Goal: Task Accomplishment & Management: Use online tool/utility

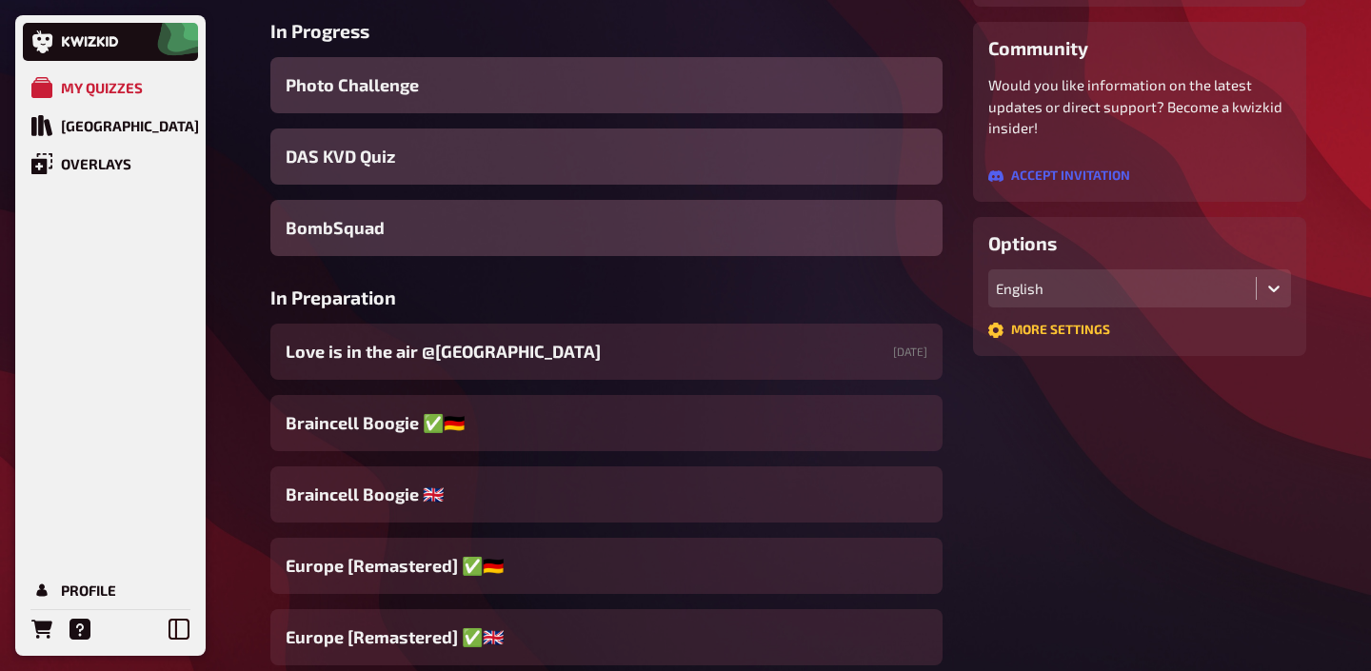
scroll to position [350, 0]
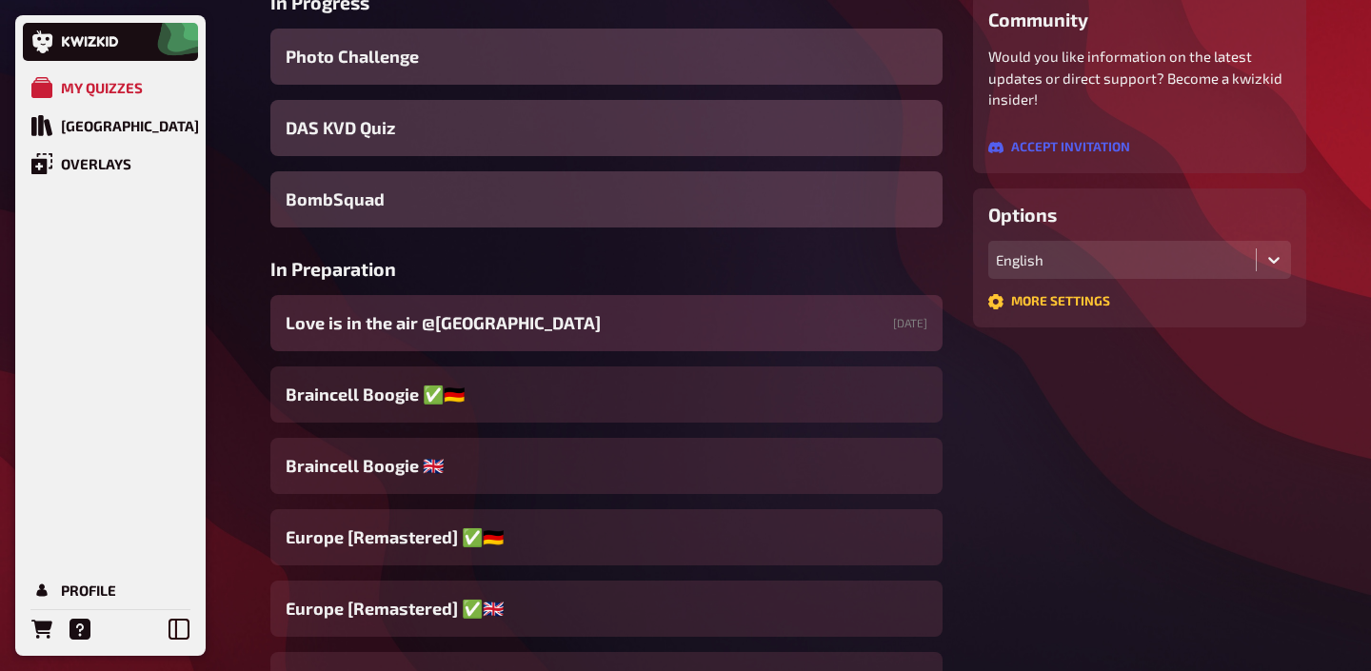
click at [504, 323] on span "Love is in the air @[GEOGRAPHIC_DATA]​" at bounding box center [443, 323] width 315 height 26
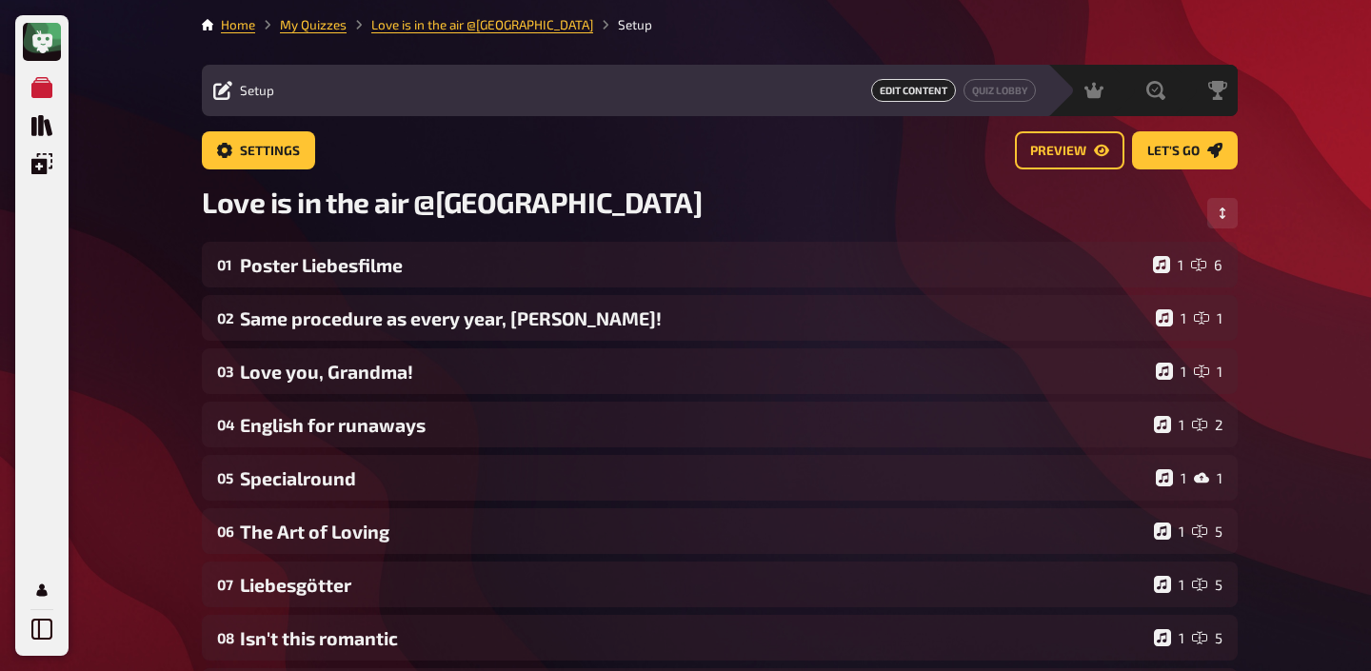
click at [980, 50] on main "Home My Quizzes Love is in the air @Donau Lodge​ Setup Setup Edit Content Quiz …" at bounding box center [720, 611] width 1036 height 1192
click at [944, 22] on nav "Home My Quizzes Love is in the air @Donau Lodge​ Setup" at bounding box center [720, 24] width 1036 height 19
click at [956, 148] on div "Settings Preview Let's go" at bounding box center [720, 150] width 1036 height 38
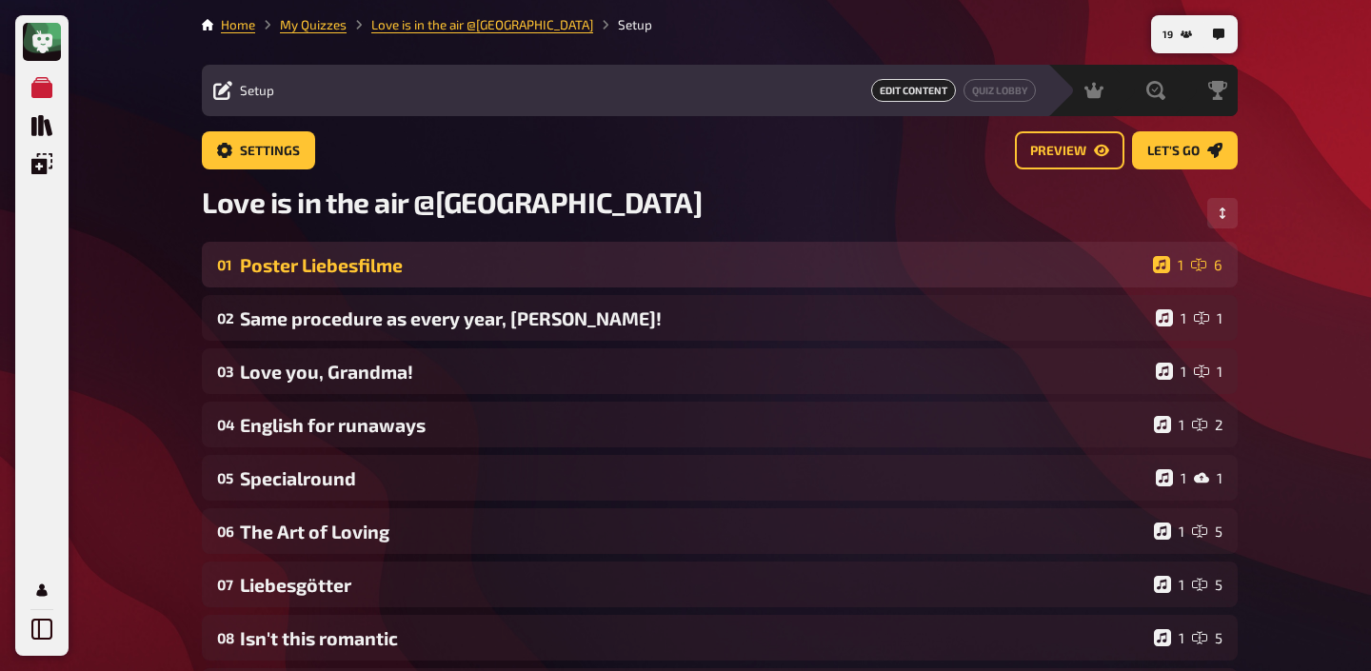
click at [281, 258] on div "Poster Liebesfilme" at bounding box center [692, 265] width 905 height 22
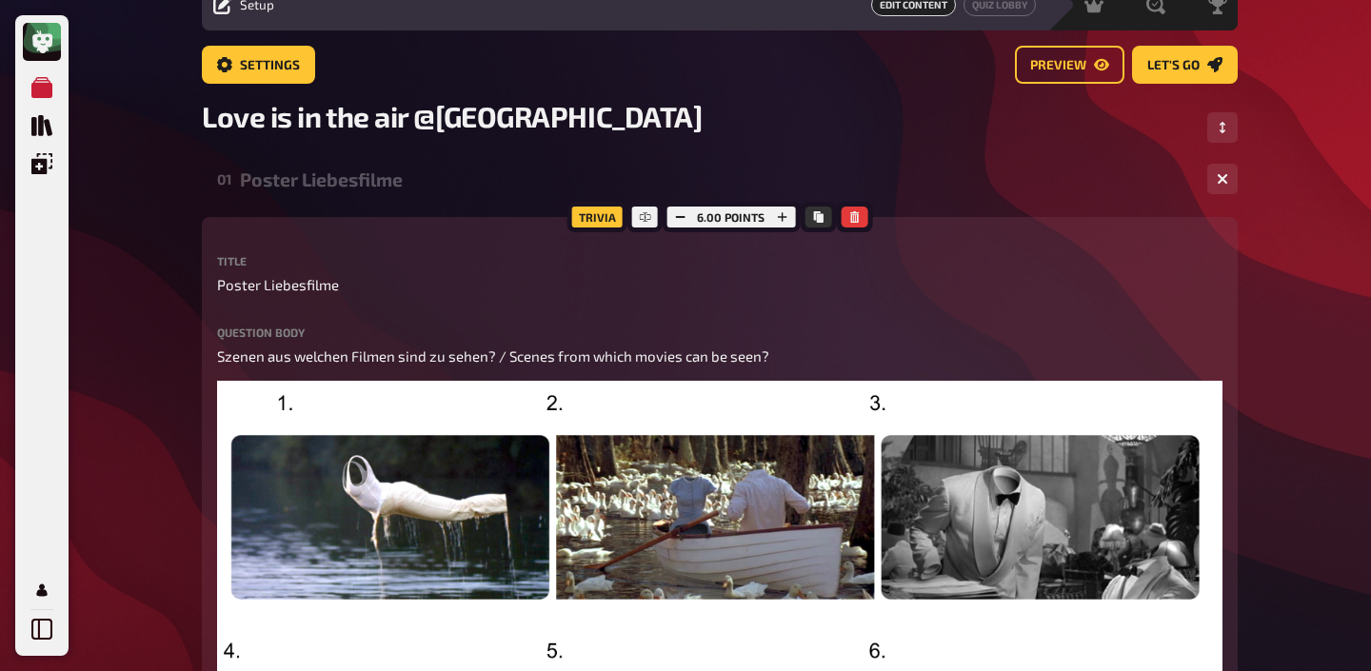
scroll to position [95, 0]
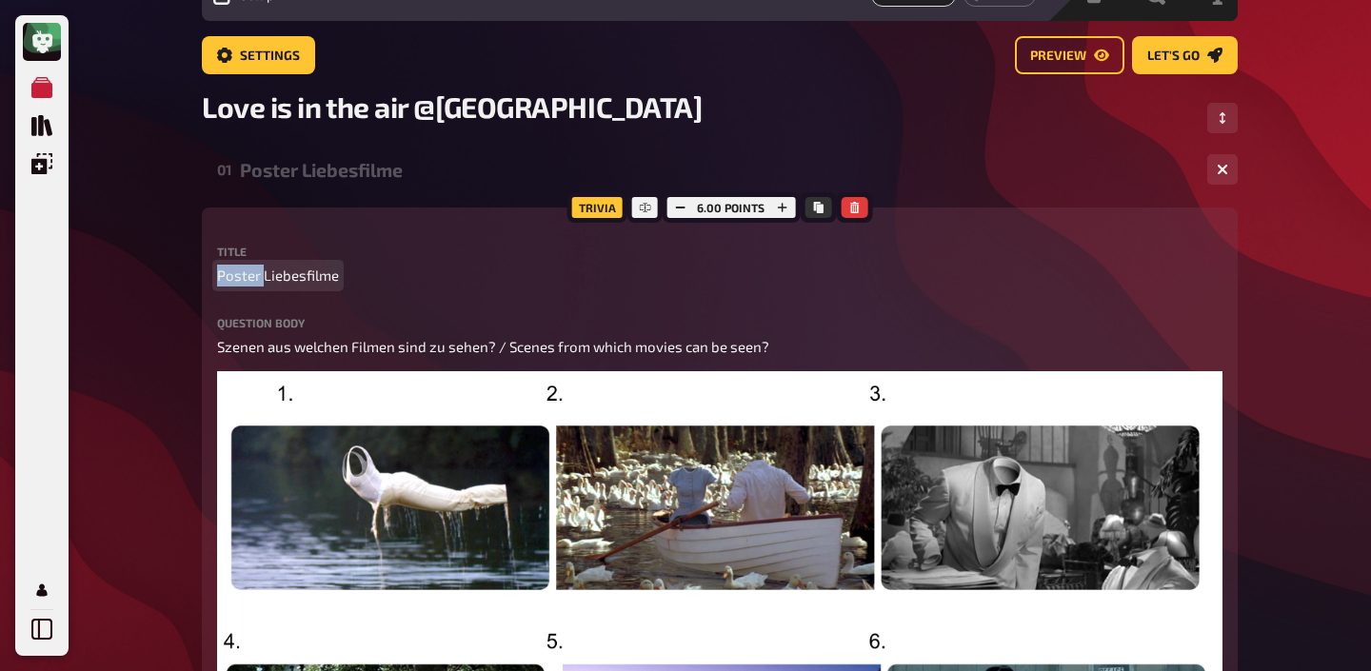
drag, startPoint x: 265, startPoint y: 277, endPoint x: 203, endPoint y: 276, distance: 61.9
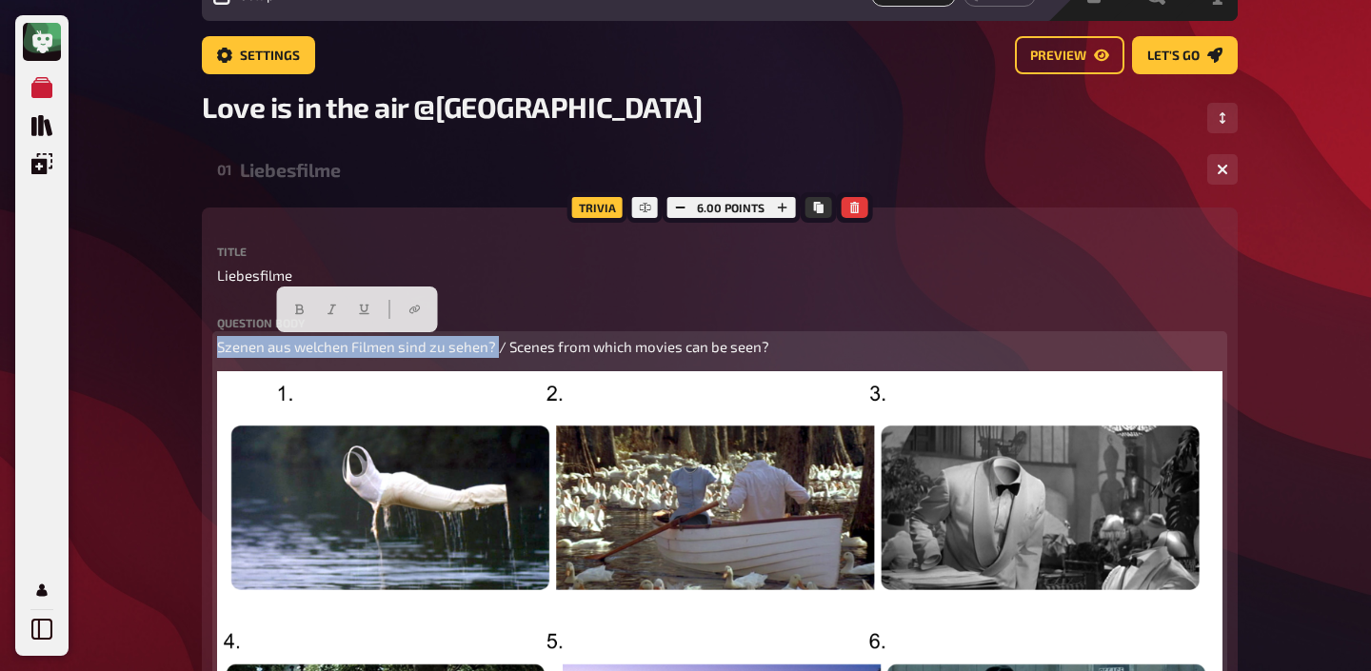
drag, startPoint x: 497, startPoint y: 347, endPoint x: 194, endPoint y: 347, distance: 302.7
click at [291, 309] on button "button" at bounding box center [300, 309] width 30 height 30
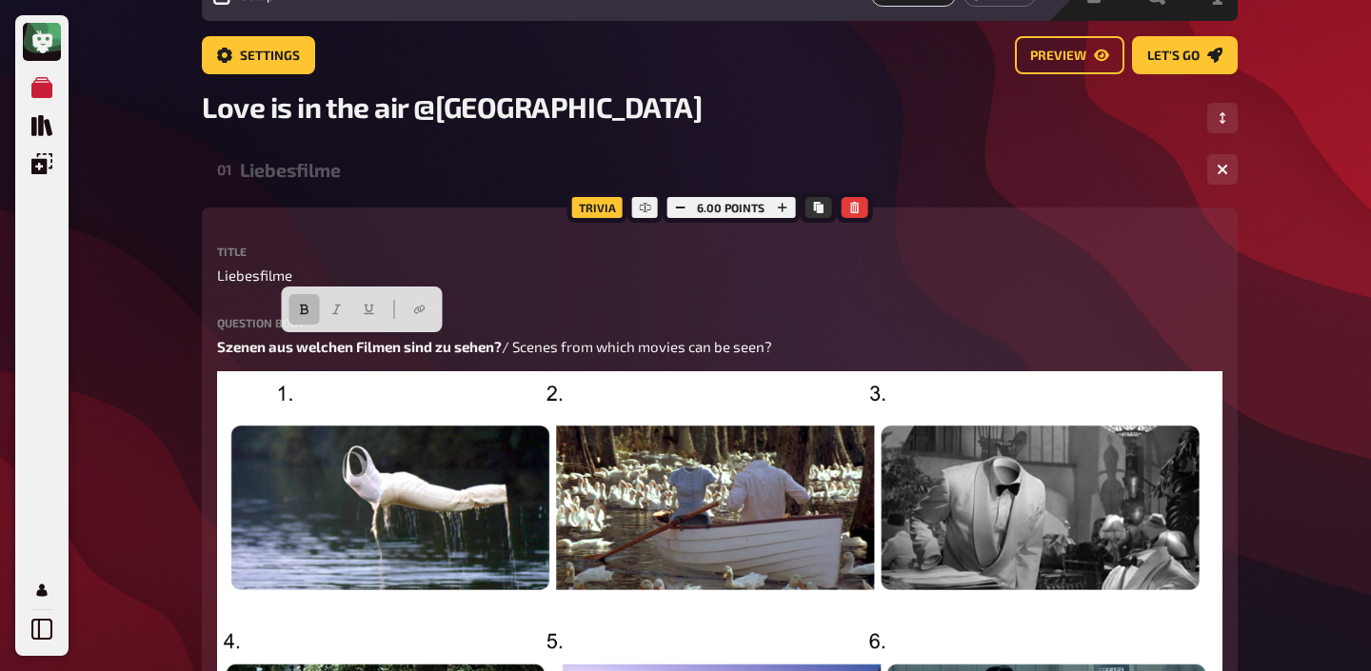
click at [298, 177] on div "Liebesfilme" at bounding box center [716, 170] width 952 height 22
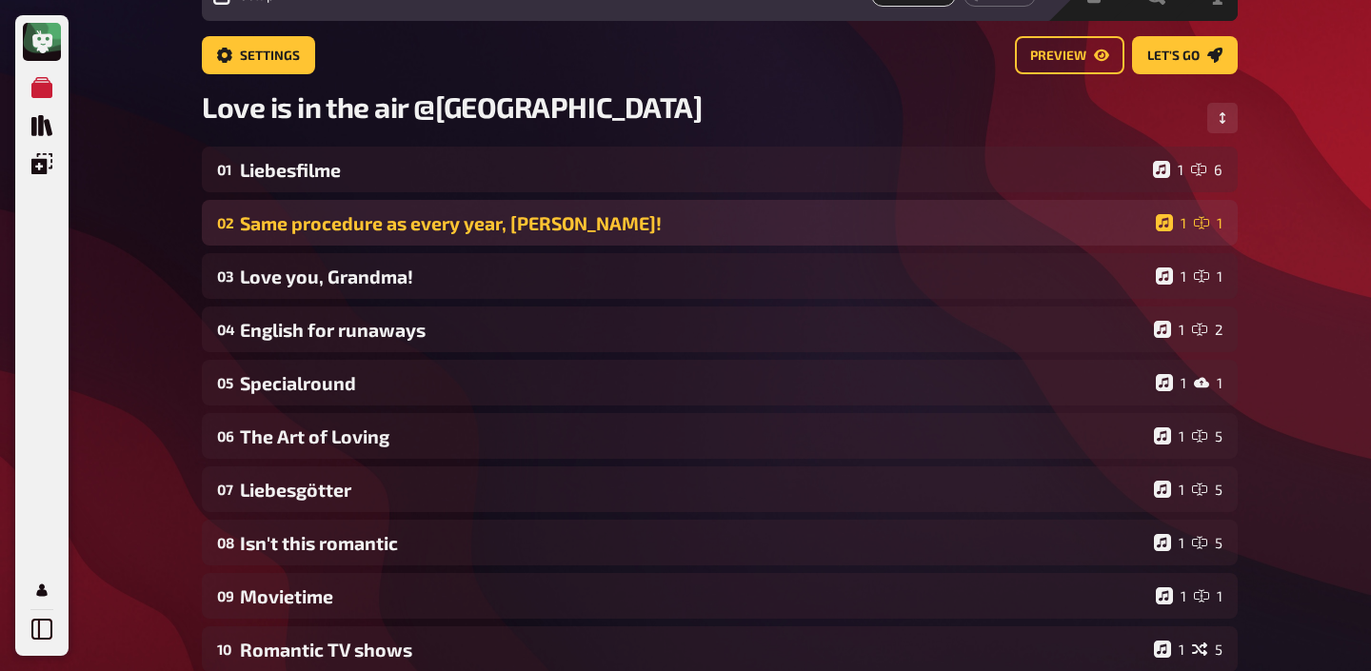
click at [310, 217] on div "Same procedure as every year, James!" at bounding box center [694, 223] width 908 height 22
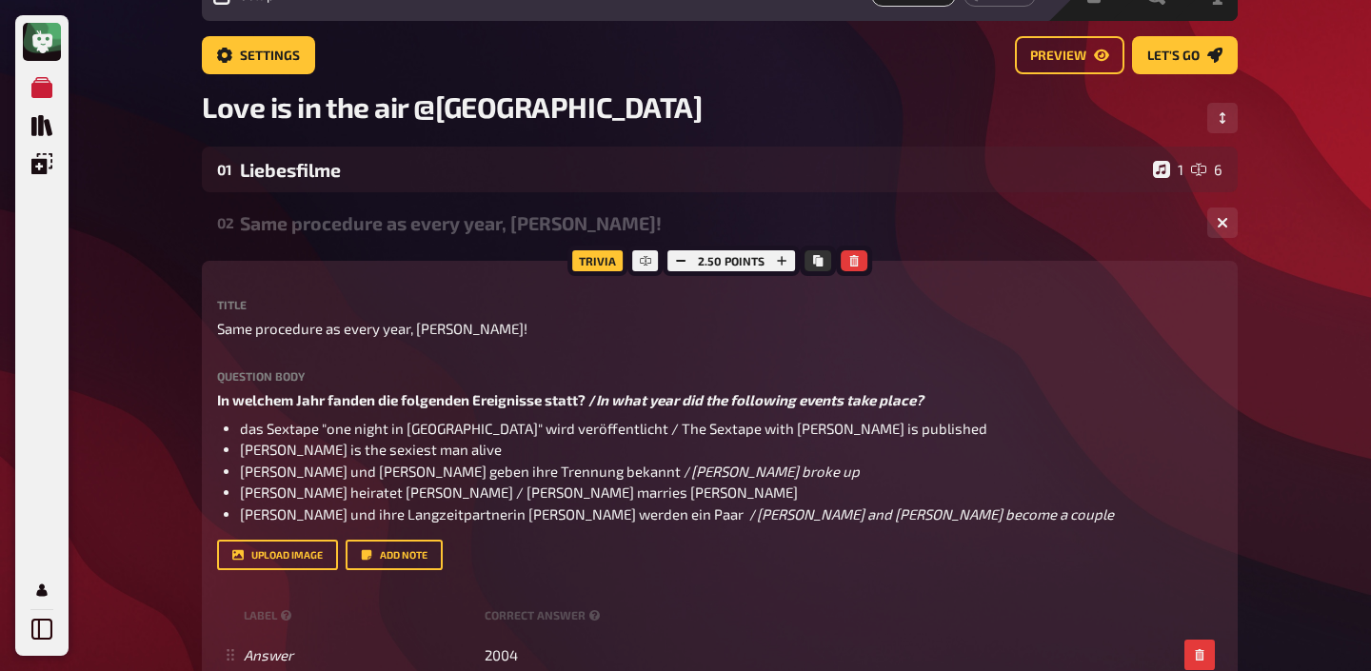
click at [394, 231] on div "Same procedure as every year, James!" at bounding box center [716, 223] width 952 height 22
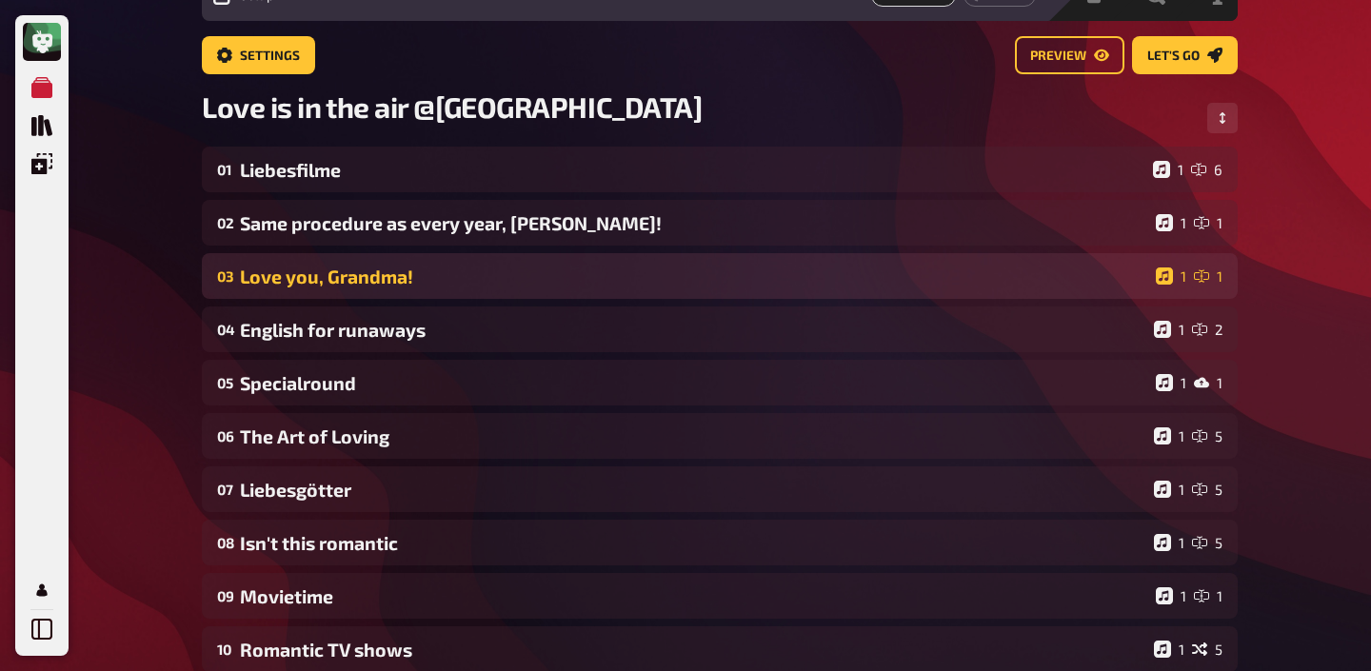
click at [378, 266] on div "Love you, Grandma!" at bounding box center [694, 277] width 908 height 22
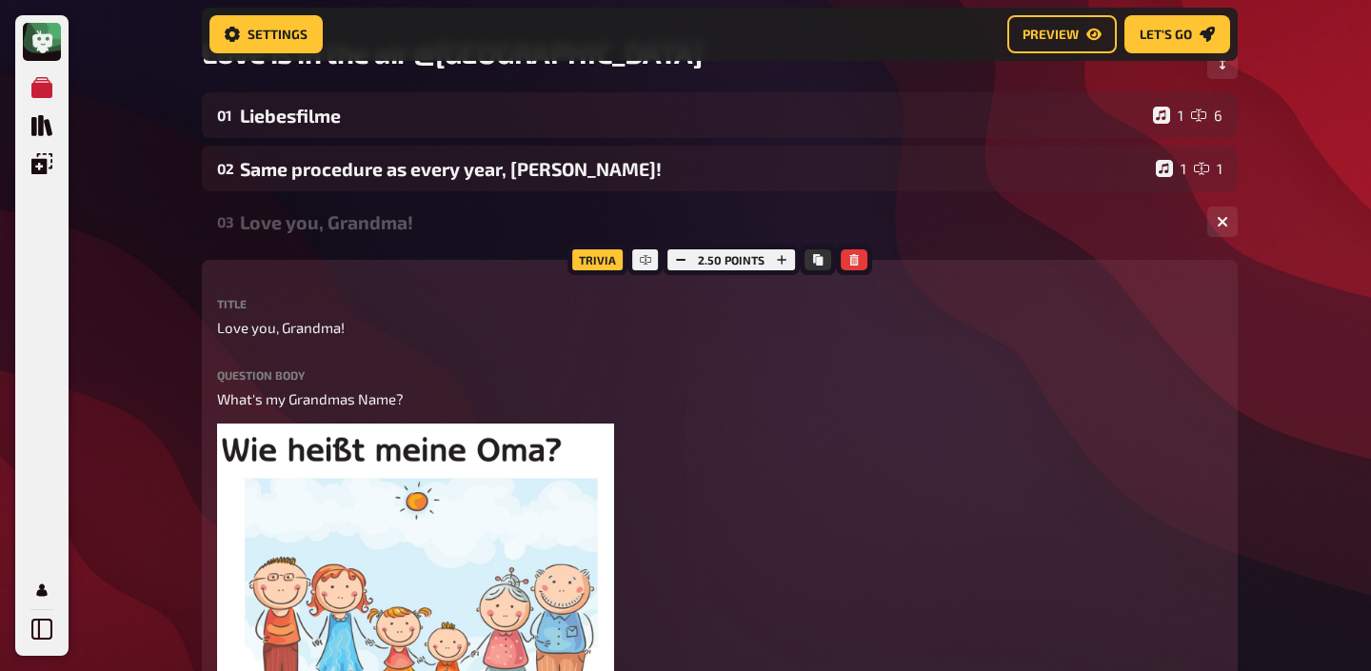
scroll to position [163, 0]
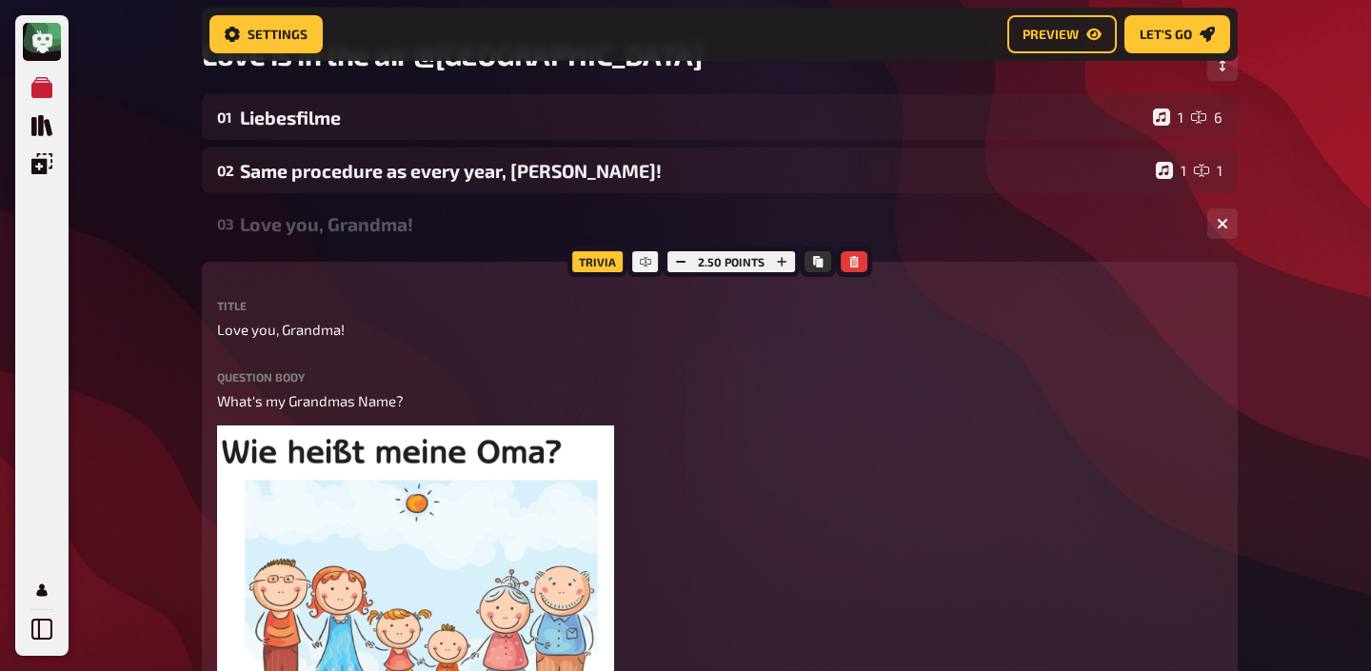
click at [375, 225] on div "Love you, Grandma!" at bounding box center [716, 224] width 952 height 22
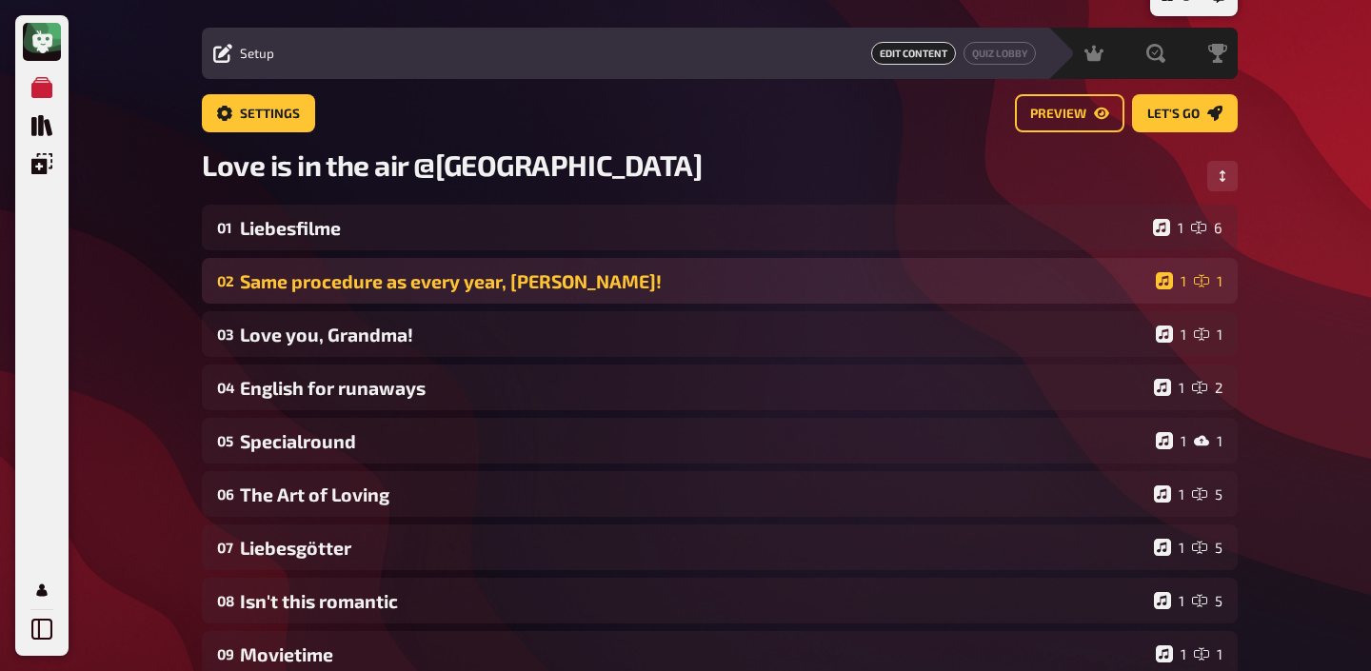
scroll to position [0, 0]
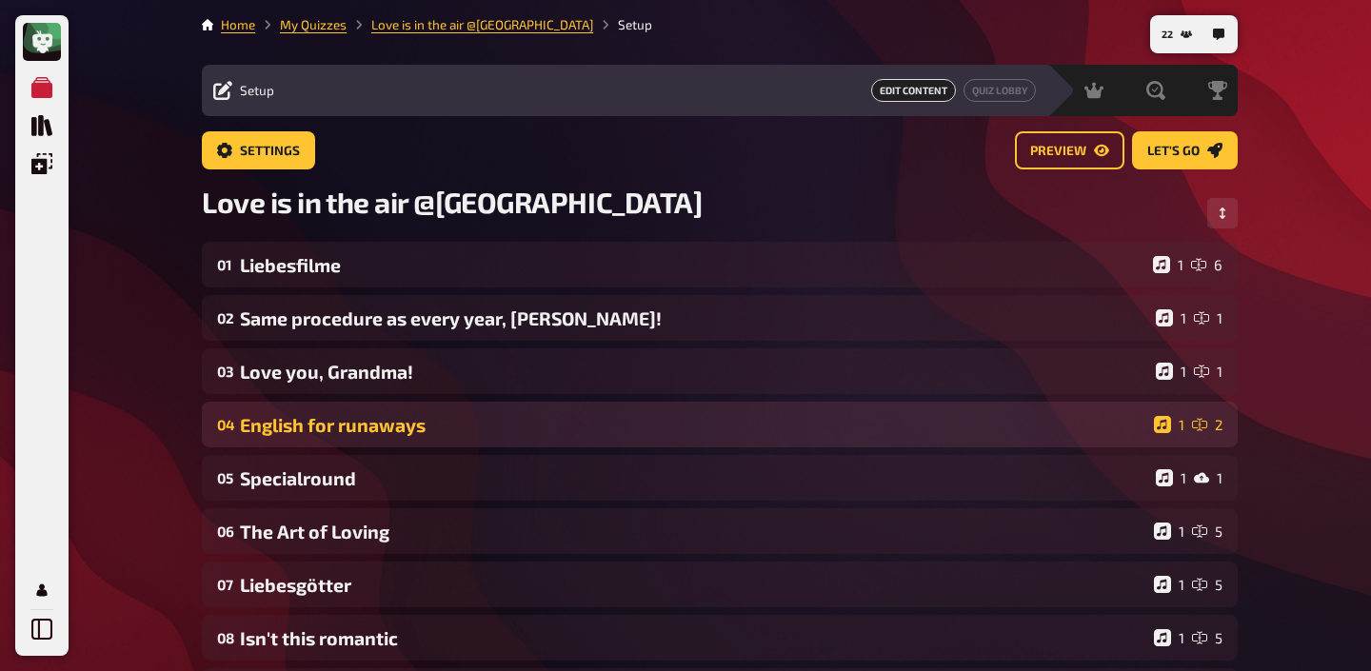
click at [486, 420] on div "English for runaways" at bounding box center [693, 425] width 906 height 22
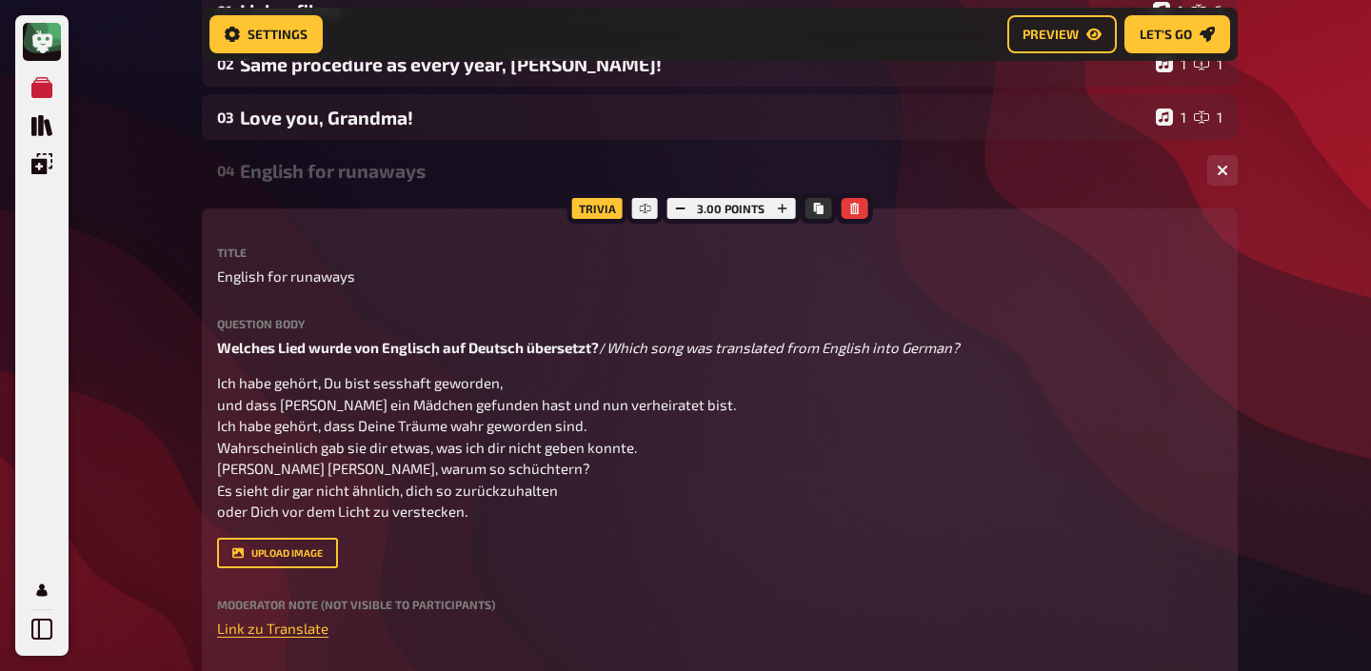
scroll to position [223, 0]
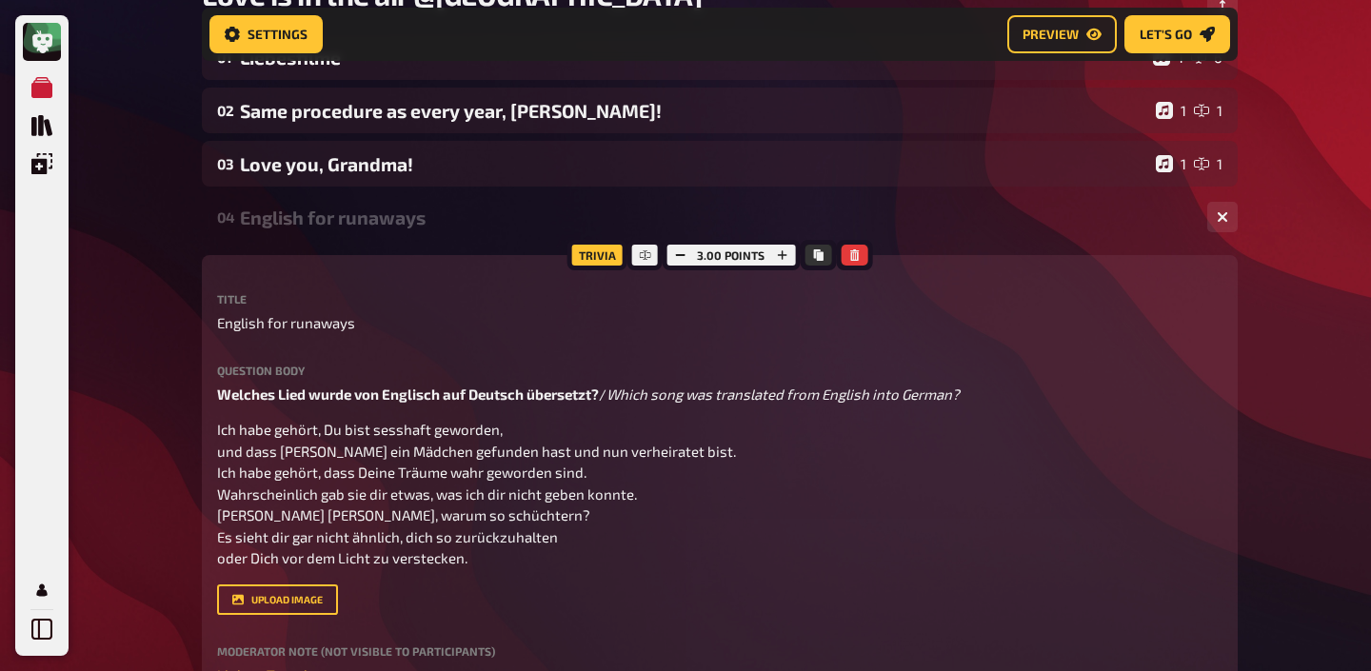
click at [377, 218] on div "English for runaways" at bounding box center [716, 218] width 952 height 22
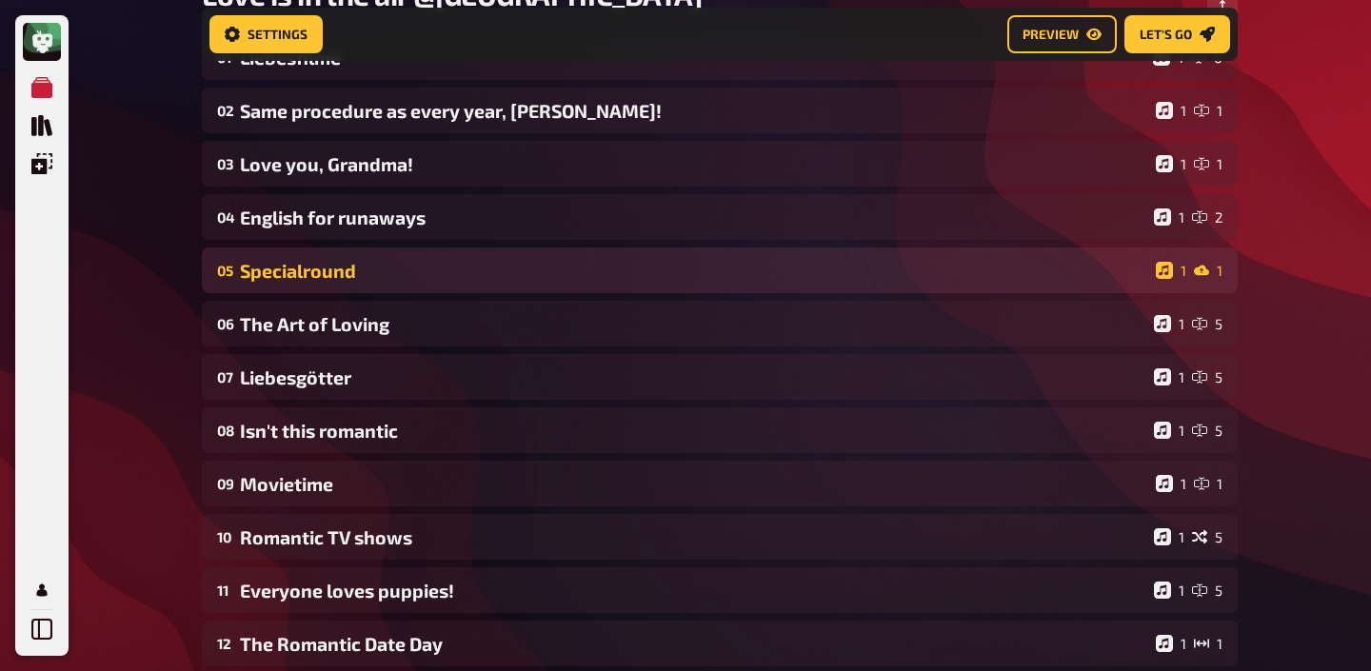
click at [356, 262] on div "Specialround" at bounding box center [694, 271] width 908 height 22
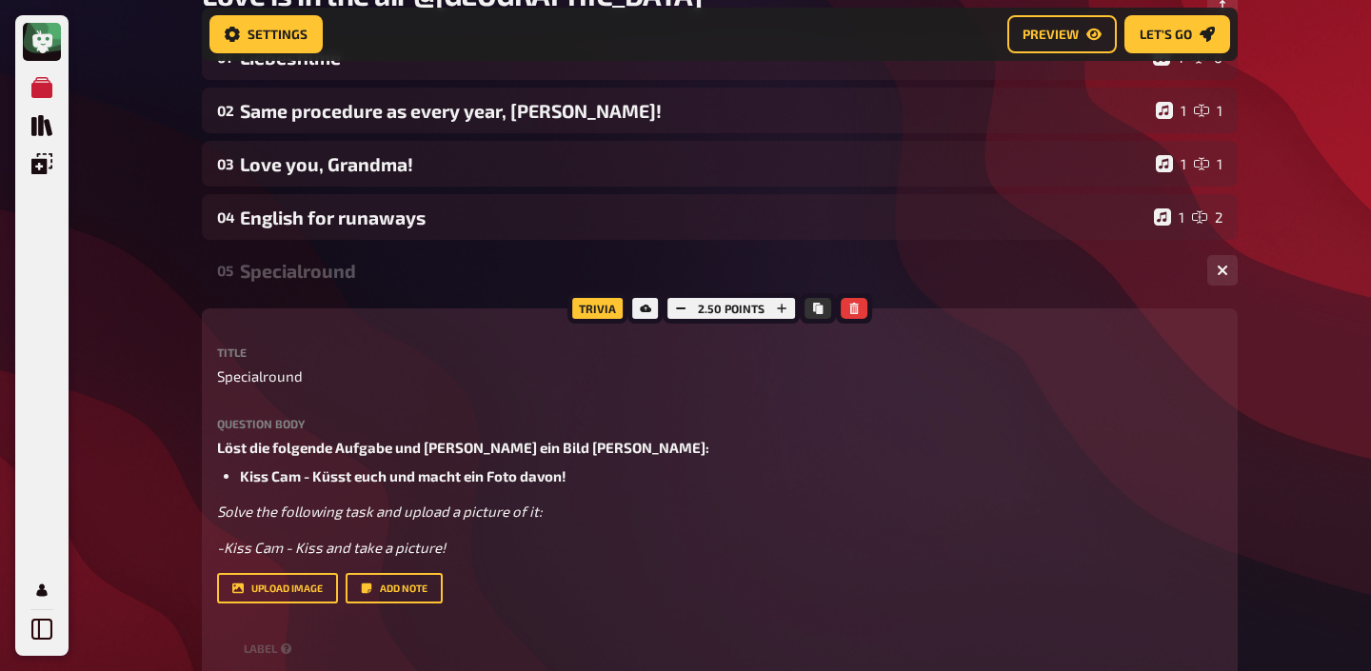
click at [356, 262] on div "Specialround" at bounding box center [716, 271] width 952 height 22
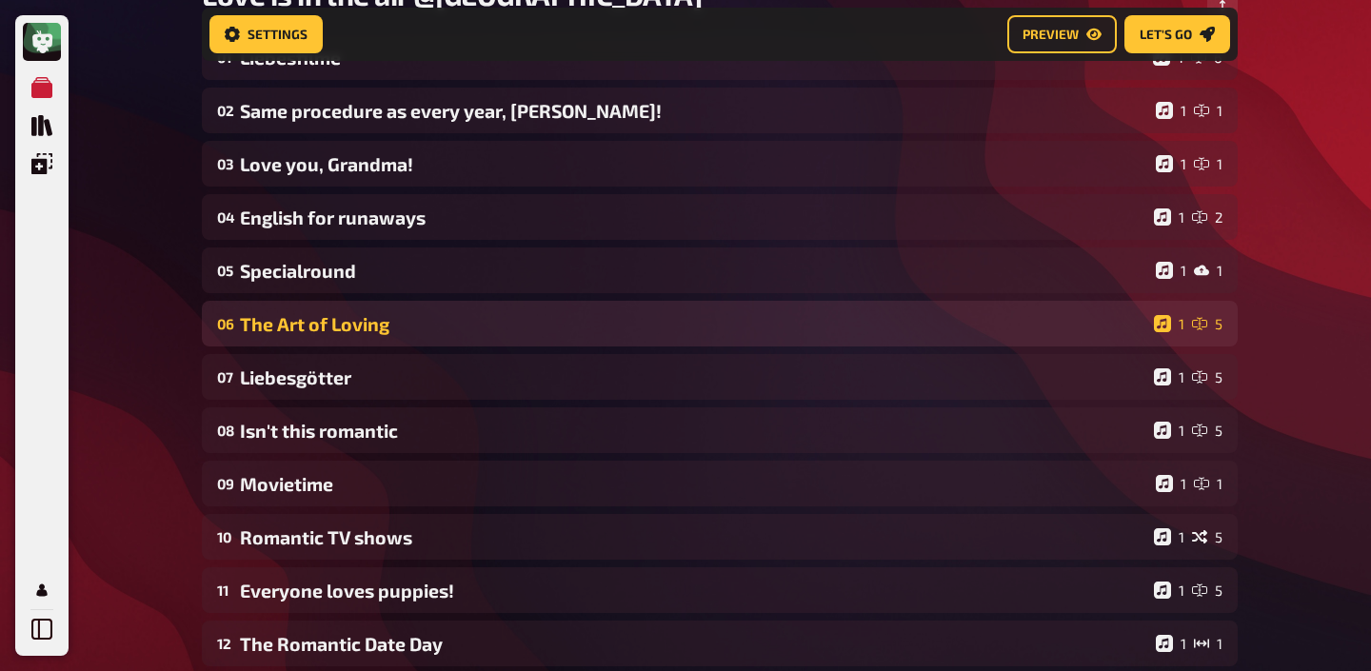
click at [345, 322] on div "The Art of Loving" at bounding box center [693, 324] width 906 height 22
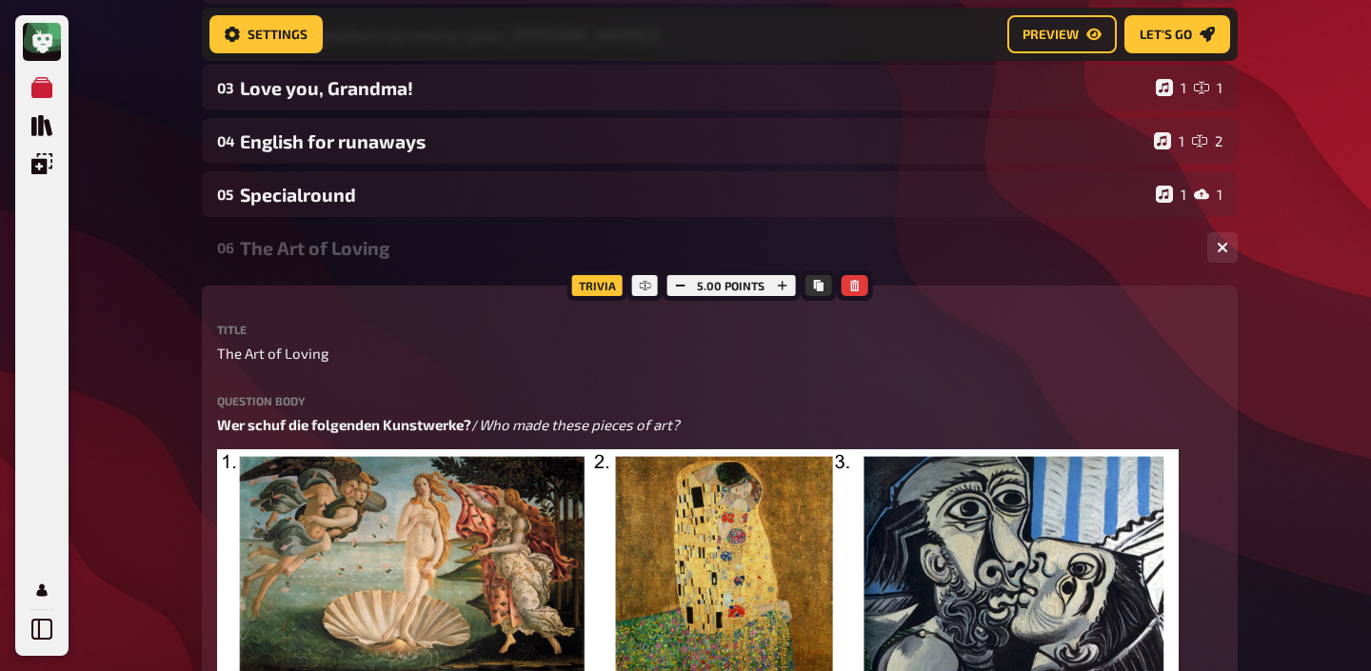
scroll to position [322, 0]
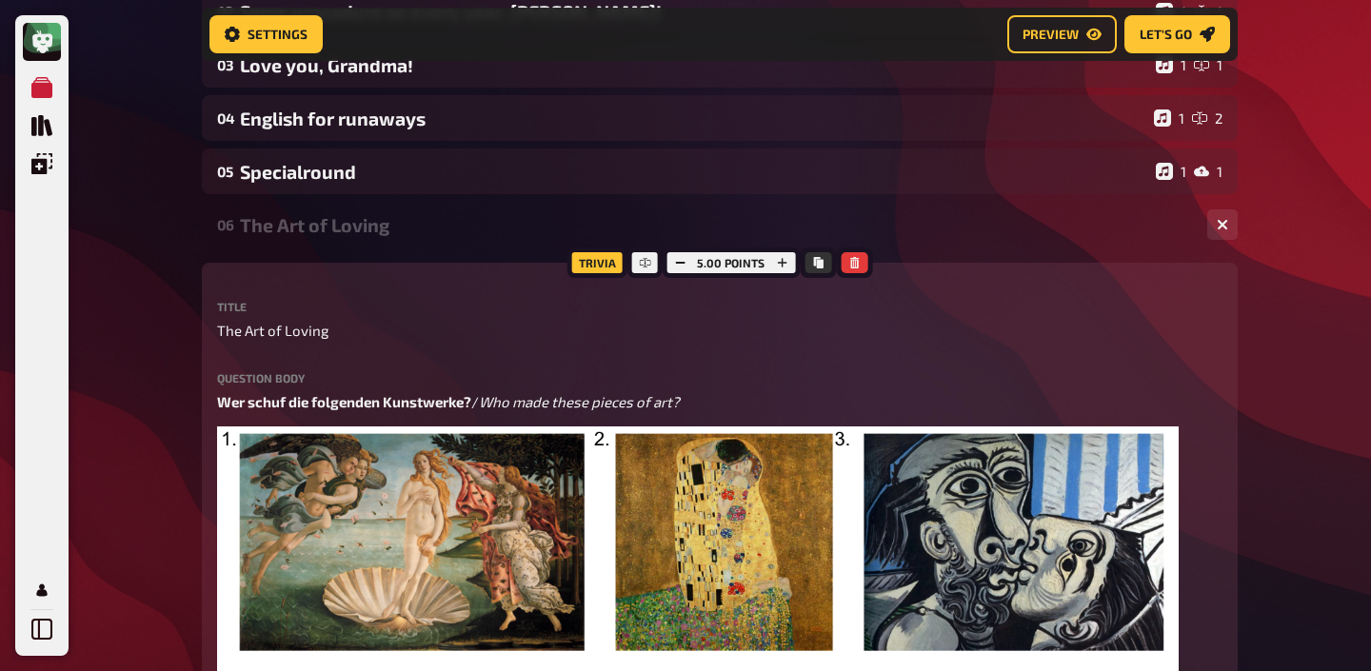
click at [336, 242] on div "06 The Art of Loving 1 5" at bounding box center [720, 225] width 1036 height 46
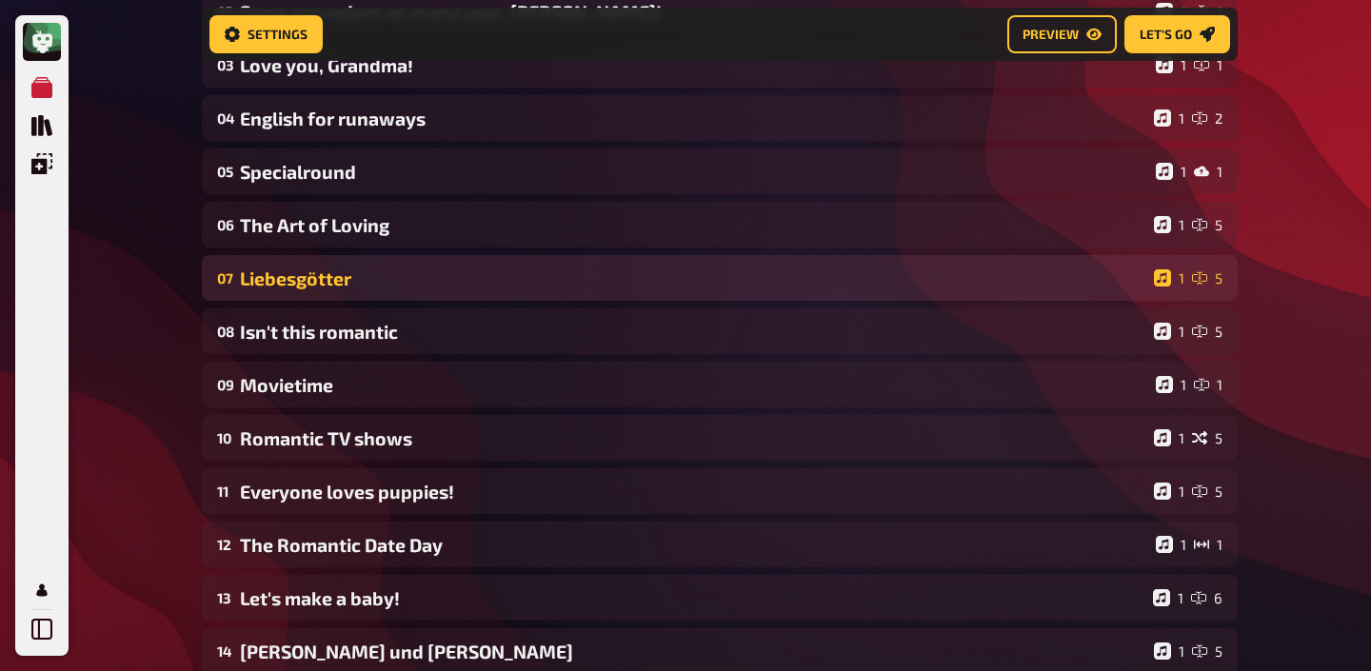
click at [313, 273] on div "Liebesgötter" at bounding box center [693, 279] width 906 height 22
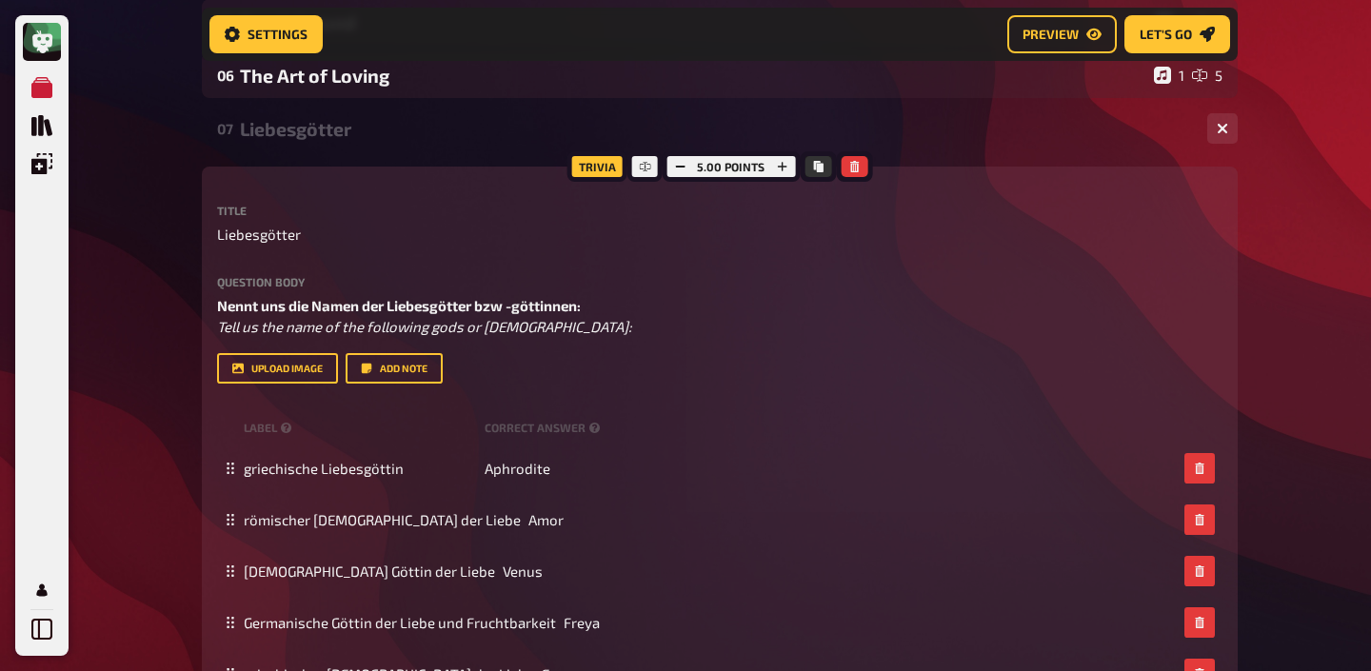
scroll to position [455, 0]
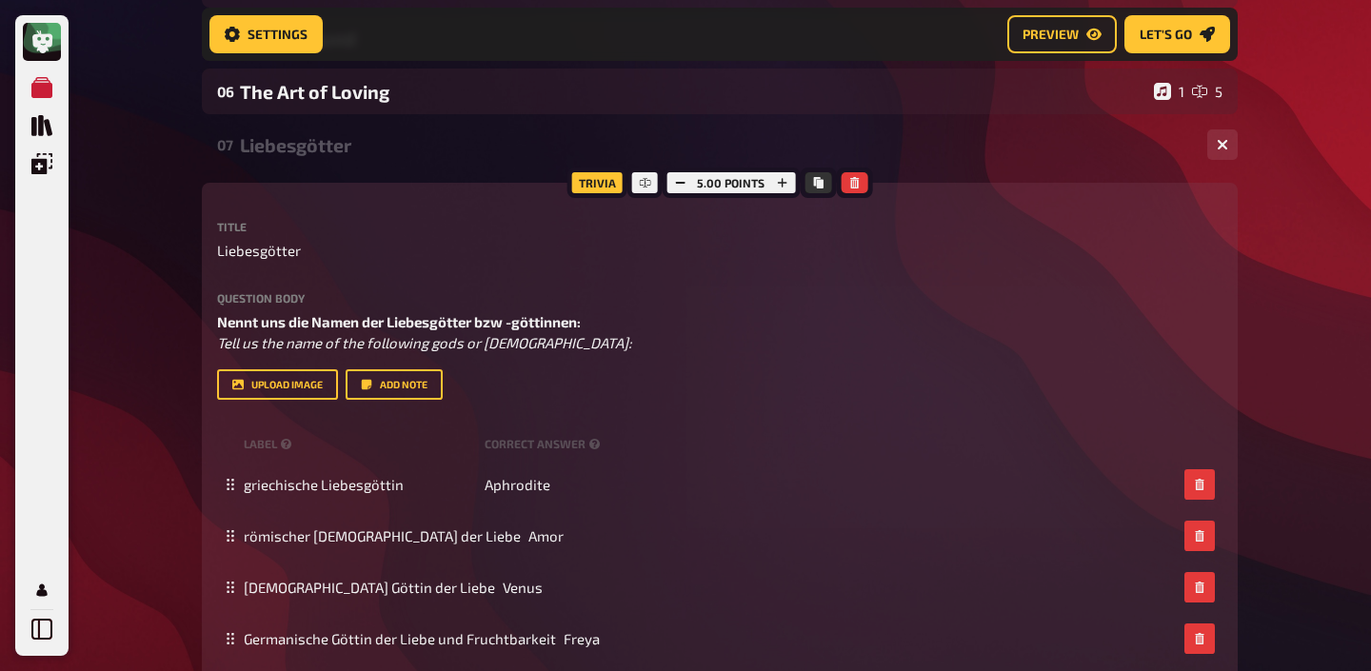
click at [318, 151] on div "Liebesgötter" at bounding box center [716, 145] width 952 height 22
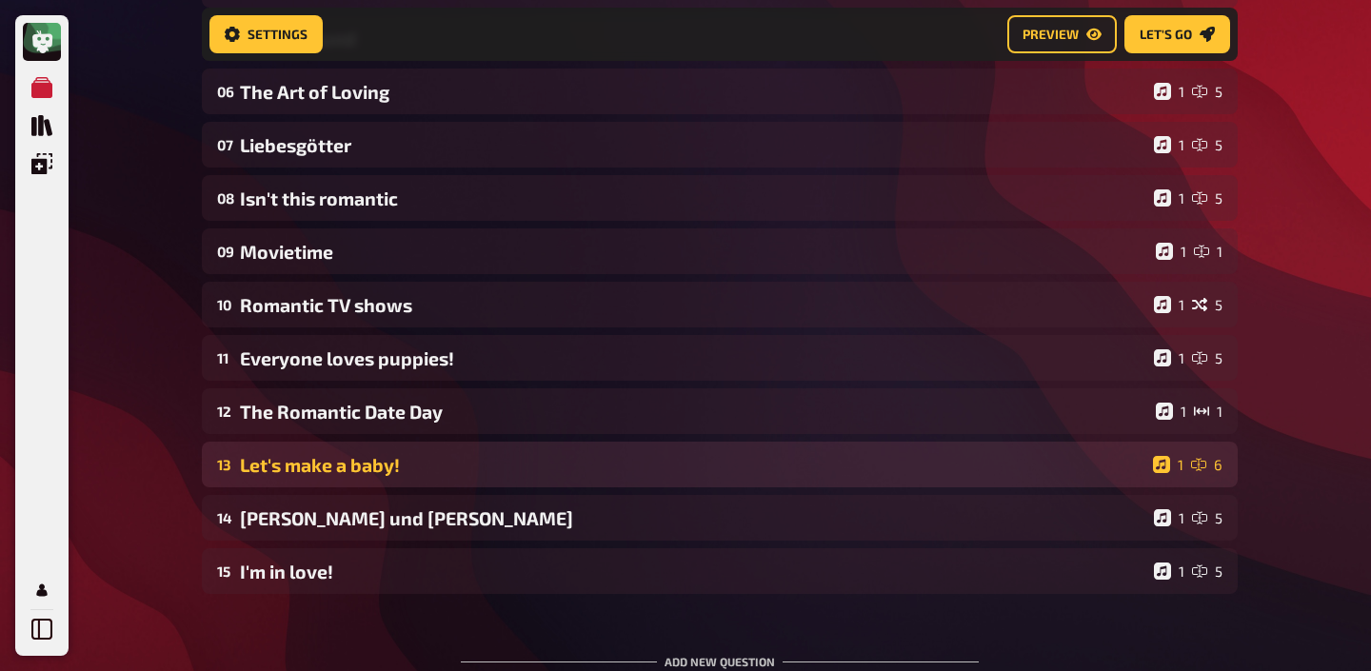
click at [453, 463] on div "Let's make a baby!" at bounding box center [692, 465] width 905 height 22
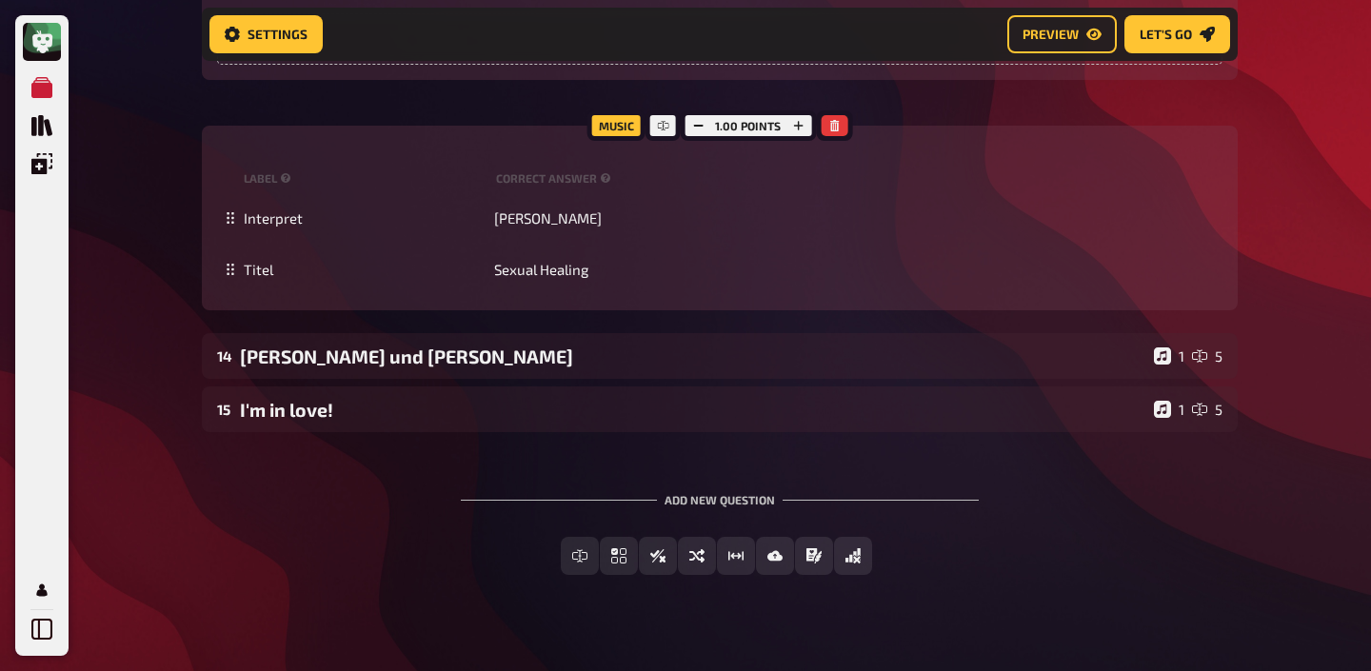
scroll to position [2094, 0]
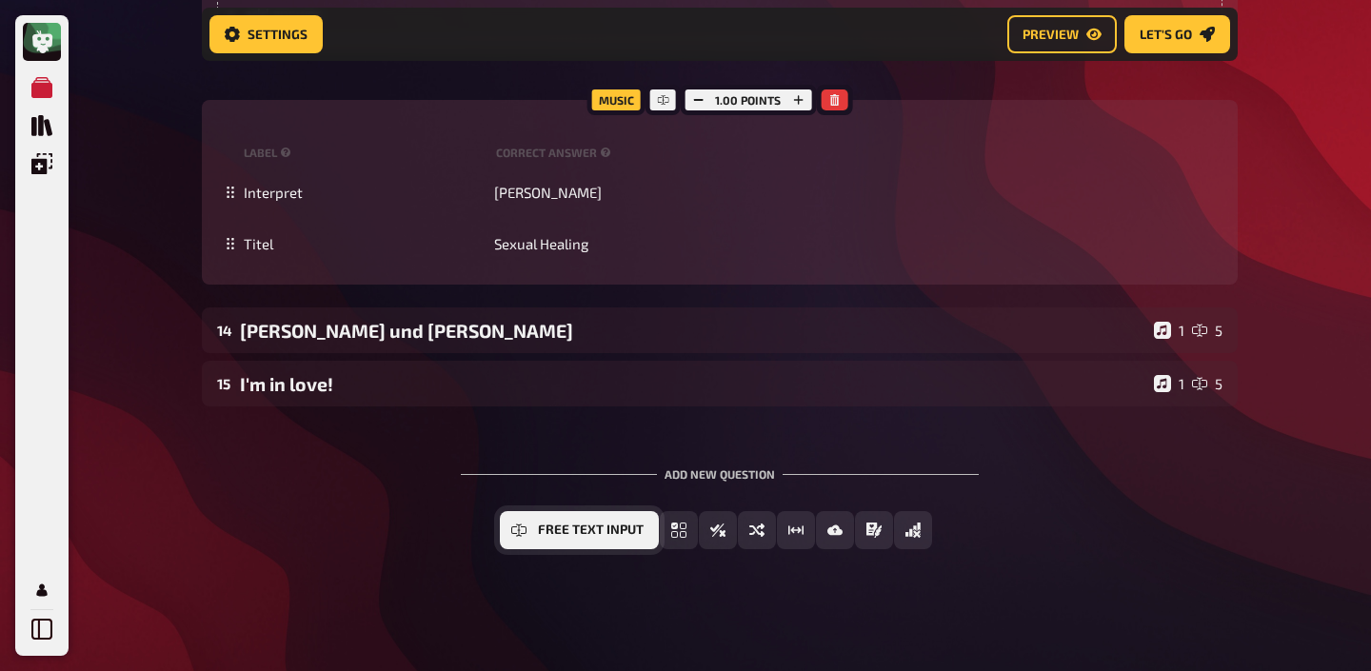
click at [578, 536] on span "Free Text Input" at bounding box center [591, 530] width 106 height 13
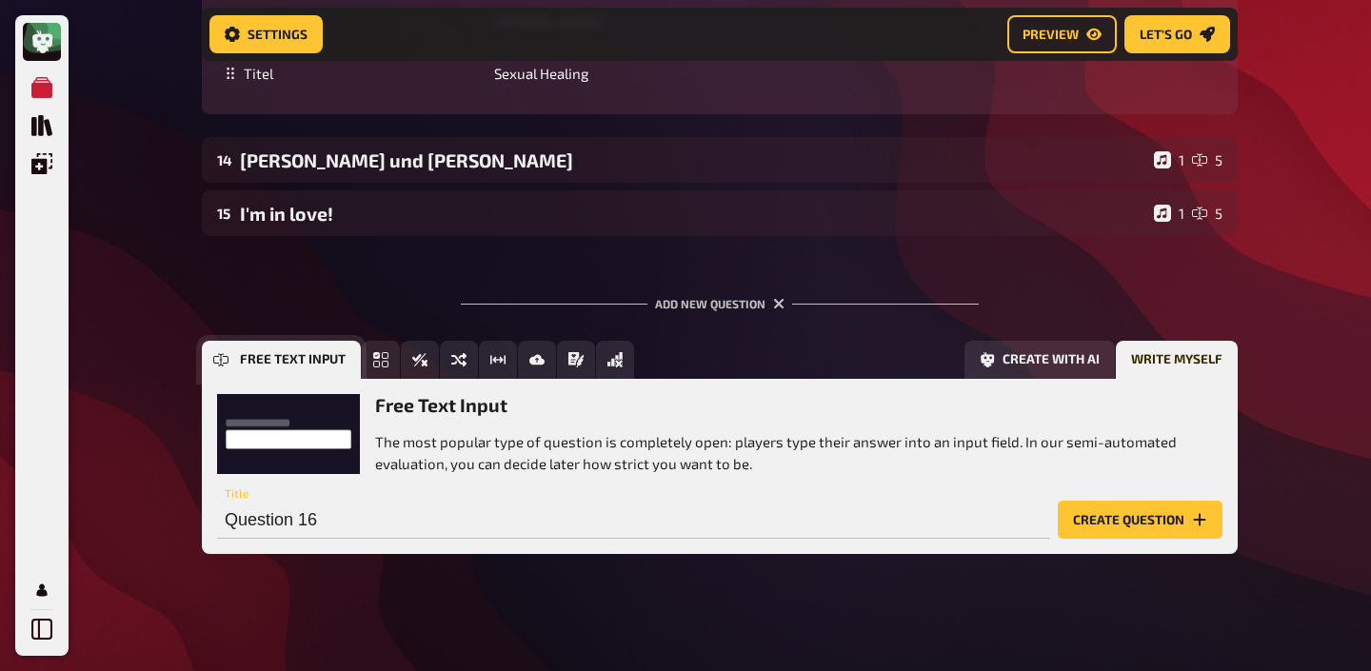
scroll to position [2271, 0]
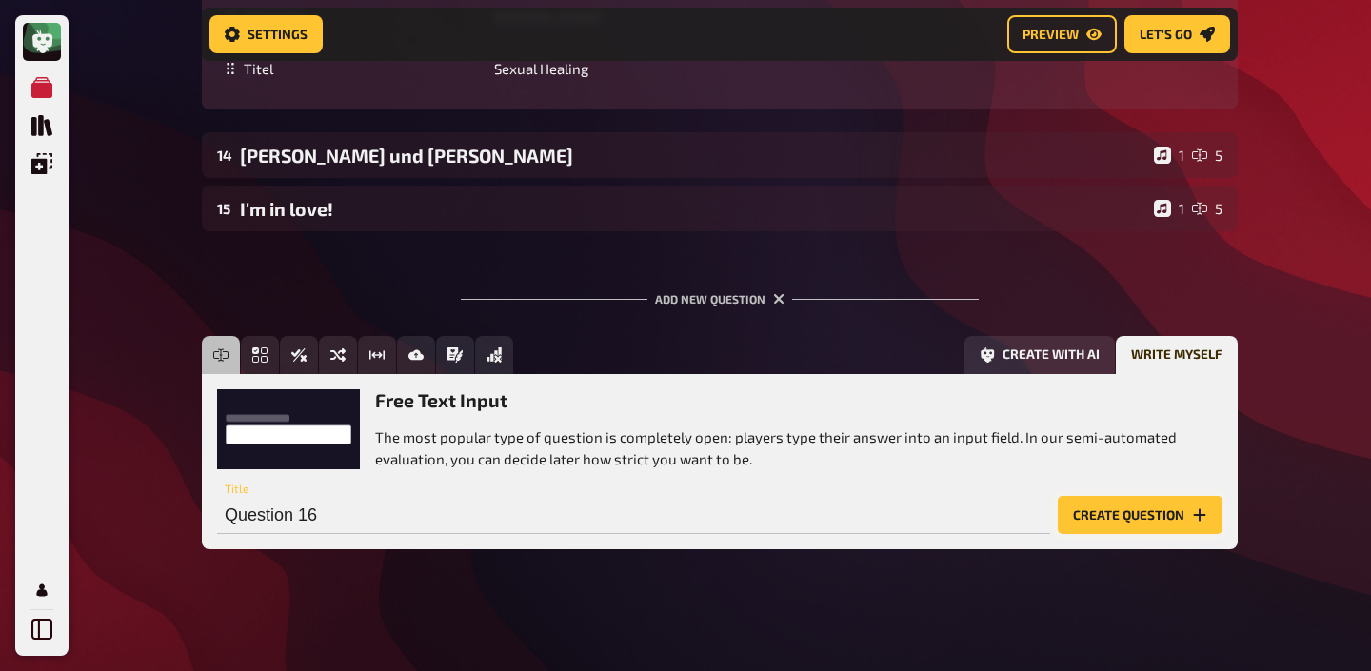
click at [1081, 517] on button "Create question" at bounding box center [1140, 515] width 165 height 38
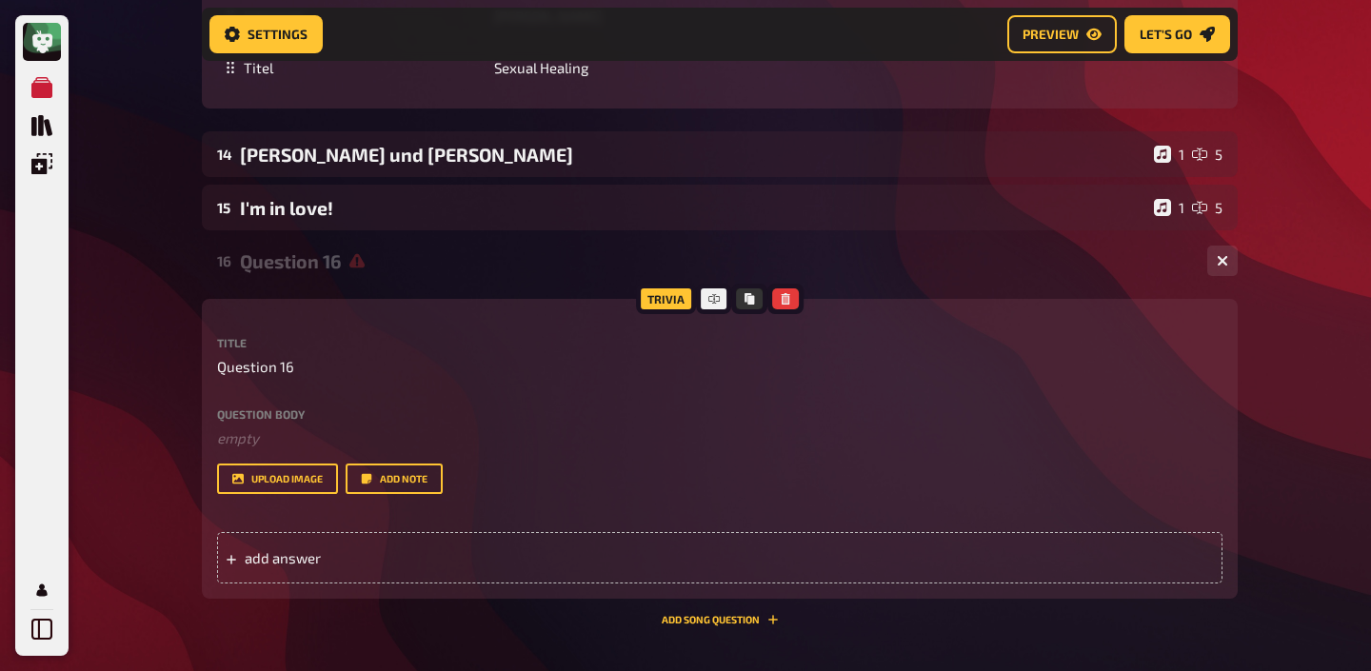
click at [491, 450] on div "Question body ﻿ empty Drop here to upload upload image Add note" at bounding box center [719, 451] width 1005 height 87
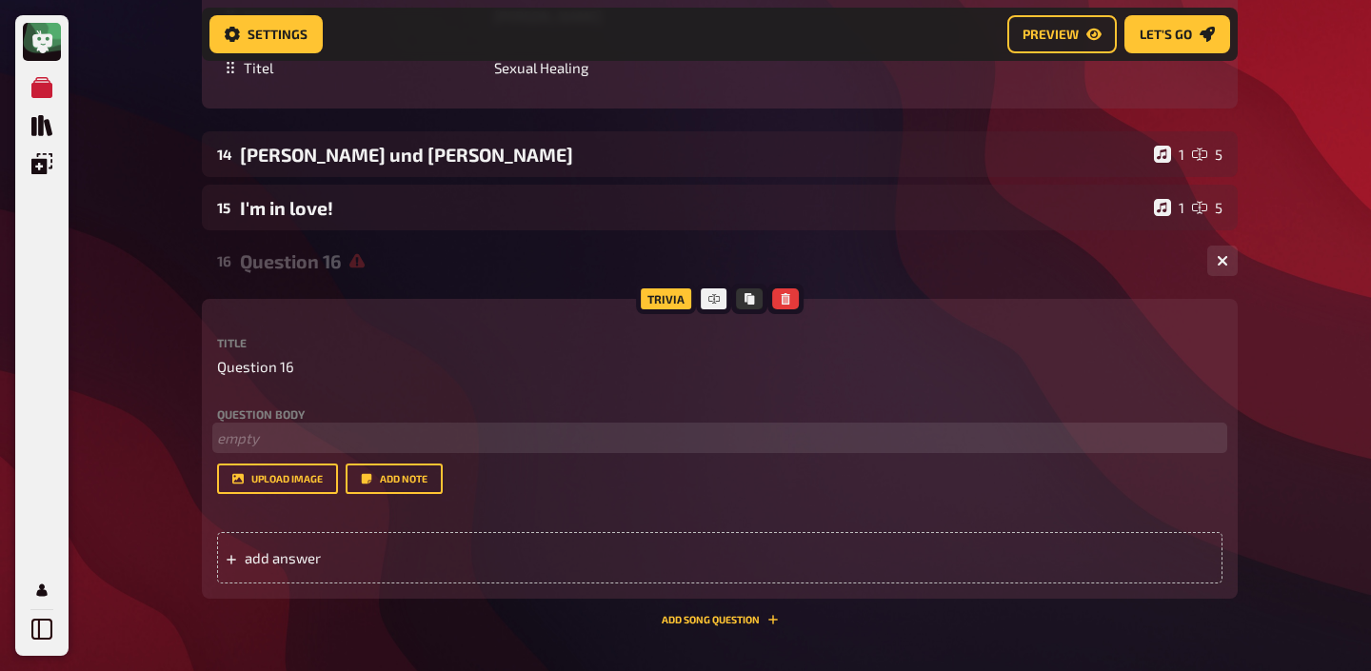
click at [476, 440] on p "﻿ empty" at bounding box center [719, 438] width 1005 height 22
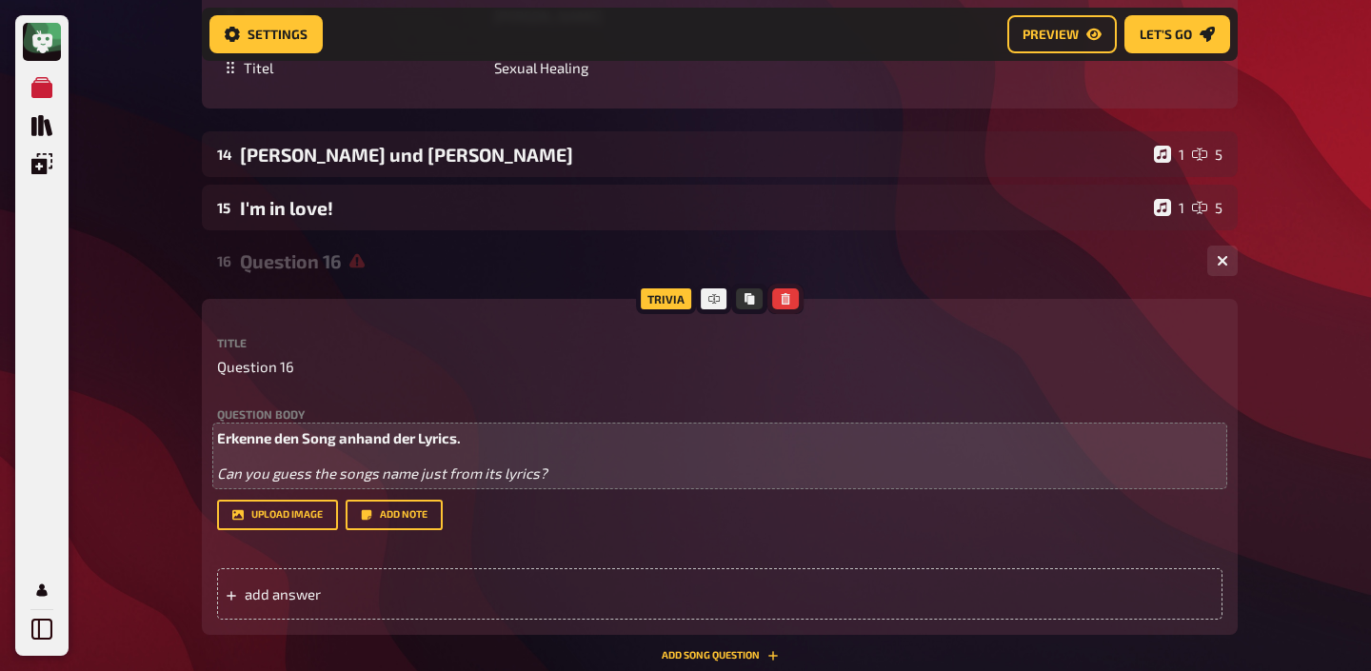
click at [786, 297] on icon "button" at bounding box center [785, 298] width 11 height 11
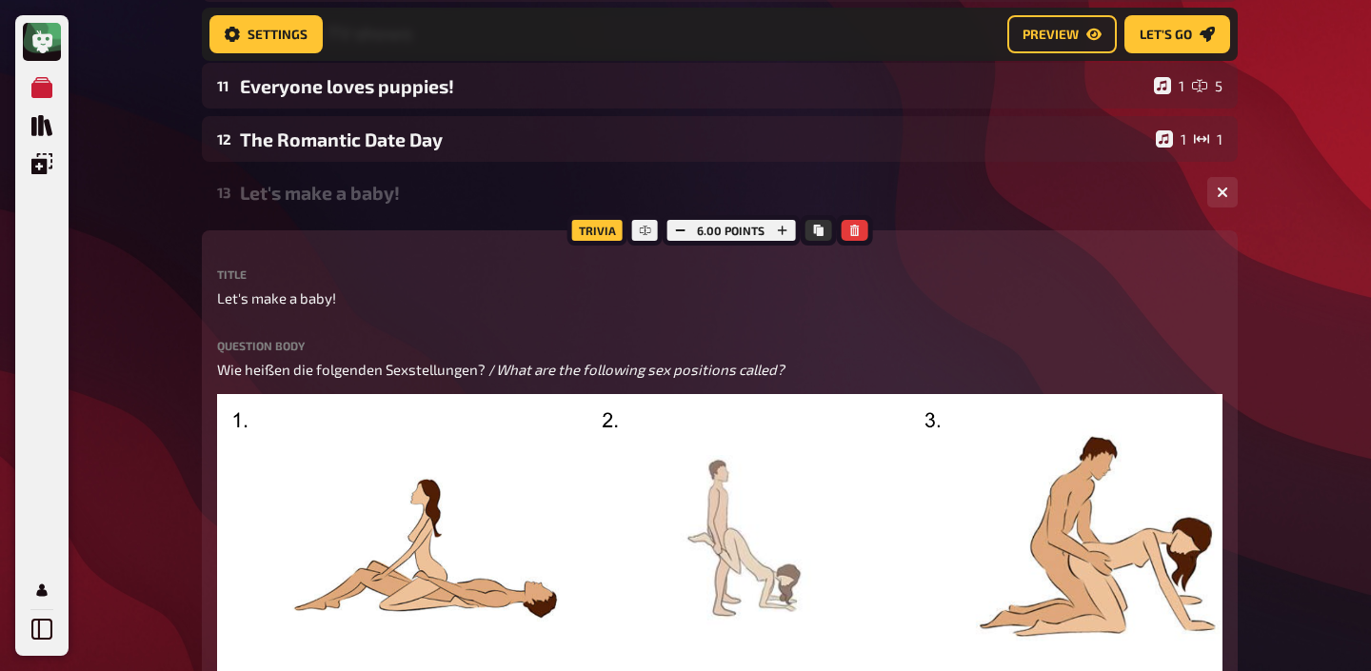
scroll to position [707, 0]
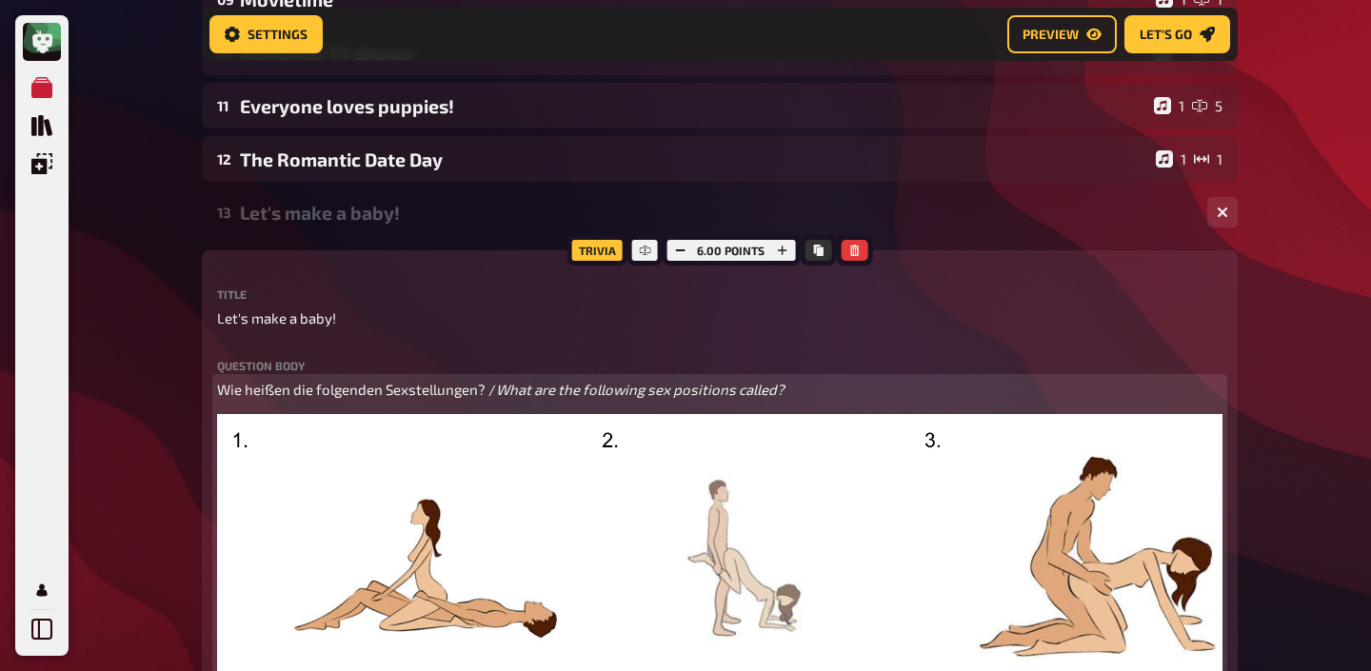
click at [416, 385] on span "Wie heißen die folgenden Sexstellungen? /" at bounding box center [356, 389] width 279 height 17
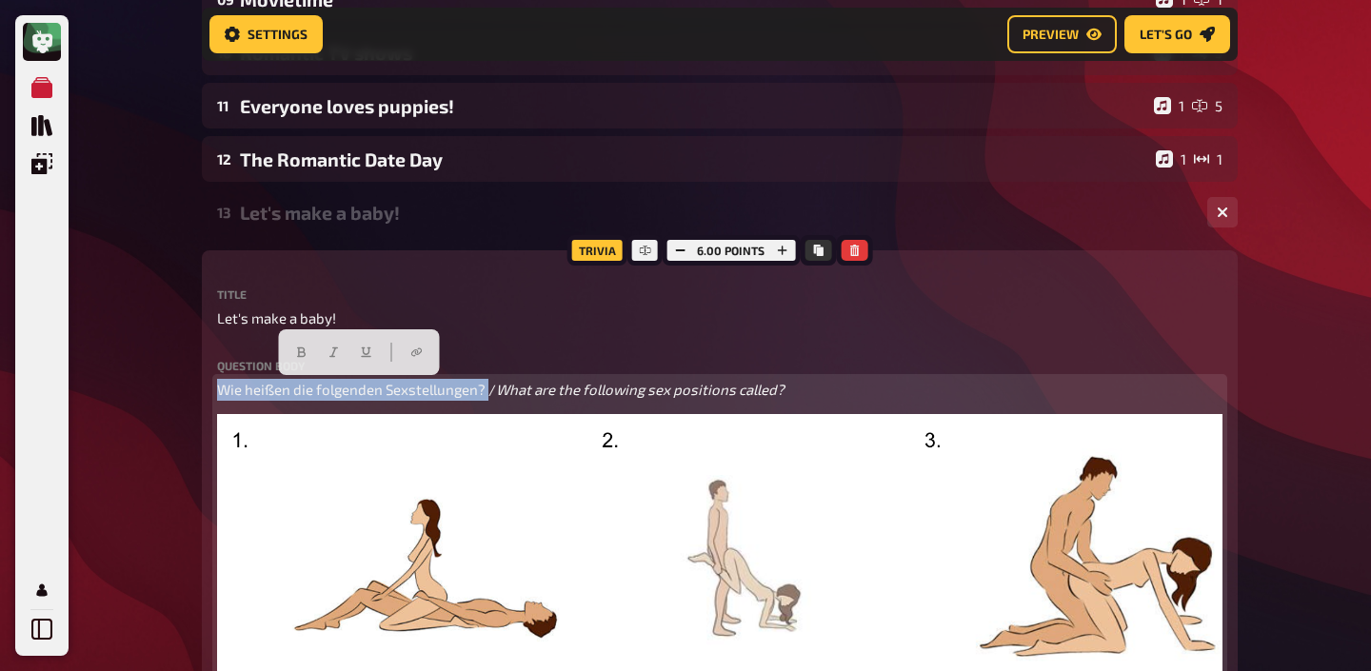
drag, startPoint x: 486, startPoint y: 390, endPoint x: 203, endPoint y: 378, distance: 283.0
click at [285, 350] on button "button" at bounding box center [294, 352] width 30 height 30
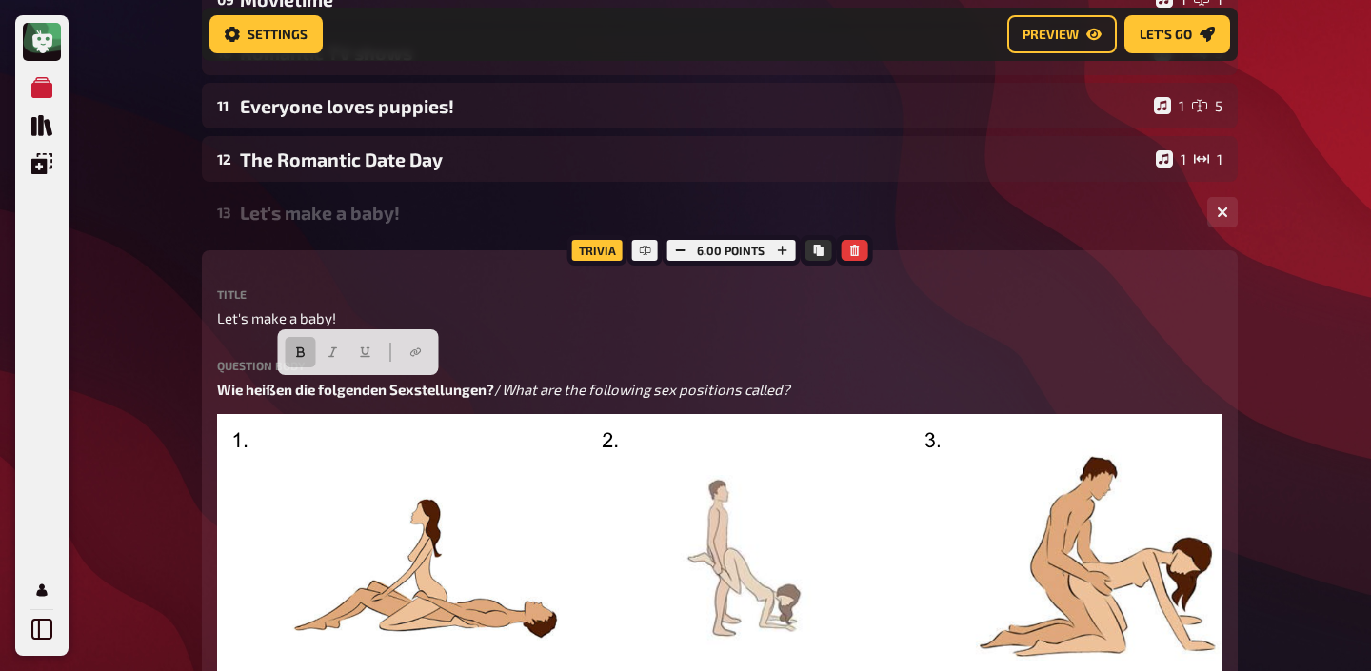
click at [298, 203] on div "Let's make a baby!" at bounding box center [716, 213] width 952 height 22
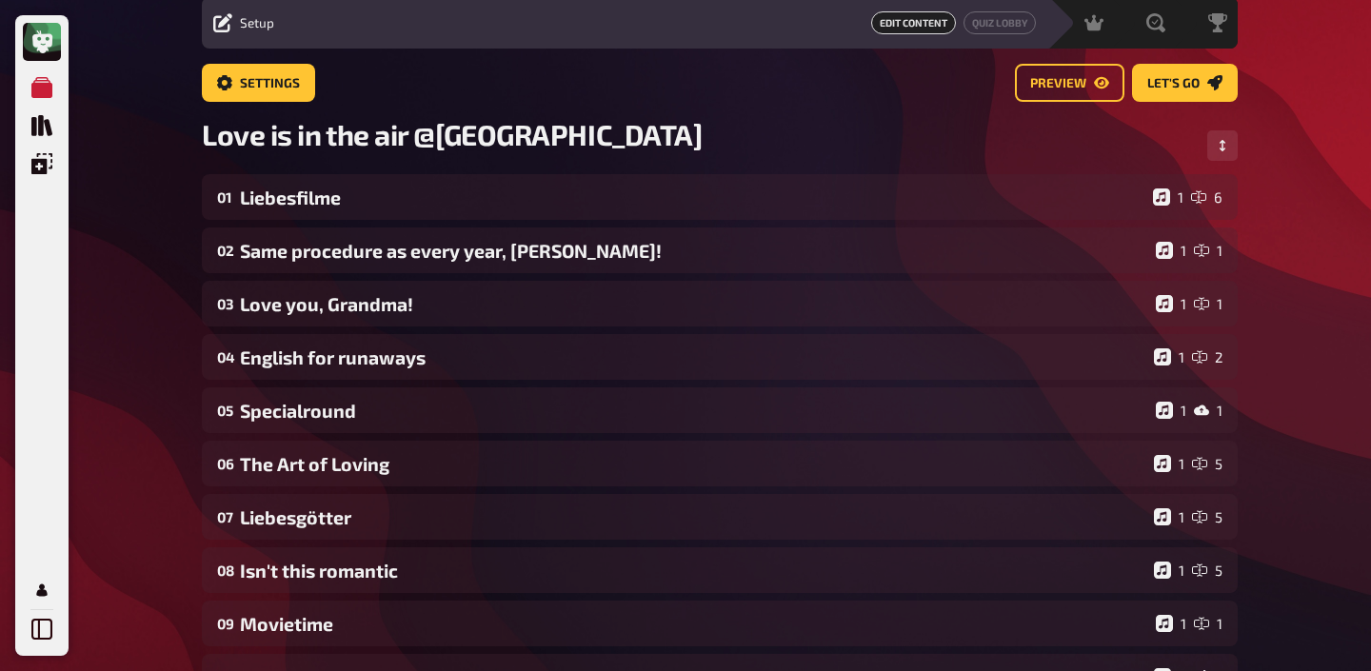
scroll to position [0, 0]
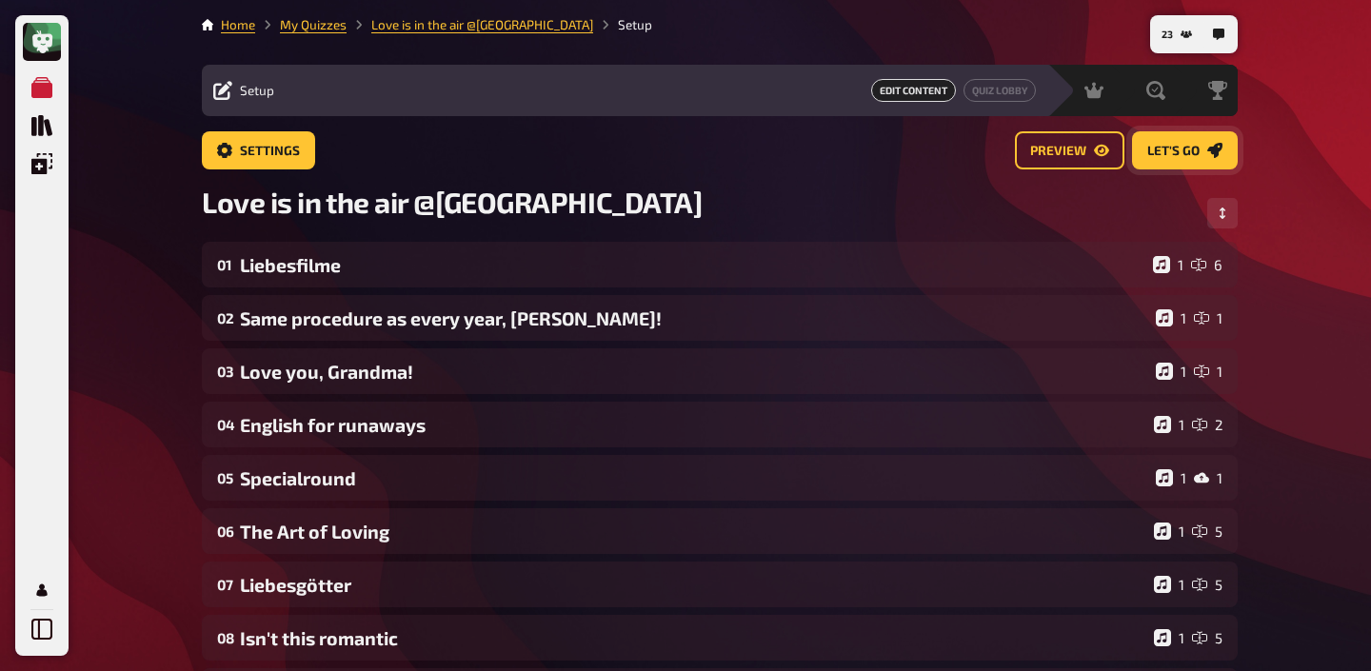
click at [1209, 156] on icon "Let's go" at bounding box center [1214, 150] width 15 height 15
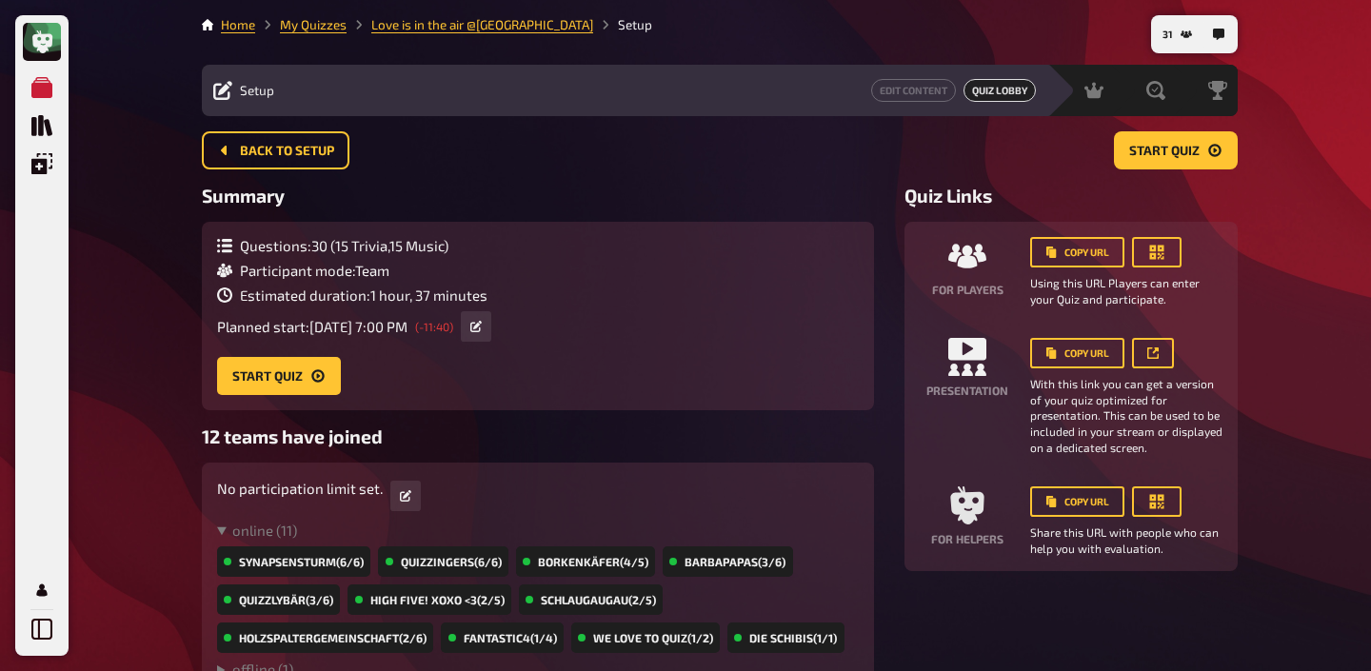
scroll to position [2, 0]
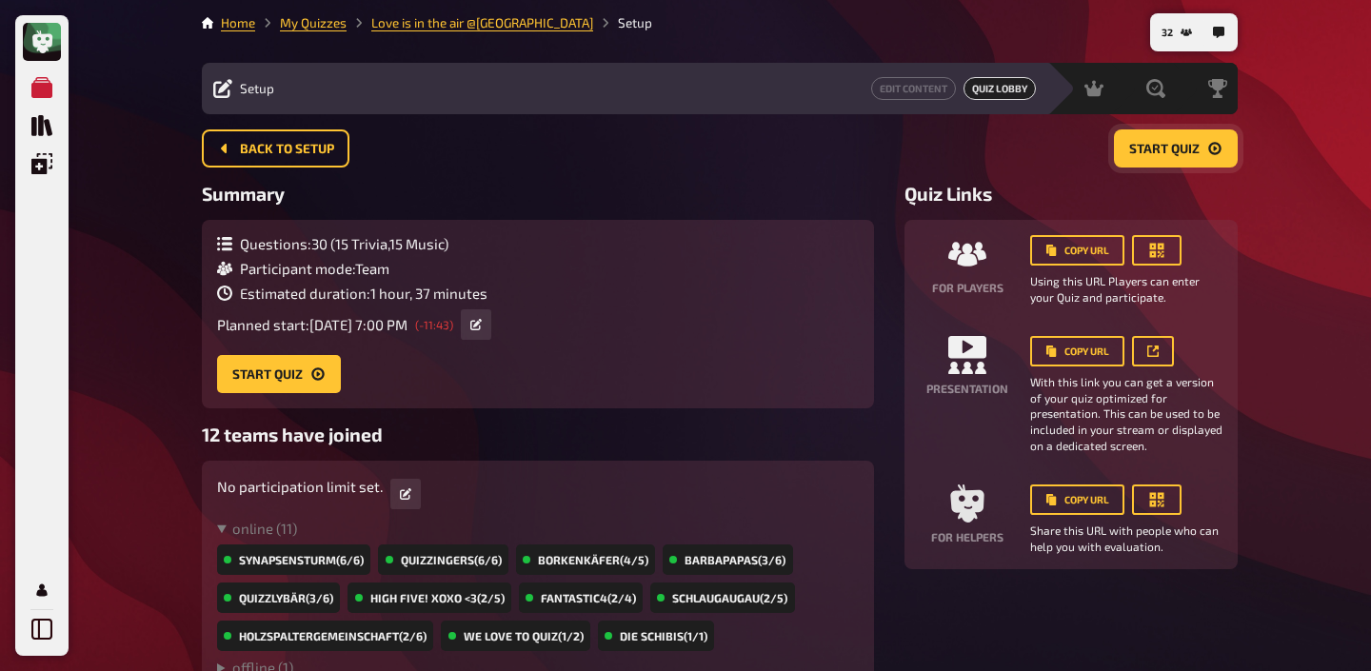
click at [1164, 149] on span "Start Quiz" at bounding box center [1164, 149] width 70 height 13
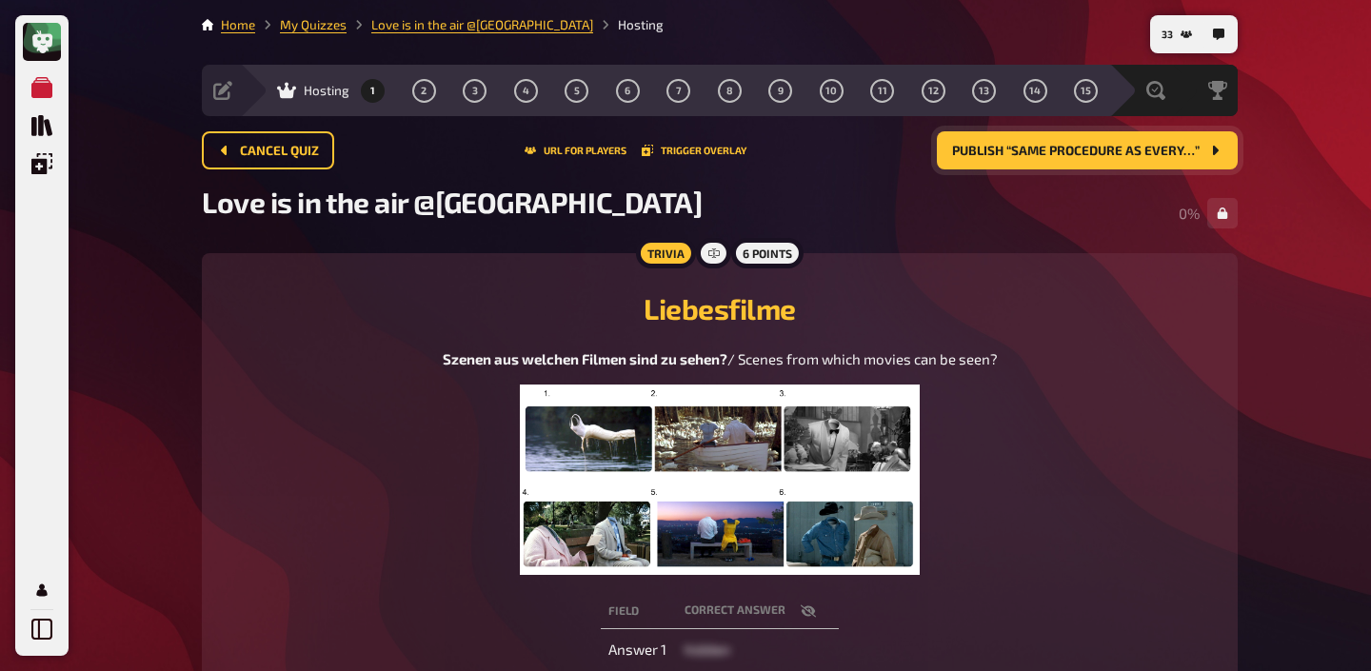
click at [746, 457] on img at bounding box center [720, 480] width 401 height 190
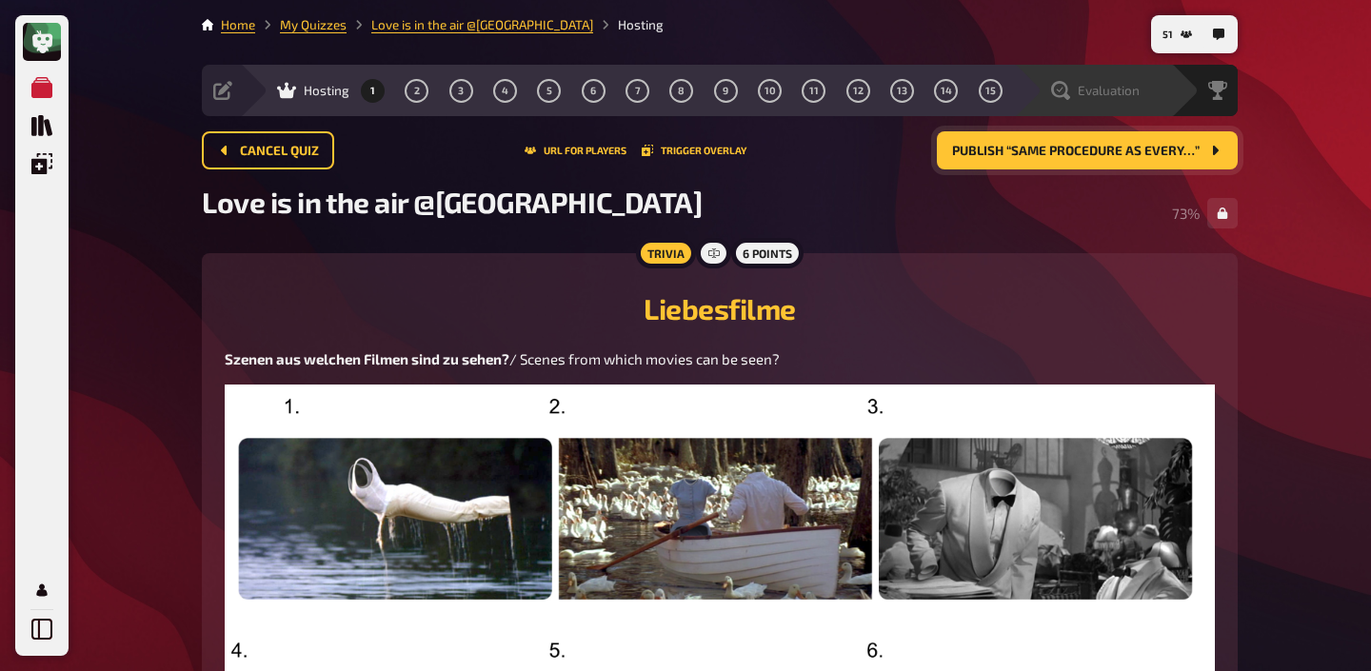
click at [1131, 91] on span "Evaluation" at bounding box center [1109, 90] width 62 height 15
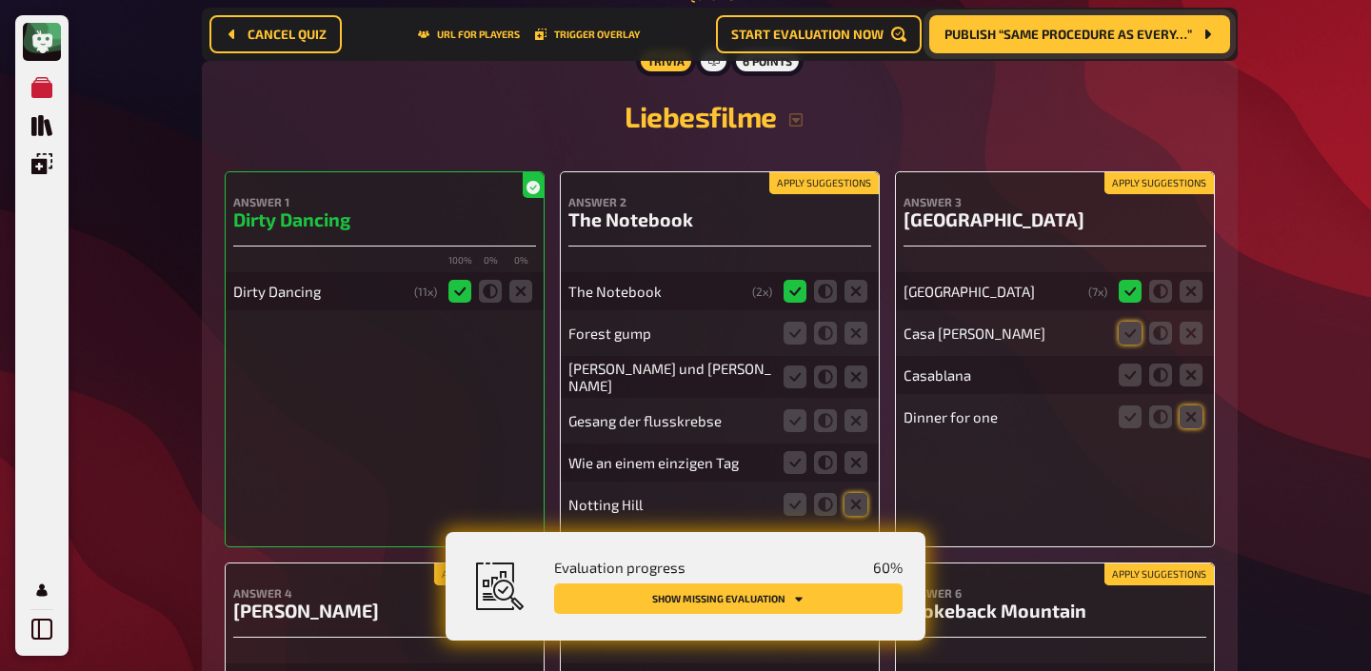
scroll to position [327, 0]
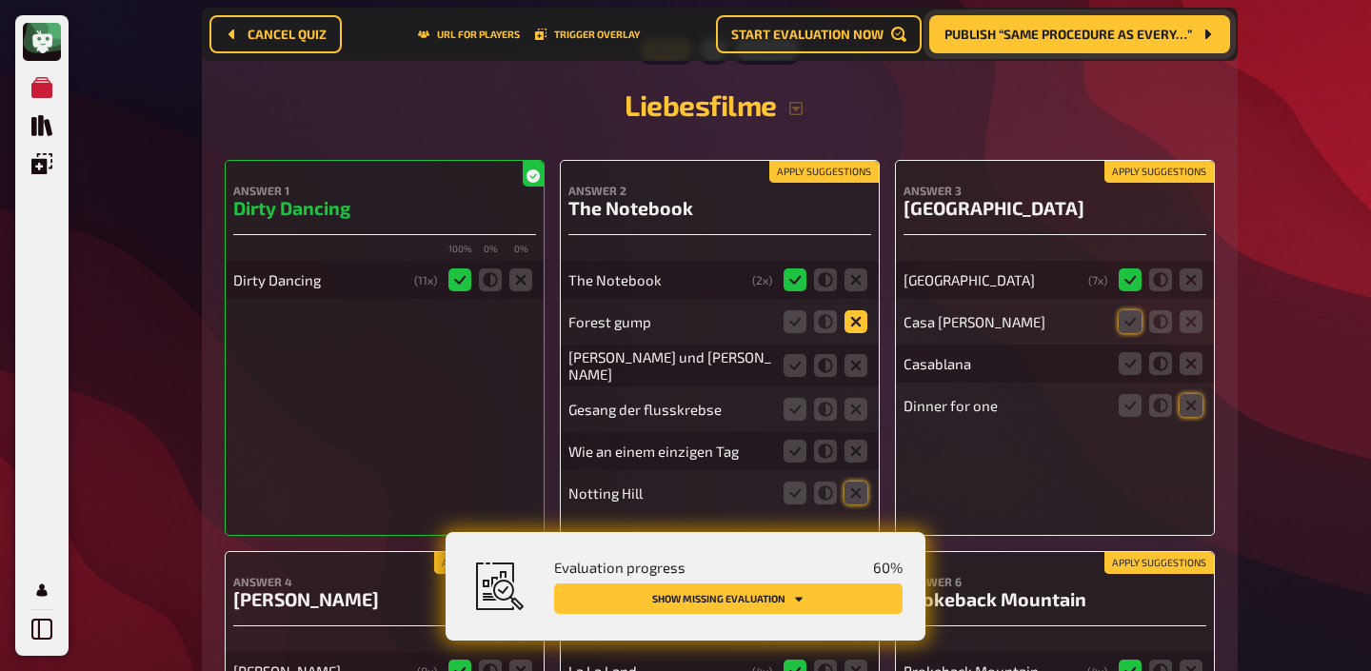
click at [858, 318] on icon at bounding box center [855, 321] width 23 height 23
click at [0, 0] on input "radio" at bounding box center [0, 0] width 0 height 0
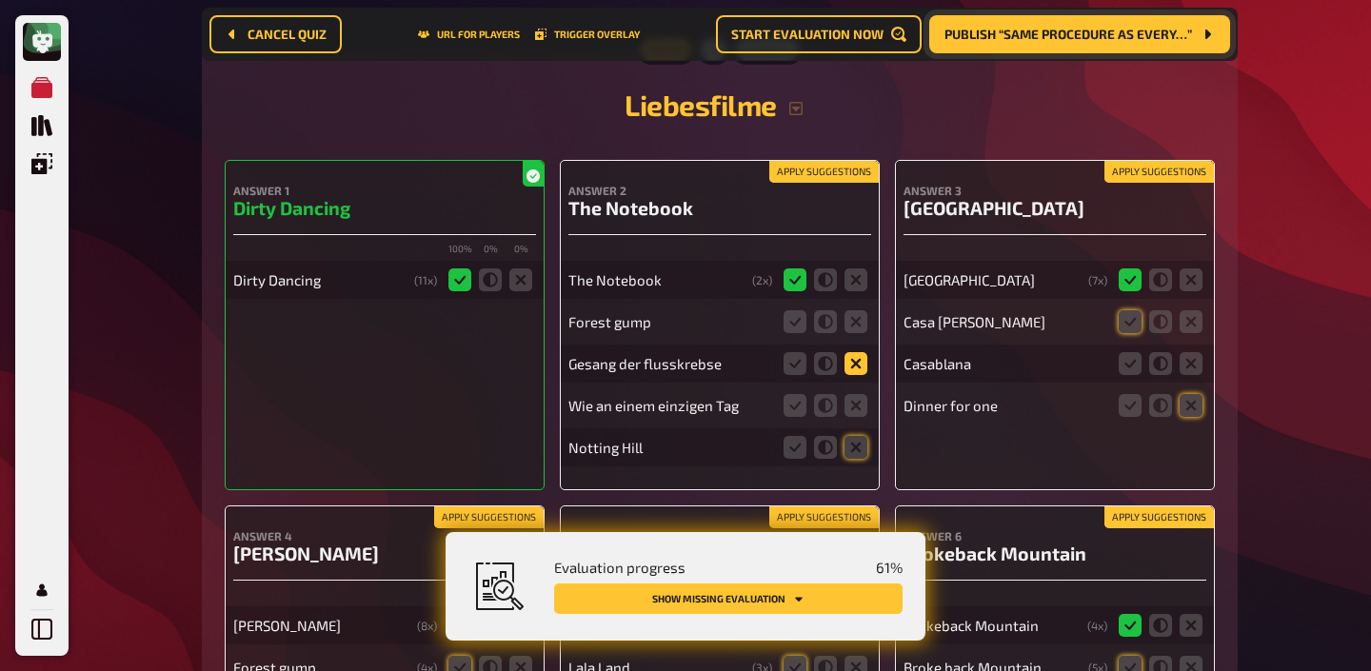
click at [857, 362] on icon at bounding box center [855, 363] width 23 height 23
click at [0, 0] on input "radio" at bounding box center [0, 0] width 0 height 0
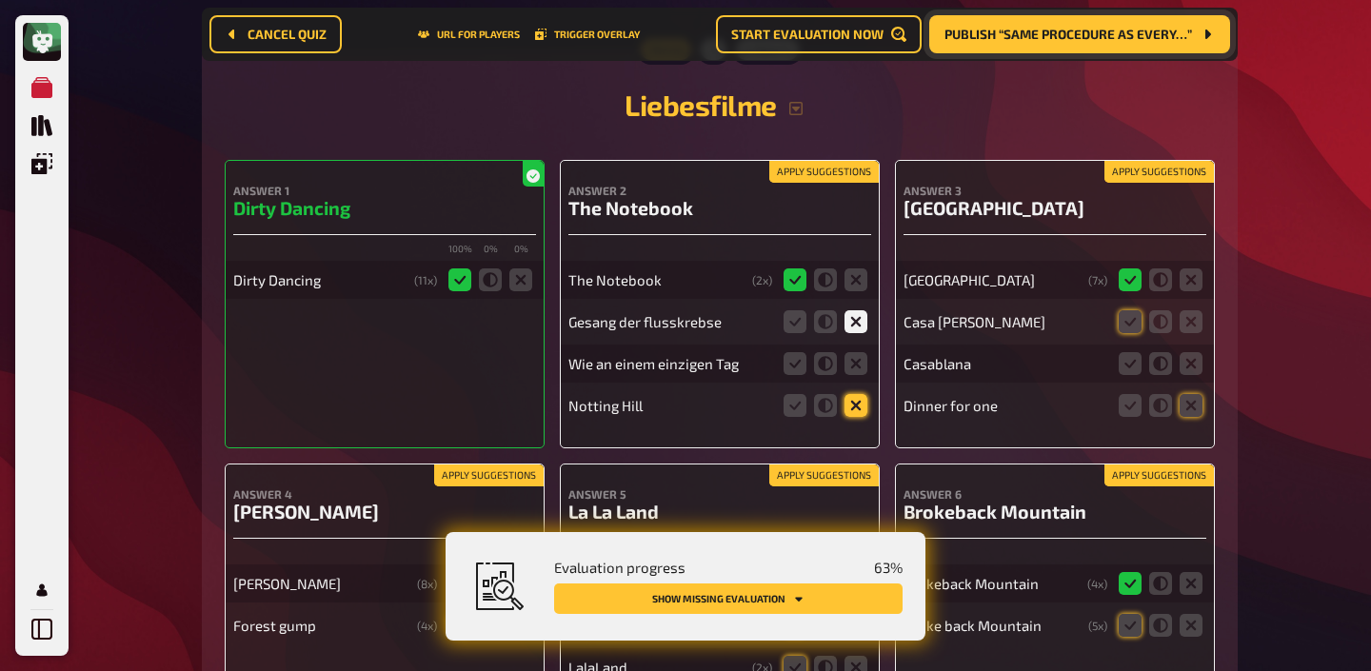
click at [857, 400] on icon at bounding box center [855, 405] width 23 height 23
click at [0, 0] on input "radio" at bounding box center [0, 0] width 0 height 0
click at [858, 363] on icon at bounding box center [855, 363] width 23 height 23
click at [0, 0] on input "radio" at bounding box center [0, 0] width 0 height 0
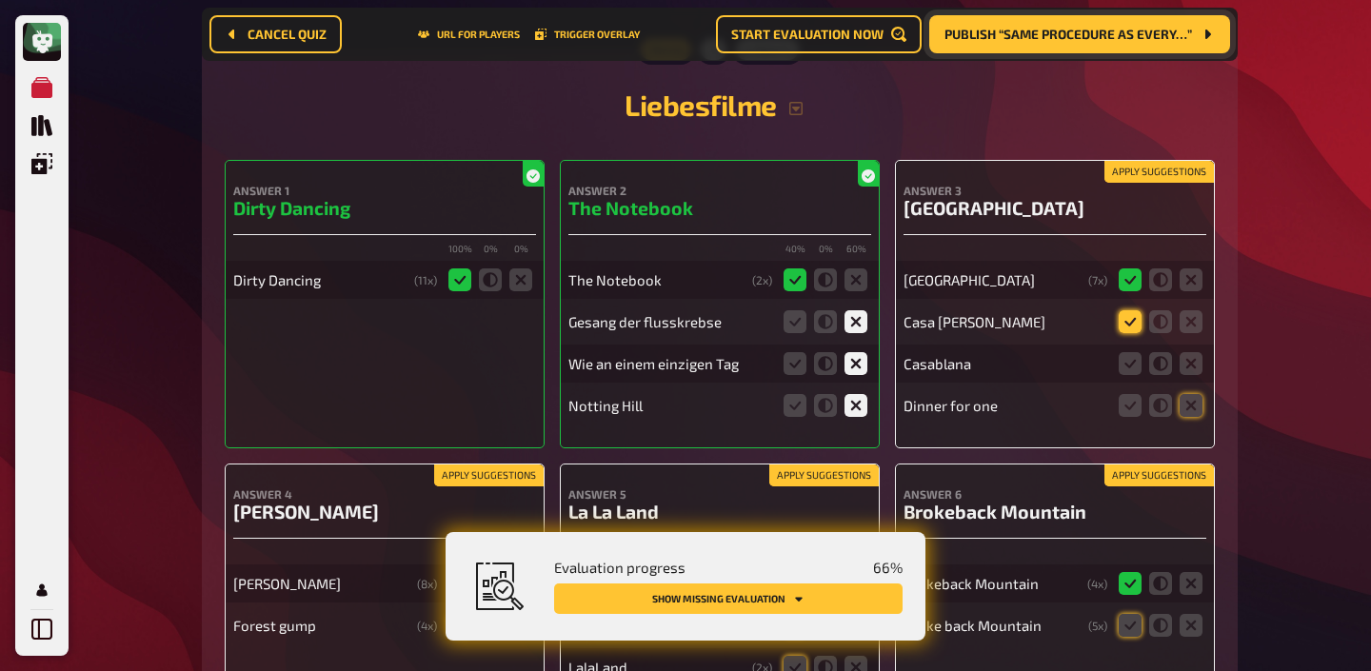
click at [1132, 322] on icon at bounding box center [1130, 321] width 23 height 23
click at [0, 0] on input "radio" at bounding box center [0, 0] width 0 height 0
click at [1132, 364] on icon at bounding box center [1130, 363] width 23 height 23
click at [0, 0] on input "radio" at bounding box center [0, 0] width 0 height 0
click at [1184, 405] on icon at bounding box center [1191, 405] width 23 height 23
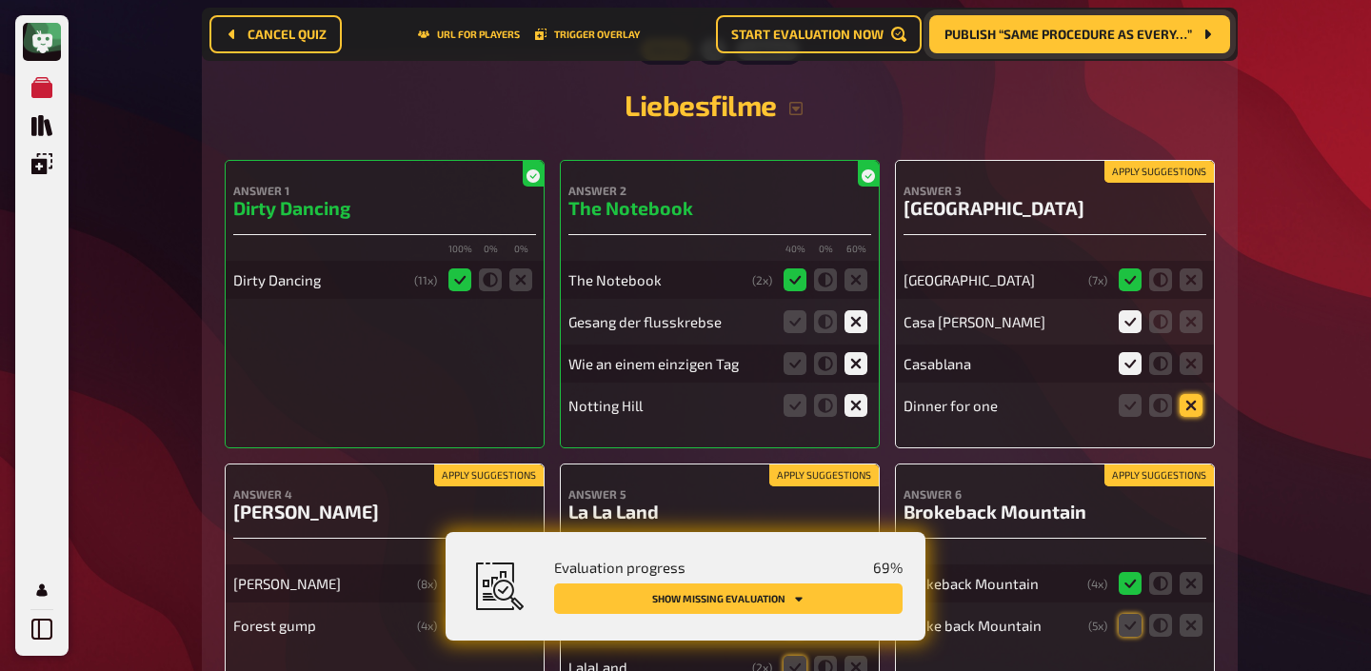
click at [0, 0] on input "radio" at bounding box center [0, 0] width 0 height 0
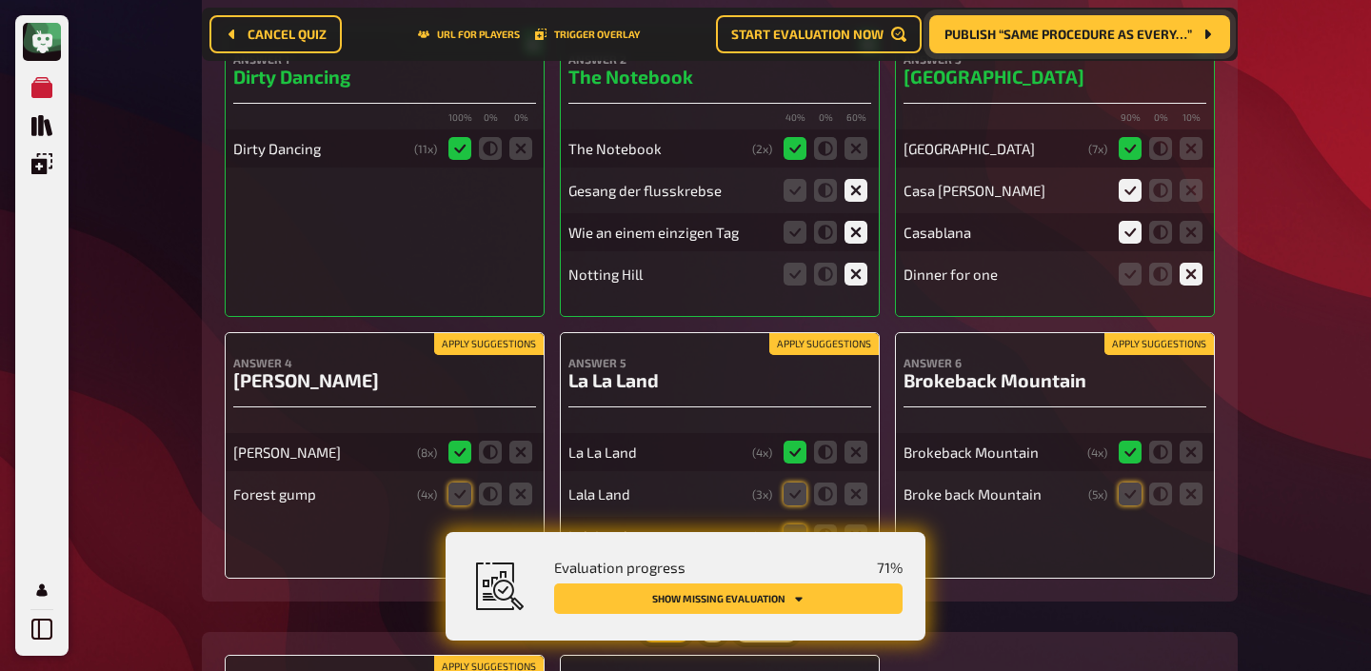
scroll to position [467, 0]
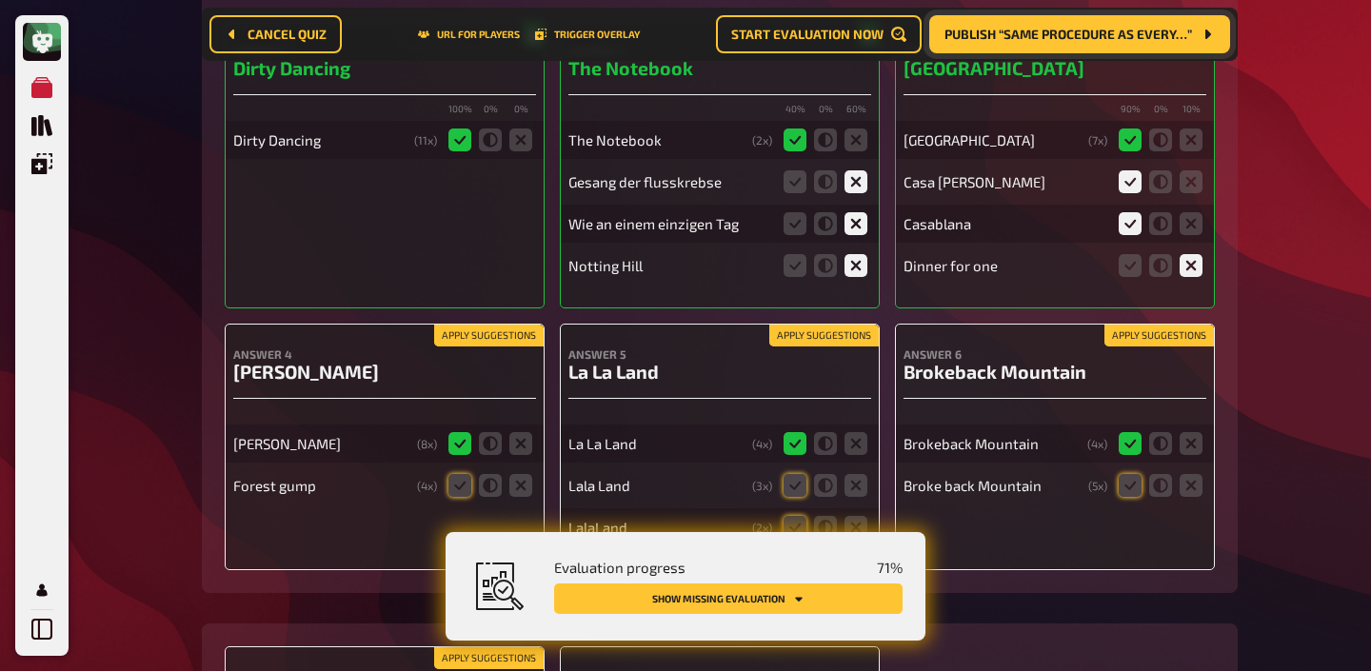
click at [1143, 484] on fieldset at bounding box center [1160, 485] width 91 height 30
click at [1131, 490] on icon at bounding box center [1130, 485] width 23 height 23
click at [0, 0] on input "radio" at bounding box center [0, 0] width 0 height 0
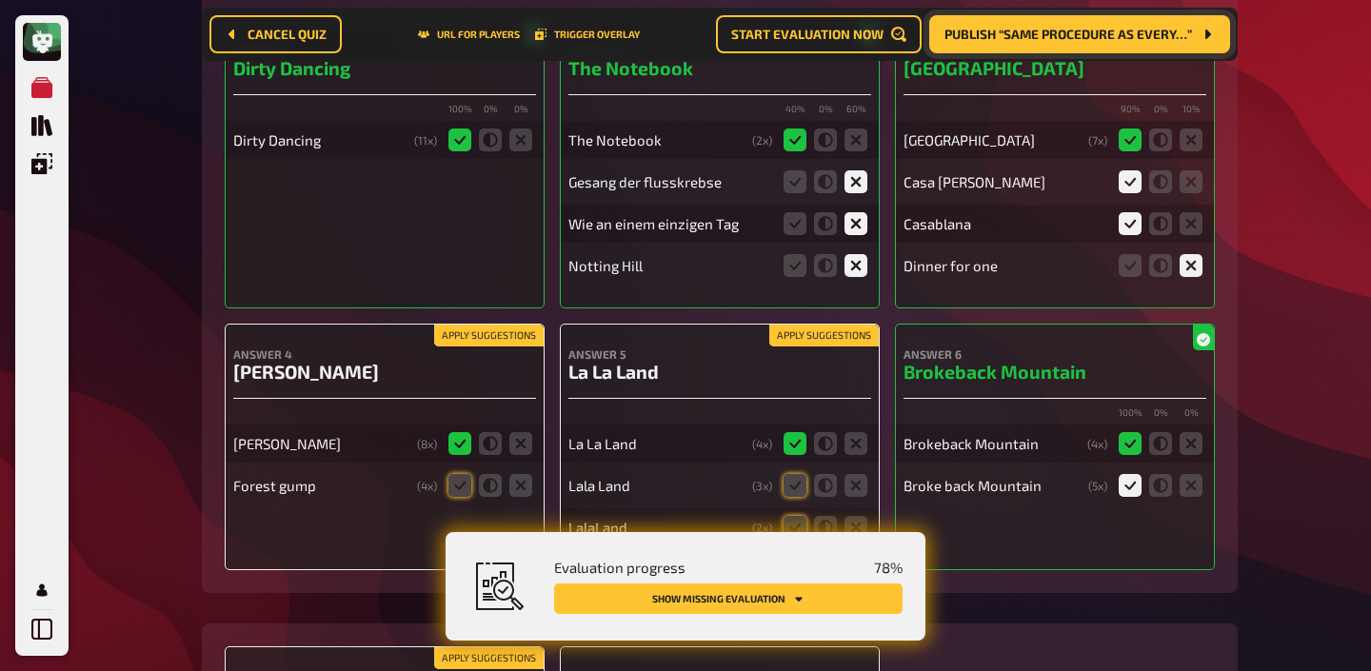
click at [514, 329] on button "Apply suggestions" at bounding box center [488, 336] width 109 height 21
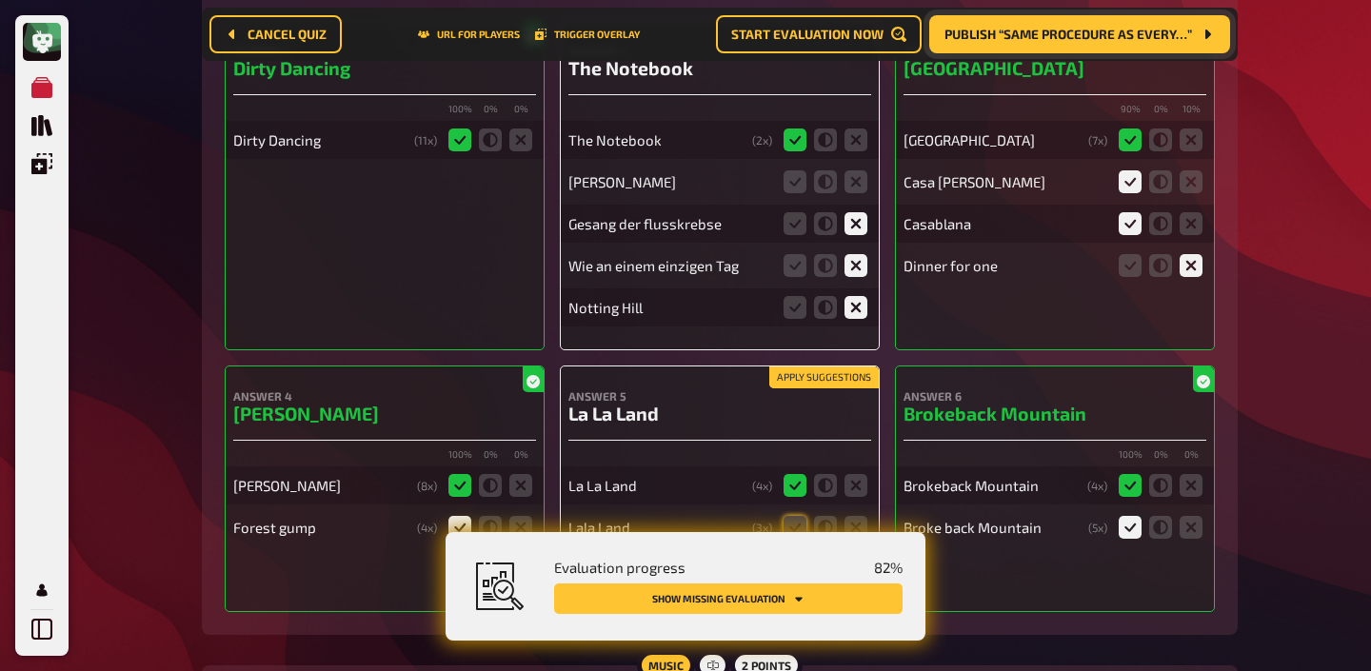
click at [783, 374] on button "Apply suggestions" at bounding box center [823, 377] width 109 height 21
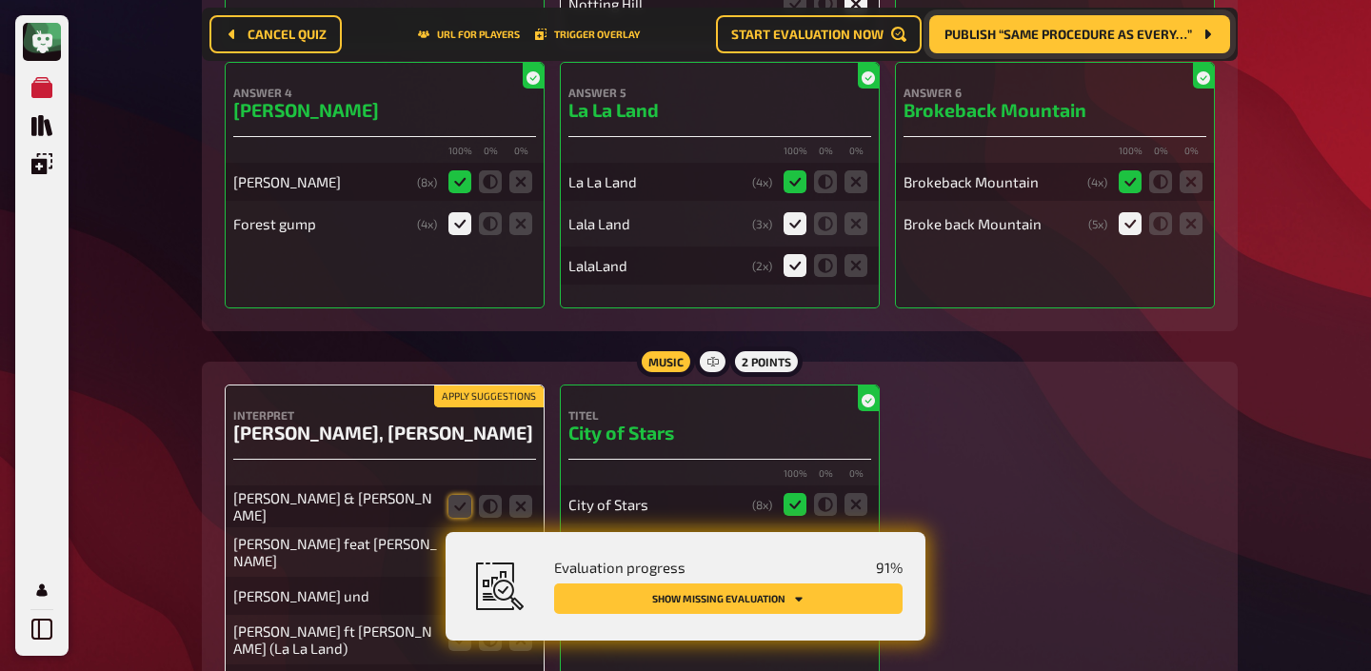
scroll to position [967, 0]
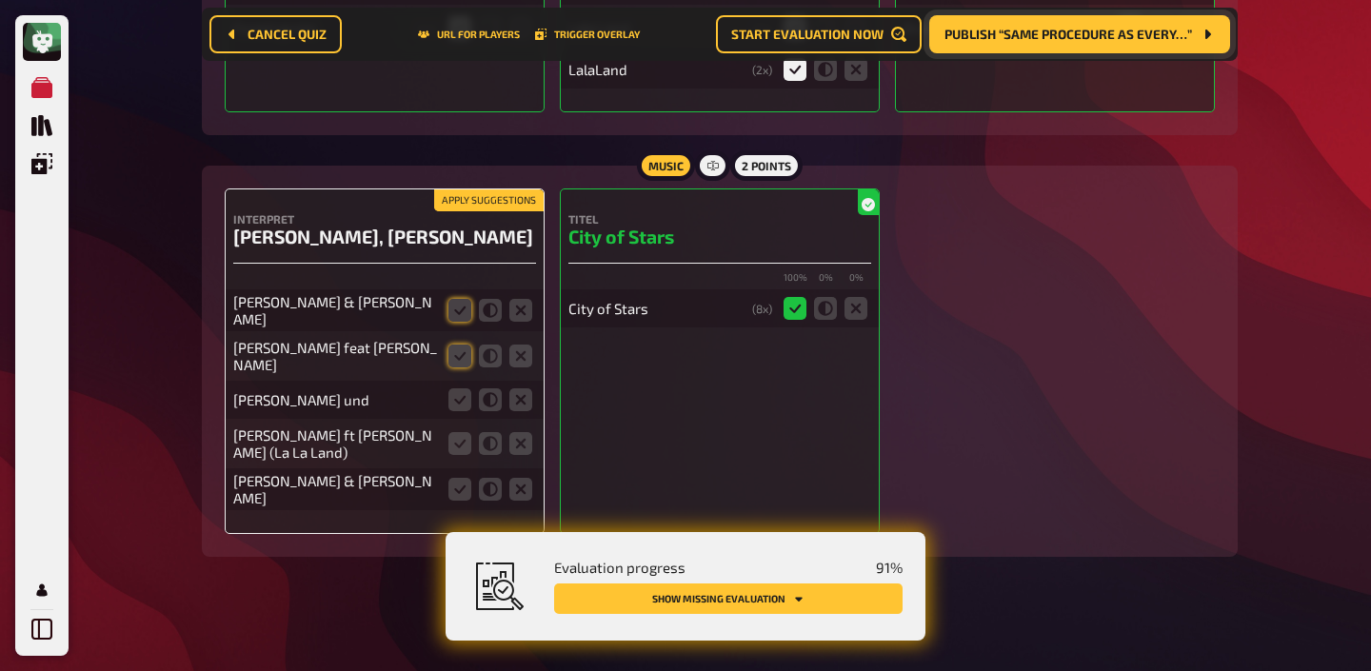
click at [483, 204] on button "Apply suggestions" at bounding box center [488, 200] width 109 height 21
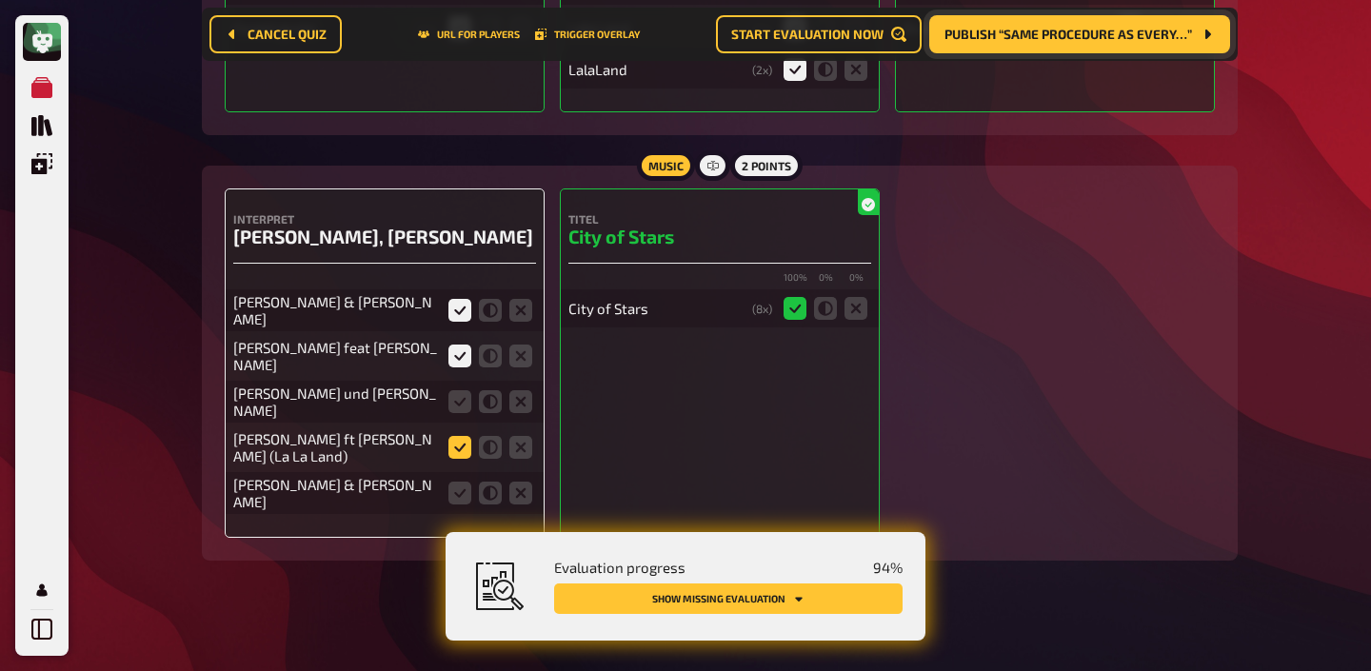
click at [463, 436] on icon at bounding box center [459, 447] width 23 height 23
click at [0, 0] on input "radio" at bounding box center [0, 0] width 0 height 0
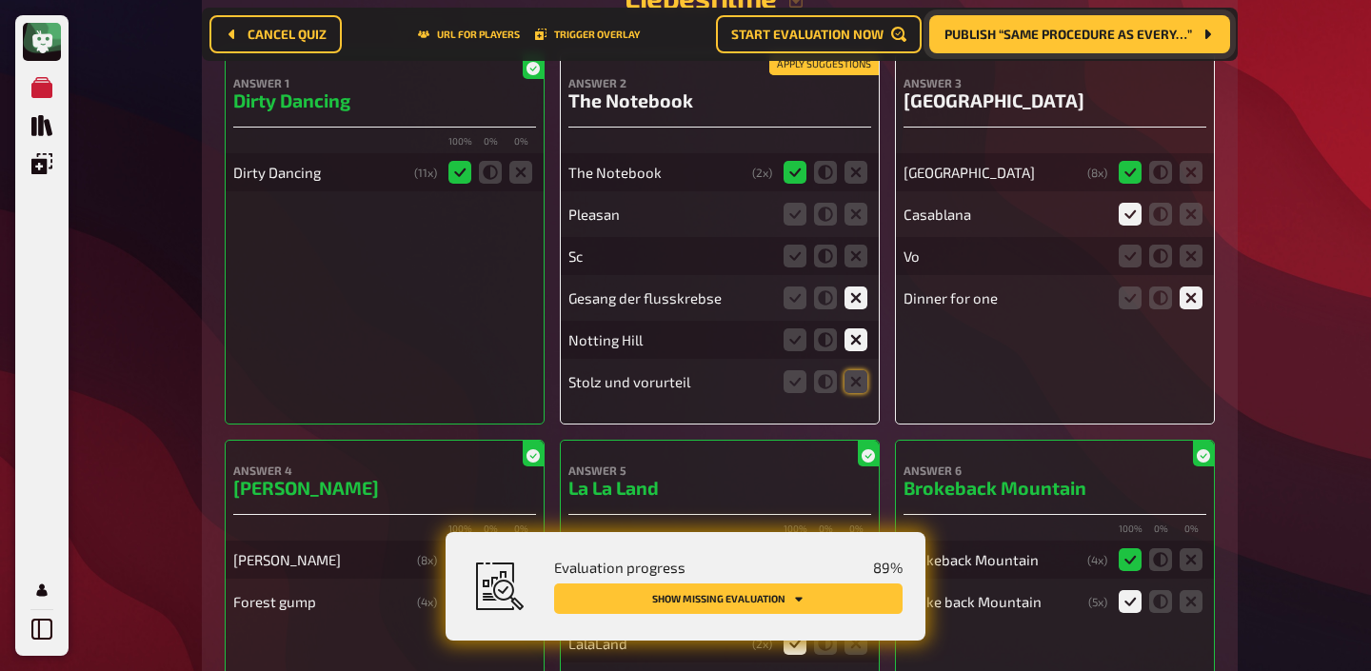
scroll to position [437, 0]
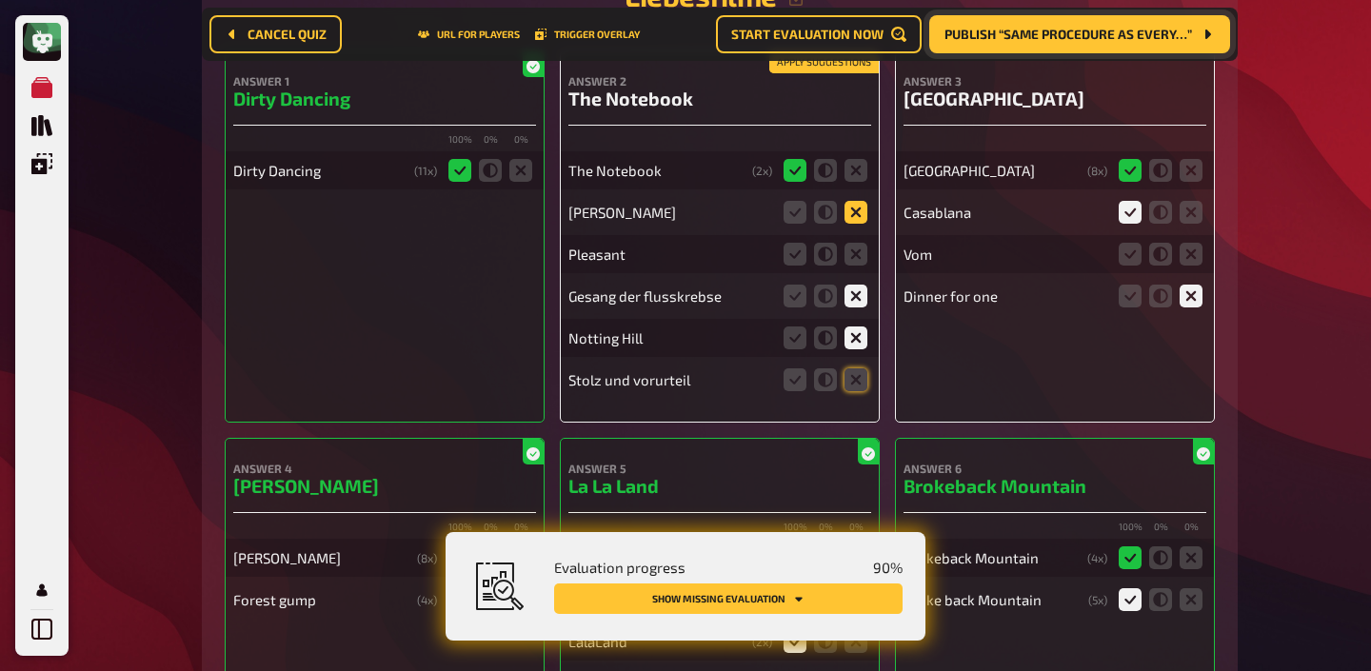
click at [849, 209] on icon at bounding box center [855, 212] width 23 height 23
click at [0, 0] on input "radio" at bounding box center [0, 0] width 0 height 0
click at [850, 254] on icon at bounding box center [855, 254] width 23 height 23
click at [0, 0] on input "radio" at bounding box center [0, 0] width 0 height 0
click at [860, 377] on icon at bounding box center [855, 379] width 23 height 23
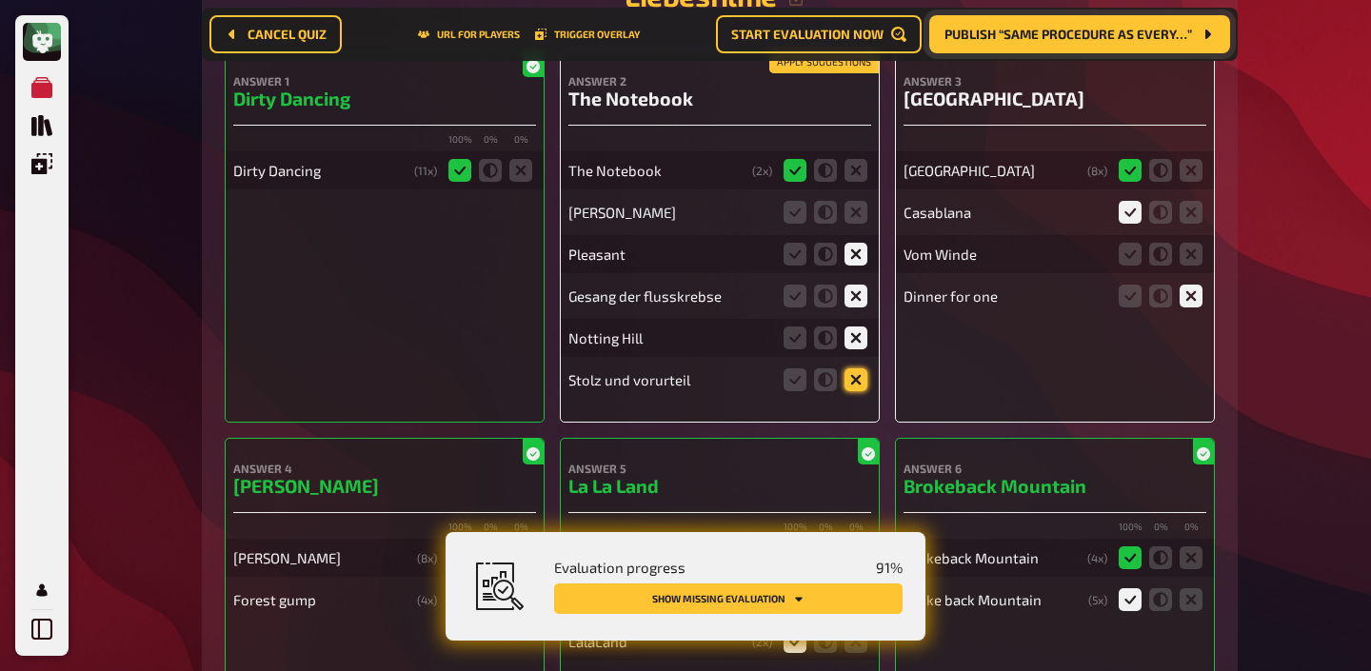
click at [0, 0] on input "radio" at bounding box center [0, 0] width 0 height 0
click at [848, 215] on icon at bounding box center [855, 212] width 23 height 23
click at [0, 0] on input "radio" at bounding box center [0, 0] width 0 height 0
click at [856, 252] on icon at bounding box center [855, 254] width 23 height 23
click at [0, 0] on input "radio" at bounding box center [0, 0] width 0 height 0
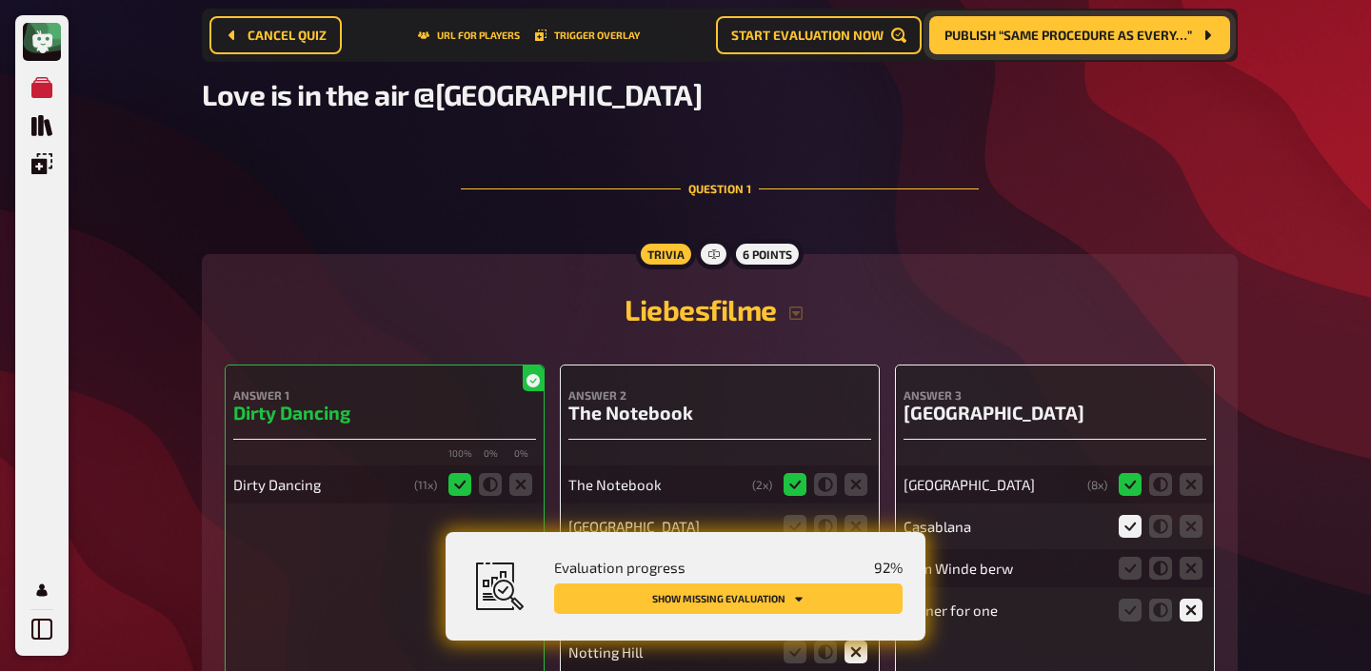
scroll to position [0, 0]
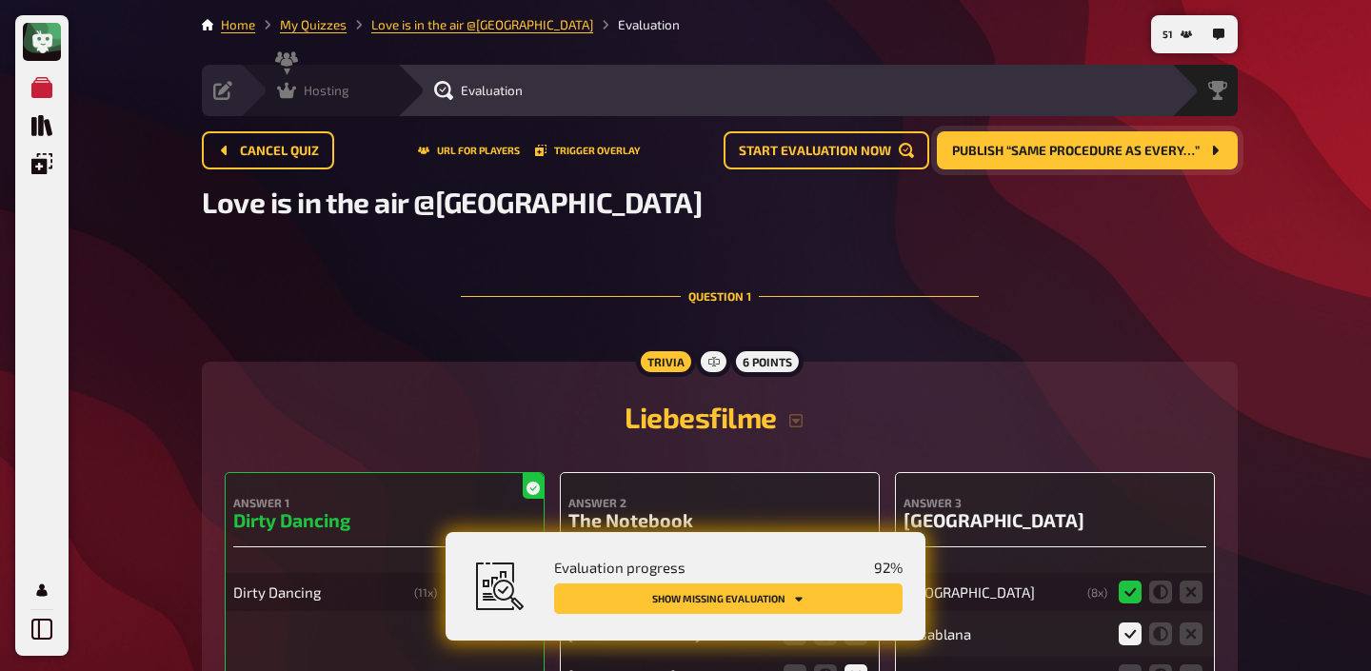
click at [283, 87] on icon at bounding box center [286, 90] width 19 height 19
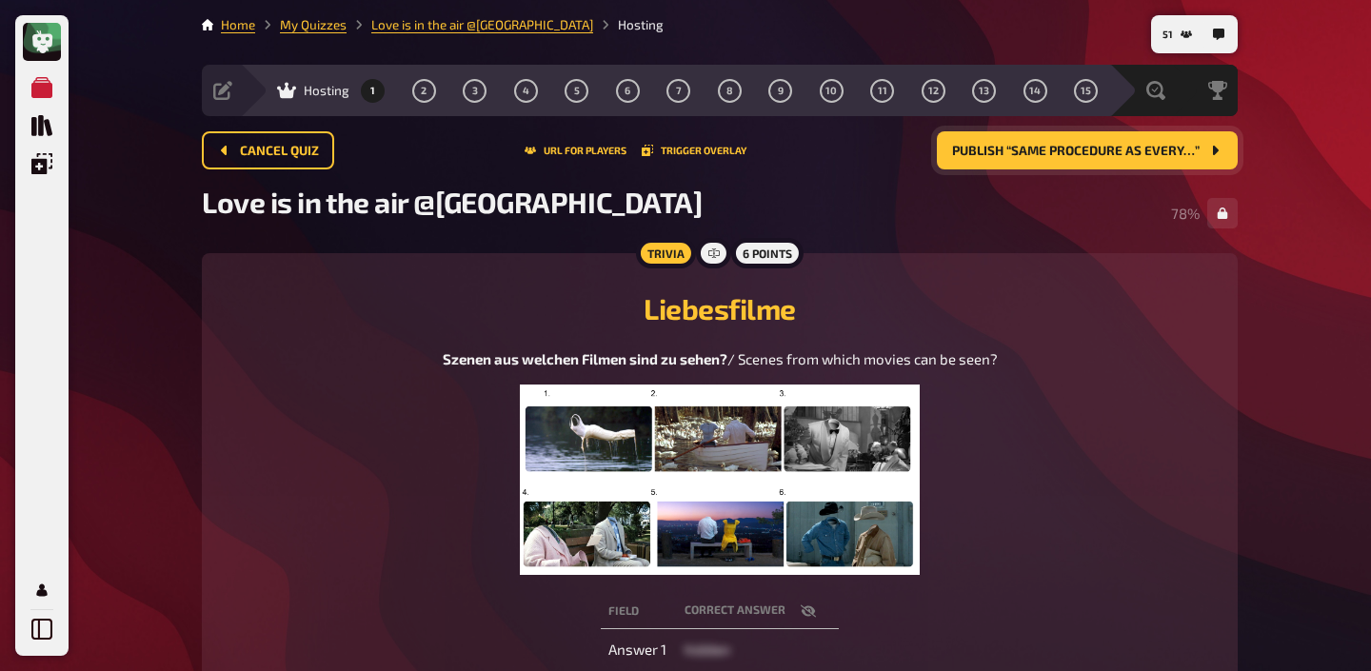
click at [1002, 156] on span "Publish “Same procedure as every…”" at bounding box center [1076, 151] width 248 height 13
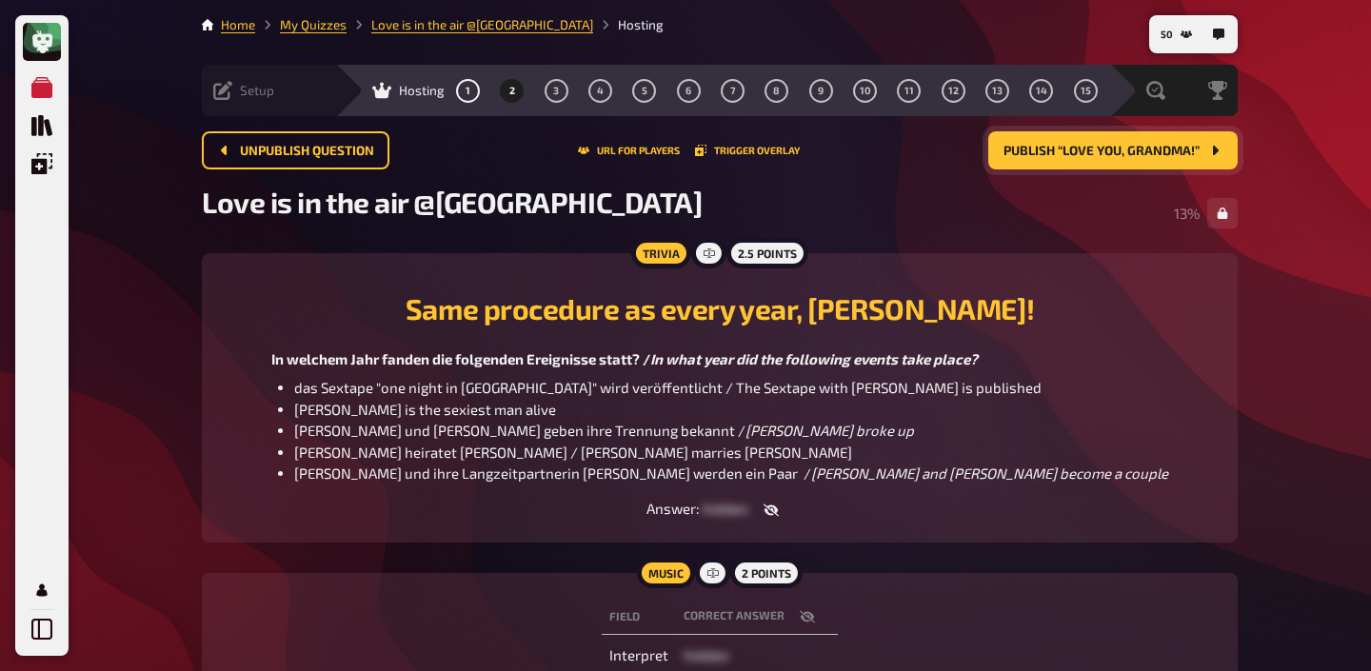
click at [224, 95] on icon at bounding box center [222, 90] width 19 height 19
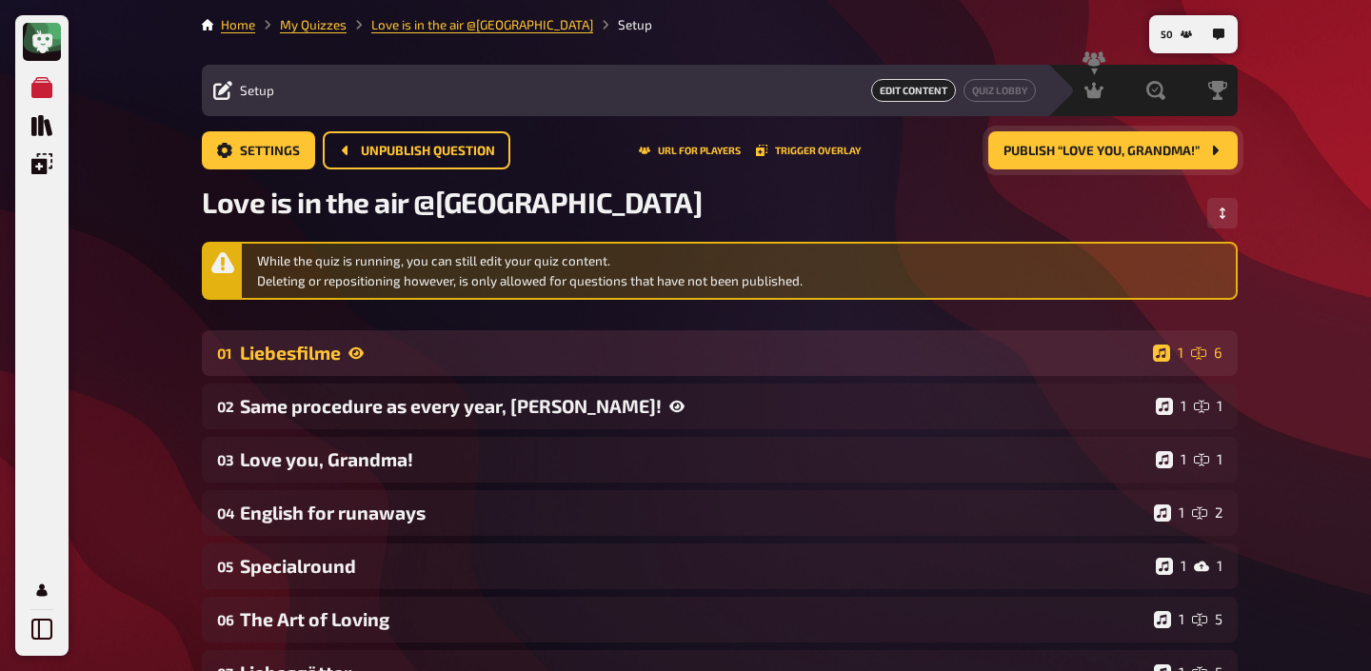
click at [386, 349] on div "Liebesfilme" at bounding box center [692, 353] width 905 height 22
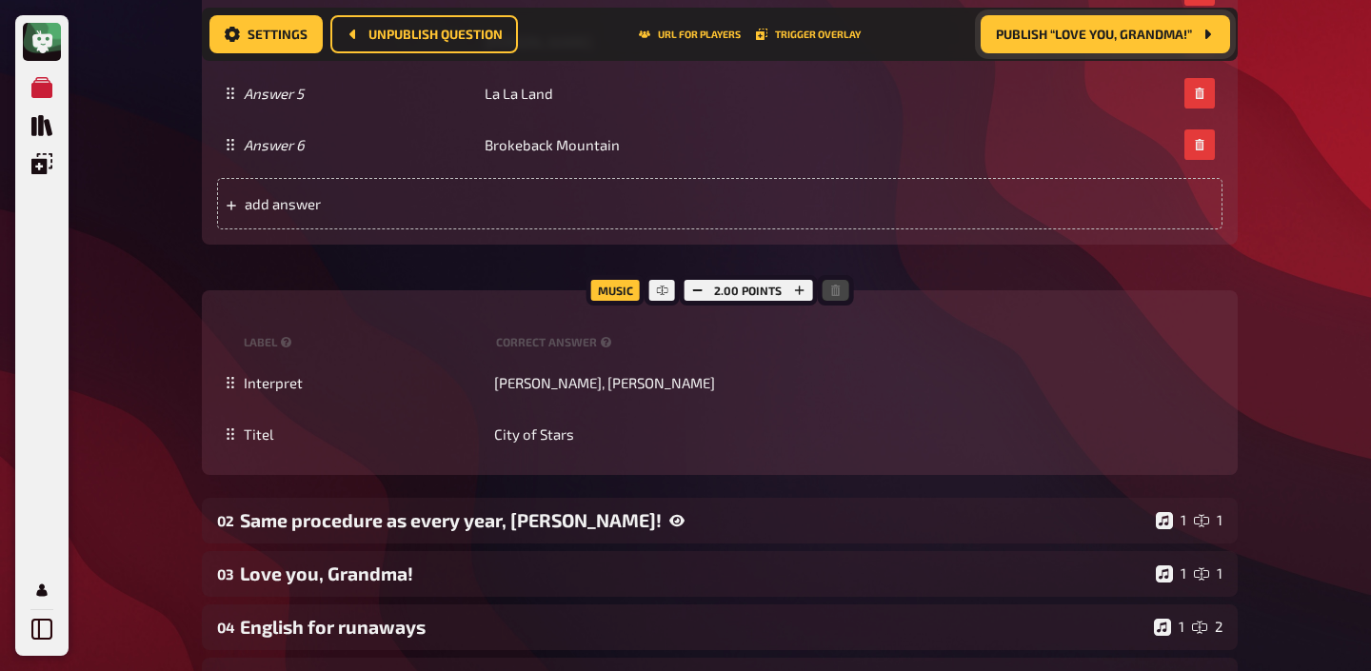
scroll to position [1459, 0]
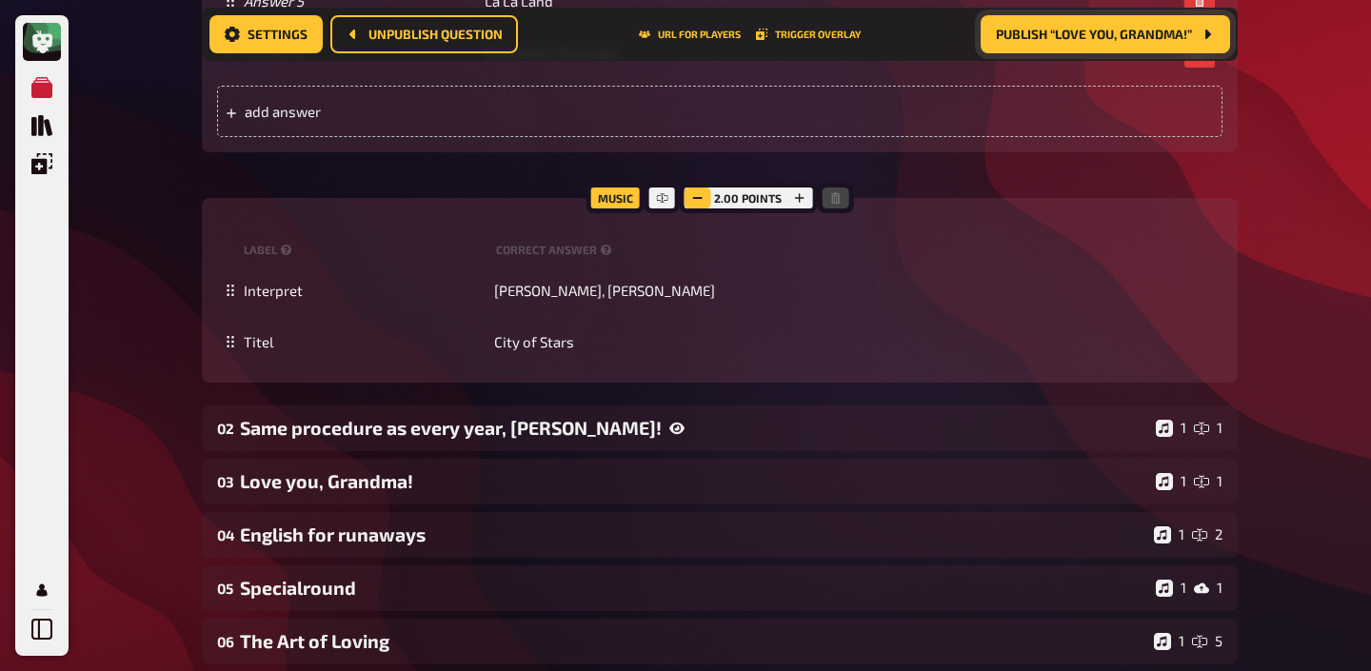
click at [698, 196] on icon "button" at bounding box center [696, 197] width 11 height 11
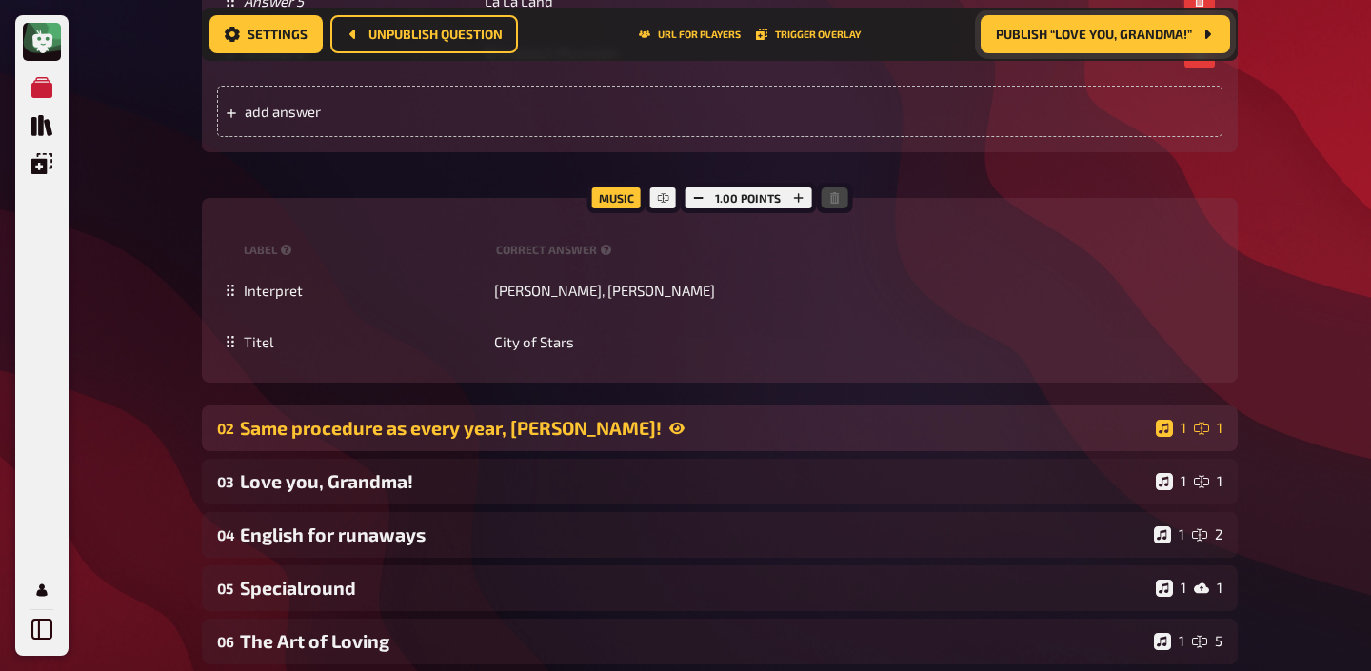
click at [654, 423] on div "Same procedure as every year, James!" at bounding box center [694, 428] width 908 height 22
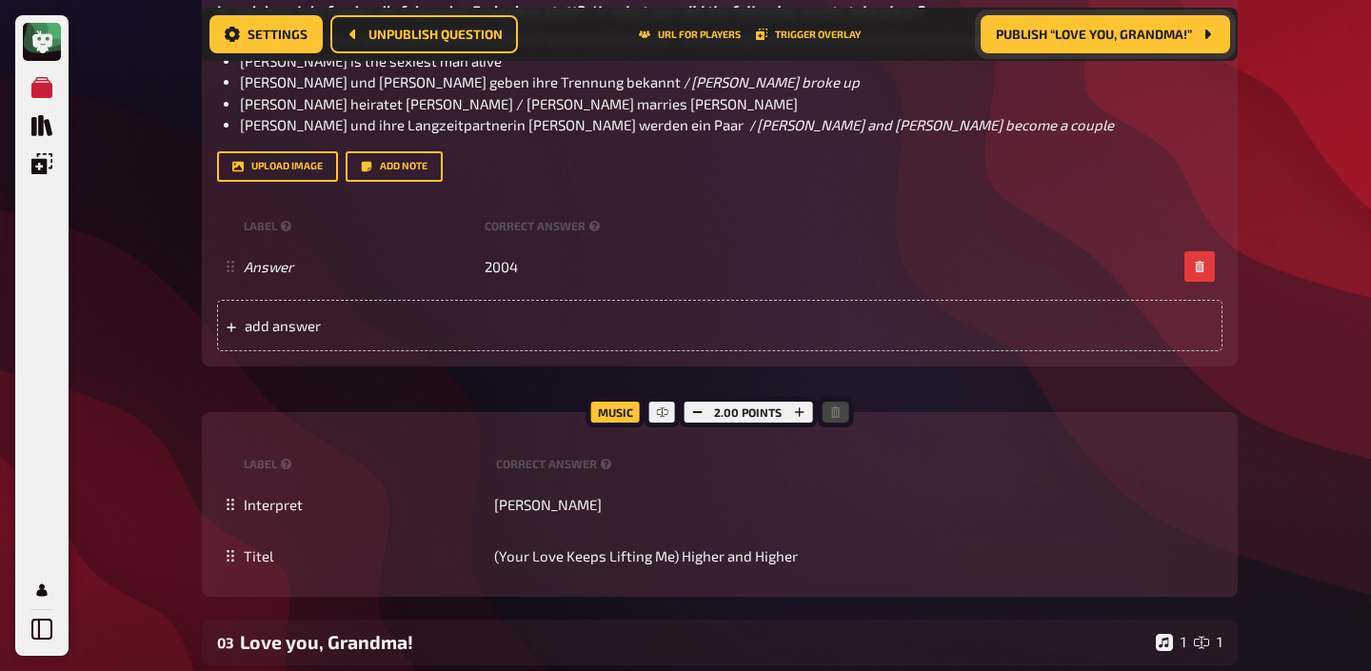
scroll to position [2156, 0]
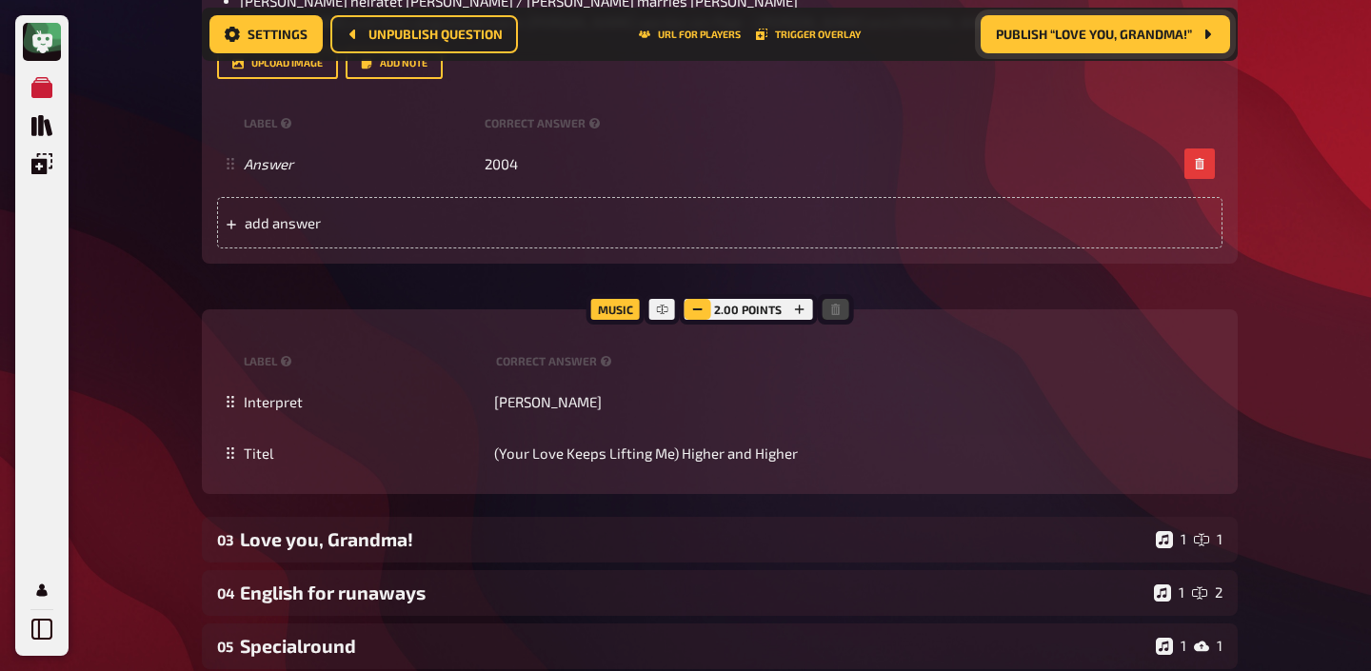
click at [701, 308] on rect "button" at bounding box center [698, 309] width 10 height 2
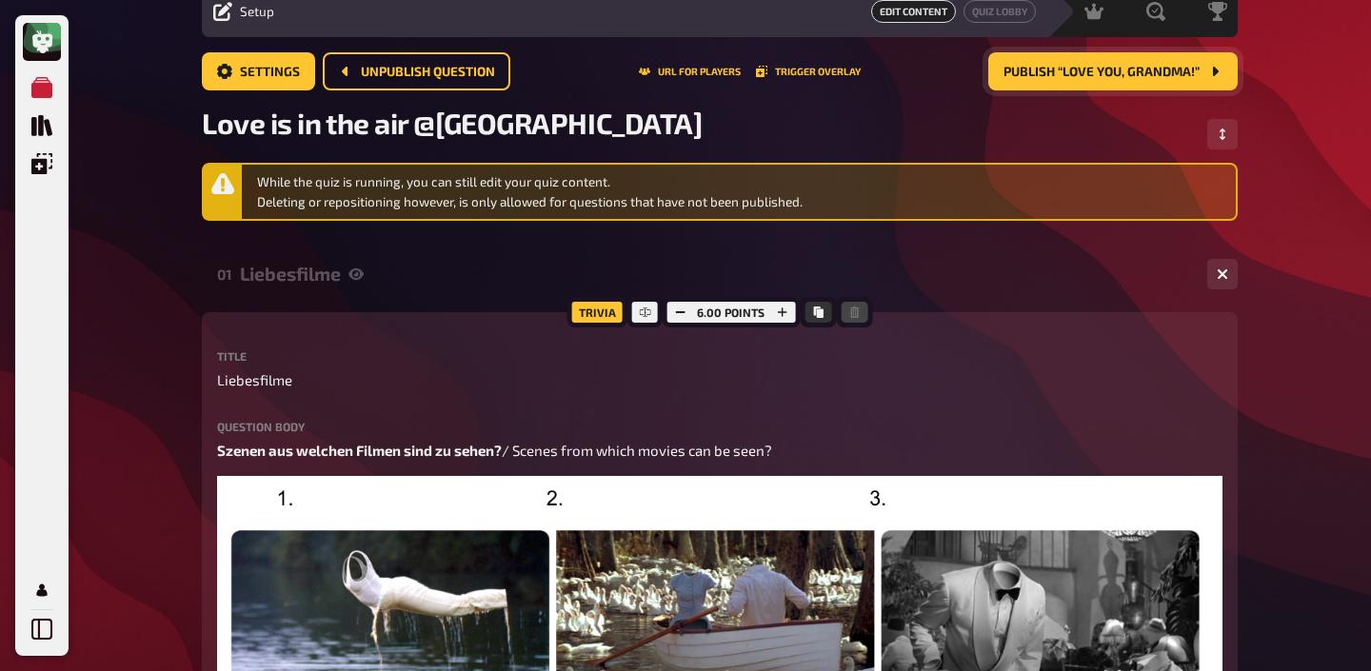
scroll to position [0, 0]
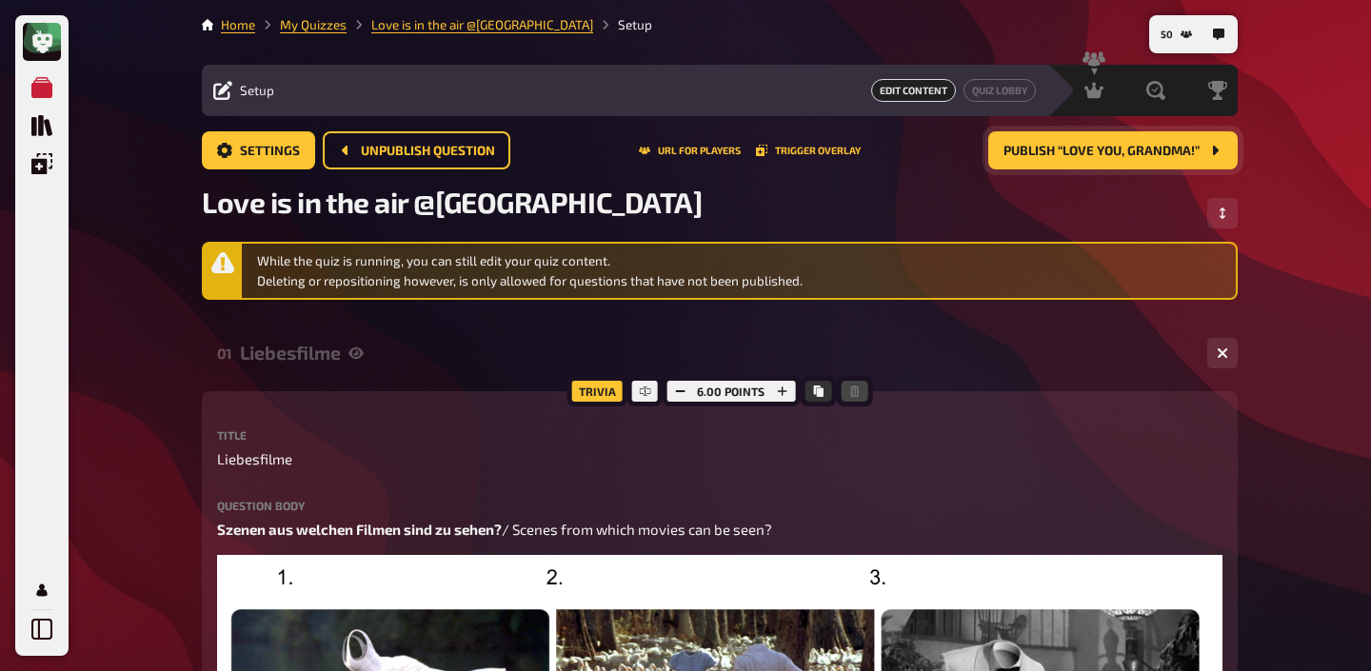
click at [377, 345] on div "Liebesfilme" at bounding box center [716, 353] width 952 height 22
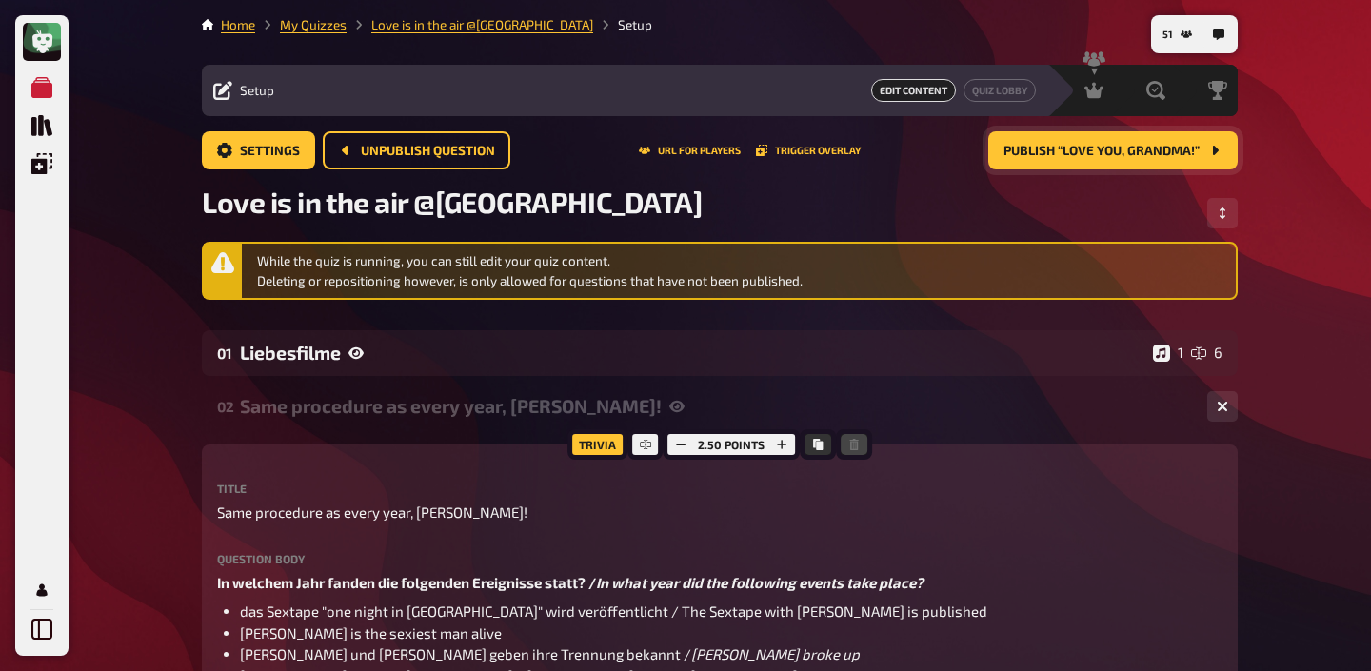
click at [371, 405] on div "Same procedure as every year, James!" at bounding box center [716, 406] width 952 height 22
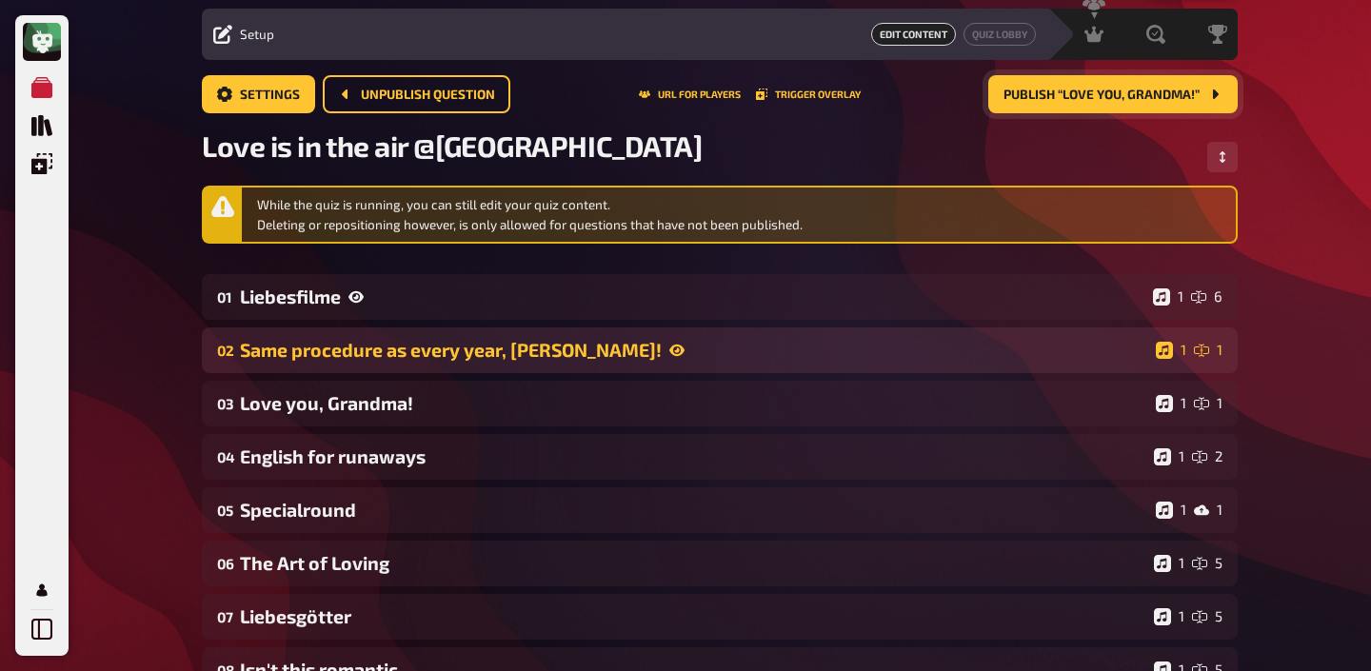
click at [371, 405] on div "Love you, Grandma!" at bounding box center [694, 403] width 908 height 22
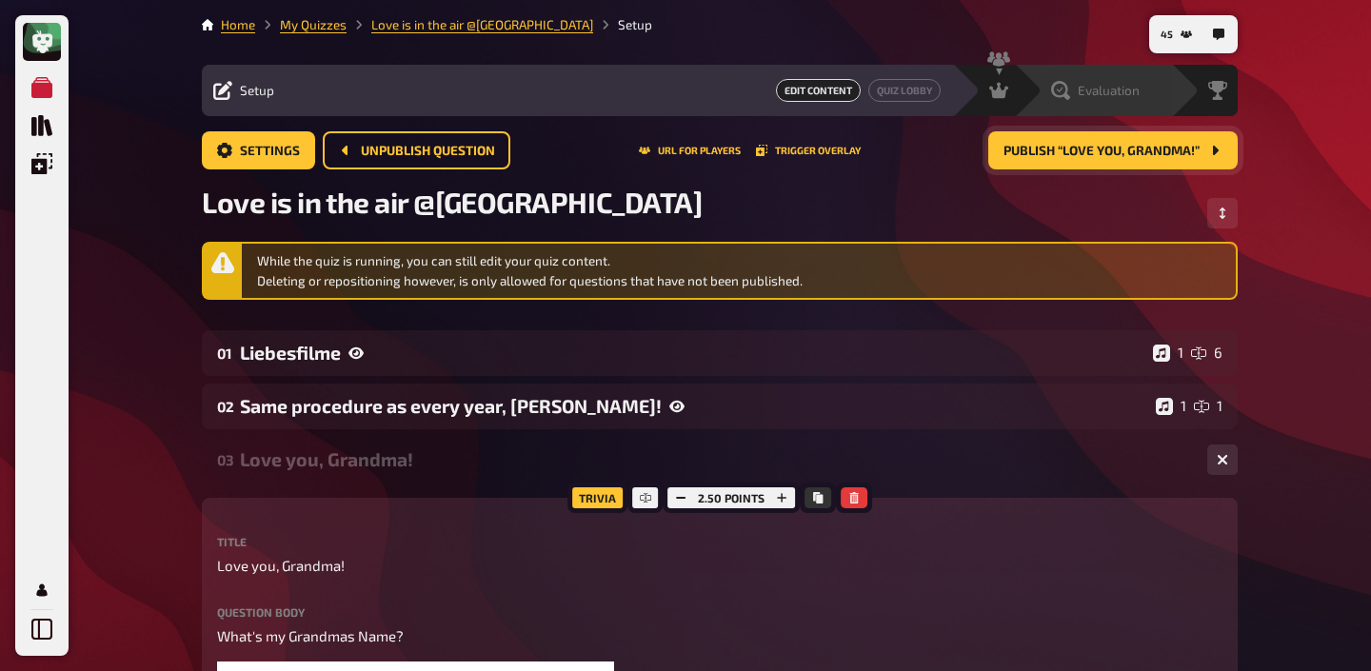
click at [1131, 89] on span "Evaluation" at bounding box center [1109, 90] width 62 height 15
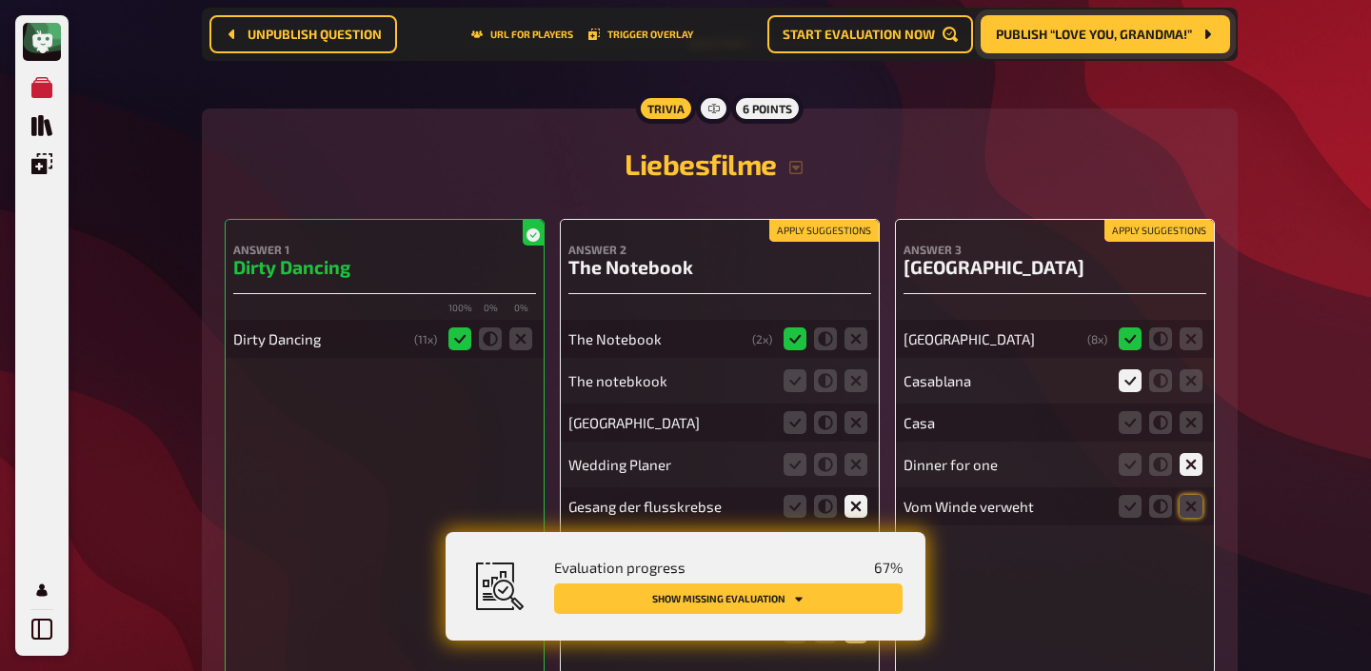
scroll to position [272, 0]
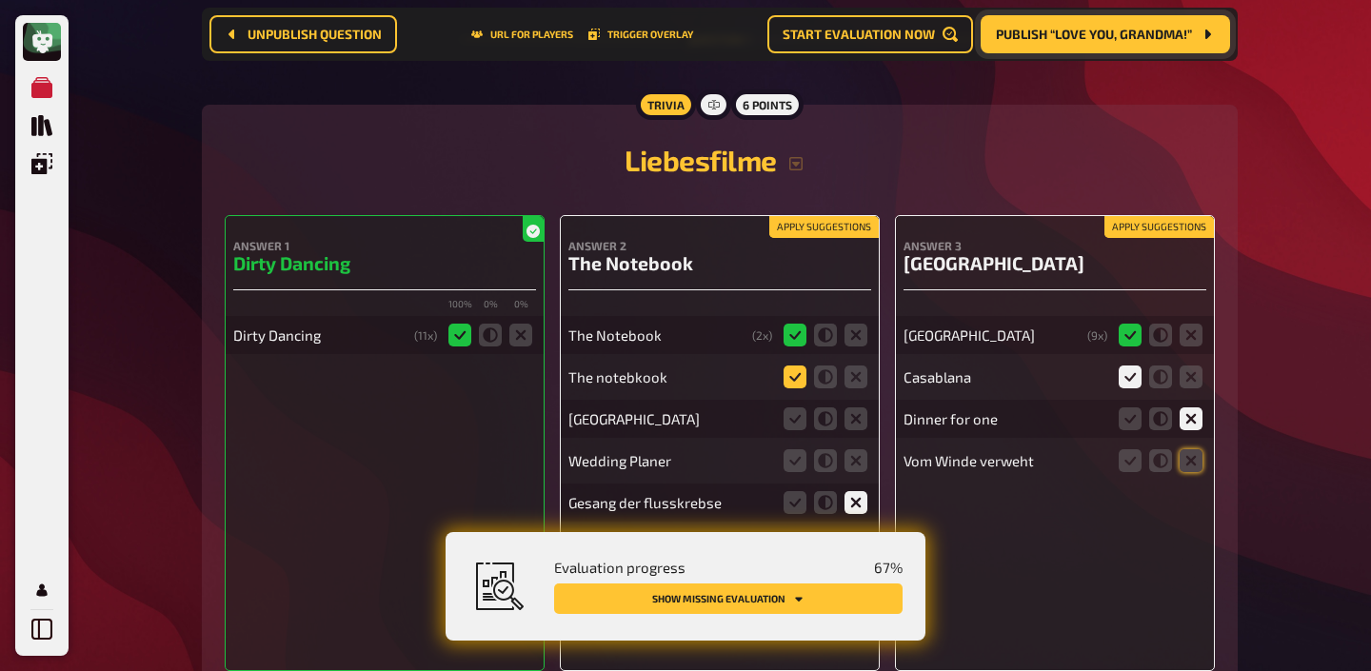
click at [801, 379] on icon at bounding box center [794, 377] width 23 height 23
click at [0, 0] on input "radio" at bounding box center [0, 0] width 0 height 0
click at [849, 416] on icon at bounding box center [855, 418] width 23 height 23
click at [0, 0] on input "radio" at bounding box center [0, 0] width 0 height 0
click at [849, 458] on icon at bounding box center [855, 460] width 23 height 23
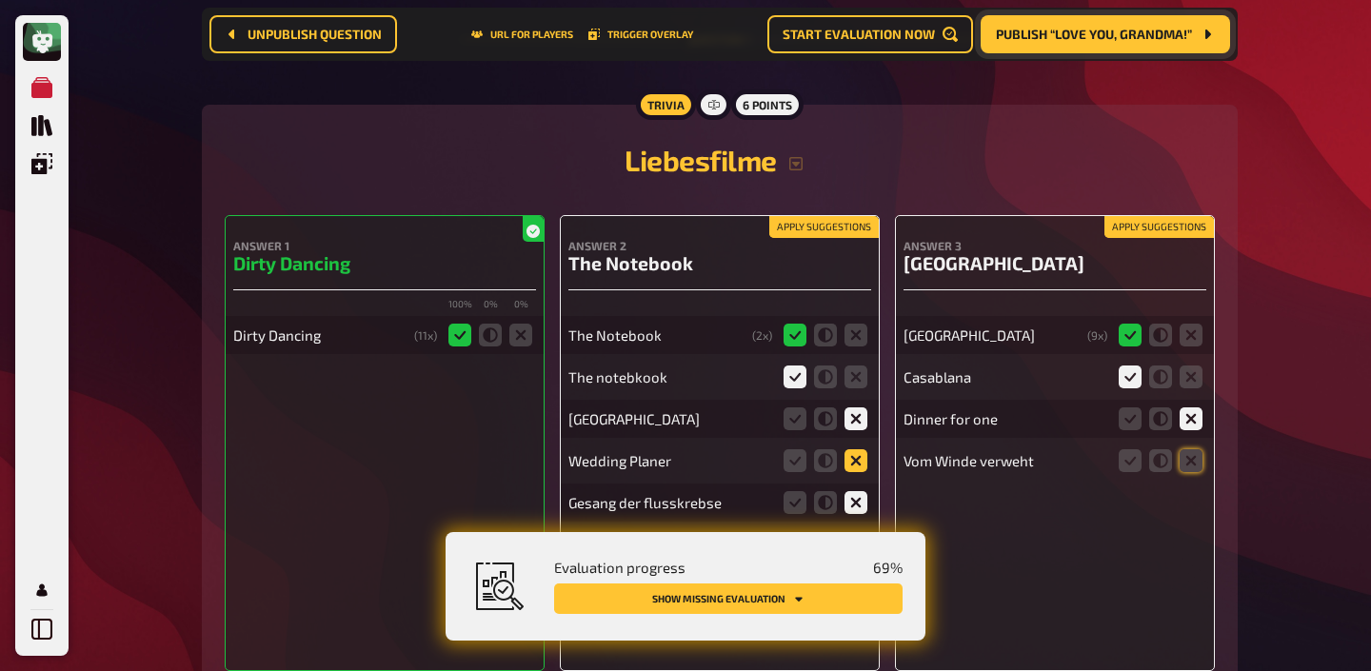
click at [0, 0] on input "radio" at bounding box center [0, 0] width 0 height 0
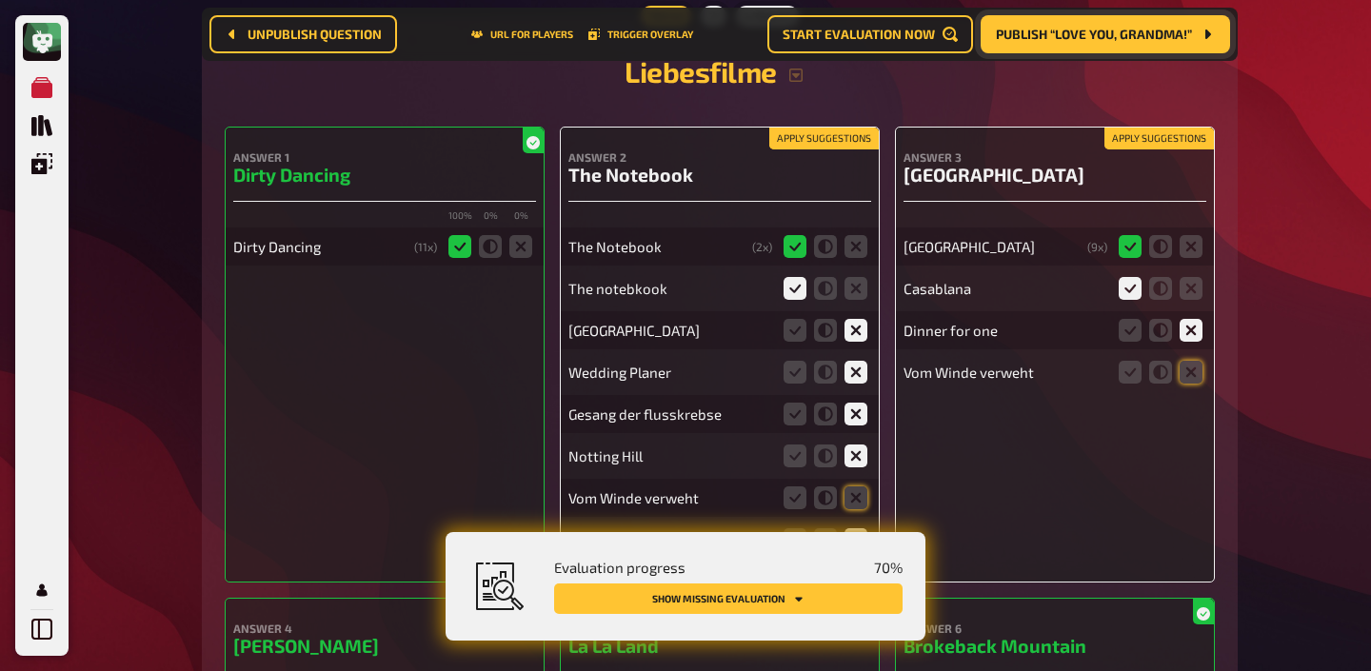
scroll to position [367, 0]
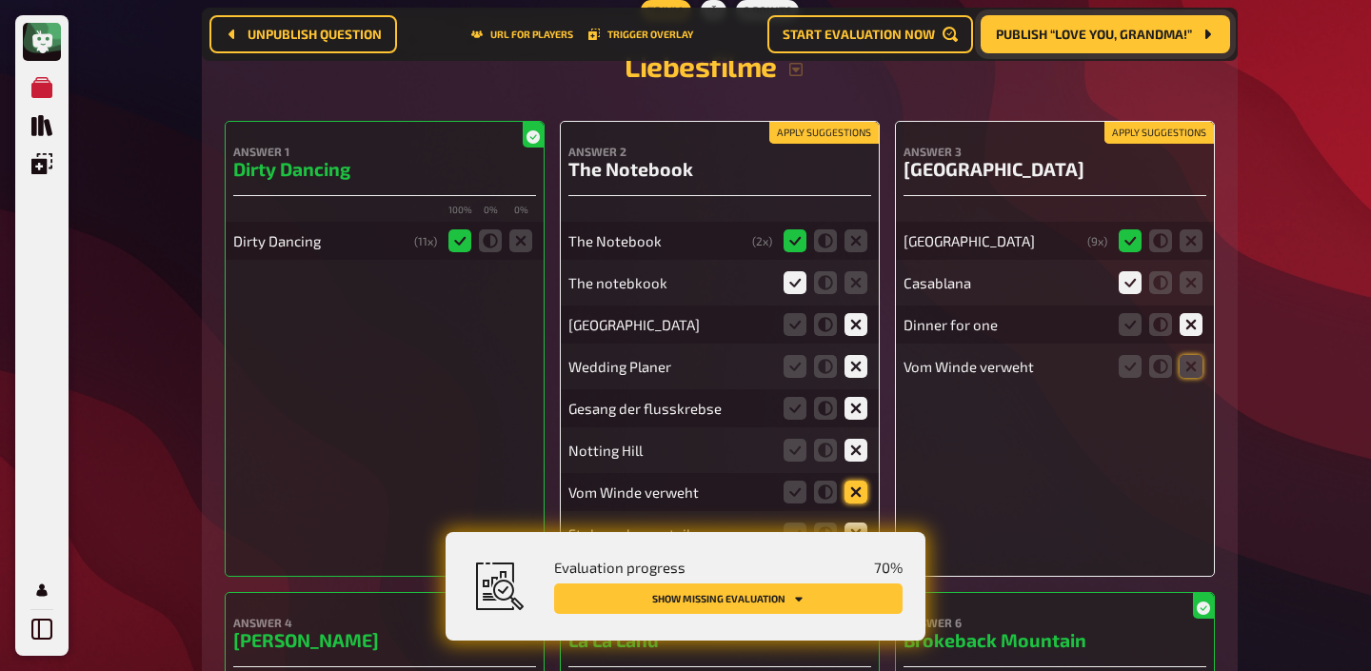
click at [851, 494] on icon at bounding box center [855, 492] width 23 height 23
click at [0, 0] on input "radio" at bounding box center [0, 0] width 0 height 0
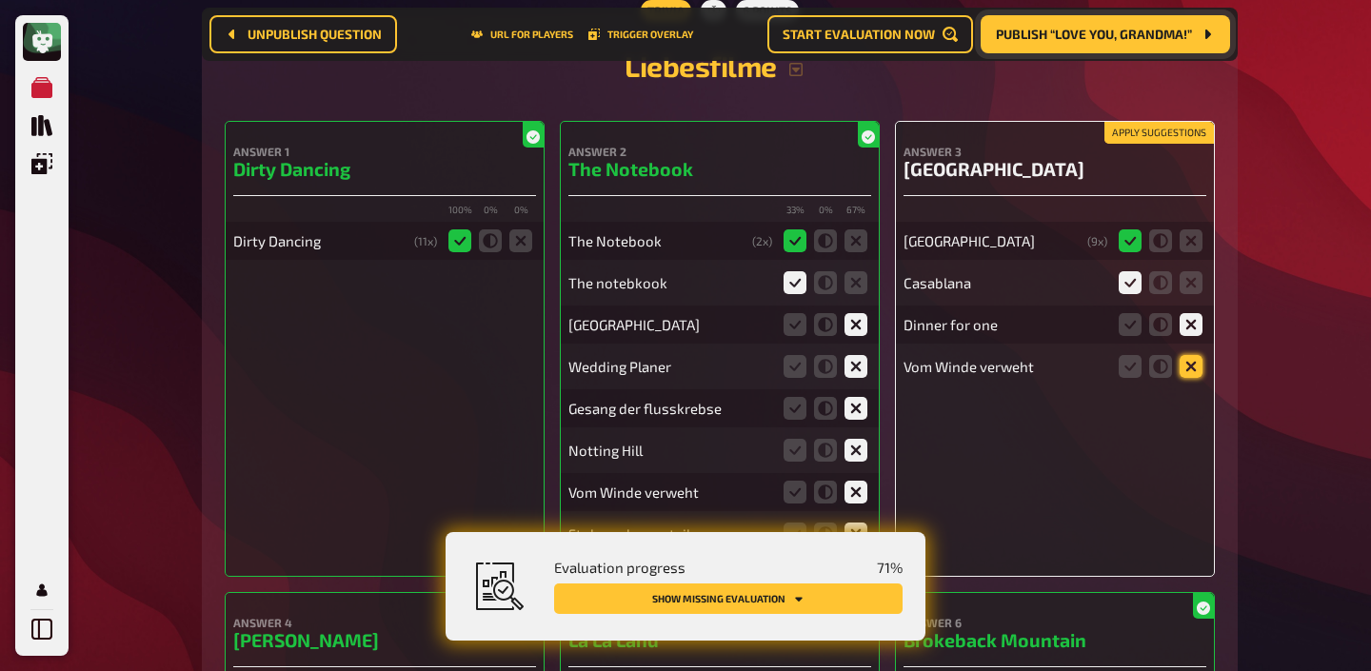
click at [1182, 367] on icon at bounding box center [1191, 366] width 23 height 23
click at [0, 0] on input "radio" at bounding box center [0, 0] width 0 height 0
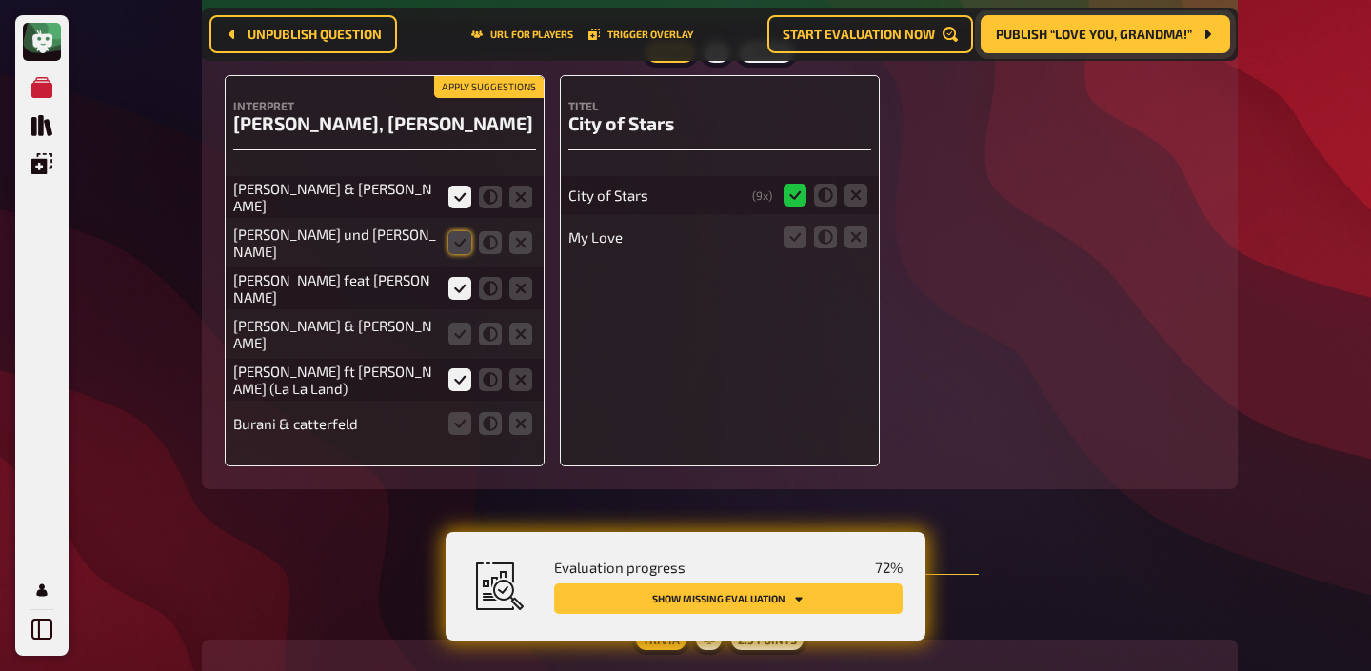
scroll to position [1222, 0]
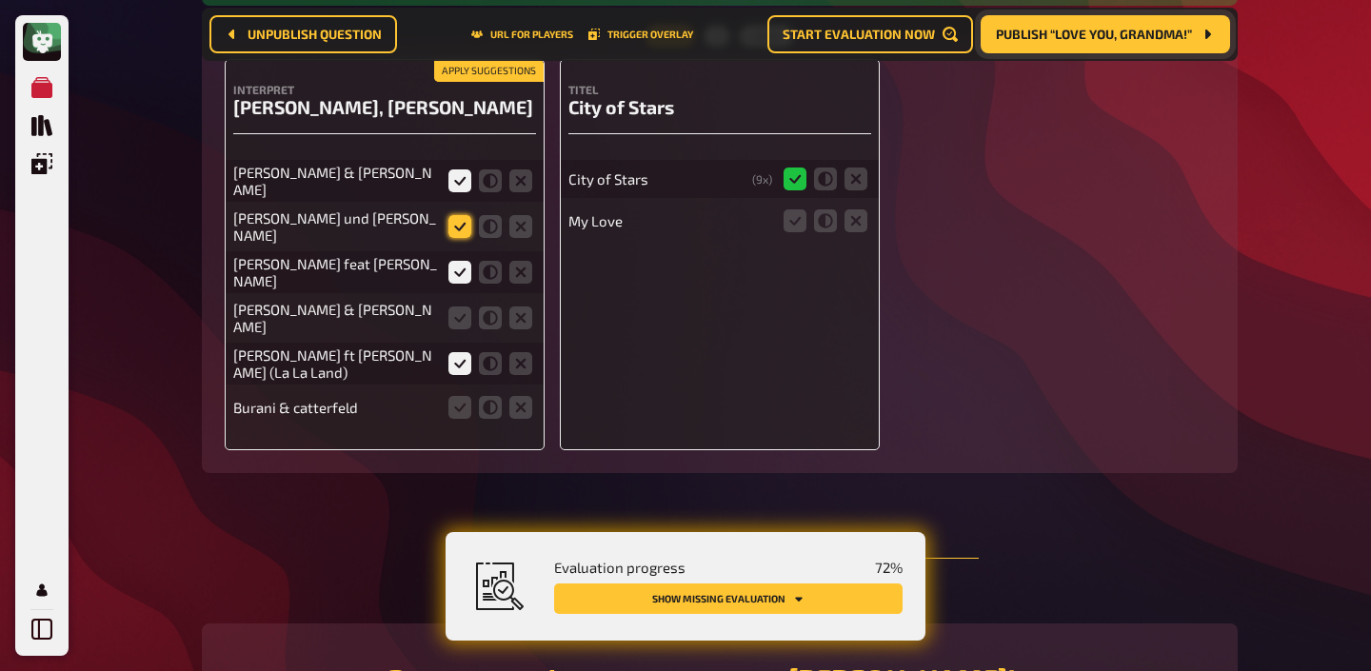
click at [452, 221] on icon at bounding box center [459, 226] width 23 height 23
click at [0, 0] on input "radio" at bounding box center [0, 0] width 0 height 0
click at [460, 311] on icon at bounding box center [459, 318] width 23 height 23
click at [0, 0] on input "radio" at bounding box center [0, 0] width 0 height 0
click at [522, 399] on icon at bounding box center [520, 407] width 23 height 23
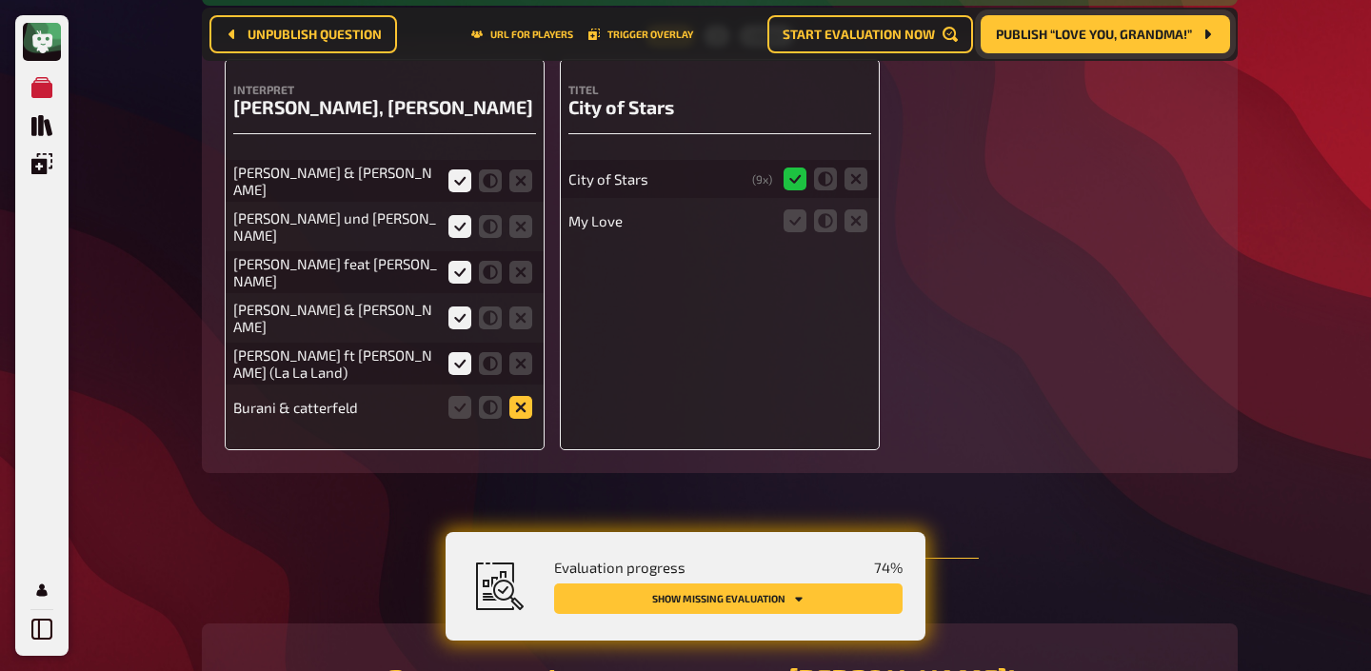
click at [0, 0] on input "radio" at bounding box center [0, 0] width 0 height 0
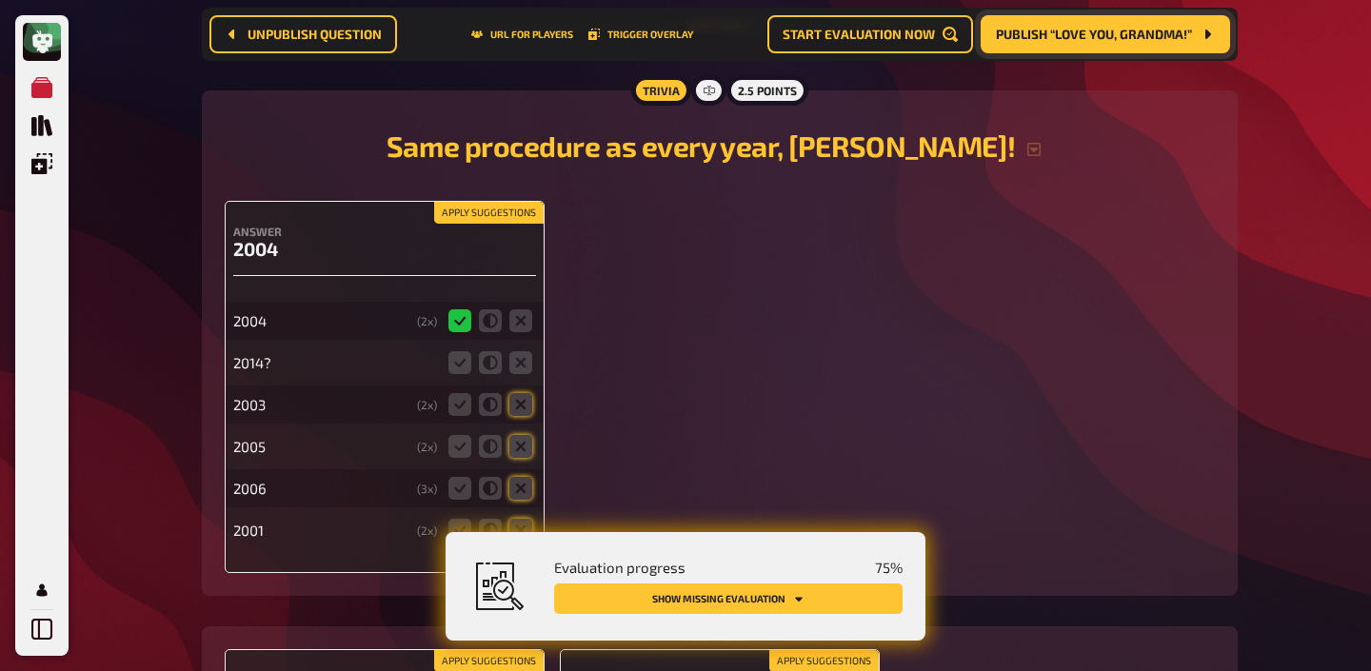
scroll to position [1758, 0]
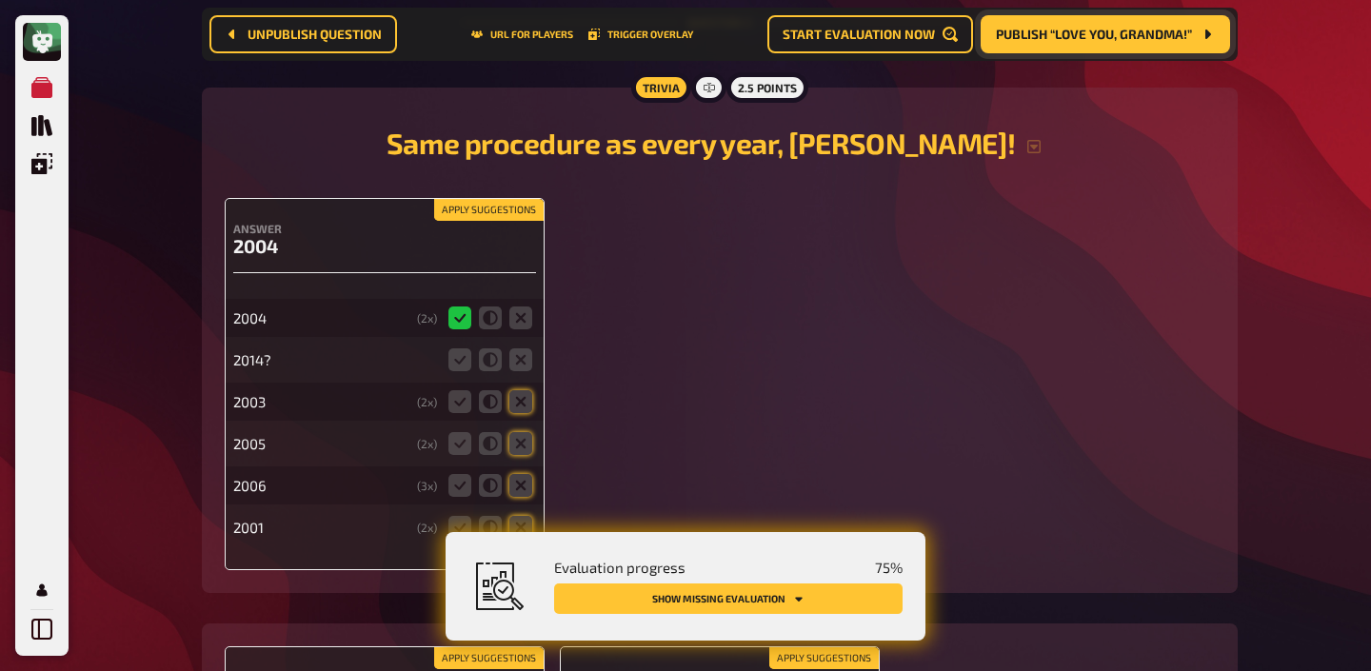
click at [498, 204] on button "Apply suggestions" at bounding box center [488, 210] width 109 height 21
click at [523, 348] on icon at bounding box center [520, 359] width 23 height 23
click at [0, 0] on input "radio" at bounding box center [0, 0] width 0 height 0
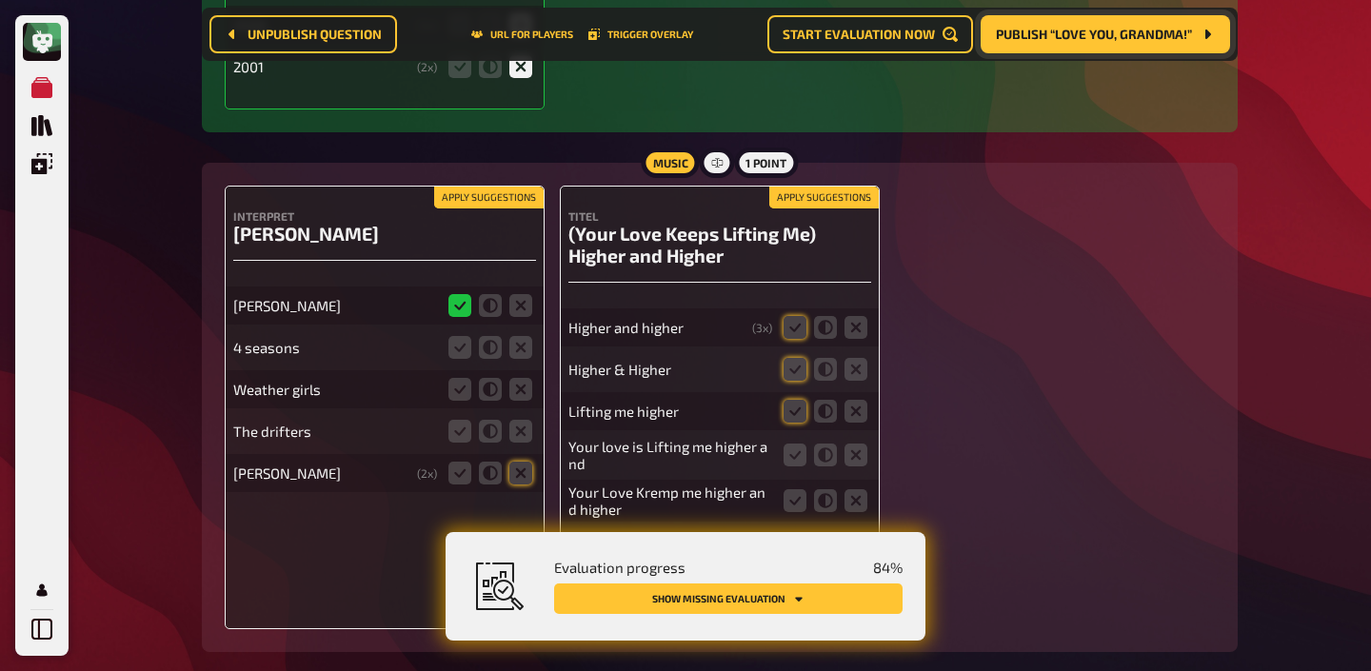
scroll to position [2287, 0]
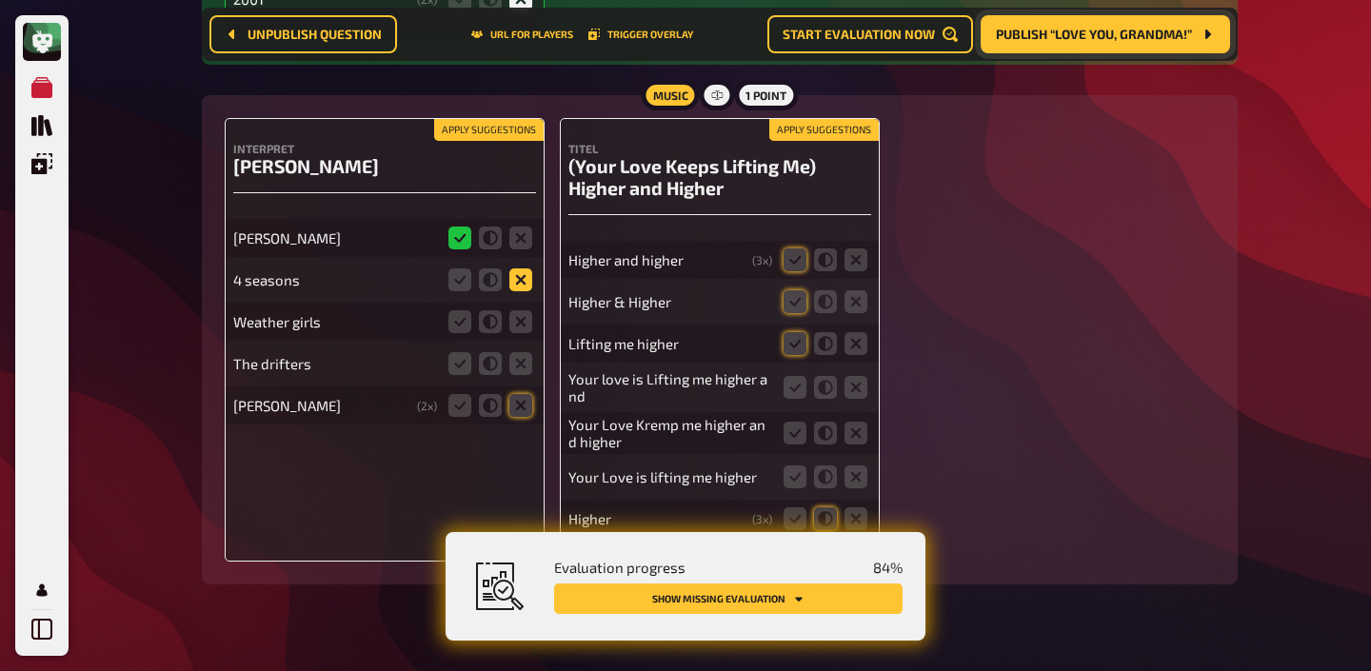
click at [520, 274] on icon at bounding box center [520, 279] width 23 height 23
click at [0, 0] on input "radio" at bounding box center [0, 0] width 0 height 0
click at [515, 321] on icon at bounding box center [520, 321] width 23 height 23
click at [0, 0] on input "radio" at bounding box center [0, 0] width 0 height 0
click at [515, 352] on icon at bounding box center [520, 363] width 23 height 23
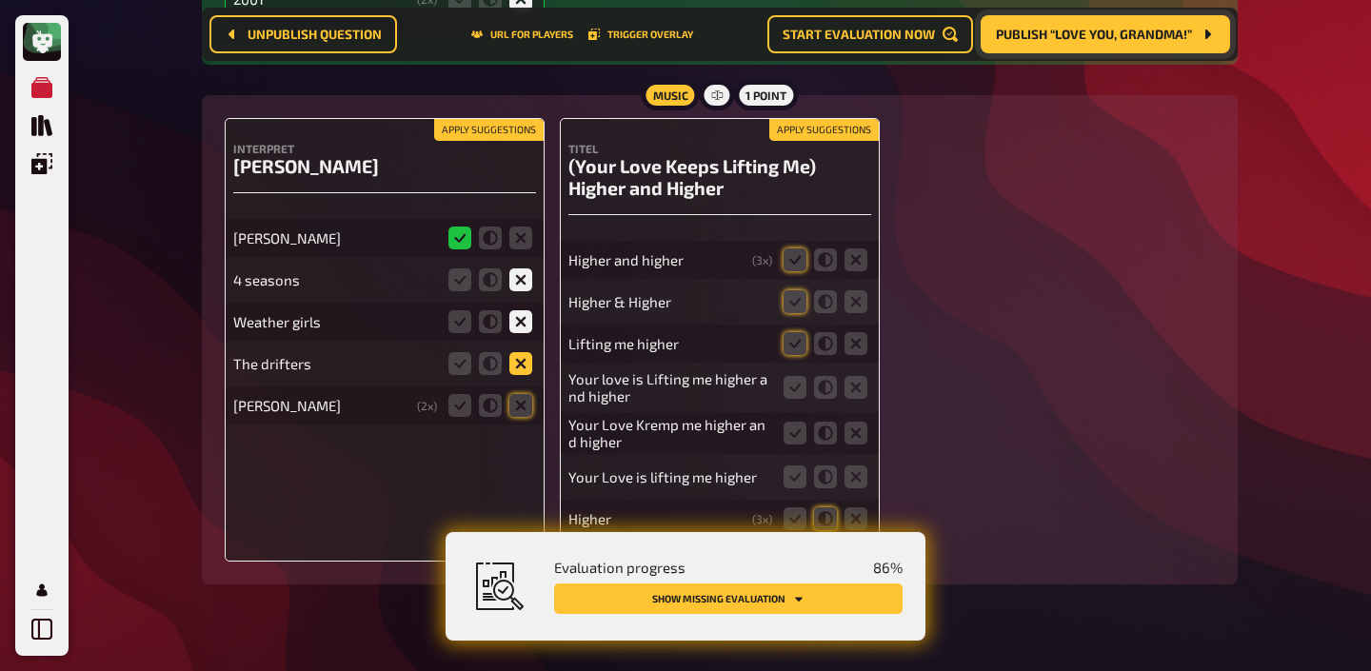
click at [0, 0] on input "radio" at bounding box center [0, 0] width 0 height 0
click at [515, 394] on icon at bounding box center [520, 405] width 23 height 23
click at [0, 0] on input "radio" at bounding box center [0, 0] width 0 height 0
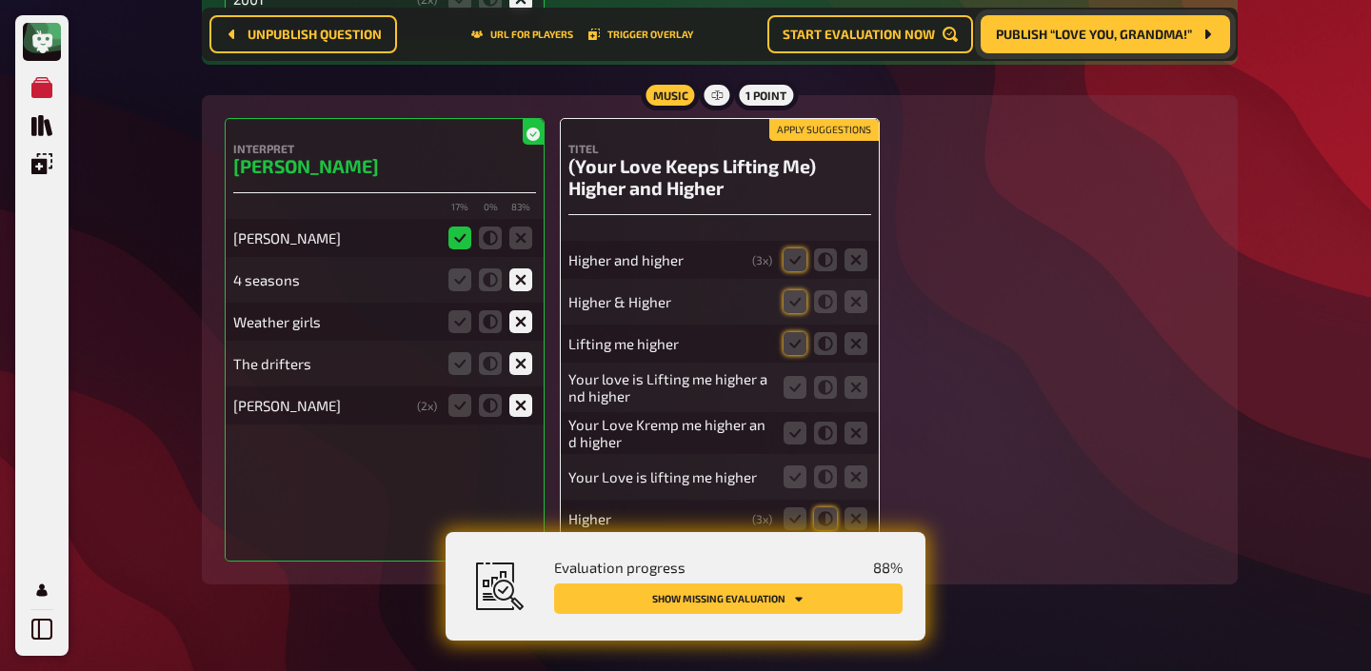
click at [809, 127] on button "Apply suggestions" at bounding box center [823, 130] width 109 height 21
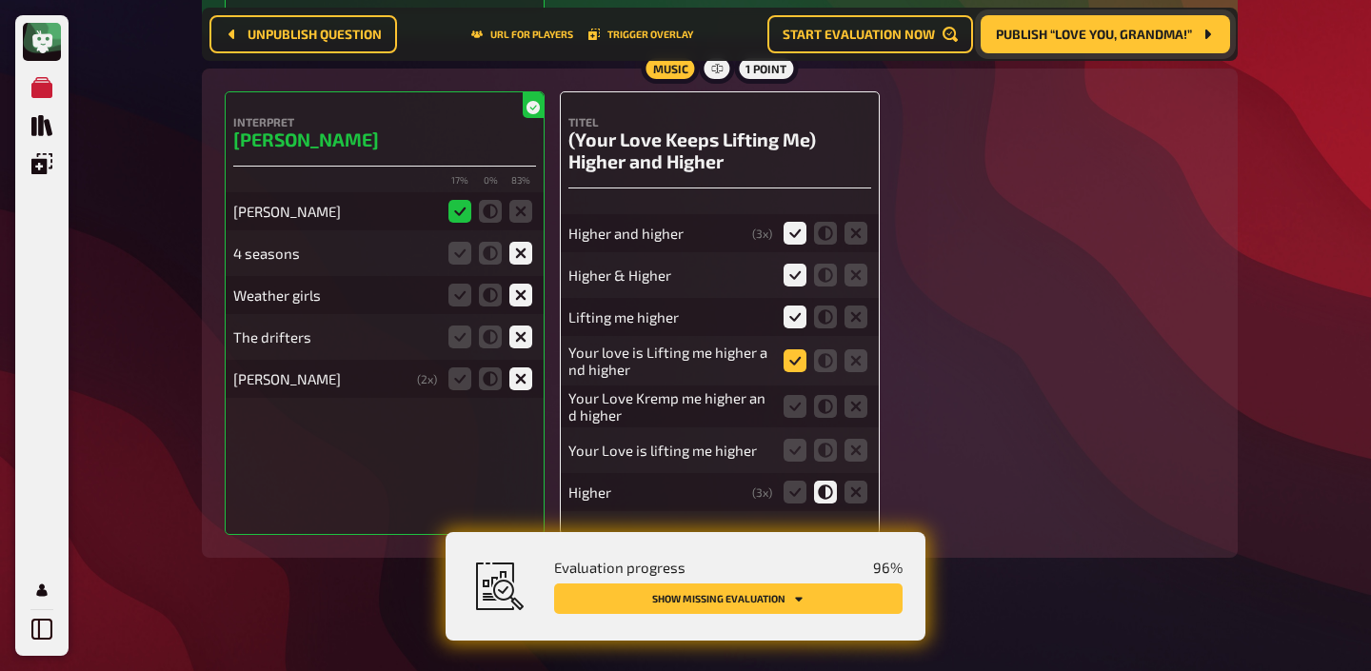
click at [790, 349] on icon at bounding box center [794, 360] width 23 height 23
click at [0, 0] on input "radio" at bounding box center [0, 0] width 0 height 0
click at [789, 395] on icon at bounding box center [794, 406] width 23 height 23
click at [0, 0] on input "radio" at bounding box center [0, 0] width 0 height 0
click at [789, 448] on icon at bounding box center [794, 450] width 23 height 23
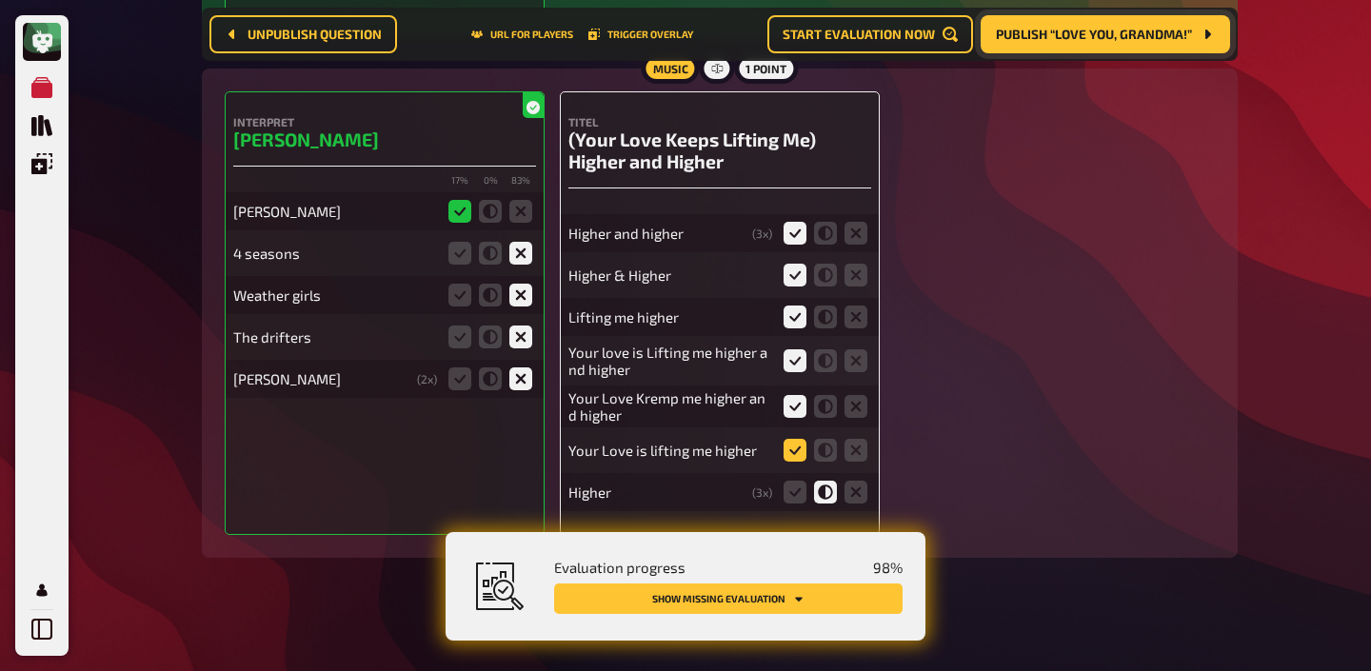
click at [0, 0] on input "radio" at bounding box center [0, 0] width 0 height 0
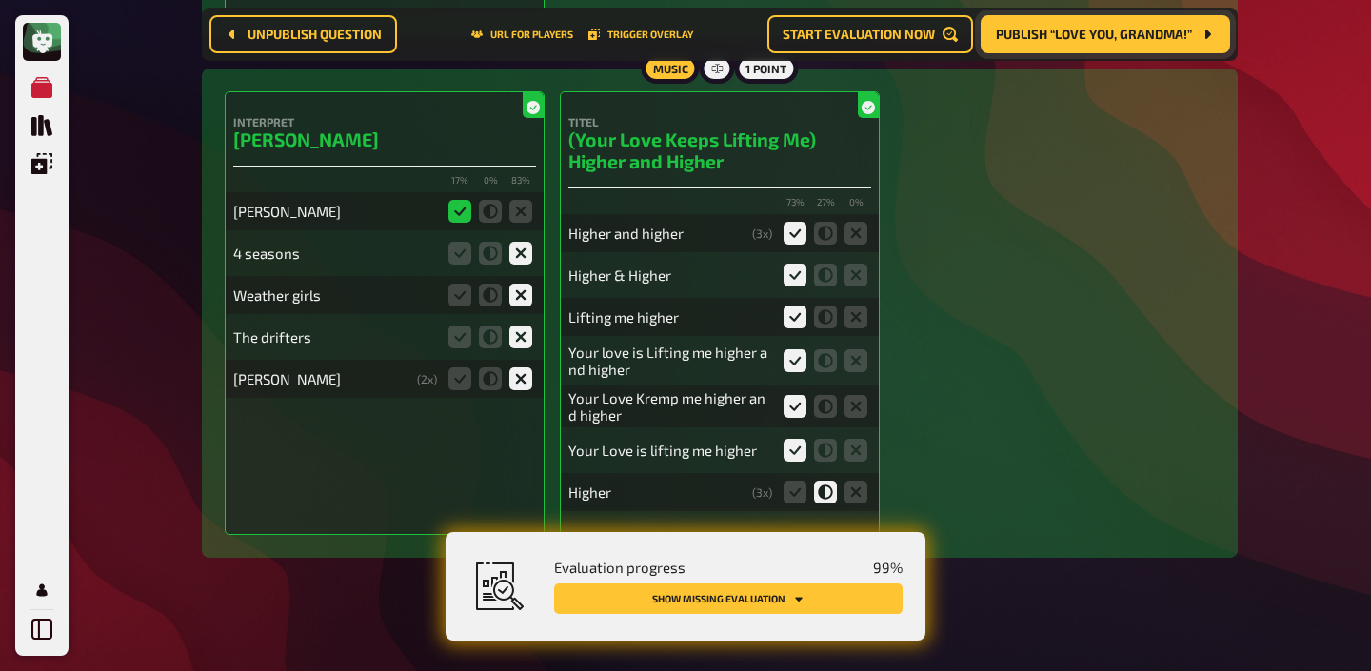
scroll to position [2302, 0]
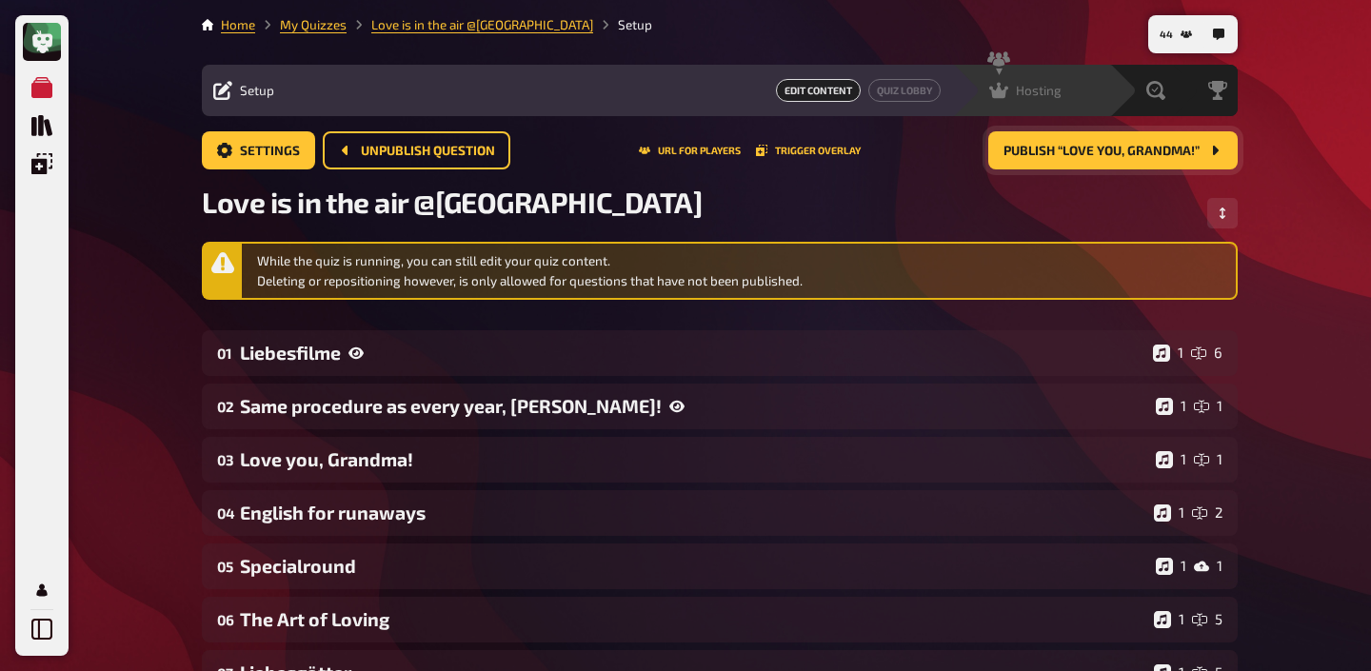
click at [1022, 103] on div "Hosting undefined" at bounding box center [1030, 90] width 157 height 51
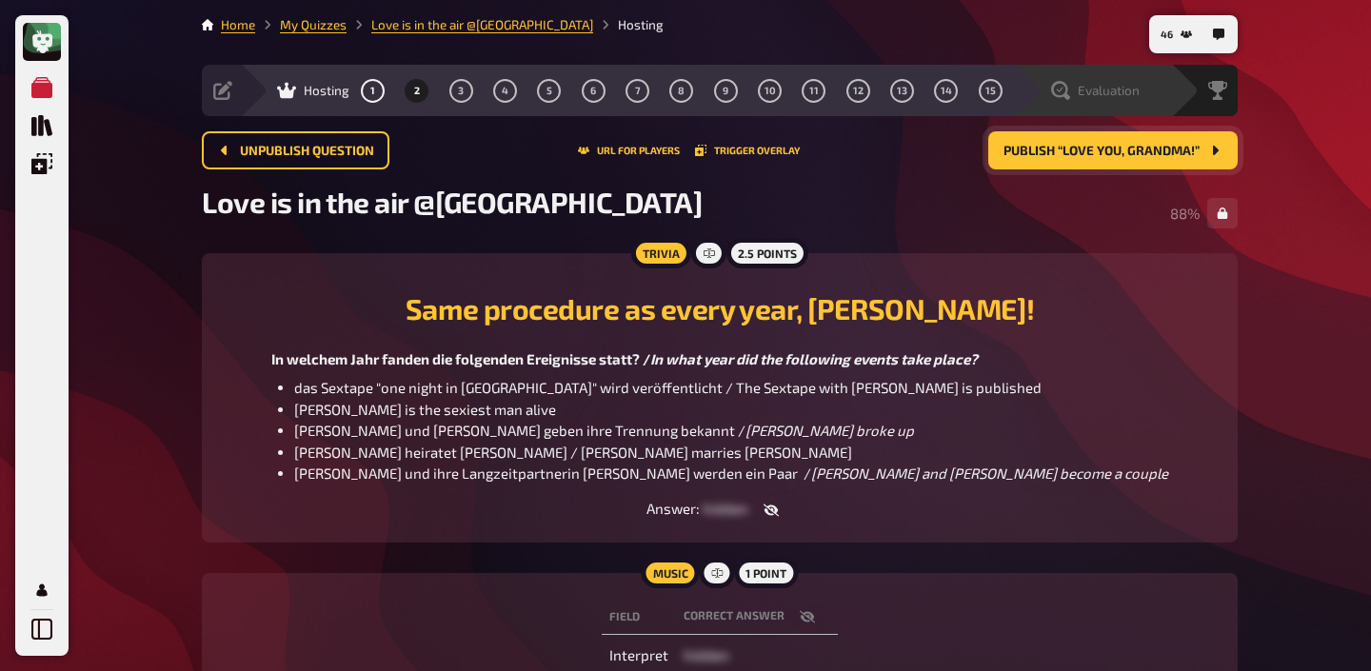
click at [1120, 89] on span "Evaluation" at bounding box center [1109, 90] width 62 height 15
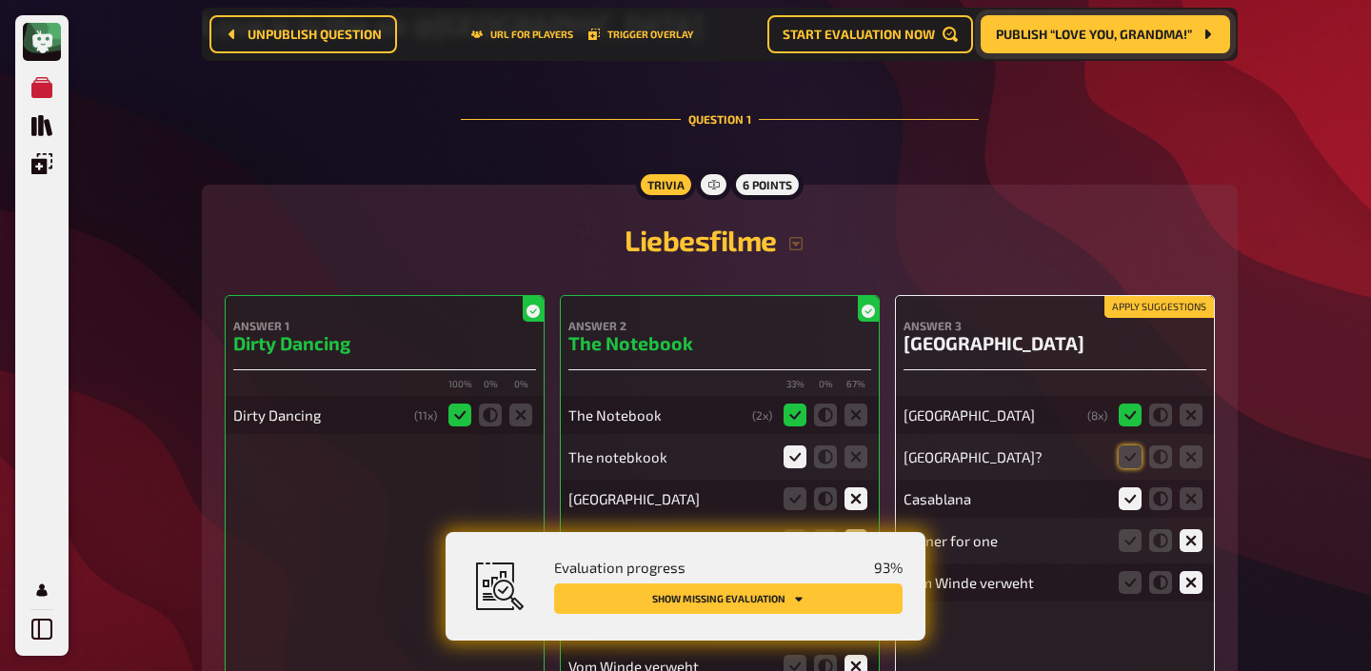
scroll to position [392, 0]
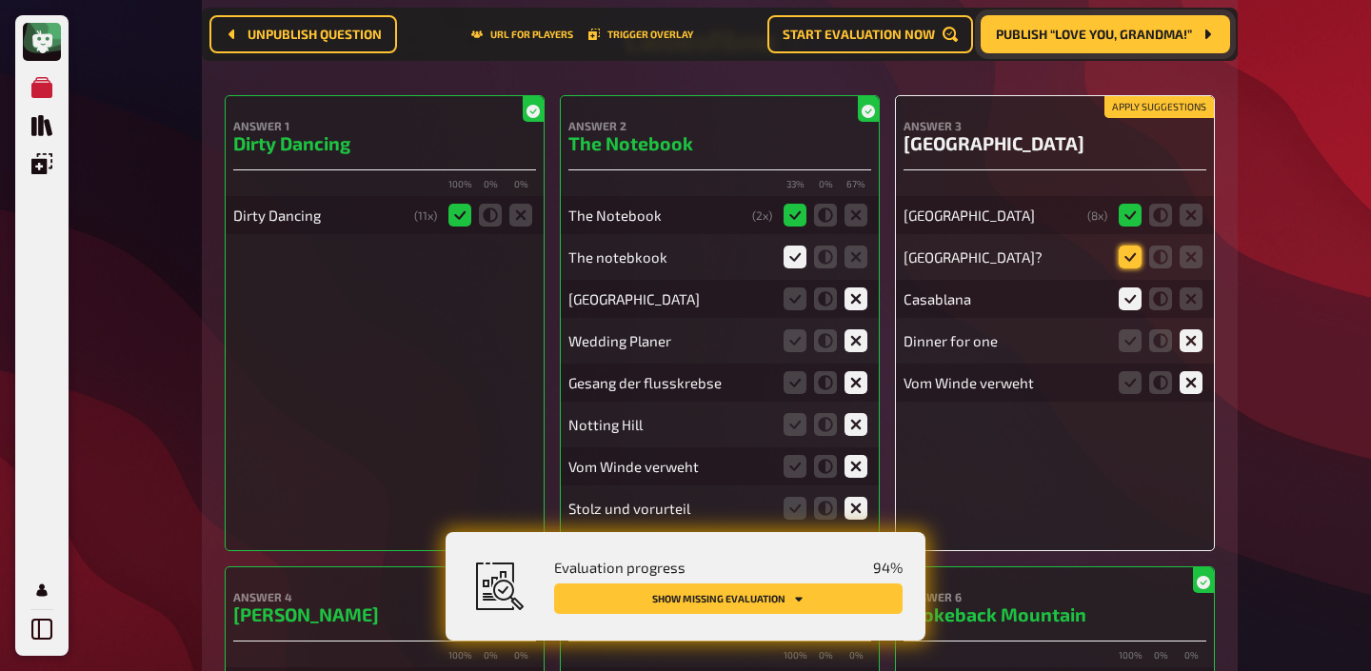
click at [1127, 263] on icon at bounding box center [1130, 257] width 23 height 23
click at [0, 0] on input "radio" at bounding box center [0, 0] width 0 height 0
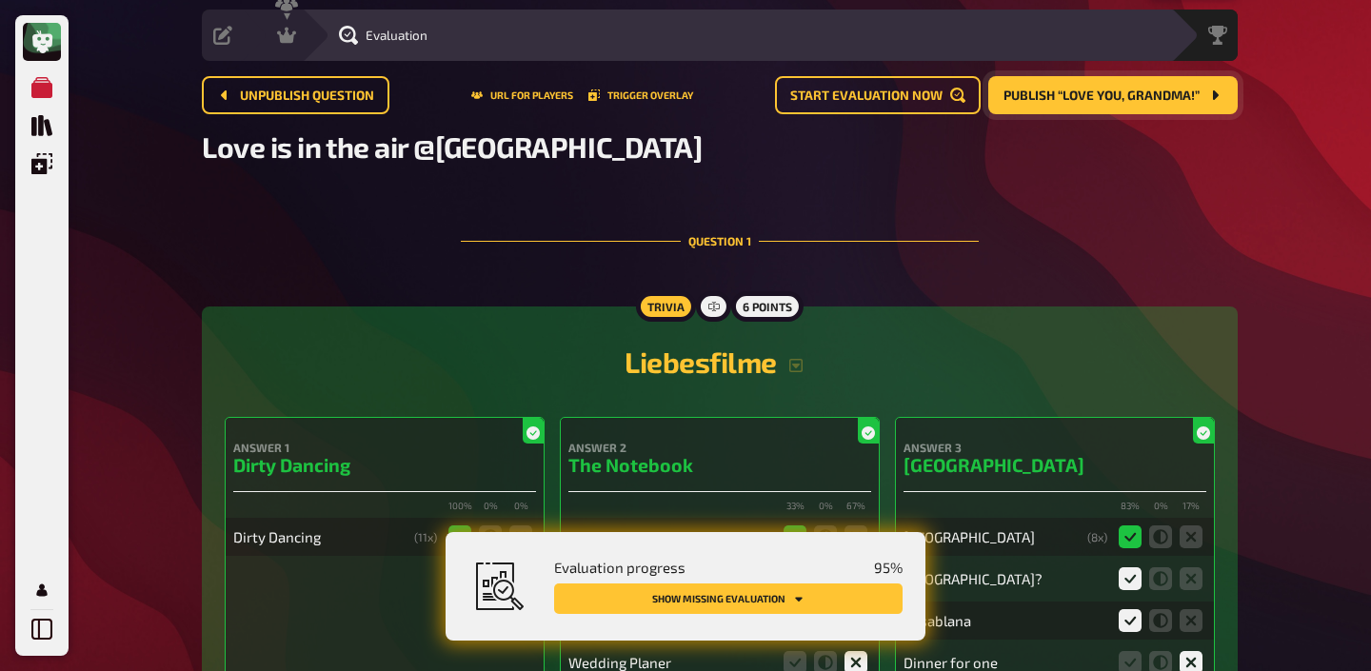
scroll to position [0, 0]
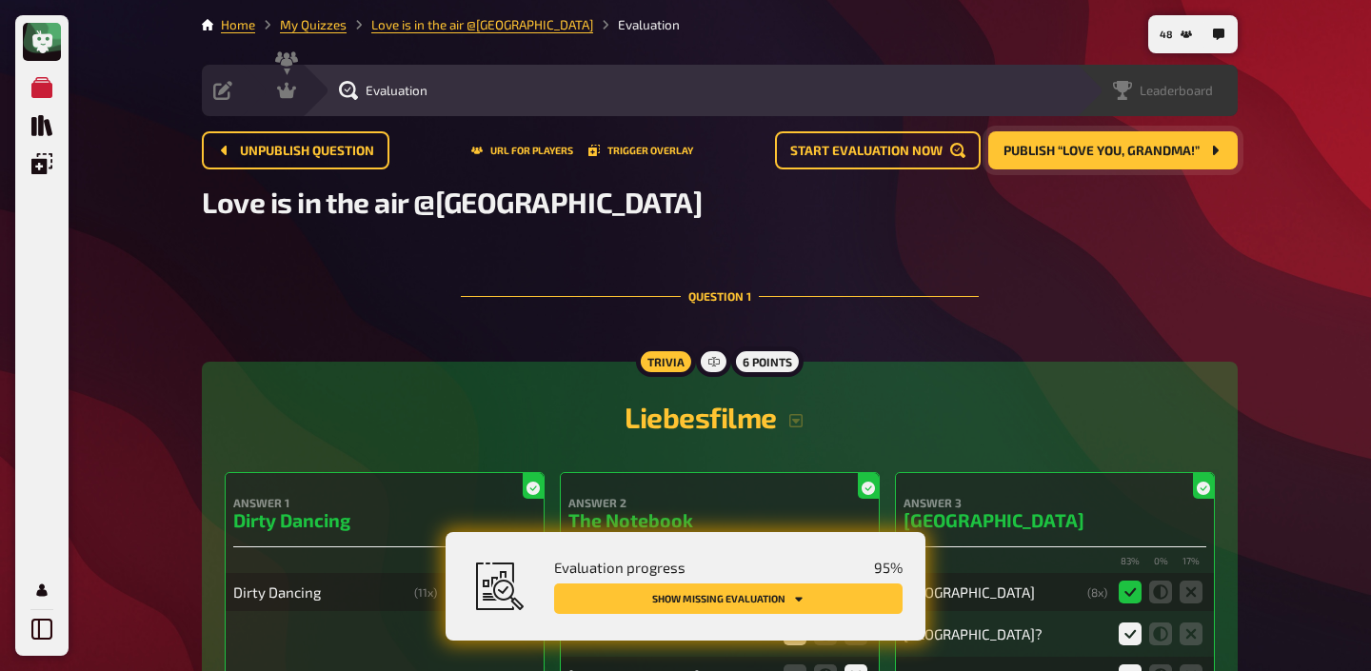
click at [1190, 88] on span "Leaderboard" at bounding box center [1176, 90] width 73 height 15
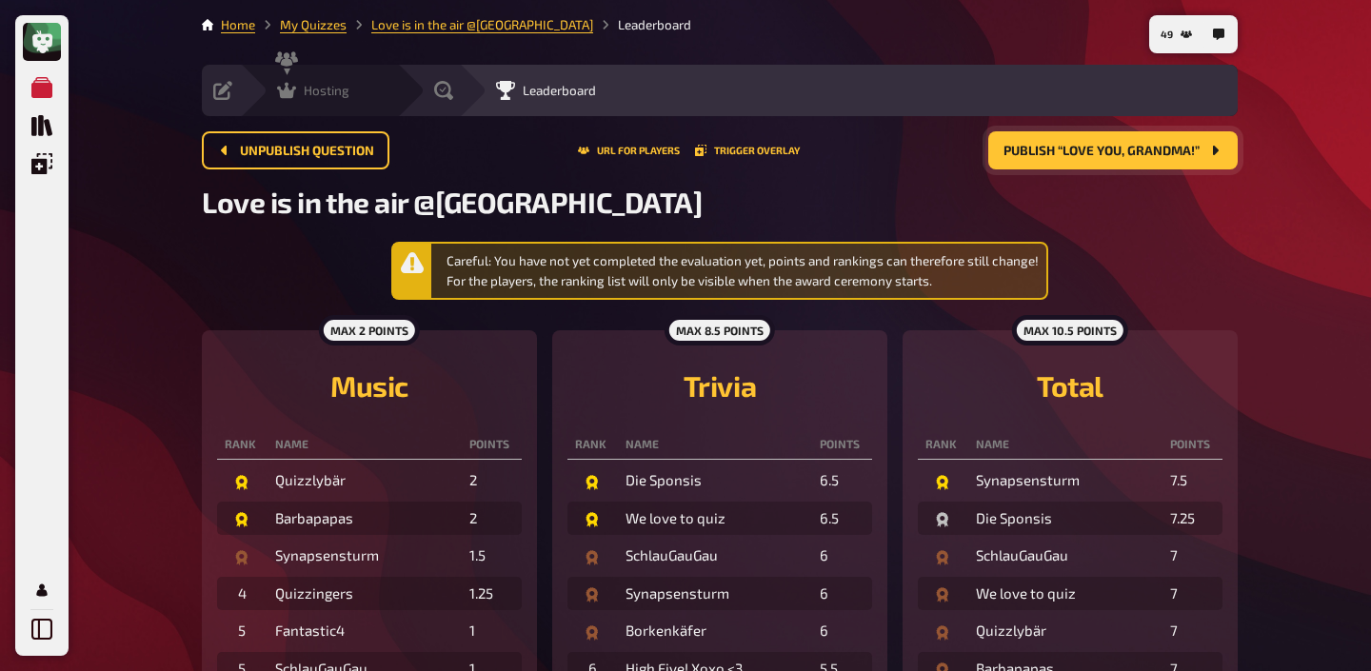
click at [320, 94] on span "Hosting" at bounding box center [327, 90] width 46 height 15
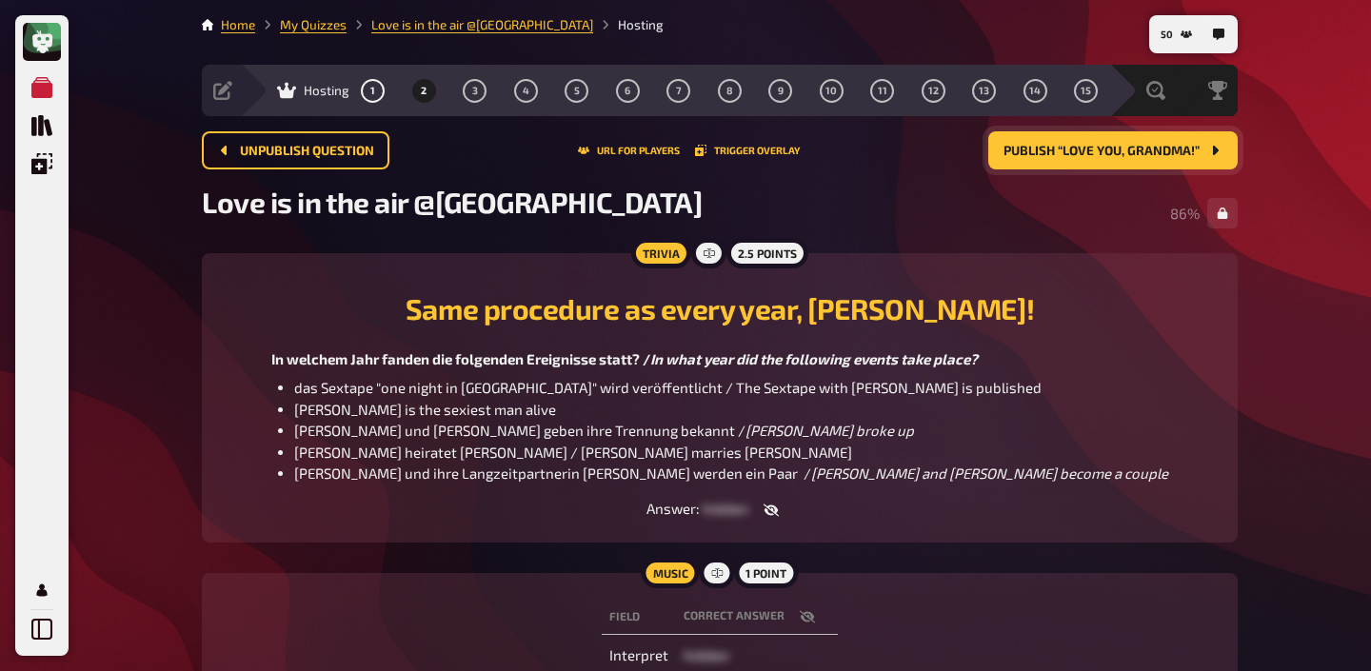
click at [1073, 147] on span "Publish “Love you, Grandma!”" at bounding box center [1101, 151] width 196 height 13
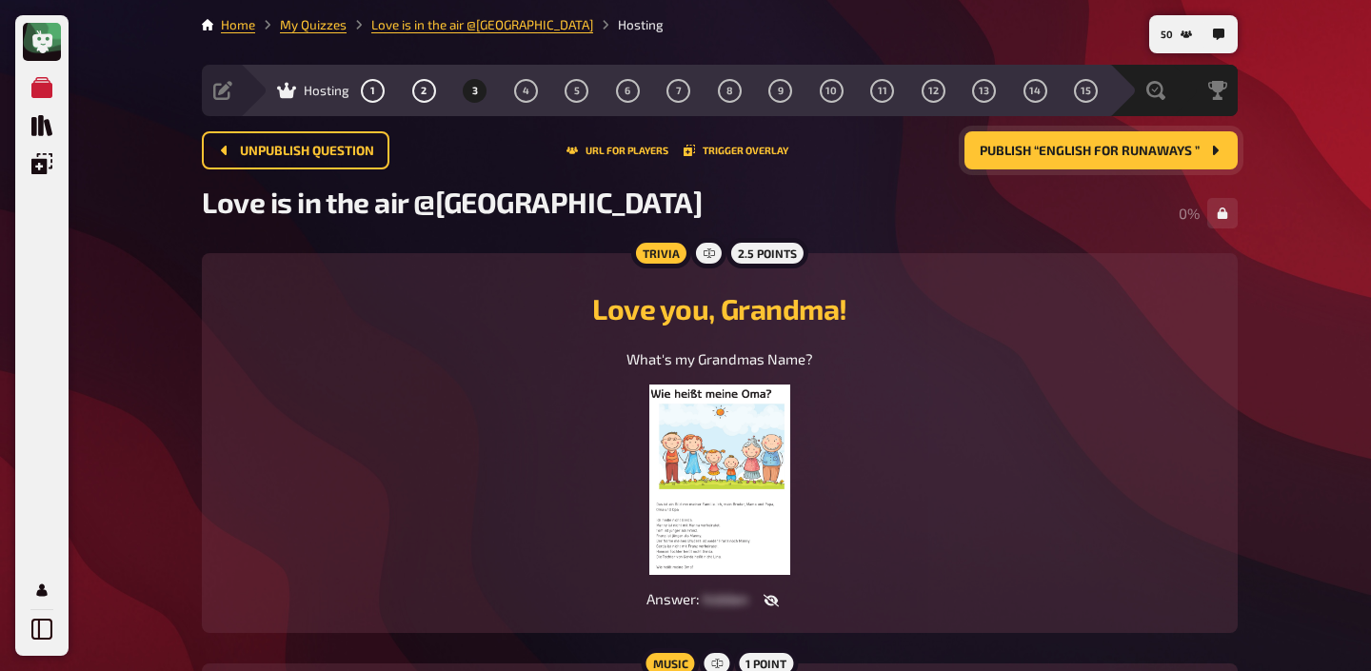
click at [747, 480] on img at bounding box center [719, 480] width 141 height 190
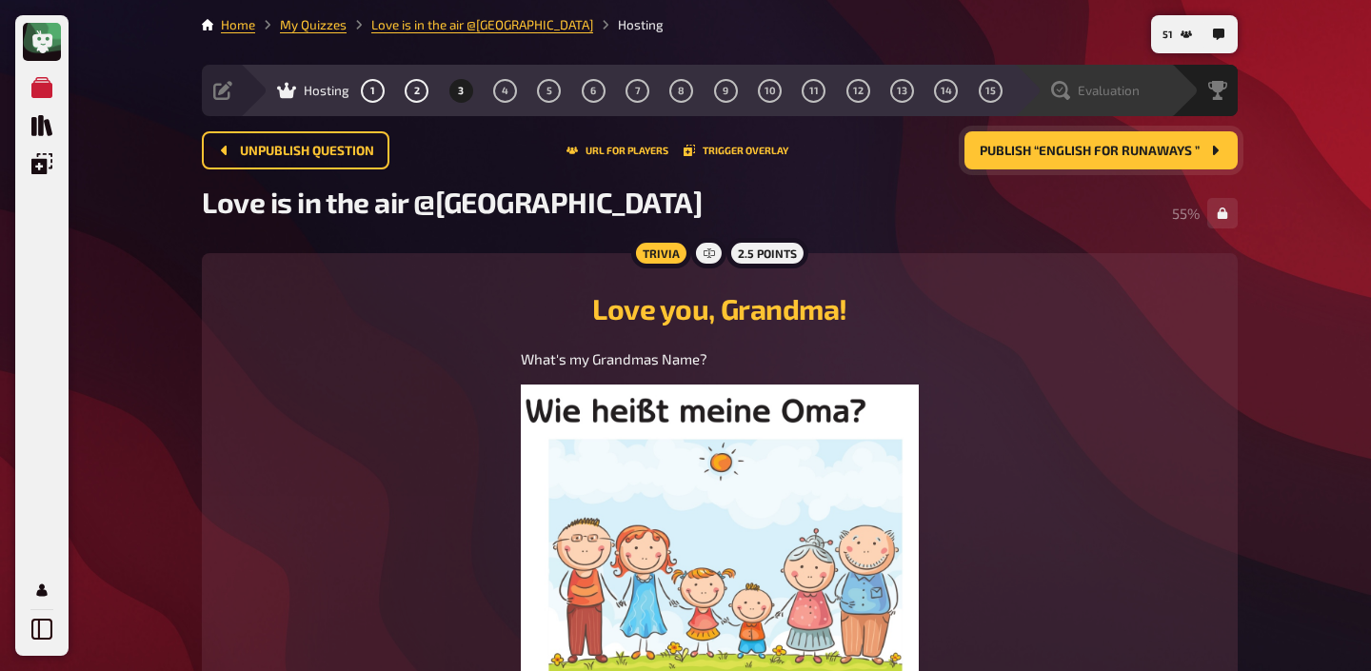
click at [1133, 85] on span "Evaluation" at bounding box center [1109, 90] width 62 height 15
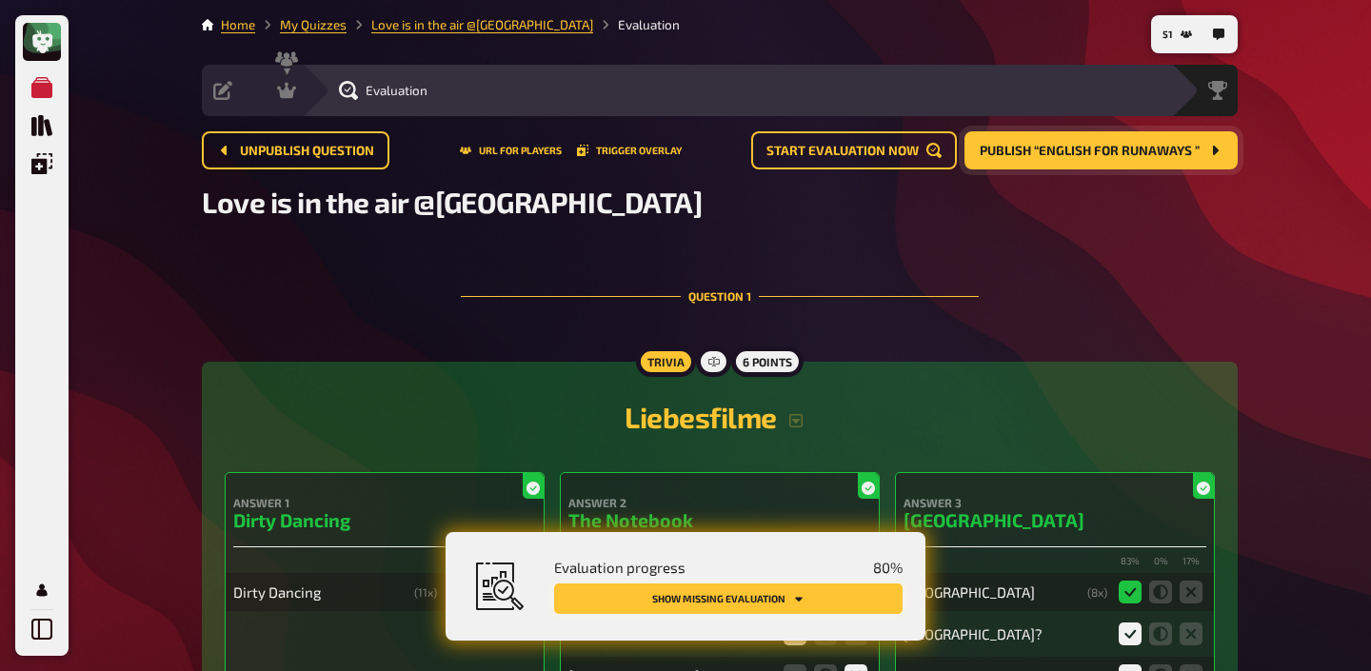
click at [792, 608] on button "Show missing evaluation" at bounding box center [728, 599] width 348 height 30
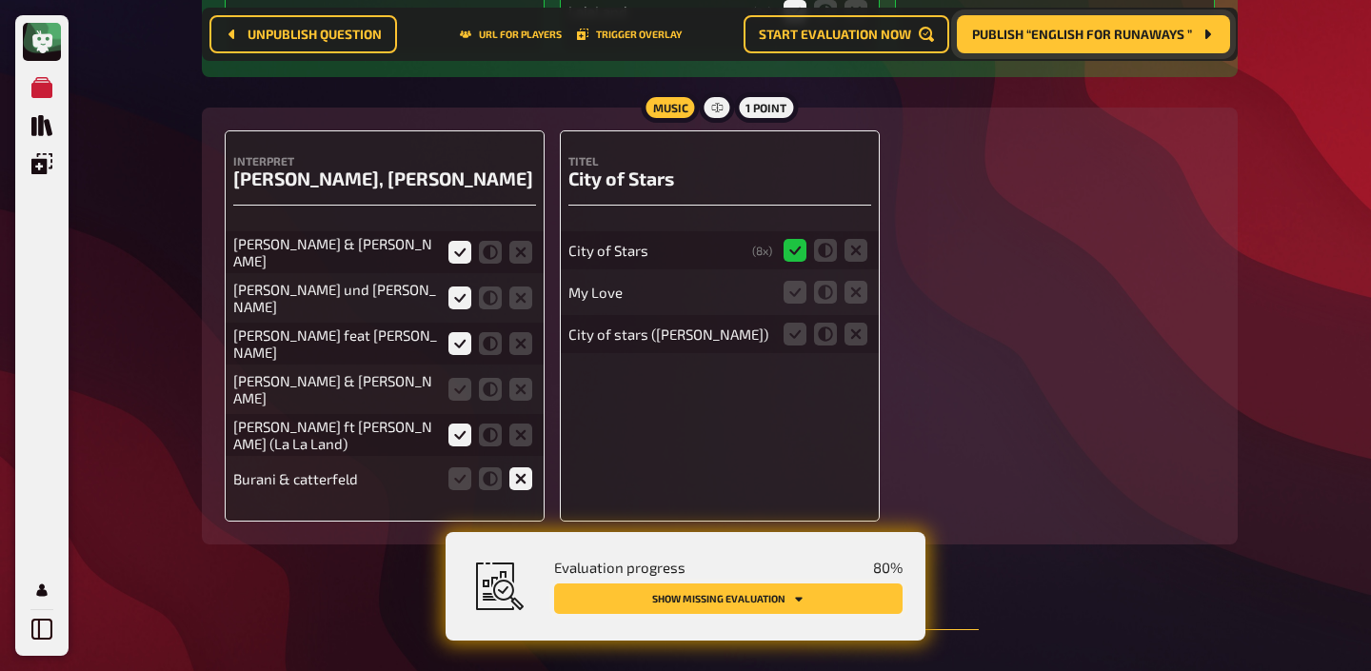
scroll to position [1160, 0]
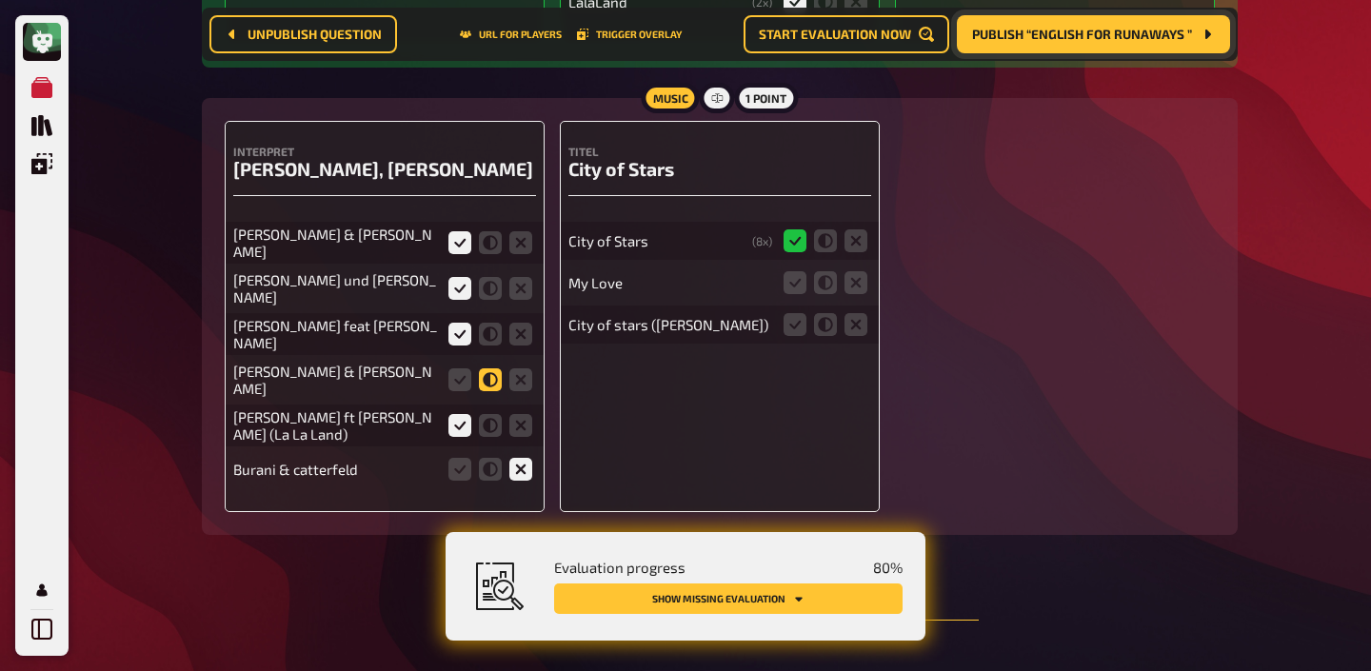
click at [492, 369] on icon at bounding box center [490, 379] width 23 height 23
click at [0, 0] on input "radio" at bounding box center [0, 0] width 0 height 0
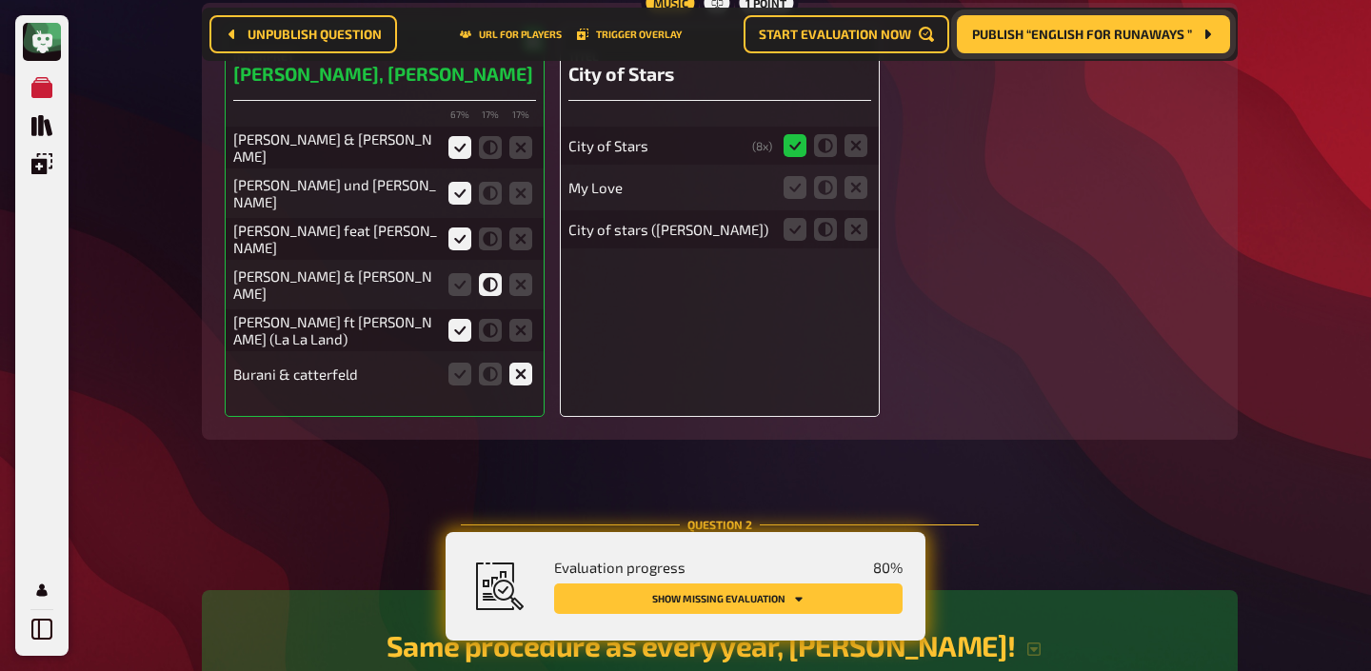
scroll to position [1258, 0]
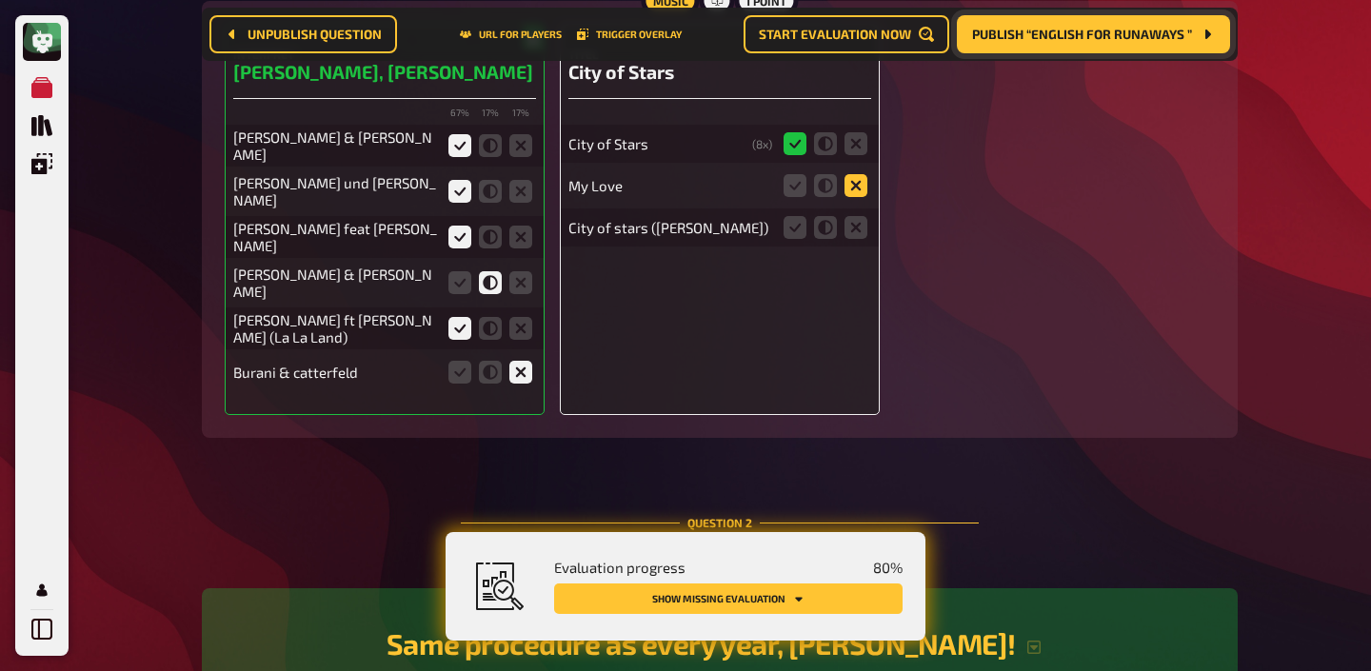
click at [850, 191] on icon at bounding box center [855, 185] width 23 height 23
click at [0, 0] on input "radio" at bounding box center [0, 0] width 0 height 0
click at [803, 226] on icon at bounding box center [794, 227] width 23 height 23
click at [0, 0] on input "radio" at bounding box center [0, 0] width 0 height 0
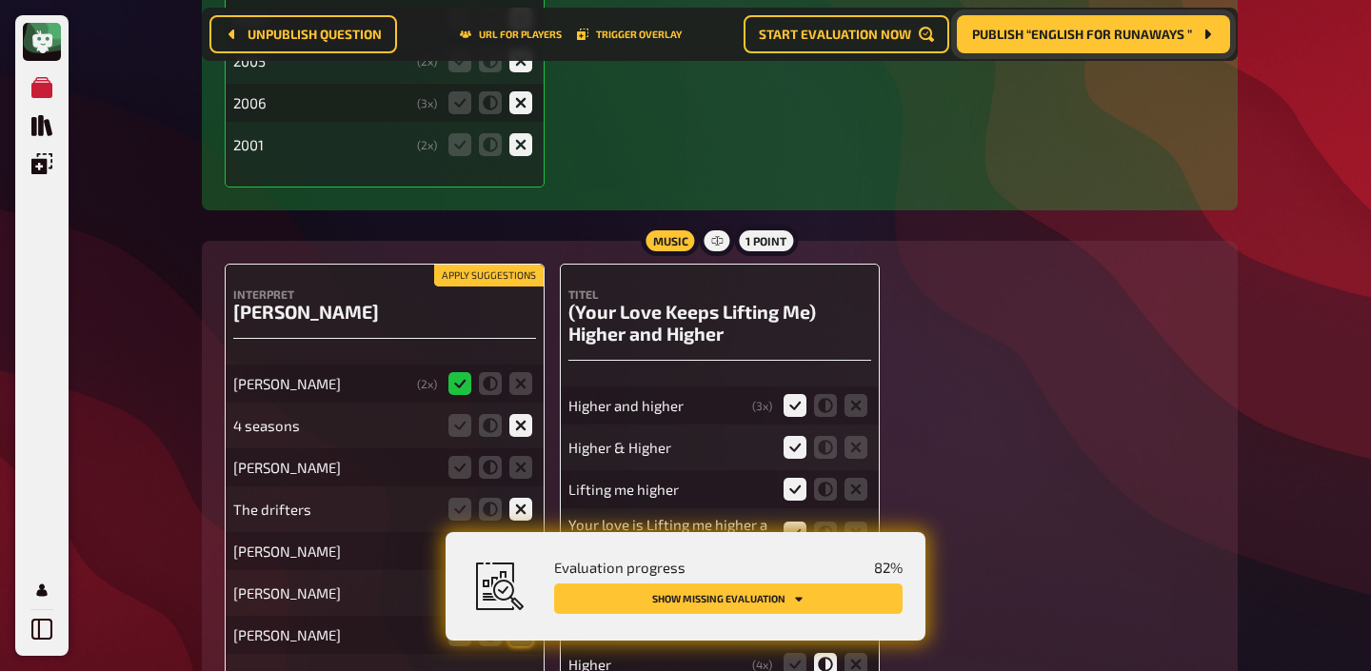
scroll to position [2267, 0]
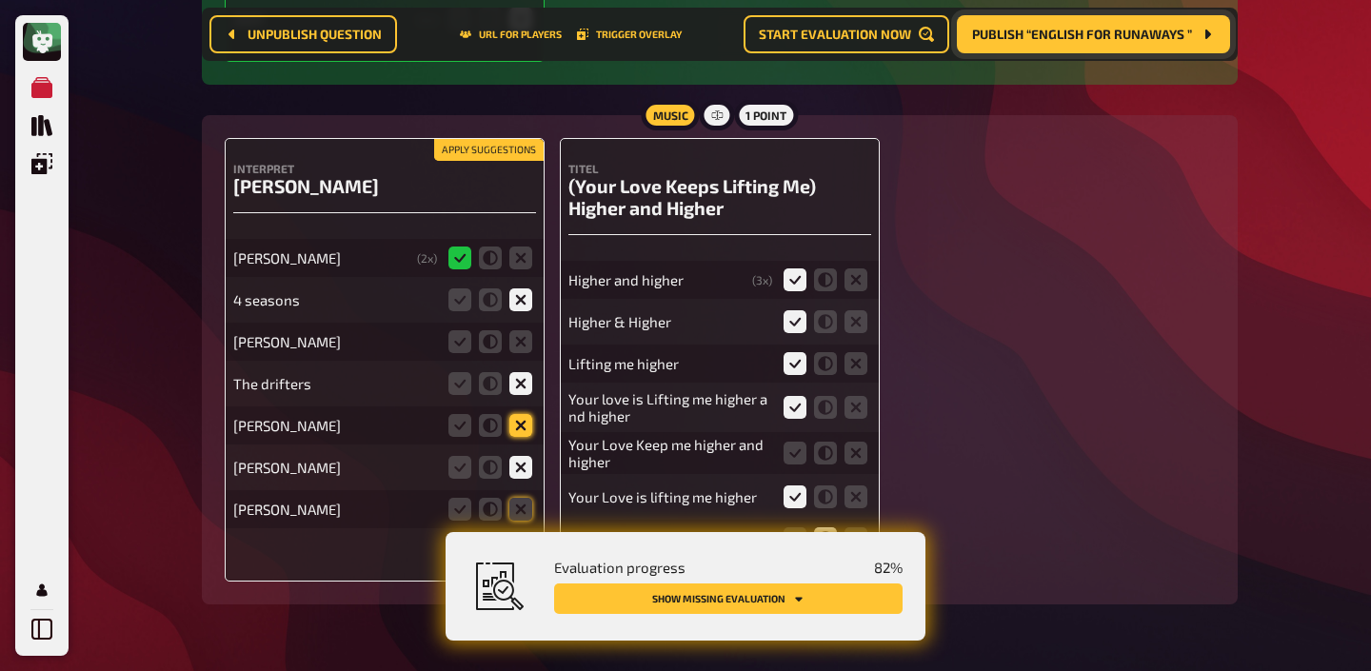
click at [516, 414] on icon at bounding box center [520, 425] width 23 height 23
click at [0, 0] on input "radio" at bounding box center [0, 0] width 0 height 0
click at [522, 512] on fieldset at bounding box center [490, 509] width 91 height 30
click at [522, 330] on icon at bounding box center [520, 341] width 23 height 23
click at [0, 0] on input "radio" at bounding box center [0, 0] width 0 height 0
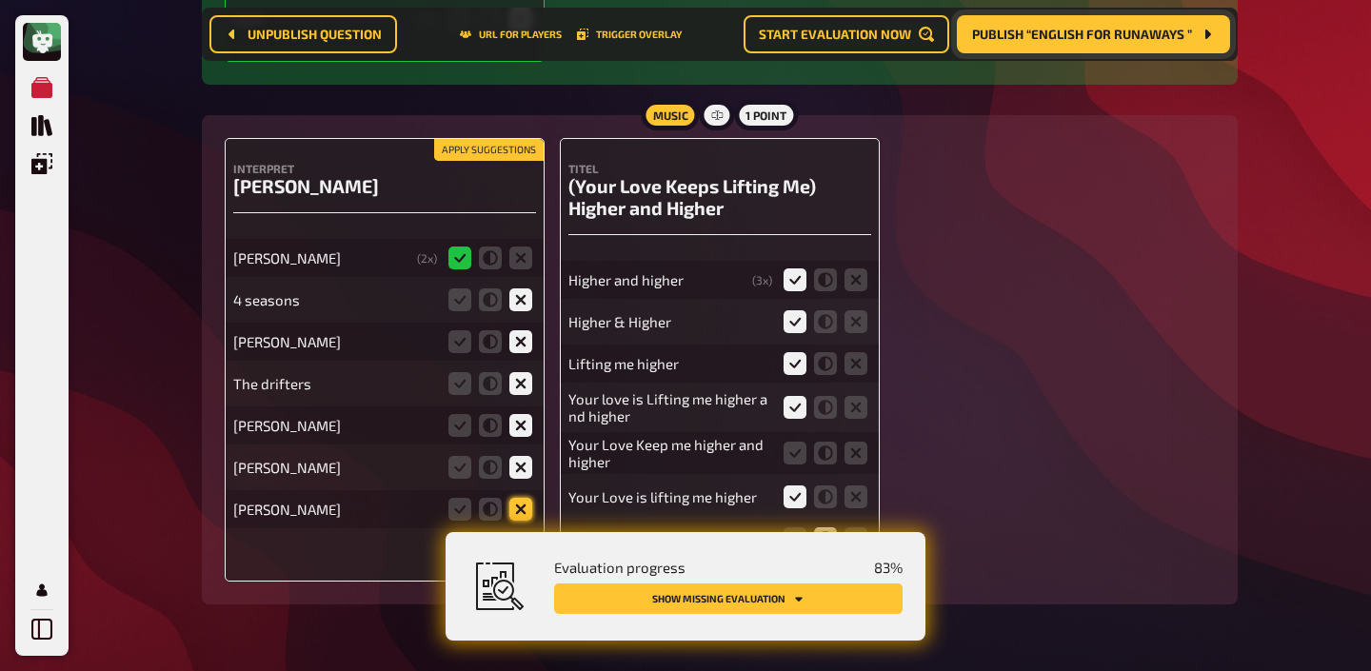
click at [526, 504] on icon at bounding box center [520, 509] width 23 height 23
click at [0, 0] on input "radio" at bounding box center [0, 0] width 0 height 0
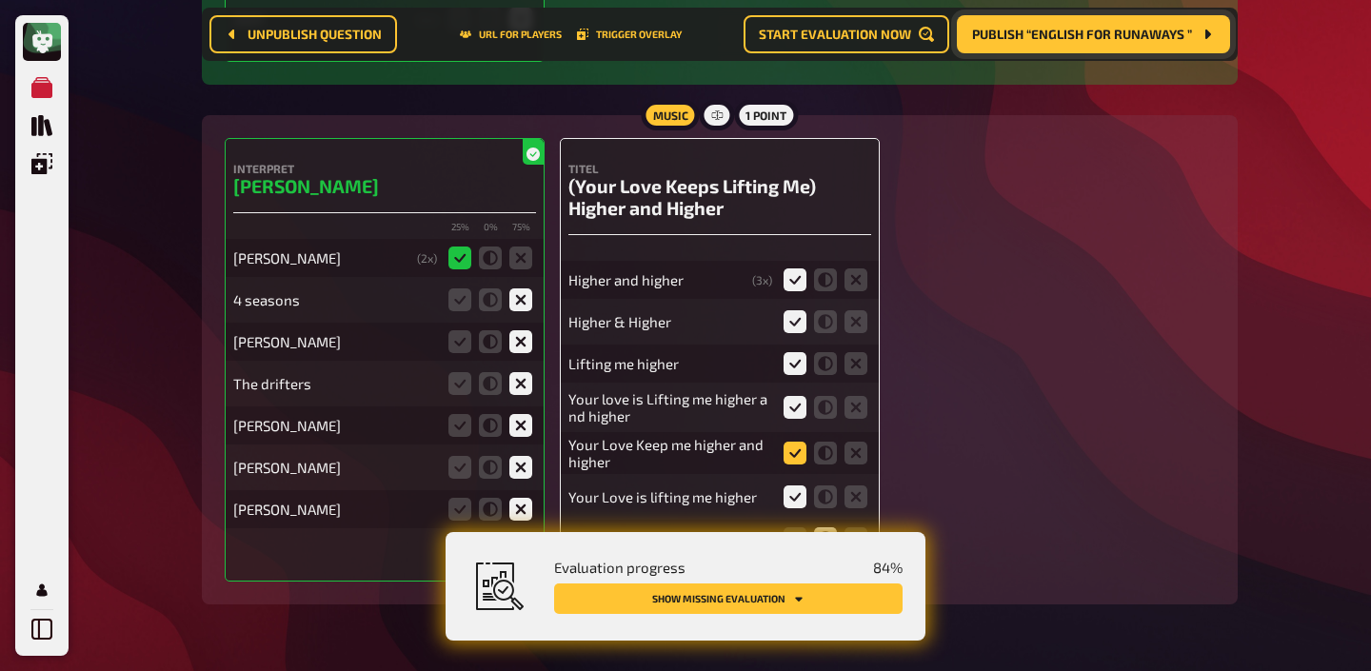
click at [790, 442] on icon at bounding box center [794, 453] width 23 height 23
click at [0, 0] on input "radio" at bounding box center [0, 0] width 0 height 0
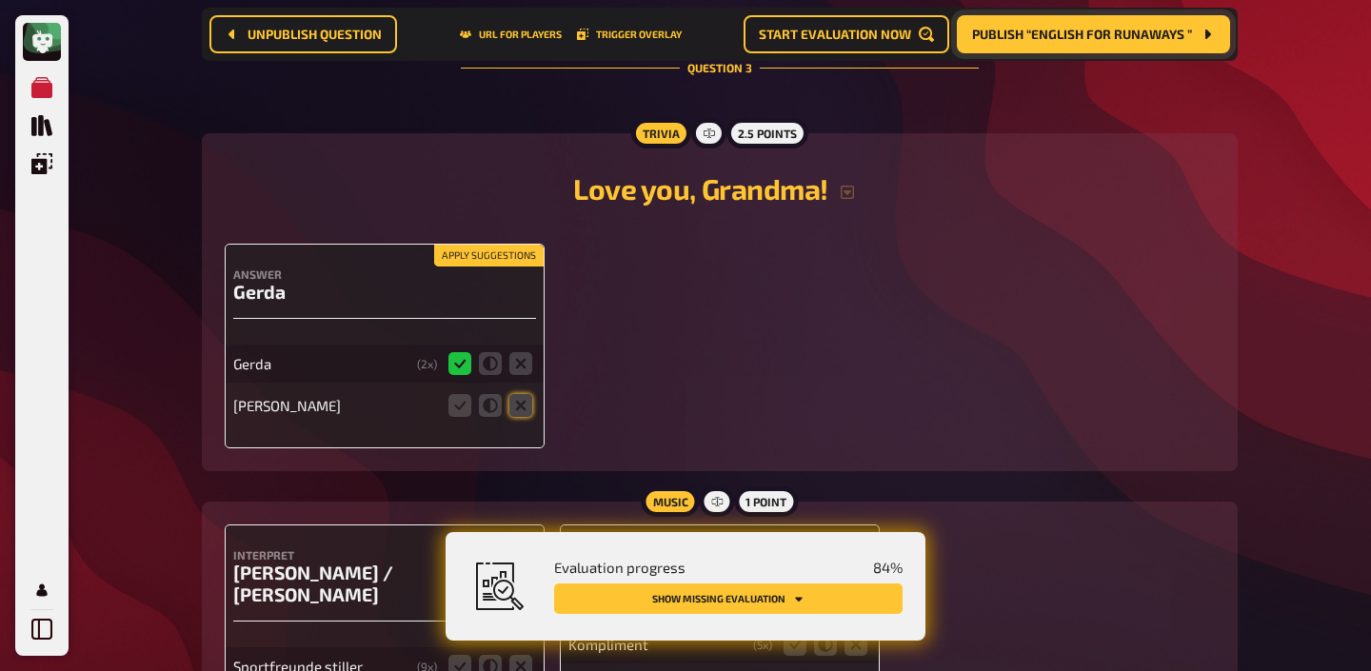
scroll to position [2913, 0]
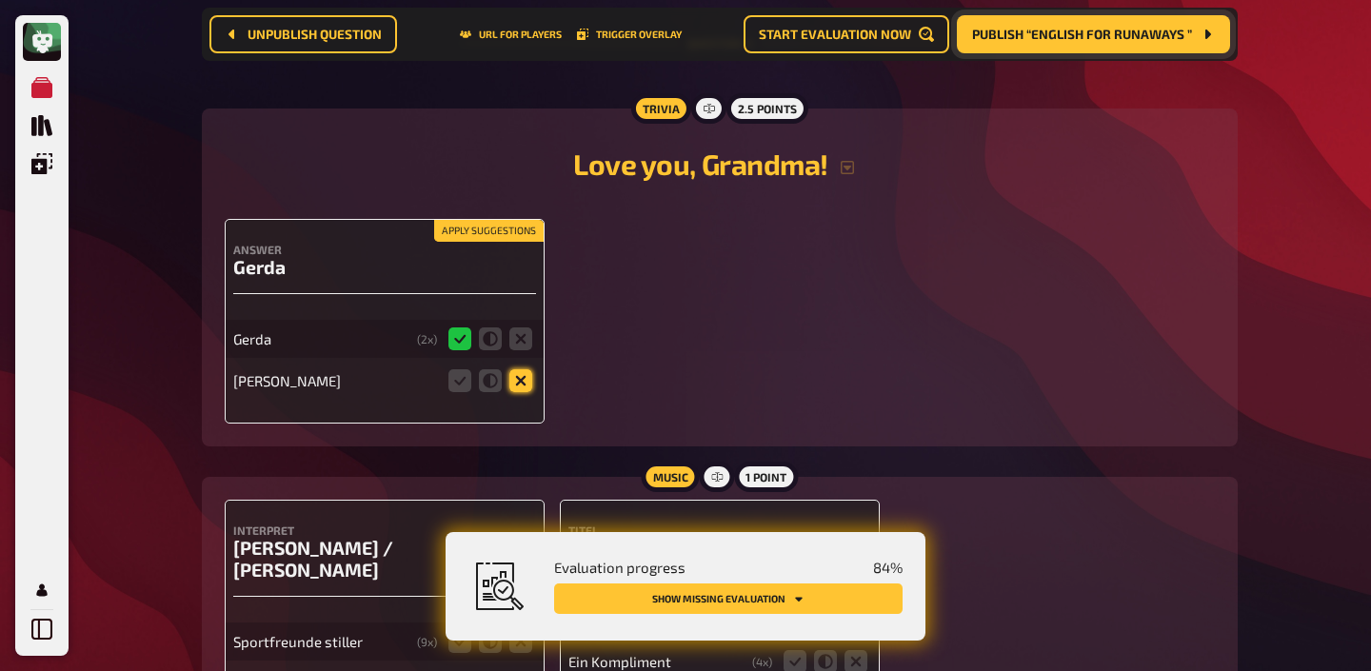
click at [527, 377] on icon at bounding box center [520, 380] width 23 height 23
click at [0, 0] on input "radio" at bounding box center [0, 0] width 0 height 0
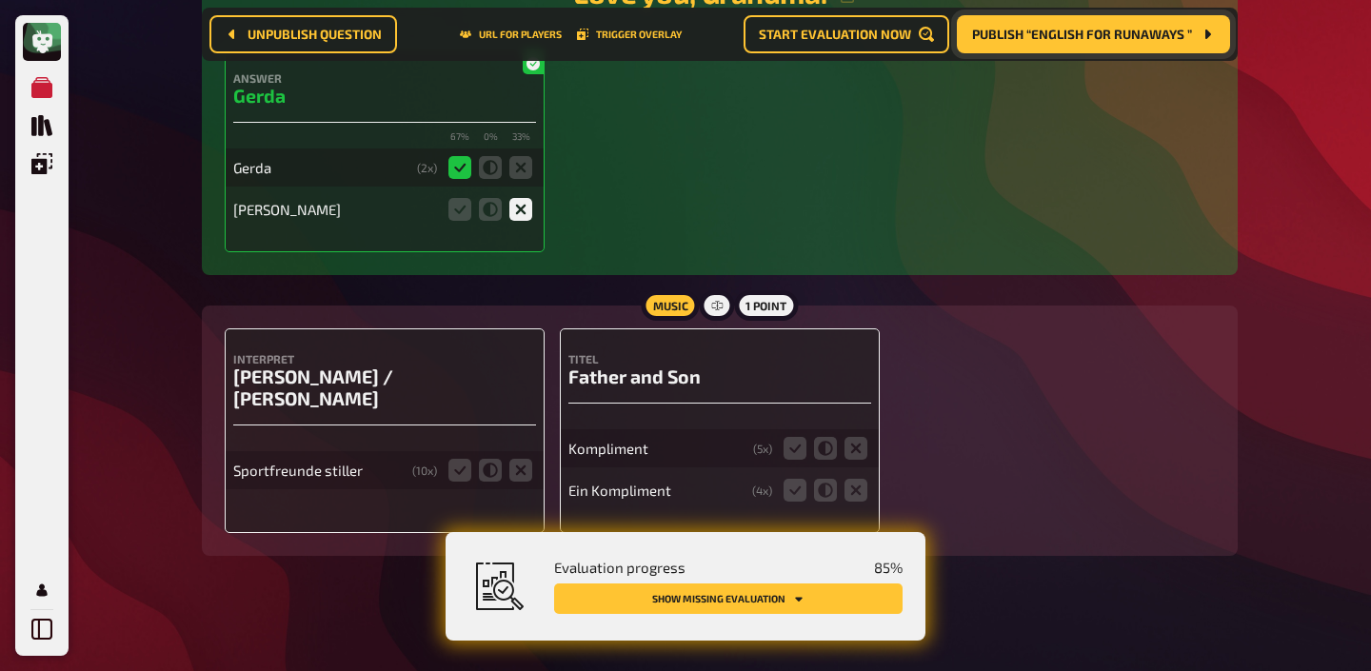
scroll to position [3084, 0]
click at [452, 459] on icon at bounding box center [459, 470] width 23 height 23
click at [0, 0] on input "radio" at bounding box center [0, 0] width 0 height 0
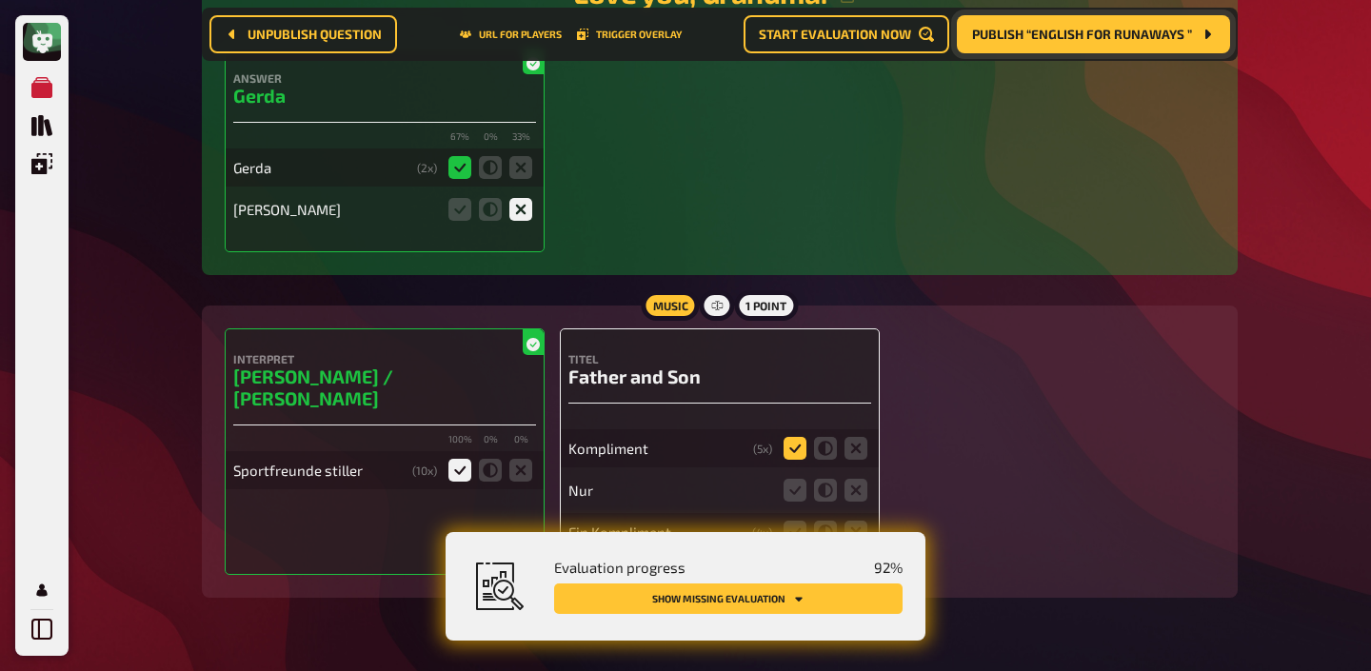
click at [796, 445] on icon at bounding box center [794, 448] width 23 height 23
click at [0, 0] on input "radio" at bounding box center [0, 0] width 0 height 0
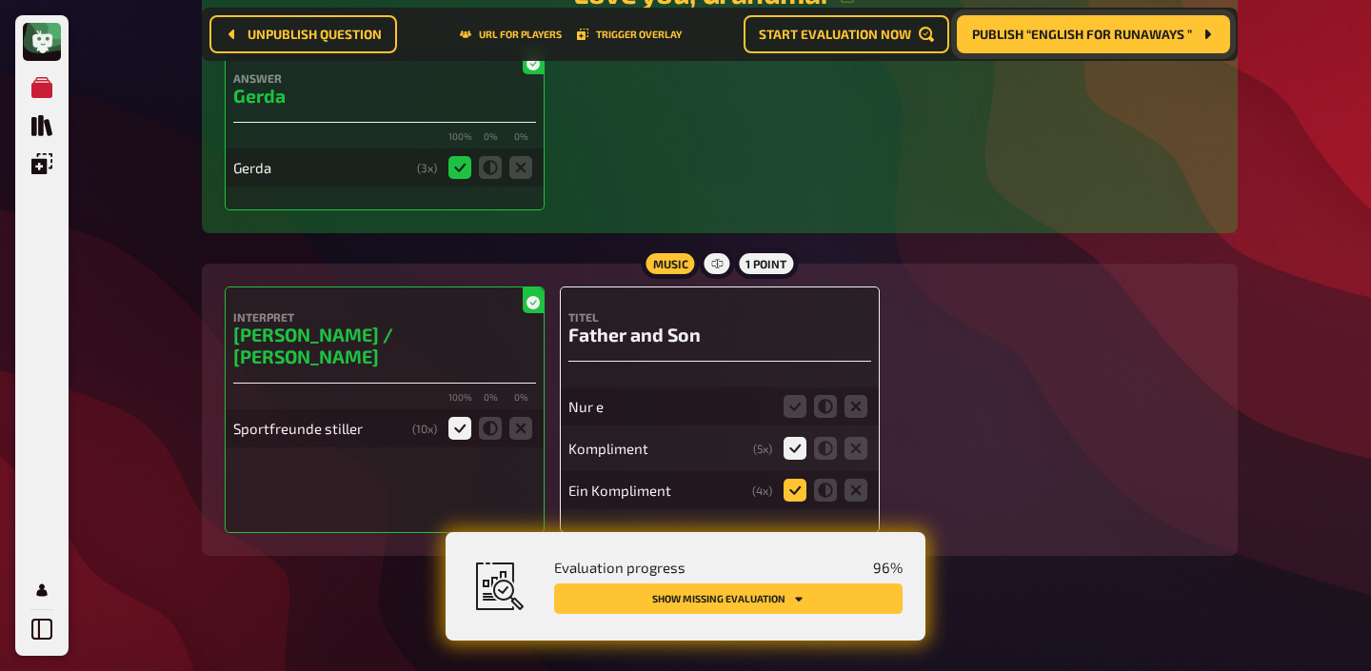
click at [791, 479] on icon at bounding box center [794, 490] width 23 height 23
click at [0, 0] on input "radio" at bounding box center [0, 0] width 0 height 0
click at [803, 395] on icon at bounding box center [794, 406] width 23 height 23
click at [0, 0] on input "radio" at bounding box center [0, 0] width 0 height 0
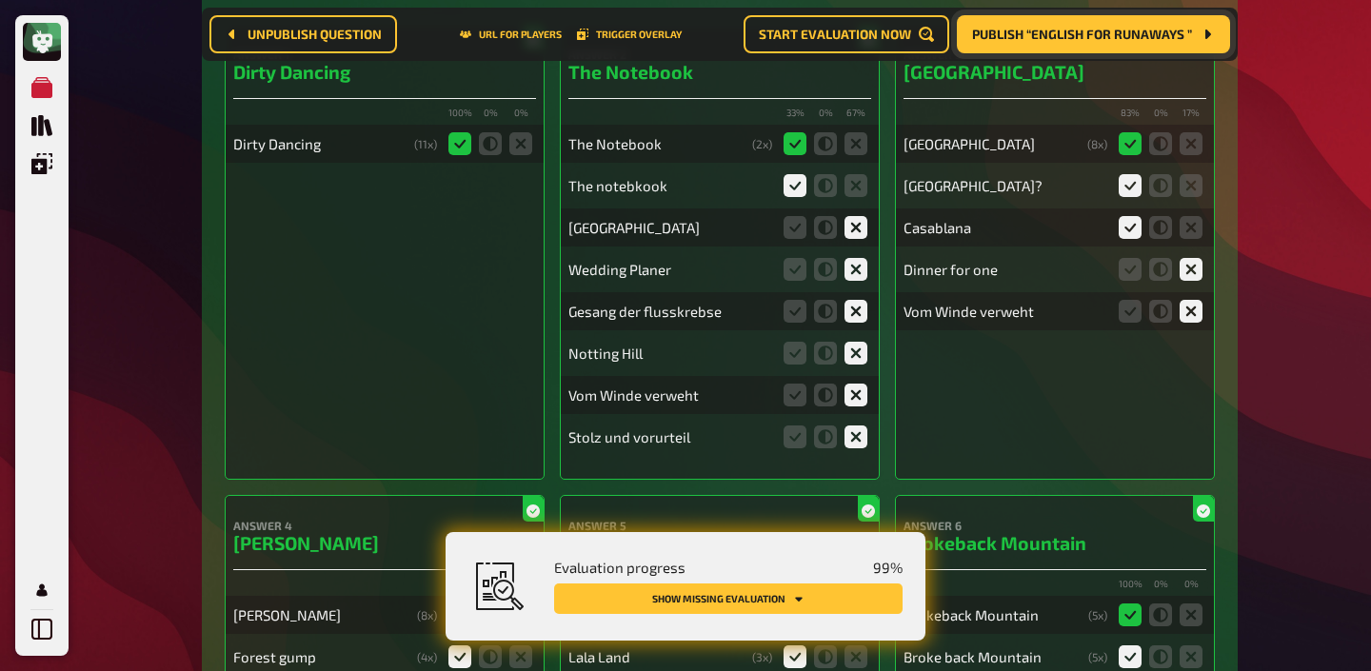
scroll to position [0, 0]
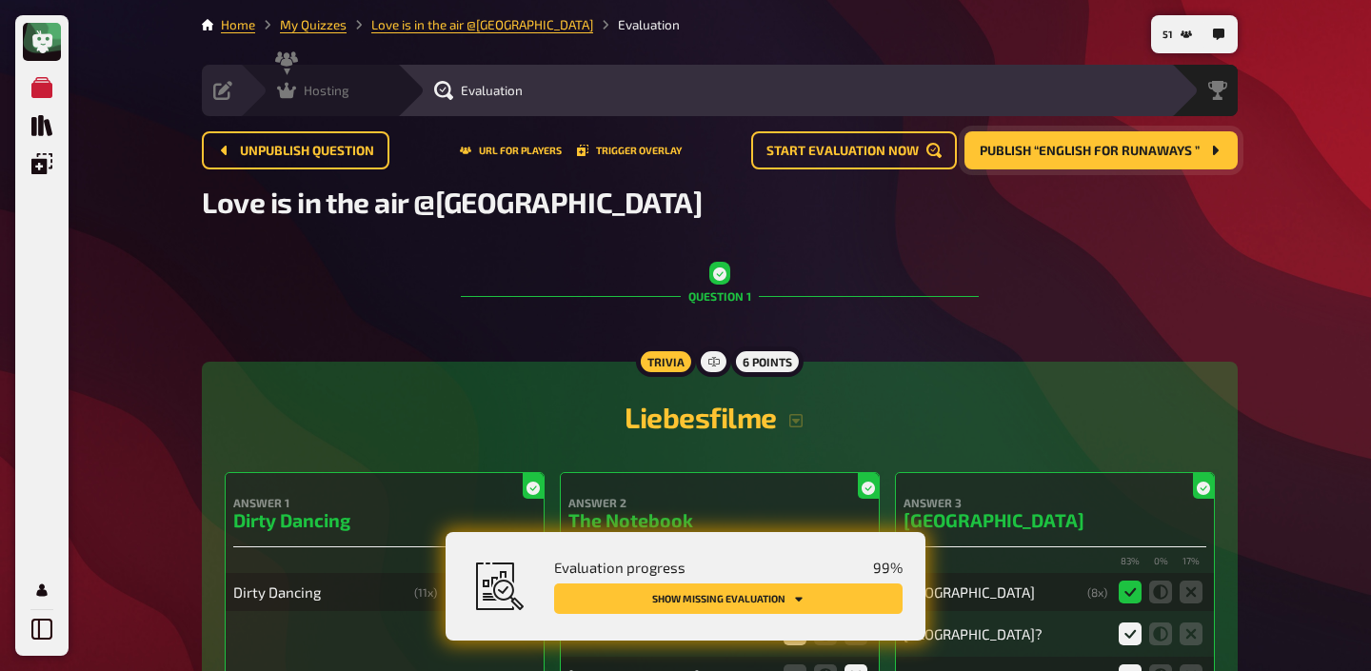
click at [310, 93] on span "Hosting" at bounding box center [327, 90] width 46 height 15
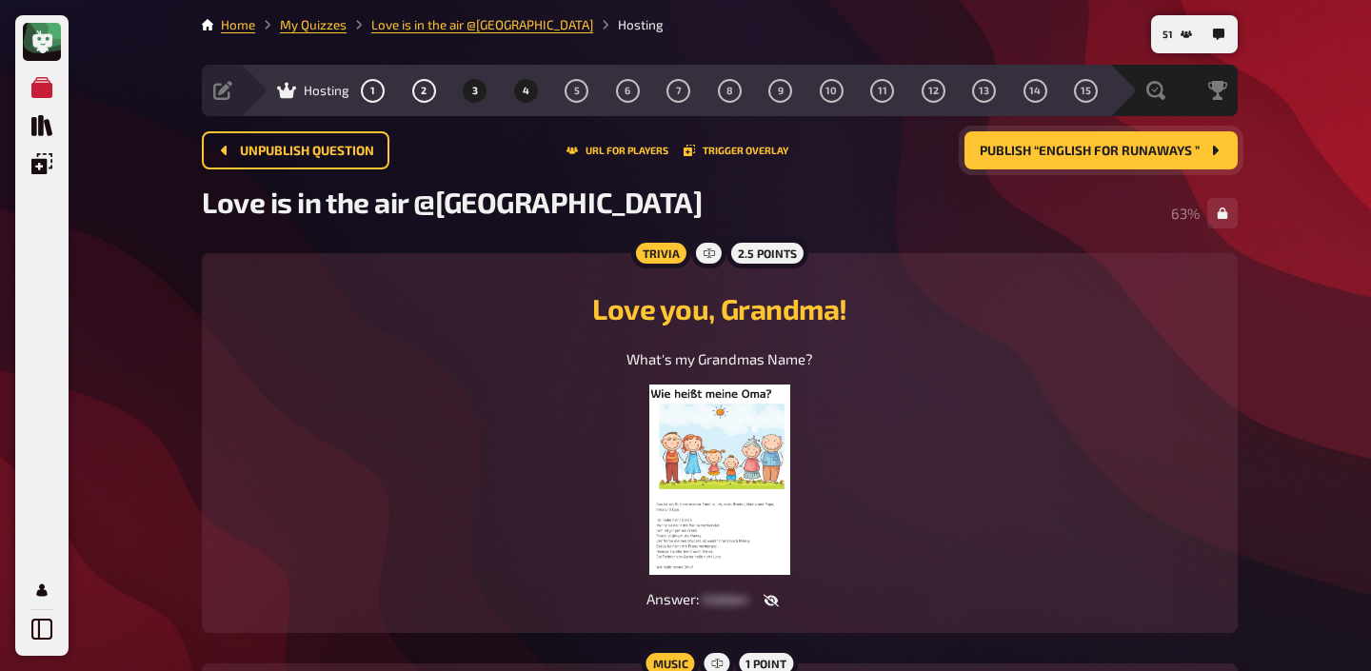
click at [526, 89] on span "4" at bounding box center [526, 91] width 7 height 10
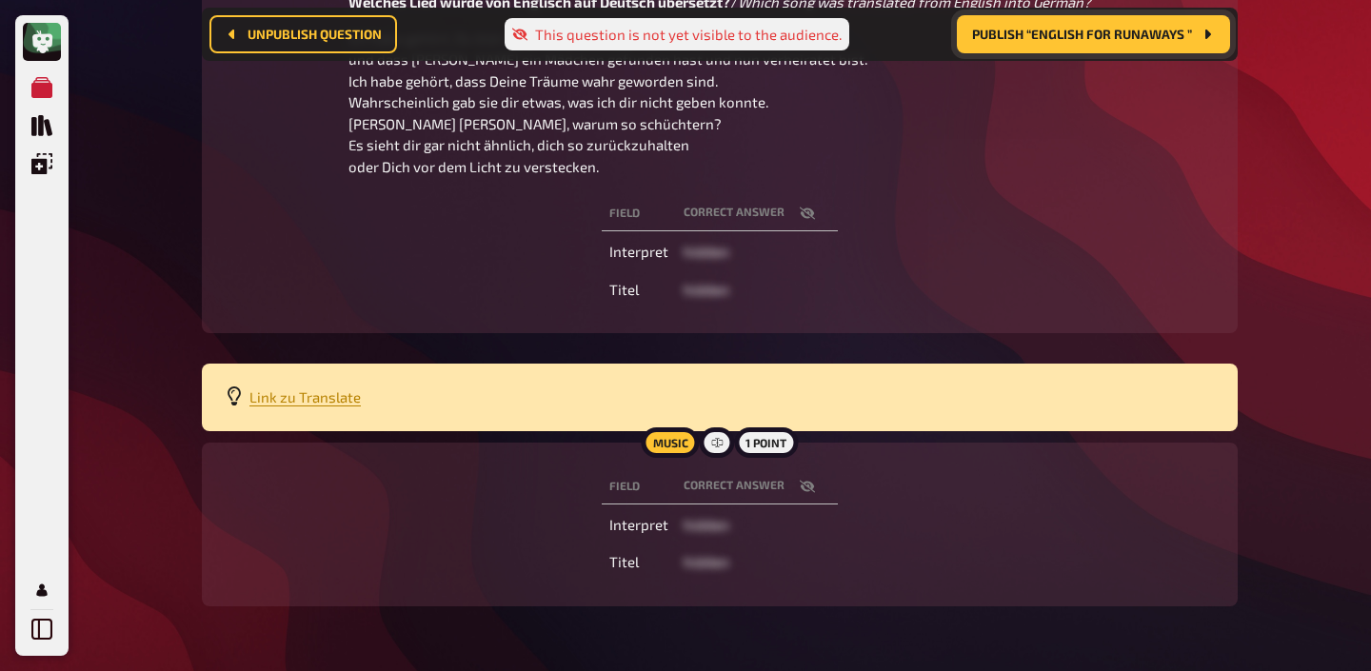
scroll to position [373, 0]
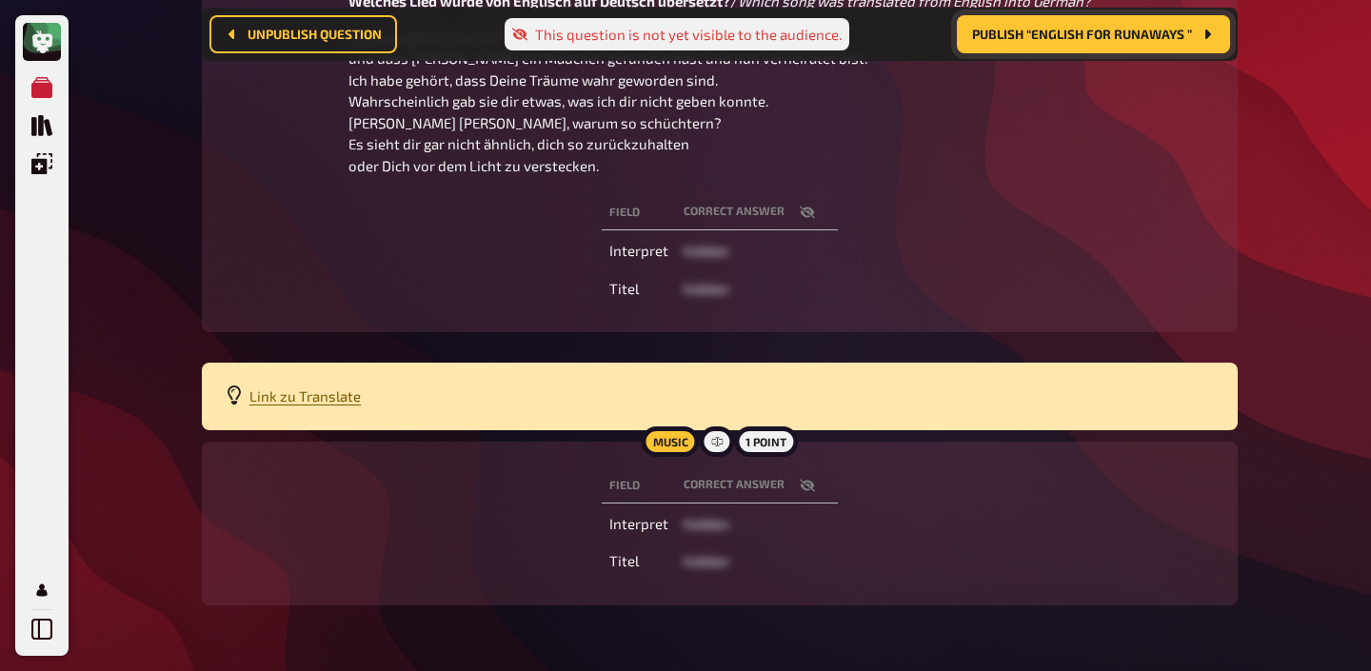
click at [317, 391] on span "Link zu Translate" at bounding box center [304, 395] width 111 height 17
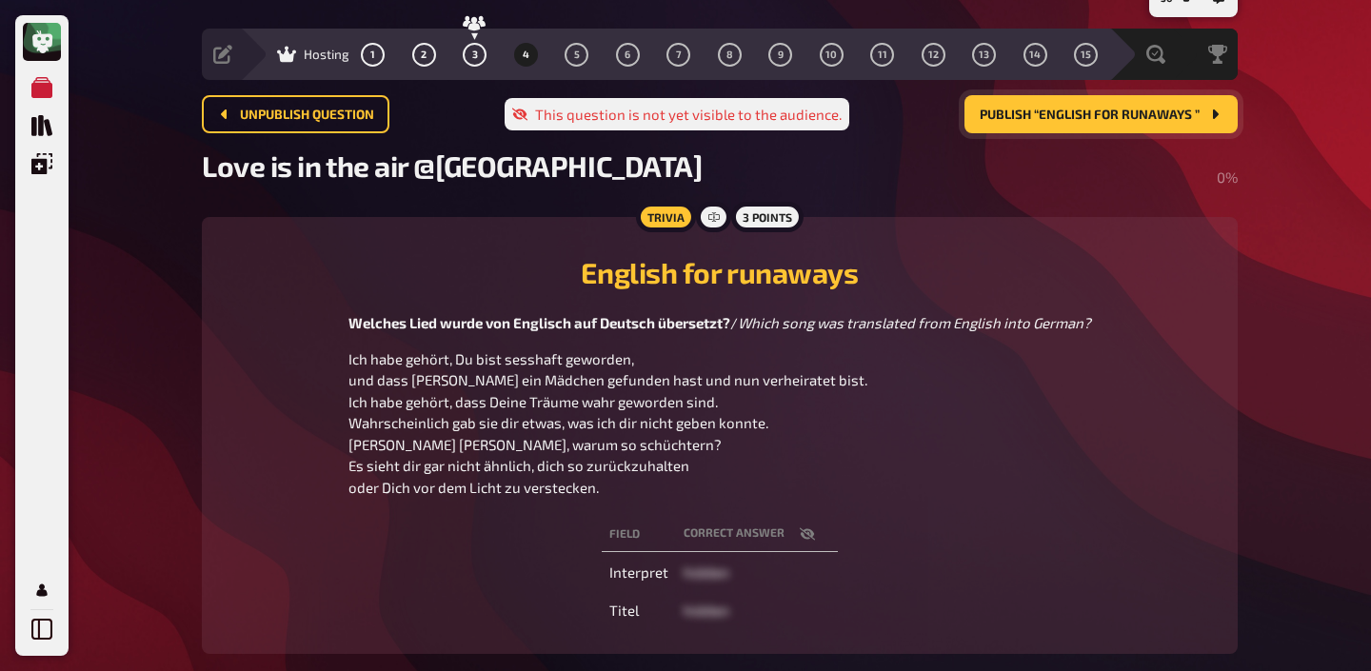
scroll to position [0, 0]
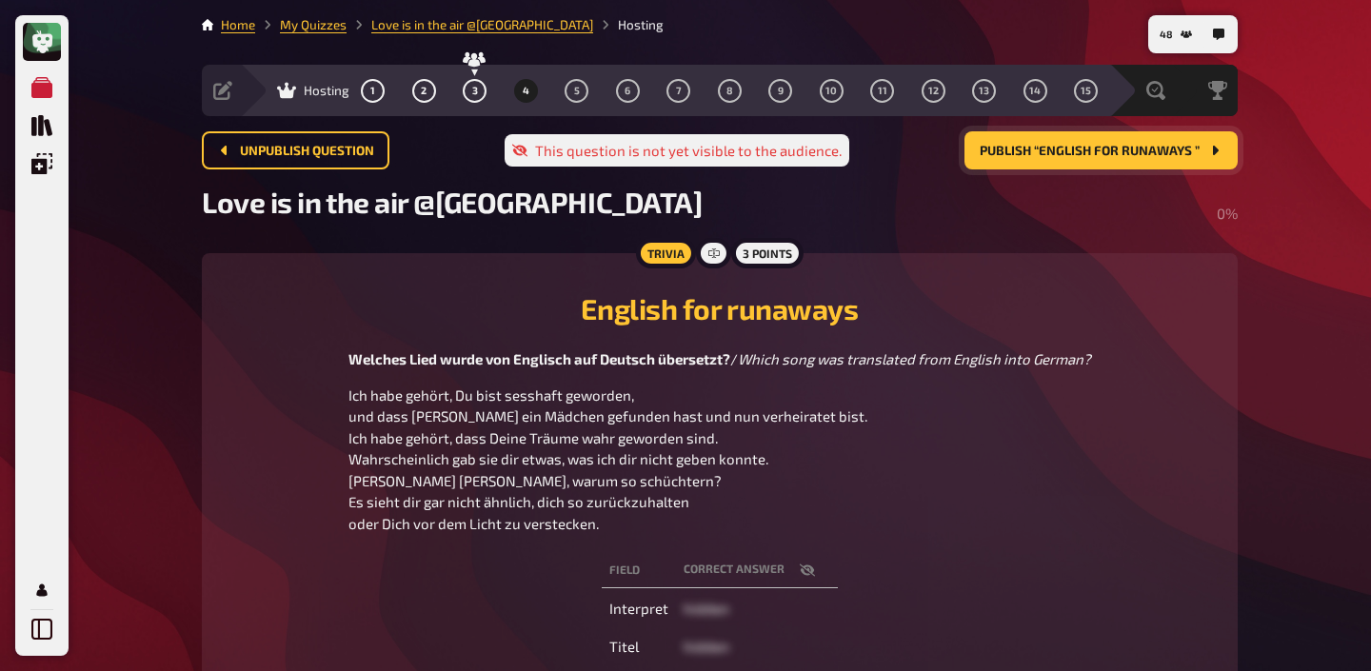
click at [1099, 156] on span "Publish “English for runaways ”" at bounding box center [1090, 151] width 220 height 13
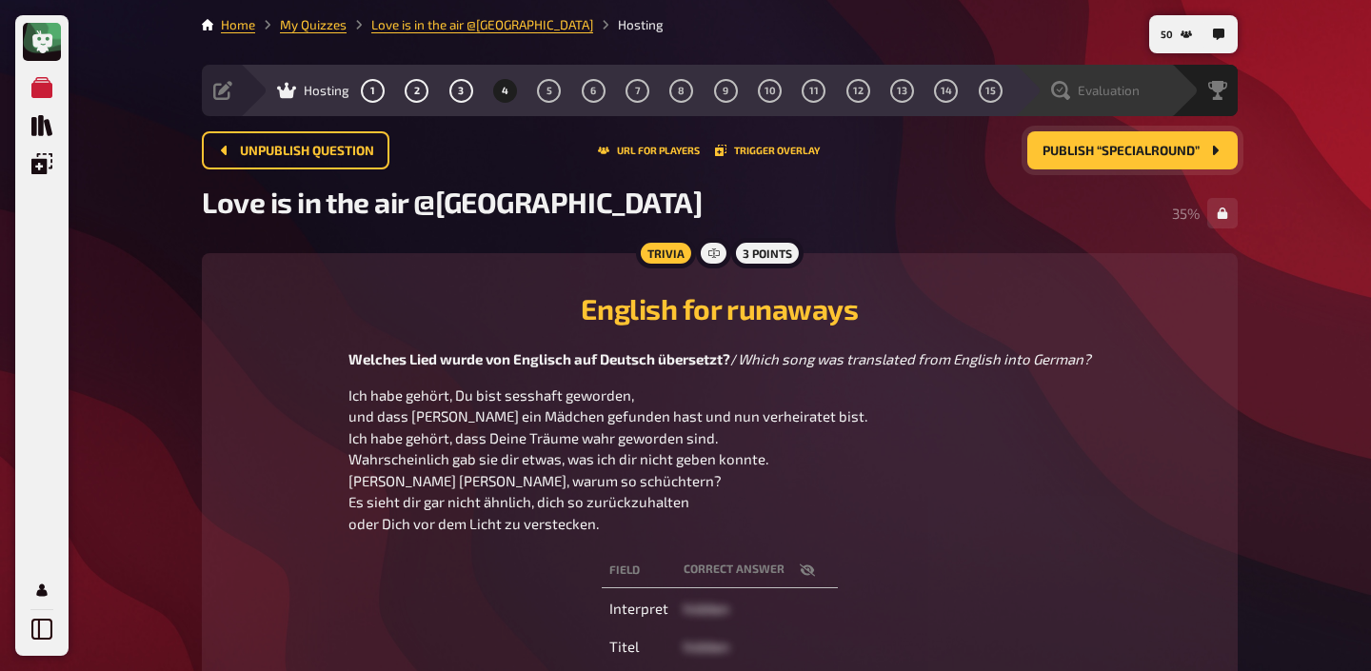
click at [1087, 93] on span "Evaluation" at bounding box center [1109, 90] width 62 height 15
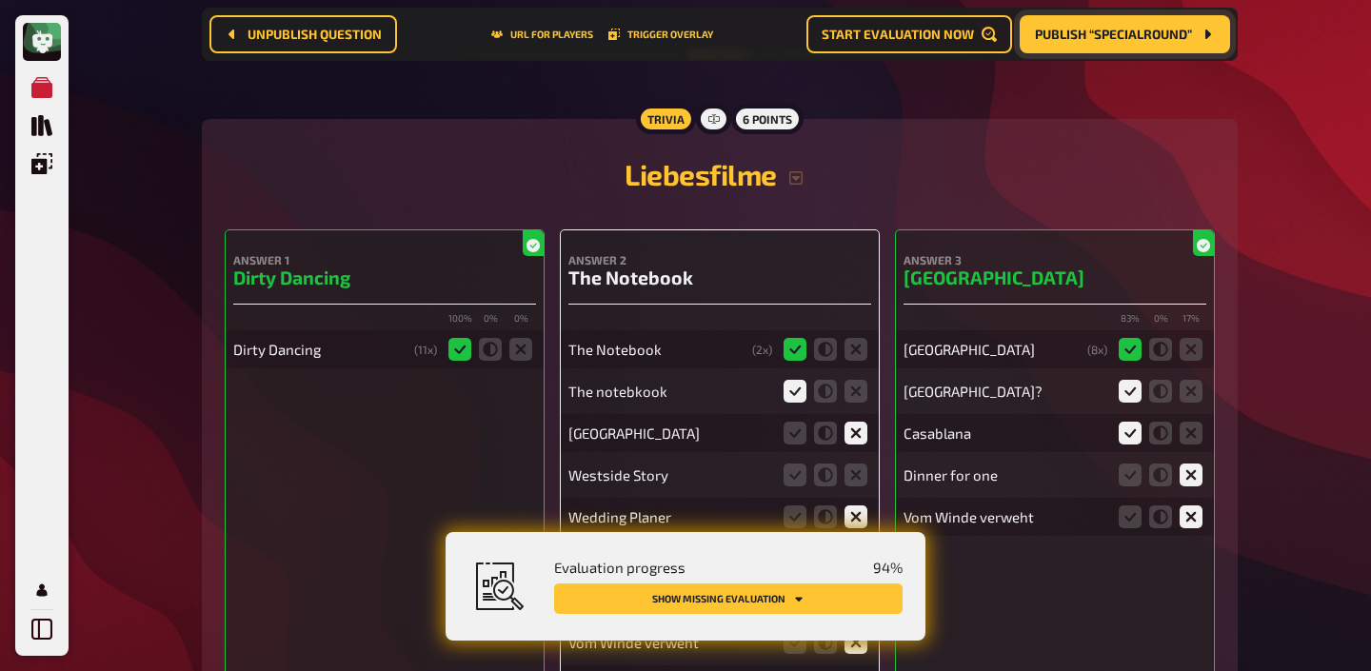
scroll to position [377, 0]
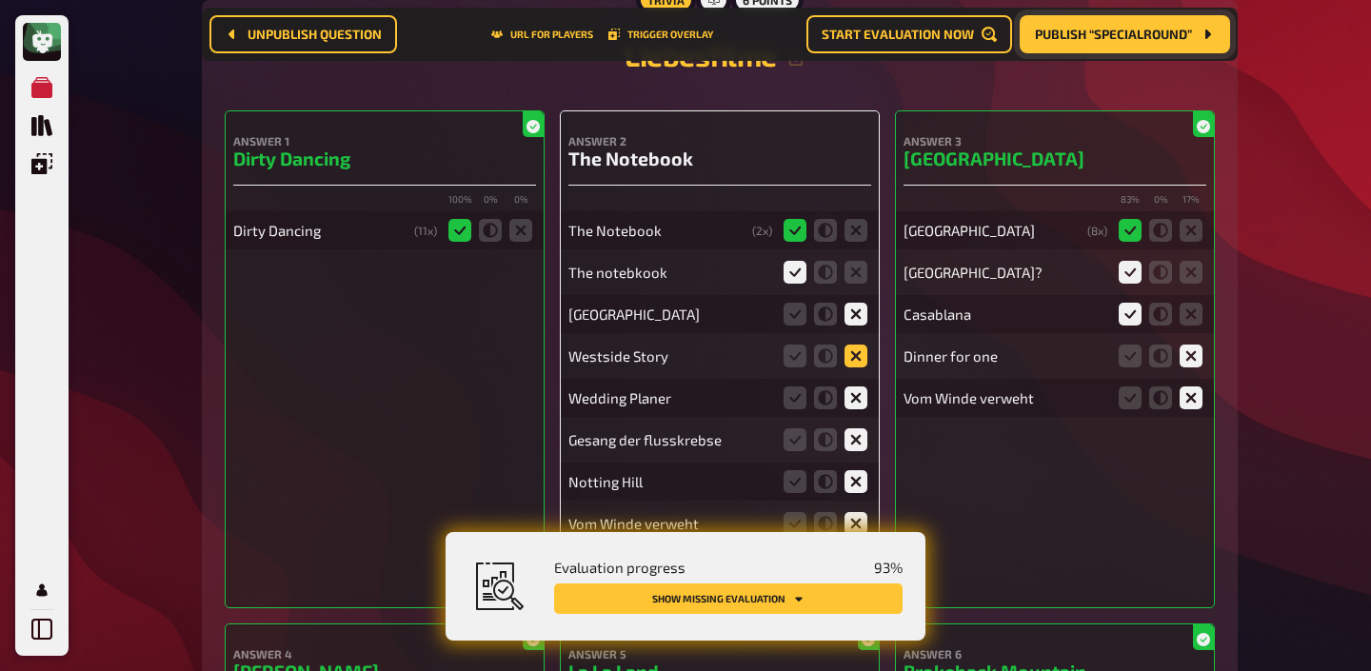
click at [856, 352] on icon at bounding box center [855, 356] width 23 height 23
click at [0, 0] on input "radio" at bounding box center [0, 0] width 0 height 0
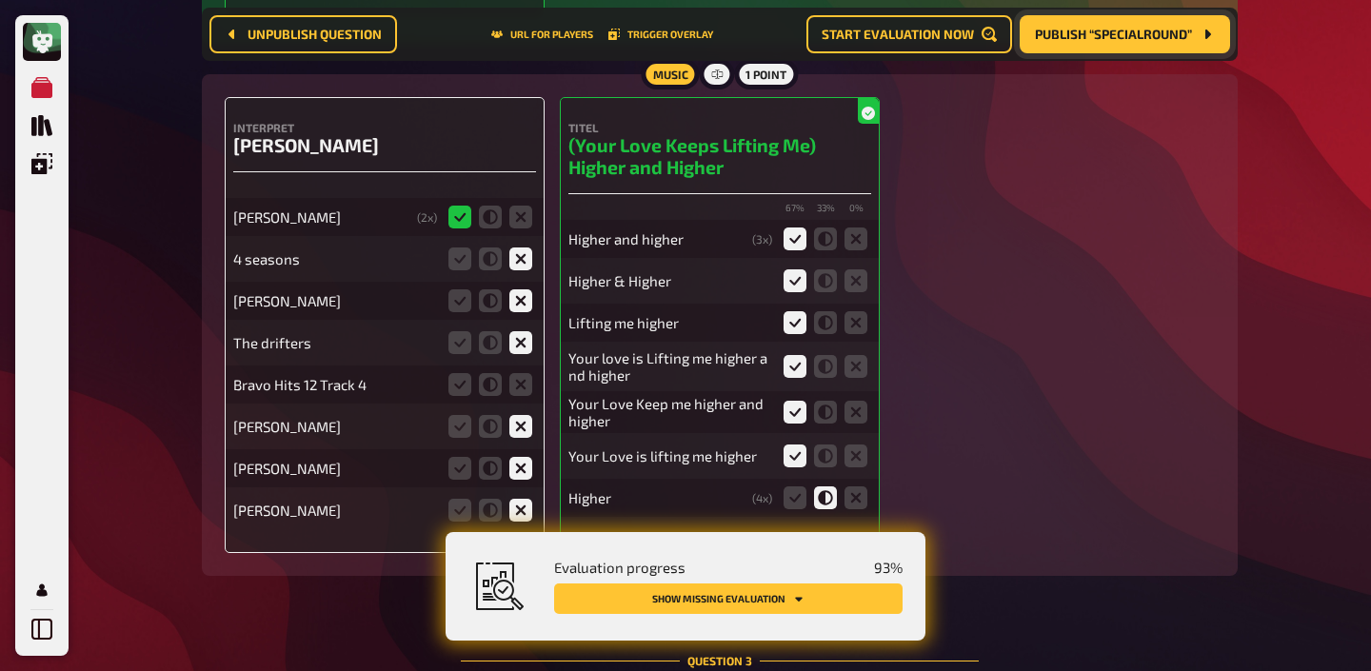
scroll to position [2380, 0]
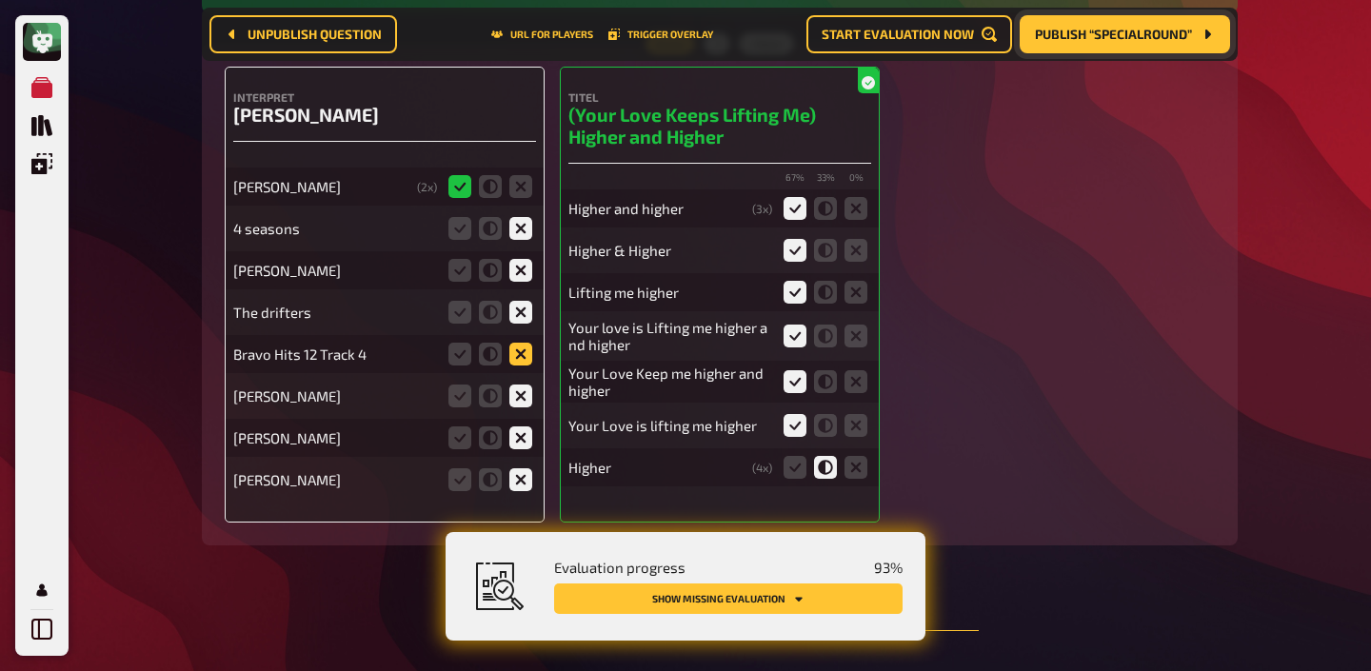
click at [518, 347] on icon at bounding box center [520, 354] width 23 height 23
click at [0, 0] on input "radio" at bounding box center [0, 0] width 0 height 0
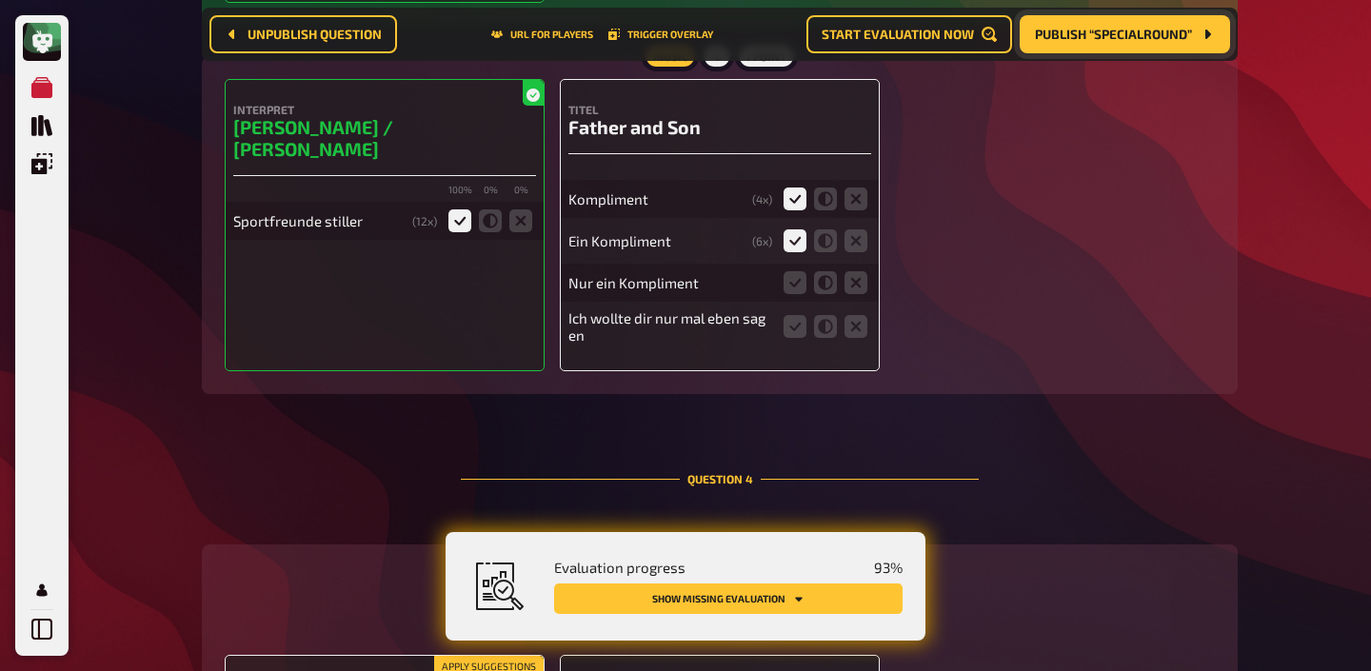
scroll to position [3390, 0]
click at [785, 276] on icon at bounding box center [794, 280] width 23 height 23
click at [0, 0] on input "radio" at bounding box center [0, 0] width 0 height 0
click at [854, 313] on icon at bounding box center [855, 324] width 23 height 23
click at [0, 0] on input "radio" at bounding box center [0, 0] width 0 height 0
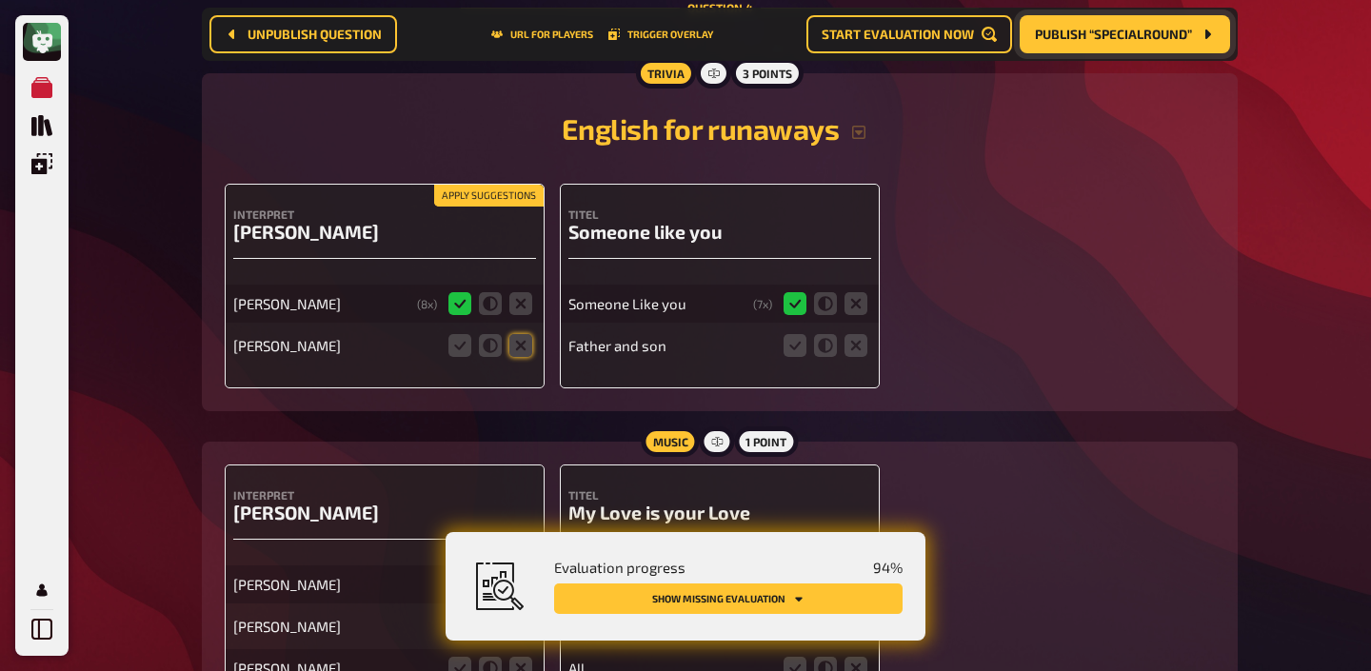
scroll to position [3900, 0]
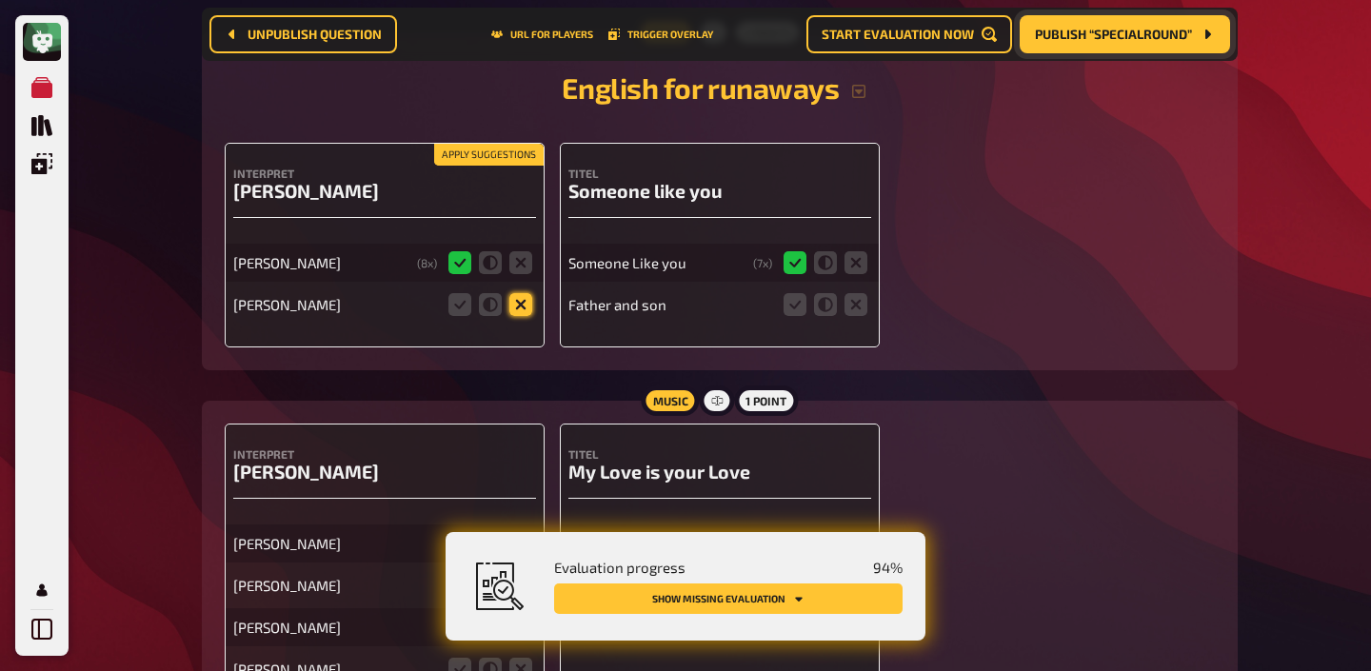
click at [521, 305] on icon at bounding box center [520, 304] width 23 height 23
click at [0, 0] on input "radio" at bounding box center [0, 0] width 0 height 0
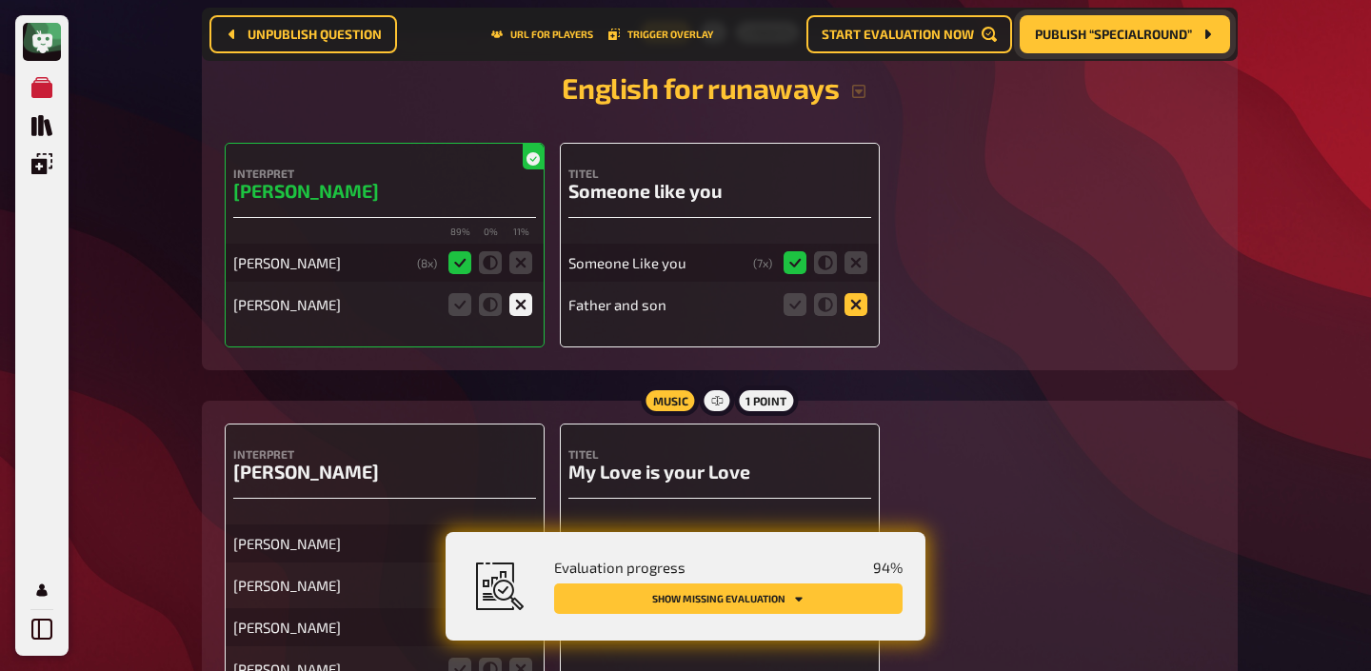
click at [861, 298] on icon at bounding box center [855, 304] width 23 height 23
click at [0, 0] on input "radio" at bounding box center [0, 0] width 0 height 0
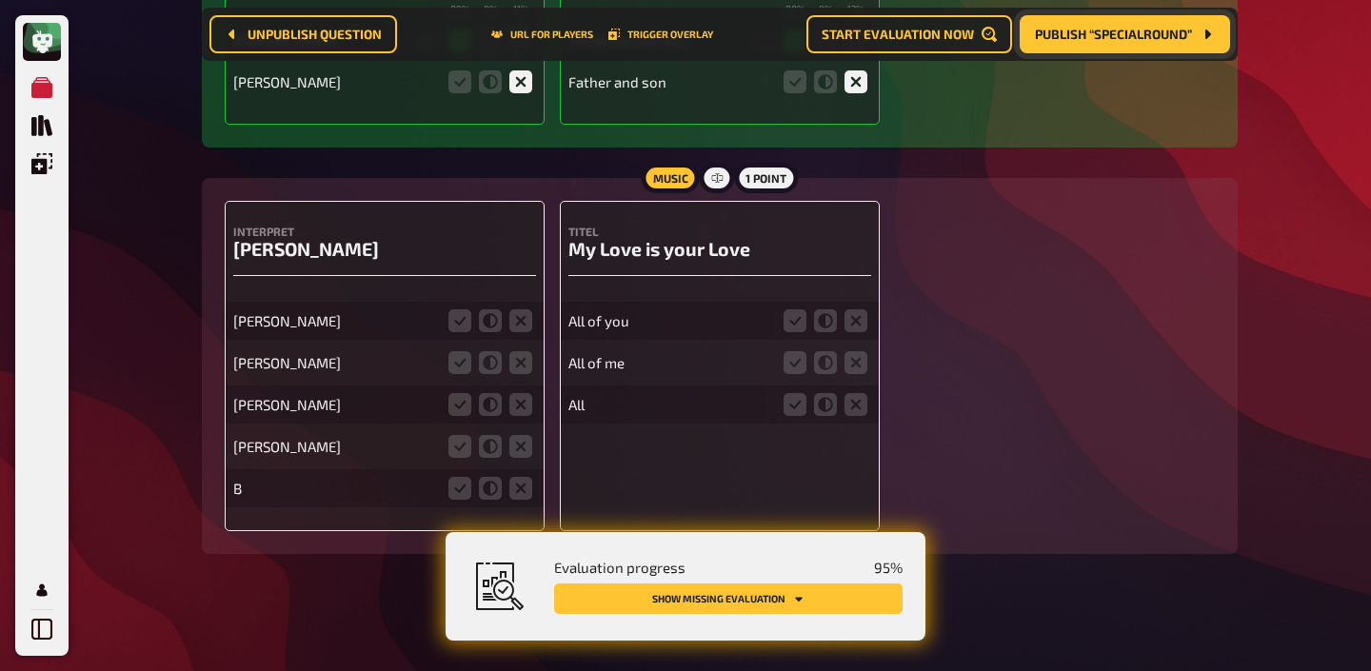
scroll to position [4081, 0]
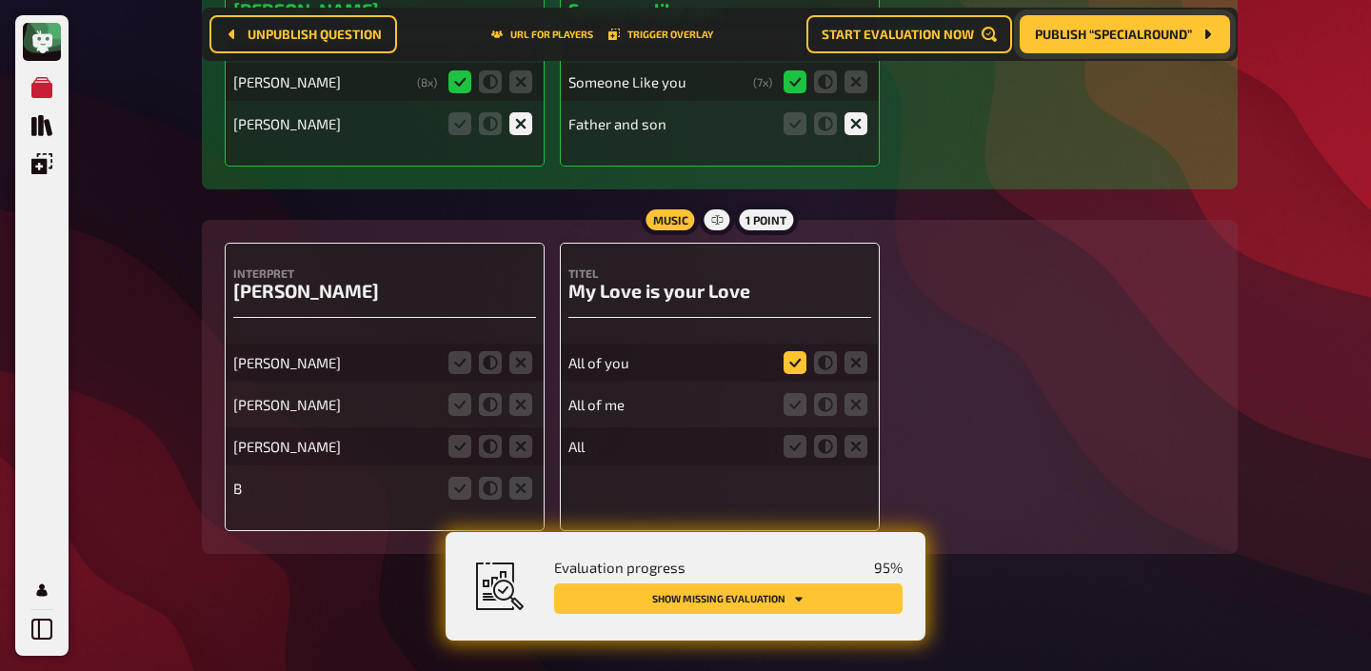
click at [801, 363] on icon at bounding box center [794, 362] width 23 height 23
click at [0, 0] on input "radio" at bounding box center [0, 0] width 0 height 0
click at [455, 361] on icon at bounding box center [459, 362] width 23 height 23
click at [0, 0] on input "radio" at bounding box center [0, 0] width 0 height 0
click at [521, 363] on icon at bounding box center [520, 362] width 23 height 23
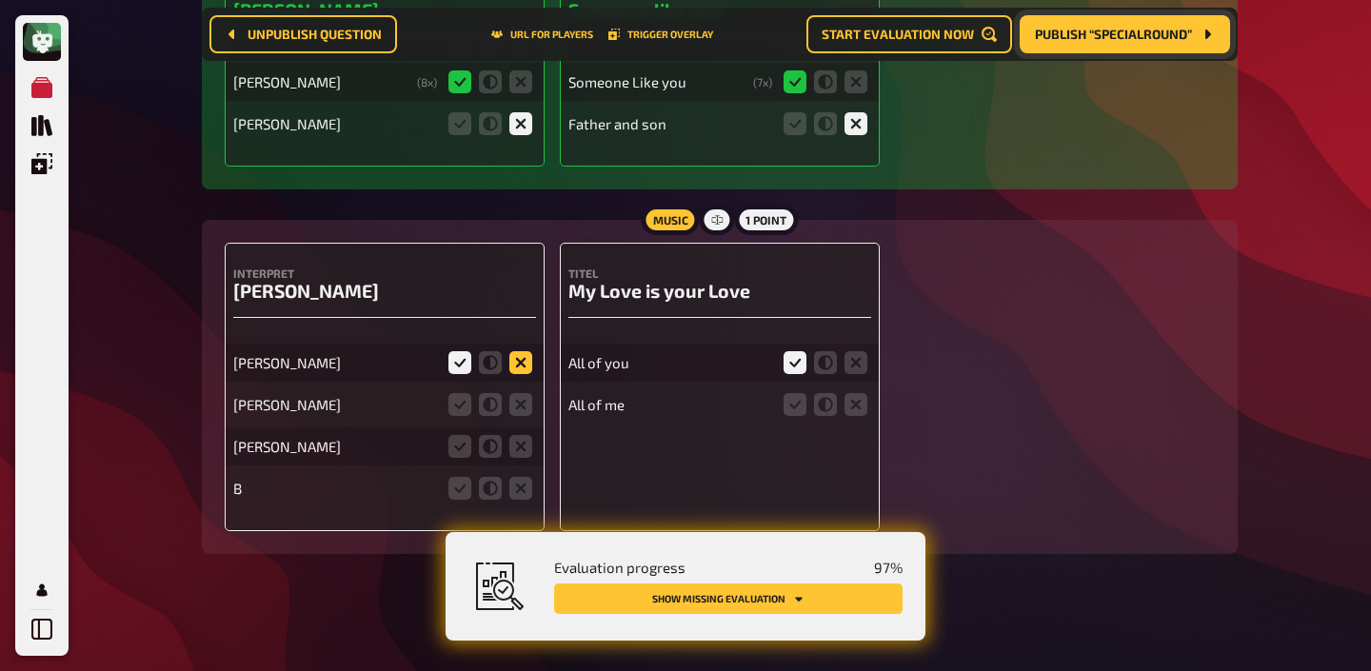
click at [0, 0] on input "radio" at bounding box center [0, 0] width 0 height 0
click at [517, 404] on icon at bounding box center [520, 404] width 23 height 23
click at [0, 0] on input "radio" at bounding box center [0, 0] width 0 height 0
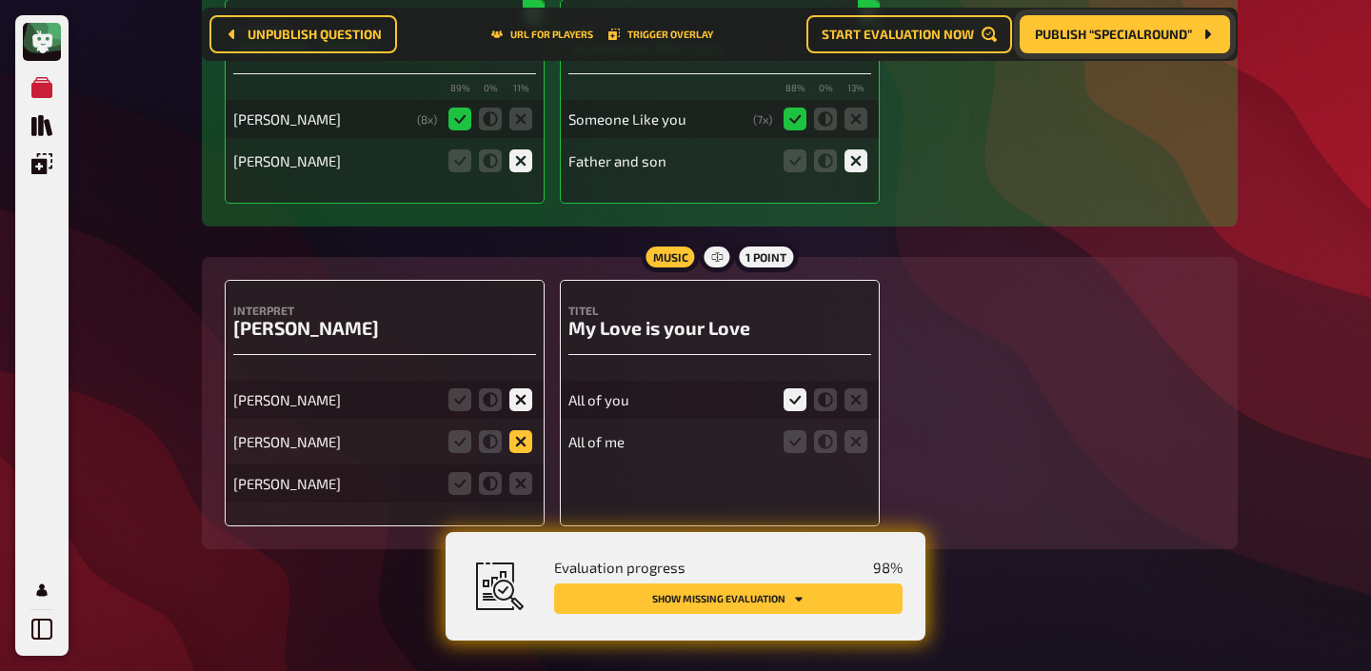
scroll to position [4039, 0]
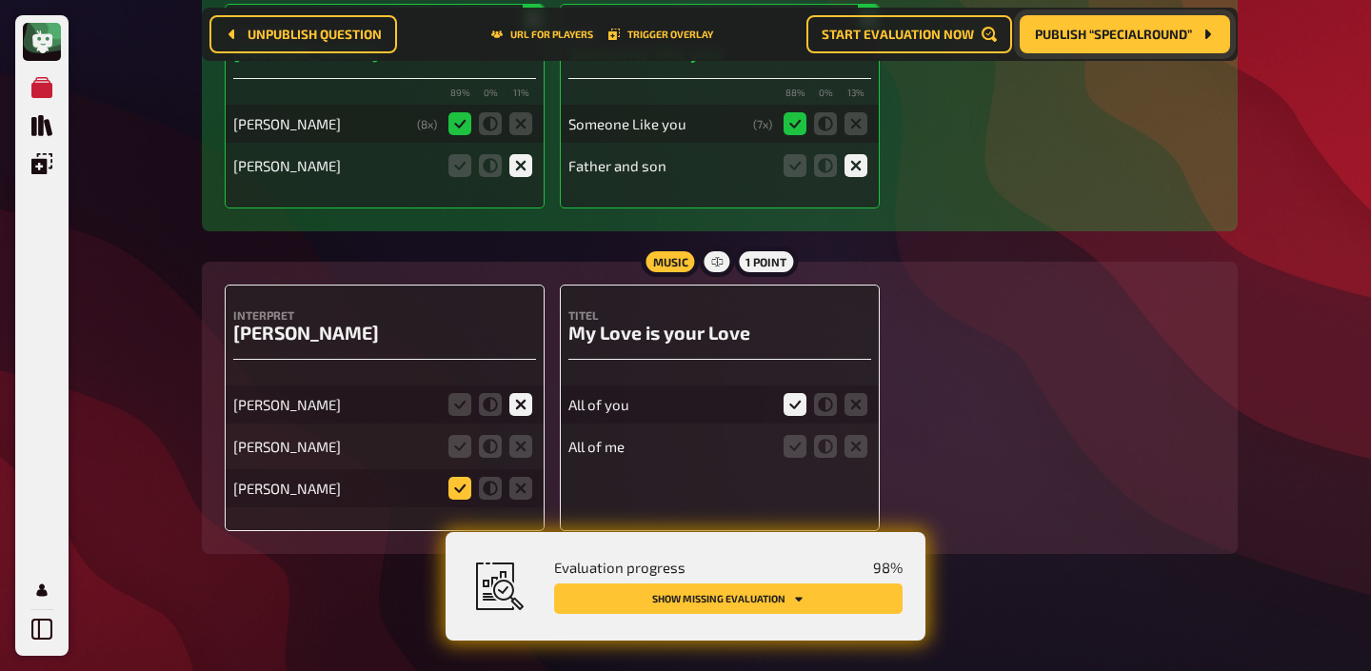
click at [462, 477] on icon at bounding box center [459, 488] width 23 height 23
click at [0, 0] on input "radio" at bounding box center [0, 0] width 0 height 0
click at [518, 438] on icon at bounding box center [520, 446] width 23 height 23
click at [0, 0] on input "radio" at bounding box center [0, 0] width 0 height 0
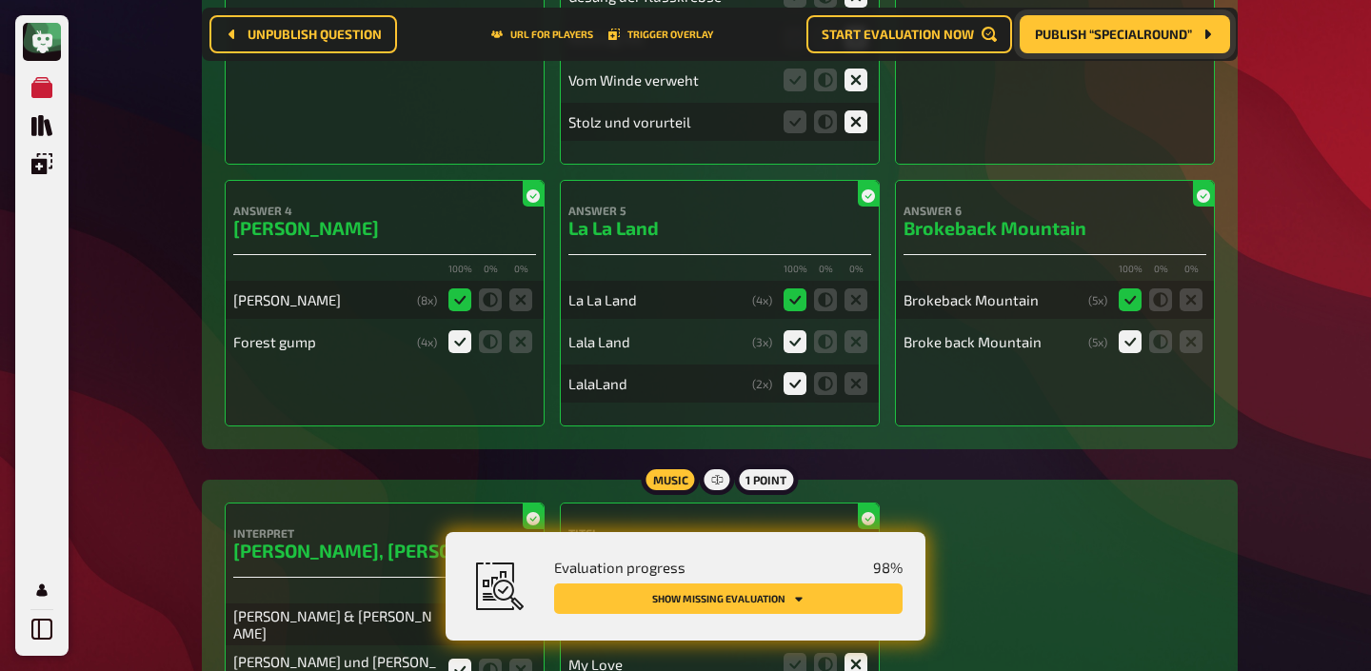
scroll to position [0, 0]
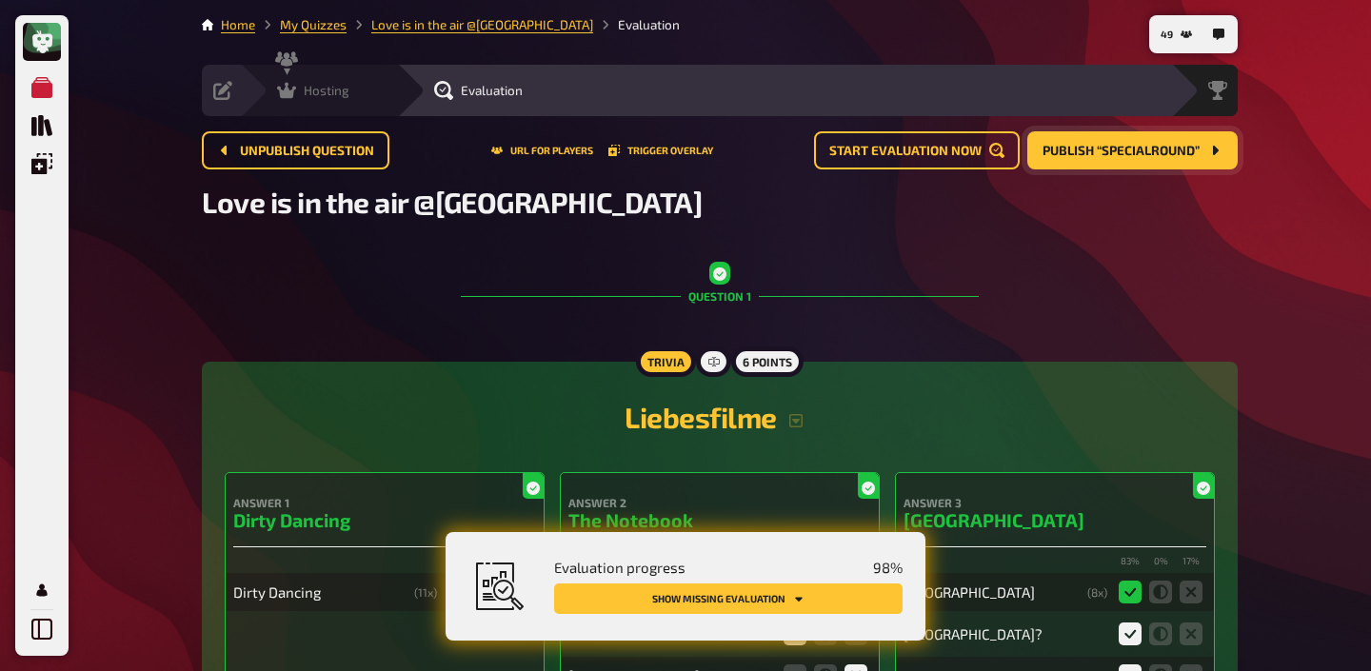
click at [294, 91] on icon at bounding box center [286, 90] width 19 height 19
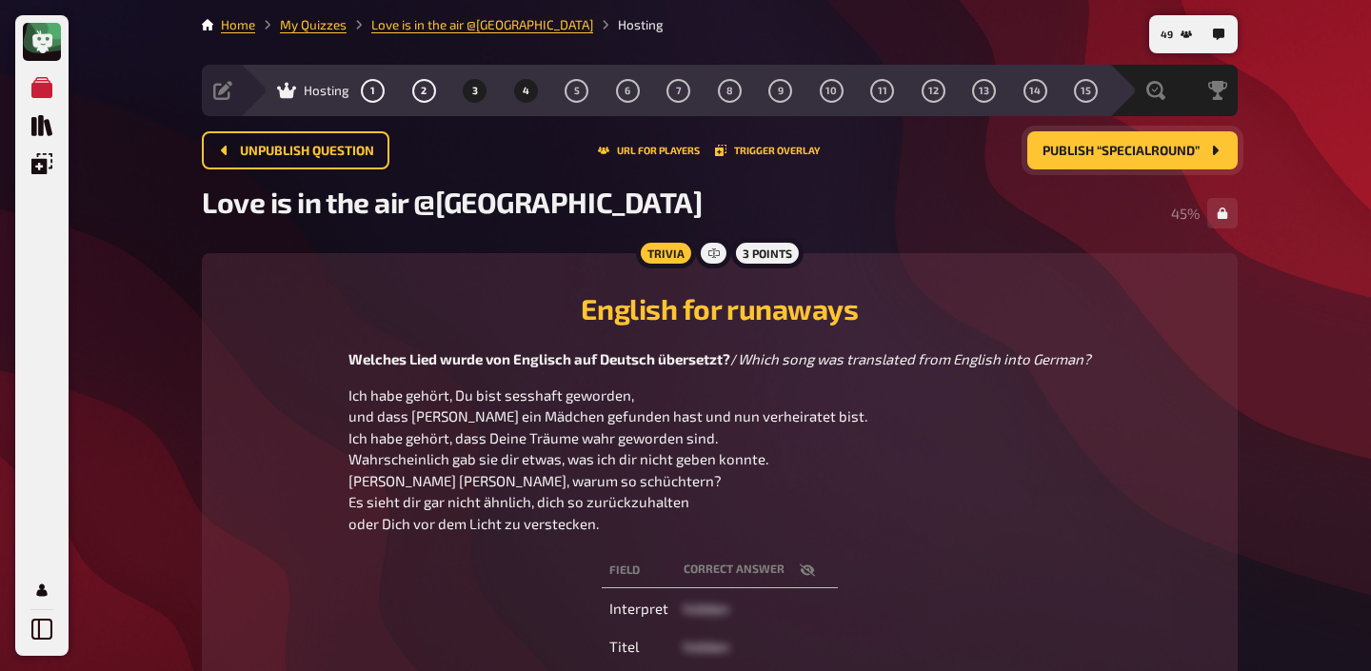
click at [478, 94] on button "3" at bounding box center [475, 90] width 30 height 30
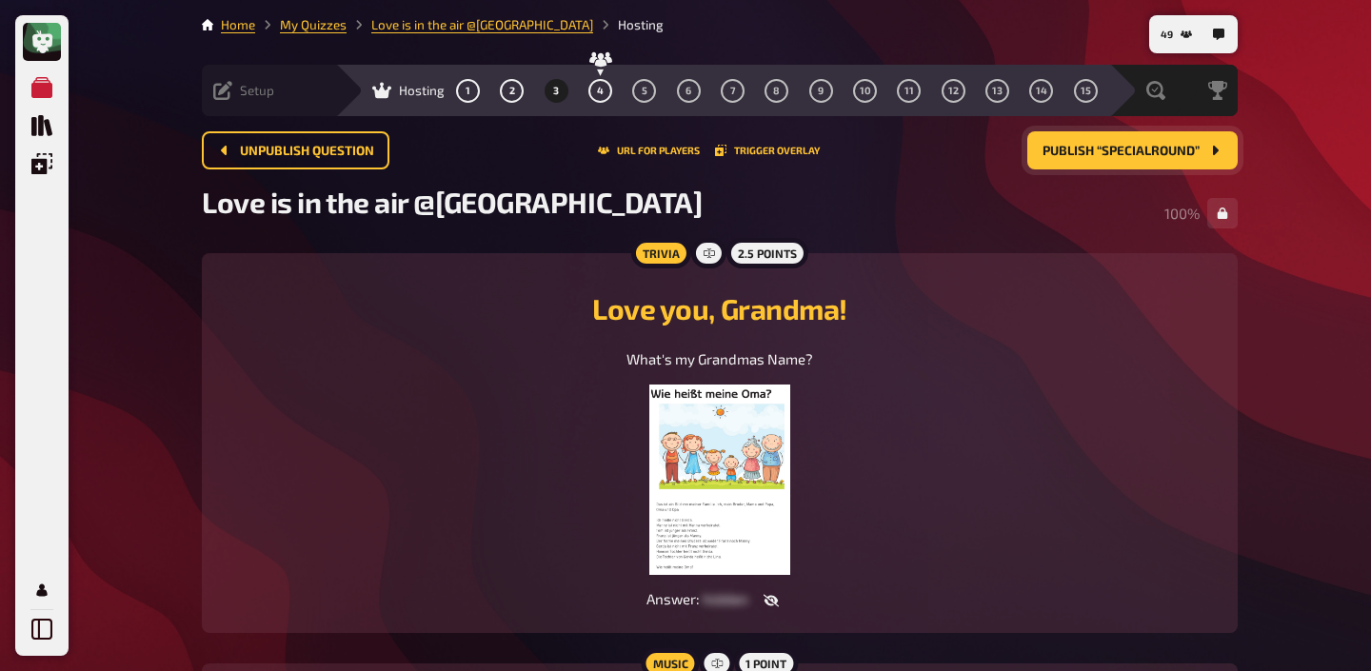
click at [230, 93] on icon at bounding box center [222, 90] width 19 height 19
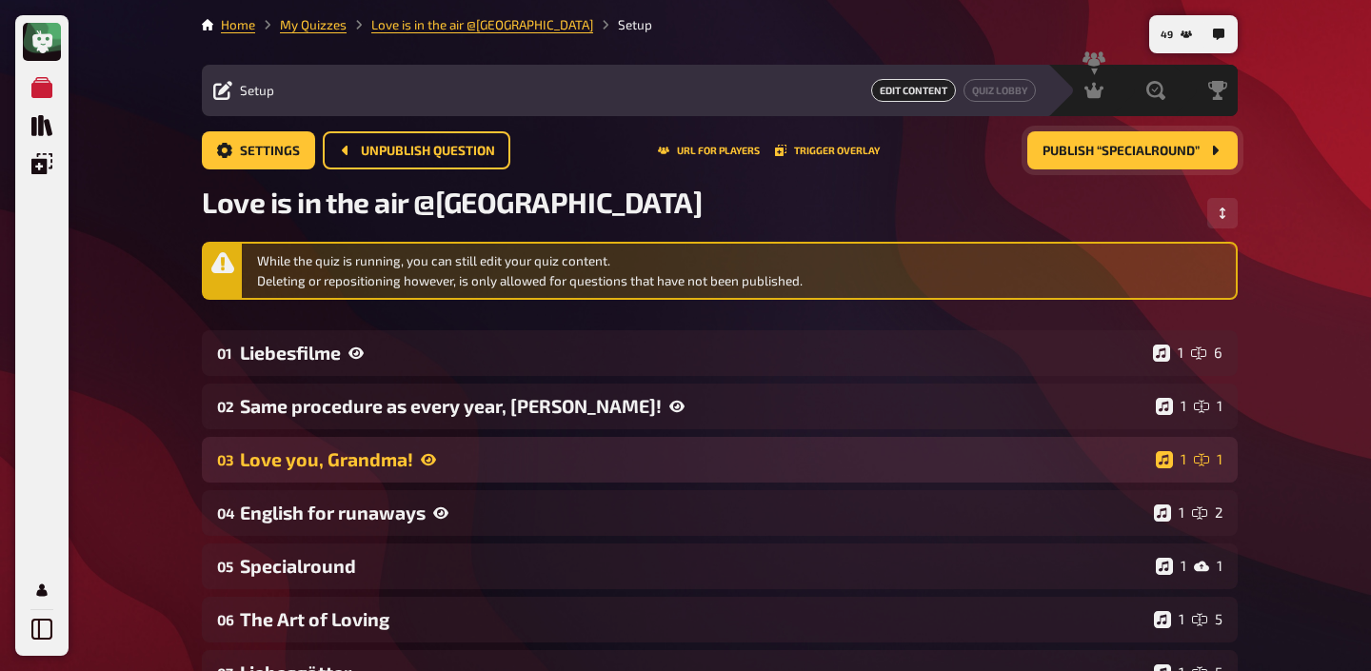
click at [297, 471] on div "03 Love you, Grandma! 1 1" at bounding box center [720, 460] width 1036 height 46
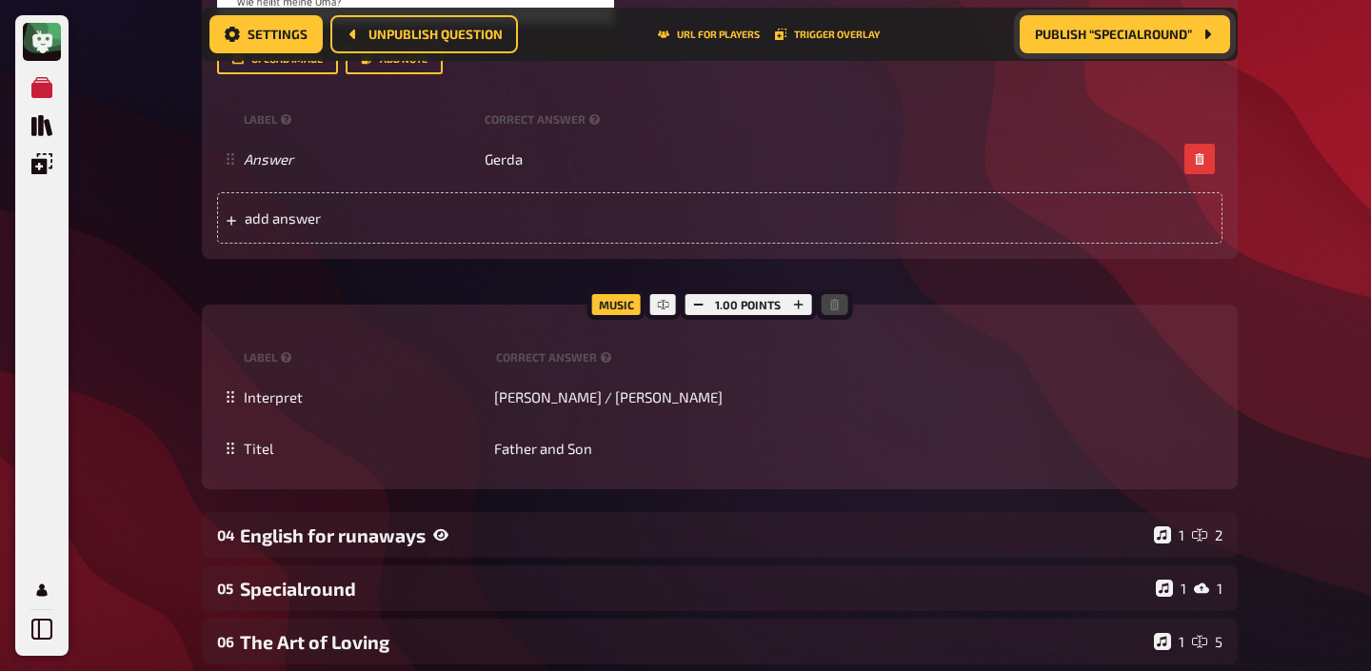
scroll to position [1185, 0]
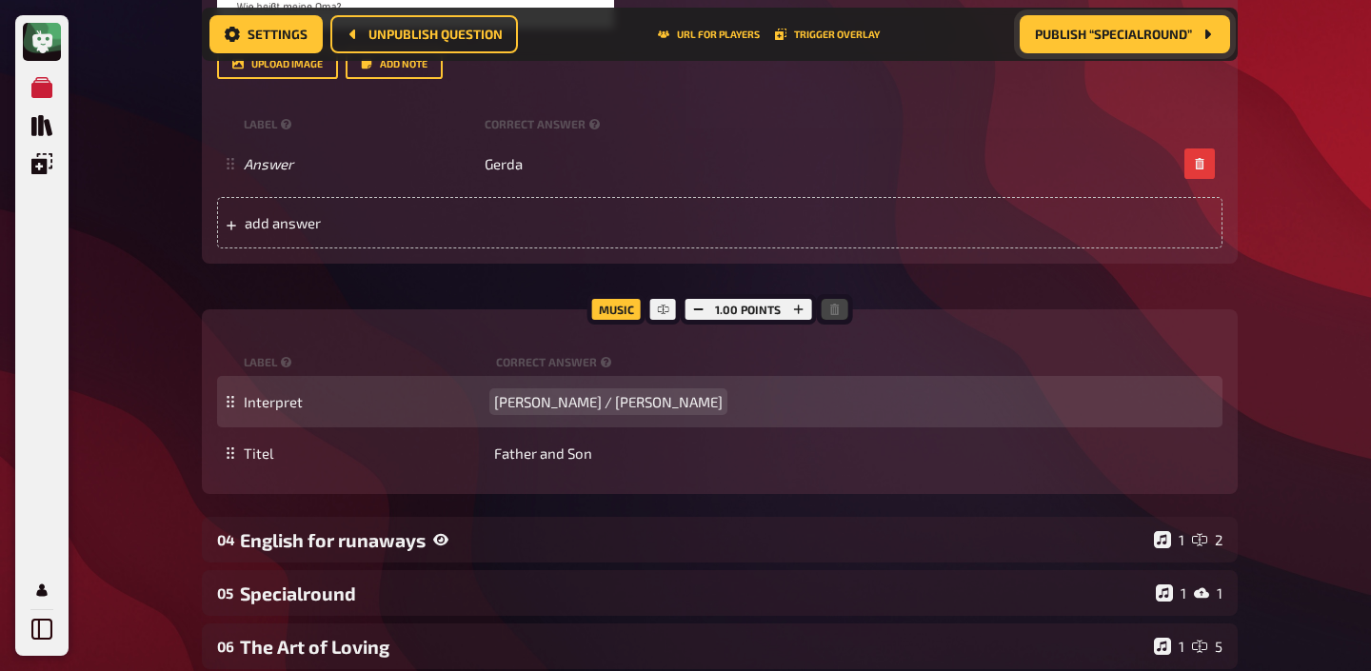
click at [543, 405] on span "Yusuf / Cat Stevens" at bounding box center [608, 401] width 228 height 17
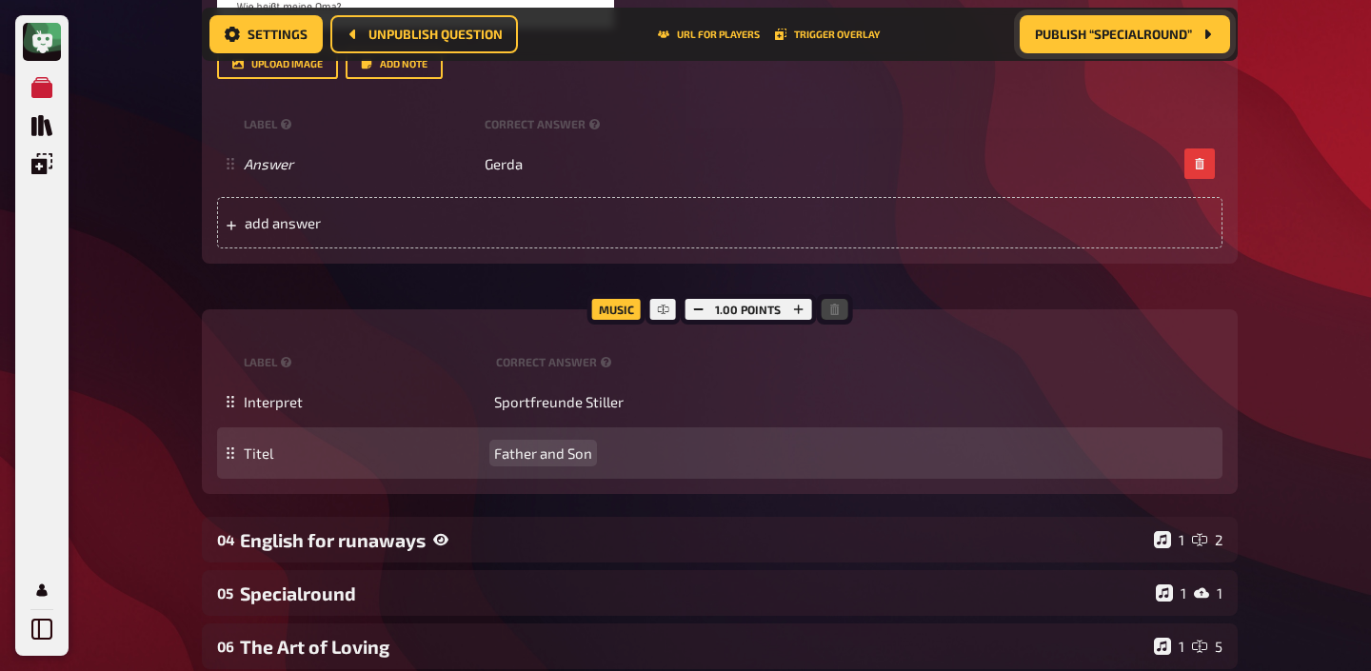
click at [555, 456] on span "Father and Son" at bounding box center [543, 453] width 98 height 17
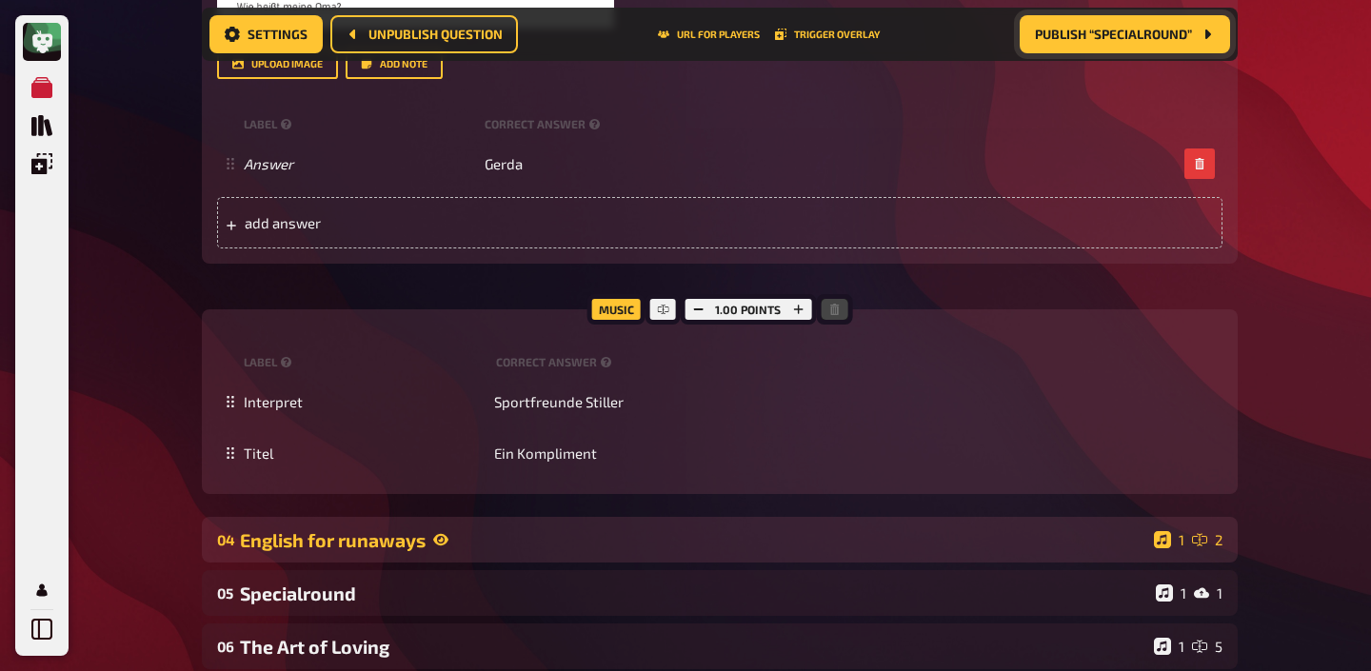
click at [527, 522] on div "04 English for runaways 1 2" at bounding box center [720, 540] width 1036 height 46
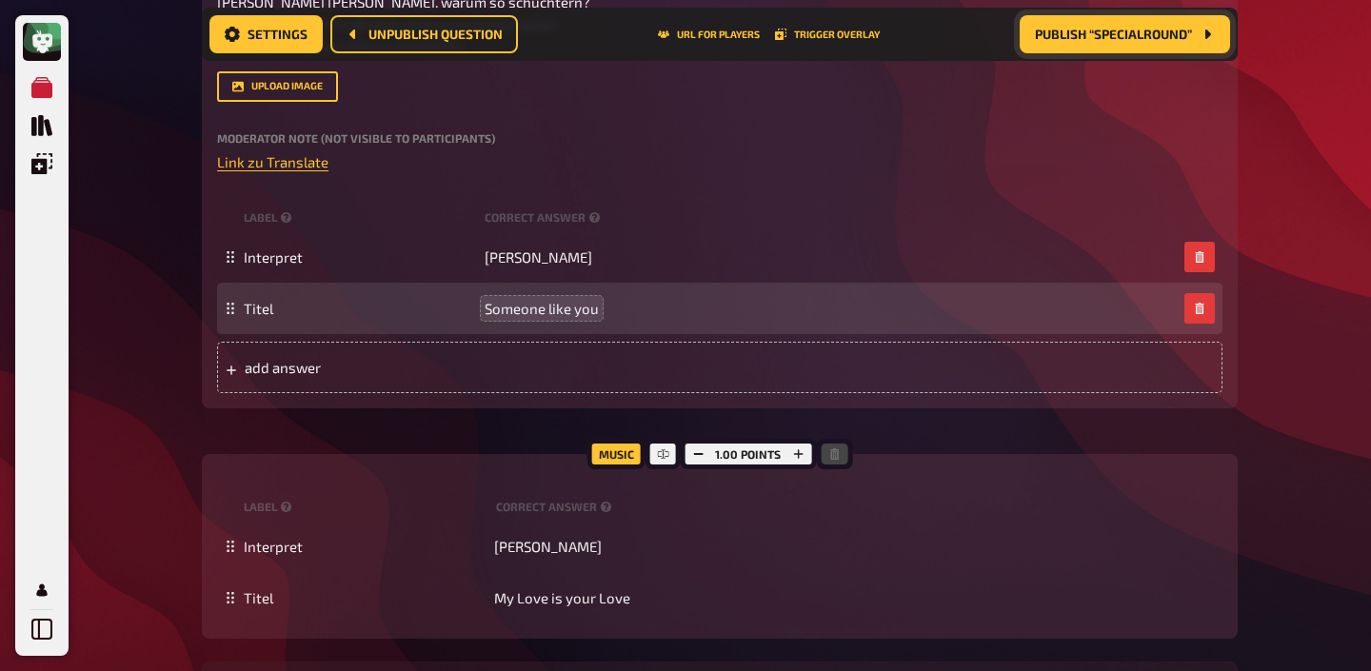
scroll to position [2094, 0]
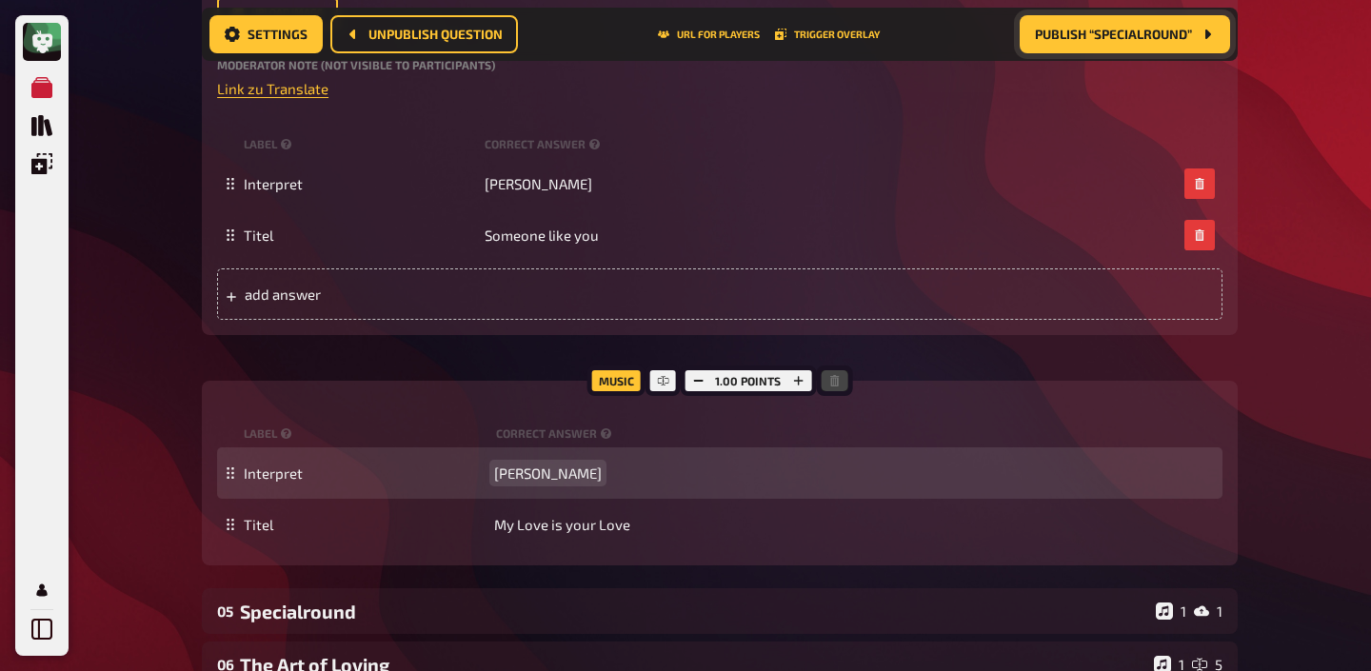
click at [517, 469] on span "Whitney Houston" at bounding box center [548, 473] width 108 height 17
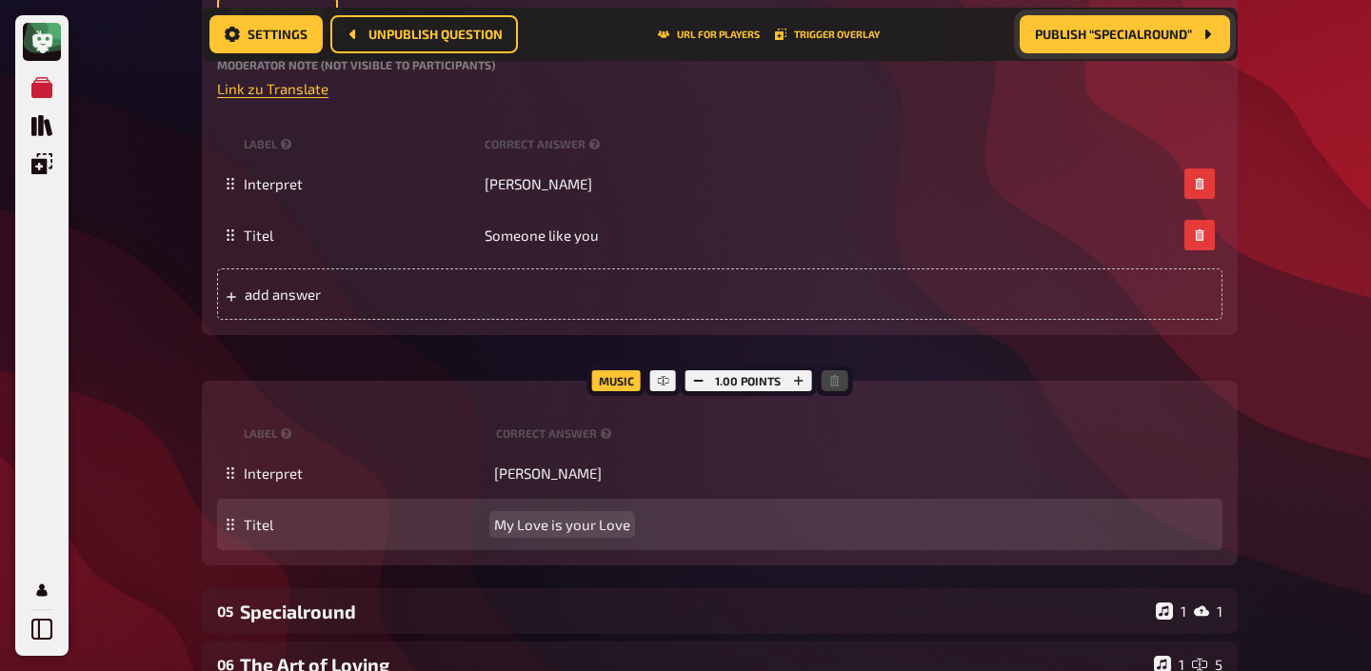
click at [526, 524] on span "My Love is your Love" at bounding box center [562, 524] width 136 height 17
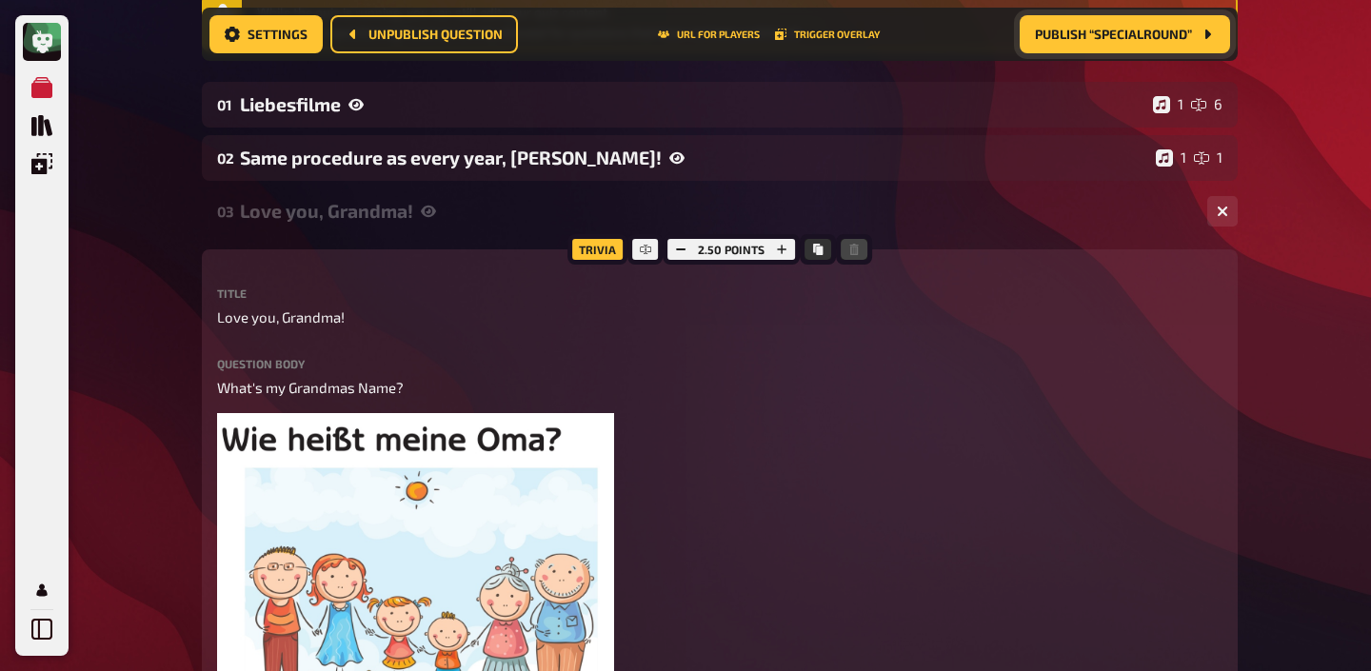
scroll to position [0, 0]
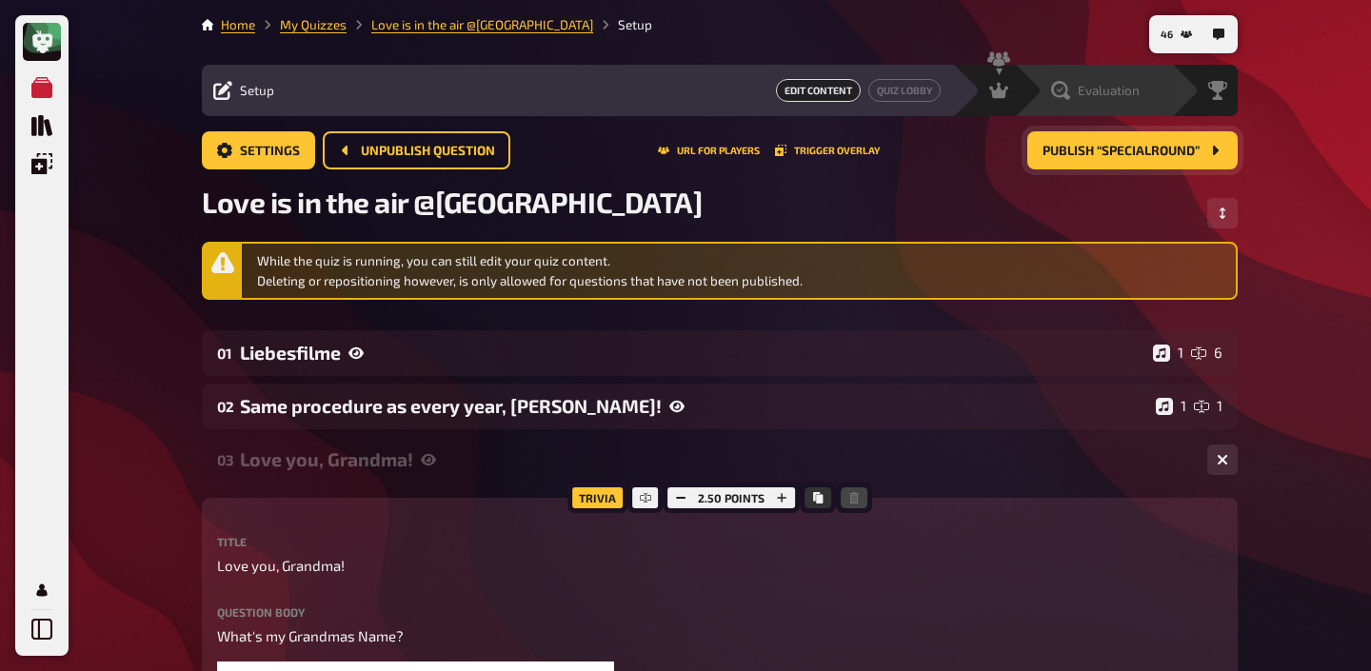
click at [1120, 91] on span "Evaluation" at bounding box center [1109, 90] width 62 height 15
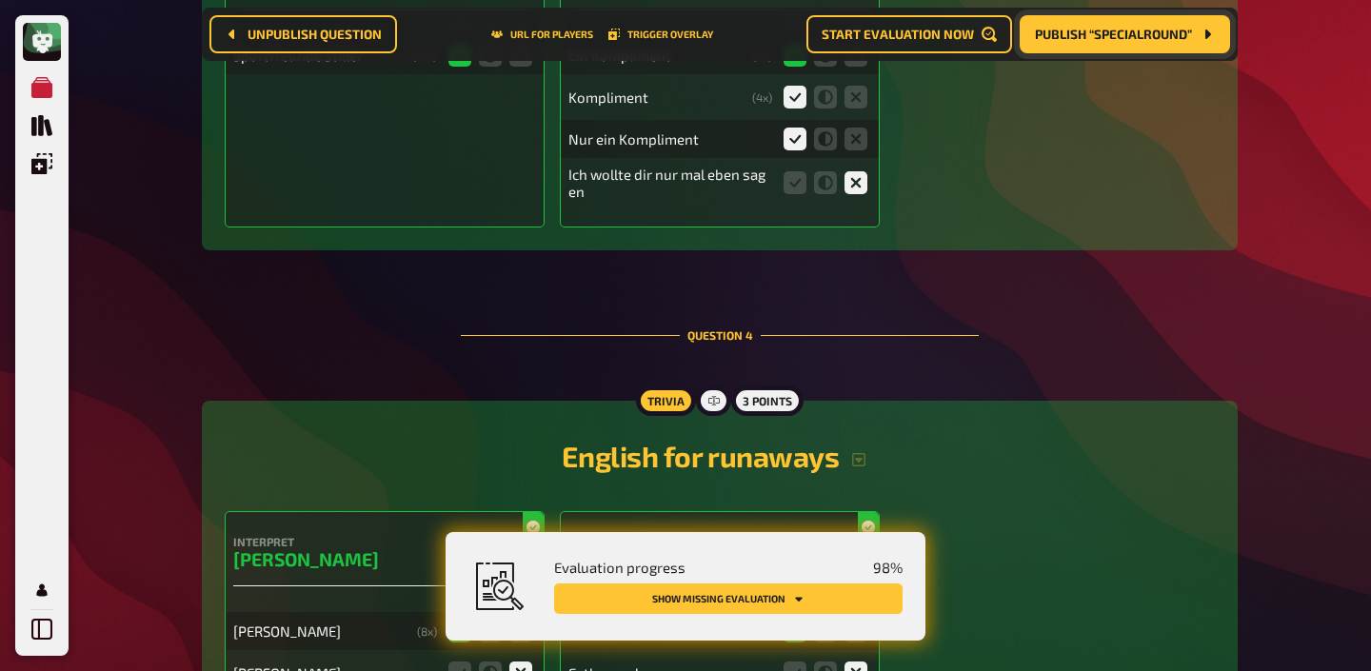
scroll to position [4039, 0]
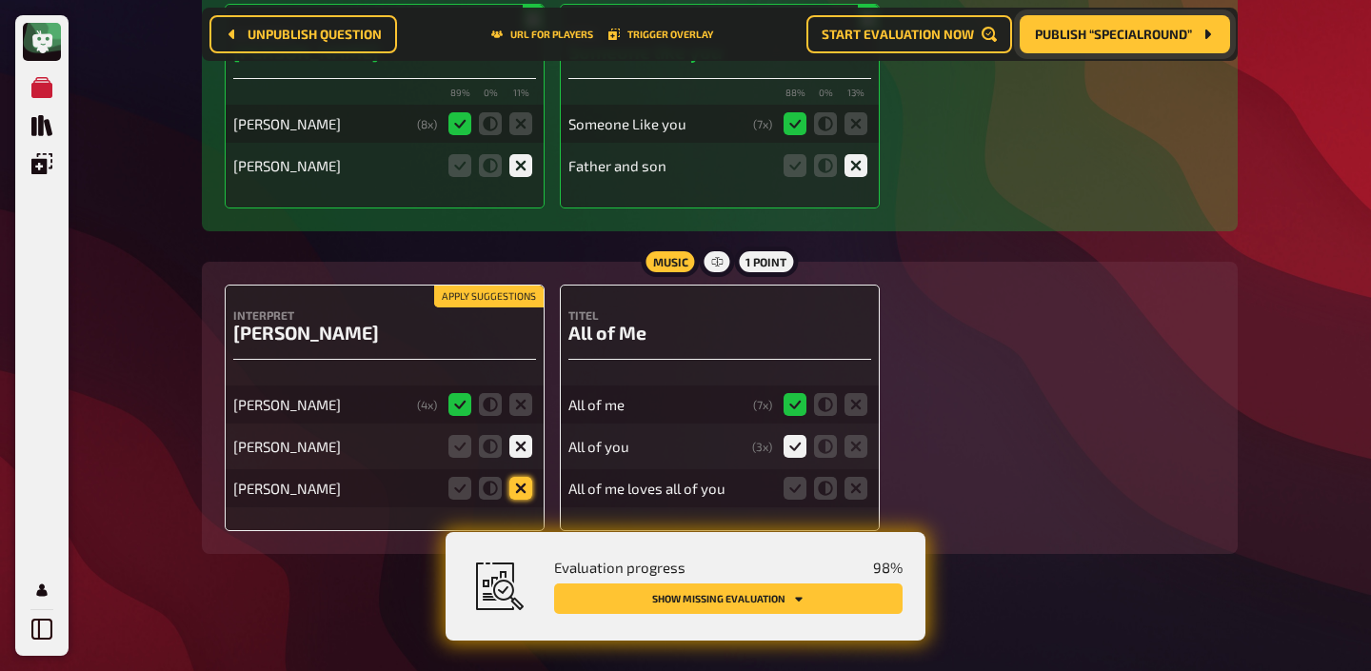
click at [526, 488] on icon at bounding box center [520, 488] width 23 height 23
click at [0, 0] on input "radio" at bounding box center [0, 0] width 0 height 0
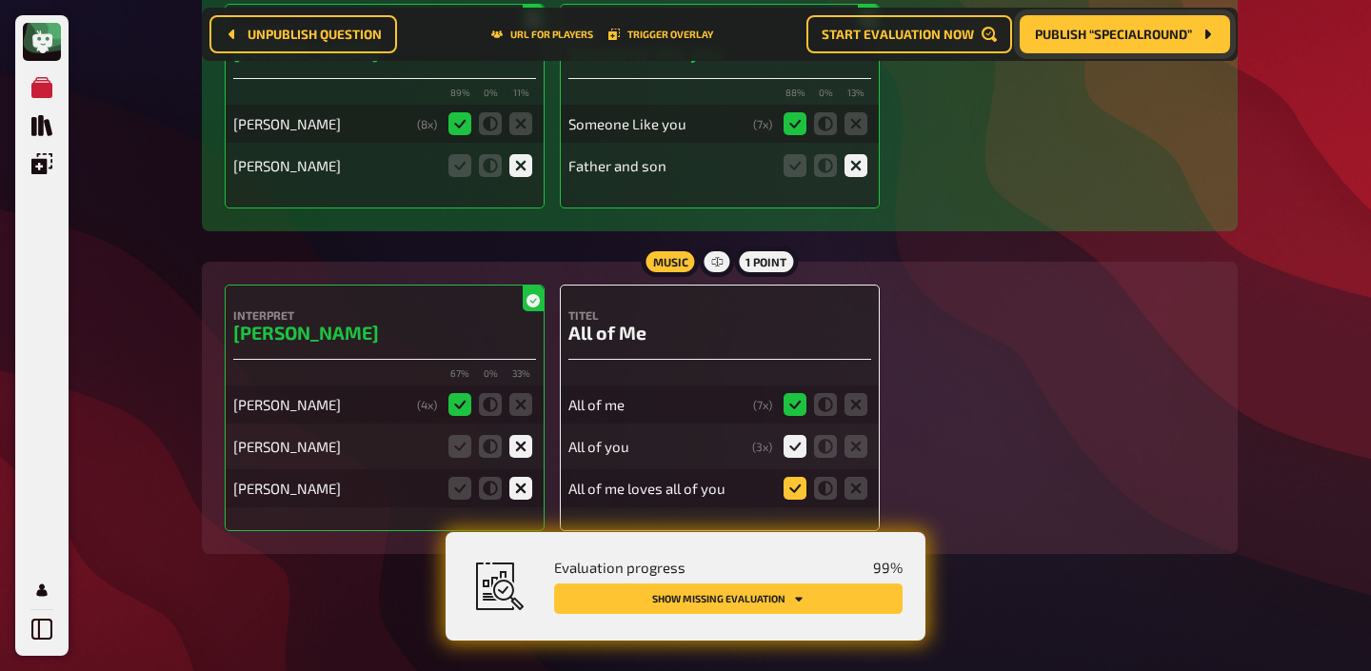
click at [801, 485] on icon at bounding box center [794, 488] width 23 height 23
click at [0, 0] on input "radio" at bounding box center [0, 0] width 0 height 0
click at [789, 477] on icon at bounding box center [794, 488] width 23 height 23
click at [0, 0] on input "radio" at bounding box center [0, 0] width 0 height 0
click at [789, 477] on icon at bounding box center [794, 488] width 23 height 23
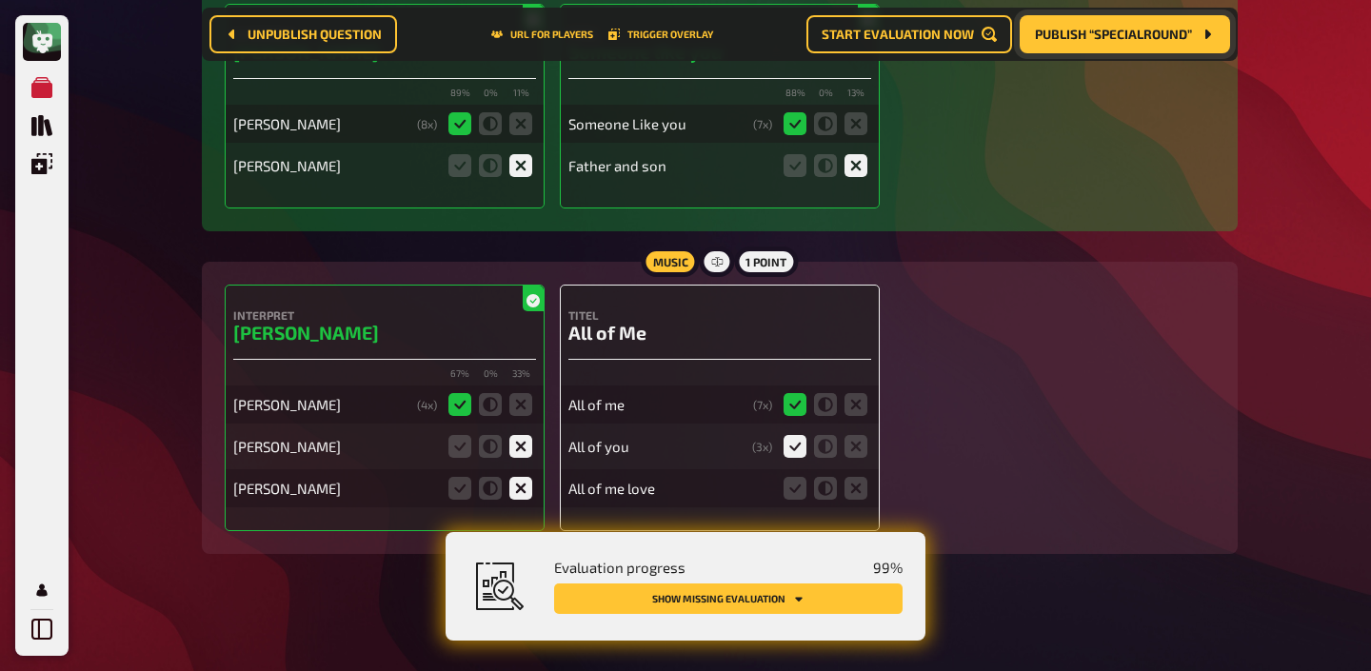
click at [0, 0] on input "radio" at bounding box center [0, 0] width 0 height 0
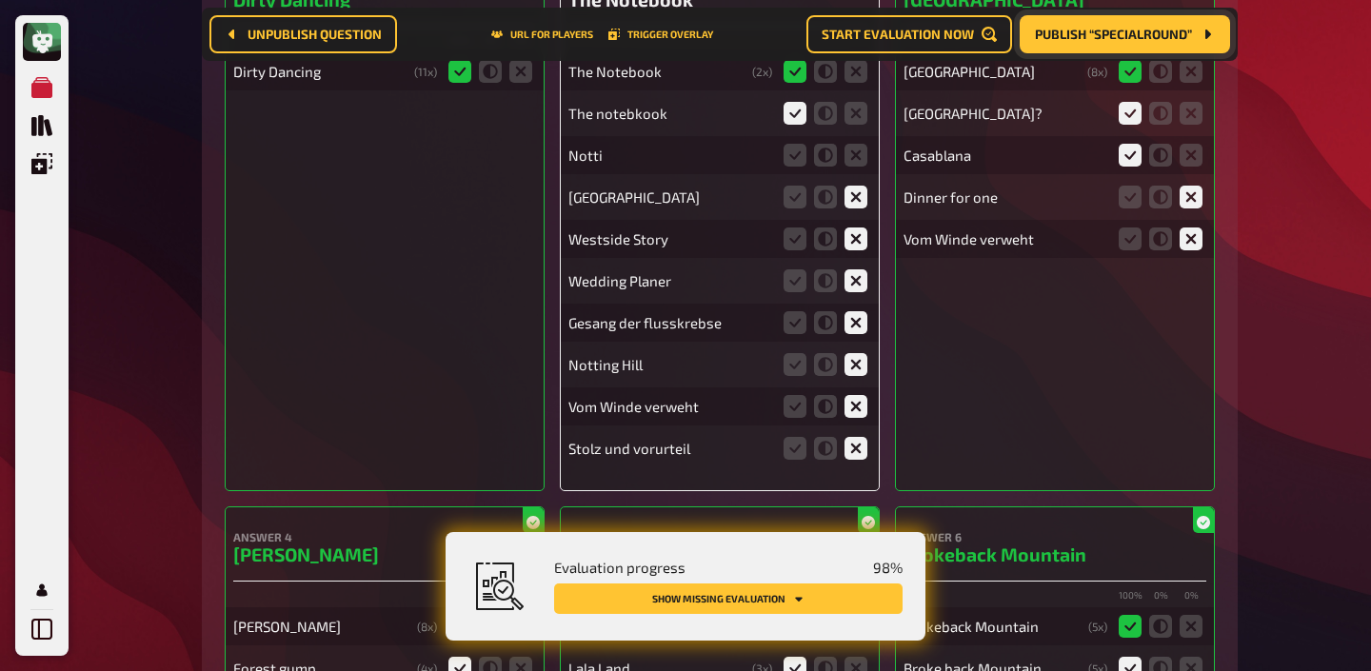
scroll to position [544, 0]
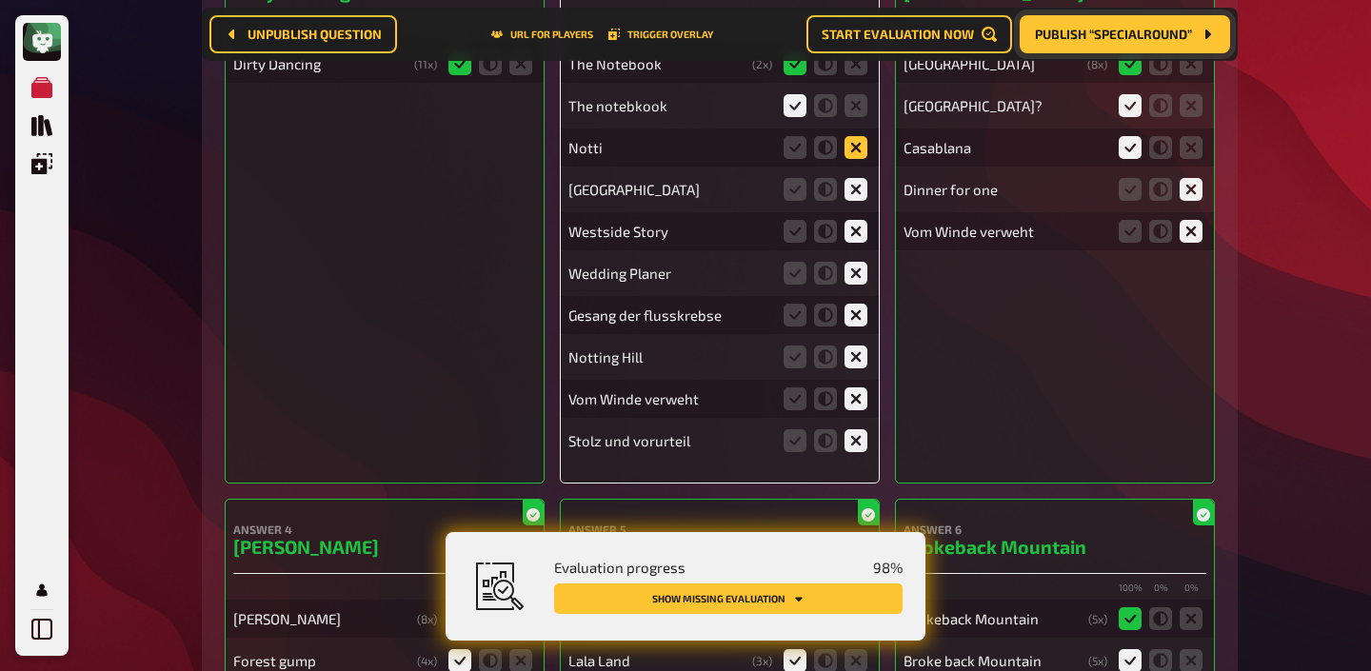
click at [859, 143] on icon at bounding box center [855, 147] width 23 height 23
click at [0, 0] on input "radio" at bounding box center [0, 0] width 0 height 0
click at [863, 189] on icon at bounding box center [855, 189] width 23 height 23
click at [0, 0] on input "radio" at bounding box center [0, 0] width 0 height 0
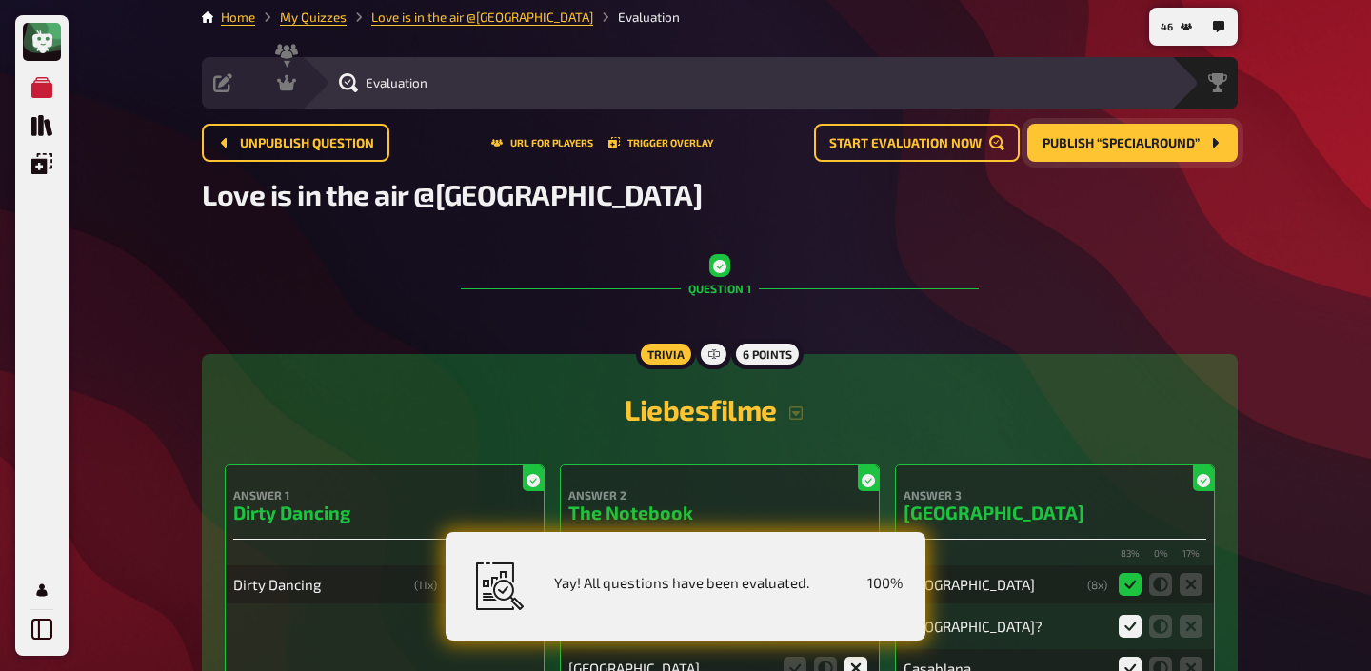
scroll to position [0, 0]
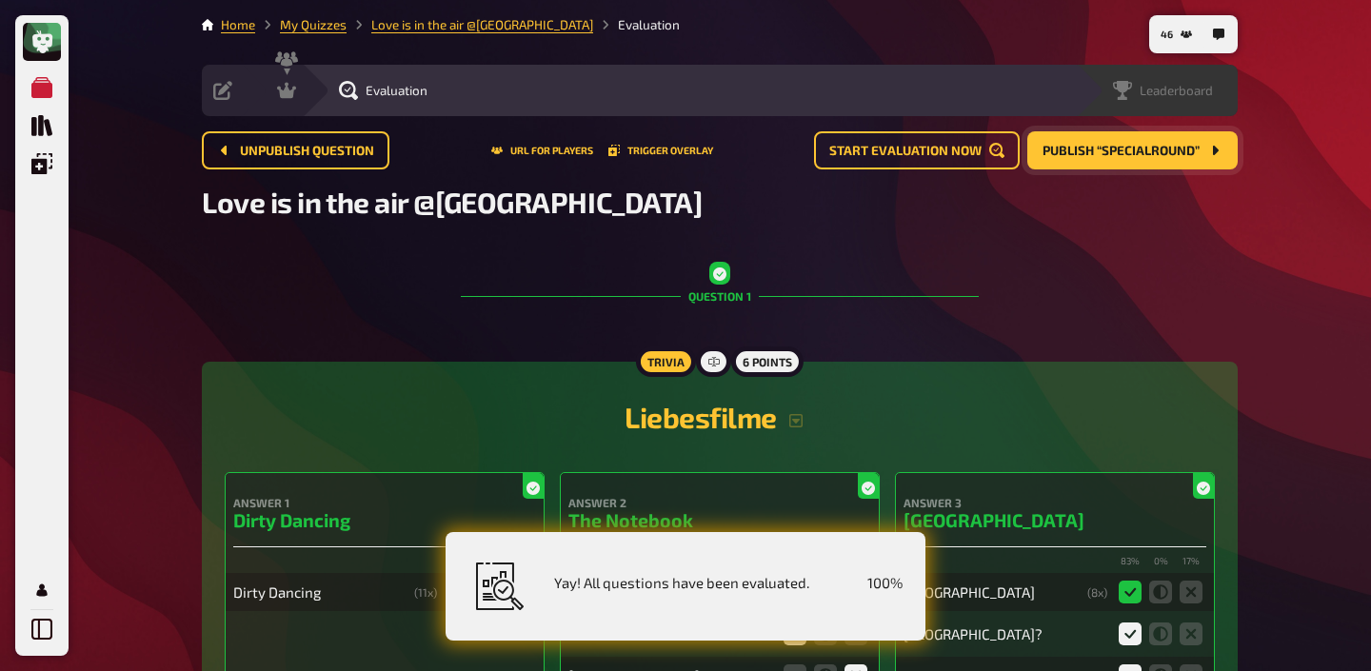
click at [1211, 89] on span "Leaderboard" at bounding box center [1176, 90] width 73 height 15
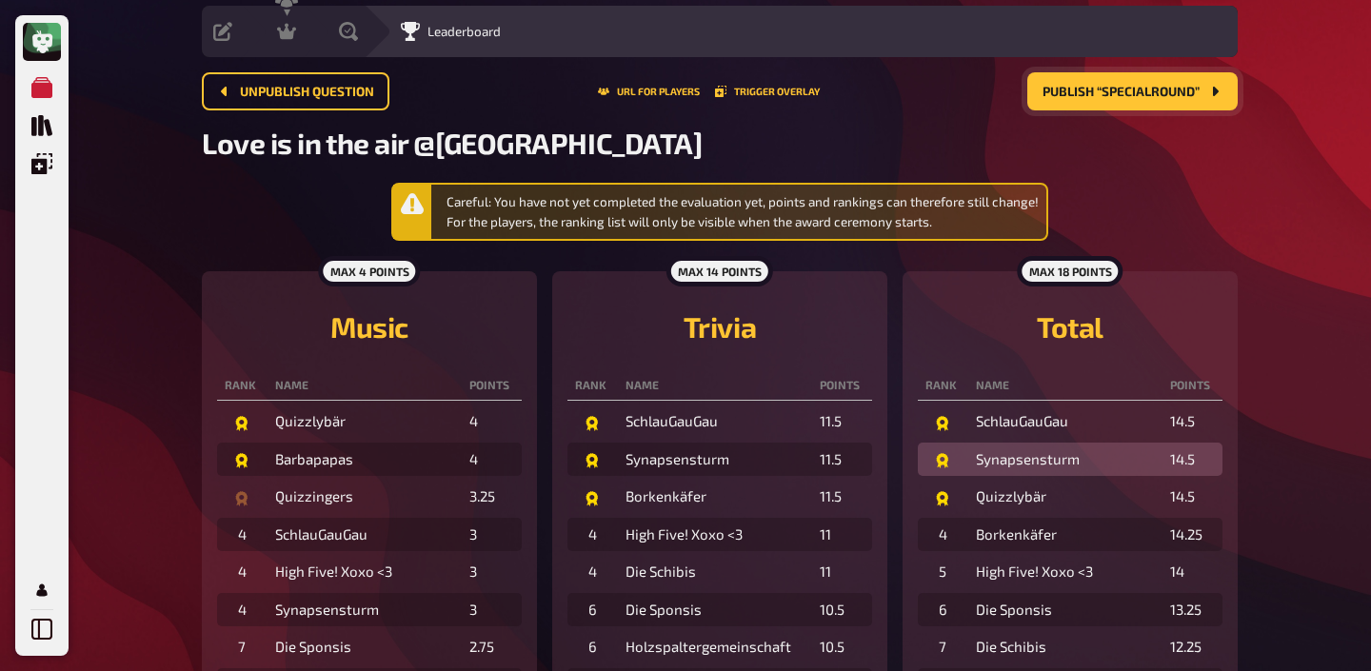
scroll to position [57, 0]
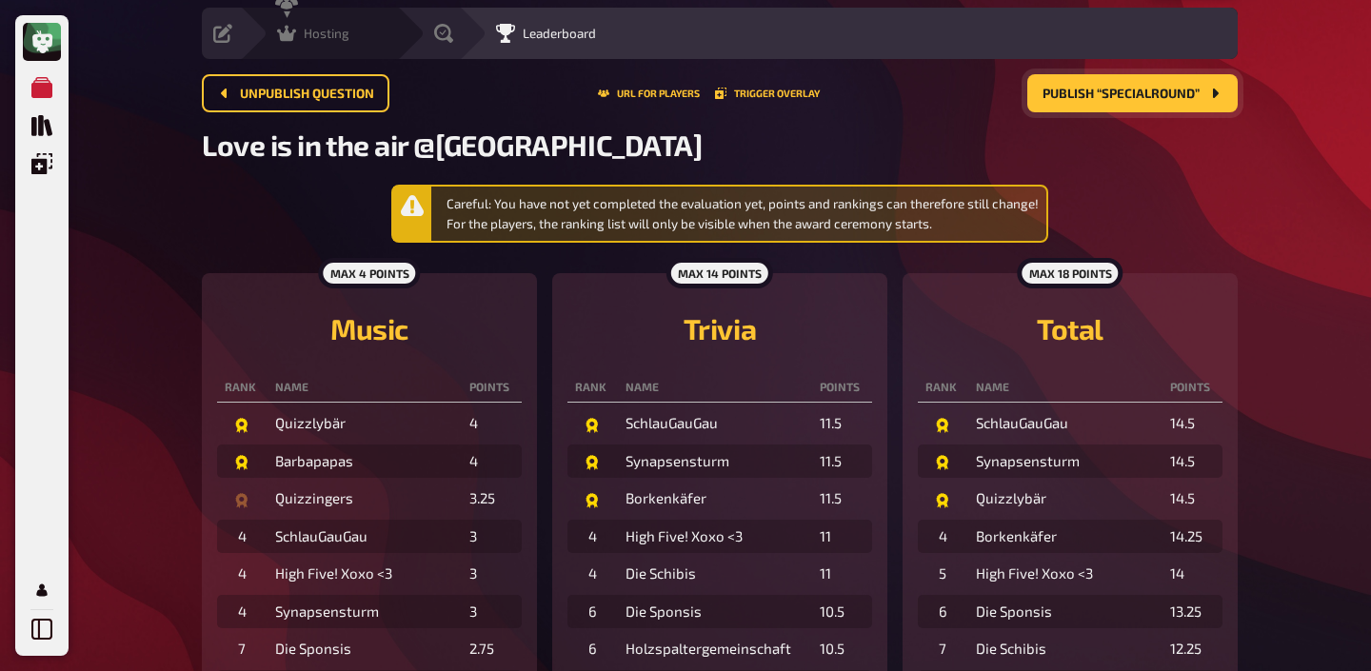
click at [314, 34] on span "Hosting" at bounding box center [327, 33] width 46 height 15
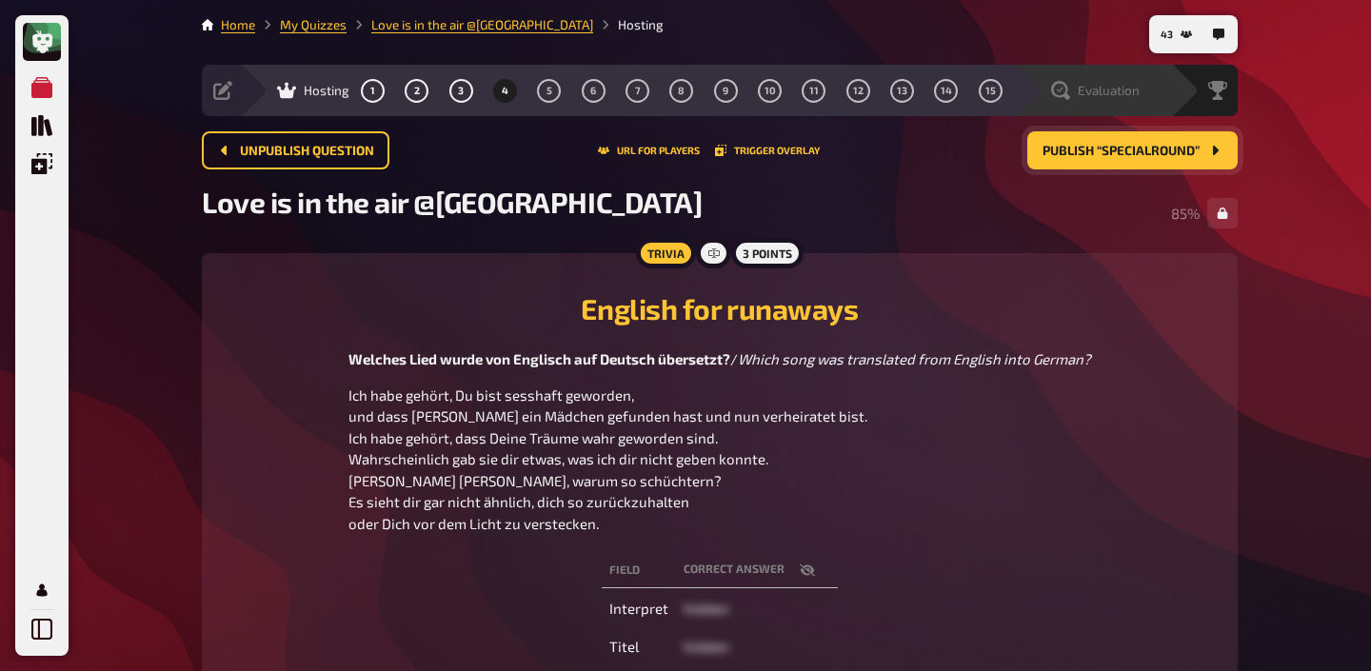
click at [1135, 92] on span "Evaluation" at bounding box center [1109, 90] width 62 height 15
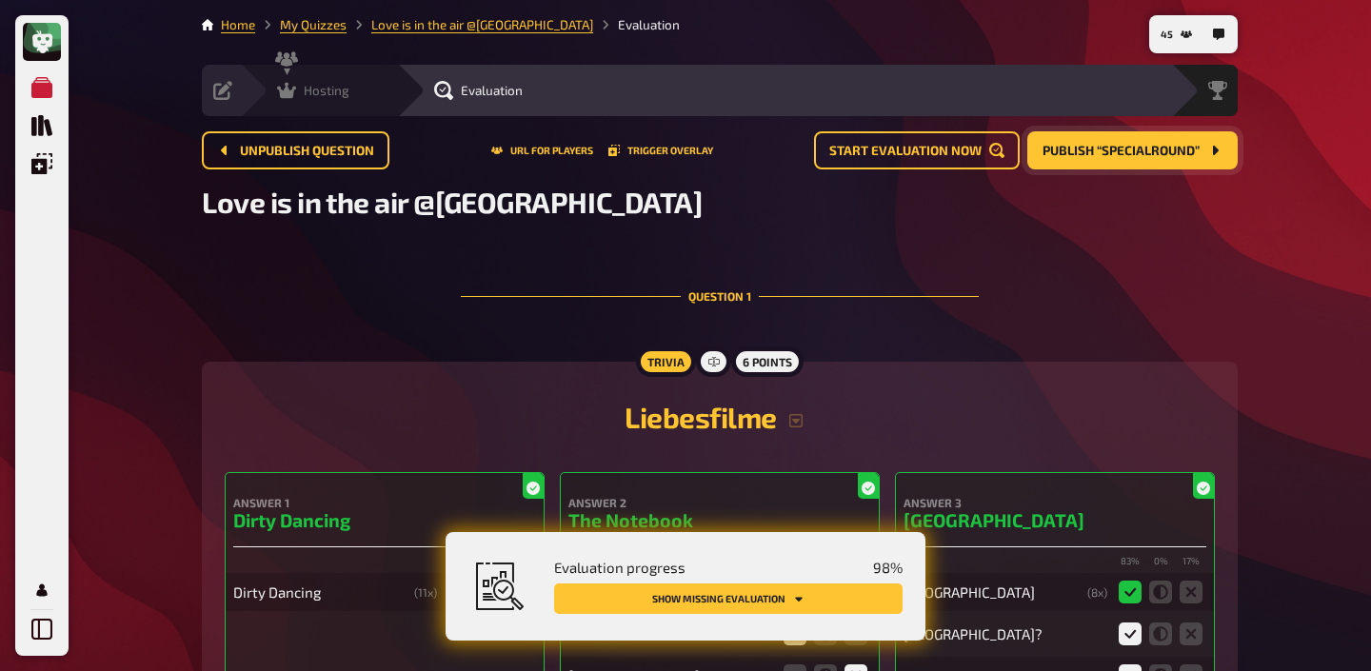
click at [292, 97] on icon at bounding box center [286, 91] width 19 height 16
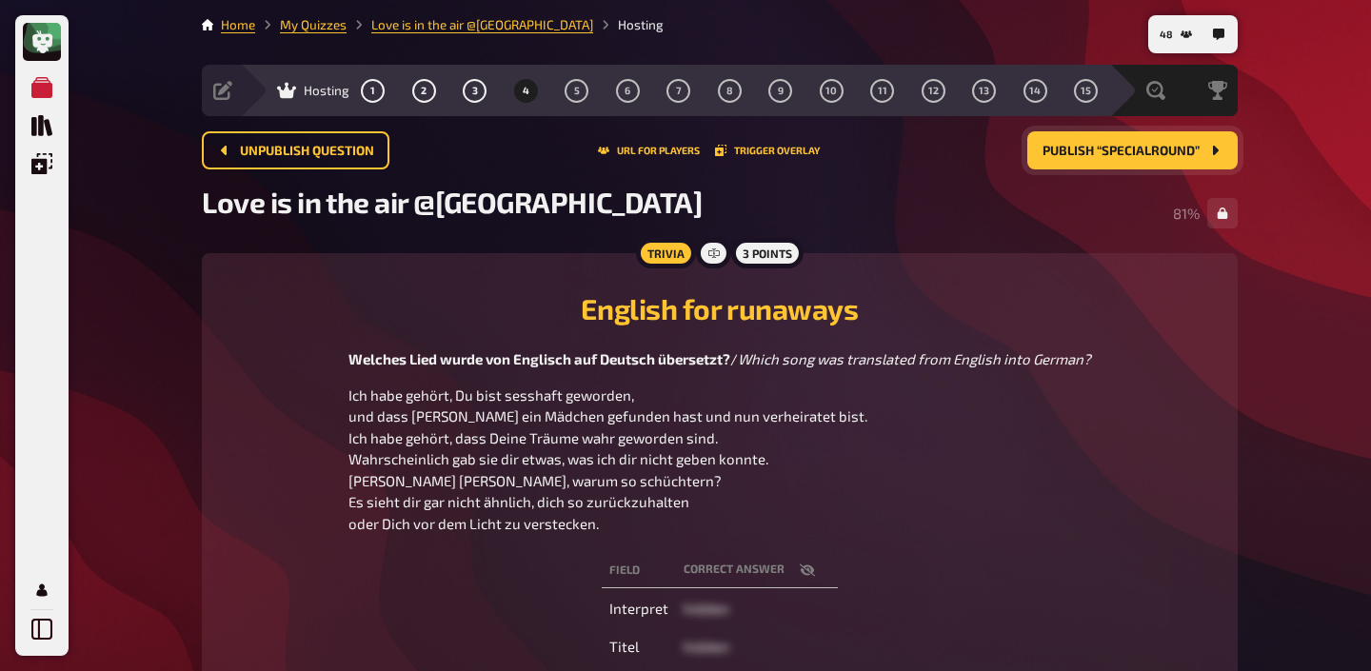
click at [1113, 150] on span "Publish “Specialround”" at bounding box center [1120, 151] width 157 height 13
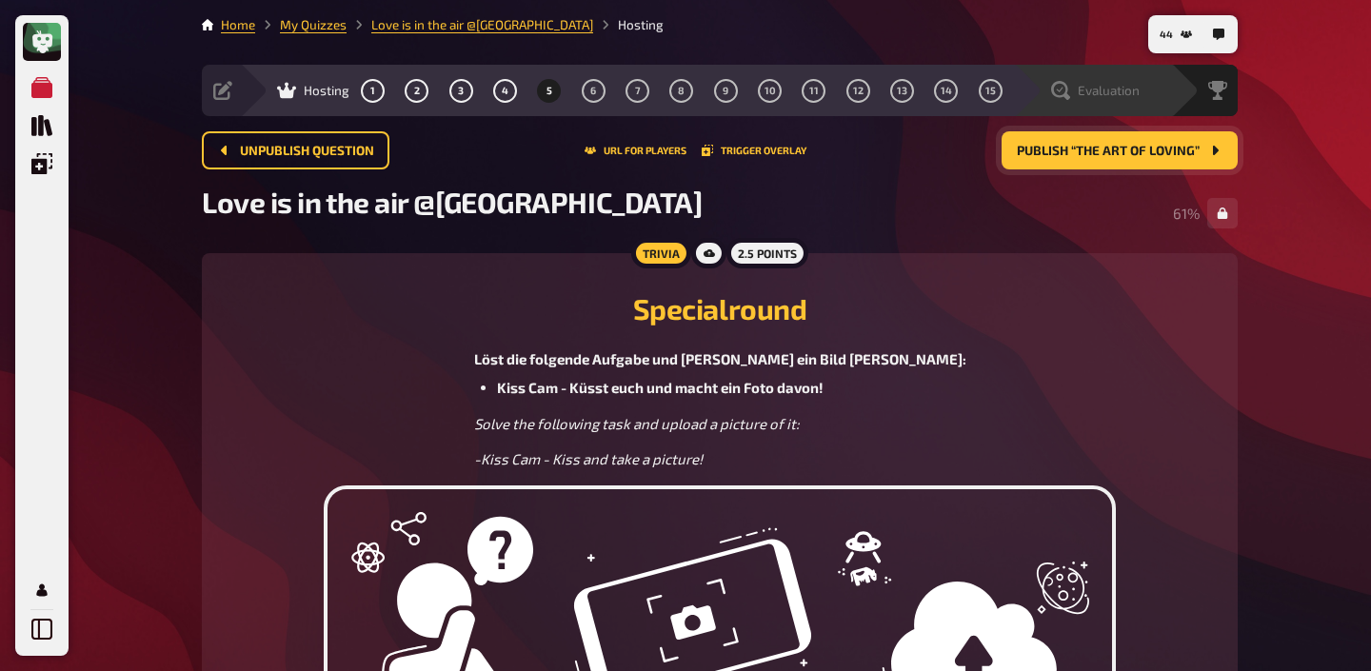
click at [1141, 97] on div "Evaluation" at bounding box center [1105, 90] width 131 height 19
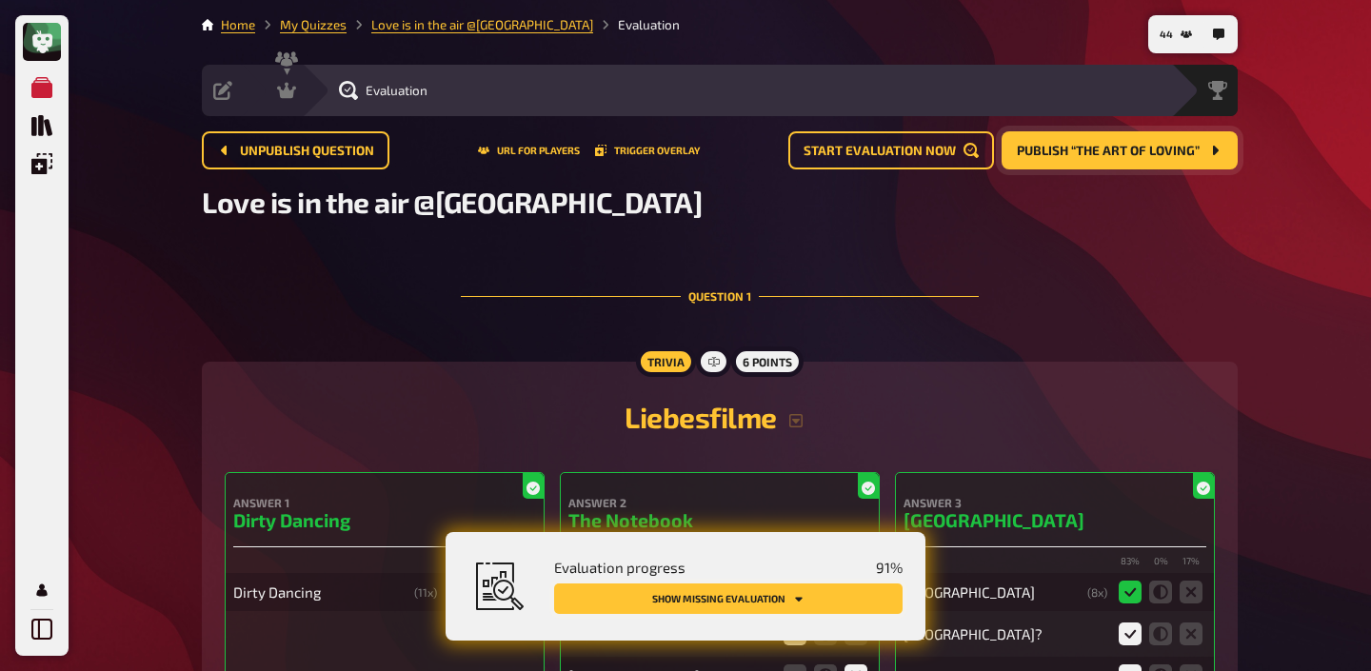
click at [785, 585] on button "Show missing evaluation" at bounding box center [728, 599] width 348 height 30
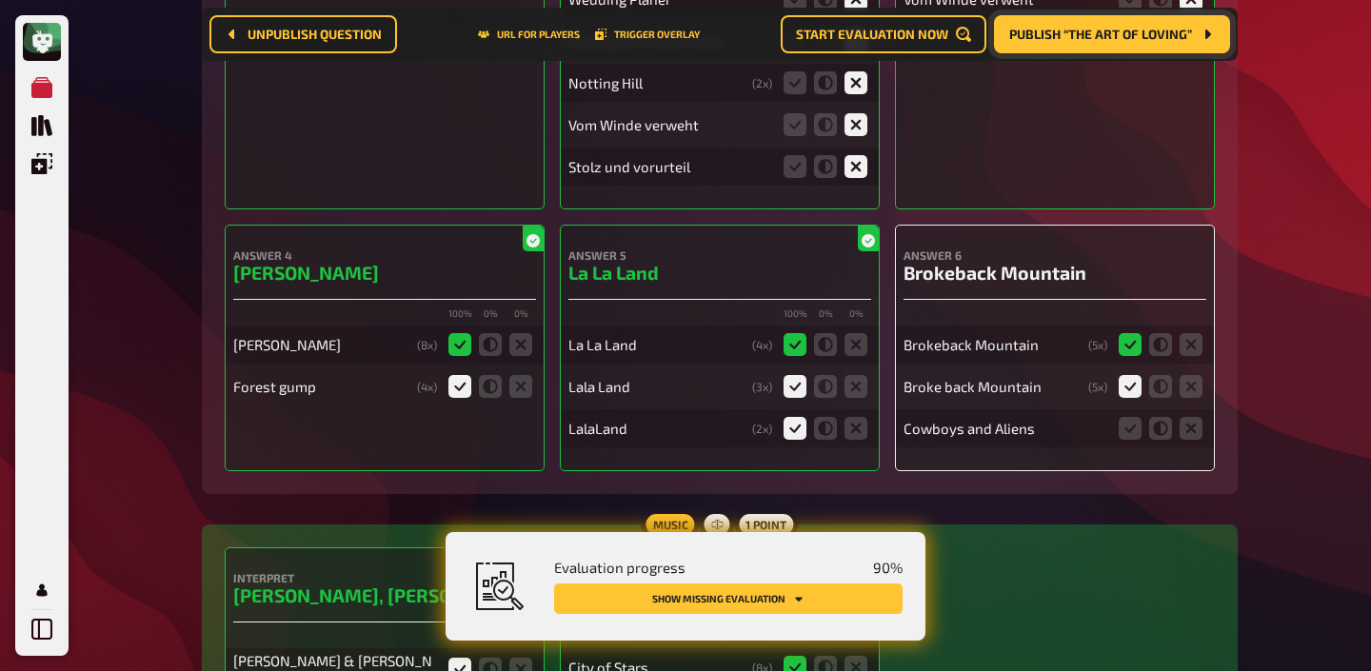
scroll to position [779, 0]
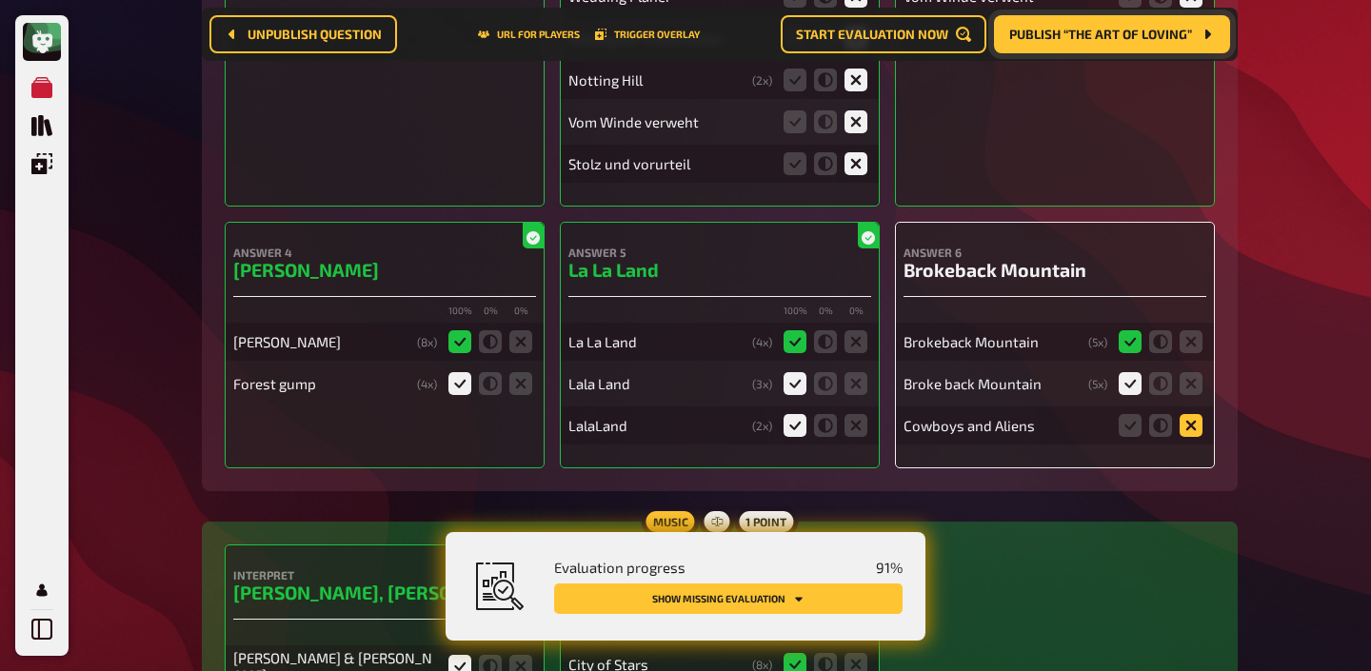
click at [1194, 421] on icon at bounding box center [1191, 425] width 23 height 23
click at [0, 0] on input "radio" at bounding box center [0, 0] width 0 height 0
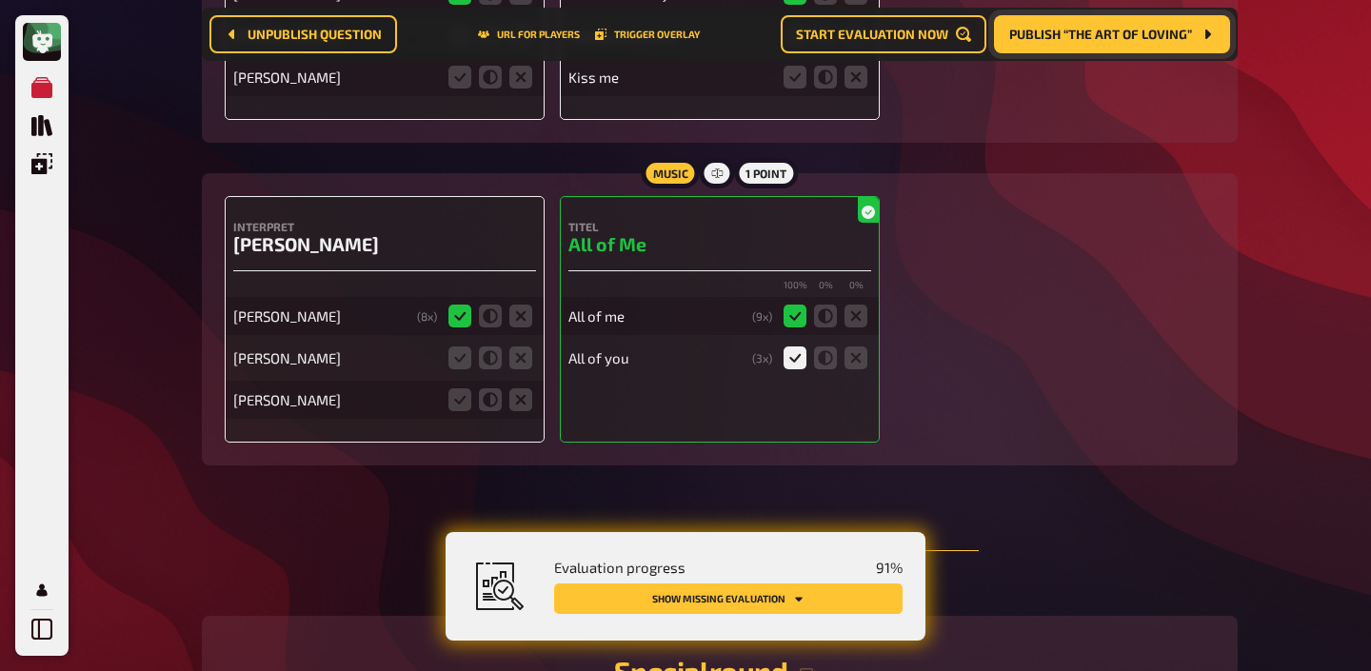
scroll to position [4085, 0]
click at [522, 359] on icon at bounding box center [520, 358] width 23 height 23
click at [0, 0] on input "radio" at bounding box center [0, 0] width 0 height 0
click at [522, 395] on icon at bounding box center [520, 400] width 23 height 23
click at [0, 0] on input "radio" at bounding box center [0, 0] width 0 height 0
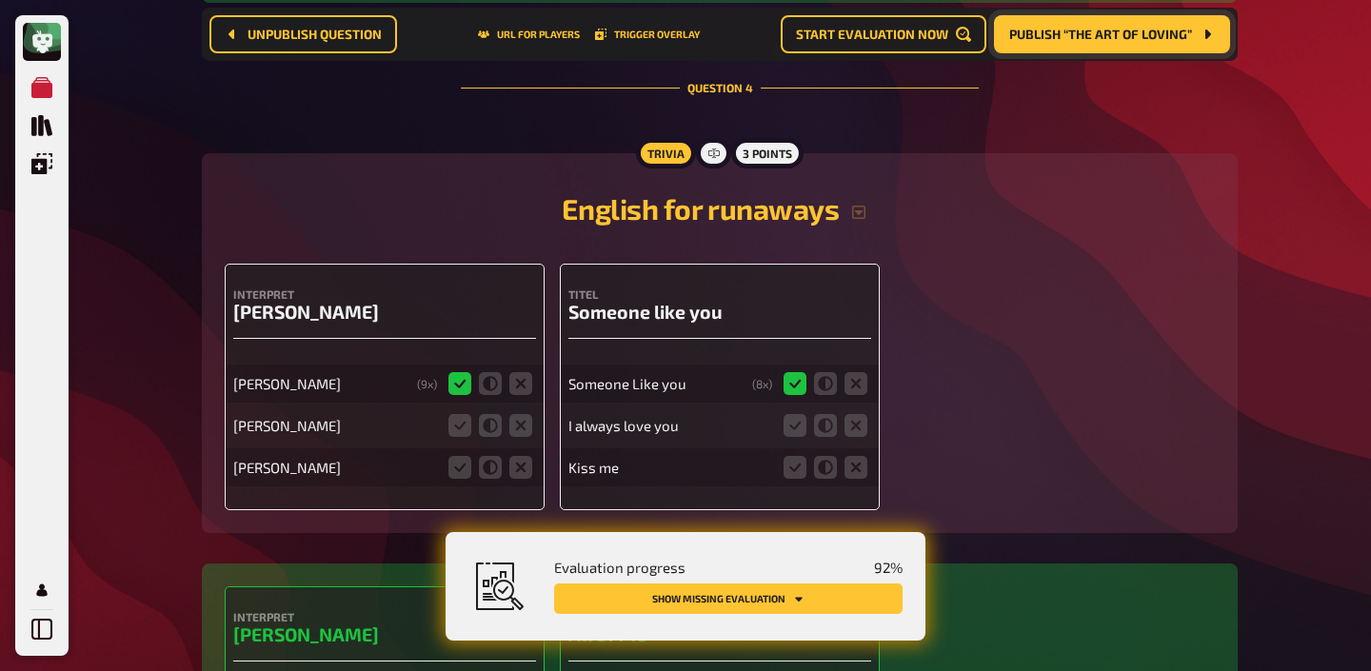
scroll to position [3703, 0]
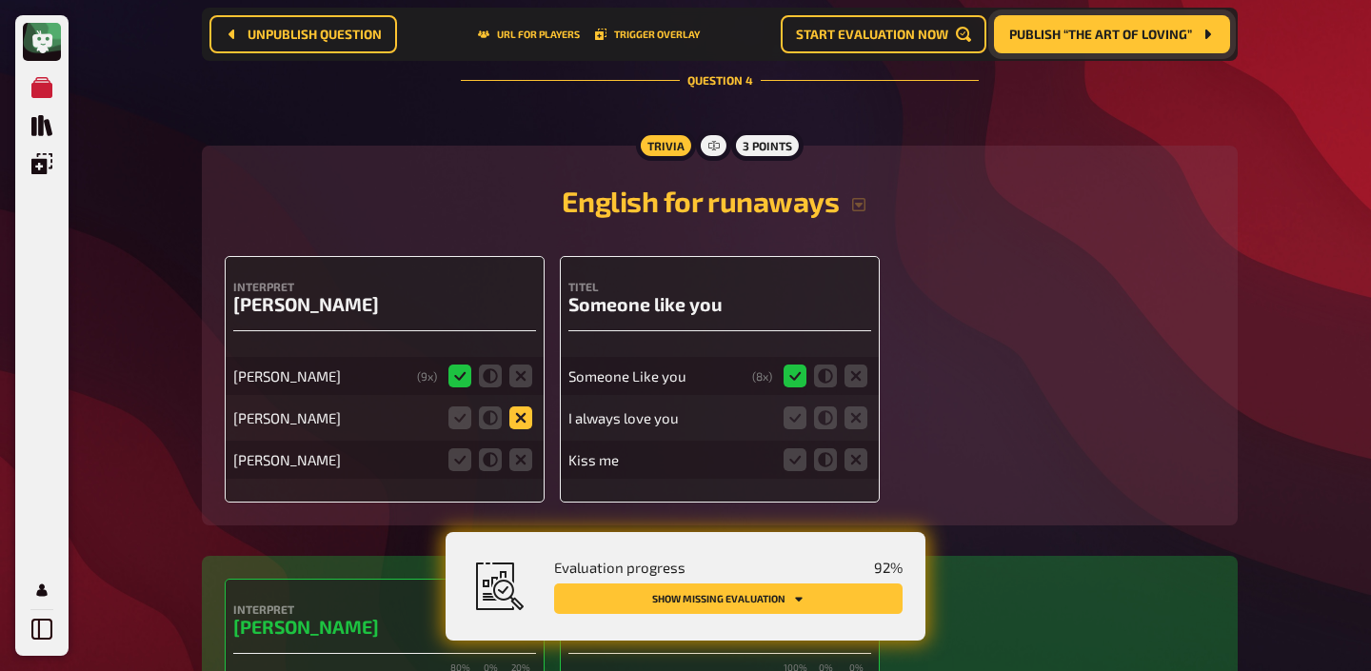
click at [523, 415] on icon at bounding box center [520, 418] width 23 height 23
click at [0, 0] on input "radio" at bounding box center [0, 0] width 0 height 0
click at [523, 451] on icon at bounding box center [520, 459] width 23 height 23
click at [0, 0] on input "radio" at bounding box center [0, 0] width 0 height 0
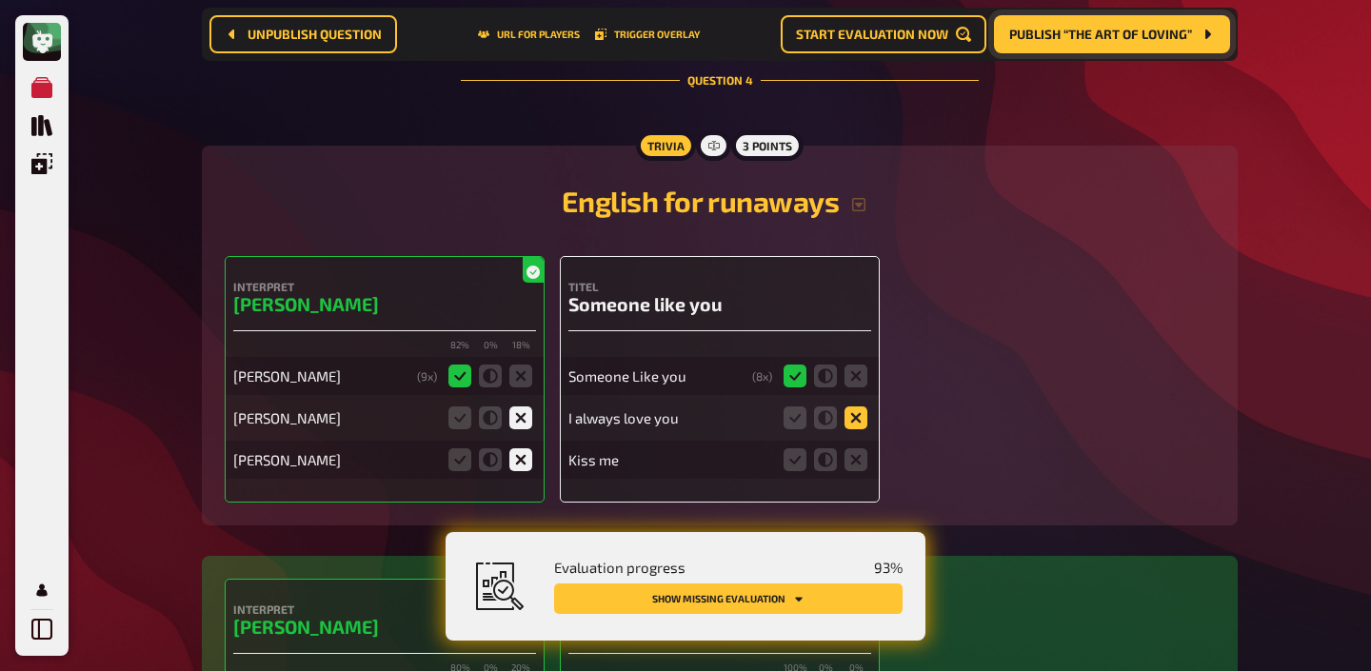
click at [852, 418] on icon at bounding box center [855, 418] width 23 height 23
click at [0, 0] on input "radio" at bounding box center [0, 0] width 0 height 0
click at [851, 454] on icon at bounding box center [855, 459] width 23 height 23
click at [0, 0] on input "radio" at bounding box center [0, 0] width 0 height 0
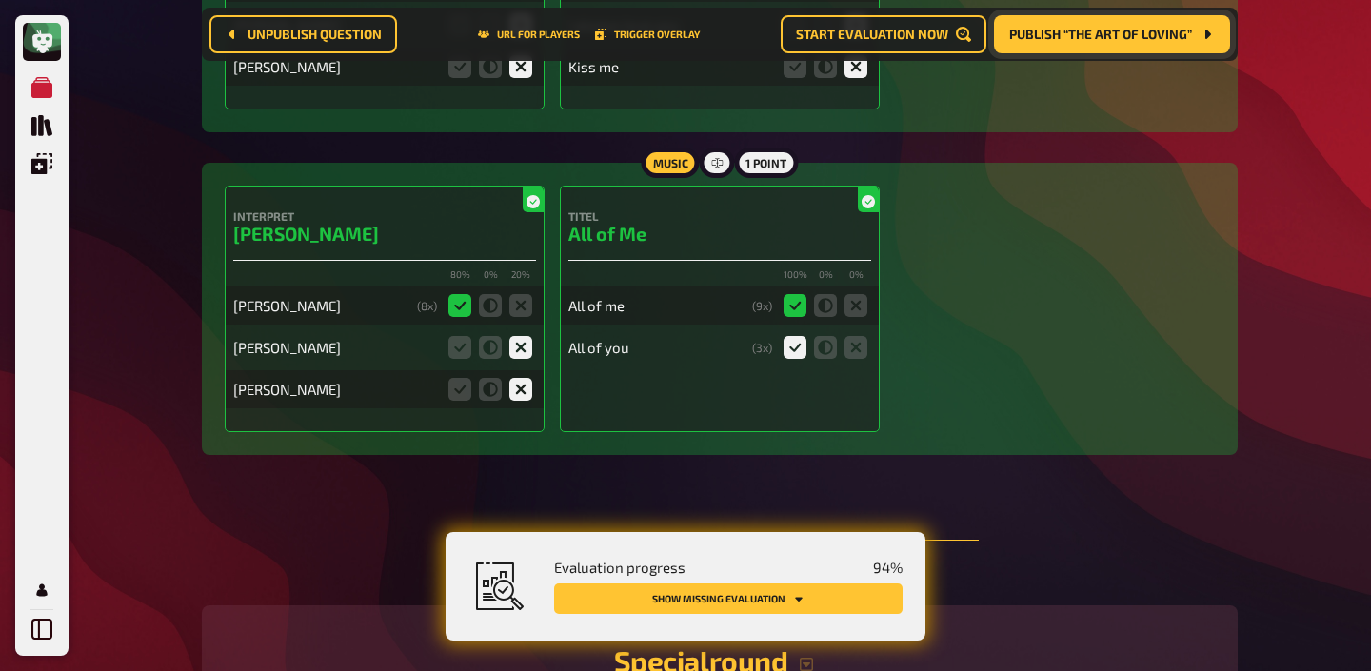
scroll to position [4754, 0]
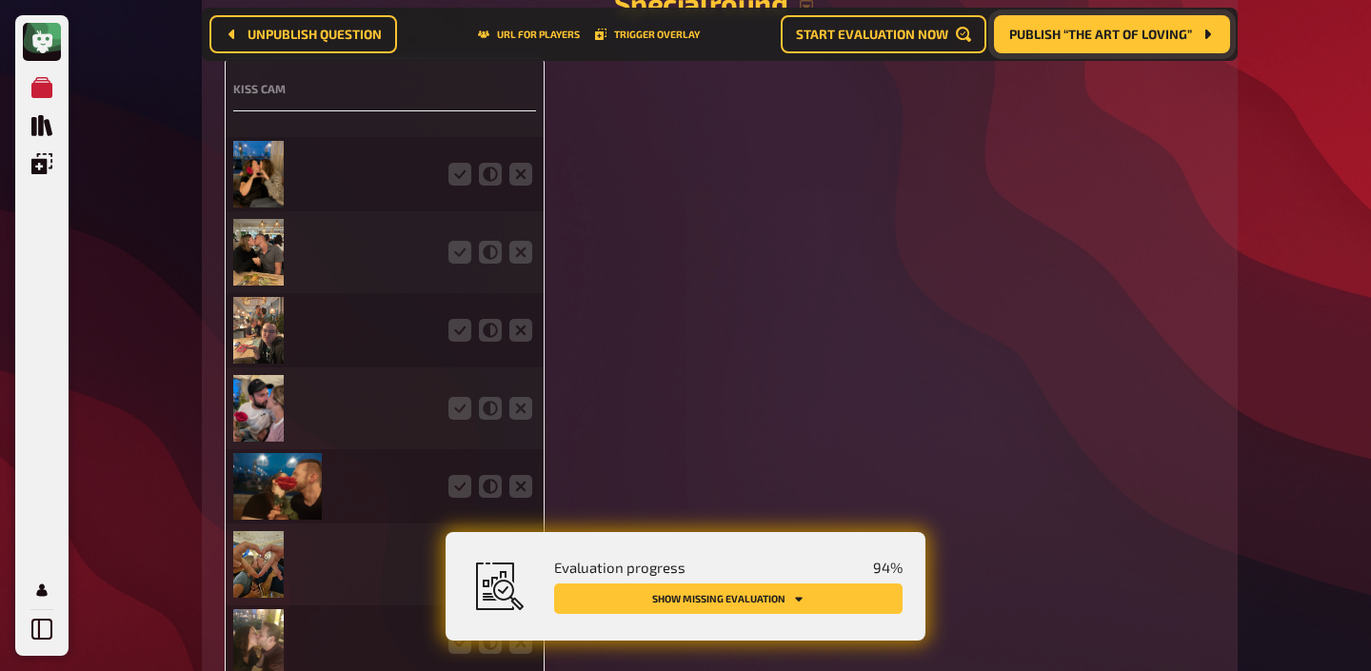
click at [261, 170] on img at bounding box center [258, 174] width 50 height 67
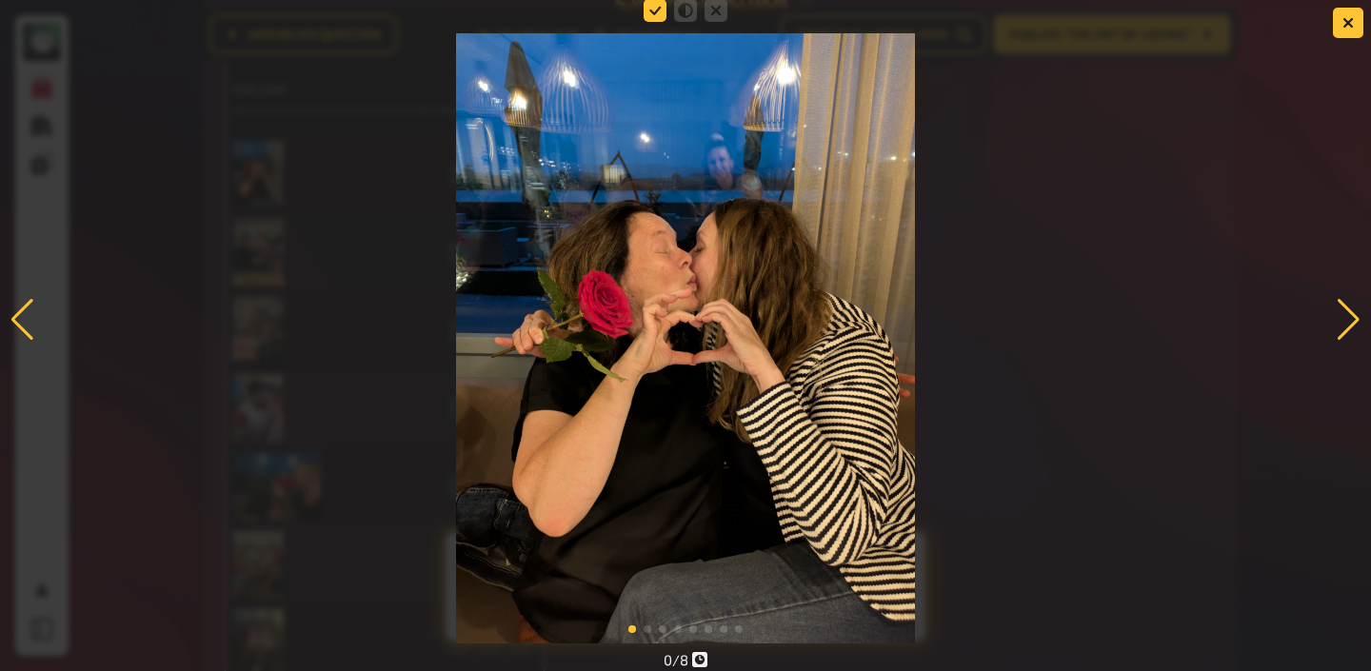
click at [656, 10] on icon at bounding box center [655, 10] width 23 height 23
click at [0, 0] on input "radio" at bounding box center [0, 0] width 0 height 0
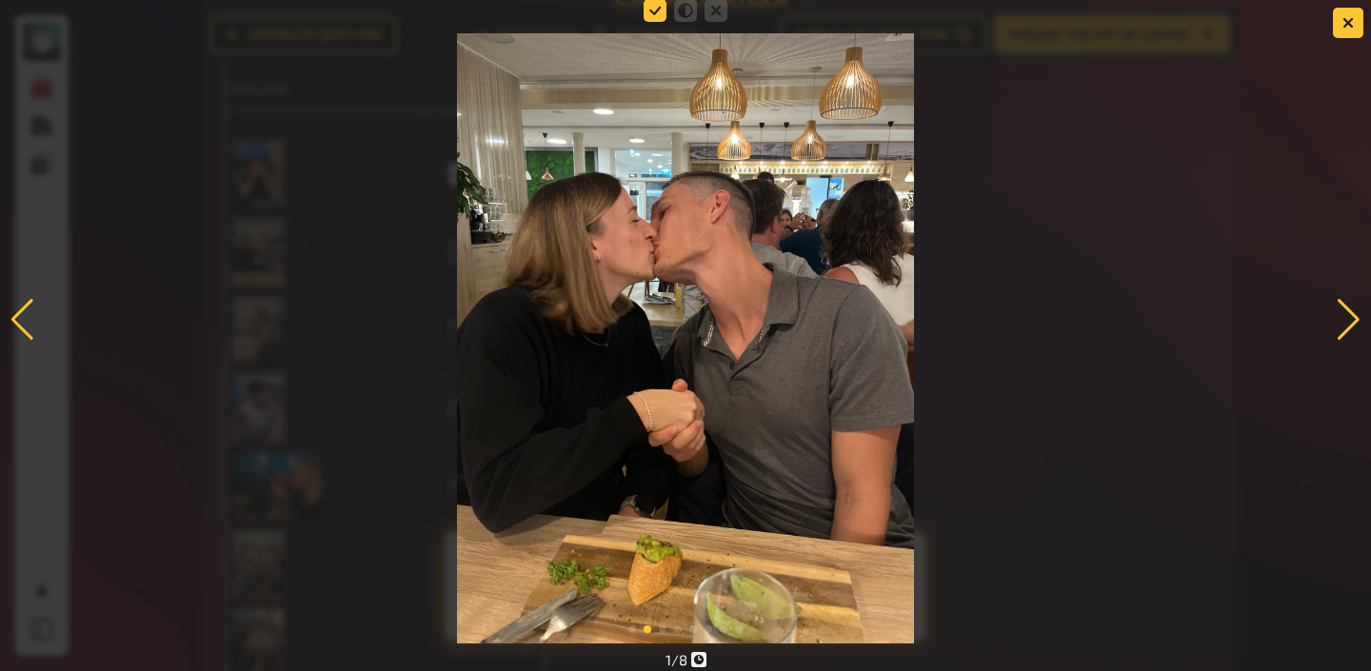
click at [654, 10] on icon at bounding box center [655, 10] width 23 height 23
click at [0, 0] on input "radio" at bounding box center [0, 0] width 0 height 0
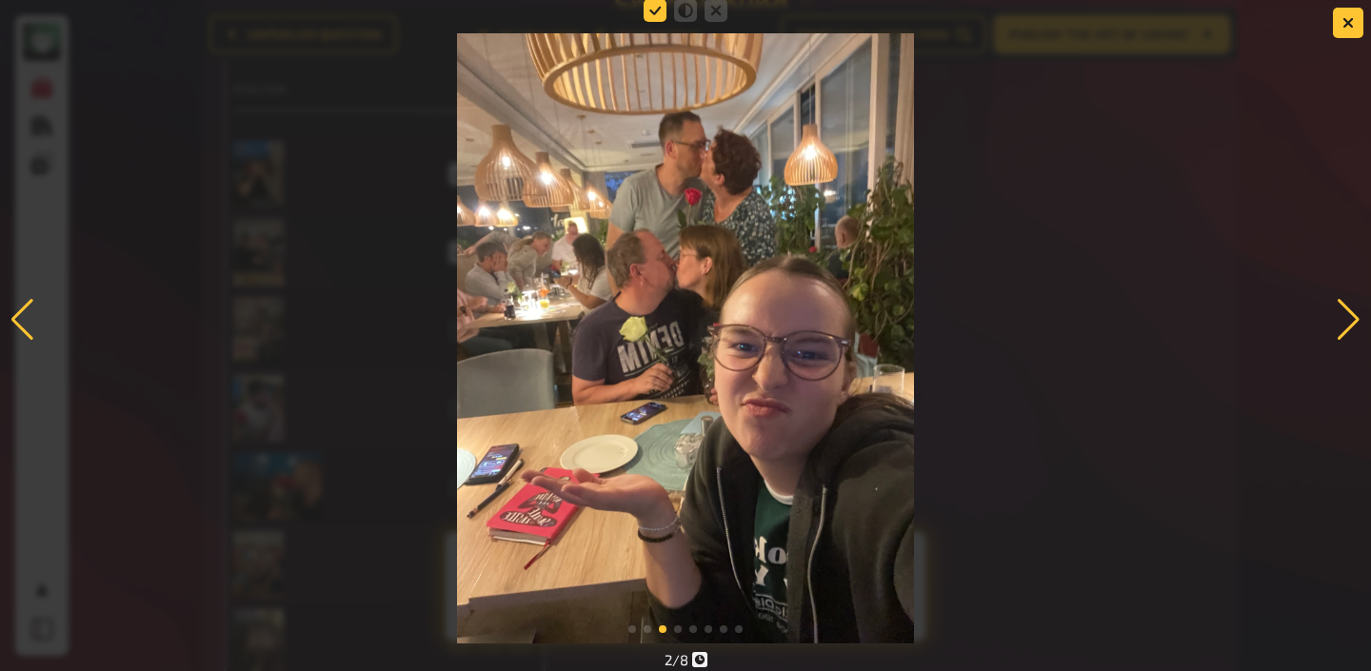
click at [654, 10] on icon at bounding box center [655, 10] width 23 height 23
click at [0, 0] on input "radio" at bounding box center [0, 0] width 0 height 0
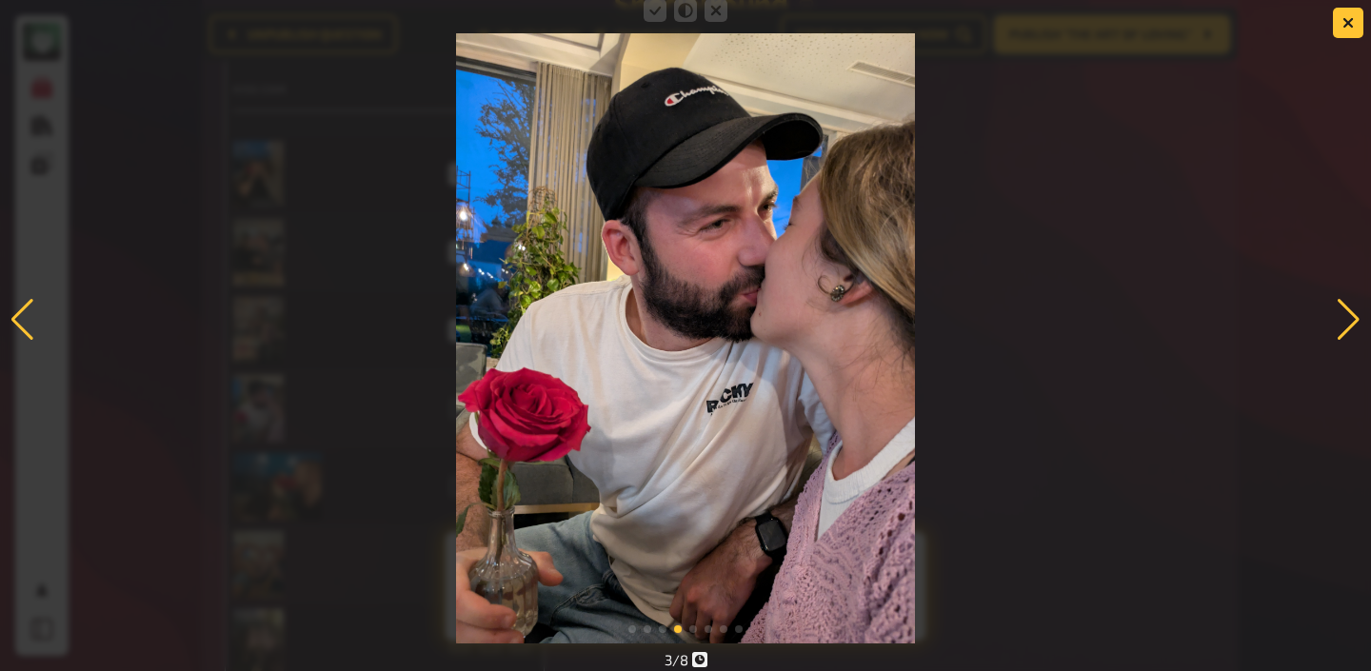
click at [654, 10] on icon at bounding box center [655, 10] width 23 height 23
click at [0, 0] on input "radio" at bounding box center [0, 0] width 0 height 0
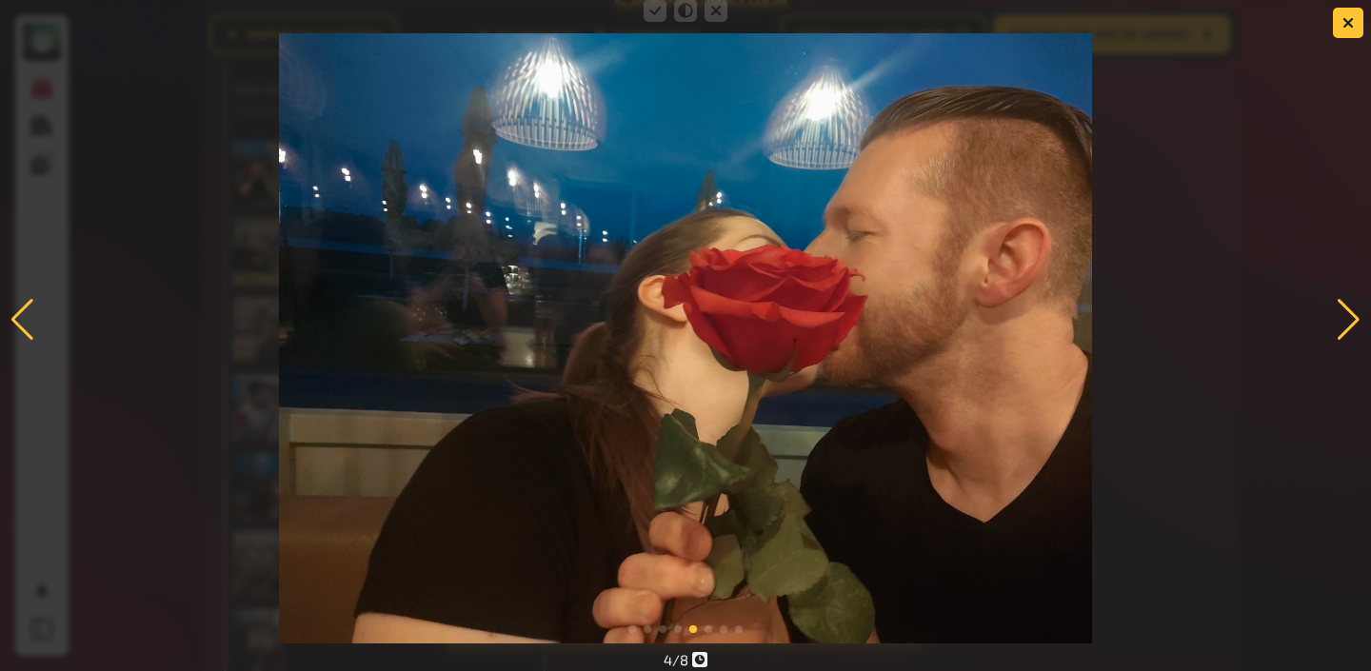
click at [654, 10] on icon at bounding box center [655, 10] width 23 height 23
click at [0, 0] on input "radio" at bounding box center [0, 0] width 0 height 0
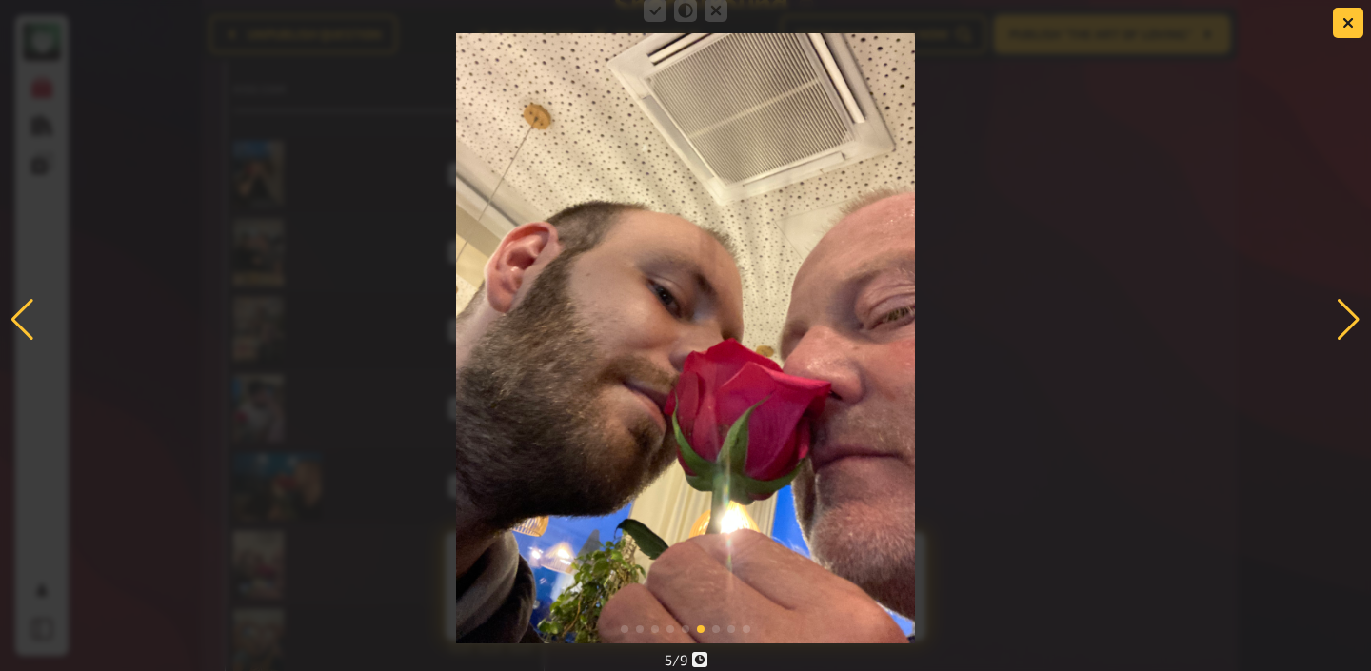
click at [654, 10] on icon at bounding box center [655, 10] width 23 height 23
click at [0, 0] on input "radio" at bounding box center [0, 0] width 0 height 0
click at [1352, 312] on div at bounding box center [1349, 320] width 26 height 42
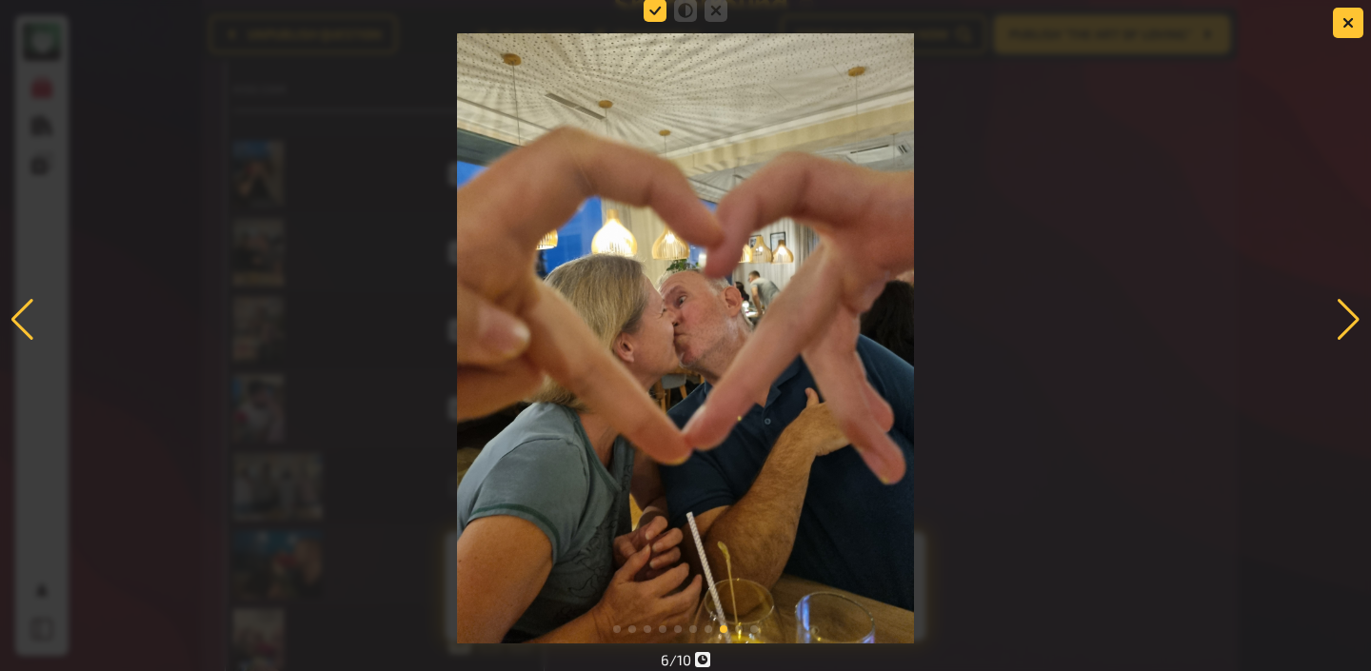
click at [662, 7] on icon at bounding box center [655, 10] width 23 height 23
click at [0, 0] on input "radio" at bounding box center [0, 0] width 0 height 0
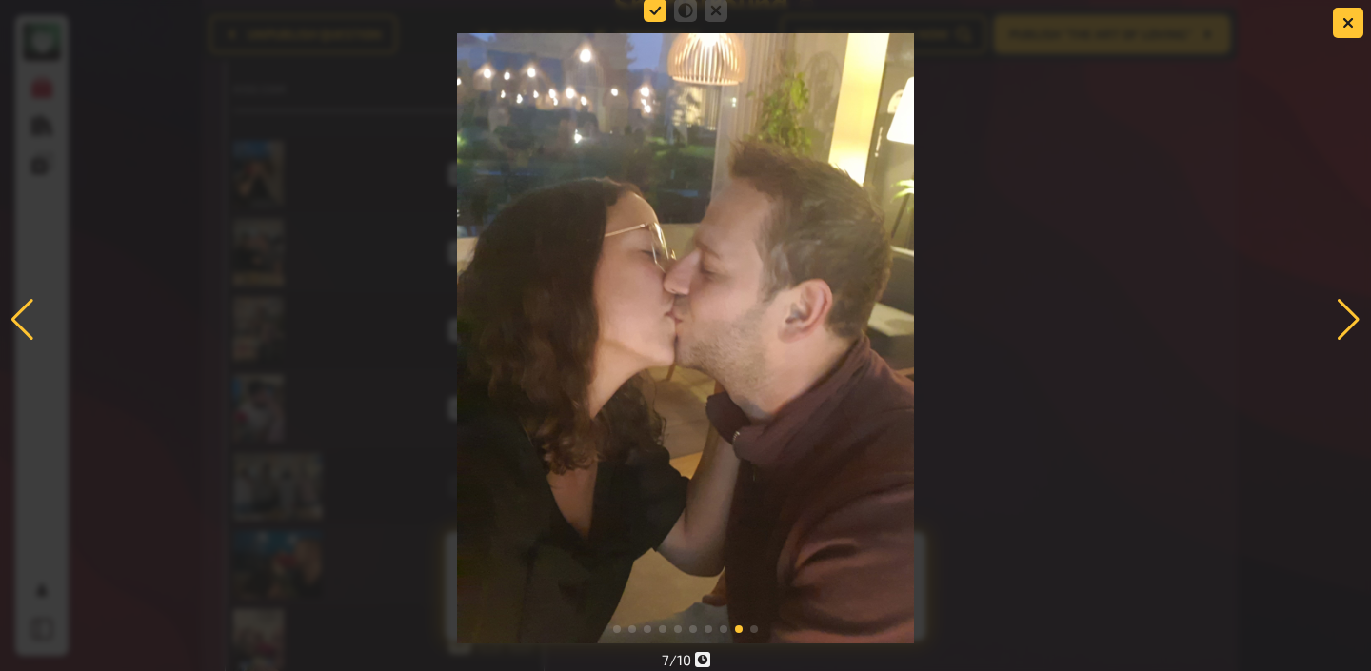
click at [649, 12] on icon at bounding box center [655, 10] width 23 height 23
click at [0, 0] on input "radio" at bounding box center [0, 0] width 0 height 0
click at [1341, 303] on div at bounding box center [1349, 320] width 26 height 42
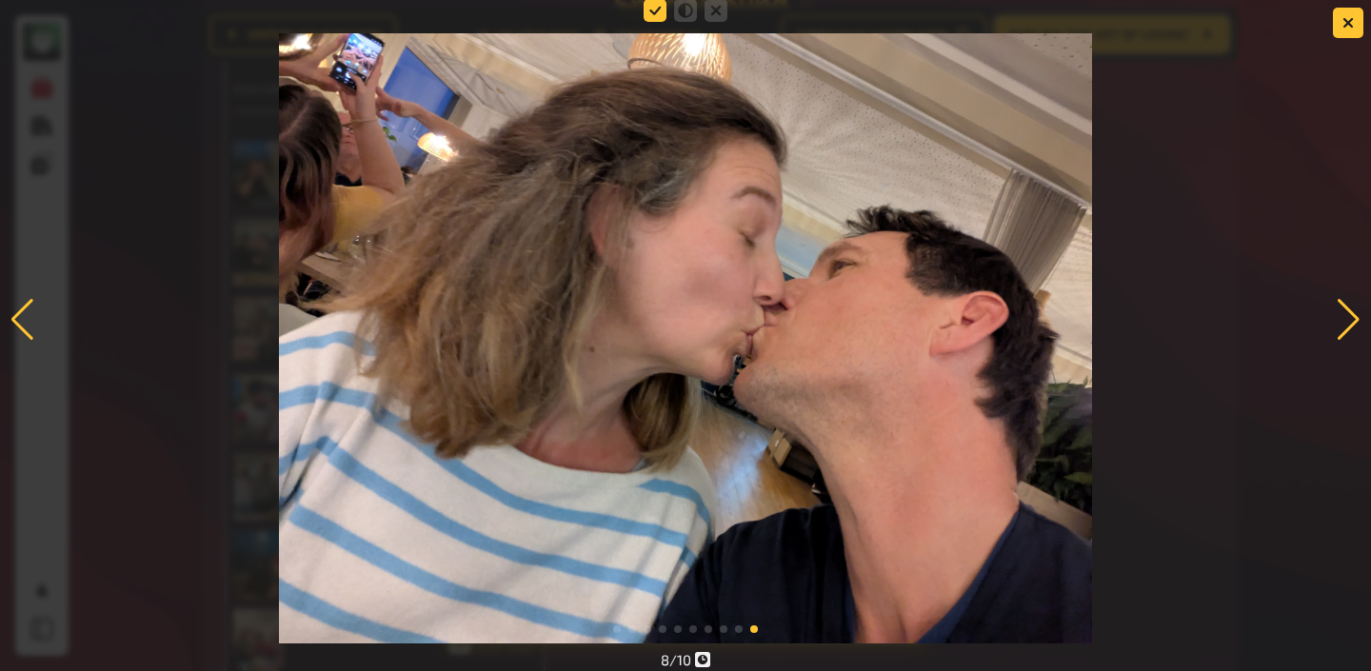
click at [656, 9] on icon at bounding box center [655, 10] width 23 height 23
click at [0, 0] on input "radio" at bounding box center [0, 0] width 0 height 0
click at [1347, 309] on div at bounding box center [1349, 320] width 26 height 42
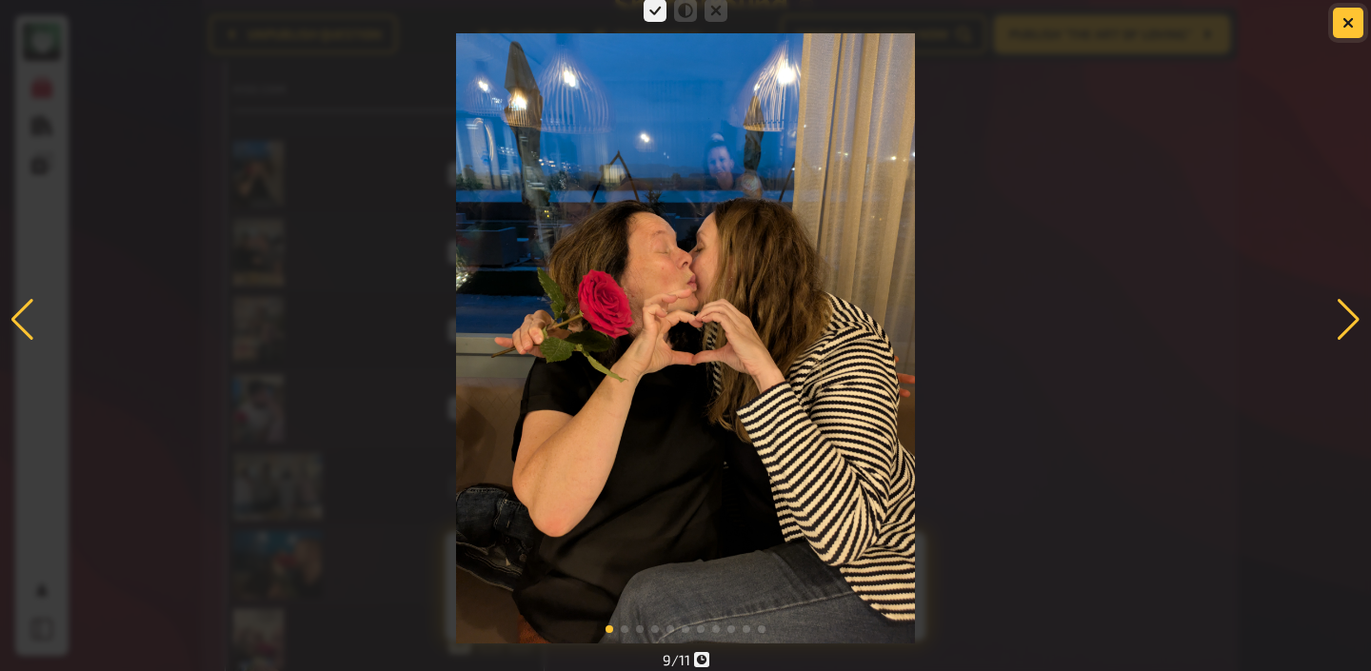
click at [1353, 26] on icon "button" at bounding box center [1347, 22] width 11 height 11
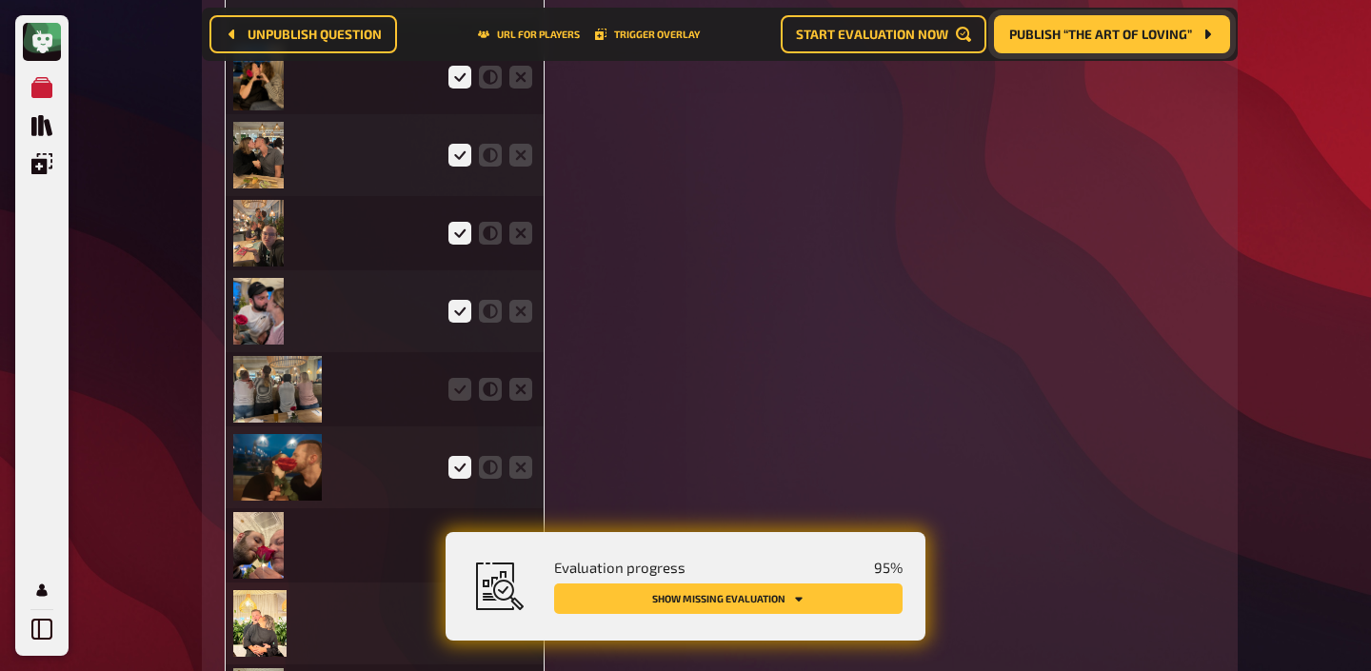
scroll to position [4866, 0]
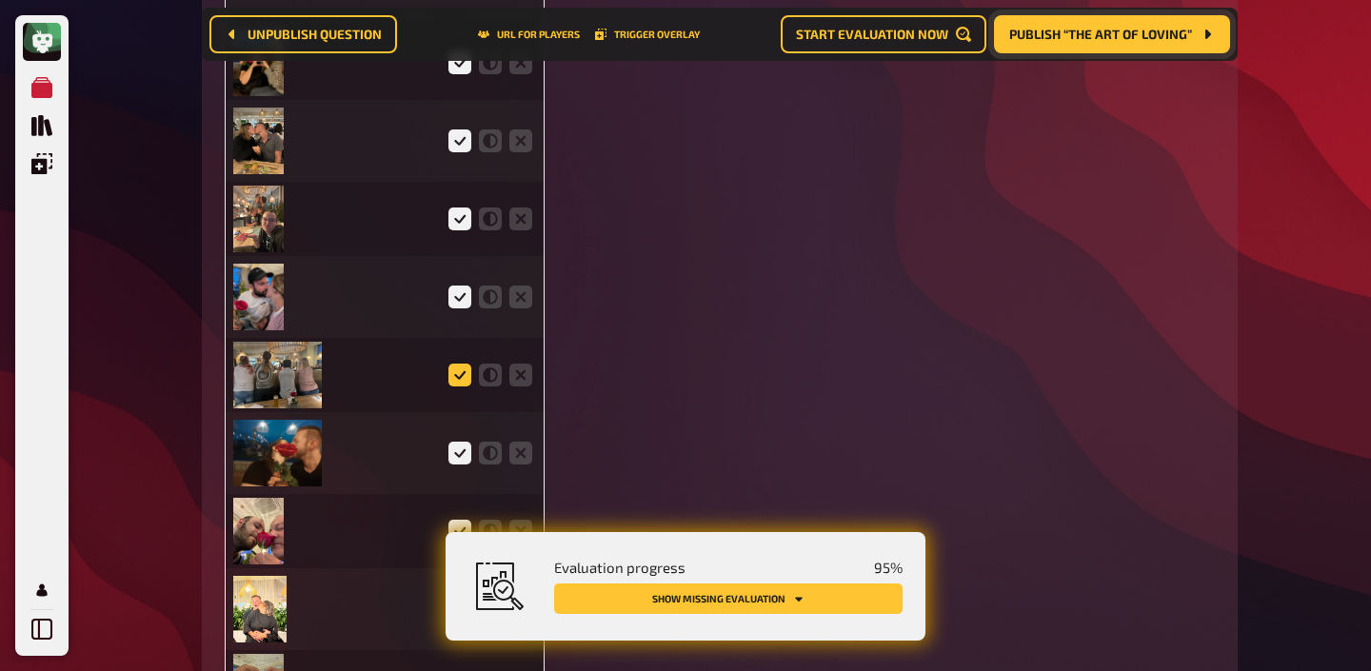
click at [468, 370] on icon at bounding box center [459, 375] width 23 height 23
click at [0, 0] on input "radio" at bounding box center [0, 0] width 0 height 0
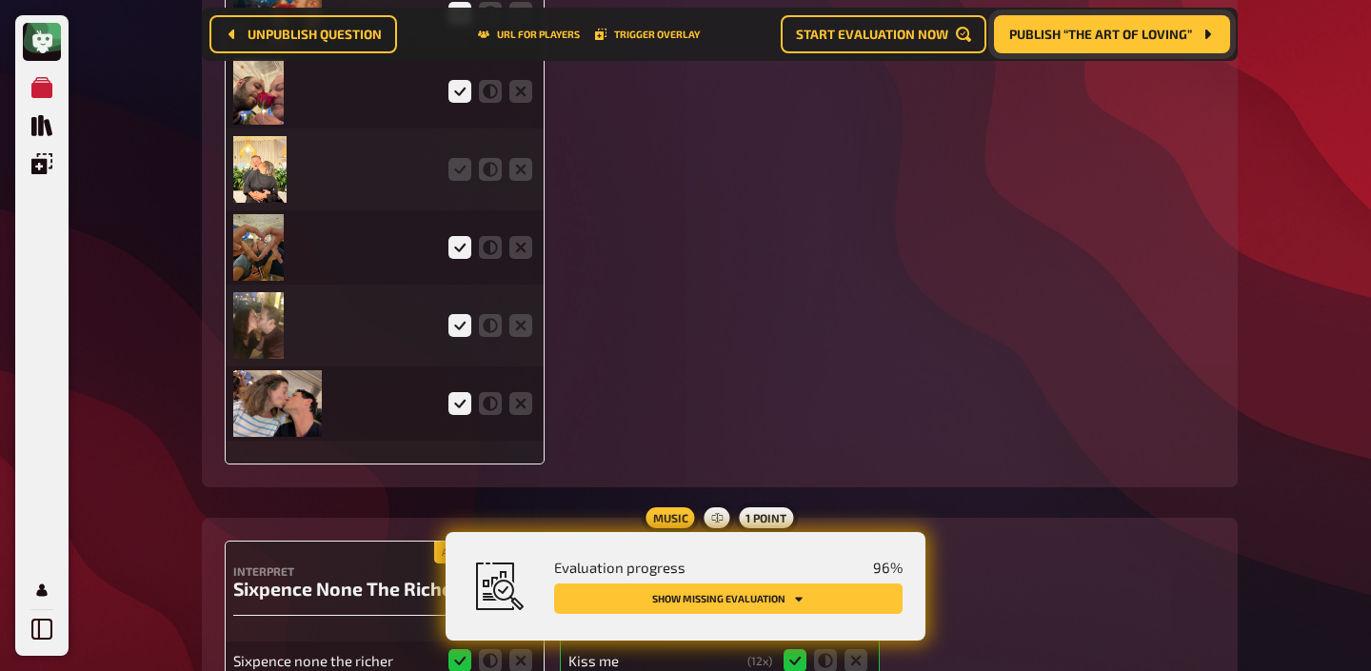
scroll to position [5327, 0]
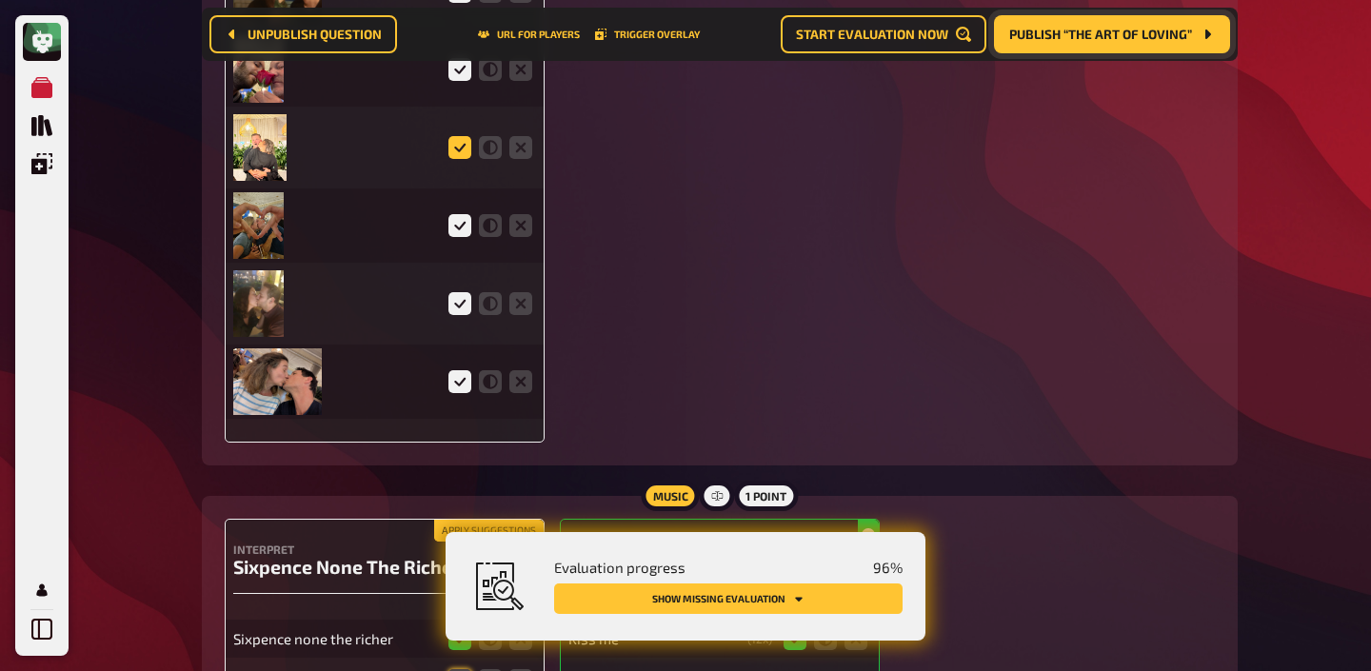
click at [463, 136] on icon at bounding box center [459, 147] width 23 height 23
click at [0, 0] on input "radio" at bounding box center [0, 0] width 0 height 0
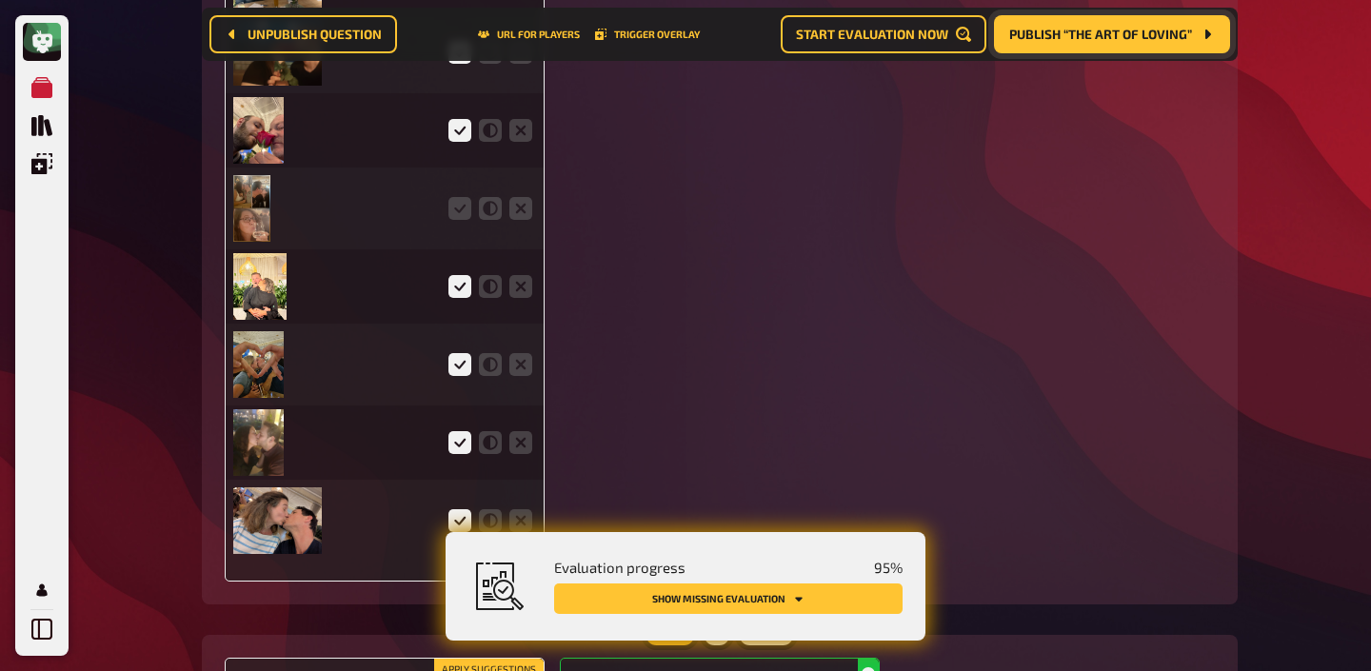
scroll to position [5264, 0]
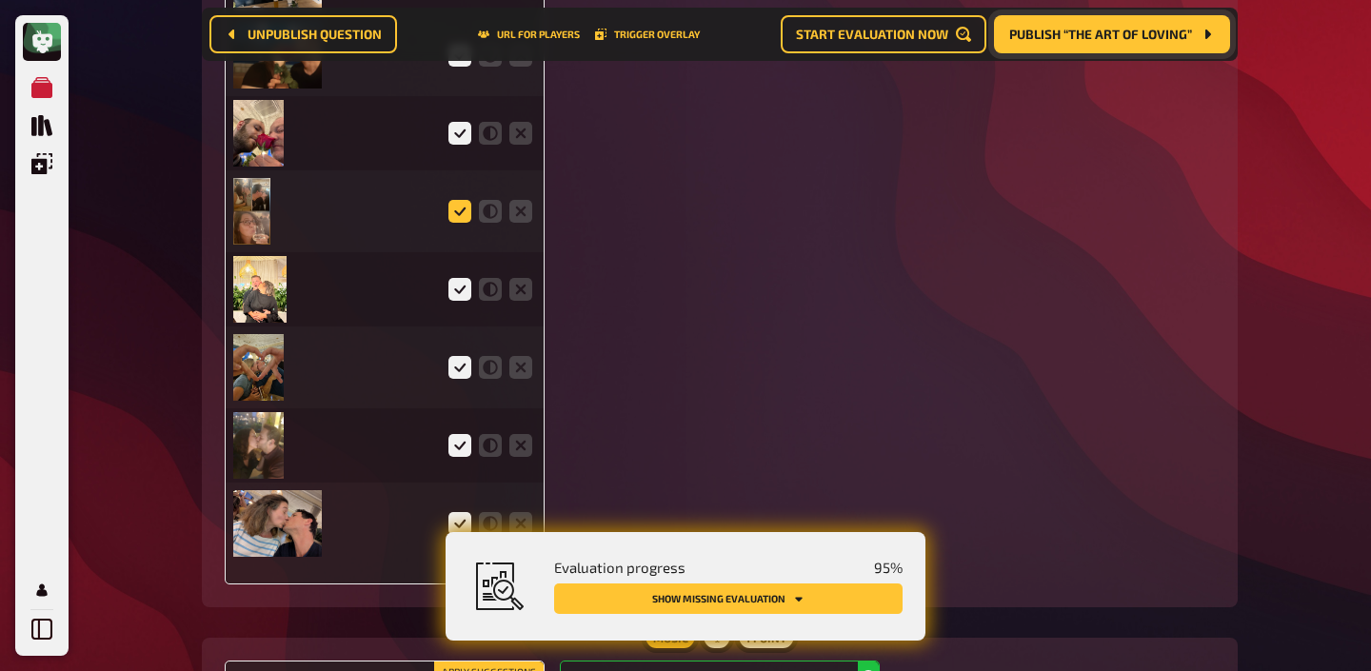
click at [460, 211] on icon at bounding box center [459, 211] width 23 height 23
click at [0, 0] on input "radio" at bounding box center [0, 0] width 0 height 0
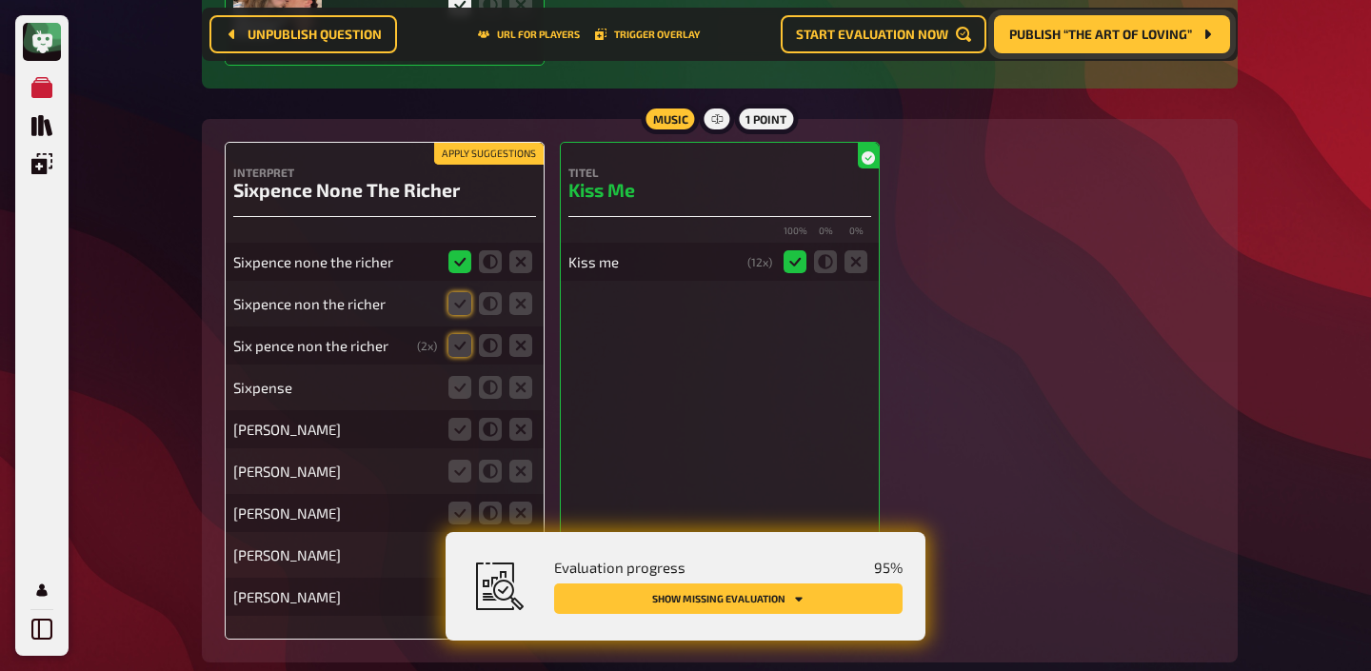
scroll to position [5935, 0]
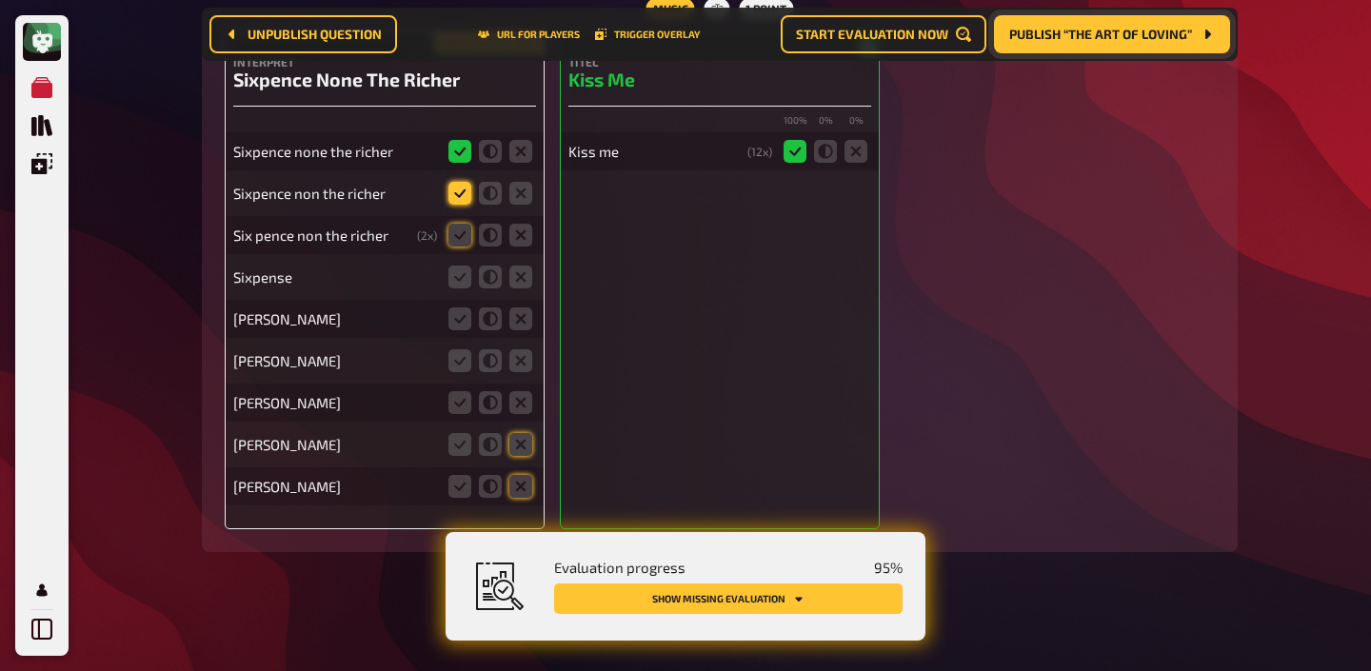
click at [461, 195] on icon at bounding box center [459, 193] width 23 height 23
click at [0, 0] on input "radio" at bounding box center [0, 0] width 0 height 0
click at [461, 232] on icon at bounding box center [459, 235] width 23 height 23
click at [0, 0] on input "radio" at bounding box center [0, 0] width 0 height 0
click at [488, 274] on icon at bounding box center [490, 277] width 23 height 23
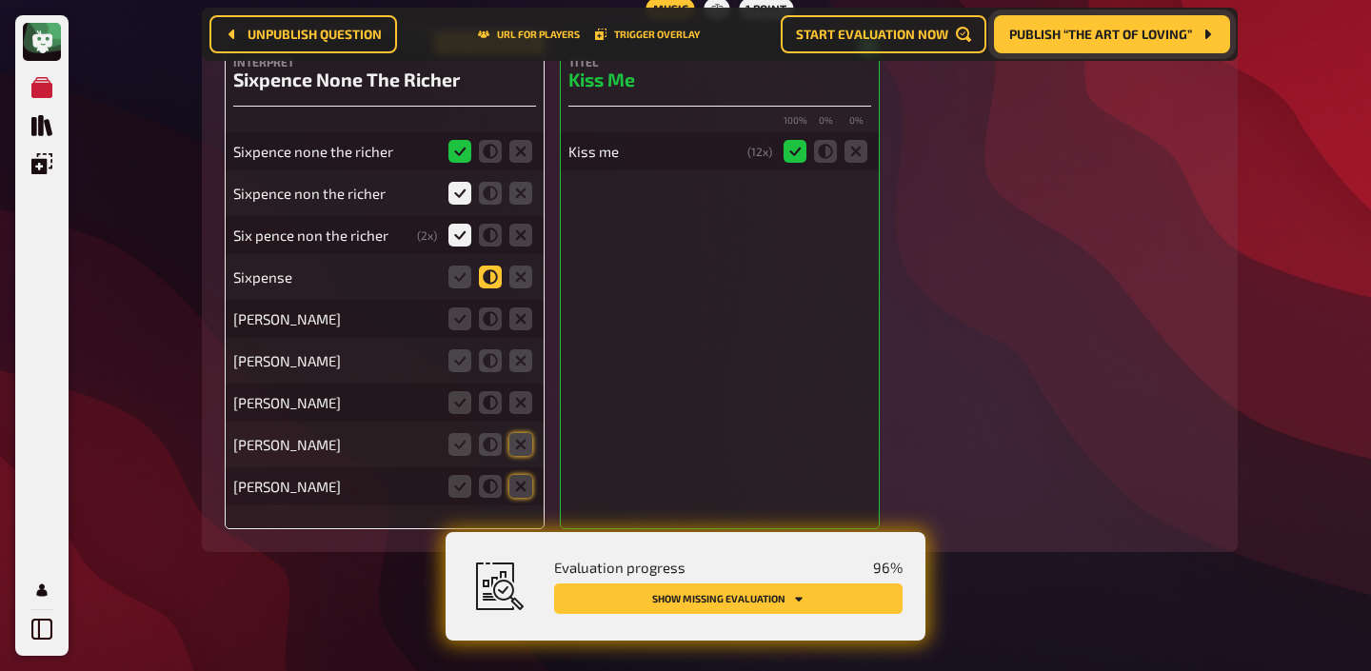
click at [0, 0] on input "radio" at bounding box center [0, 0] width 0 height 0
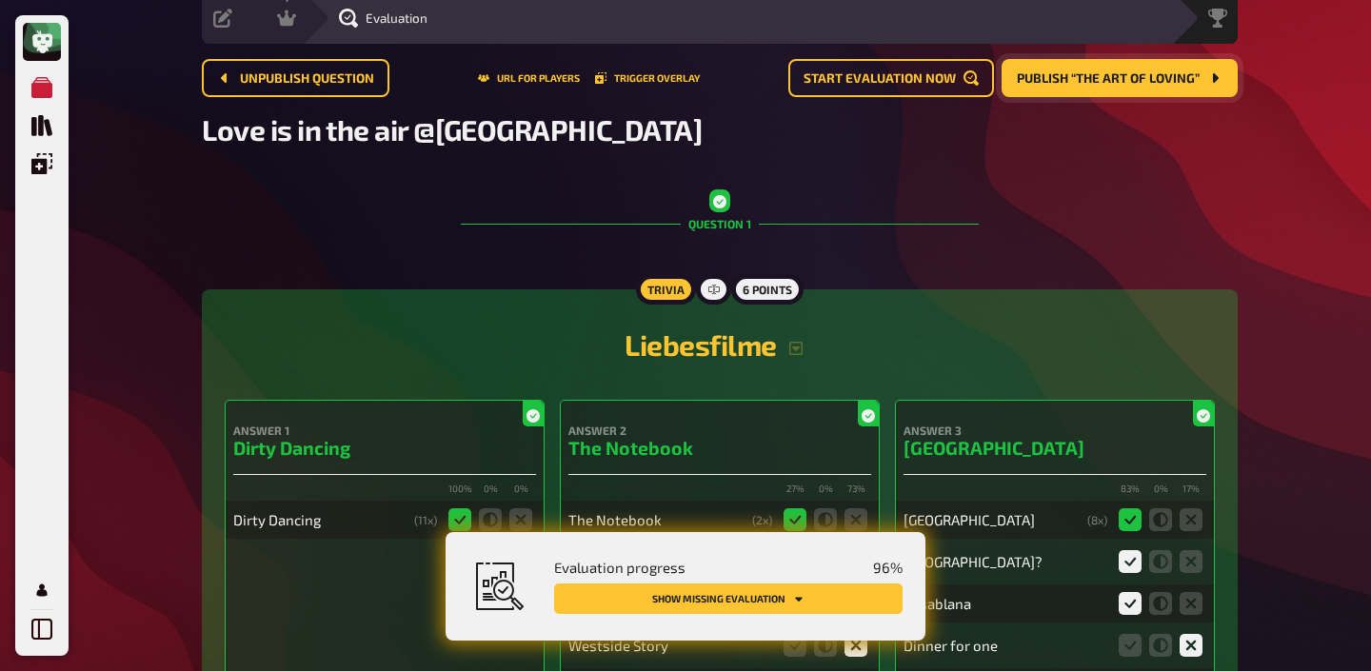
scroll to position [0, 0]
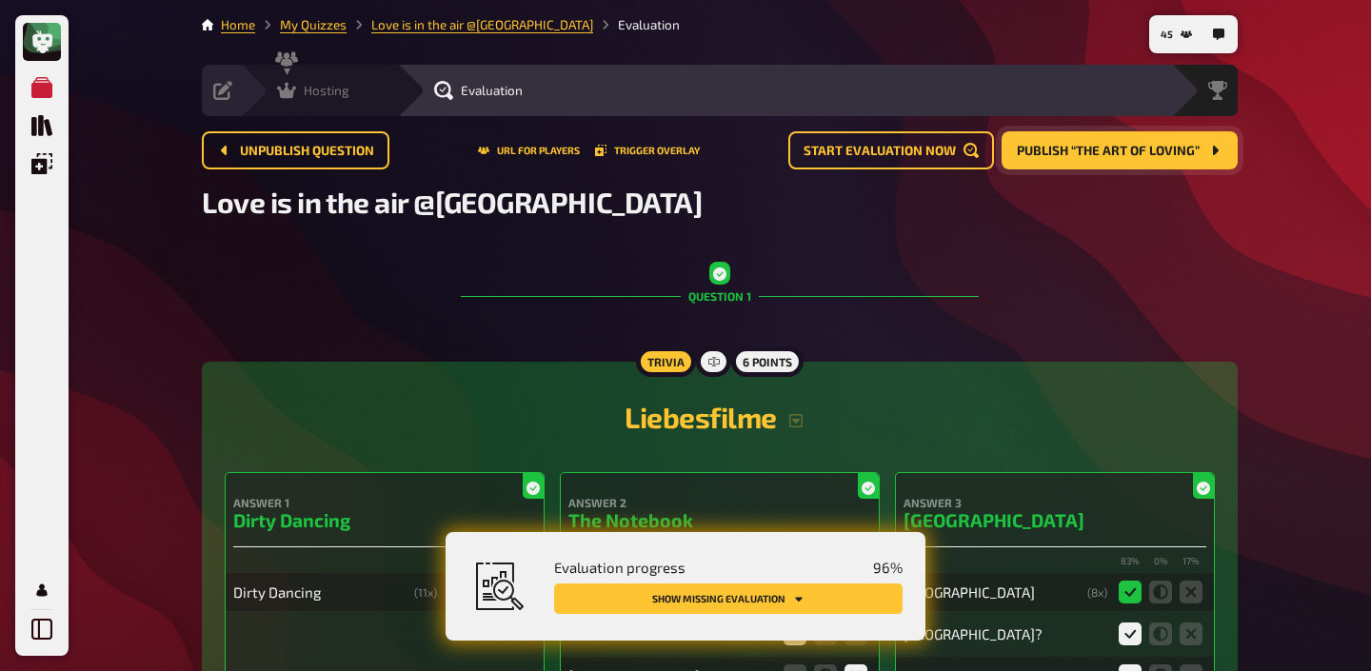
click at [307, 83] on span "Hosting" at bounding box center [327, 90] width 46 height 15
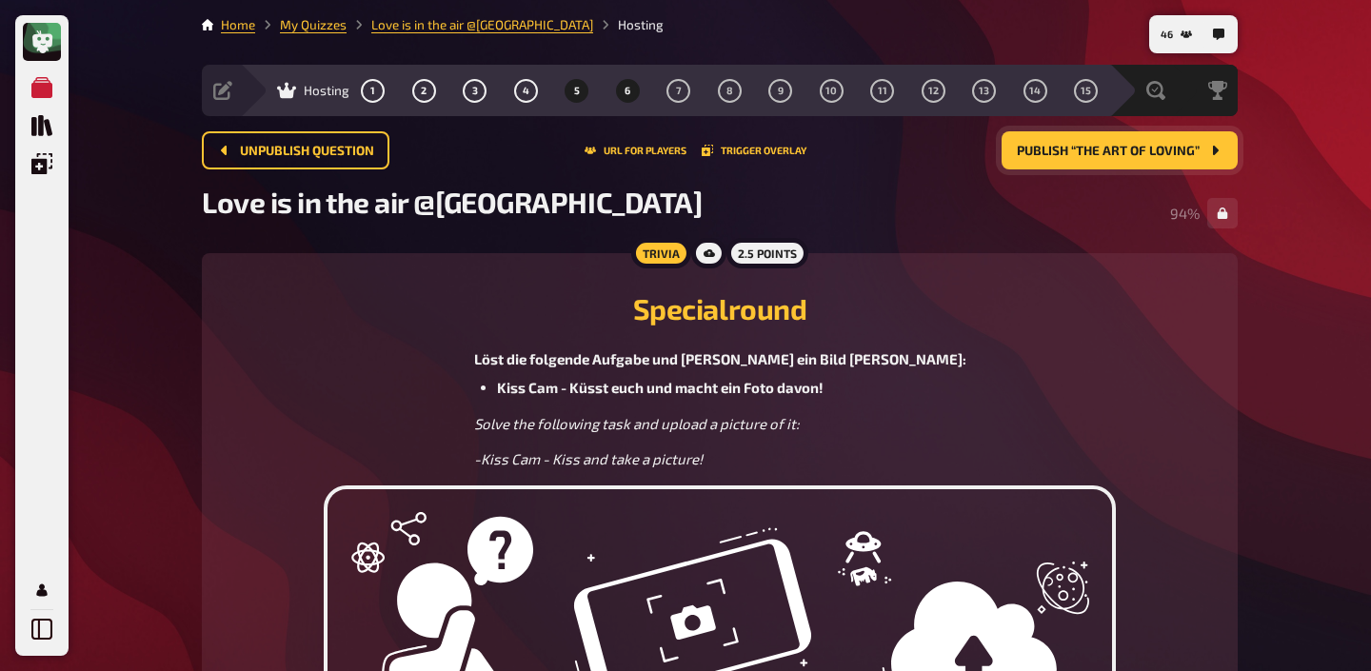
click at [625, 89] on span "6" at bounding box center [628, 91] width 6 height 10
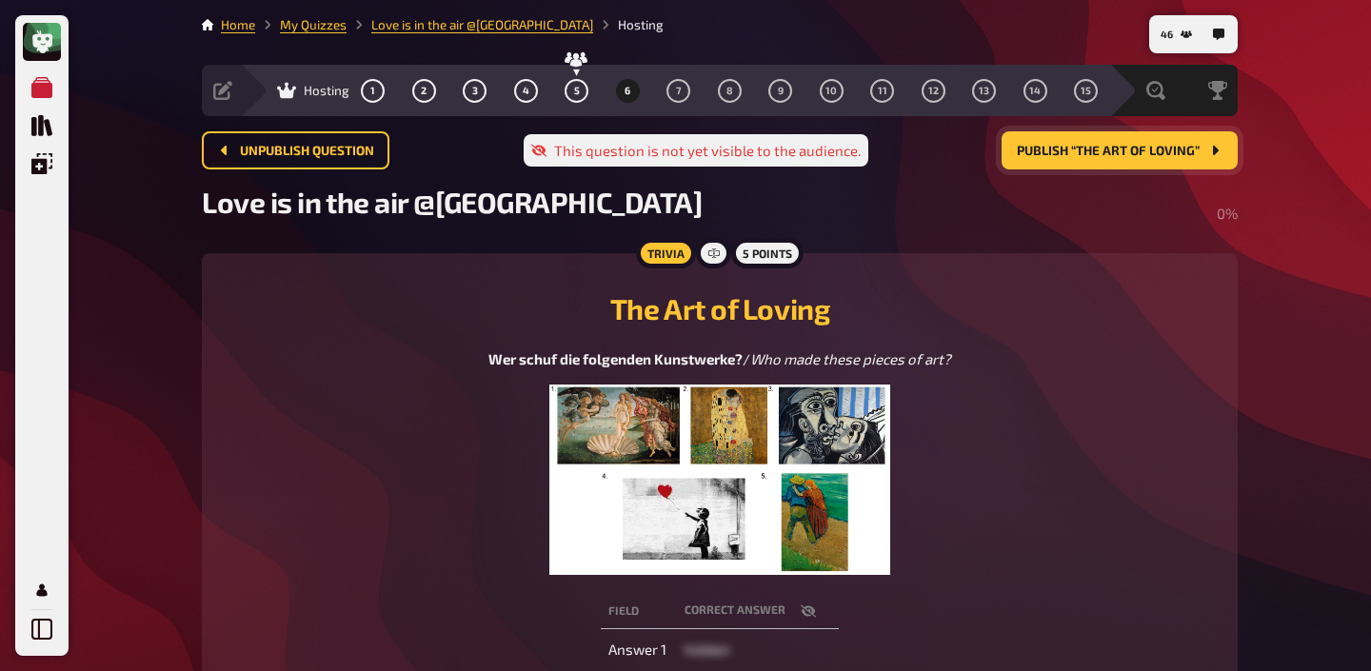
click at [1139, 165] on button "Publish “The Art of Loving”" at bounding box center [1120, 150] width 236 height 38
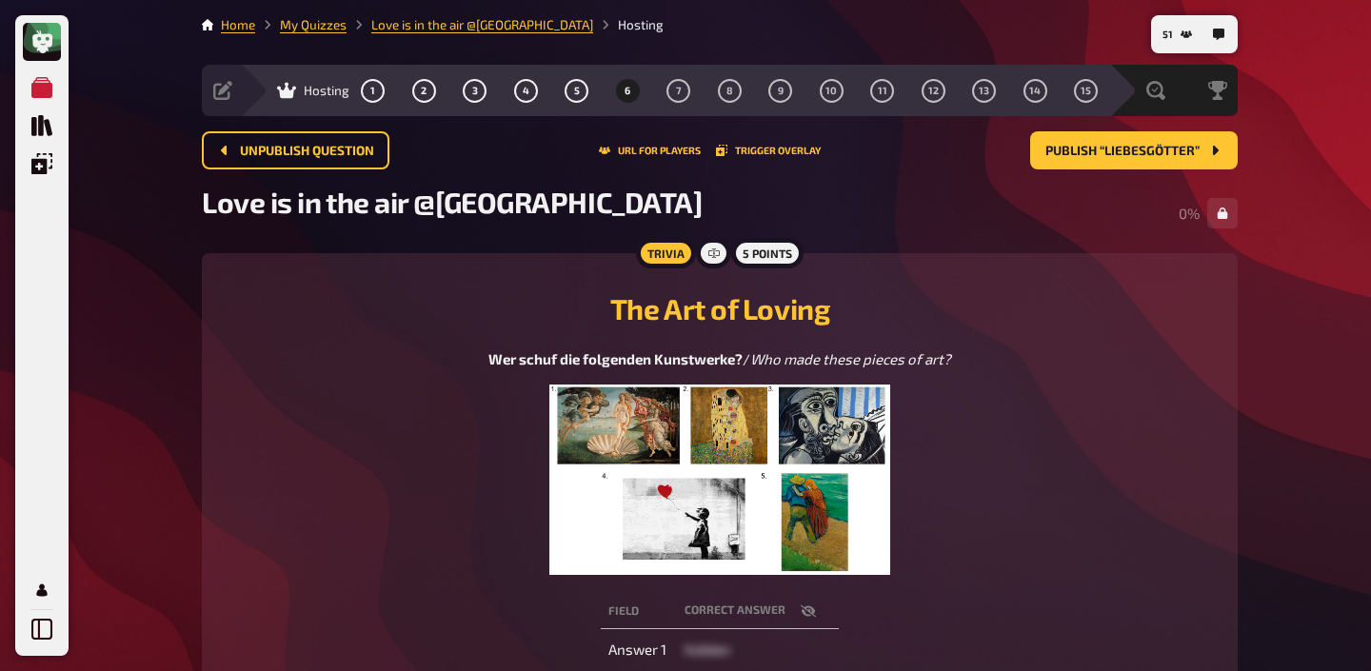
click at [693, 484] on img at bounding box center [719, 480] width 341 height 190
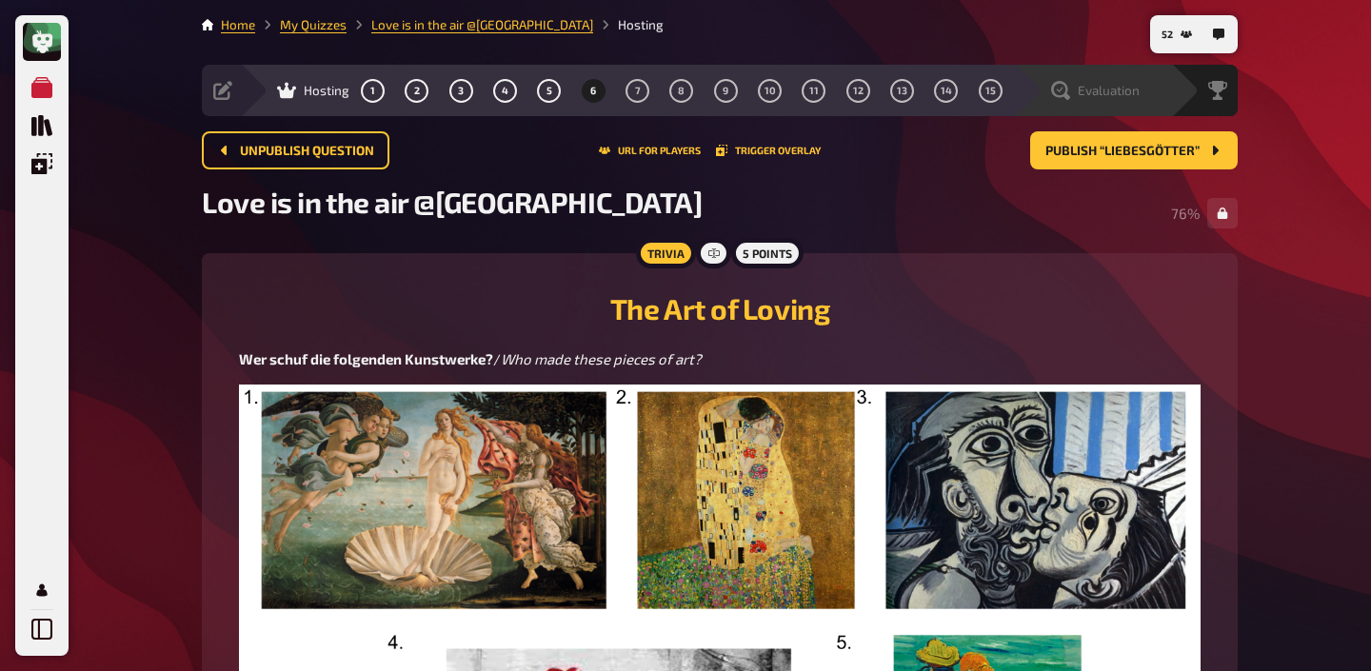
click at [1133, 105] on div "Evaluation" at bounding box center [1092, 90] width 157 height 51
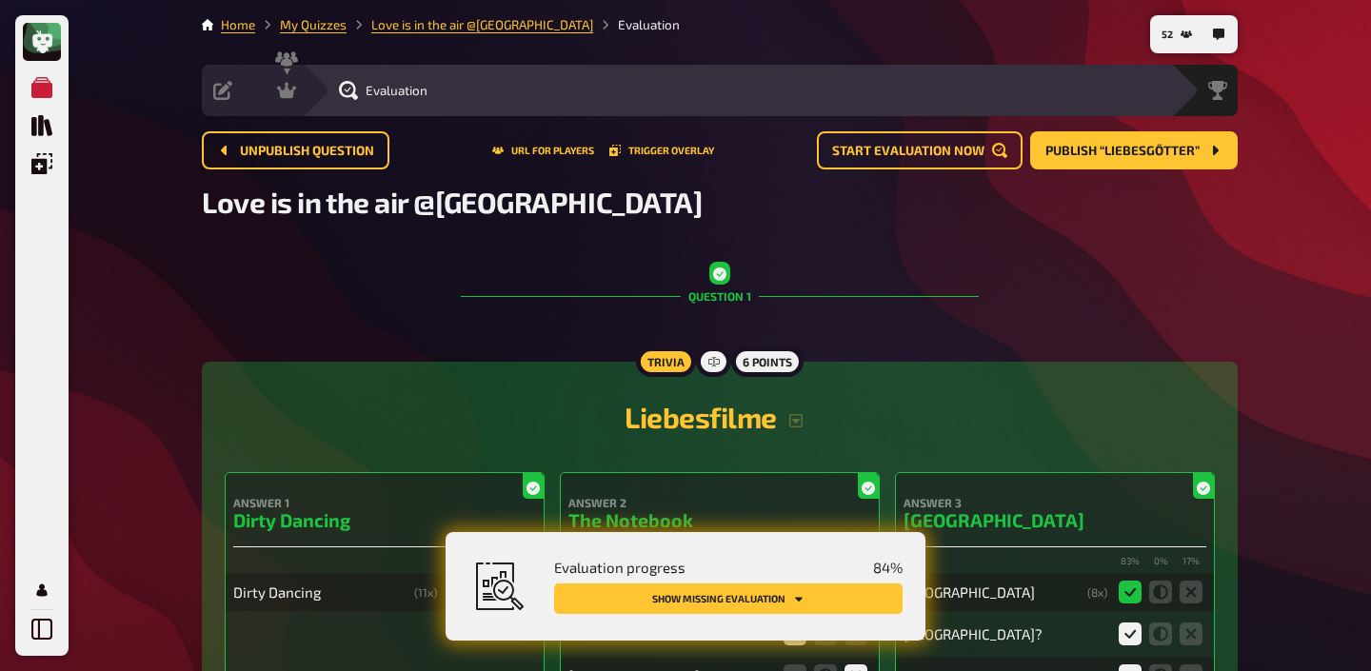
click at [817, 609] on button "Show missing evaluation" at bounding box center [728, 599] width 348 height 30
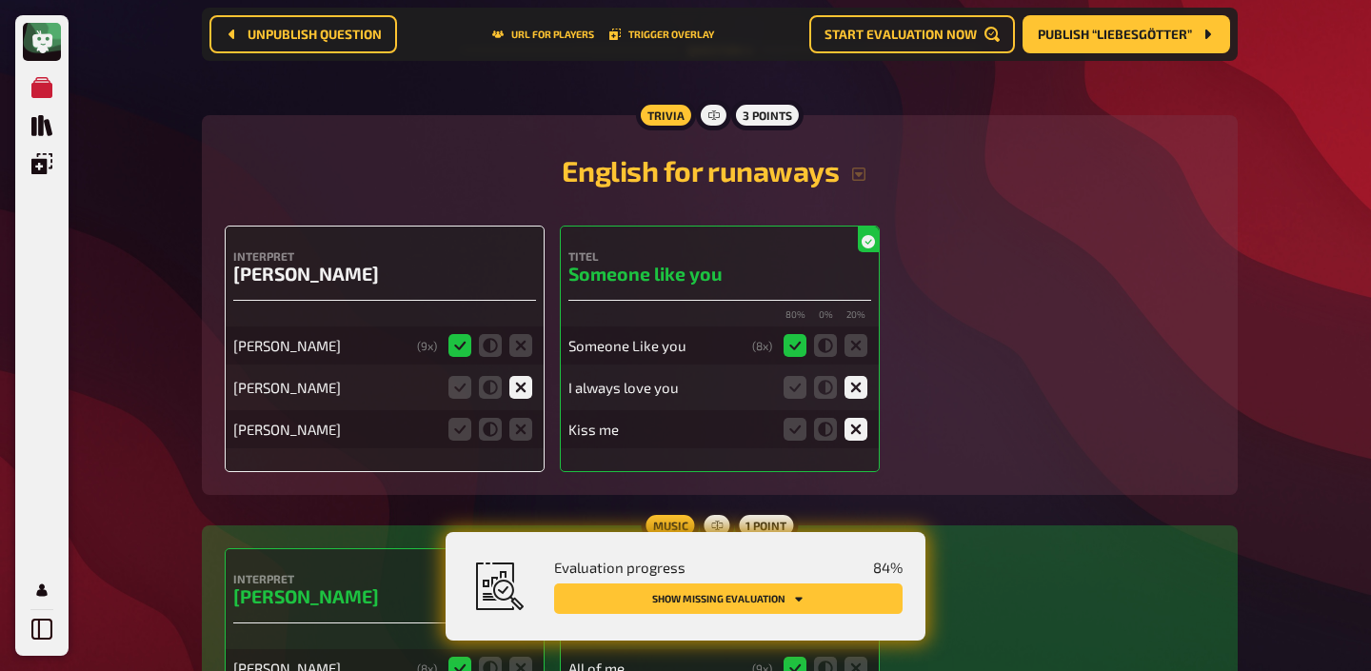
scroll to position [3741, 0]
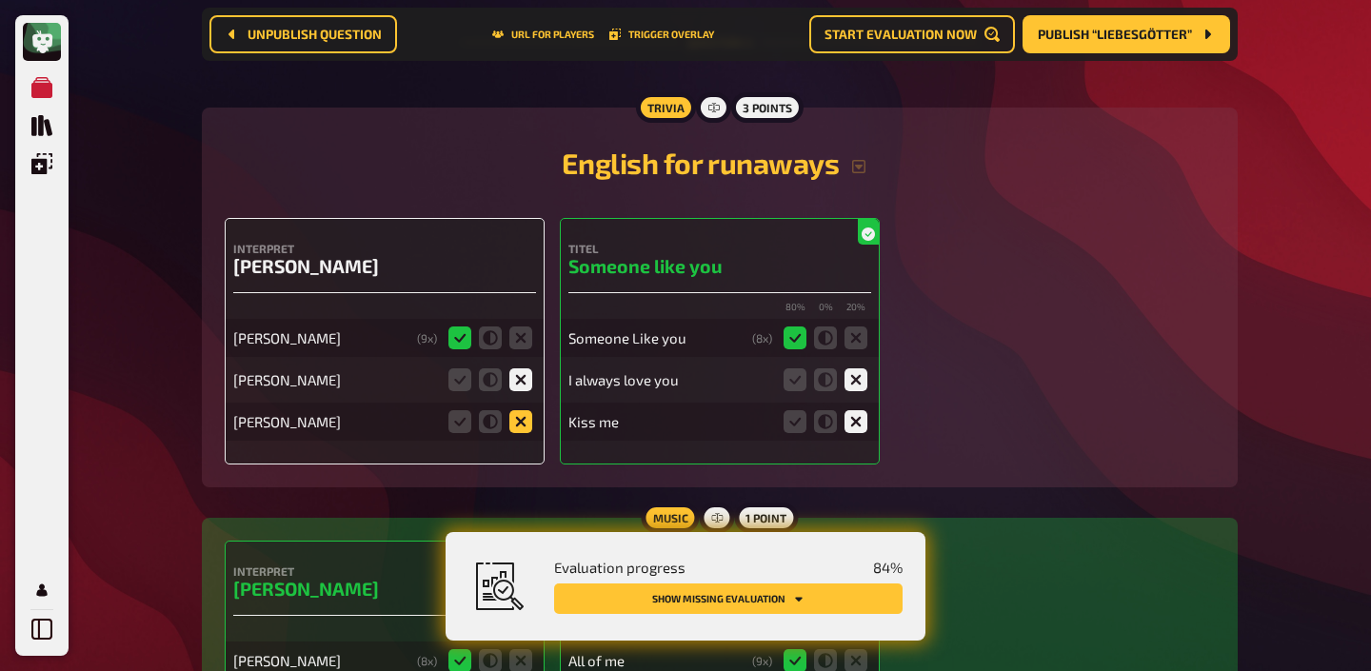
click at [527, 416] on icon at bounding box center [520, 421] width 23 height 23
click at [0, 0] on input "radio" at bounding box center [0, 0] width 0 height 0
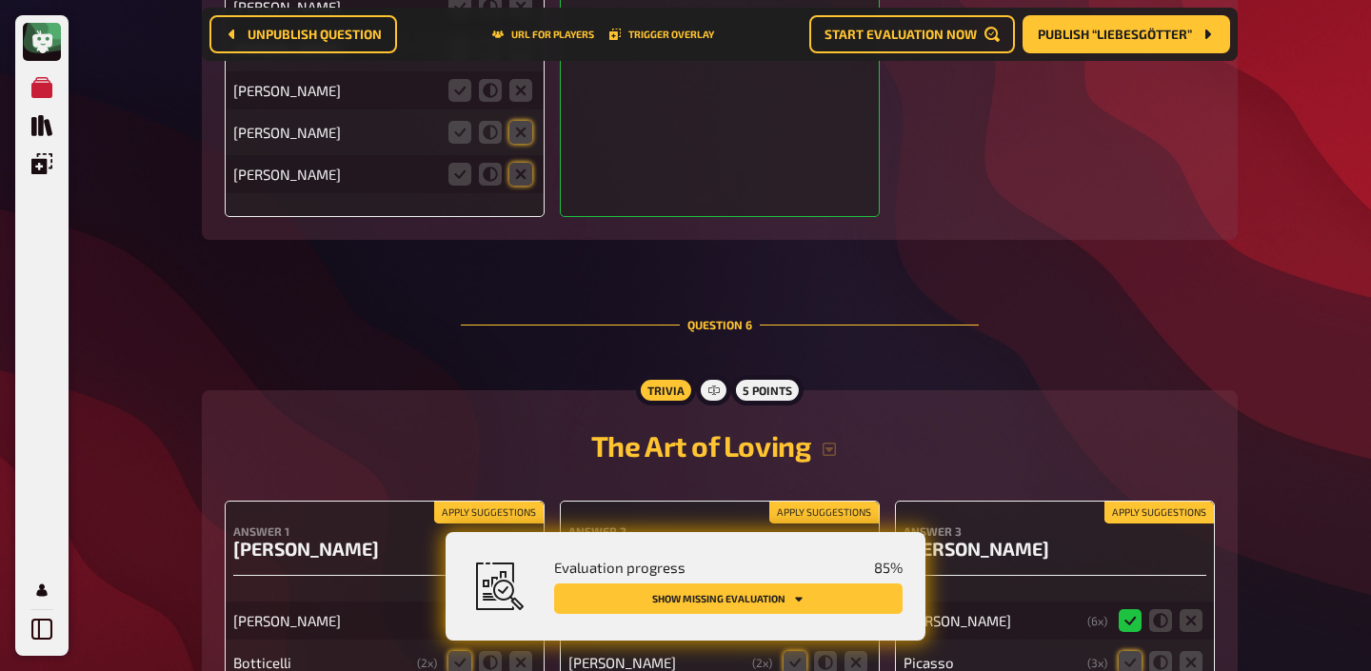
scroll to position [6183, 0]
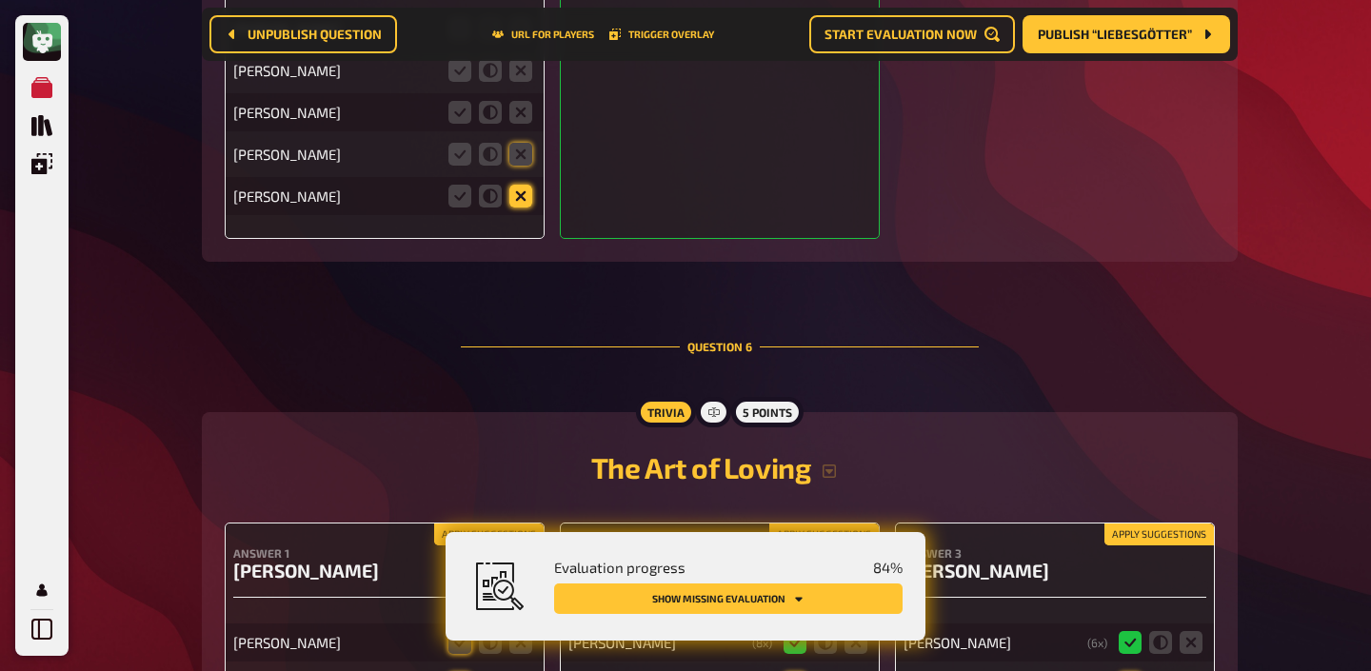
click at [517, 192] on icon at bounding box center [520, 196] width 23 height 23
click at [0, 0] on input "radio" at bounding box center [0, 0] width 0 height 0
click at [522, 148] on icon at bounding box center [520, 154] width 23 height 23
click at [0, 0] on input "radio" at bounding box center [0, 0] width 0 height 0
click at [520, 109] on icon at bounding box center [520, 112] width 23 height 23
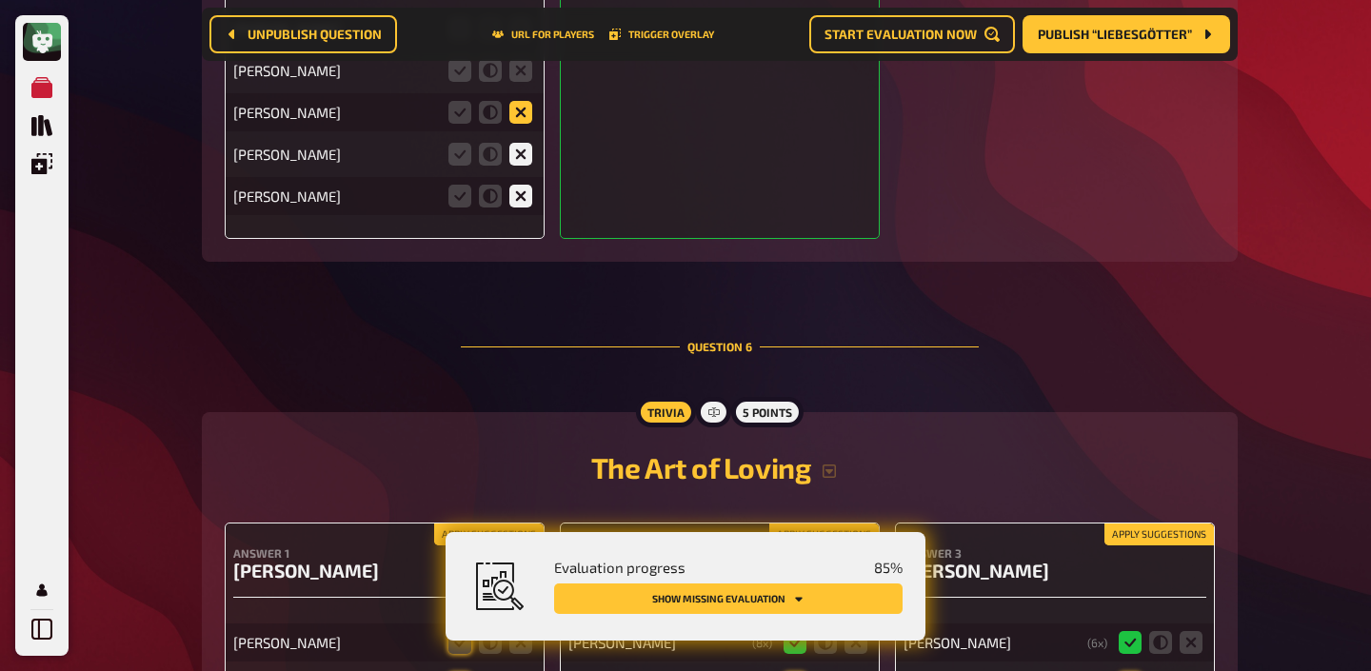
click at [0, 0] on input "radio" at bounding box center [0, 0] width 0 height 0
click at [526, 73] on icon at bounding box center [520, 70] width 23 height 23
click at [0, 0] on input "radio" at bounding box center [0, 0] width 0 height 0
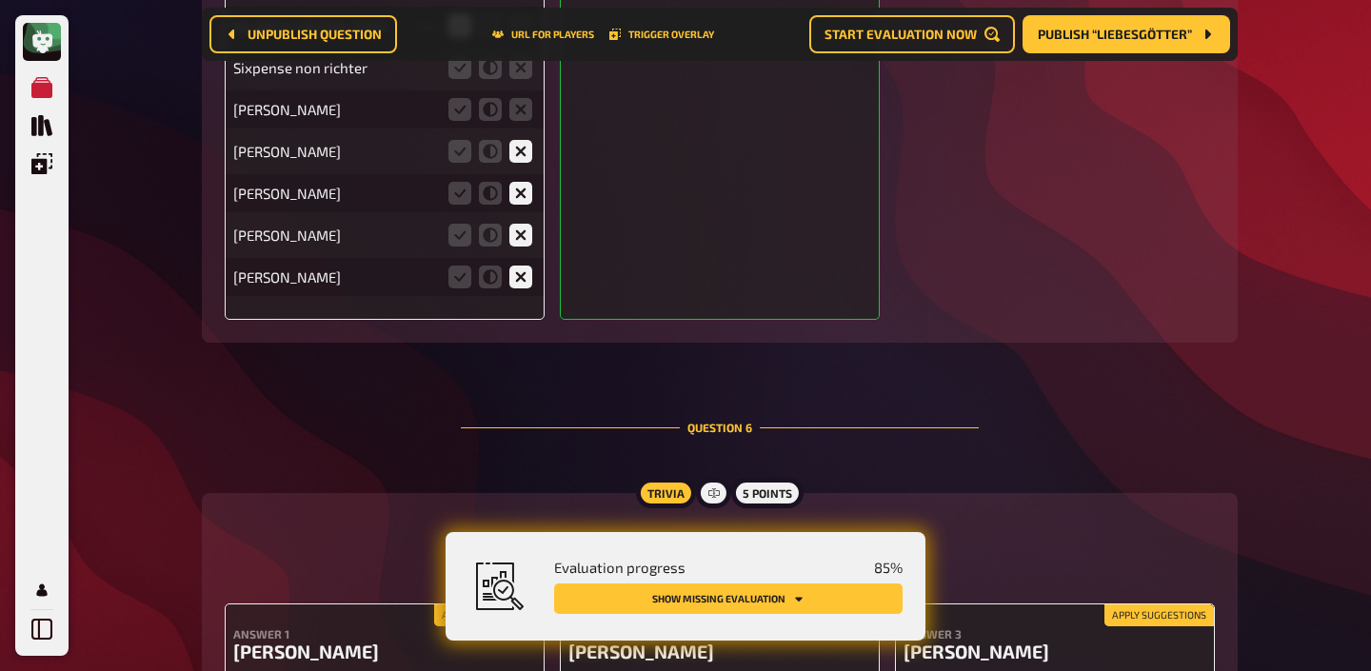
scroll to position [6101, 0]
click at [522, 104] on icon at bounding box center [520, 110] width 23 height 23
click at [0, 0] on input "radio" at bounding box center [0, 0] width 0 height 0
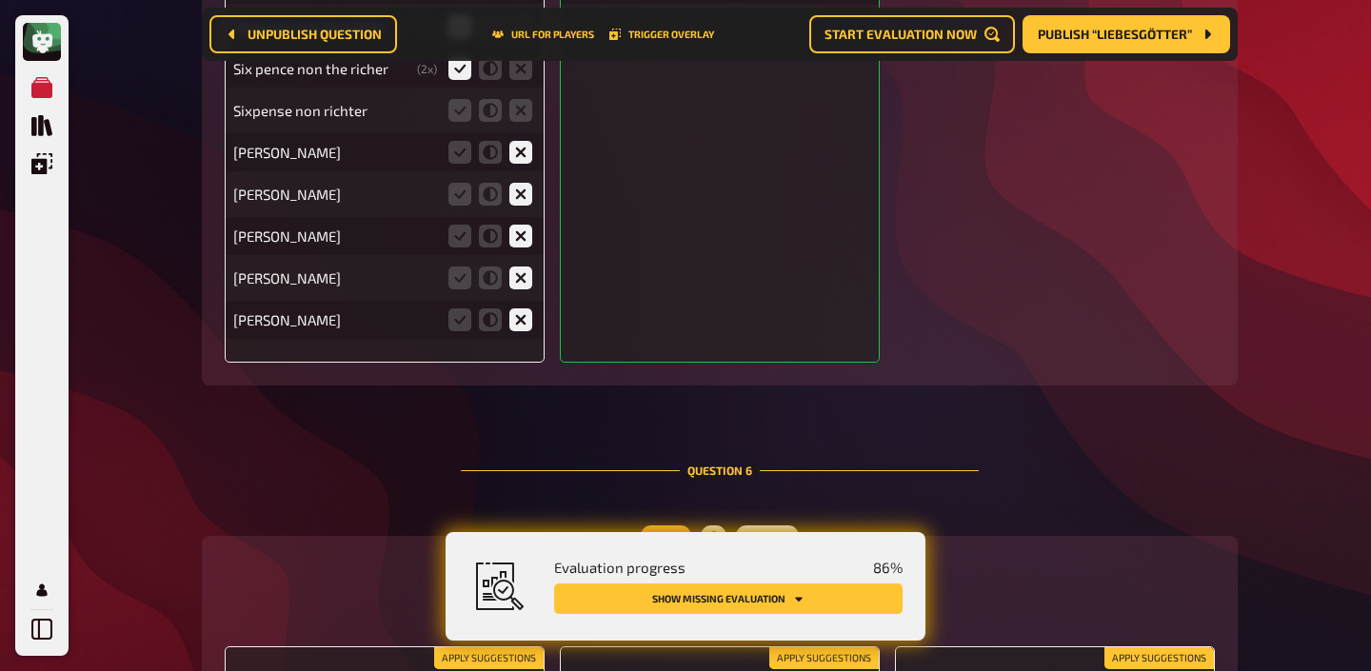
scroll to position [6059, 0]
click at [520, 100] on icon at bounding box center [520, 111] width 23 height 23
click at [0, 0] on input "radio" at bounding box center [0, 0] width 0 height 0
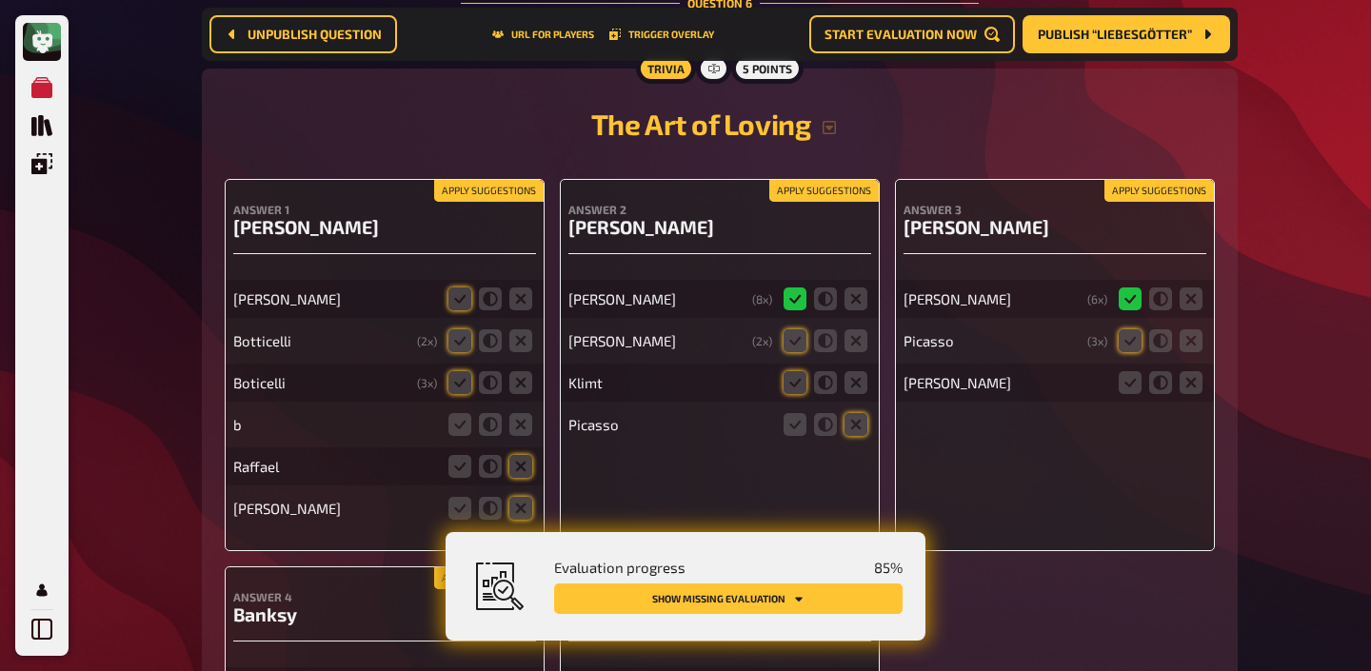
scroll to position [6595, 0]
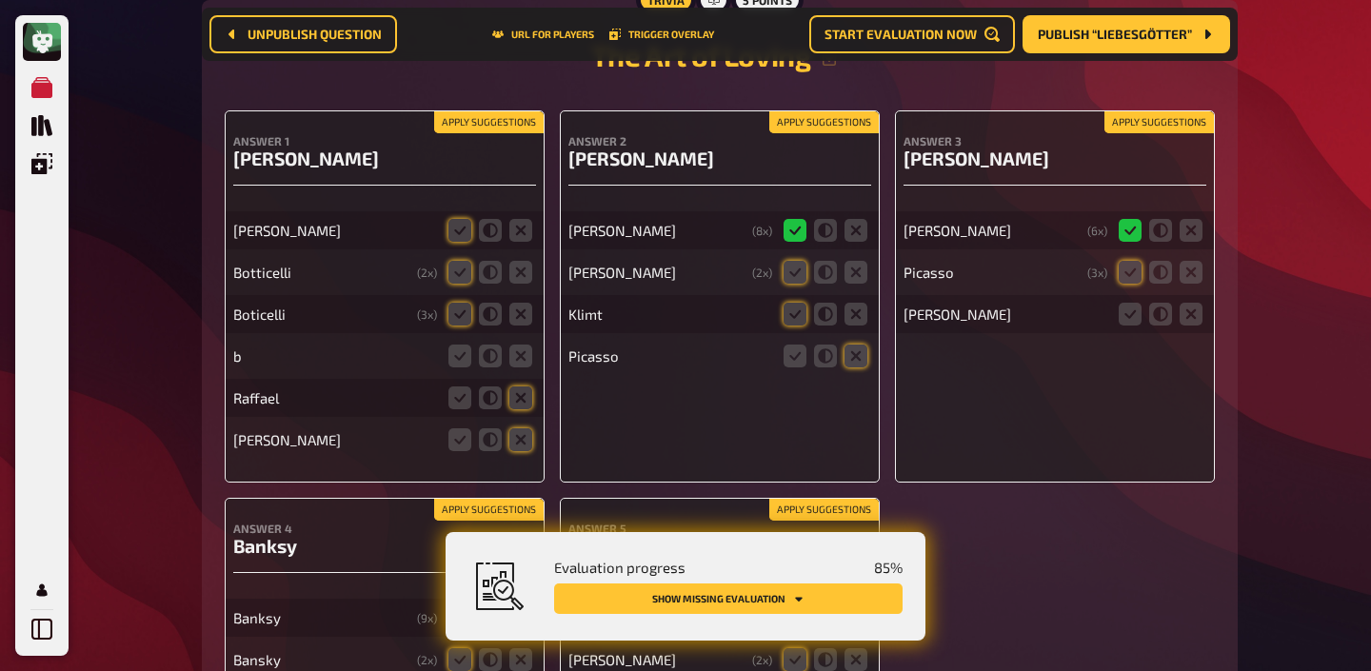
click at [486, 116] on button "Apply suggestions" at bounding box center [488, 122] width 109 height 21
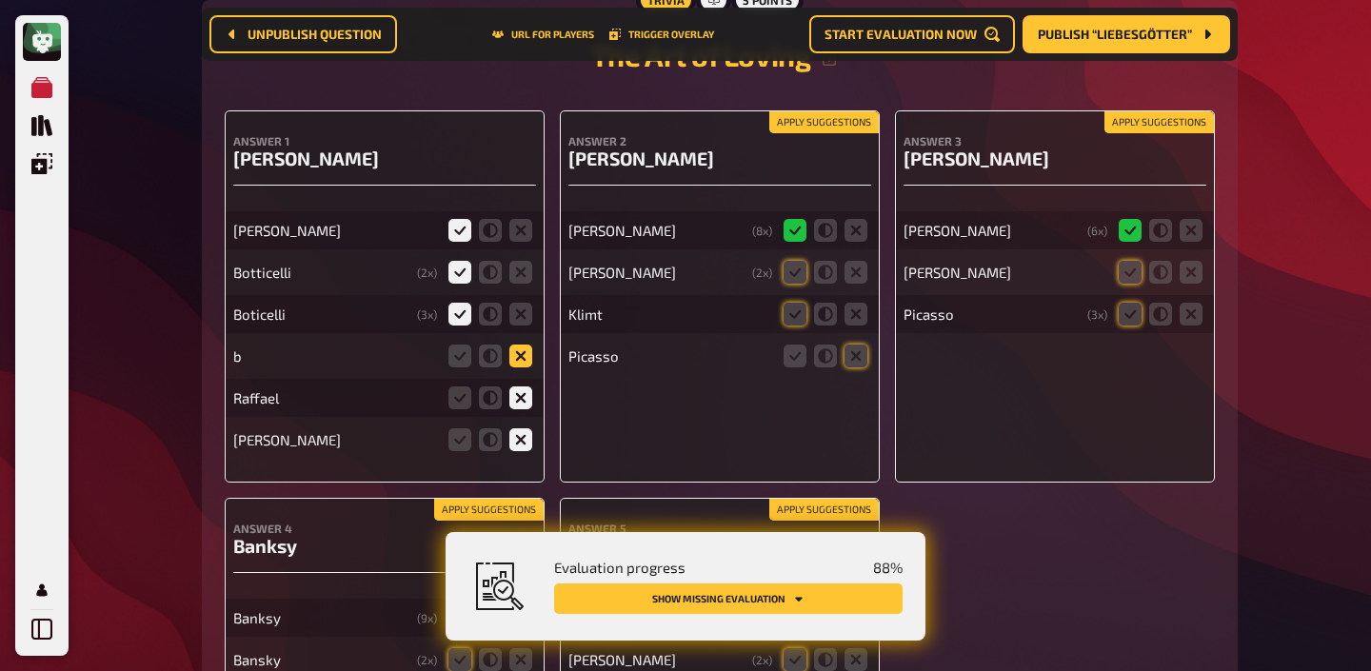
click at [510, 347] on icon at bounding box center [520, 356] width 23 height 23
click at [0, 0] on input "radio" at bounding box center [0, 0] width 0 height 0
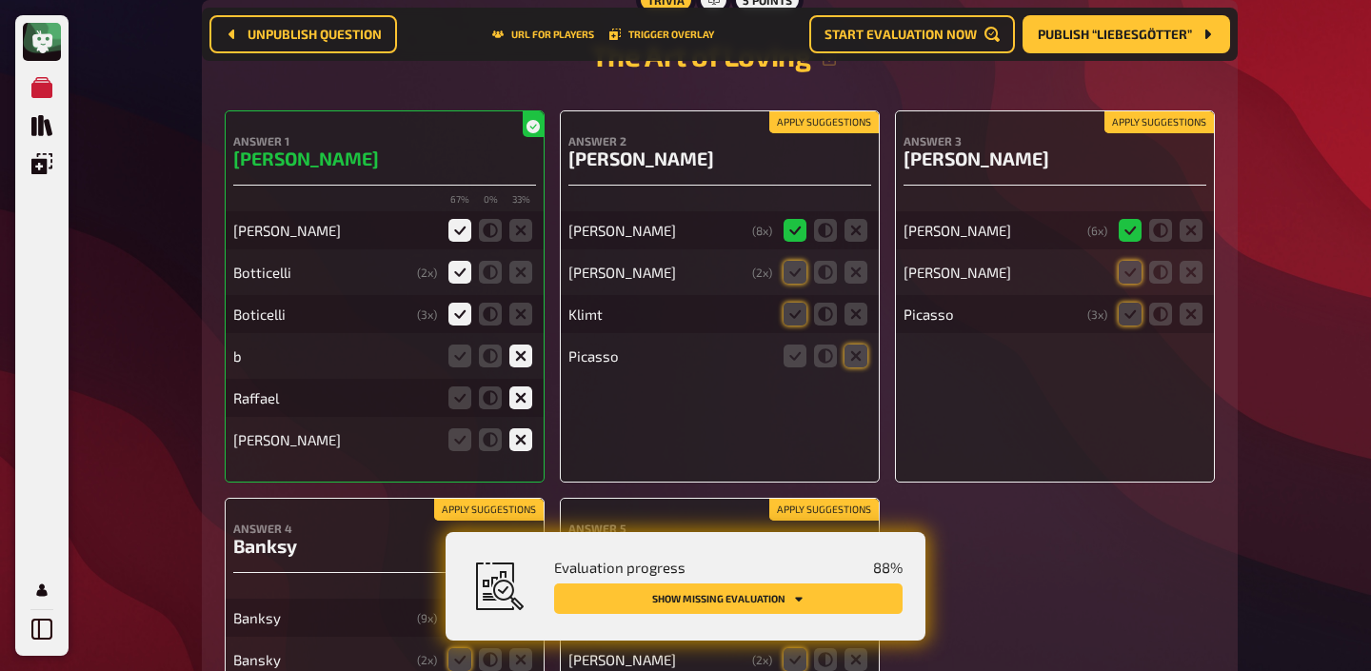
click at [820, 124] on button "Apply suggestions" at bounding box center [823, 122] width 109 height 21
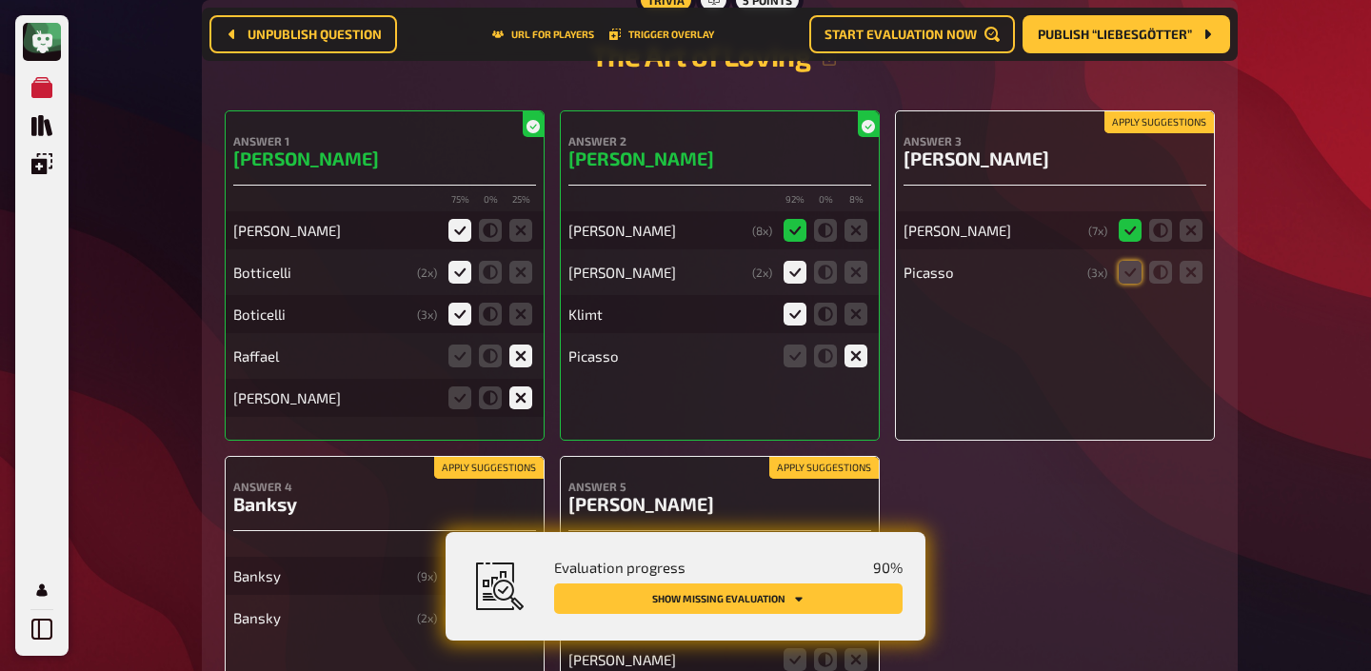
click at [1129, 123] on button "Apply suggestions" at bounding box center [1158, 122] width 109 height 21
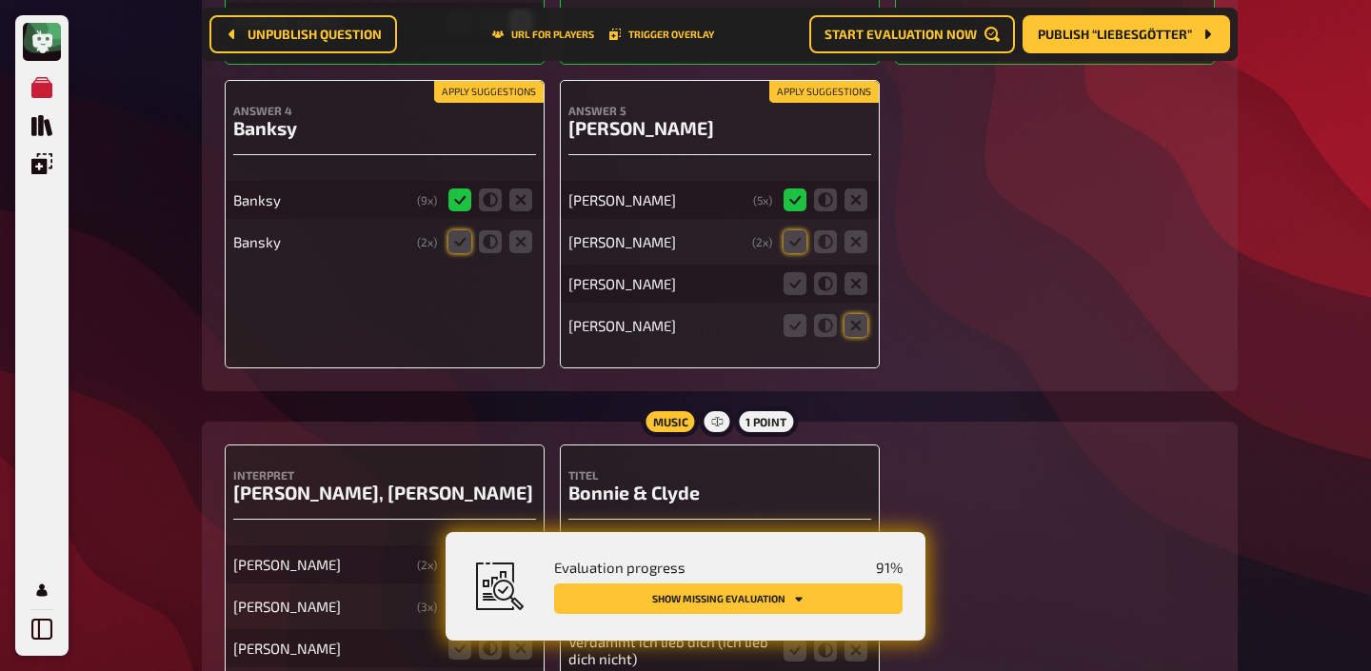
scroll to position [7066, 0]
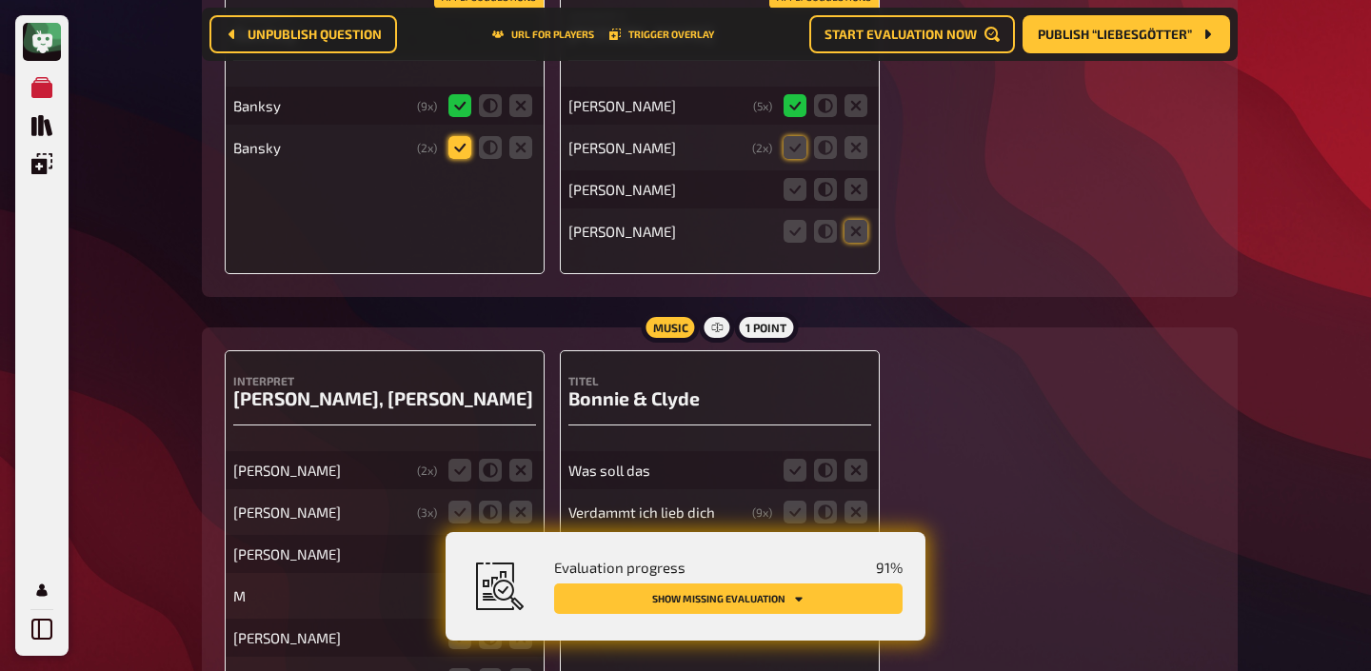
click at [461, 139] on icon at bounding box center [459, 147] width 23 height 23
click at [0, 0] on input "radio" at bounding box center [0, 0] width 0 height 0
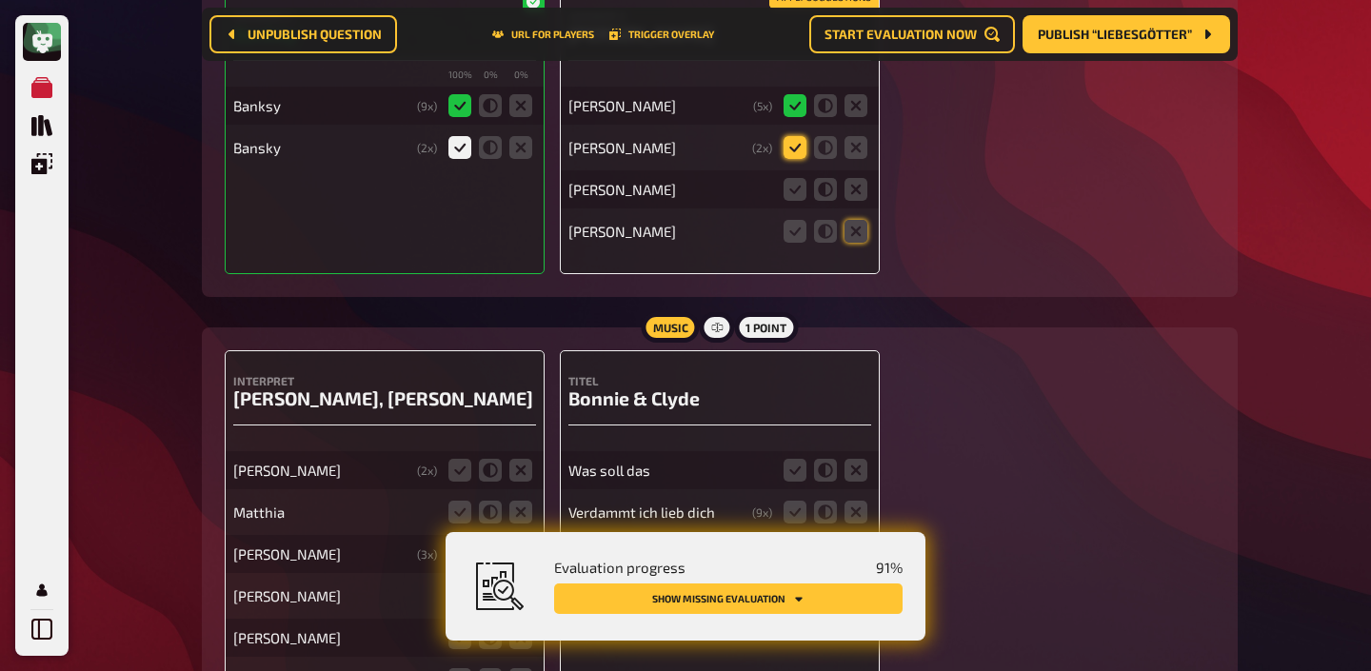
click at [797, 137] on icon at bounding box center [794, 147] width 23 height 23
click at [0, 0] on input "radio" at bounding box center [0, 0] width 0 height 0
click at [844, 226] on icon at bounding box center [855, 231] width 23 height 23
click at [0, 0] on input "radio" at bounding box center [0, 0] width 0 height 0
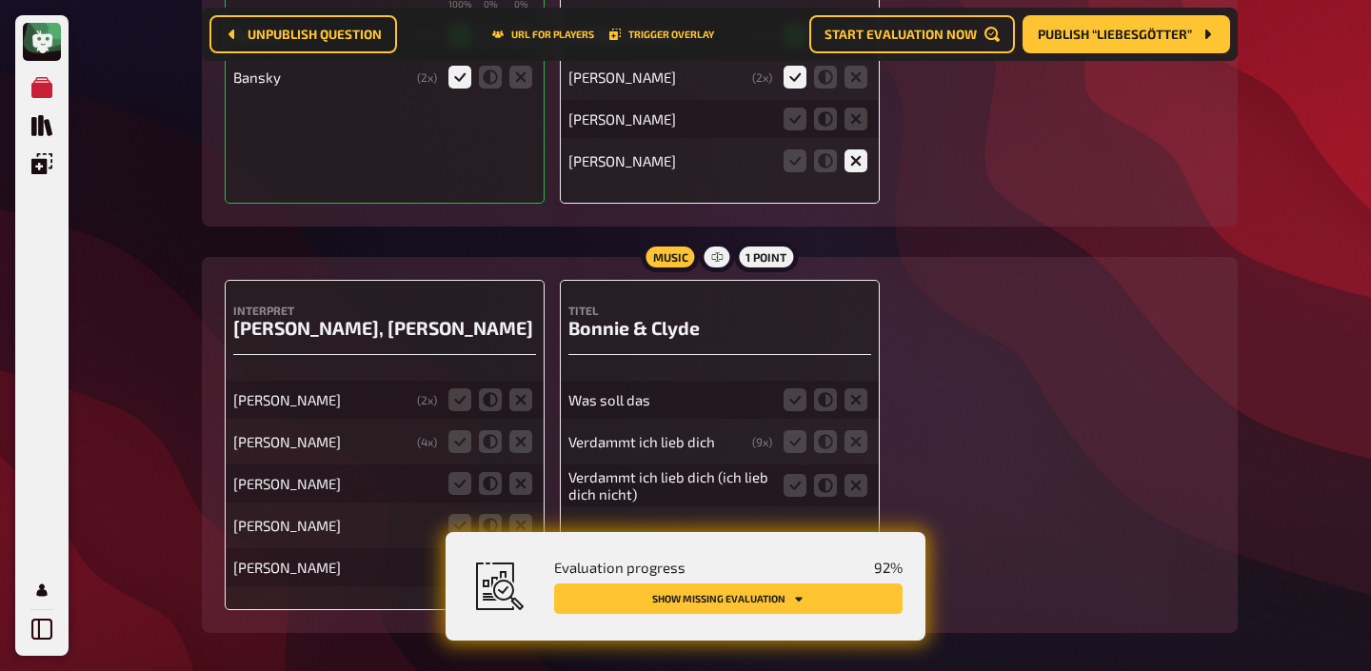
scroll to position [7263, 0]
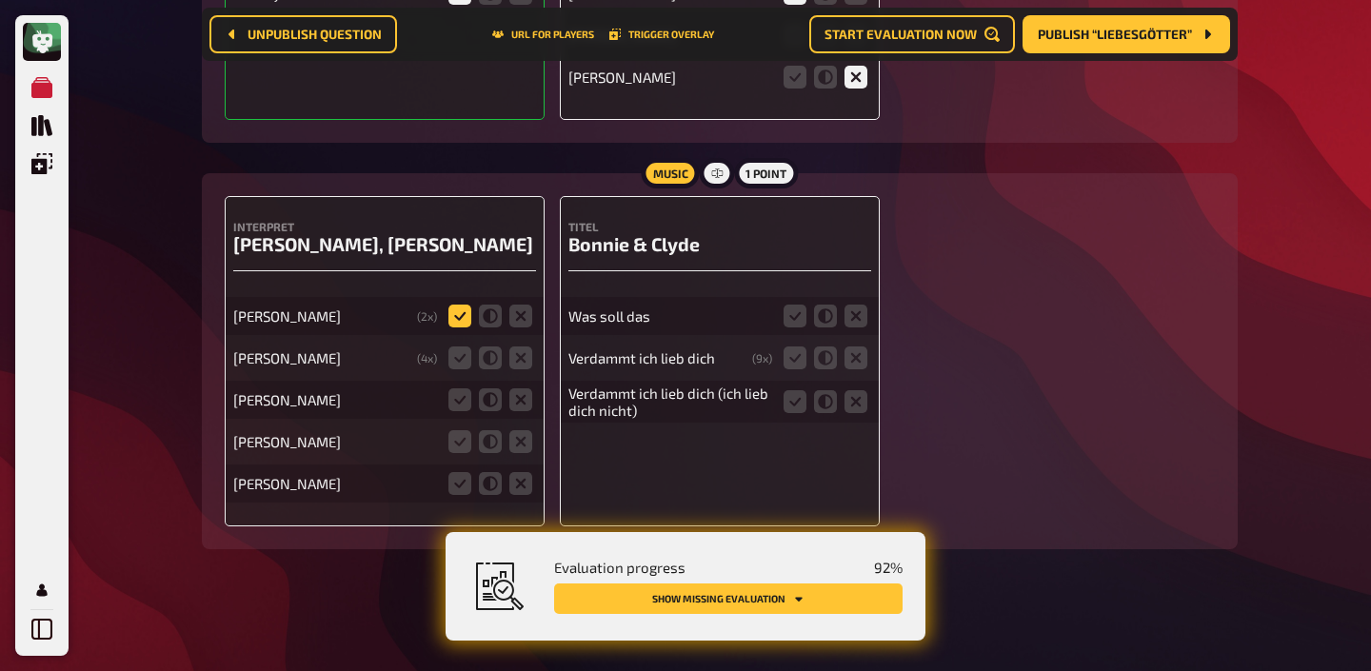
click at [453, 313] on icon at bounding box center [459, 316] width 23 height 23
click at [0, 0] on input "radio" at bounding box center [0, 0] width 0 height 0
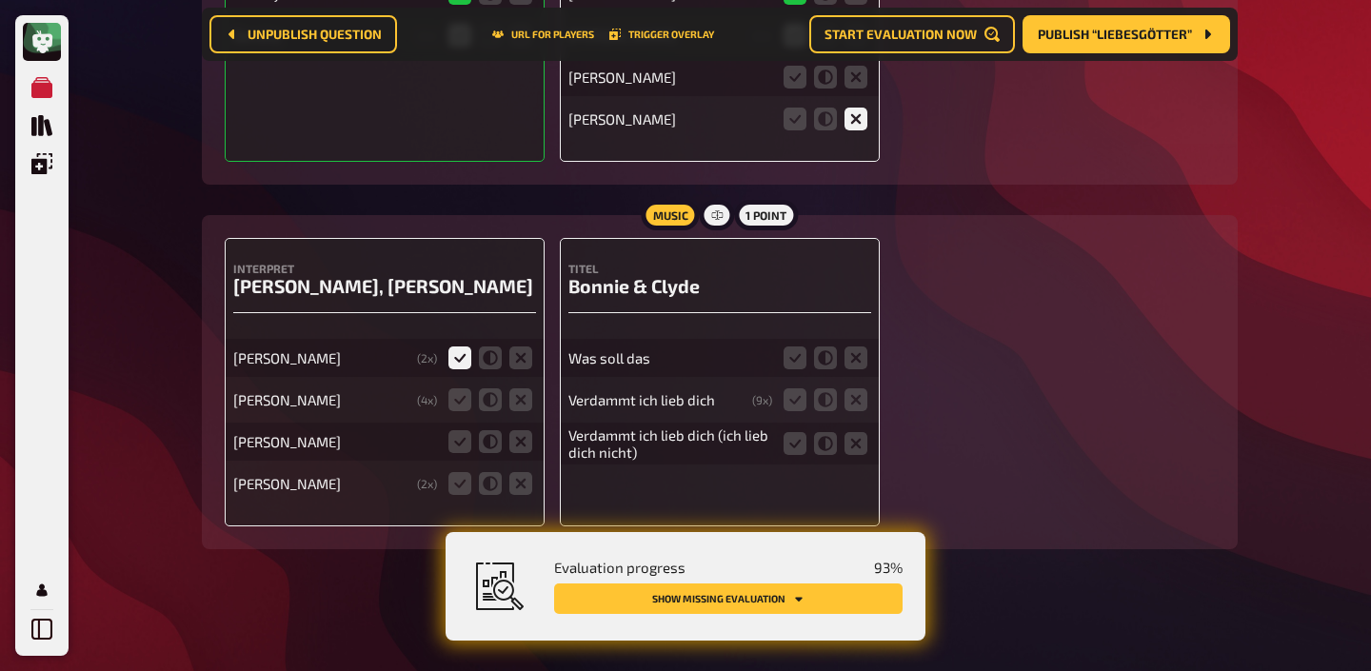
scroll to position [7221, 0]
click at [453, 399] on icon at bounding box center [459, 399] width 23 height 23
click at [0, 0] on input "radio" at bounding box center [0, 0] width 0 height 0
click at [453, 437] on icon at bounding box center [459, 441] width 23 height 23
click at [0, 0] on input "radio" at bounding box center [0, 0] width 0 height 0
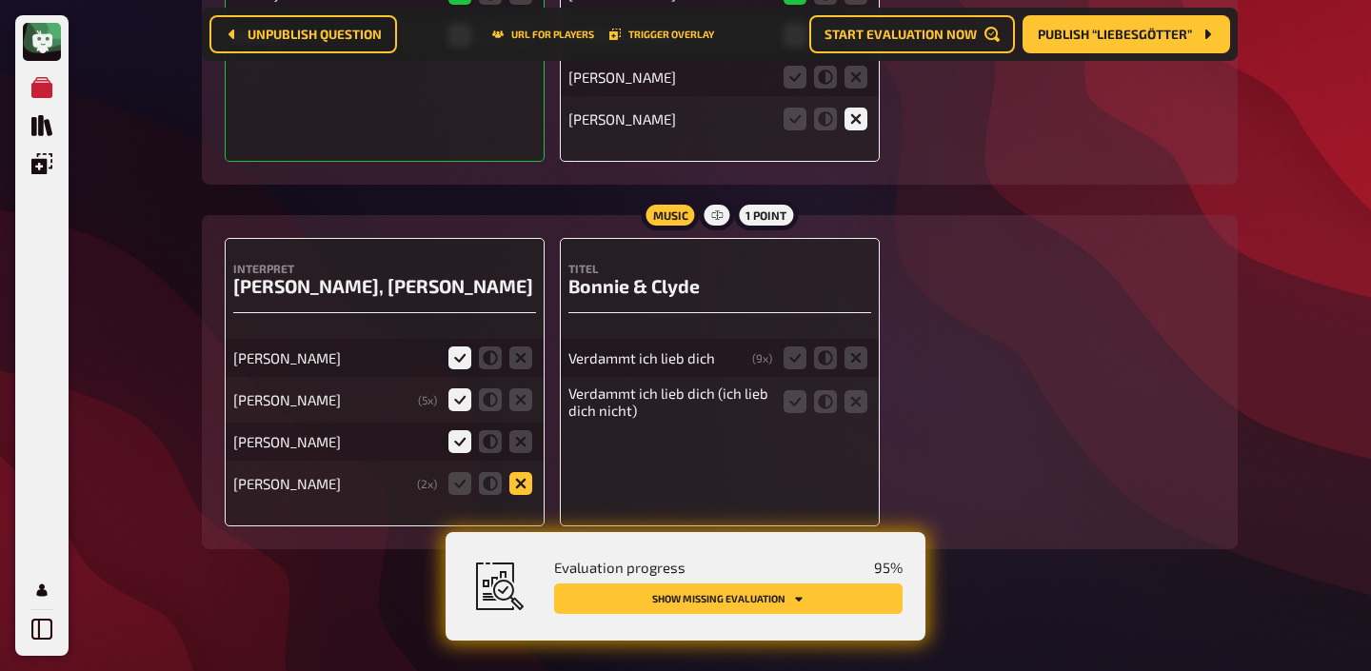
click at [509, 476] on icon at bounding box center [520, 483] width 23 height 23
click at [0, 0] on input "radio" at bounding box center [0, 0] width 0 height 0
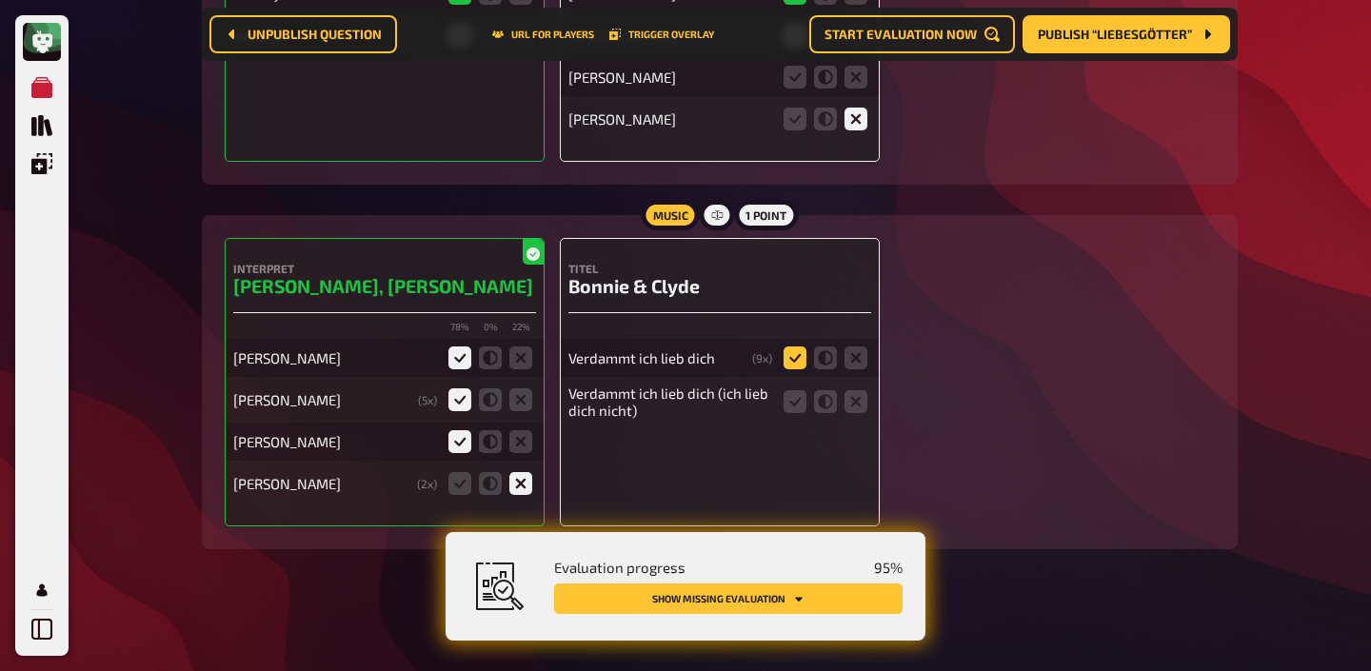
click at [783, 358] on icon at bounding box center [794, 358] width 23 height 23
click at [0, 0] on input "radio" at bounding box center [0, 0] width 0 height 0
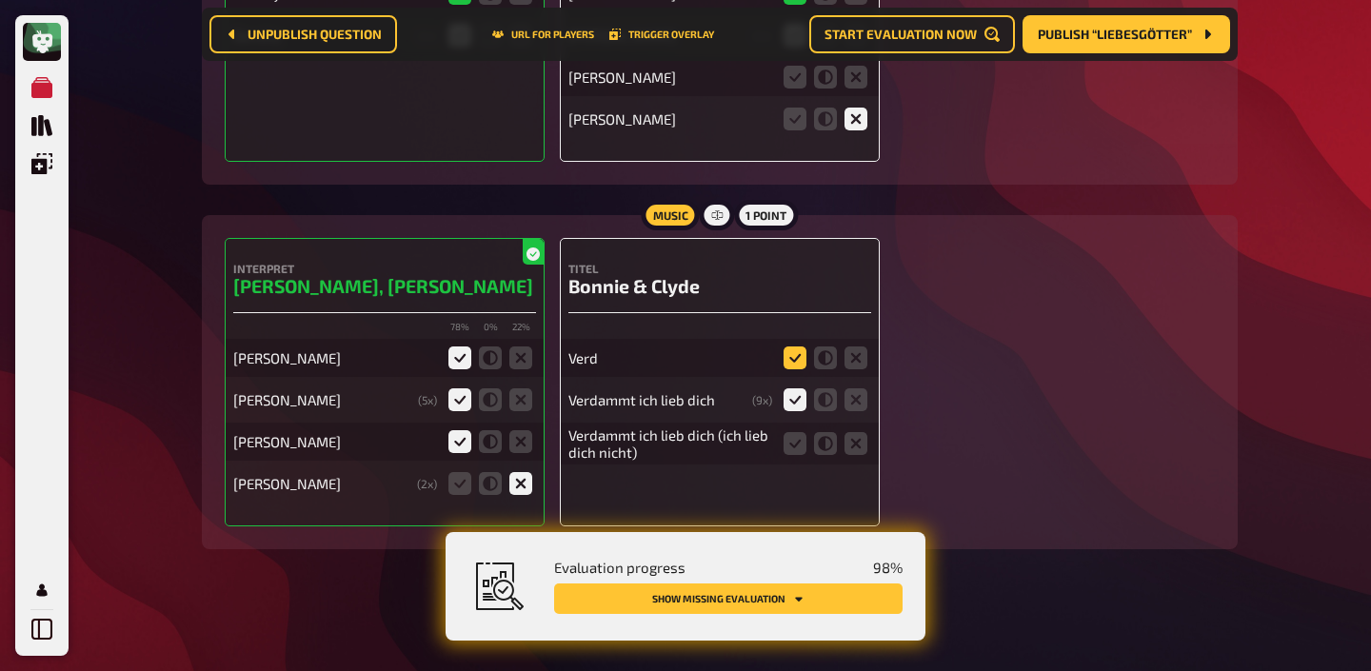
click at [792, 364] on icon at bounding box center [794, 358] width 23 height 23
click at [0, 0] on input "radio" at bounding box center [0, 0] width 0 height 0
click at [787, 428] on fieldset at bounding box center [825, 443] width 91 height 30
click at [786, 441] on icon at bounding box center [794, 443] width 23 height 23
click at [0, 0] on input "radio" at bounding box center [0, 0] width 0 height 0
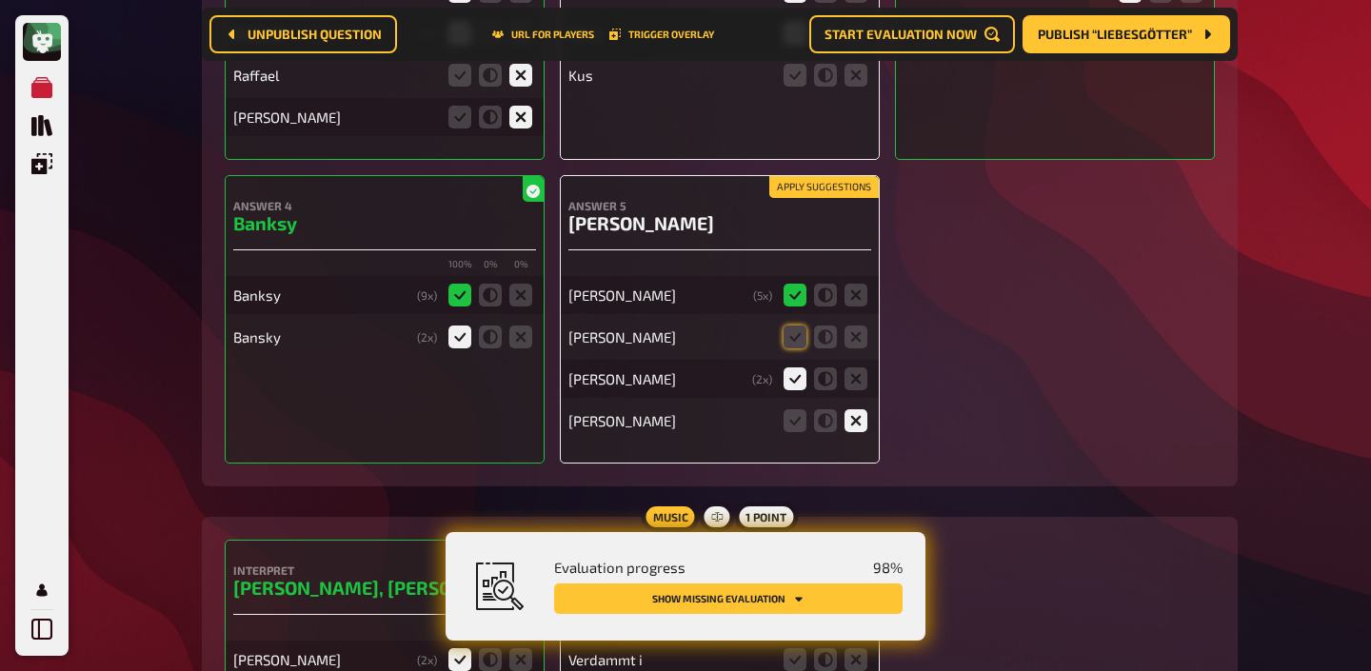
scroll to position [6916, 0]
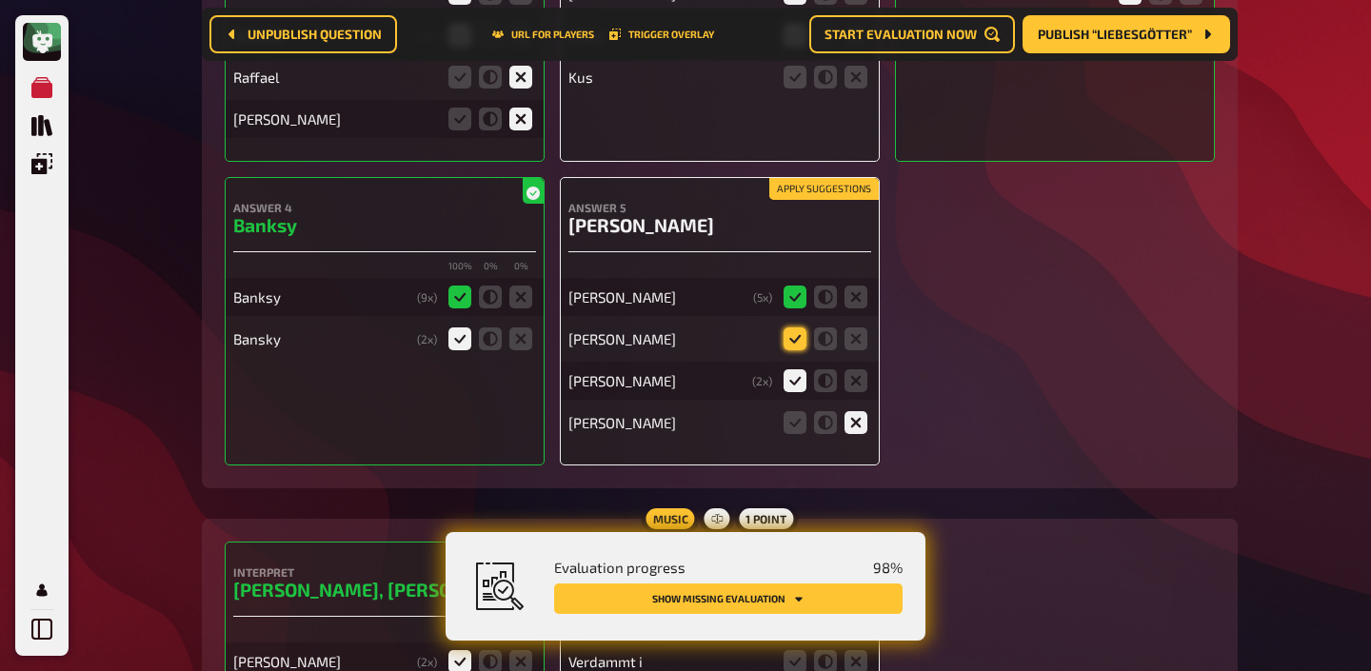
click at [800, 331] on icon at bounding box center [794, 338] width 23 height 23
click at [0, 0] on input "radio" at bounding box center [0, 0] width 0 height 0
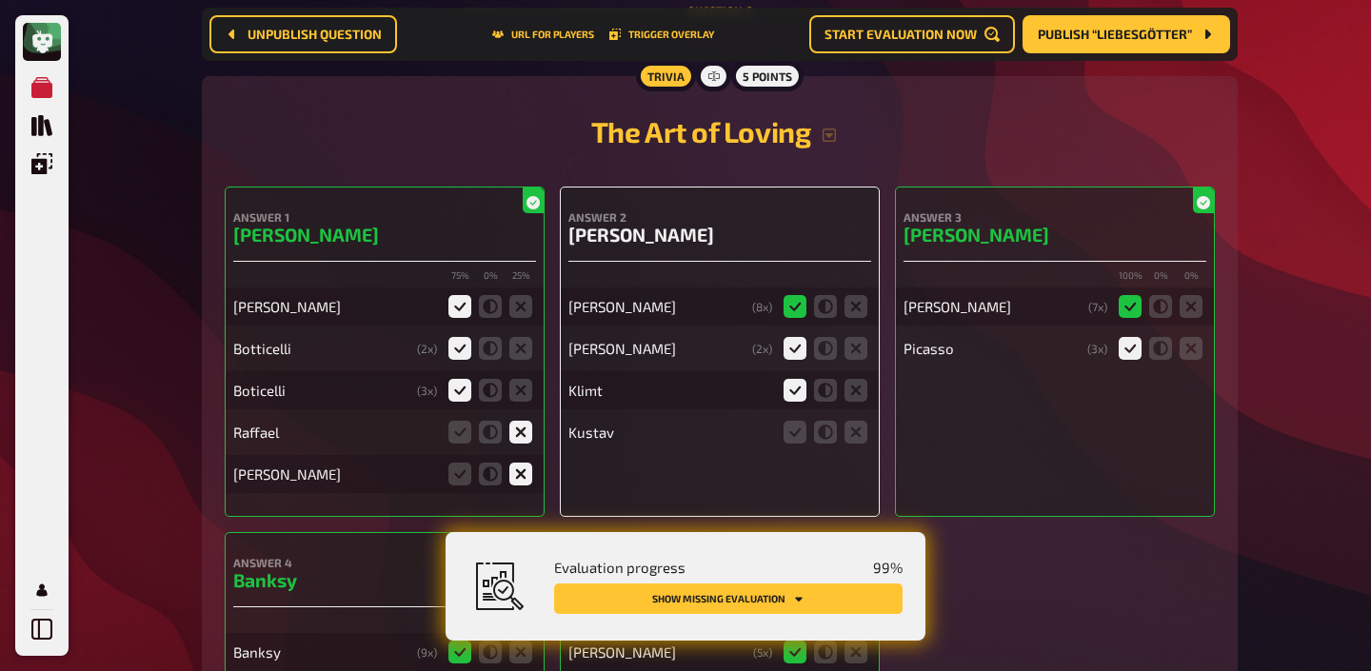
scroll to position [6558, 0]
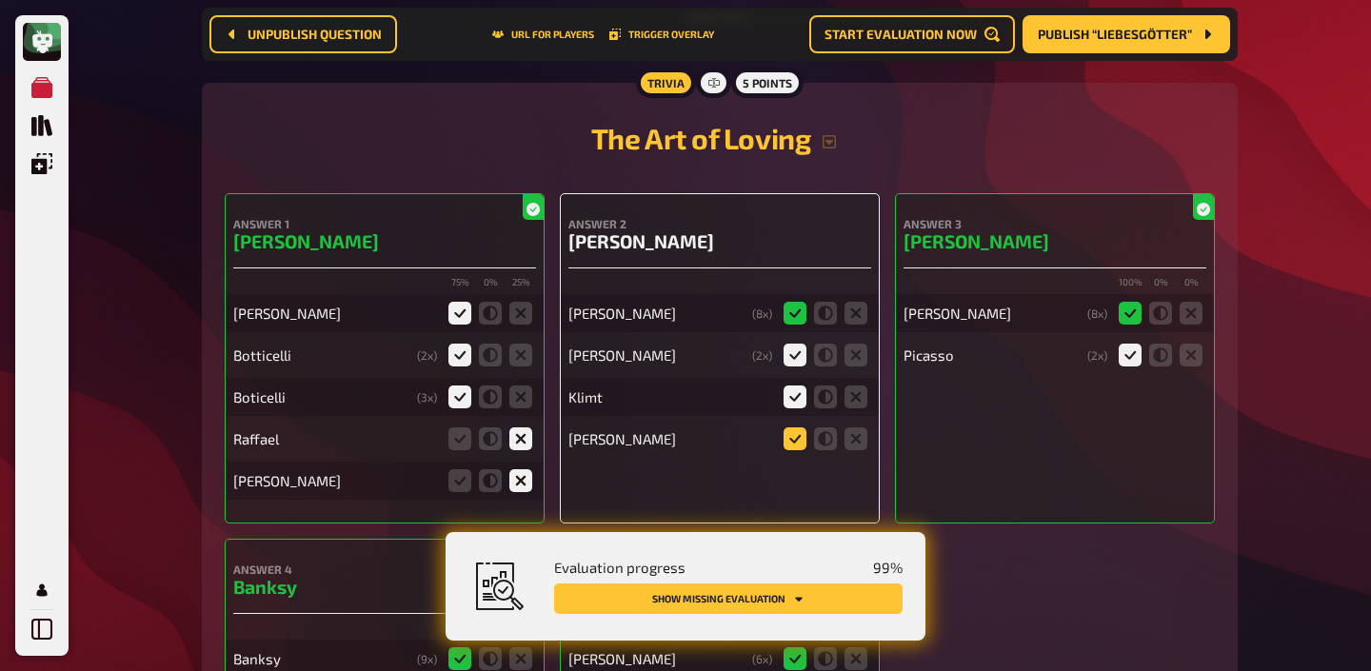
click at [803, 429] on icon at bounding box center [794, 438] width 23 height 23
click at [0, 0] on input "radio" at bounding box center [0, 0] width 0 height 0
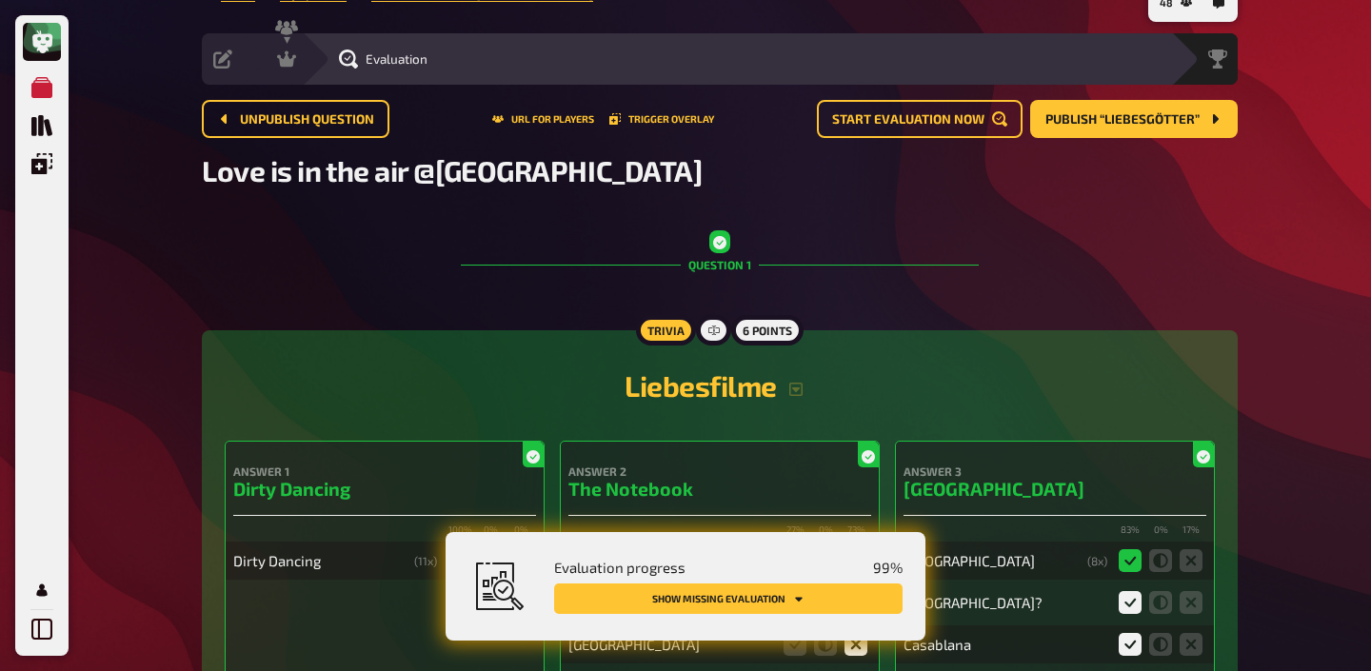
scroll to position [0, 0]
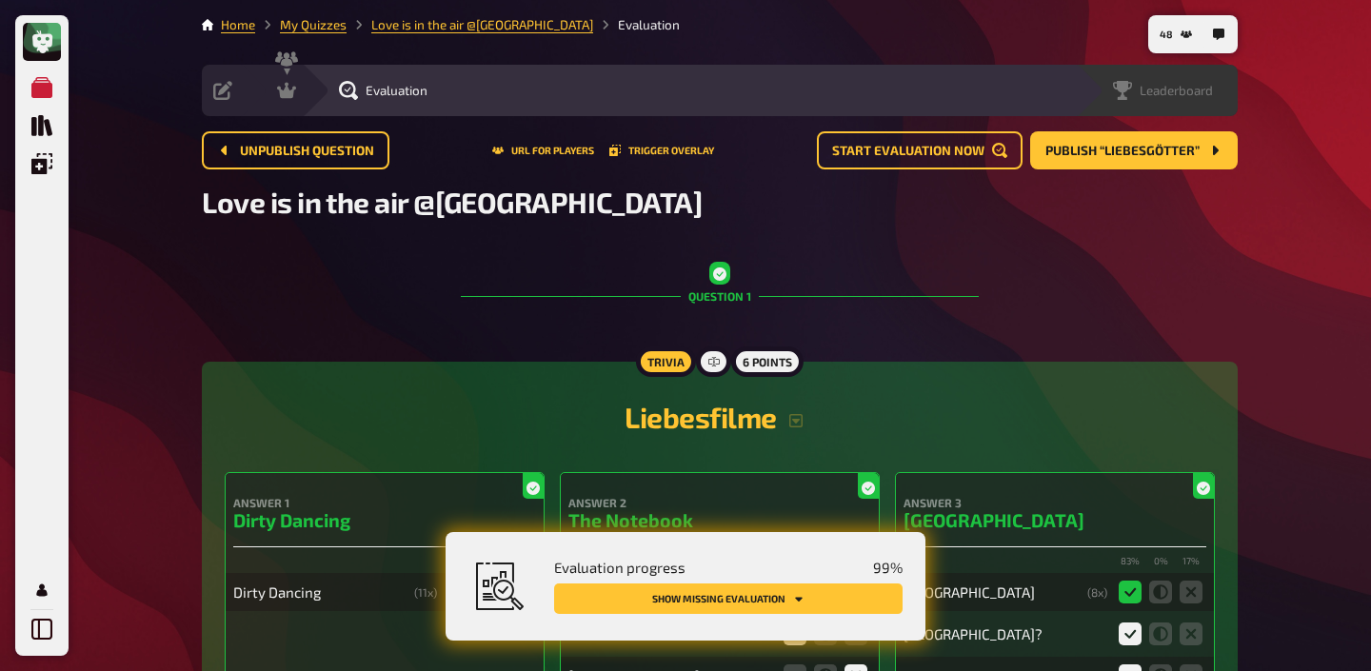
click at [1195, 101] on div "Leaderboard" at bounding box center [1157, 90] width 162 height 51
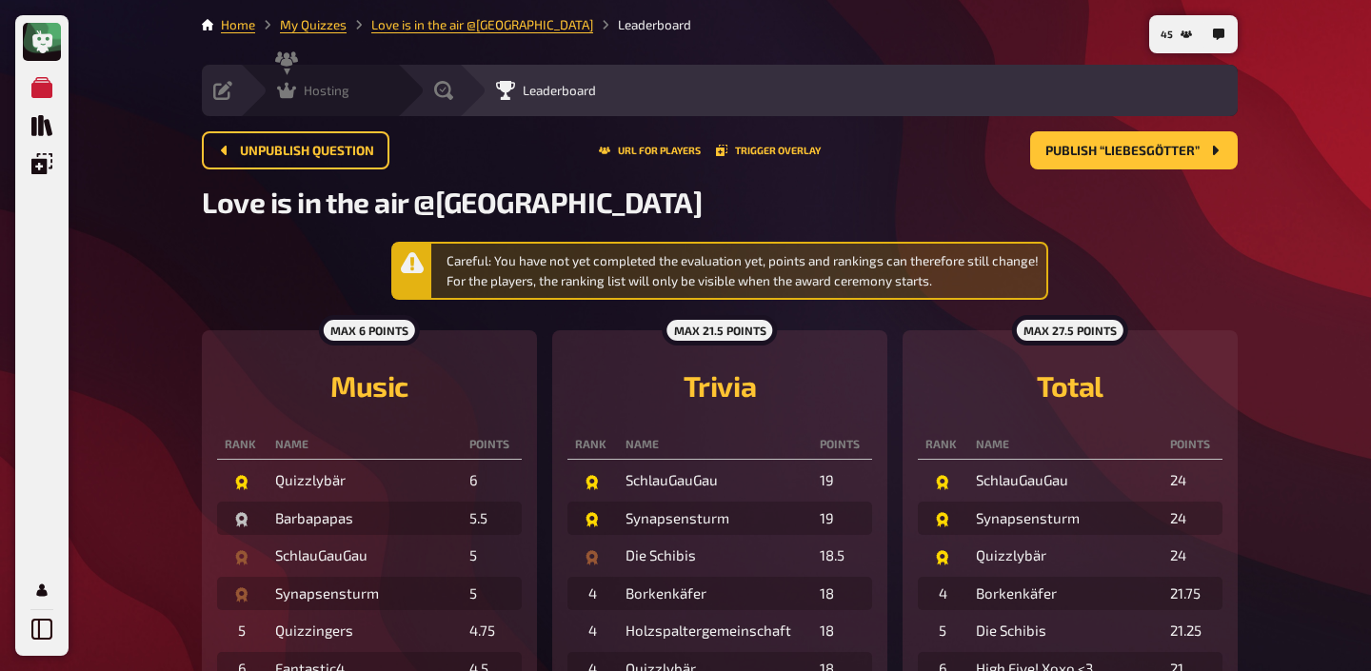
click at [300, 102] on div "Hosting undefined" at bounding box center [318, 90] width 157 height 51
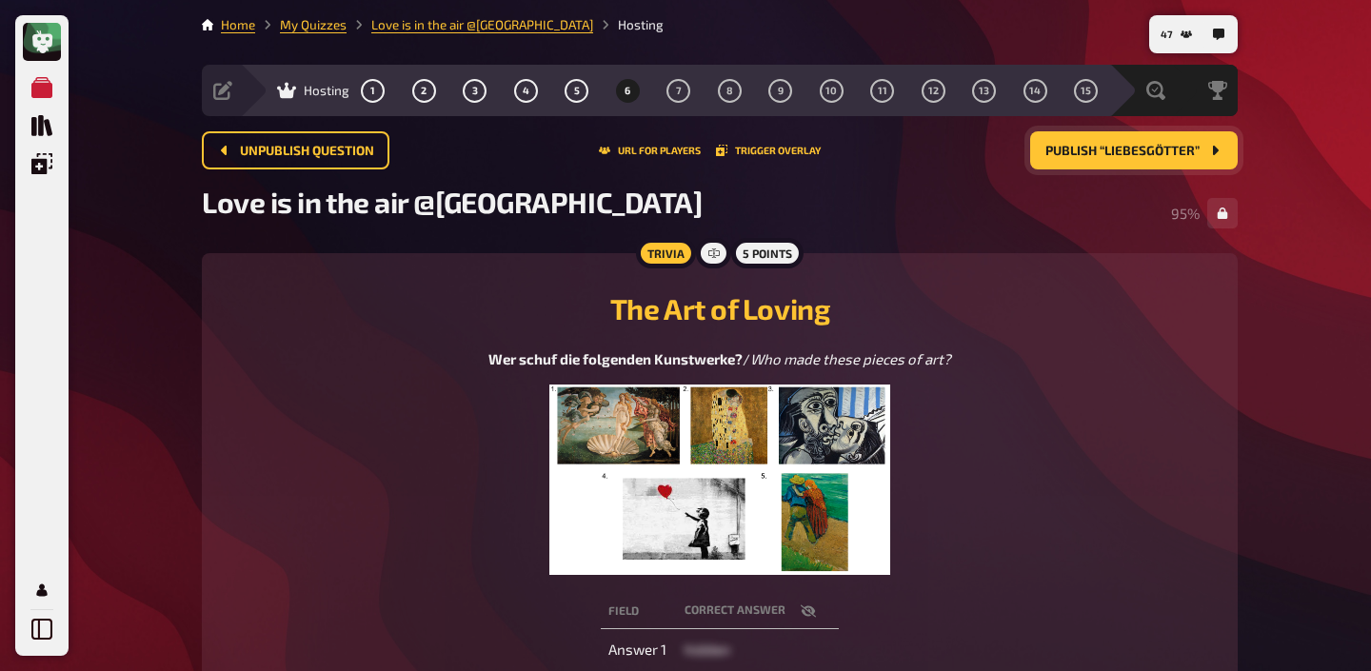
click at [1101, 145] on span "Publish “Liebesgötter”" at bounding box center [1122, 151] width 154 height 13
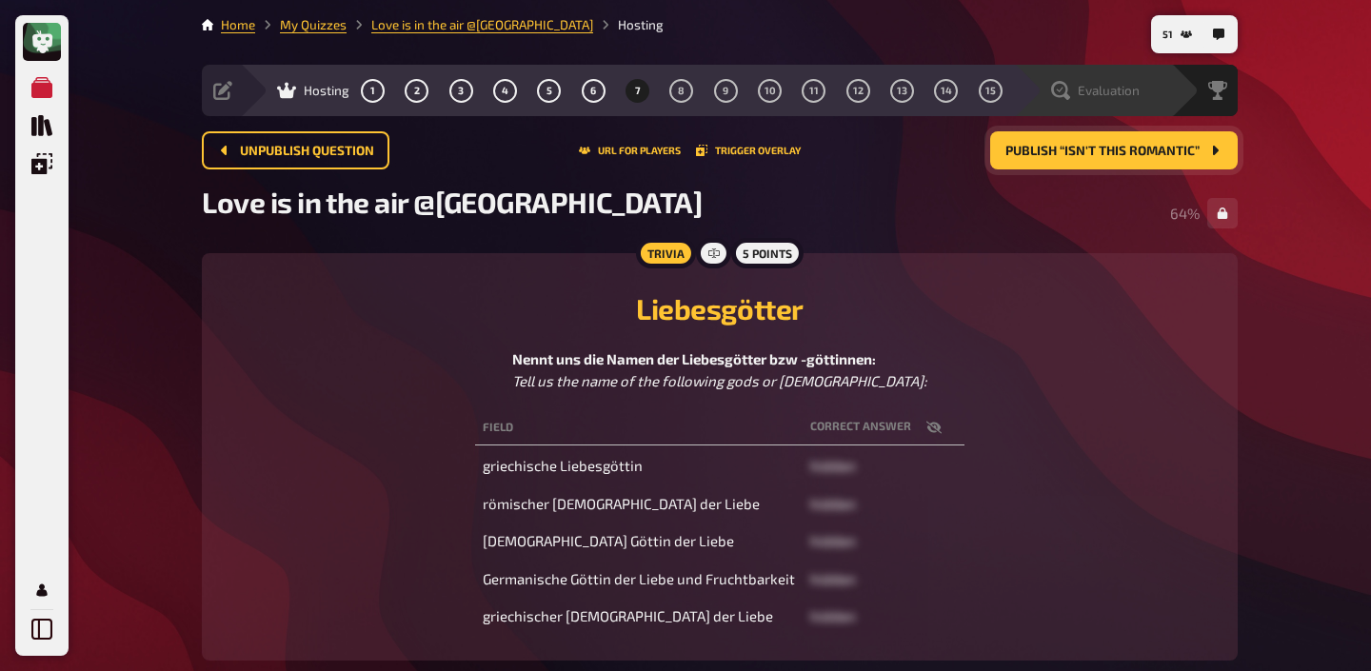
click at [1128, 90] on span "Evaluation" at bounding box center [1109, 90] width 62 height 15
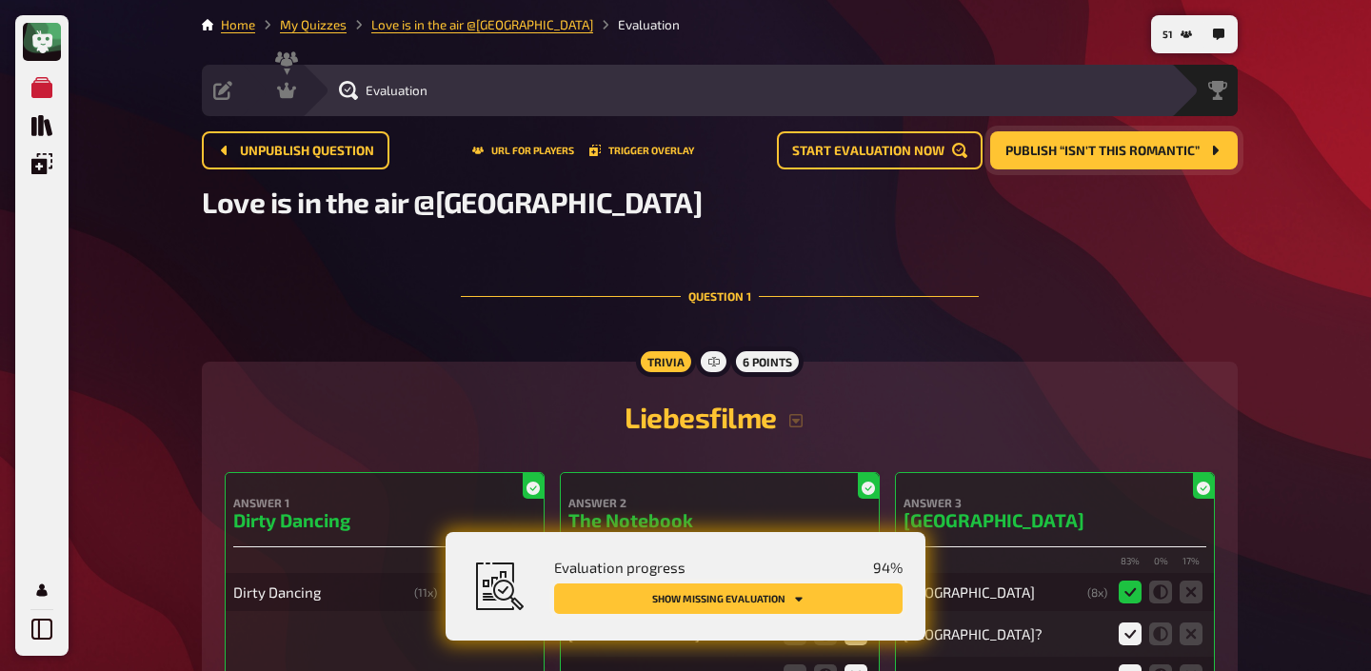
click at [808, 596] on button "Show missing evaluation" at bounding box center [728, 599] width 348 height 30
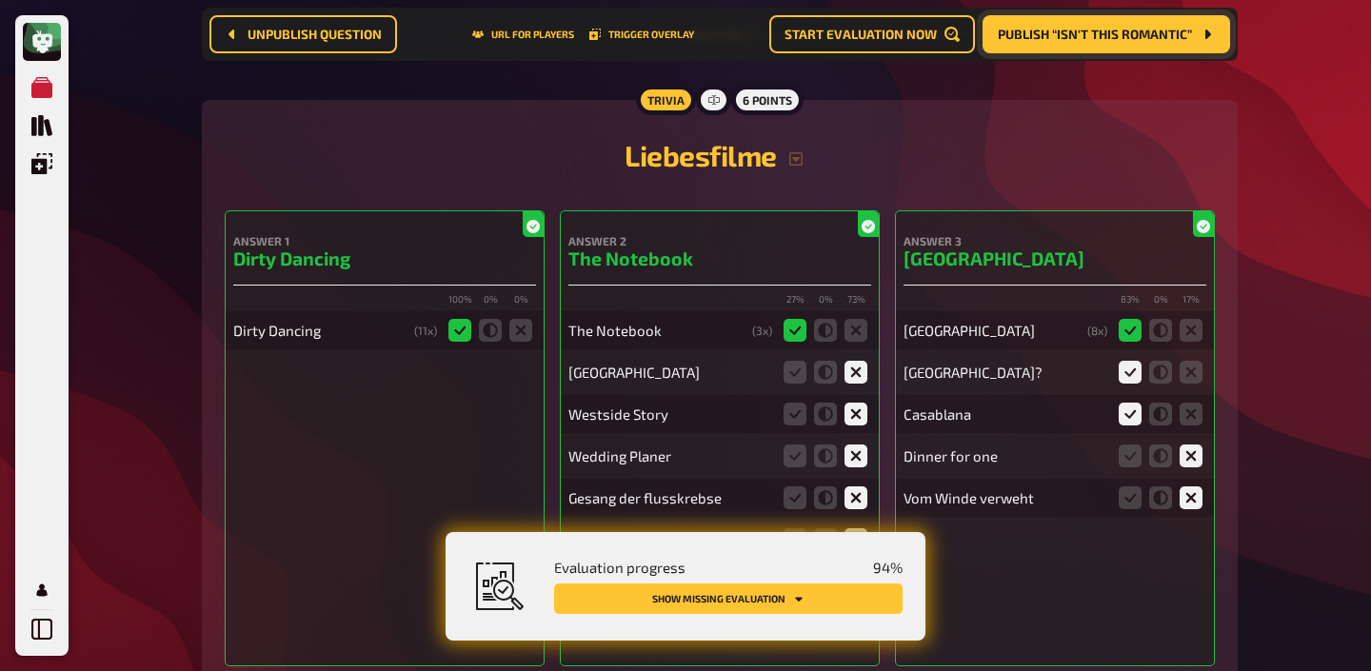
click at [808, 596] on button "Show missing evaluation" at bounding box center [728, 599] width 348 height 30
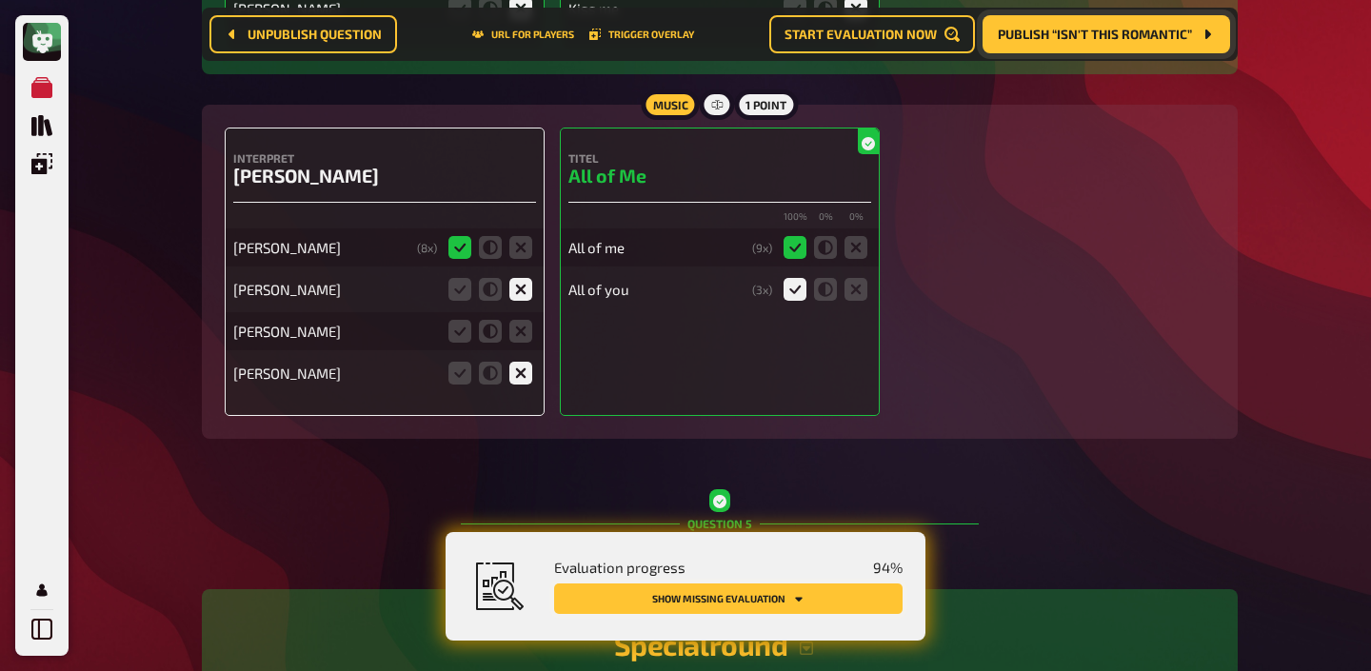
scroll to position [4168, 0]
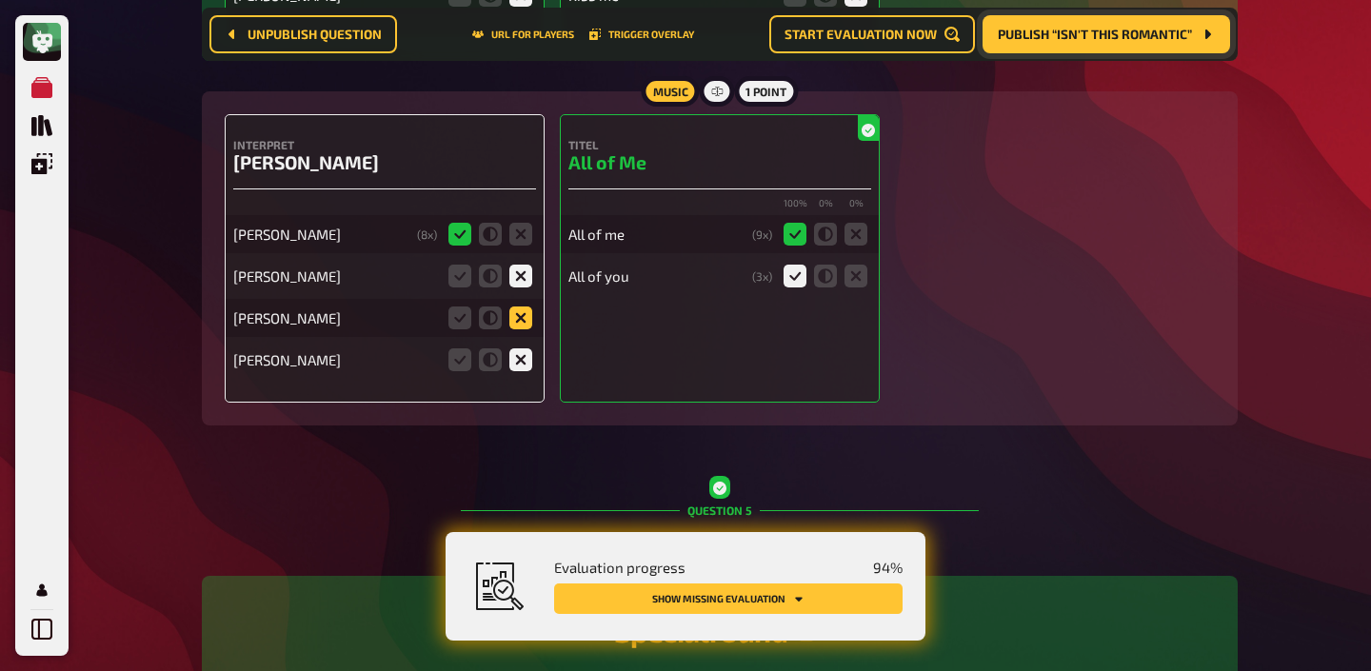
click at [521, 316] on icon at bounding box center [520, 318] width 23 height 23
click at [0, 0] on input "radio" at bounding box center [0, 0] width 0 height 0
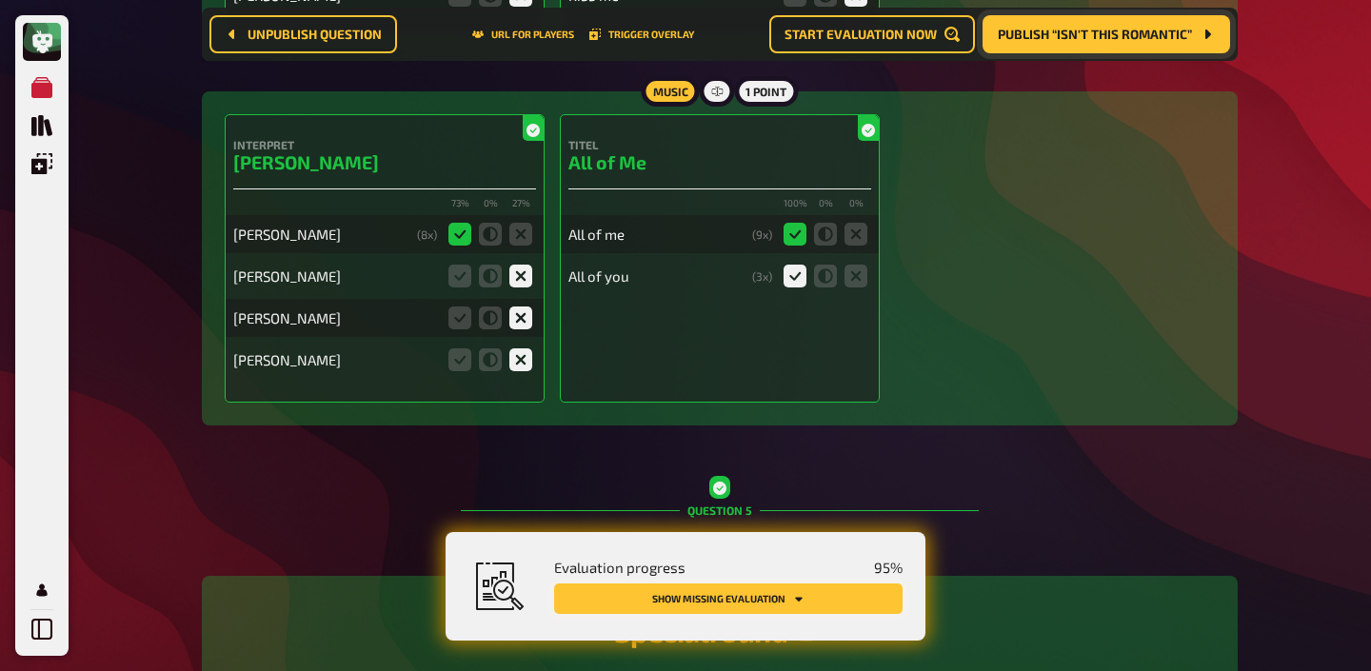
click at [723, 597] on button "Show missing evaluation" at bounding box center [728, 599] width 348 height 30
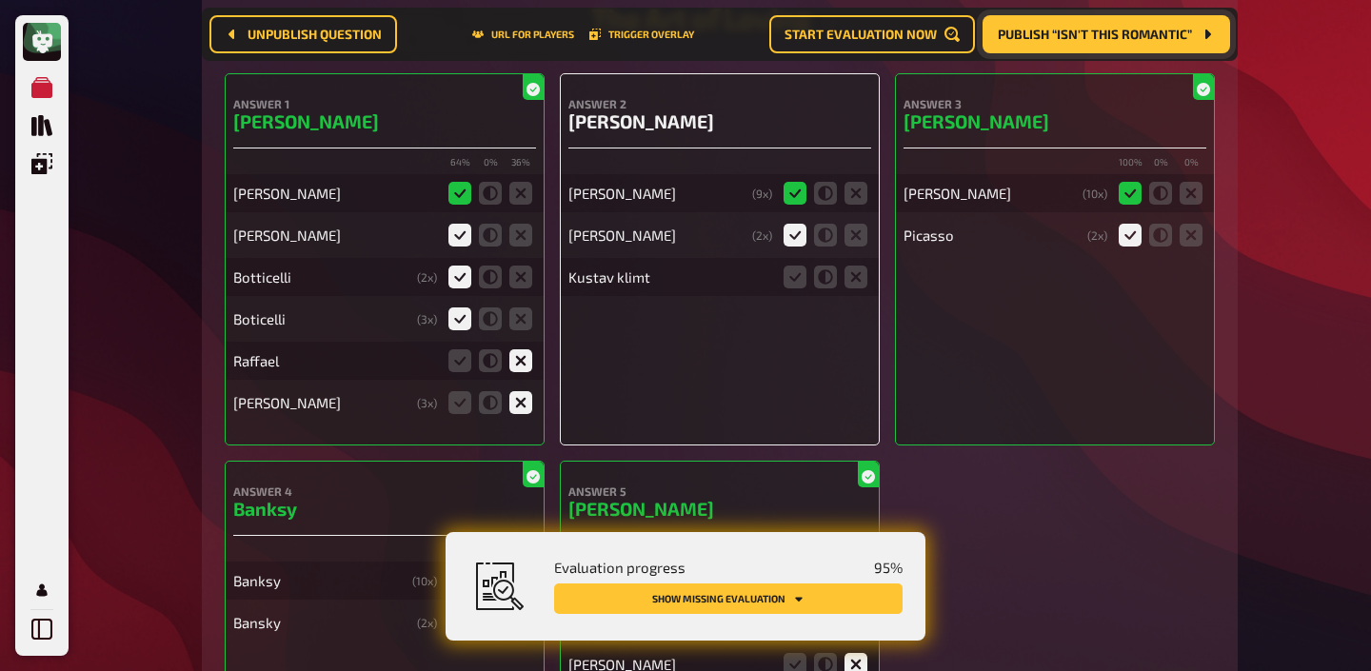
scroll to position [6676, 0]
click at [800, 267] on icon at bounding box center [794, 275] width 23 height 23
click at [0, 0] on input "radio" at bounding box center [0, 0] width 0 height 0
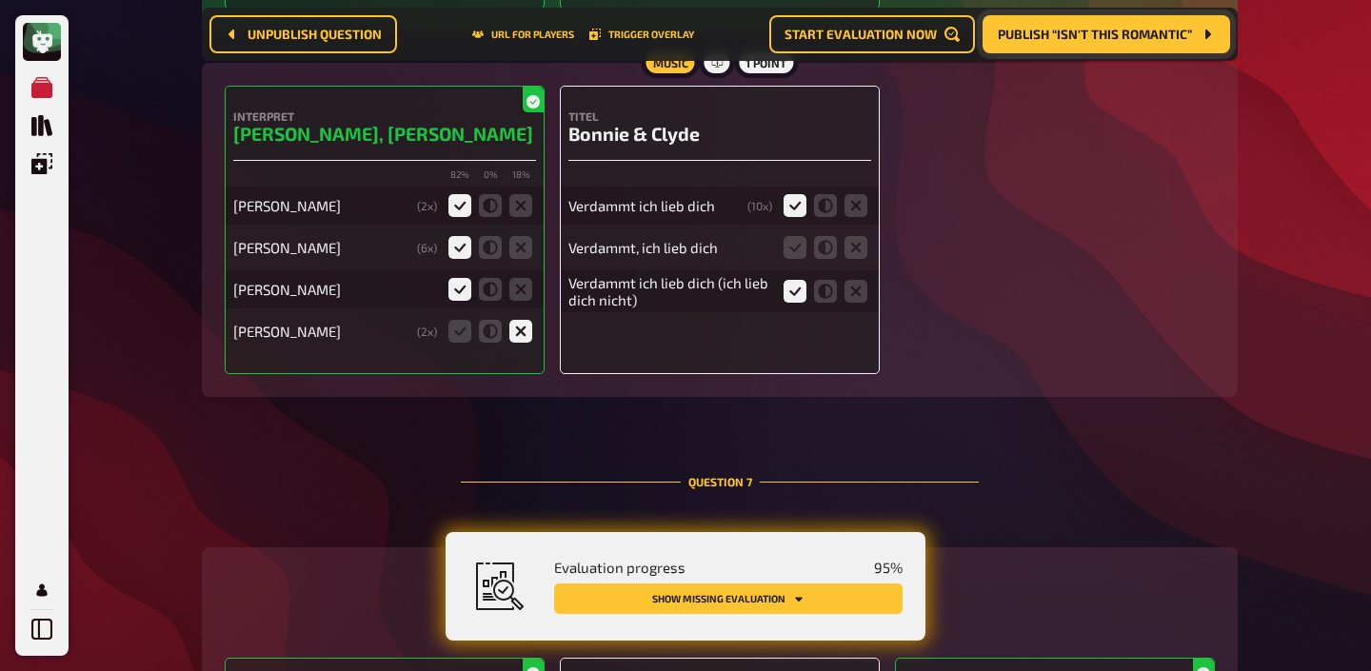
scroll to position [7373, 0]
click at [803, 246] on icon at bounding box center [794, 246] width 23 height 23
click at [0, 0] on input "radio" at bounding box center [0, 0] width 0 height 0
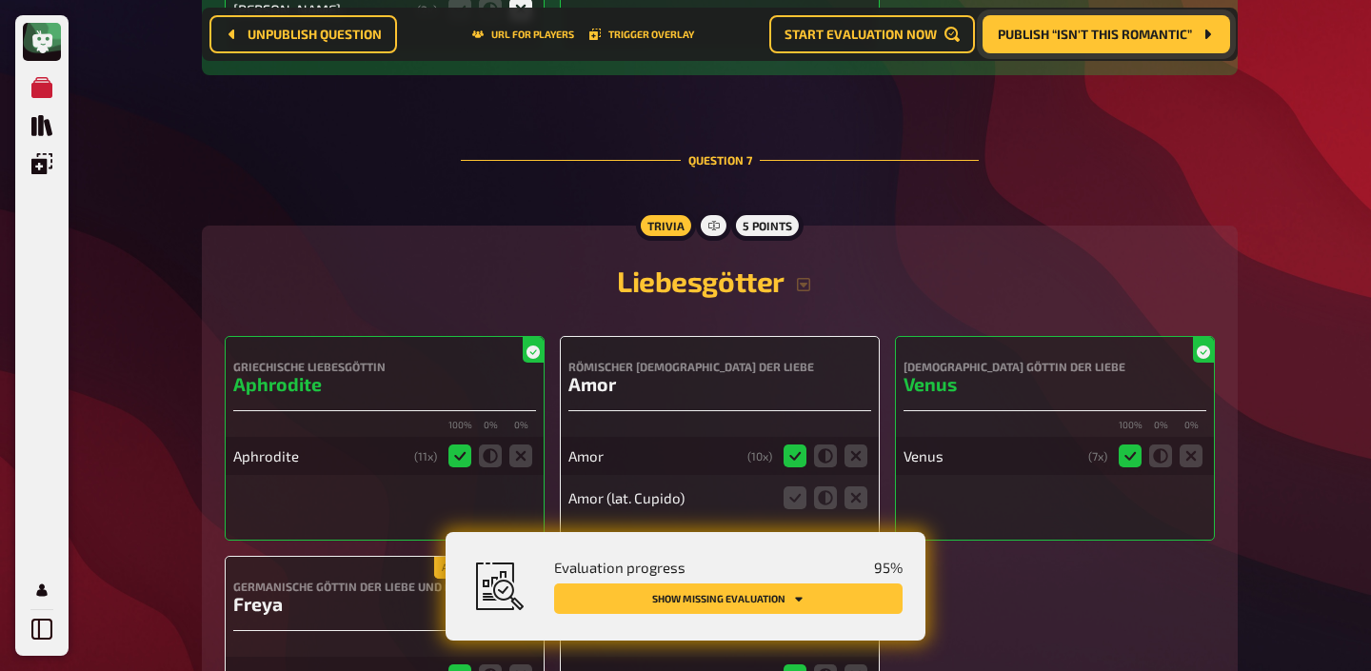
scroll to position [7993, 0]
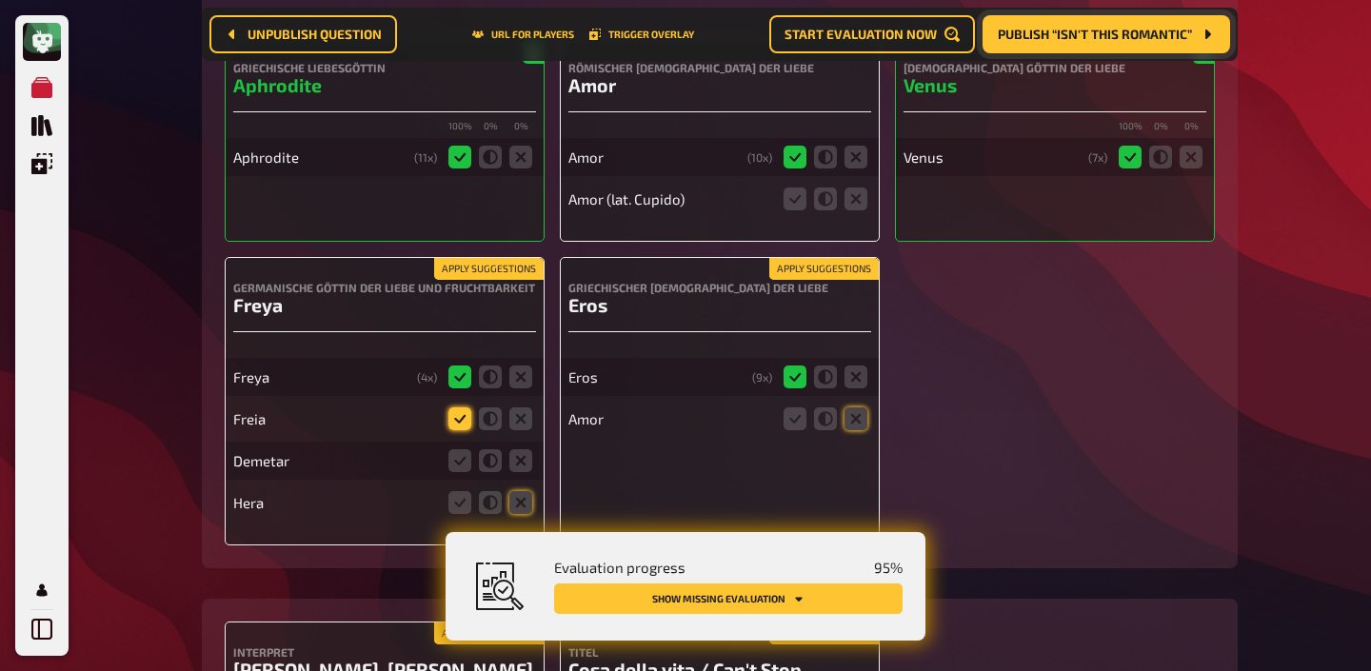
click at [454, 421] on icon at bounding box center [459, 418] width 23 height 23
click at [0, 0] on input "radio" at bounding box center [0, 0] width 0 height 0
click at [526, 468] on icon at bounding box center [520, 460] width 23 height 23
click at [0, 0] on input "radio" at bounding box center [0, 0] width 0 height 0
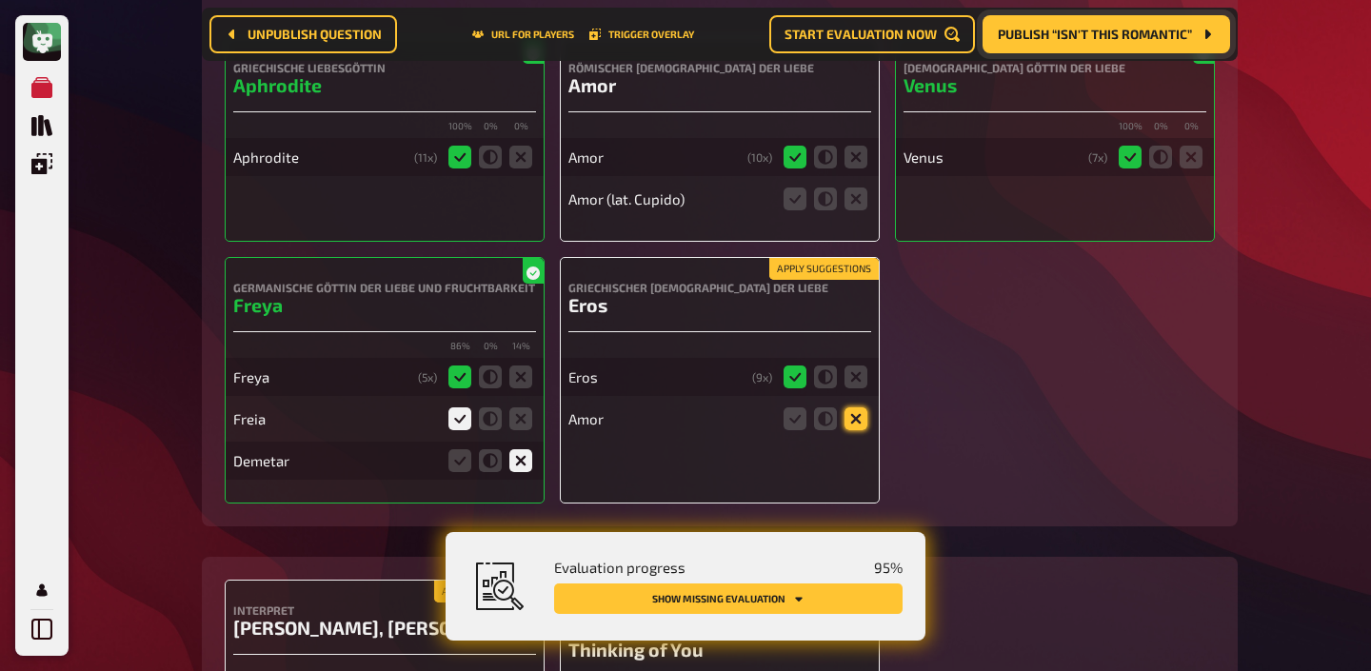
click at [862, 423] on icon at bounding box center [855, 418] width 23 height 23
click at [0, 0] on input "radio" at bounding box center [0, 0] width 0 height 0
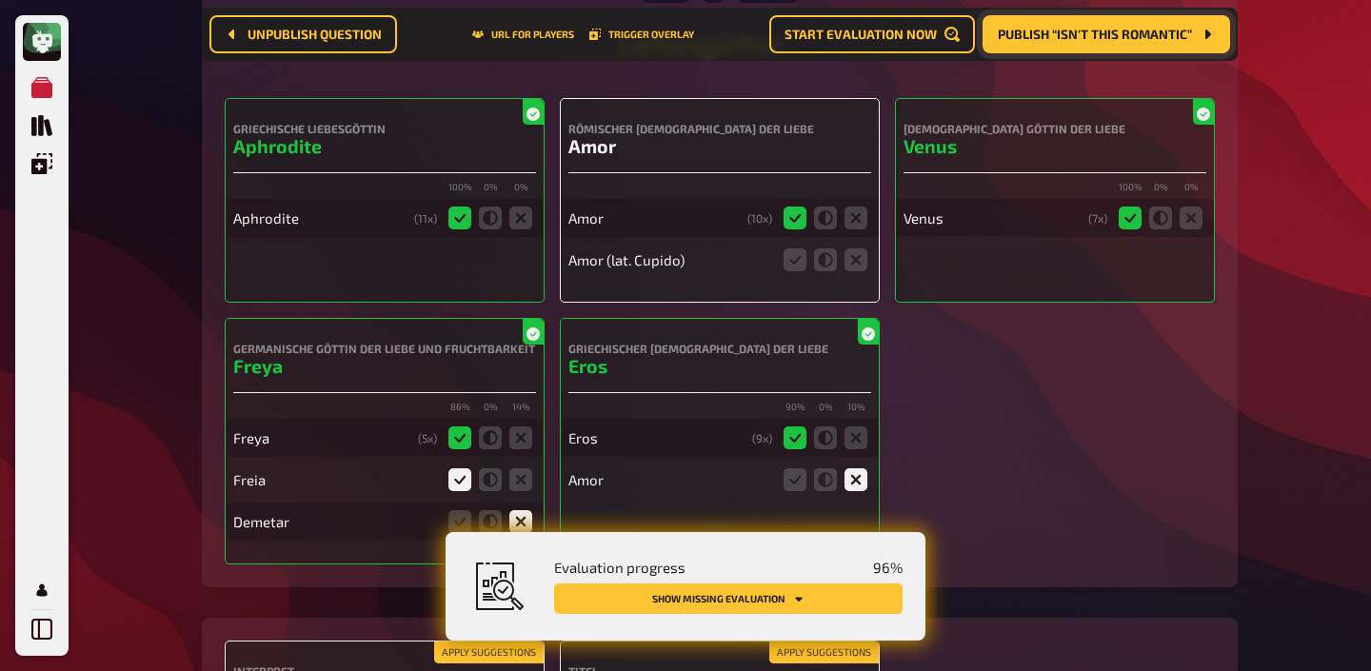
scroll to position [7931, 0]
click at [798, 264] on icon at bounding box center [794, 260] width 23 height 23
click at [0, 0] on input "radio" at bounding box center [0, 0] width 0 height 0
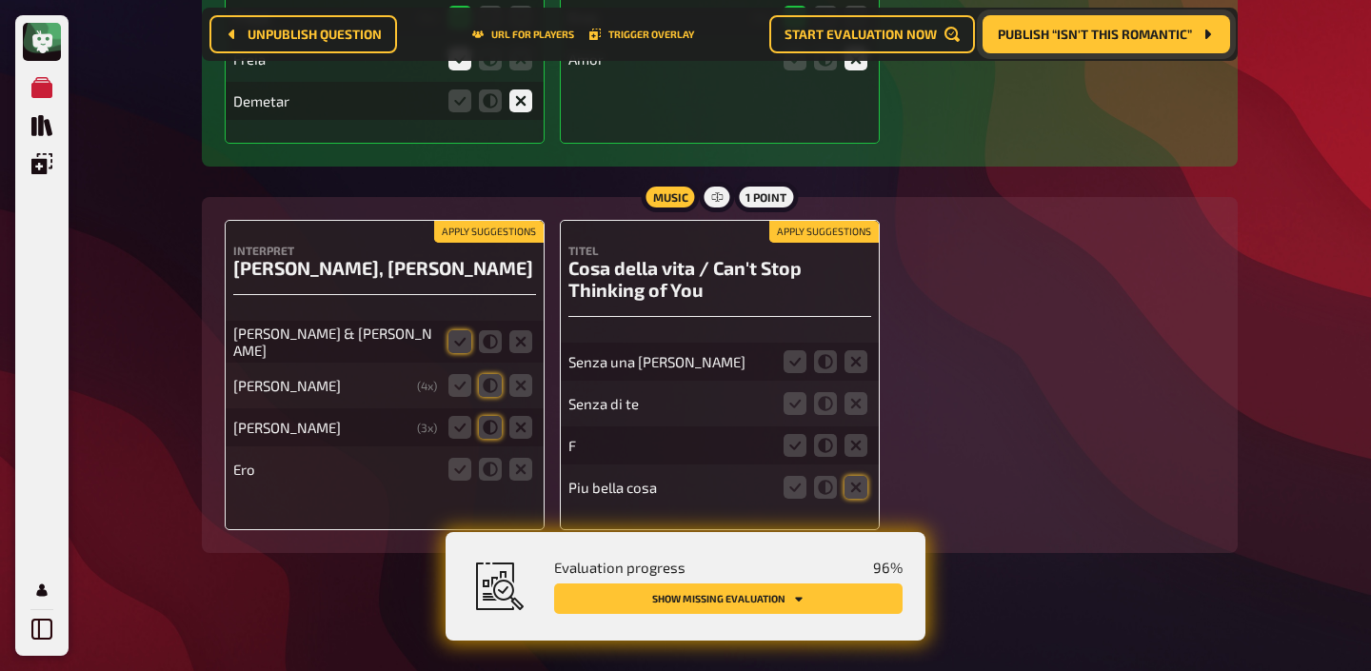
scroll to position [8361, 0]
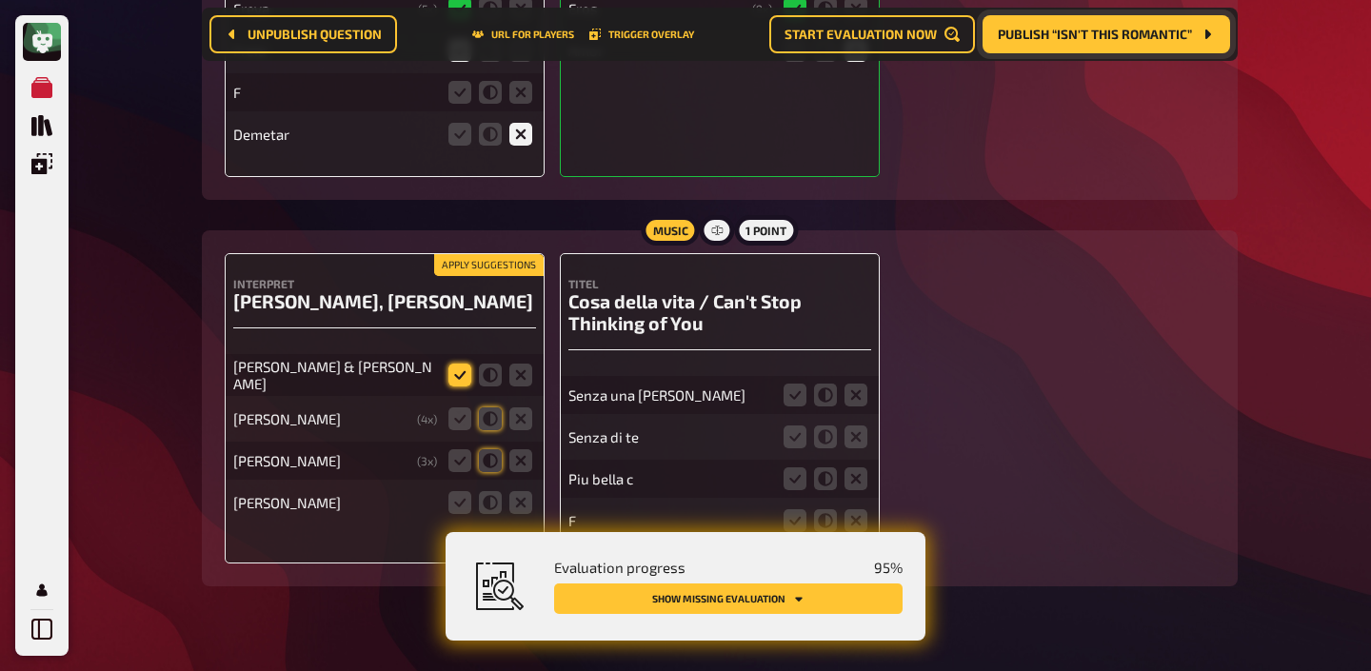
click at [459, 378] on icon at bounding box center [459, 375] width 23 height 23
click at [0, 0] on input "radio" at bounding box center [0, 0] width 0 height 0
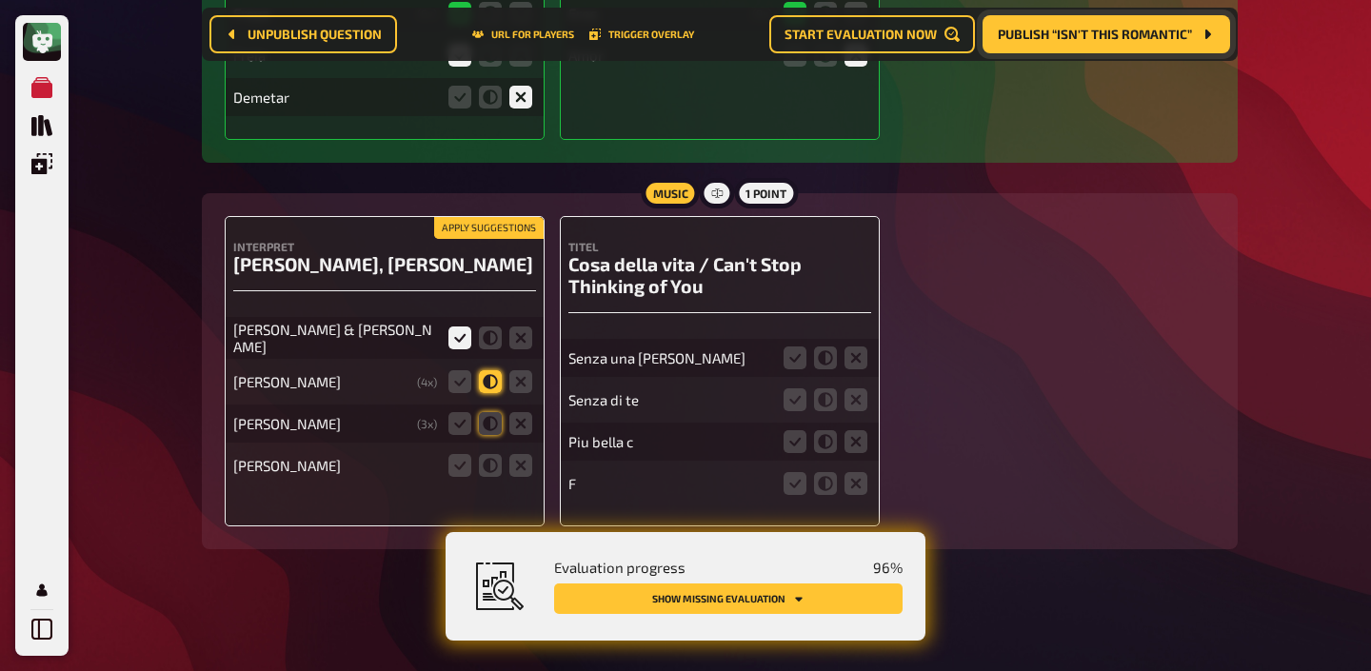
click at [485, 381] on icon at bounding box center [490, 381] width 23 height 23
click at [0, 0] on input "radio" at bounding box center [0, 0] width 0 height 0
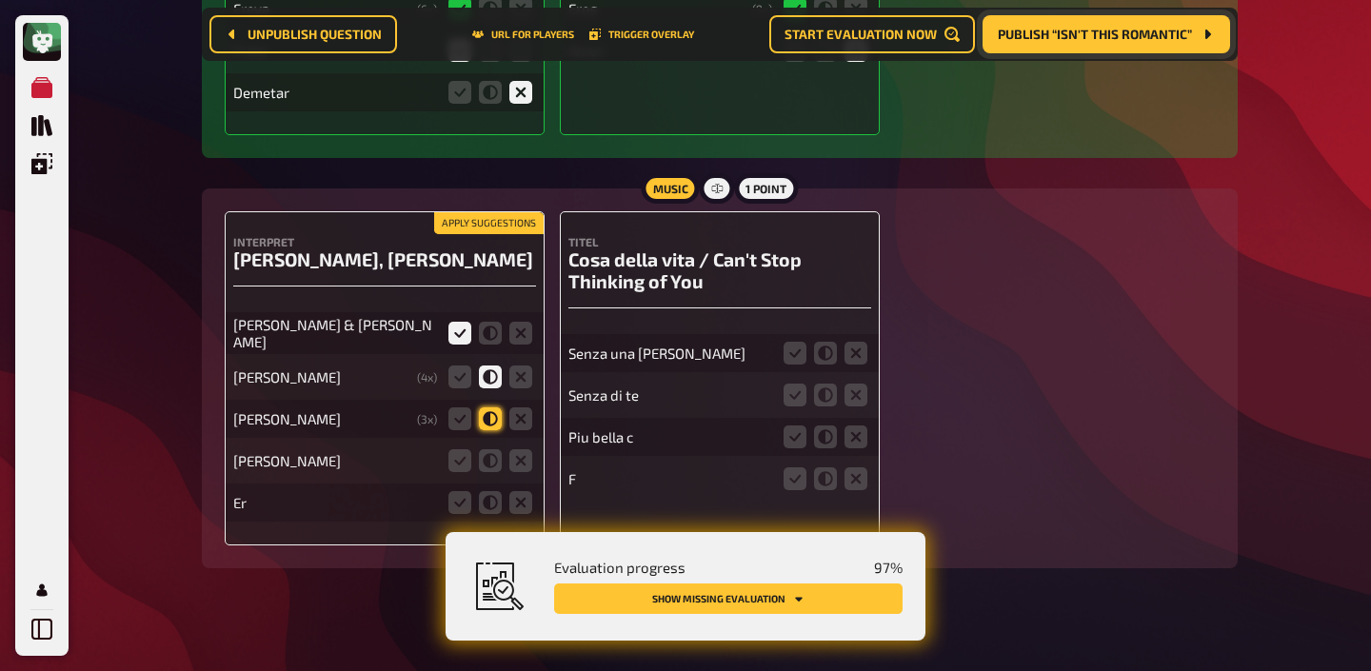
click at [487, 420] on icon at bounding box center [490, 418] width 23 height 23
click at [0, 0] on input "radio" at bounding box center [0, 0] width 0 height 0
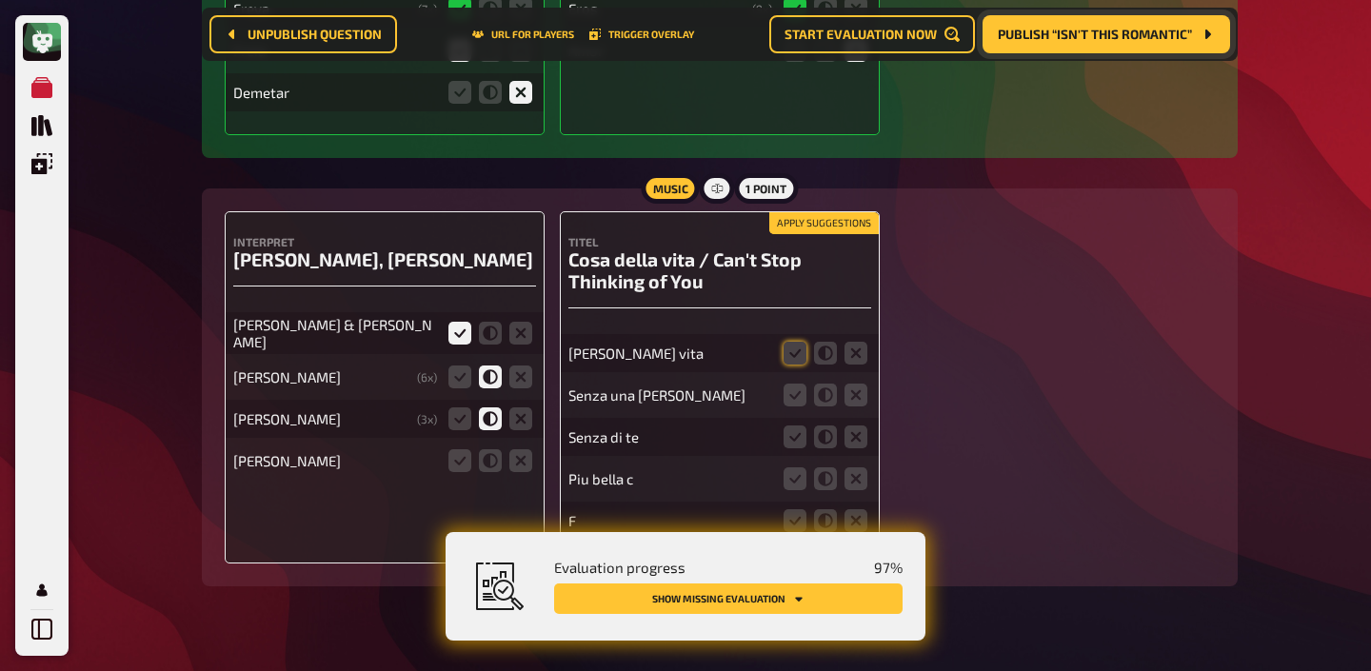
scroll to position [8320, 0]
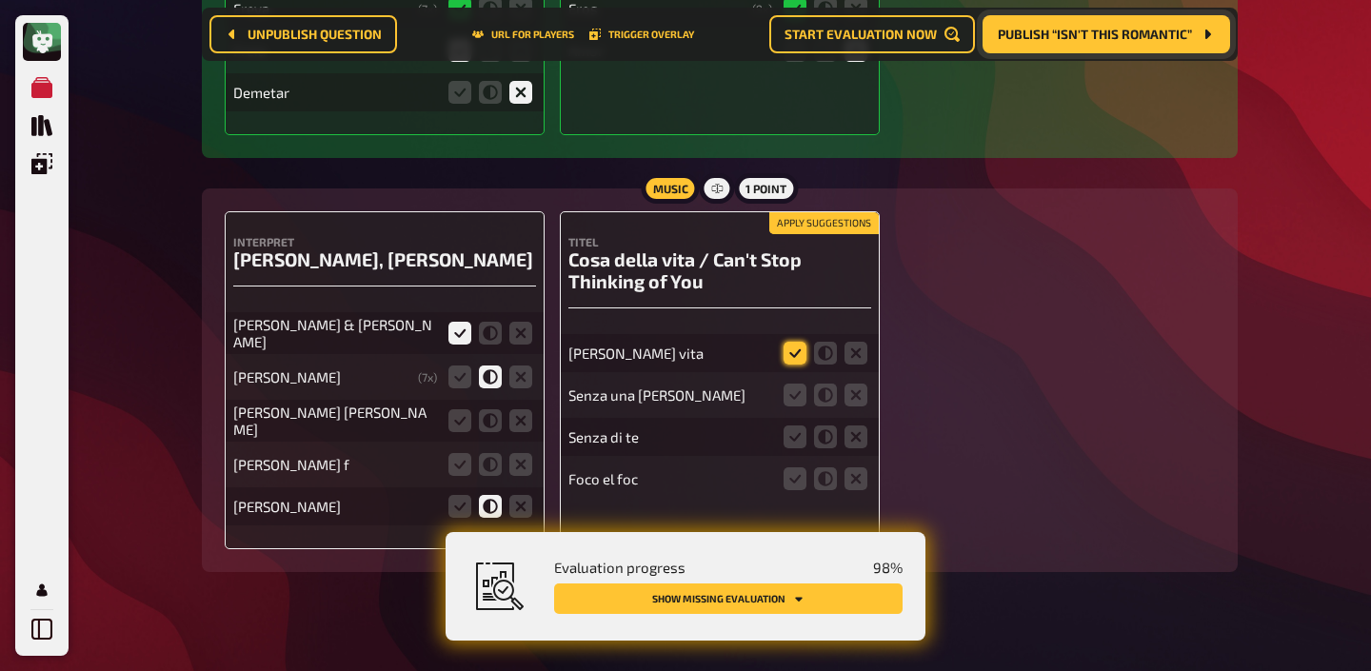
click at [794, 357] on icon at bounding box center [794, 353] width 23 height 23
click at [0, 0] on input "radio" at bounding box center [0, 0] width 0 height 0
click at [851, 393] on icon at bounding box center [855, 395] width 23 height 23
click at [0, 0] on input "radio" at bounding box center [0, 0] width 0 height 0
click at [849, 446] on icon at bounding box center [855, 437] width 23 height 23
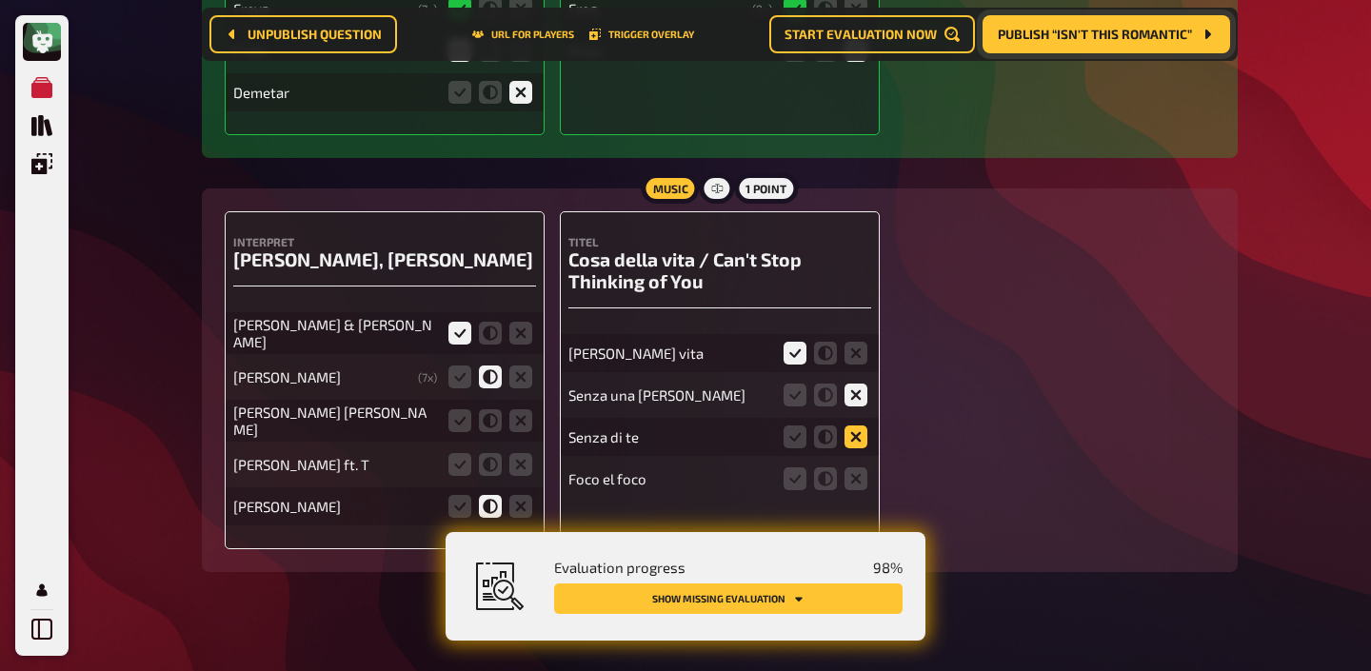
click at [0, 0] on input "radio" at bounding box center [0, 0] width 0 height 0
click at [849, 472] on icon at bounding box center [855, 478] width 23 height 23
click at [0, 0] on input "radio" at bounding box center [0, 0] width 0 height 0
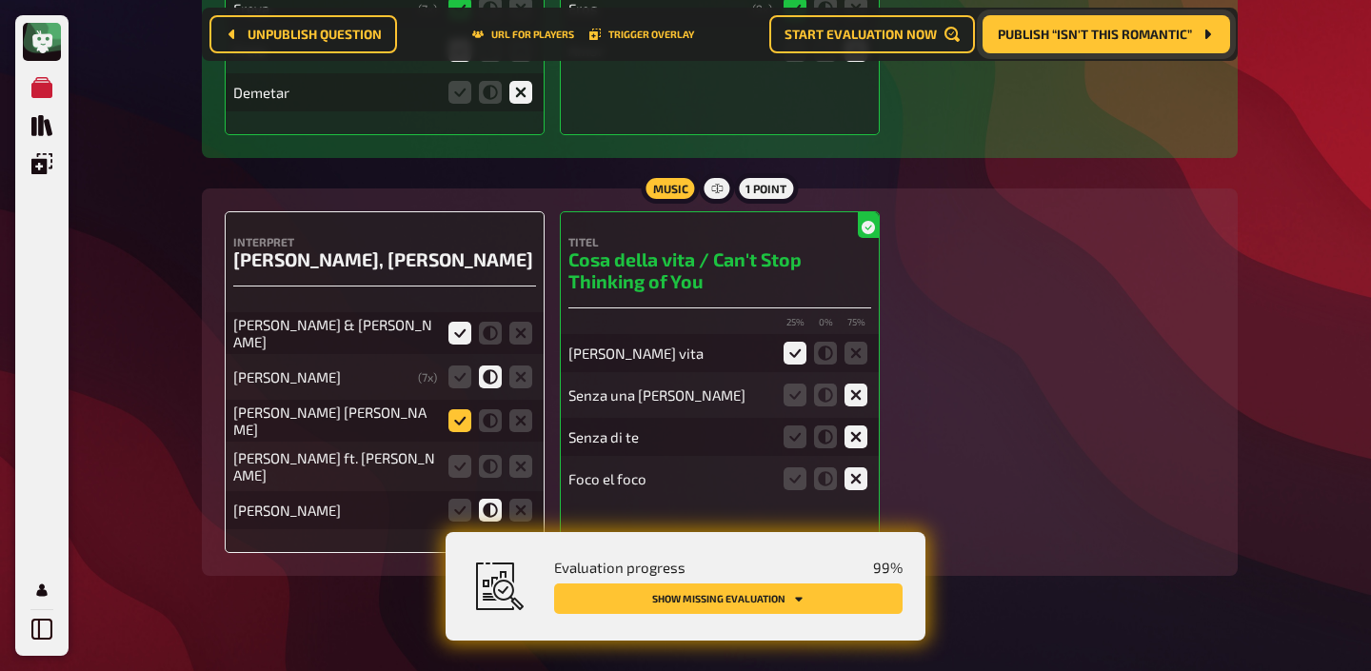
click at [458, 419] on icon at bounding box center [459, 420] width 23 height 23
click at [0, 0] on input "radio" at bounding box center [0, 0] width 0 height 0
click at [458, 461] on icon at bounding box center [459, 466] width 23 height 23
click at [0, 0] on input "radio" at bounding box center [0, 0] width 0 height 0
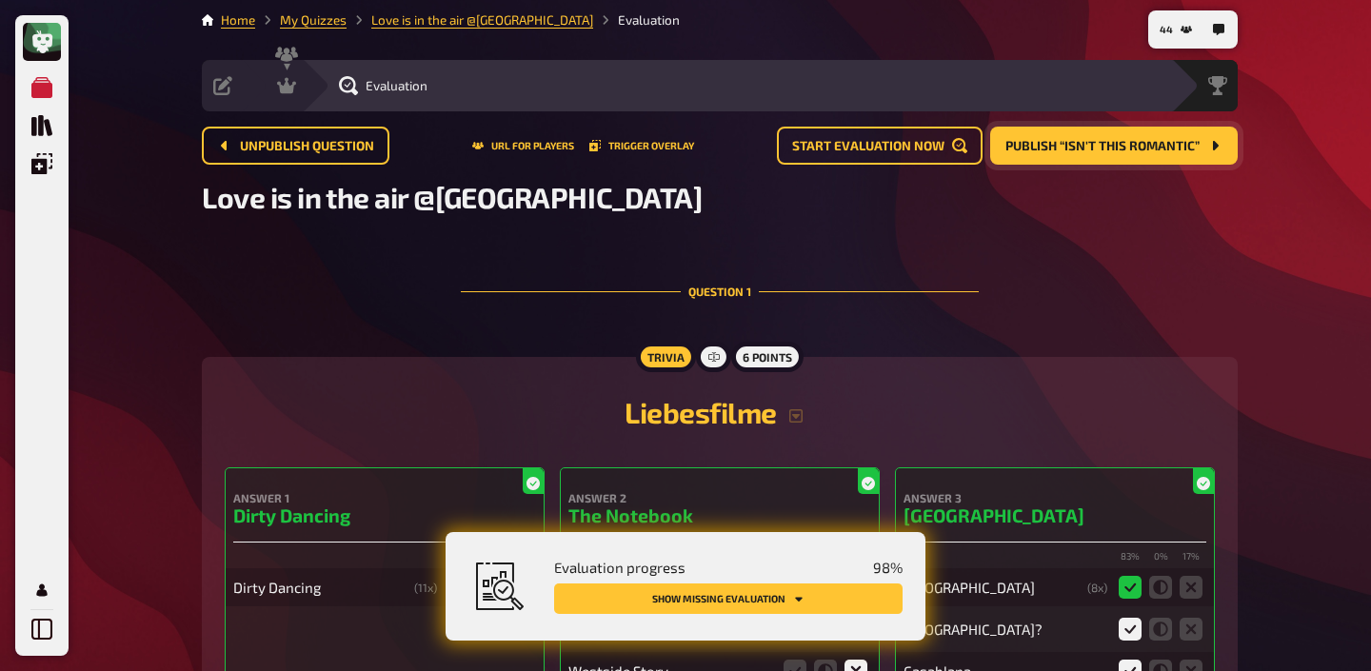
scroll to position [0, 0]
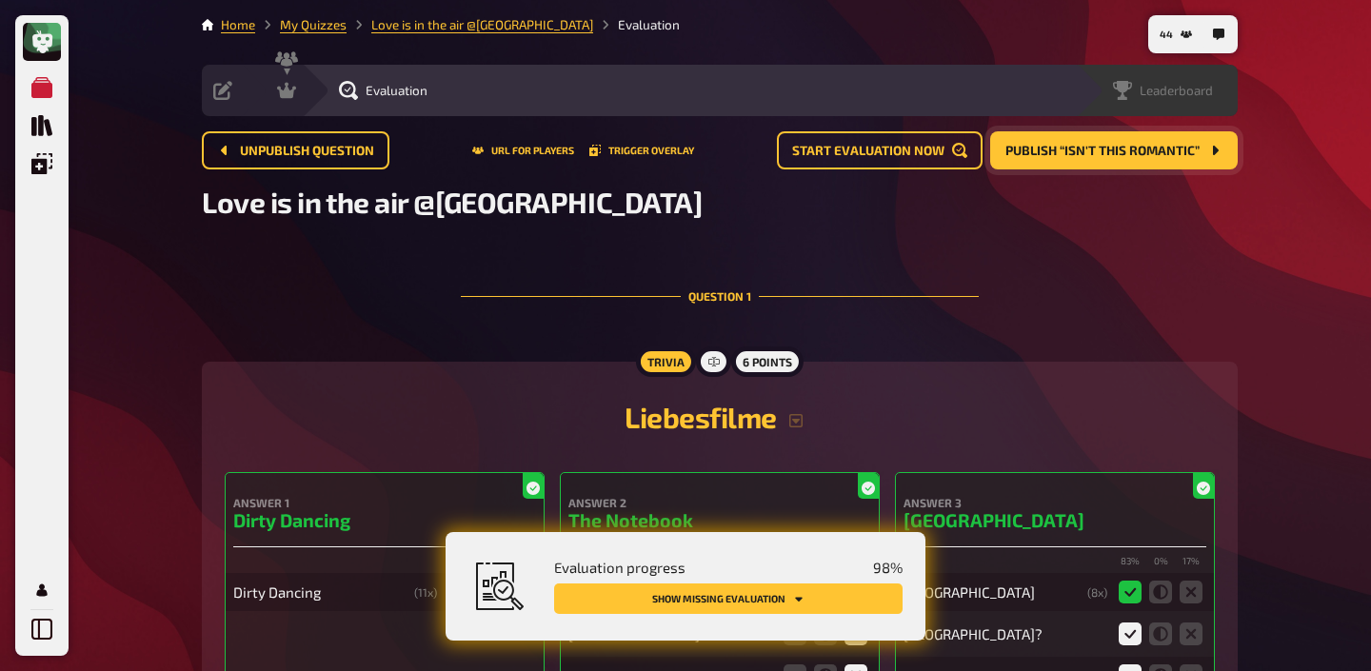
click at [1211, 99] on div "Leaderboard" at bounding box center [1163, 90] width 100 height 19
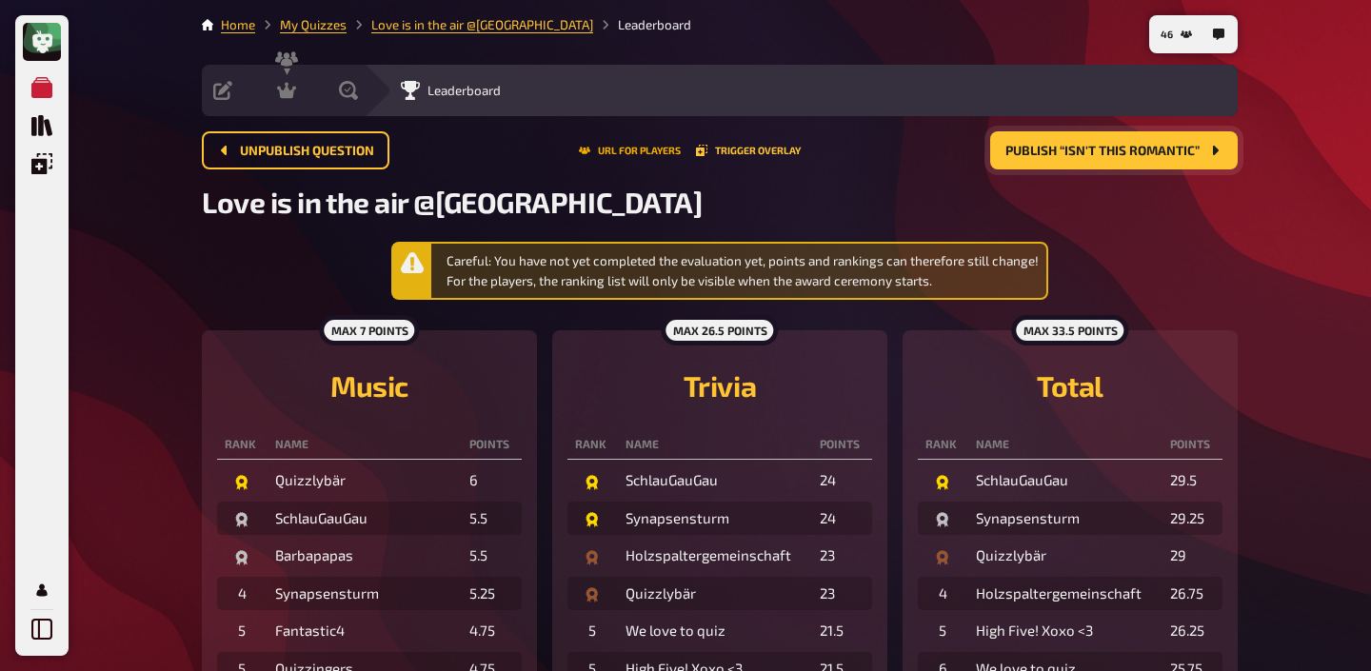
click at [614, 146] on button "URL for players" at bounding box center [630, 150] width 102 height 11
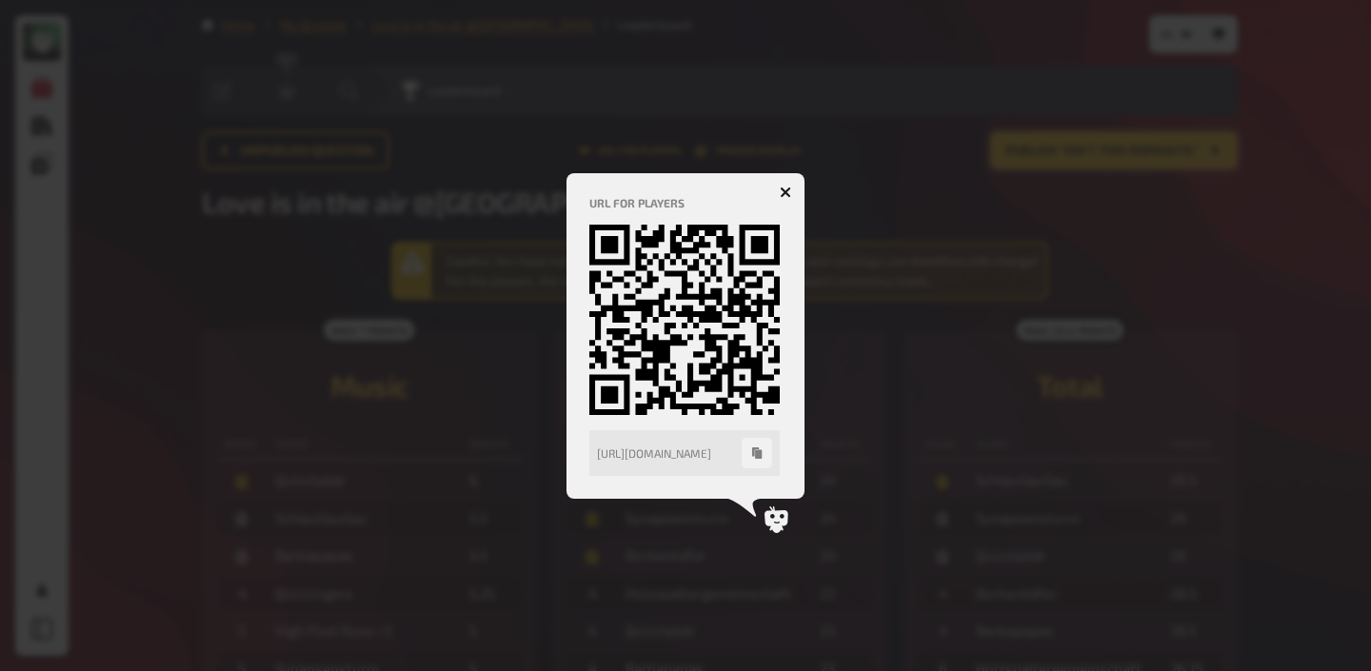
click at [786, 190] on icon "button" at bounding box center [786, 192] width 18 height 18
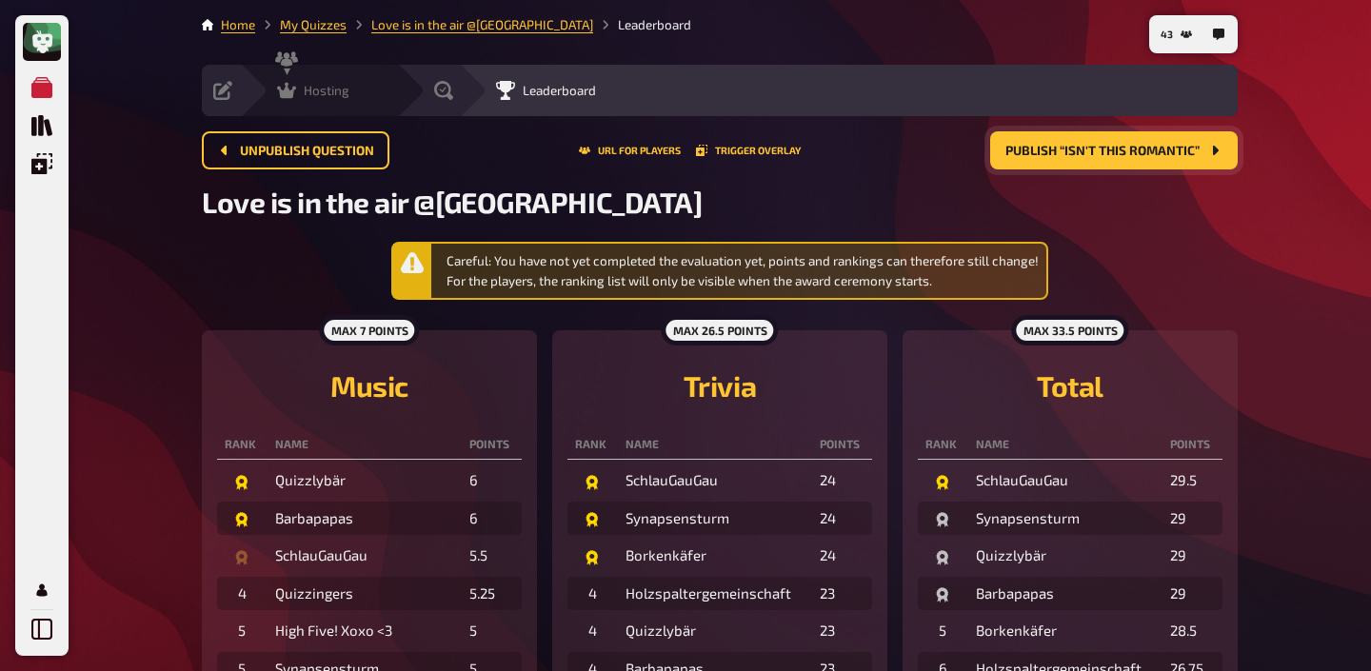
click at [295, 95] on icon at bounding box center [286, 90] width 19 height 19
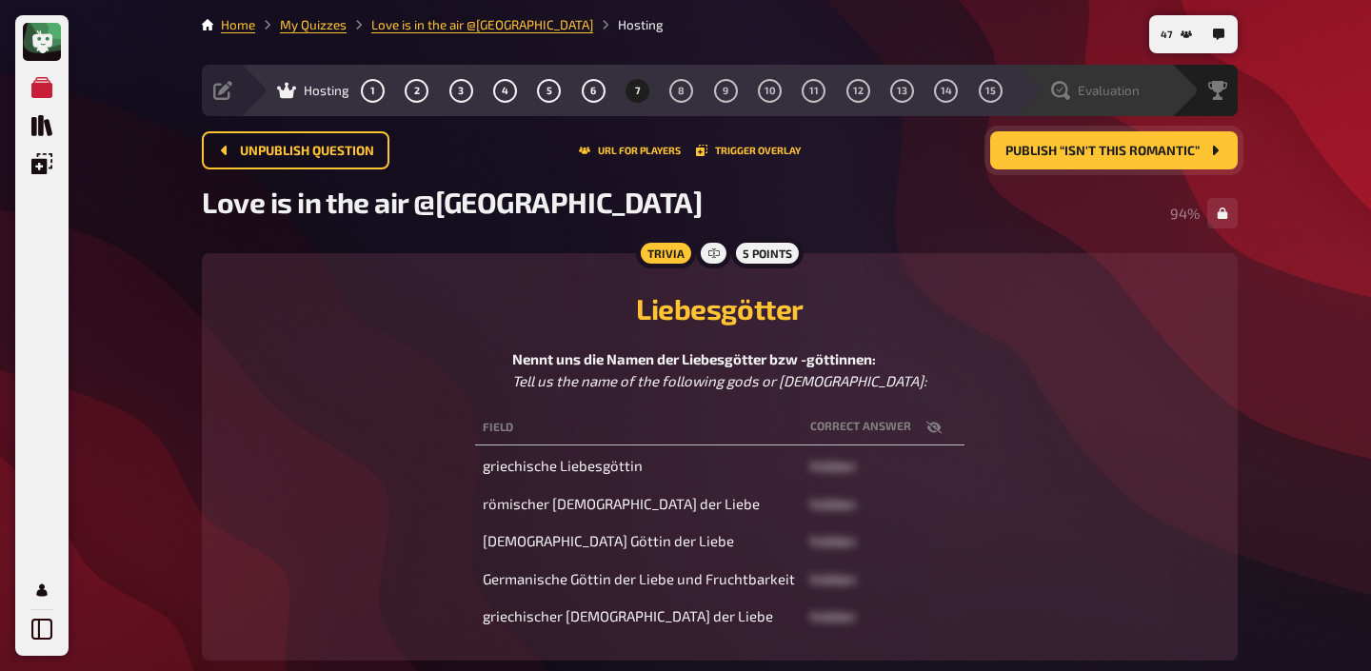
click at [1138, 91] on span "Evaluation" at bounding box center [1109, 90] width 62 height 15
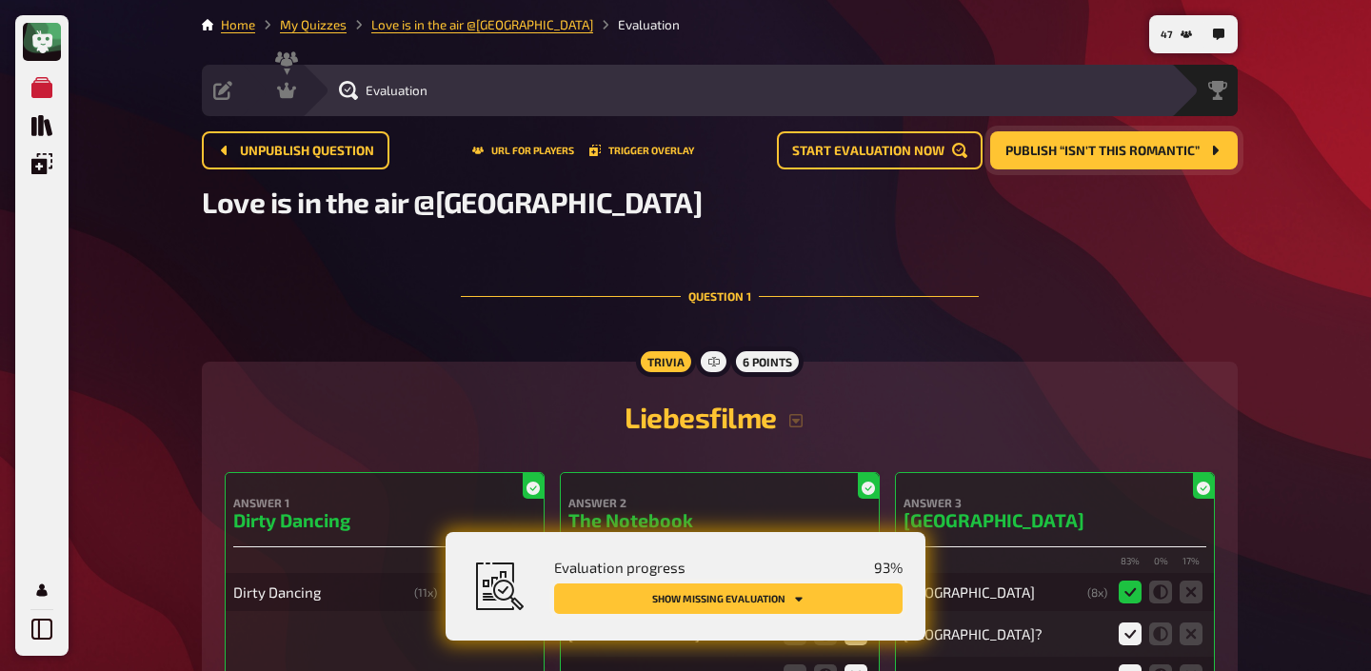
click at [805, 602] on button "Show missing evaluation" at bounding box center [728, 599] width 348 height 30
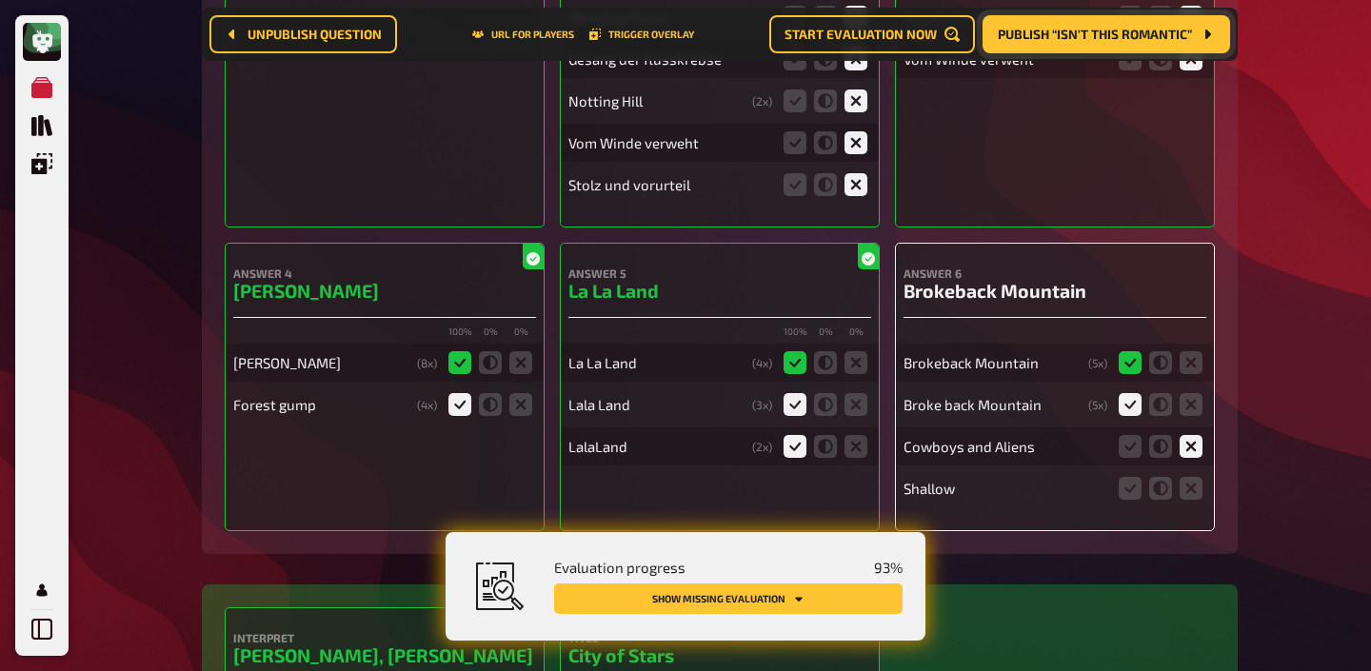
scroll to position [763, 0]
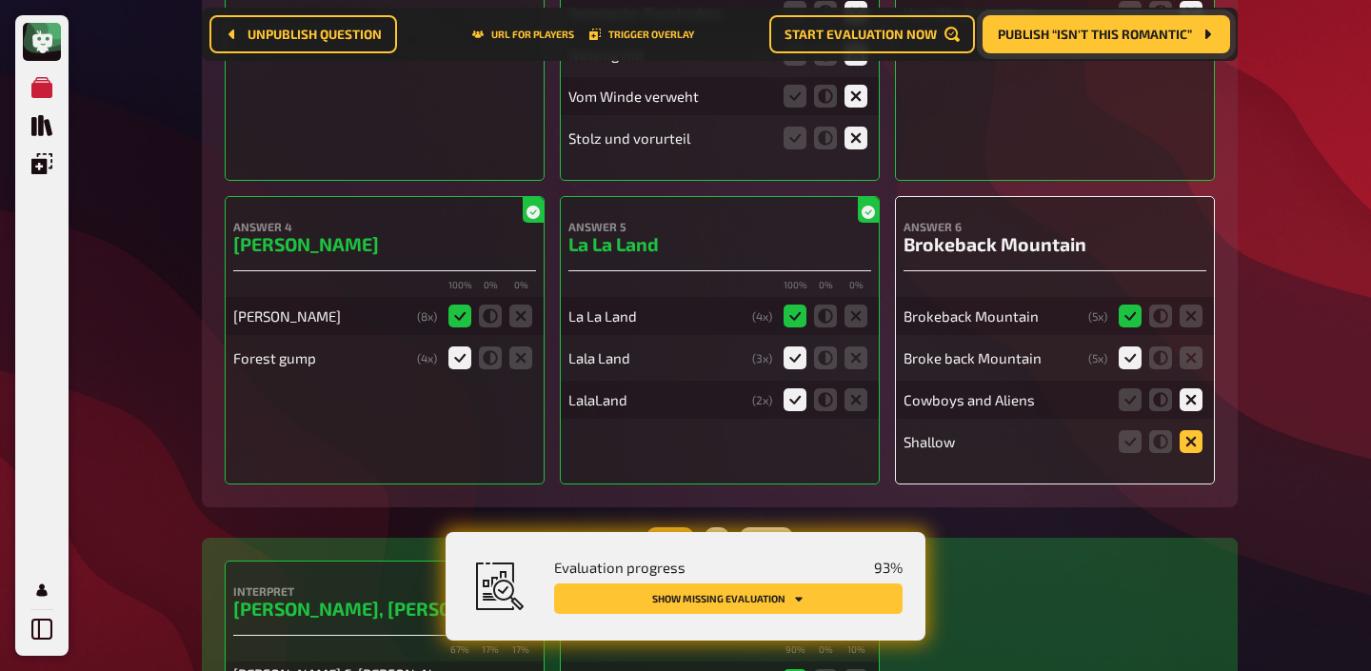
click at [1192, 442] on icon at bounding box center [1191, 441] width 23 height 23
click at [0, 0] on input "radio" at bounding box center [0, 0] width 0 height 0
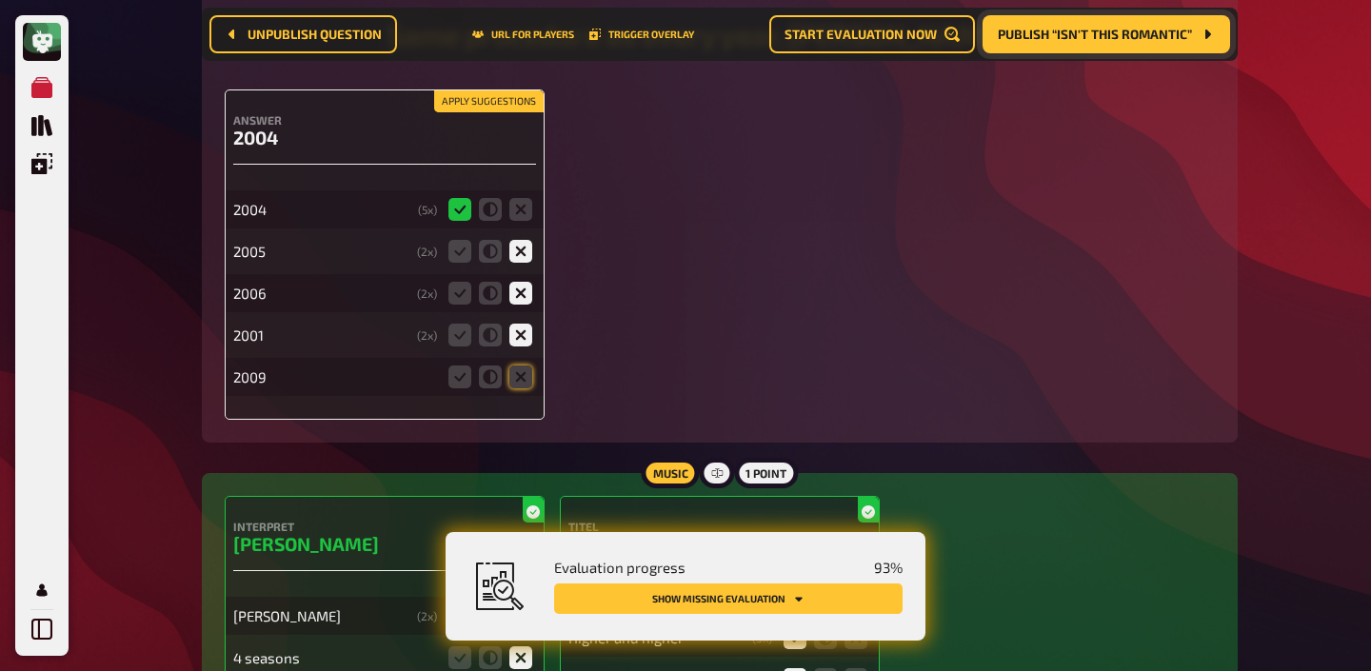
scroll to position [1922, 0]
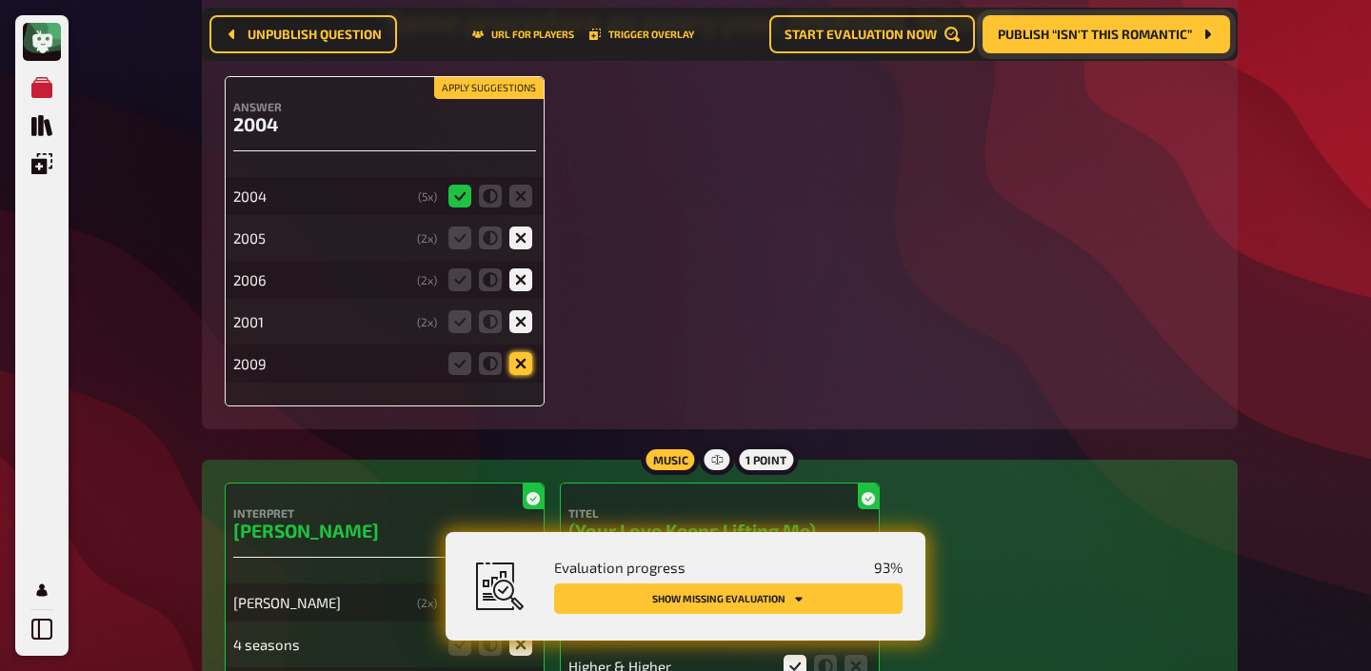
click at [528, 352] on icon at bounding box center [520, 363] width 23 height 23
click at [0, 0] on input "radio" at bounding box center [0, 0] width 0 height 0
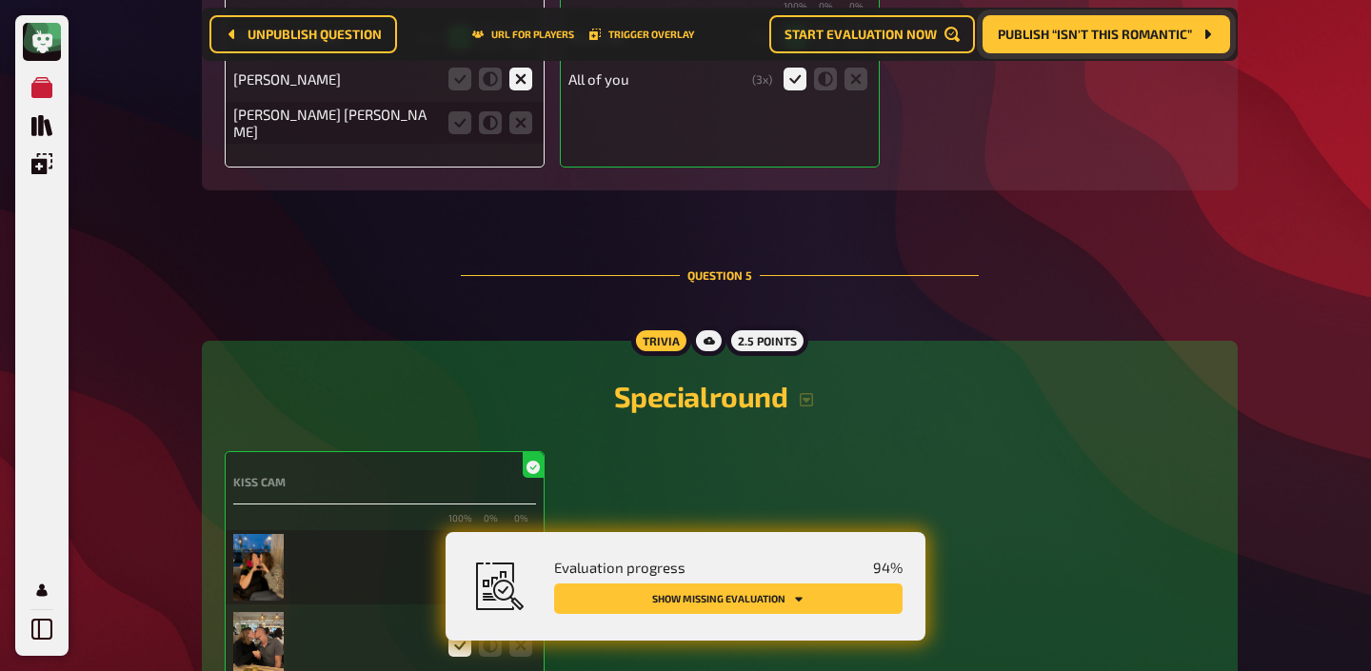
scroll to position [4202, 0]
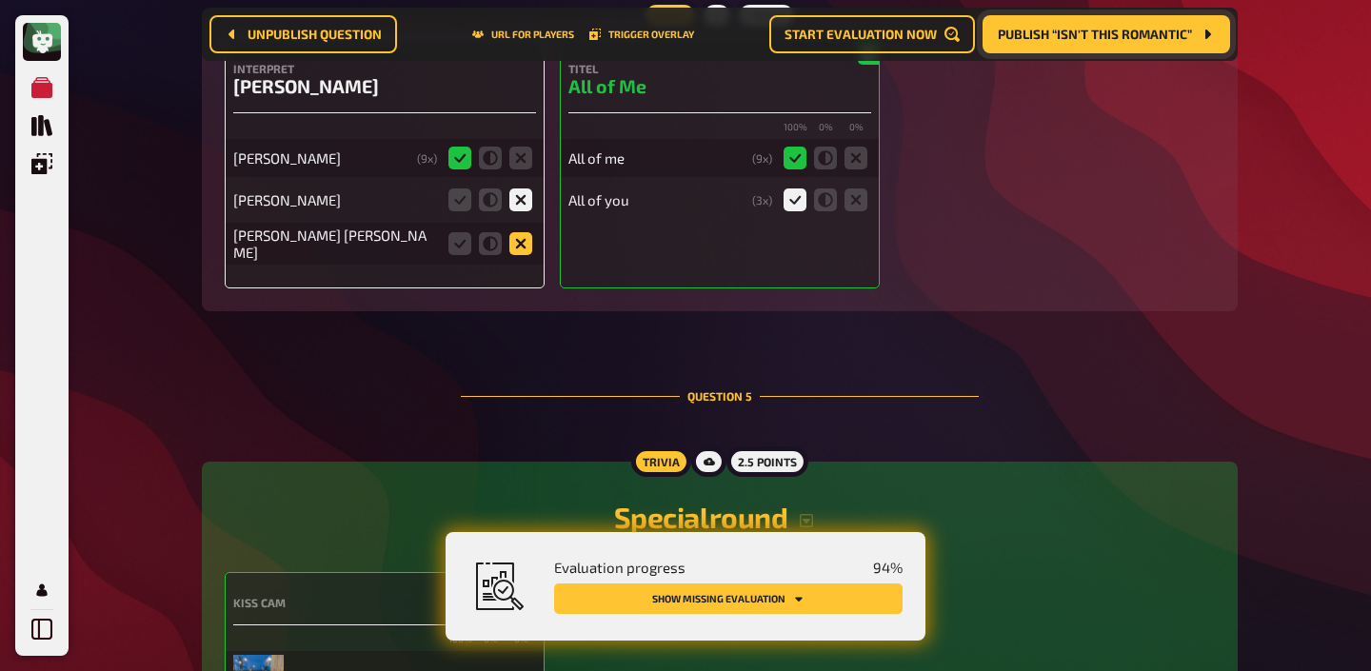
click at [523, 245] on icon at bounding box center [520, 243] width 23 height 23
click at [0, 0] on input "radio" at bounding box center [0, 0] width 0 height 0
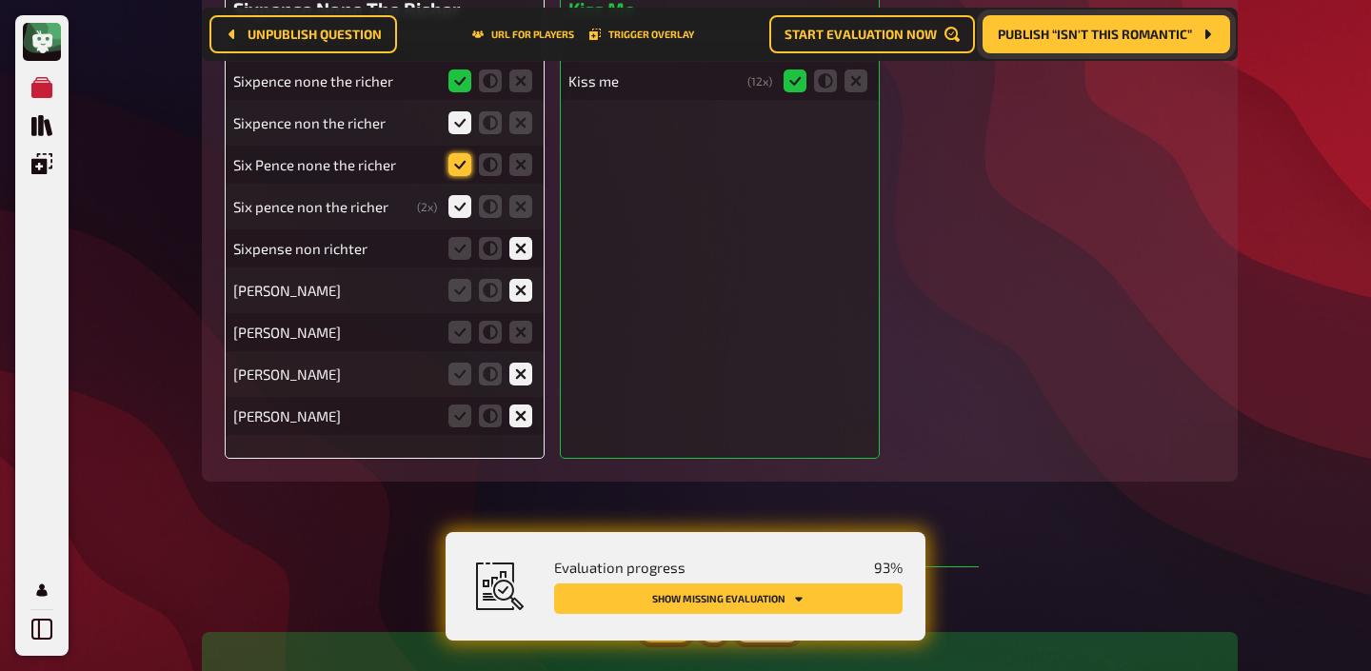
scroll to position [5931, 0]
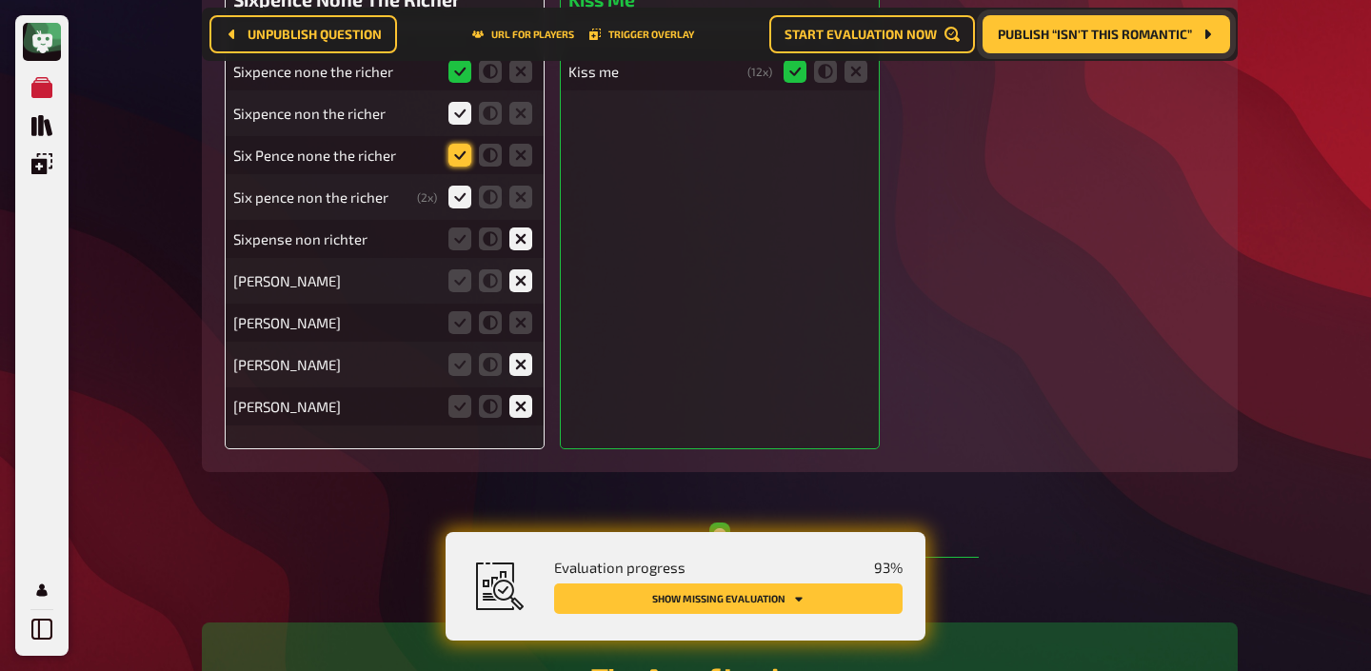
click at [458, 153] on icon at bounding box center [459, 155] width 23 height 23
click at [0, 0] on input "radio" at bounding box center [0, 0] width 0 height 0
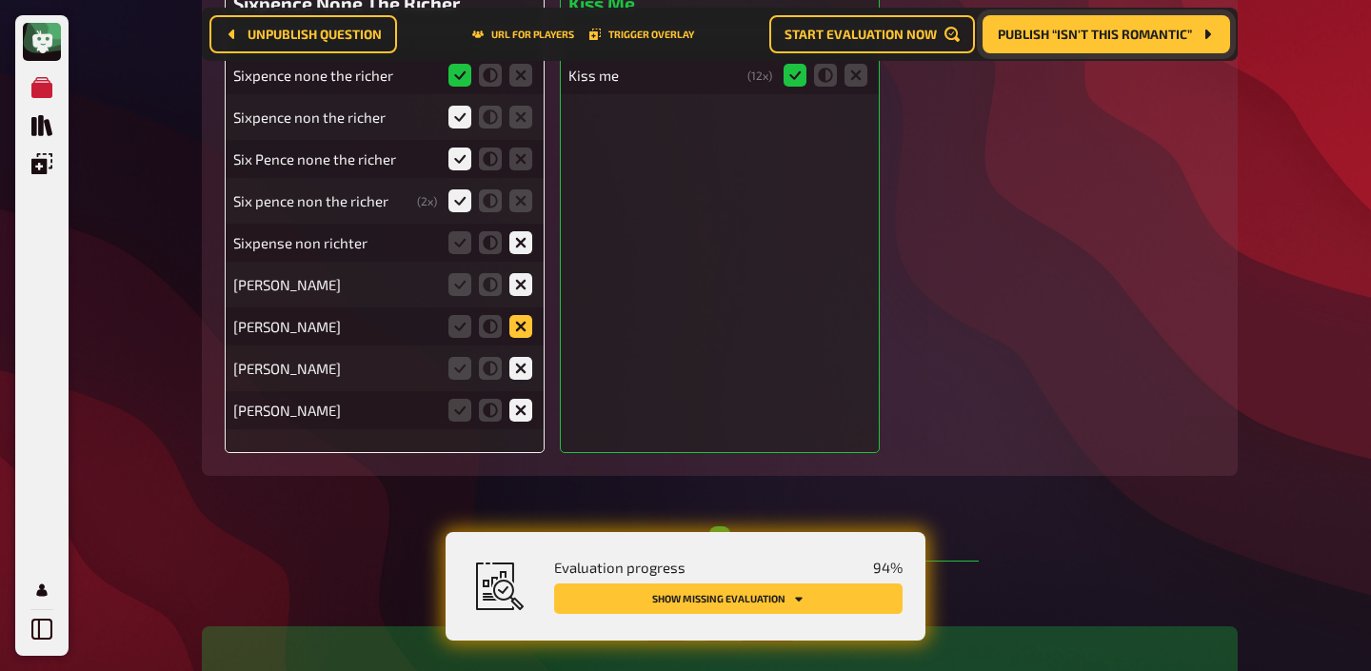
click at [521, 323] on icon at bounding box center [520, 326] width 23 height 23
click at [0, 0] on input "radio" at bounding box center [0, 0] width 0 height 0
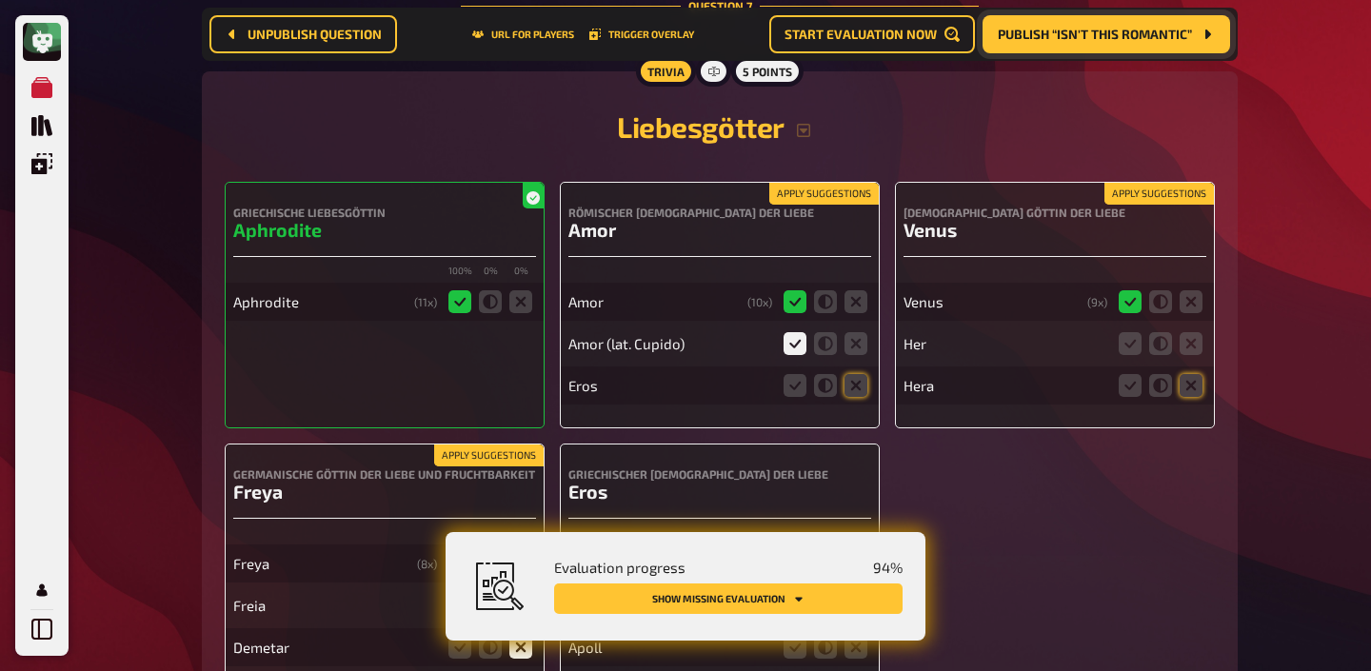
scroll to position [7727, 0]
click at [864, 383] on icon at bounding box center [855, 384] width 23 height 23
click at [0, 0] on input "radio" at bounding box center [0, 0] width 0 height 0
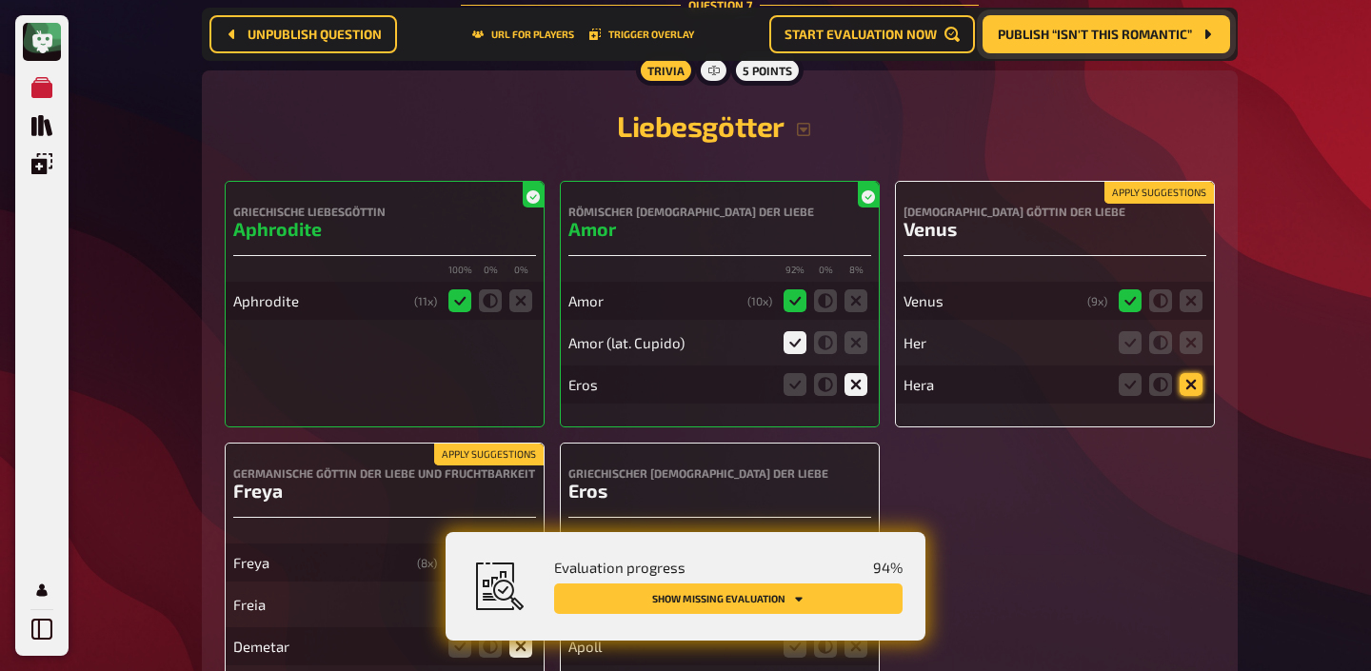
click at [1196, 382] on icon at bounding box center [1191, 384] width 23 height 23
click at [0, 0] on input "radio" at bounding box center [0, 0] width 0 height 0
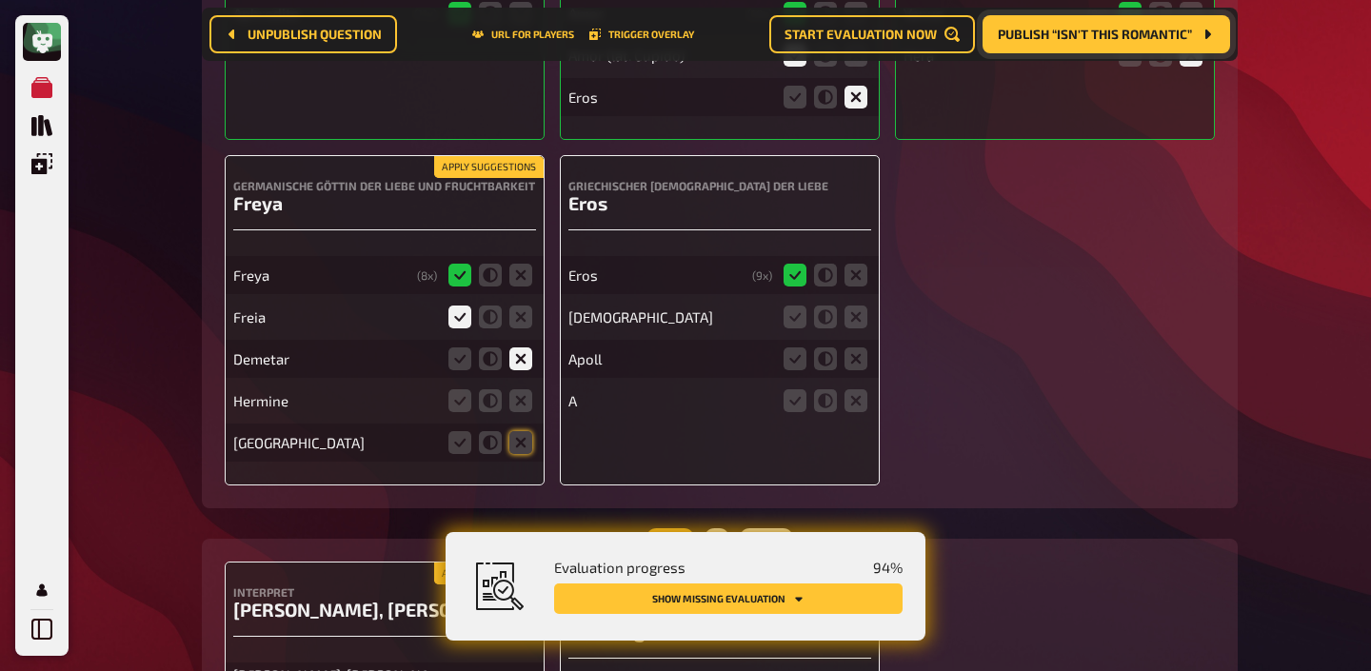
scroll to position [8017, 0]
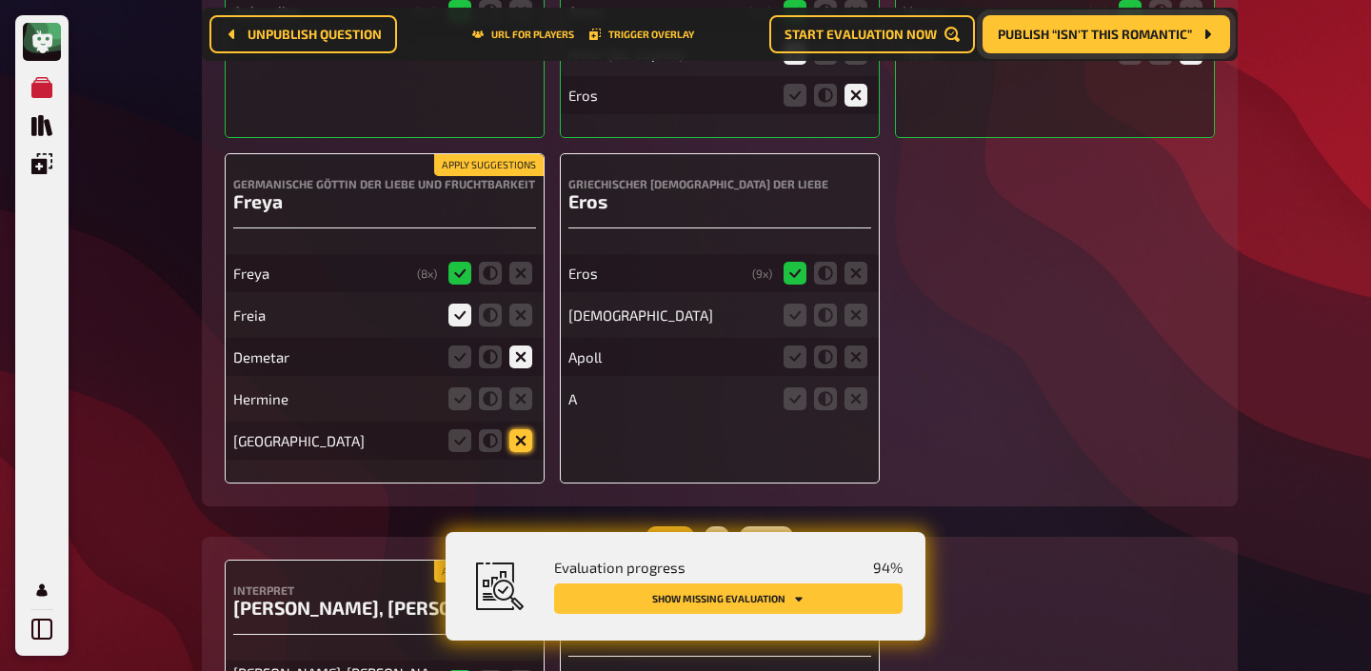
click at [531, 436] on icon at bounding box center [520, 440] width 23 height 23
click at [0, 0] on input "radio" at bounding box center [0, 0] width 0 height 0
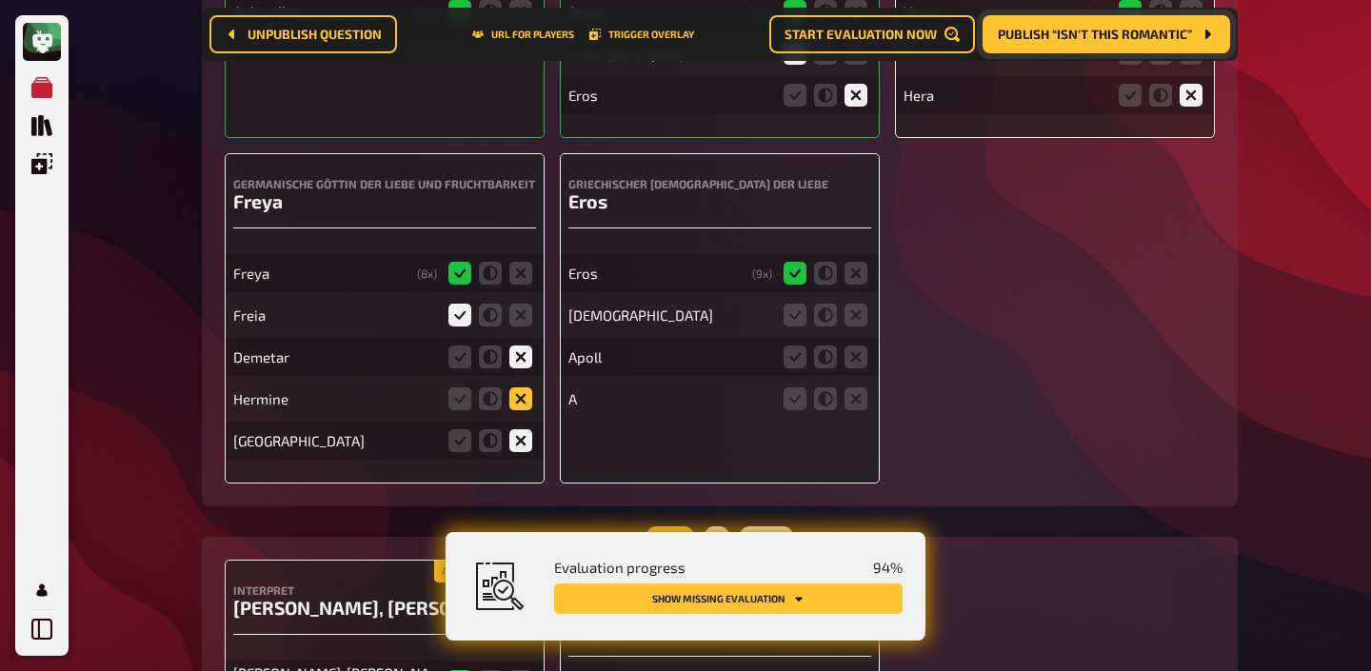
click at [520, 402] on icon at bounding box center [520, 398] width 23 height 23
click at [0, 0] on input "radio" at bounding box center [0, 0] width 0 height 0
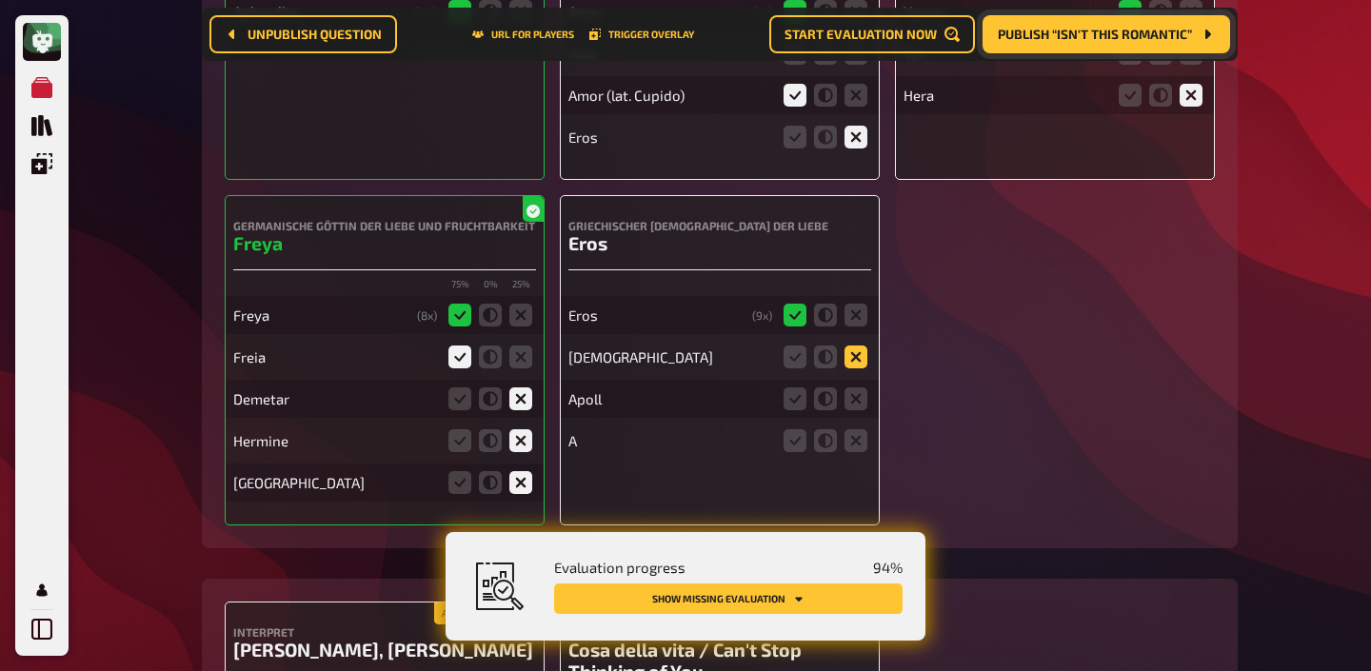
click at [847, 351] on icon at bounding box center [855, 357] width 23 height 23
click at [0, 0] on input "radio" at bounding box center [0, 0] width 0 height 0
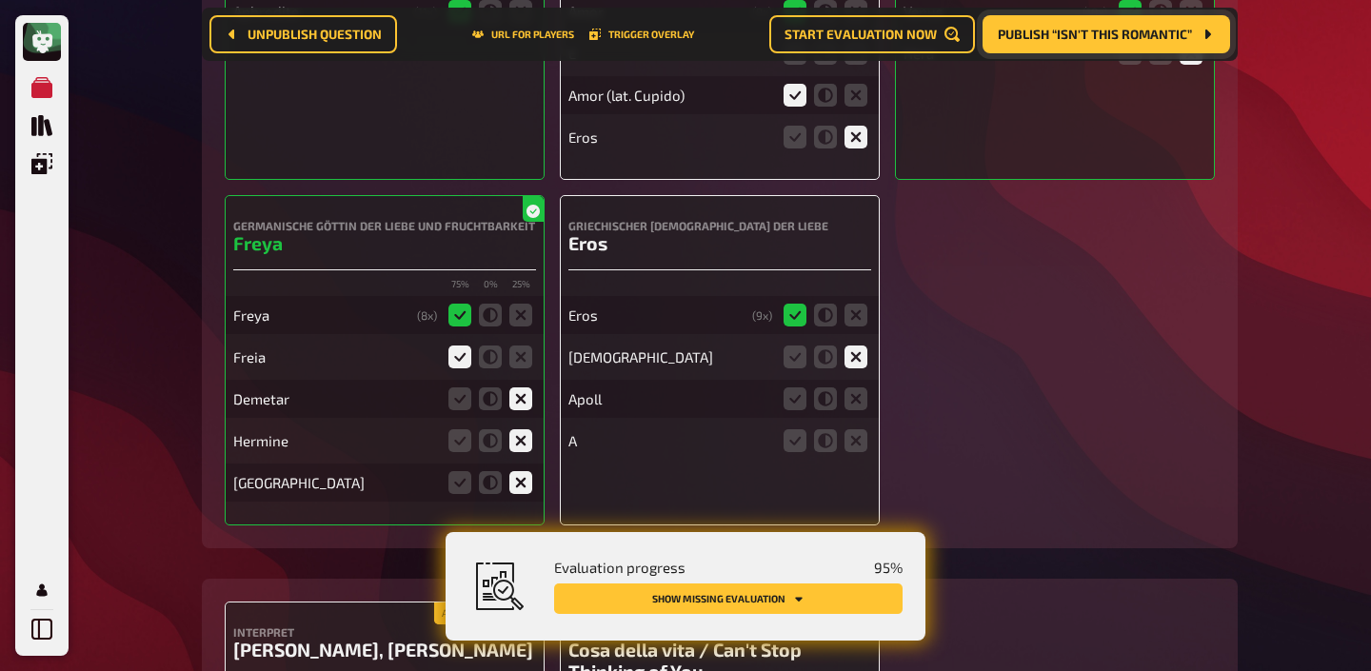
click at [851, 386] on fieldset at bounding box center [825, 399] width 91 height 30
click at [851, 401] on icon at bounding box center [855, 398] width 23 height 23
click at [0, 0] on input "radio" at bounding box center [0, 0] width 0 height 0
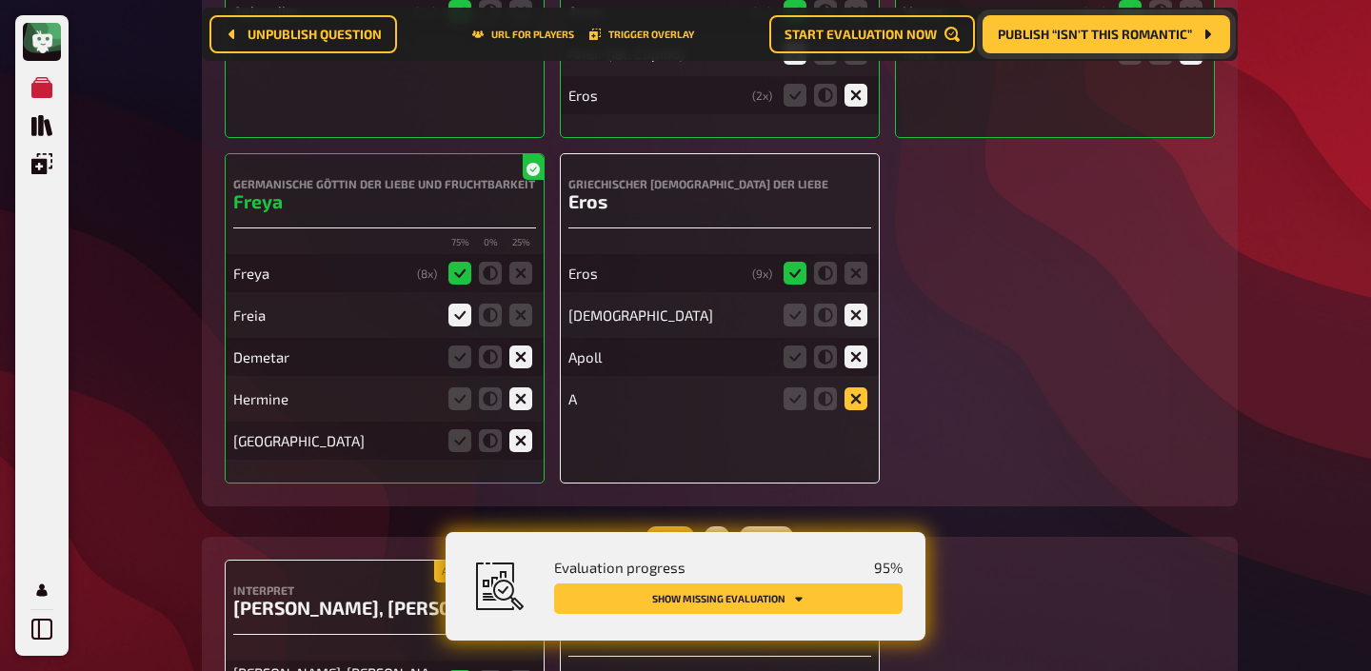
click at [858, 396] on icon at bounding box center [855, 398] width 23 height 23
click at [0, 0] on input "radio" at bounding box center [0, 0] width 0 height 0
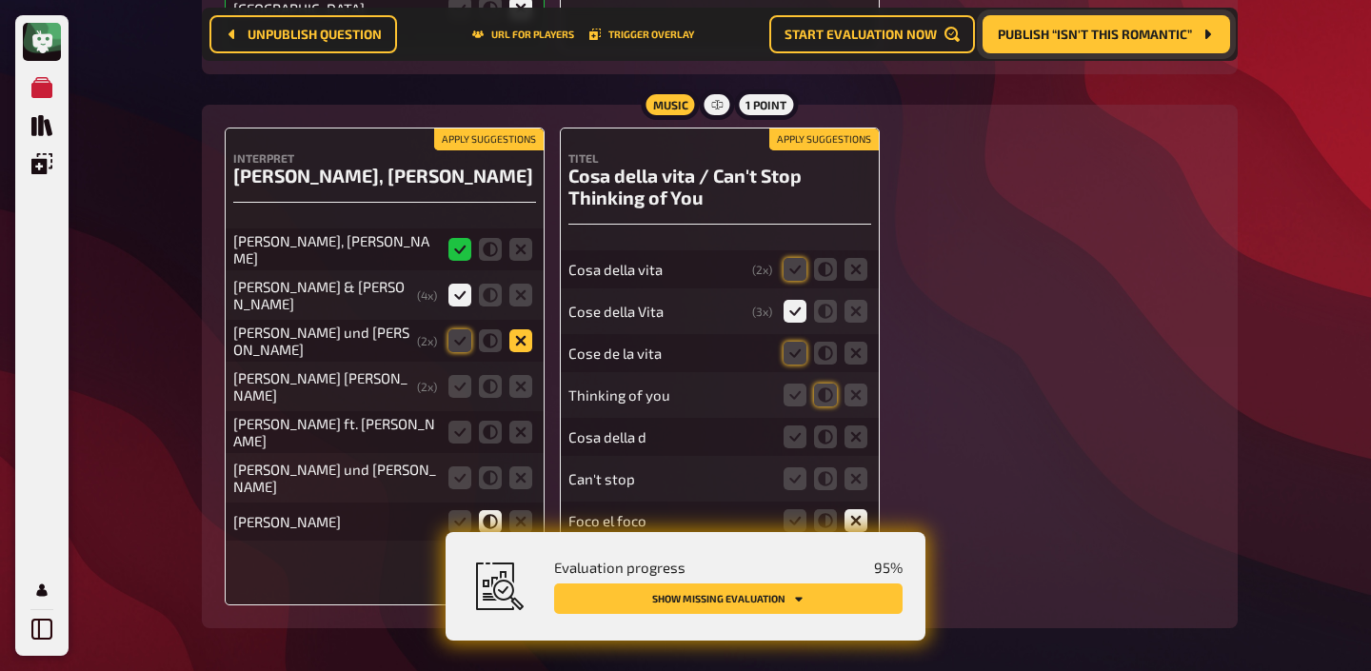
scroll to position [8453, 0]
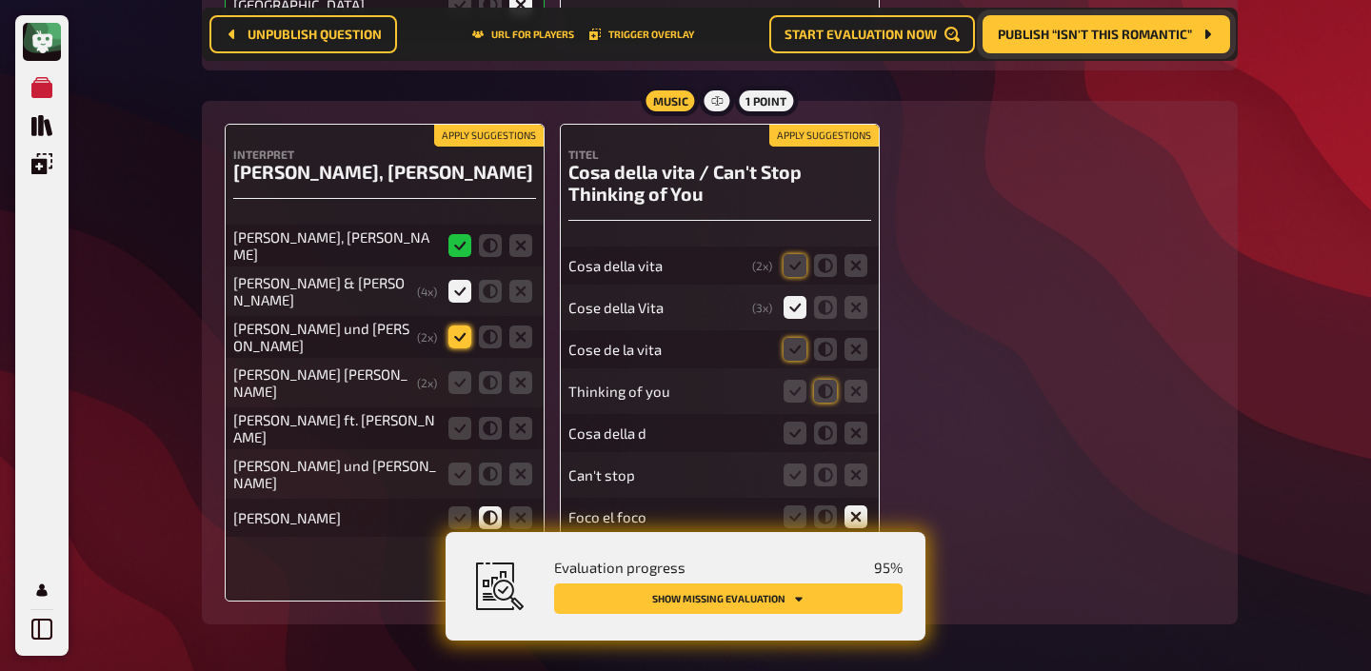
click at [458, 331] on icon at bounding box center [459, 337] width 23 height 23
click at [0, 0] on input "radio" at bounding box center [0, 0] width 0 height 0
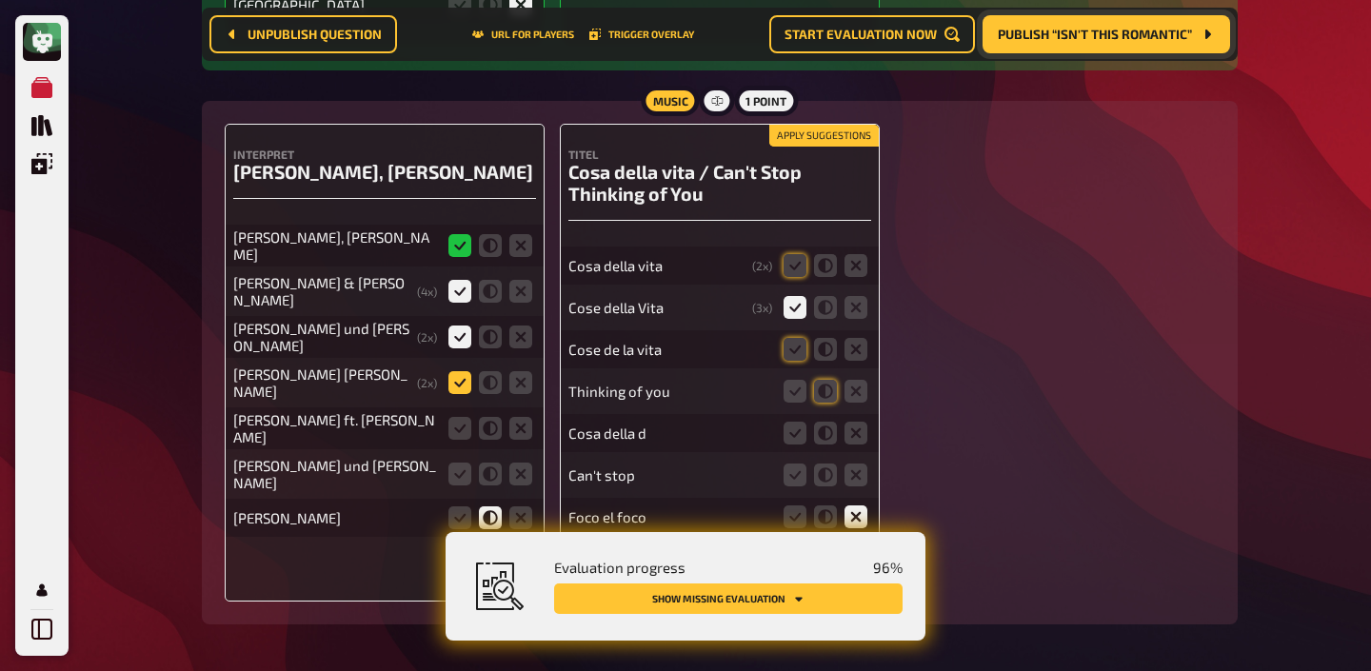
click at [455, 371] on icon at bounding box center [459, 382] width 23 height 23
click at [0, 0] on input "radio" at bounding box center [0, 0] width 0 height 0
click at [791, 261] on icon at bounding box center [794, 265] width 23 height 23
click at [0, 0] on input "radio" at bounding box center [0, 0] width 0 height 0
click at [794, 343] on icon at bounding box center [794, 349] width 23 height 23
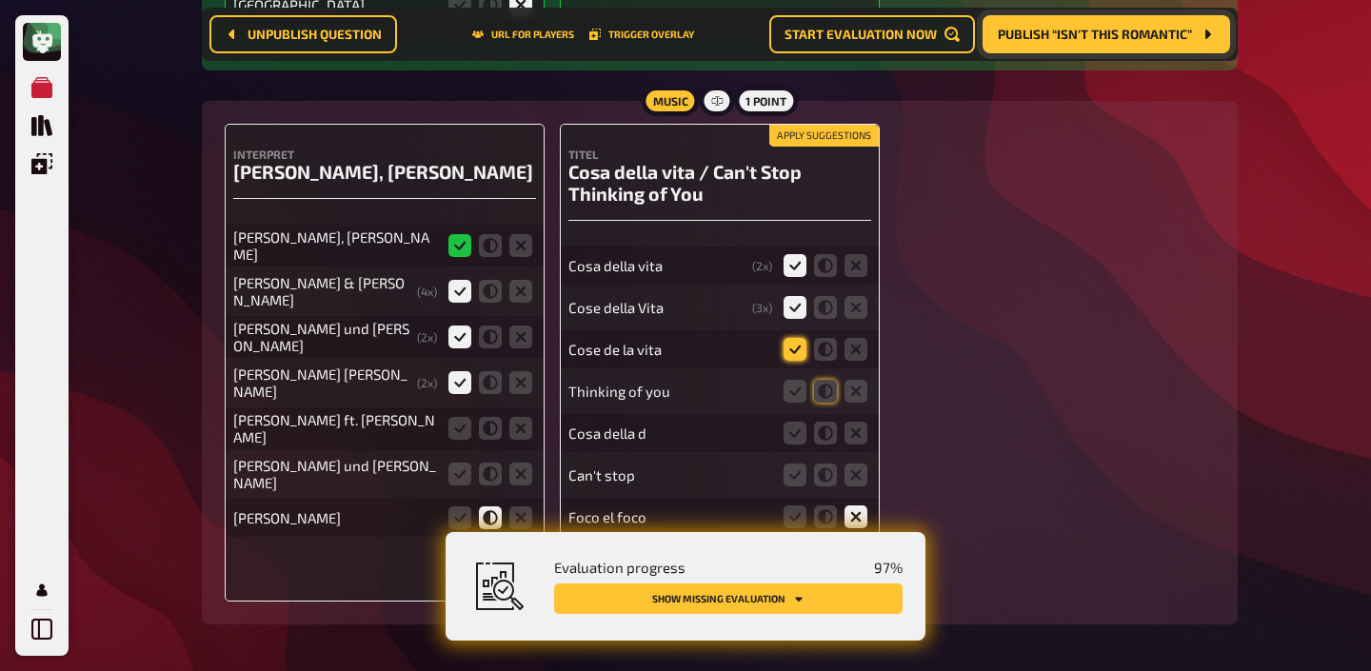
click at [0, 0] on input "radio" at bounding box center [0, 0] width 0 height 0
click at [853, 385] on icon at bounding box center [855, 391] width 23 height 23
click at [0, 0] on input "radio" at bounding box center [0, 0] width 0 height 0
click at [822, 389] on icon at bounding box center [825, 391] width 23 height 23
click at [0, 0] on input "radio" at bounding box center [0, 0] width 0 height 0
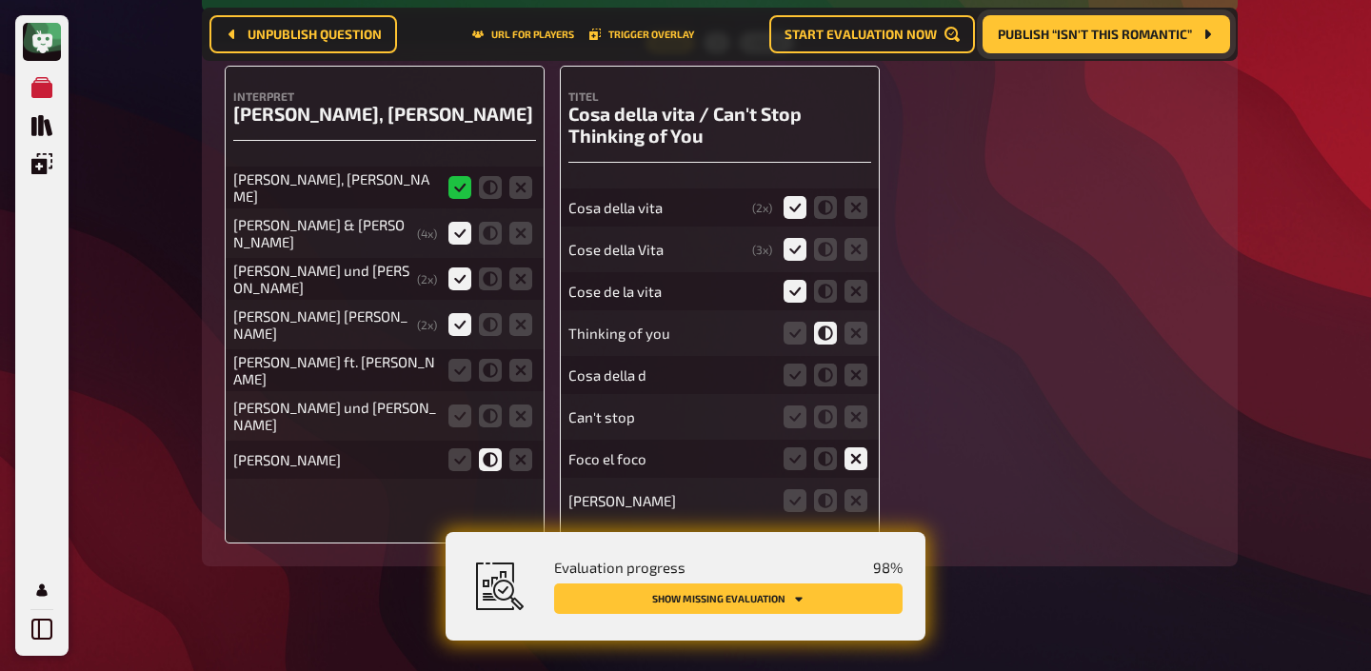
scroll to position [8513, 0]
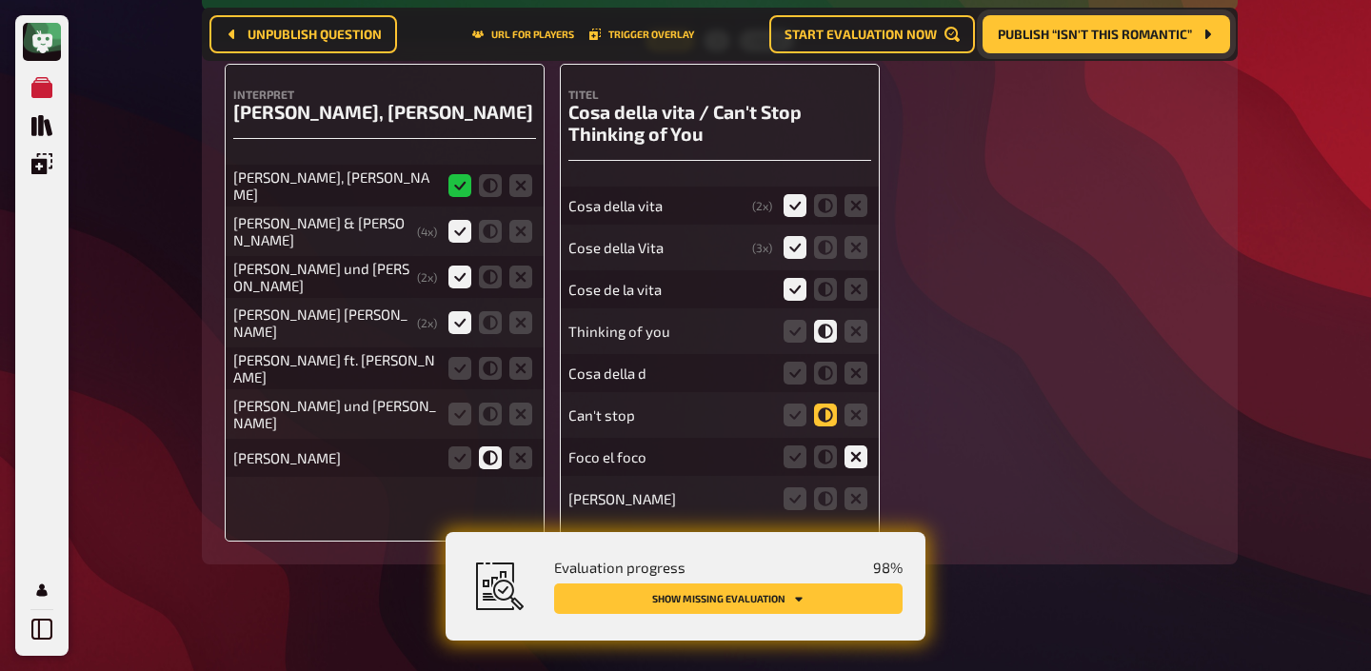
click at [825, 412] on icon at bounding box center [825, 415] width 23 height 23
click at [0, 0] on input "radio" at bounding box center [0, 0] width 0 height 0
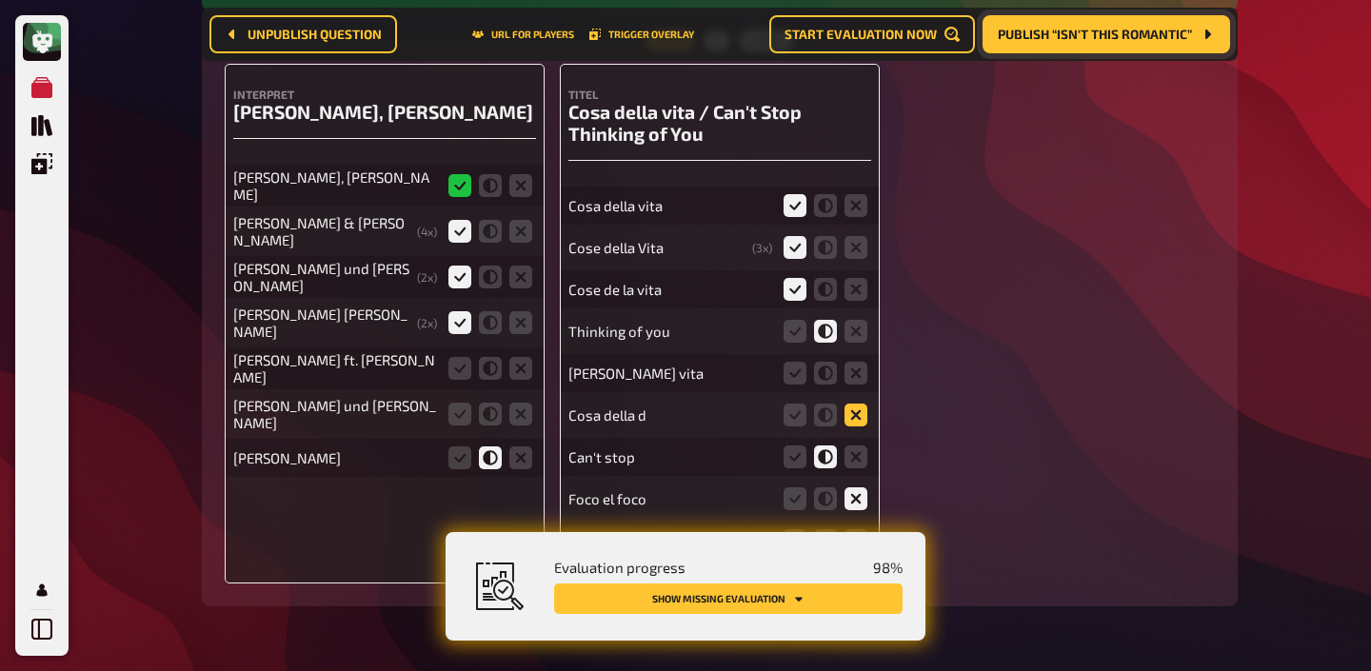
click at [860, 411] on icon at bounding box center [855, 415] width 23 height 23
click at [0, 0] on input "radio" at bounding box center [0, 0] width 0 height 0
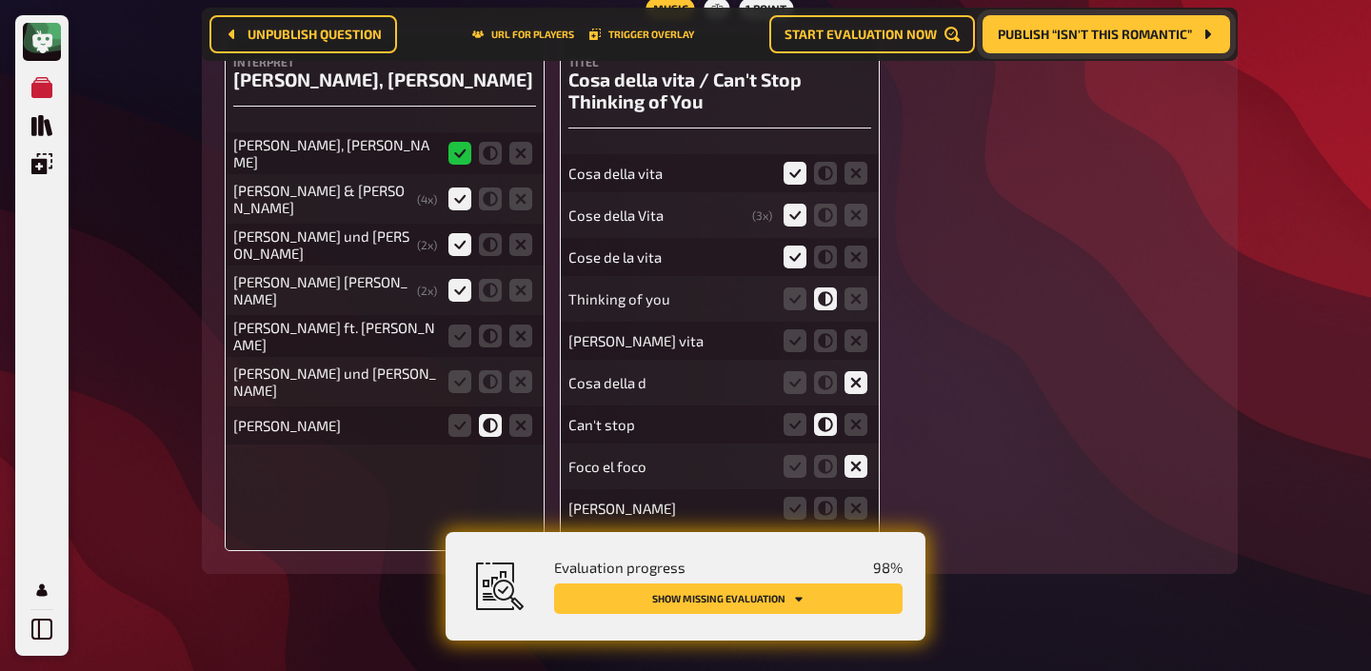
scroll to position [8571, 0]
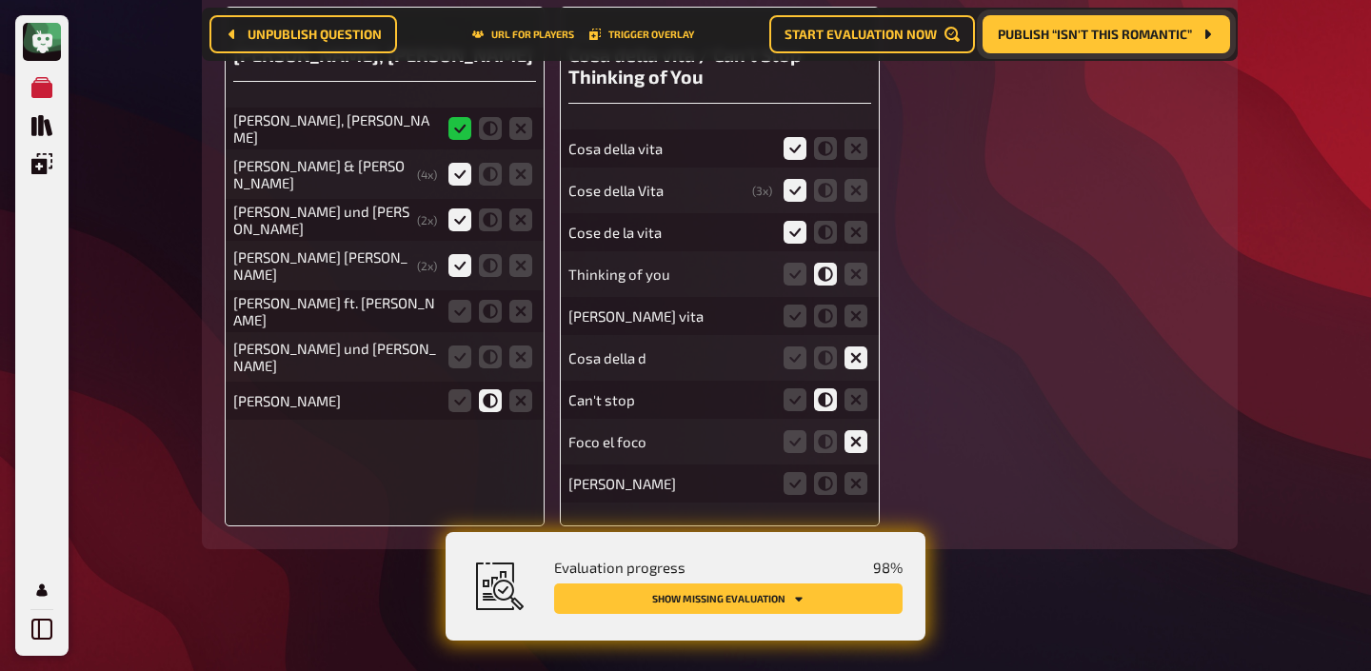
click at [852, 478] on icon at bounding box center [855, 483] width 23 height 23
click at [0, 0] on input "radio" at bounding box center [0, 0] width 0 height 0
click at [461, 300] on icon at bounding box center [459, 311] width 23 height 23
click at [0, 0] on input "radio" at bounding box center [0, 0] width 0 height 0
click at [461, 346] on icon at bounding box center [459, 357] width 23 height 23
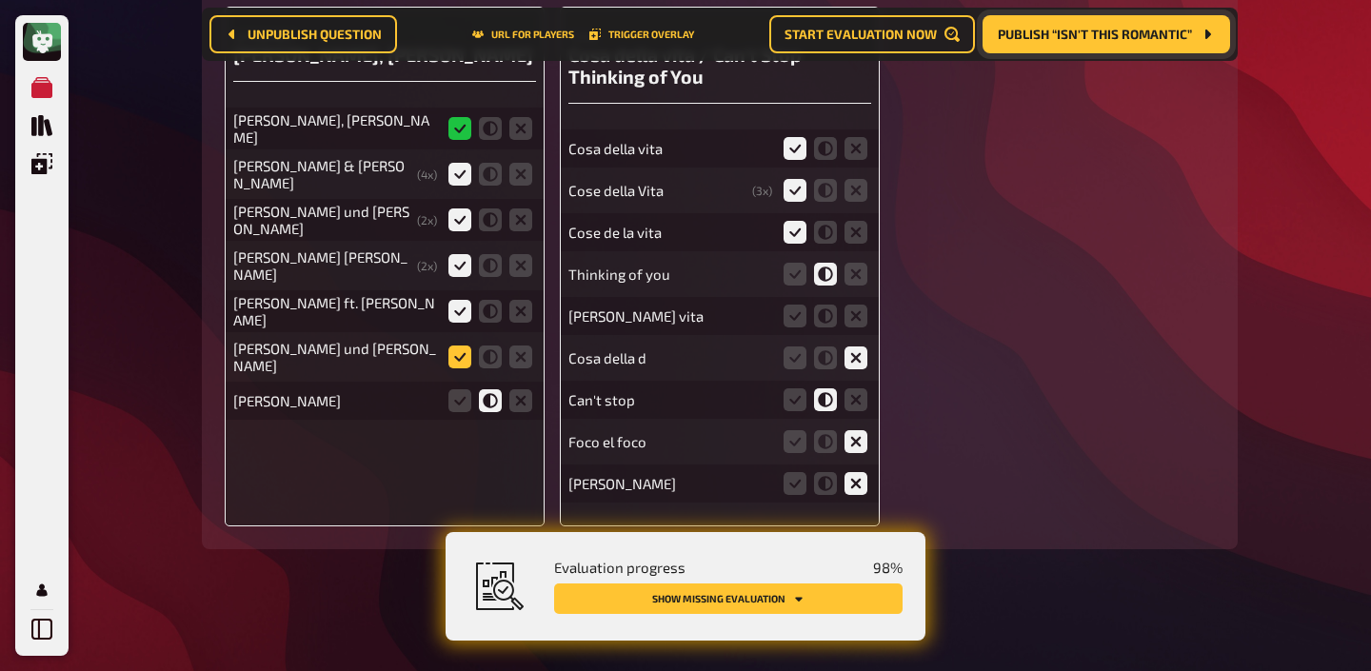
click at [0, 0] on input "radio" at bounding box center [0, 0] width 0 height 0
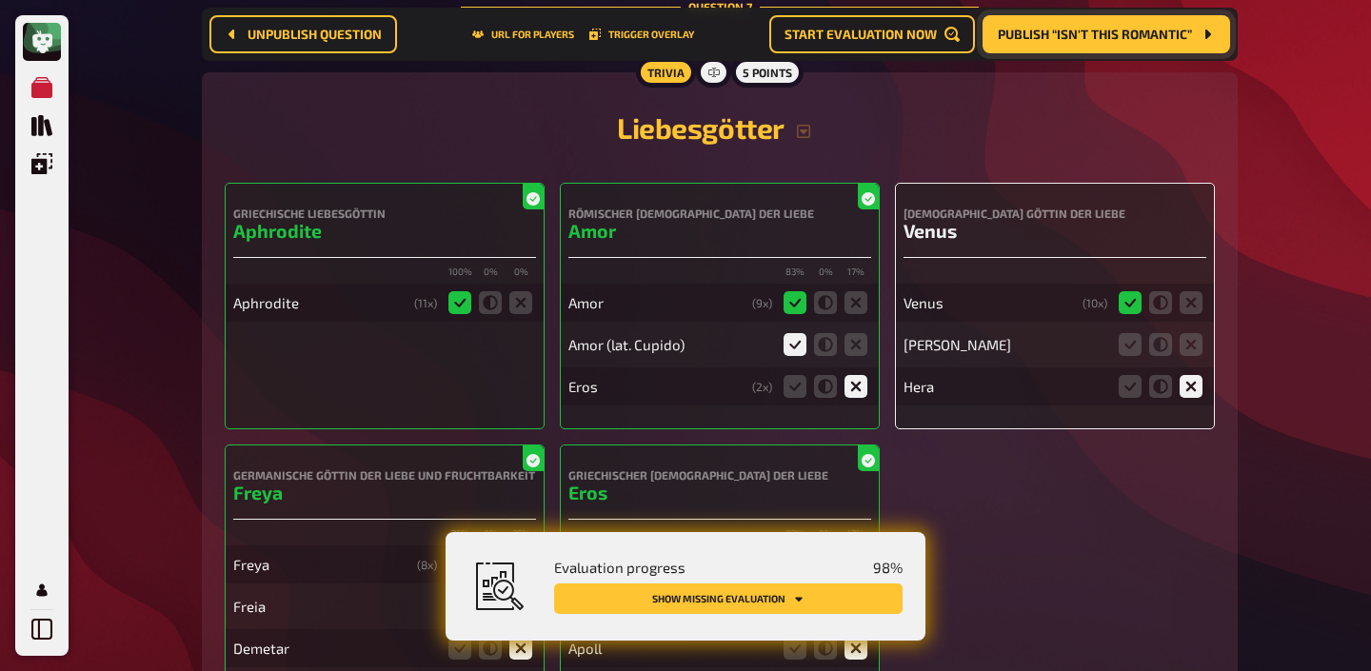
scroll to position [7760, 0]
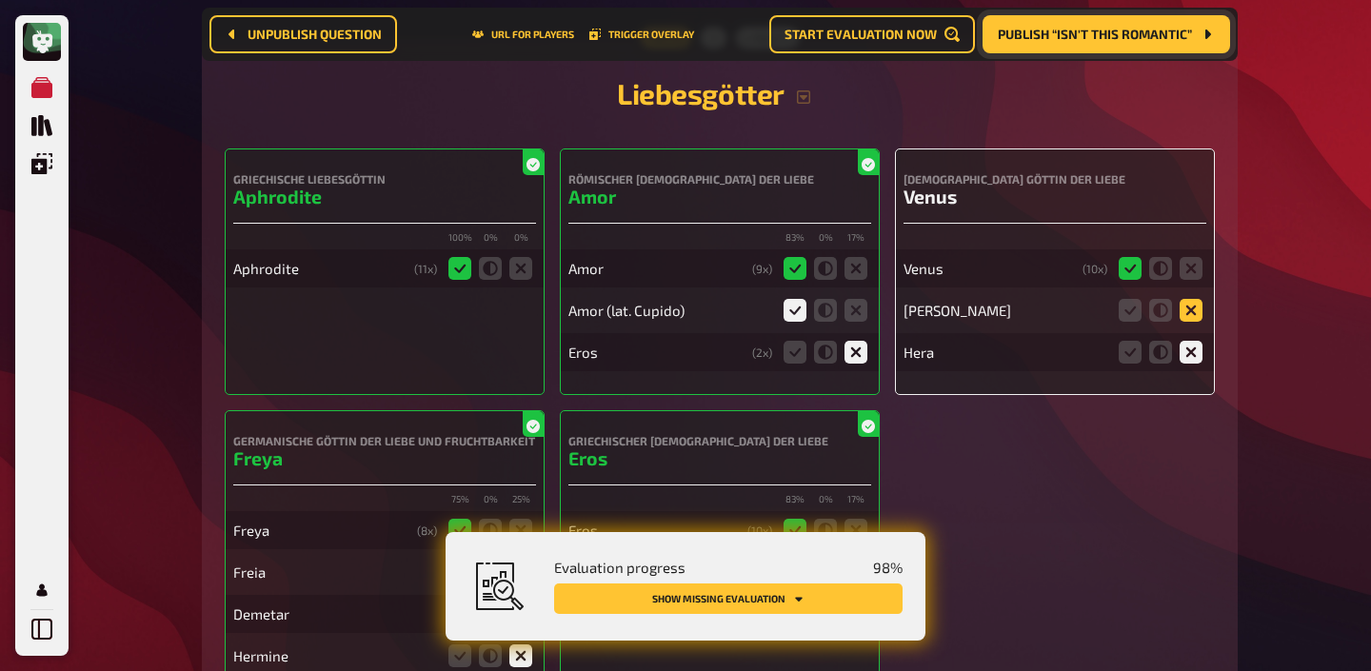
click at [1193, 308] on icon at bounding box center [1191, 310] width 23 height 23
click at [0, 0] on input "radio" at bounding box center [0, 0] width 0 height 0
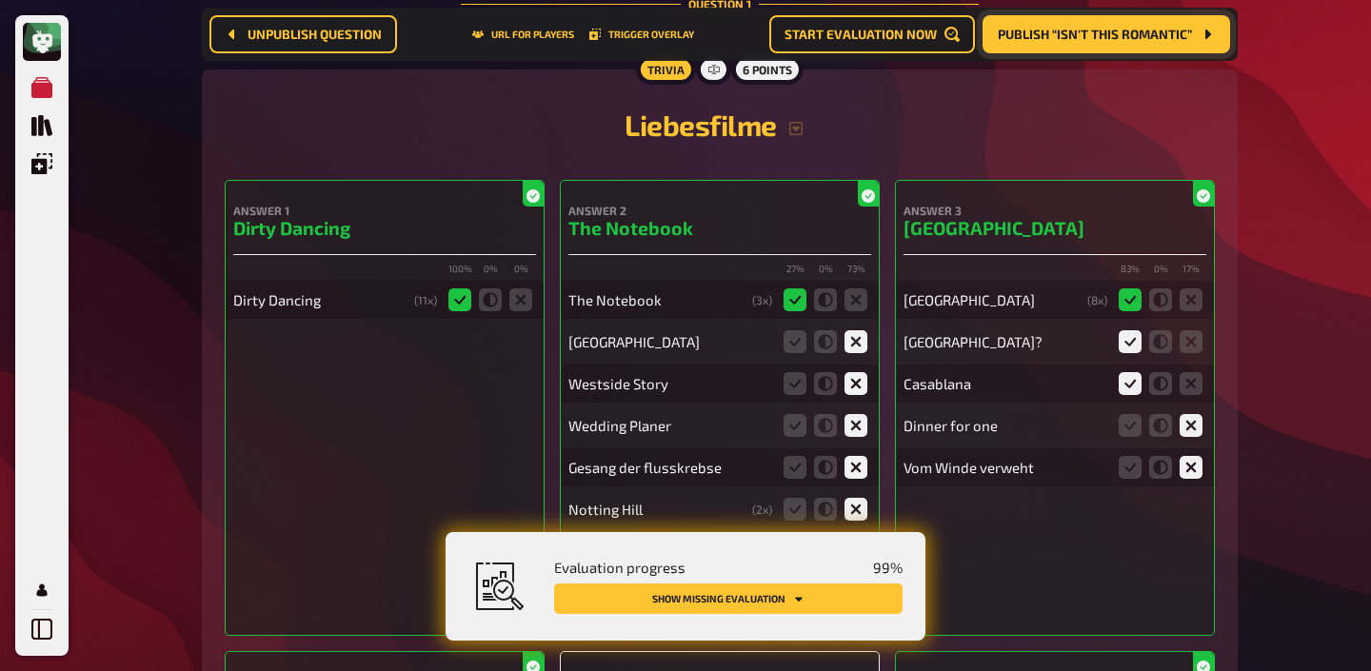
scroll to position [0, 0]
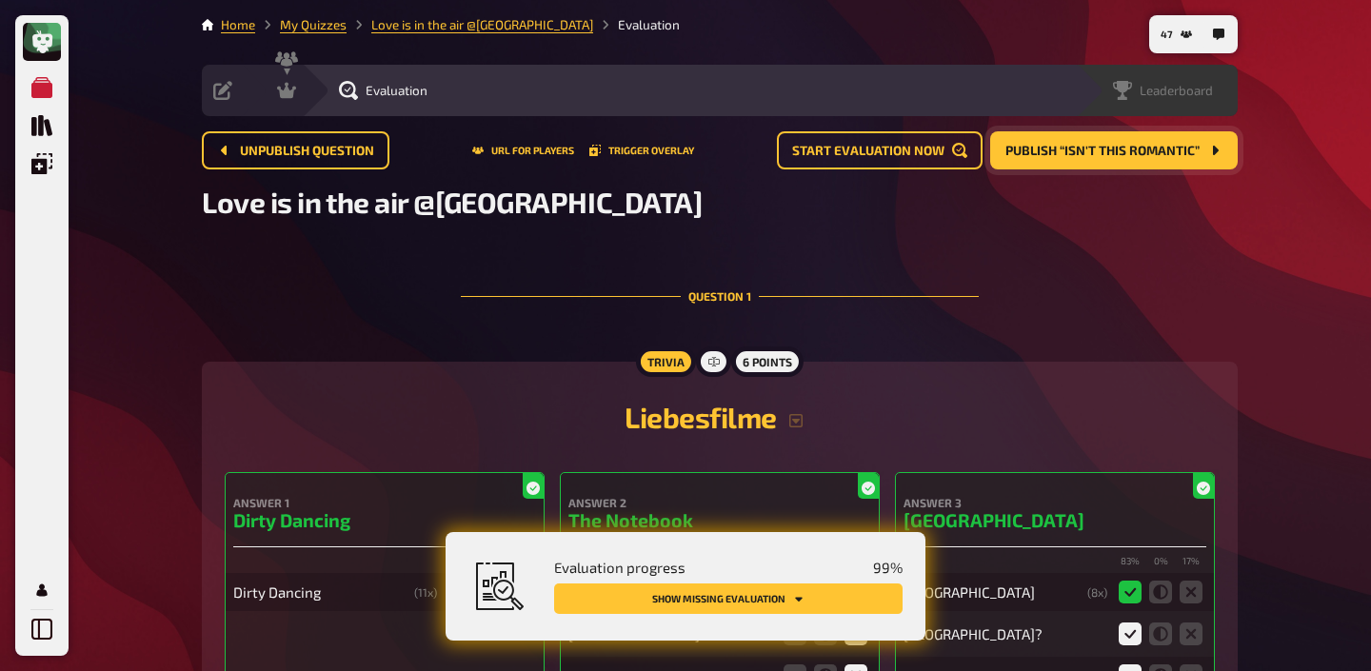
click at [1210, 105] on div "Leaderboard" at bounding box center [1157, 90] width 162 height 51
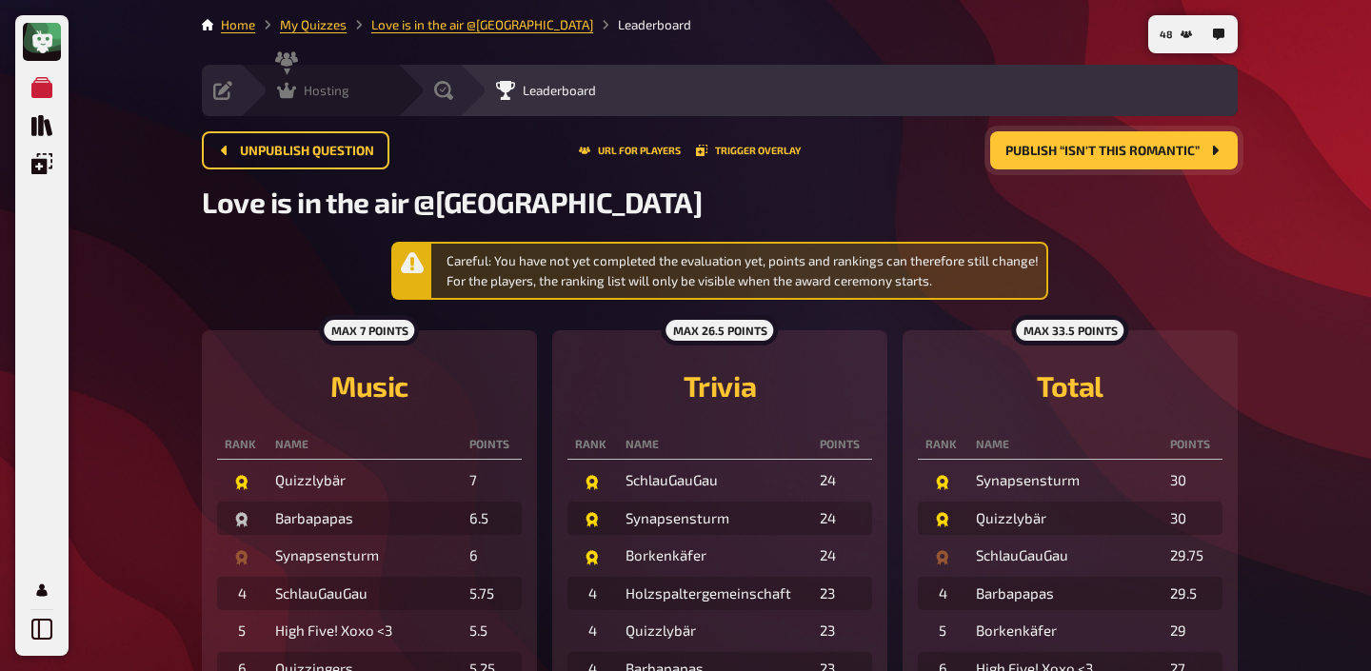
click at [324, 89] on span "Hosting" at bounding box center [327, 90] width 46 height 15
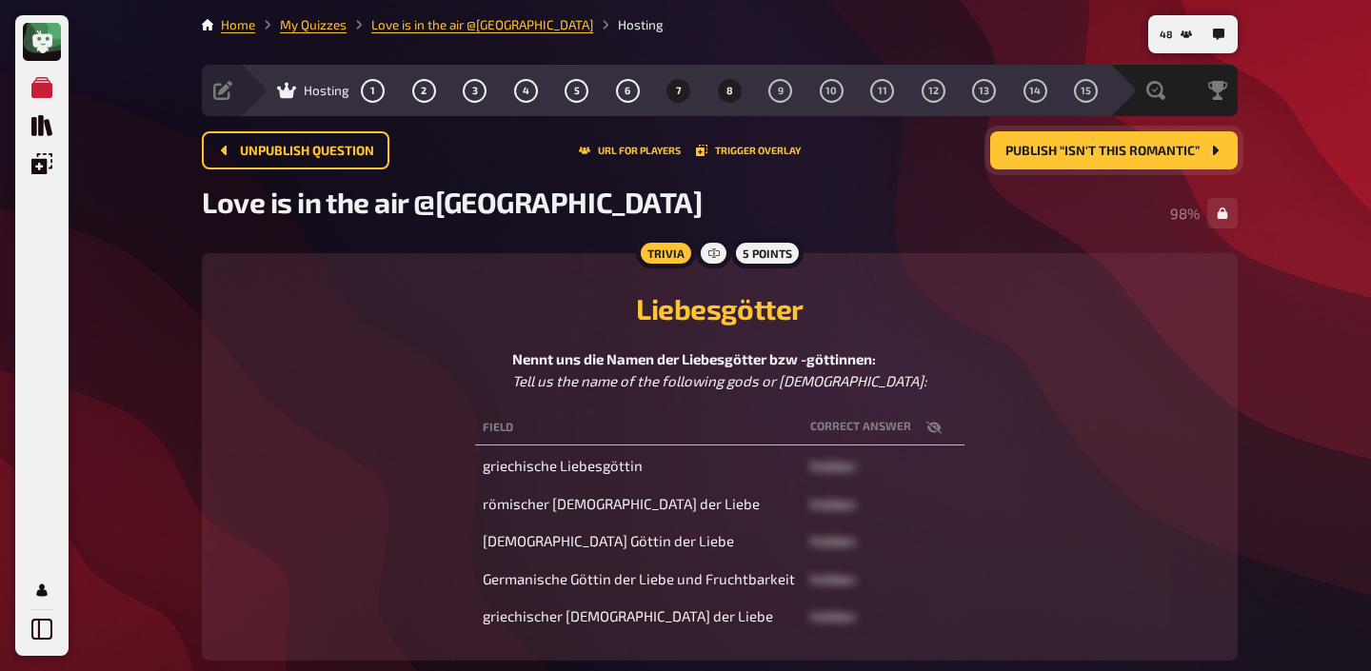
click at [736, 96] on button "8" at bounding box center [729, 90] width 30 height 30
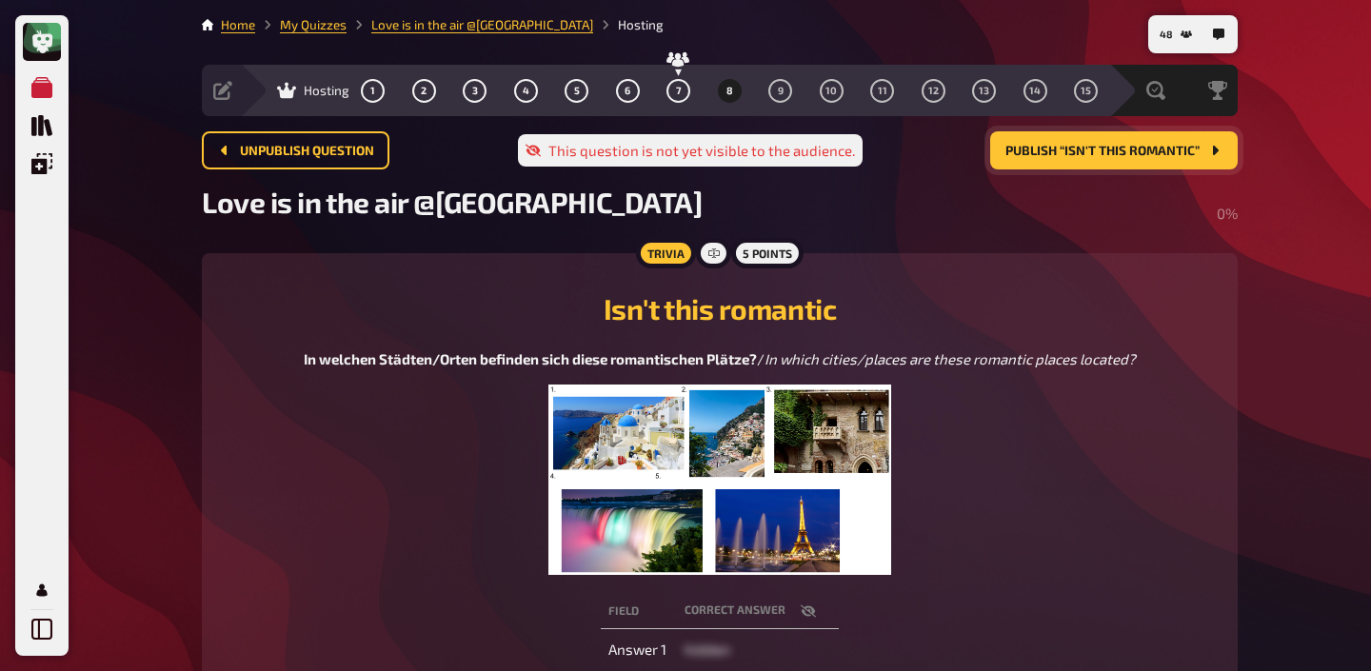
click at [1090, 149] on span "Publish “Isn't this romantic”" at bounding box center [1102, 151] width 194 height 13
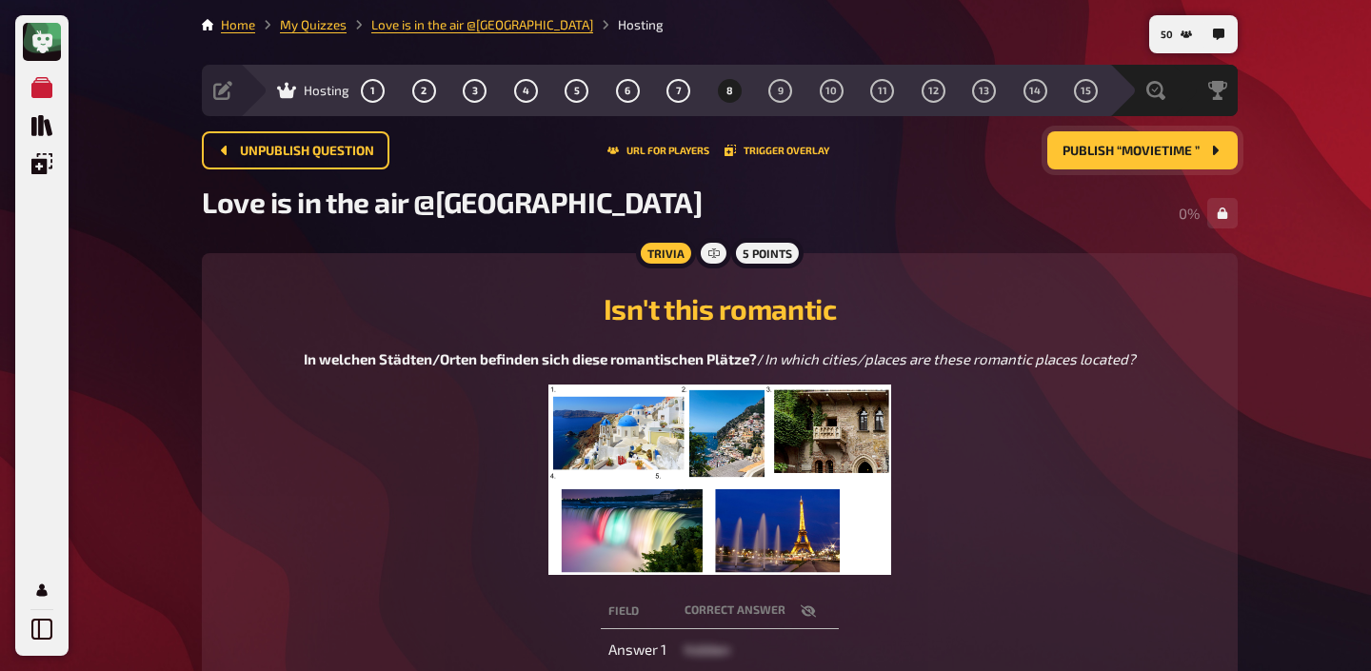
click at [691, 466] on img at bounding box center [720, 480] width 344 height 190
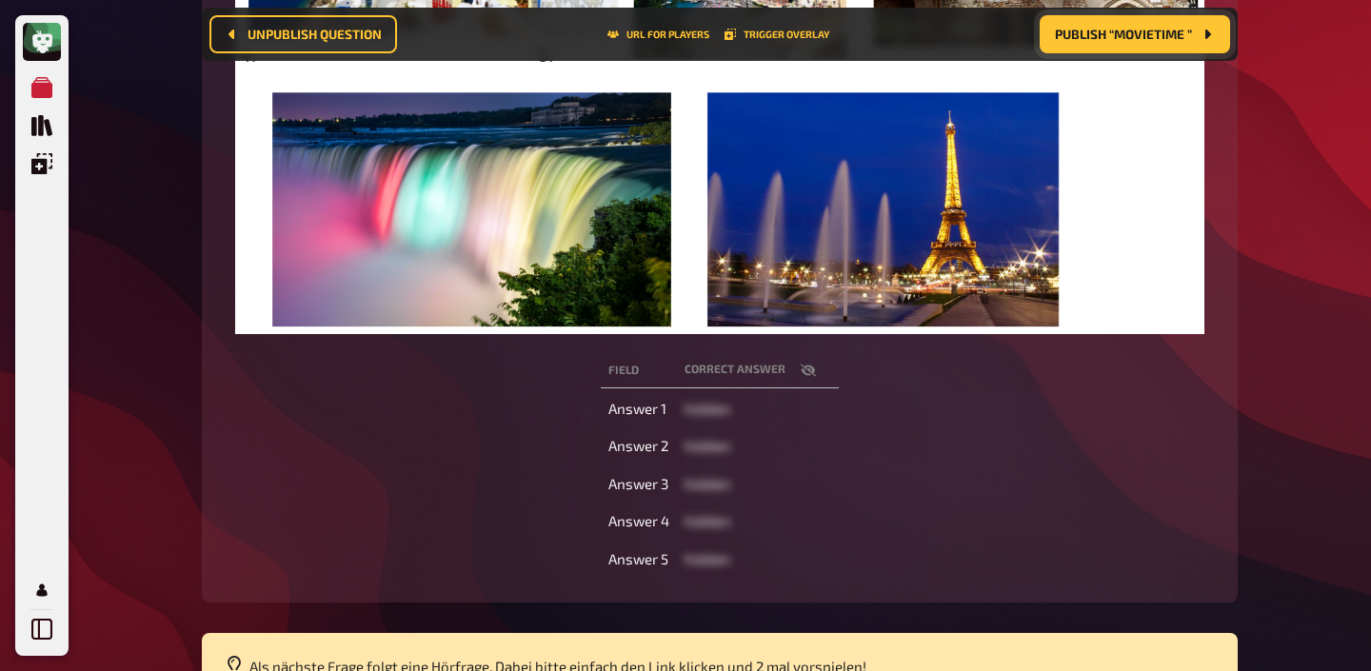
scroll to position [797, 0]
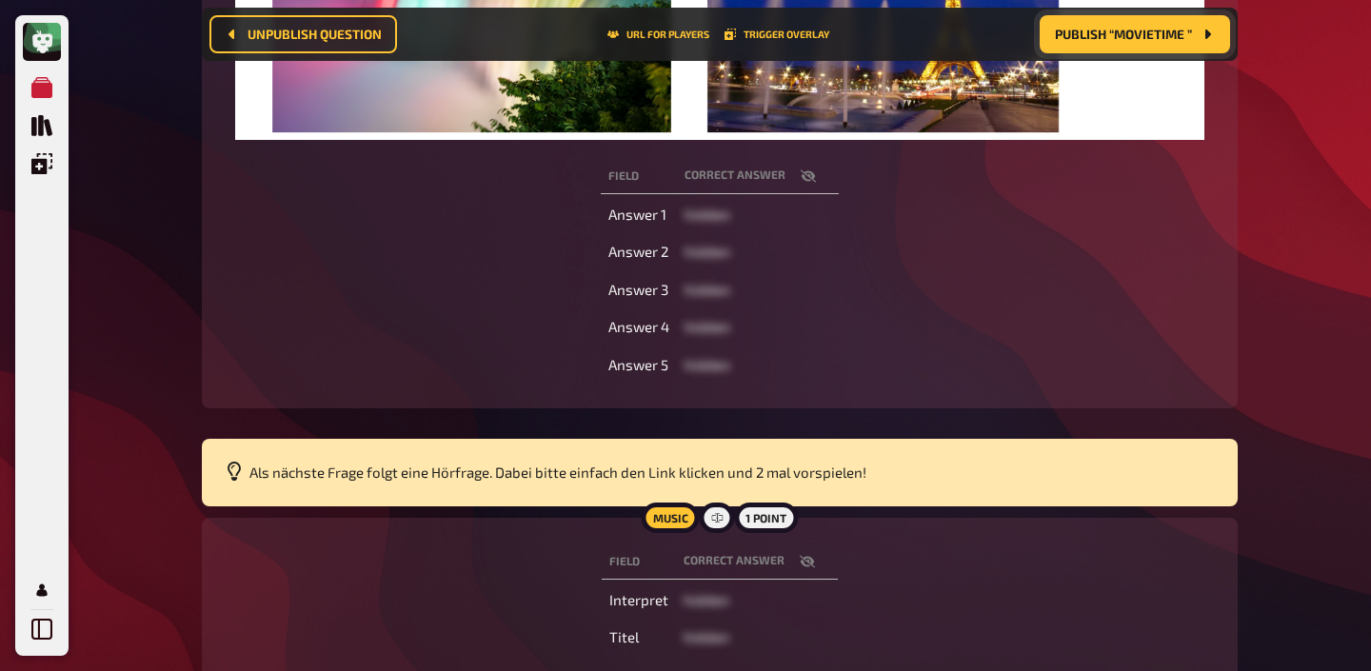
click at [803, 559] on icon "button" at bounding box center [807, 561] width 15 height 15
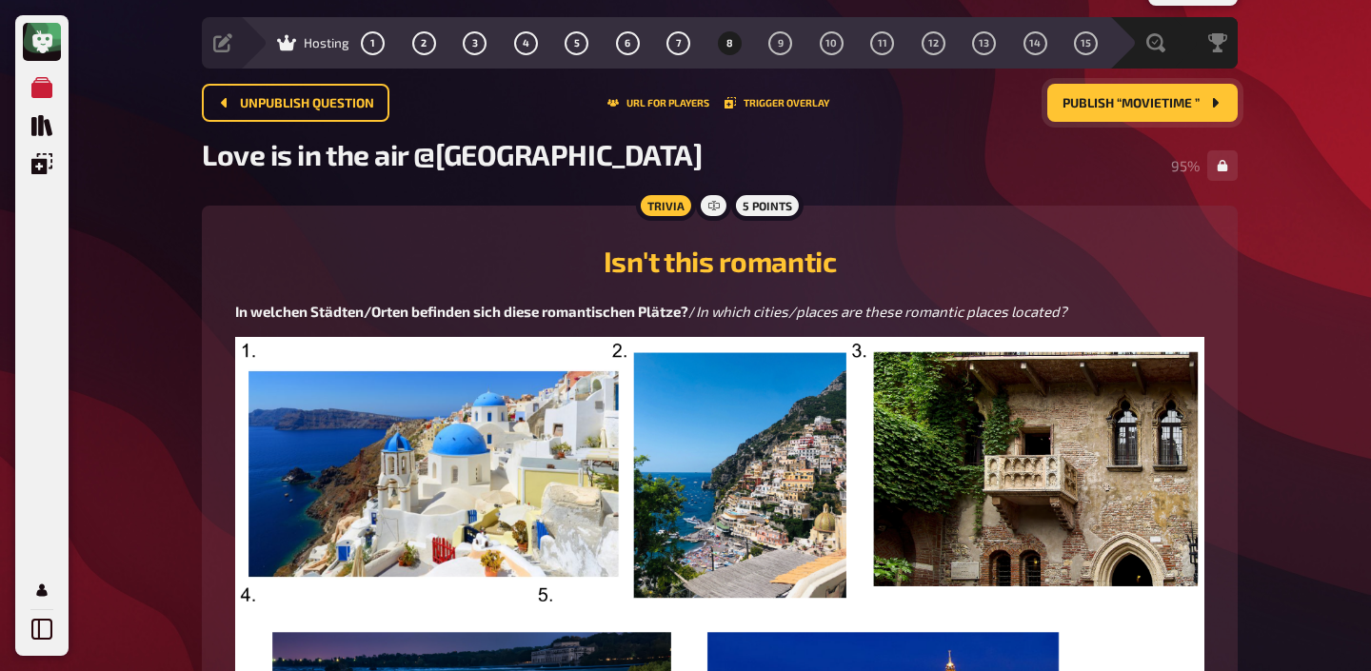
scroll to position [0, 0]
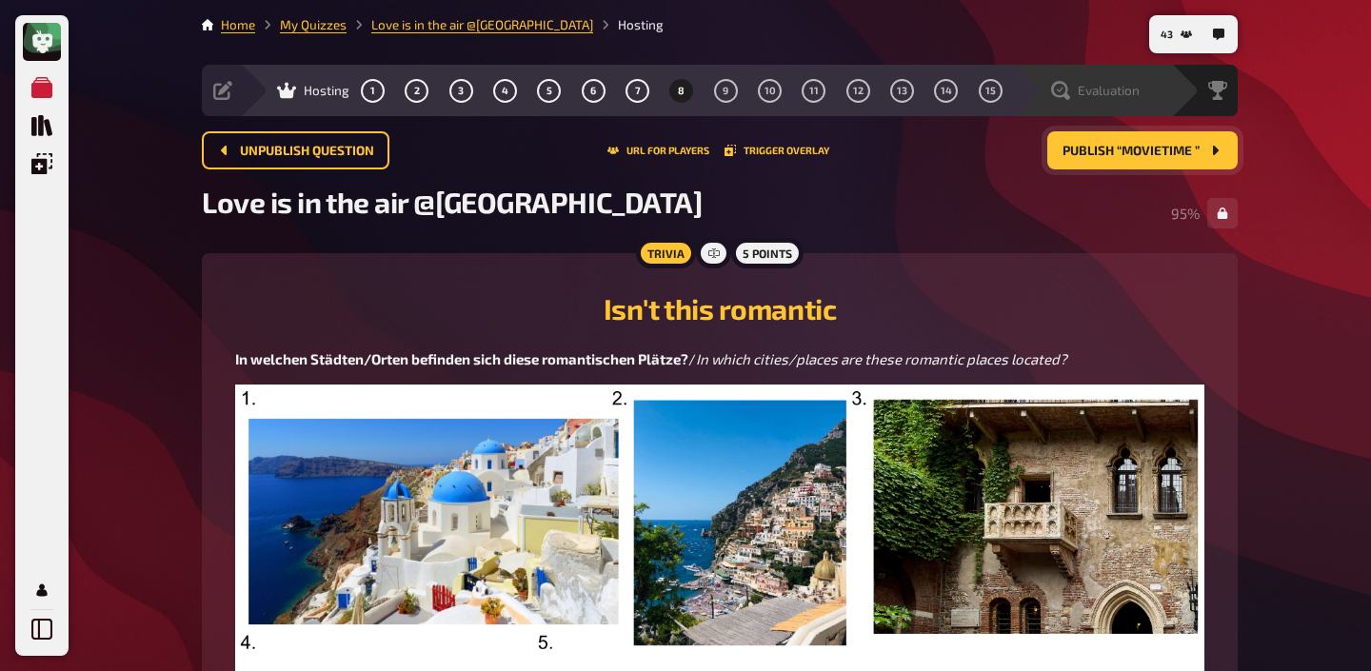
click at [1139, 99] on div "Evaluation" at bounding box center [1095, 90] width 89 height 19
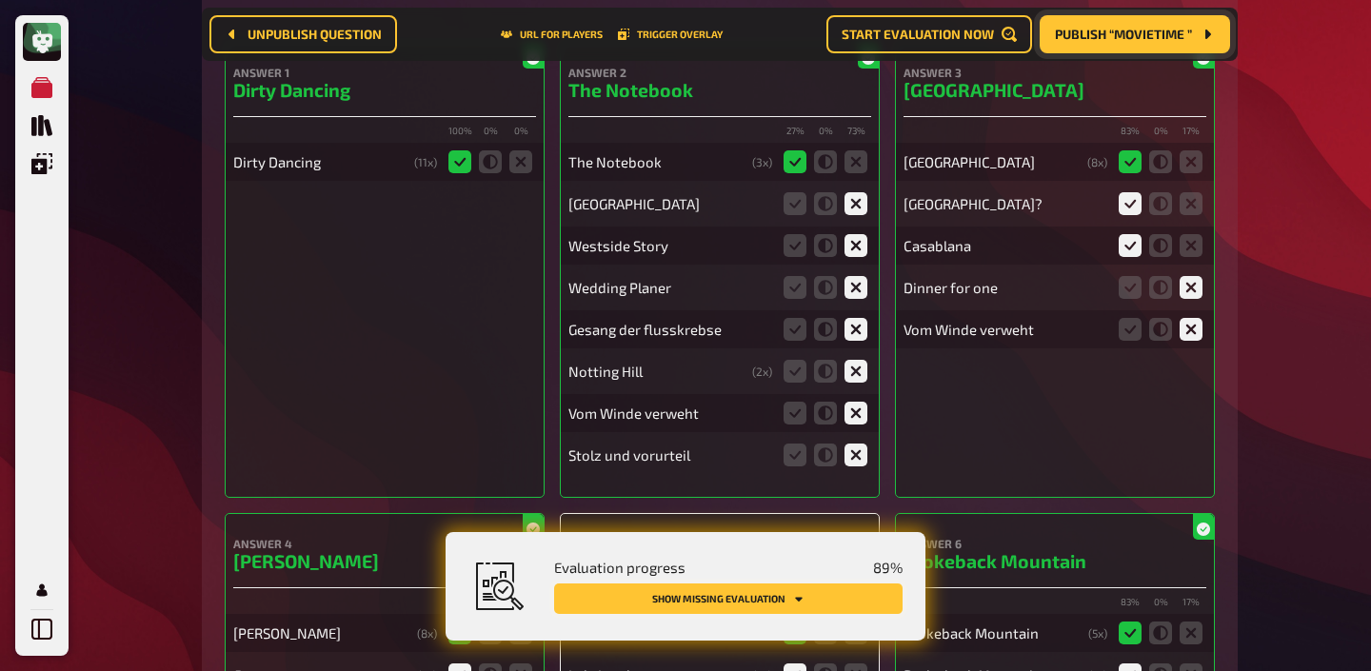
click at [782, 596] on button "Show missing evaluation" at bounding box center [728, 599] width 348 height 30
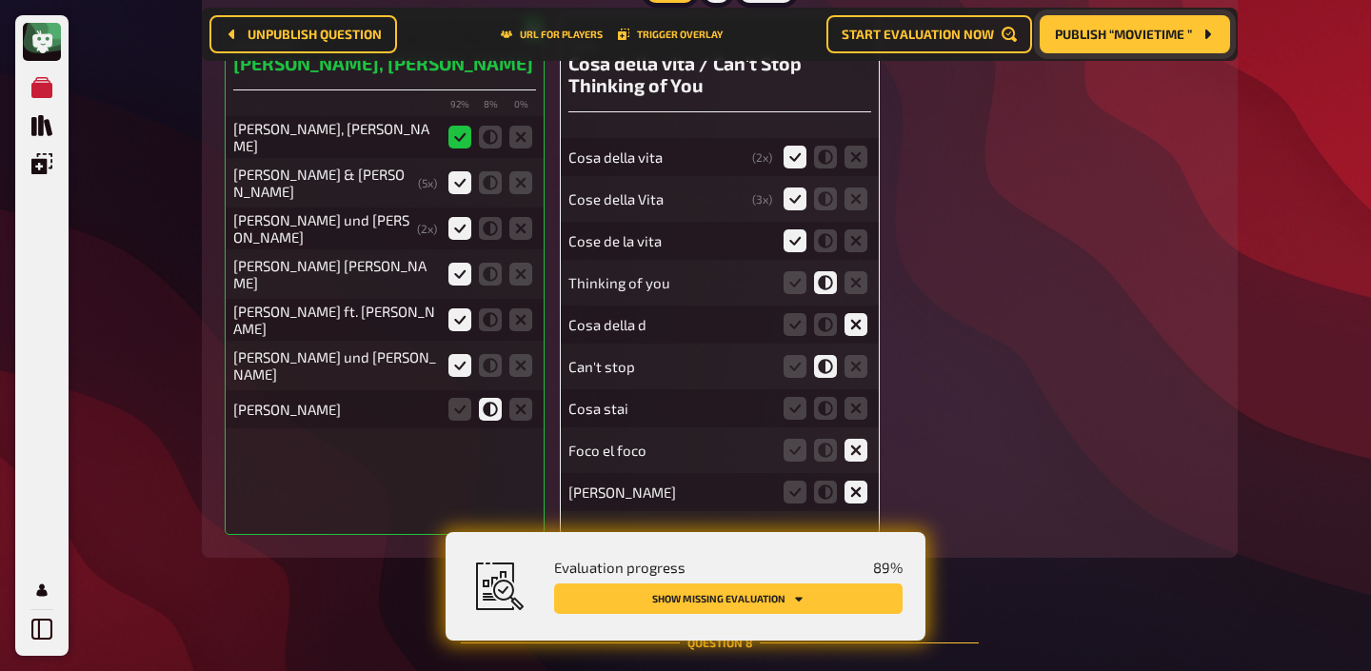
scroll to position [8523, 0]
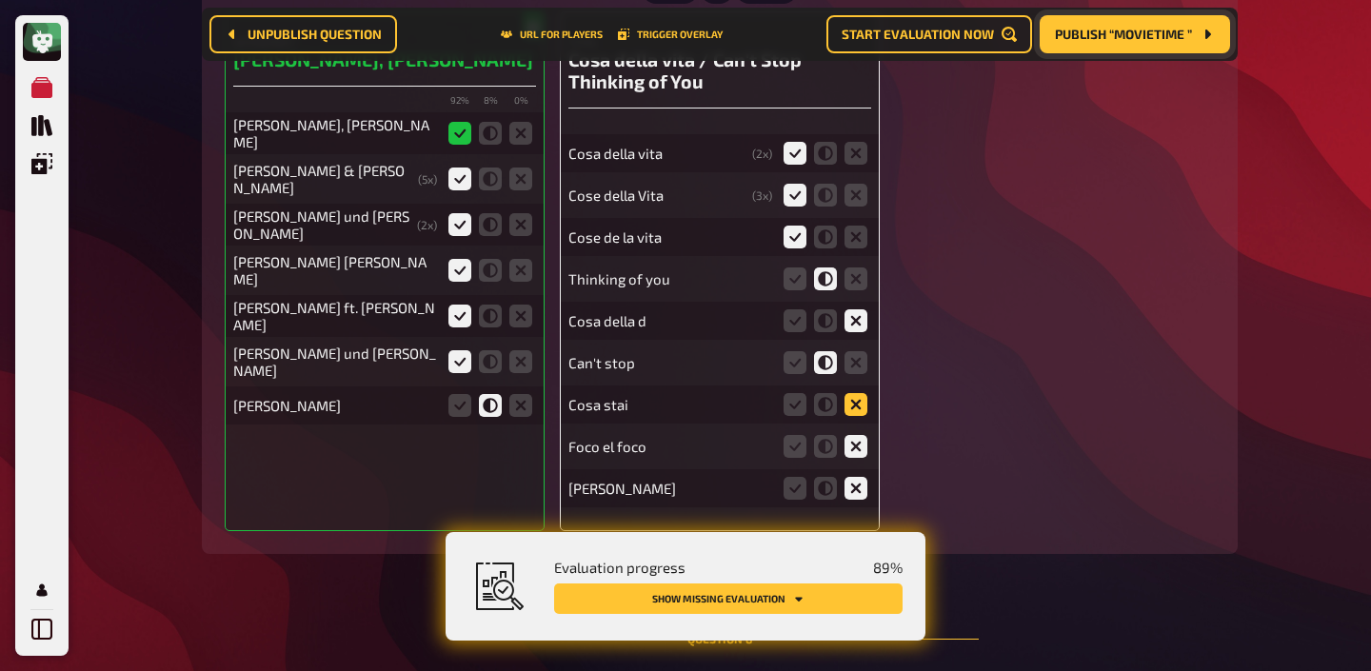
click at [861, 409] on icon at bounding box center [855, 404] width 23 height 23
click at [0, 0] on input "radio" at bounding box center [0, 0] width 0 height 0
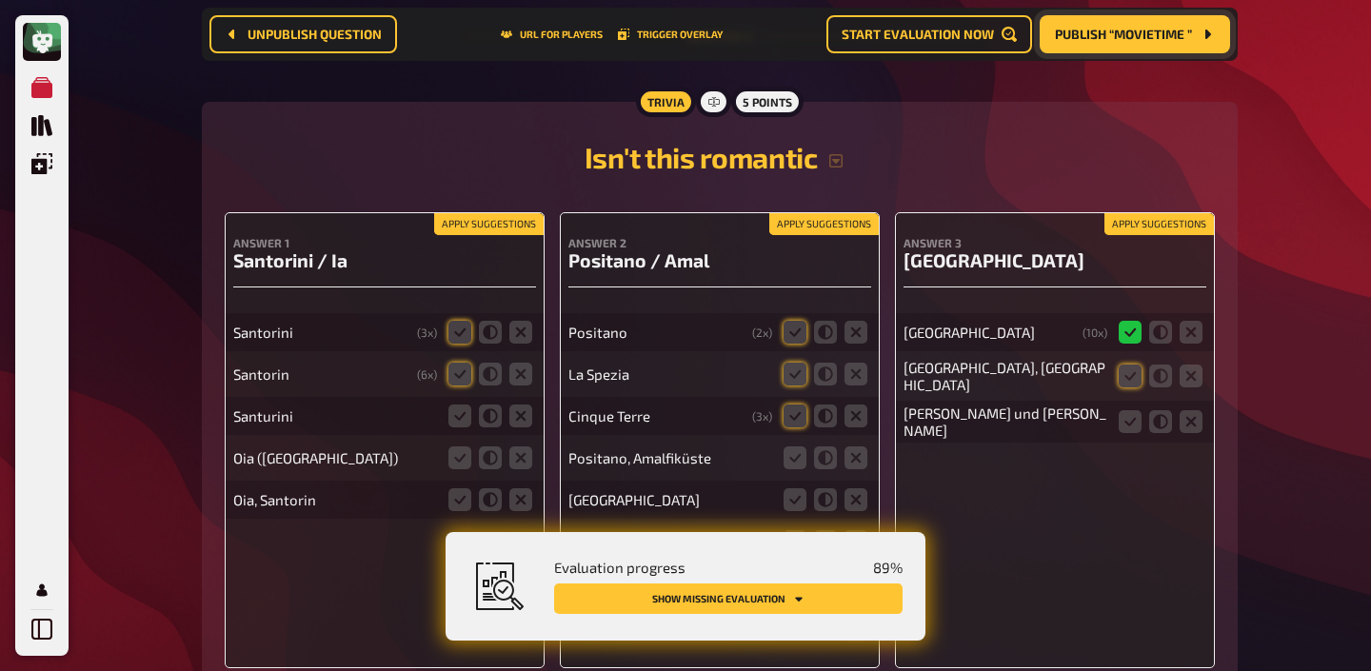
scroll to position [9129, 0]
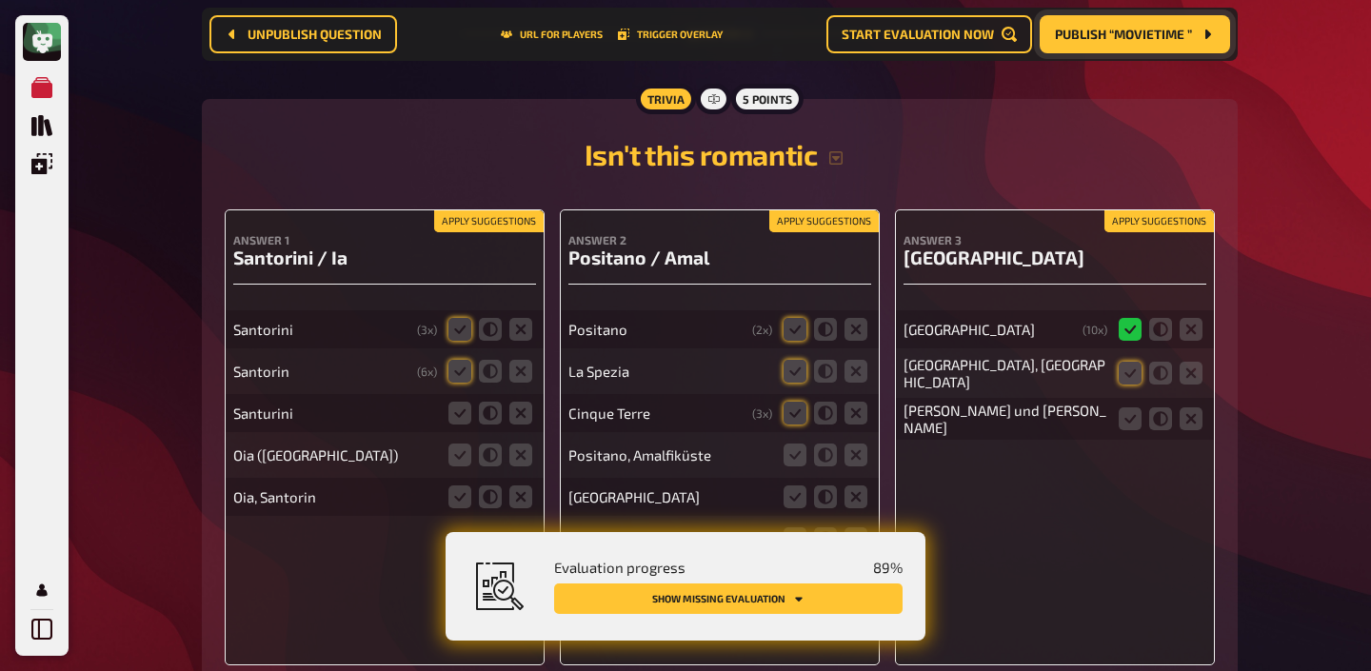
click at [467, 225] on button "Apply suggestions" at bounding box center [488, 221] width 109 height 21
click at [460, 412] on icon at bounding box center [459, 413] width 23 height 23
click at [0, 0] on input "radio" at bounding box center [0, 0] width 0 height 0
click at [455, 463] on icon at bounding box center [459, 455] width 23 height 23
click at [0, 0] on input "radio" at bounding box center [0, 0] width 0 height 0
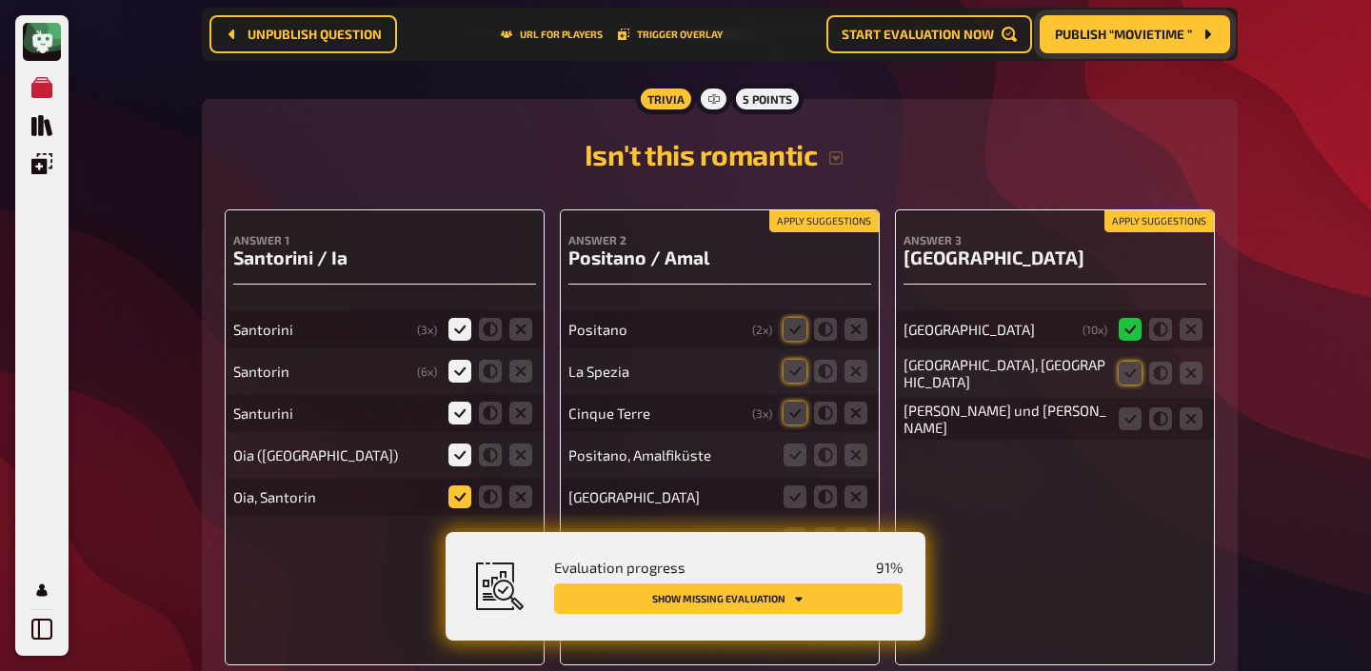
click at [453, 501] on icon at bounding box center [459, 497] width 23 height 23
click at [0, 0] on input "radio" at bounding box center [0, 0] width 0 height 0
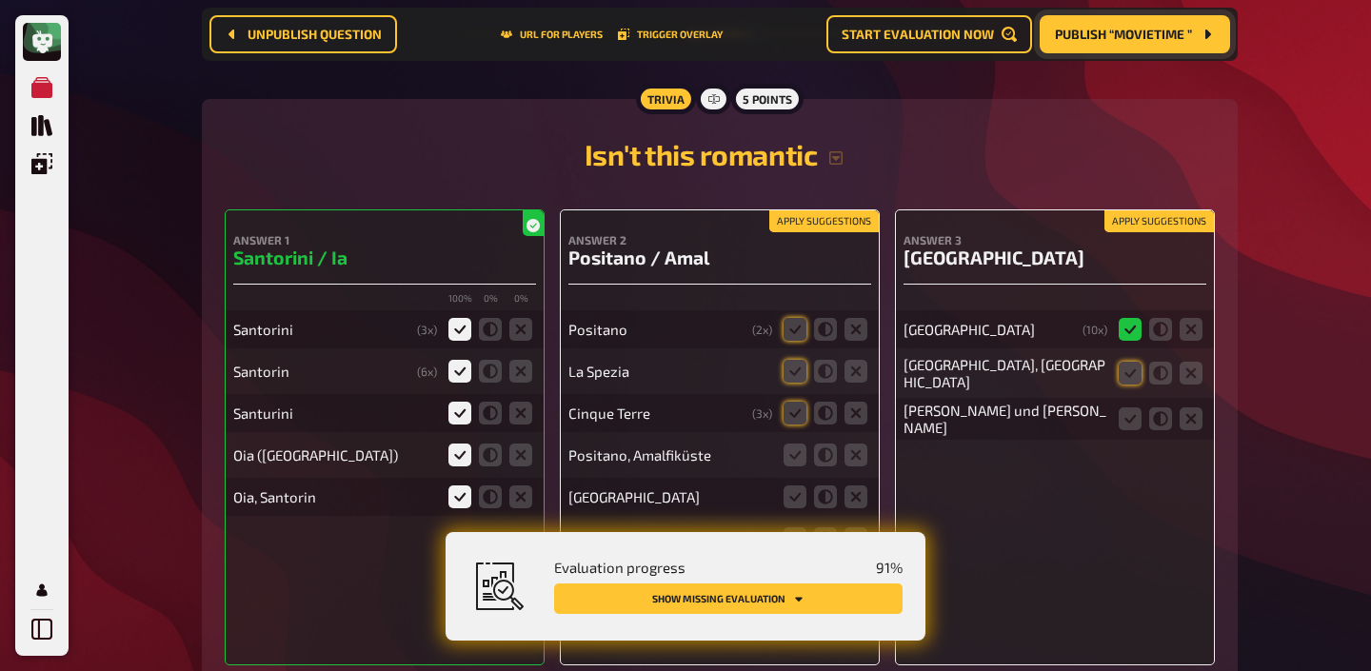
scroll to position [9241, 0]
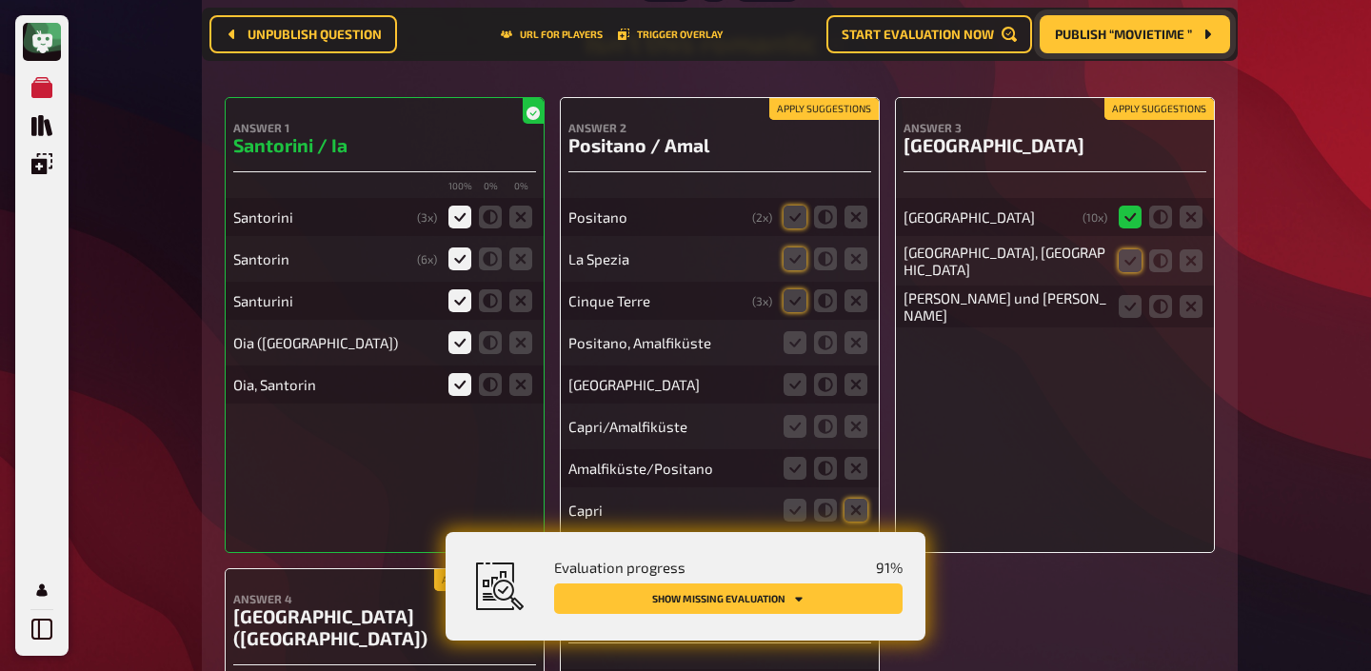
click at [809, 113] on button "Apply suggestions" at bounding box center [823, 109] width 109 height 21
click at [798, 348] on icon at bounding box center [794, 342] width 23 height 23
click at [0, 0] on input "radio" at bounding box center [0, 0] width 0 height 0
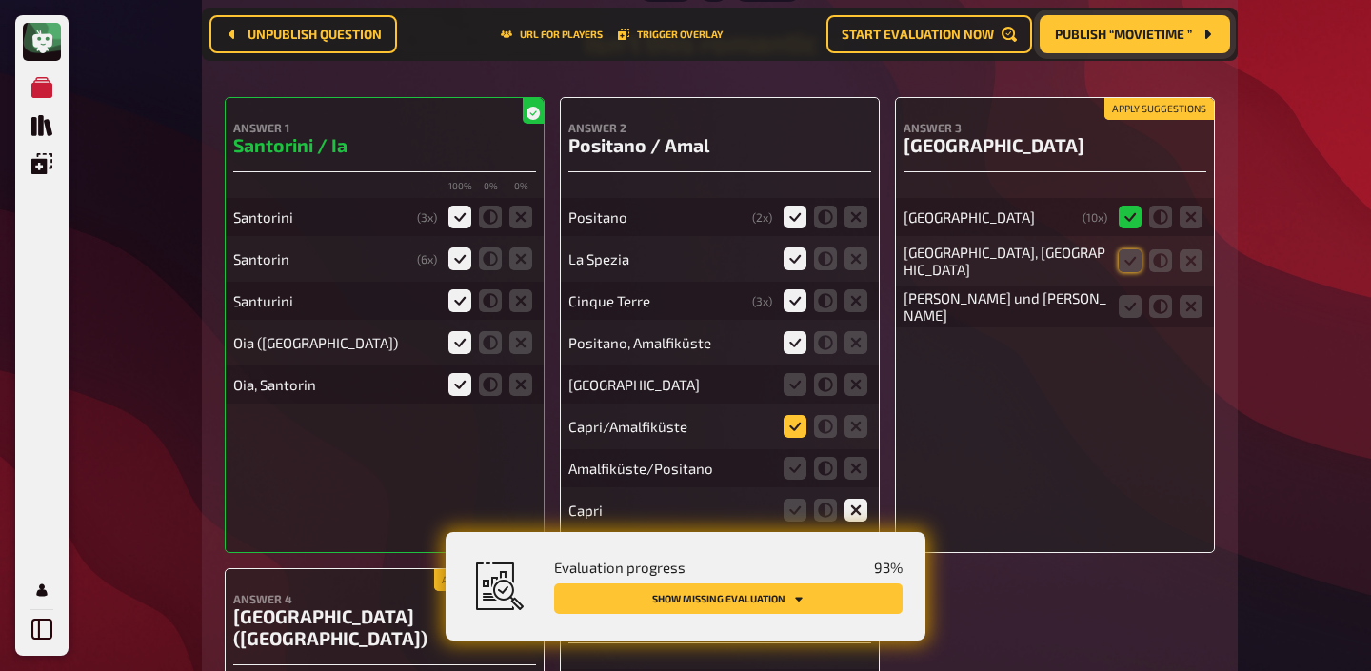
click at [791, 425] on icon at bounding box center [794, 426] width 23 height 23
click at [0, 0] on input "radio" at bounding box center [0, 0] width 0 height 0
click at [856, 387] on icon at bounding box center [855, 384] width 23 height 23
click at [0, 0] on input "radio" at bounding box center [0, 0] width 0 height 0
click at [1123, 258] on icon at bounding box center [1130, 260] width 23 height 23
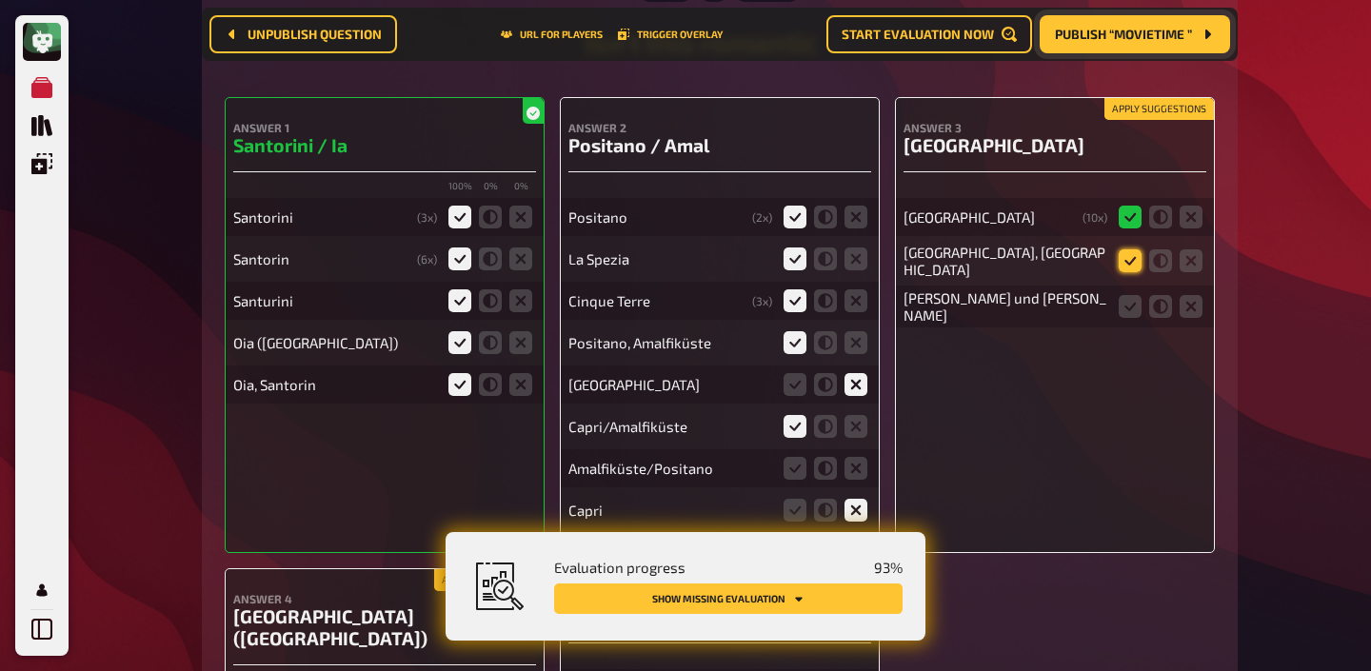
click at [0, 0] on input "radio" at bounding box center [0, 0] width 0 height 0
click at [1121, 297] on icon at bounding box center [1130, 306] width 23 height 23
click at [0, 0] on input "radio" at bounding box center [0, 0] width 0 height 0
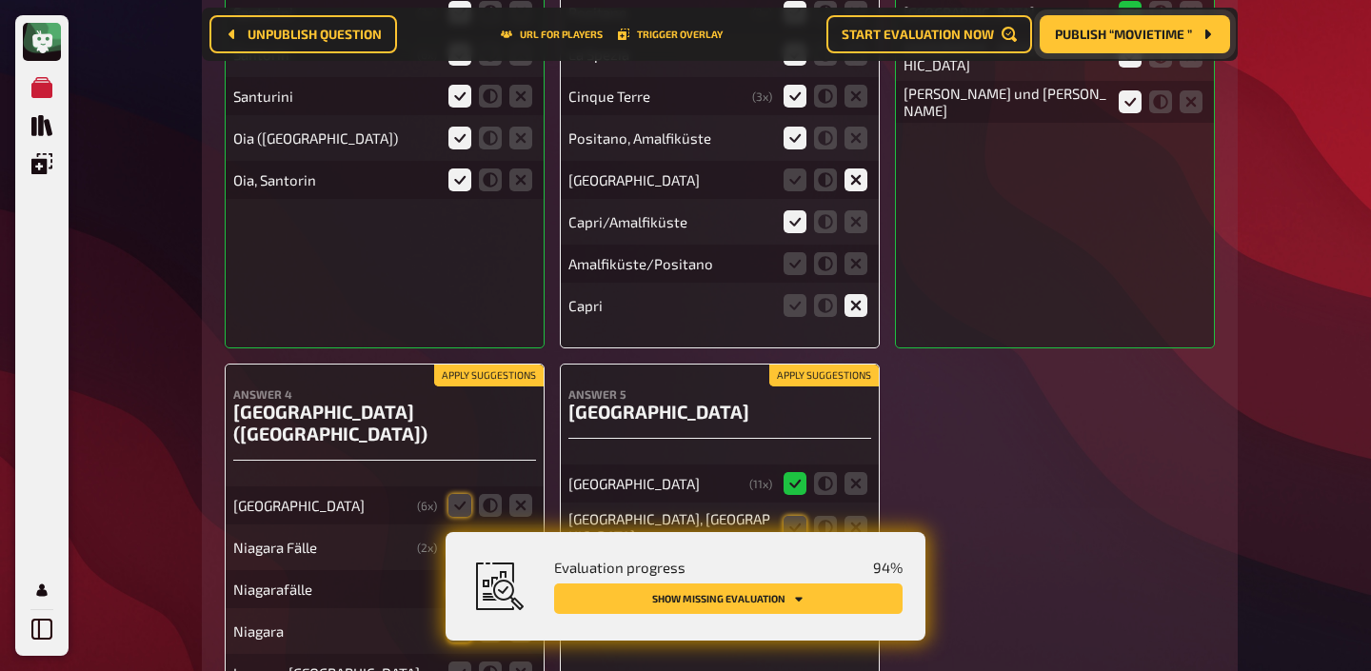
scroll to position [9451, 0]
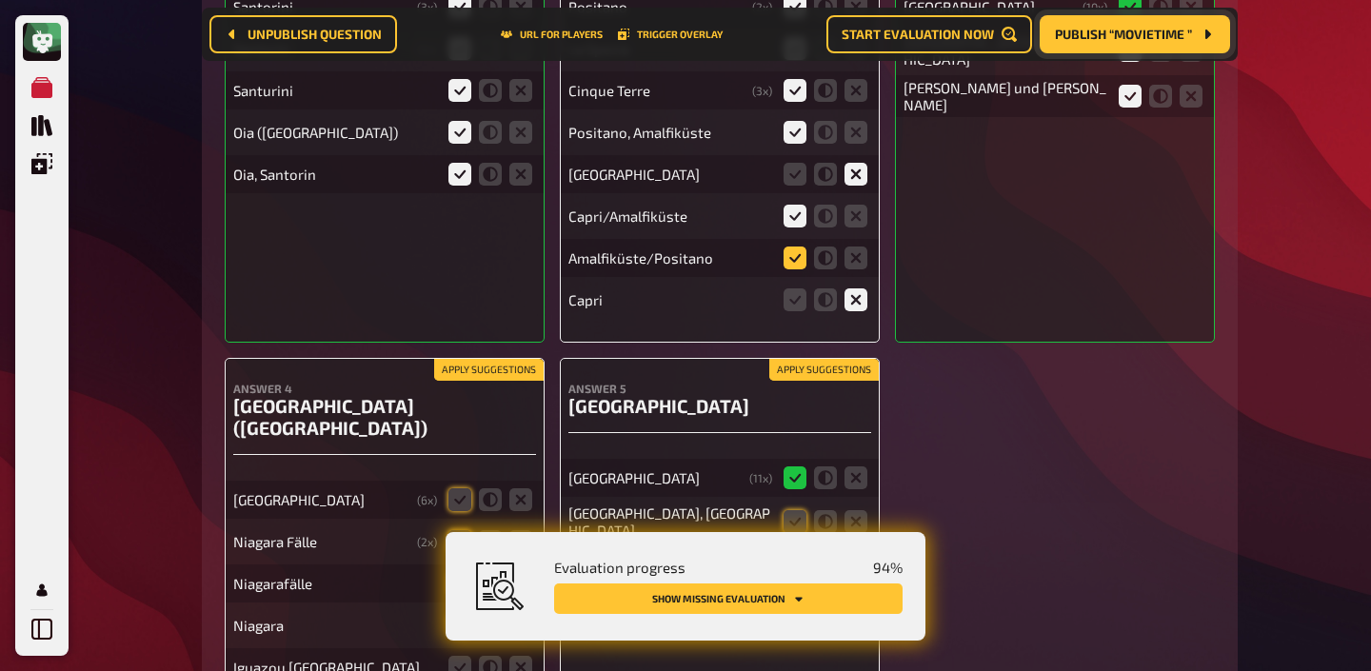
click at [793, 264] on icon at bounding box center [794, 258] width 23 height 23
click at [0, 0] on input "radio" at bounding box center [0, 0] width 0 height 0
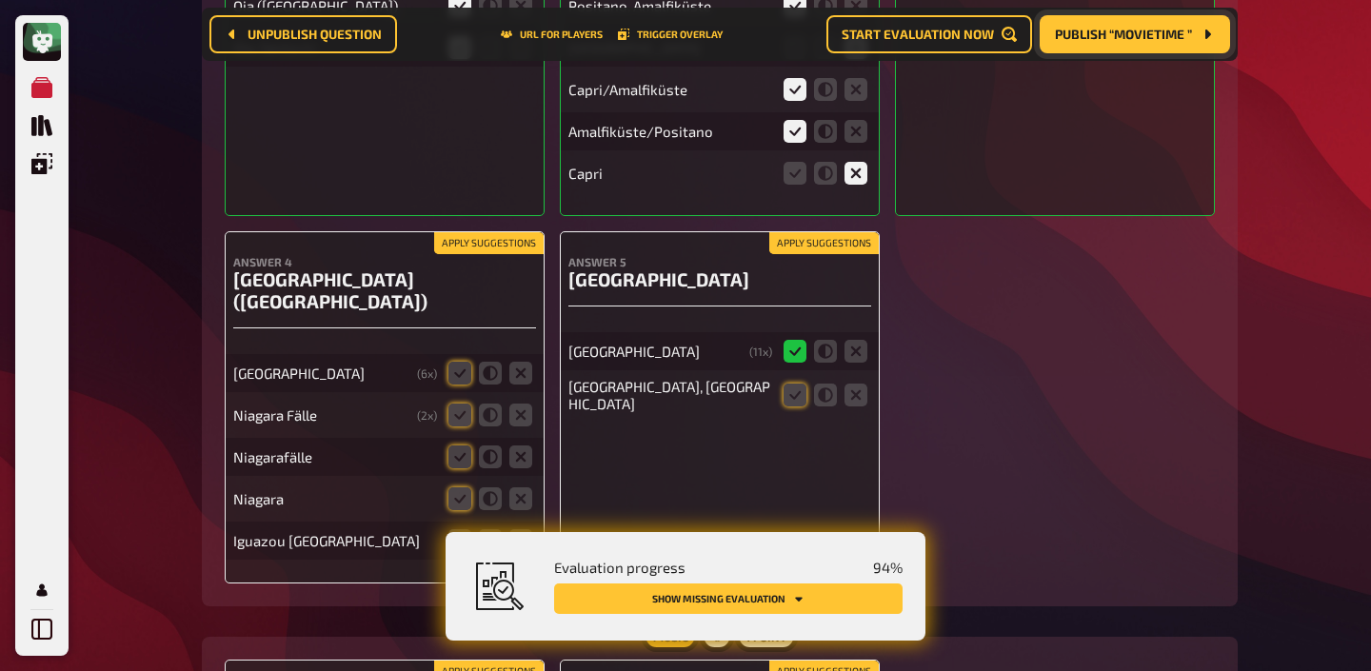
scroll to position [9579, 0]
click at [491, 243] on button "Apply suggestions" at bounding box center [488, 242] width 109 height 21
click at [804, 403] on icon at bounding box center [794, 394] width 23 height 23
click at [0, 0] on input "radio" at bounding box center [0, 0] width 0 height 0
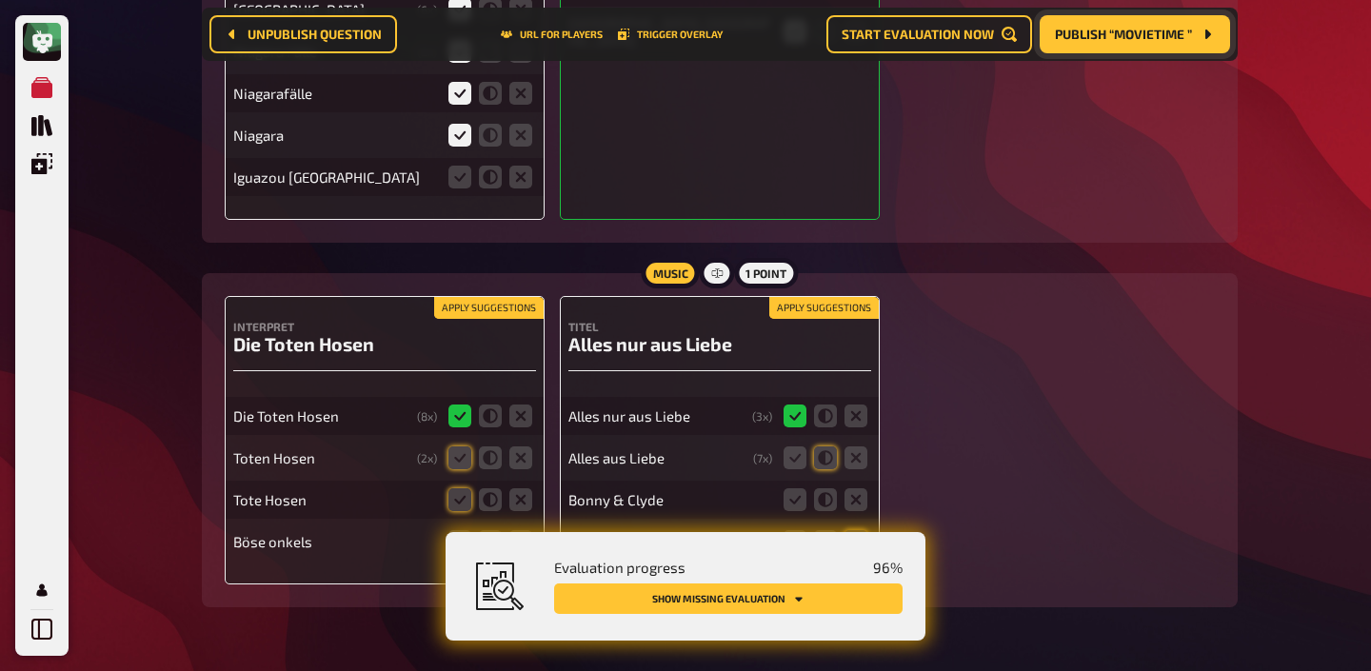
scroll to position [9982, 0]
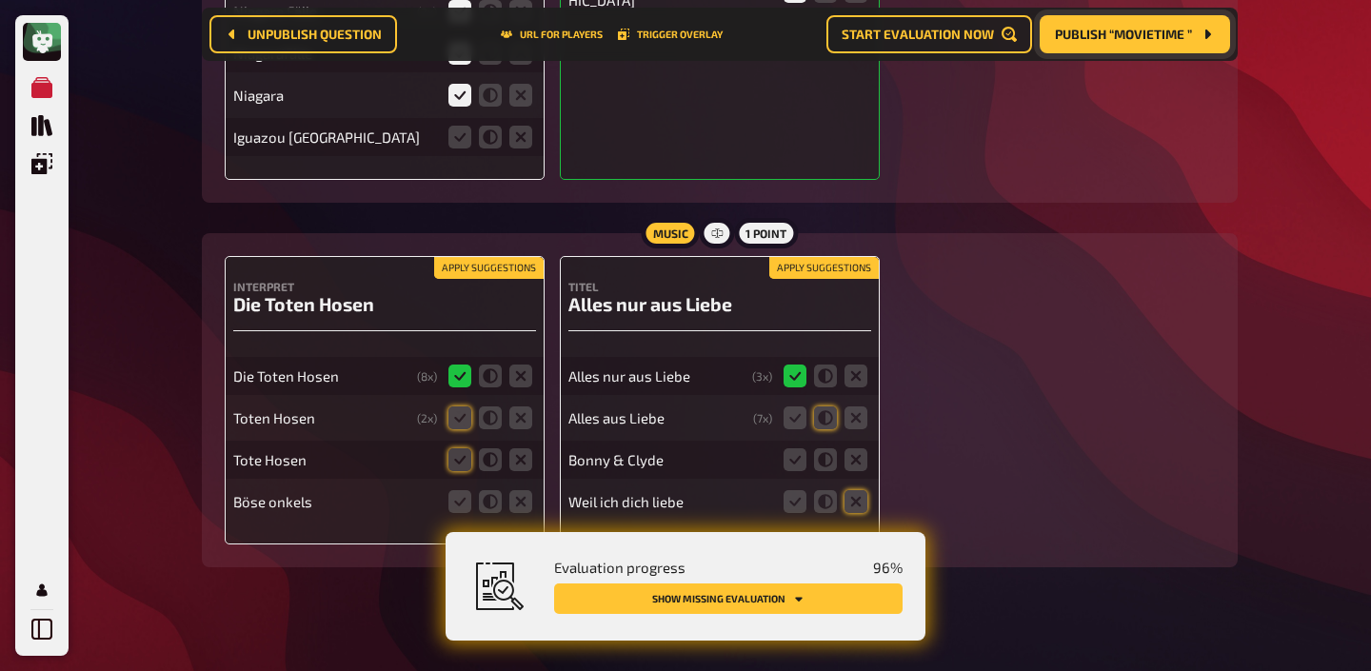
click at [510, 258] on button "Apply suggestions" at bounding box center [488, 268] width 109 height 21
click at [520, 490] on icon at bounding box center [520, 501] width 23 height 23
click at [0, 0] on input "radio" at bounding box center [0, 0] width 0 height 0
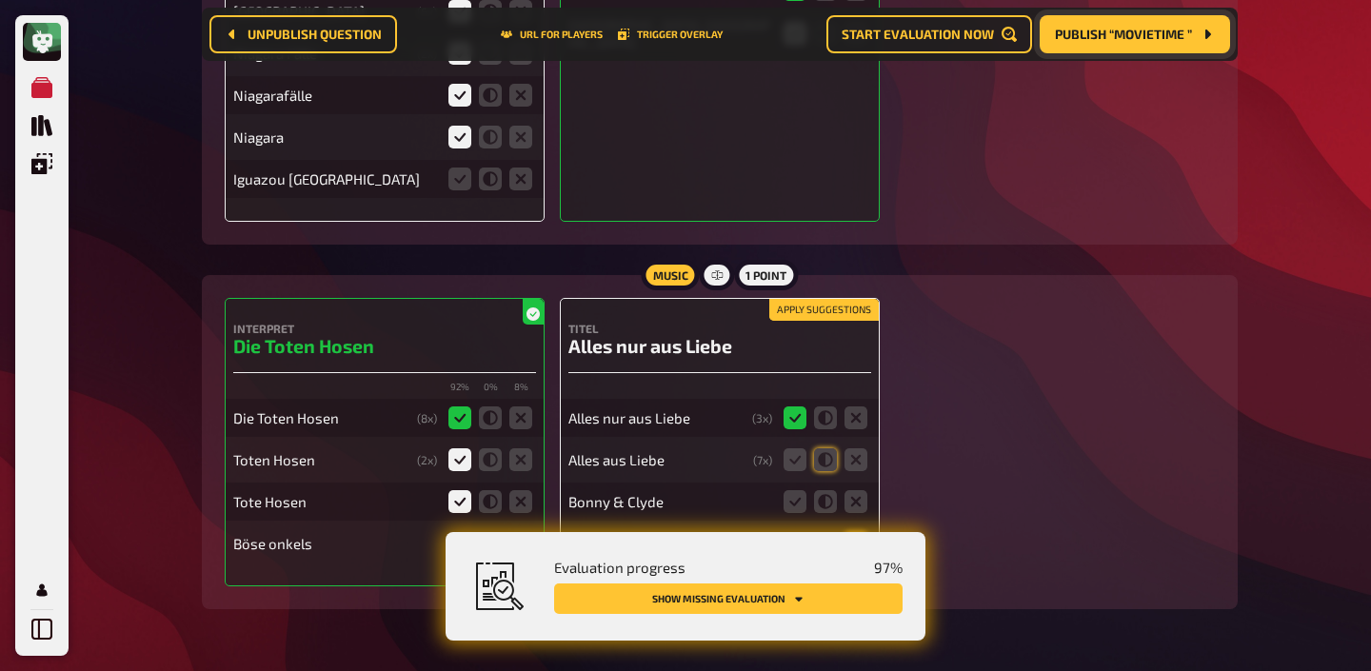
scroll to position [10024, 0]
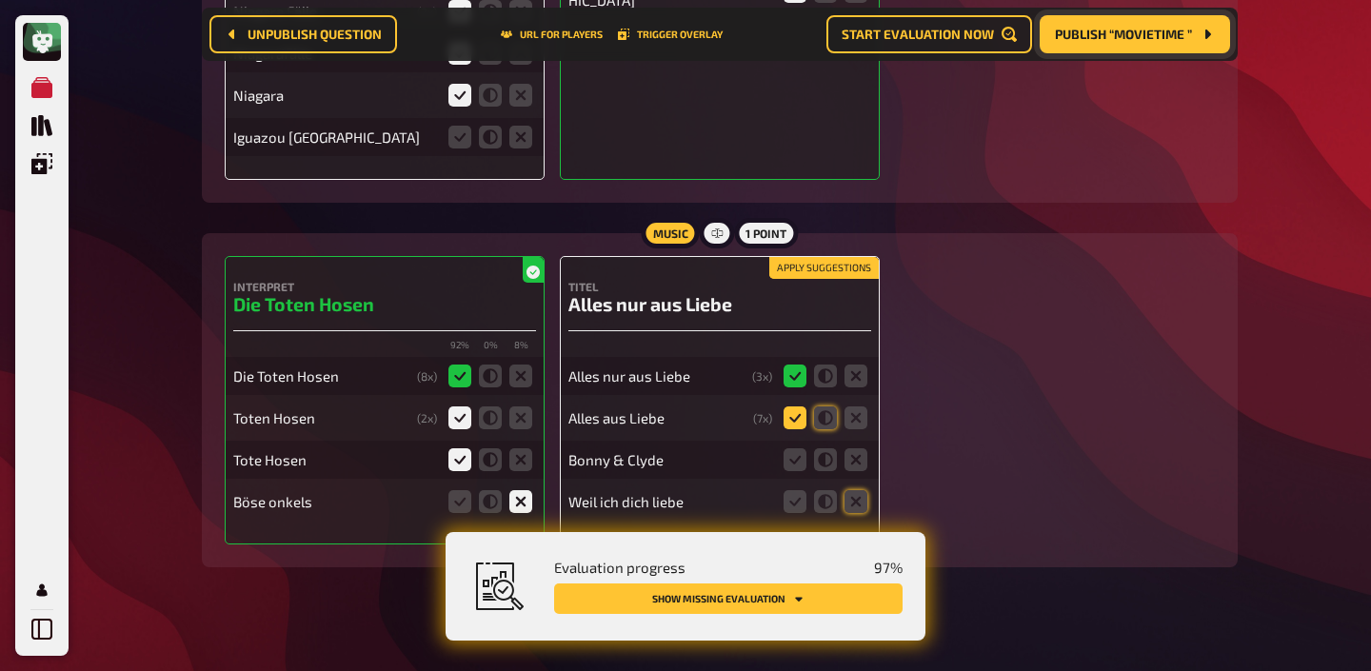
click at [804, 407] on icon at bounding box center [794, 418] width 23 height 23
click at [0, 0] on input "radio" at bounding box center [0, 0] width 0 height 0
click at [853, 448] on icon at bounding box center [855, 459] width 23 height 23
click at [0, 0] on input "radio" at bounding box center [0, 0] width 0 height 0
click at [853, 490] on icon at bounding box center [855, 501] width 23 height 23
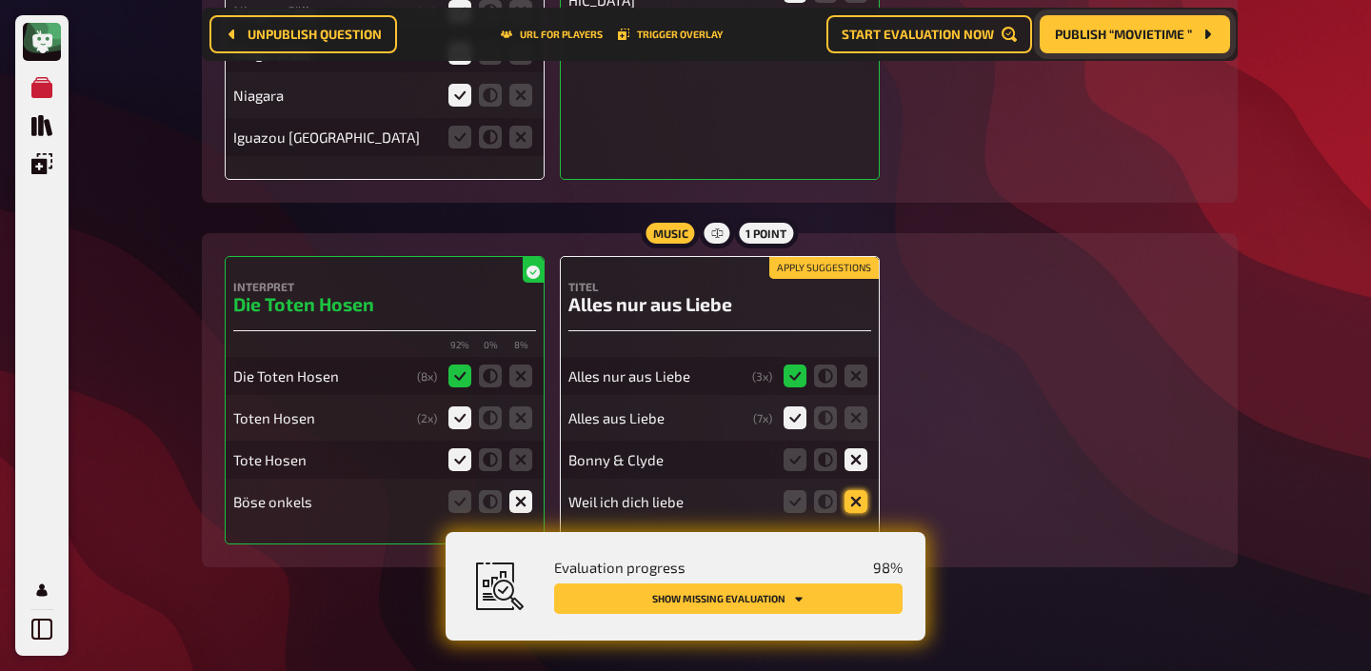
click at [0, 0] on input "radio" at bounding box center [0, 0] width 0 height 0
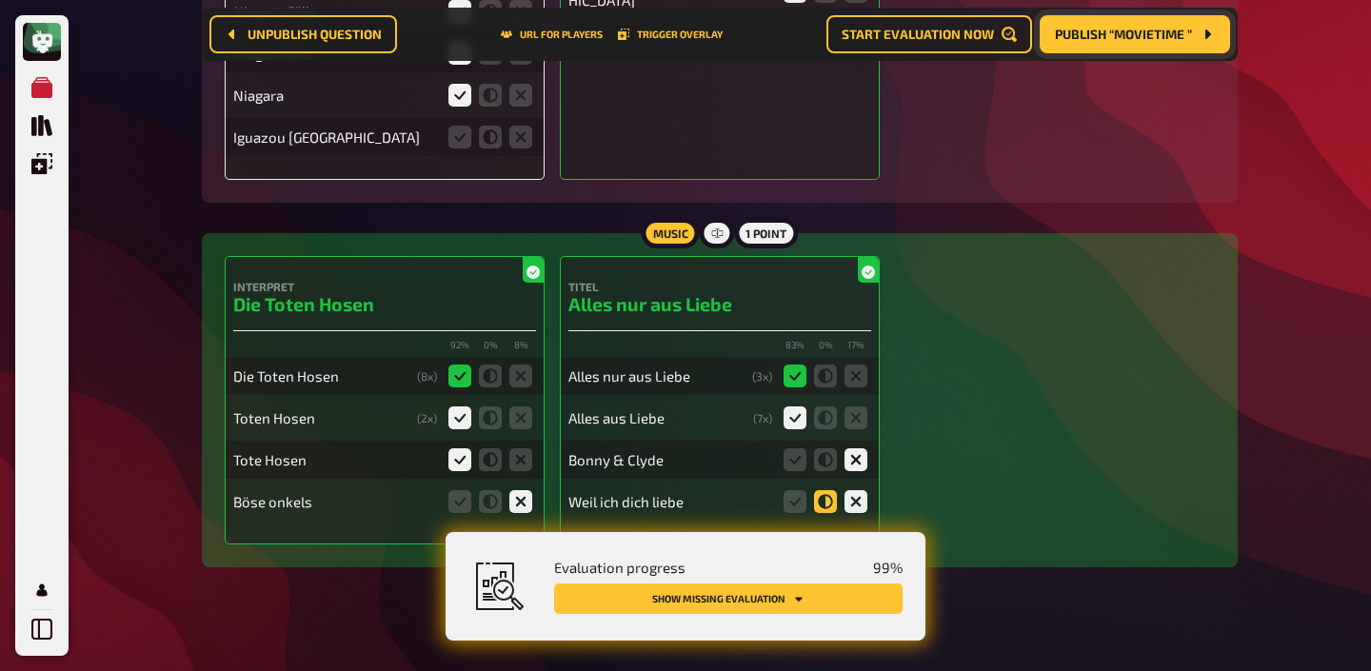
click at [827, 490] on icon at bounding box center [825, 501] width 23 height 23
click at [0, 0] on input "radio" at bounding box center [0, 0] width 0 height 0
click at [856, 490] on icon at bounding box center [855, 501] width 23 height 23
click at [0, 0] on input "radio" at bounding box center [0, 0] width 0 height 0
click at [825, 490] on icon at bounding box center [825, 501] width 23 height 23
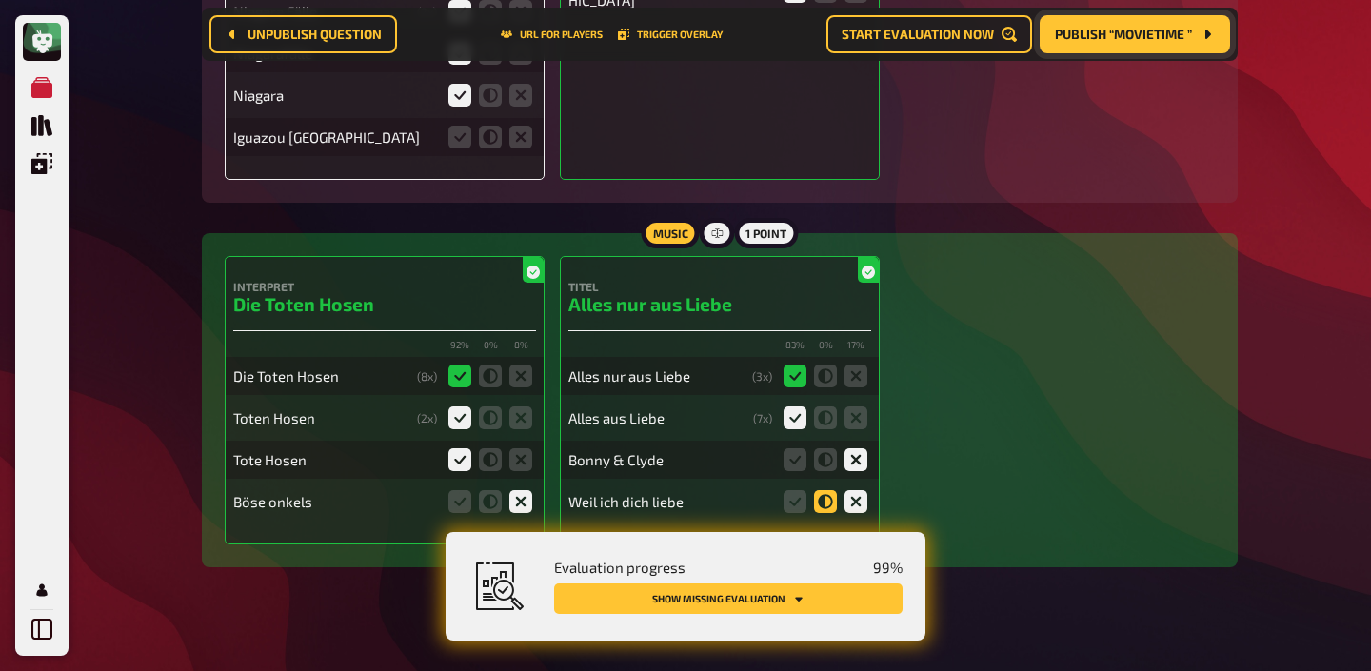
click at [0, 0] on input "radio" at bounding box center [0, 0] width 0 height 0
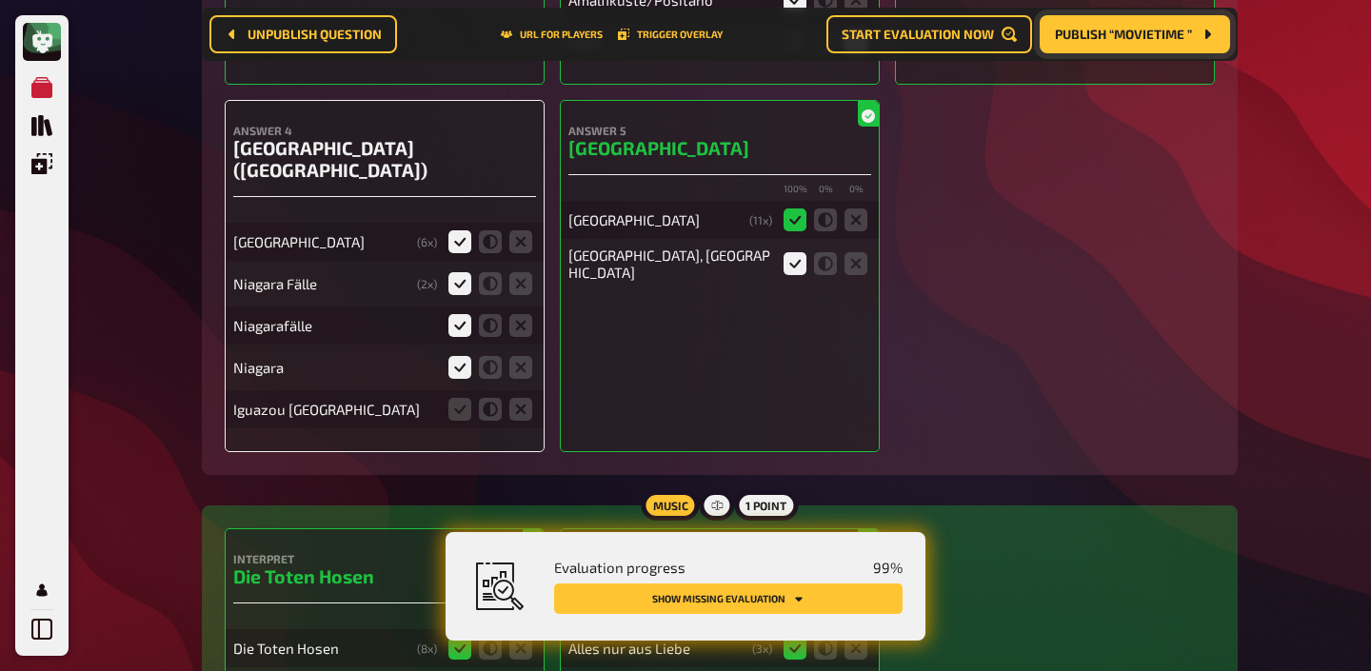
scroll to position [9847, 0]
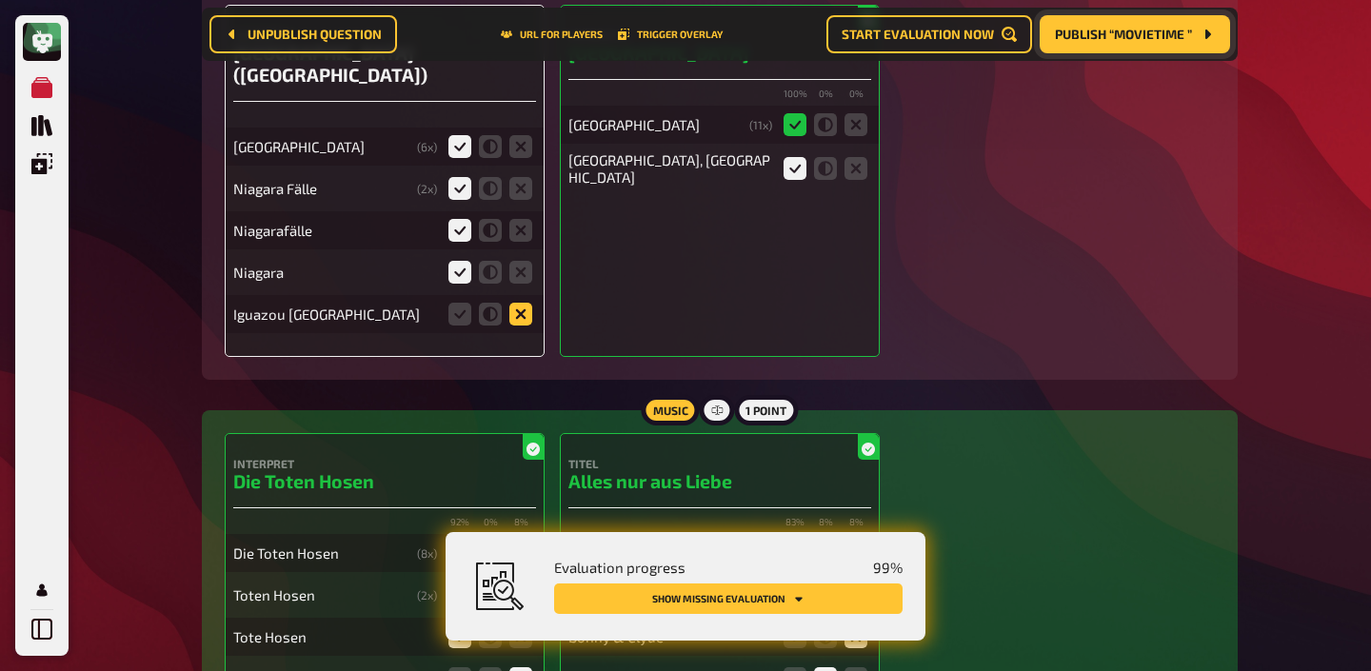
click at [518, 303] on icon at bounding box center [520, 314] width 23 height 23
click at [0, 0] on input "radio" at bounding box center [0, 0] width 0 height 0
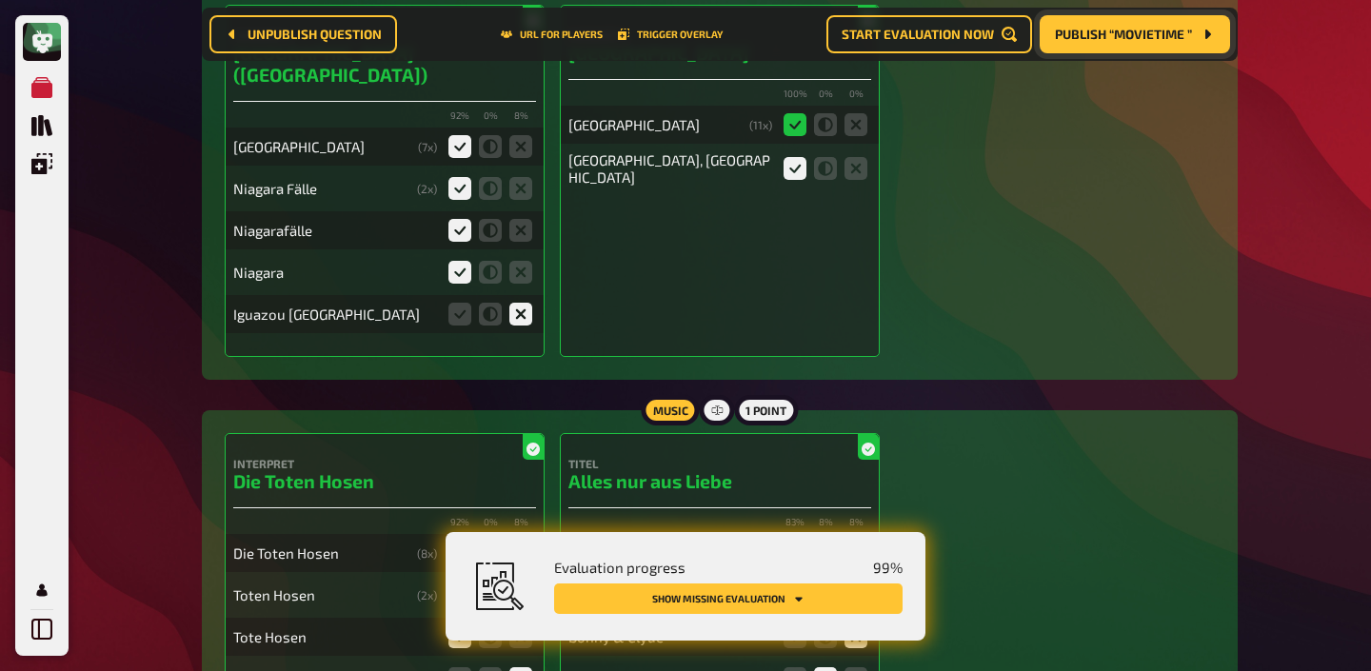
click at [518, 303] on icon at bounding box center [520, 314] width 23 height 23
click at [0, 0] on input "radio" at bounding box center [0, 0] width 0 height 0
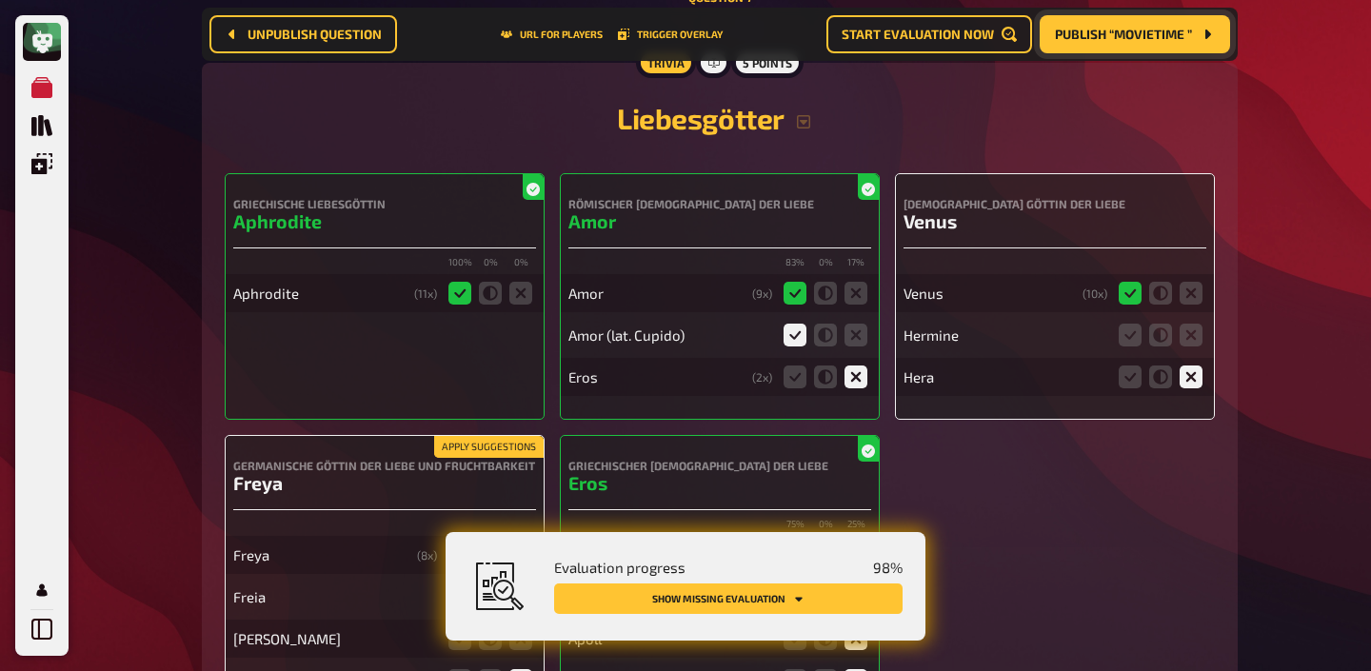
scroll to position [7743, 0]
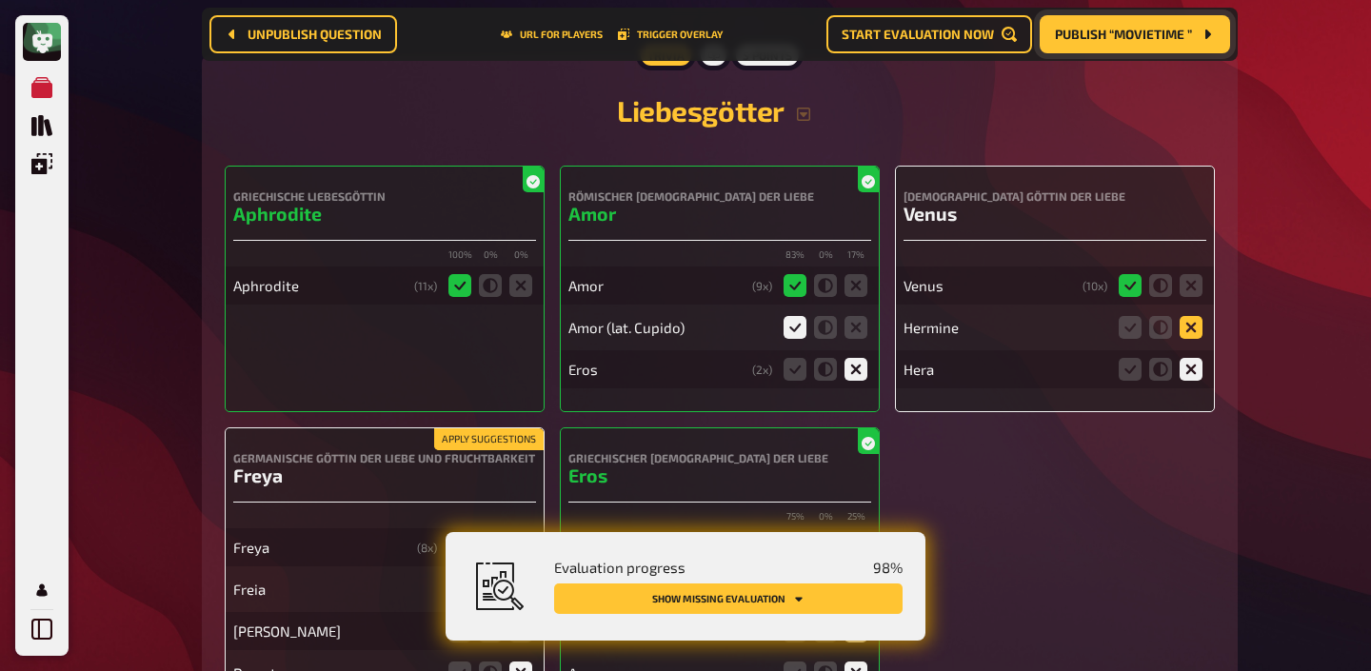
click at [1192, 327] on icon at bounding box center [1191, 327] width 23 height 23
click at [0, 0] on input "radio" at bounding box center [0, 0] width 0 height 0
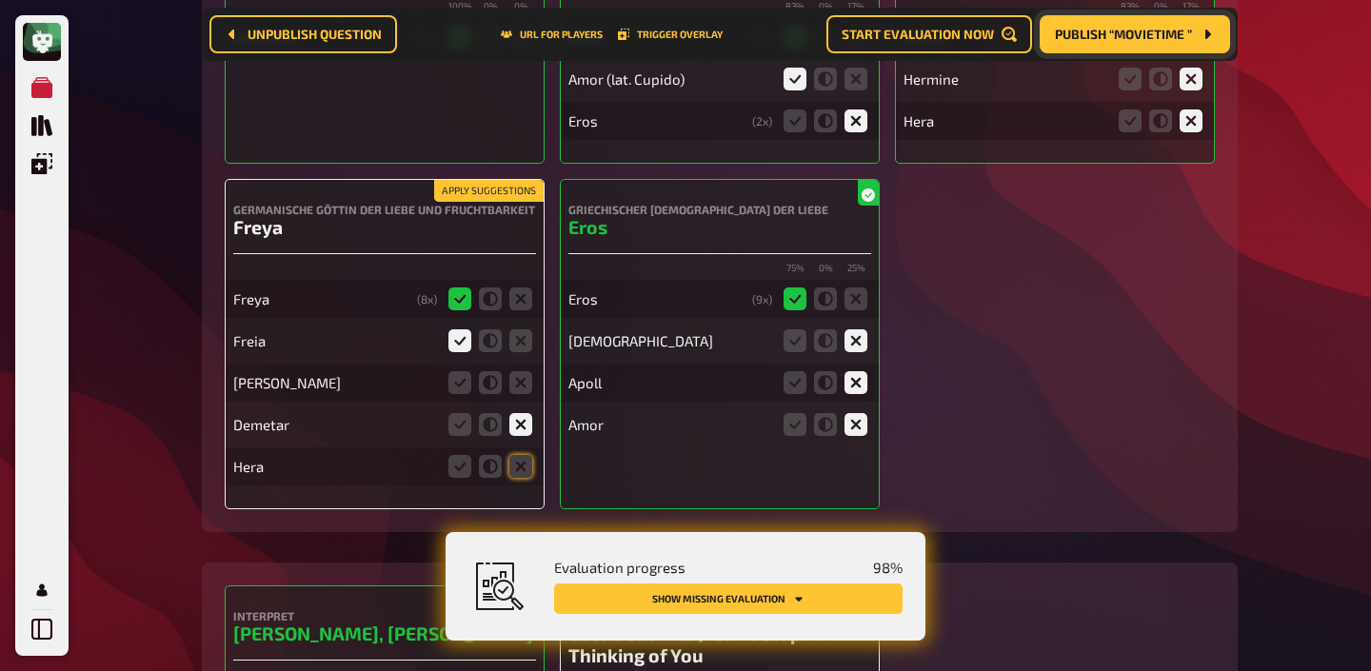
scroll to position [7993, 0]
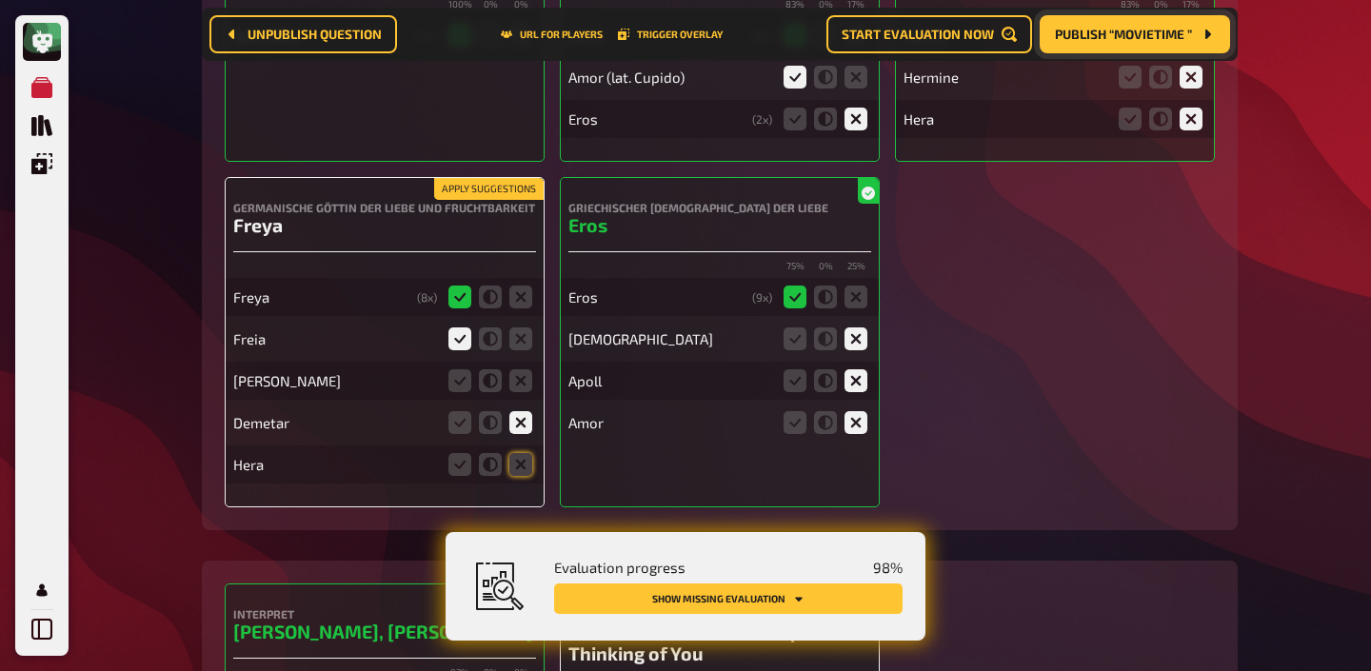
click at [484, 180] on button "Apply suggestions" at bounding box center [488, 189] width 109 height 21
click at [520, 385] on icon at bounding box center [520, 380] width 23 height 23
click at [0, 0] on input "radio" at bounding box center [0, 0] width 0 height 0
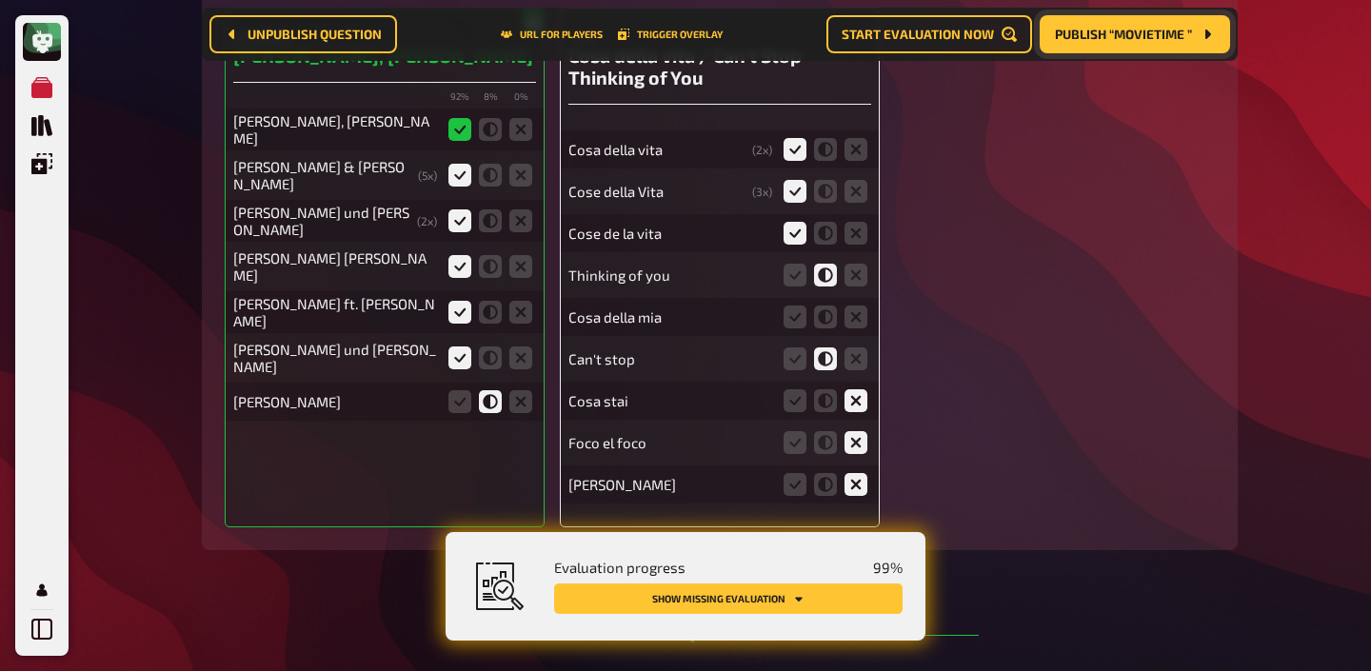
scroll to position [8572, 0]
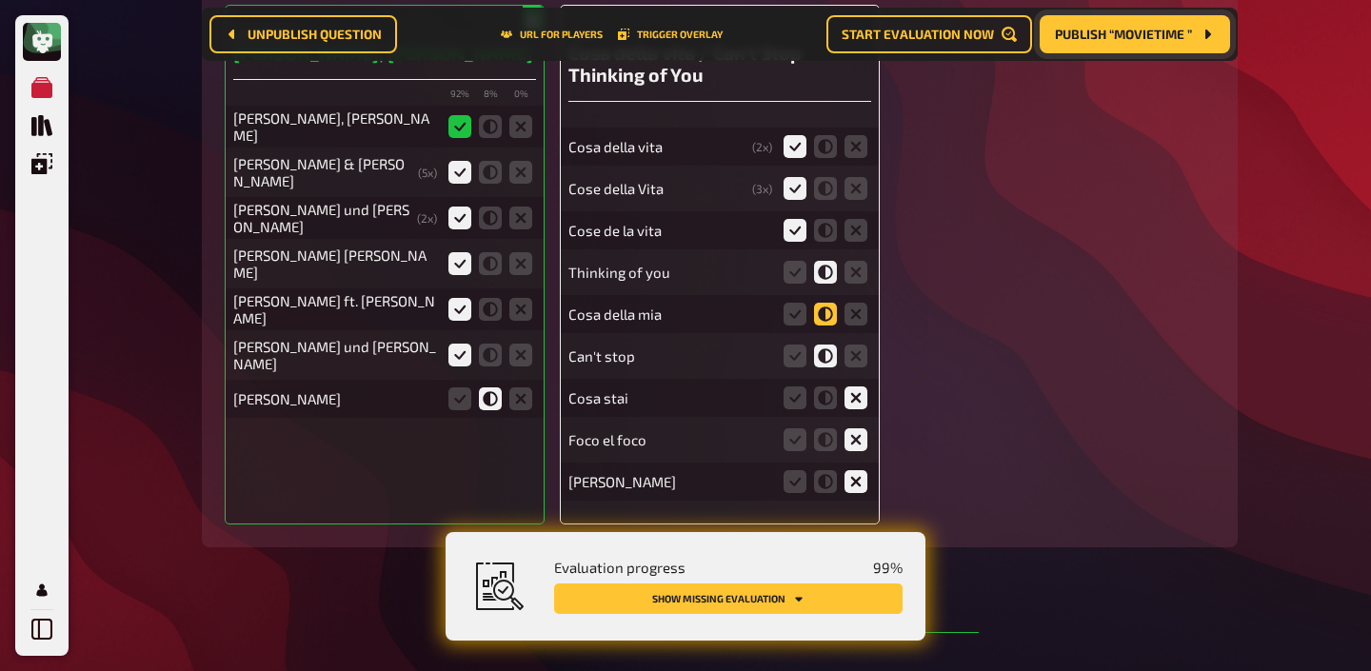
click at [821, 311] on icon at bounding box center [825, 314] width 23 height 23
click at [0, 0] on input "radio" at bounding box center [0, 0] width 0 height 0
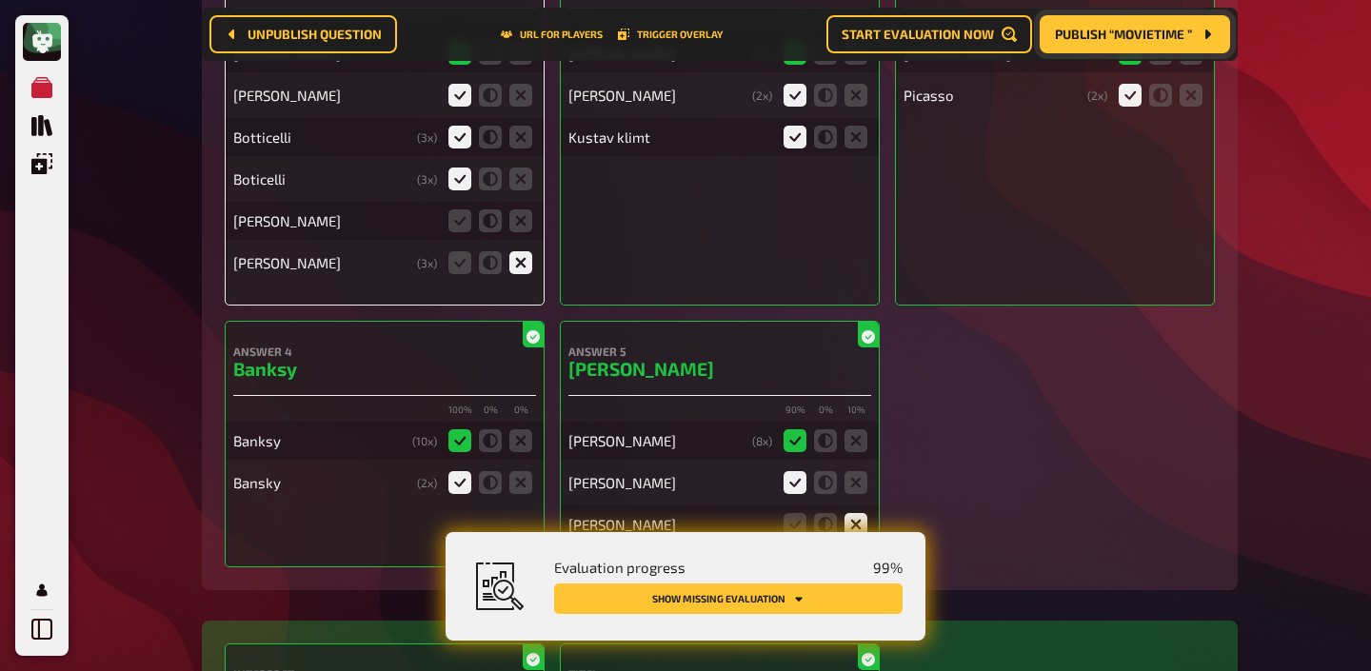
scroll to position [6694, 0]
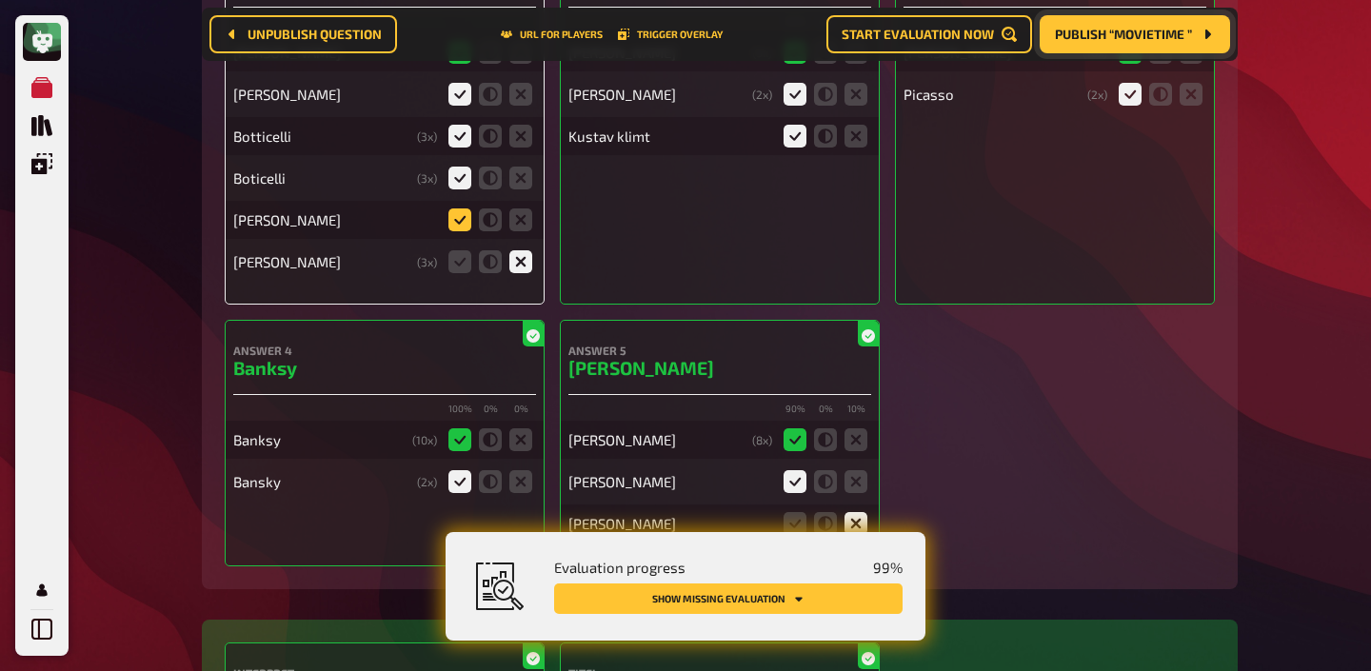
click at [466, 216] on icon at bounding box center [459, 219] width 23 height 23
click at [0, 0] on input "radio" at bounding box center [0, 0] width 0 height 0
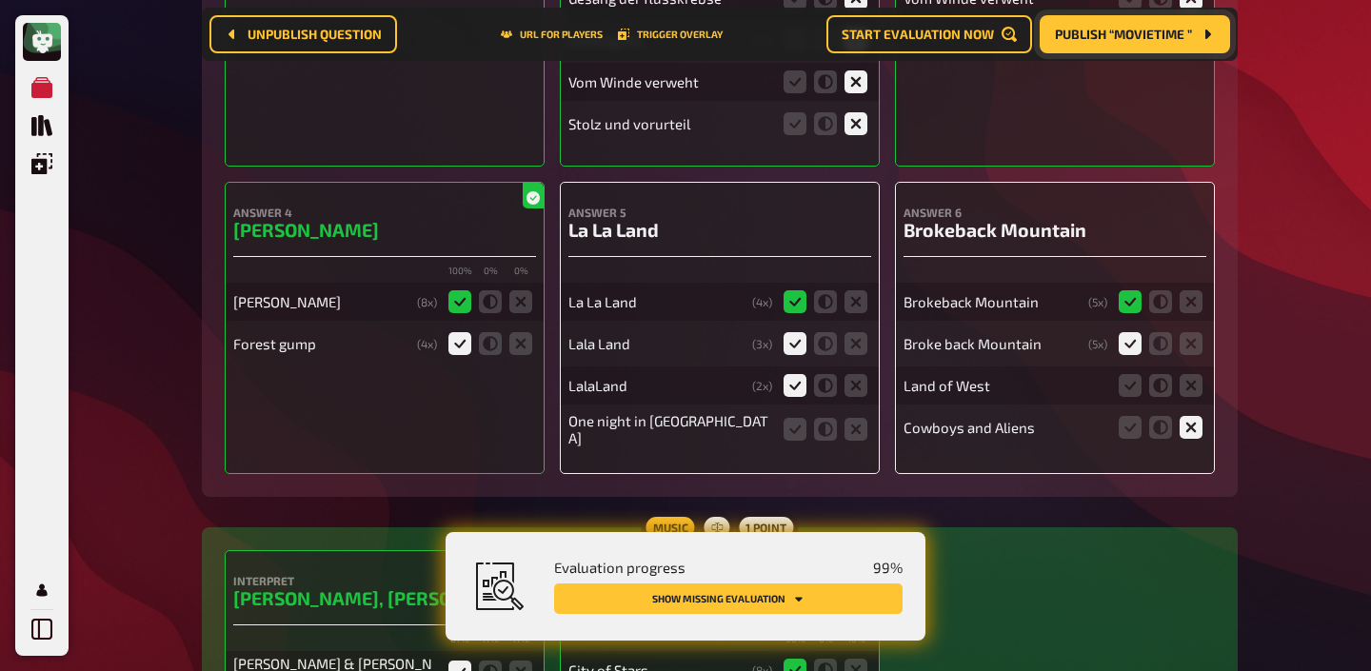
scroll to position [783, 0]
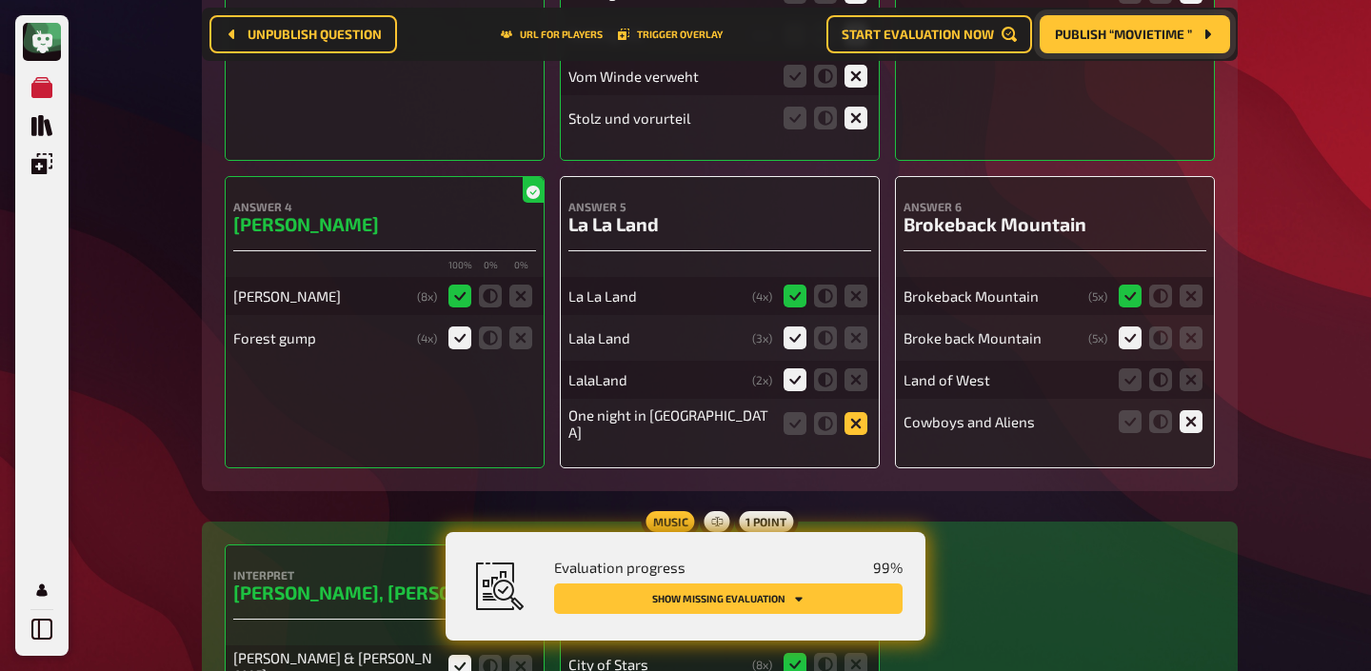
click at [848, 428] on icon at bounding box center [855, 423] width 23 height 23
click at [0, 0] on input "radio" at bounding box center [0, 0] width 0 height 0
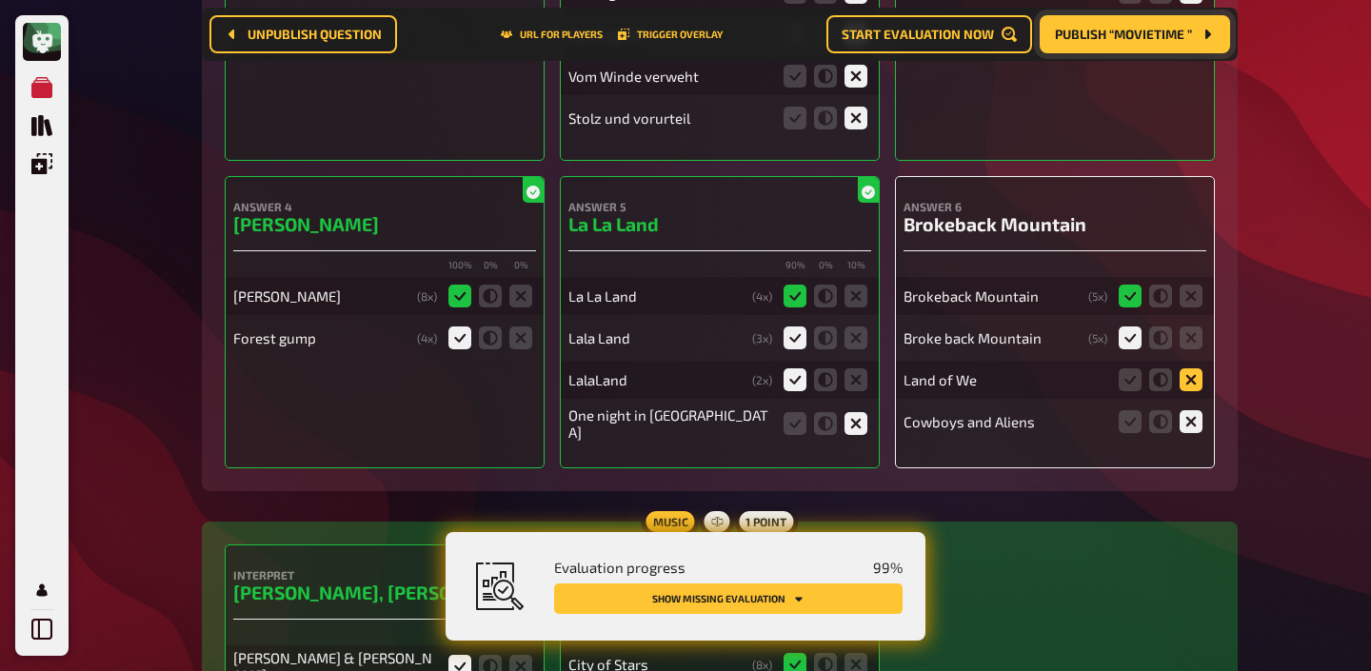
click at [1200, 384] on icon at bounding box center [1191, 379] width 23 height 23
click at [0, 0] on input "radio" at bounding box center [0, 0] width 0 height 0
click at [1189, 386] on icon at bounding box center [1191, 379] width 23 height 23
click at [0, 0] on input "radio" at bounding box center [0, 0] width 0 height 0
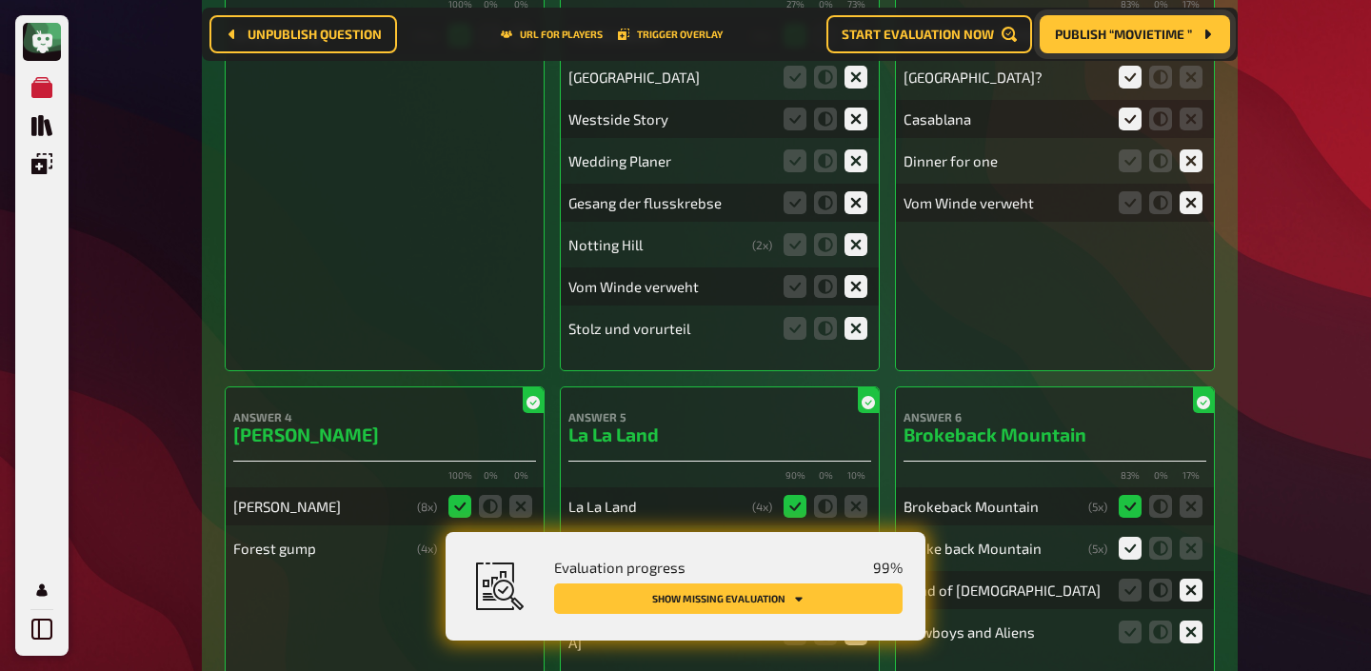
scroll to position [0, 0]
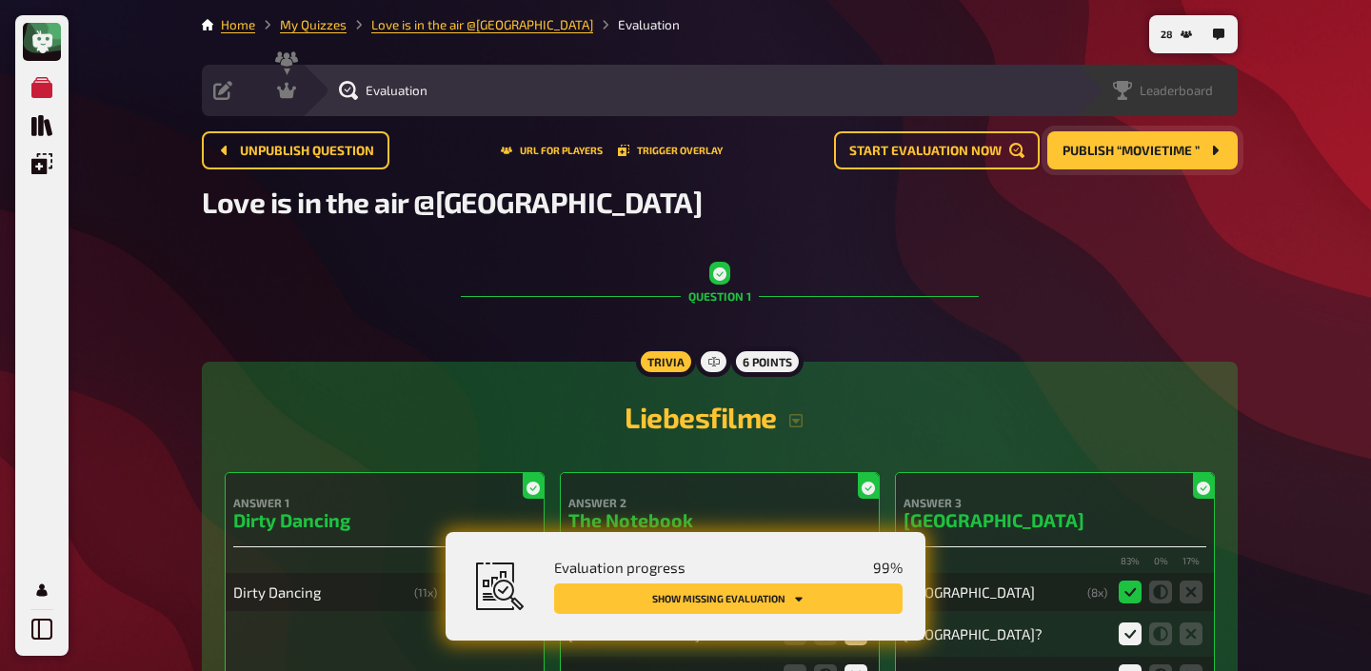
click at [1199, 92] on span "Leaderboard" at bounding box center [1176, 90] width 73 height 15
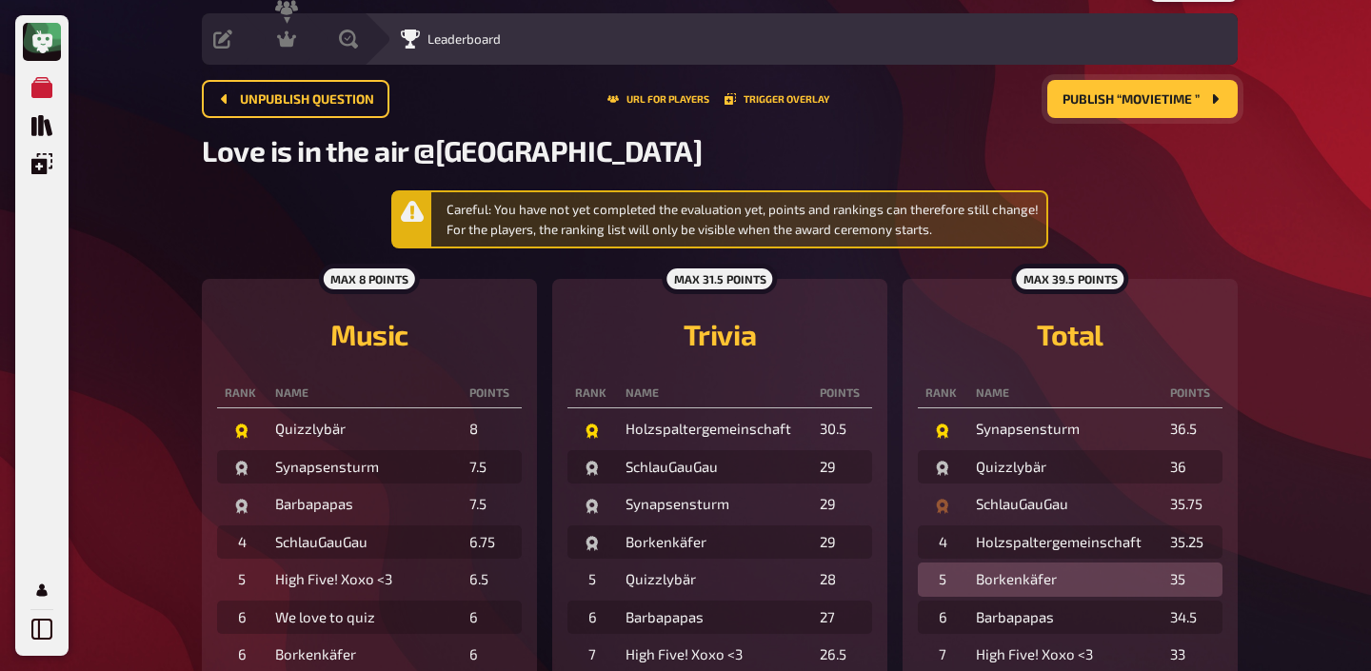
scroll to position [50, 0]
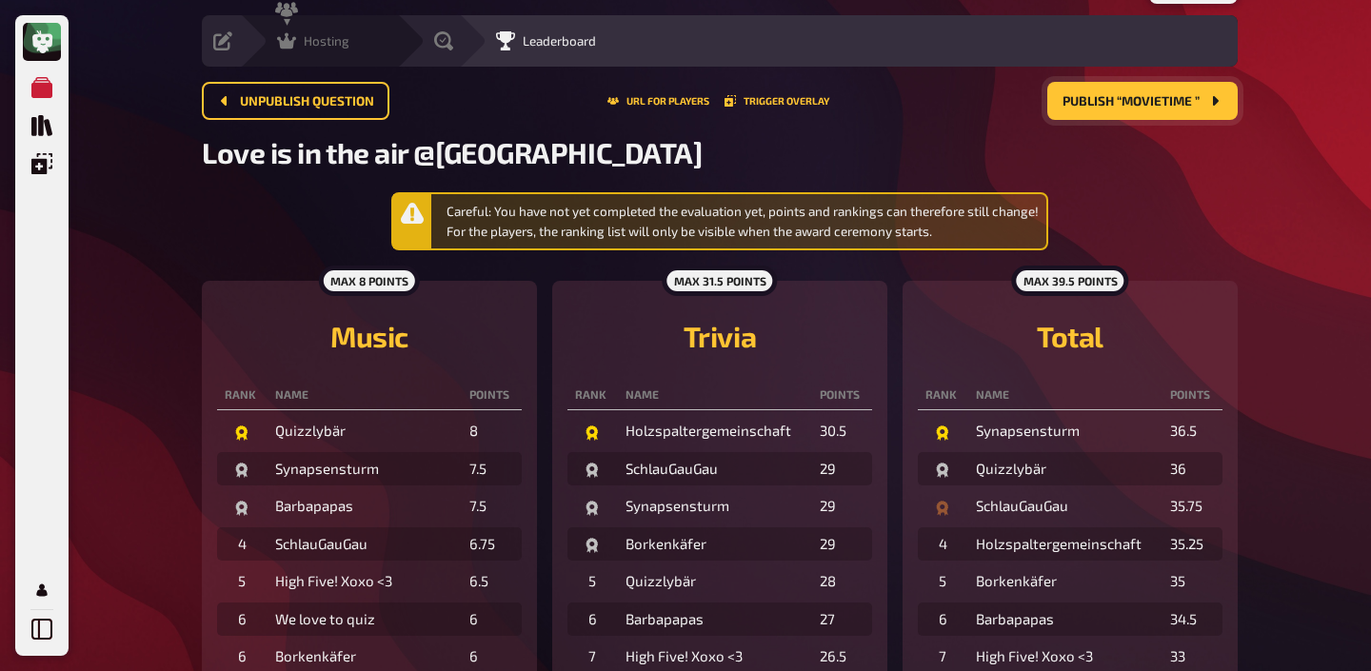
click at [327, 37] on span "Hosting" at bounding box center [327, 40] width 46 height 15
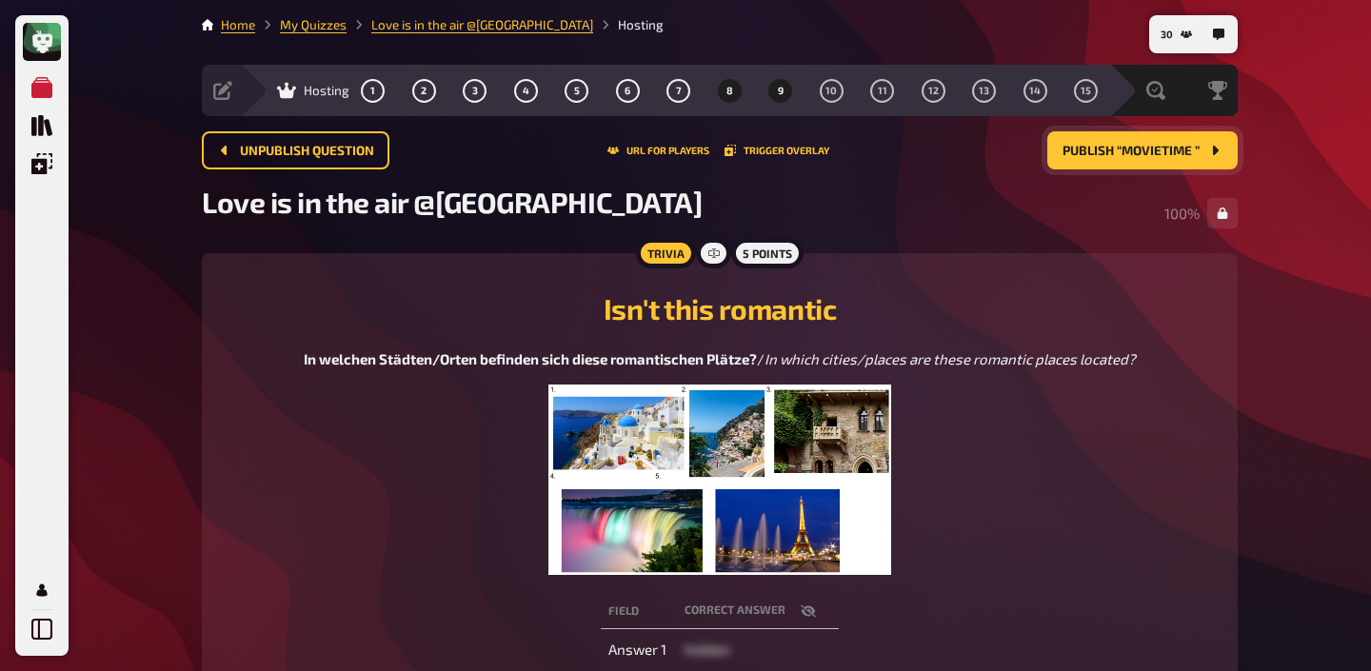
click at [779, 95] on span "9" at bounding box center [781, 91] width 6 height 10
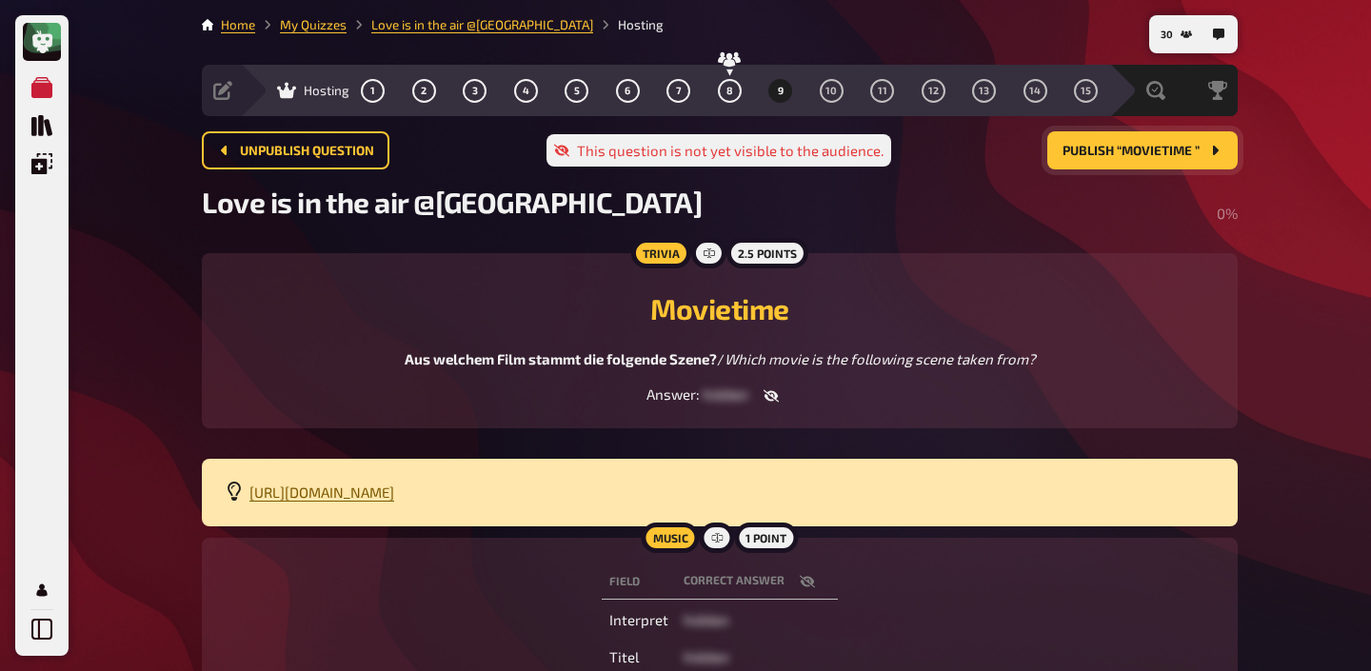
click at [394, 493] on span "https://youtube.com/shorts/rmhK4JkZxdE" at bounding box center [321, 492] width 145 height 17
click at [773, 402] on icon "button" at bounding box center [771, 395] width 15 height 15
click at [1101, 157] on span "Publish “Movietime ”" at bounding box center [1130, 151] width 137 height 13
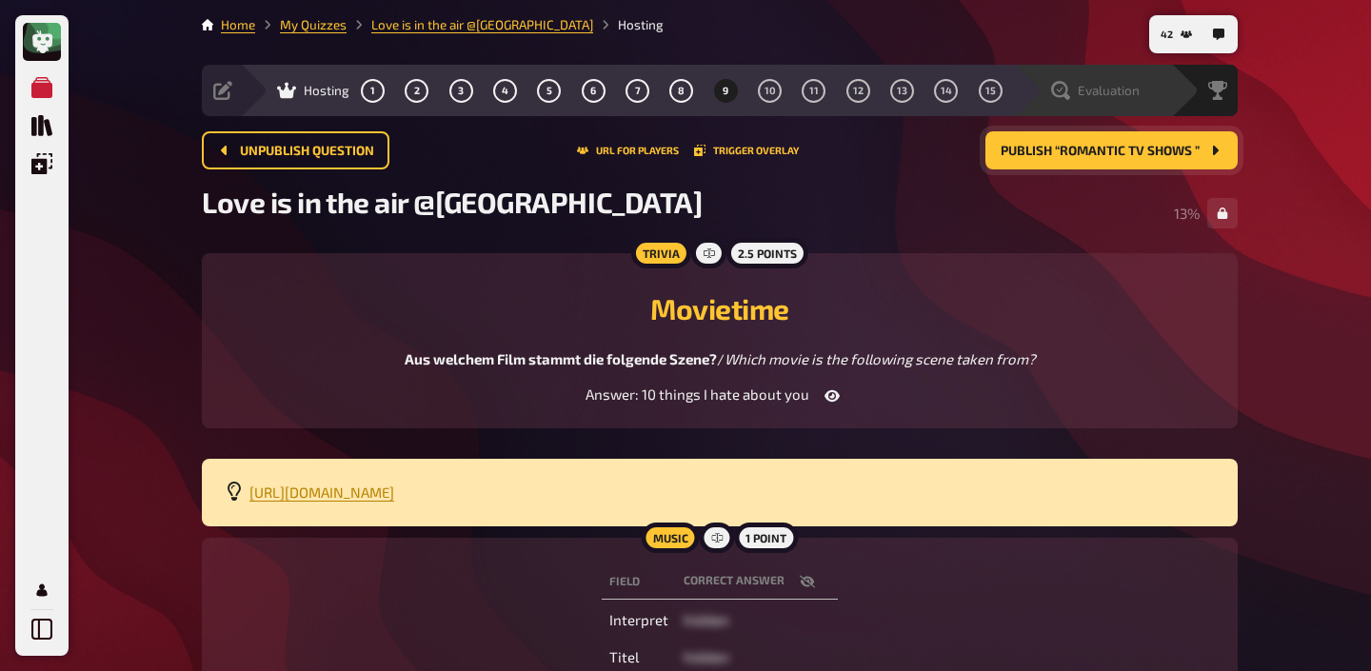
click at [1138, 94] on span "Evaluation" at bounding box center [1109, 90] width 62 height 15
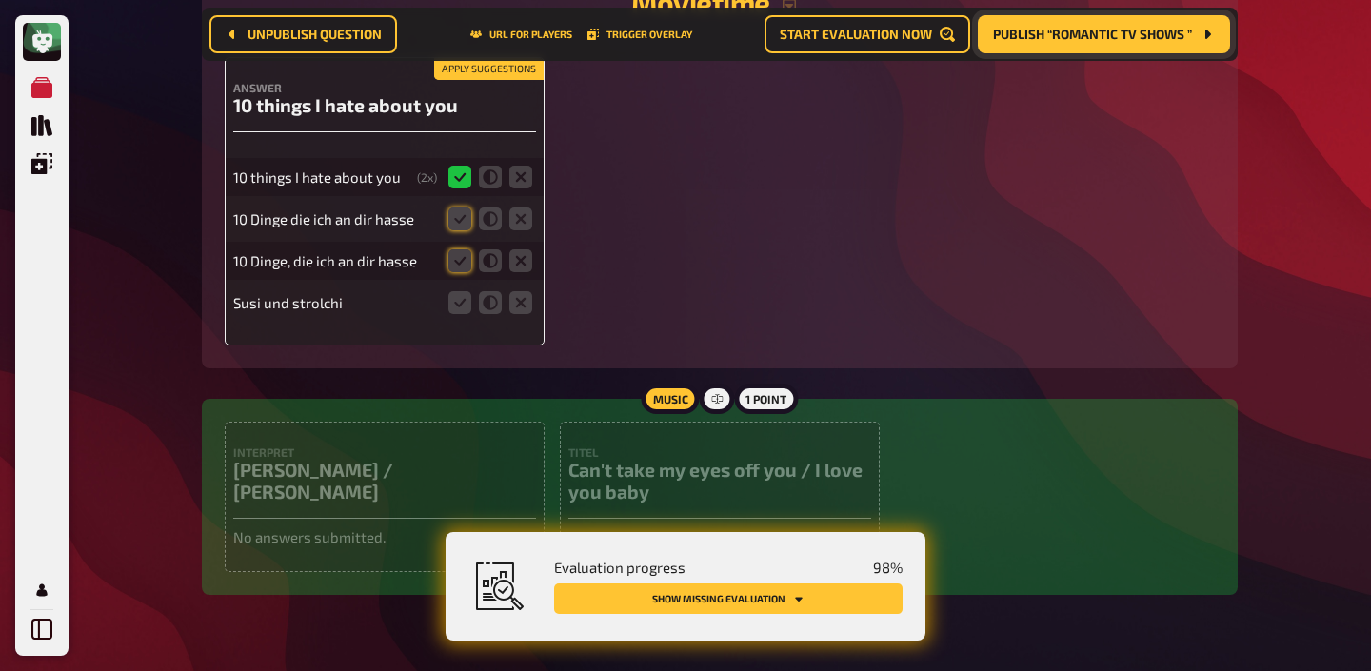
scroll to position [10819, 0]
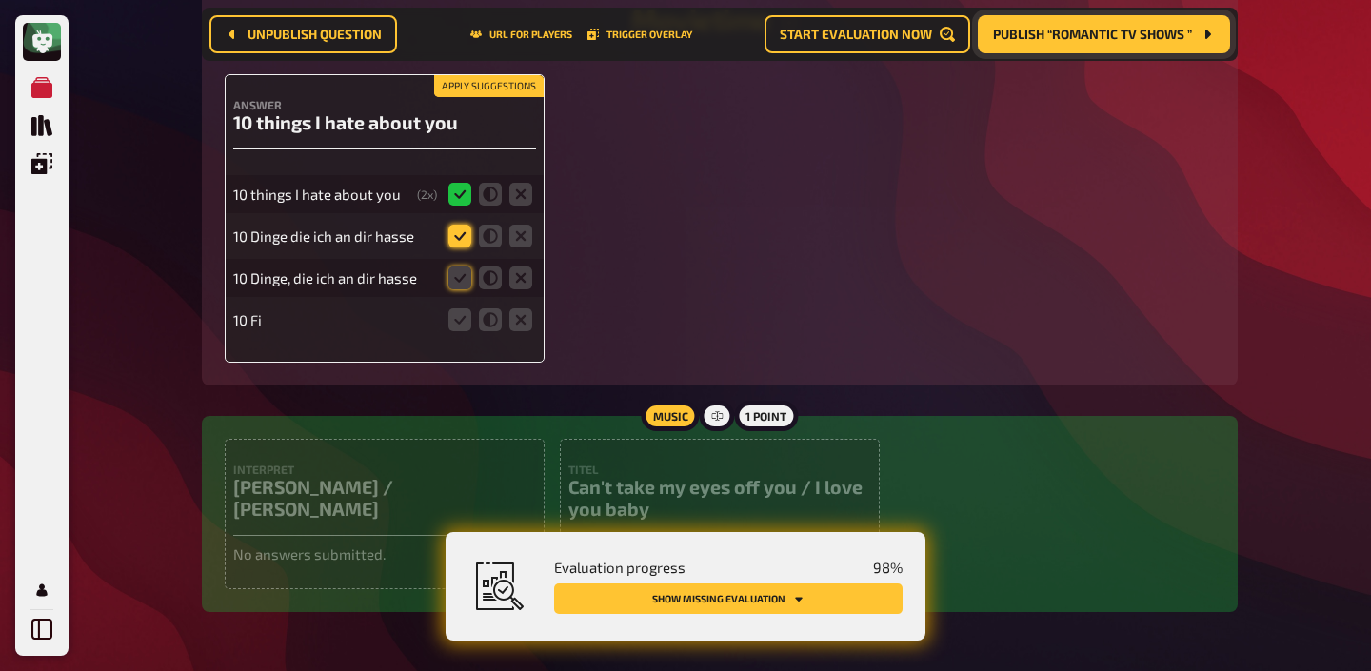
click at [457, 225] on icon at bounding box center [459, 236] width 23 height 23
click at [0, 0] on input "radio" at bounding box center [0, 0] width 0 height 0
click at [457, 267] on icon at bounding box center [459, 278] width 23 height 23
click at [0, 0] on input "radio" at bounding box center [0, 0] width 0 height 0
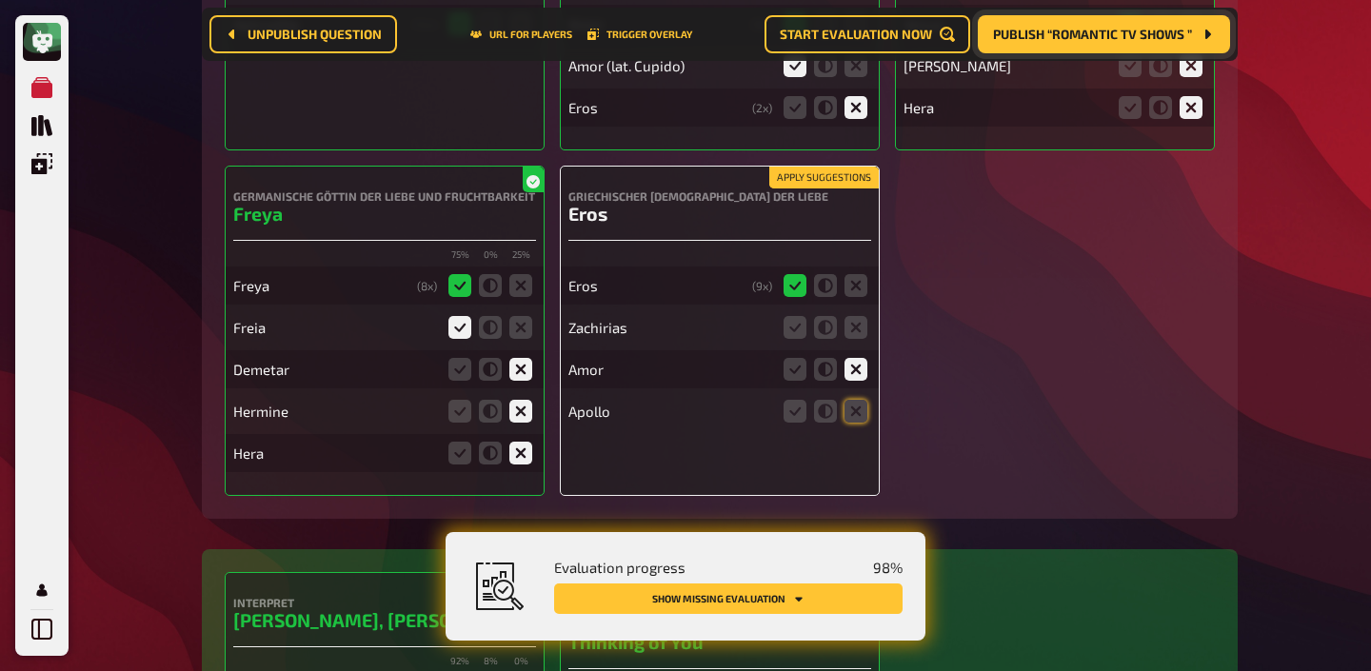
scroll to position [8063, 0]
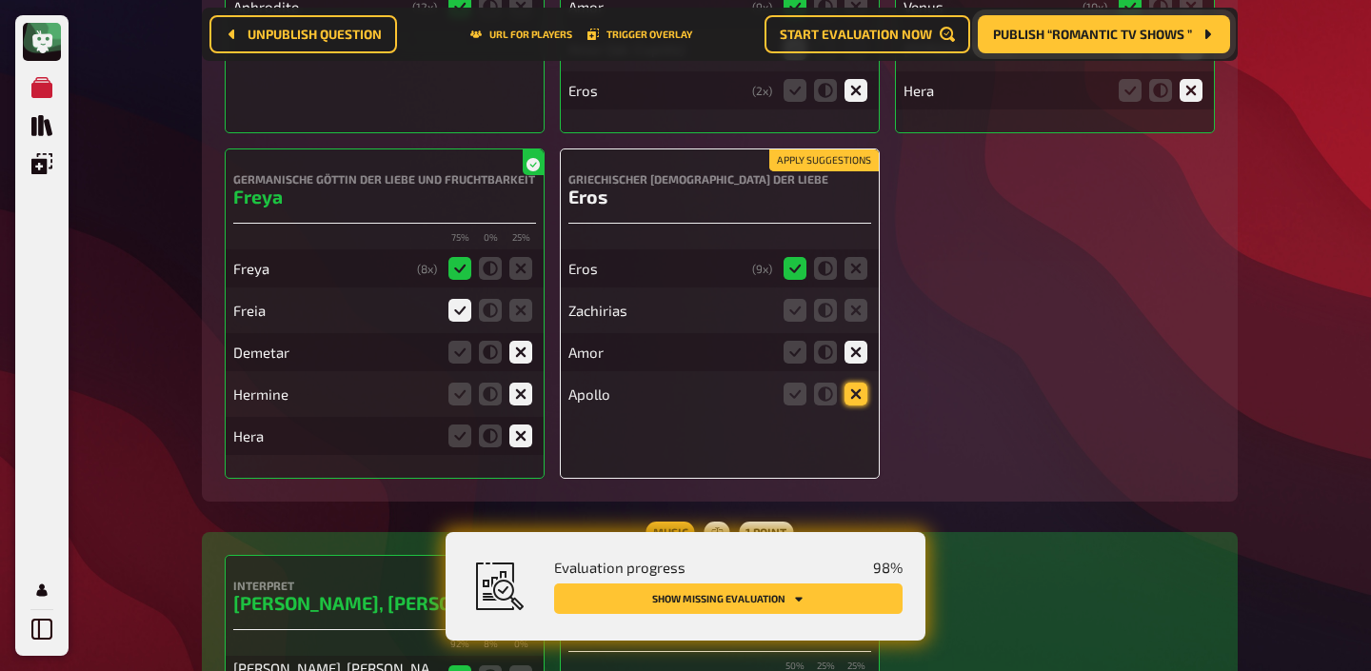
click at [849, 390] on icon at bounding box center [855, 394] width 23 height 23
click at [0, 0] on input "radio" at bounding box center [0, 0] width 0 height 0
click at [853, 317] on icon at bounding box center [855, 310] width 23 height 23
click at [0, 0] on input "radio" at bounding box center [0, 0] width 0 height 0
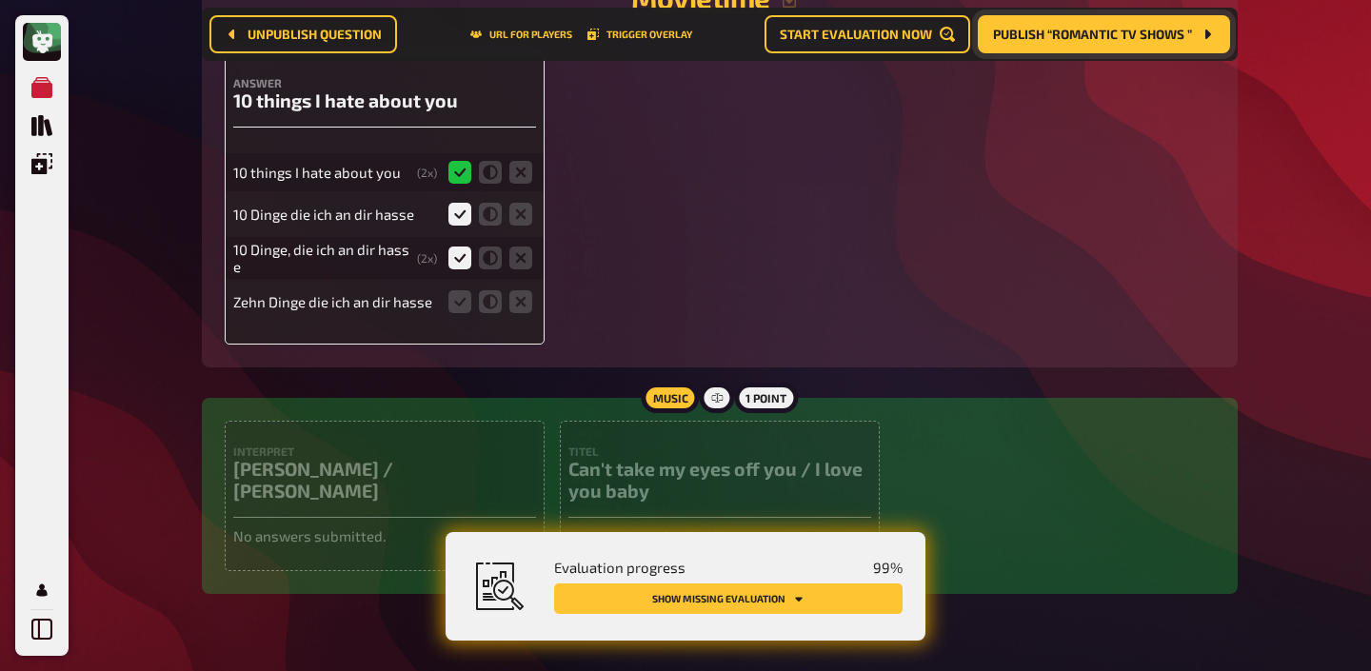
scroll to position [10871, 0]
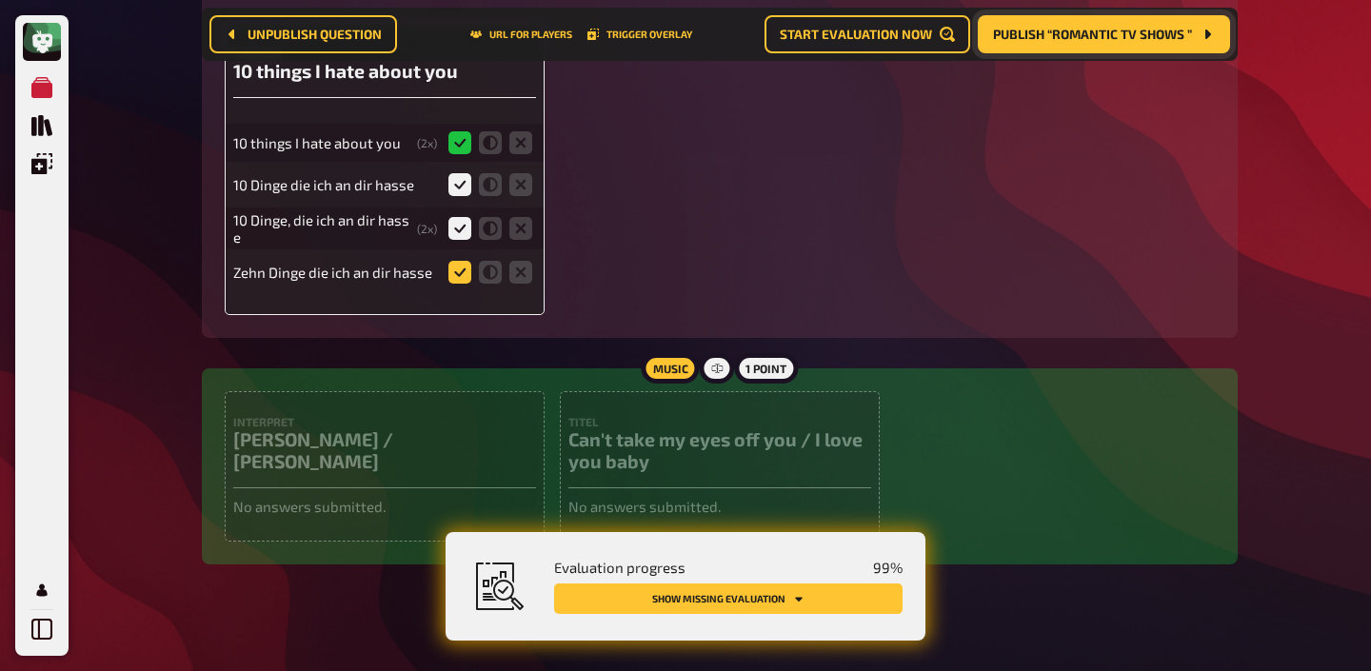
click at [466, 266] on icon at bounding box center [459, 272] width 23 height 23
click at [0, 0] on input "radio" at bounding box center [0, 0] width 0 height 0
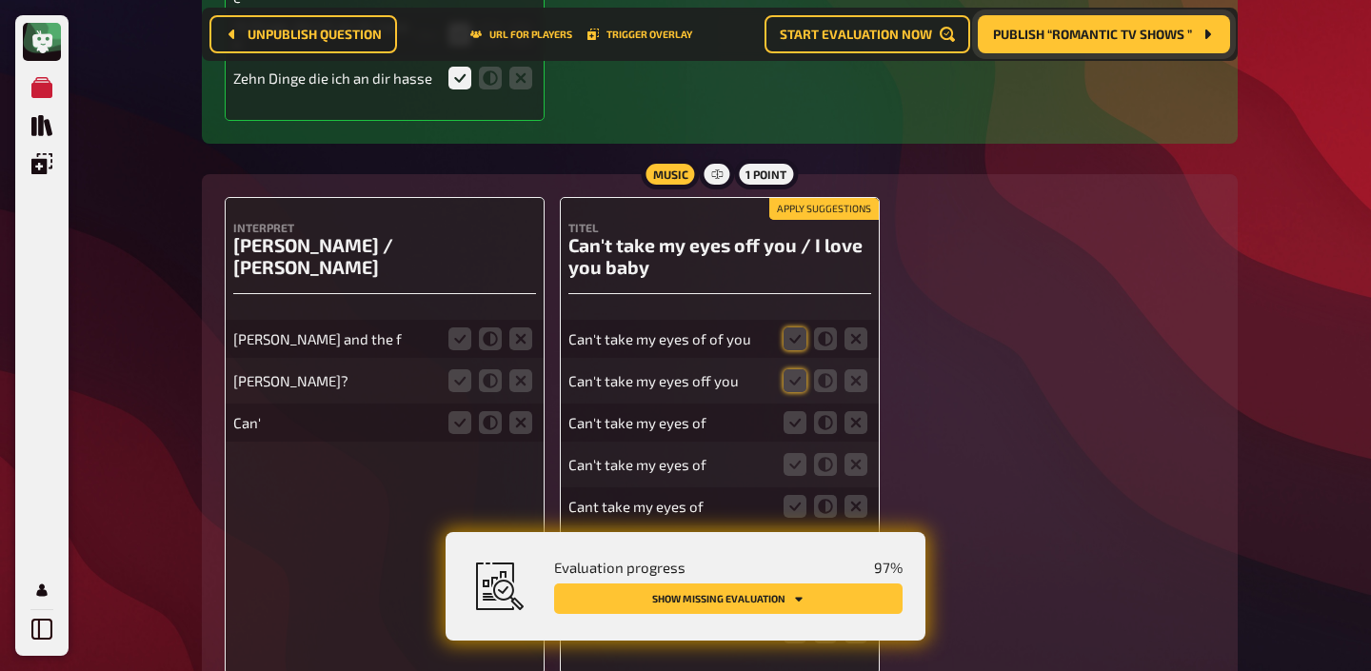
scroll to position [11060, 0]
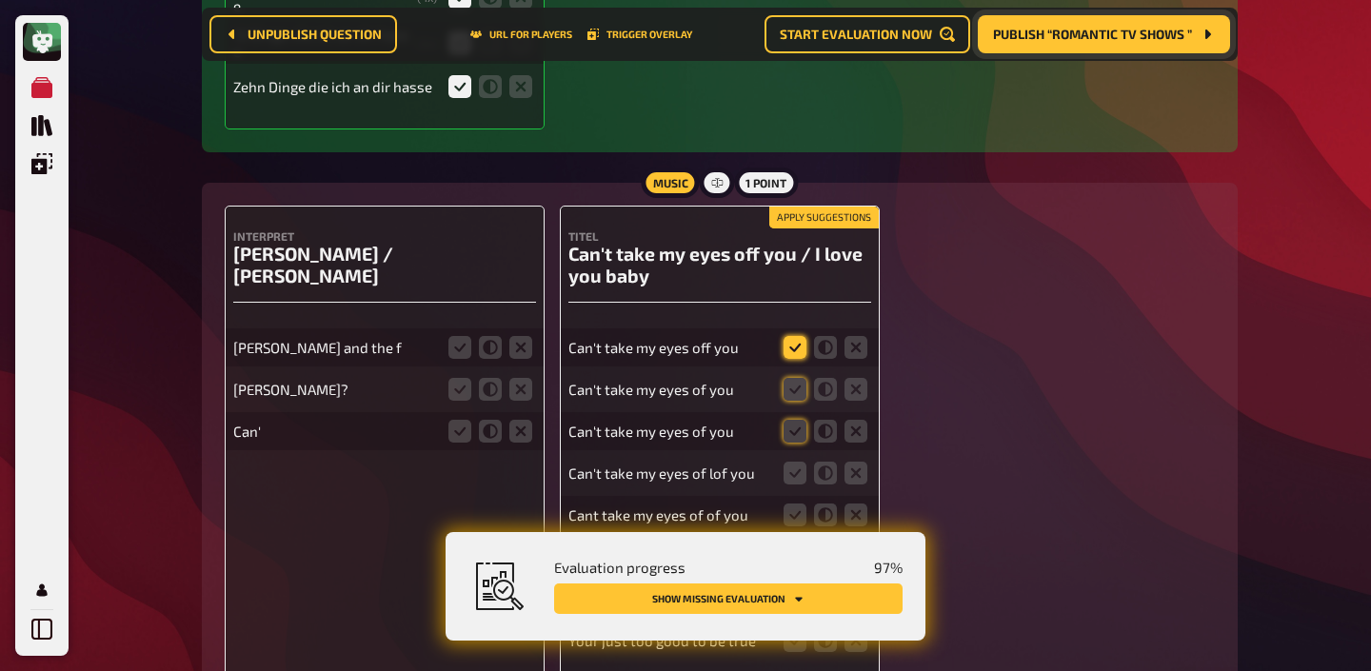
click at [794, 336] on icon at bounding box center [794, 347] width 23 height 23
click at [0, 0] on input "radio" at bounding box center [0, 0] width 0 height 0
click at [791, 378] on icon at bounding box center [794, 389] width 23 height 23
click at [0, 0] on input "radio" at bounding box center [0, 0] width 0 height 0
click at [801, 336] on icon at bounding box center [794, 347] width 23 height 23
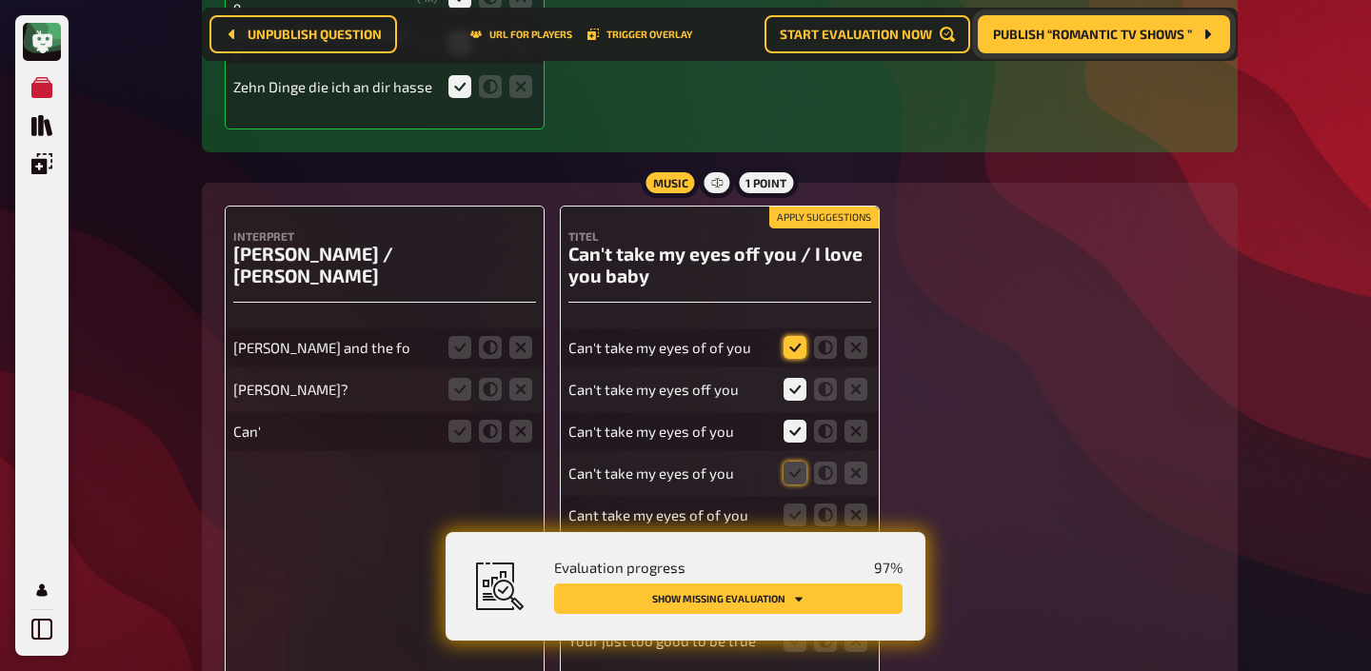
click at [0, 0] on input "radio" at bounding box center [0, 0] width 0 height 0
click at [803, 462] on icon at bounding box center [794, 473] width 23 height 23
click at [0, 0] on input "radio" at bounding box center [0, 0] width 0 height 0
click at [789, 336] on icon at bounding box center [794, 347] width 23 height 23
click at [0, 0] on input "radio" at bounding box center [0, 0] width 0 height 0
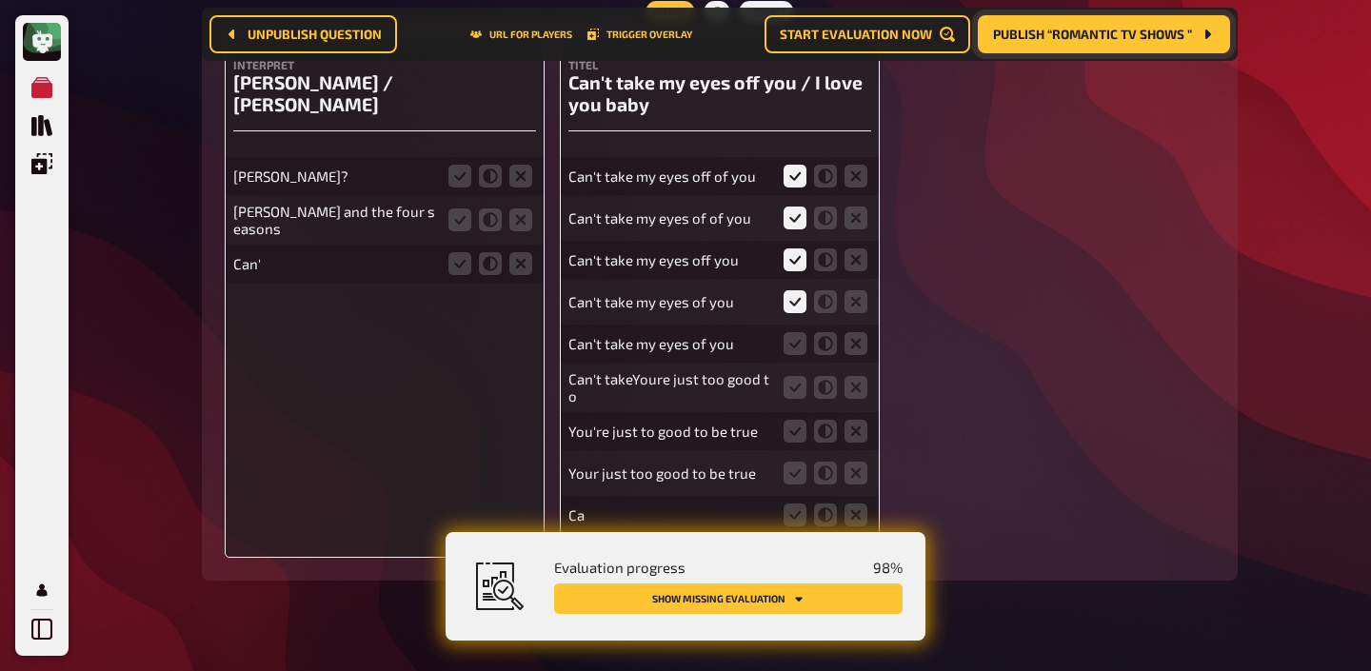
scroll to position [11274, 0]
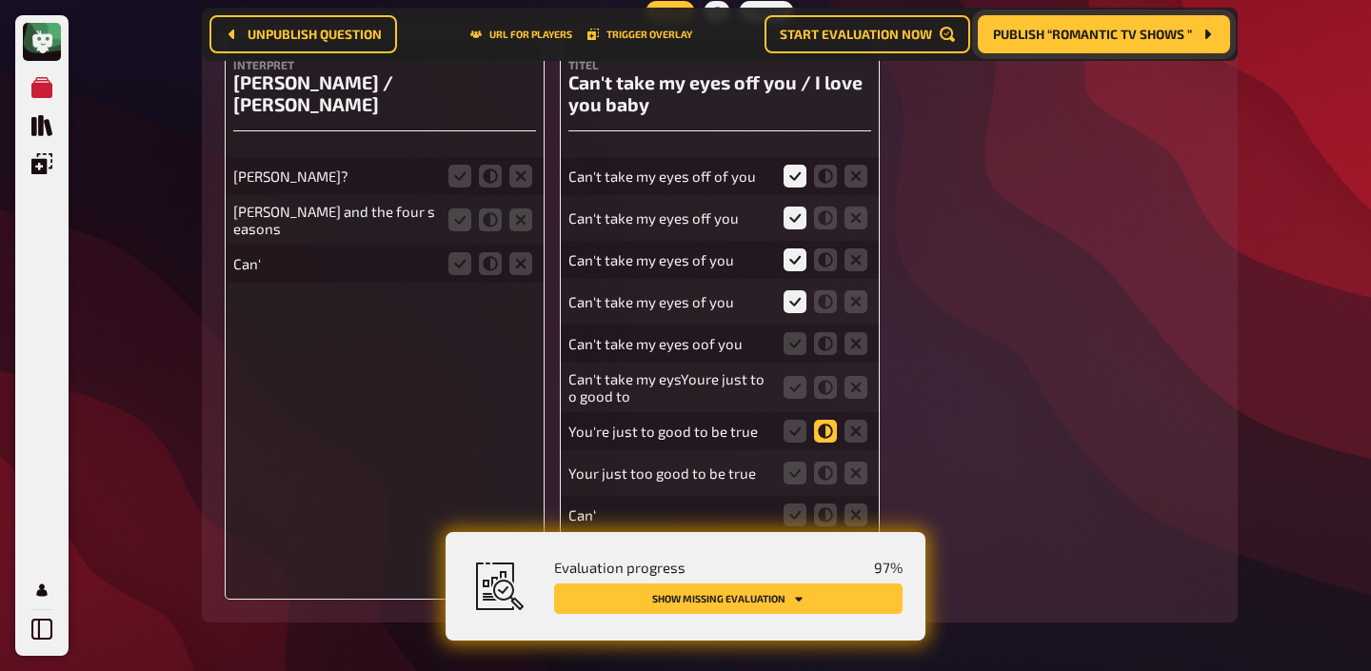
click at [829, 420] on icon at bounding box center [825, 431] width 23 height 23
click at [0, 0] on input "radio" at bounding box center [0, 0] width 0 height 0
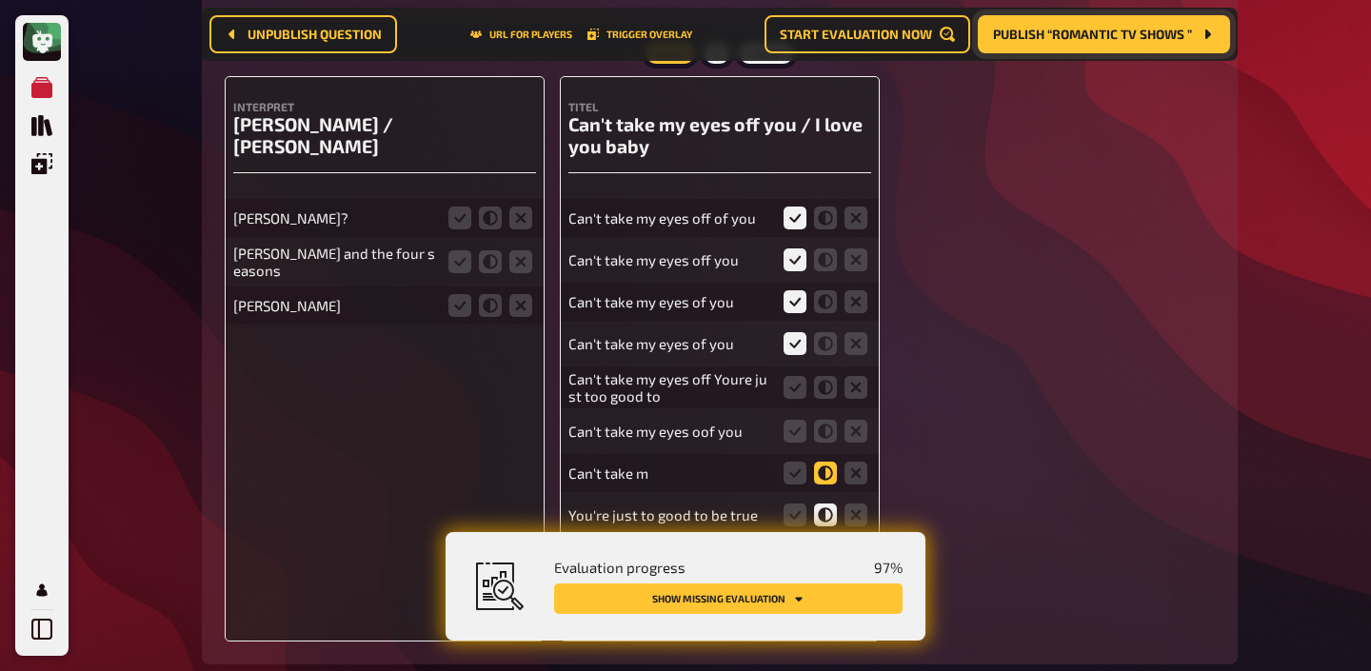
scroll to position [11315, 0]
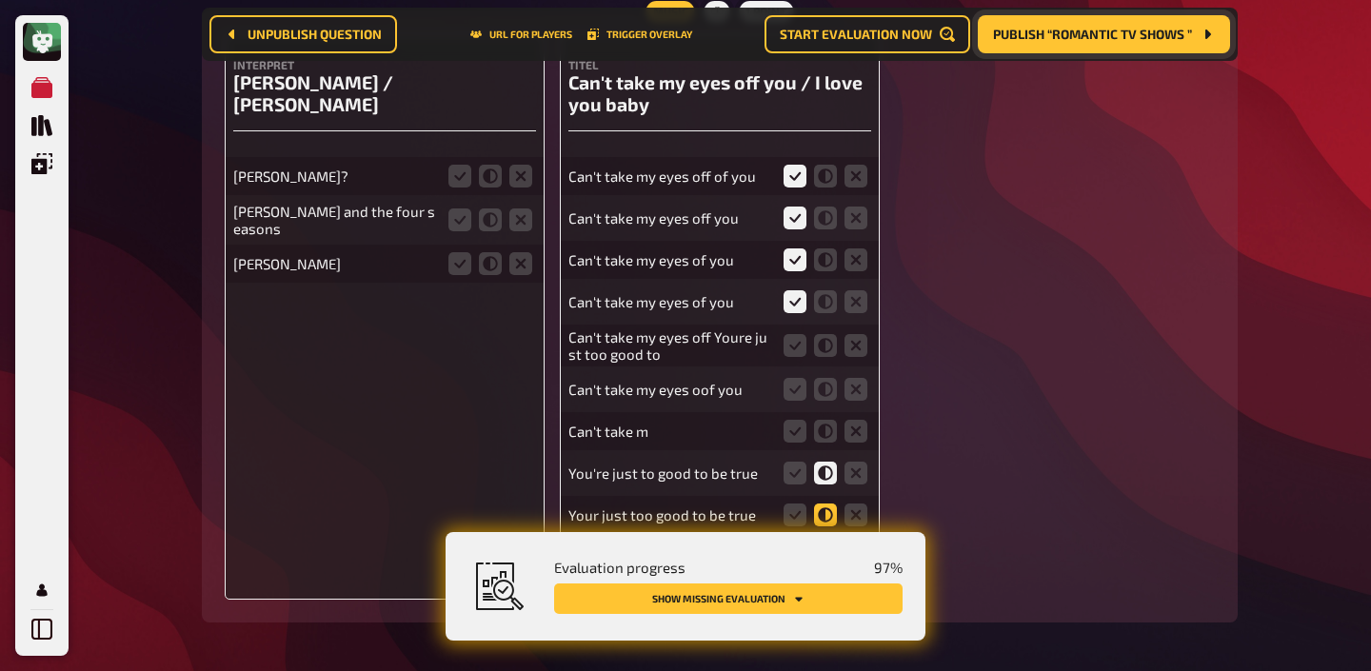
click at [820, 504] on icon at bounding box center [825, 515] width 23 height 23
click at [0, 0] on input "radio" at bounding box center [0, 0] width 0 height 0
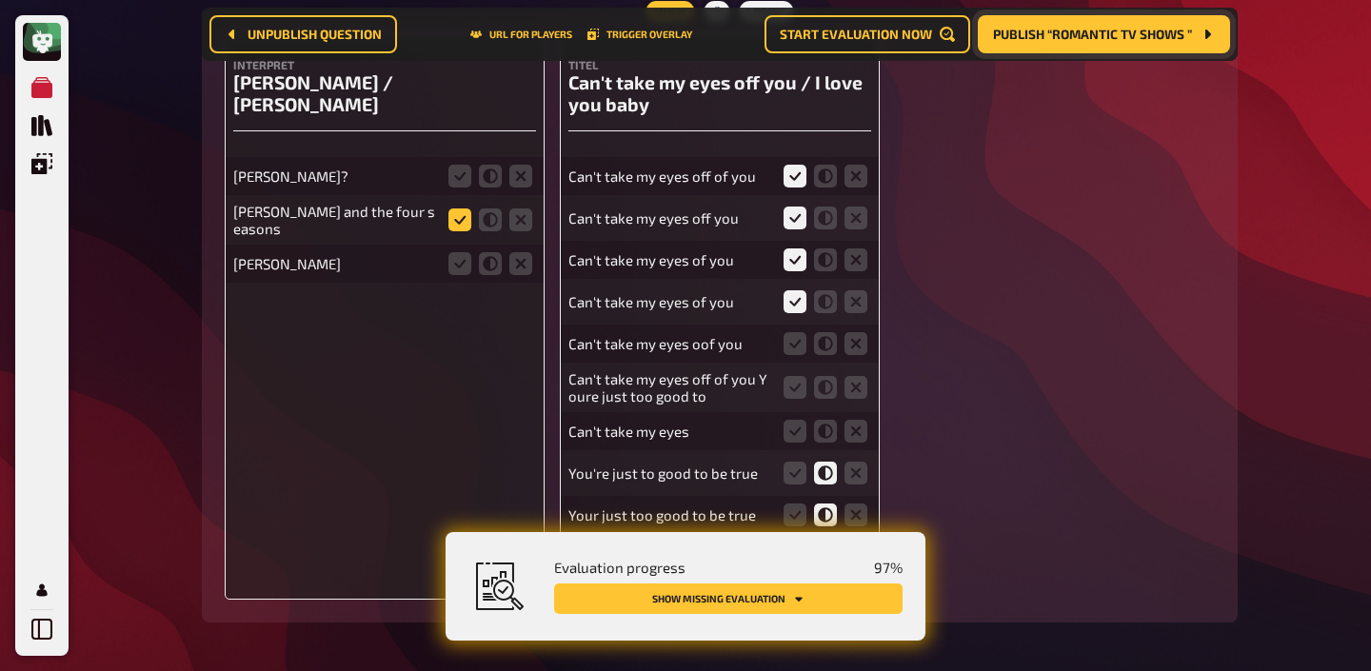
click at [466, 208] on icon at bounding box center [459, 219] width 23 height 23
click at [0, 0] on input "radio" at bounding box center [0, 0] width 0 height 0
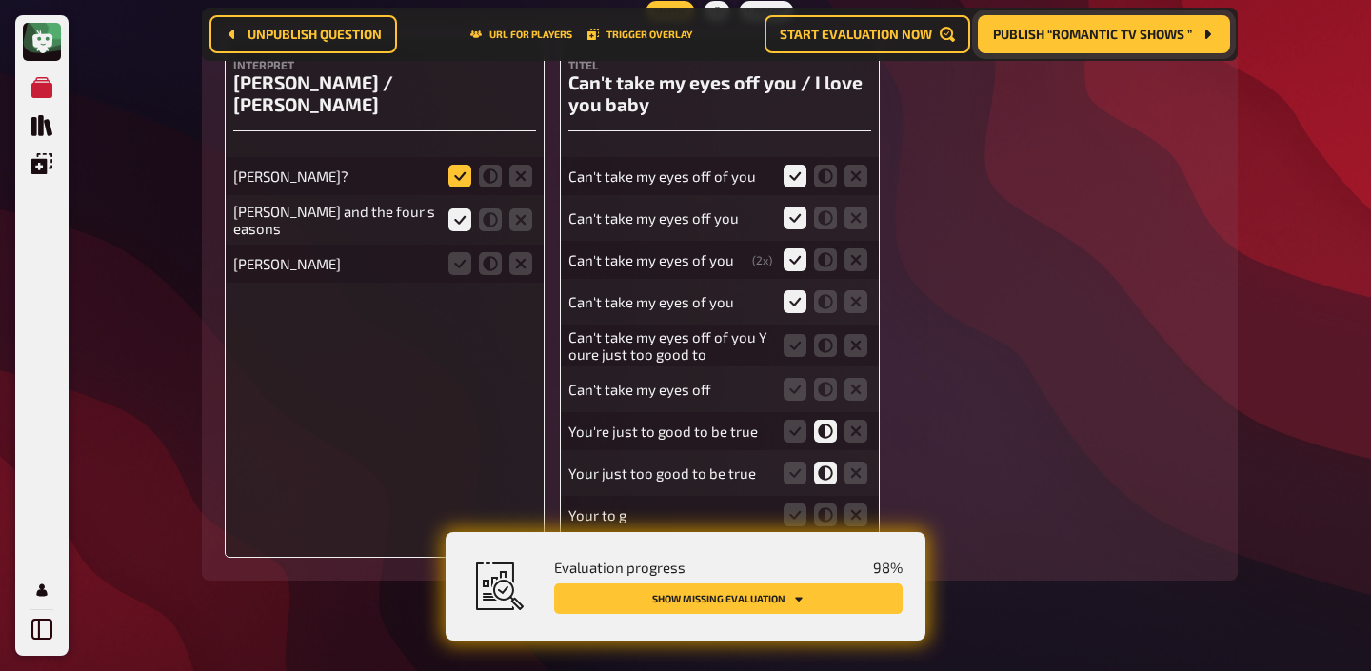
click at [462, 165] on icon at bounding box center [459, 176] width 23 height 23
click at [0, 0] on input "radio" at bounding box center [0, 0] width 0 height 0
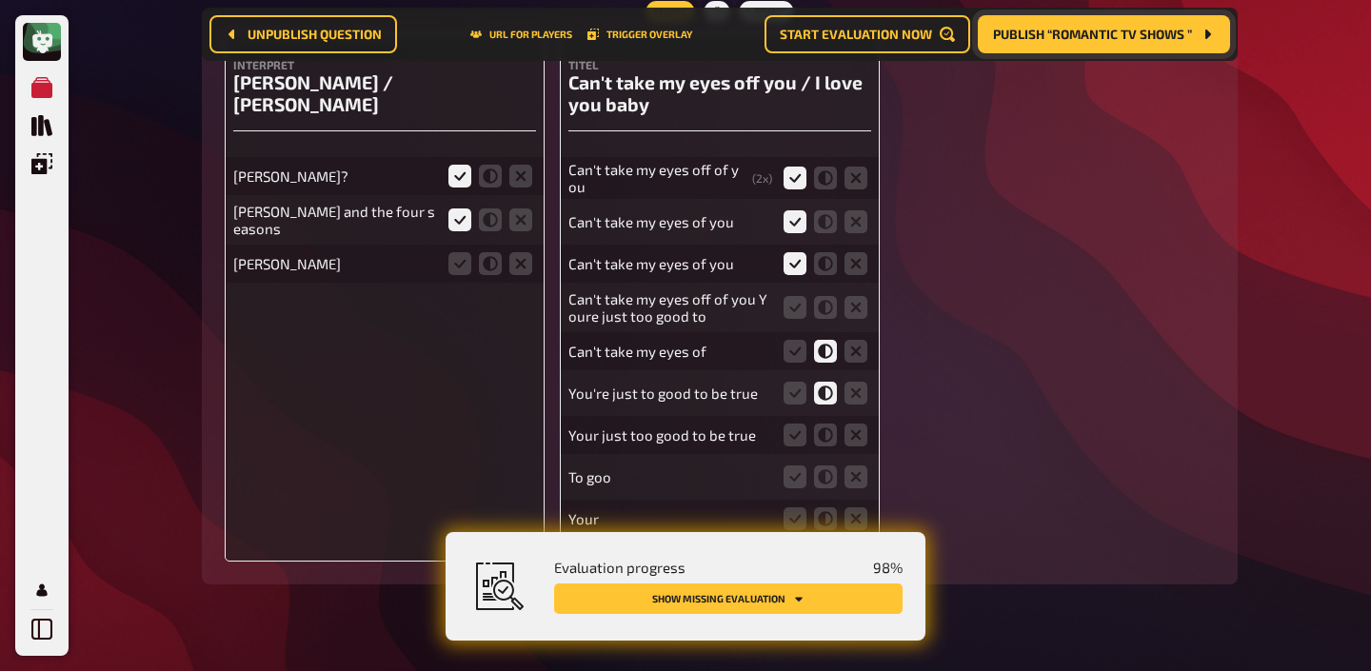
scroll to position [11210, 0]
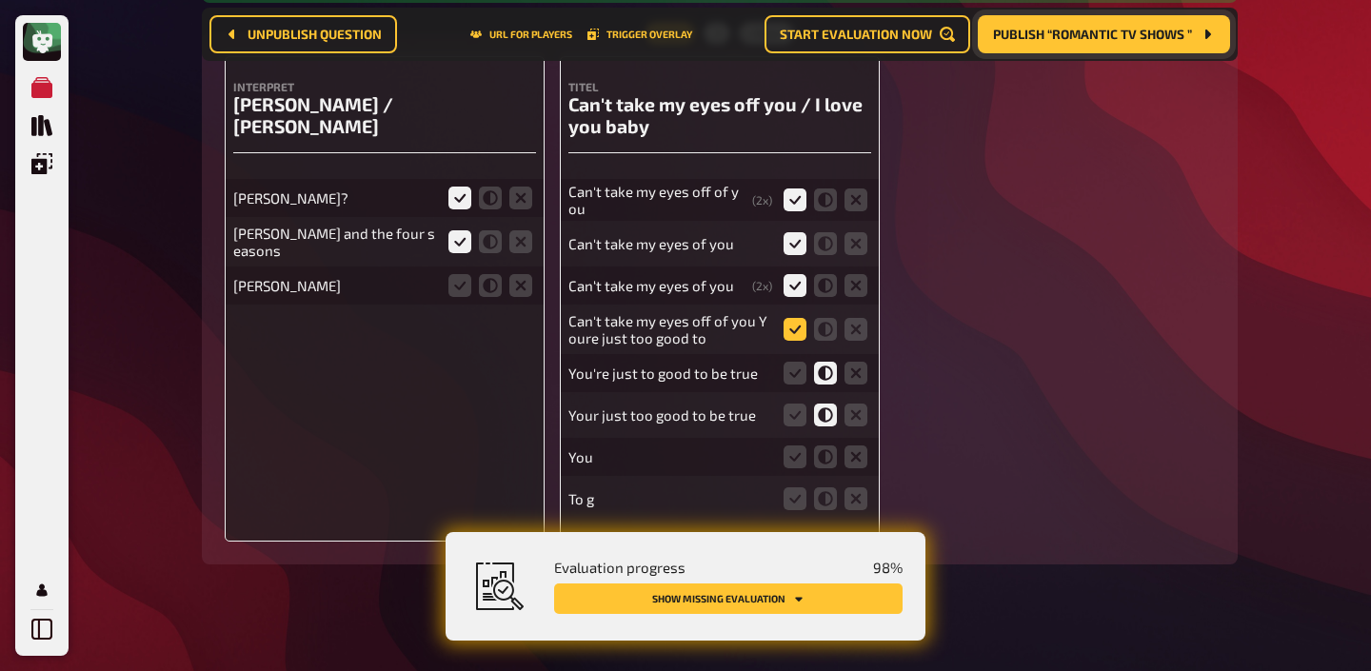
click at [802, 318] on icon at bounding box center [794, 329] width 23 height 23
click at [0, 0] on input "radio" at bounding box center [0, 0] width 0 height 0
click at [799, 320] on icon at bounding box center [794, 329] width 23 height 23
click at [0, 0] on input "radio" at bounding box center [0, 0] width 0 height 0
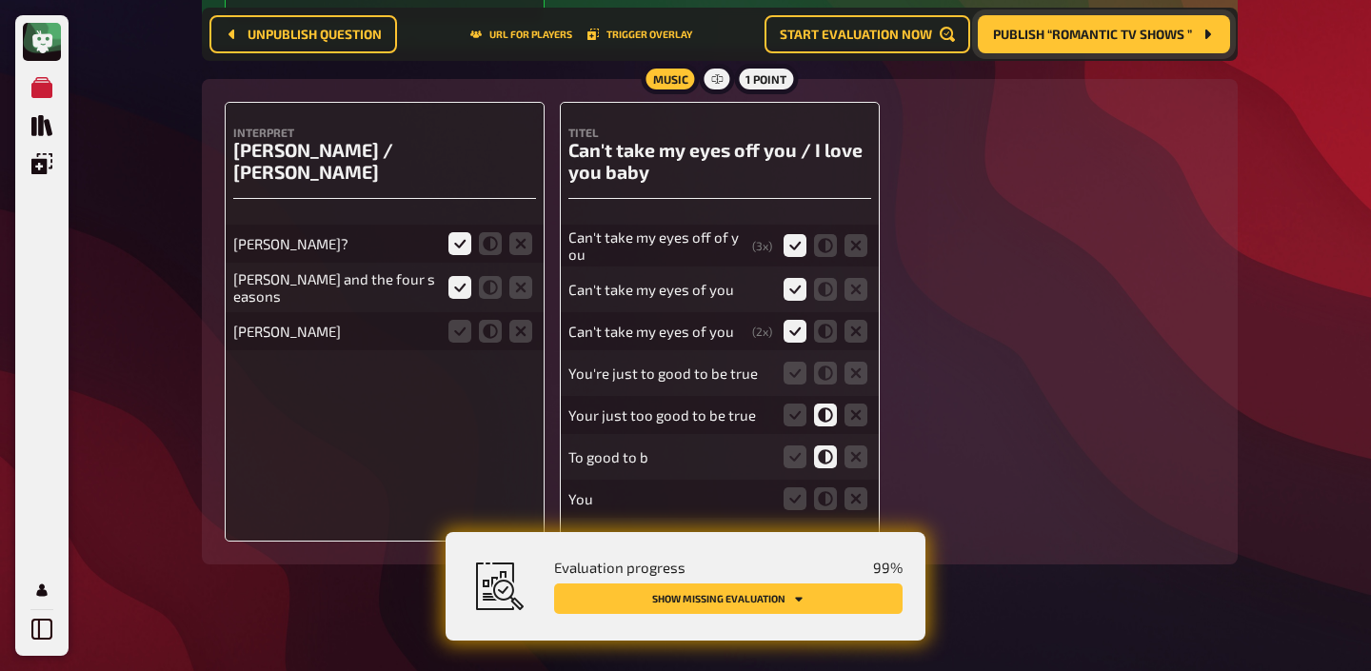
scroll to position [11206, 0]
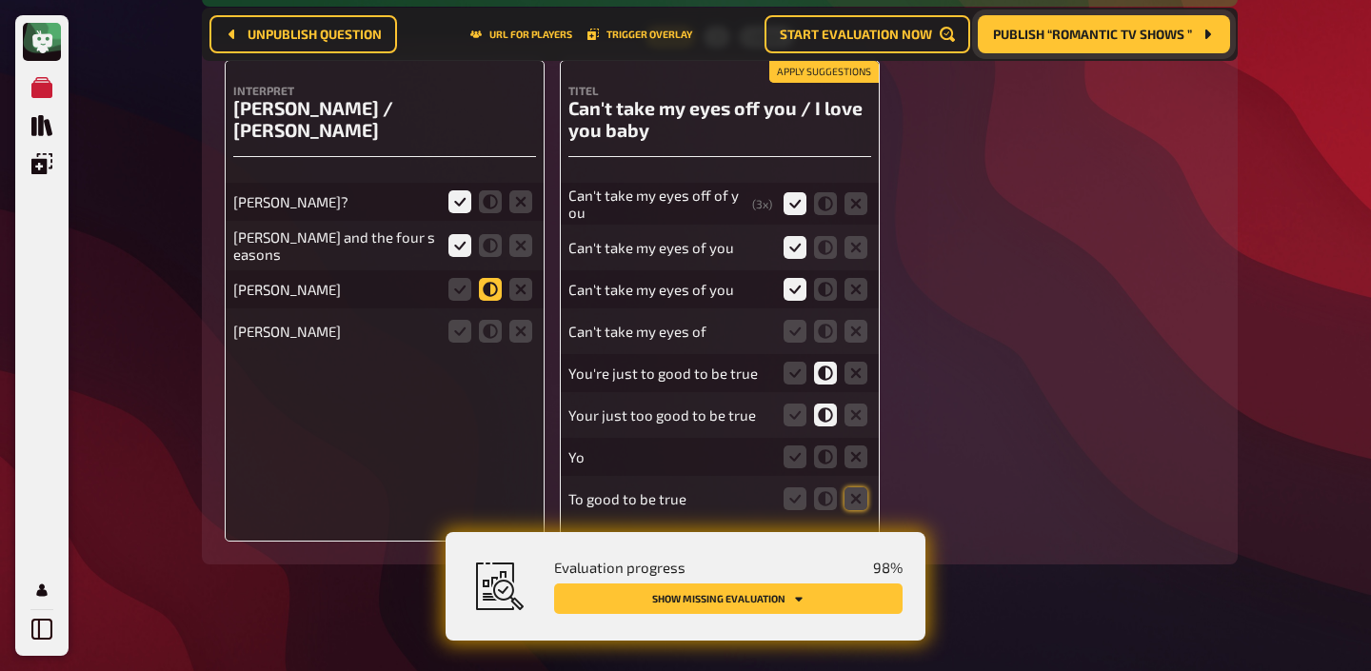
click at [493, 278] on icon at bounding box center [490, 289] width 23 height 23
click at [0, 0] on input "radio" at bounding box center [0, 0] width 0 height 0
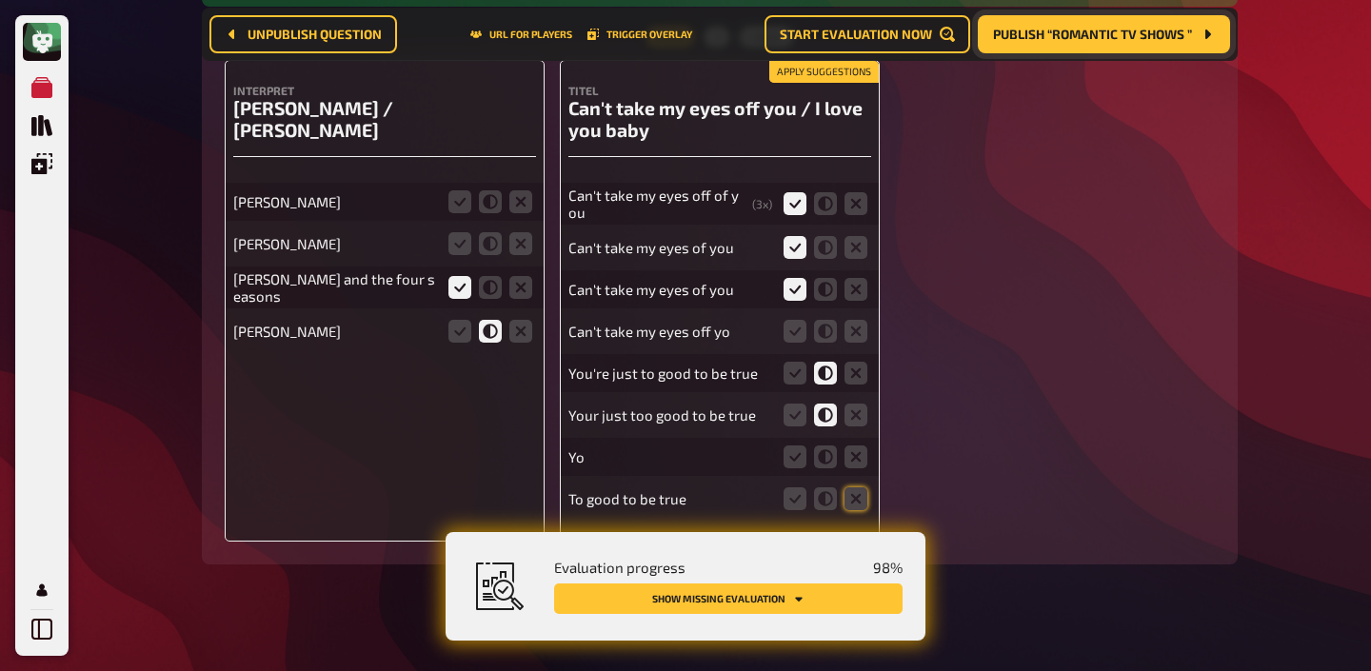
click at [466, 228] on fieldset at bounding box center [490, 243] width 91 height 30
click at [460, 232] on icon at bounding box center [459, 243] width 23 height 23
click at [0, 0] on input "radio" at bounding box center [0, 0] width 0 height 0
click at [460, 190] on icon at bounding box center [459, 201] width 23 height 23
click at [0, 0] on input "radio" at bounding box center [0, 0] width 0 height 0
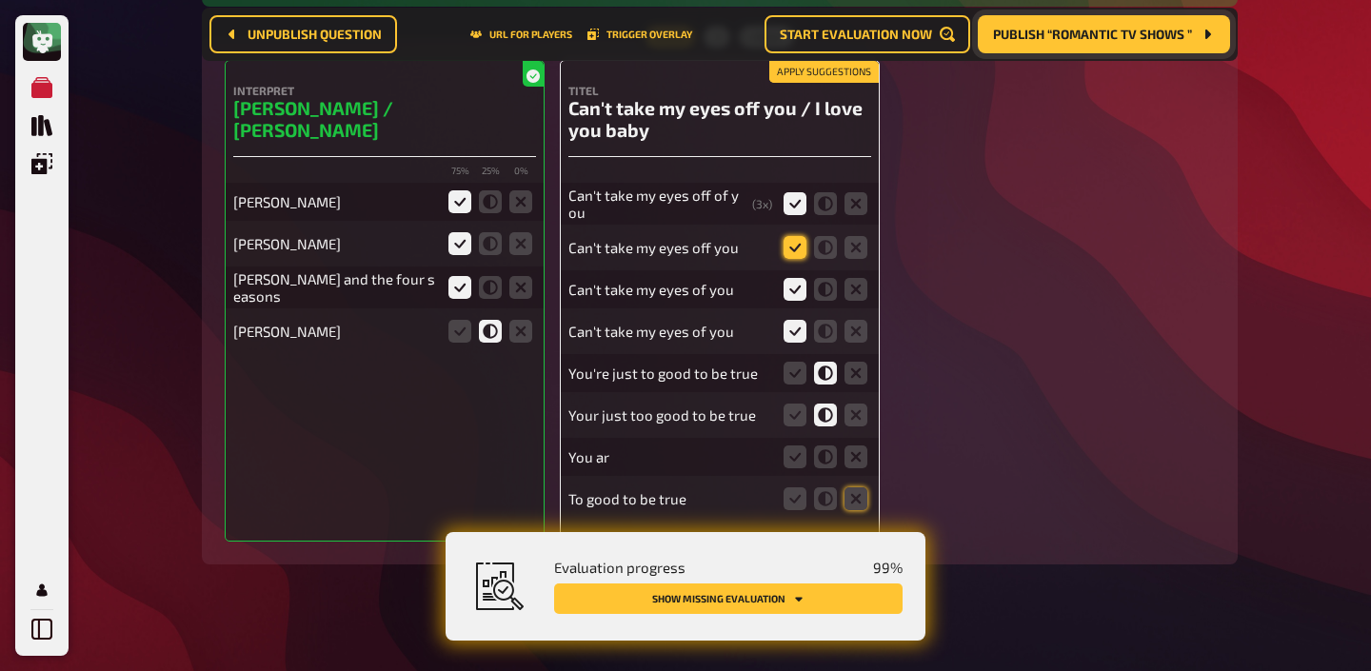
click at [793, 236] on icon at bounding box center [794, 247] width 23 height 23
click at [0, 0] on input "radio" at bounding box center [0, 0] width 0 height 0
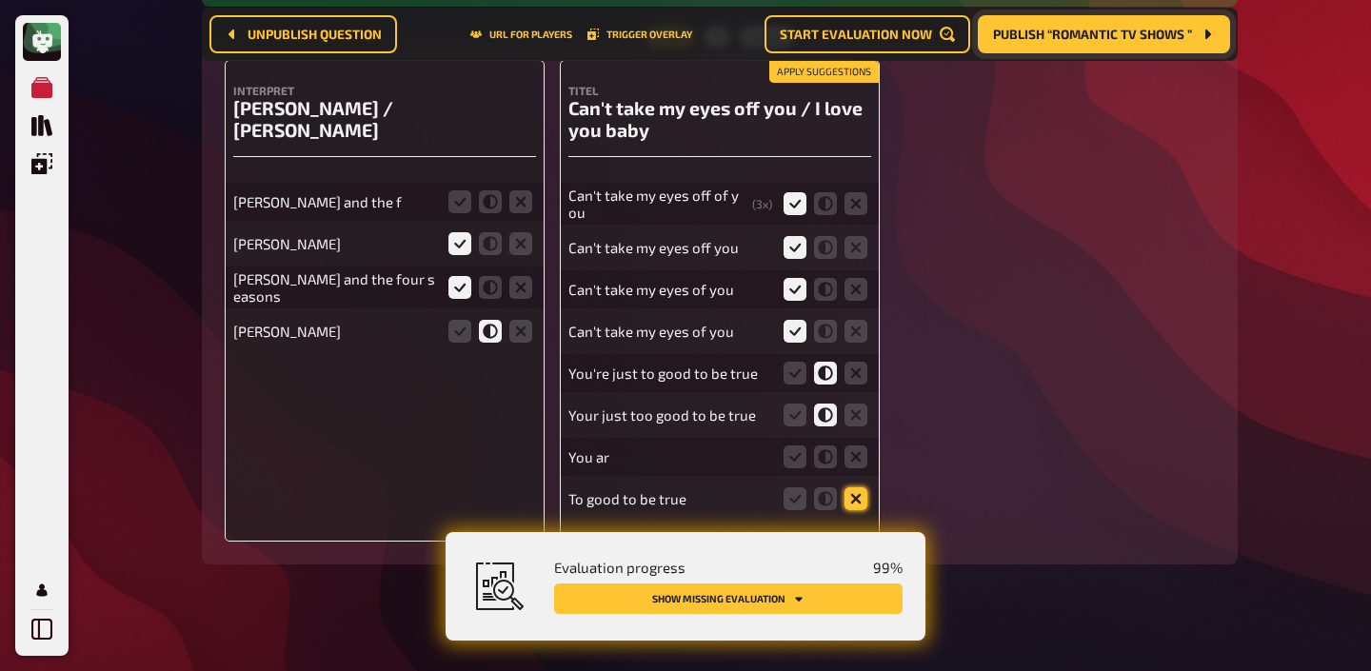
click at [854, 487] on icon at bounding box center [855, 498] width 23 height 23
click at [0, 0] on input "radio" at bounding box center [0, 0] width 0 height 0
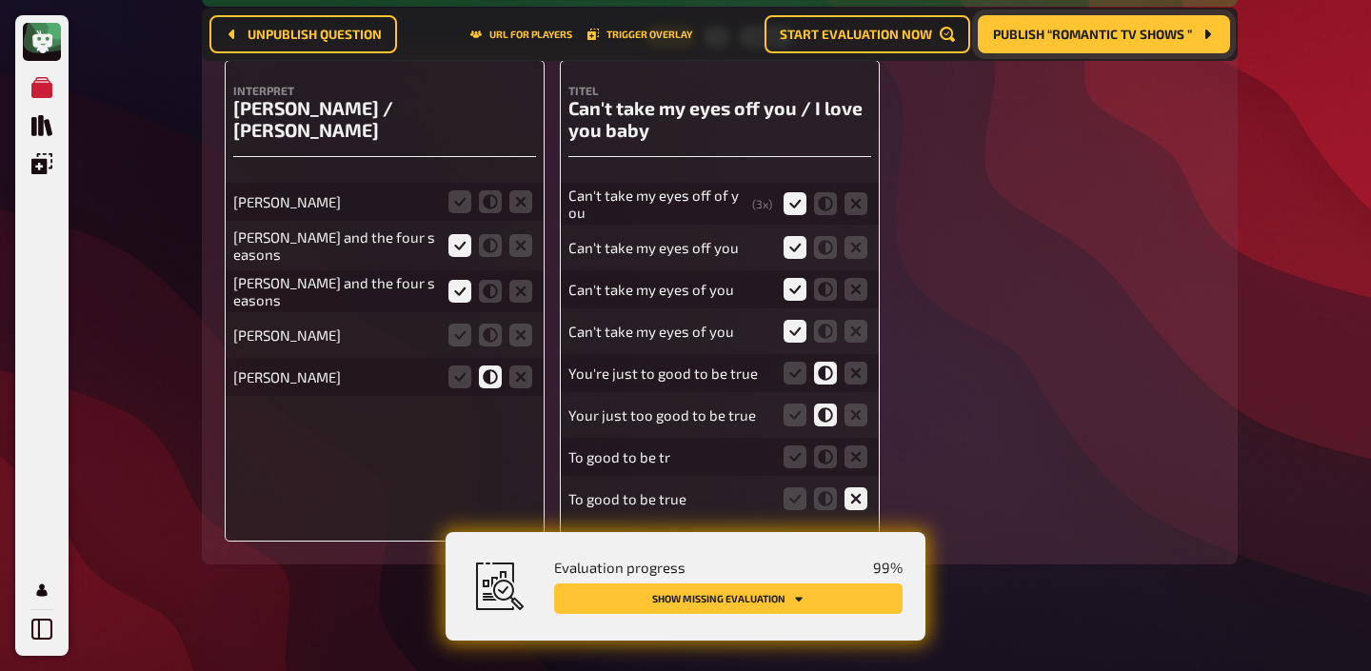
scroll to position [11164, 0]
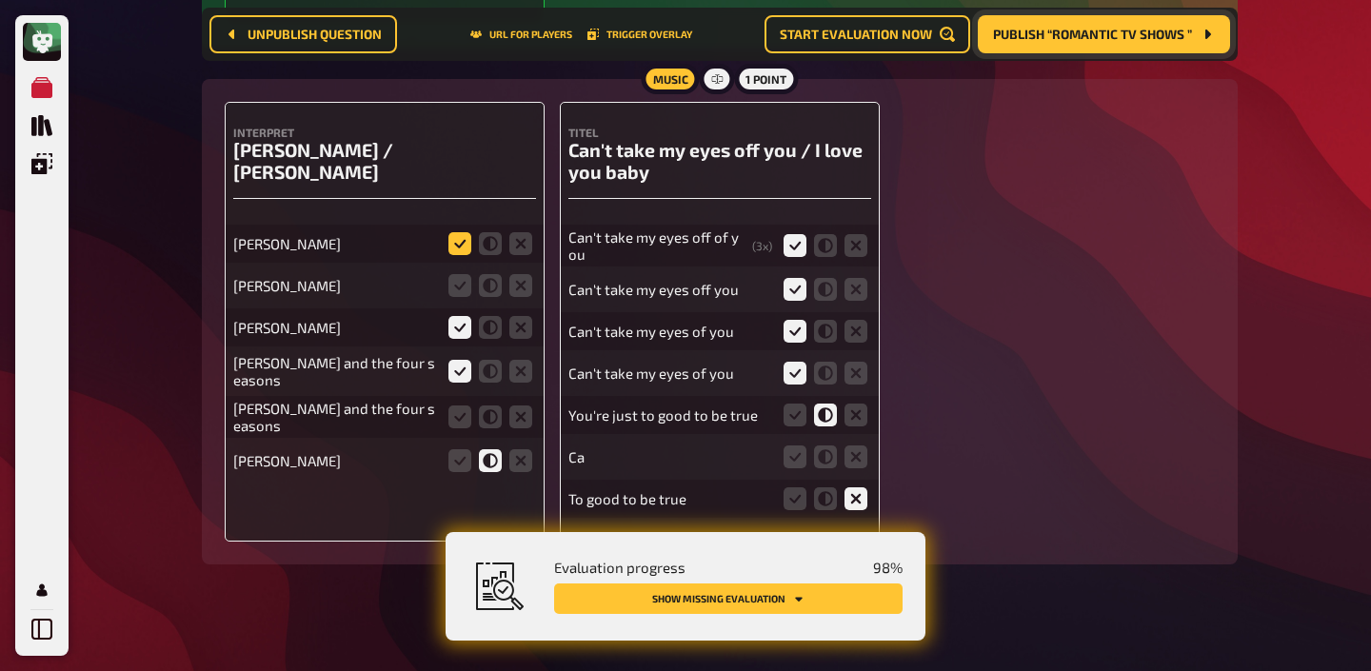
click at [456, 232] on icon at bounding box center [459, 243] width 23 height 23
click at [0, 0] on input "radio" at bounding box center [0, 0] width 0 height 0
click at [454, 274] on icon at bounding box center [459, 285] width 23 height 23
click at [0, 0] on input "radio" at bounding box center [0, 0] width 0 height 0
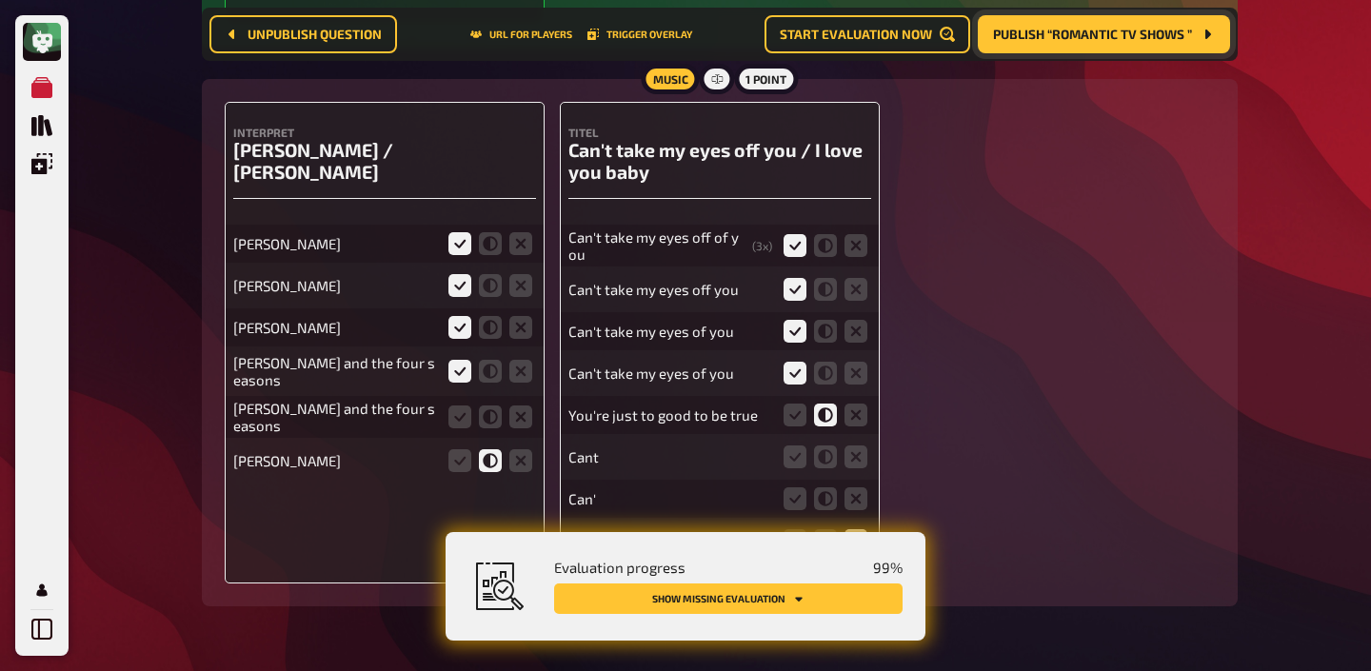
scroll to position [11206, 0]
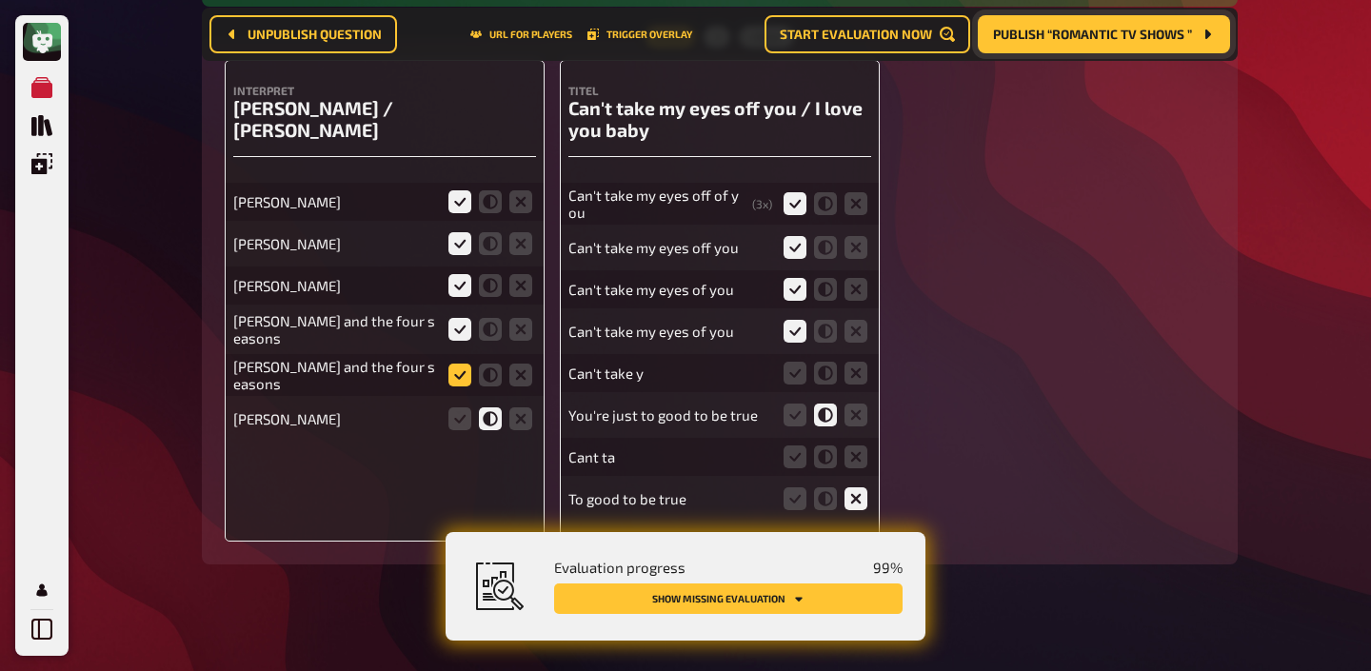
click at [469, 364] on icon at bounding box center [459, 375] width 23 height 23
click at [0, 0] on input "radio" at bounding box center [0, 0] width 0 height 0
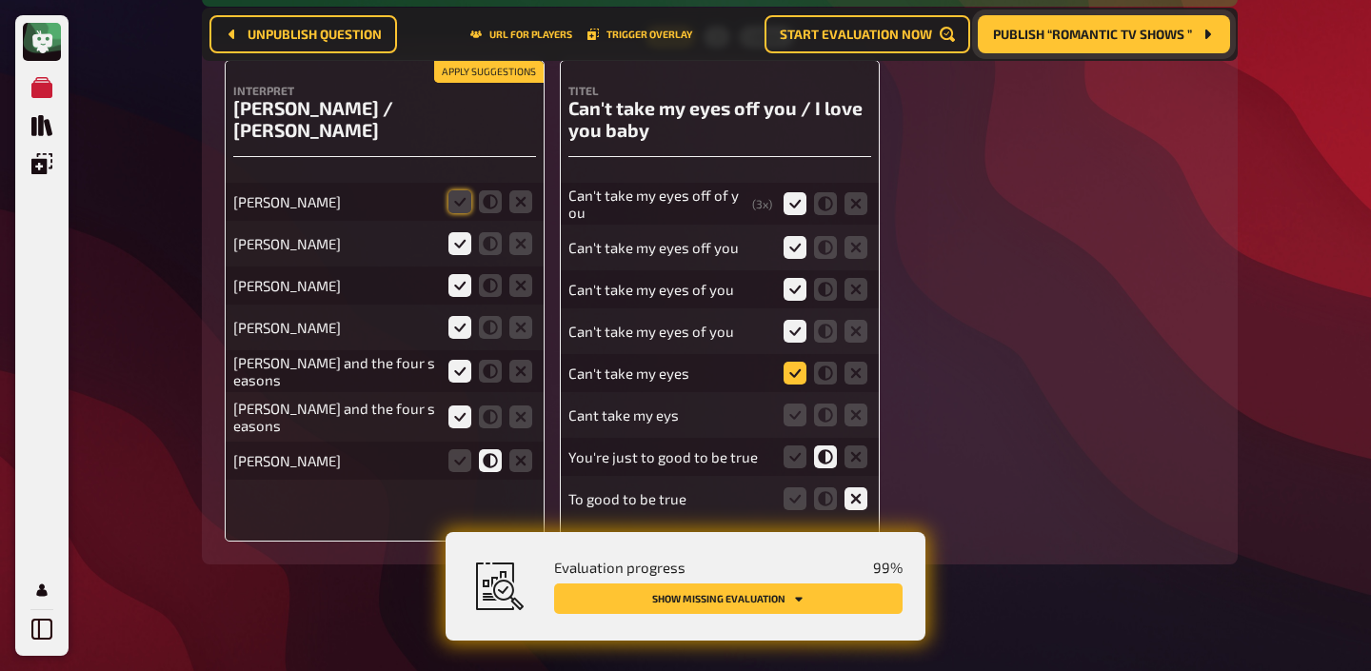
click at [794, 362] on icon at bounding box center [794, 373] width 23 height 23
click at [0, 0] on input "radio" at bounding box center [0, 0] width 0 height 0
click at [460, 190] on icon at bounding box center [459, 201] width 23 height 23
click at [0, 0] on input "radio" at bounding box center [0, 0] width 0 height 0
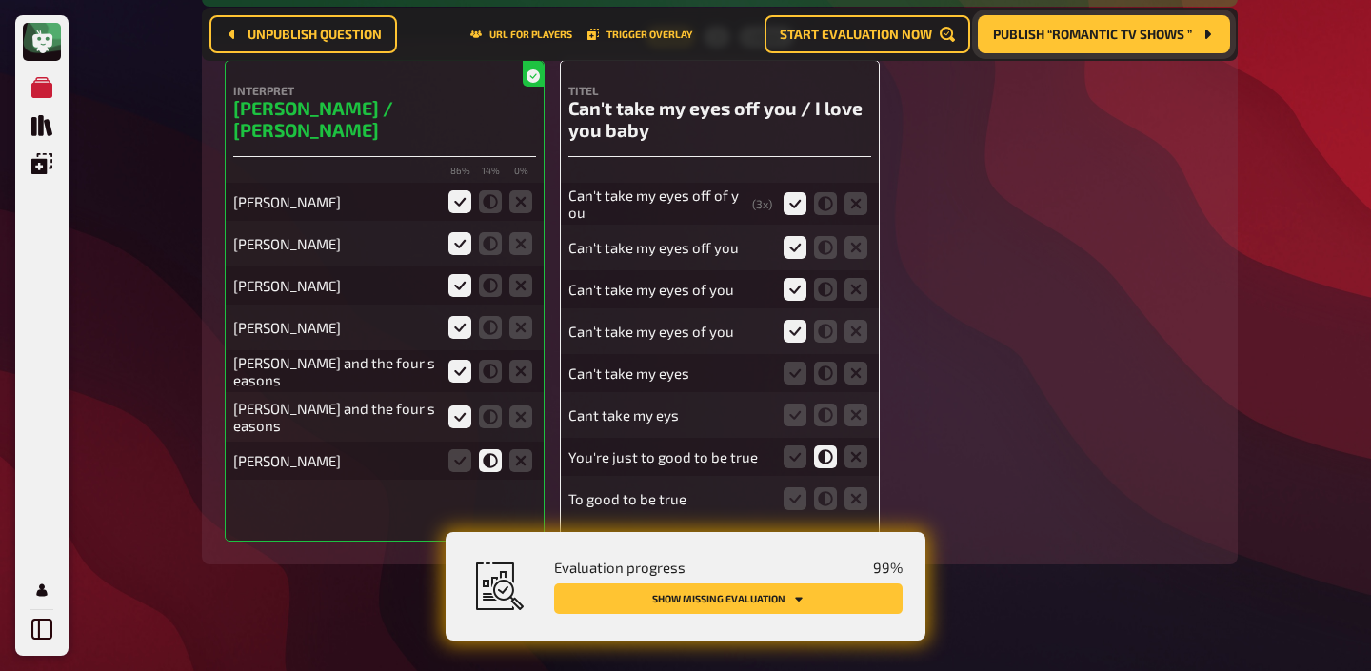
scroll to position [11232, 0]
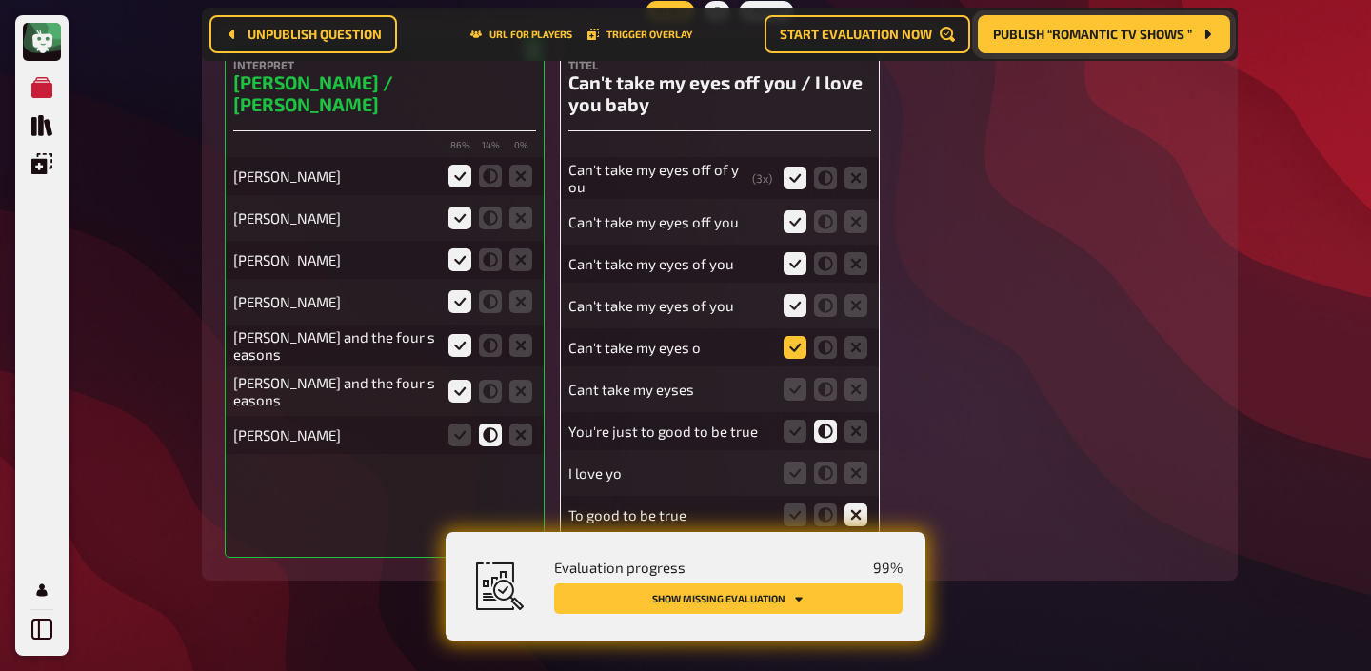
click at [788, 336] on icon at bounding box center [794, 347] width 23 height 23
click at [0, 0] on input "radio" at bounding box center [0, 0] width 0 height 0
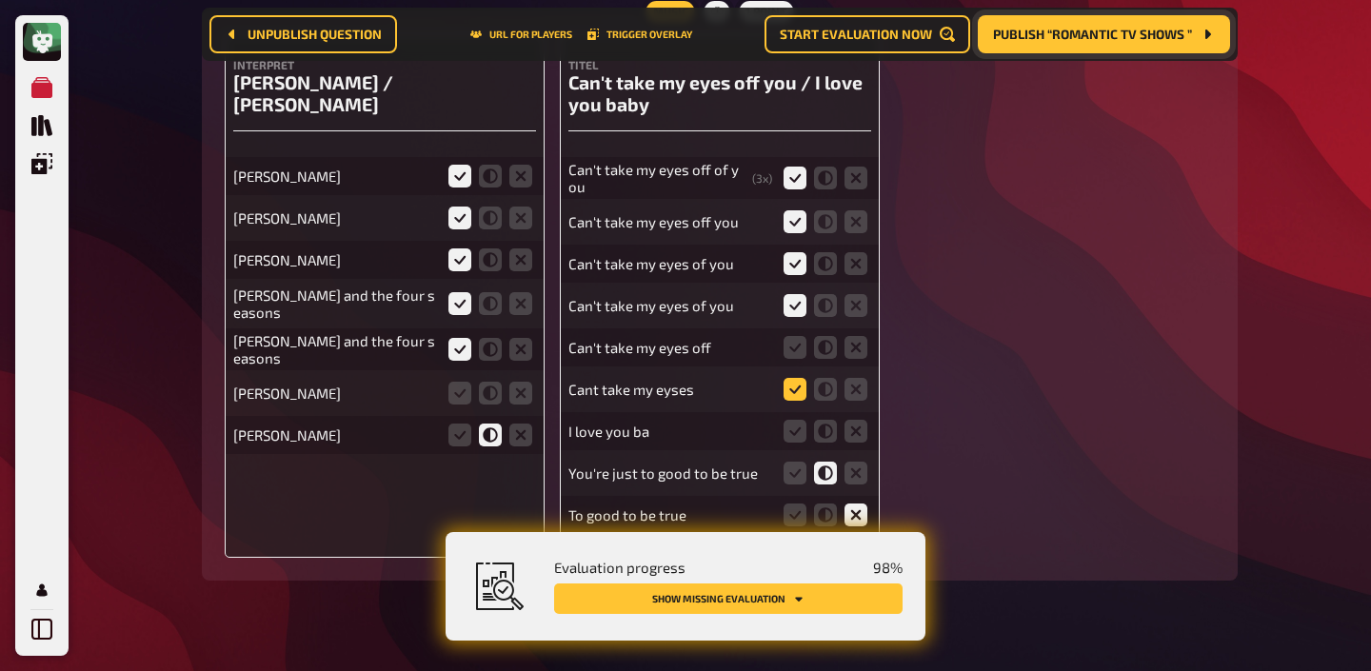
click at [792, 378] on icon at bounding box center [794, 389] width 23 height 23
click at [0, 0] on input "radio" at bounding box center [0, 0] width 0 height 0
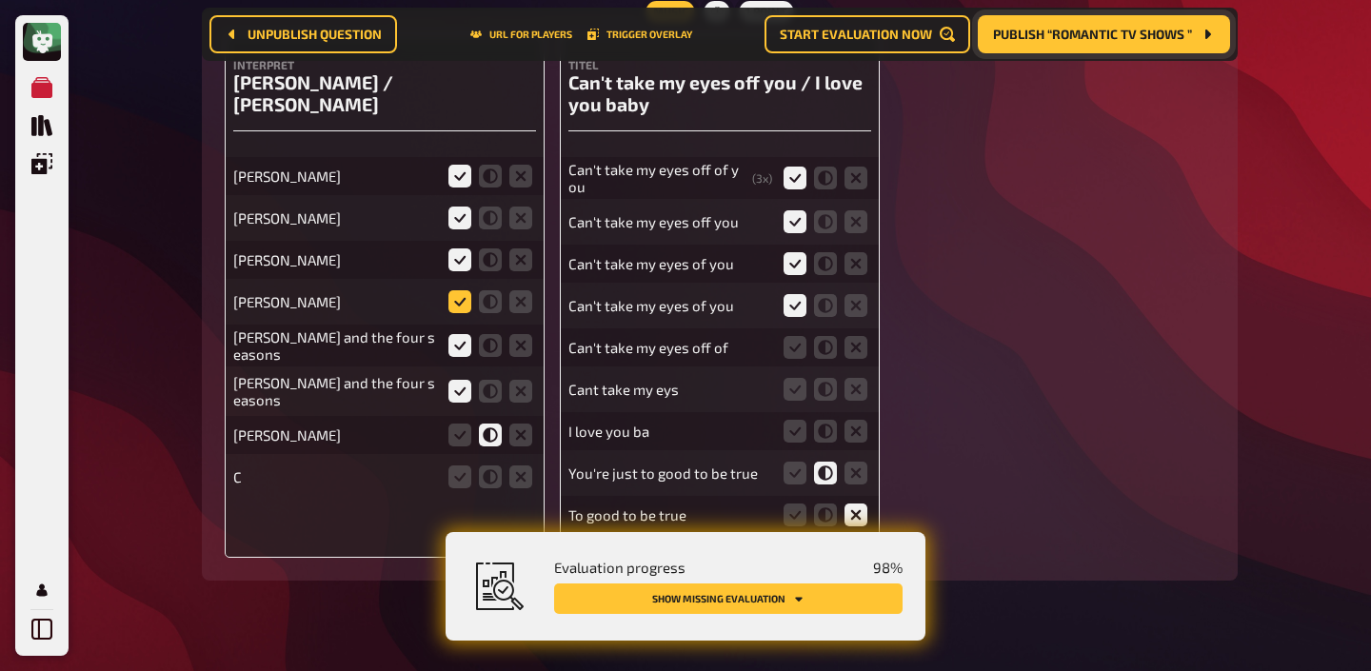
click at [461, 290] on icon at bounding box center [459, 301] width 23 height 23
click at [0, 0] on input "radio" at bounding box center [0, 0] width 0 height 0
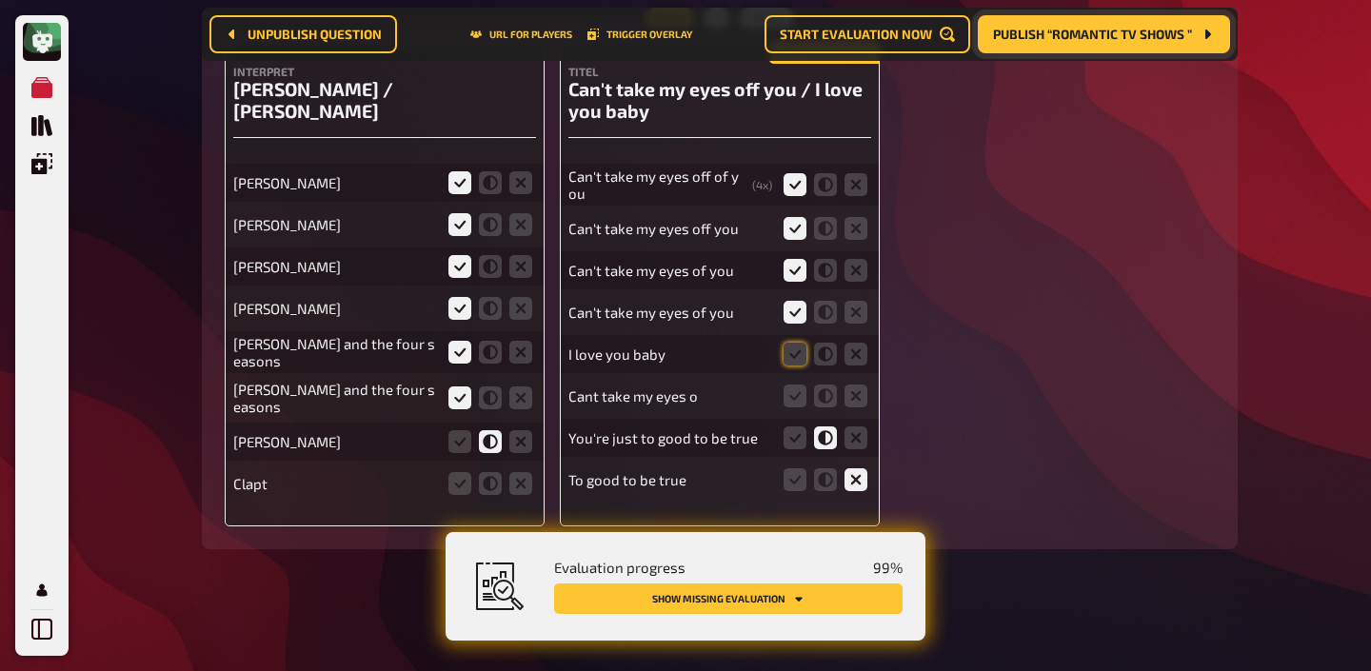
scroll to position [11206, 0]
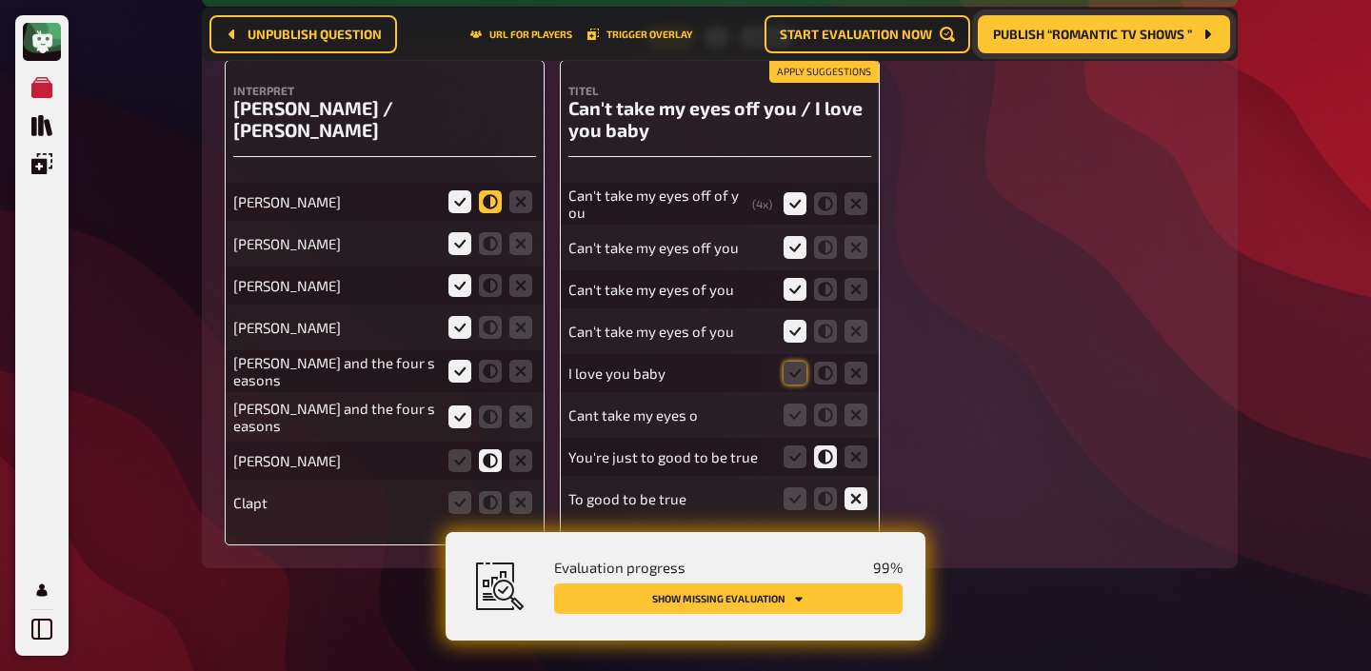
click at [497, 190] on icon at bounding box center [490, 201] width 23 height 23
click at [0, 0] on input "radio" at bounding box center [0, 0] width 0 height 0
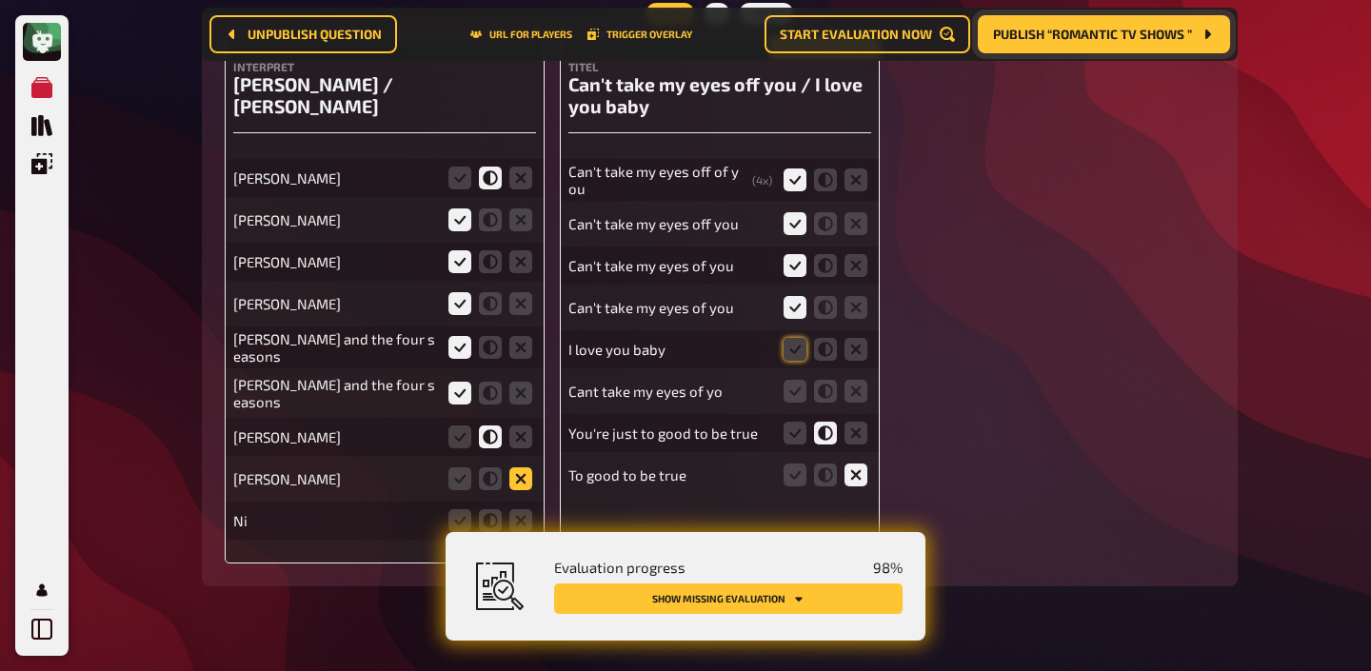
click at [524, 467] on icon at bounding box center [520, 478] width 23 height 23
click at [0, 0] on input "radio" at bounding box center [0, 0] width 0 height 0
click at [525, 467] on icon at bounding box center [520, 478] width 23 height 23
click at [0, 0] on input "radio" at bounding box center [0, 0] width 0 height 0
click at [525, 467] on icon at bounding box center [520, 478] width 23 height 23
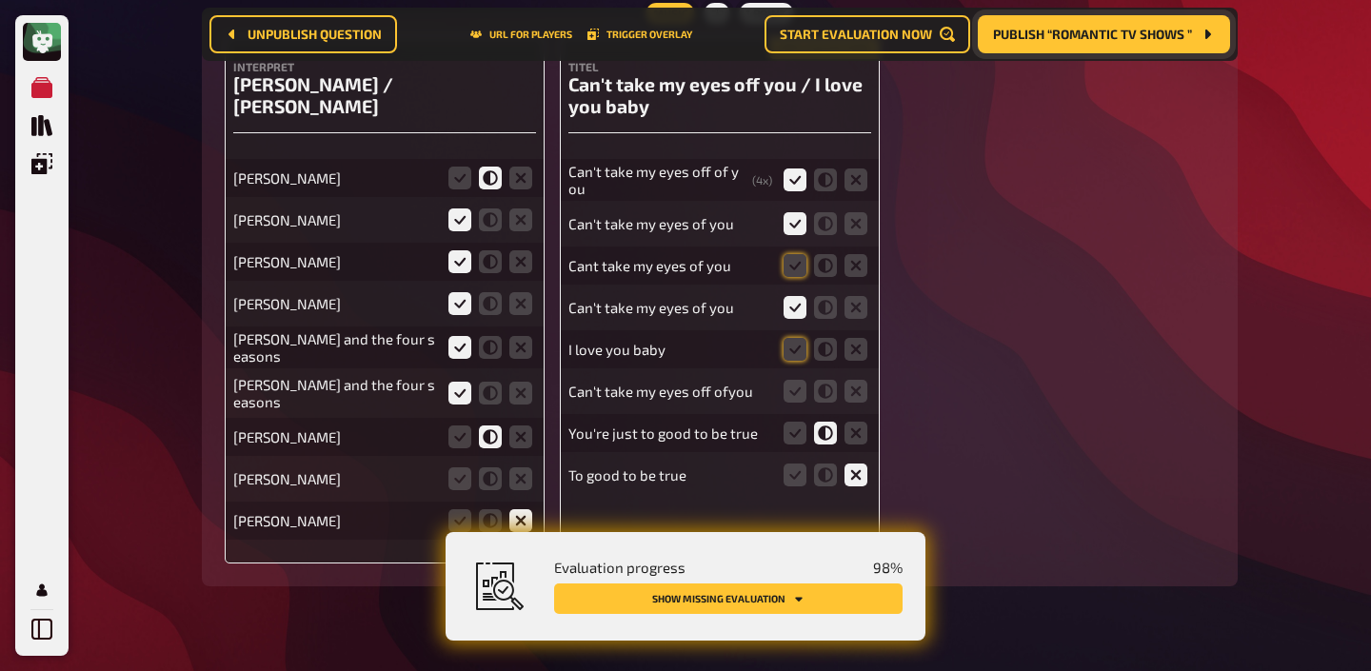
click at [0, 0] on input "radio" at bounding box center [0, 0] width 0 height 0
click at [802, 254] on icon at bounding box center [794, 265] width 23 height 23
click at [0, 0] on input "radio" at bounding box center [0, 0] width 0 height 0
click at [790, 345] on icon at bounding box center [794, 349] width 23 height 23
click at [0, 0] on input "radio" at bounding box center [0, 0] width 0 height 0
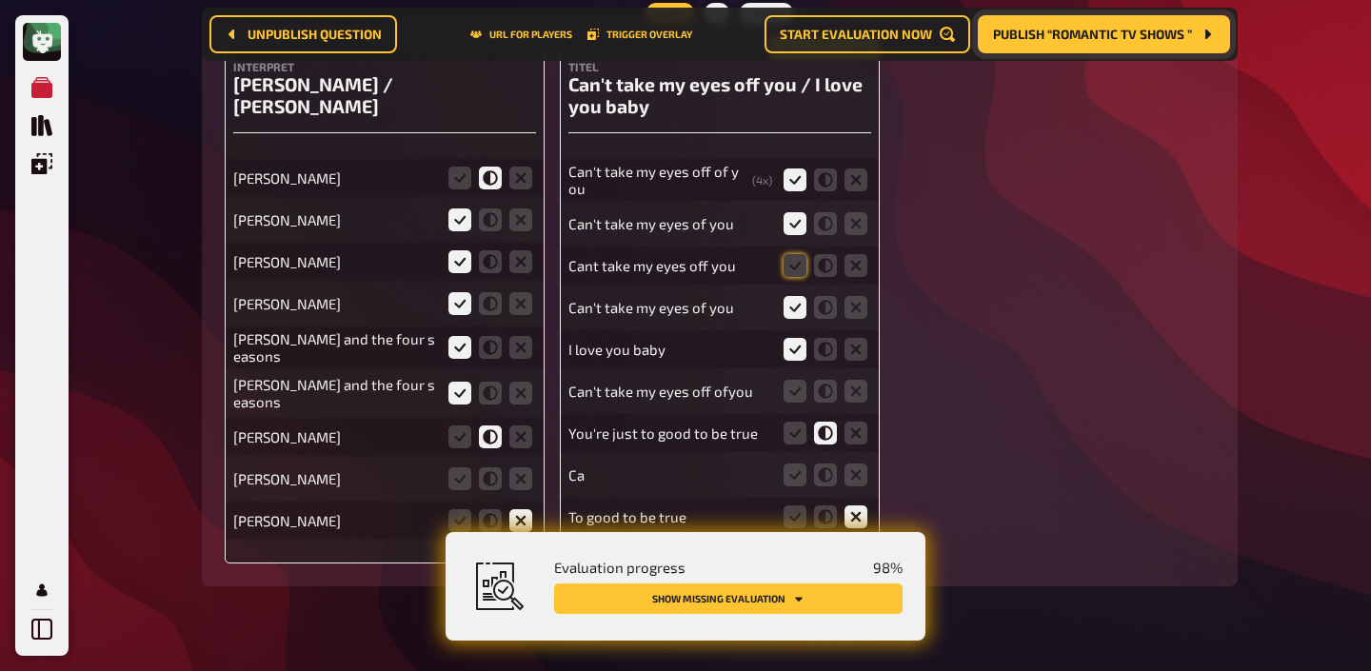
scroll to position [11232, 0]
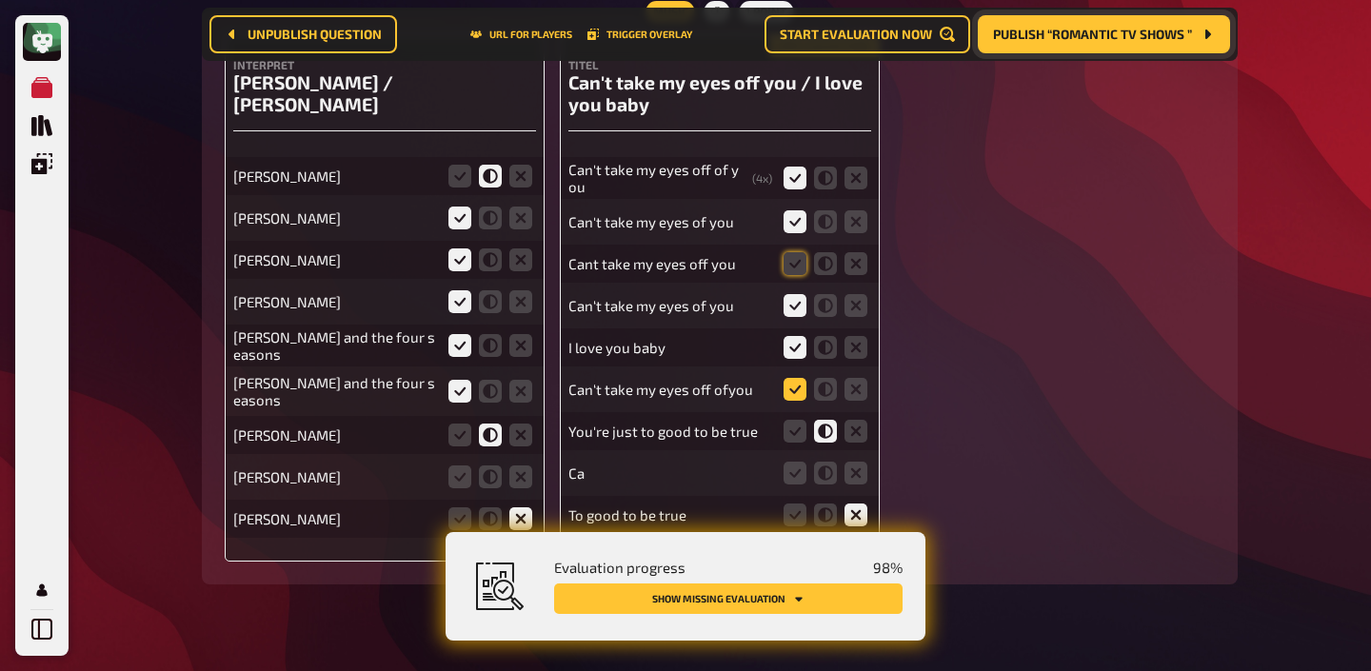
click at [790, 378] on icon at bounding box center [794, 389] width 23 height 23
click at [0, 0] on input "radio" at bounding box center [0, 0] width 0 height 0
click at [790, 336] on icon at bounding box center [794, 347] width 23 height 23
click at [0, 0] on input "radio" at bounding box center [0, 0] width 0 height 0
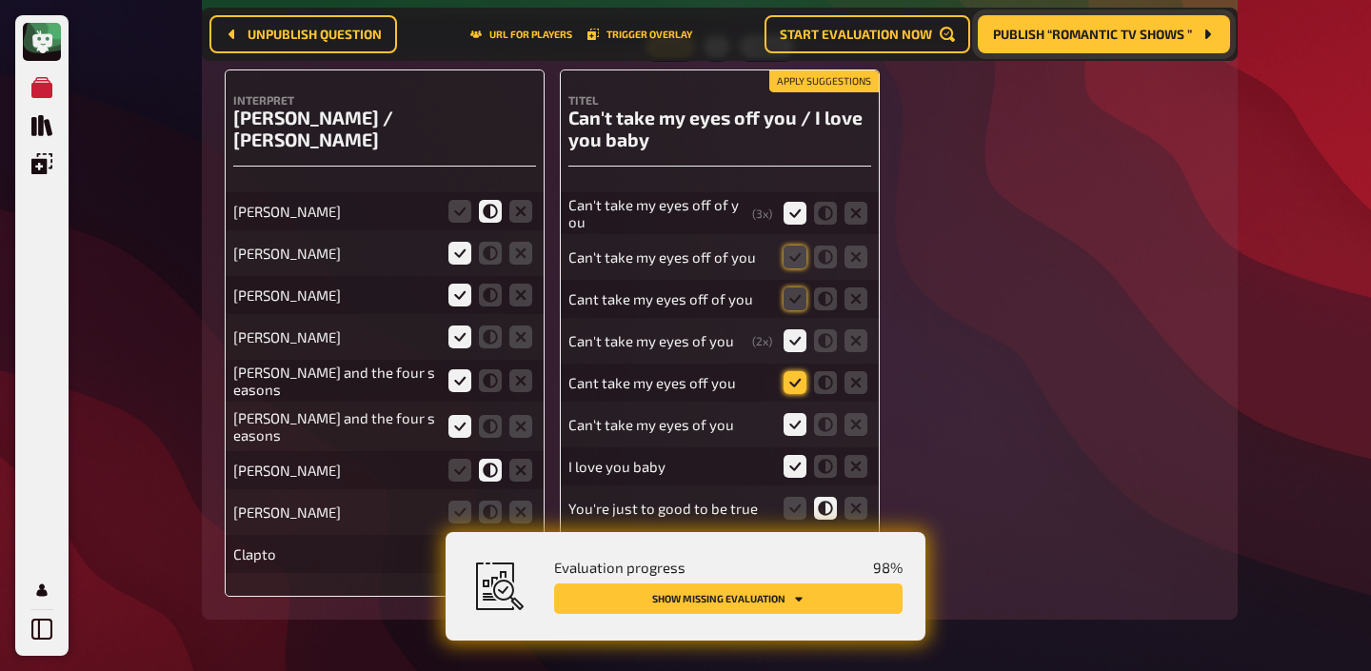
scroll to position [11203, 0]
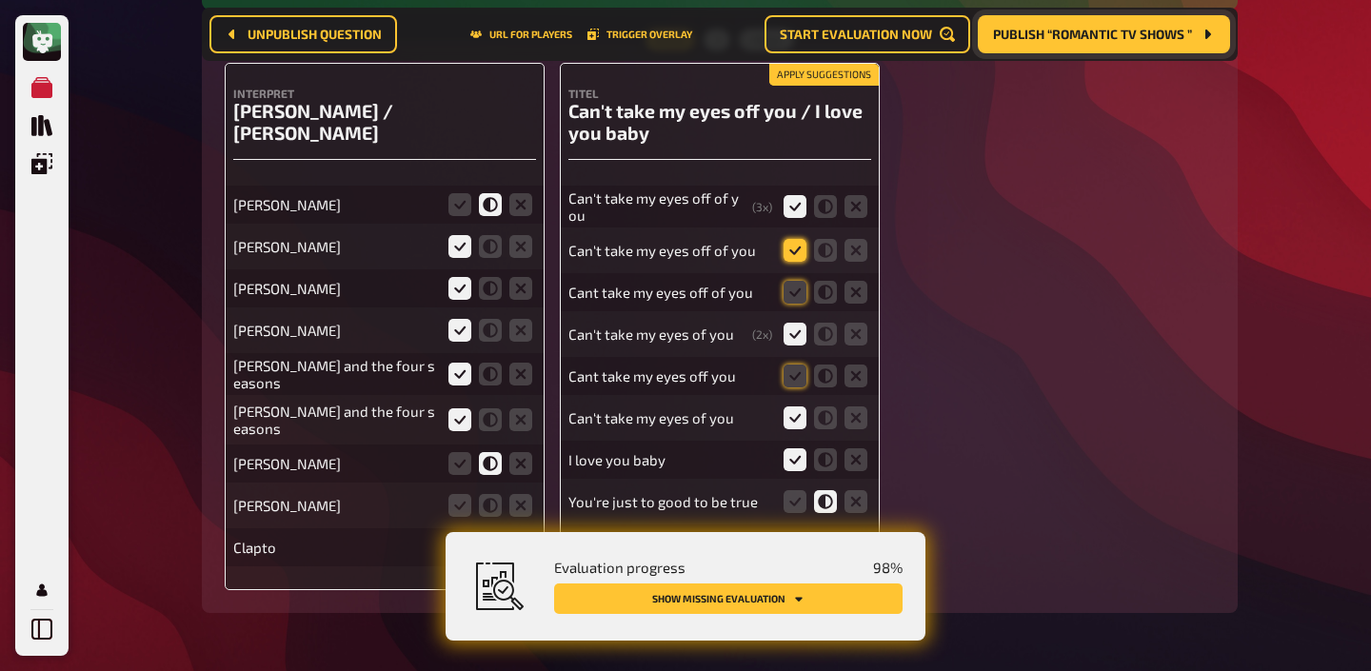
click at [800, 239] on icon at bounding box center [794, 250] width 23 height 23
click at [0, 0] on input "radio" at bounding box center [0, 0] width 0 height 0
click at [797, 281] on icon at bounding box center [794, 292] width 23 height 23
click at [0, 0] on input "radio" at bounding box center [0, 0] width 0 height 0
click at [791, 365] on icon at bounding box center [794, 376] width 23 height 23
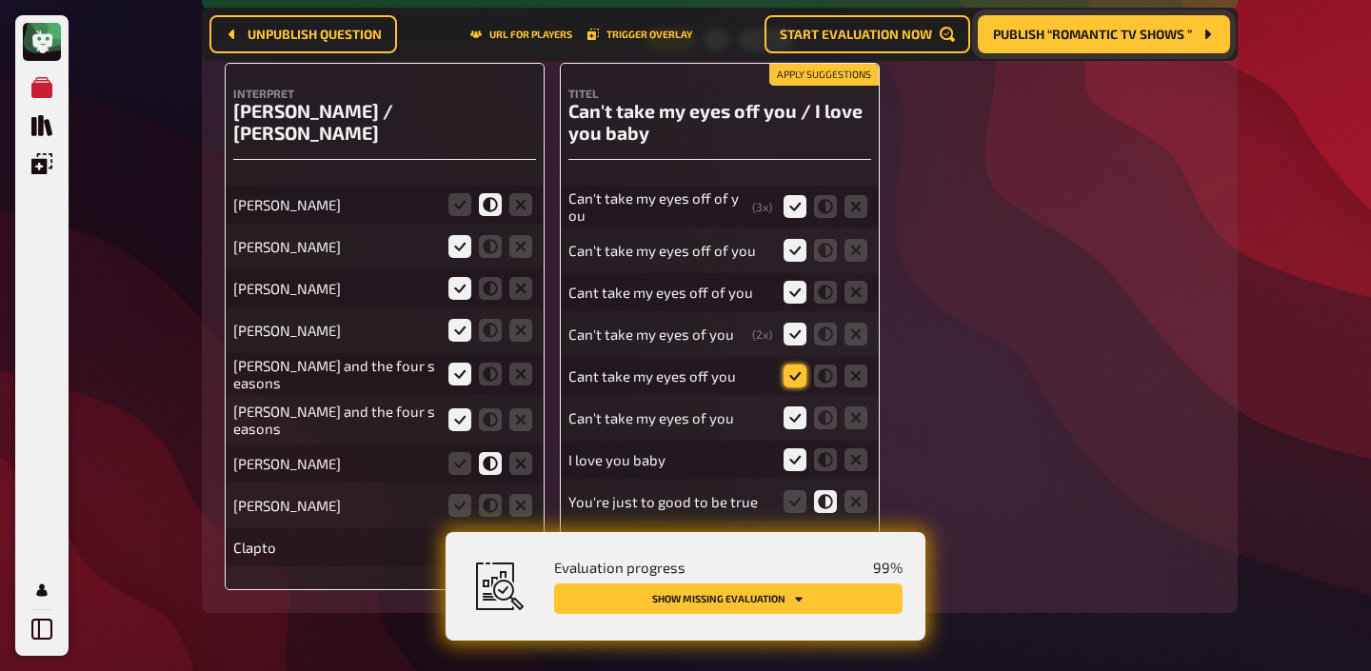
click at [0, 0] on input "radio" at bounding box center [0, 0] width 0 height 0
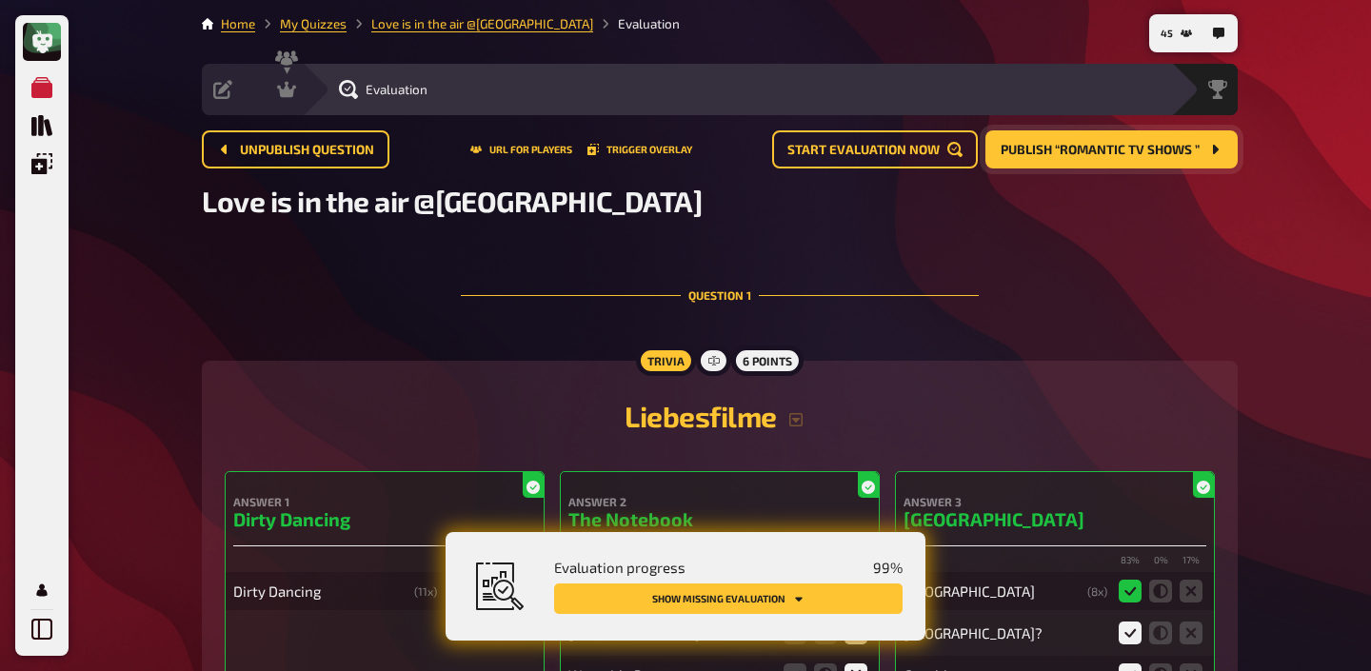
scroll to position [0, 0]
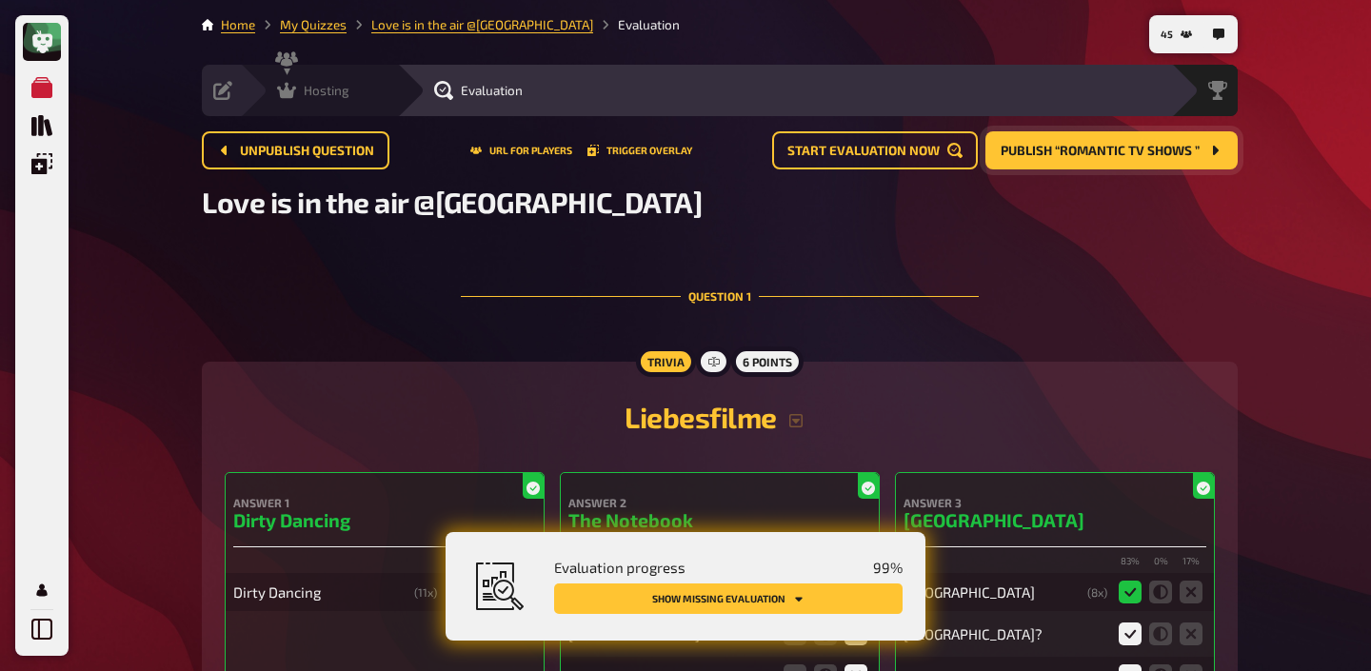
click at [305, 102] on div "Hosting undefined" at bounding box center [318, 90] width 157 height 51
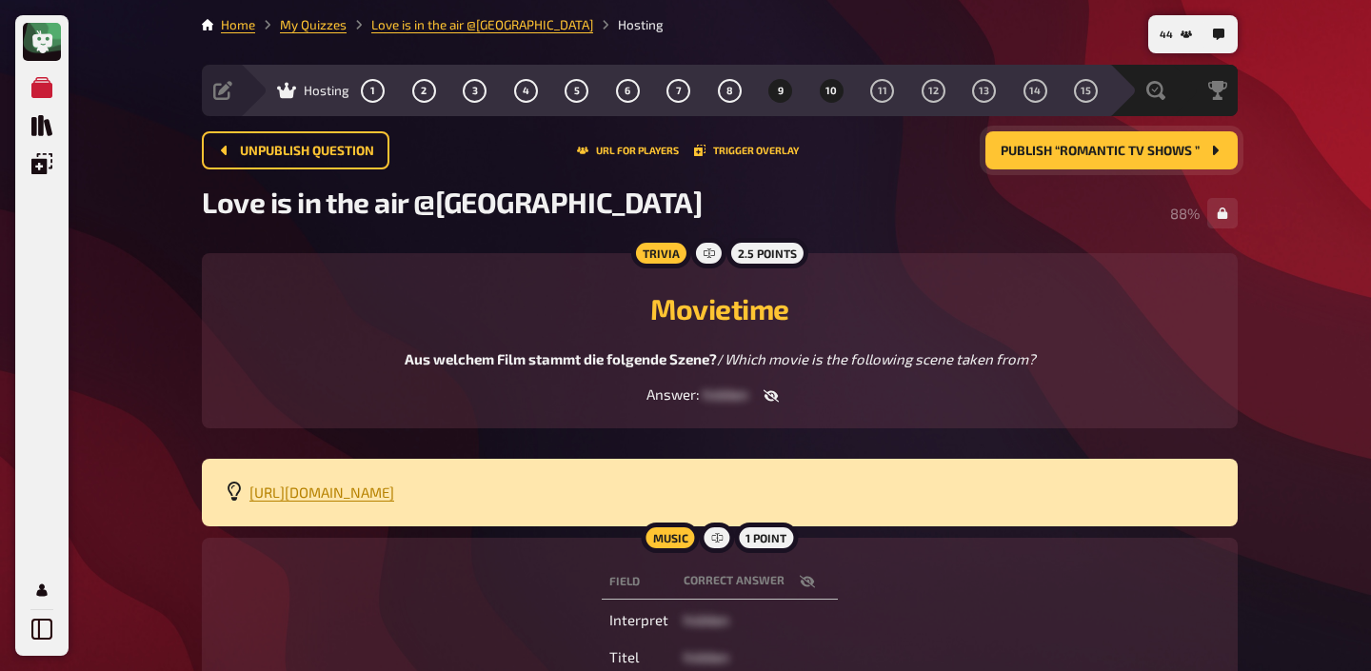
click at [825, 90] on span "10" at bounding box center [830, 91] width 11 height 10
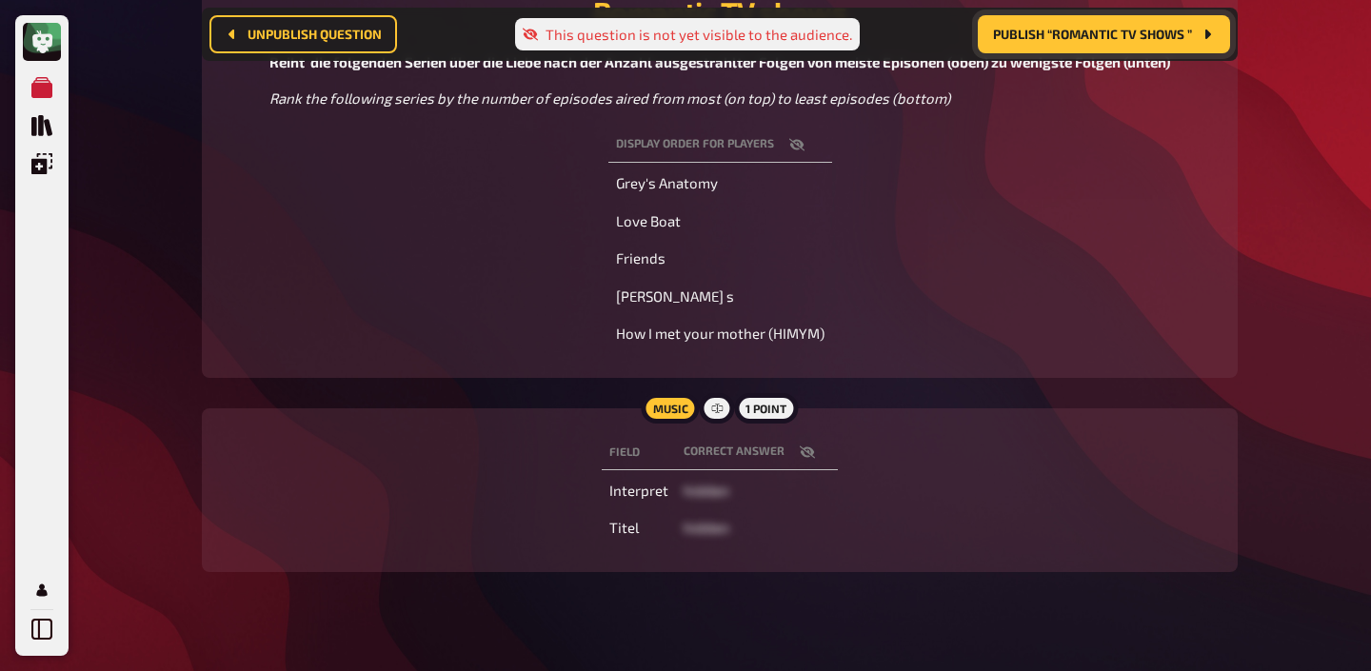
scroll to position [320, 0]
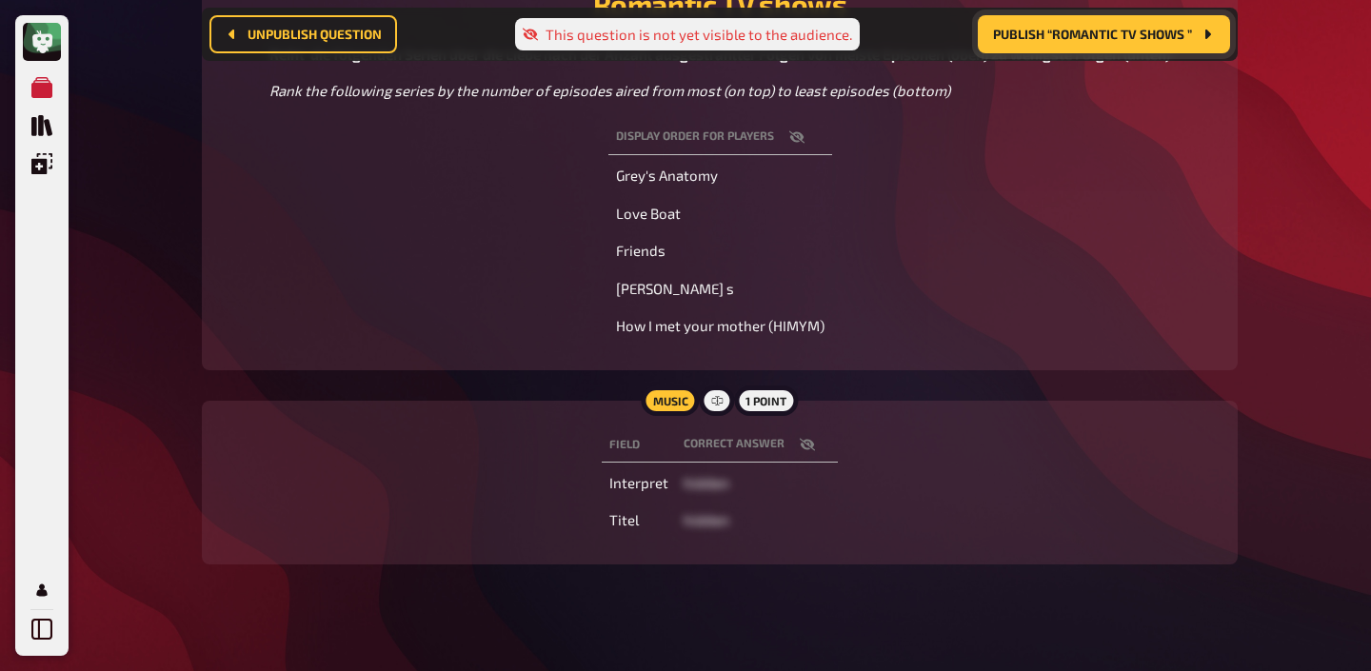
click at [813, 446] on button "button" at bounding box center [807, 444] width 46 height 19
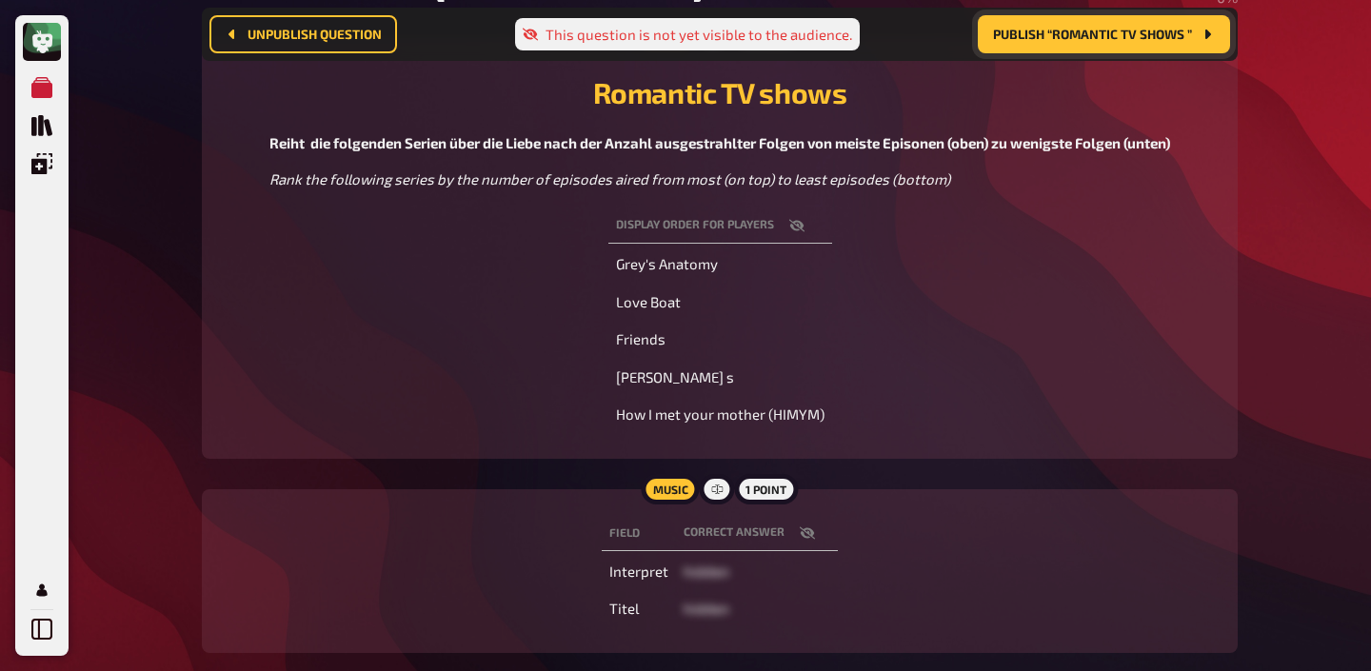
scroll to position [214, 0]
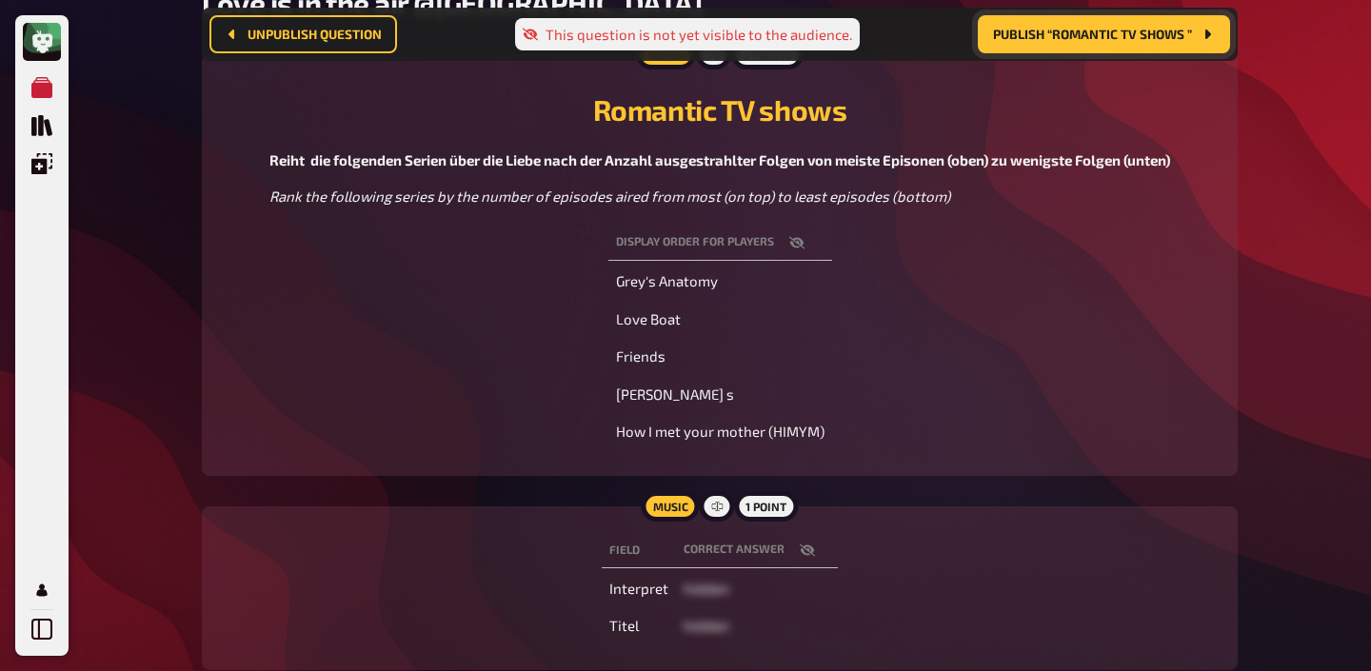
click at [803, 241] on icon "button" at bounding box center [796, 242] width 15 height 15
click at [728, 240] on icon "button" at bounding box center [728, 242] width 15 height 15
click at [803, 239] on icon "button" at bounding box center [796, 242] width 15 height 15
click at [729, 246] on icon "button" at bounding box center [728, 242] width 15 height 15
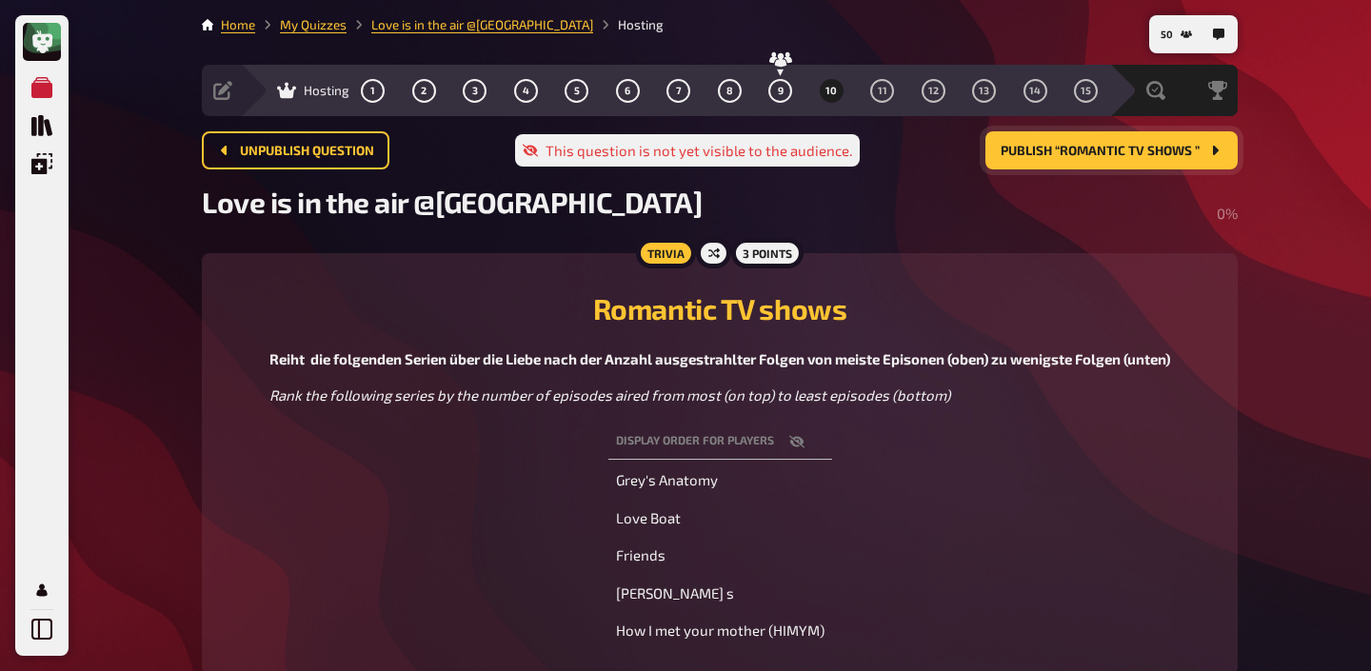
click at [1089, 157] on span "Publish “Romantic TV shows ”" at bounding box center [1100, 151] width 199 height 13
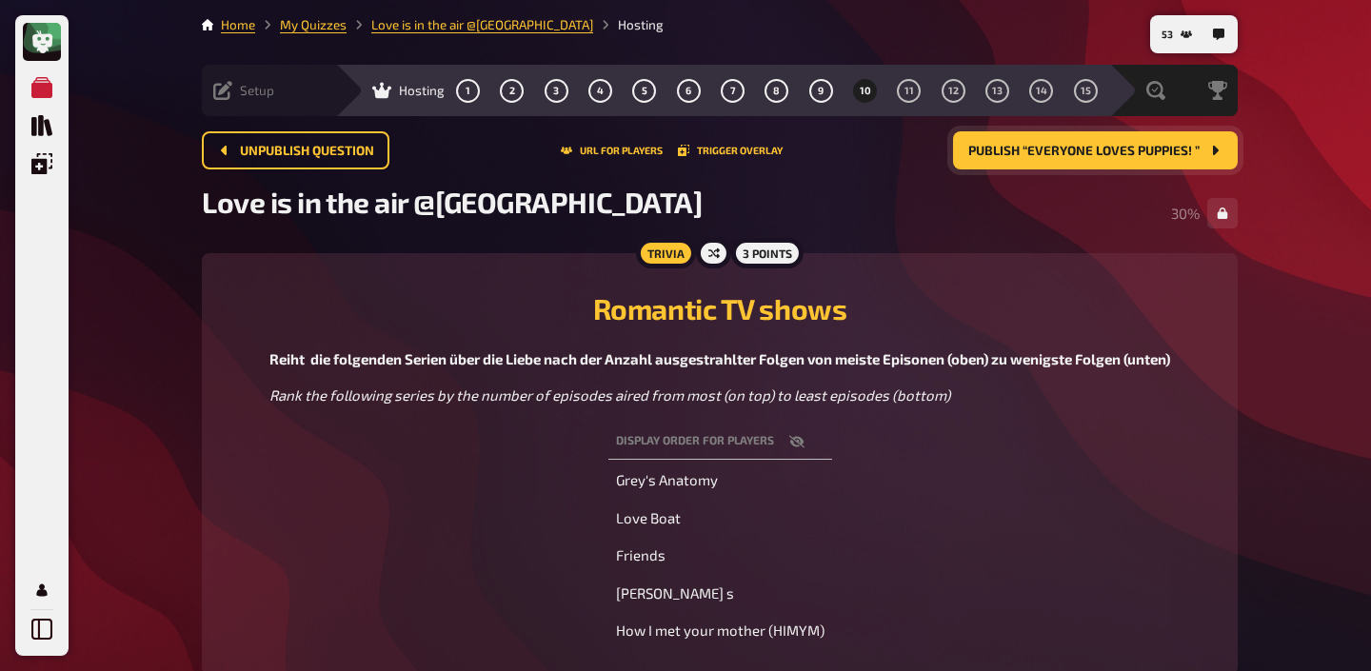
click at [248, 91] on span "Setup" at bounding box center [257, 90] width 34 height 15
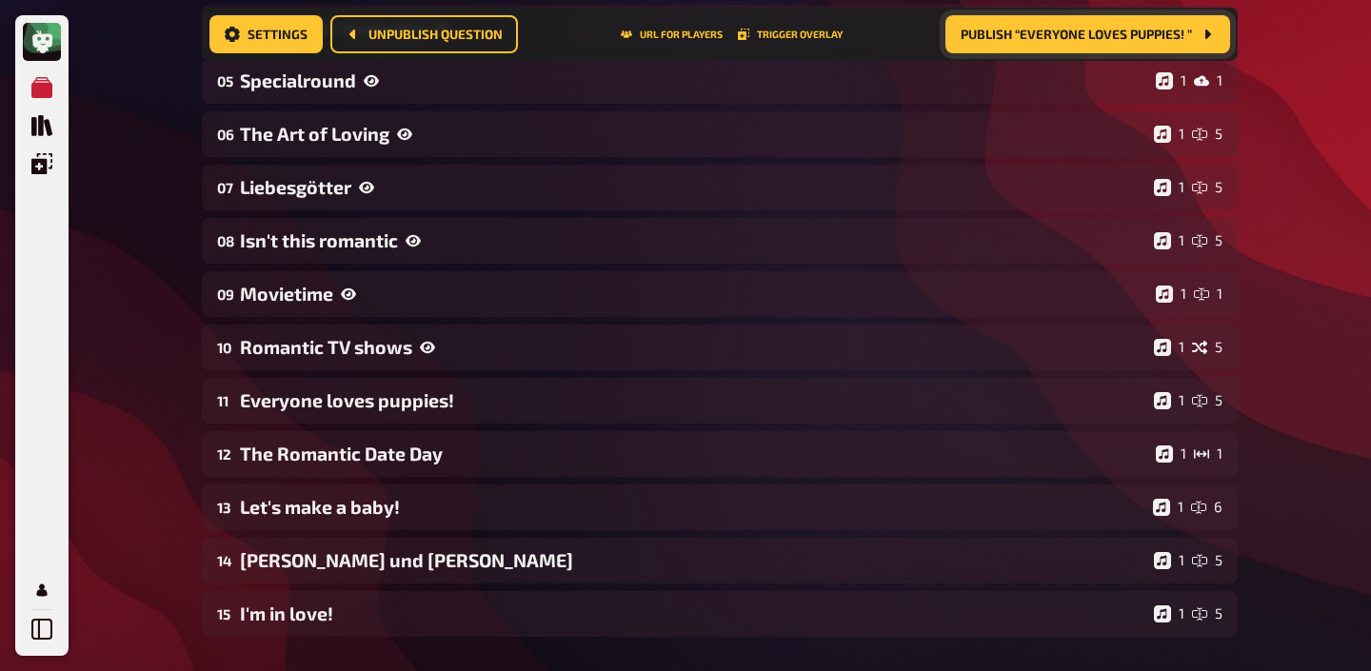
scroll to position [528, 0]
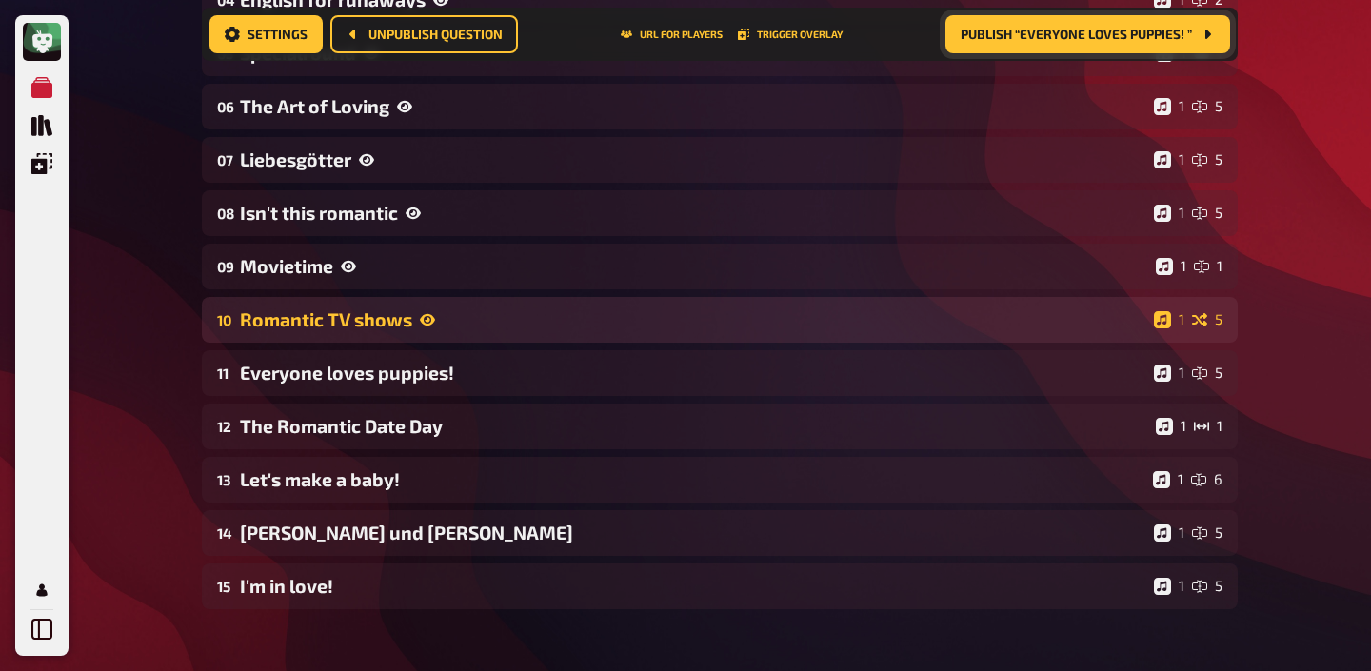
click at [474, 321] on div "Romantic TV shows" at bounding box center [693, 319] width 906 height 22
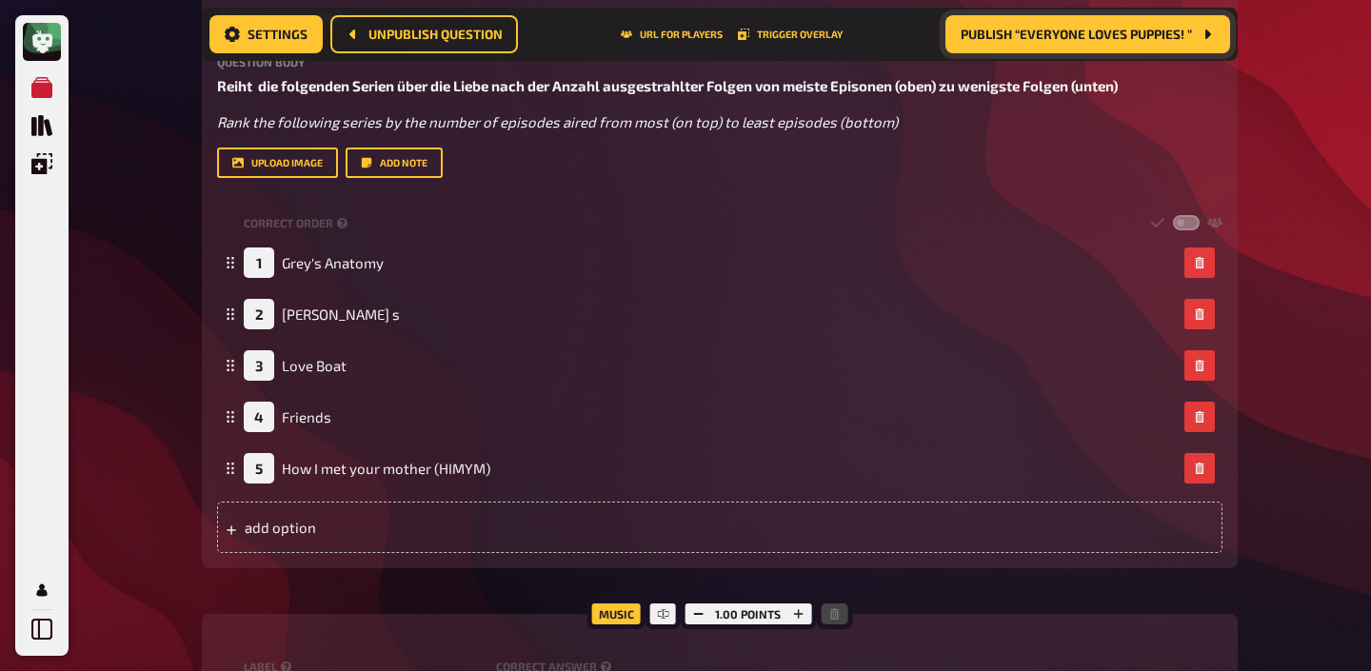
scroll to position [1007, 0]
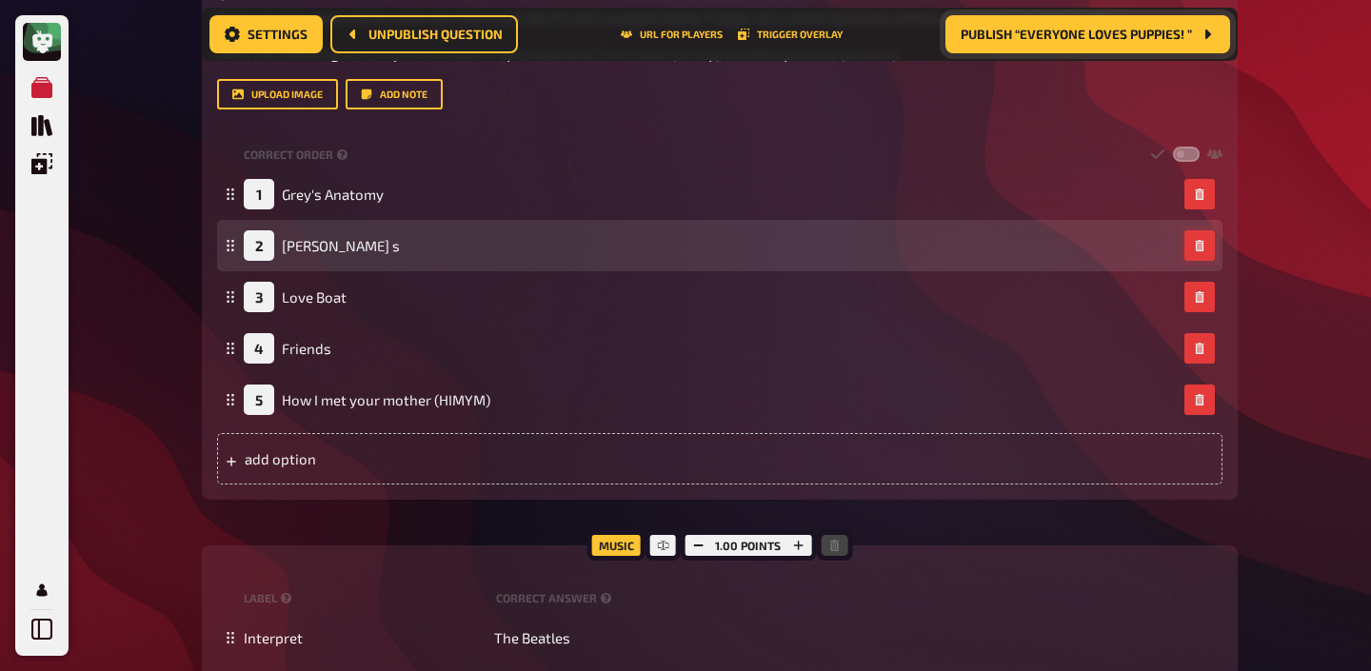
click at [1198, 250] on icon "button" at bounding box center [1199, 245] width 9 height 11
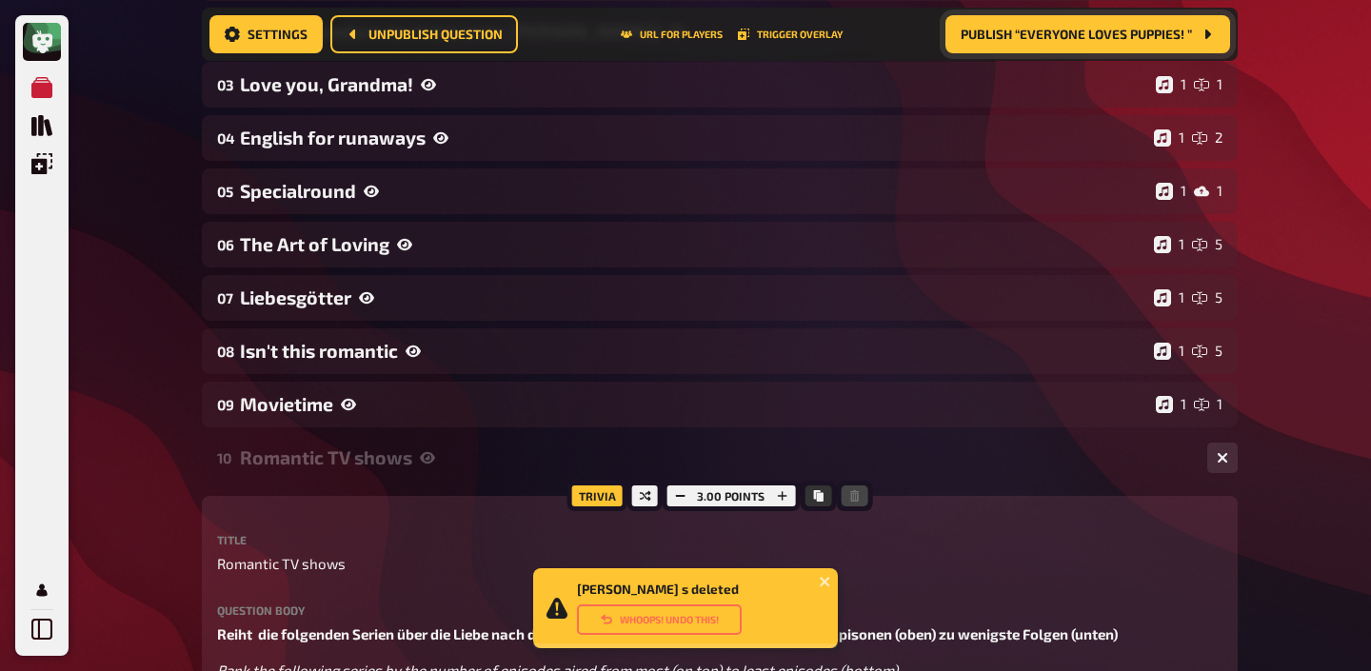
scroll to position [0, 0]
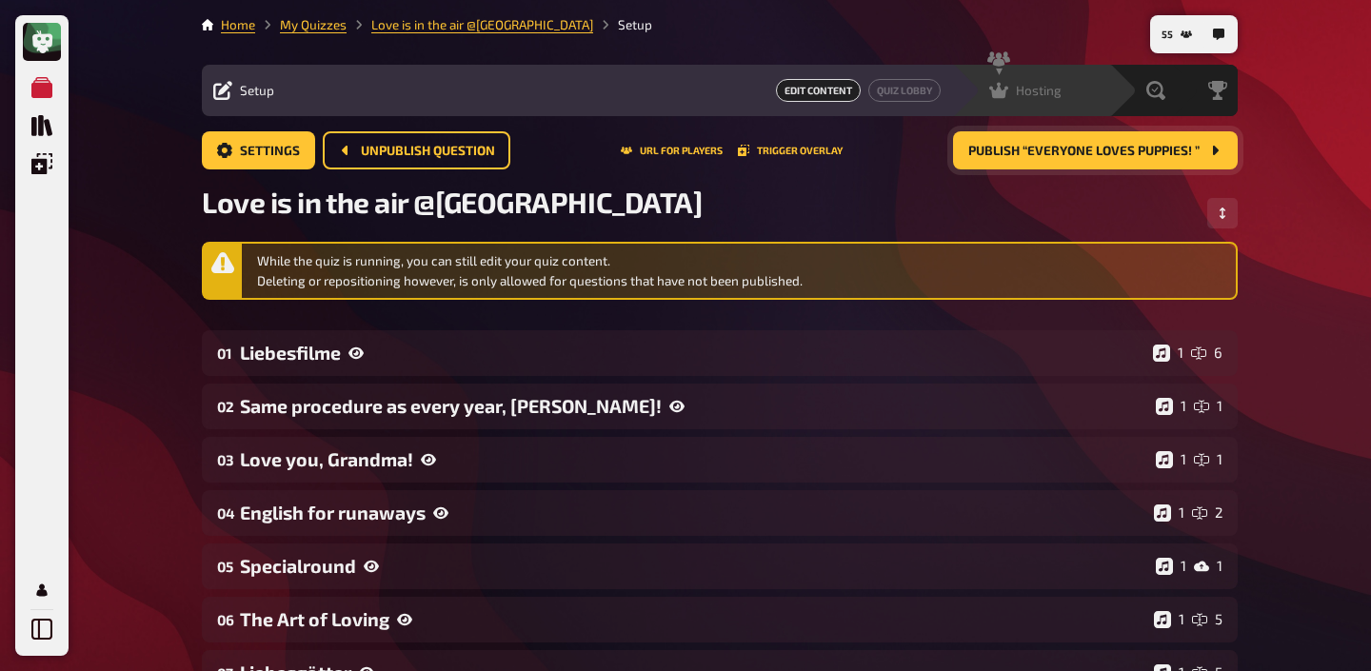
click at [1073, 90] on div "Hosting undefined" at bounding box center [1043, 90] width 131 height 19
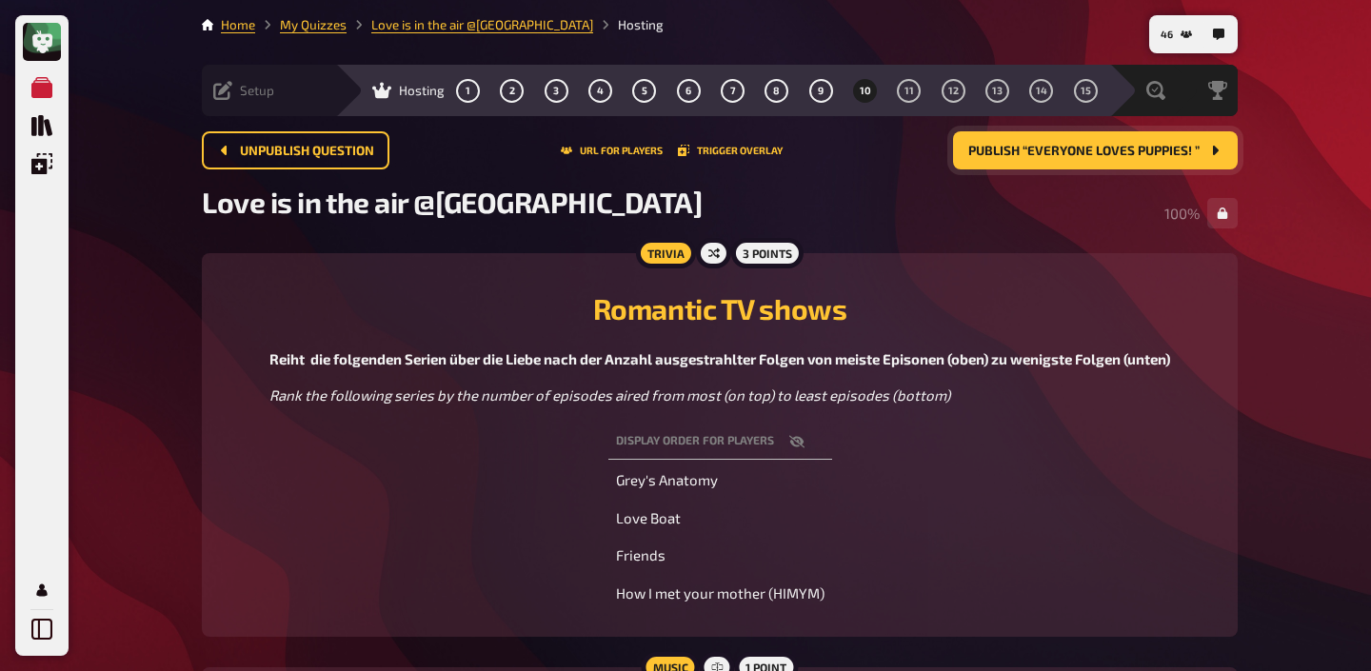
click at [257, 91] on span "Setup" at bounding box center [257, 90] width 34 height 15
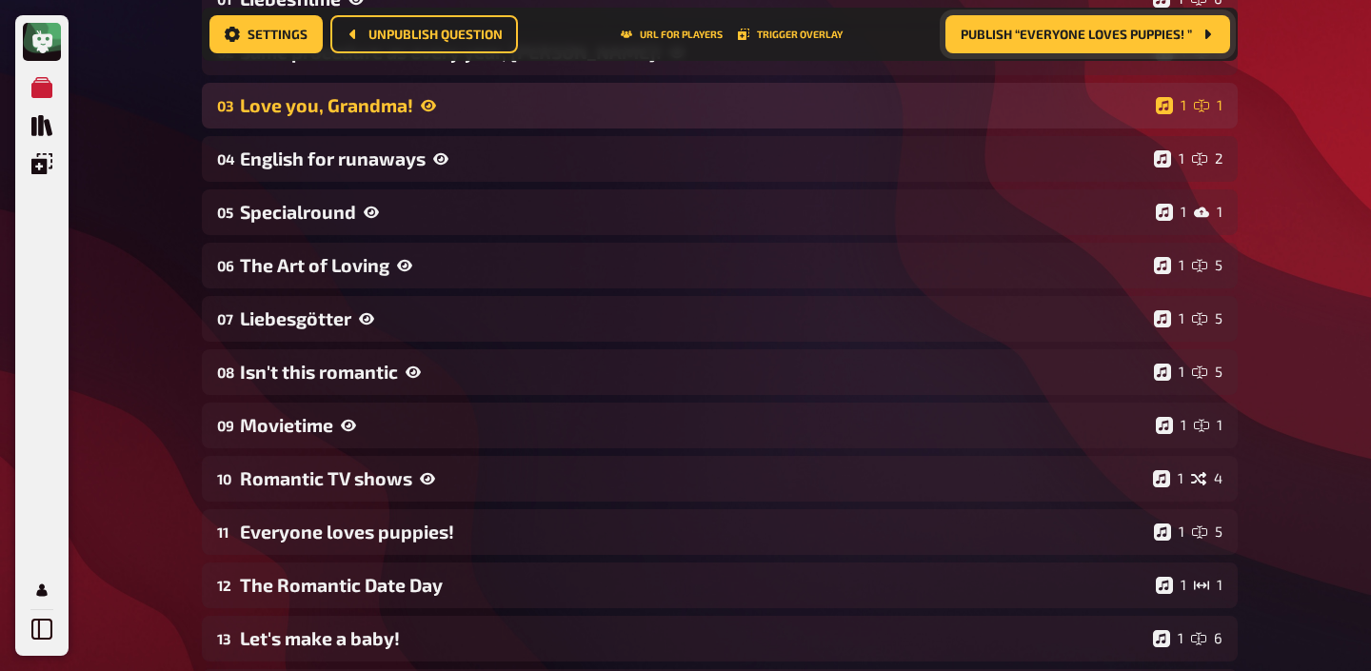
scroll to position [387, 0]
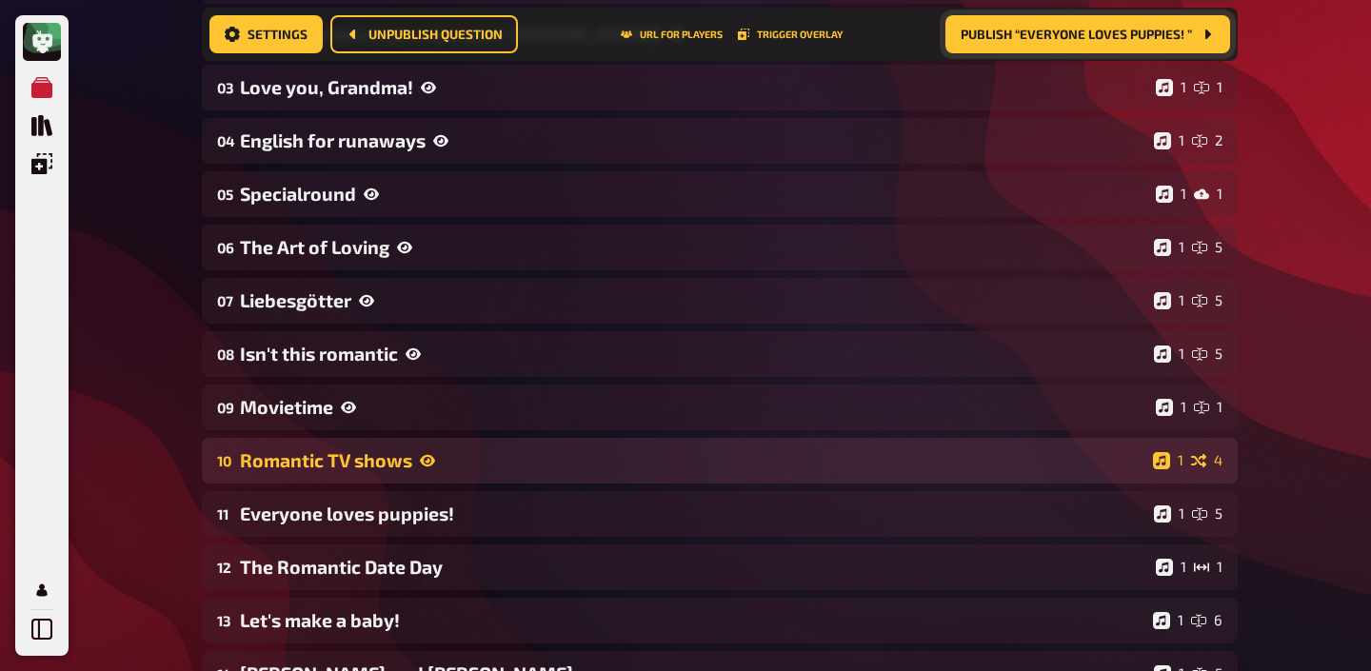
click at [382, 460] on div "Romantic TV shows" at bounding box center [692, 460] width 905 height 22
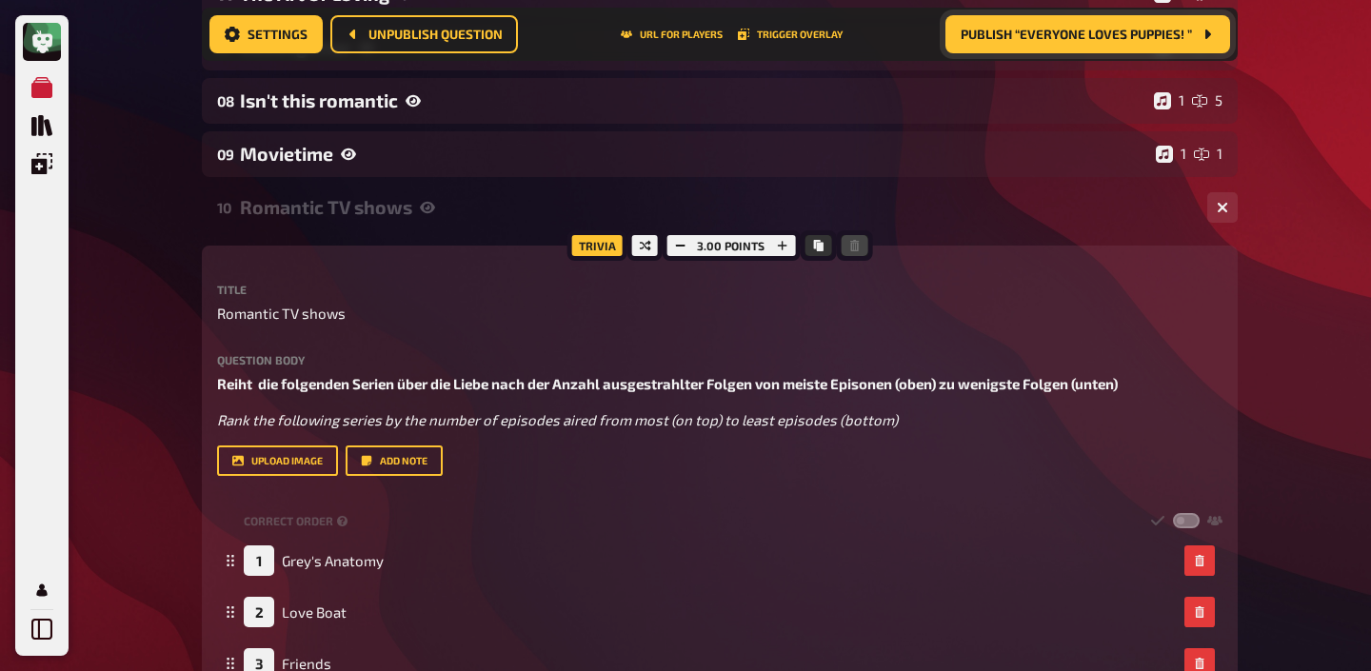
scroll to position [623, 0]
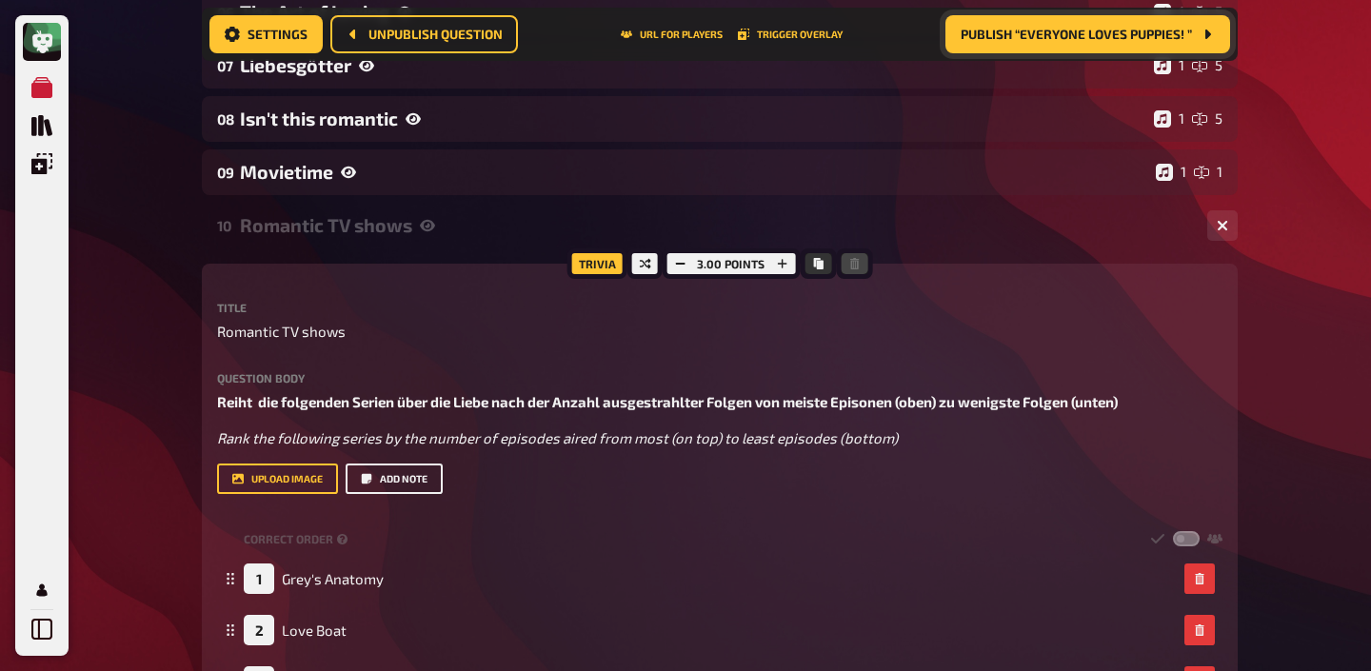
click at [407, 479] on button "Add note" at bounding box center [394, 479] width 97 height 30
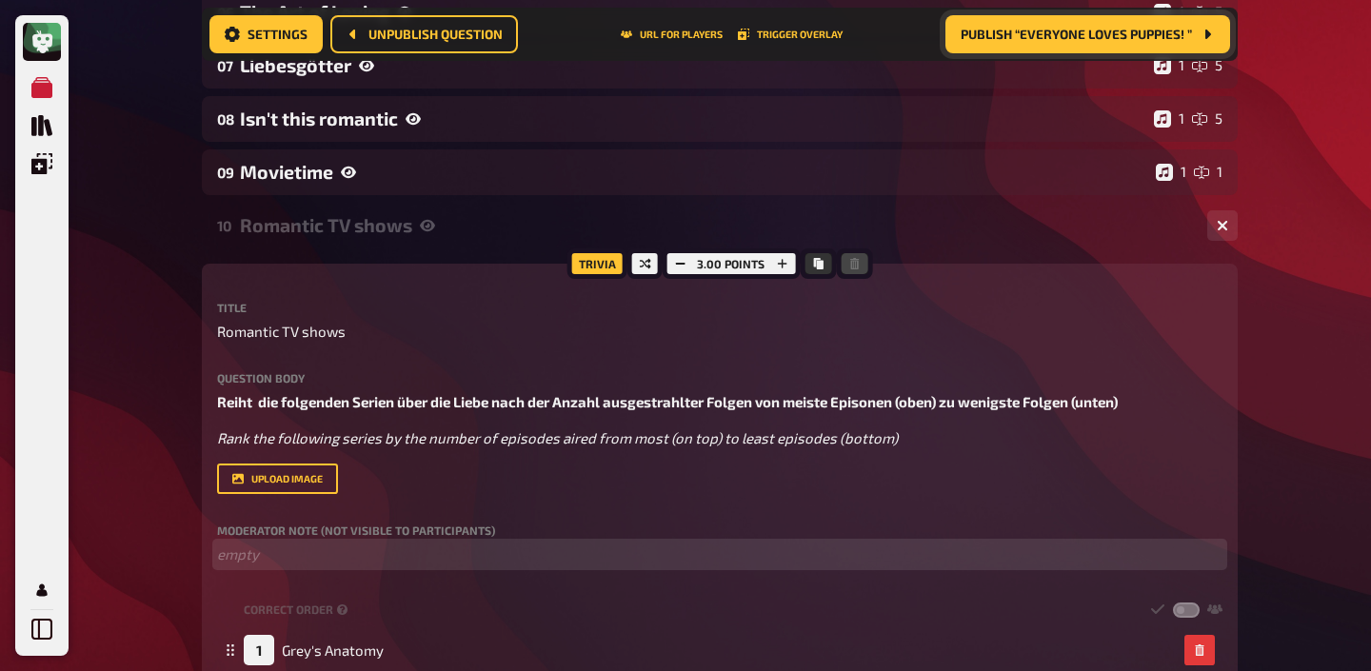
click at [341, 555] on p "﻿ empty" at bounding box center [719, 555] width 1005 height 22
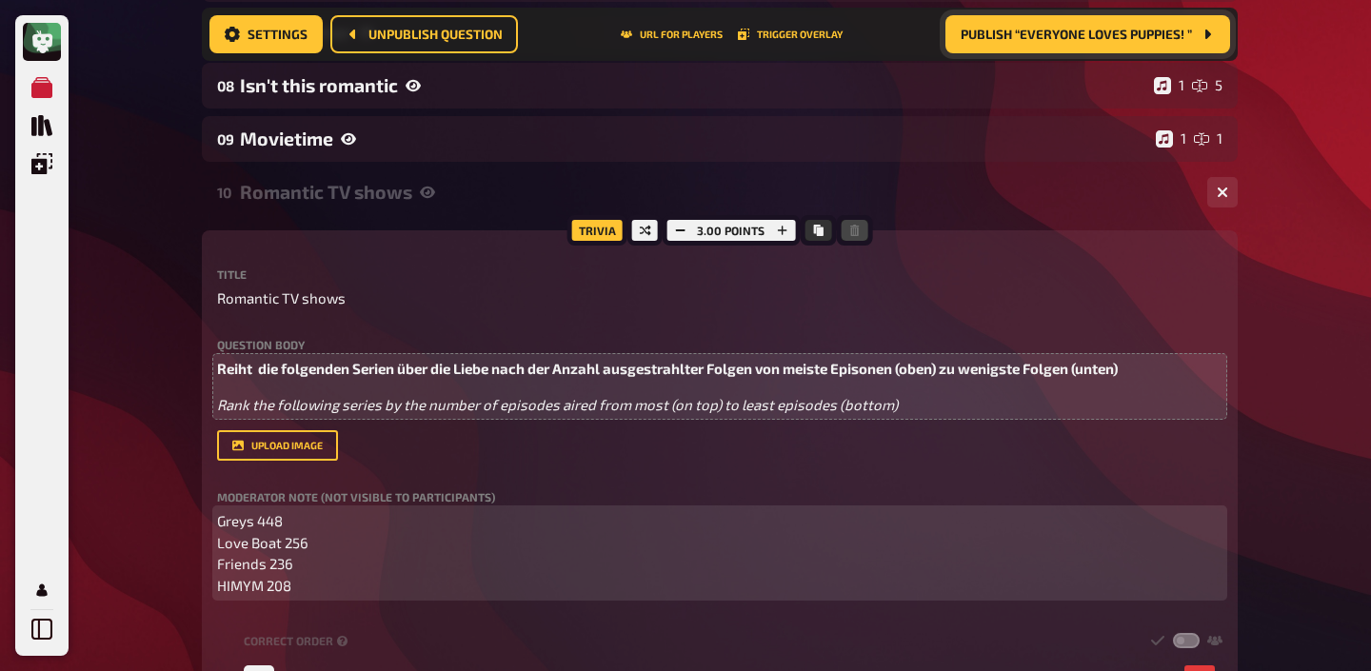
scroll to position [646, 0]
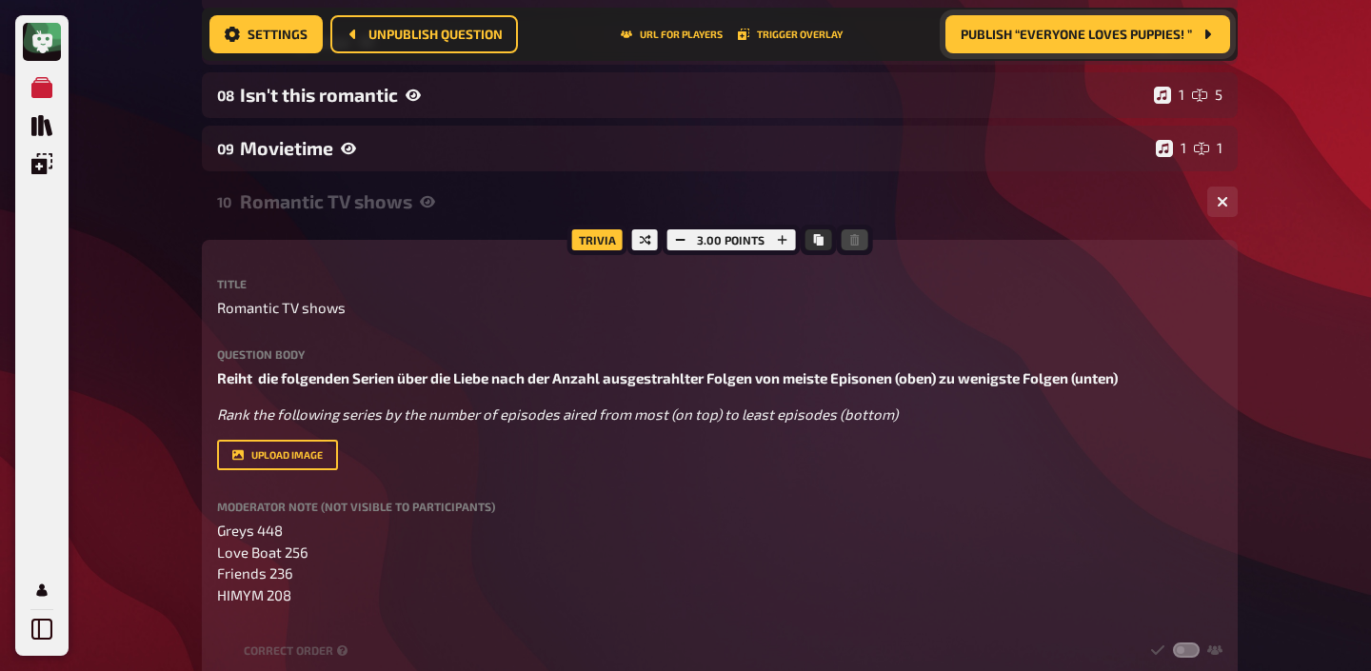
click at [368, 201] on div "Romantic TV shows" at bounding box center [716, 201] width 952 height 22
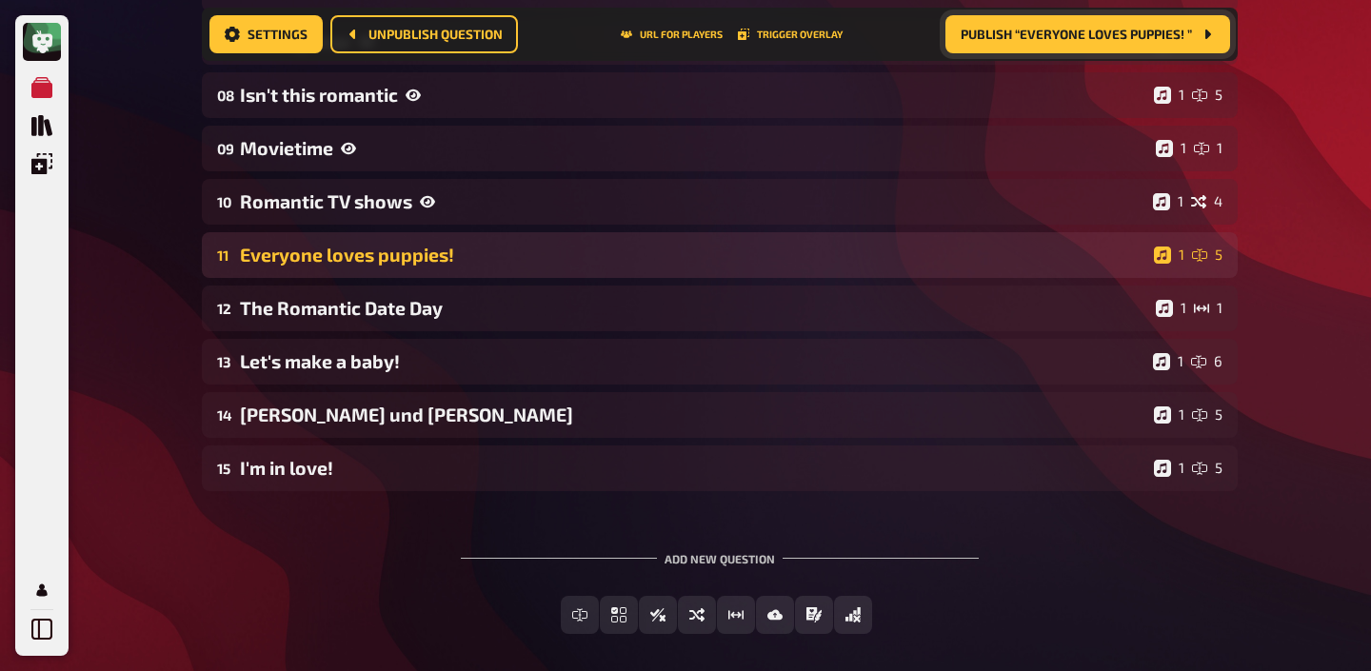
click at [382, 258] on div "Everyone loves puppies!" at bounding box center [693, 255] width 906 height 22
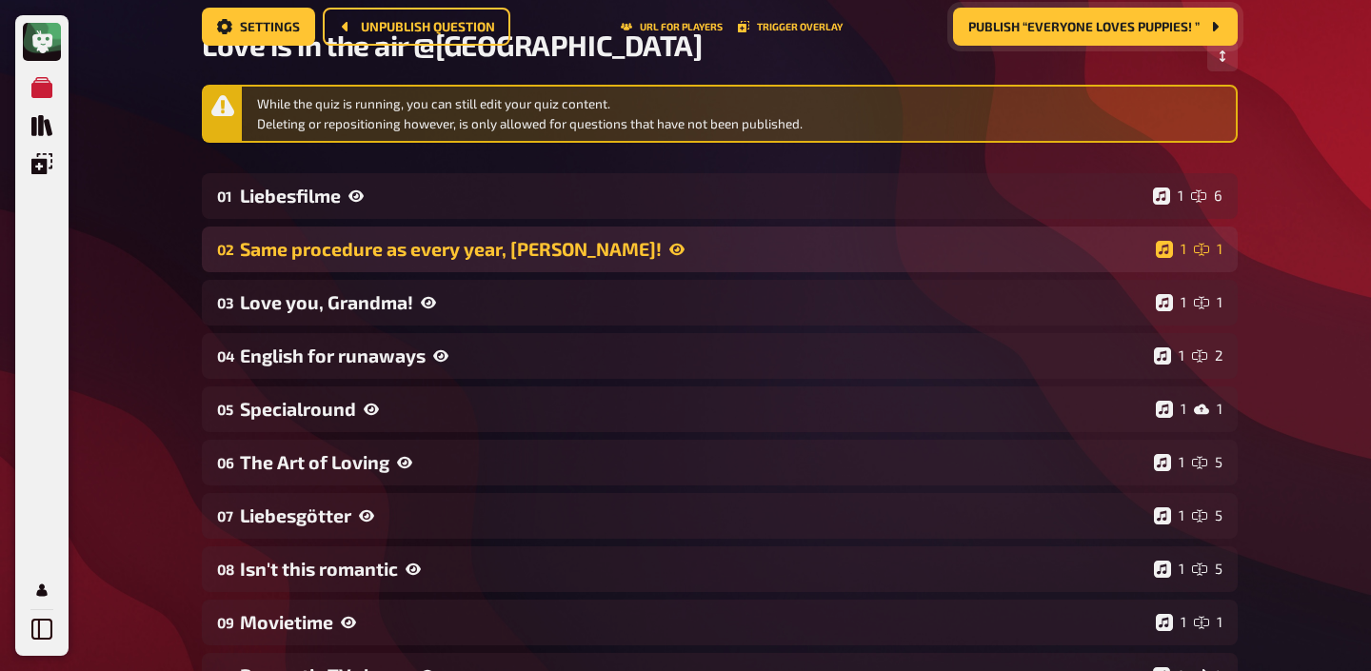
scroll to position [0, 0]
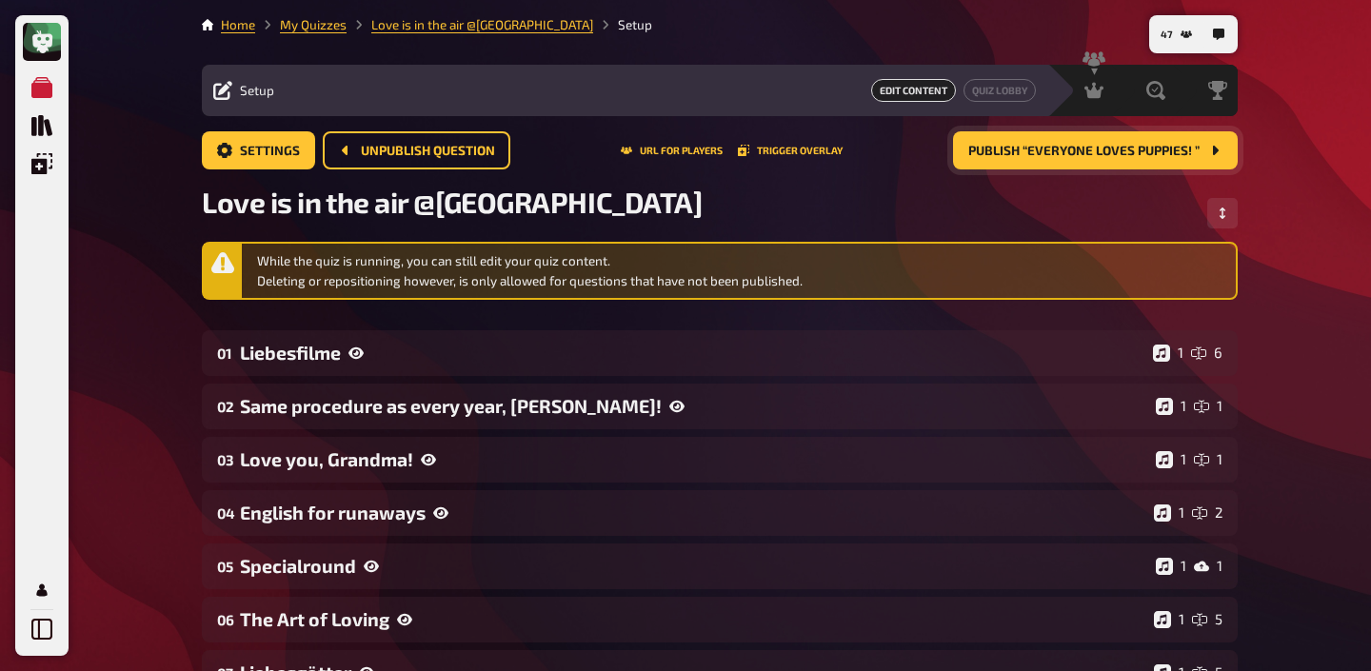
click at [1046, 154] on span "Publish “Everyone loves puppies! ”" at bounding box center [1083, 151] width 231 height 13
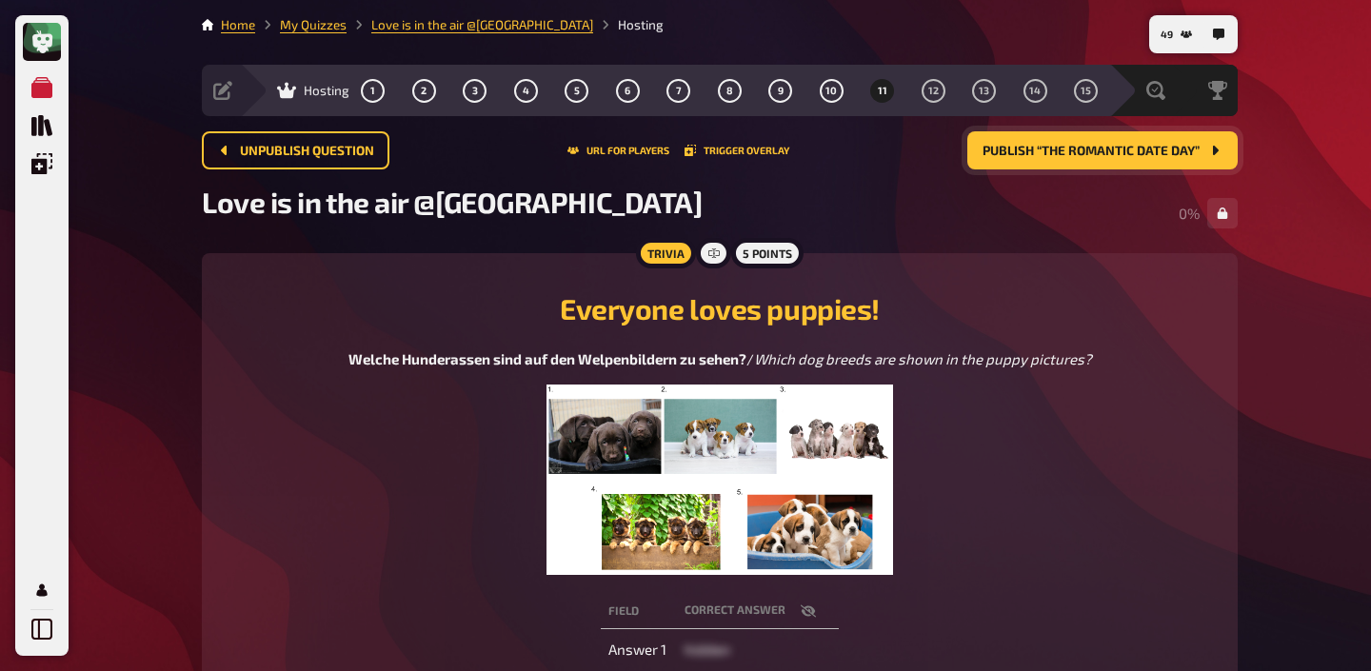
click at [813, 467] on img at bounding box center [719, 480] width 346 height 190
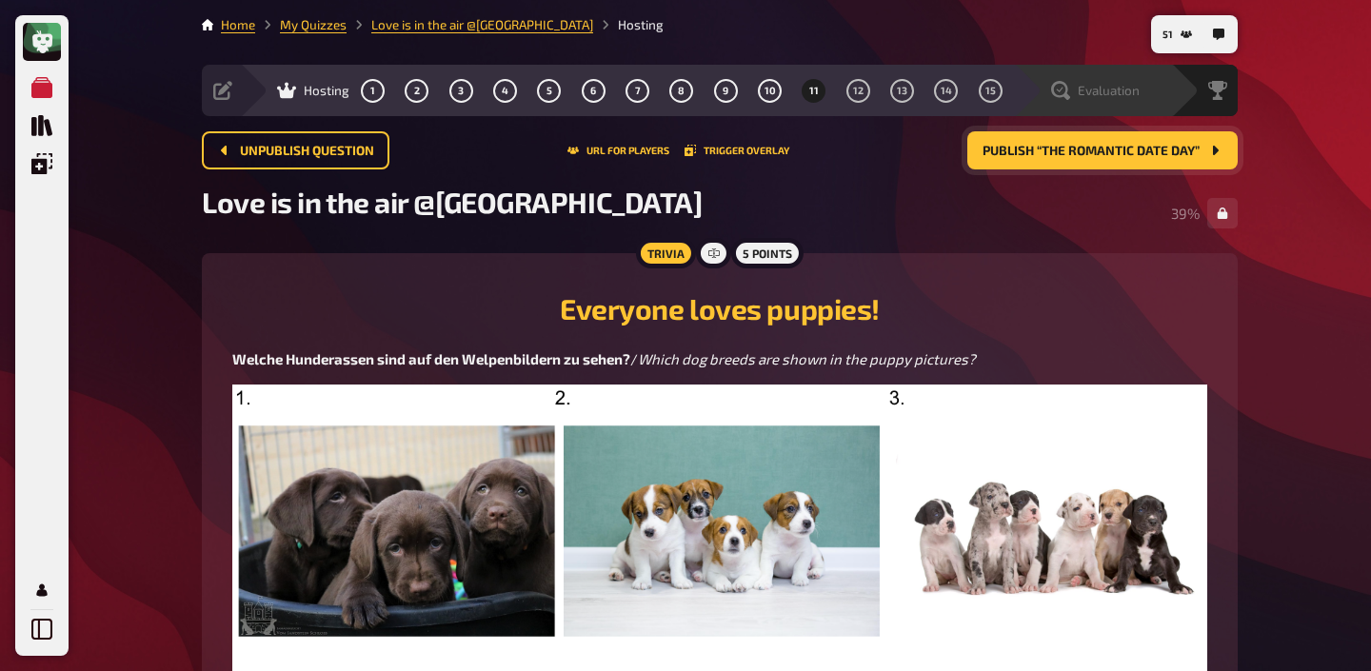
click at [1124, 85] on span "Evaluation" at bounding box center [1109, 90] width 62 height 15
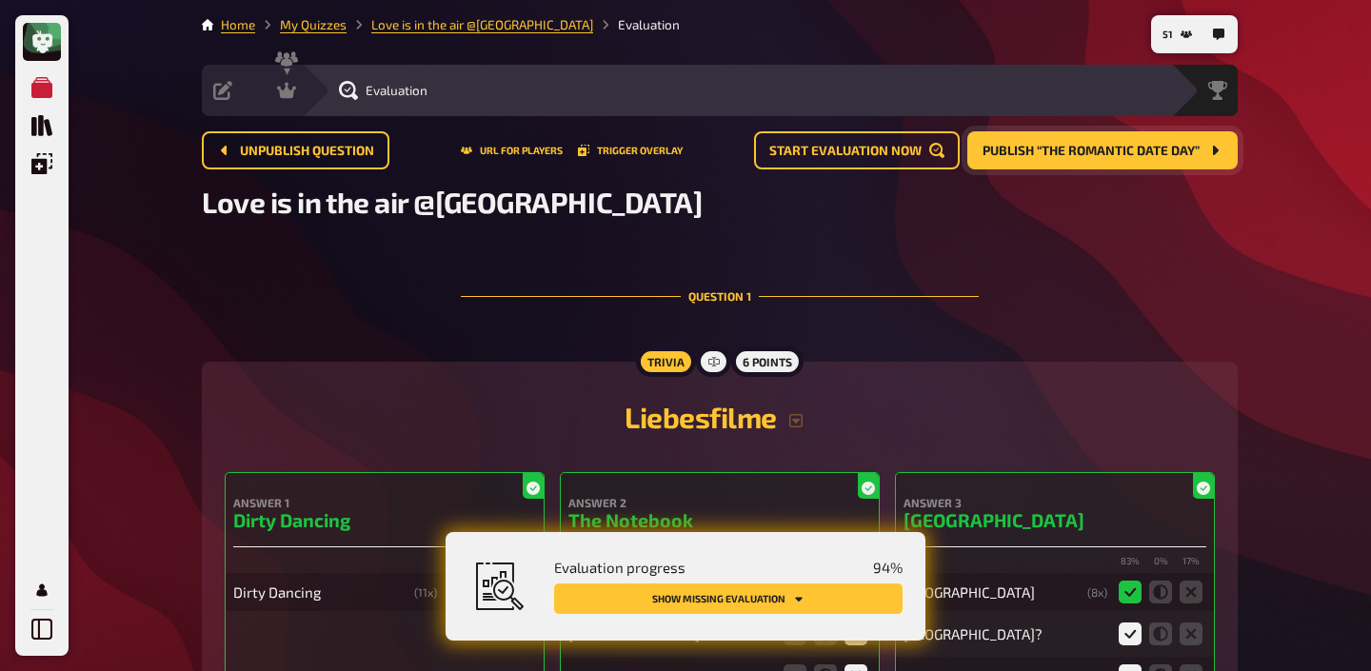
click at [843, 591] on button "Show missing evaluation" at bounding box center [728, 599] width 348 height 30
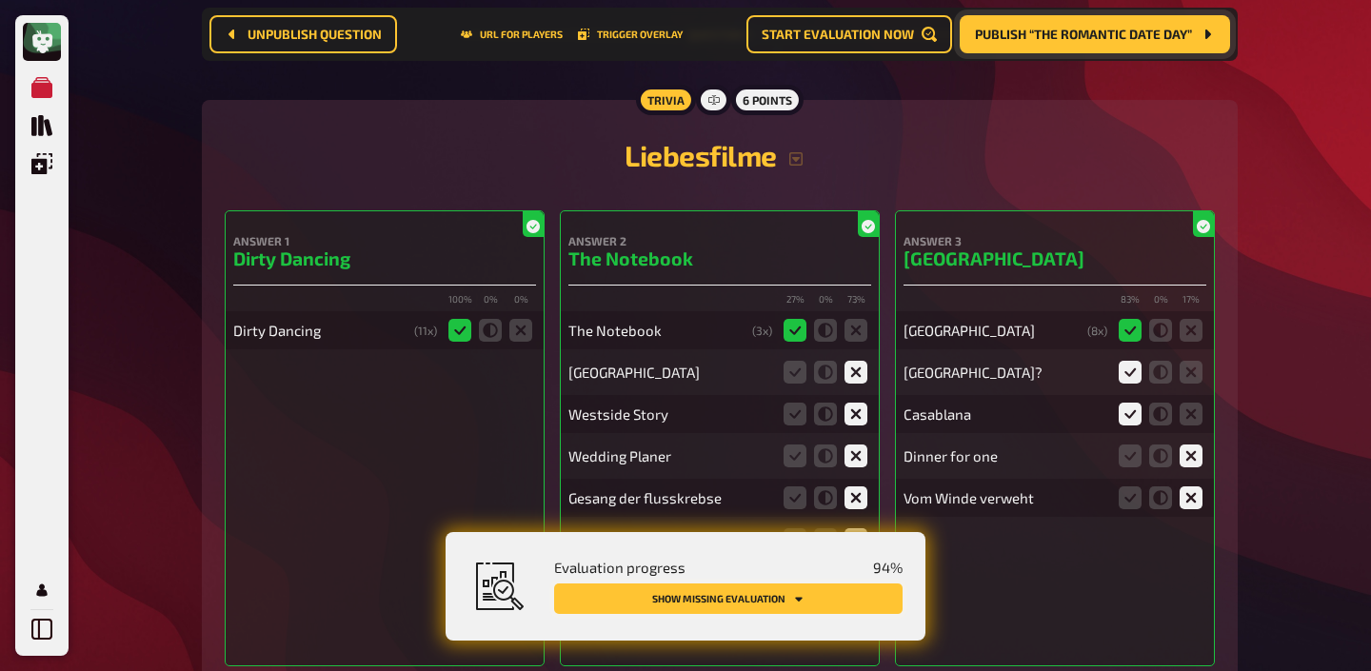
click at [843, 591] on button "Show missing evaluation" at bounding box center [728, 599] width 348 height 30
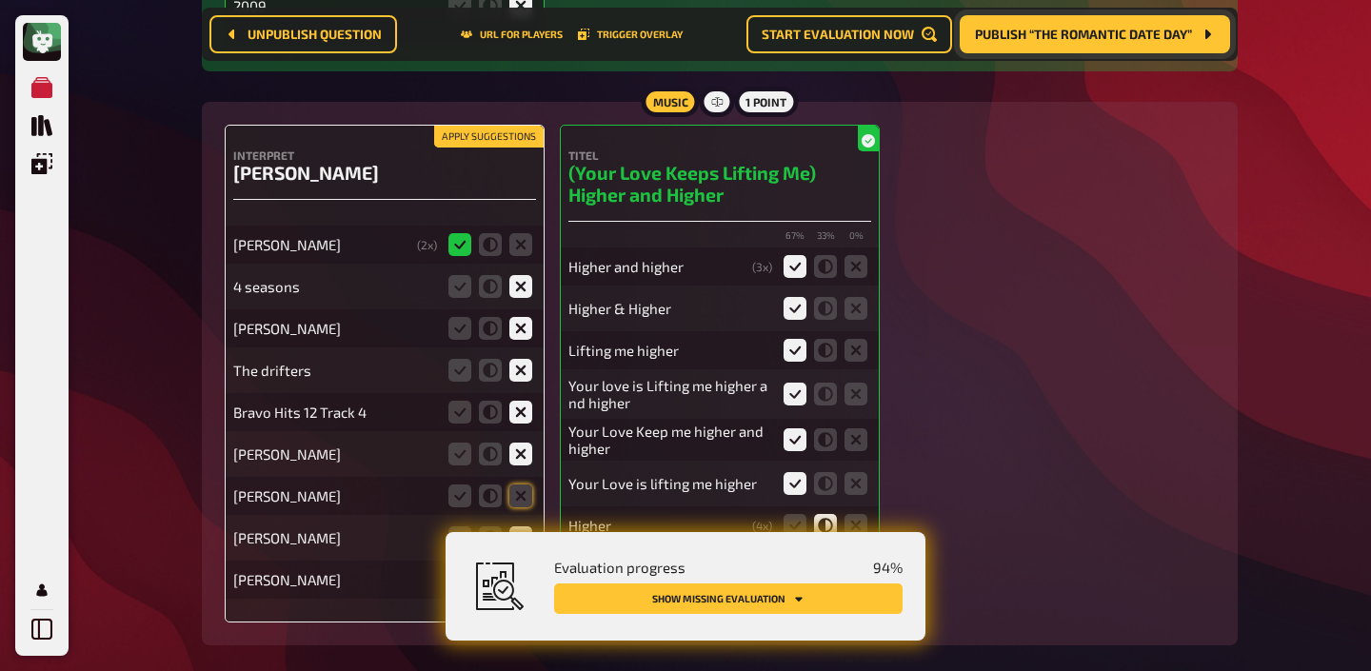
scroll to position [2286, 0]
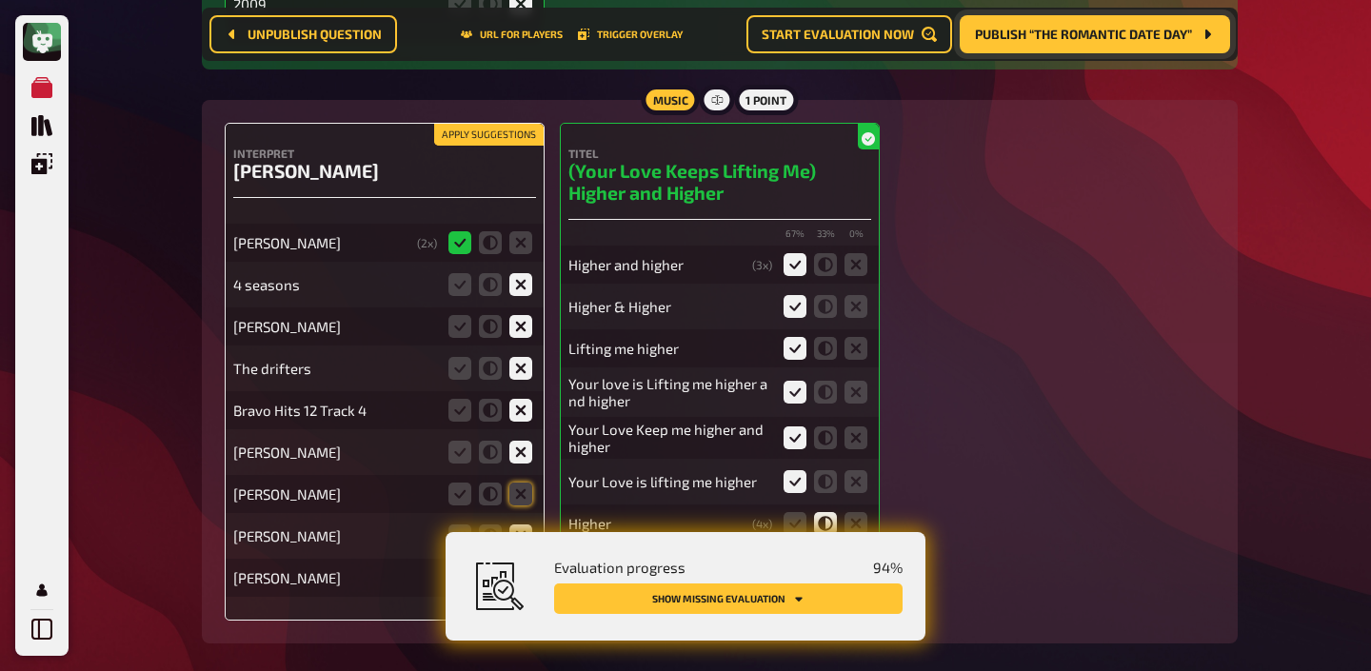
click at [520, 491] on fieldset at bounding box center [490, 494] width 91 height 30
click at [521, 485] on icon at bounding box center [520, 494] width 23 height 23
click at [0, 0] on input "radio" at bounding box center [0, 0] width 0 height 0
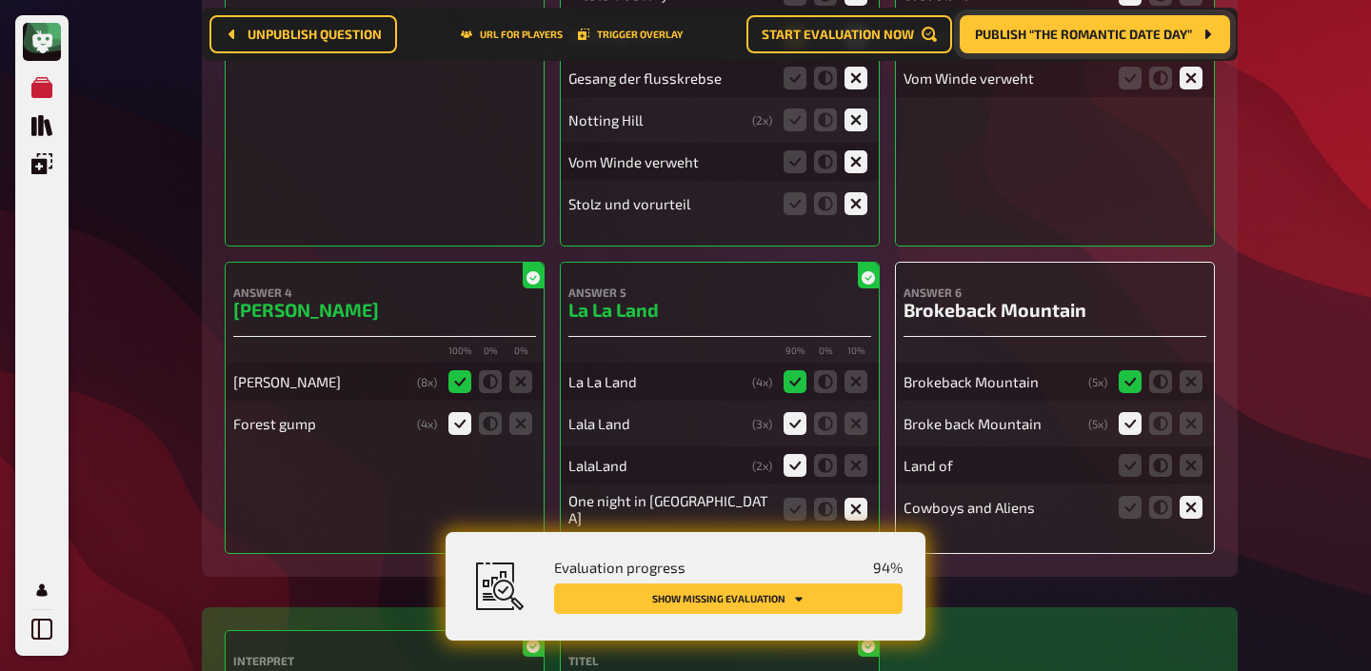
scroll to position [704, 0]
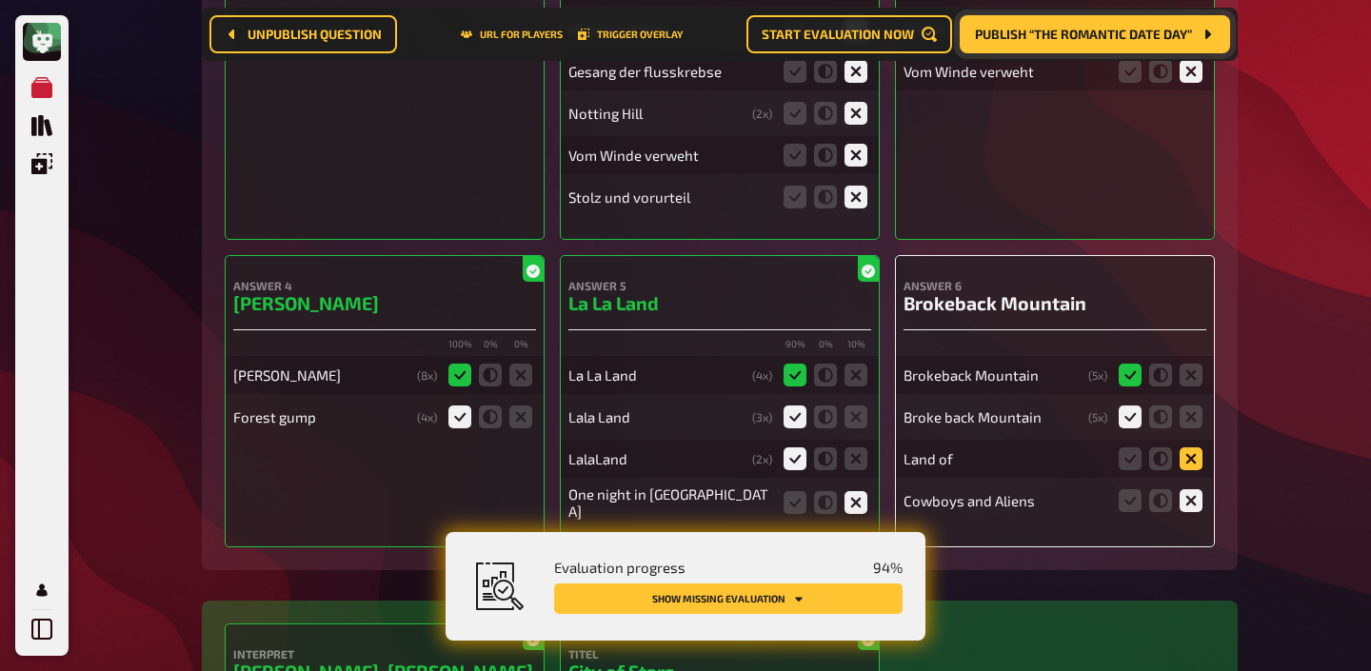
click at [1195, 464] on icon at bounding box center [1191, 458] width 23 height 23
click at [0, 0] on input "radio" at bounding box center [0, 0] width 0 height 0
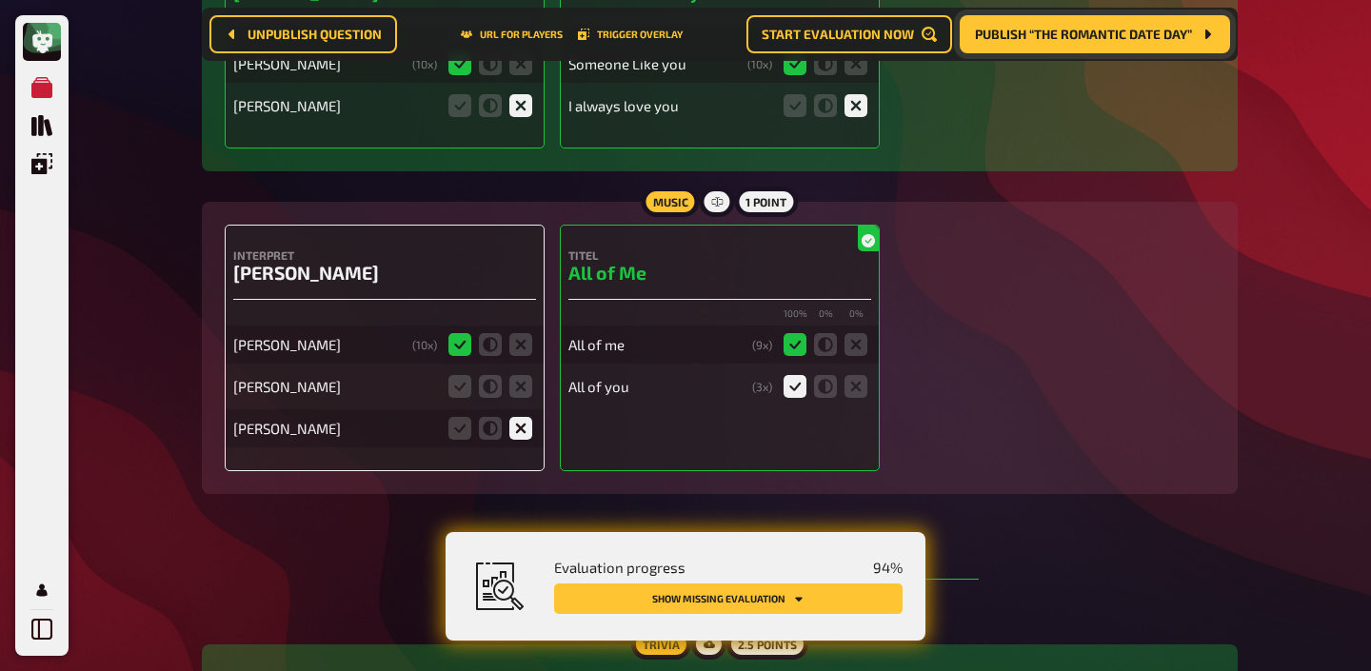
scroll to position [4149, 0]
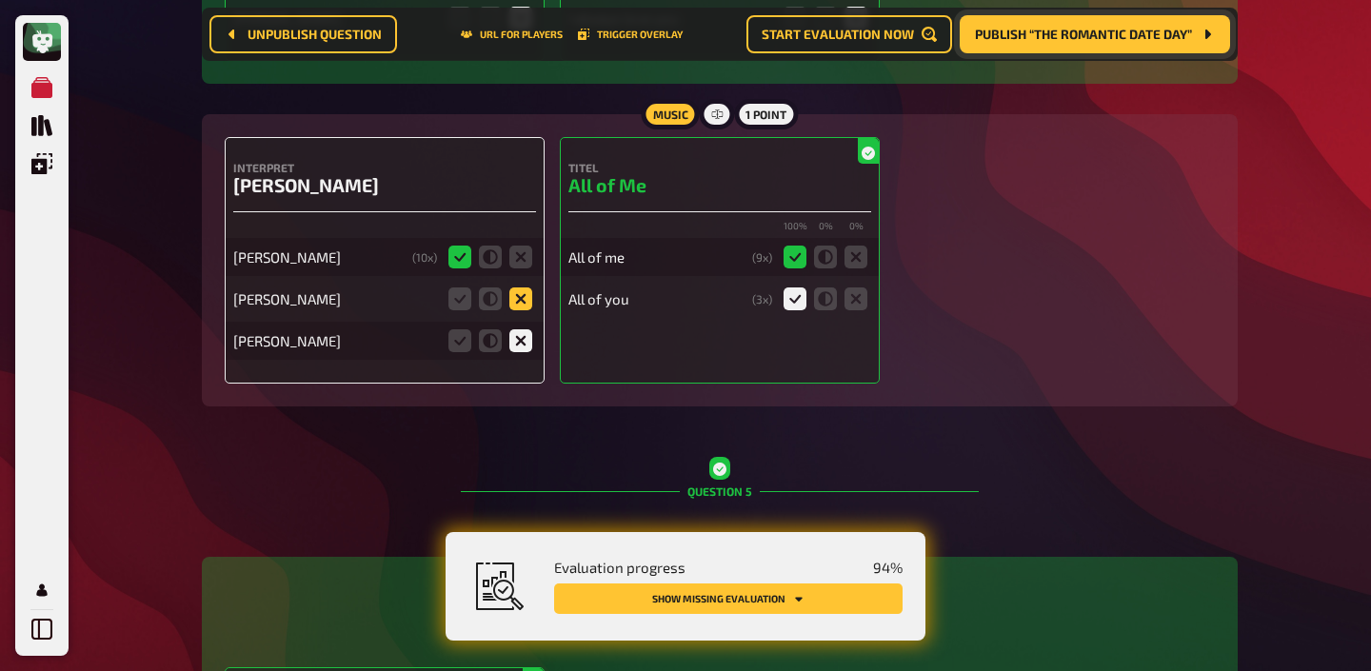
click at [514, 288] on icon at bounding box center [520, 299] width 23 height 23
click at [0, 0] on input "radio" at bounding box center [0, 0] width 0 height 0
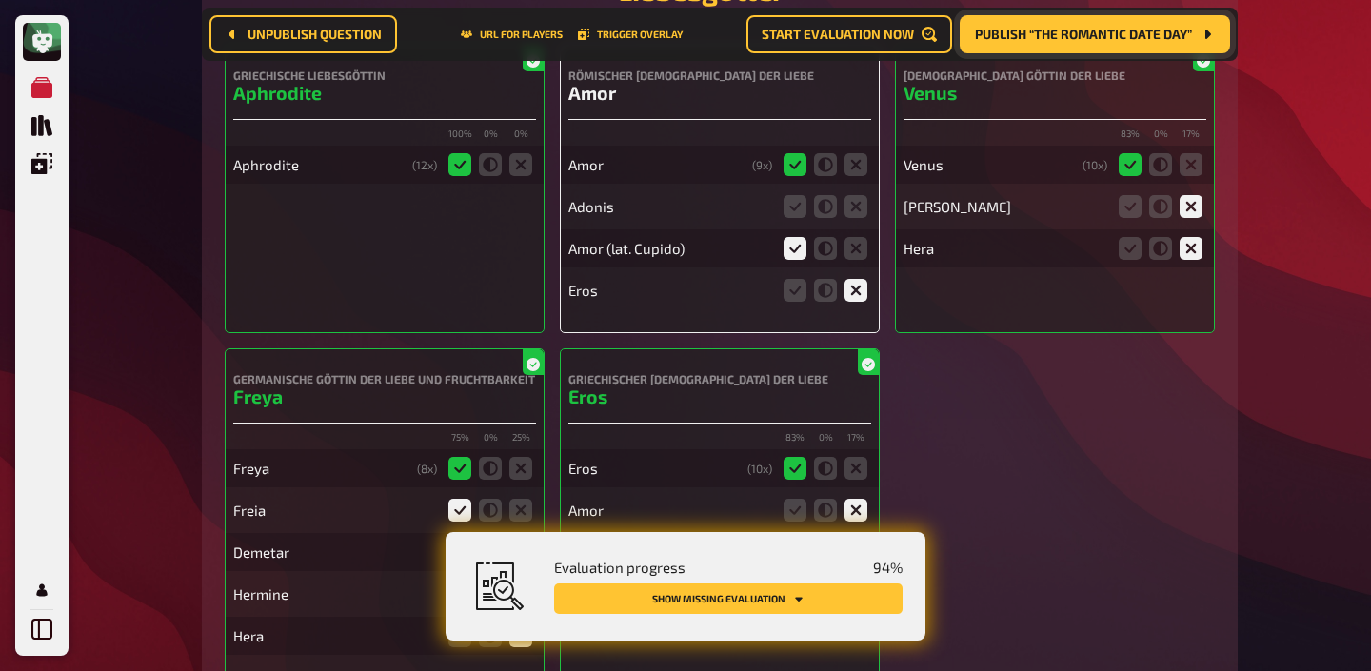
scroll to position [7997, 0]
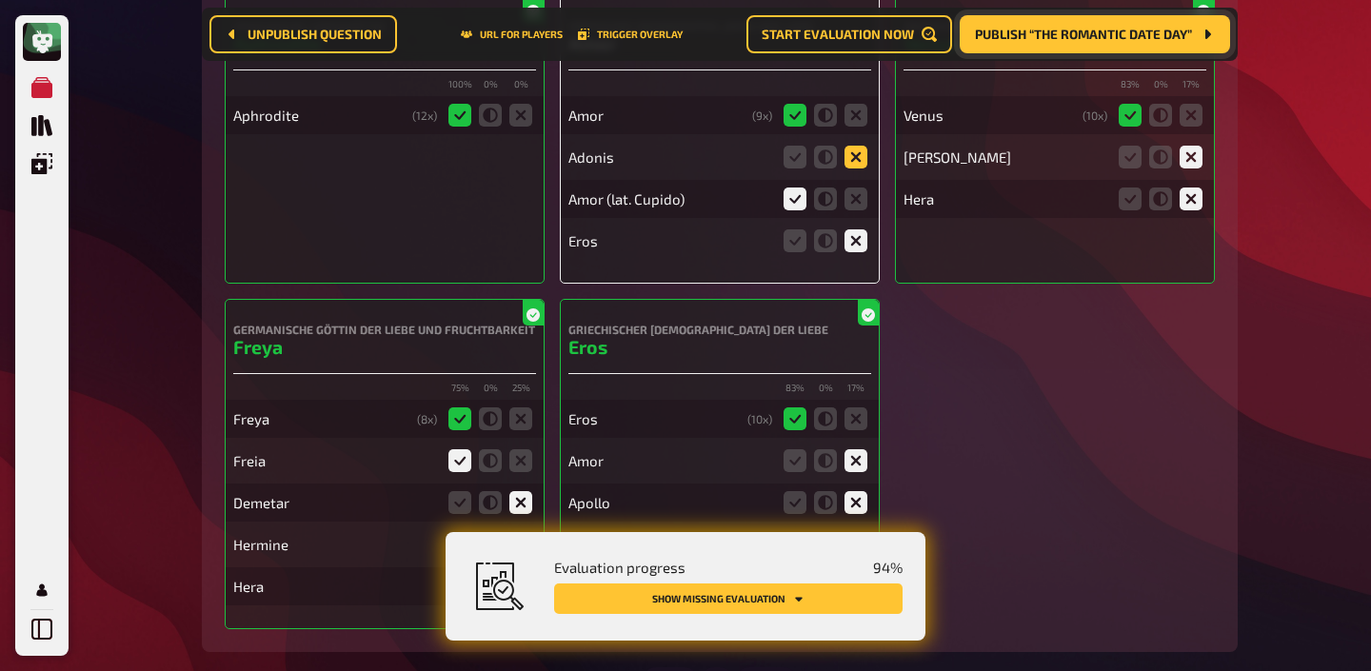
click at [863, 157] on icon at bounding box center [855, 157] width 23 height 23
click at [0, 0] on input "radio" at bounding box center [0, 0] width 0 height 0
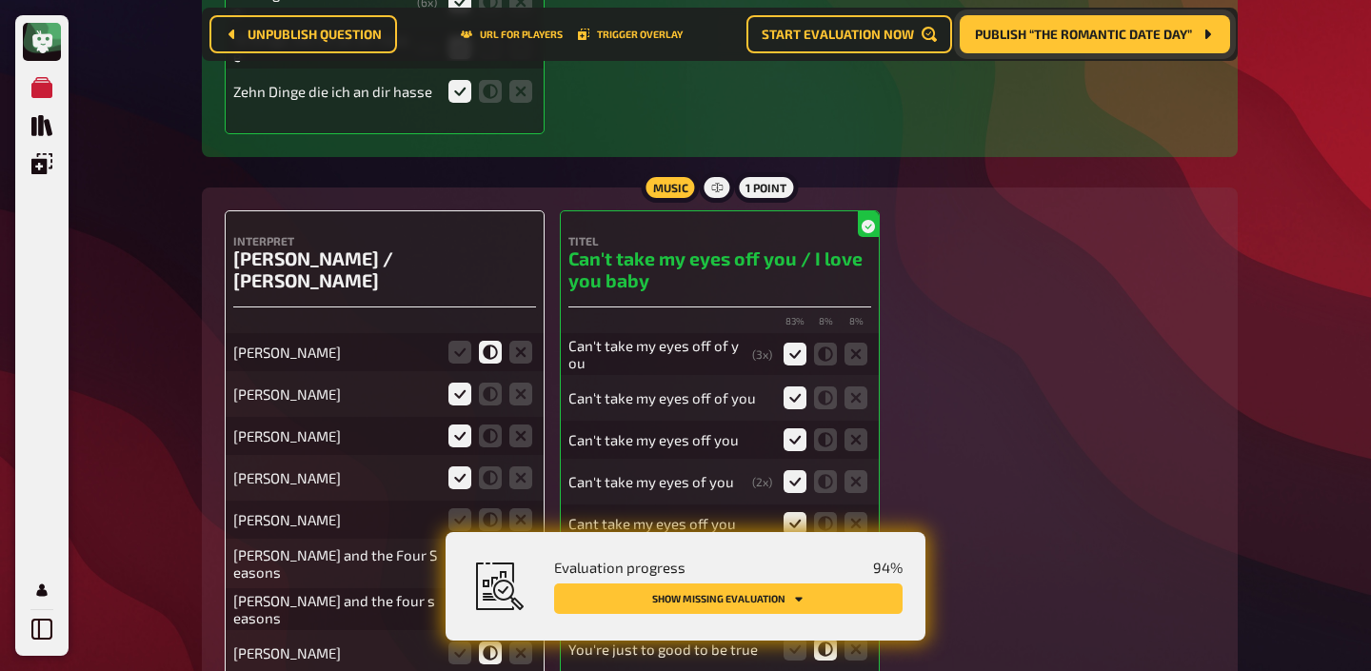
scroll to position [11141, 0]
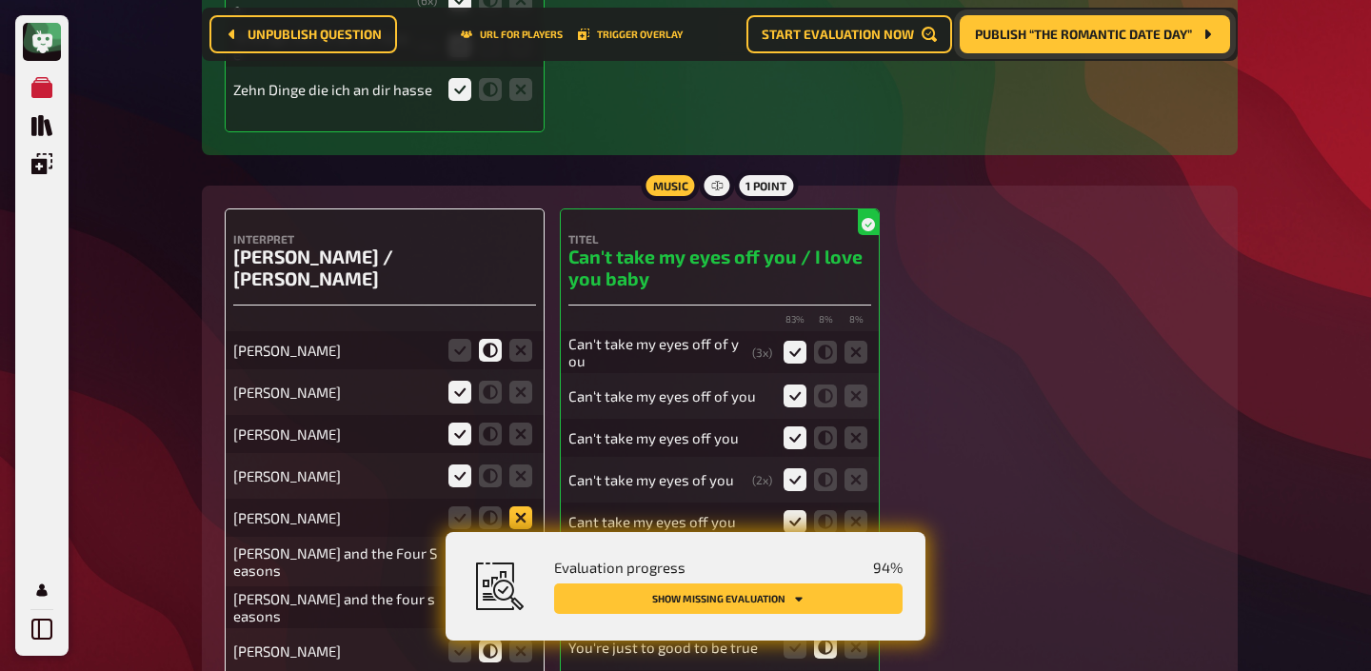
click at [513, 506] on icon at bounding box center [520, 517] width 23 height 23
click at [0, 0] on input "radio" at bounding box center [0, 0] width 0 height 0
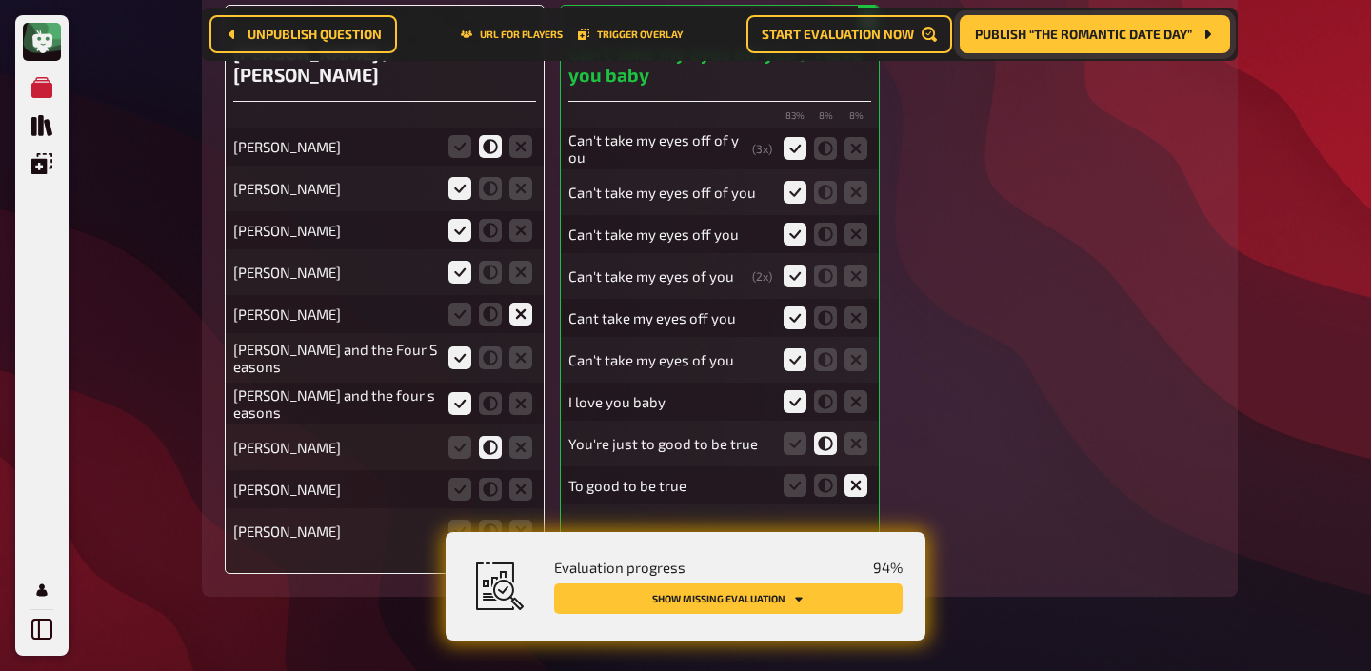
scroll to position [11348, 0]
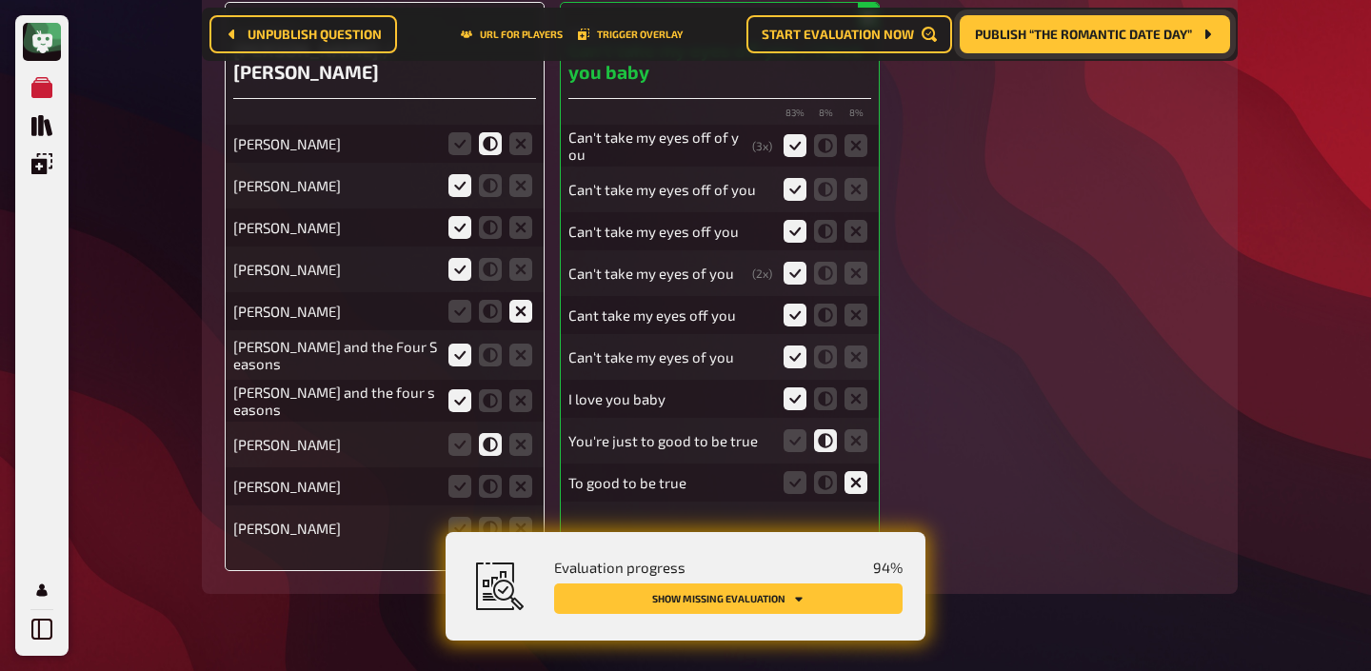
click at [514, 471] on fieldset at bounding box center [490, 486] width 91 height 30
click at [514, 517] on icon at bounding box center [520, 528] width 23 height 23
click at [0, 0] on input "radio" at bounding box center [0, 0] width 0 height 0
click at [521, 475] on icon at bounding box center [520, 486] width 23 height 23
click at [0, 0] on input "radio" at bounding box center [0, 0] width 0 height 0
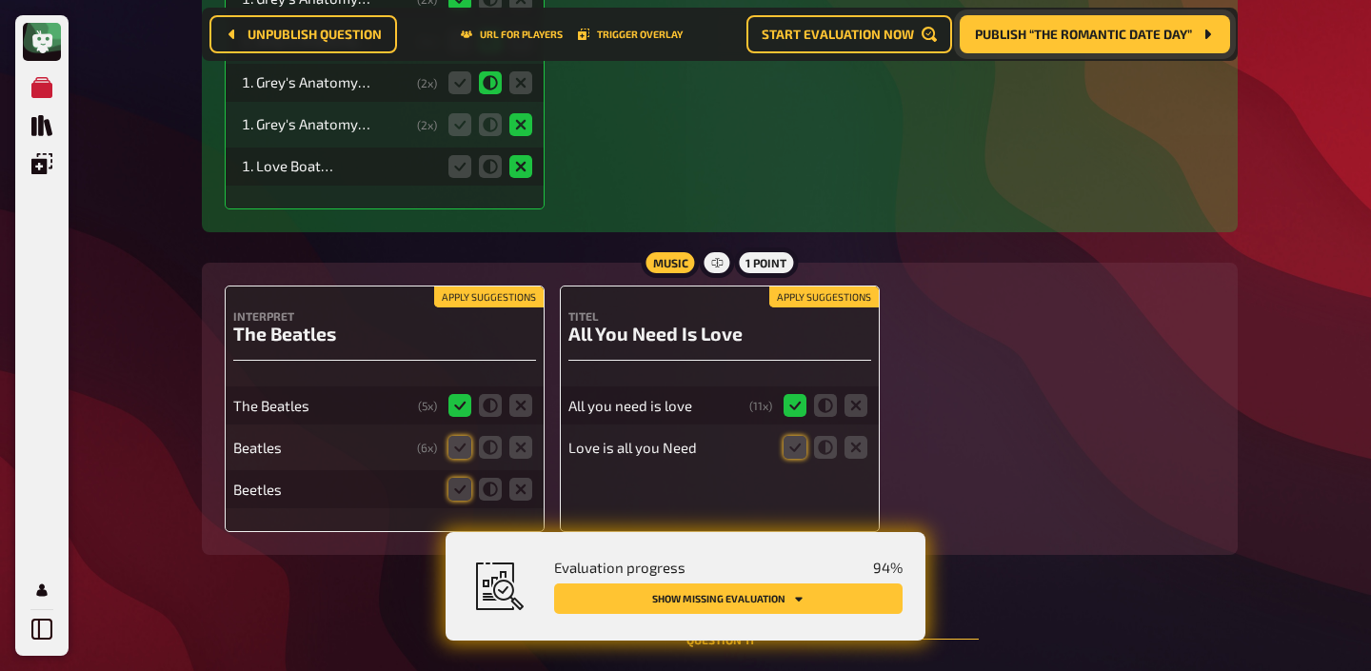
scroll to position [12443, 0]
click at [497, 286] on button "Apply suggestions" at bounding box center [488, 296] width 109 height 21
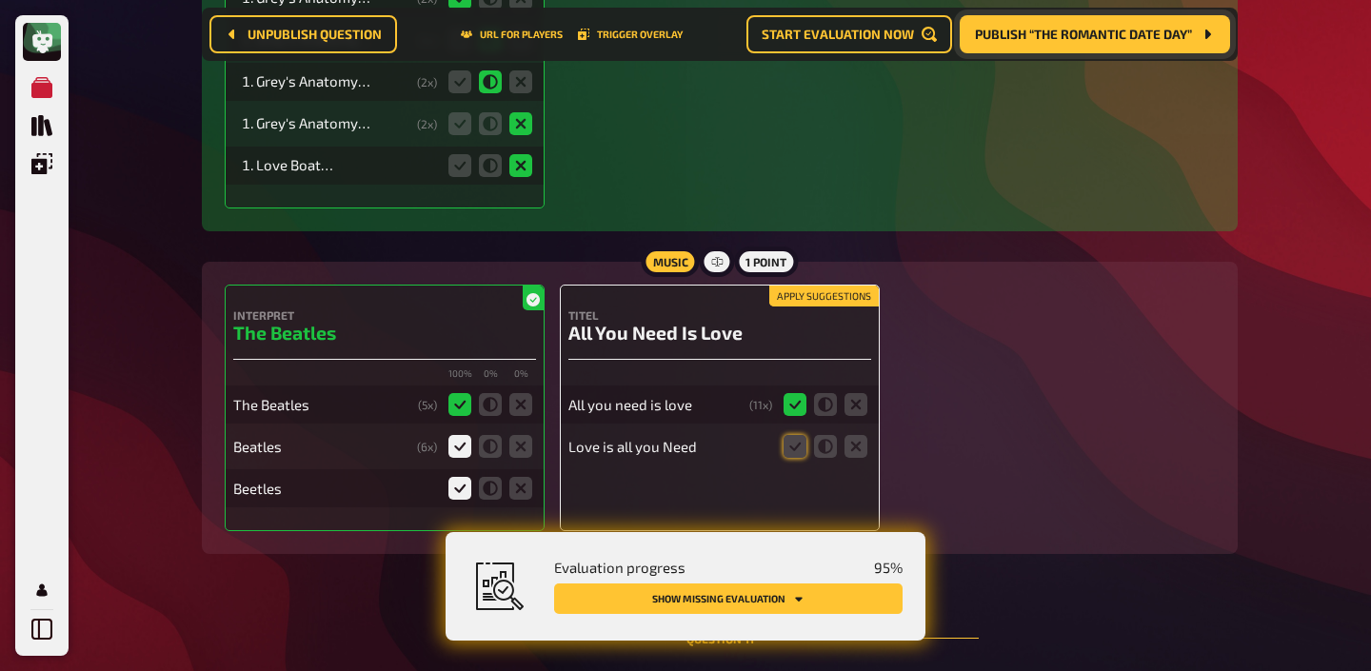
click at [801, 286] on button "Apply suggestions" at bounding box center [823, 296] width 109 height 21
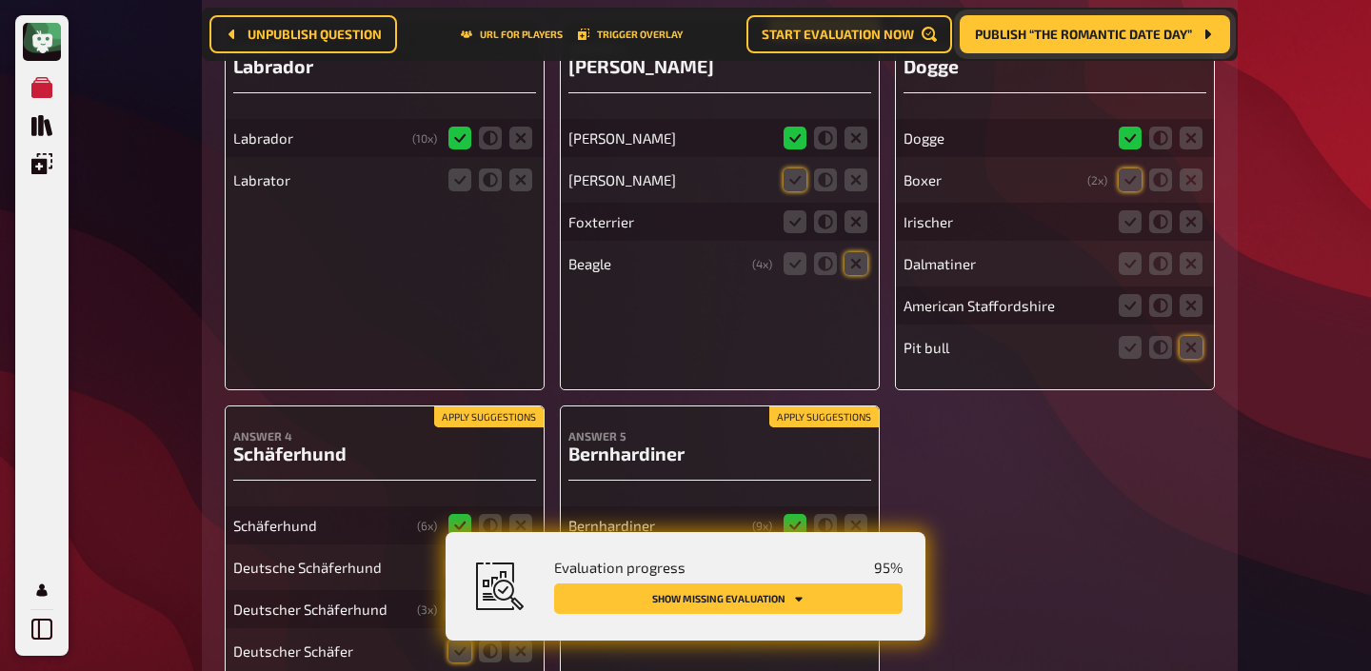
scroll to position [13166, 0]
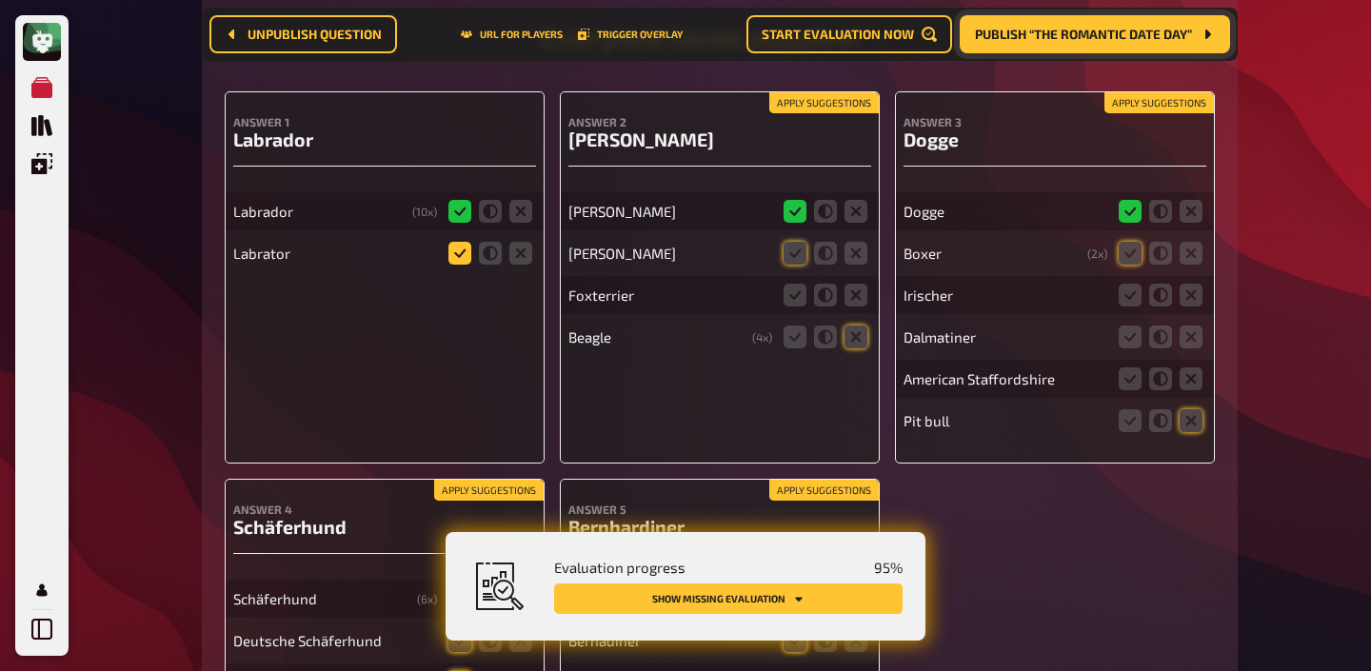
click at [462, 242] on icon at bounding box center [459, 253] width 23 height 23
click at [0, 0] on input "radio" at bounding box center [0, 0] width 0 height 0
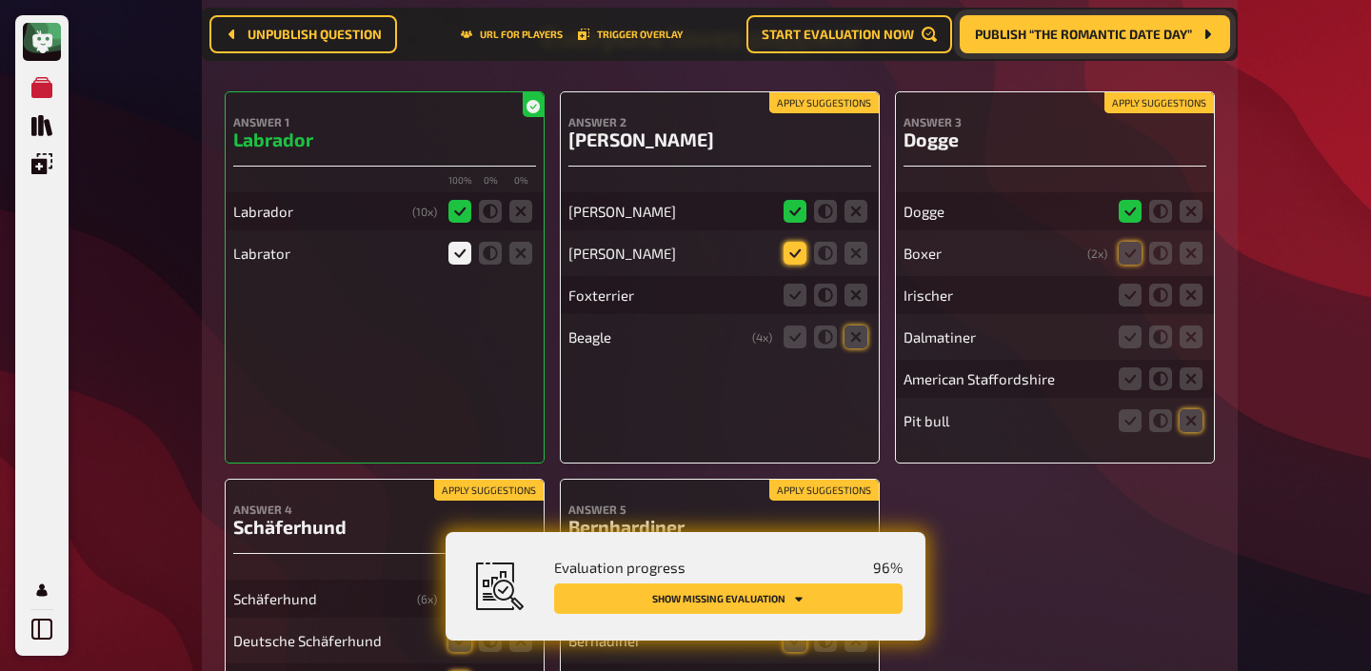
click at [795, 242] on icon at bounding box center [794, 253] width 23 height 23
click at [0, 0] on input "radio" at bounding box center [0, 0] width 0 height 0
click at [853, 284] on icon at bounding box center [855, 295] width 23 height 23
click at [0, 0] on input "radio" at bounding box center [0, 0] width 0 height 0
click at [853, 326] on icon at bounding box center [855, 337] width 23 height 23
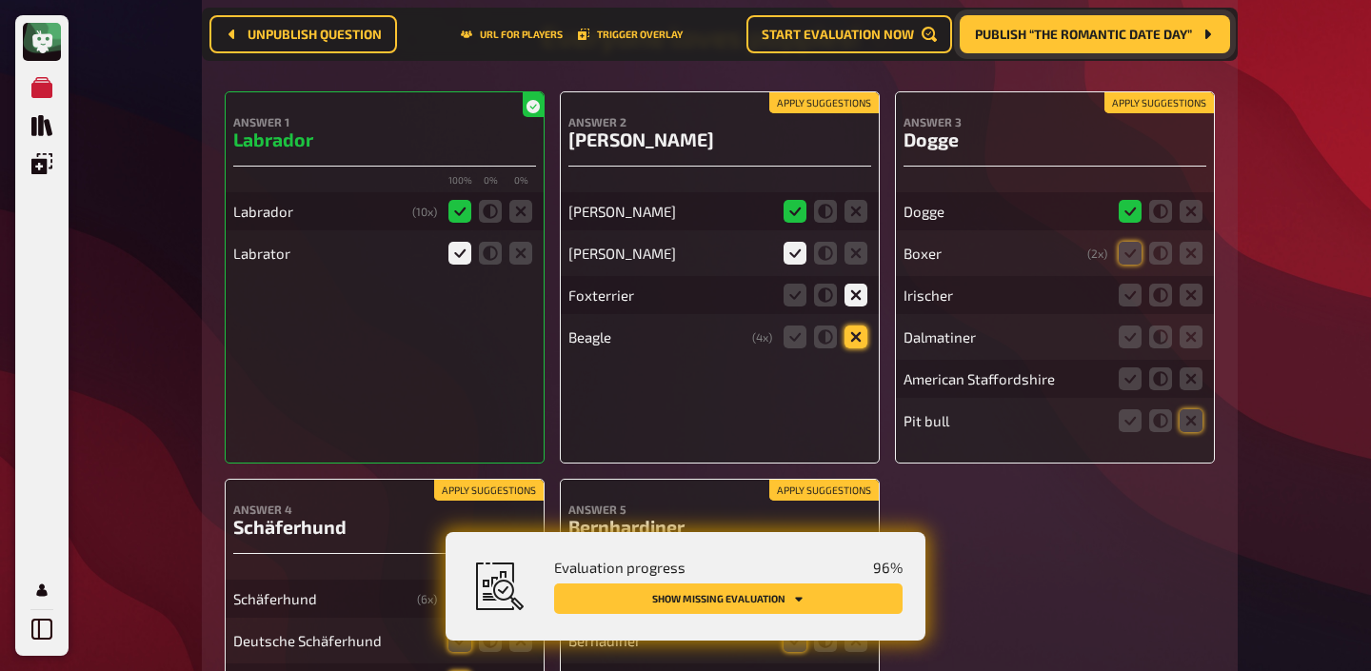
click at [0, 0] on input "radio" at bounding box center [0, 0] width 0 height 0
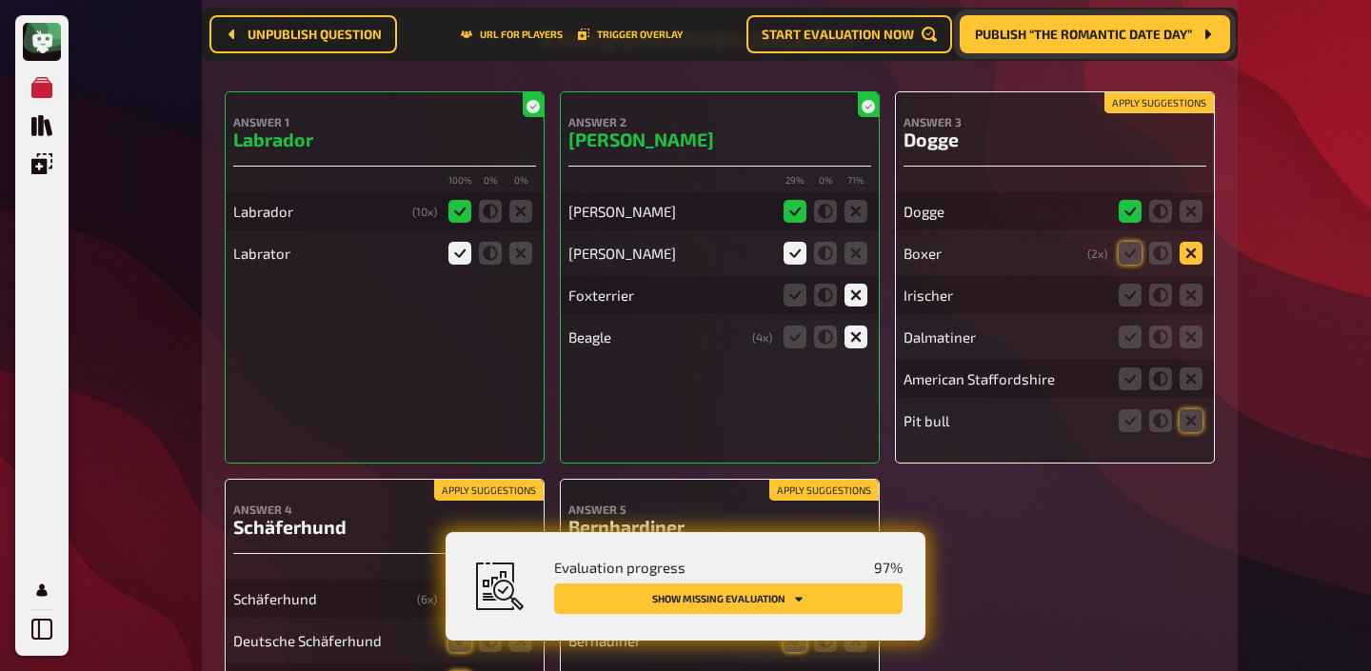
click at [1199, 242] on icon at bounding box center [1191, 253] width 23 height 23
click at [0, 0] on input "radio" at bounding box center [0, 0] width 0 height 0
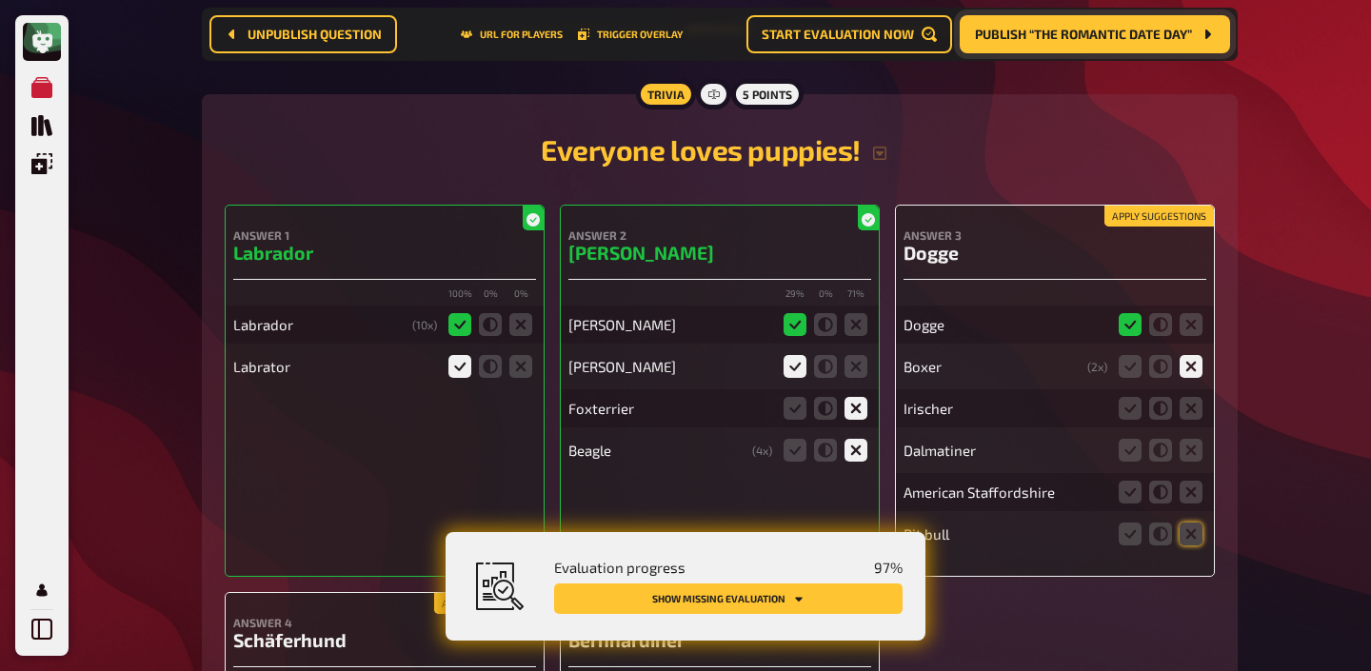
scroll to position [13051, 0]
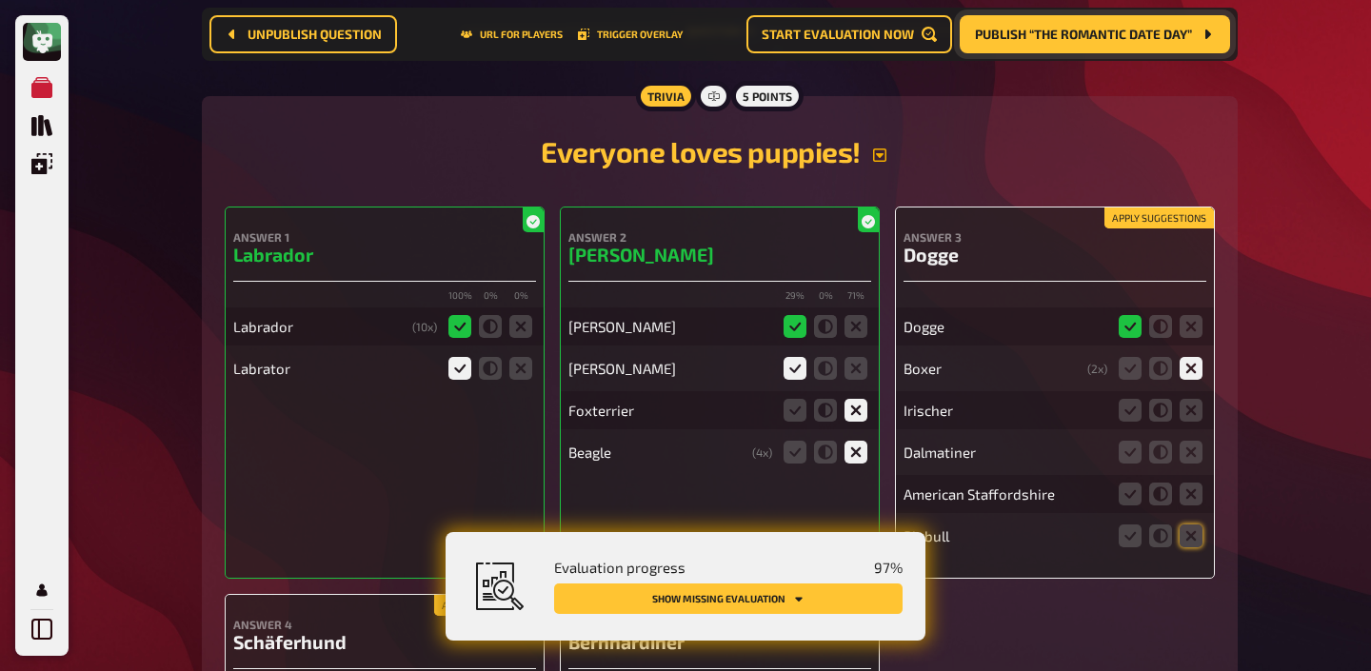
click at [885, 148] on icon "button" at bounding box center [879, 155] width 15 height 15
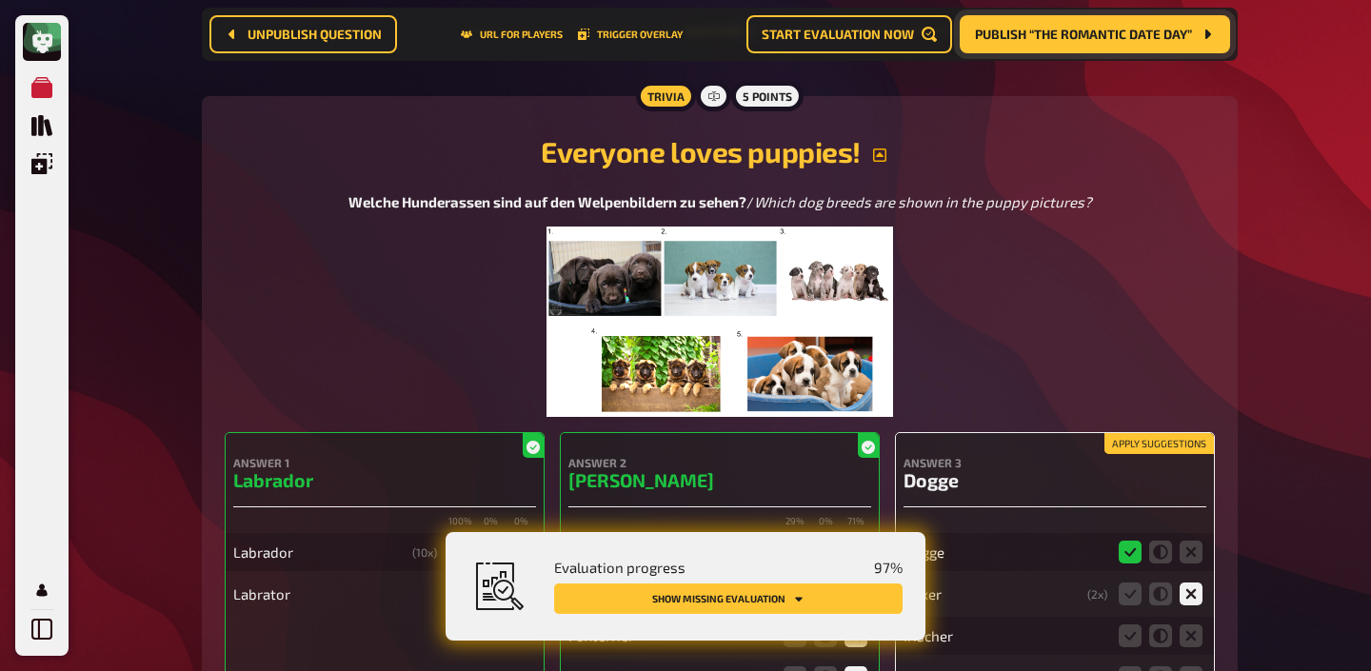
click at [819, 227] on img at bounding box center [719, 322] width 346 height 190
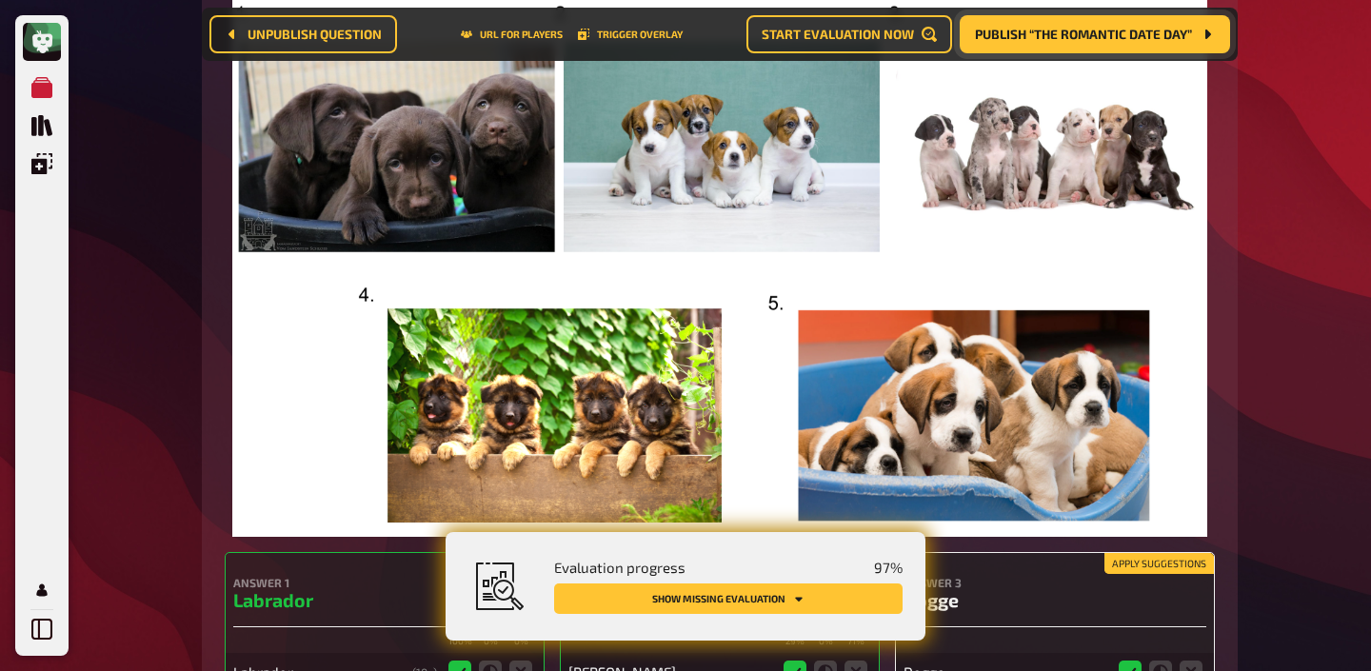
scroll to position [13645, 0]
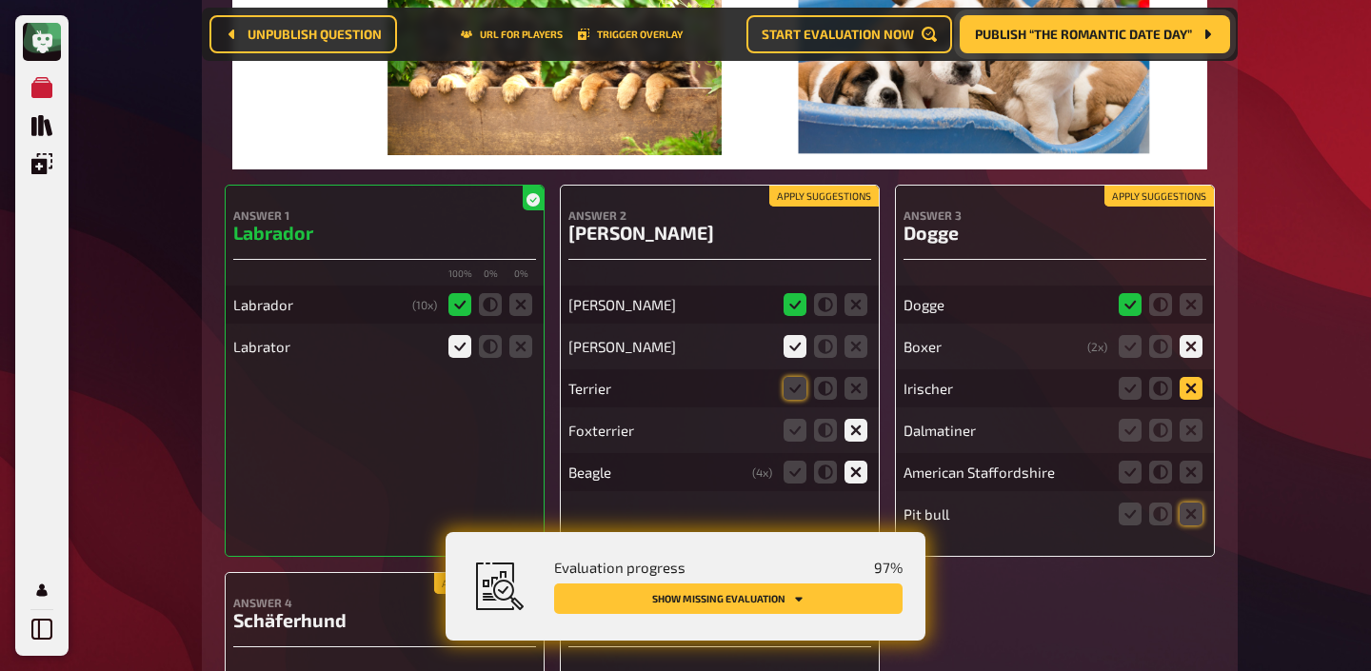
click at [1190, 377] on icon at bounding box center [1191, 388] width 23 height 23
click at [0, 0] on input "radio" at bounding box center [0, 0] width 0 height 0
click at [1191, 419] on icon at bounding box center [1191, 430] width 23 height 23
click at [0, 0] on input "radio" at bounding box center [0, 0] width 0 height 0
click at [1197, 461] on icon at bounding box center [1191, 472] width 23 height 23
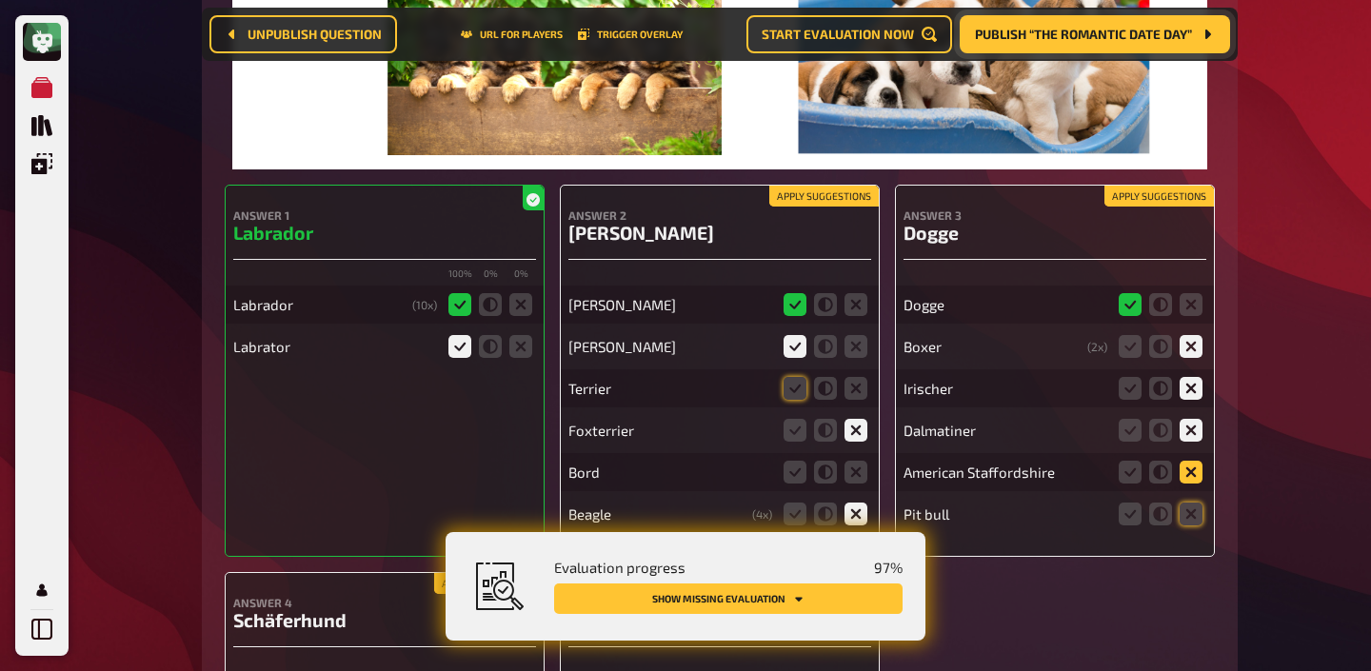
click at [0, 0] on input "radio" at bounding box center [0, 0] width 0 height 0
click at [1197, 503] on icon at bounding box center [1191, 514] width 23 height 23
click at [0, 0] on input "radio" at bounding box center [0, 0] width 0 height 0
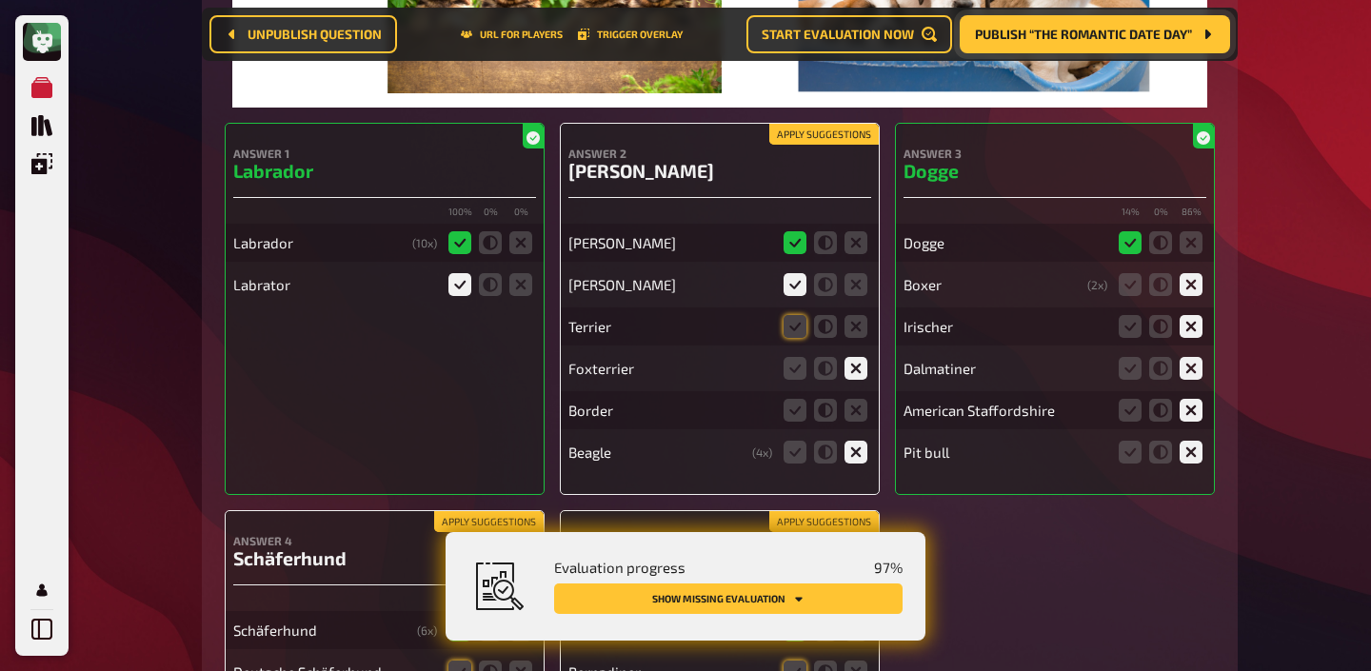
scroll to position [13729, 0]
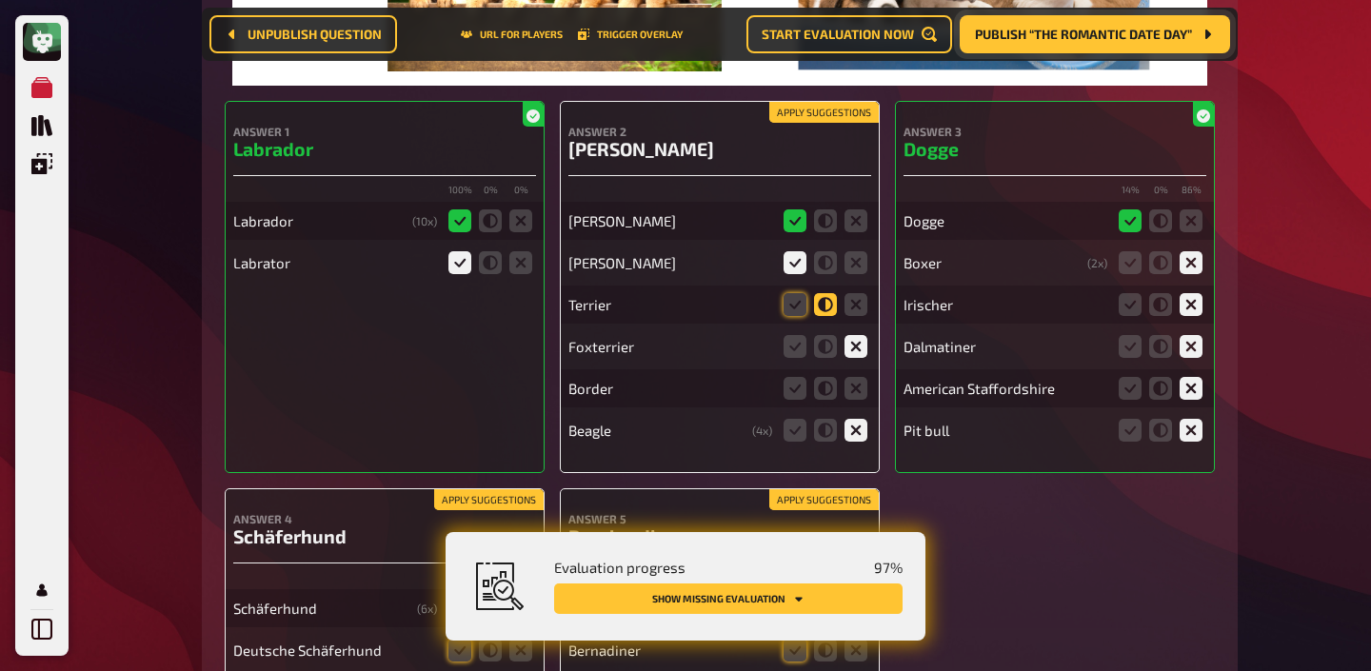
click at [828, 293] on icon at bounding box center [825, 304] width 23 height 23
click at [0, 0] on input "radio" at bounding box center [0, 0] width 0 height 0
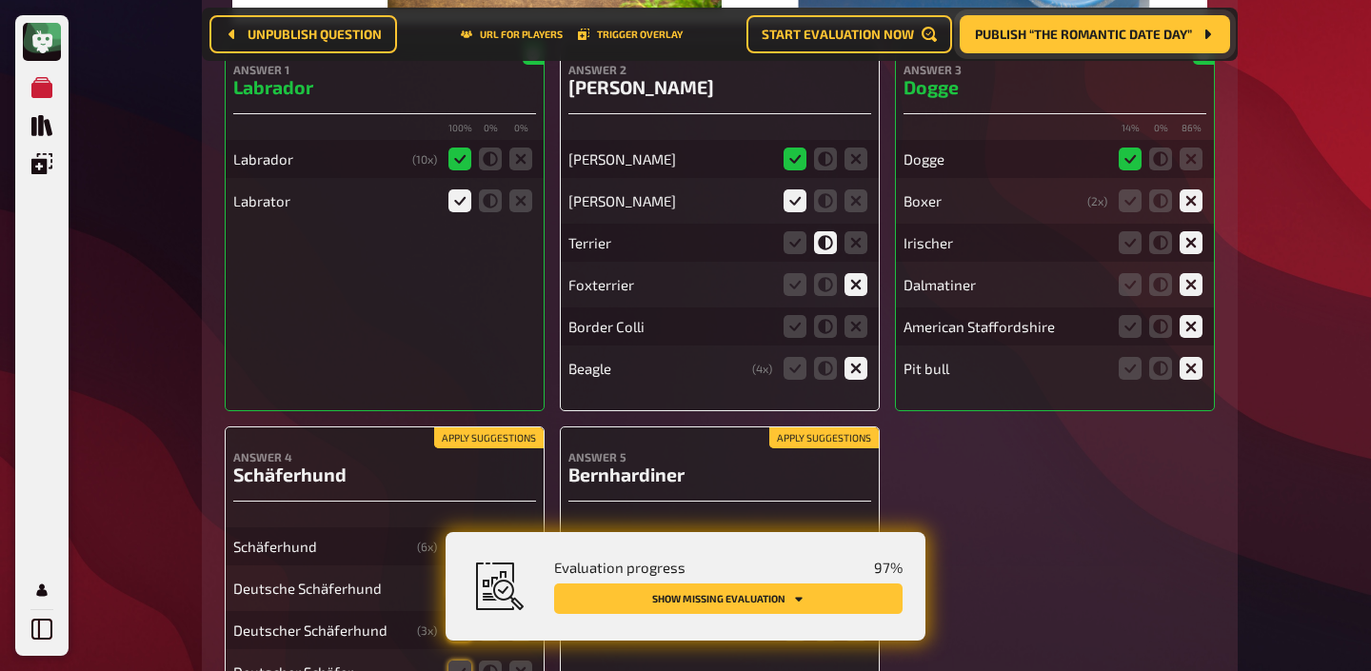
scroll to position [13794, 0]
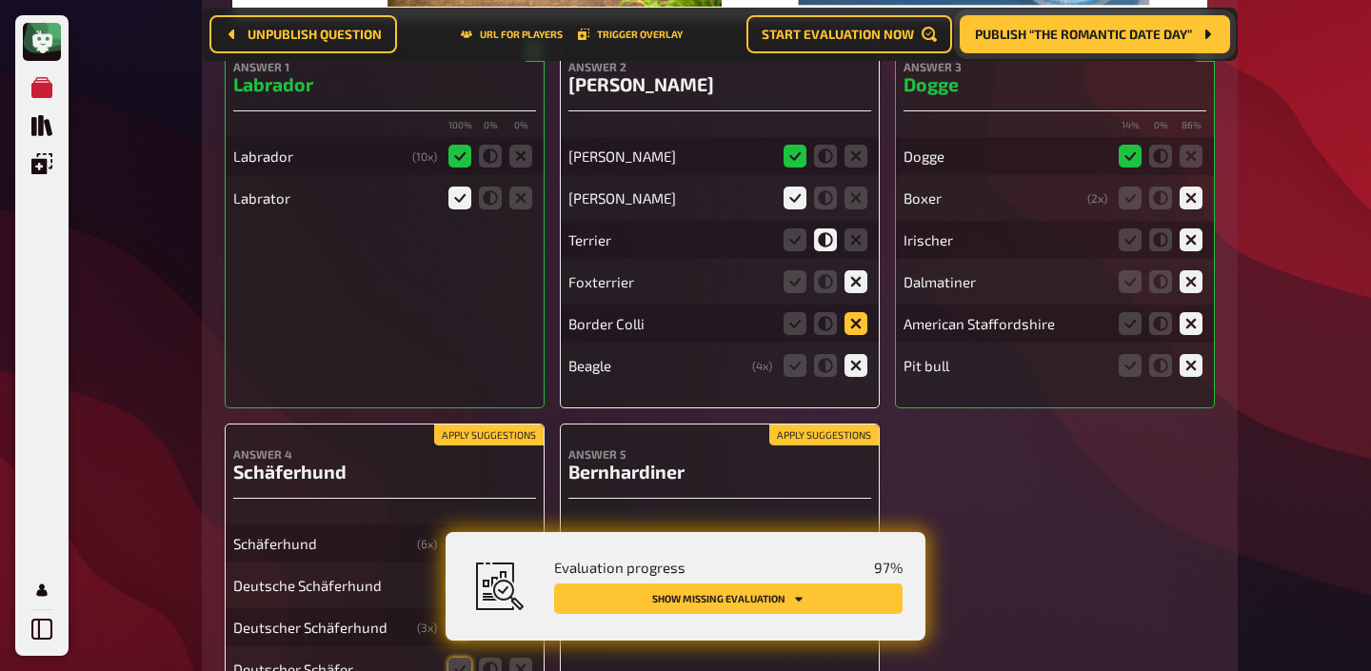
click at [856, 312] on icon at bounding box center [855, 323] width 23 height 23
click at [0, 0] on input "radio" at bounding box center [0, 0] width 0 height 0
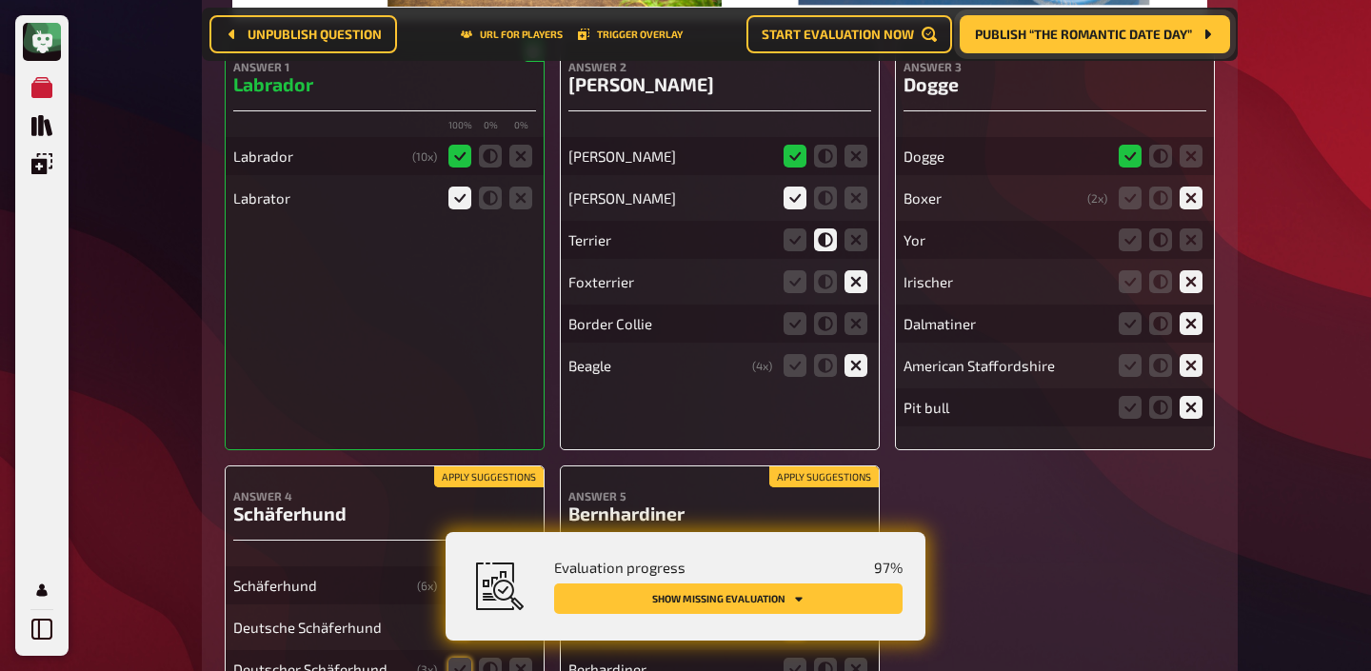
click at [856, 312] on icon at bounding box center [855, 323] width 23 height 23
click at [0, 0] on input "radio" at bounding box center [0, 0] width 0 height 0
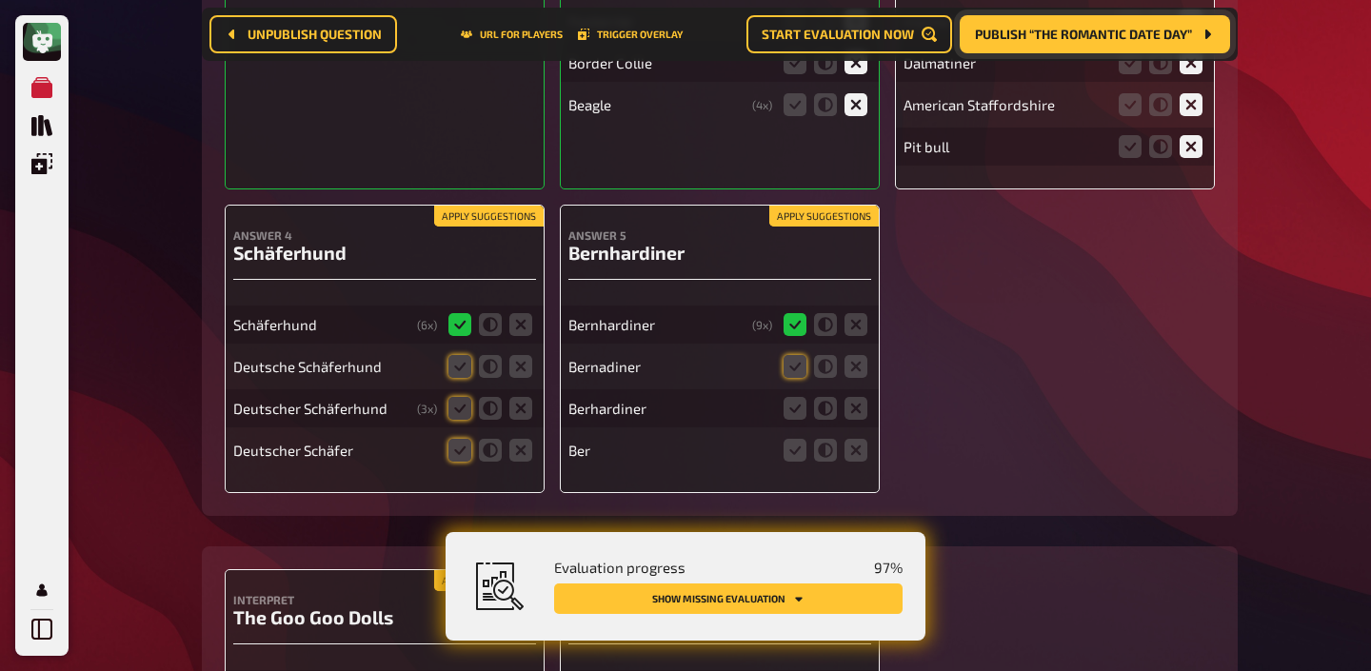
scroll to position [14070, 0]
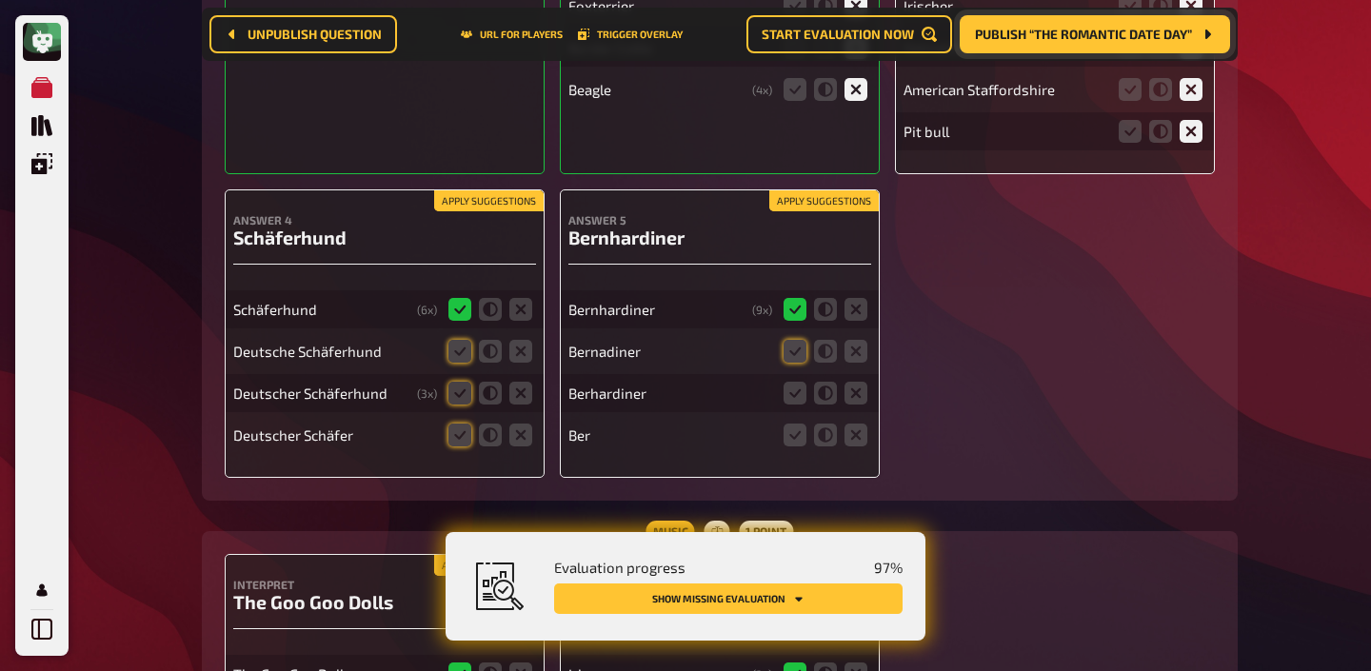
click at [483, 190] on button "Apply suggestions" at bounding box center [488, 200] width 109 height 21
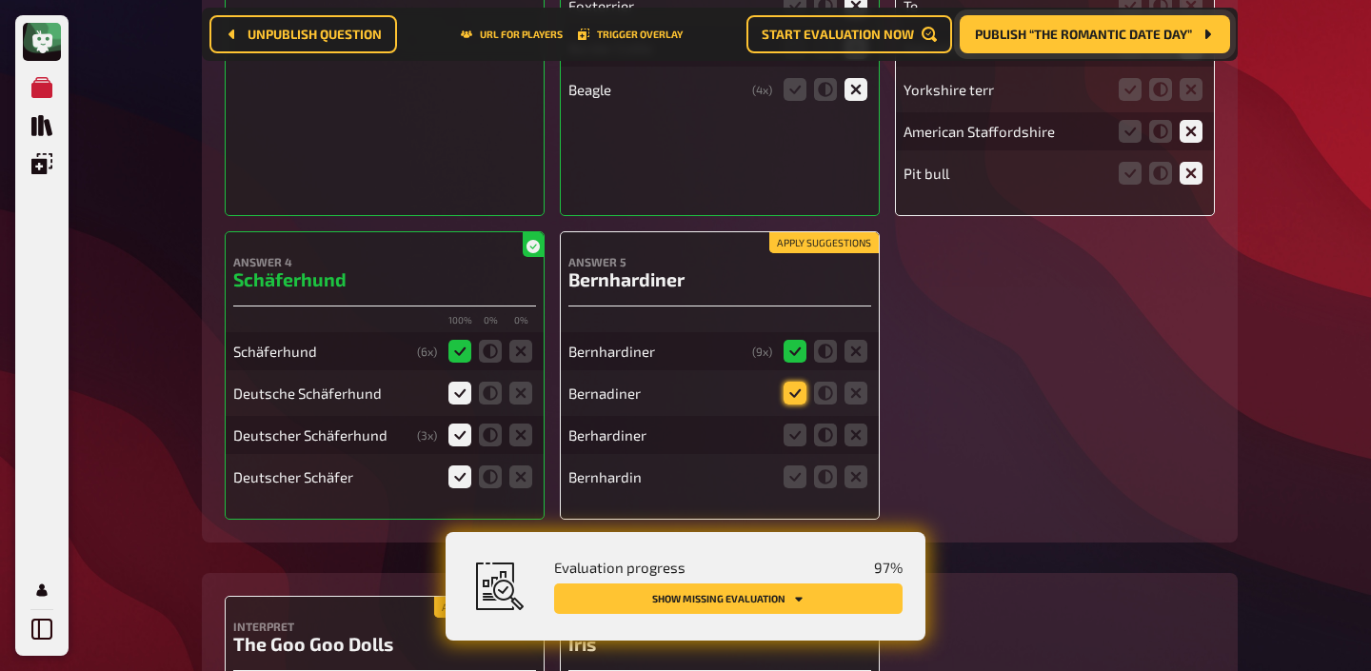
click at [794, 382] on icon at bounding box center [794, 393] width 23 height 23
click at [0, 0] on input "radio" at bounding box center [0, 0] width 0 height 0
click at [798, 424] on icon at bounding box center [794, 435] width 23 height 23
click at [0, 0] on input "radio" at bounding box center [0, 0] width 0 height 0
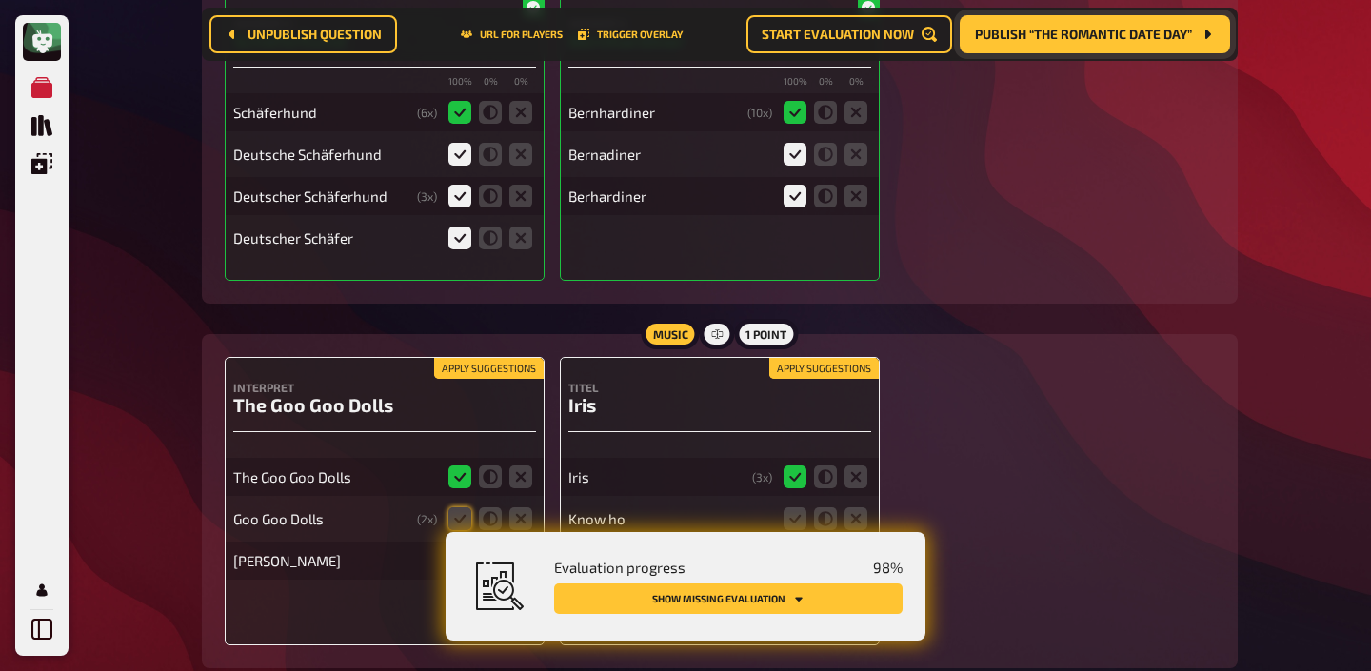
scroll to position [14367, 0]
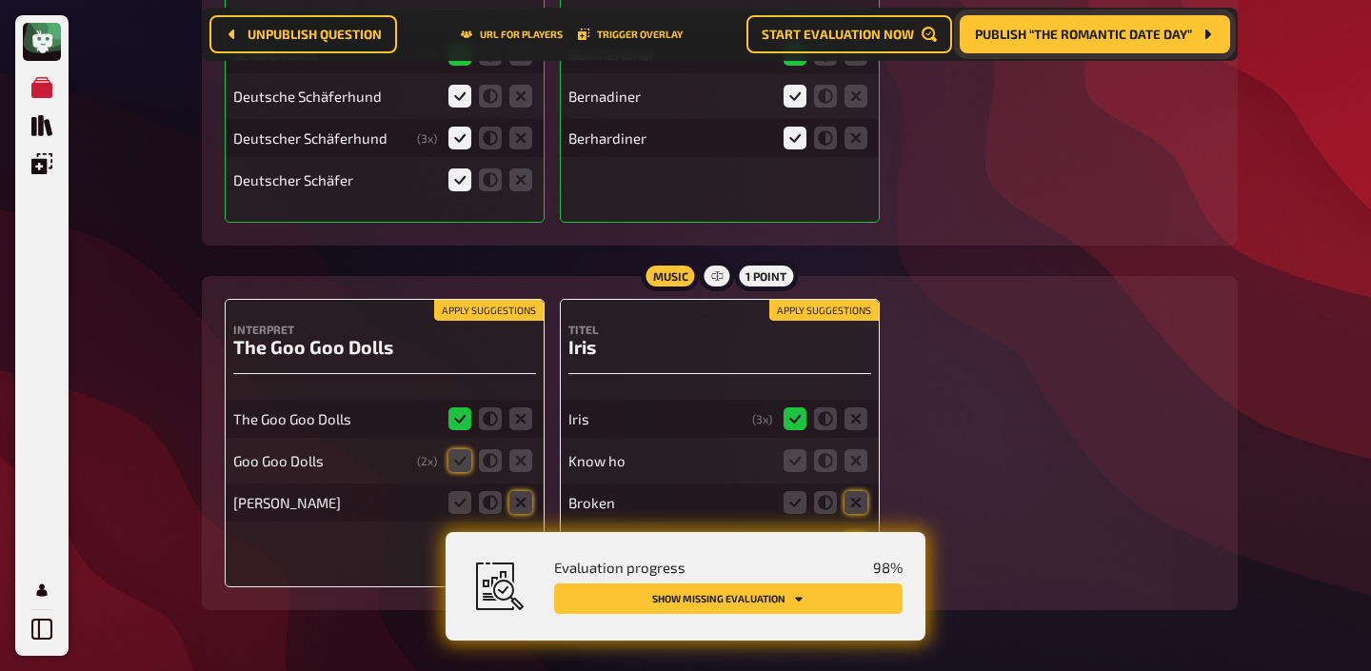
click at [501, 300] on button "Apply suggestions" at bounding box center [488, 310] width 109 height 21
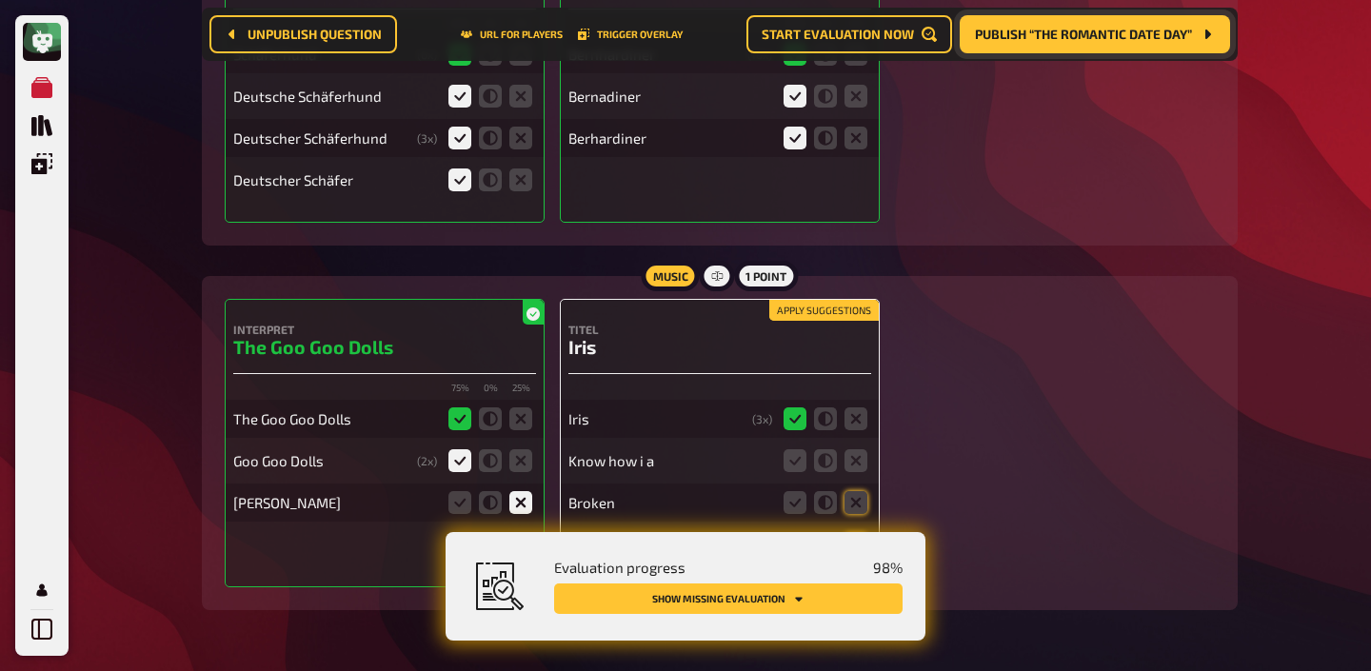
click at [797, 276] on div "Music 1 point Interpret The Goo Goo Dolls 75 % 0 % 25 % The Goo Goo Dolls Goo G…" at bounding box center [720, 443] width 1036 height 334
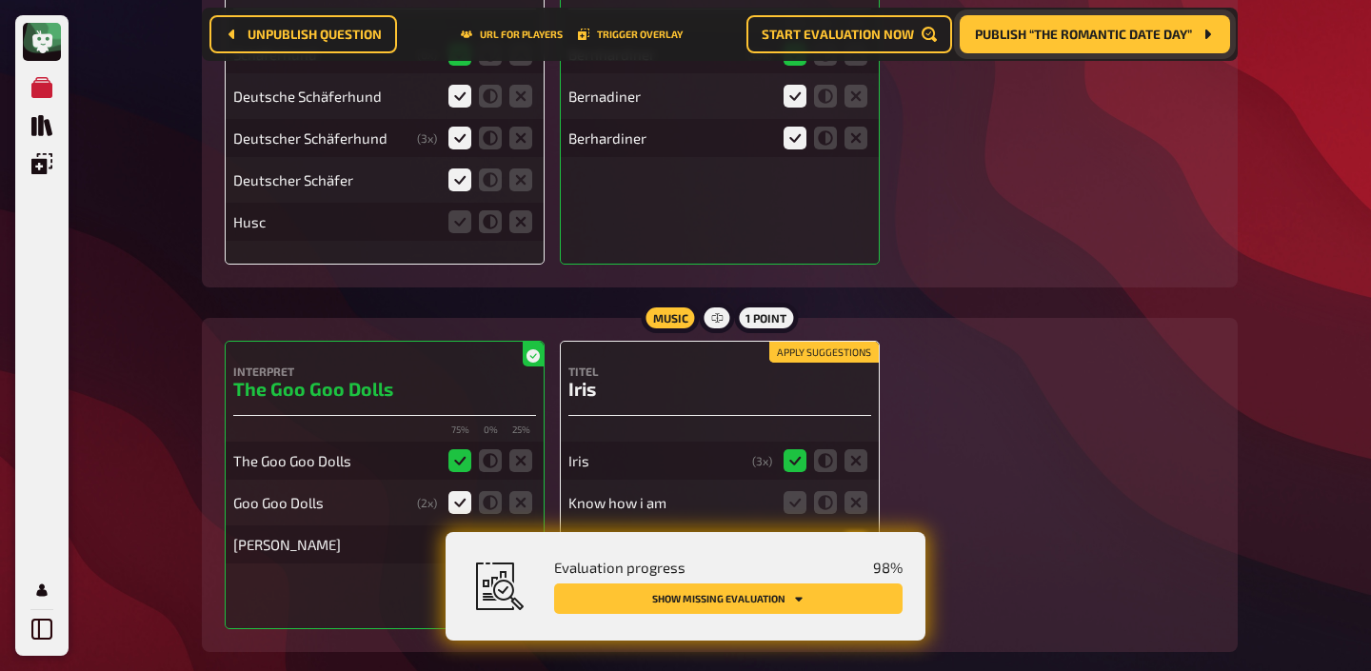
click at [795, 342] on button "Apply suggestions" at bounding box center [823, 352] width 109 height 21
click at [854, 491] on icon at bounding box center [855, 502] width 23 height 23
click at [0, 0] on input "radio" at bounding box center [0, 0] width 0 height 0
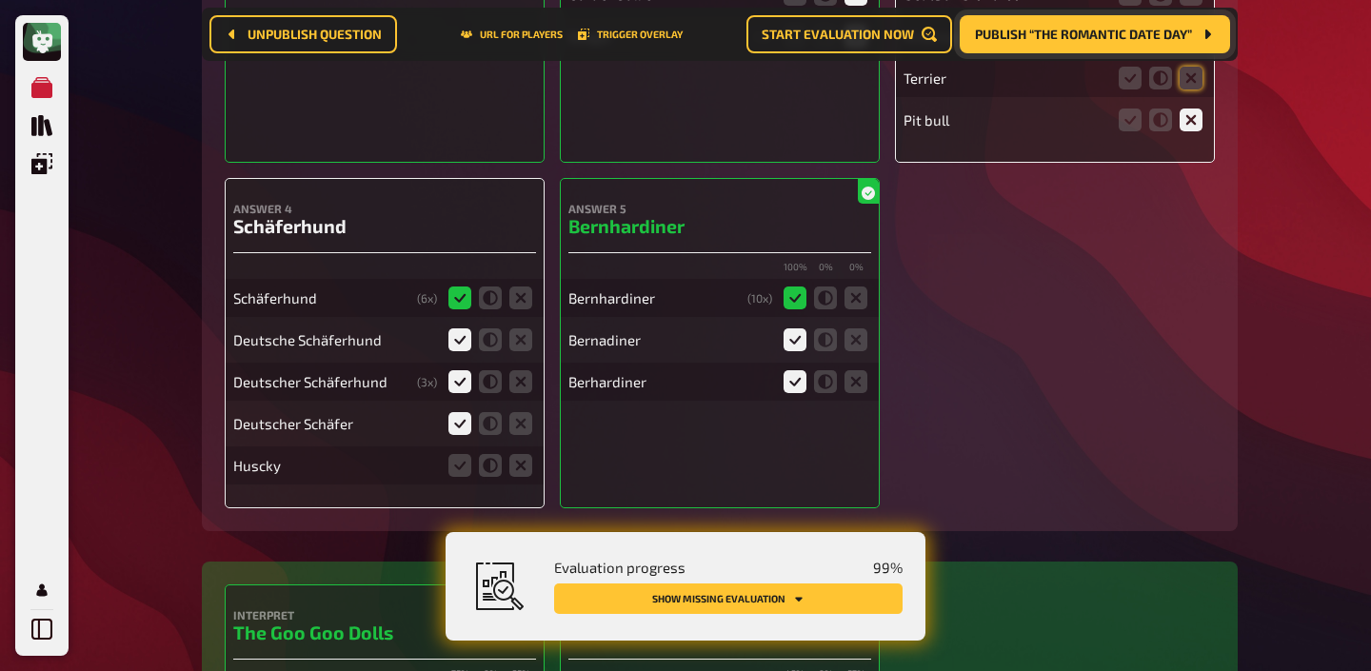
scroll to position [14128, 0]
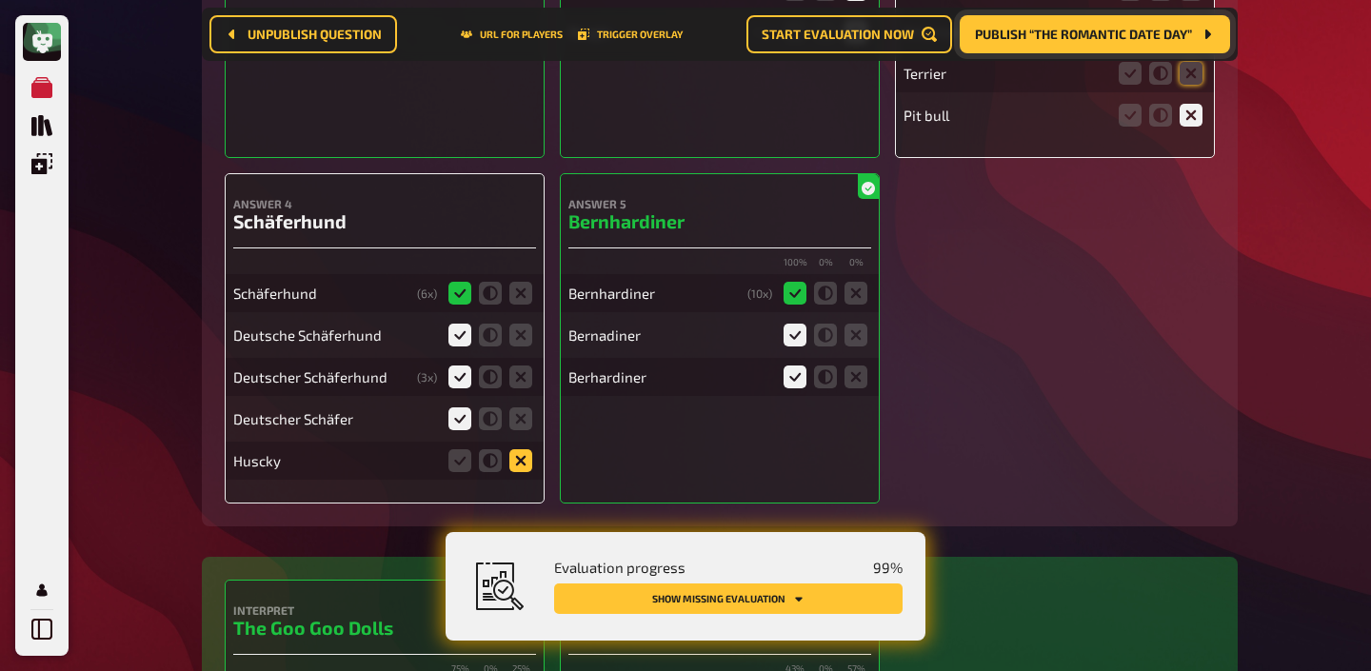
click at [530, 449] on icon at bounding box center [520, 460] width 23 height 23
click at [0, 0] on input "radio" at bounding box center [0, 0] width 0 height 0
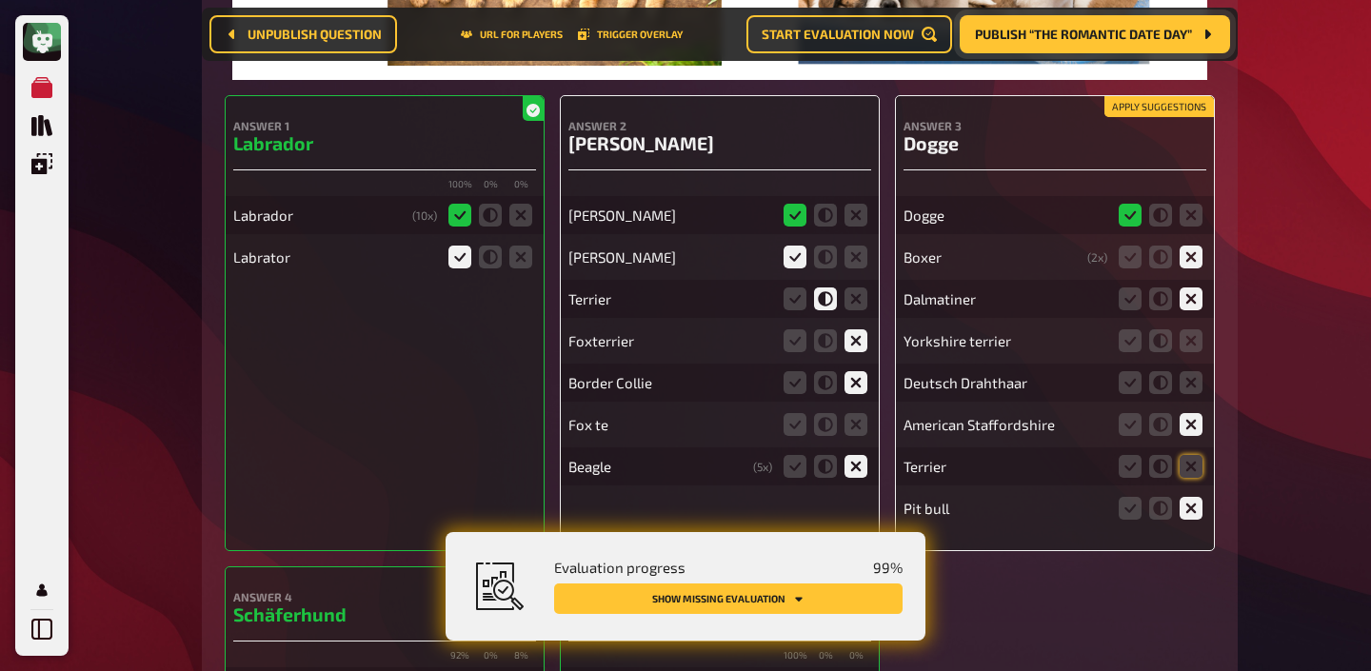
scroll to position [13733, 0]
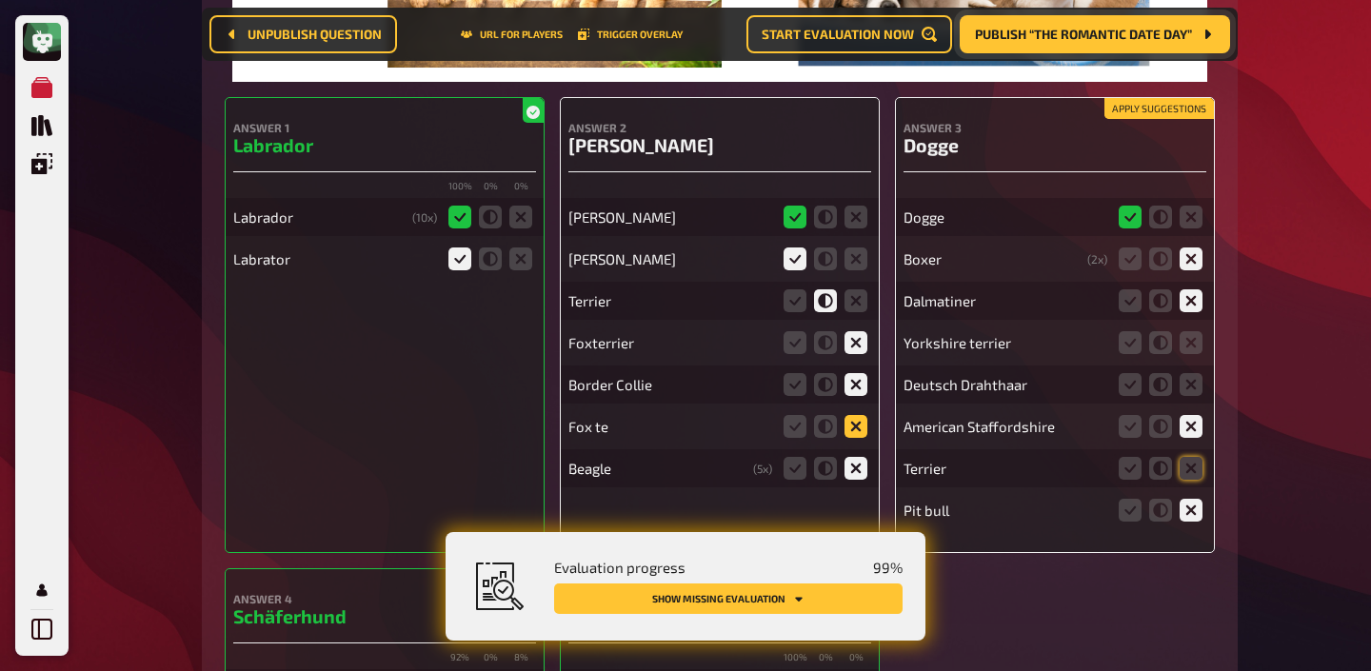
click at [853, 415] on icon at bounding box center [855, 426] width 23 height 23
click at [0, 0] on input "radio" at bounding box center [0, 0] width 0 height 0
click at [853, 415] on icon at bounding box center [855, 426] width 23 height 23
click at [0, 0] on input "radio" at bounding box center [0, 0] width 0 height 0
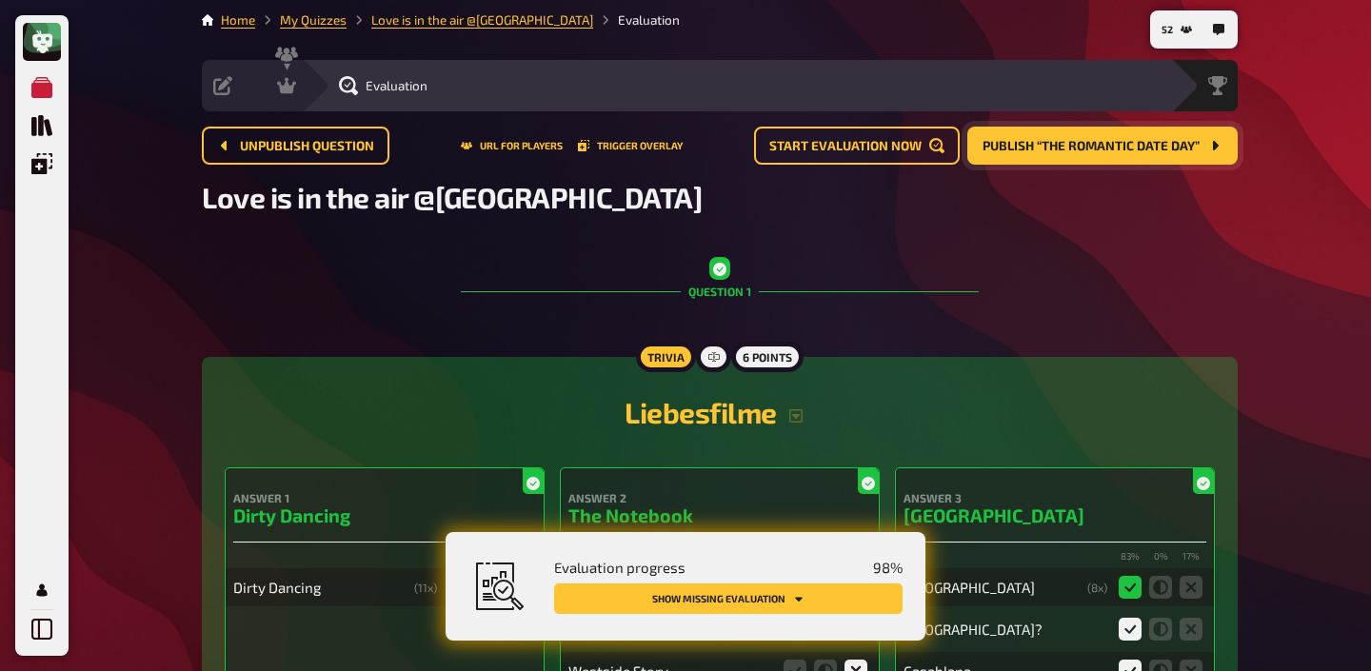
scroll to position [0, 0]
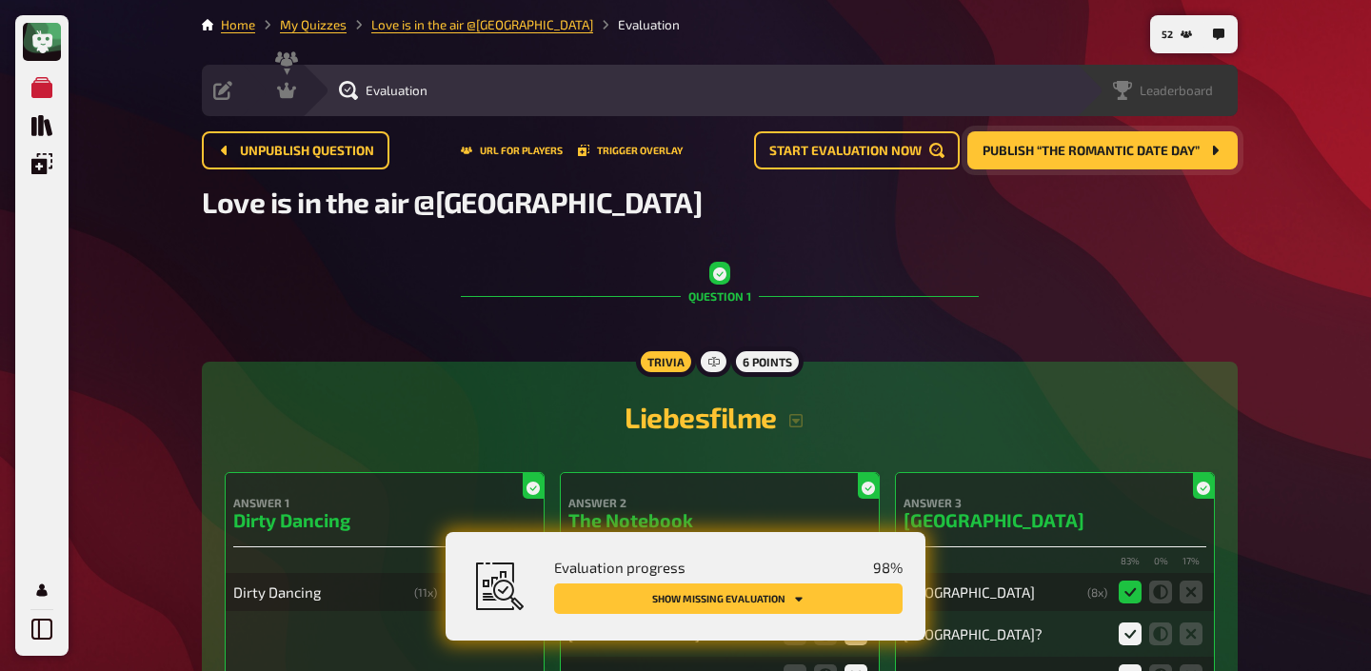
click at [1212, 89] on span "Leaderboard" at bounding box center [1176, 90] width 73 height 15
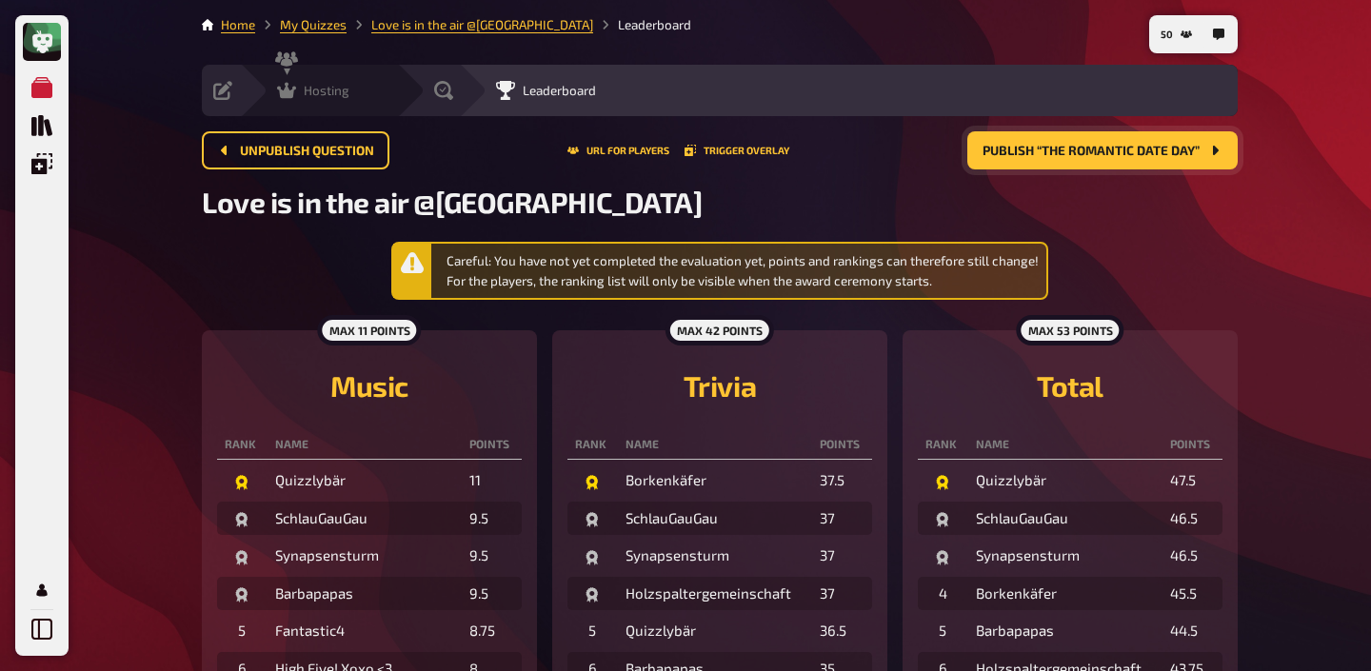
click at [293, 99] on icon at bounding box center [286, 90] width 19 height 19
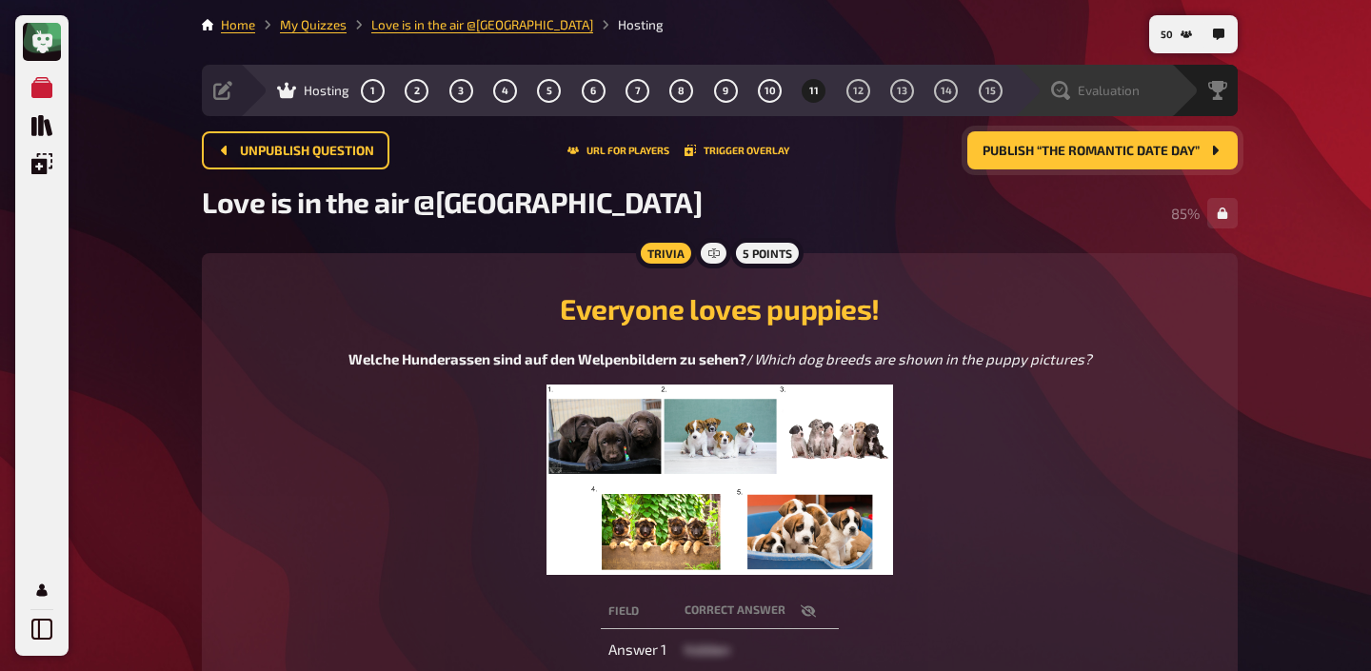
click at [1132, 100] on div "Evaluation" at bounding box center [1095, 90] width 89 height 19
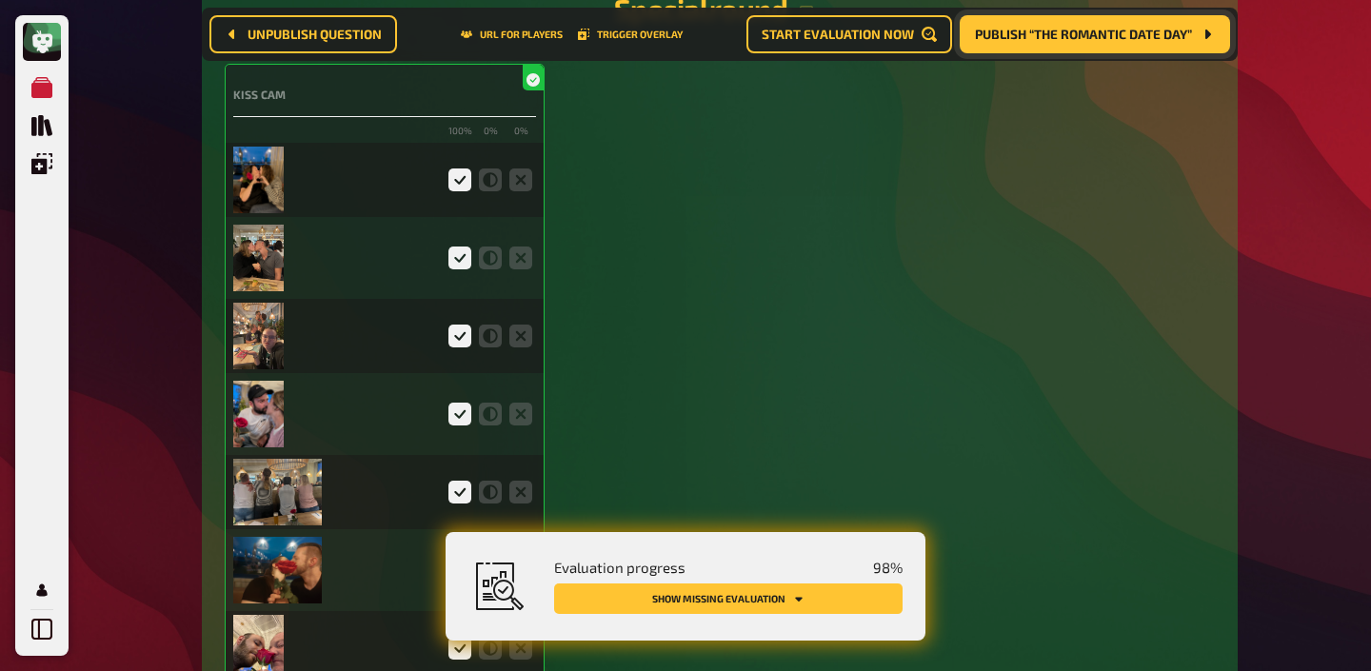
scroll to position [4660, 0]
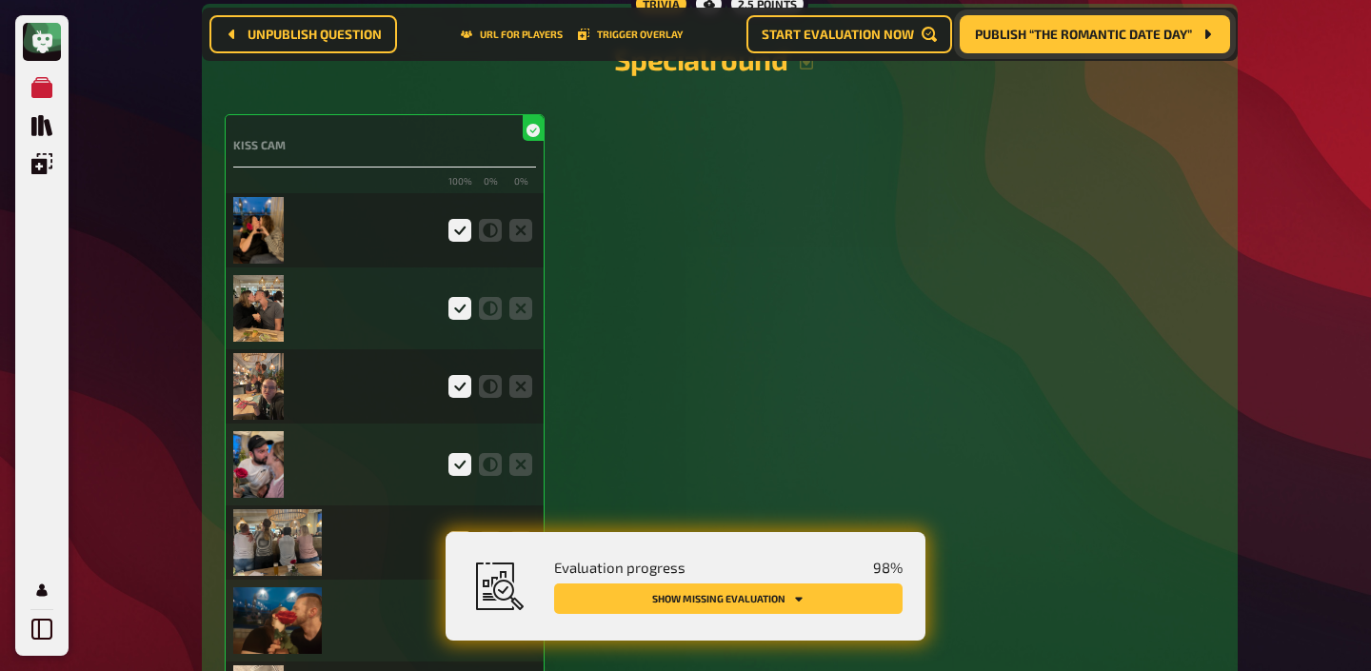
click at [249, 295] on img at bounding box center [258, 308] width 50 height 67
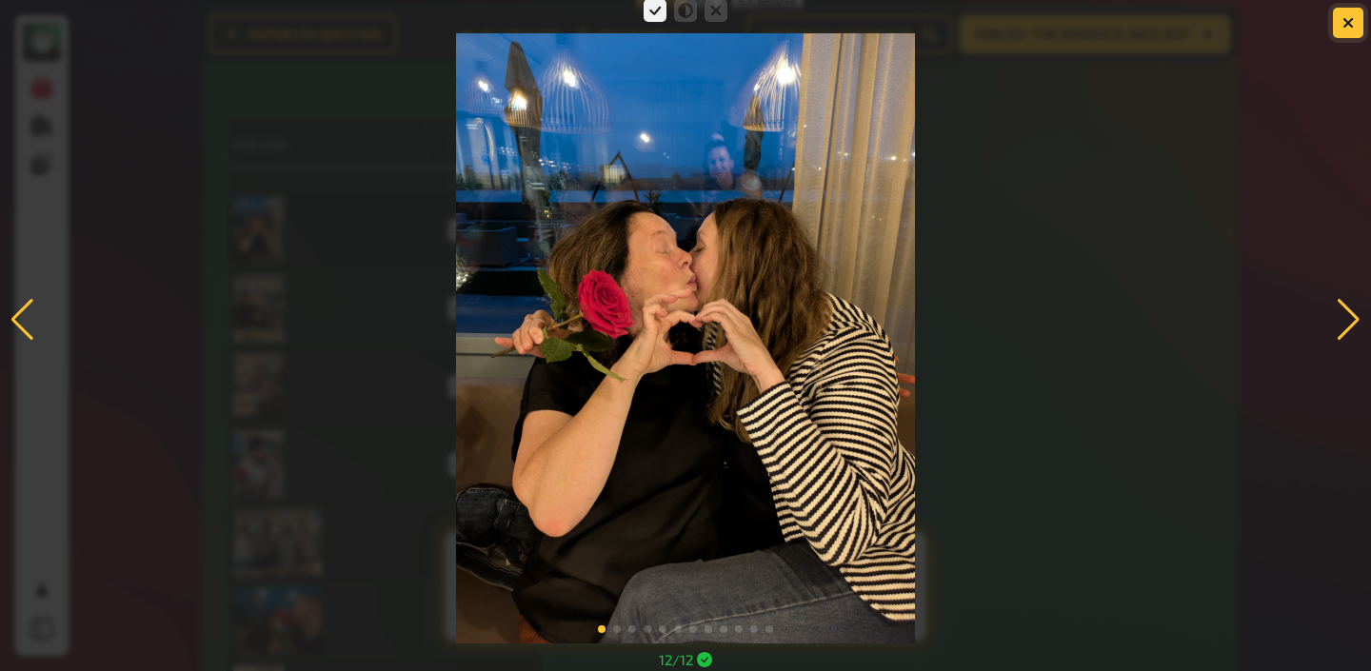
click at [1344, 22] on icon "button" at bounding box center [1347, 22] width 11 height 11
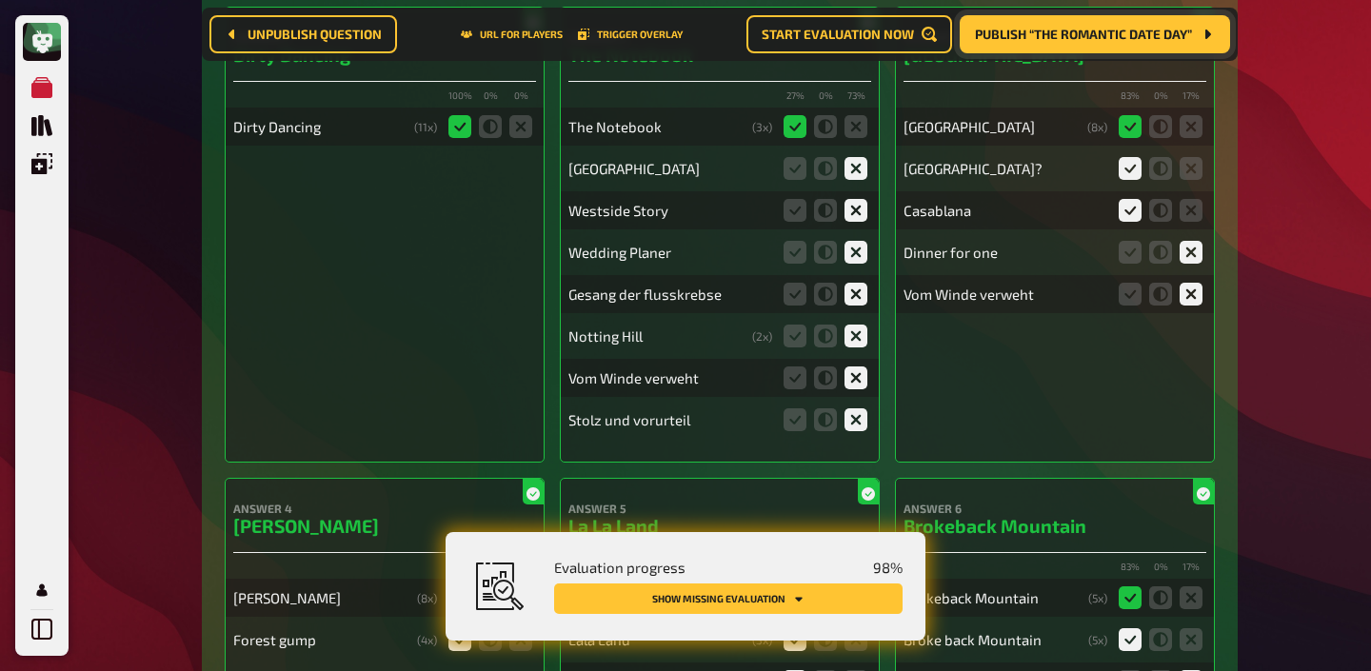
scroll to position [0, 0]
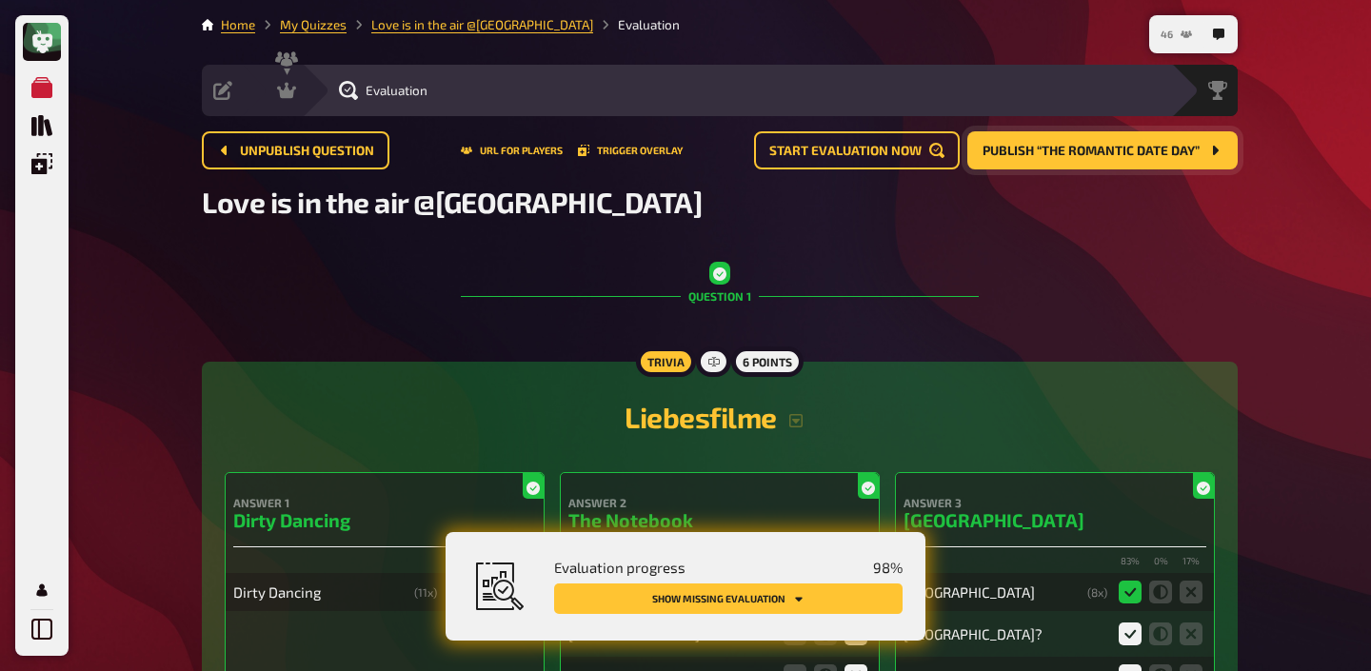
click at [1160, 26] on button "46" at bounding box center [1176, 34] width 47 height 30
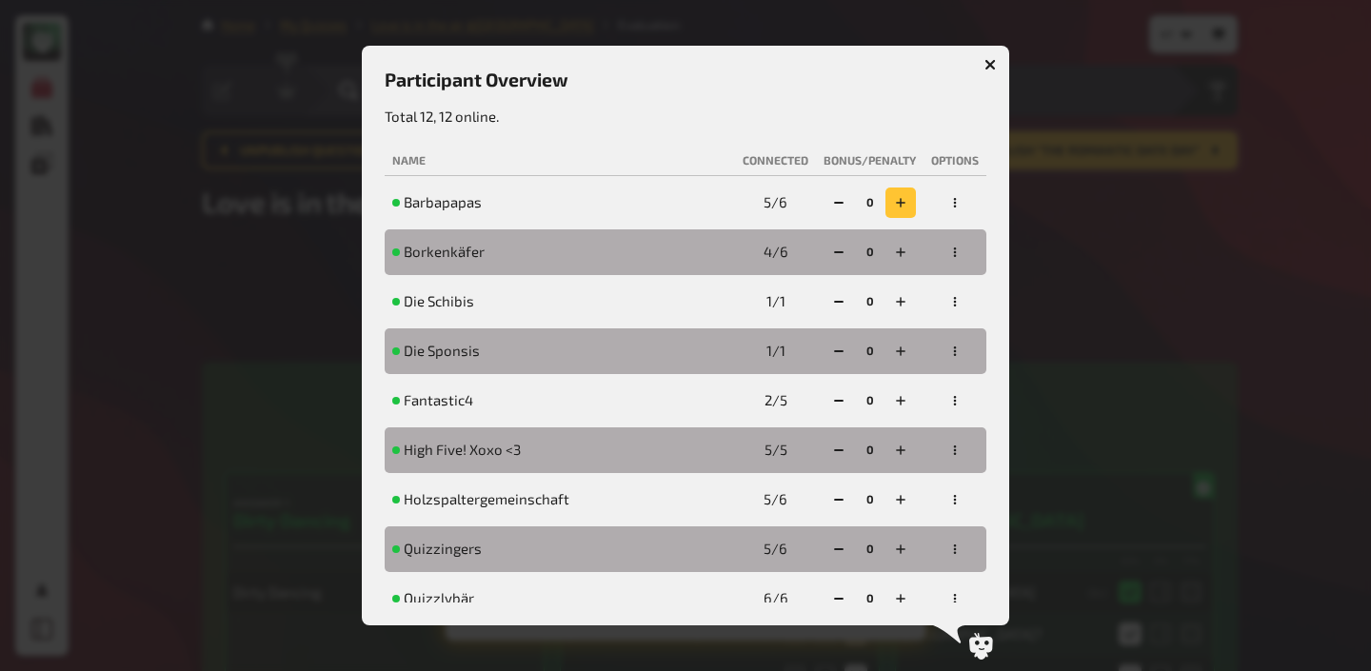
click at [891, 199] on button "button" at bounding box center [900, 203] width 30 height 30
click at [897, 206] on icon "button" at bounding box center [900, 202] width 11 height 11
click at [899, 257] on icon "button" at bounding box center [900, 252] width 11 height 11
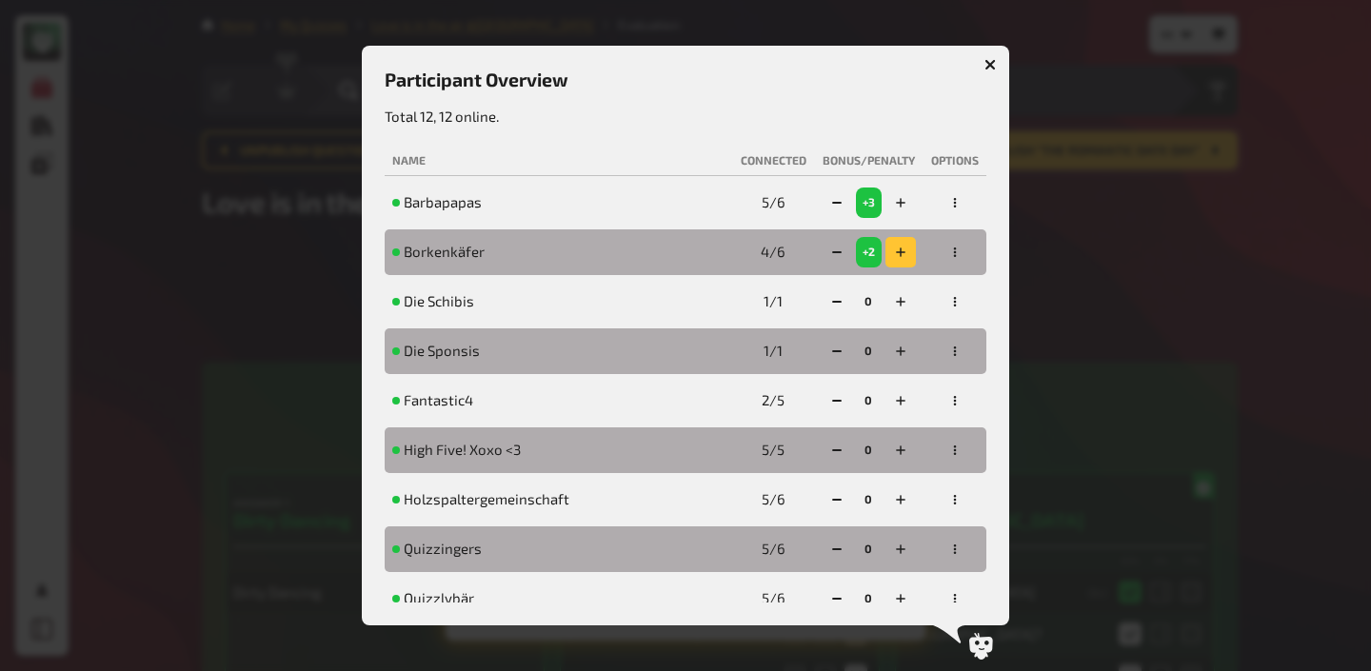
click at [899, 257] on icon "button" at bounding box center [900, 252] width 11 height 11
click at [898, 306] on icon "button" at bounding box center [900, 301] width 11 height 11
click at [896, 354] on icon "button" at bounding box center [900, 351] width 11 height 11
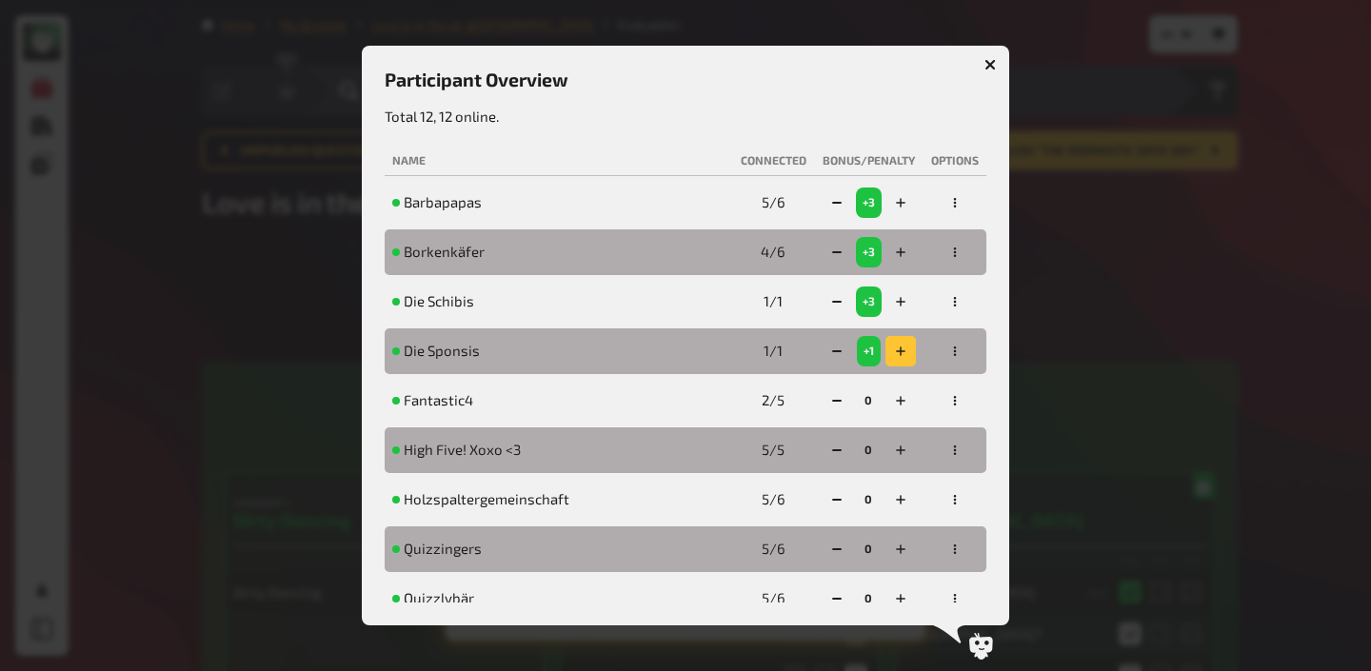
click at [896, 354] on icon "button" at bounding box center [900, 351] width 11 height 11
click at [900, 399] on icon "button" at bounding box center [901, 401] width 10 height 10
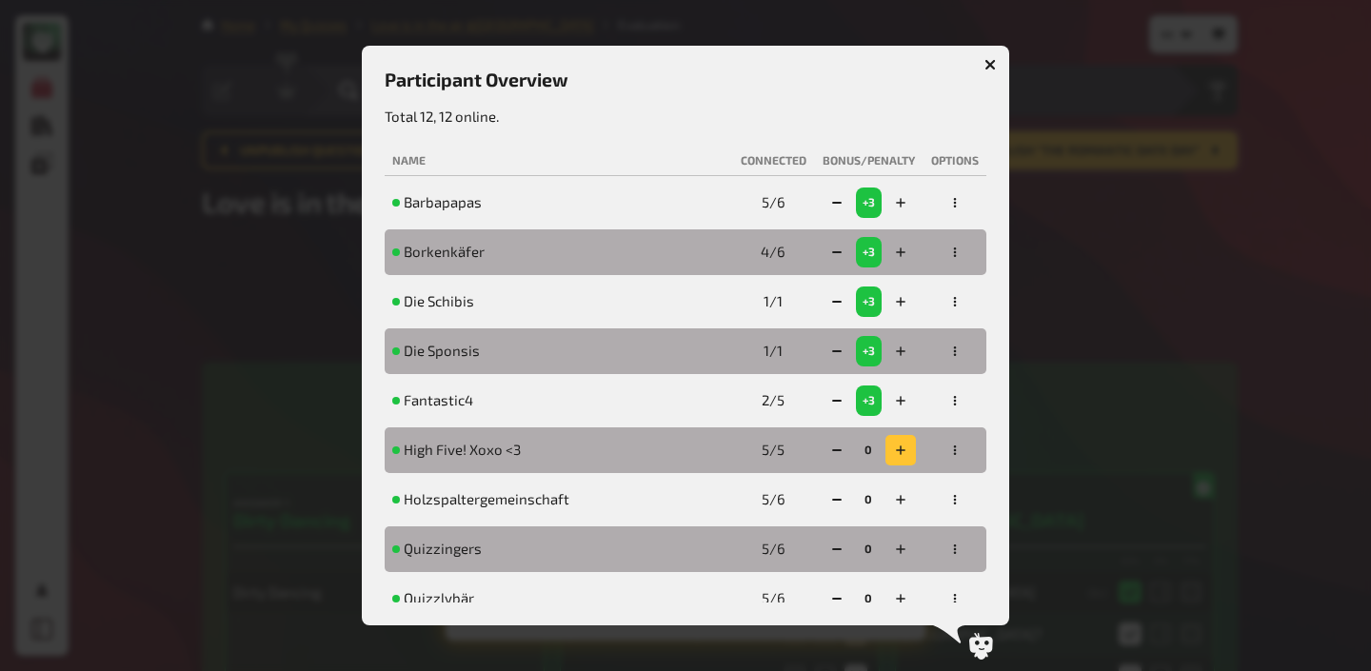
click at [900, 463] on button "button" at bounding box center [900, 450] width 30 height 30
click at [831, 446] on icon "button" at bounding box center [835, 450] width 11 height 11
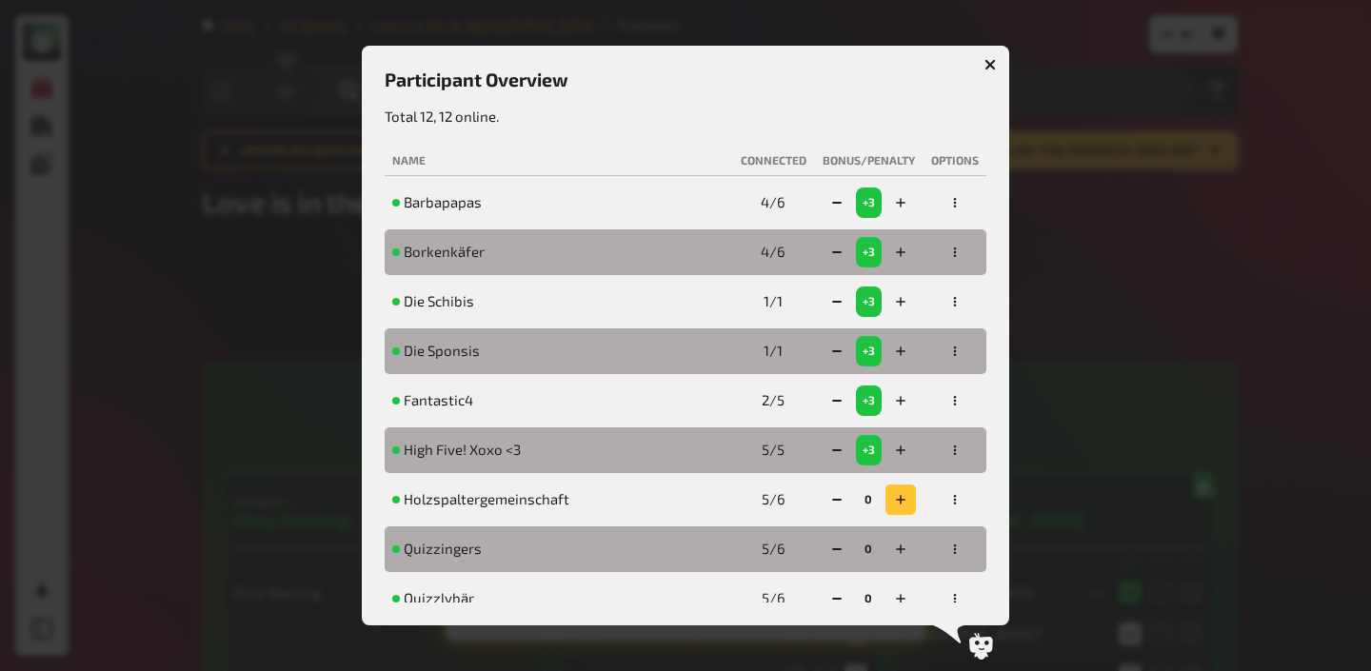
click at [895, 494] on icon "button" at bounding box center [900, 499] width 11 height 11
click at [827, 203] on button "button" at bounding box center [837, 203] width 30 height 30
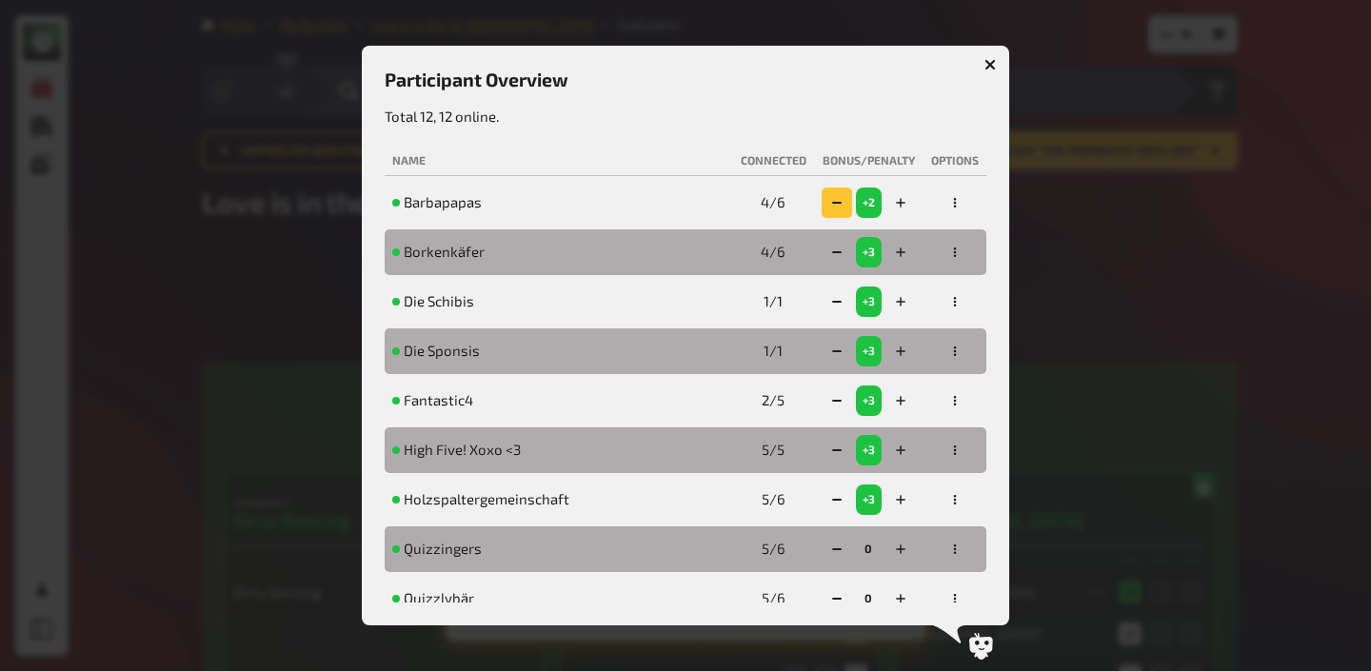
click at [827, 203] on button "button" at bounding box center [837, 203] width 30 height 30
click at [831, 251] on icon "button" at bounding box center [836, 252] width 11 height 11
click at [831, 297] on icon "button" at bounding box center [836, 301] width 11 height 11
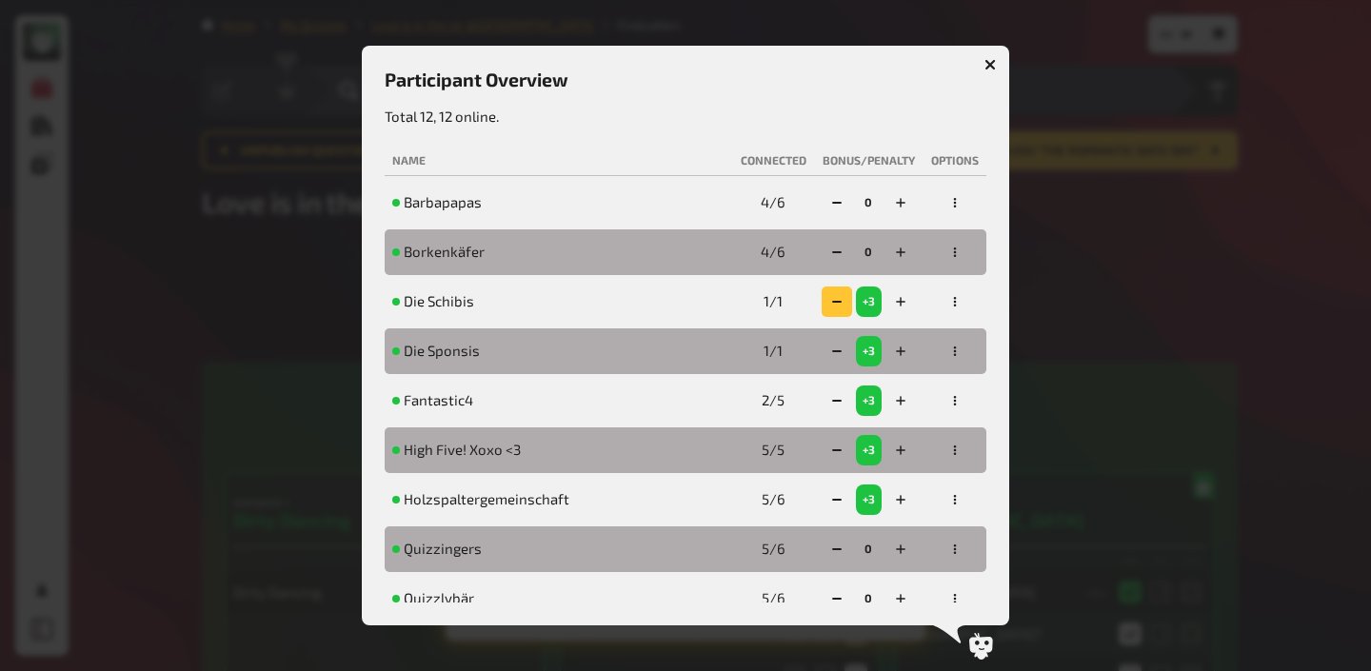
click at [831, 297] on icon "button" at bounding box center [836, 301] width 11 height 11
click at [833, 347] on icon "button" at bounding box center [836, 351] width 11 height 11
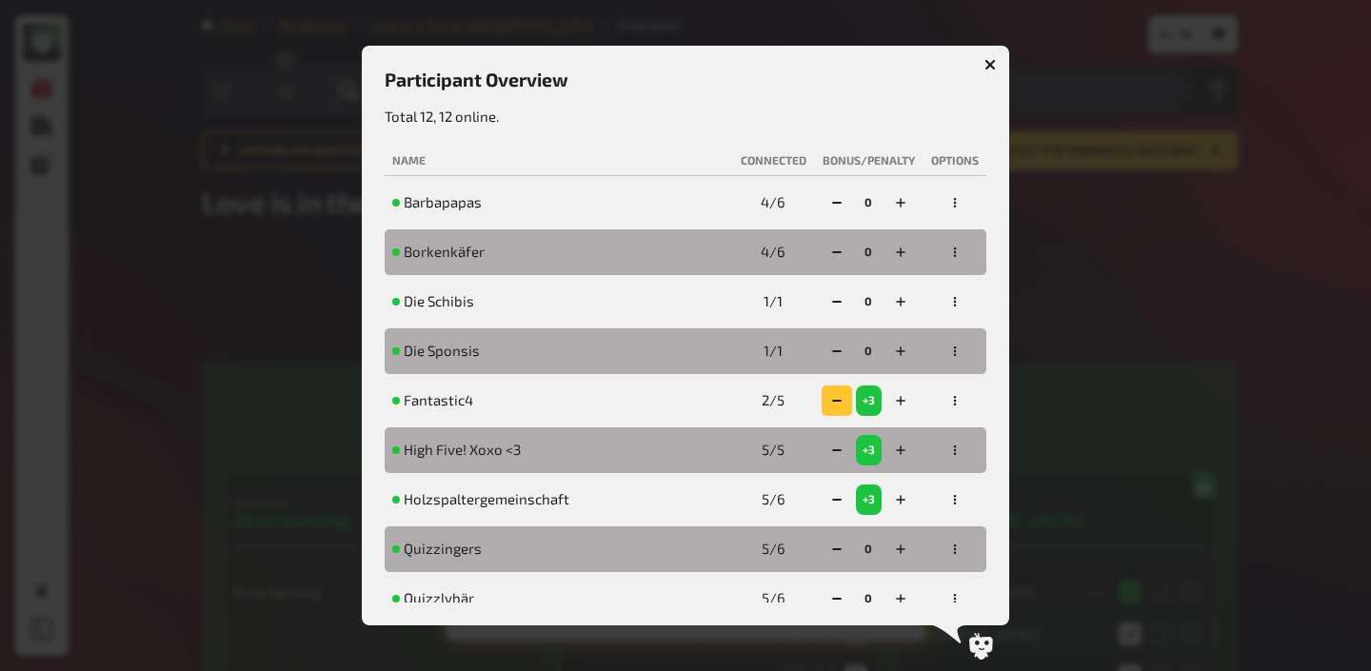
click at [833, 398] on icon "button" at bounding box center [836, 400] width 11 height 11
click at [832, 448] on icon "button" at bounding box center [836, 450] width 11 height 11
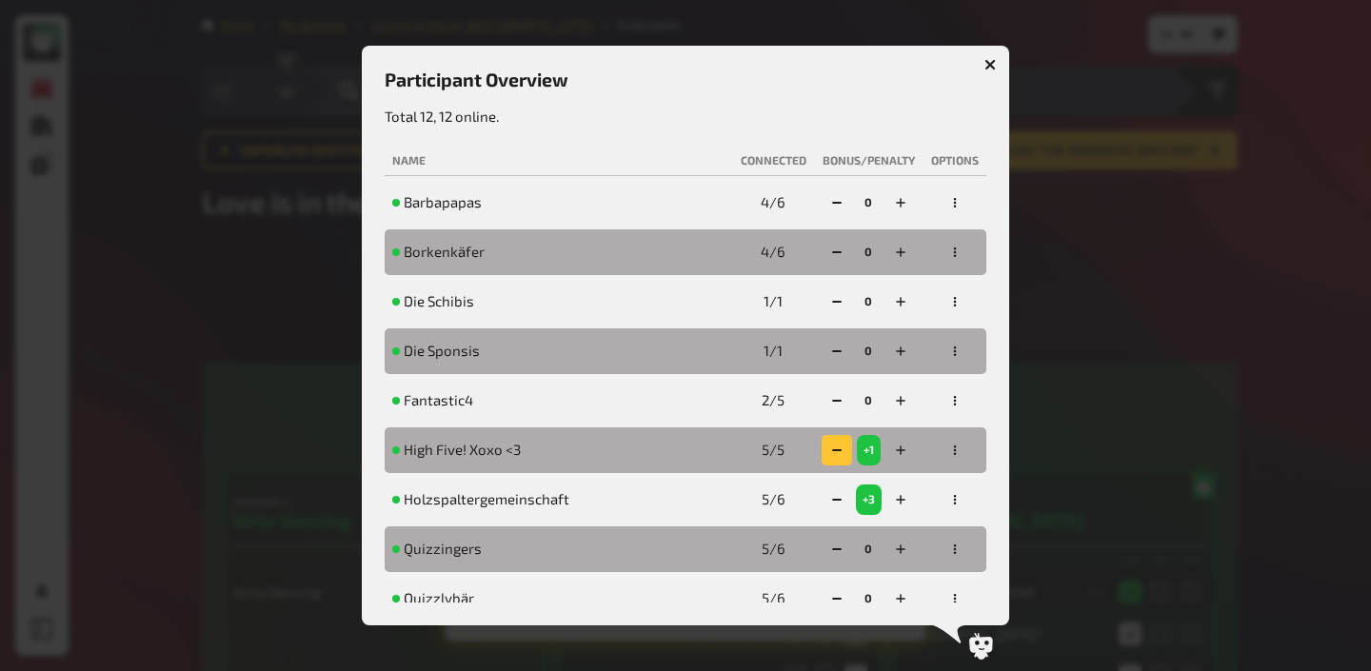
click at [832, 448] on icon "button" at bounding box center [836, 450] width 11 height 11
click at [832, 494] on icon "button" at bounding box center [836, 499] width 11 height 11
click at [833, 494] on icon "button" at bounding box center [838, 499] width 11 height 11
click at [995, 63] on icon "button" at bounding box center [989, 64] width 11 height 11
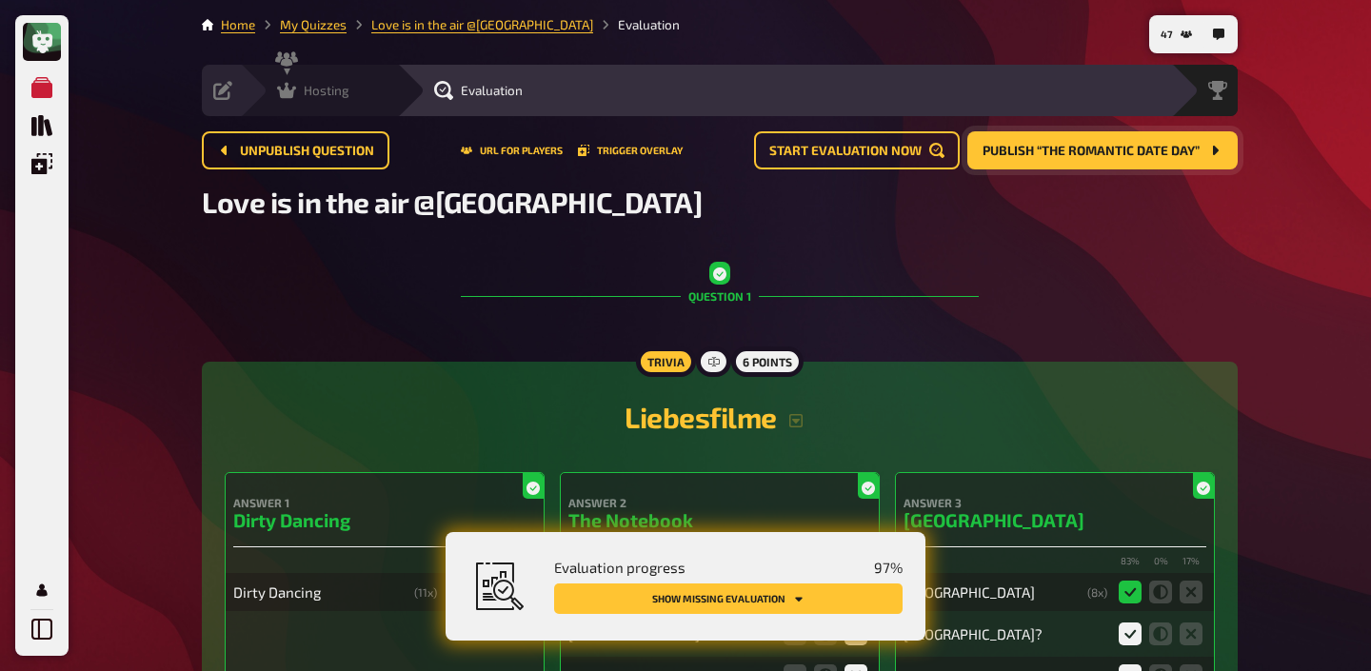
click at [294, 93] on icon at bounding box center [286, 90] width 19 height 19
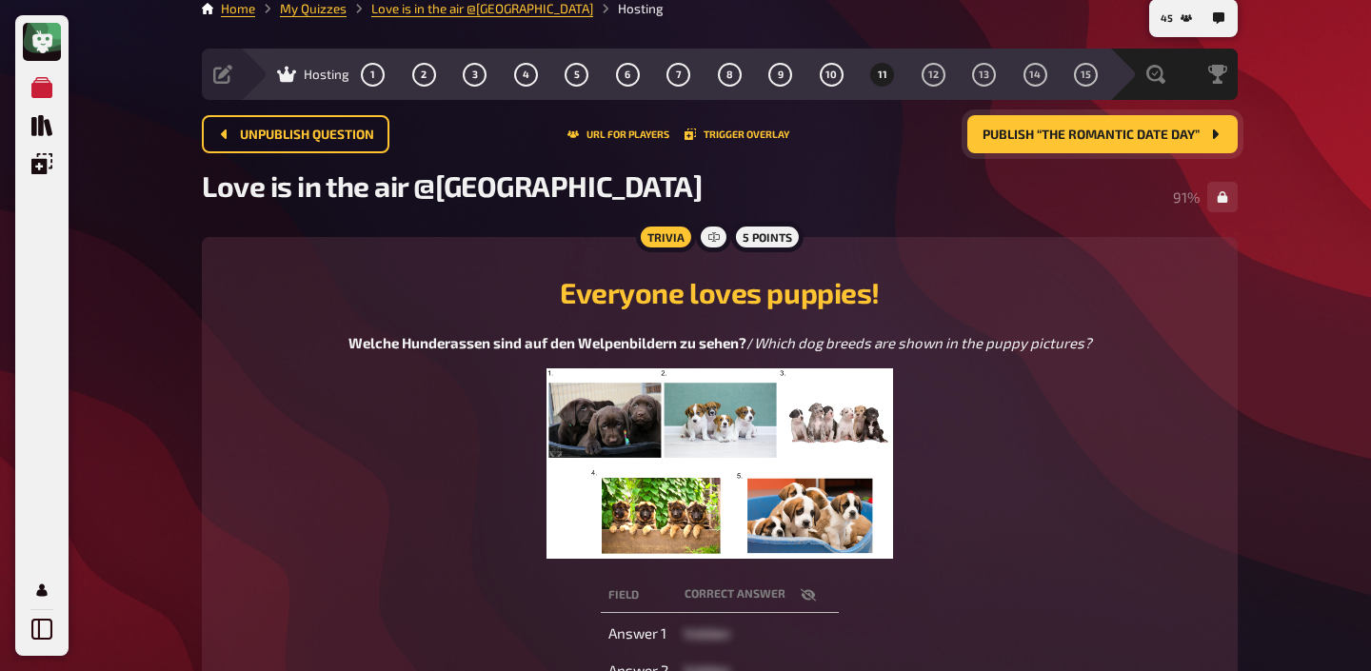
scroll to position [19, 0]
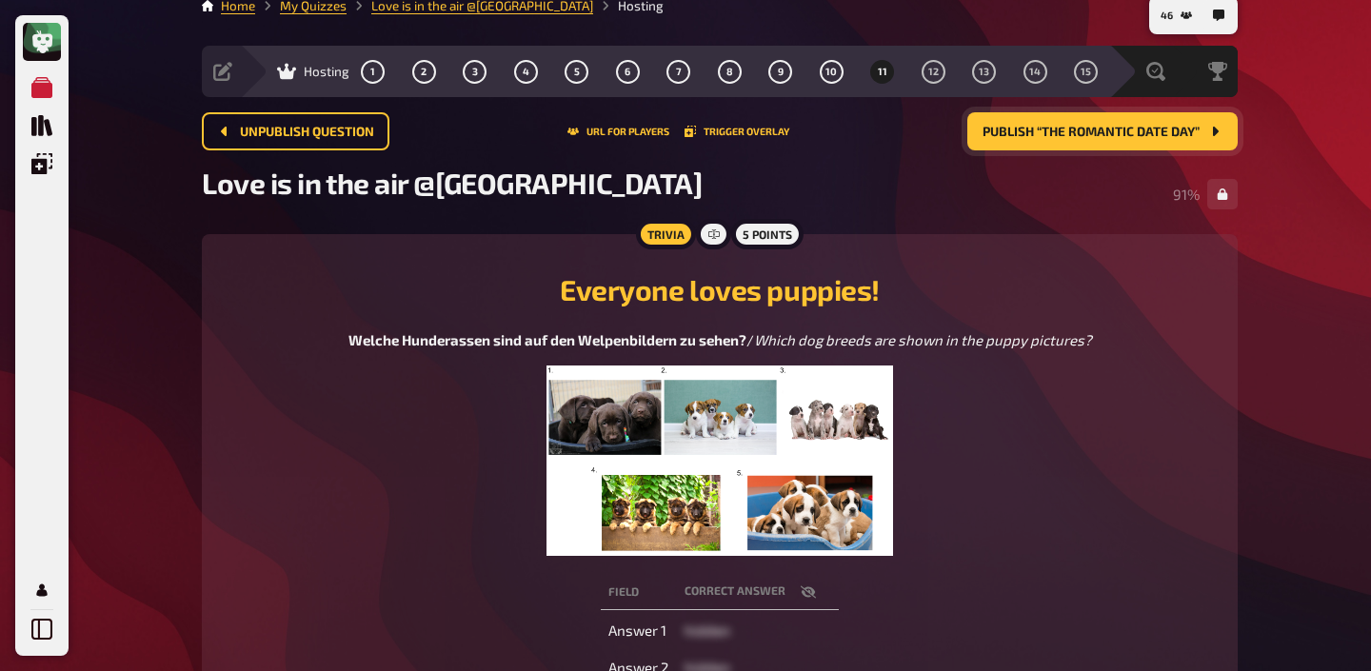
click at [1083, 171] on div "Love is in the air @Donau Lodge​ 91 %" at bounding box center [720, 194] width 1036 height 57
click at [1094, 170] on div "Love is in the air @Donau Lodge​ 91 %" at bounding box center [720, 194] width 1036 height 57
click at [1120, 141] on button "Publish “The Romantic Date Day”" at bounding box center [1102, 131] width 270 height 38
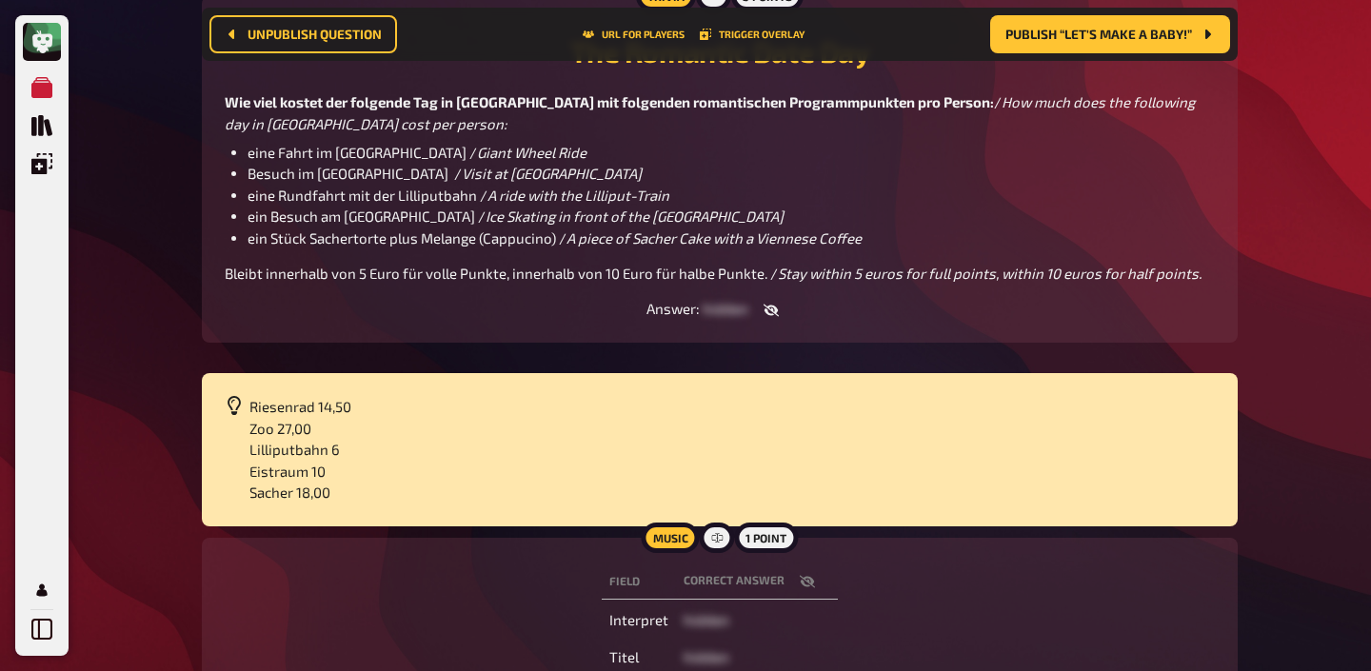
scroll to position [280, 0]
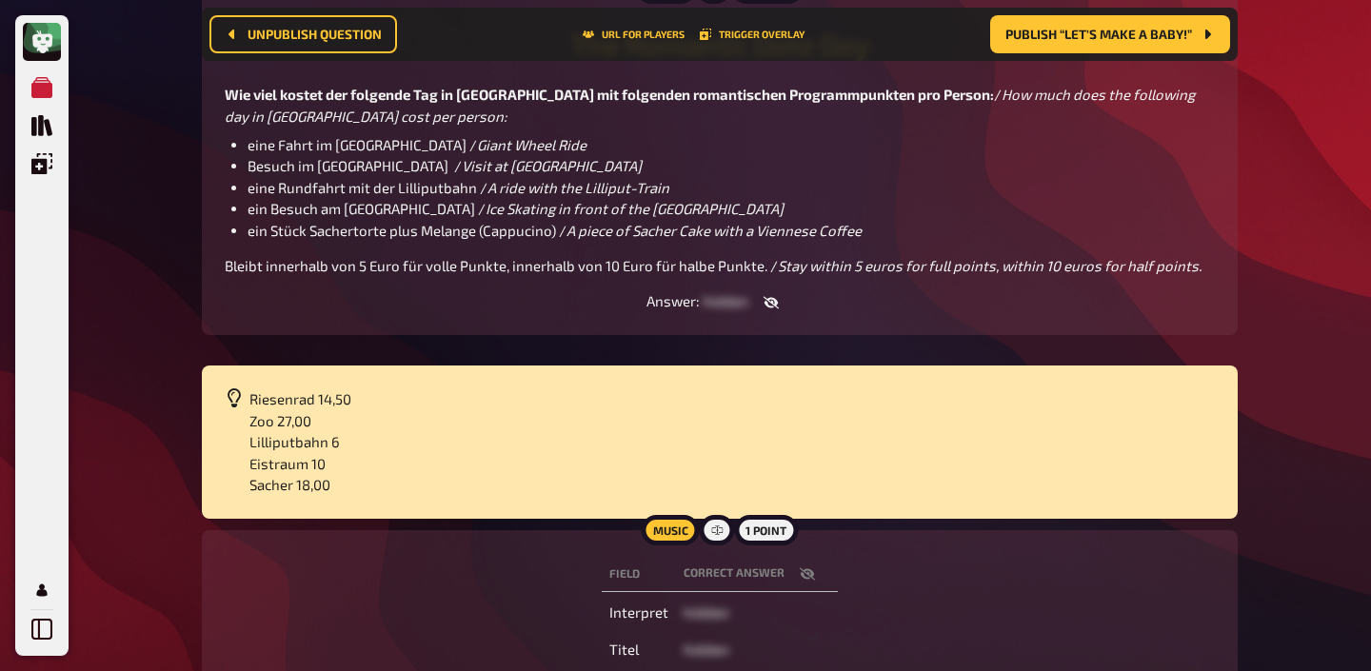
click at [812, 575] on icon "button" at bounding box center [807, 573] width 15 height 15
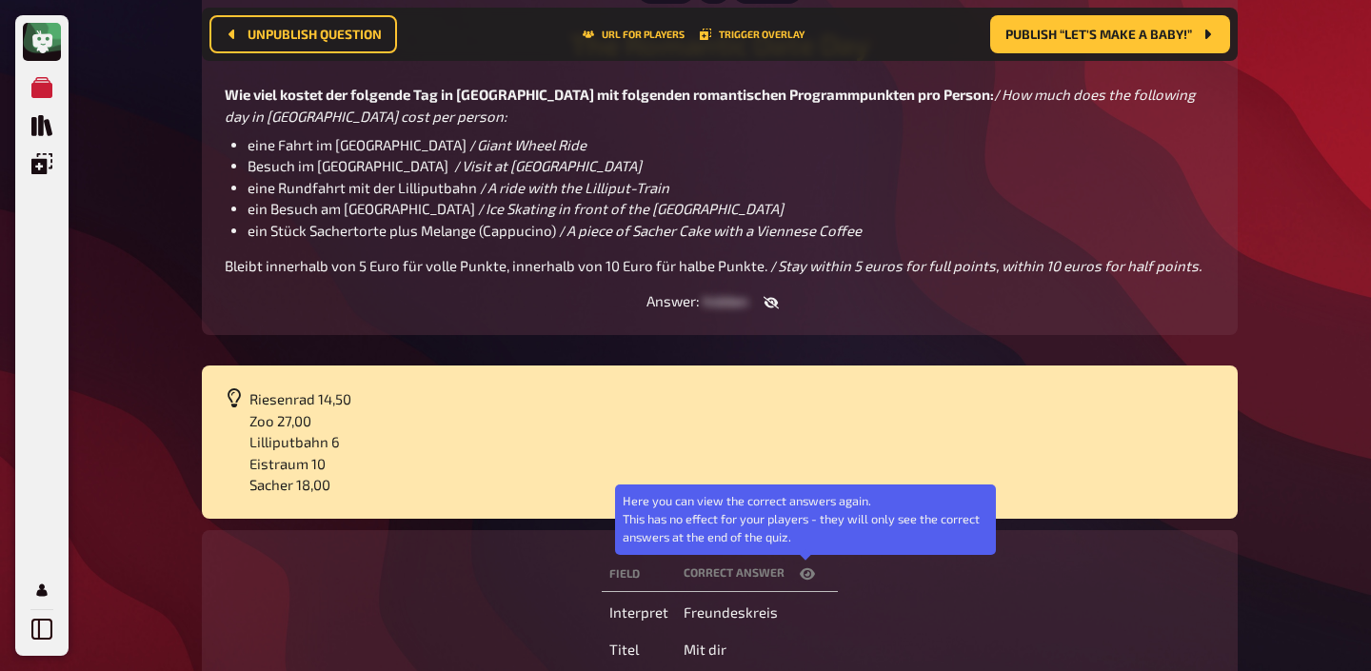
click at [812, 575] on icon "button" at bounding box center [807, 572] width 15 height 11
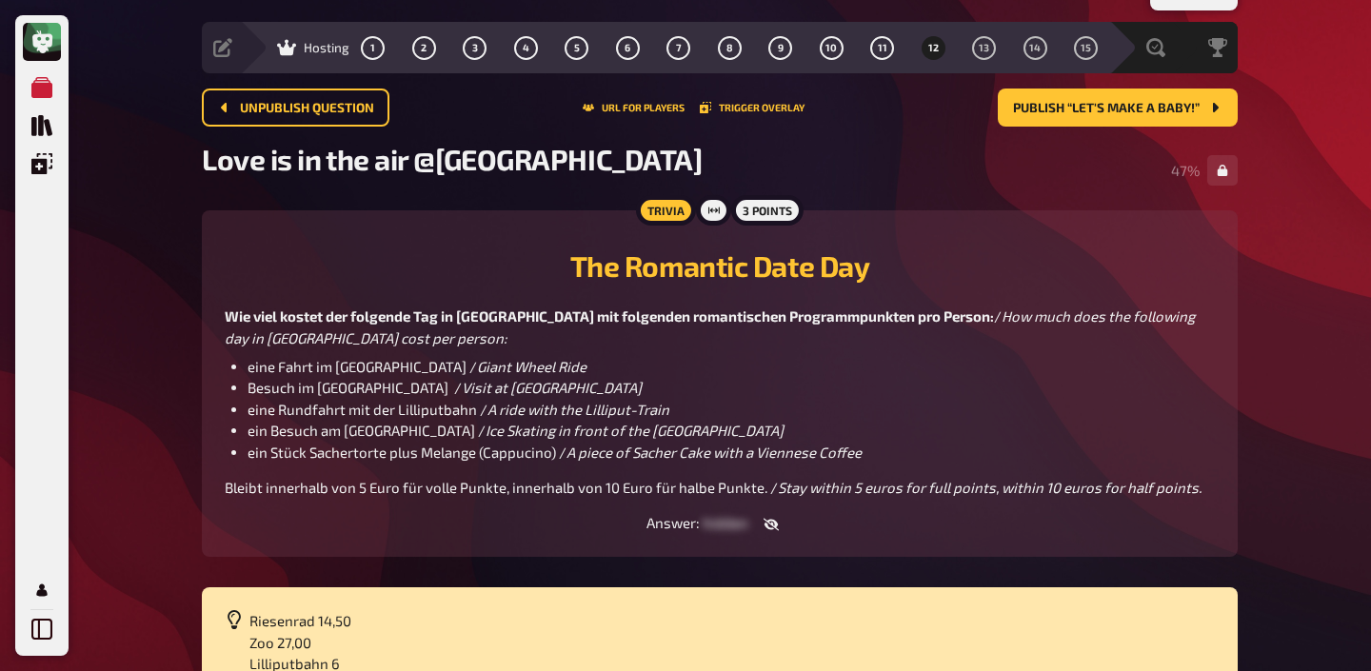
scroll to position [0, 0]
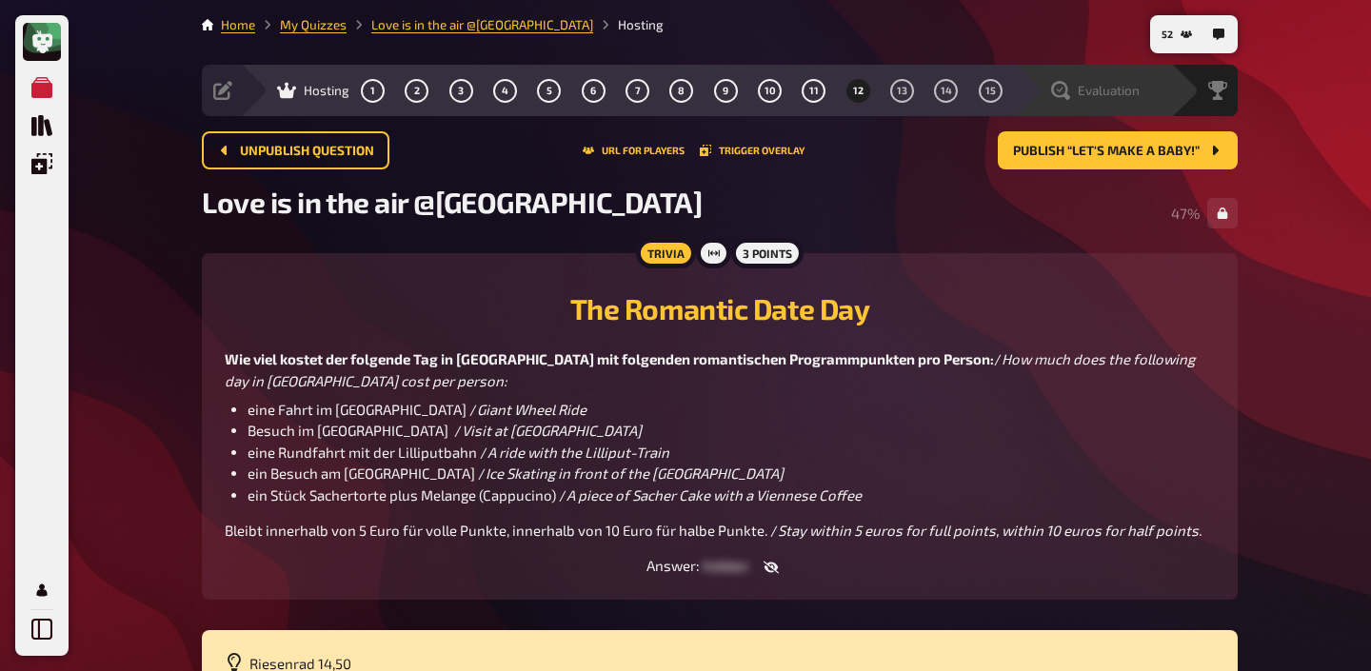
click at [1128, 98] on div "Evaluation" at bounding box center [1095, 90] width 89 height 19
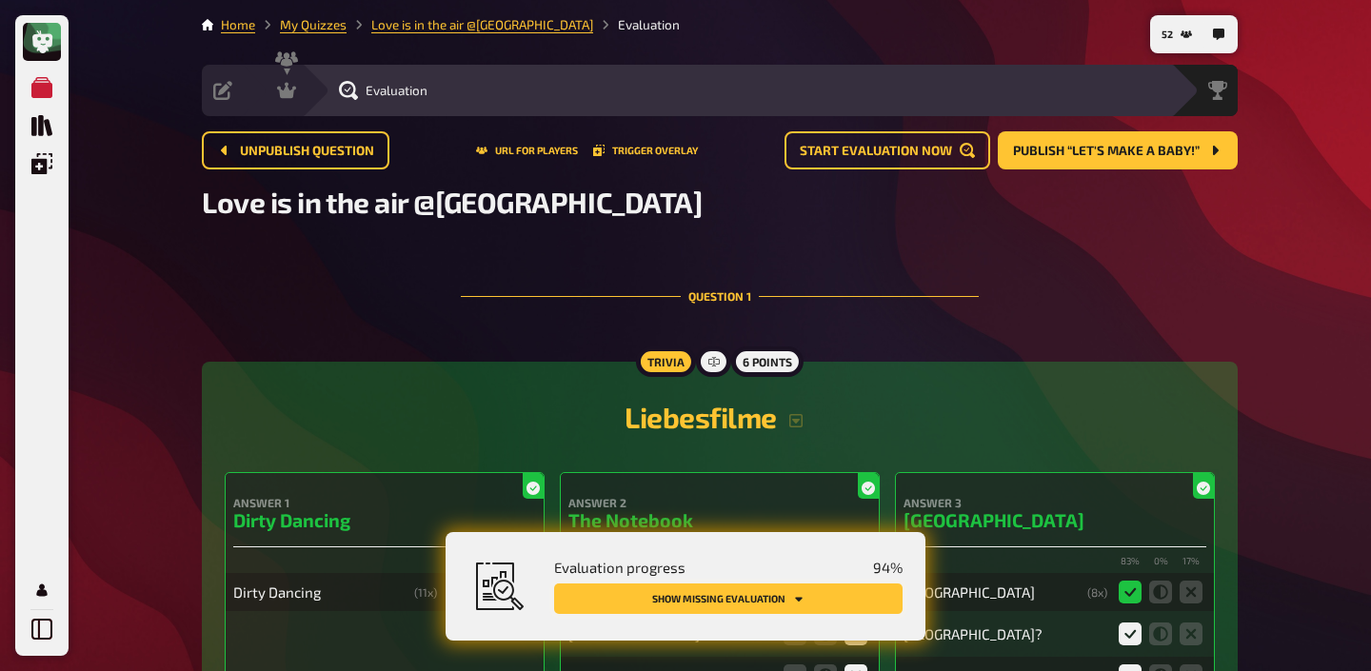
click at [824, 594] on button "Show missing evaluation" at bounding box center [728, 599] width 348 height 30
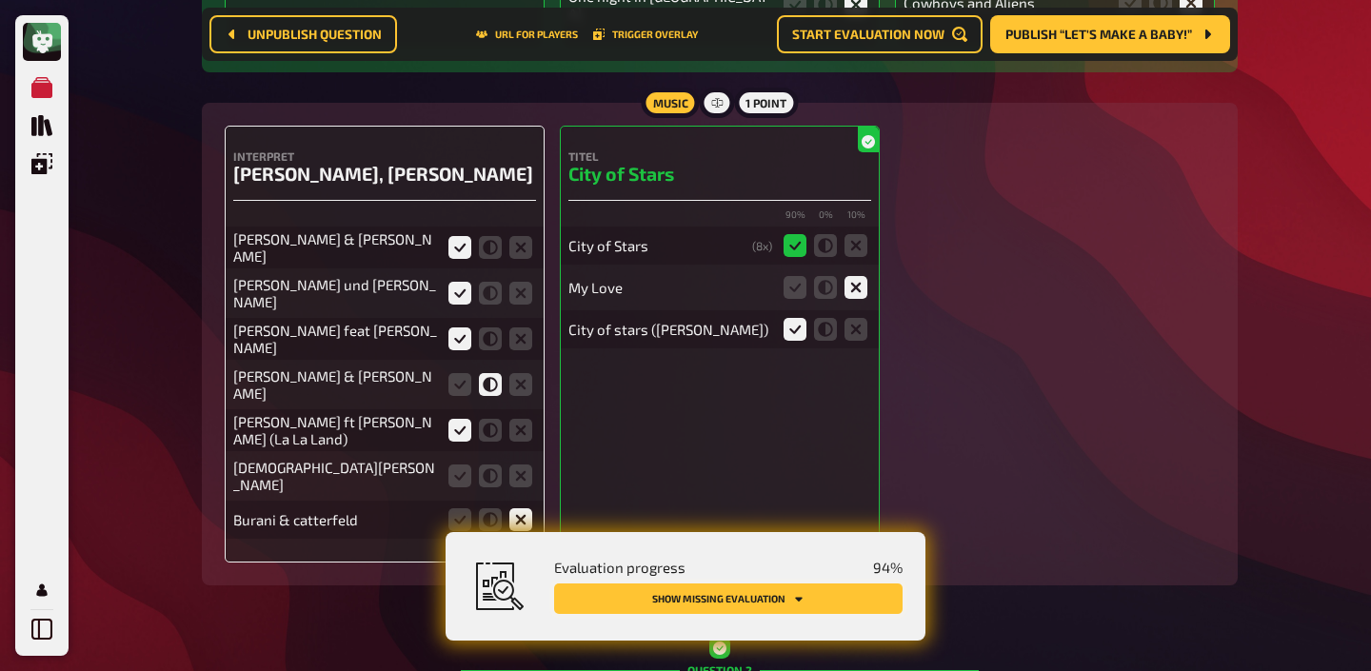
scroll to position [1202, 0]
click at [524, 464] on icon at bounding box center [520, 475] width 23 height 23
click at [0, 0] on input "radio" at bounding box center [0, 0] width 0 height 0
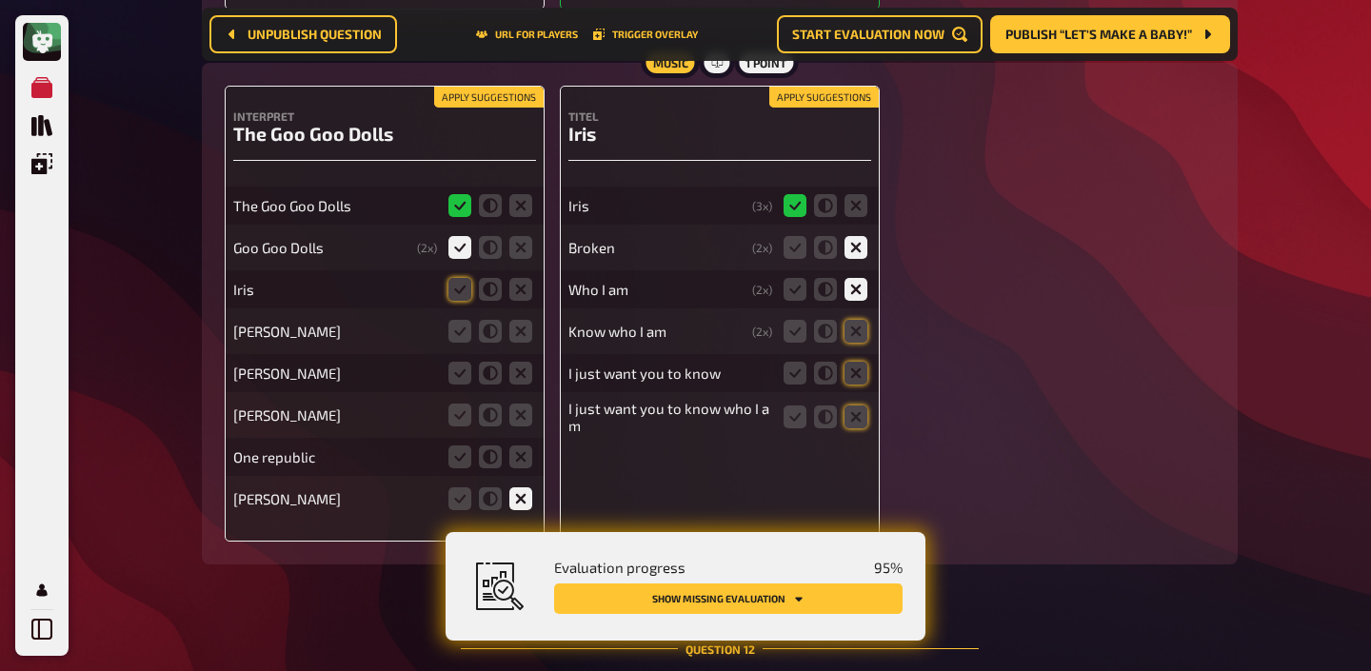
scroll to position [14093, 0]
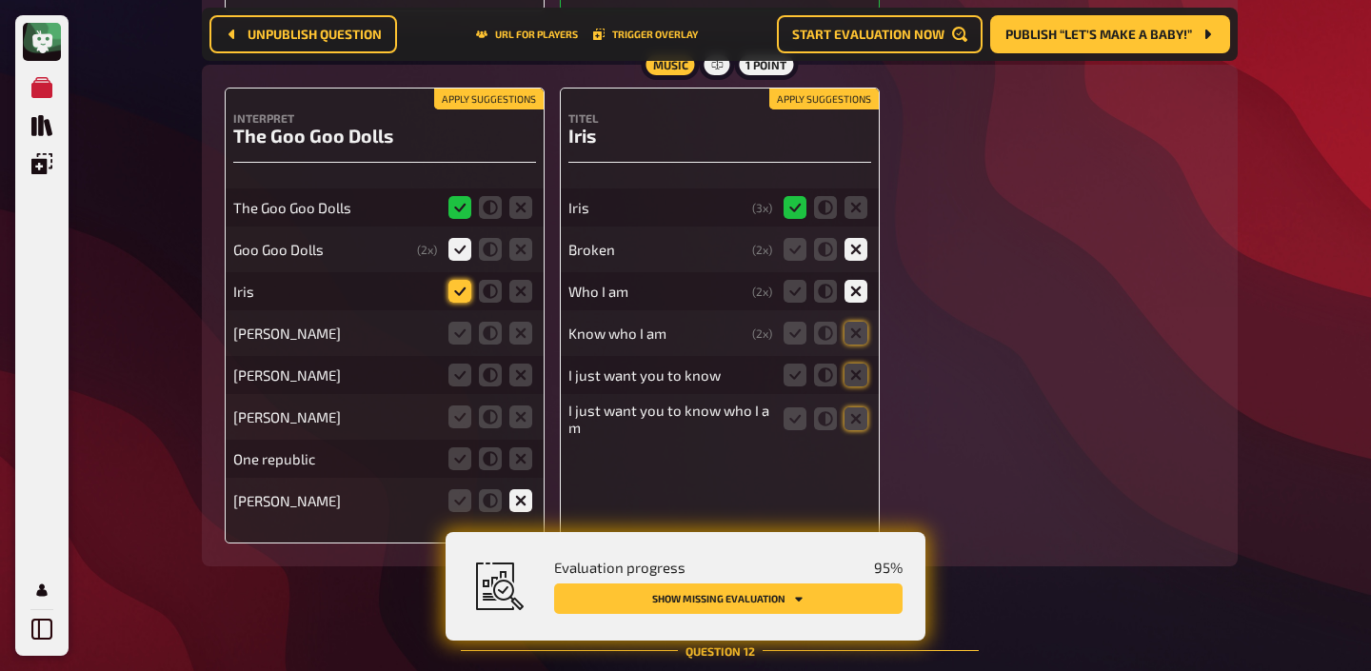
click at [465, 280] on icon at bounding box center [459, 291] width 23 height 23
click at [0, 0] on input "radio" at bounding box center [0, 0] width 0 height 0
click at [527, 322] on icon at bounding box center [520, 333] width 23 height 23
click at [0, 0] on input "radio" at bounding box center [0, 0] width 0 height 0
click at [518, 364] on icon at bounding box center [520, 375] width 23 height 23
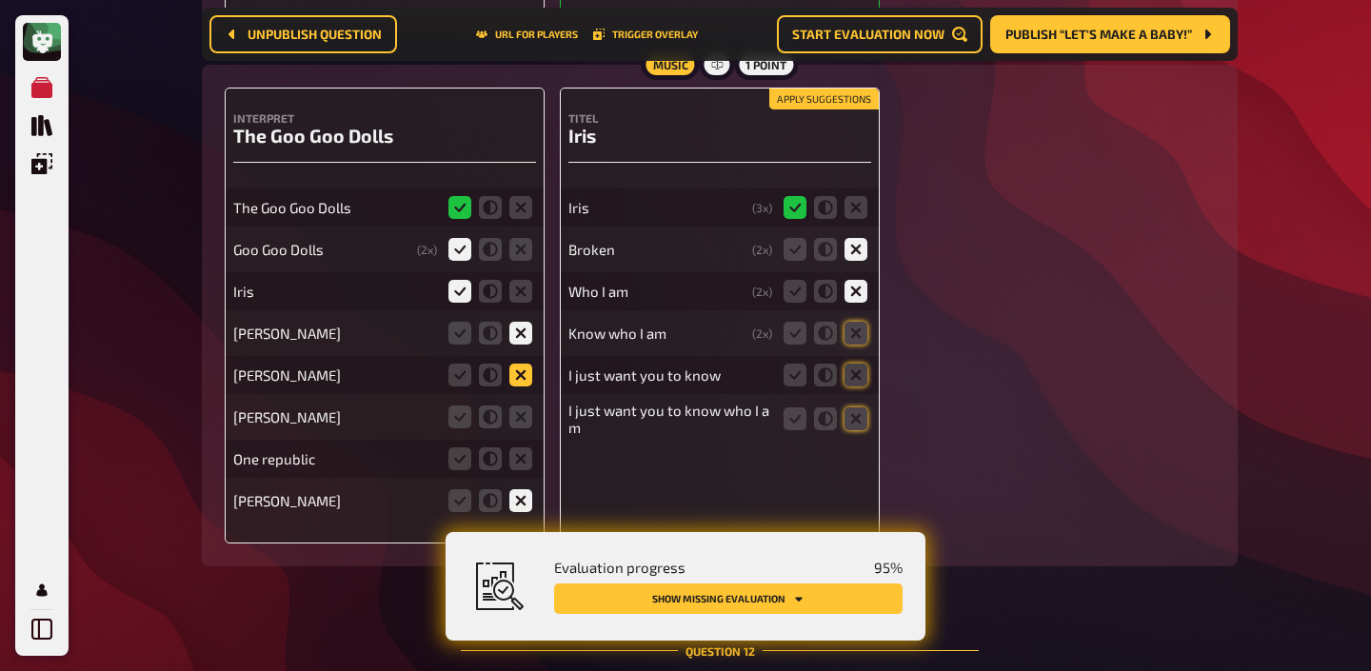
click at [0, 0] on input "radio" at bounding box center [0, 0] width 0 height 0
click at [859, 322] on icon at bounding box center [855, 333] width 23 height 23
click at [0, 0] on input "radio" at bounding box center [0, 0] width 0 height 0
click at [857, 364] on icon at bounding box center [855, 375] width 23 height 23
click at [0, 0] on input "radio" at bounding box center [0, 0] width 0 height 0
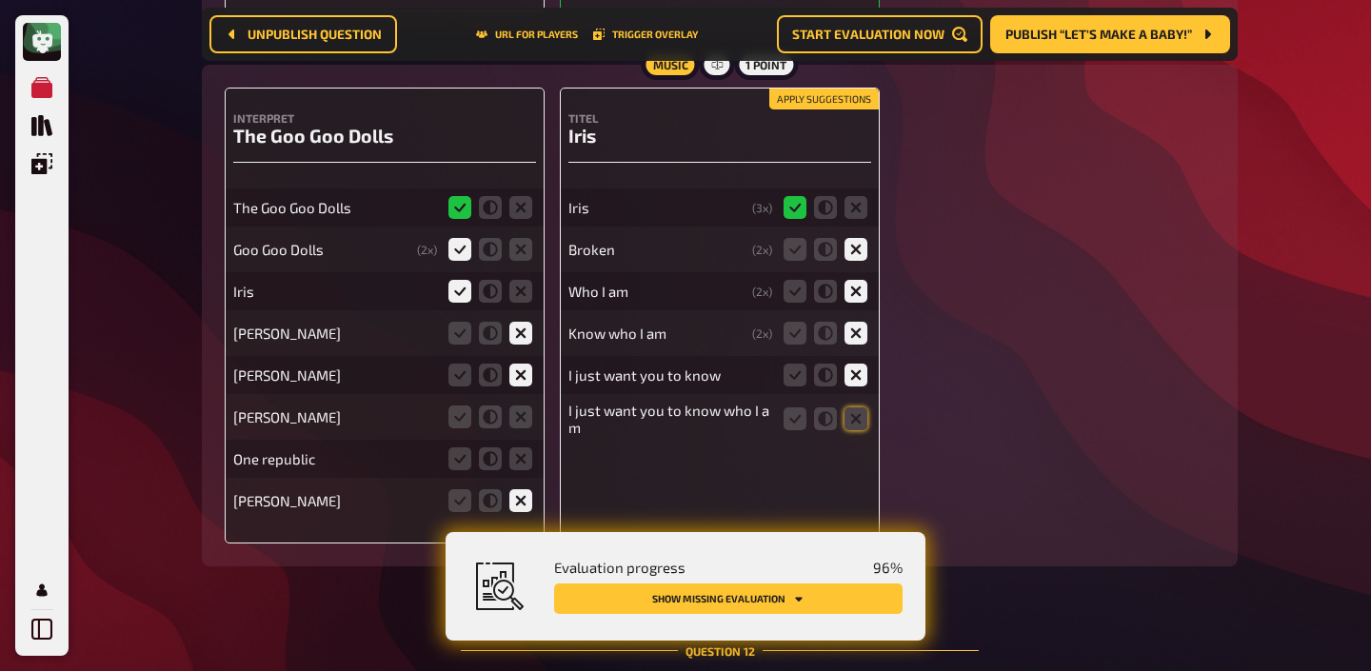
click at [857, 404] on fieldset at bounding box center [825, 419] width 91 height 30
click at [520, 406] on icon at bounding box center [520, 417] width 23 height 23
click at [0, 0] on input "radio" at bounding box center [0, 0] width 0 height 0
click at [518, 447] on icon at bounding box center [520, 458] width 23 height 23
click at [0, 0] on input "radio" at bounding box center [0, 0] width 0 height 0
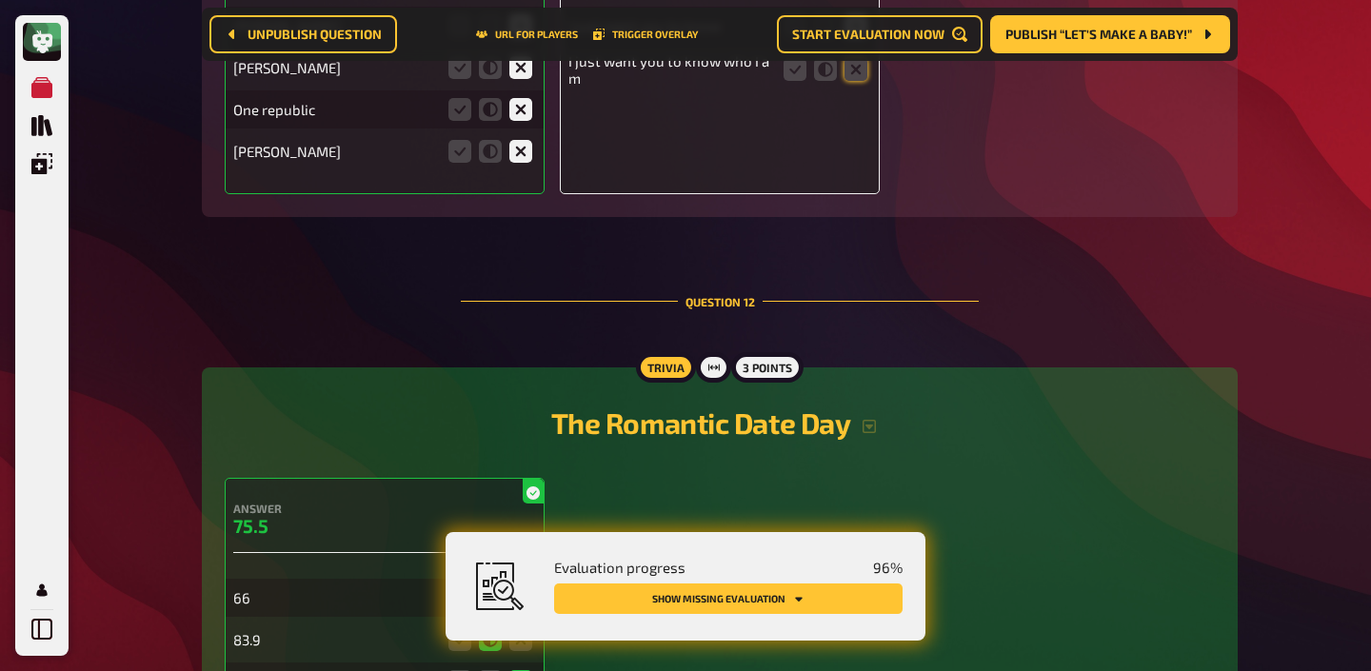
scroll to position [14322, 0]
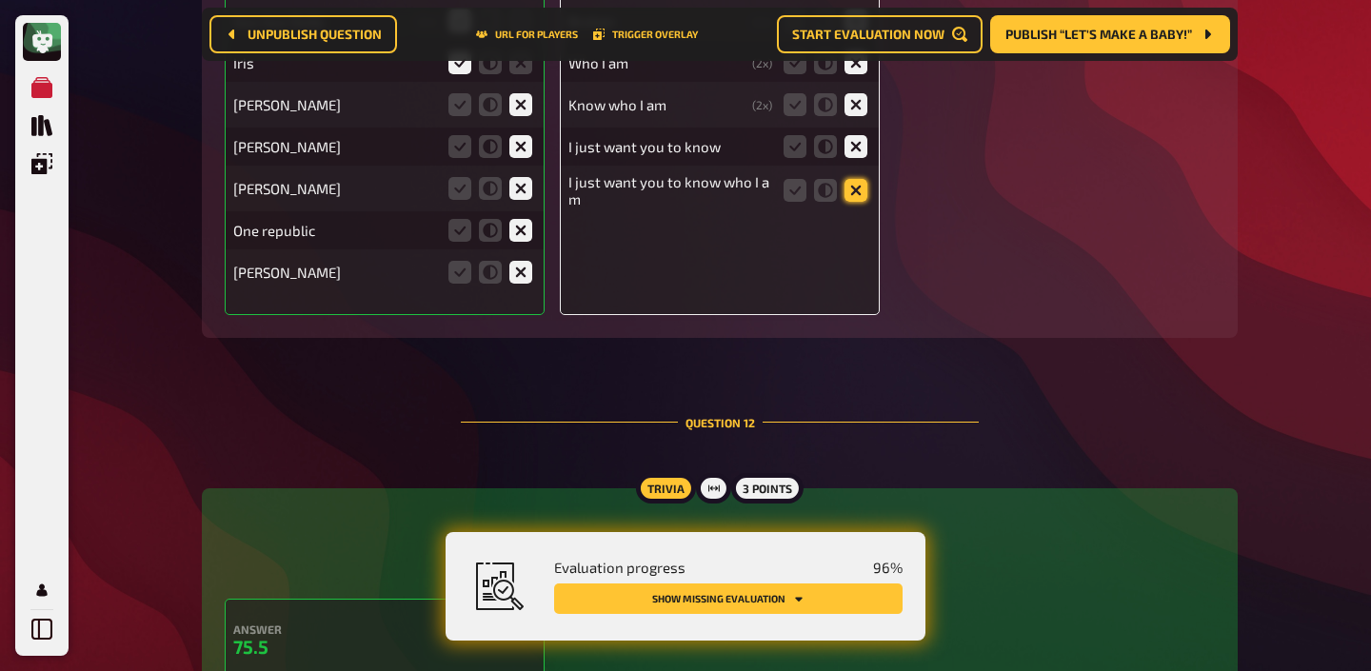
click at [853, 179] on icon at bounding box center [855, 190] width 23 height 23
click at [0, 0] on input "radio" at bounding box center [0, 0] width 0 height 0
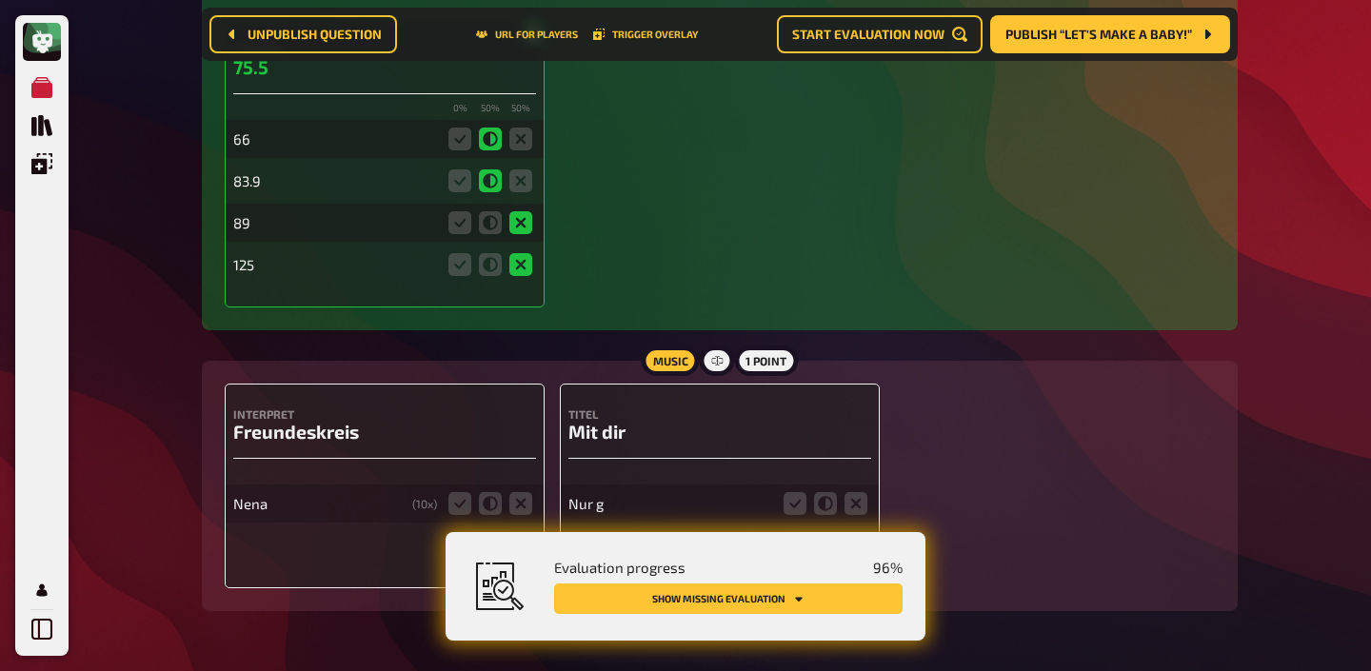
scroll to position [14860, 0]
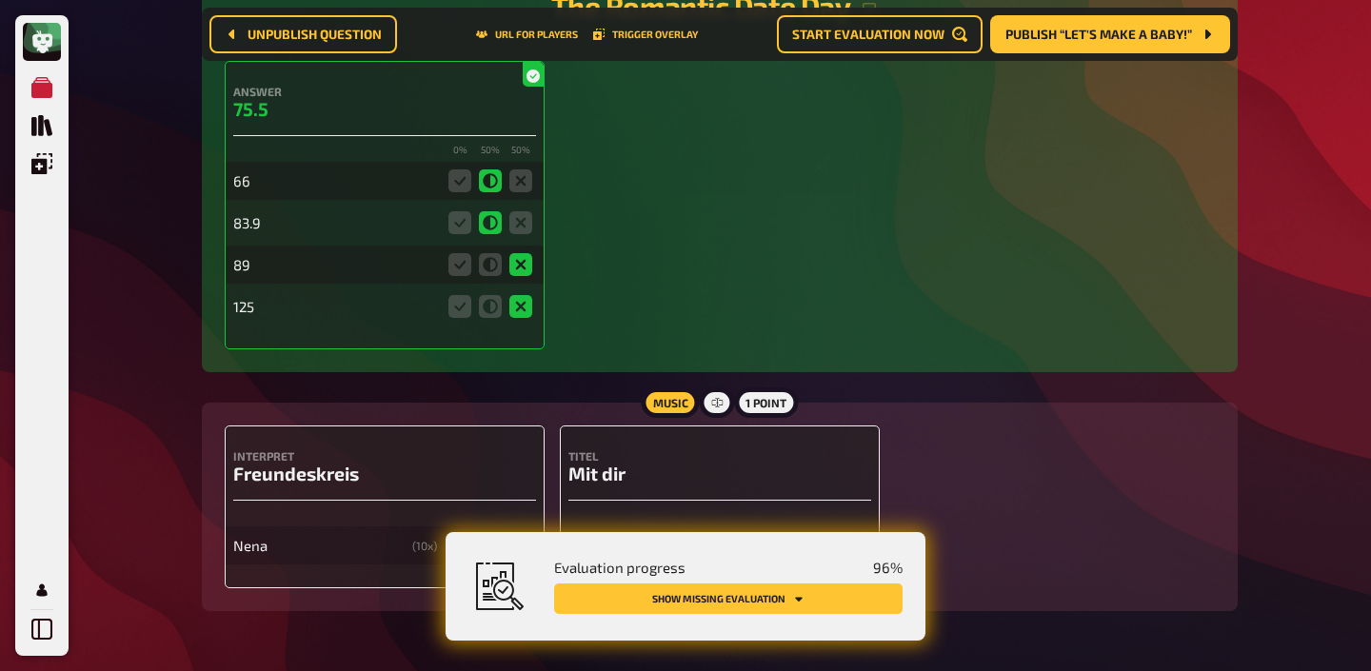
click at [458, 445] on div "Interpret Freundeskreis Nena ( 10 x)" at bounding box center [385, 507] width 320 height 163
click at [453, 534] on icon at bounding box center [459, 545] width 23 height 23
click at [0, 0] on input "radio" at bounding box center [0, 0] width 0 height 0
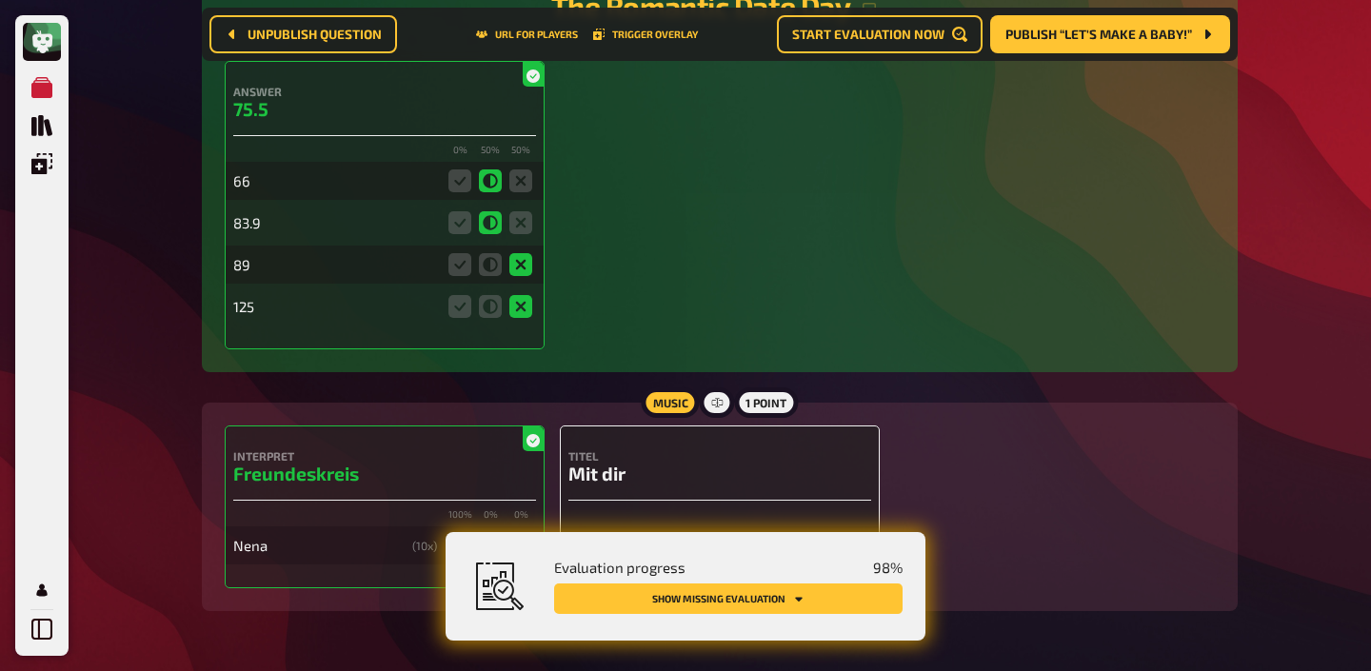
click at [797, 534] on icon at bounding box center [794, 545] width 23 height 23
click at [0, 0] on input "radio" at bounding box center [0, 0] width 0 height 0
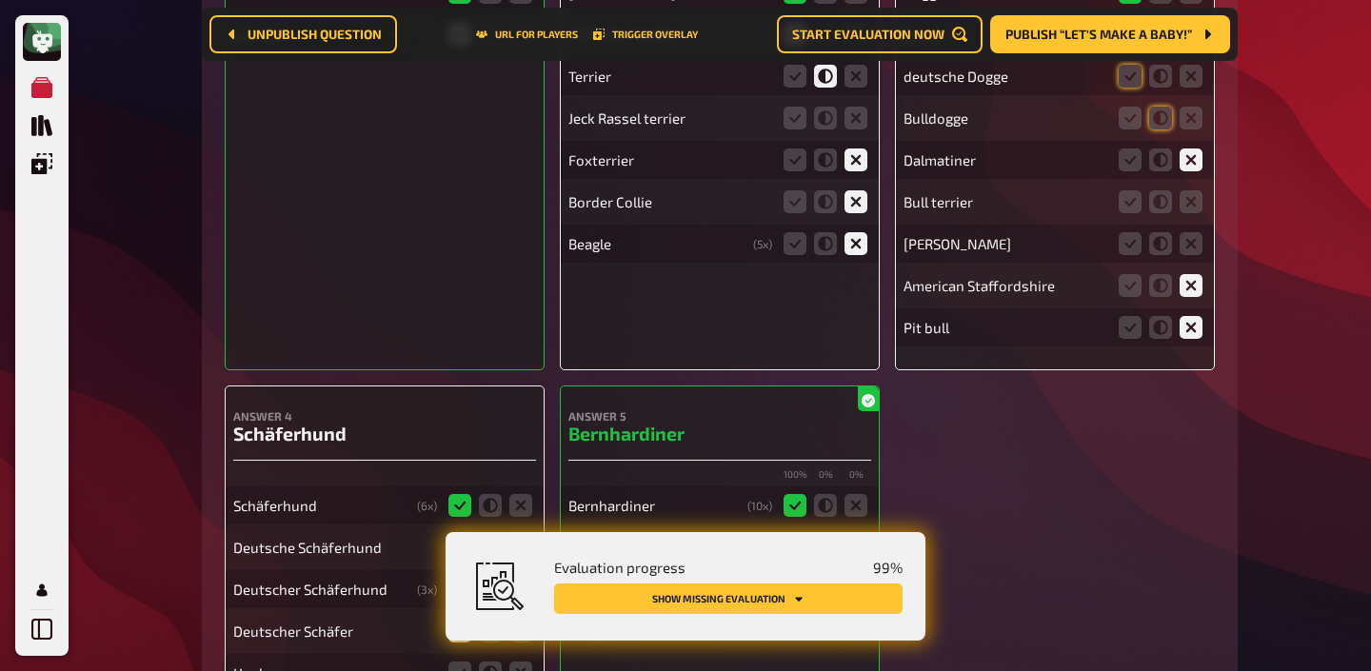
scroll to position [13145, 0]
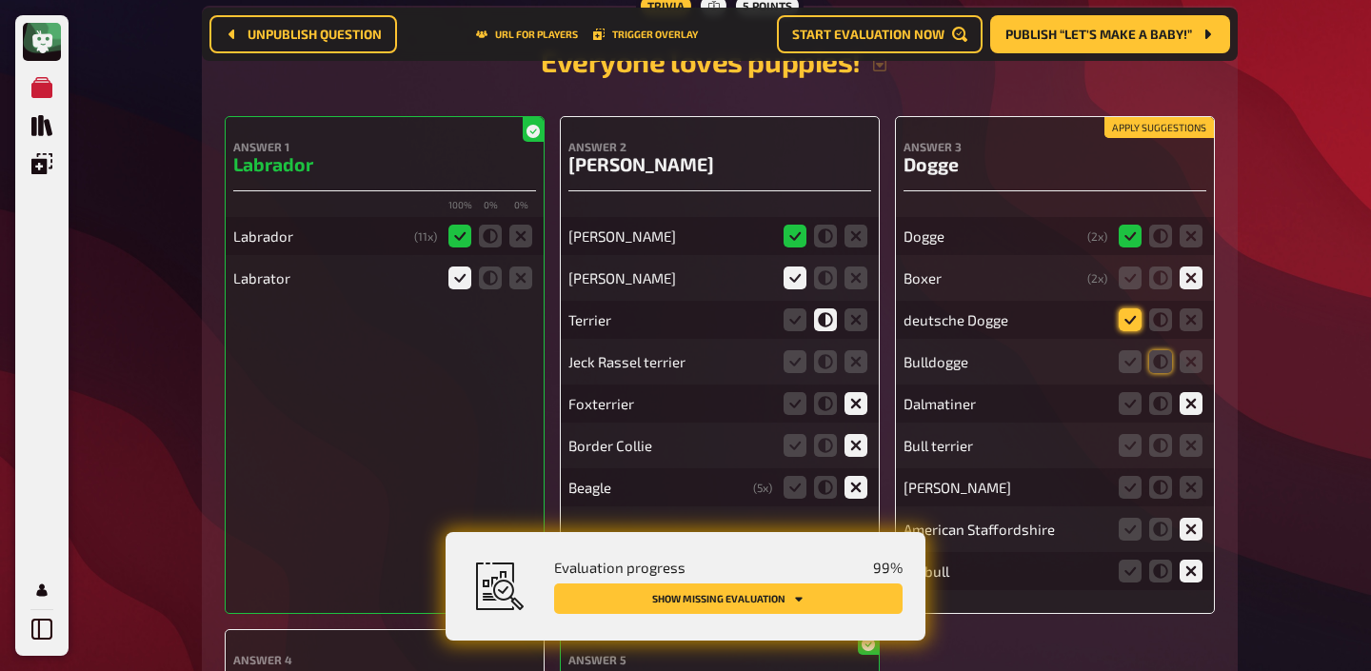
click at [1125, 308] on icon at bounding box center [1130, 319] width 23 height 23
click at [0, 0] on input "radio" at bounding box center [0, 0] width 0 height 0
click at [1152, 350] on icon at bounding box center [1160, 361] width 23 height 23
click at [0, 0] on input "radio" at bounding box center [0, 0] width 0 height 0
click at [1189, 434] on icon at bounding box center [1191, 445] width 23 height 23
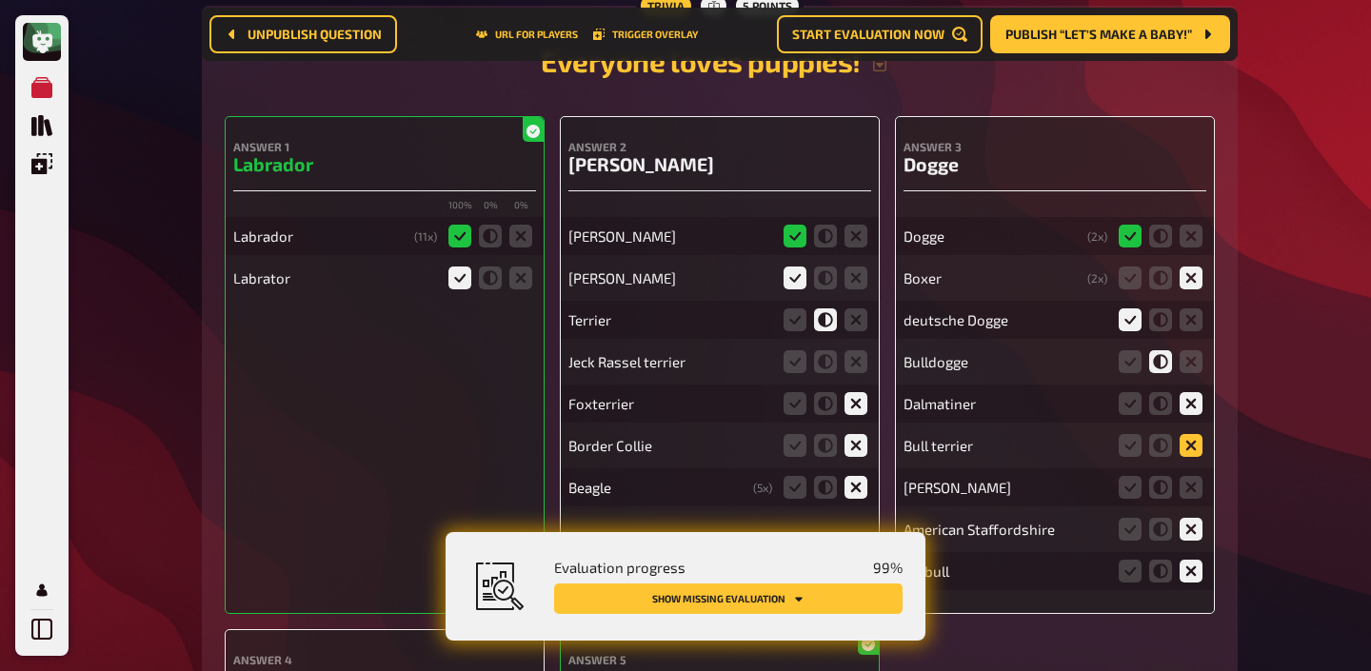
click at [0, 0] on input "radio" at bounding box center [0, 0] width 0 height 0
click at [1187, 476] on icon at bounding box center [1191, 487] width 23 height 23
click at [0, 0] on input "radio" at bounding box center [0, 0] width 0 height 0
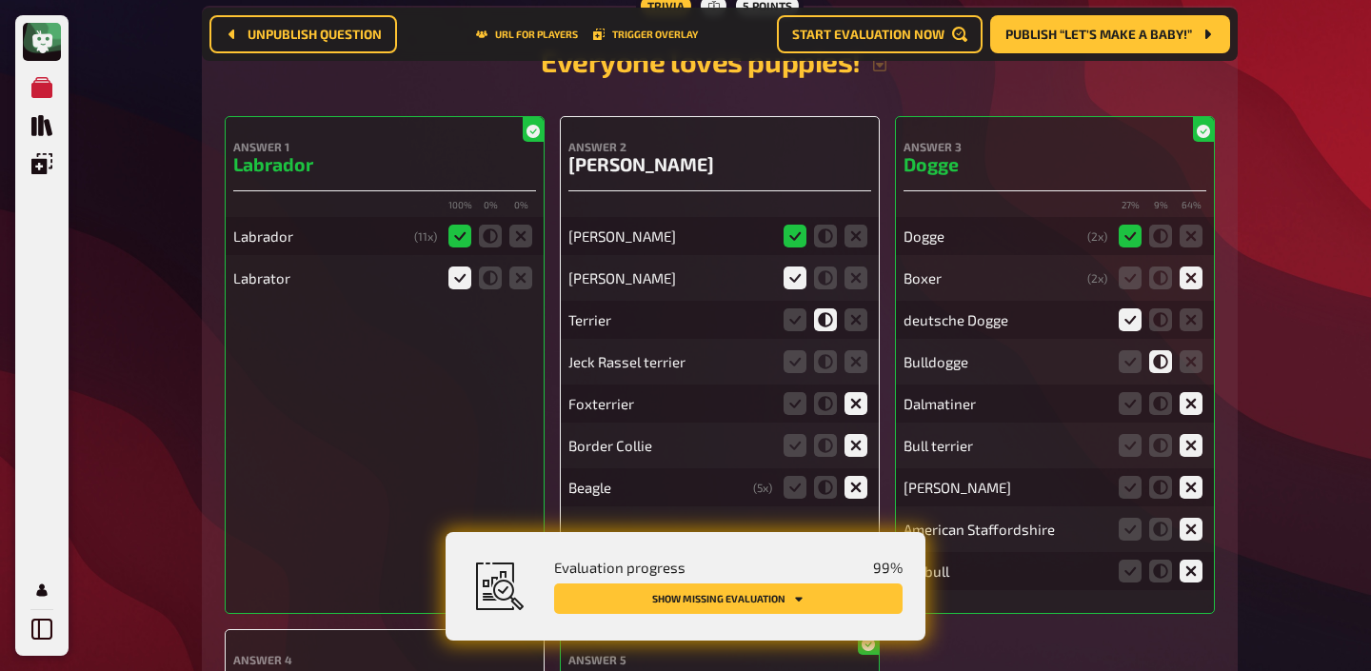
scroll to position [13137, 0]
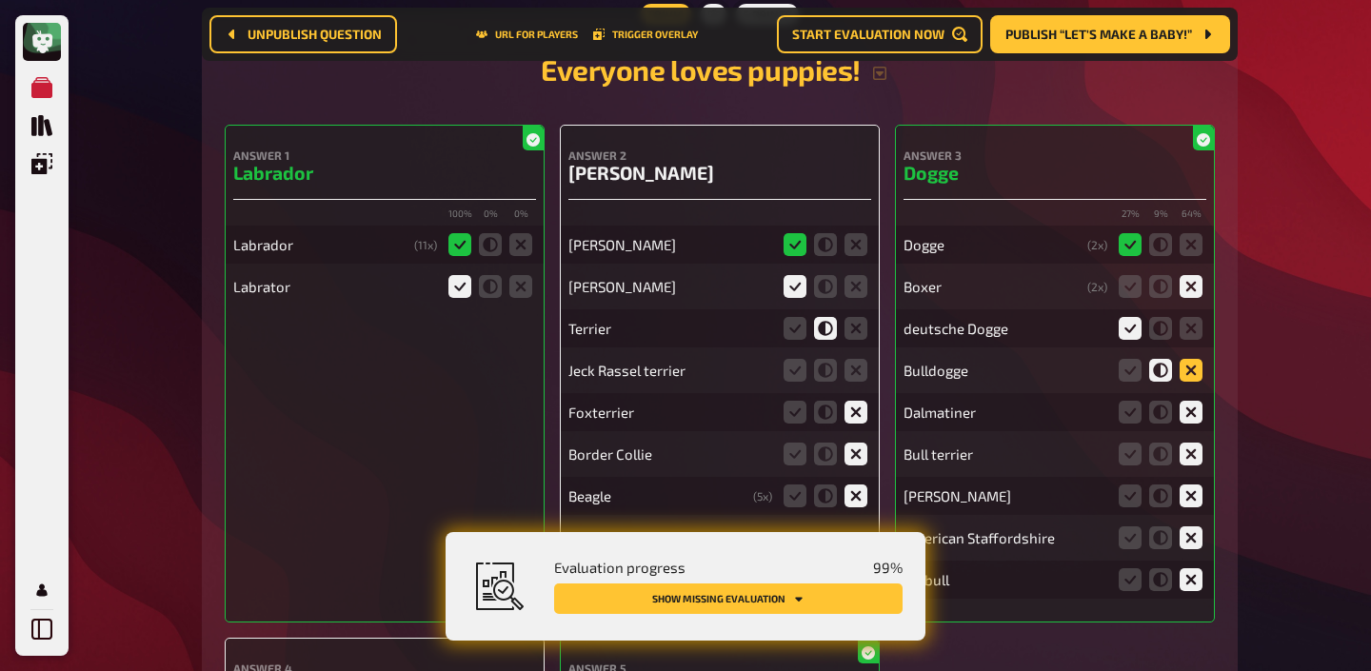
click at [1190, 359] on icon at bounding box center [1191, 370] width 23 height 23
click at [0, 0] on input "radio" at bounding box center [0, 0] width 0 height 0
click at [793, 359] on icon at bounding box center [794, 370] width 23 height 23
click at [0, 0] on input "radio" at bounding box center [0, 0] width 0 height 0
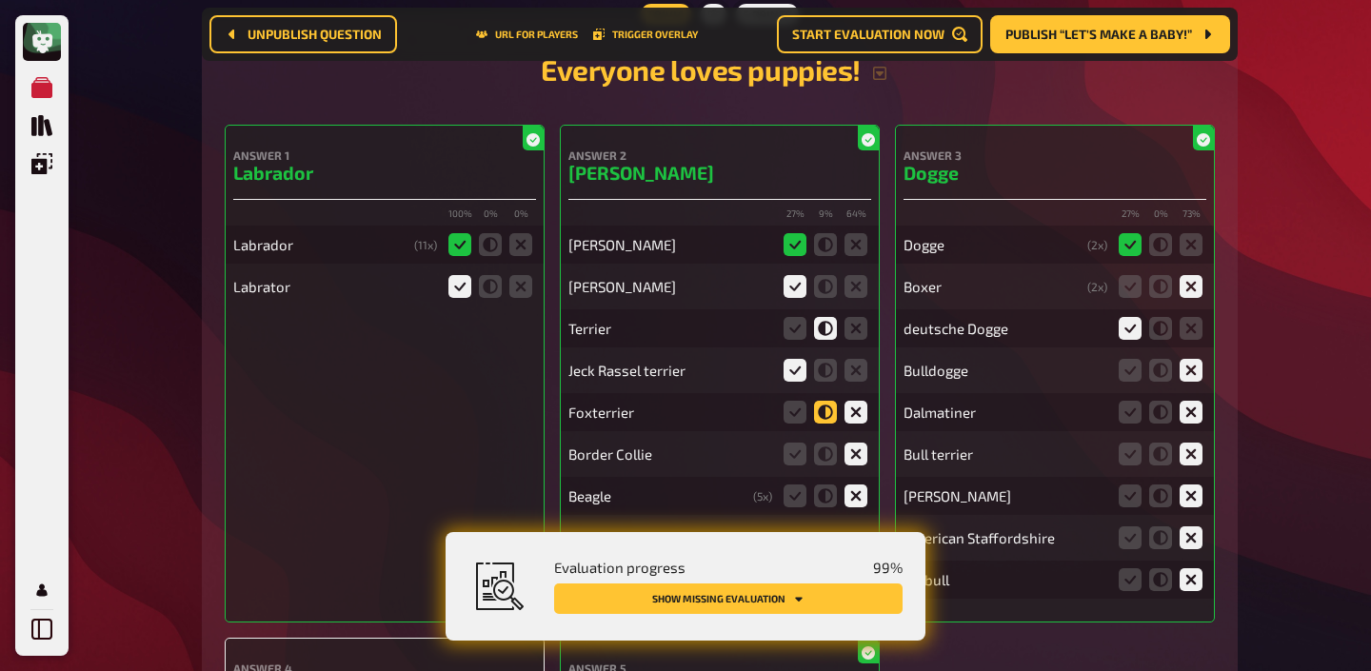
click at [824, 401] on icon at bounding box center [825, 412] width 23 height 23
click at [0, 0] on input "radio" at bounding box center [0, 0] width 0 height 0
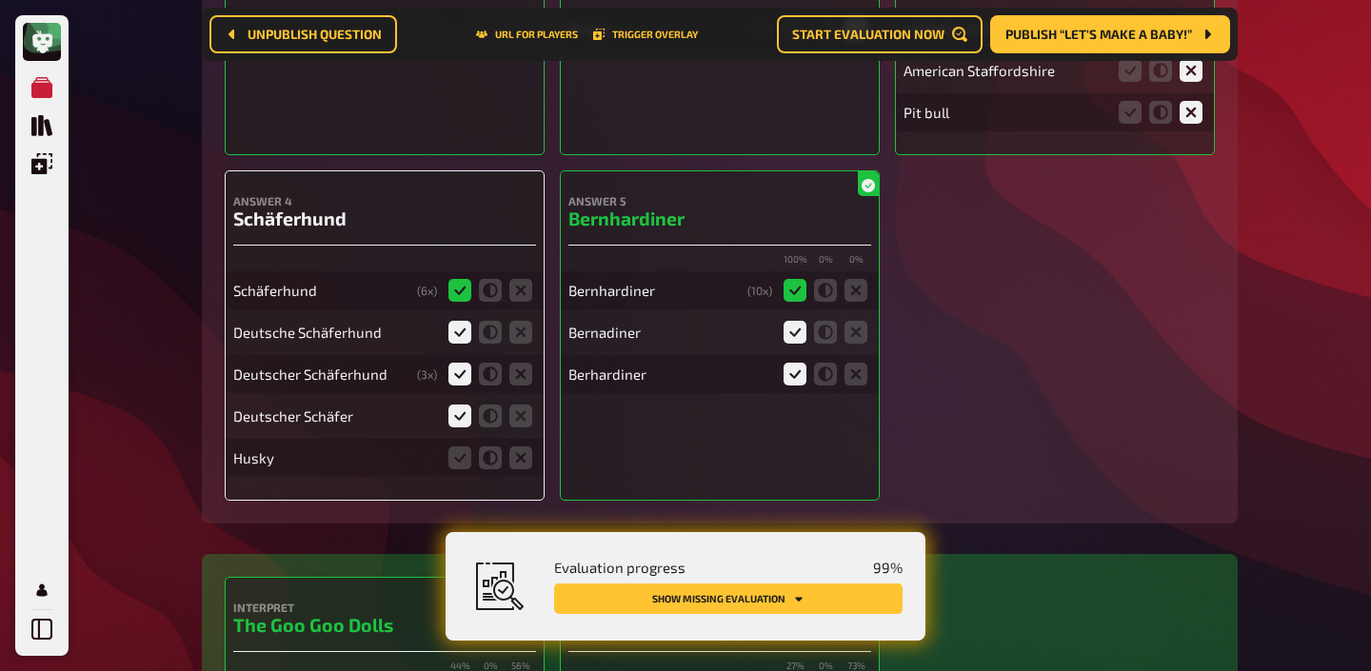
scroll to position [13605, 0]
click at [516, 446] on icon at bounding box center [520, 457] width 23 height 23
click at [0, 0] on input "radio" at bounding box center [0, 0] width 0 height 0
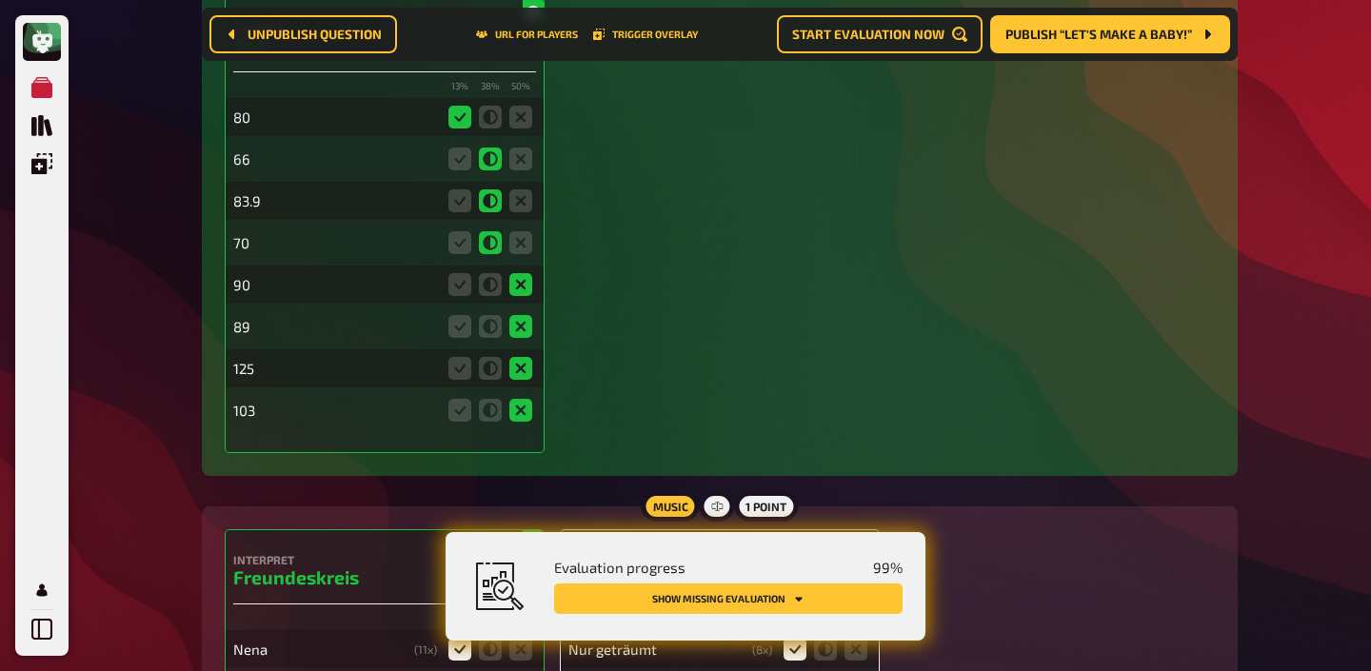
scroll to position [15111, 0]
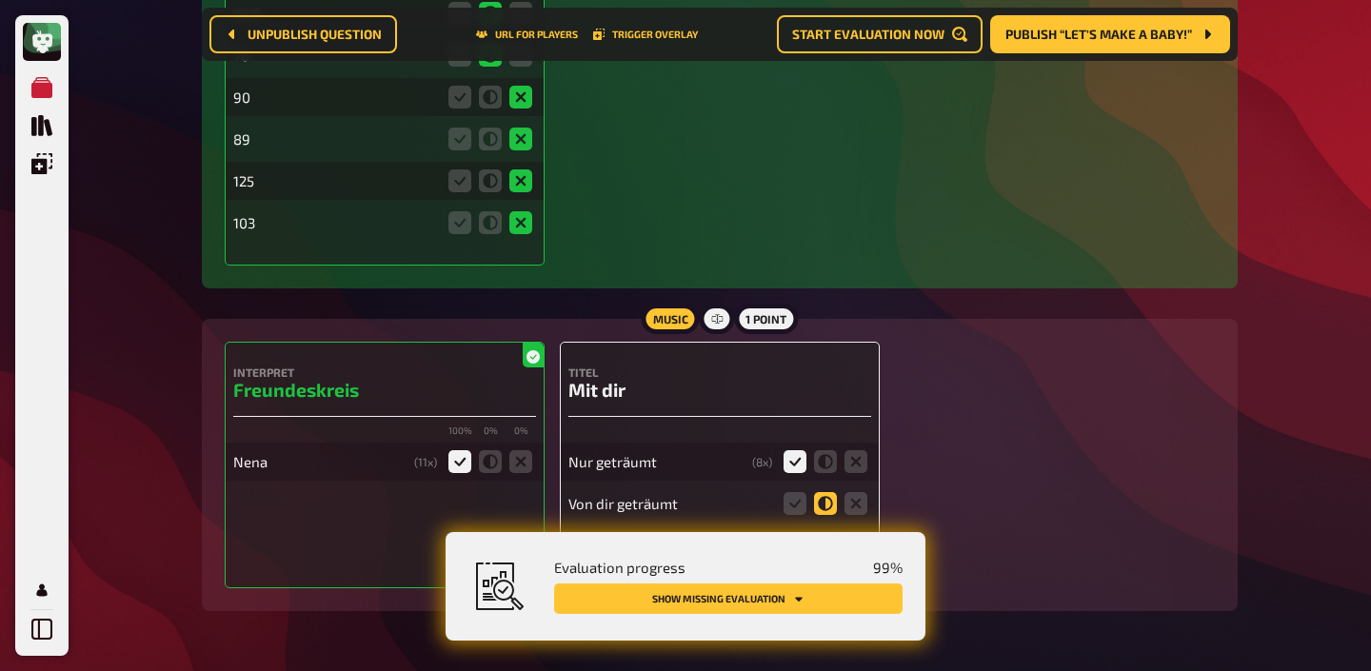
click at [827, 492] on icon at bounding box center [825, 503] width 23 height 23
click at [0, 0] on input "radio" at bounding box center [0, 0] width 0 height 0
click at [796, 534] on icon at bounding box center [794, 545] width 23 height 23
click at [0, 0] on input "radio" at bounding box center [0, 0] width 0 height 0
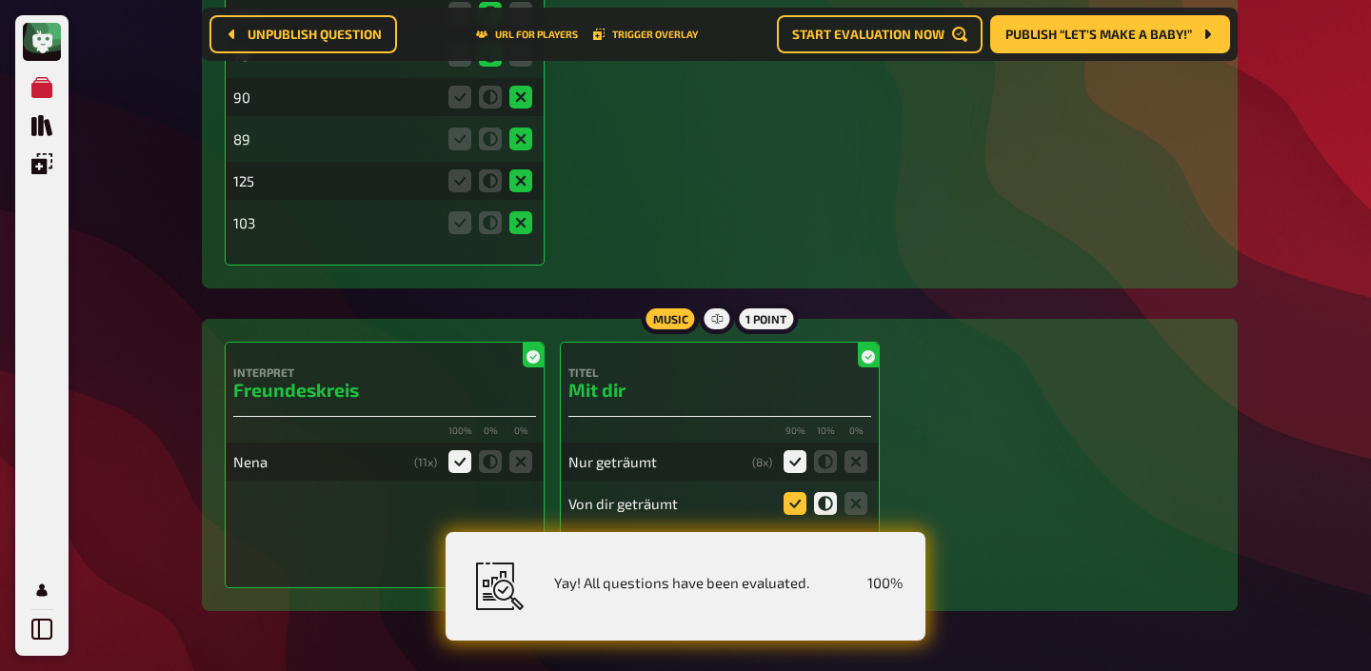
click at [796, 492] on icon at bounding box center [794, 503] width 23 height 23
click at [0, 0] on input "radio" at bounding box center [0, 0] width 0 height 0
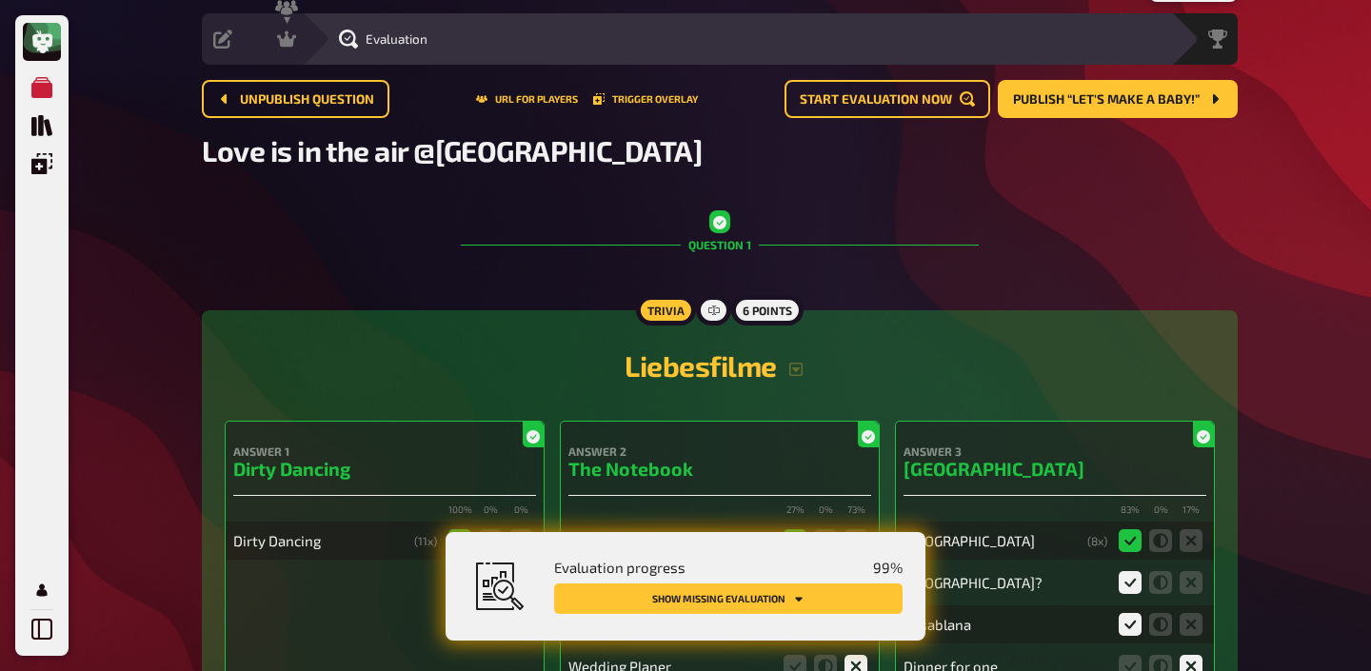
scroll to position [0, 0]
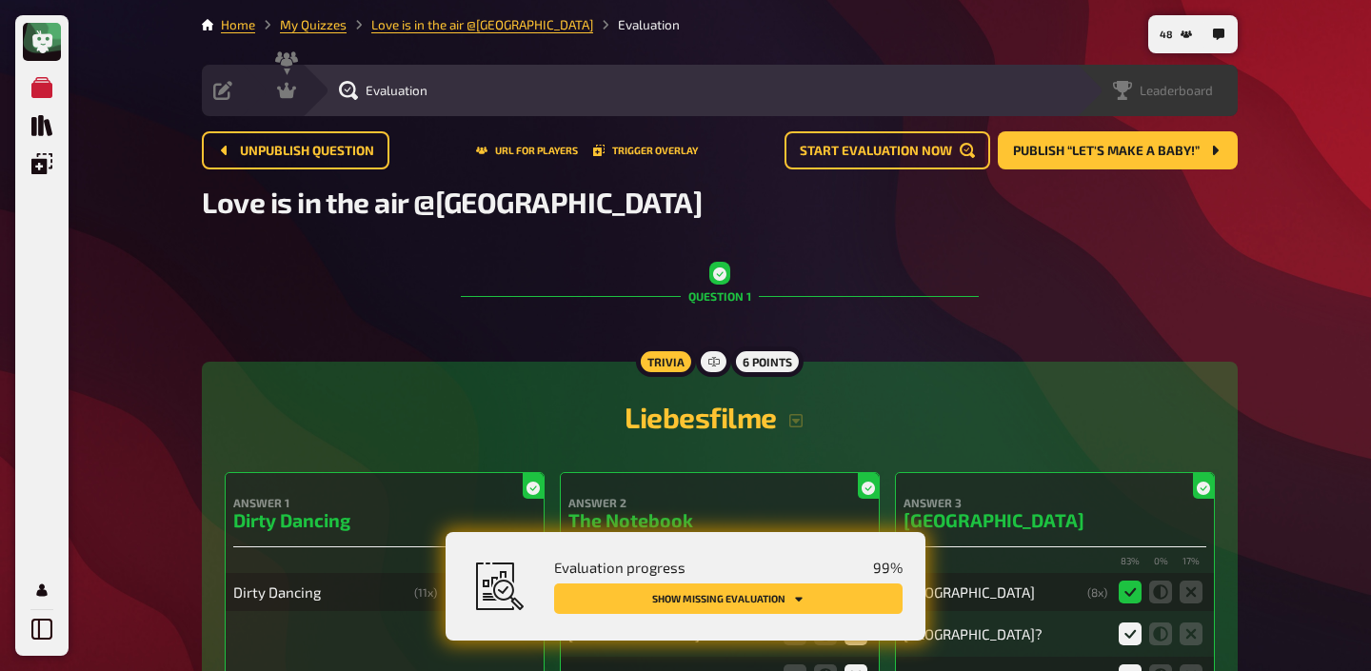
click at [1200, 79] on div "Leaderboard" at bounding box center [1157, 90] width 162 height 51
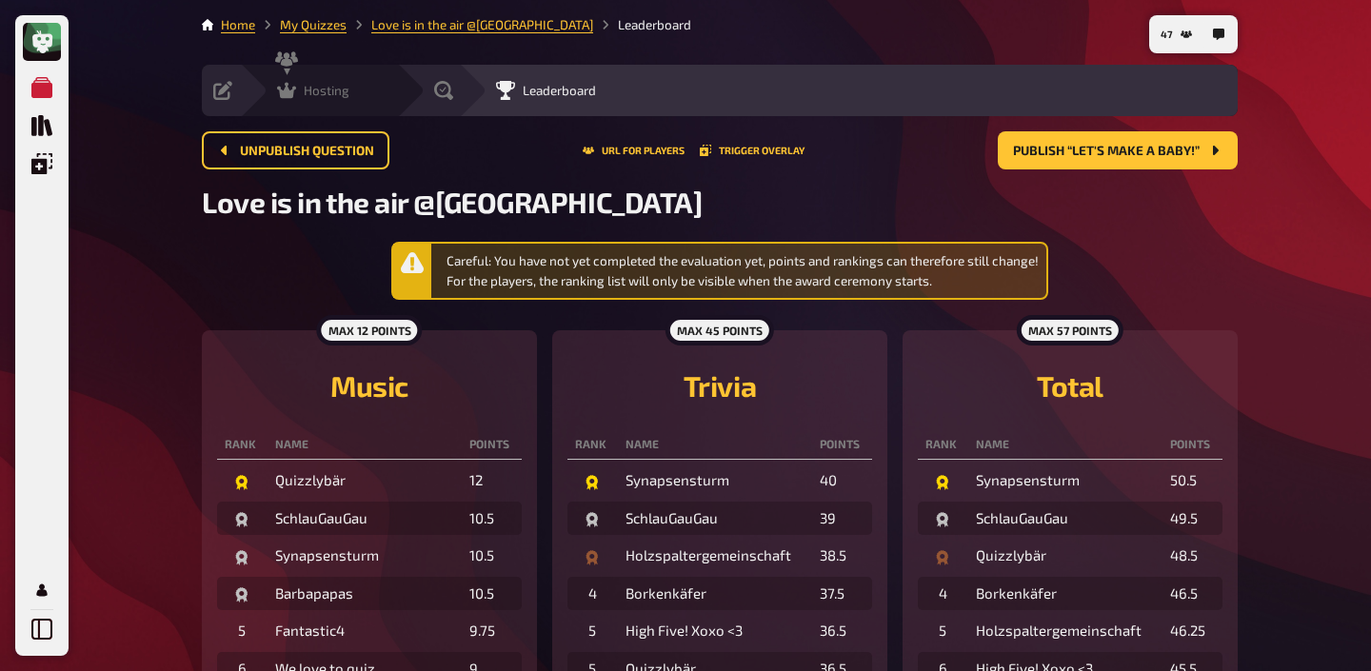
click at [362, 89] on div "Hosting undefined" at bounding box center [331, 90] width 131 height 19
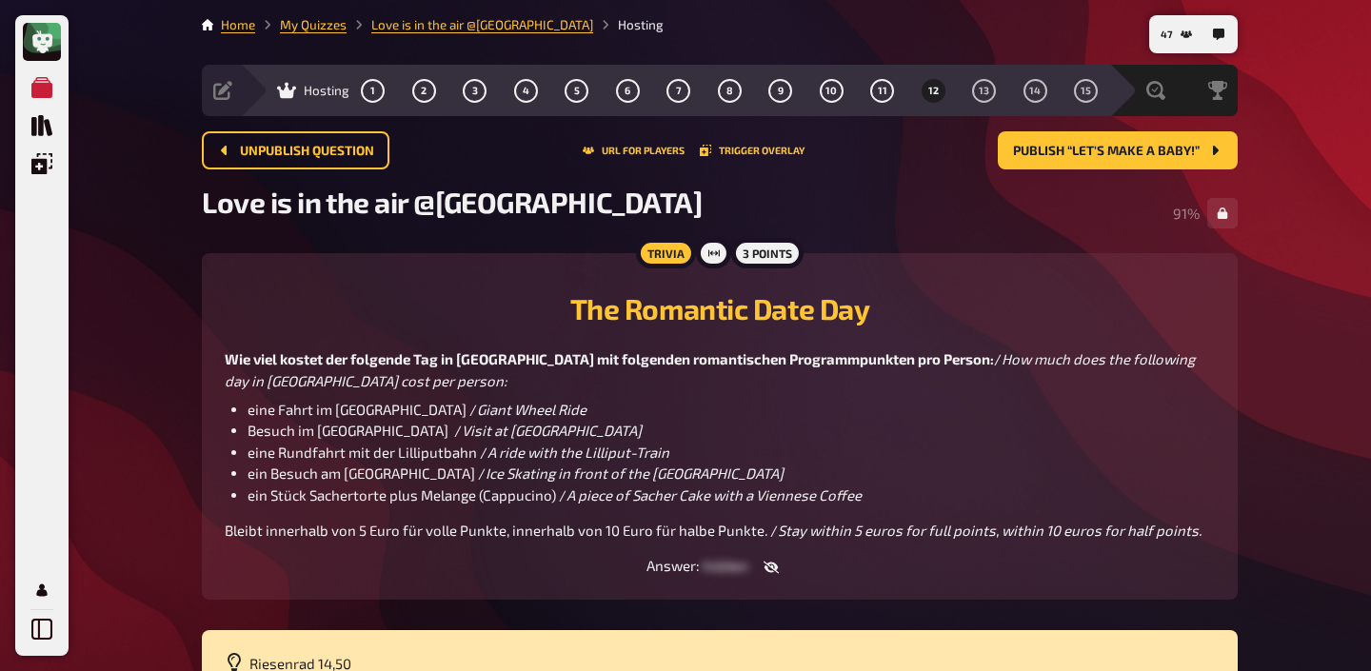
click at [967, 104] on div "Hosting 1 2 3 4 5 6 7 8 9 10 11 12 13 14 15" at bounding box center [674, 90] width 869 height 51
click at [982, 92] on span "13" at bounding box center [984, 91] width 10 height 10
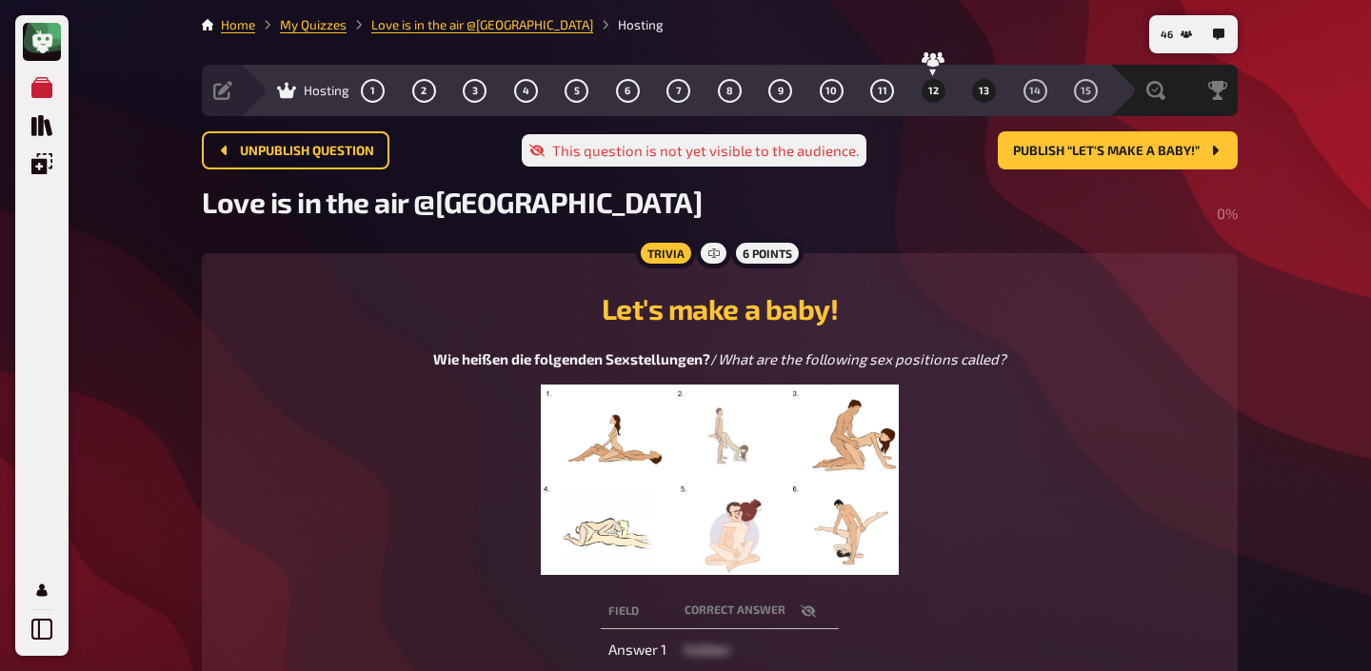
click at [932, 91] on span "12" at bounding box center [933, 91] width 10 height 10
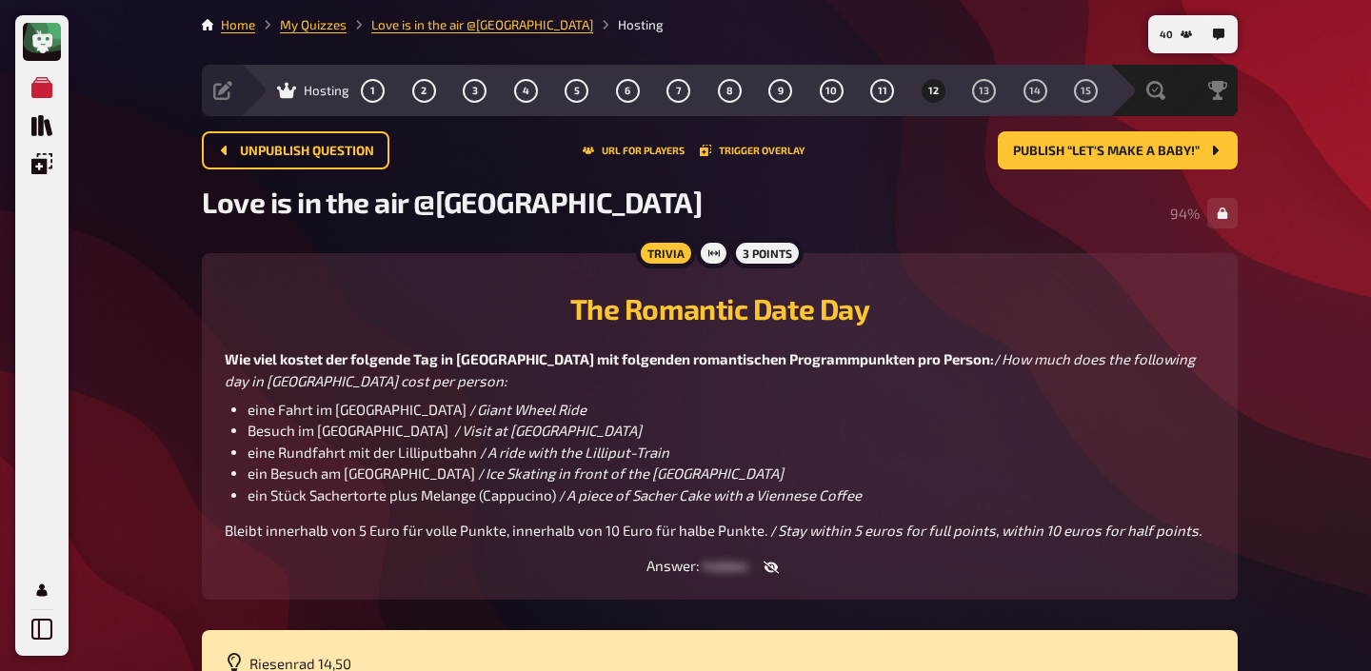
click at [992, 189] on div "Love is in the air @Donau Lodge​ 94 %" at bounding box center [720, 213] width 1036 height 57
click at [990, 93] on button "13" at bounding box center [984, 90] width 30 height 30
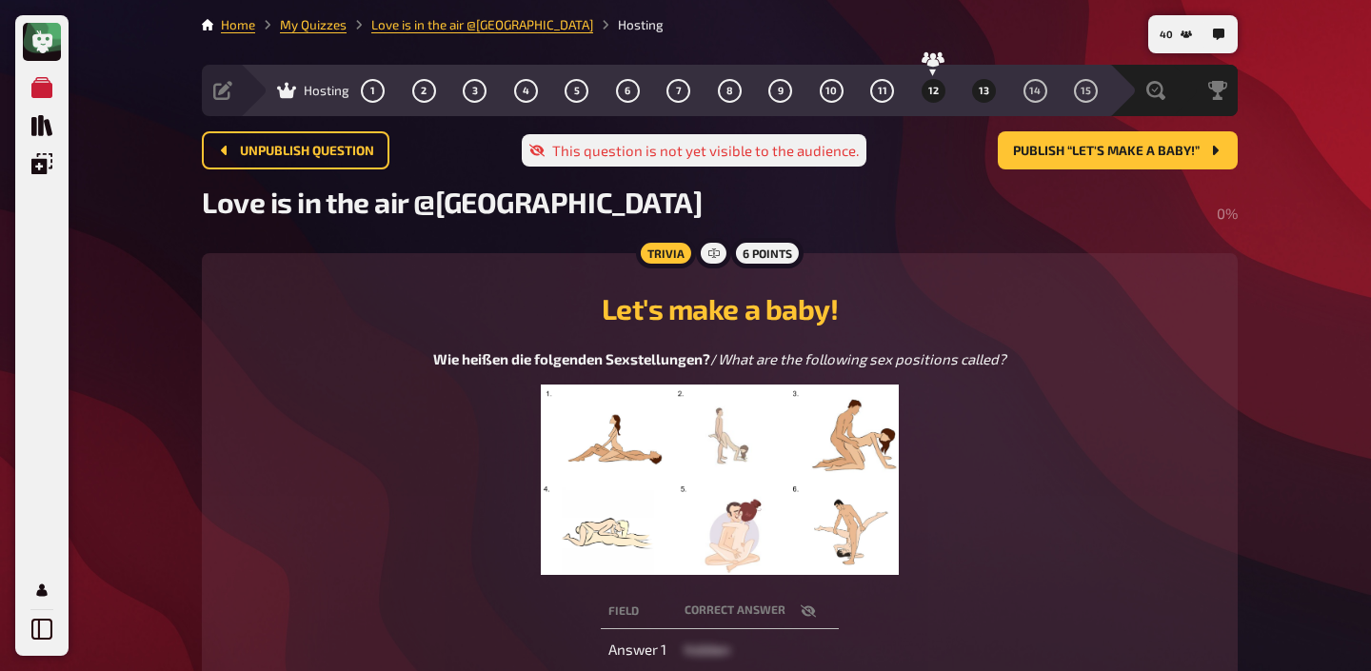
click at [932, 91] on span "12" at bounding box center [933, 91] width 10 height 10
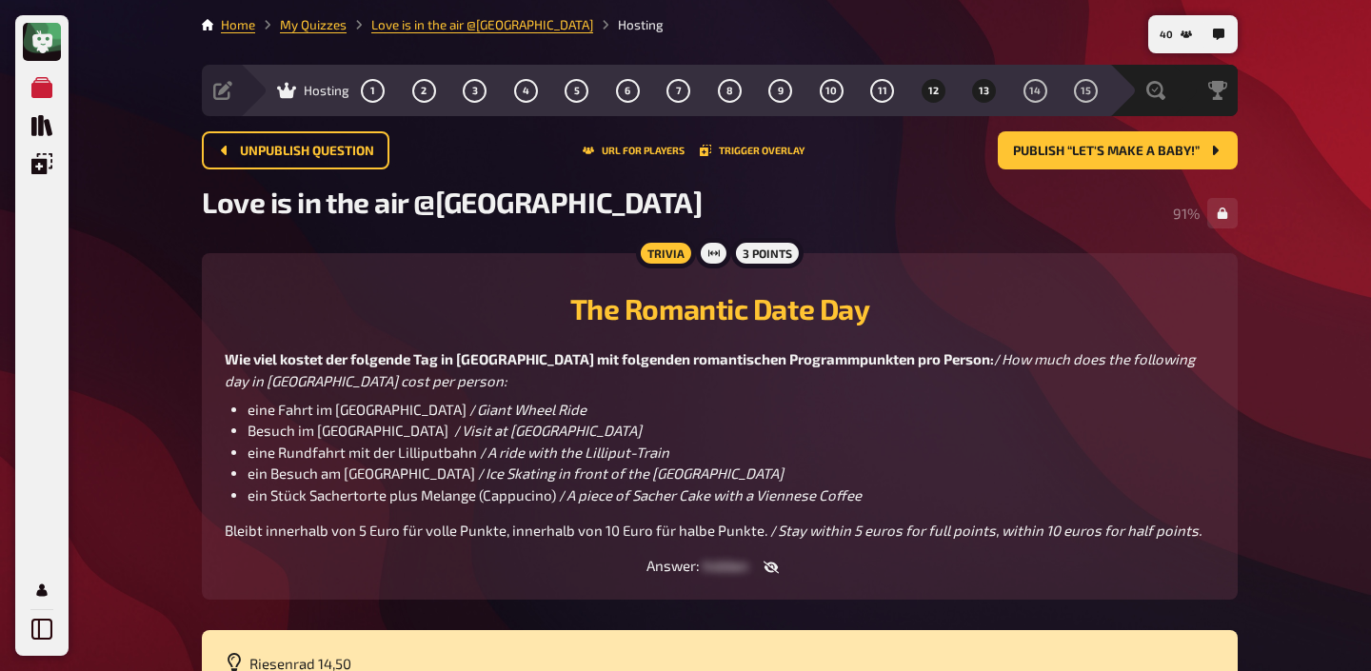
click at [987, 98] on button "13" at bounding box center [984, 90] width 30 height 30
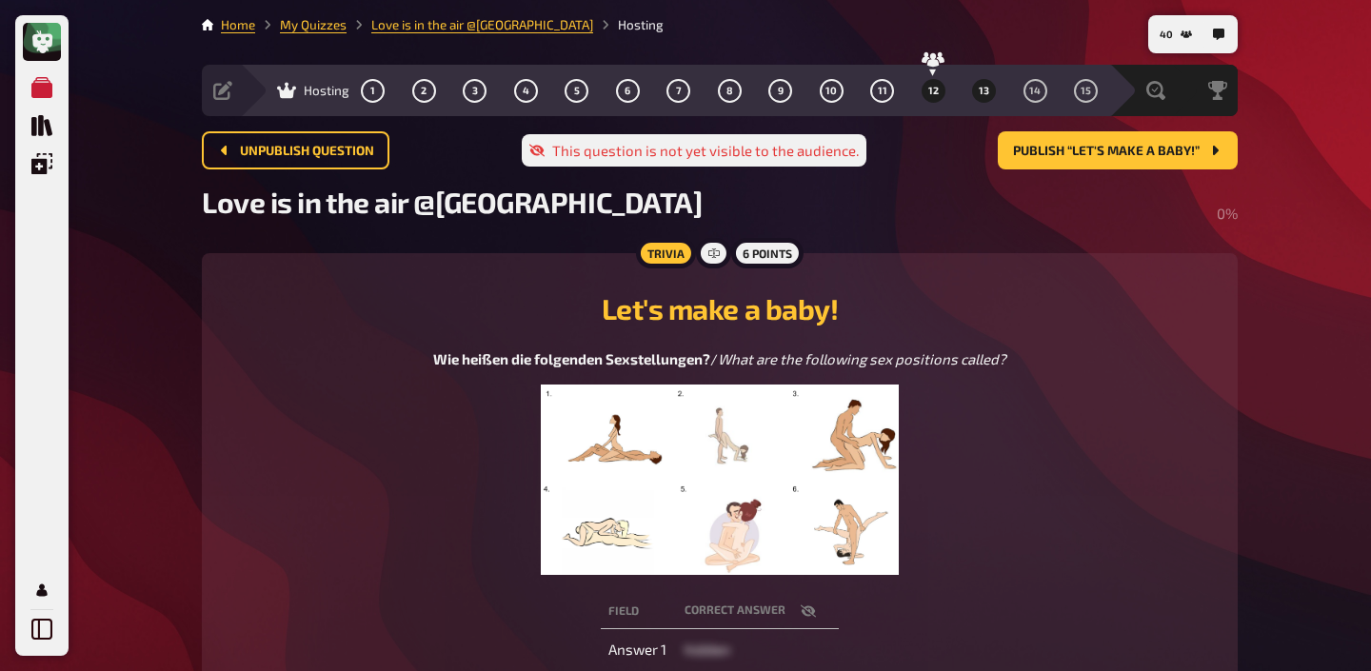
click at [928, 96] on span "12" at bounding box center [933, 91] width 10 height 10
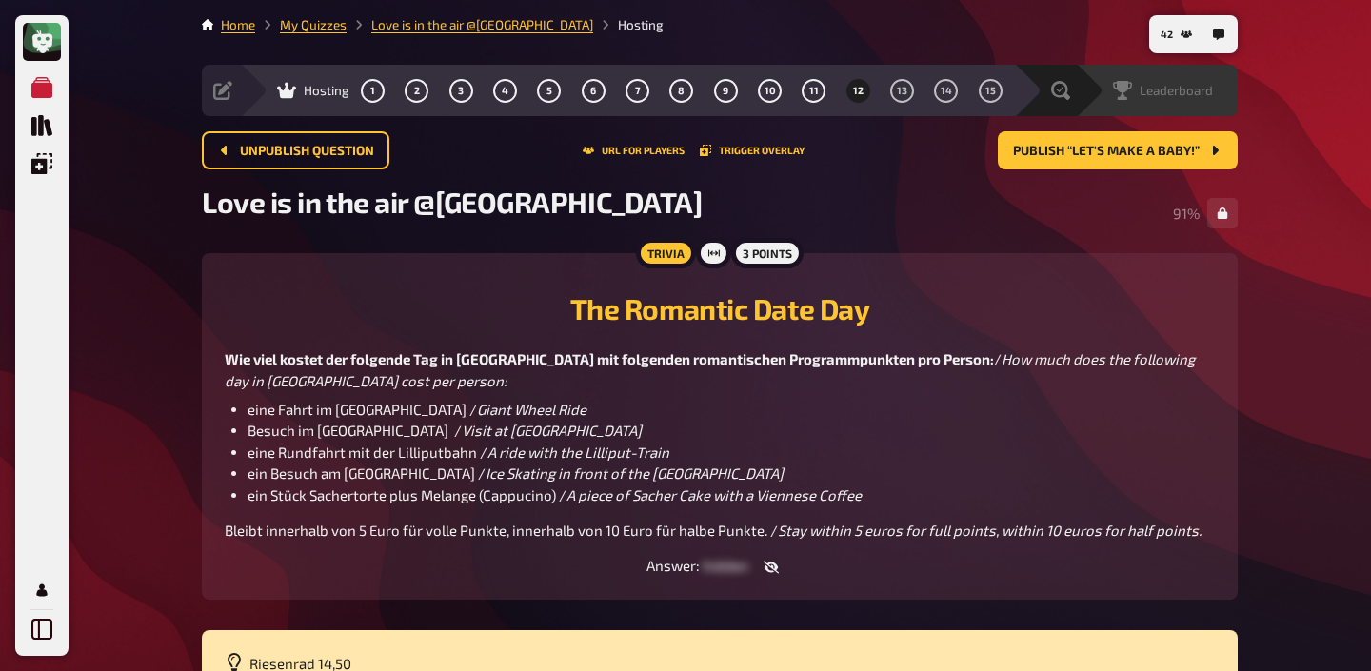
click at [1193, 96] on span "Leaderboard" at bounding box center [1176, 90] width 73 height 15
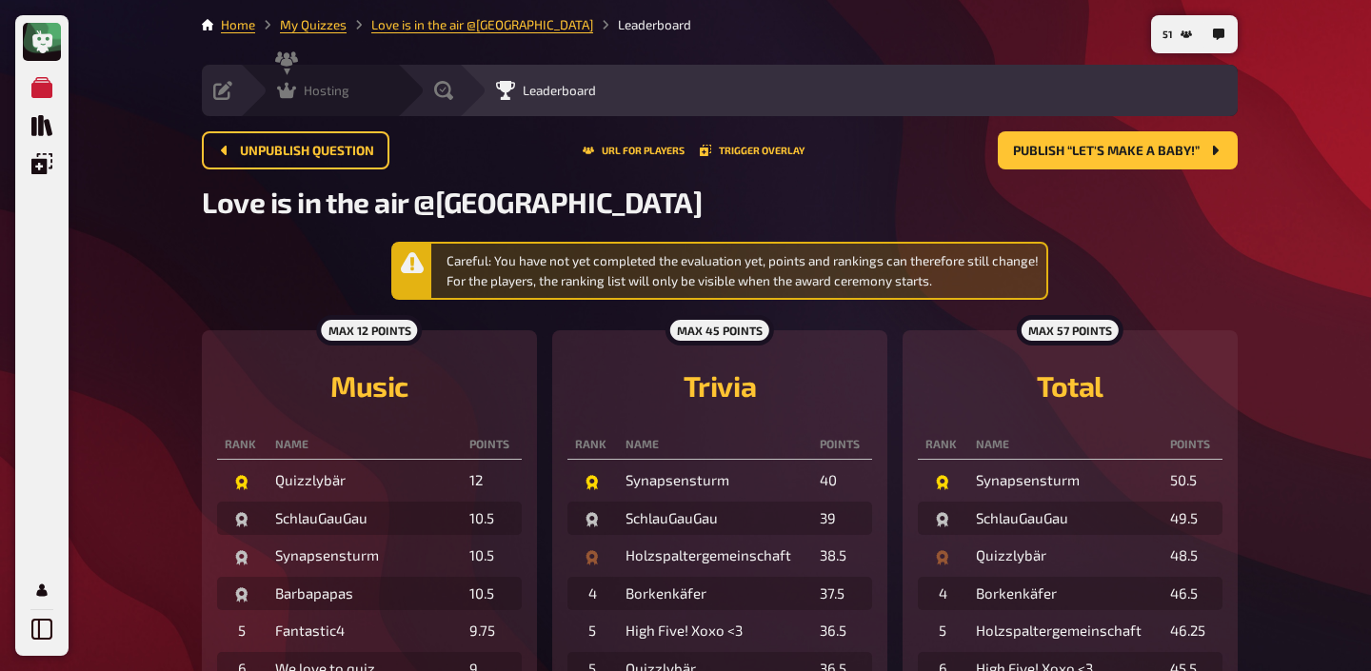
click at [288, 92] on icon at bounding box center [286, 91] width 19 height 16
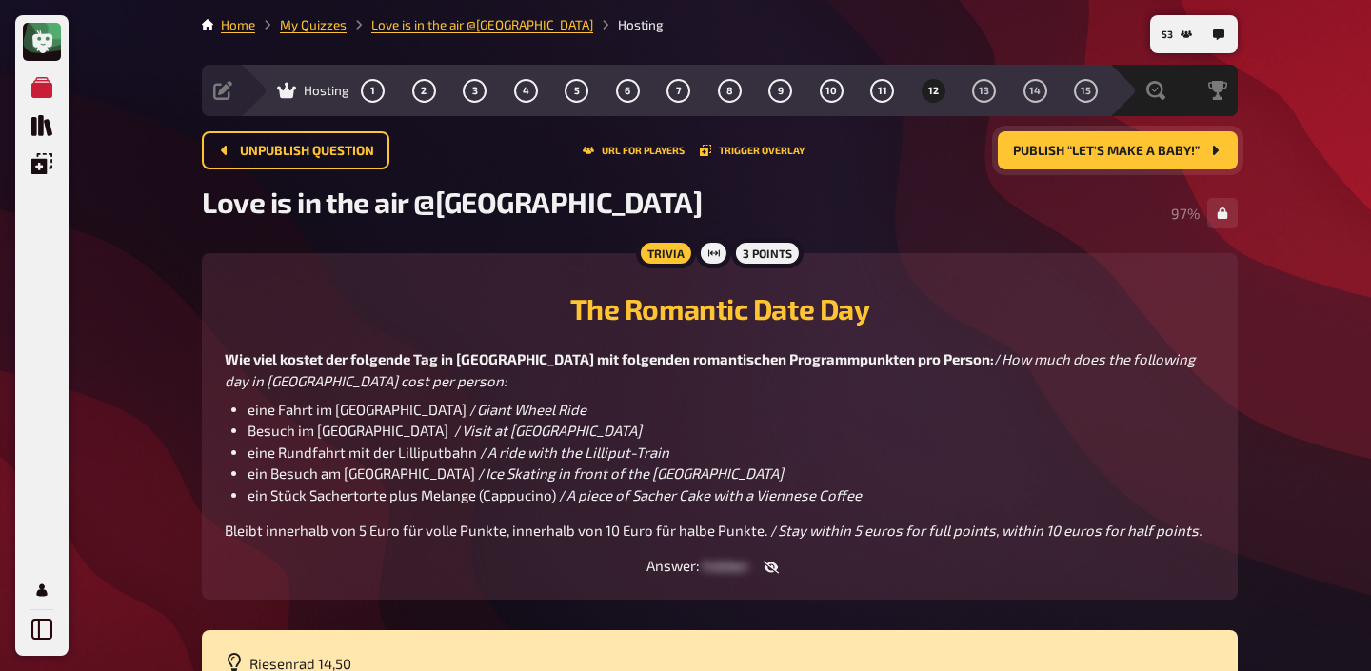
click at [1107, 155] on span "Publish “Let's make a baby!”" at bounding box center [1106, 151] width 187 height 13
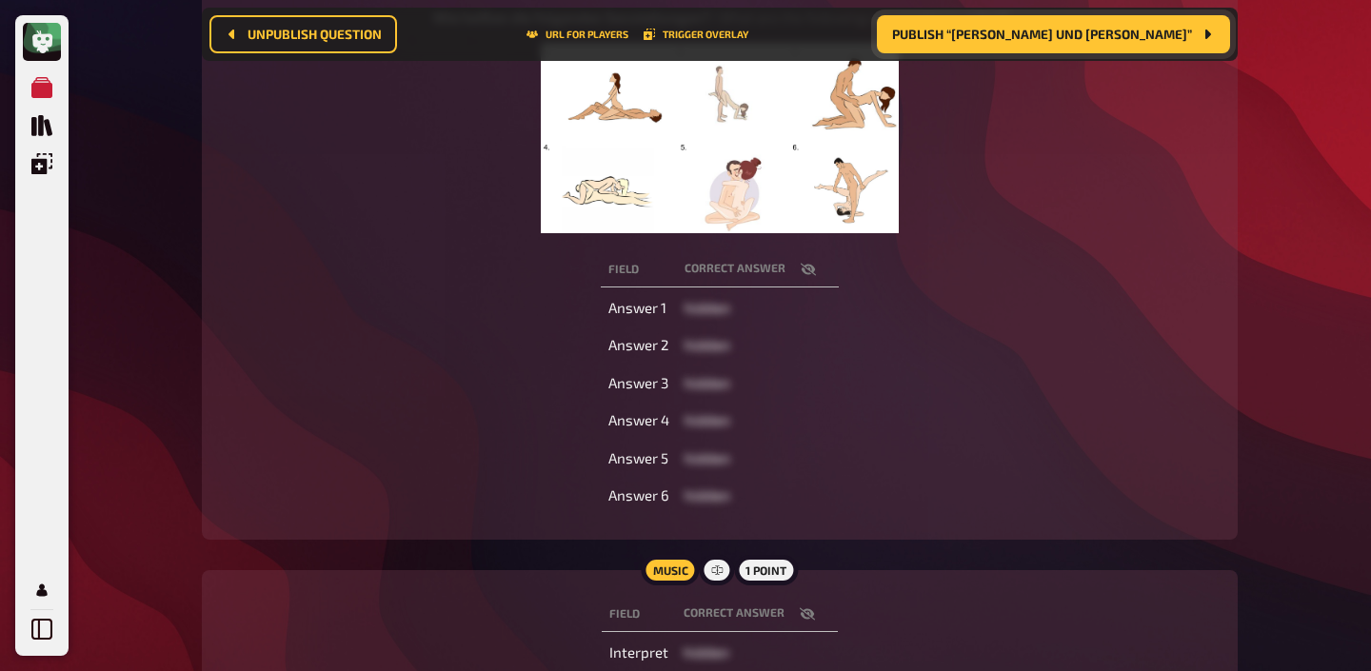
scroll to position [372, 0]
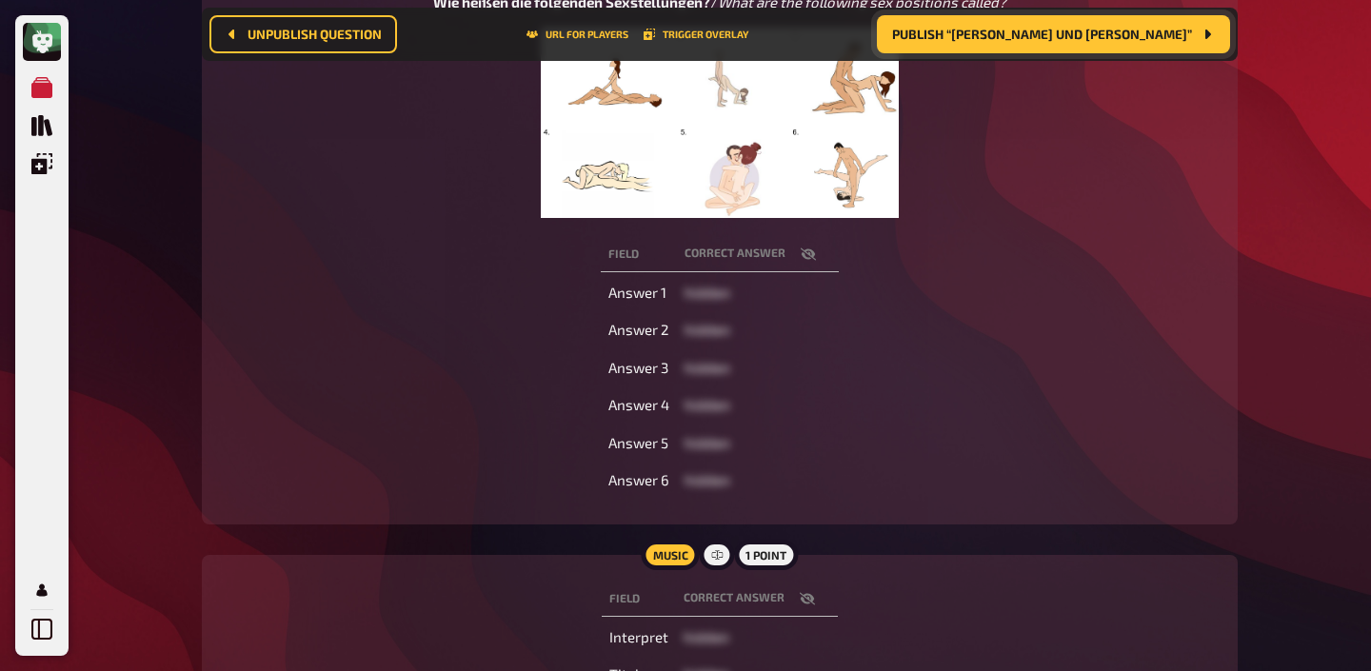
click at [801, 589] on button "button" at bounding box center [807, 598] width 46 height 19
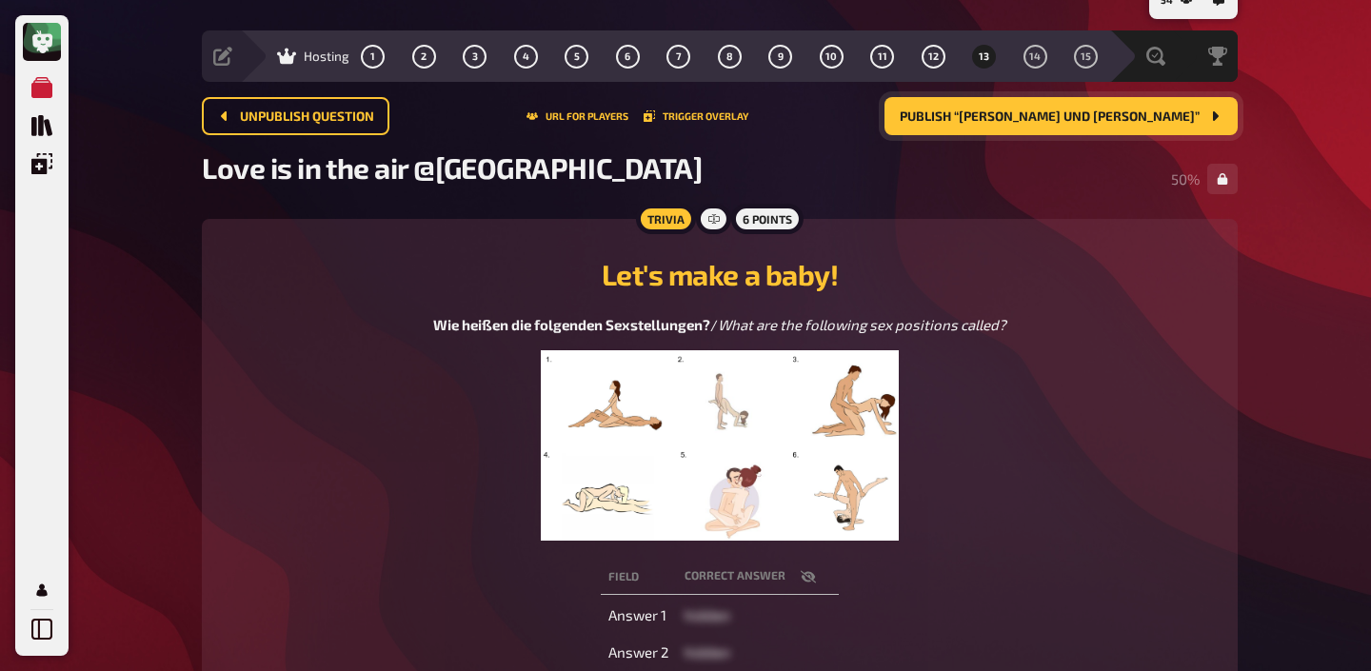
scroll to position [0, 0]
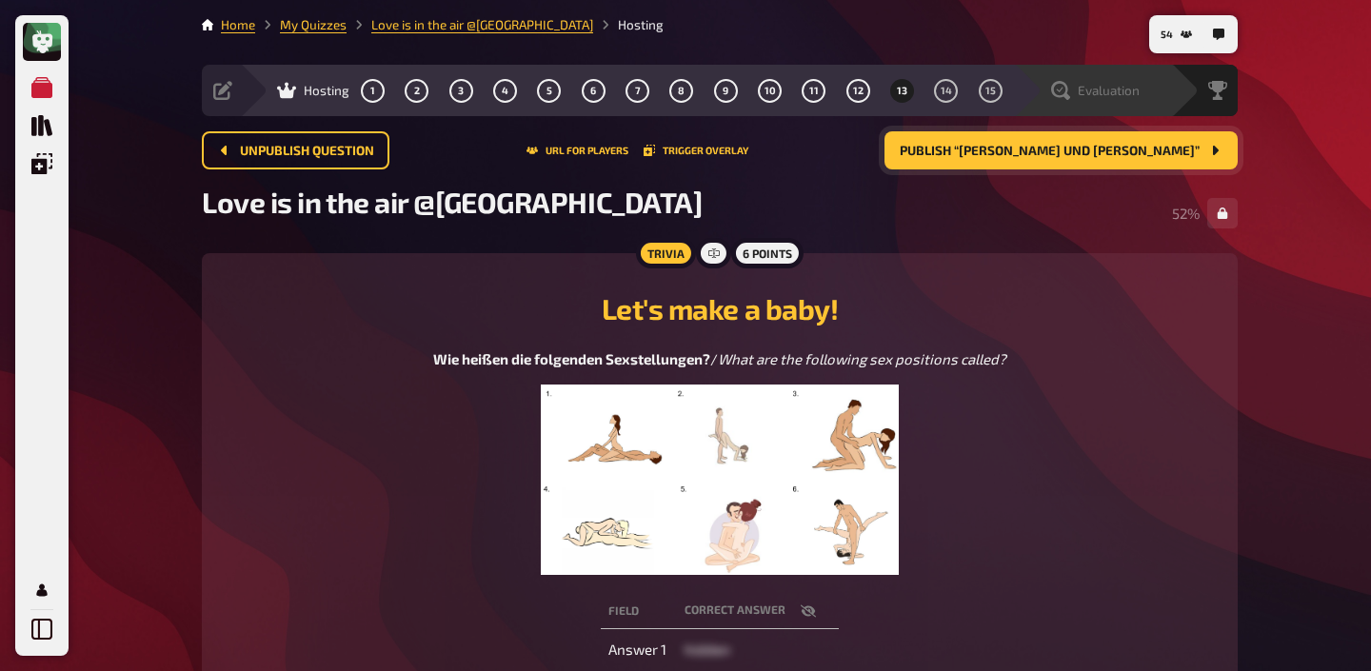
click at [1147, 79] on div "Evaluation" at bounding box center [1092, 90] width 157 height 51
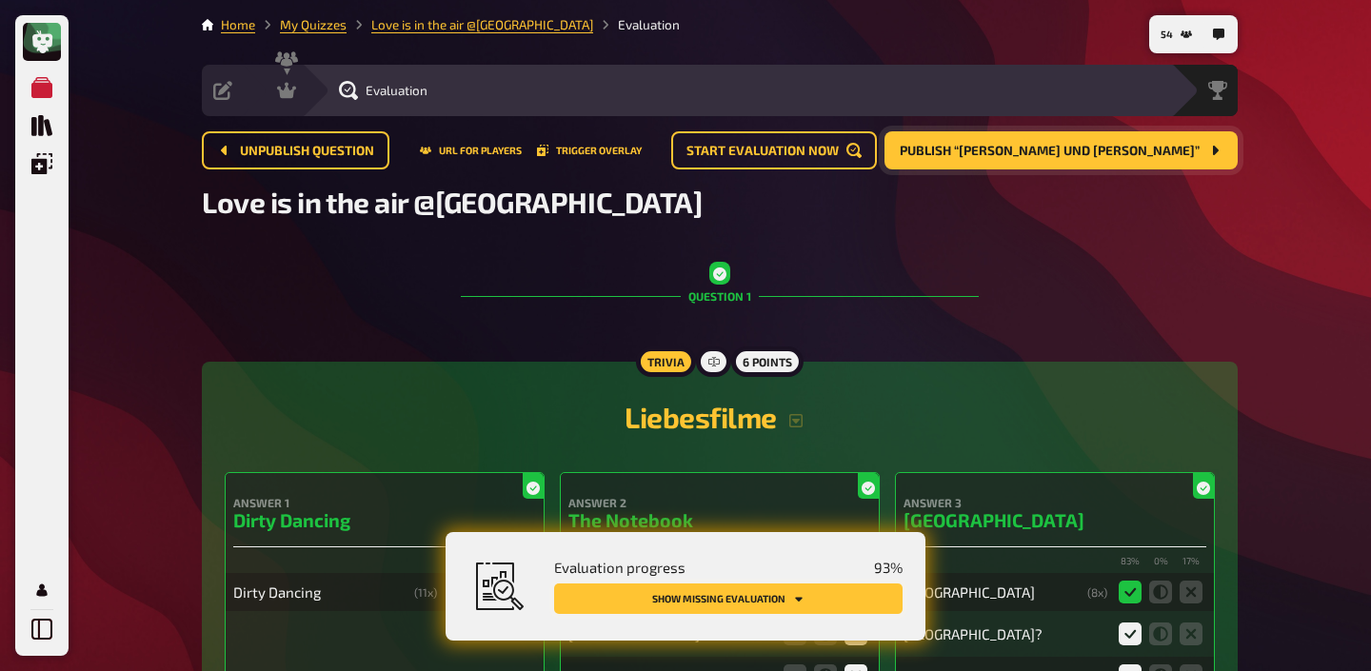
click at [822, 595] on button "Show missing evaluation" at bounding box center [728, 599] width 348 height 30
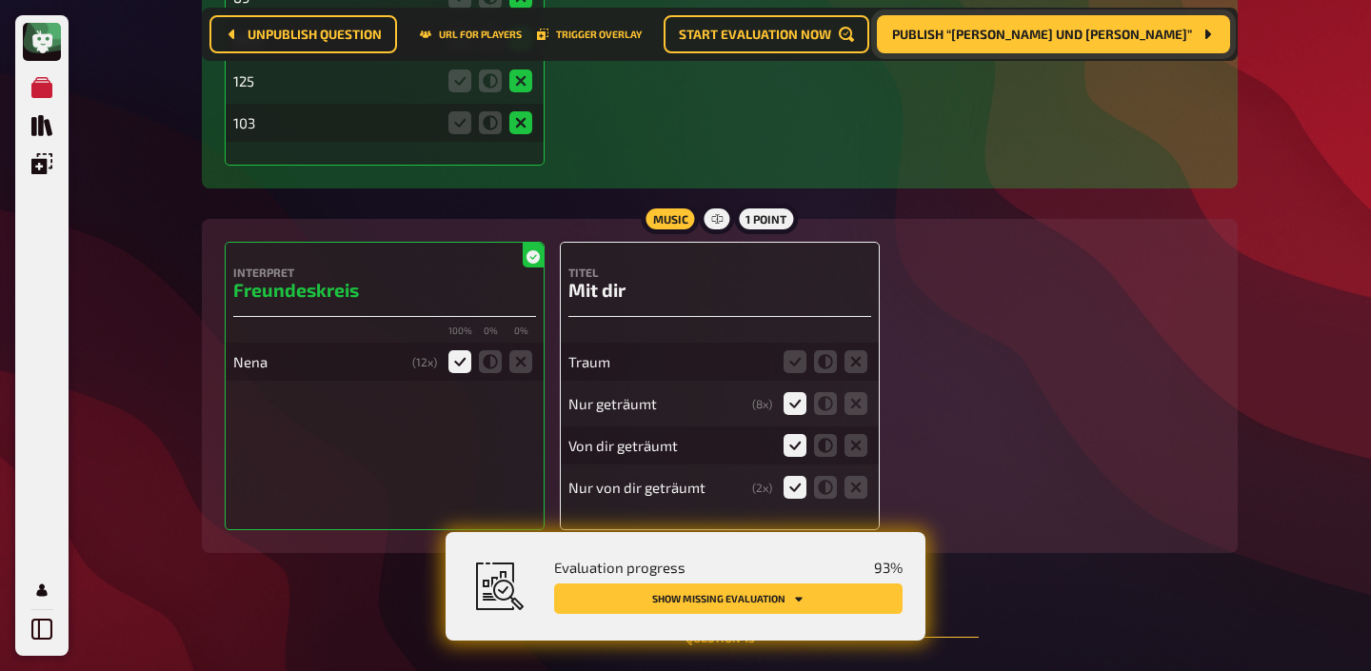
scroll to position [15392, 0]
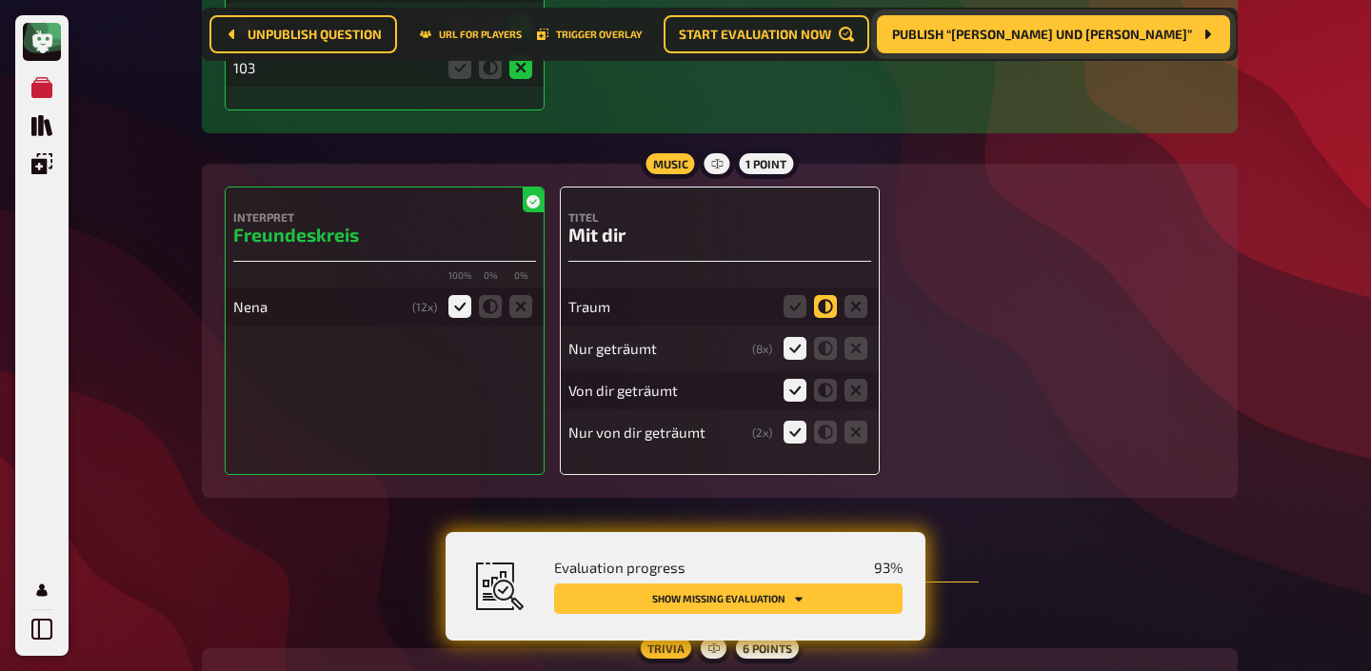
click at [825, 295] on icon at bounding box center [825, 306] width 23 height 23
click at [0, 0] on input "radio" at bounding box center [0, 0] width 0 height 0
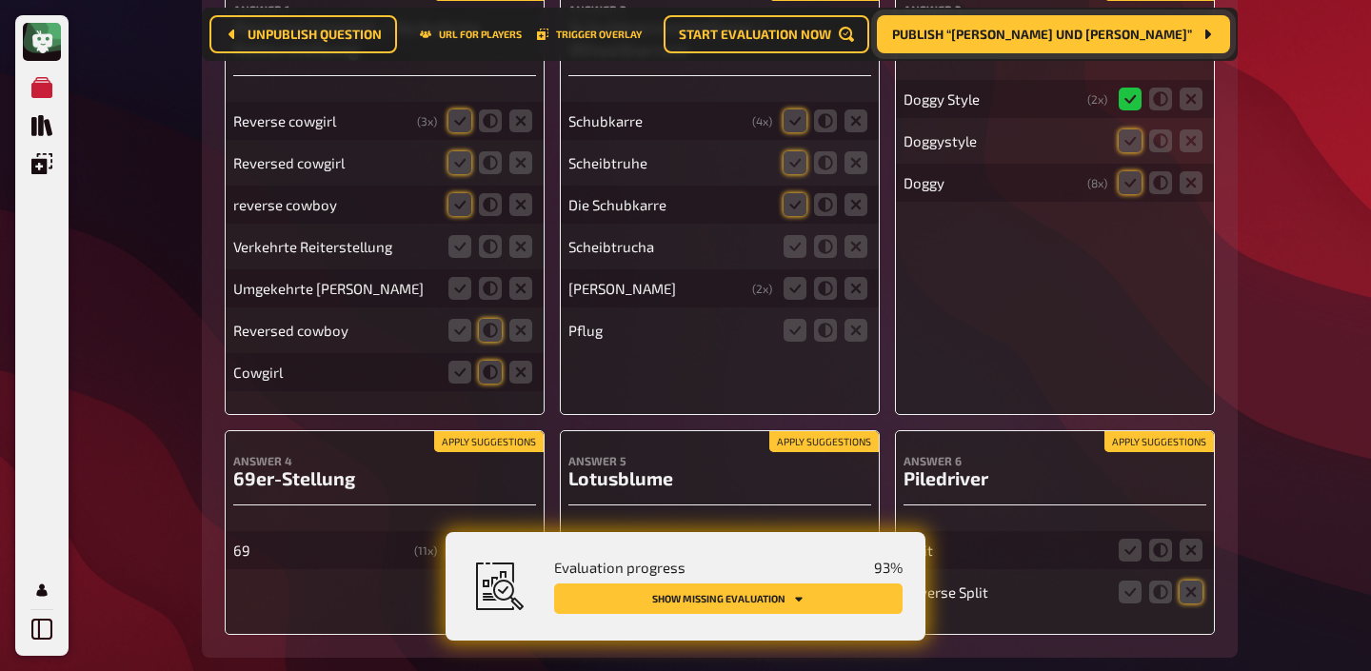
scroll to position [15971, 0]
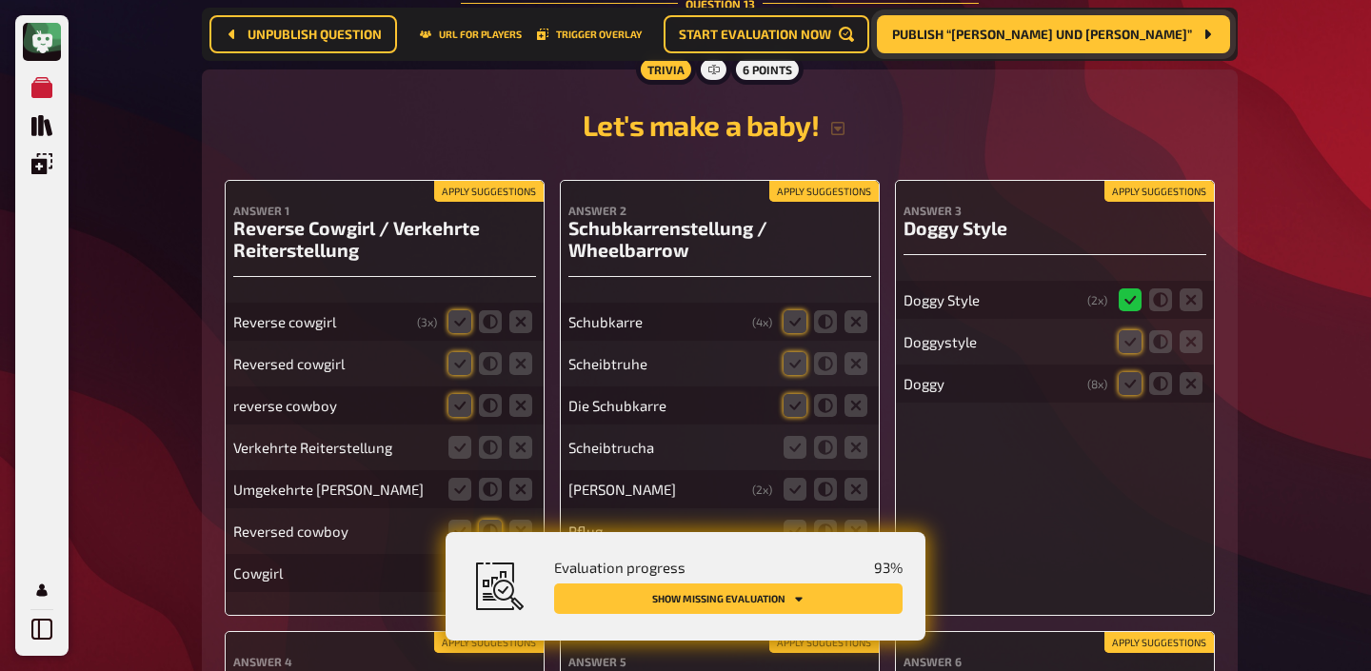
click at [485, 181] on button "Apply suggestions" at bounding box center [488, 191] width 109 height 21
click at [466, 436] on icon at bounding box center [459, 447] width 23 height 23
click at [0, 0] on input "radio" at bounding box center [0, 0] width 0 height 0
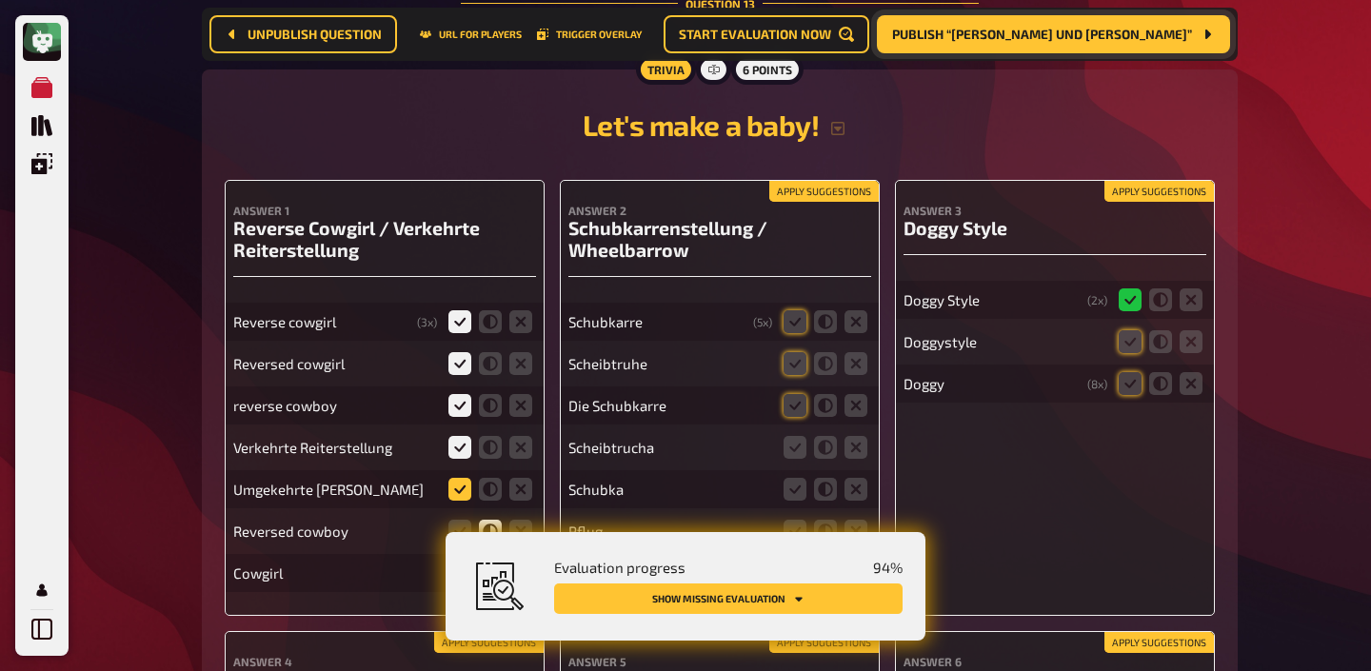
click at [453, 478] on icon at bounding box center [459, 489] width 23 height 23
click at [0, 0] on input "radio" at bounding box center [0, 0] width 0 height 0
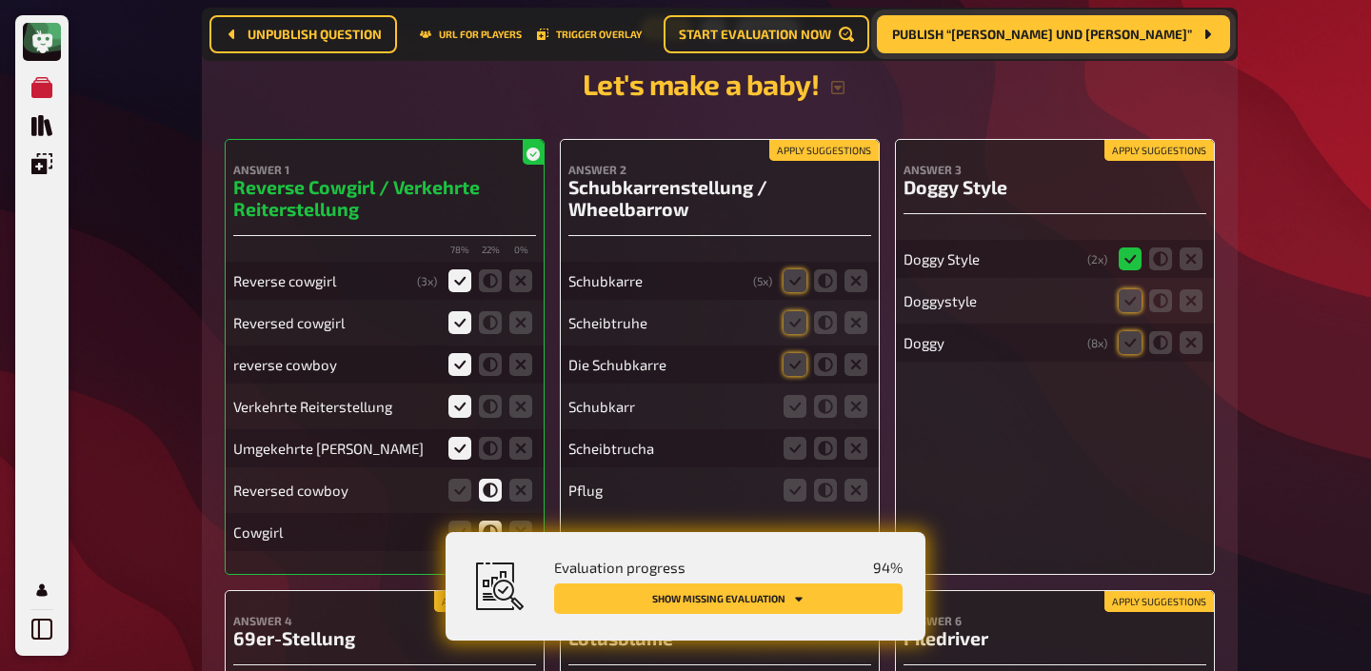
scroll to position [16028, 0]
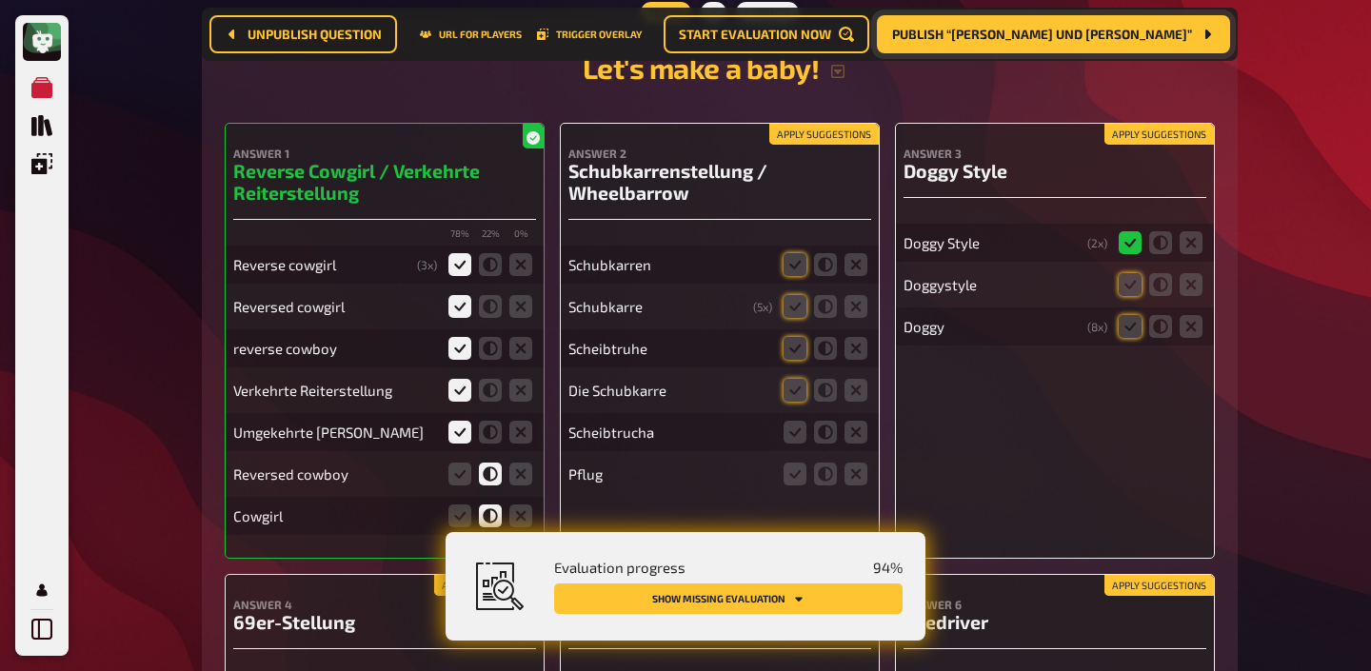
click at [804, 124] on button "Apply suggestions" at bounding box center [823, 134] width 109 height 21
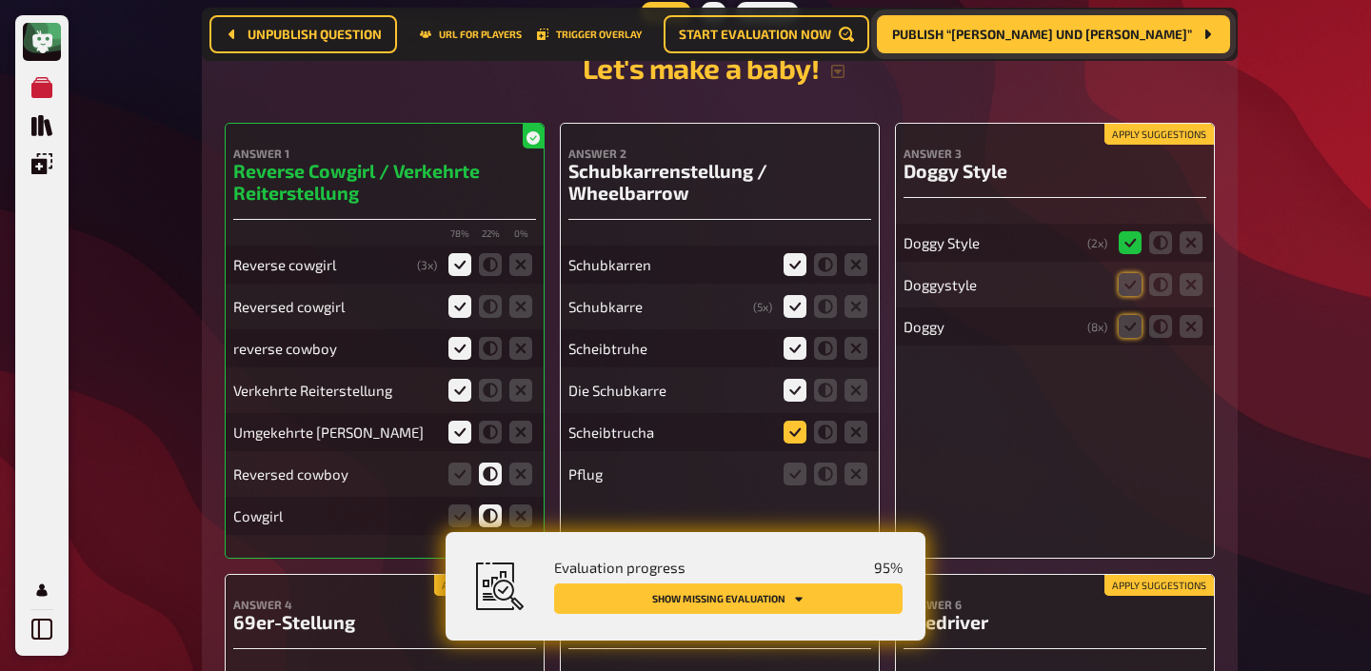
click at [800, 421] on icon at bounding box center [794, 432] width 23 height 23
click at [0, 0] on input "radio" at bounding box center [0, 0] width 0 height 0
click at [854, 463] on icon at bounding box center [855, 474] width 23 height 23
click at [0, 0] on input "radio" at bounding box center [0, 0] width 0 height 0
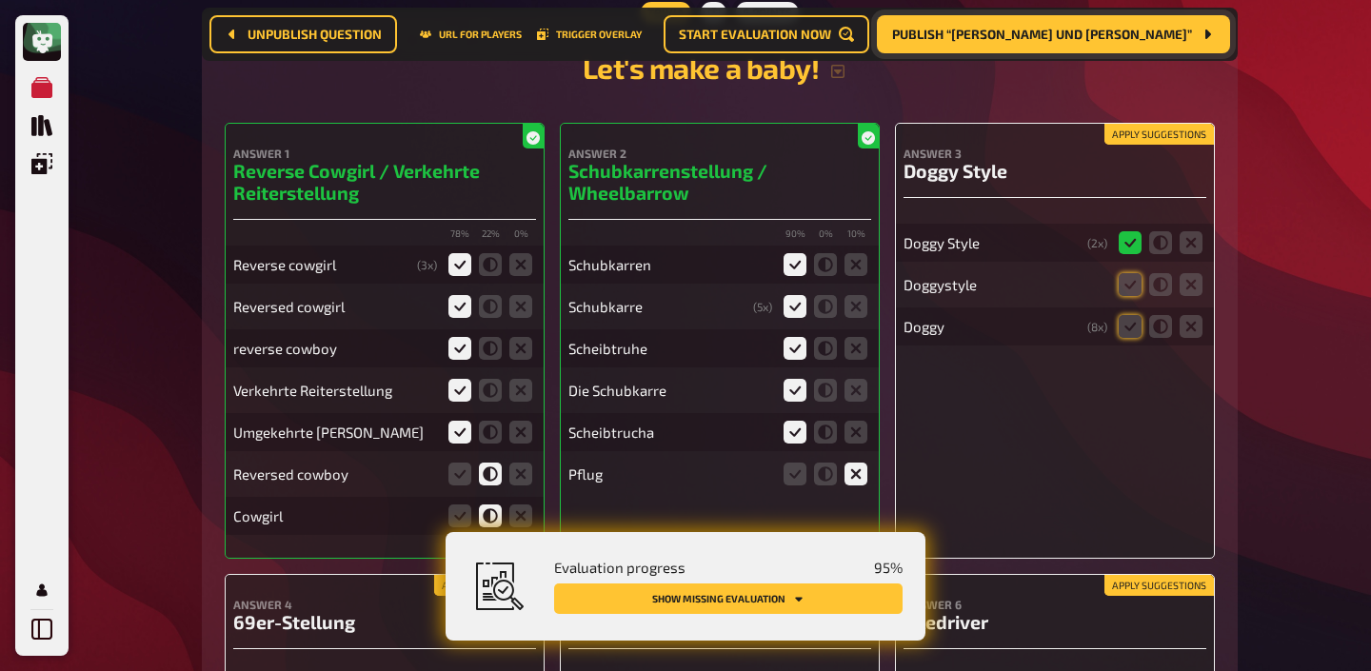
click at [1116, 124] on button "Apply suggestions" at bounding box center [1158, 134] width 109 height 21
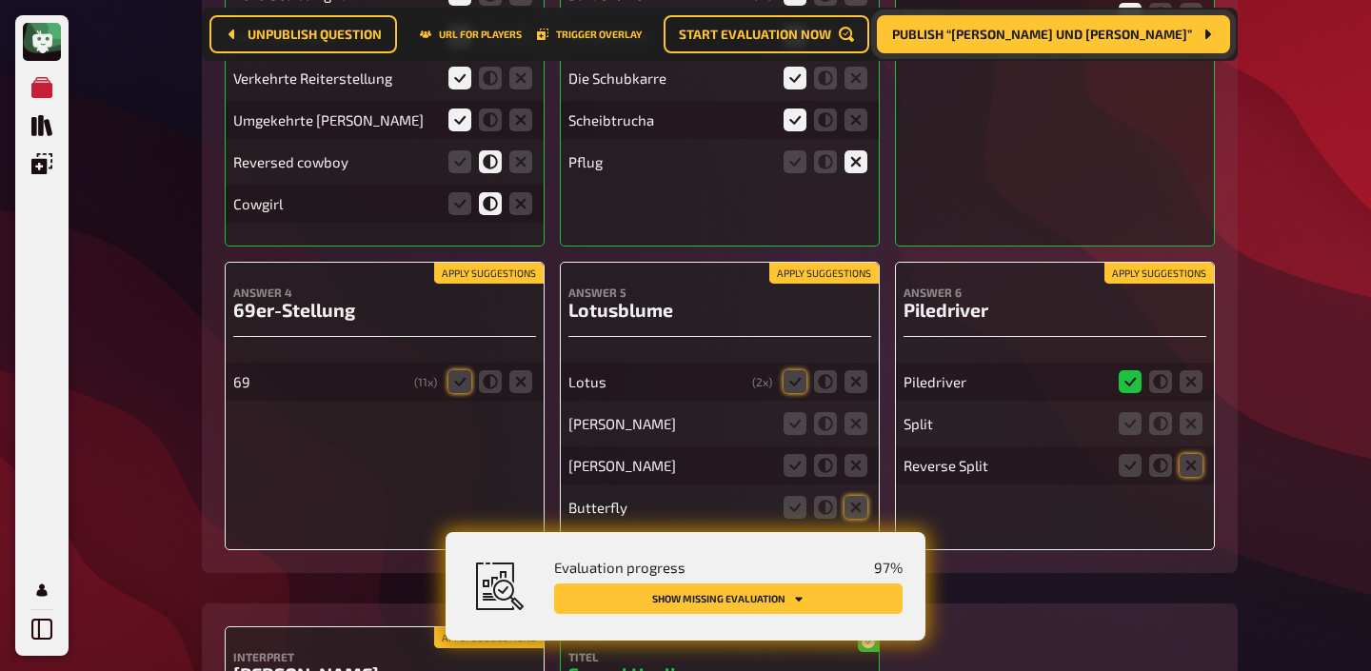
scroll to position [16347, 0]
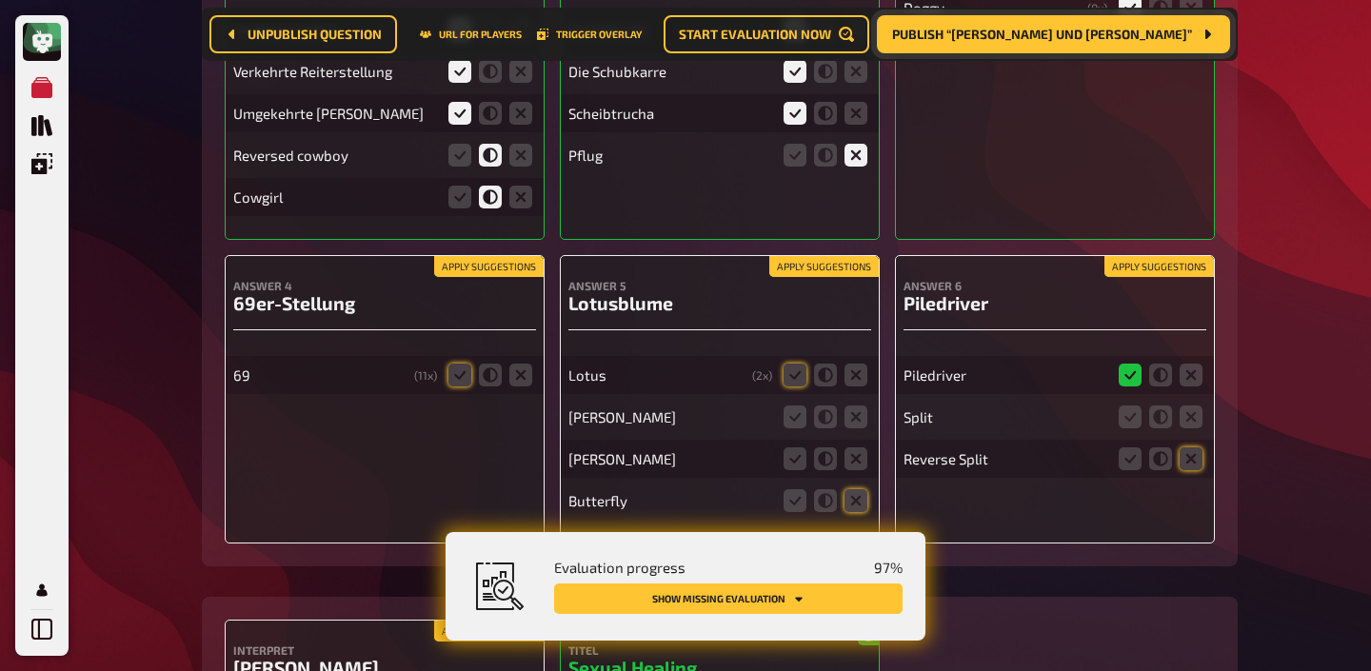
click at [1166, 256] on button "Apply suggestions" at bounding box center [1158, 266] width 109 height 21
click at [1185, 406] on icon at bounding box center [1191, 417] width 23 height 23
click at [0, 0] on input "radio" at bounding box center [0, 0] width 0 height 0
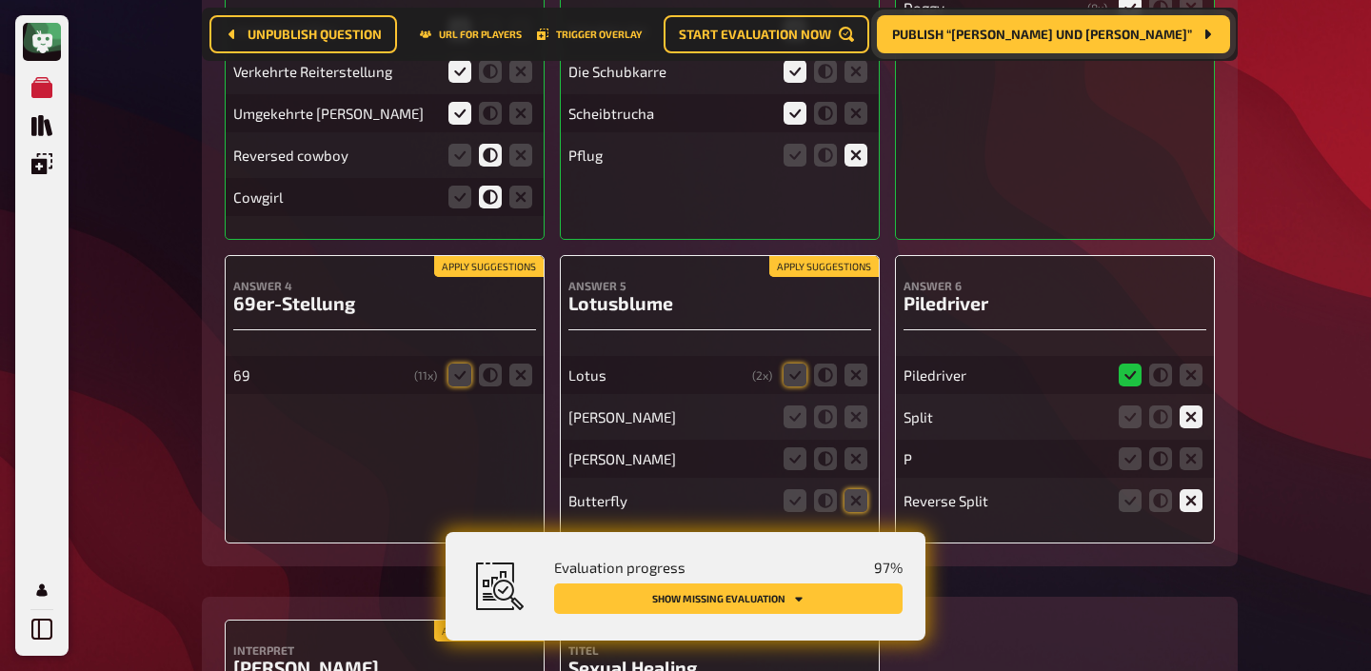
click at [865, 256] on button "Apply suggestions" at bounding box center [823, 266] width 109 height 21
click at [861, 406] on icon at bounding box center [855, 417] width 23 height 23
click at [0, 0] on input "radio" at bounding box center [0, 0] width 0 height 0
click at [861, 447] on icon at bounding box center [855, 458] width 23 height 23
click at [0, 0] on input "radio" at bounding box center [0, 0] width 0 height 0
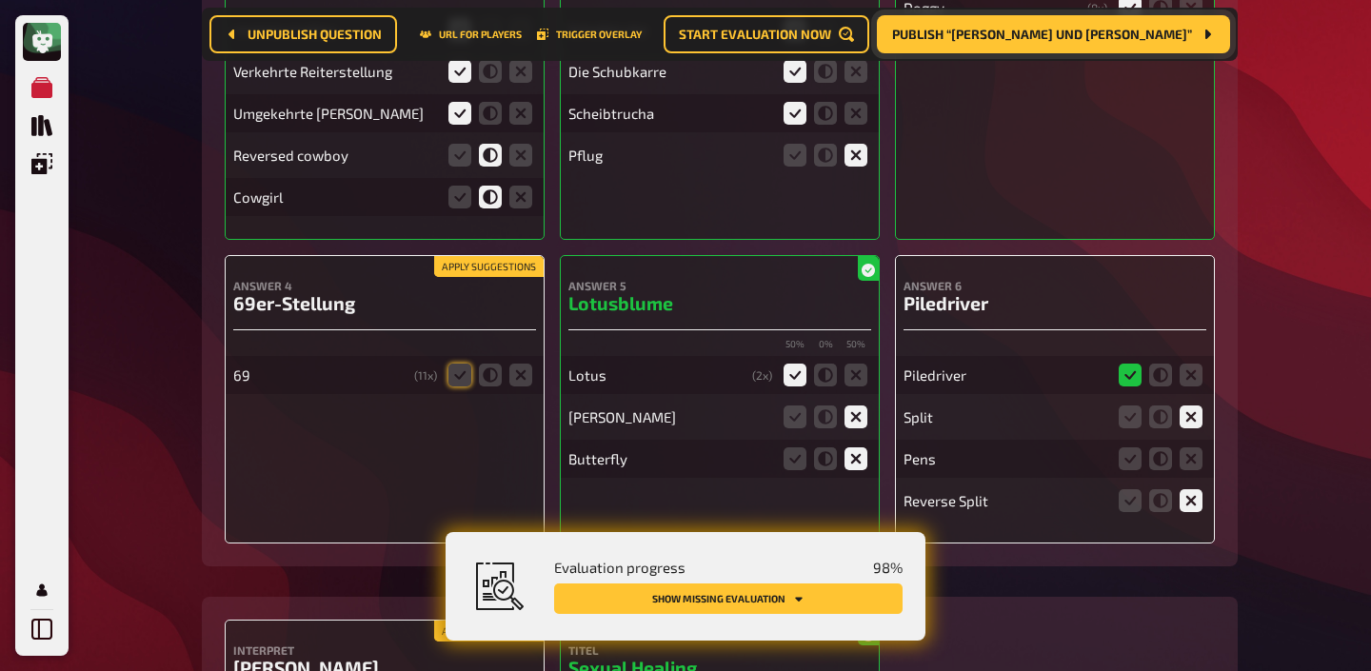
click at [512, 256] on button "Apply suggestions" at bounding box center [488, 266] width 109 height 21
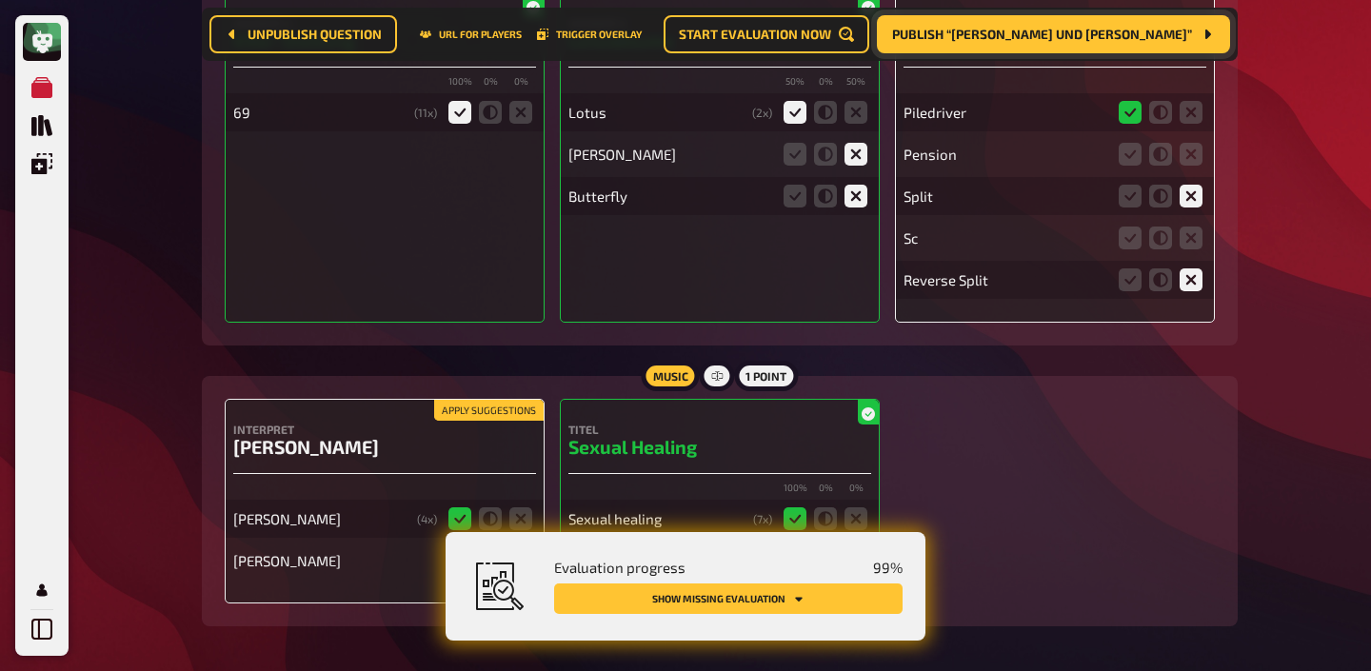
scroll to position [16629, 0]
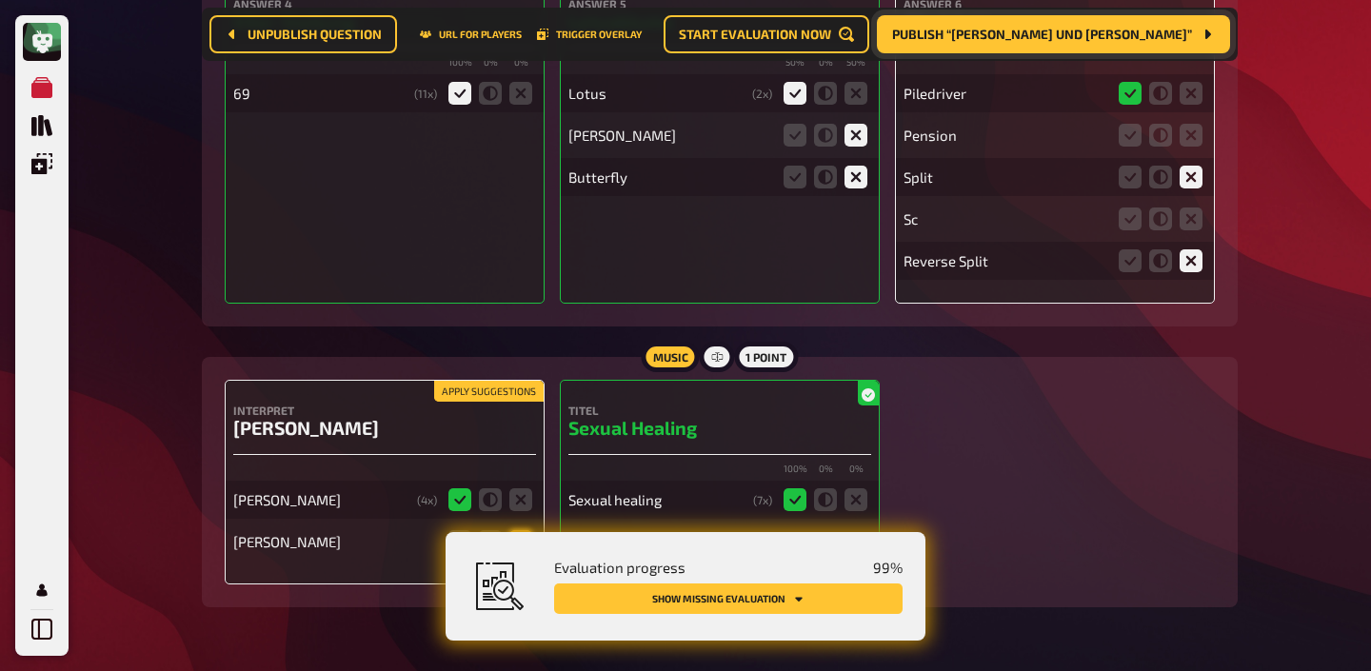
click at [530, 530] on icon at bounding box center [520, 541] width 23 height 23
click at [0, 0] on input "radio" at bounding box center [0, 0] width 0 height 0
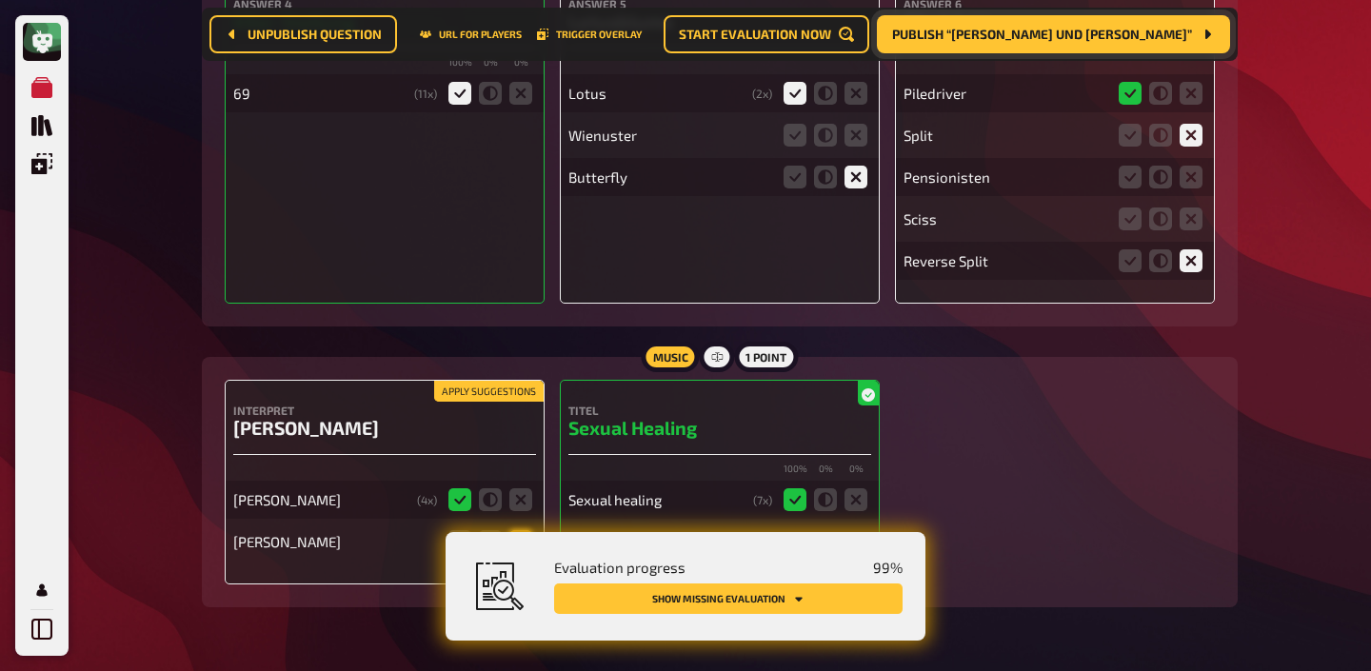
click at [522, 530] on icon at bounding box center [520, 541] width 23 height 23
click at [0, 0] on input "radio" at bounding box center [0, 0] width 0 height 0
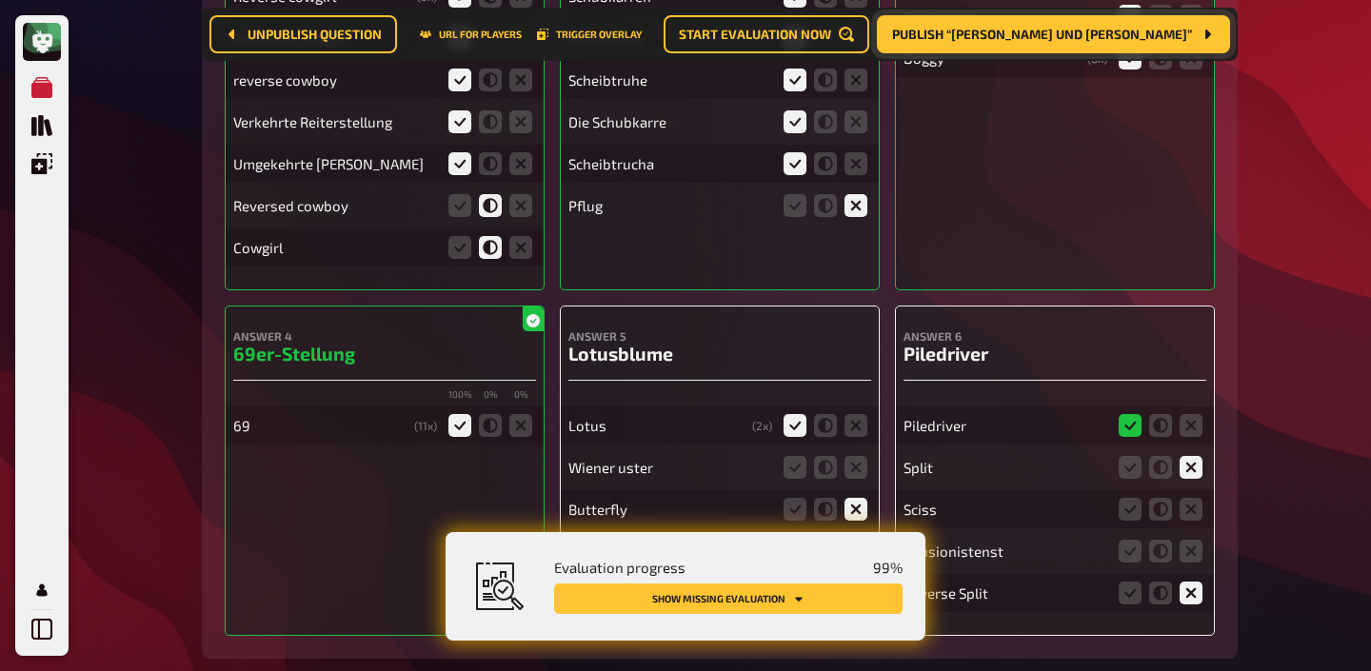
scroll to position [16289, 0]
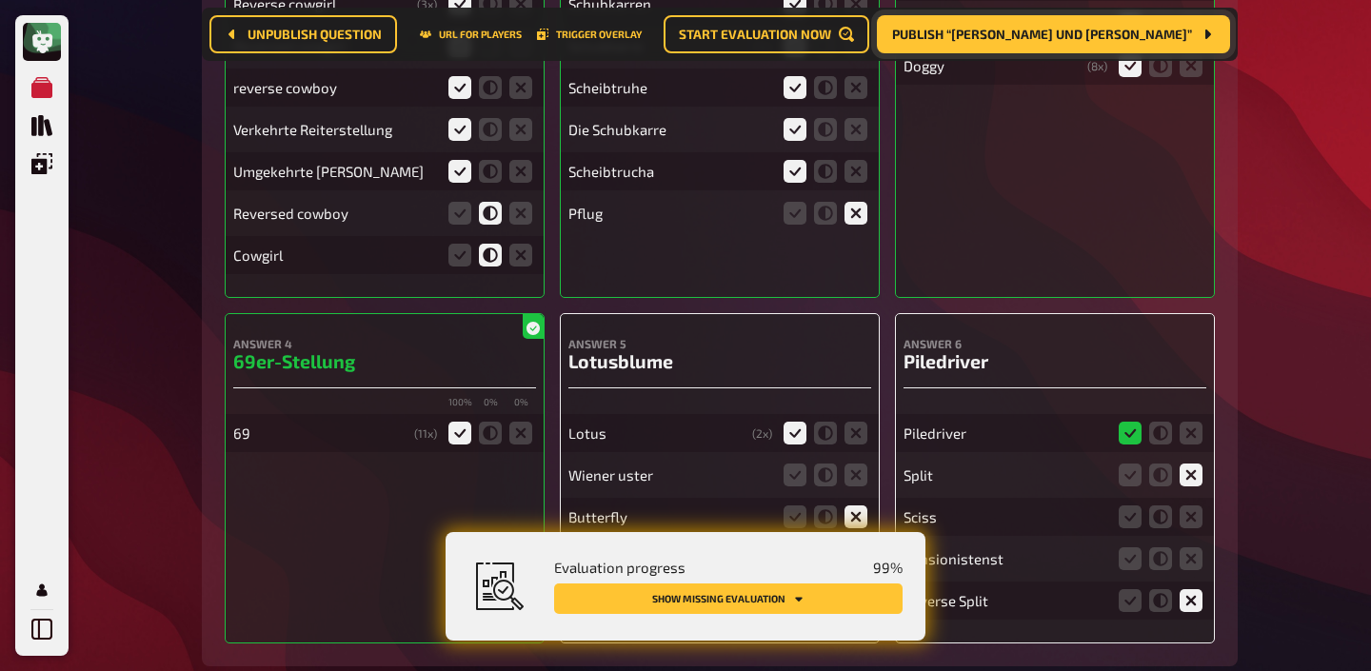
click at [1186, 502] on fieldset at bounding box center [1160, 517] width 91 height 30
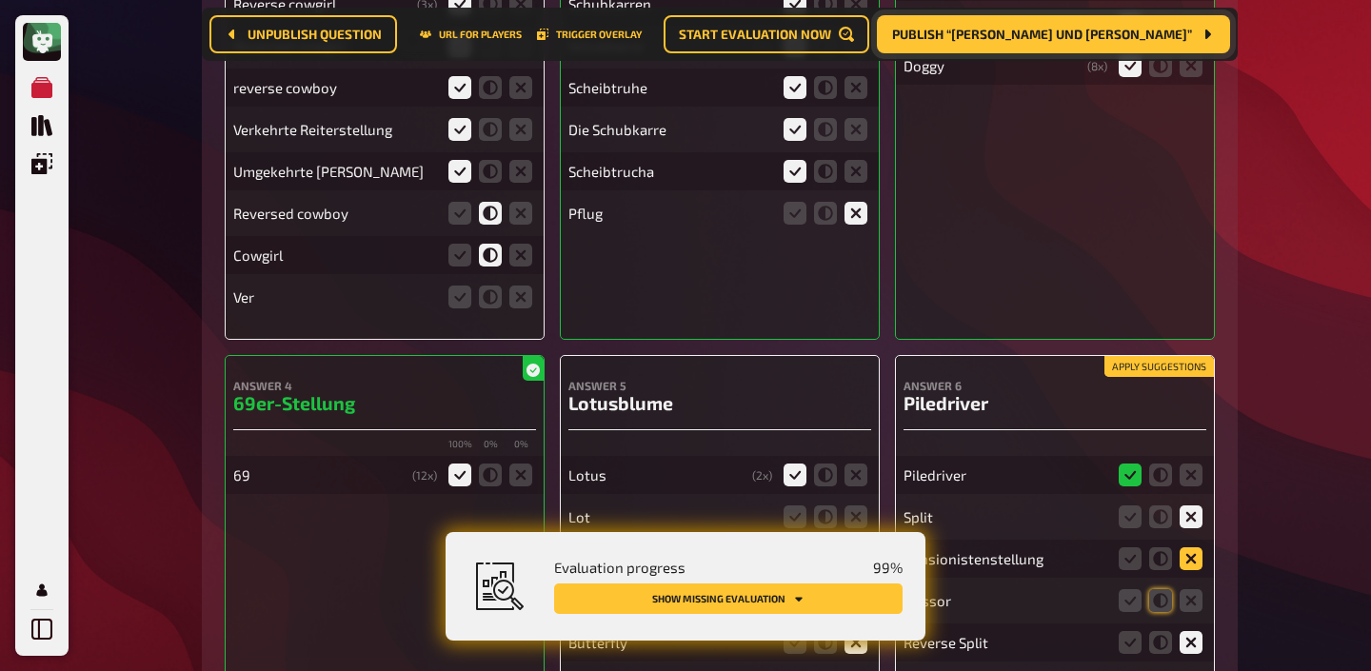
click at [1183, 547] on icon at bounding box center [1191, 558] width 23 height 23
click at [0, 0] on input "radio" at bounding box center [0, 0] width 0 height 0
click at [1185, 547] on icon at bounding box center [1191, 558] width 23 height 23
click at [0, 0] on input "radio" at bounding box center [0, 0] width 0 height 0
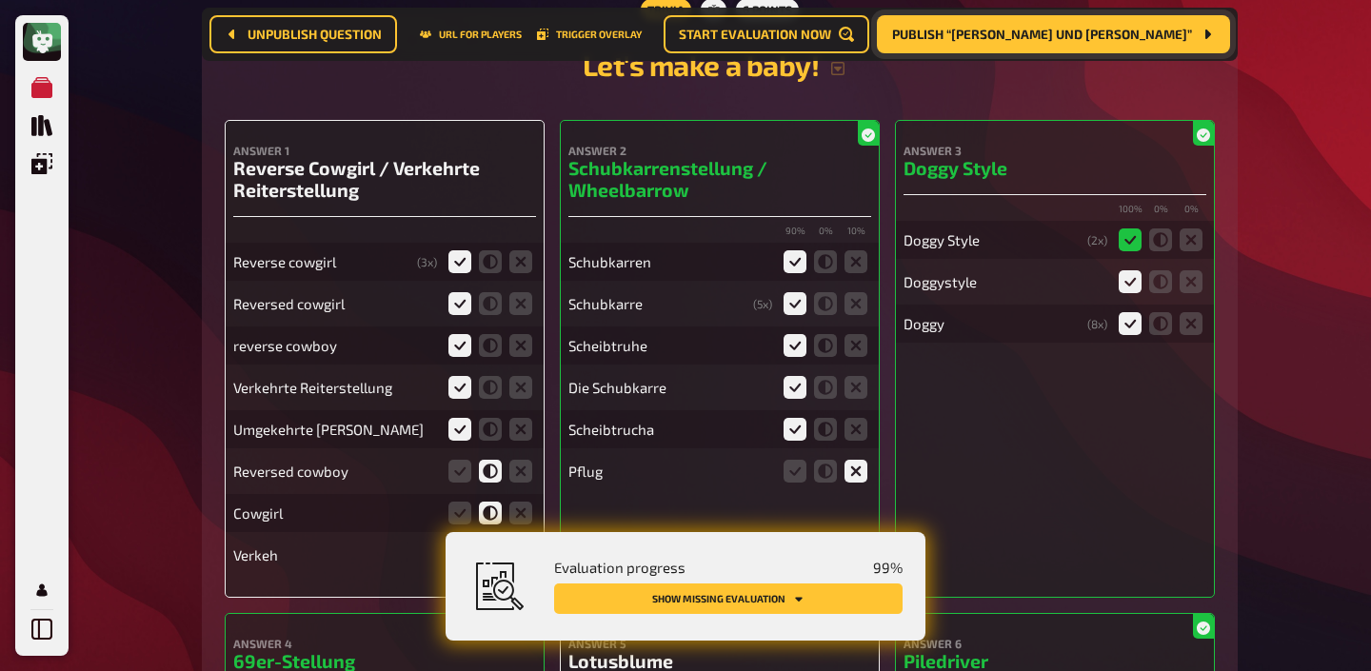
scroll to position [16047, 0]
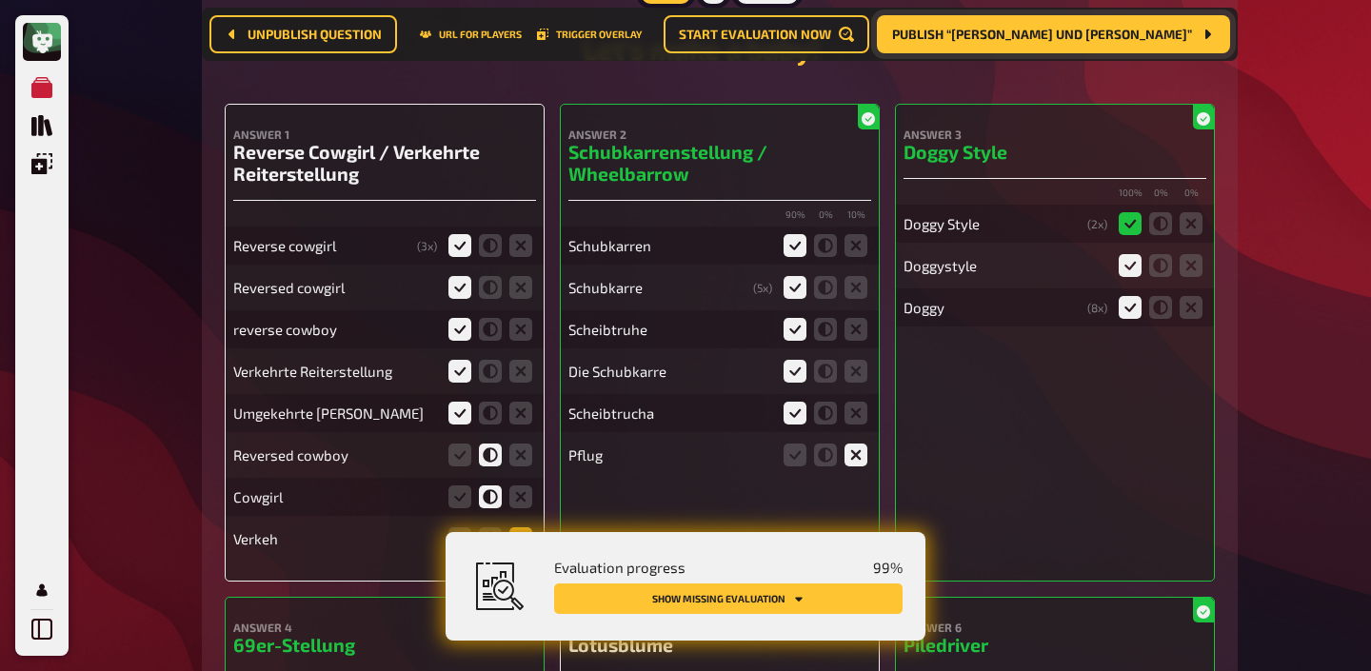
click at [519, 527] on icon at bounding box center [520, 538] width 23 height 23
click at [0, 0] on input "radio" at bounding box center [0, 0] width 0 height 0
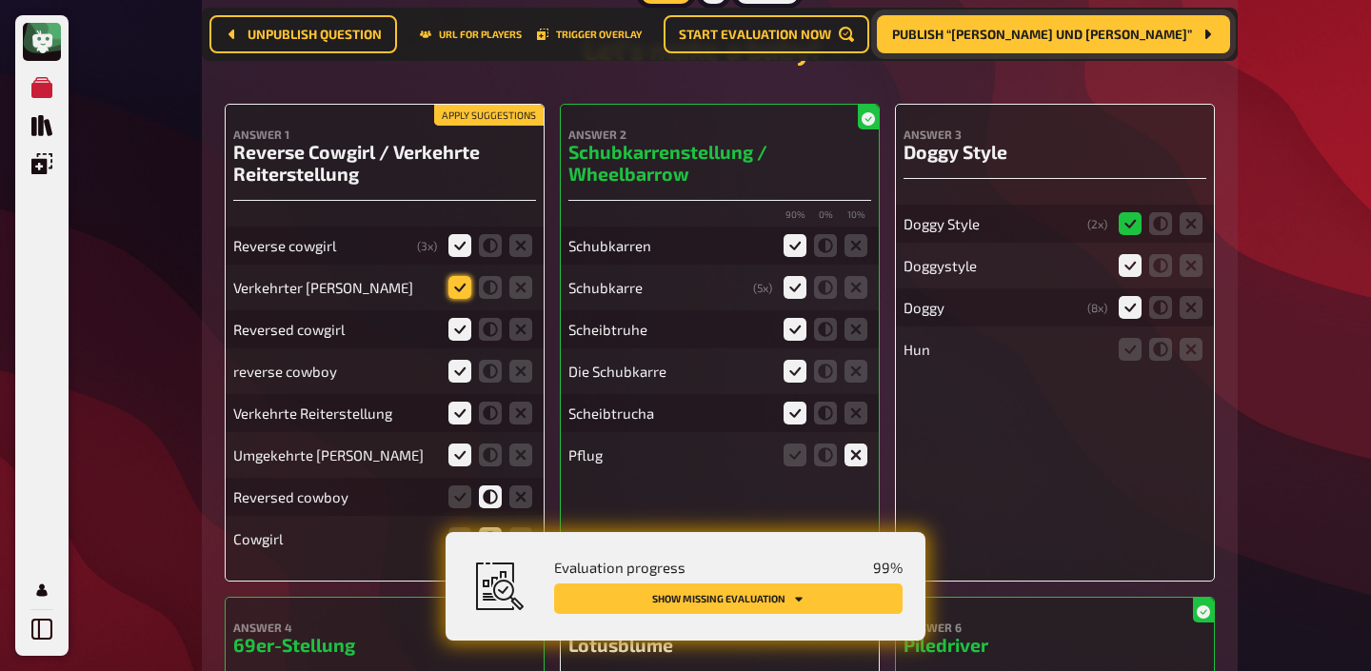
click at [457, 276] on icon at bounding box center [459, 287] width 23 height 23
click at [0, 0] on input "radio" at bounding box center [0, 0] width 0 height 0
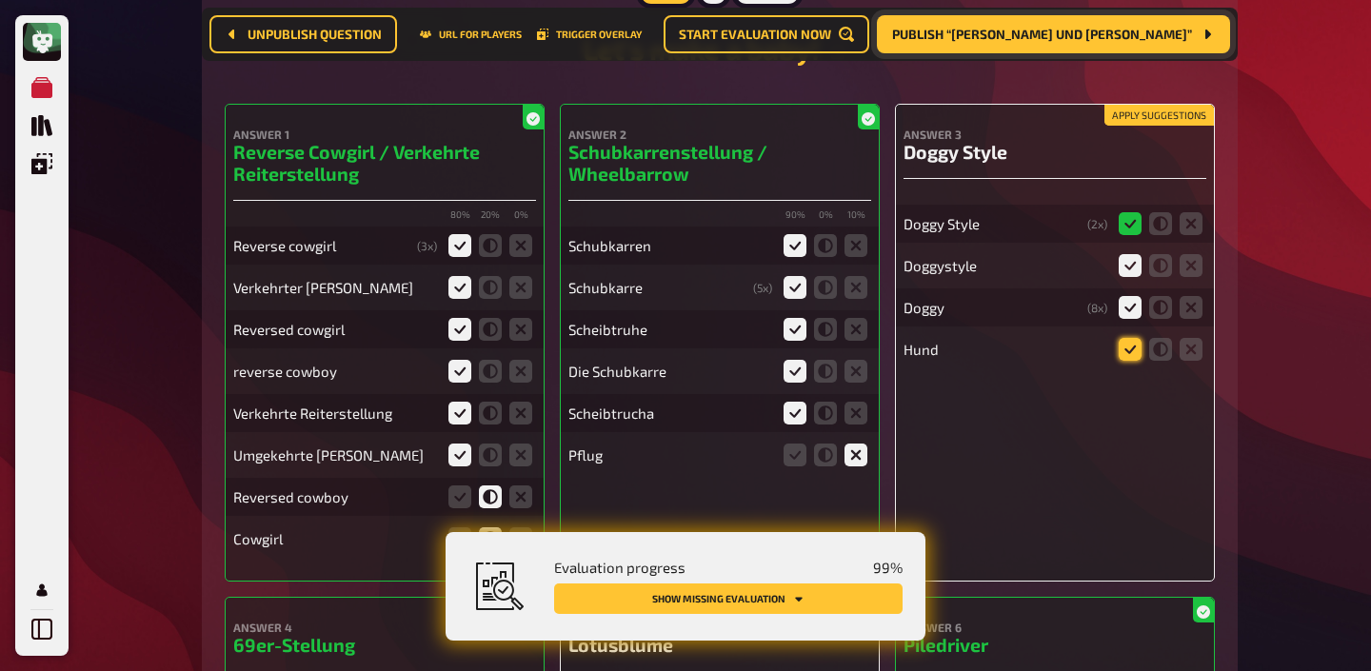
click at [1121, 338] on icon at bounding box center [1130, 349] width 23 height 23
click at [0, 0] on input "radio" at bounding box center [0, 0] width 0 height 0
click at [1121, 338] on icon at bounding box center [1130, 349] width 23 height 23
click at [0, 0] on input "radio" at bounding box center [0, 0] width 0 height 0
click at [1121, 338] on icon at bounding box center [1130, 349] width 23 height 23
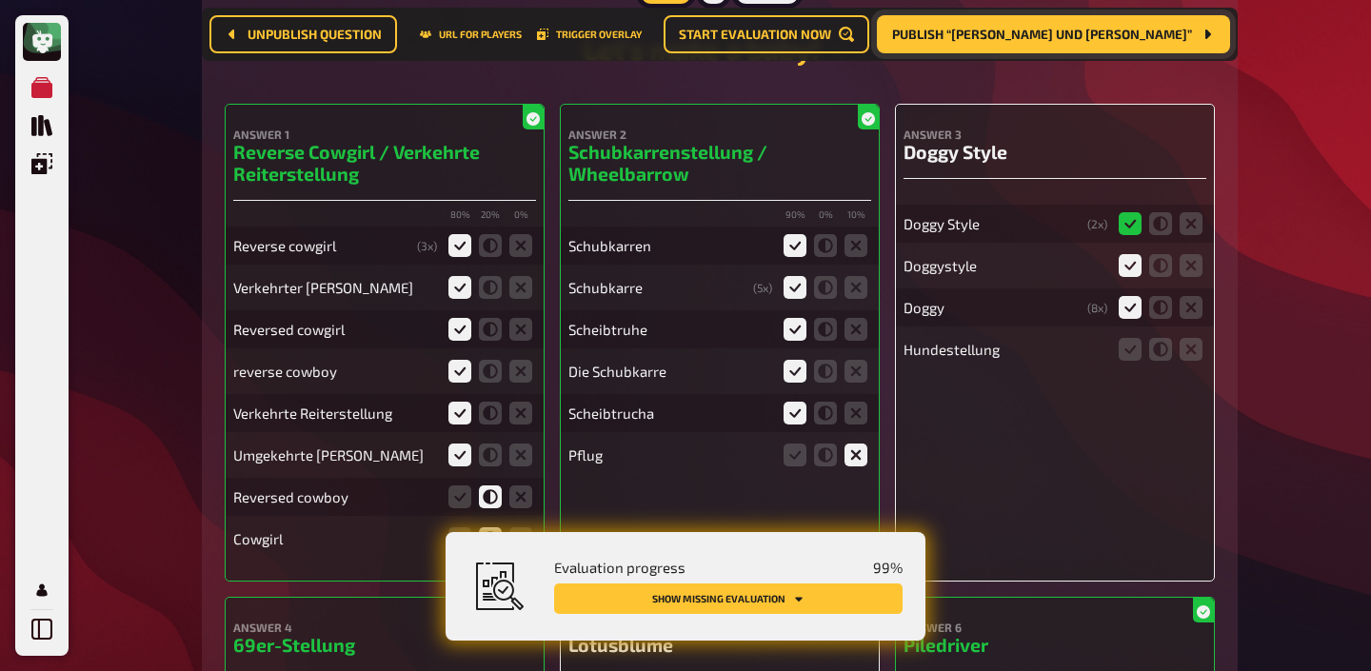
click at [0, 0] on input "radio" at bounding box center [0, 0] width 0 height 0
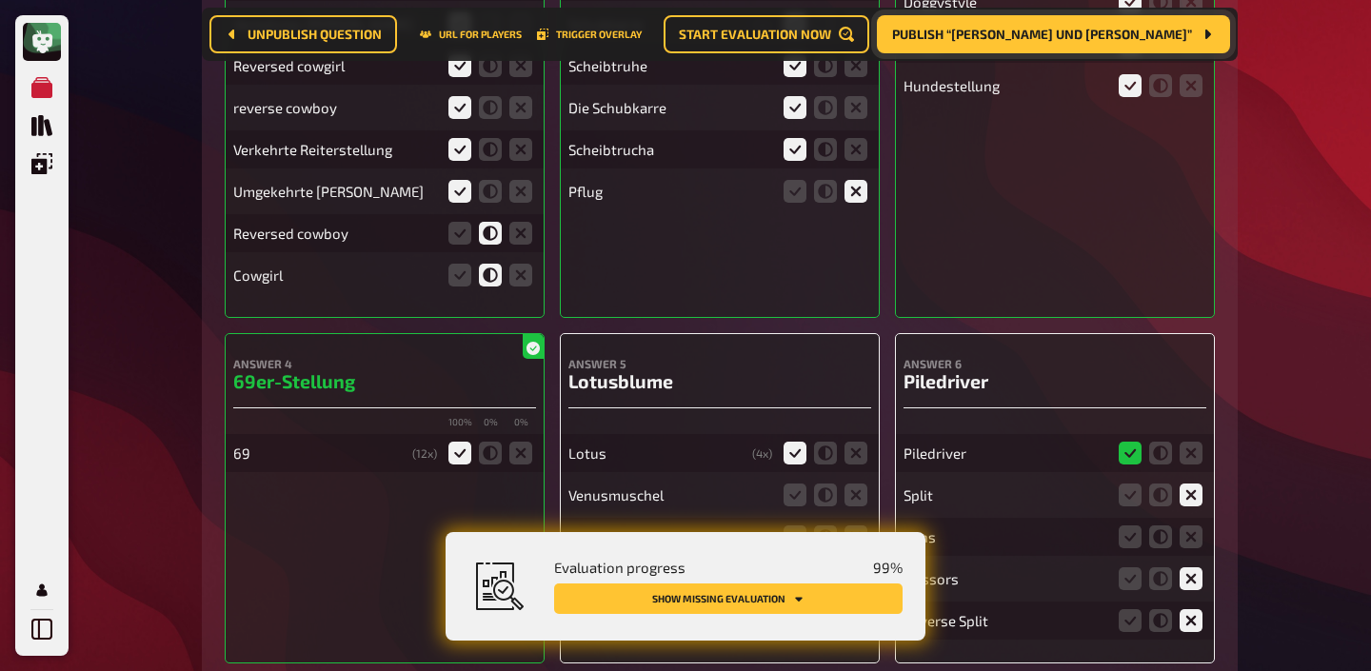
scroll to position [16320, 0]
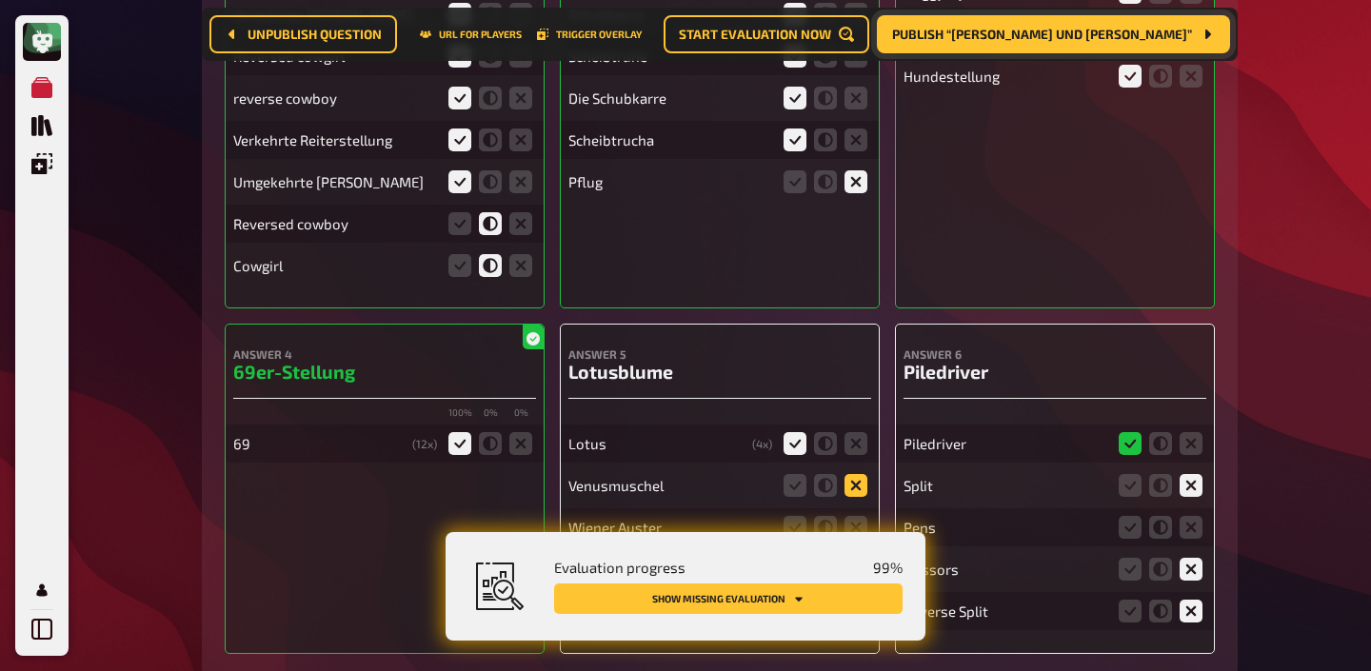
click at [859, 474] on icon at bounding box center [855, 485] width 23 height 23
click at [0, 0] on input "radio" at bounding box center [0, 0] width 0 height 0
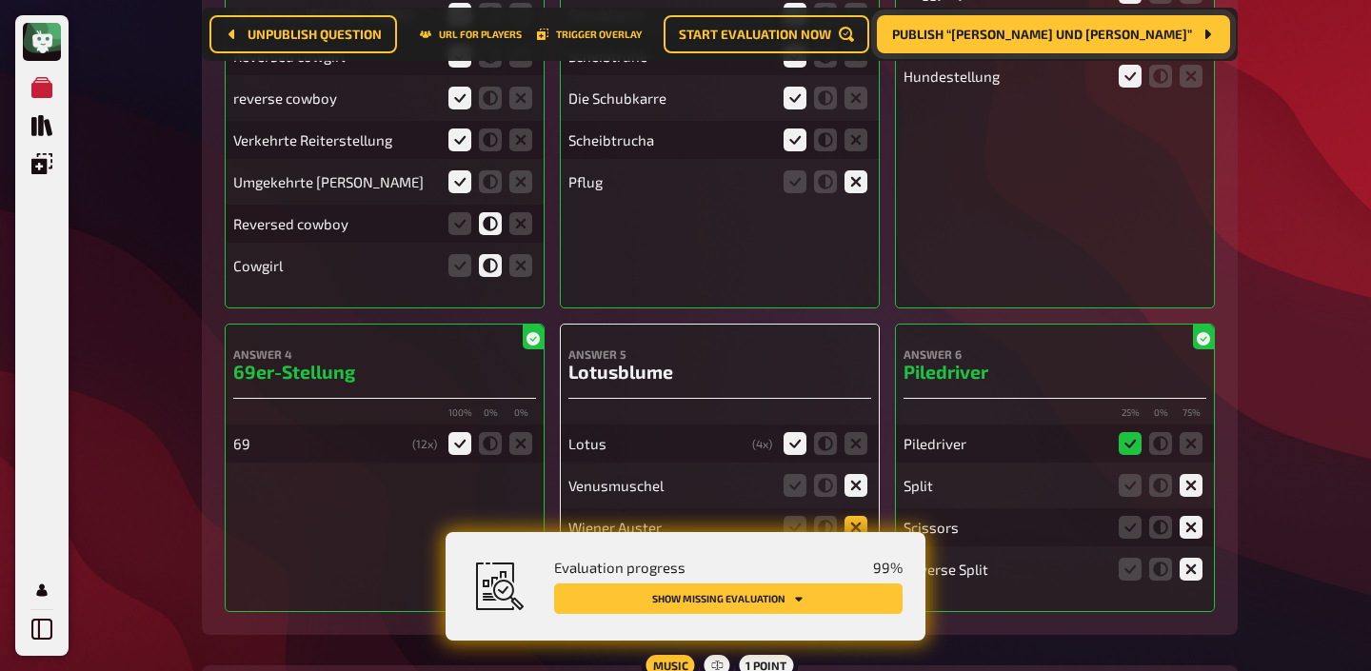
click at [855, 516] on icon at bounding box center [855, 527] width 23 height 23
click at [0, 0] on input "radio" at bounding box center [0, 0] width 0 height 0
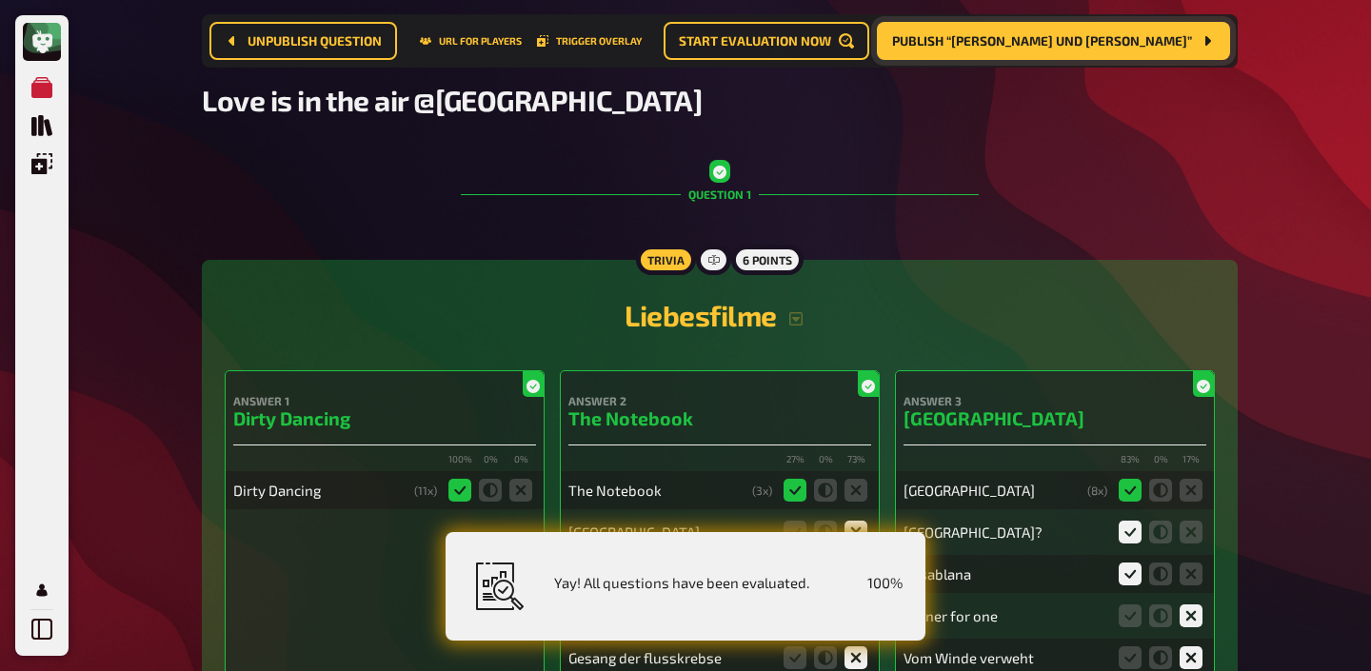
scroll to position [0, 0]
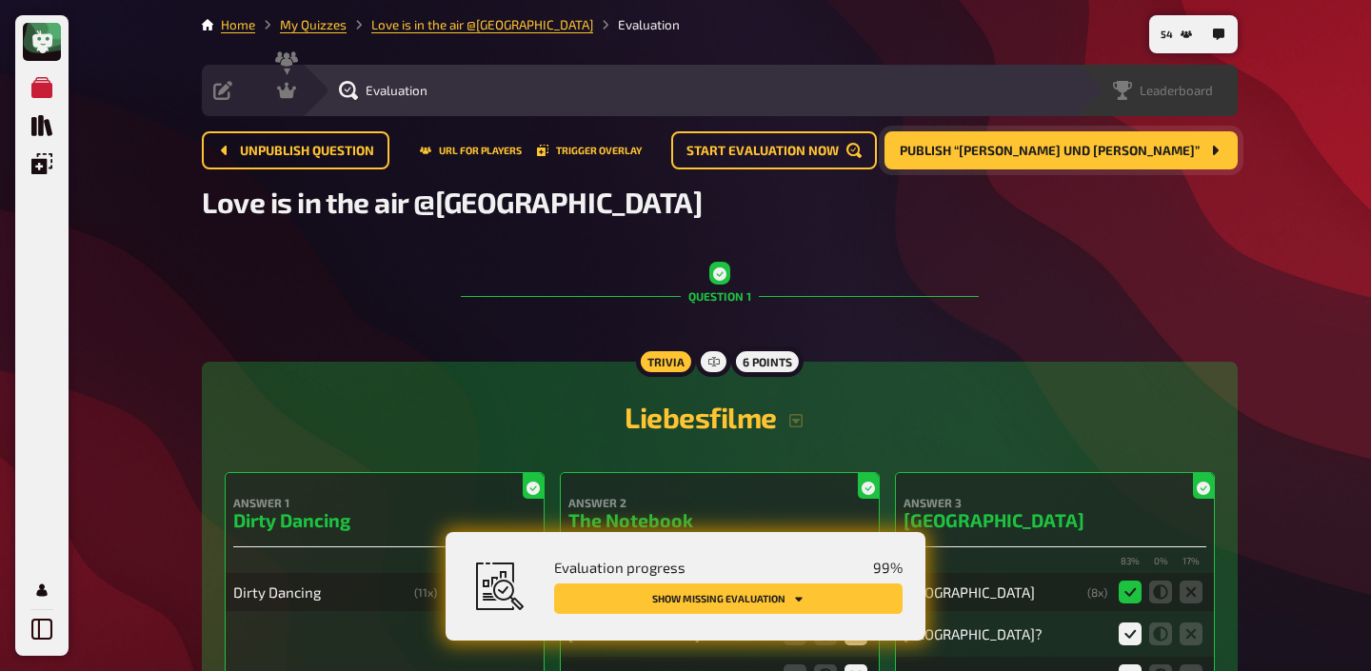
click at [1200, 94] on span "Leaderboard" at bounding box center [1176, 90] width 73 height 15
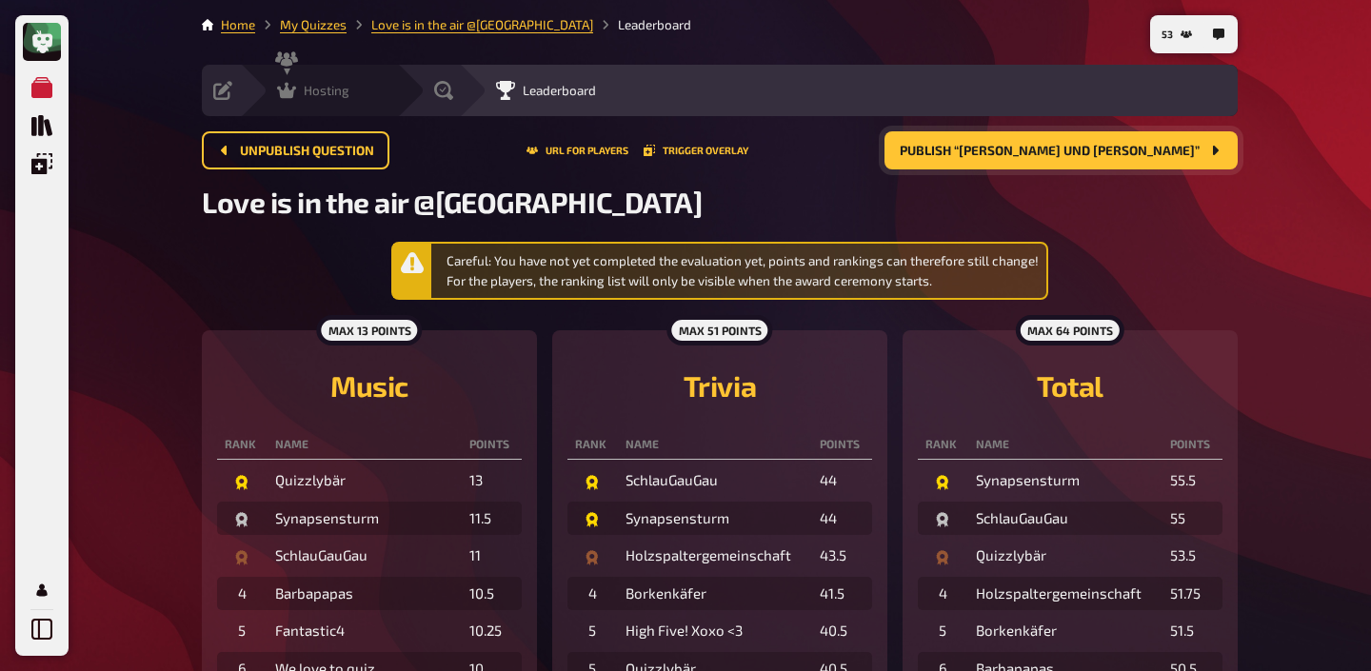
click at [288, 92] on icon at bounding box center [286, 91] width 19 height 16
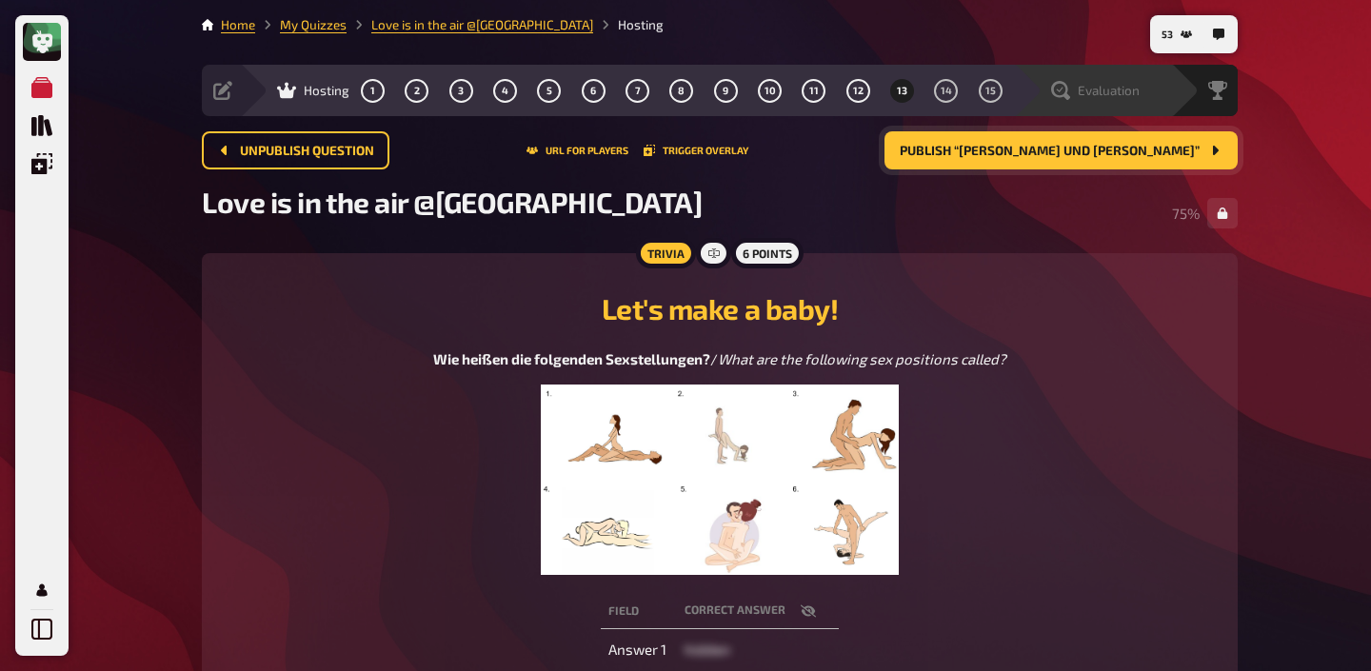
click at [1124, 81] on div "Evaluation" at bounding box center [1095, 90] width 89 height 19
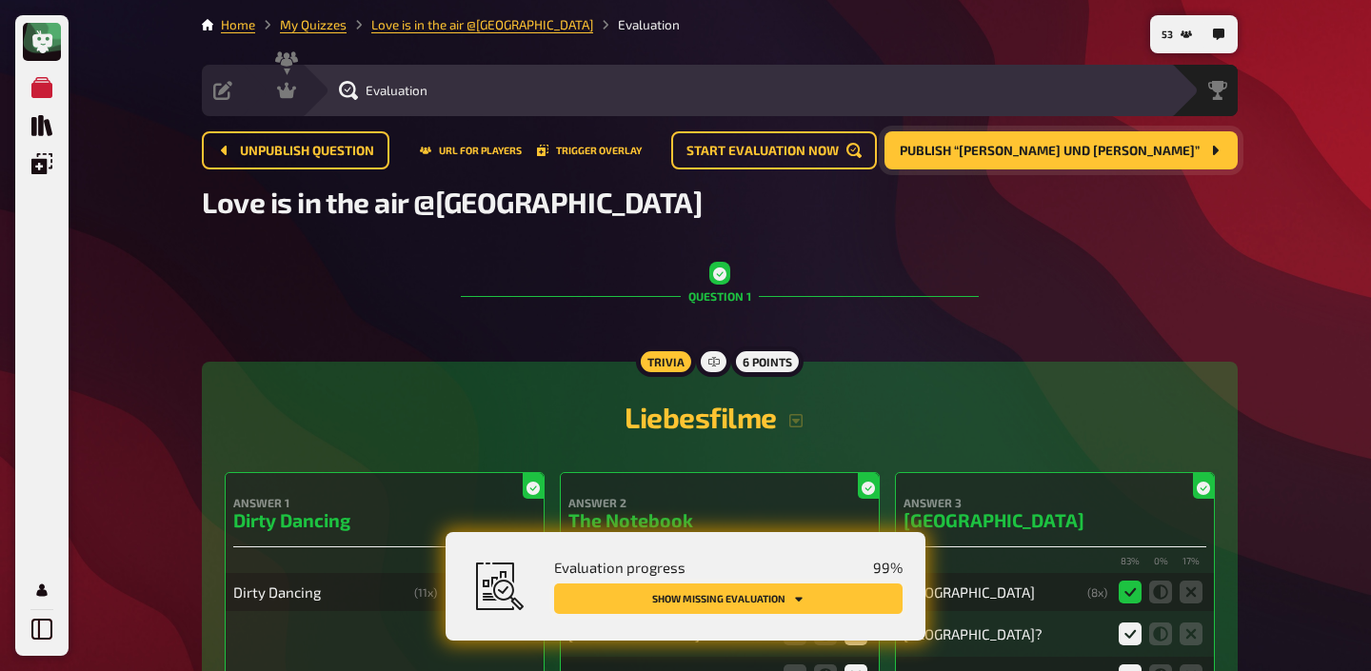
click at [801, 599] on icon "Show missing evaluation" at bounding box center [798, 598] width 11 height 11
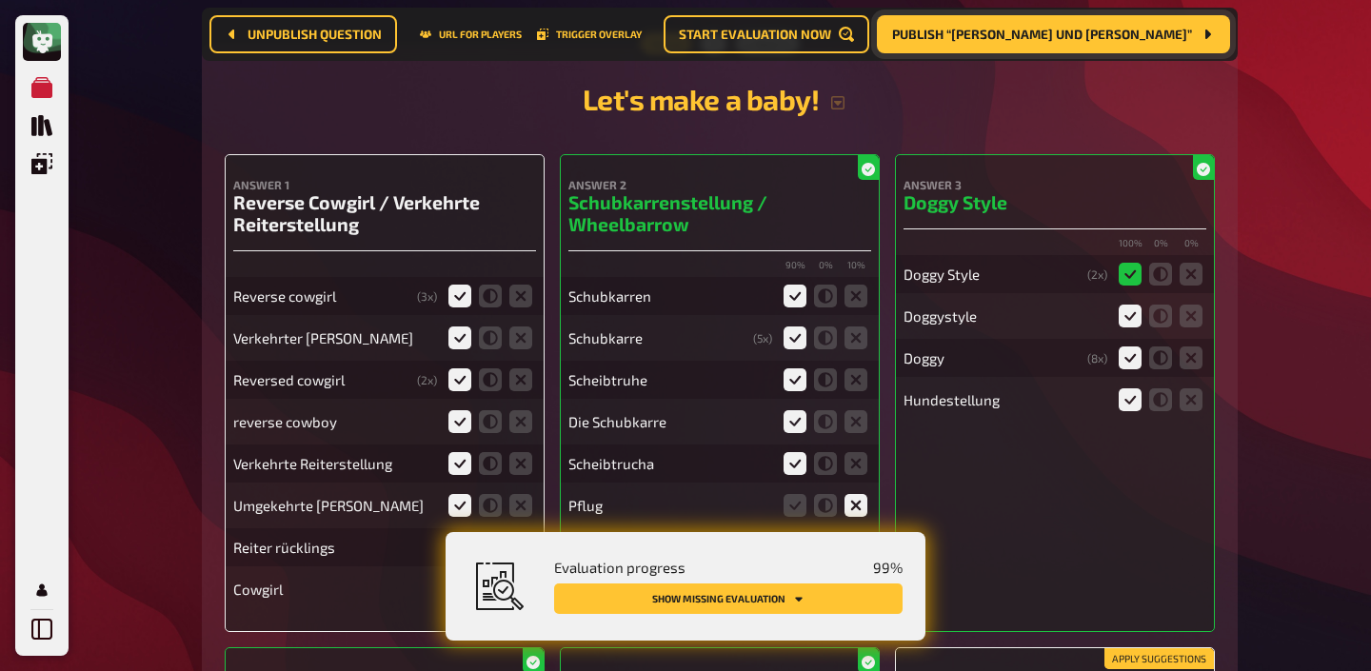
scroll to position [15997, 0]
click at [459, 535] on icon at bounding box center [459, 546] width 23 height 23
click at [0, 0] on input "radio" at bounding box center [0, 0] width 0 height 0
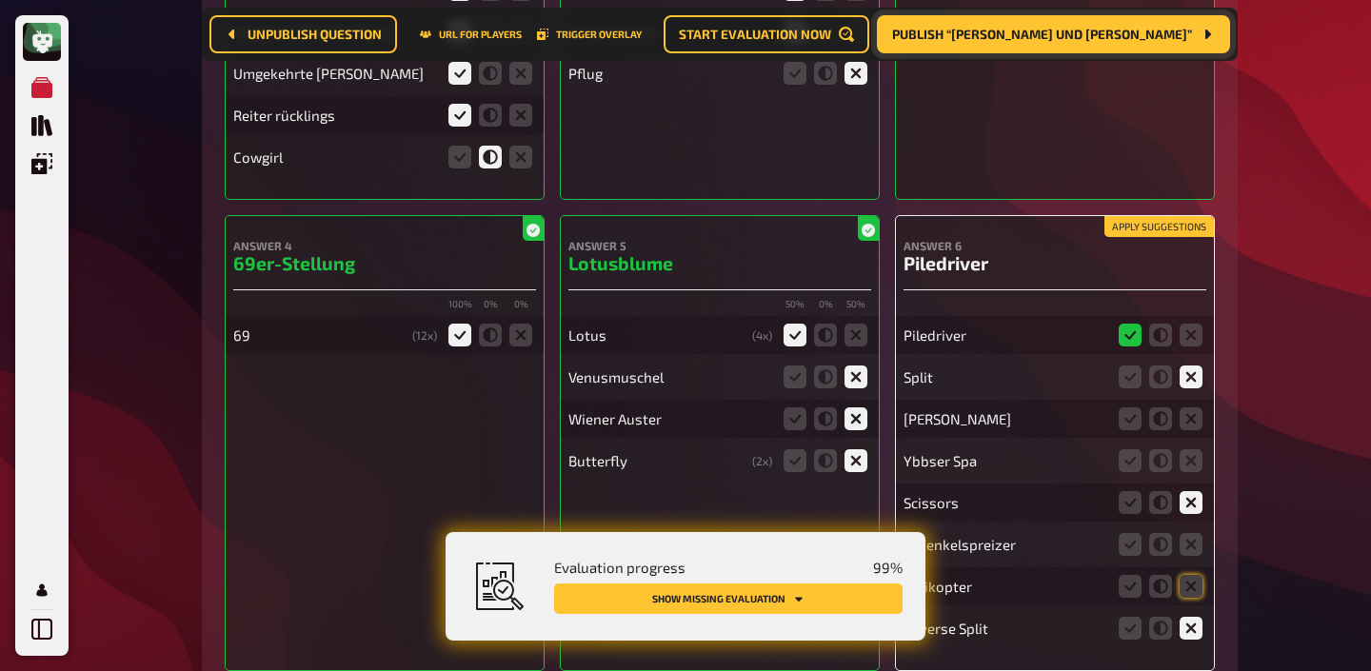
scroll to position [16431, 0]
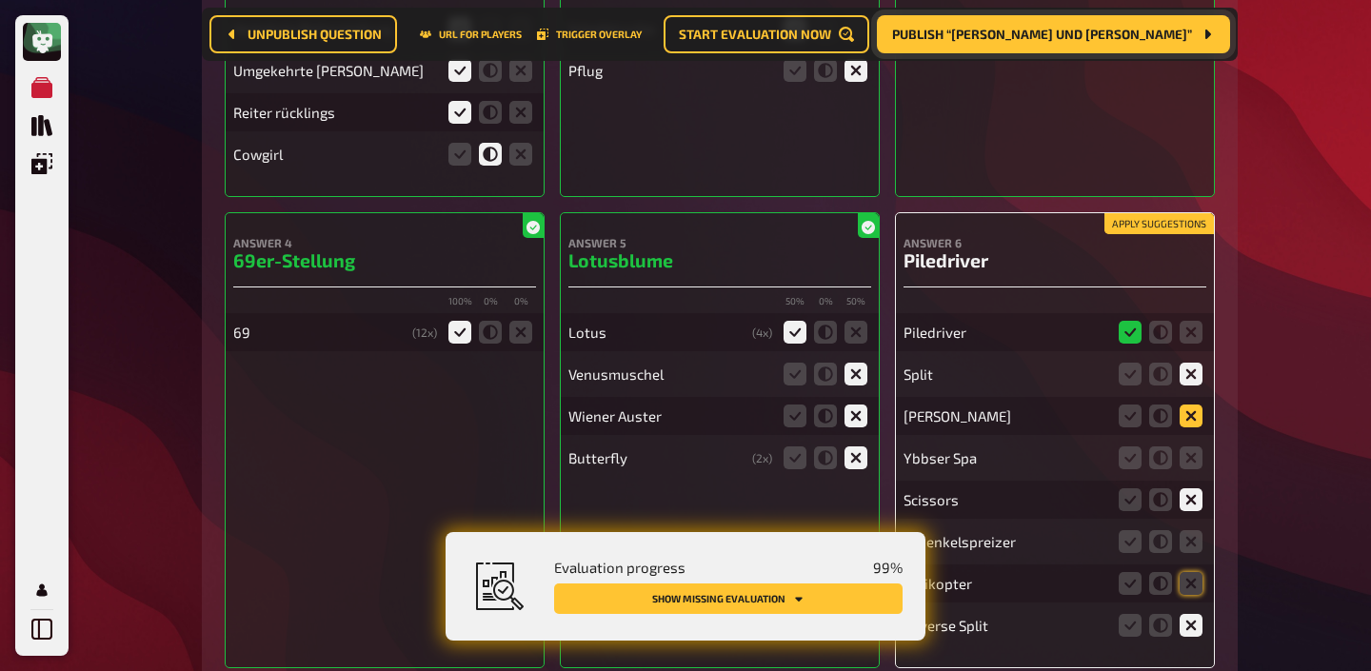
click at [1184, 405] on icon at bounding box center [1191, 416] width 23 height 23
click at [0, 0] on input "radio" at bounding box center [0, 0] width 0 height 0
click at [1189, 446] on icon at bounding box center [1191, 457] width 23 height 23
click at [0, 0] on input "radio" at bounding box center [0, 0] width 0 height 0
click at [1193, 530] on icon at bounding box center [1191, 541] width 23 height 23
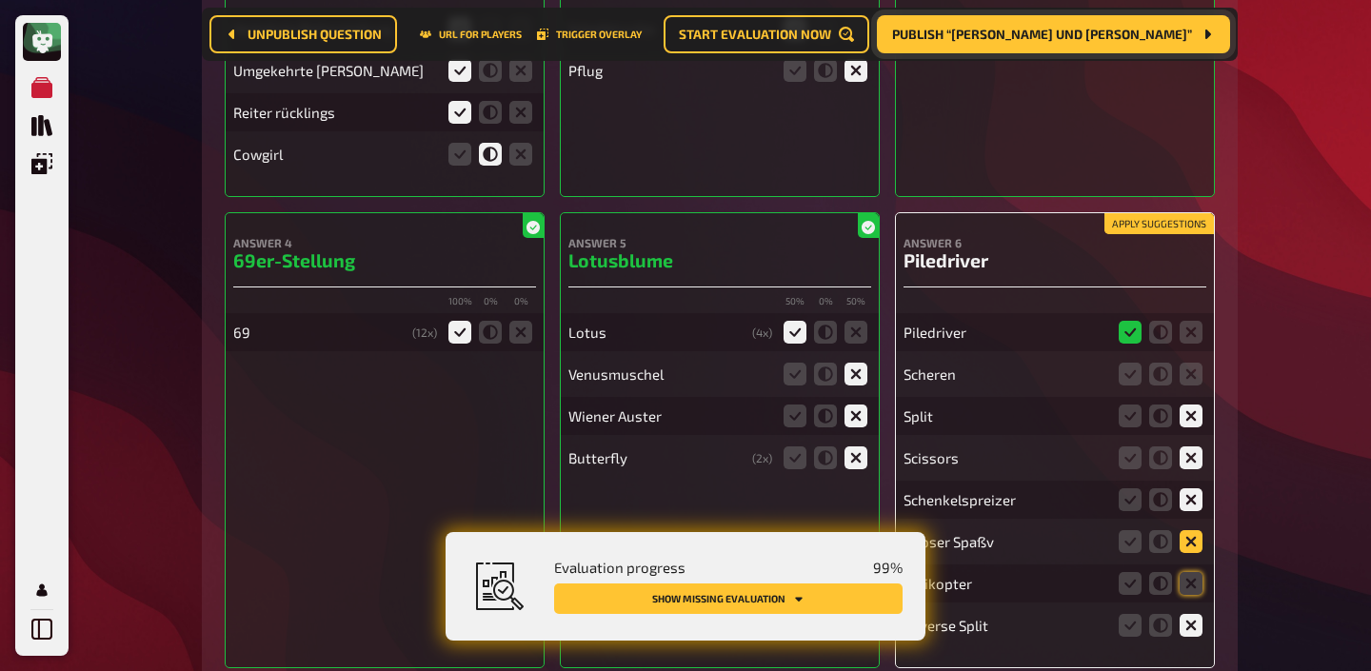
click at [0, 0] on input "radio" at bounding box center [0, 0] width 0 height 0
click at [1193, 572] on icon at bounding box center [1191, 583] width 23 height 23
click at [0, 0] on input "radio" at bounding box center [0, 0] width 0 height 0
click at [1190, 530] on icon at bounding box center [1191, 541] width 23 height 23
click at [0, 0] on input "radio" at bounding box center [0, 0] width 0 height 0
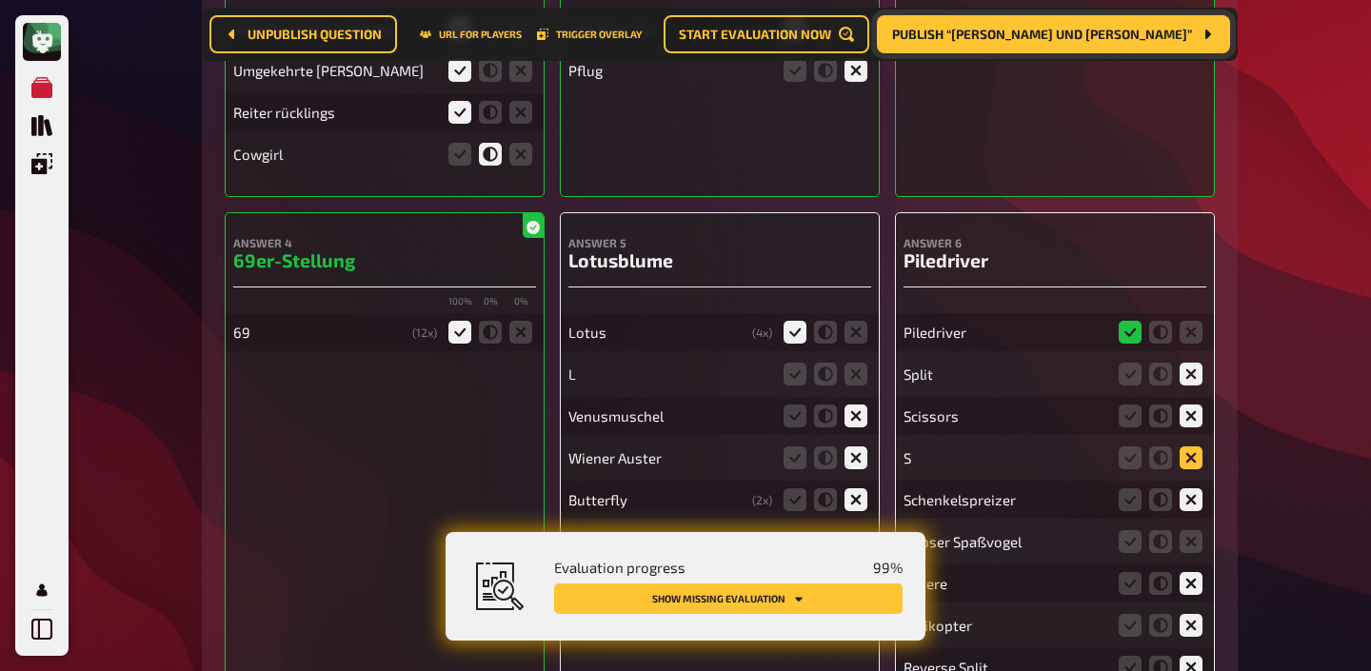
click at [1187, 446] on icon at bounding box center [1191, 457] width 23 height 23
click at [0, 0] on input "radio" at bounding box center [0, 0] width 0 height 0
click at [1158, 405] on icon at bounding box center [1160, 416] width 23 height 23
click at [0, 0] on input "radio" at bounding box center [0, 0] width 0 height 0
click at [1182, 530] on icon at bounding box center [1191, 541] width 23 height 23
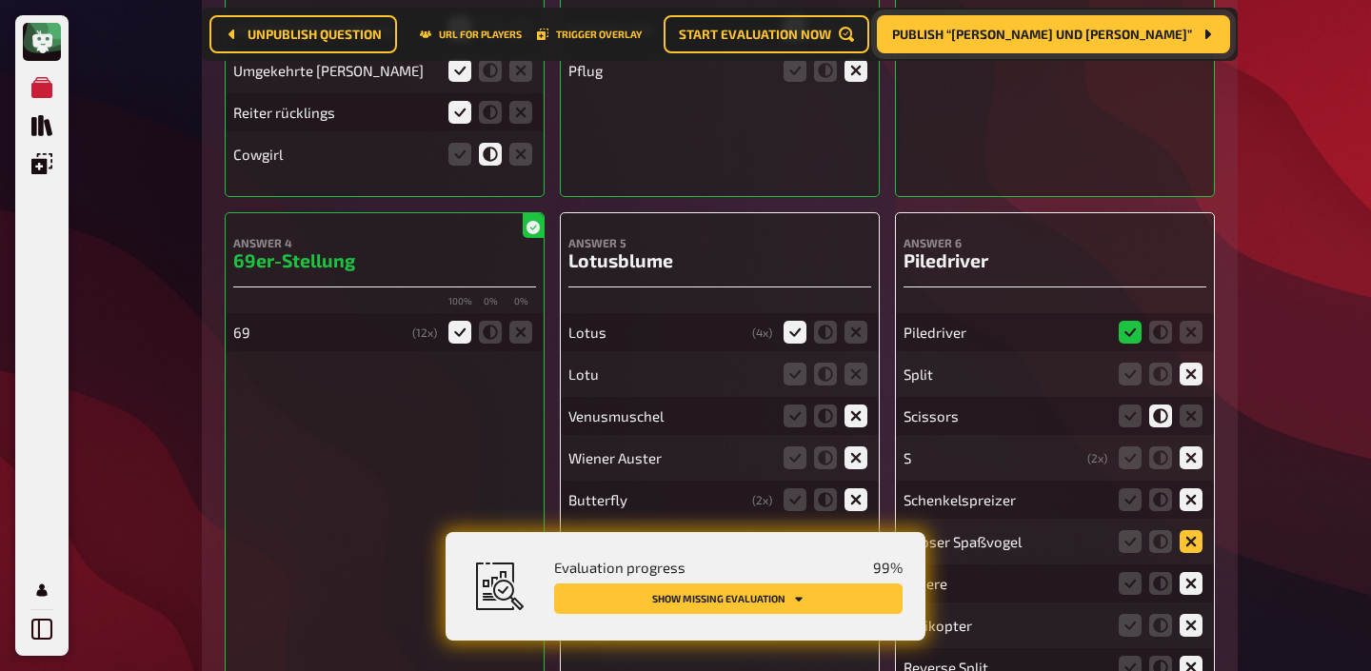
click at [0, 0] on input "radio" at bounding box center [0, 0] width 0 height 0
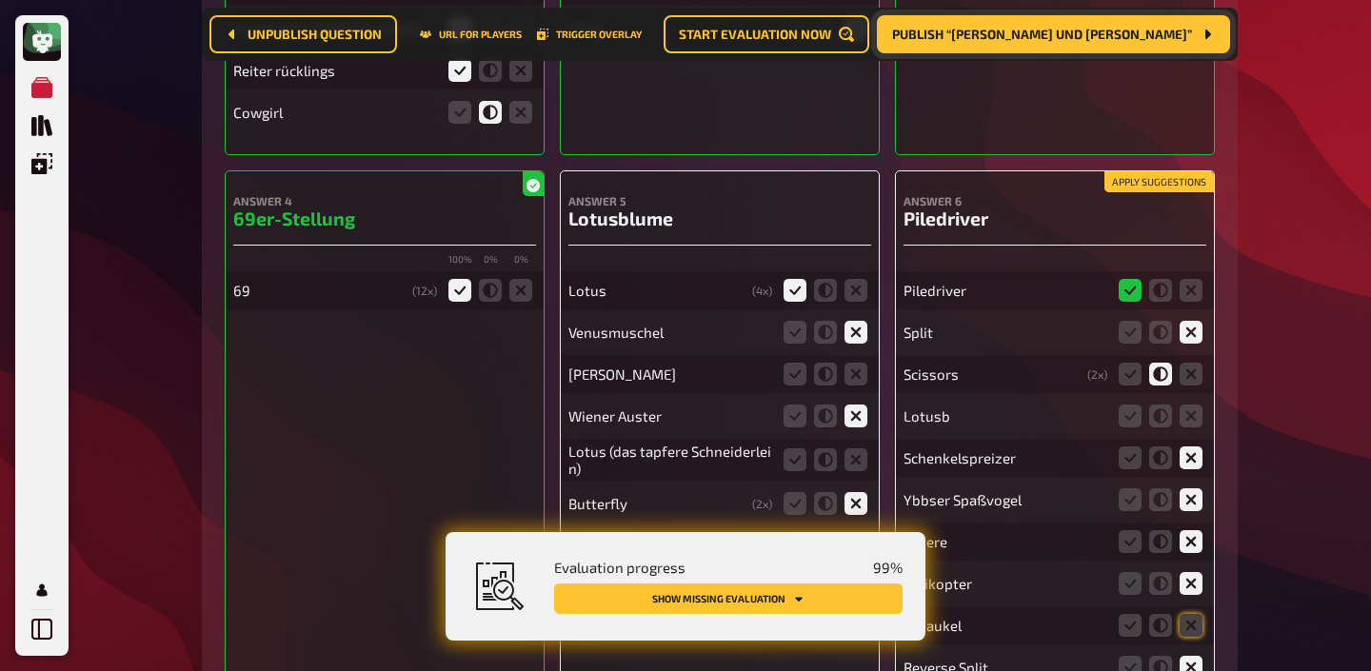
scroll to position [16477, 0]
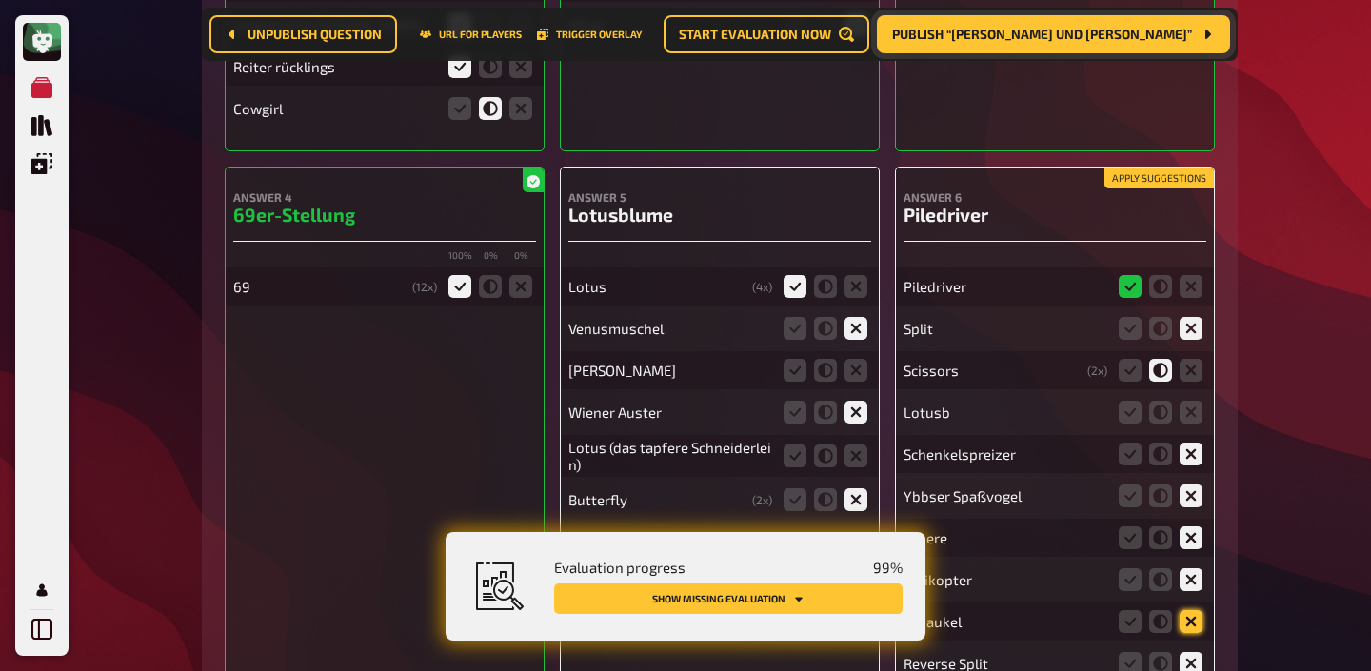
click at [1191, 610] on icon at bounding box center [1191, 621] width 23 height 23
click at [0, 0] on input "radio" at bounding box center [0, 0] width 0 height 0
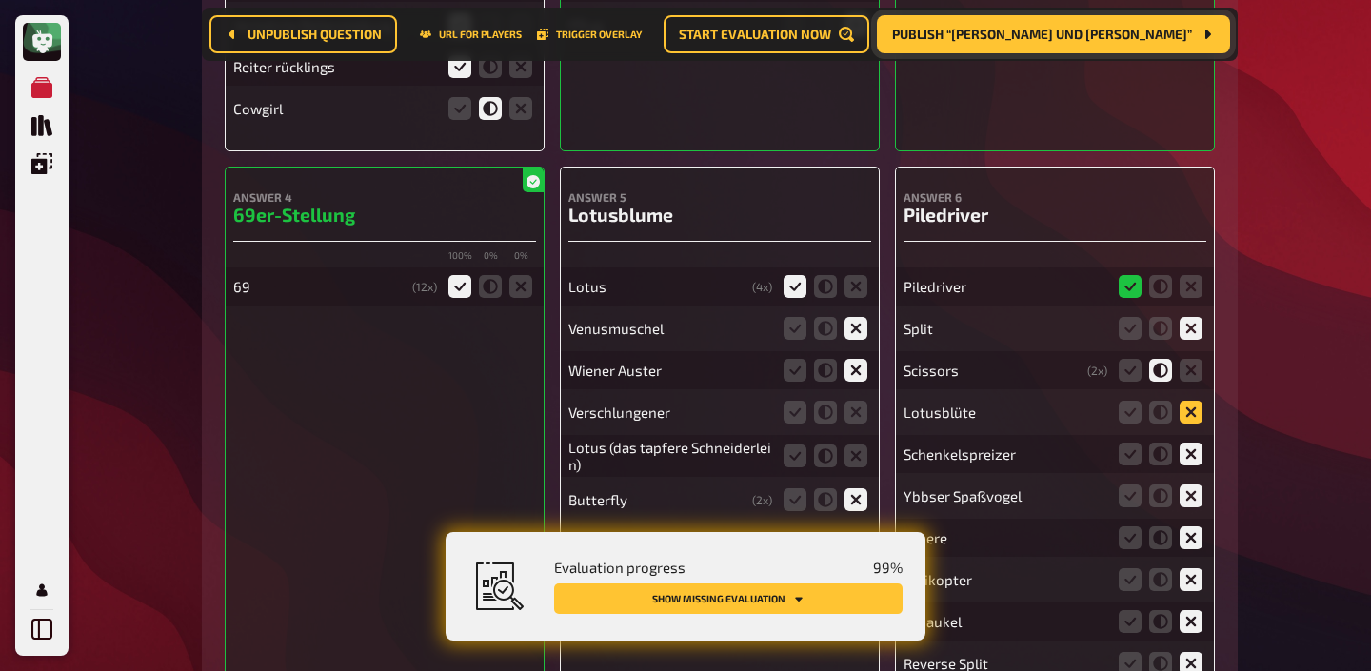
click at [1190, 401] on icon at bounding box center [1191, 412] width 23 height 23
click at [0, 0] on input "radio" at bounding box center [0, 0] width 0 height 0
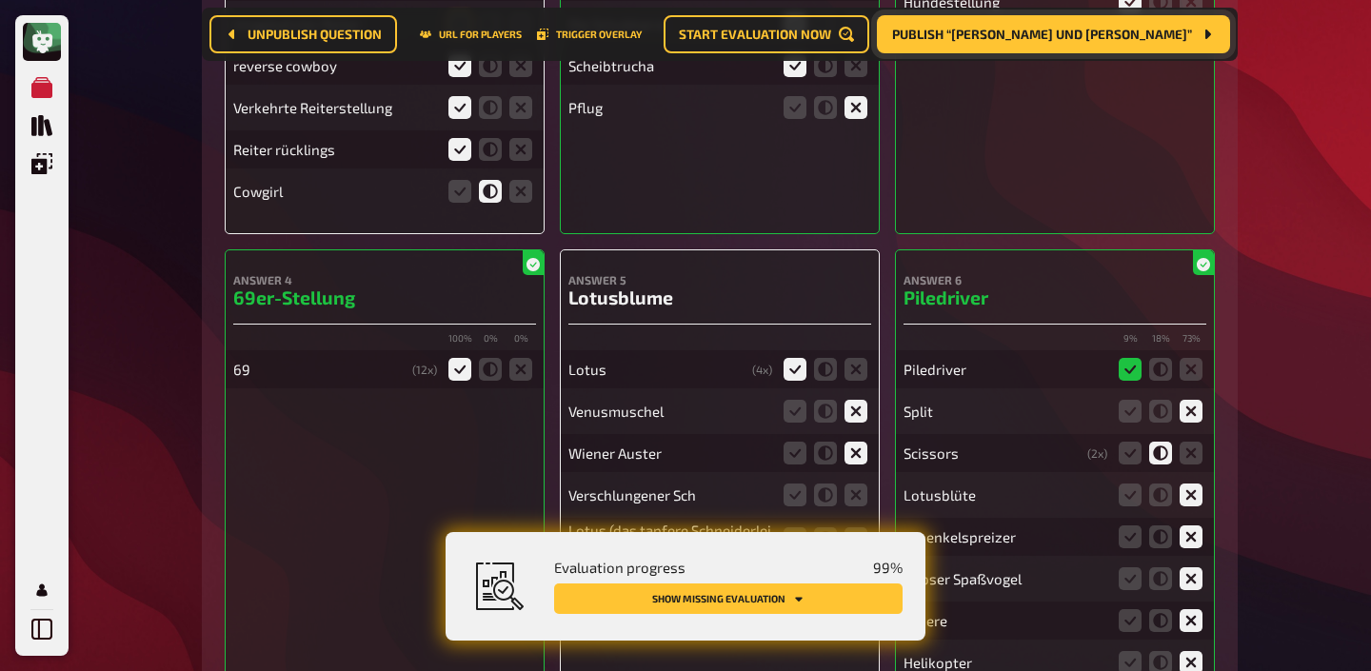
scroll to position [16491, 0]
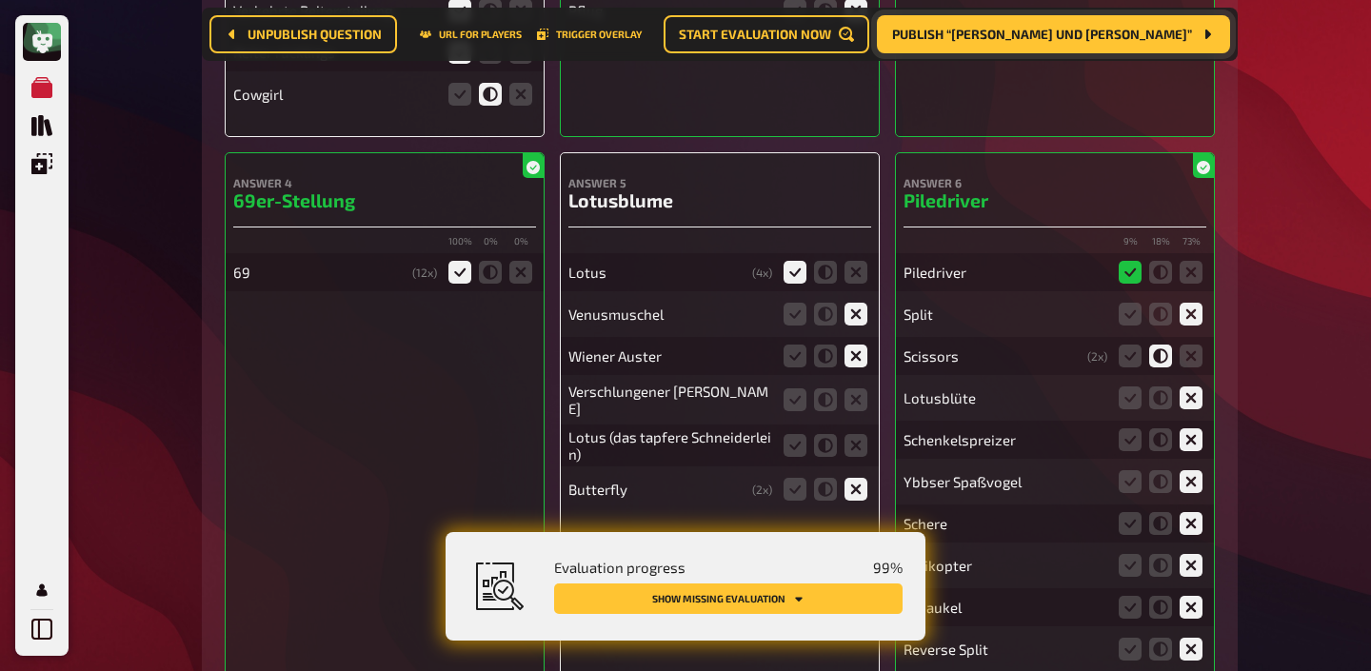
click at [882, 333] on div "Apply suggestions Answer 1 Reverse Cowgirl / Verkehrte Reiterstellung Reverse c…" at bounding box center [720, 175] width 990 height 1033
click at [803, 434] on icon at bounding box center [794, 445] width 23 height 23
click at [0, 0] on input "radio" at bounding box center [0, 0] width 0 height 0
click at [857, 387] on icon at bounding box center [855, 398] width 23 height 23
click at [0, 0] on input "radio" at bounding box center [0, 0] width 0 height 0
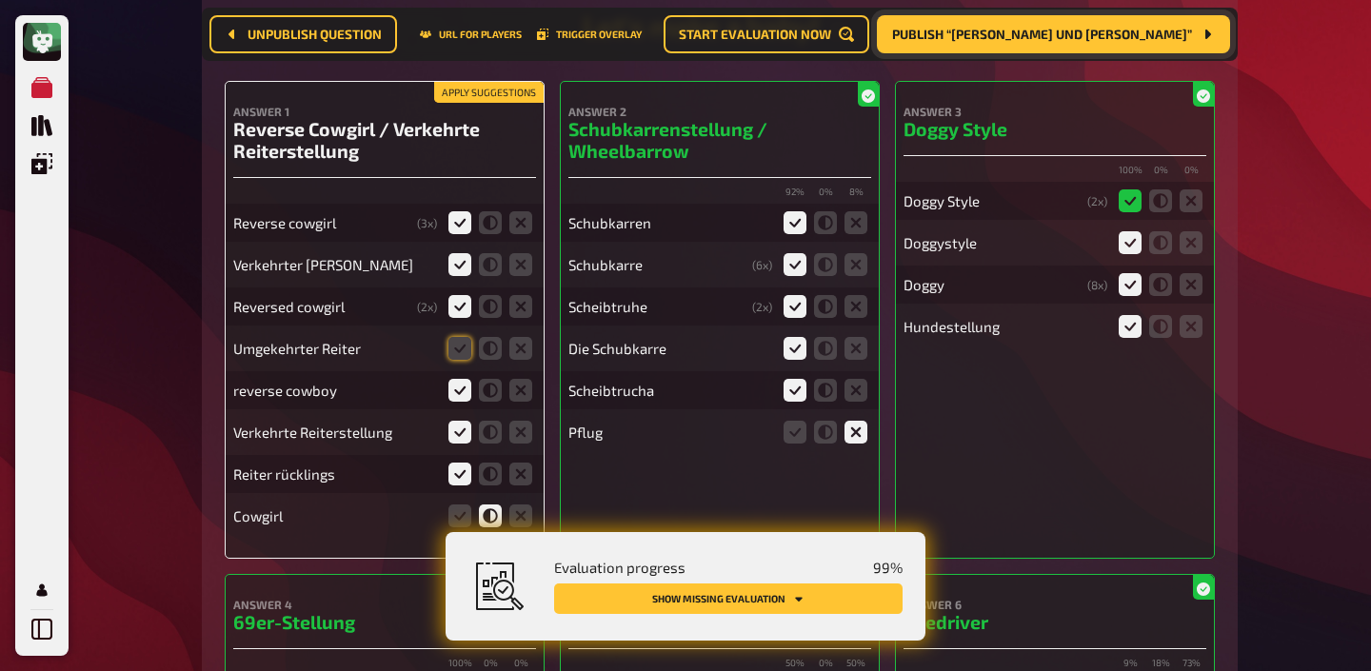
scroll to position [16123, 0]
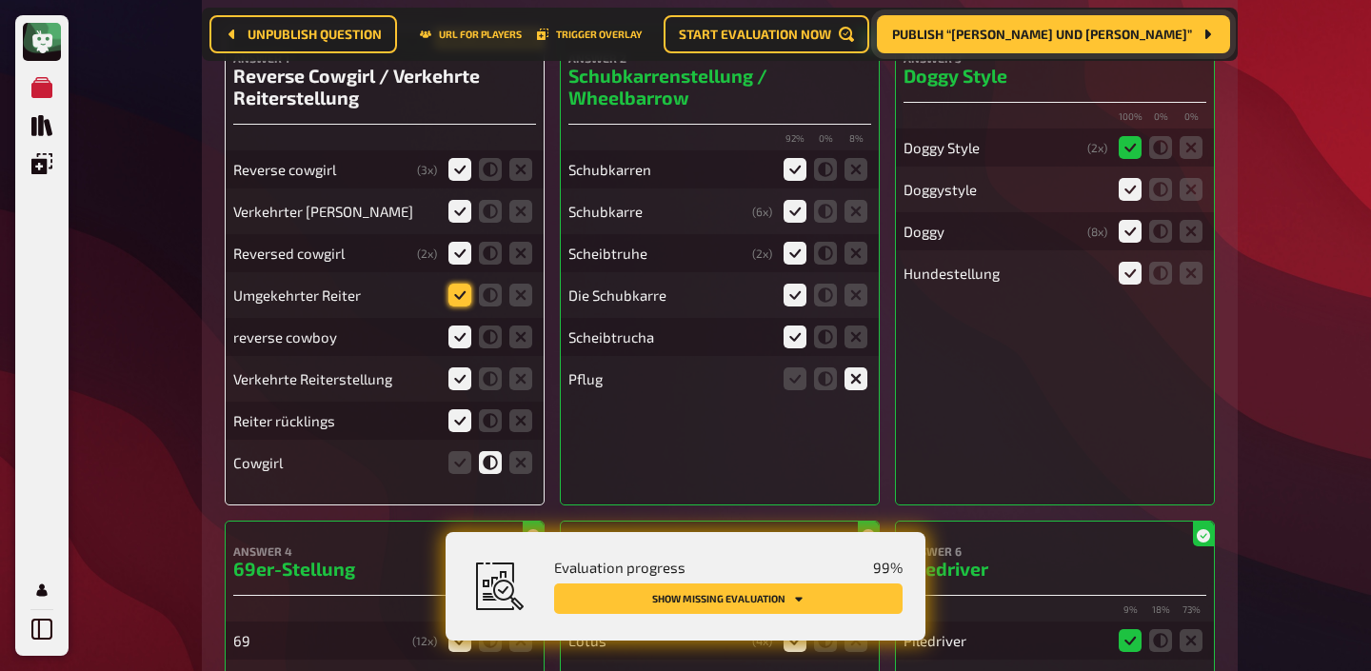
click at [457, 284] on icon at bounding box center [459, 295] width 23 height 23
click at [0, 0] on input "radio" at bounding box center [0, 0] width 0 height 0
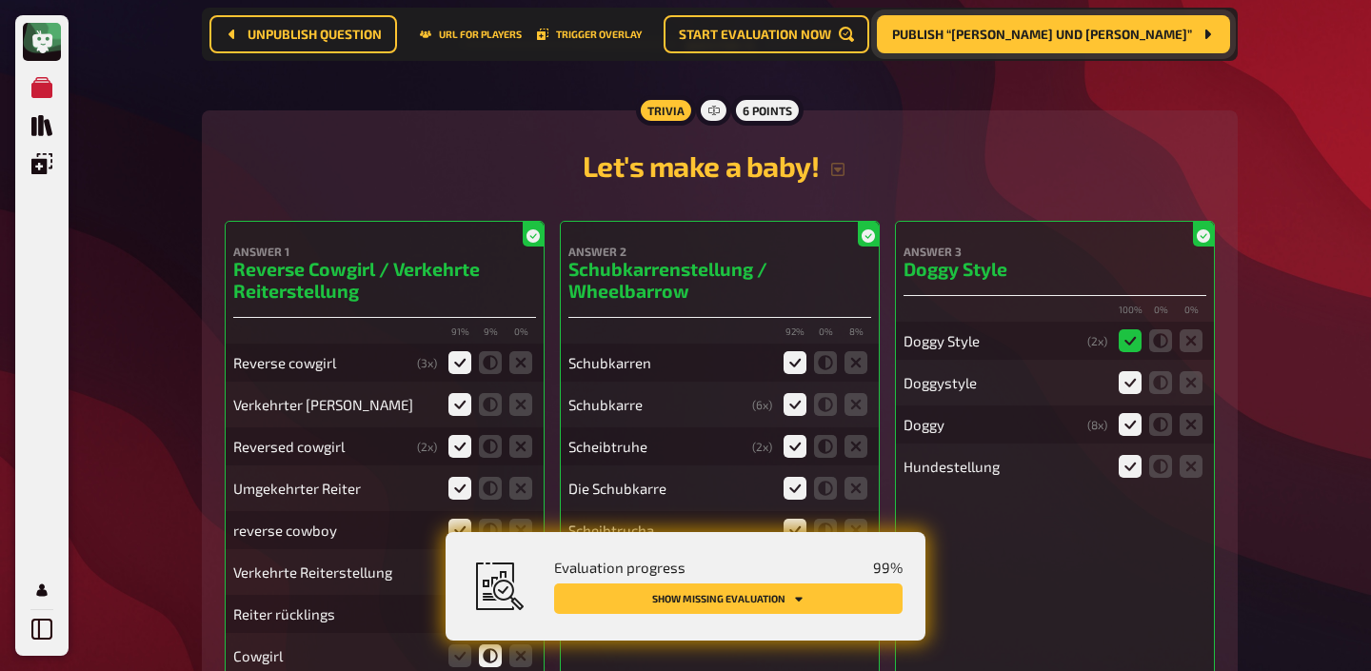
scroll to position [15922, 0]
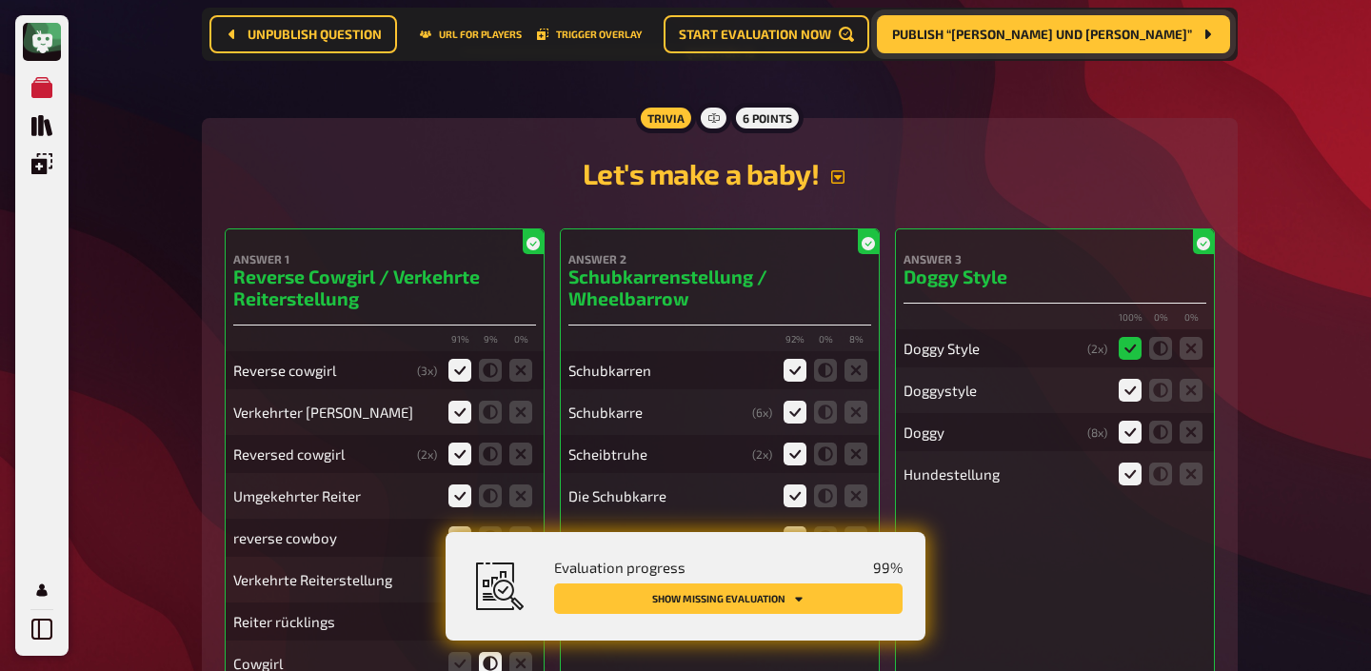
click at [842, 170] on icon "button" at bounding box center [837, 176] width 13 height 13
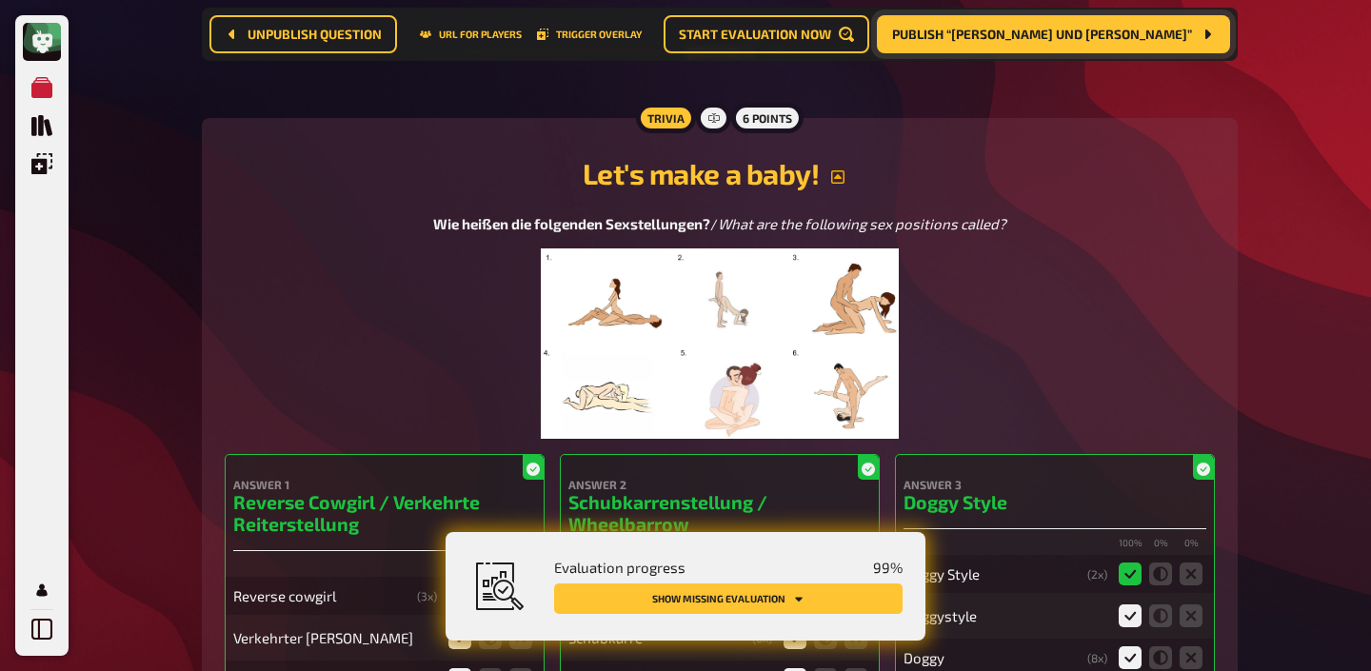
click at [785, 253] on img at bounding box center [720, 343] width 358 height 190
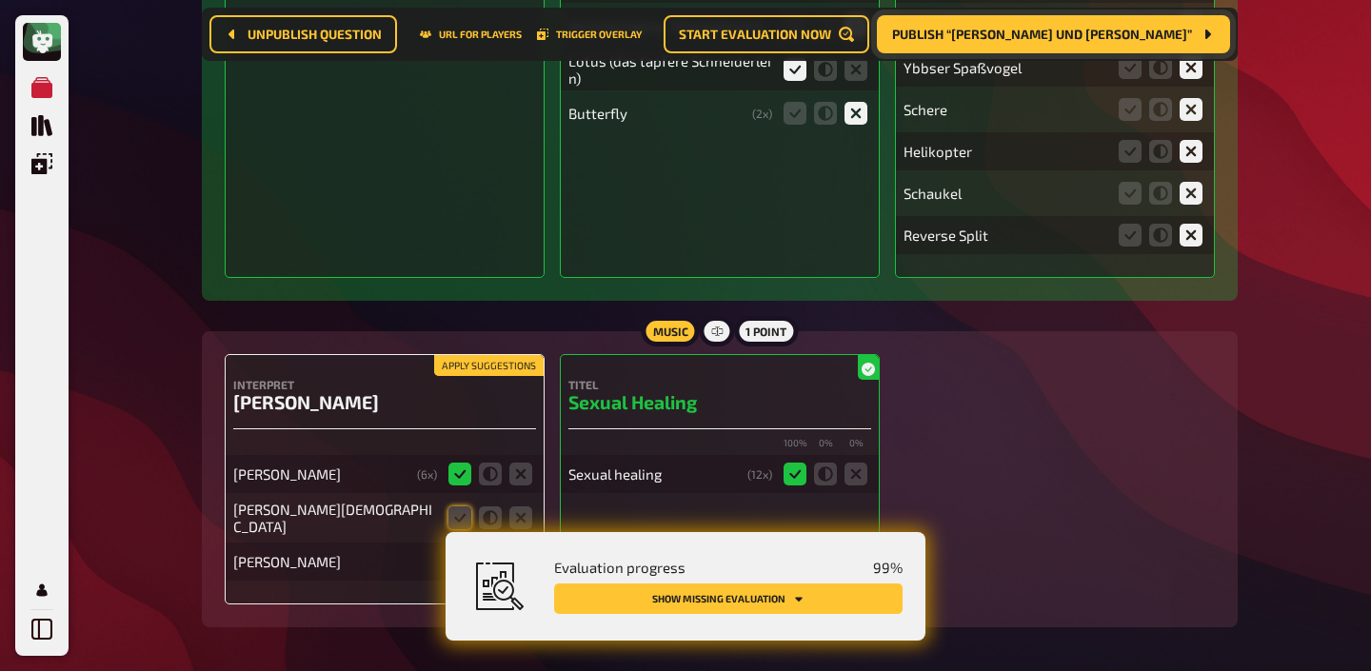
scroll to position [17442, 0]
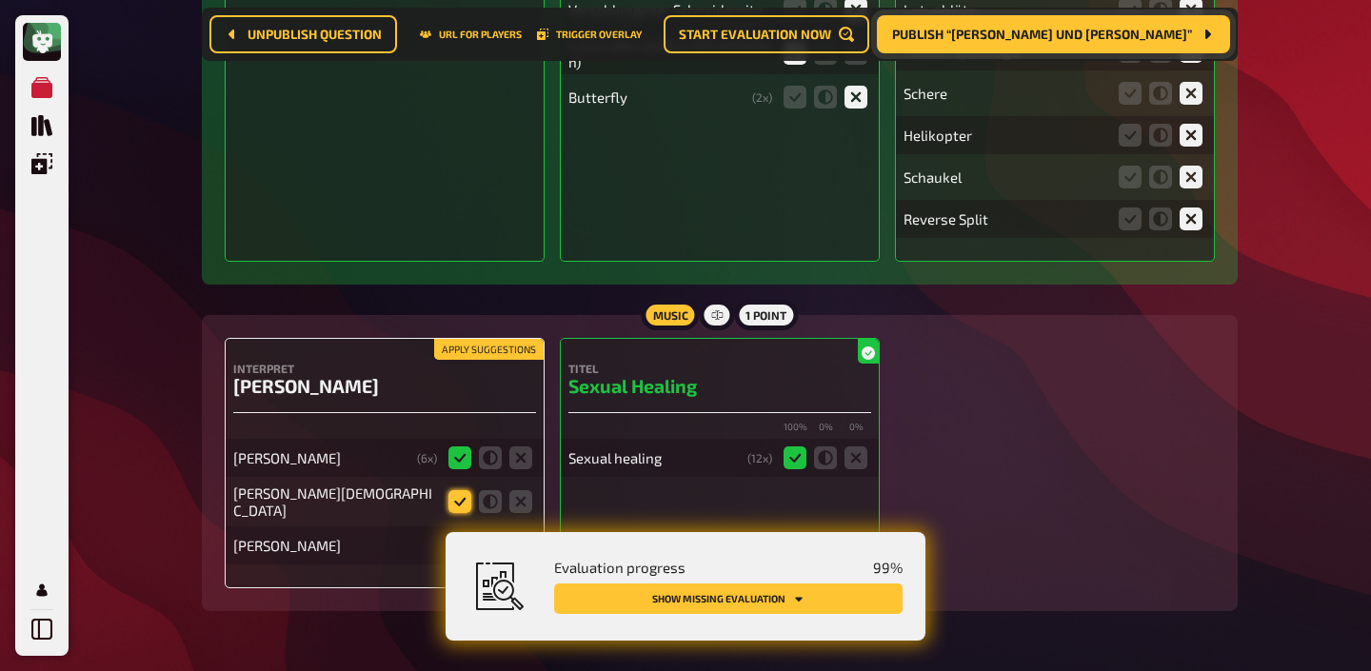
click at [465, 490] on icon at bounding box center [459, 501] width 23 height 23
click at [0, 0] on input "radio" at bounding box center [0, 0] width 0 height 0
click at [514, 534] on icon at bounding box center [520, 545] width 23 height 23
click at [0, 0] on input "radio" at bounding box center [0, 0] width 0 height 0
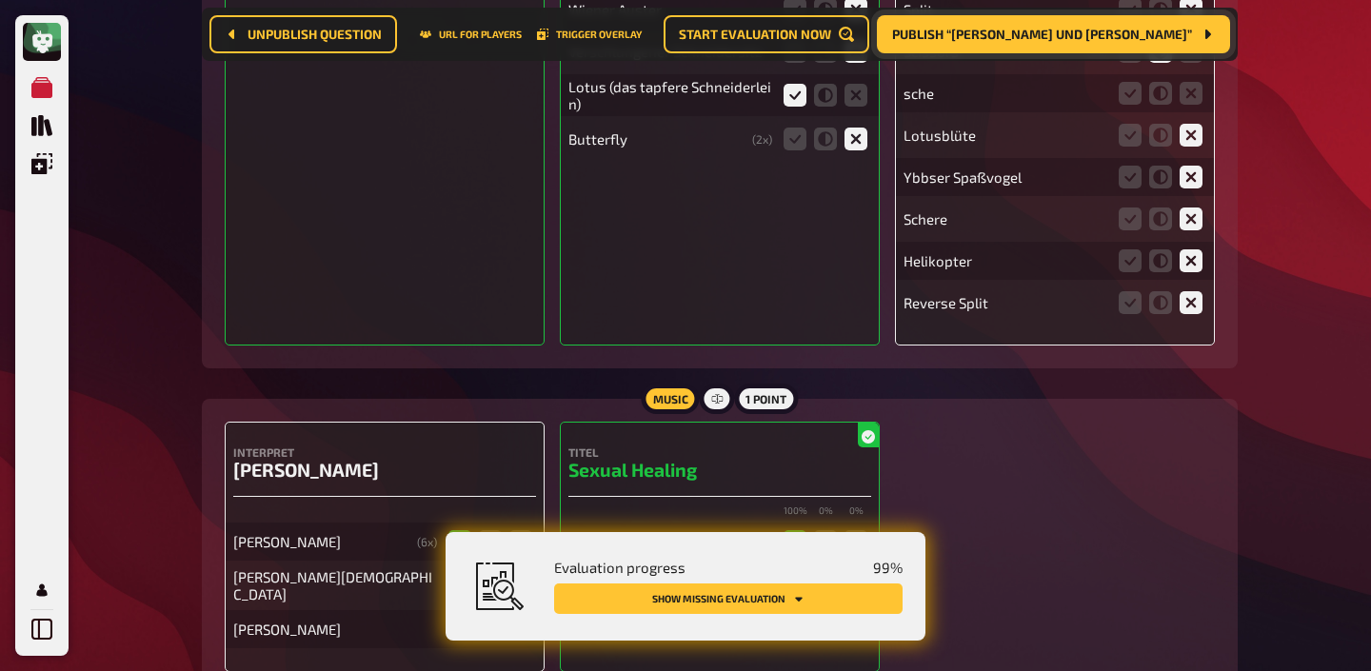
scroll to position [17483, 0]
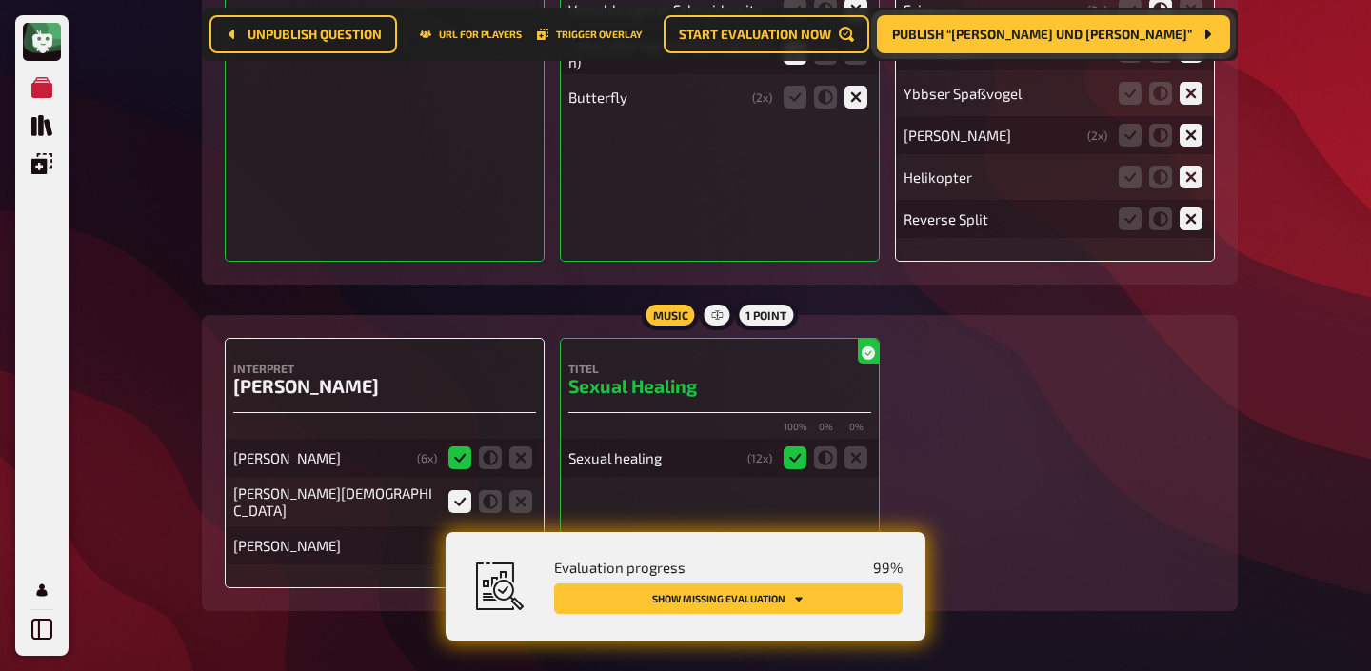
click at [514, 534] on icon at bounding box center [520, 545] width 23 height 23
click at [0, 0] on input "radio" at bounding box center [0, 0] width 0 height 0
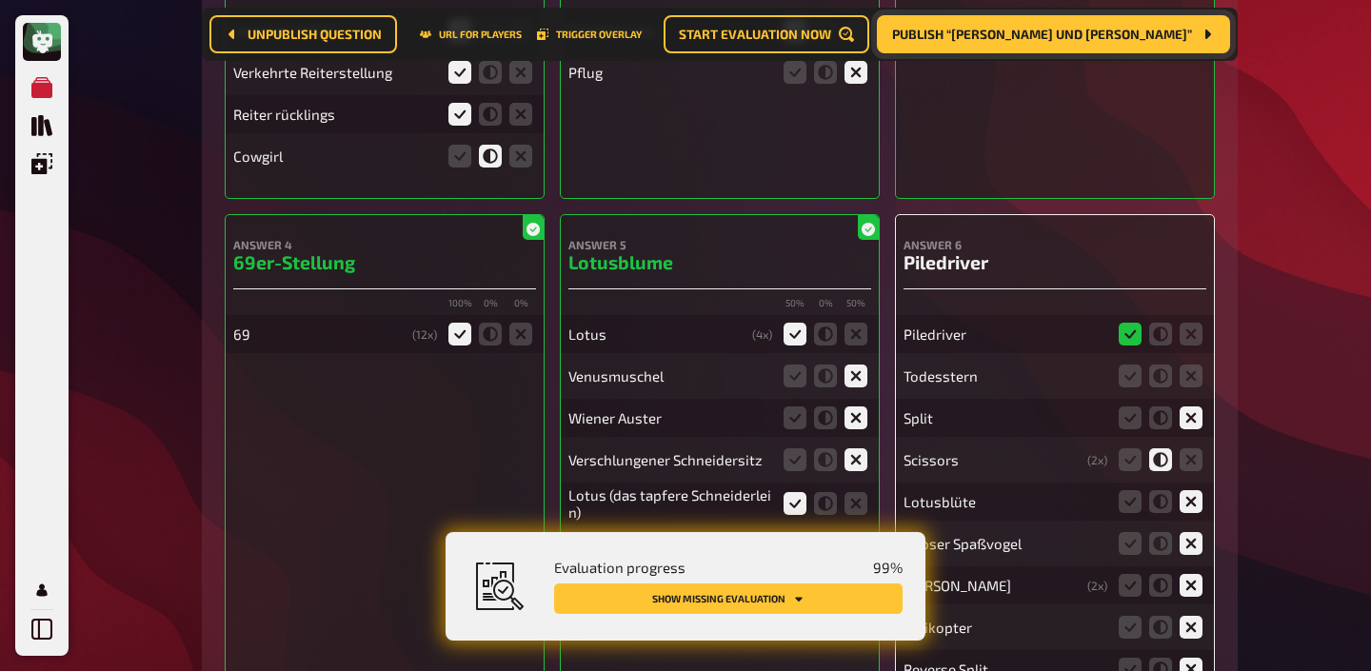
scroll to position [17007, 0]
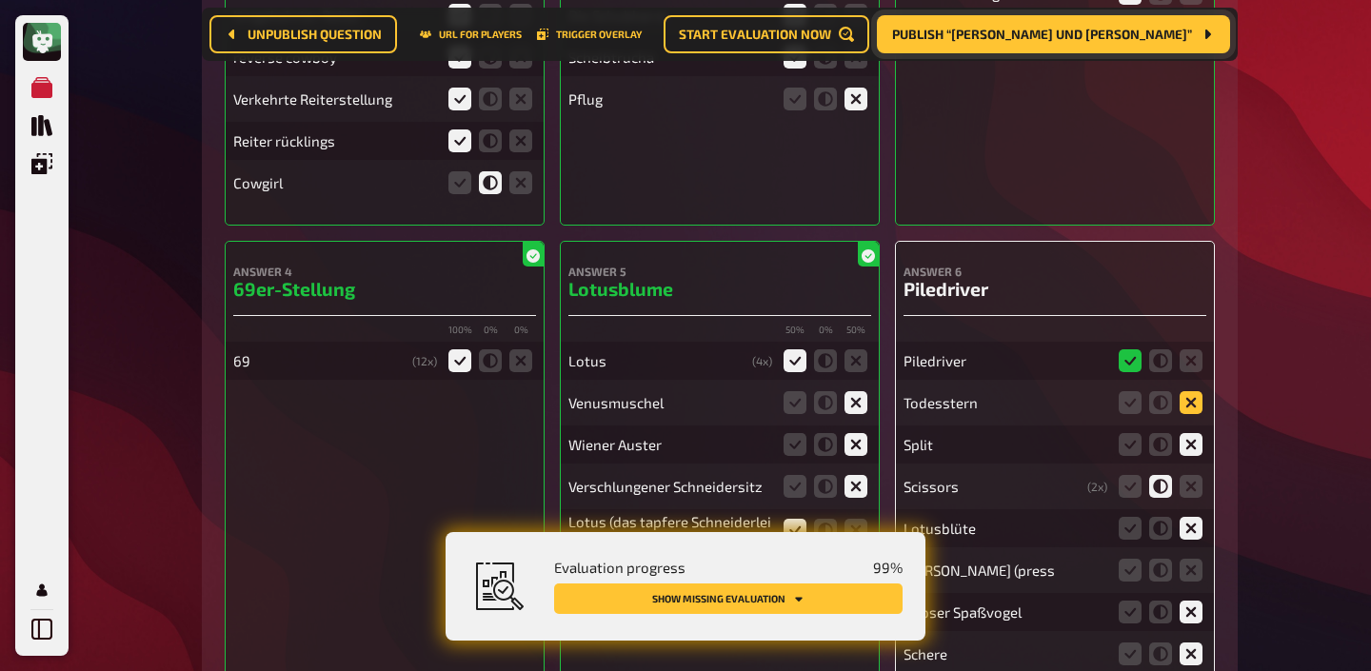
click at [1196, 391] on icon at bounding box center [1191, 402] width 23 height 23
click at [0, 0] on input "radio" at bounding box center [0, 0] width 0 height 0
click at [1198, 559] on icon at bounding box center [1191, 570] width 23 height 23
click at [0, 0] on input "radio" at bounding box center [0, 0] width 0 height 0
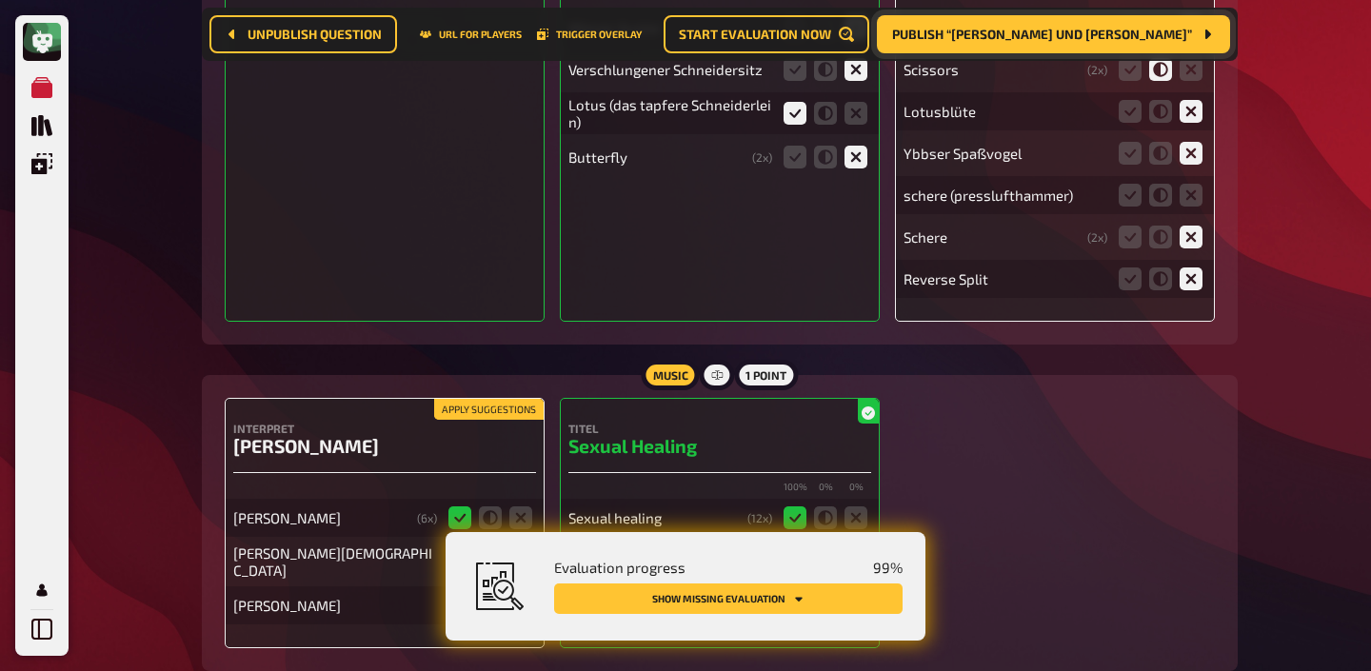
scroll to position [17483, 0]
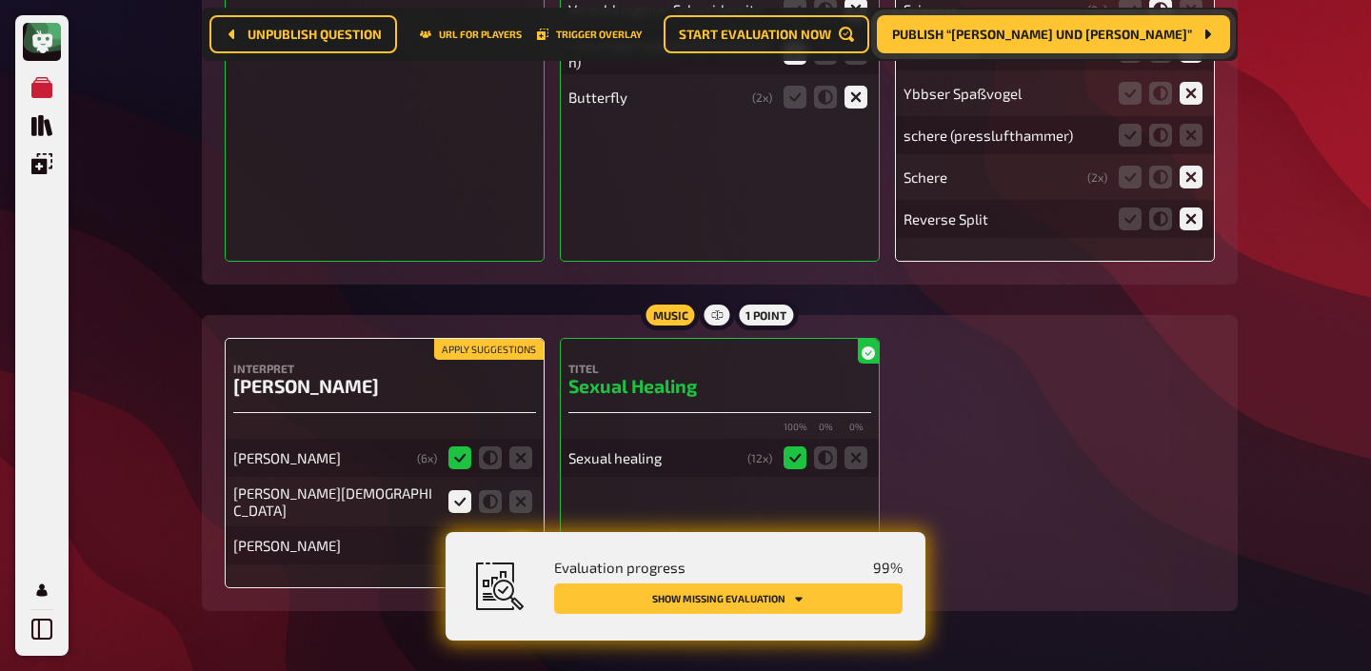
click at [502, 339] on button "Apply suggestions" at bounding box center [488, 349] width 109 height 21
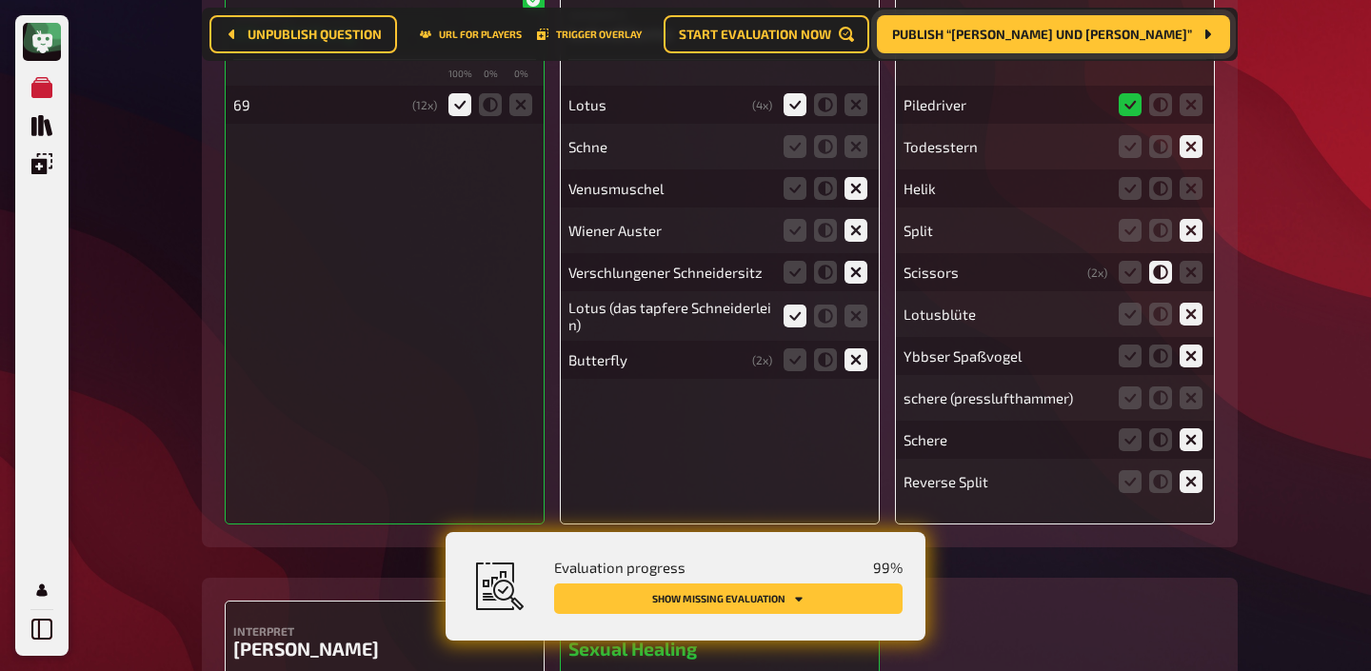
scroll to position [17260, 0]
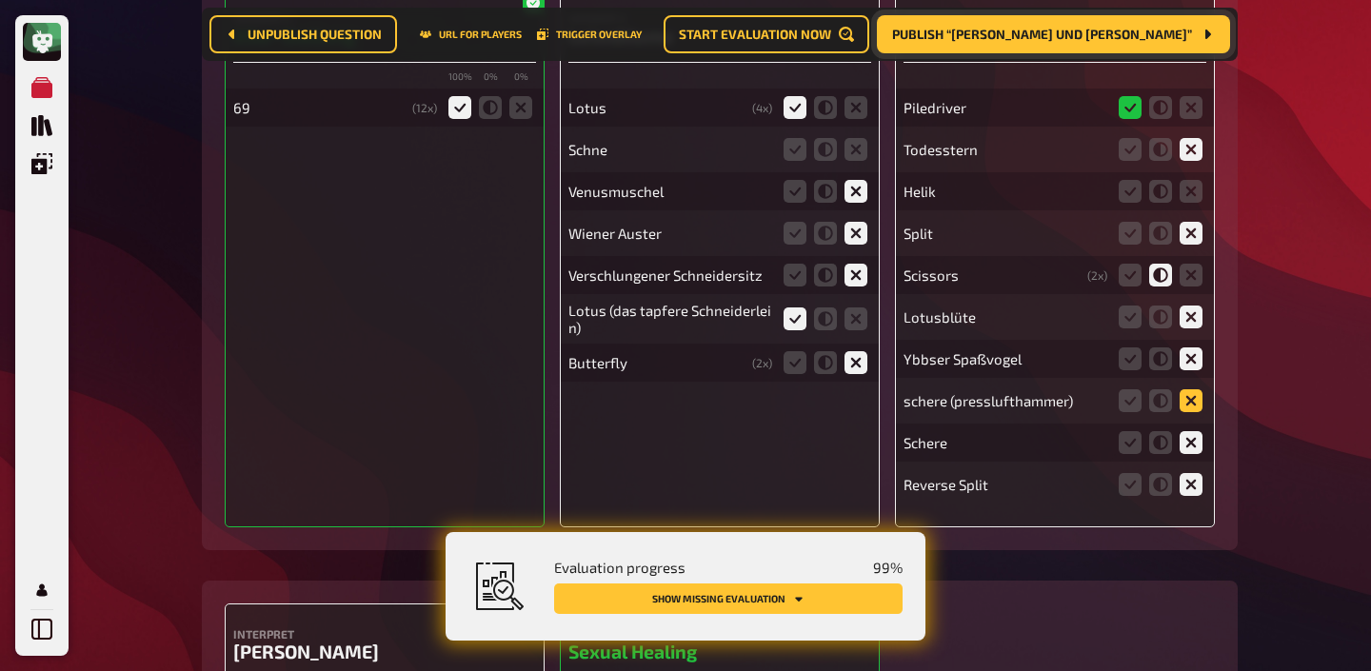
click at [1193, 389] on icon at bounding box center [1191, 400] width 23 height 23
click at [0, 0] on input "radio" at bounding box center [0, 0] width 0 height 0
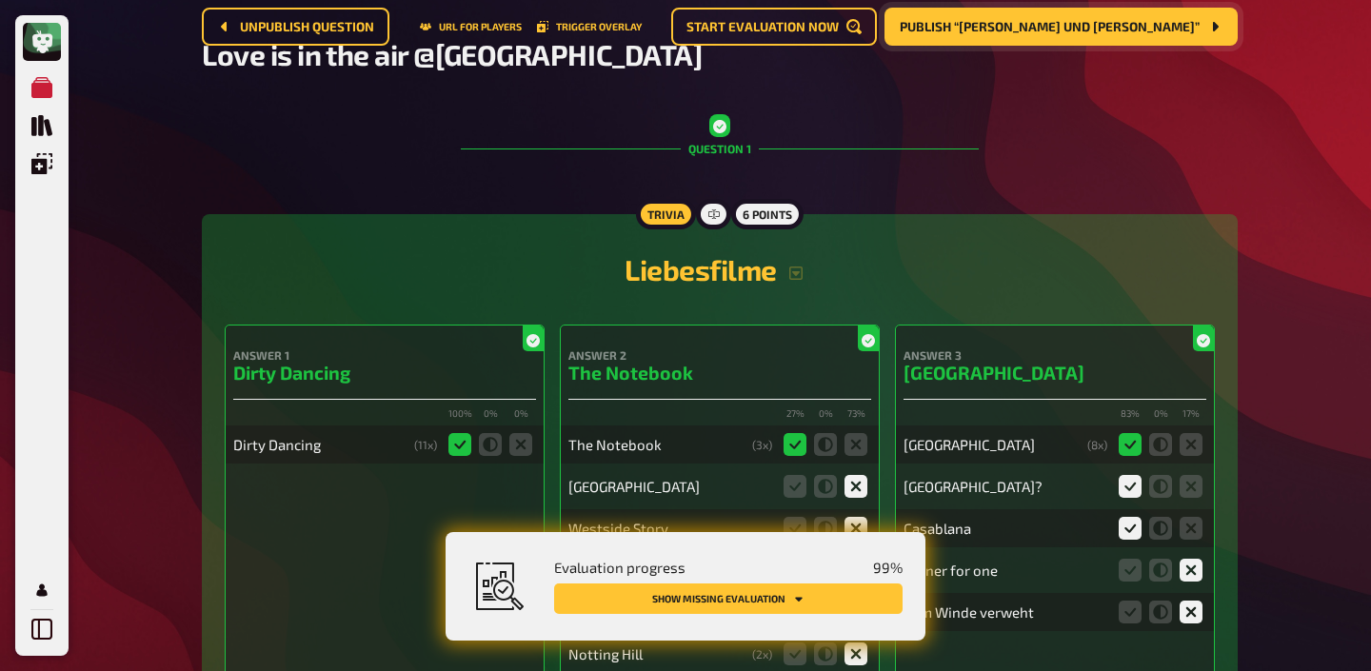
scroll to position [0, 0]
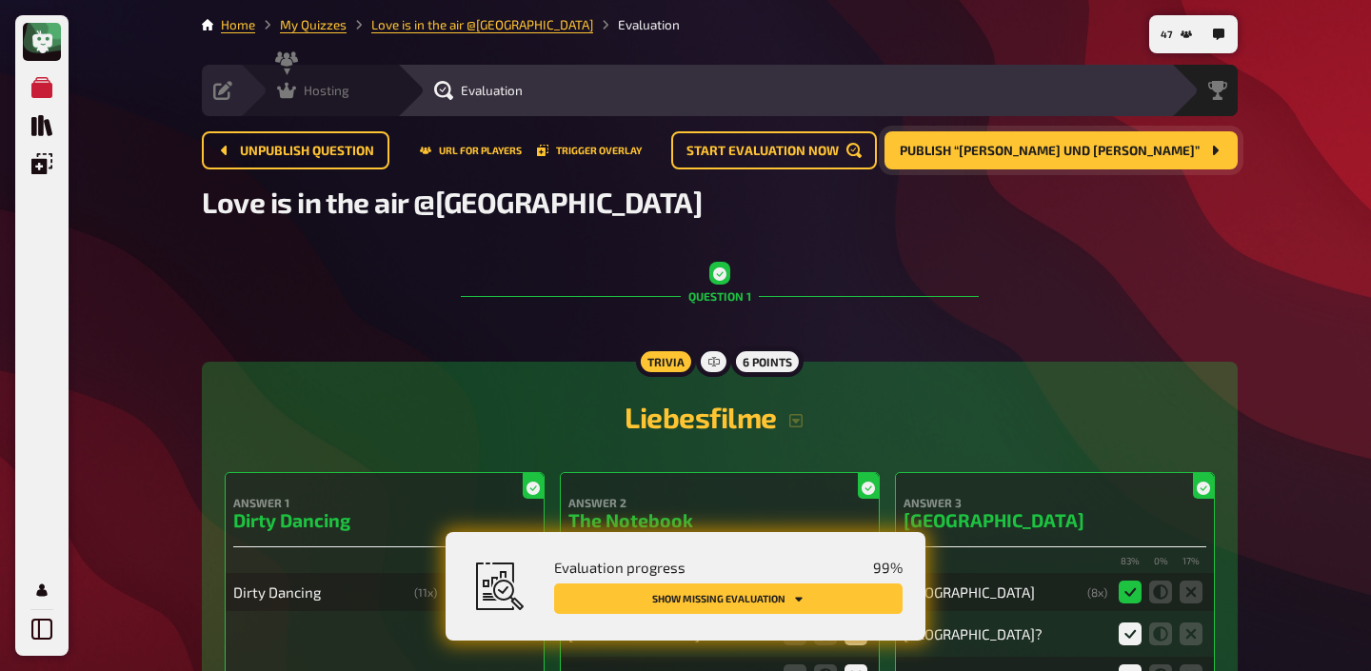
click at [304, 79] on div "Hosting undefined" at bounding box center [318, 90] width 157 height 51
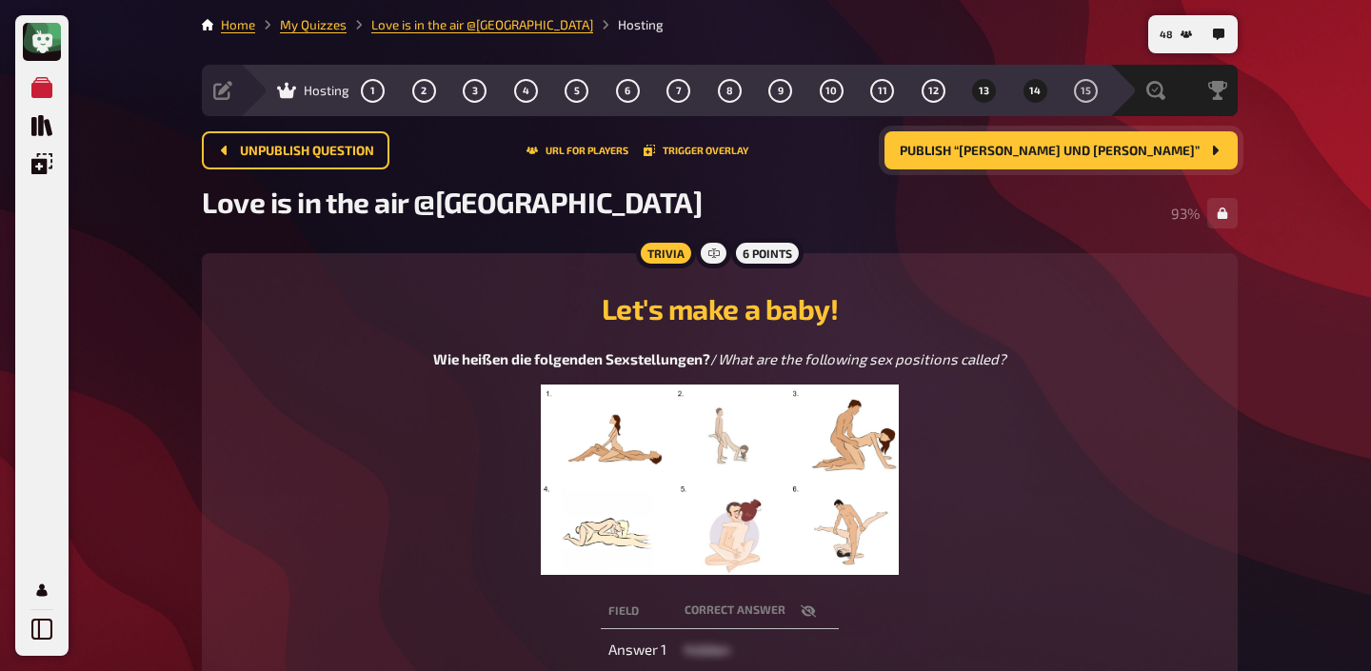
click at [1035, 87] on span "14" at bounding box center [1034, 91] width 11 height 10
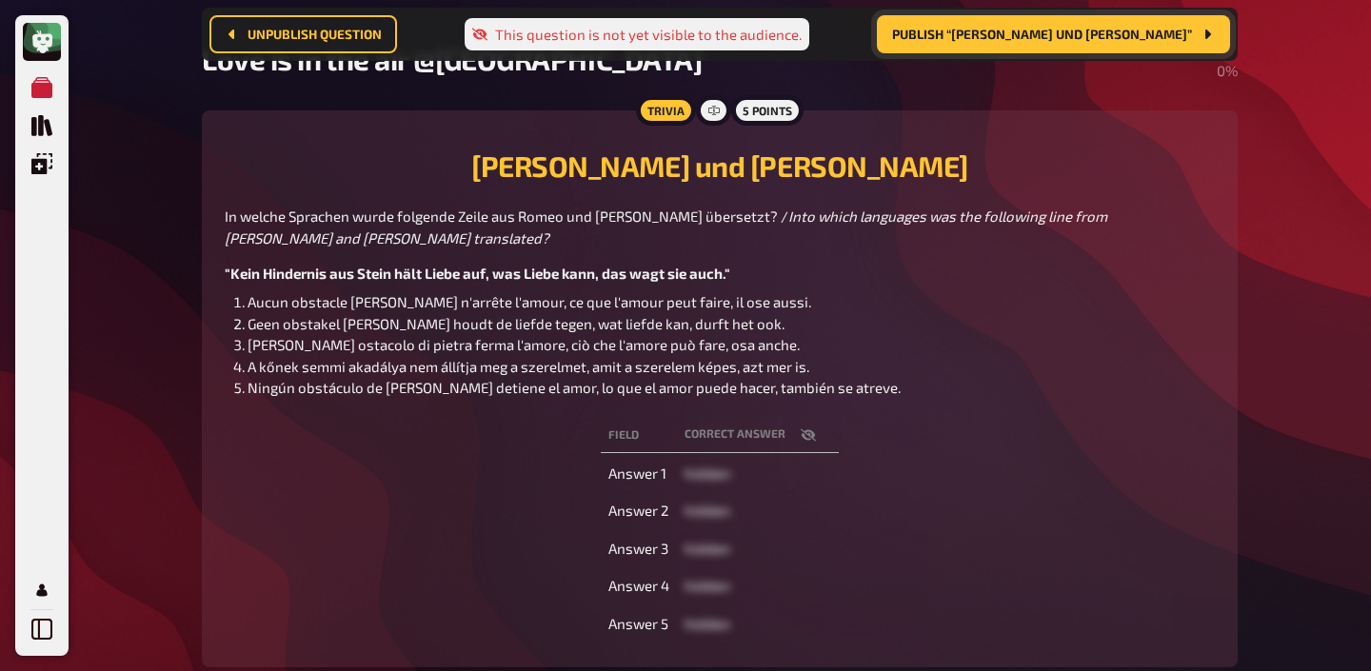
scroll to position [157, 0]
click at [806, 429] on icon "button" at bounding box center [808, 435] width 15 height 15
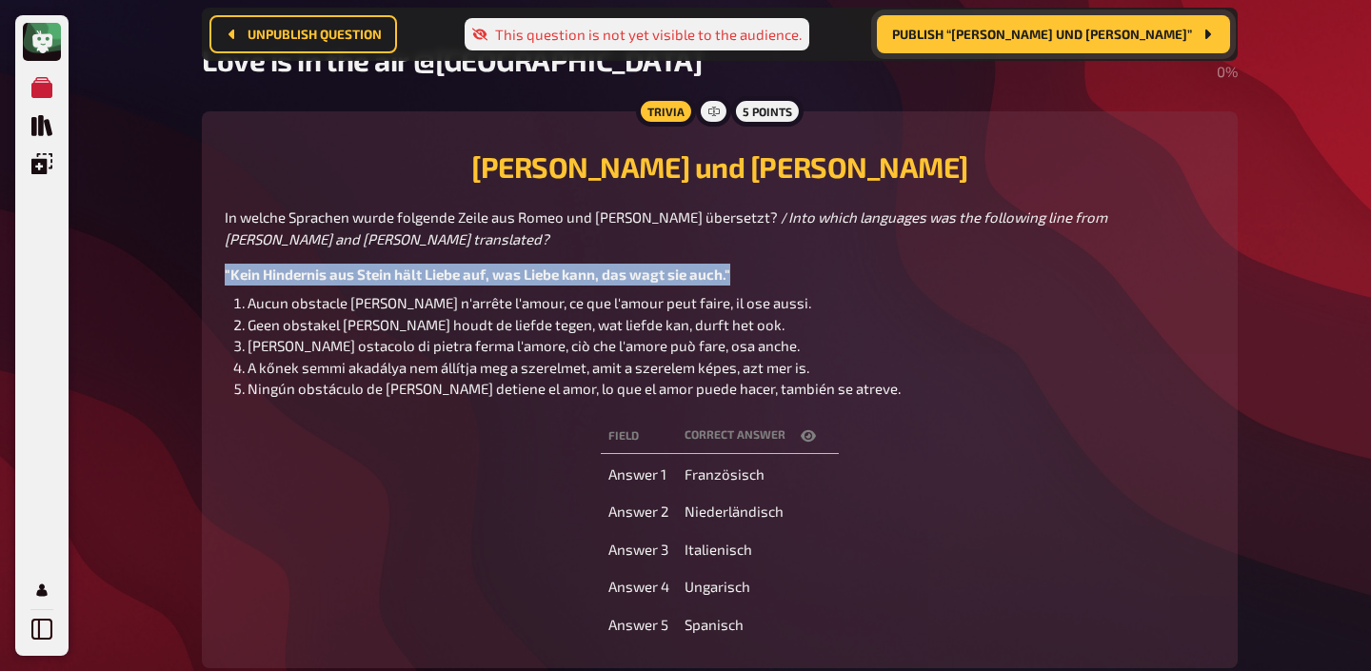
drag, startPoint x: 748, startPoint y: 272, endPoint x: 207, endPoint y: 270, distance: 541.7
click at [207, 270] on div "Trivia 5 points Romeo und Julia In welche Sprachen wurde folgende Zeile aus Rom…" at bounding box center [720, 389] width 1036 height 557
copy span ""Kein Hindernis aus Stein hält Liebe auf, was Liebe kann, das wagt sie auch.""
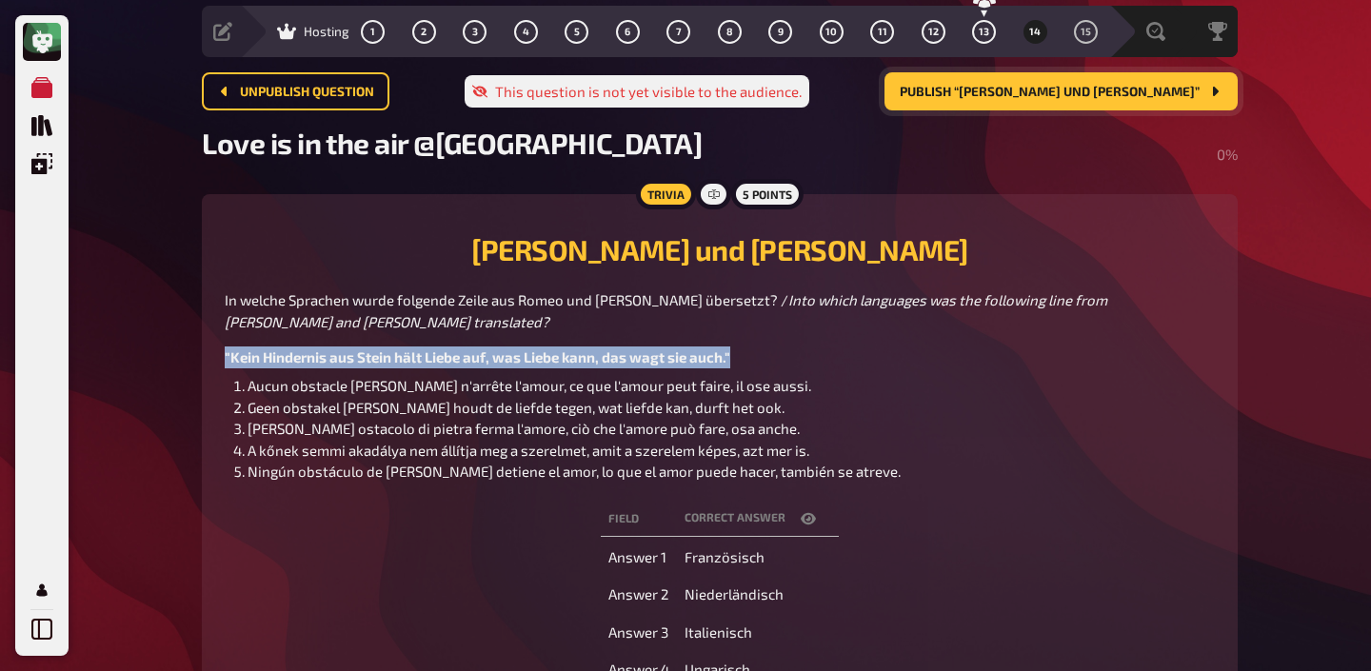
scroll to position [0, 0]
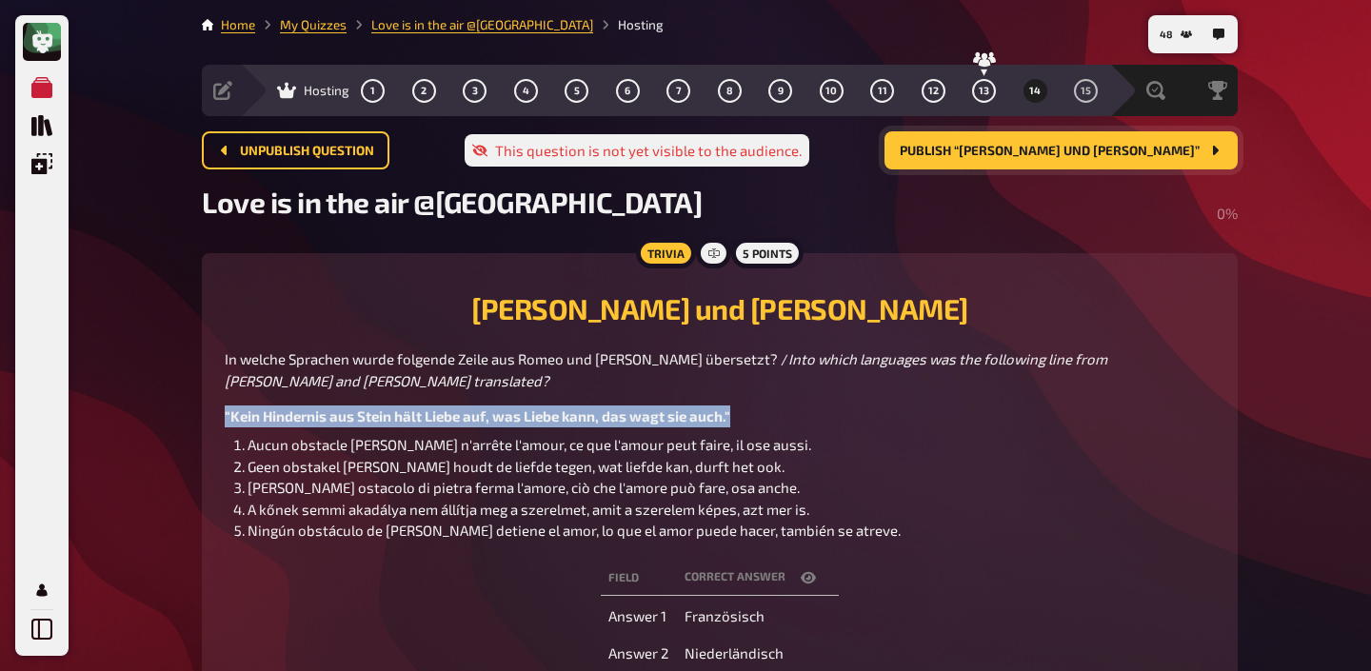
click at [1067, 154] on span "Publish “Romeo und Julia”" at bounding box center [1050, 151] width 300 height 13
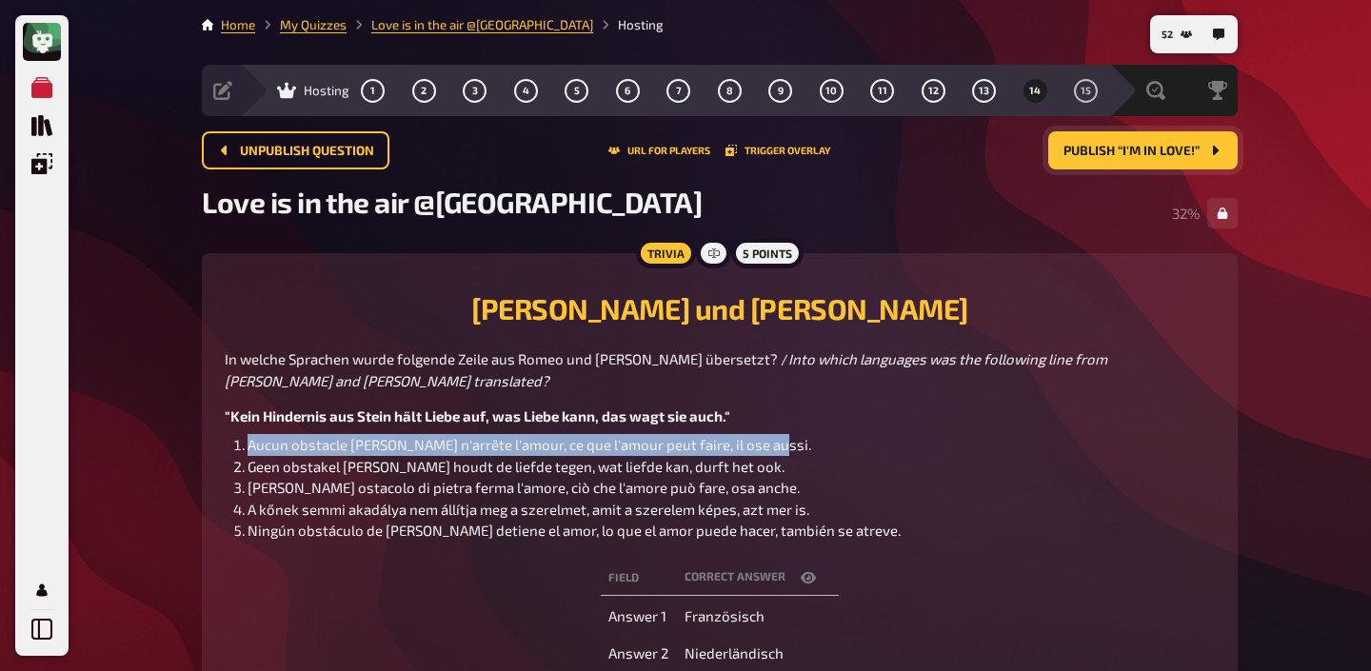
drag, startPoint x: 772, startPoint y: 439, endPoint x: 249, endPoint y: 443, distance: 522.7
click at [249, 443] on li "Aucun obstacle de [PERSON_NAME] n'arrête l'amour, ce que l'amour peut faire, il…" at bounding box center [731, 445] width 967 height 22
copy span "Aucun obstacle de [PERSON_NAME] n'arrête l'amour, ce que l'amour peut faire, il…"
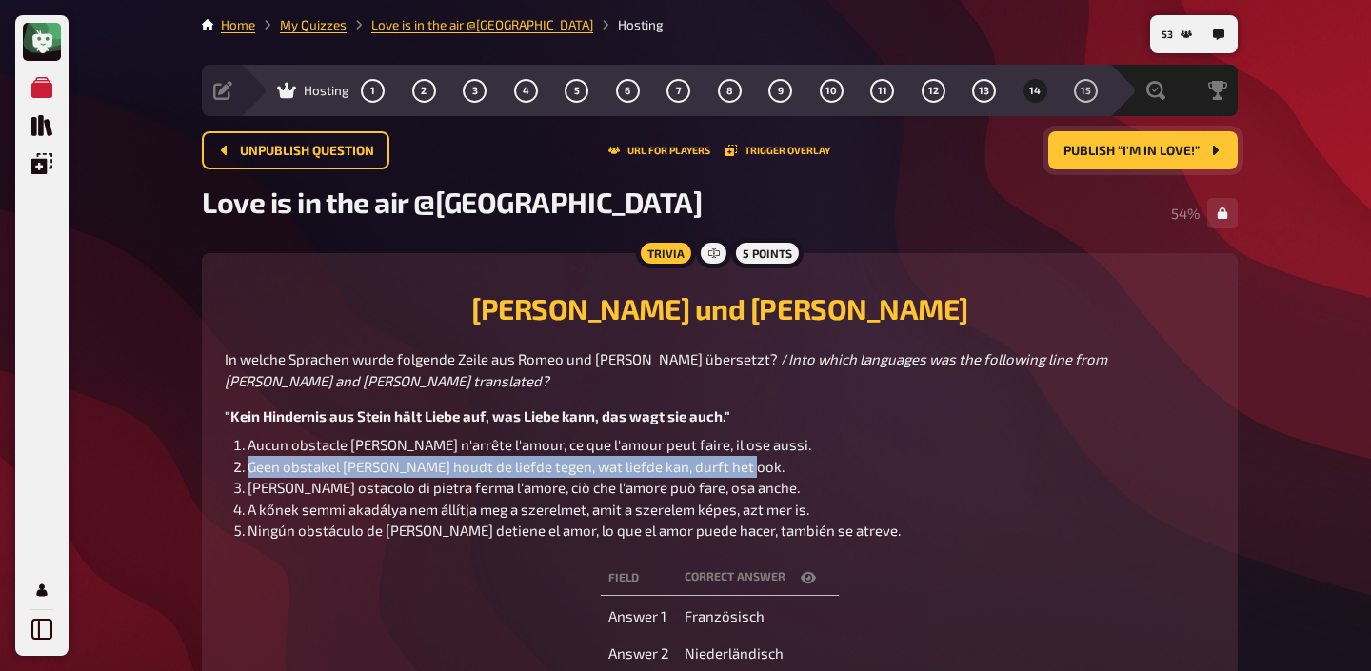
drag, startPoint x: 751, startPoint y: 465, endPoint x: 247, endPoint y: 469, distance: 504.6
click at [248, 469] on li "Geen obstakel van [PERSON_NAME] houdt de liefde tegen, wat liefde kan, durft he…" at bounding box center [731, 467] width 967 height 22
copy span "Geen obstakel van [PERSON_NAME] houdt de liefde tegen, wat liefde kan, durft he…"
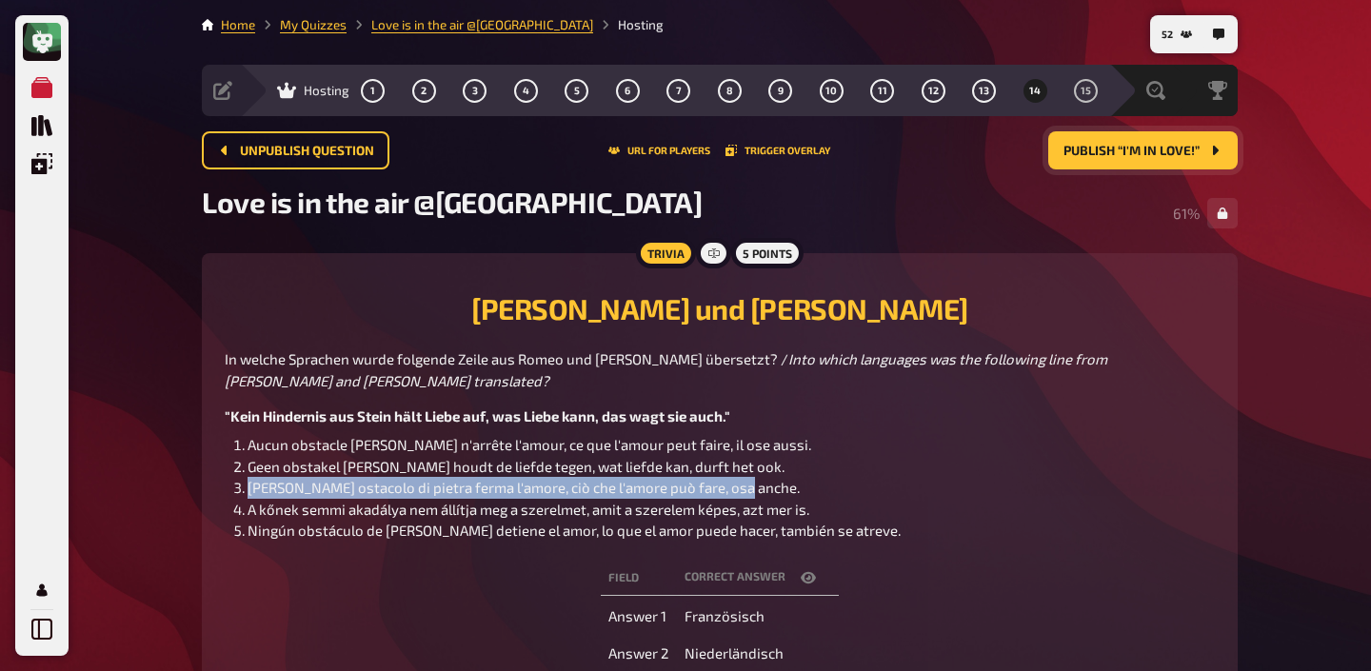
drag, startPoint x: 764, startPoint y: 493, endPoint x: 248, endPoint y: 486, distance: 516.0
click at [248, 486] on li "[PERSON_NAME] ostacolo di pietra ferma l'amore, ciò che l'amore può fare, osa a…" at bounding box center [731, 488] width 967 height 22
copy span "[PERSON_NAME] ostacolo di pietra ferma l'amore, ciò che l'amore può fare, osa a…"
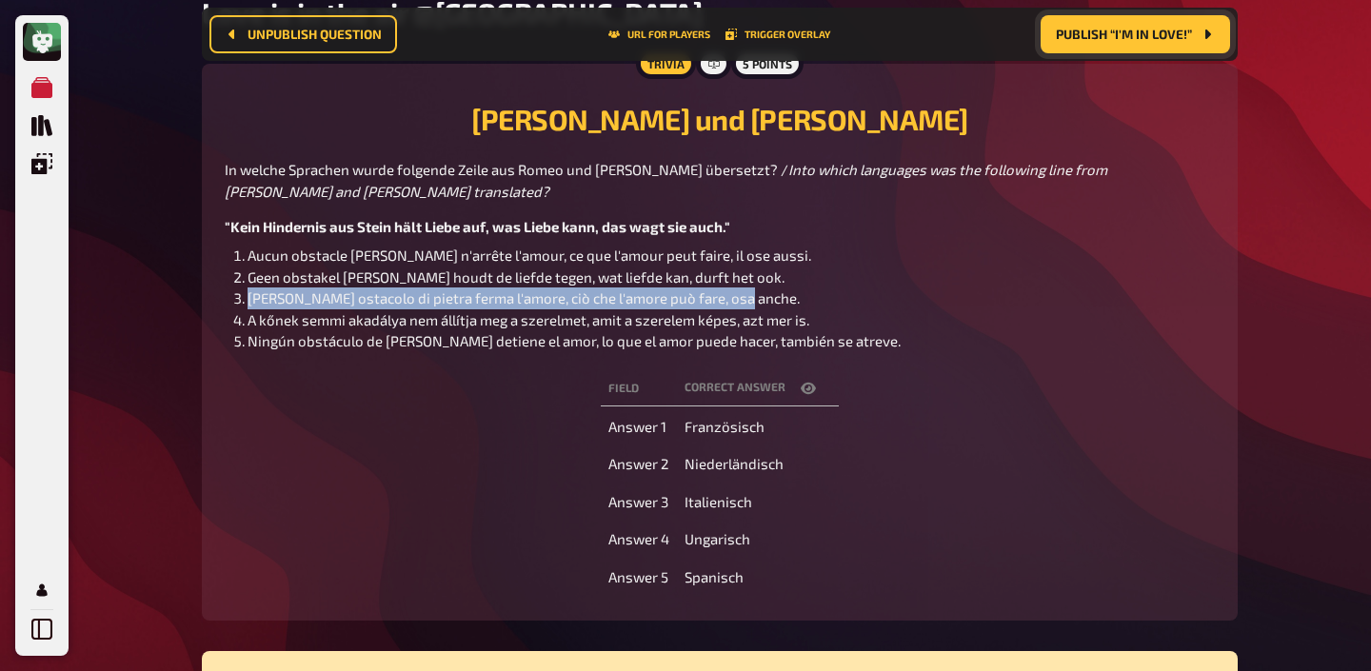
scroll to position [221, 0]
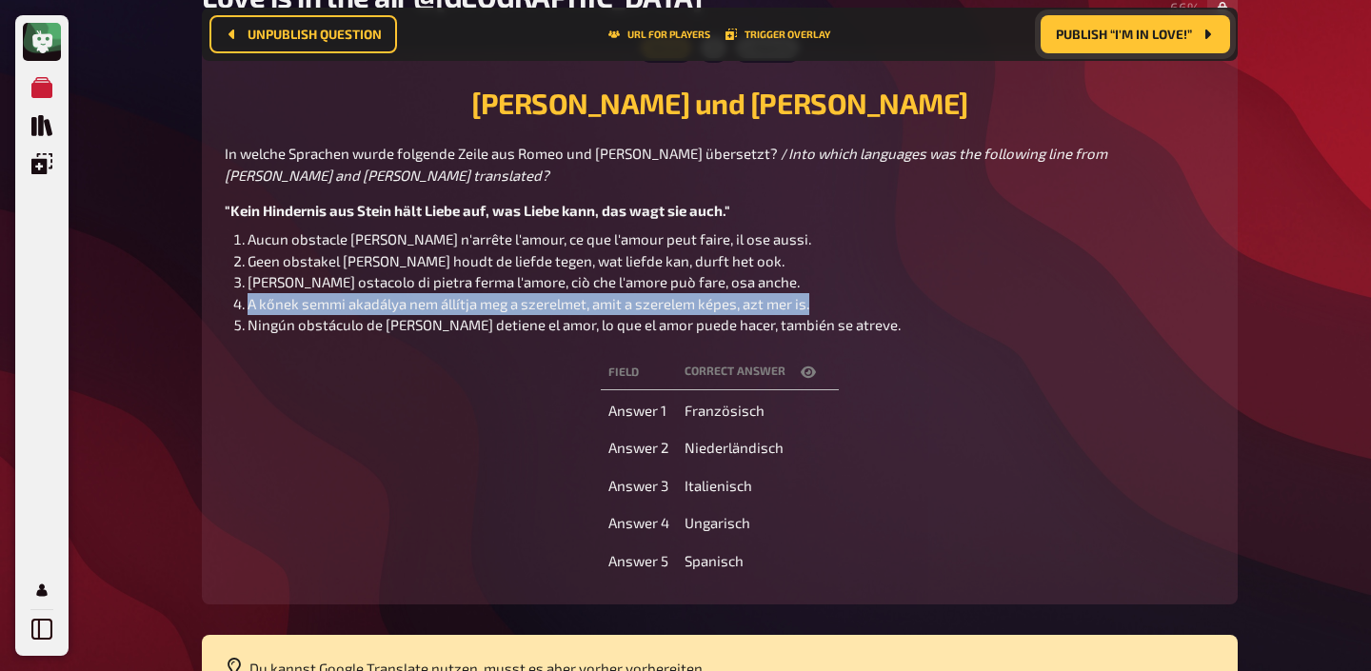
drag, startPoint x: 823, startPoint y: 303, endPoint x: 249, endPoint y: 304, distance: 574.1
click at [249, 304] on li "A kőnek semmi akadálya nem állítja meg a szerelmet, amit a szerelem képes, azt …" at bounding box center [731, 304] width 967 height 22
copy span "A kőnek semmi akadálya nem állítja meg a szerelmet, amit a szerelem képes, azt …"
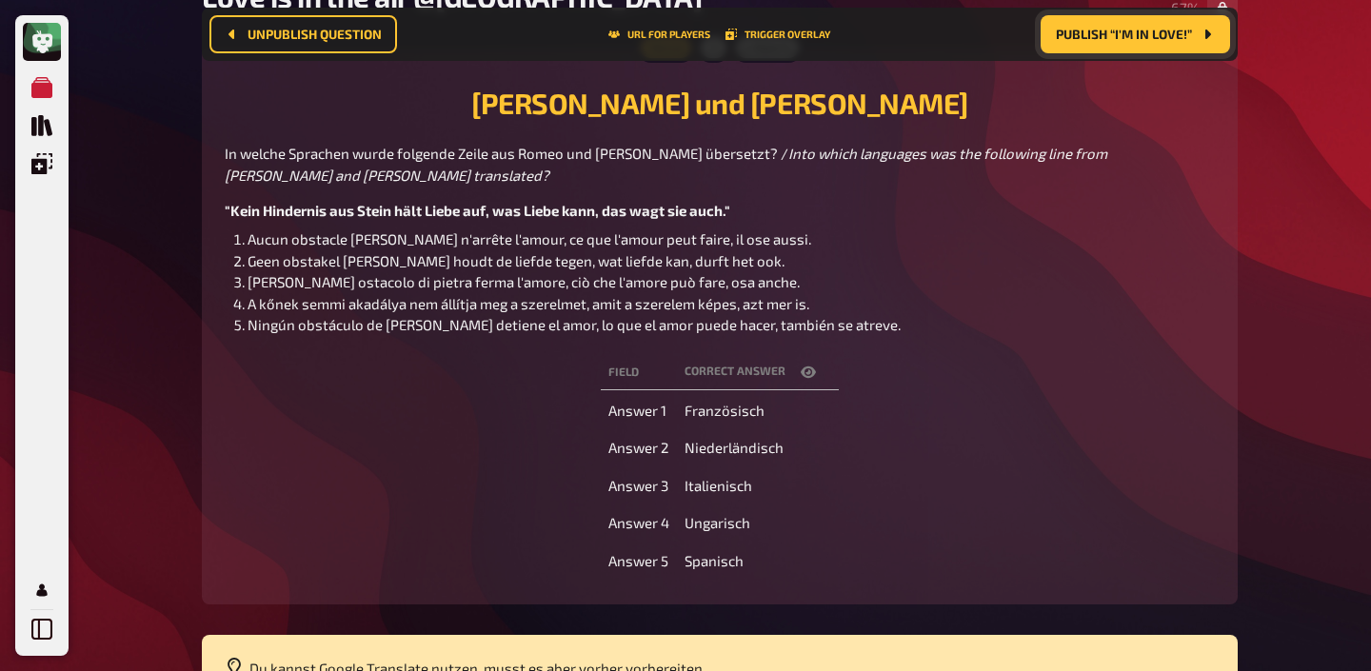
click at [820, 328] on span "Ningún obstáculo de [MEDICAL_DATA] detiene el amor, lo que el amor puede hacer,…" at bounding box center [574, 324] width 653 height 17
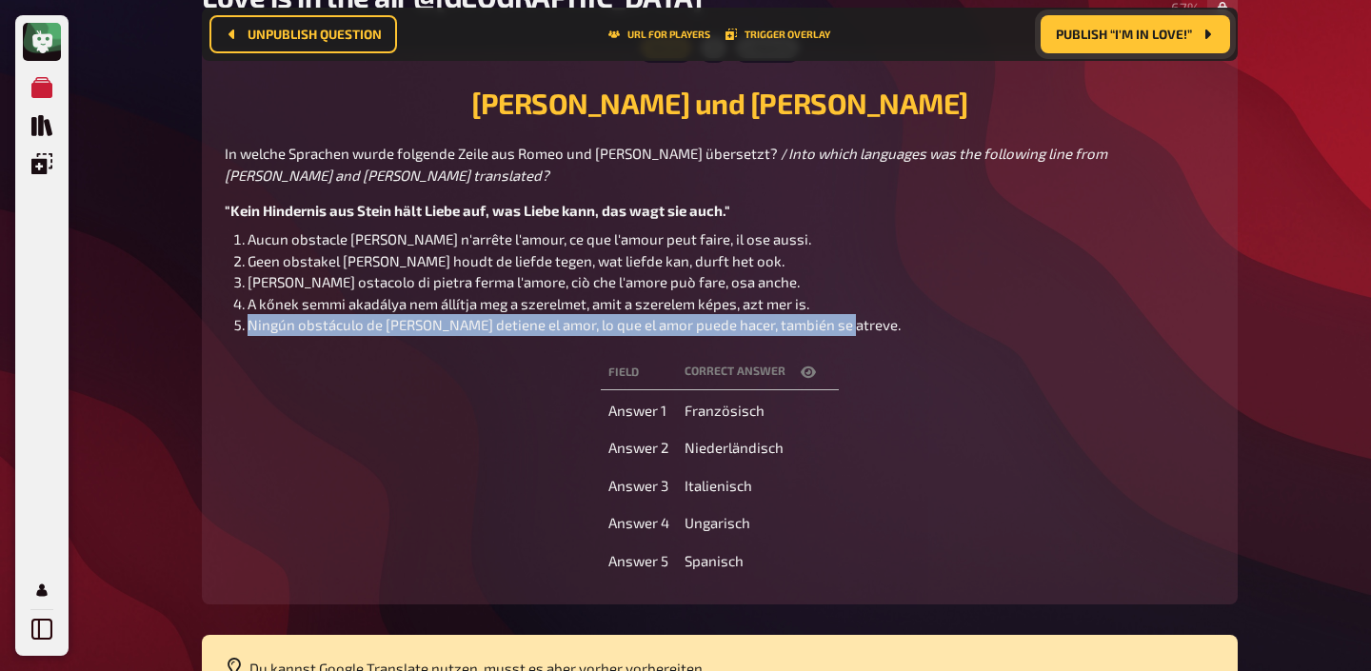
drag, startPoint x: 843, startPoint y: 330, endPoint x: 248, endPoint y: 319, distance: 594.2
click at [248, 319] on li "Ningún obstáculo de [MEDICAL_DATA] detiene el amor, lo que el amor puede hacer,…" at bounding box center [731, 325] width 967 height 22
copy span "Ningún obstáculo de [MEDICAL_DATA] detiene el amor, lo que el amor puede hacer,…"
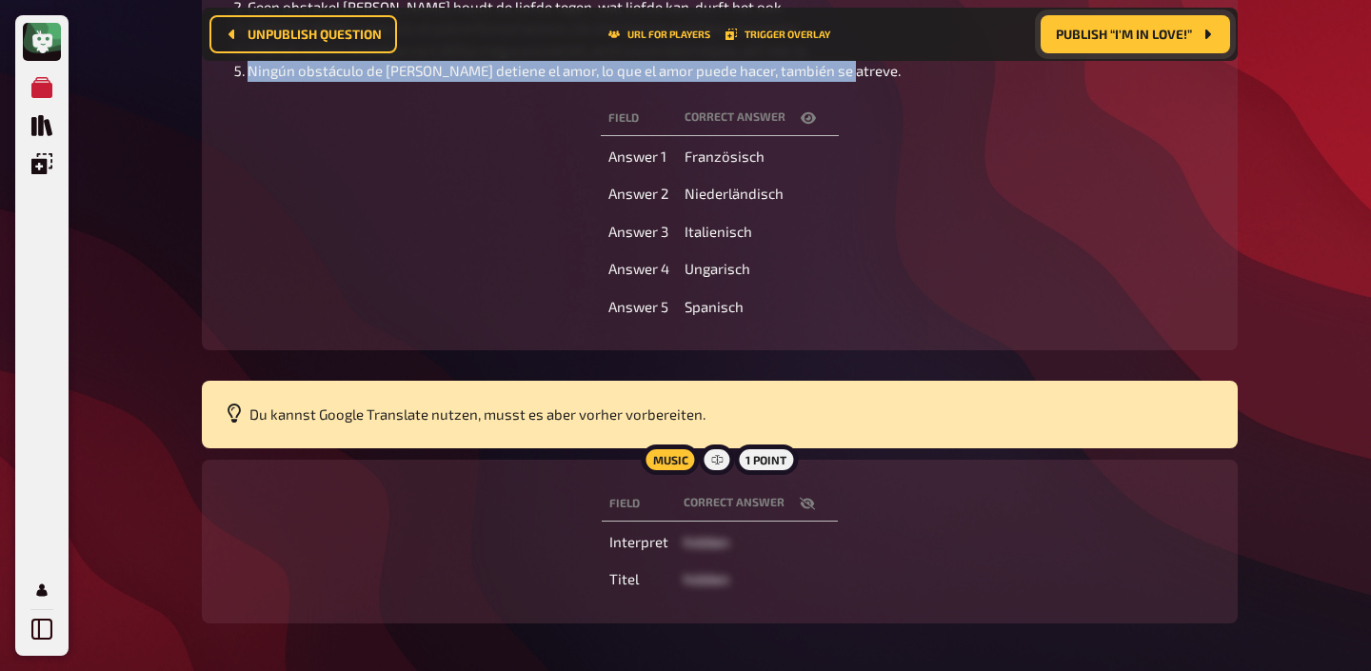
scroll to position [549, 0]
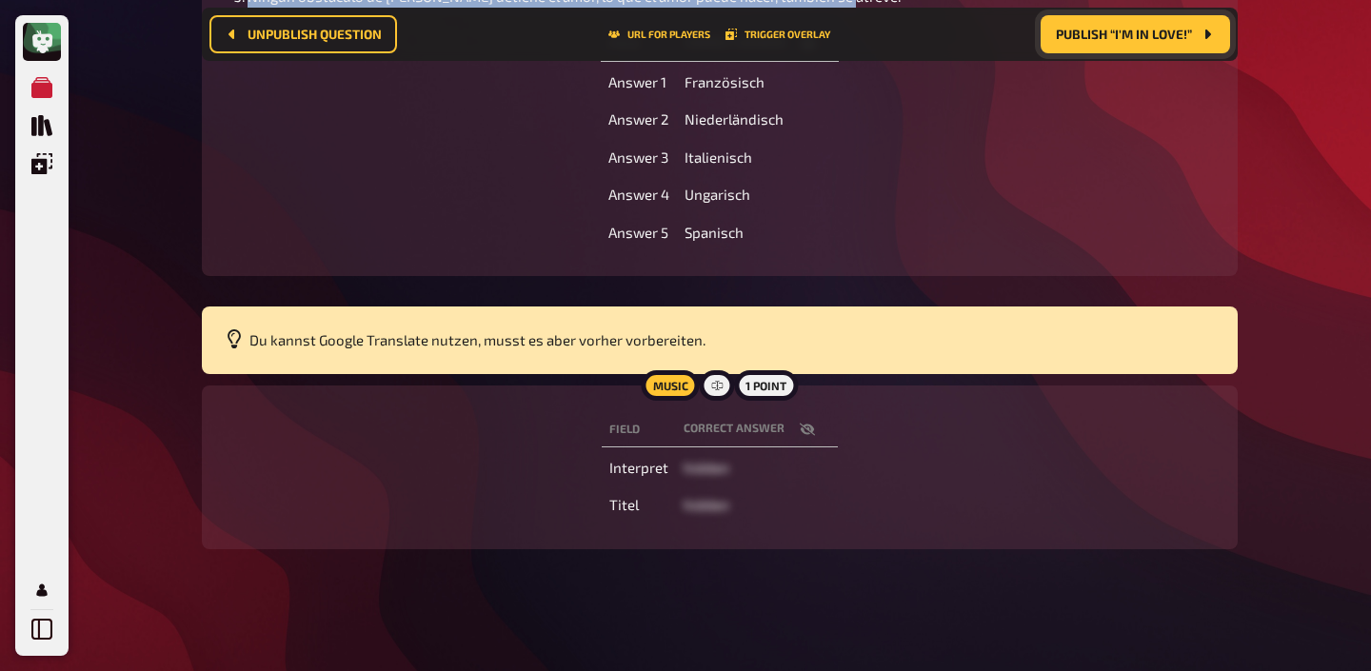
click at [813, 437] on button "button" at bounding box center [807, 429] width 46 height 19
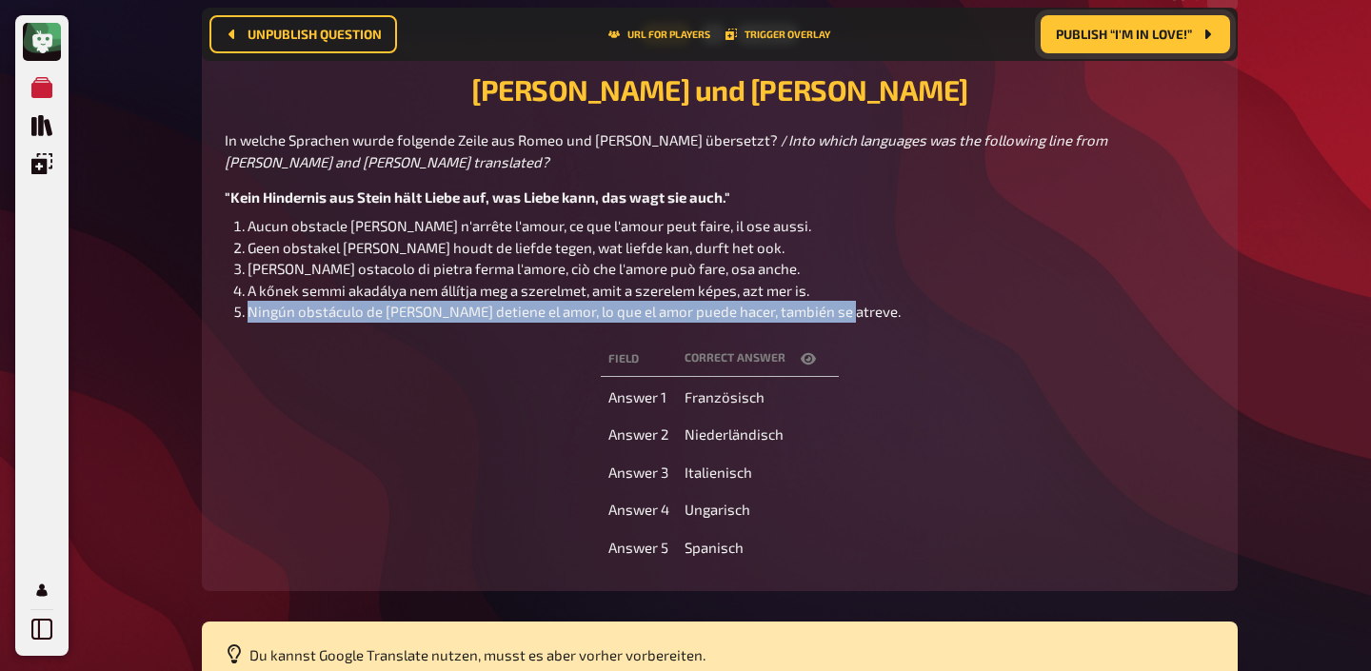
scroll to position [0, 0]
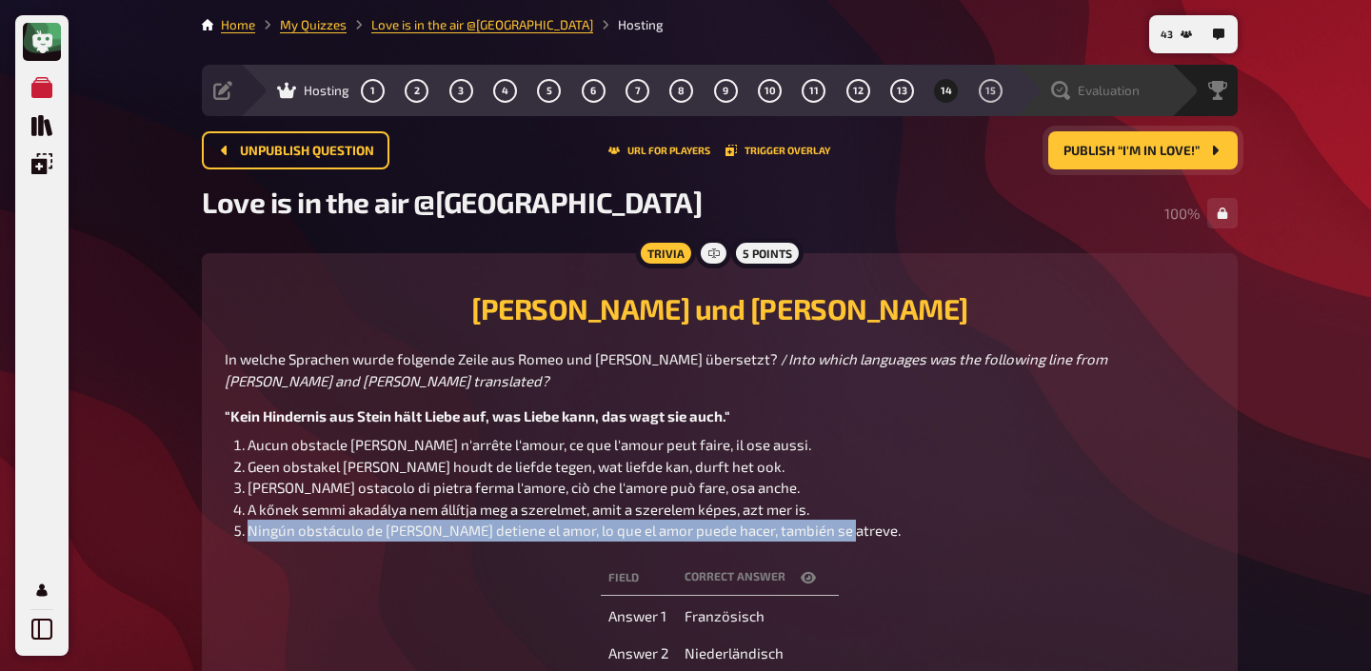
click at [1095, 84] on span "Evaluation" at bounding box center [1109, 90] width 62 height 15
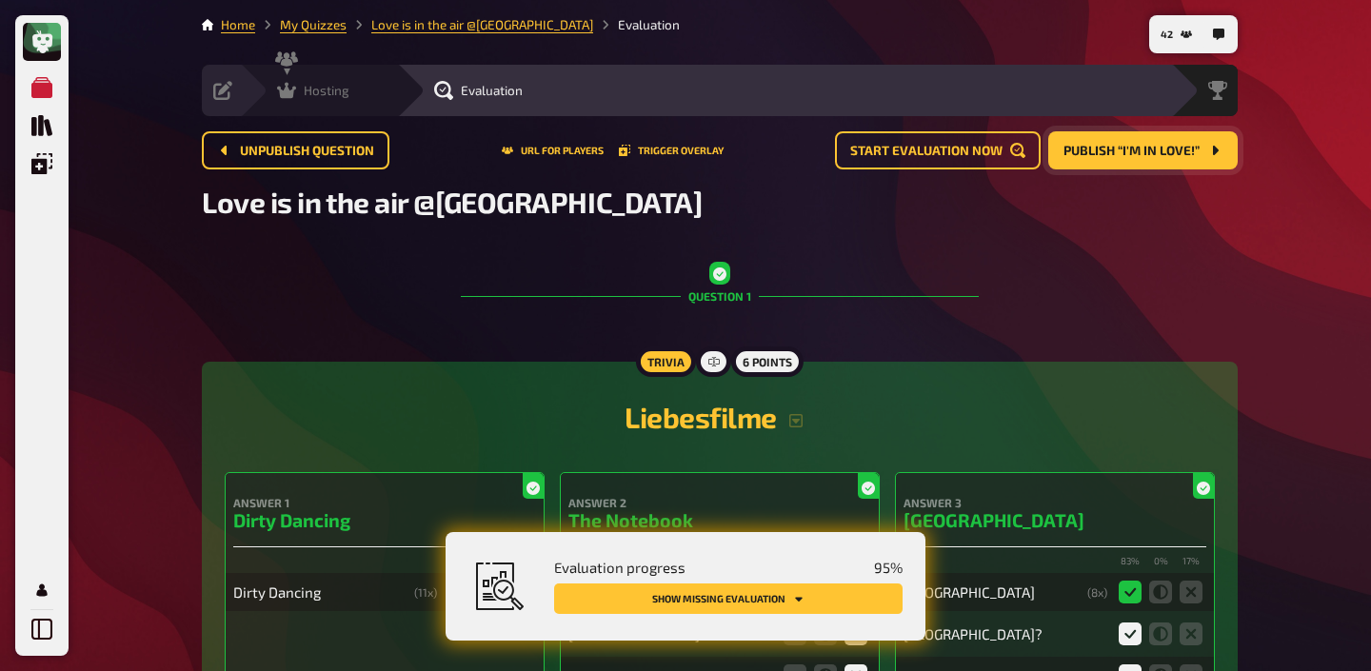
click at [341, 89] on span "Hosting" at bounding box center [327, 90] width 46 height 15
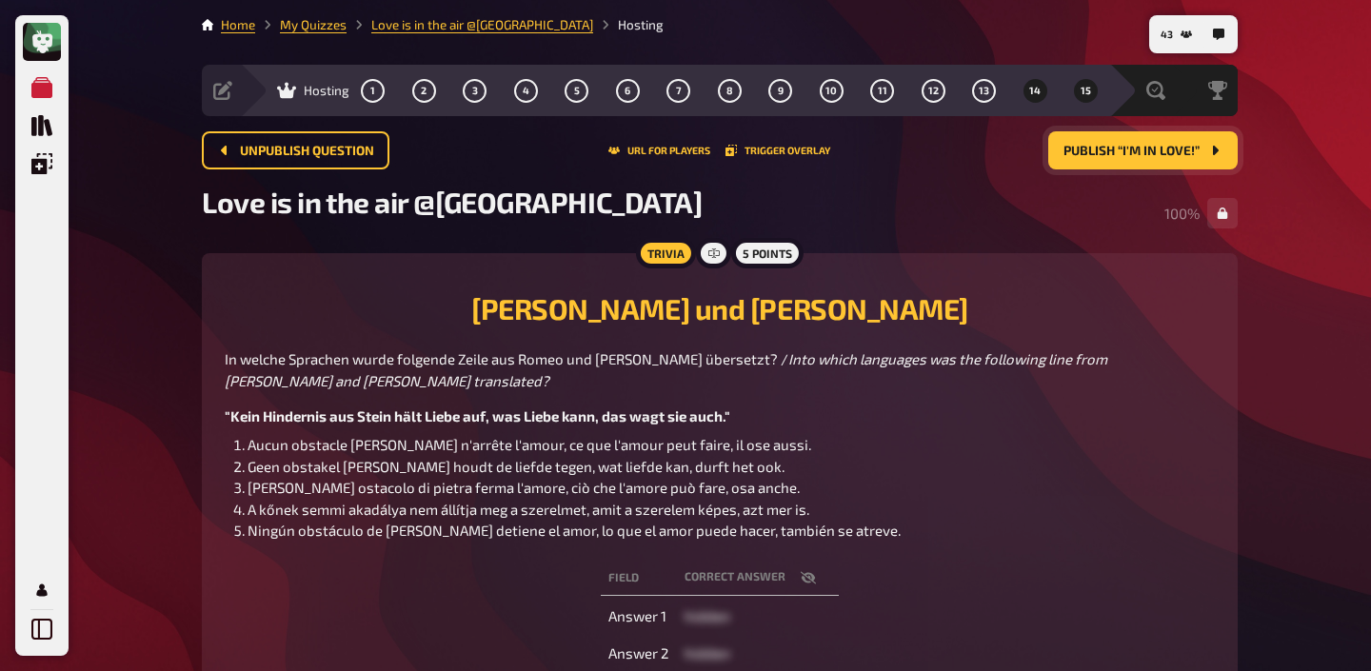
click at [1077, 89] on button "15" at bounding box center [1086, 90] width 30 height 30
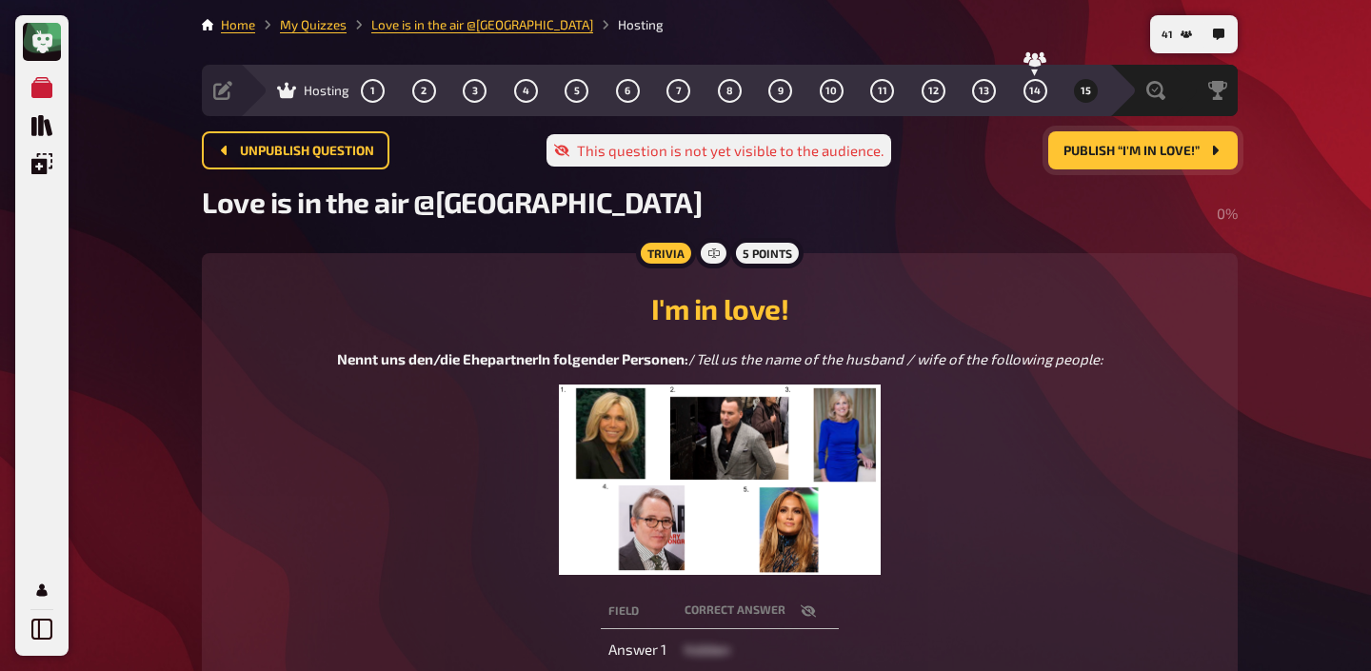
scroll to position [96, 0]
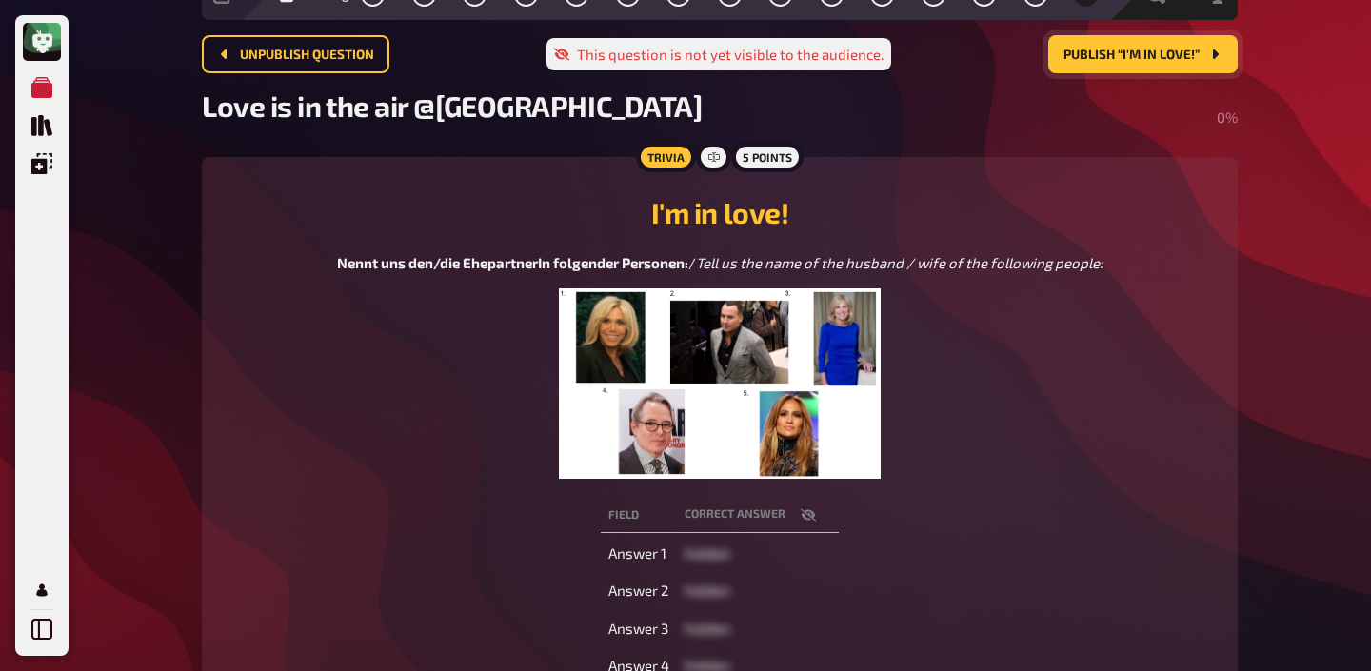
click at [778, 390] on img at bounding box center [720, 383] width 323 height 190
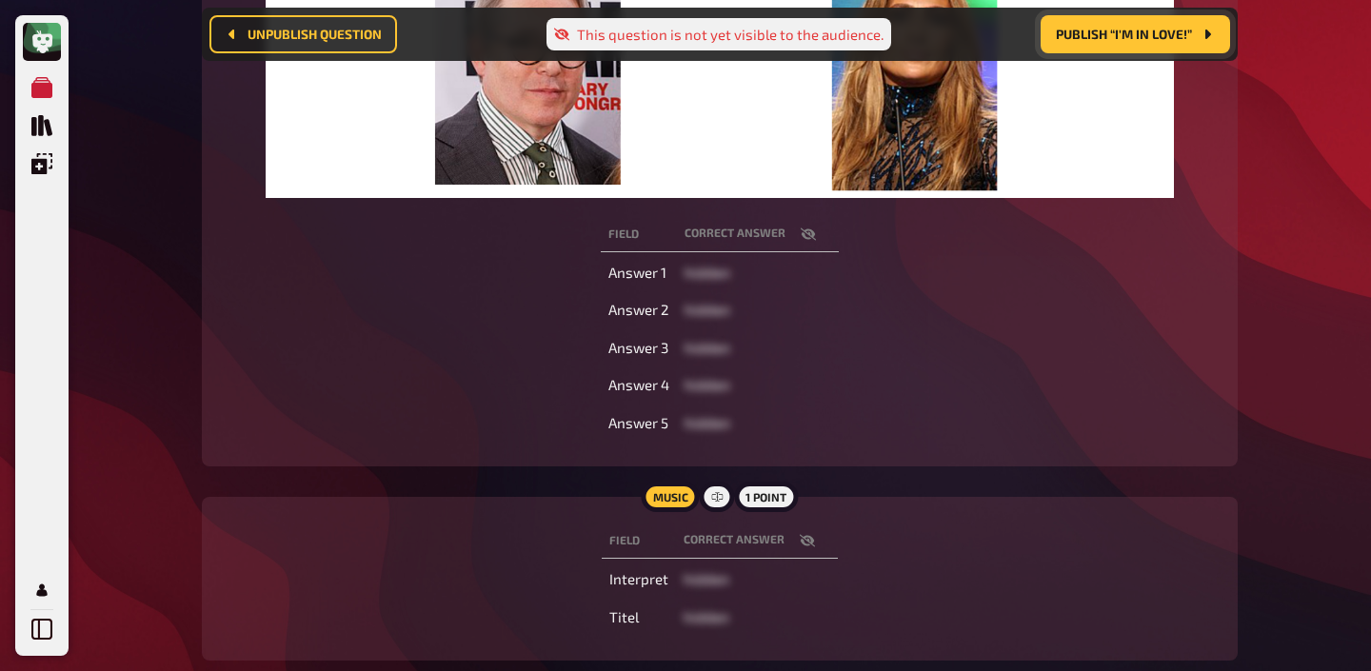
scroll to position [764, 0]
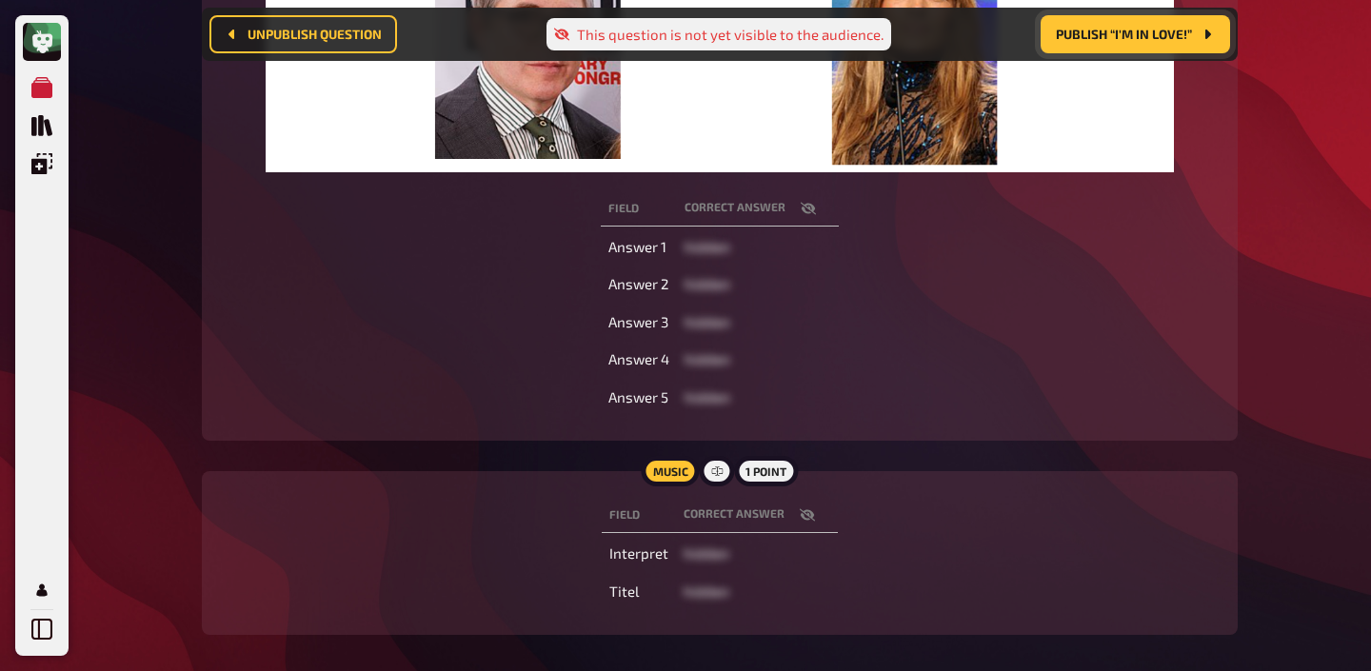
click at [809, 208] on icon "button" at bounding box center [808, 208] width 15 height 15
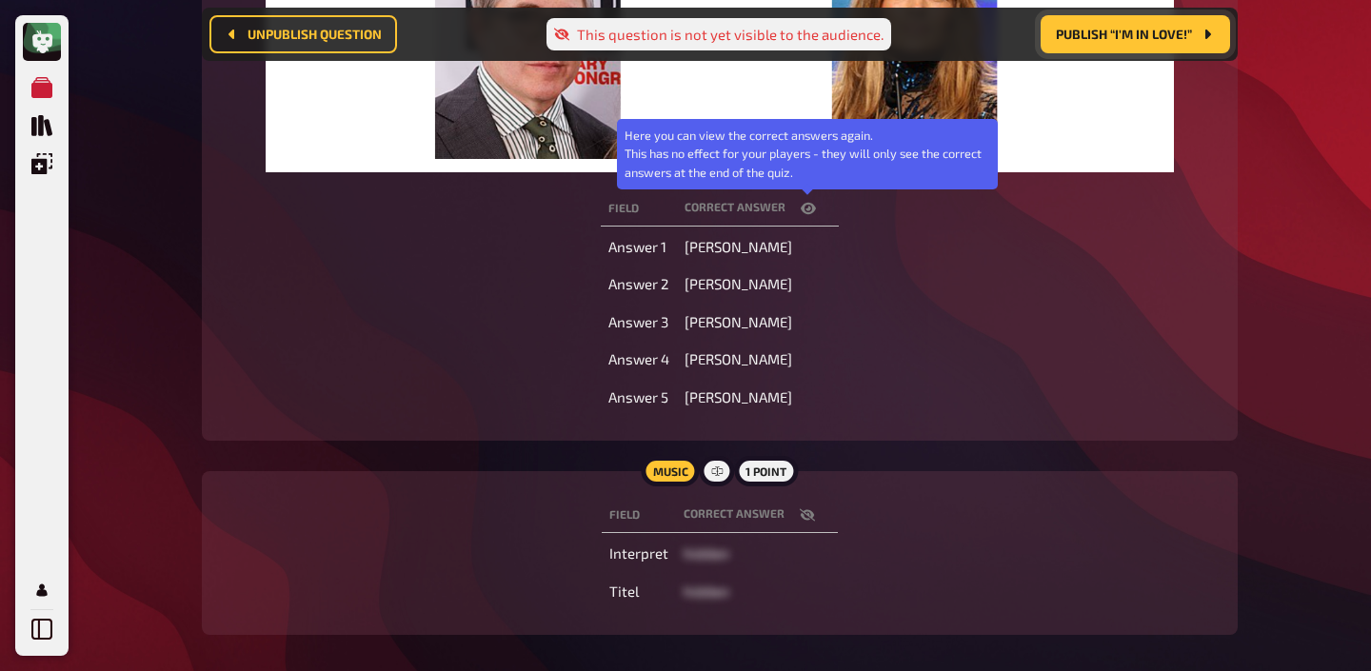
click at [809, 208] on icon "button" at bounding box center [808, 208] width 15 height 15
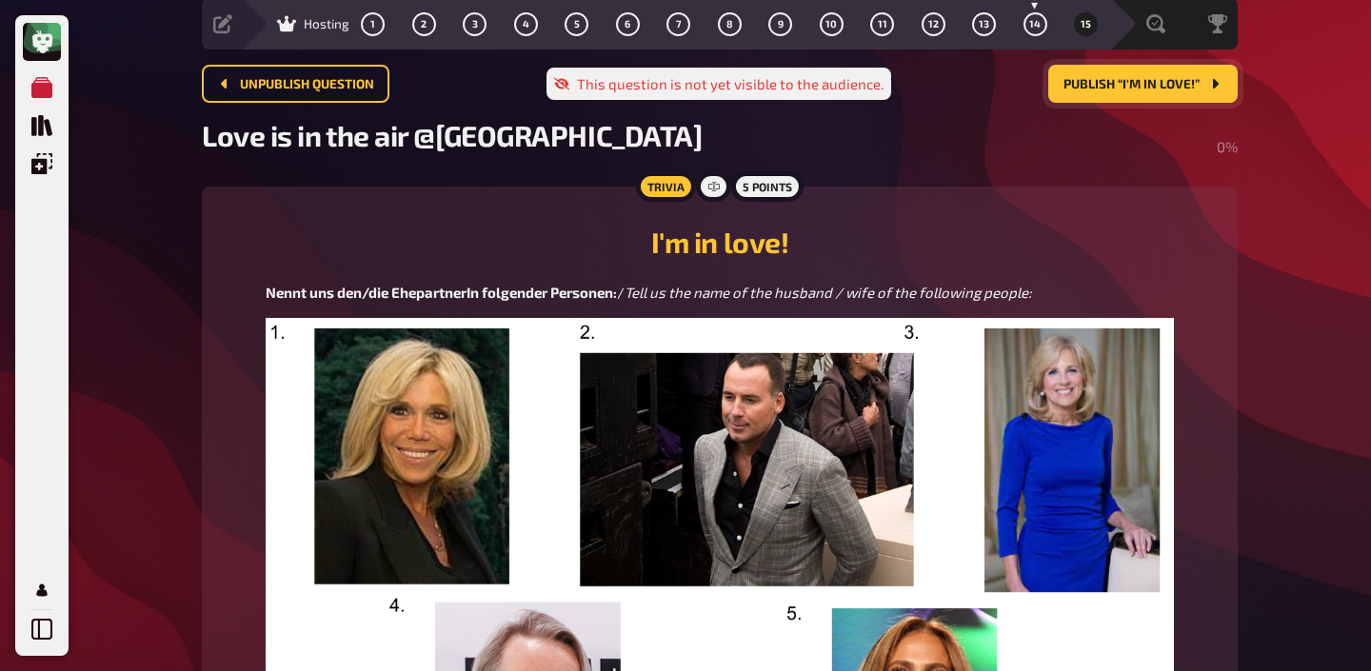
scroll to position [0, 0]
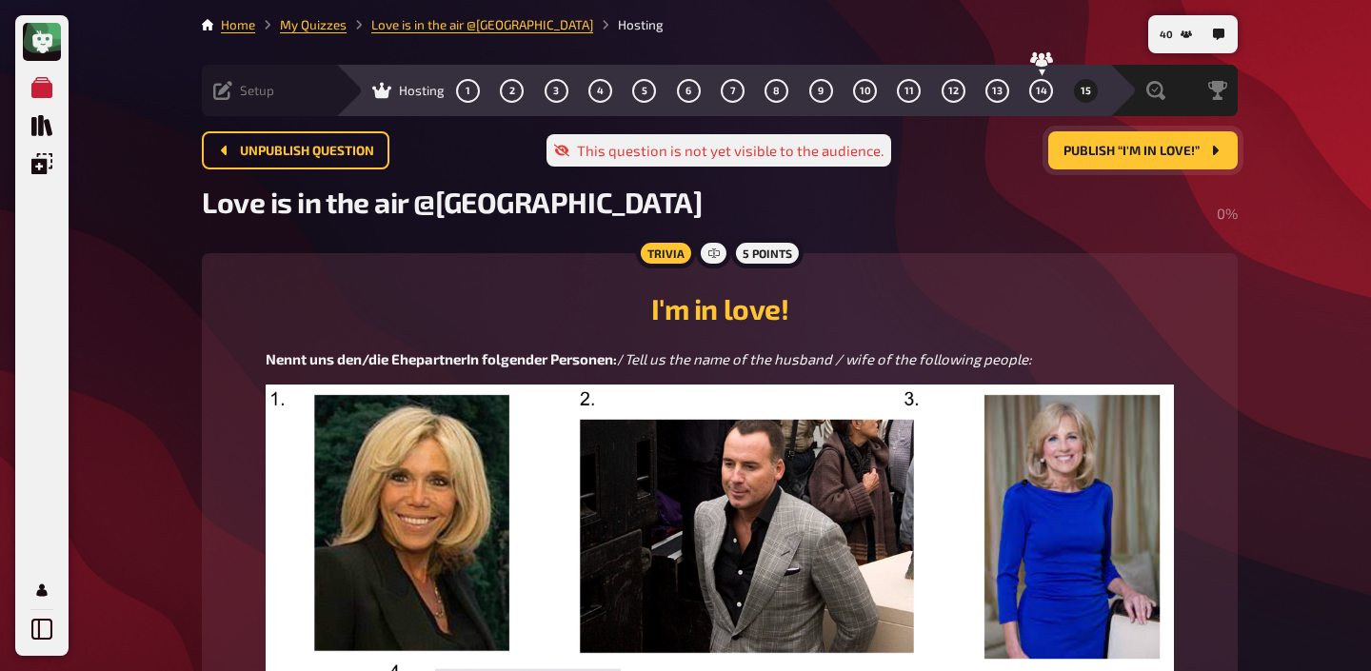
click at [253, 92] on span "Setup" at bounding box center [257, 90] width 34 height 15
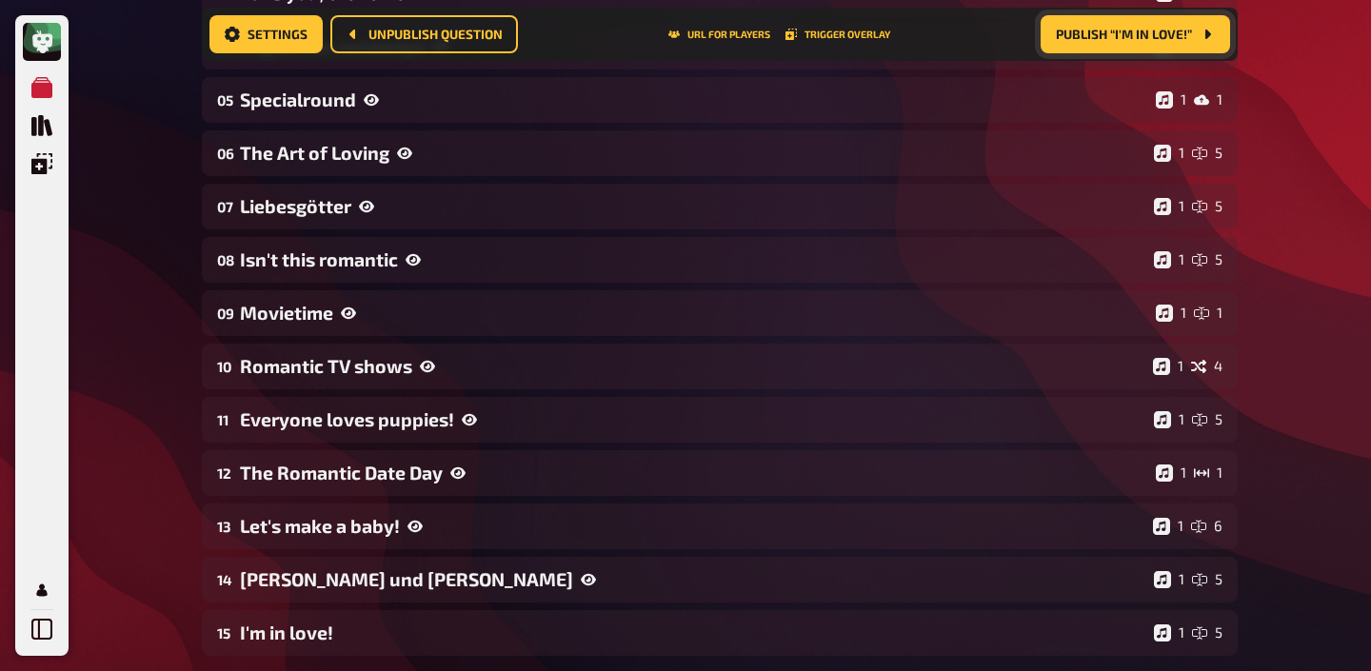
scroll to position [731, 0]
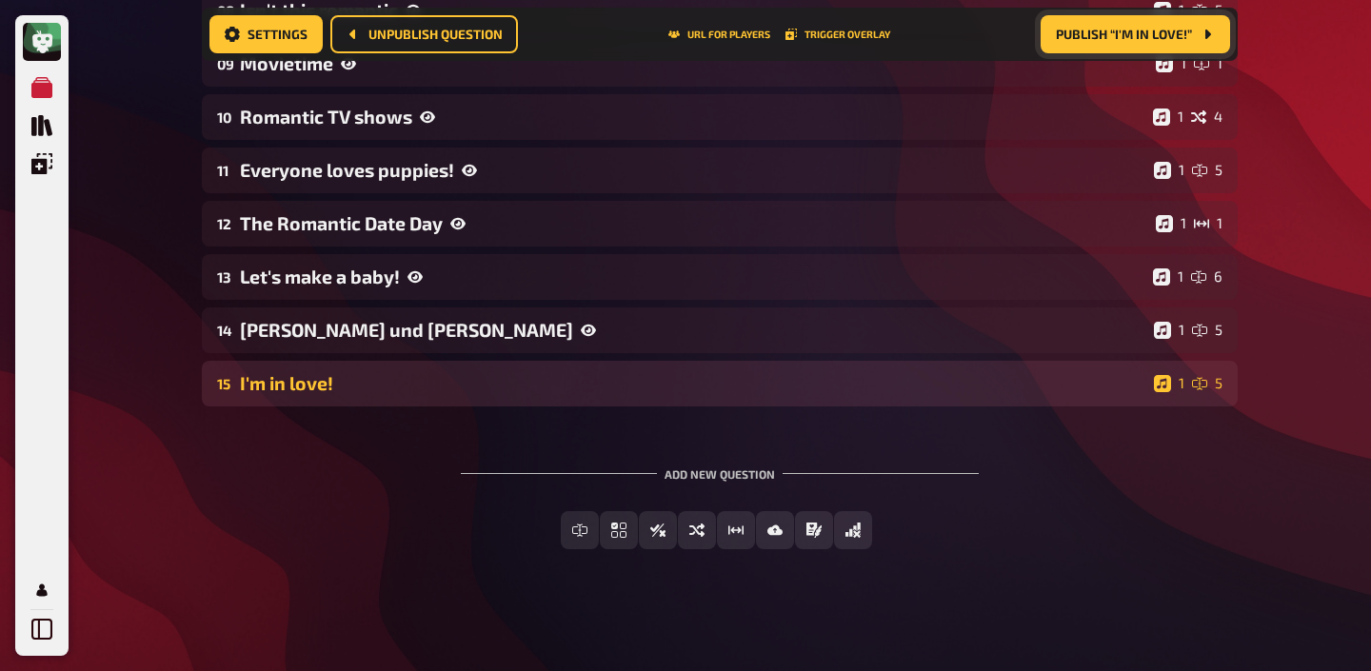
click at [517, 379] on div "I'm in love!" at bounding box center [693, 383] width 906 height 22
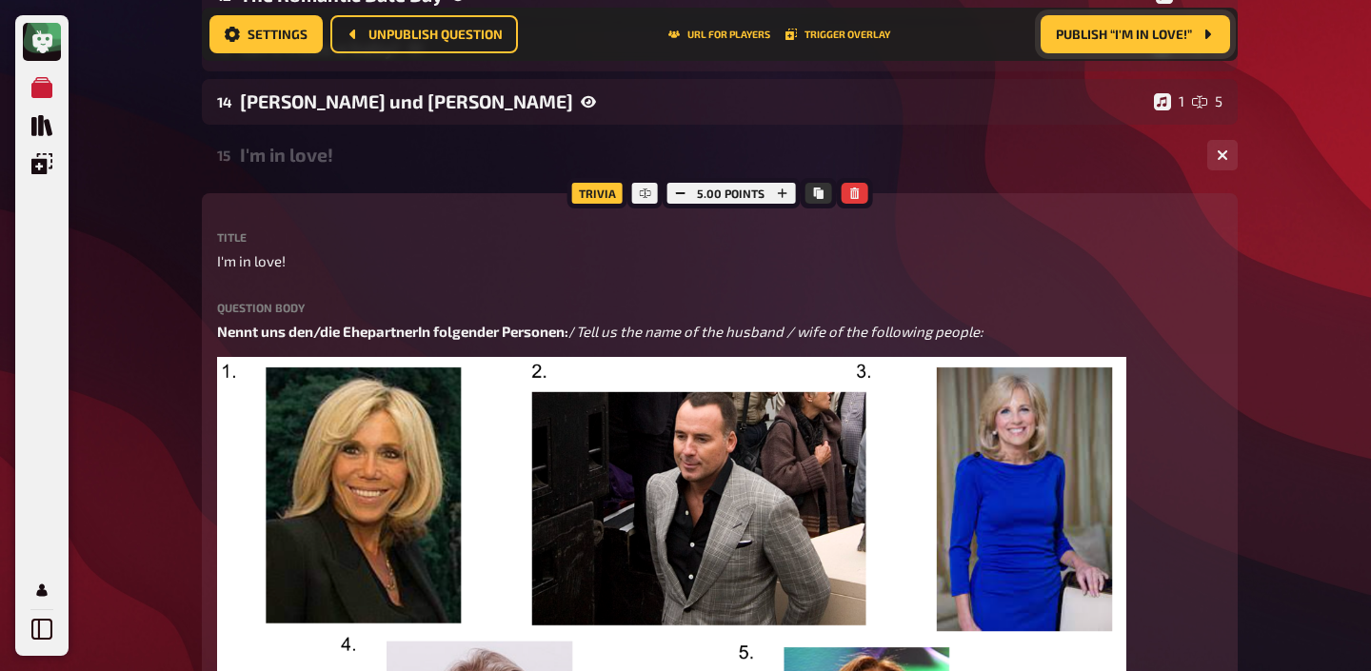
scroll to position [1058, 0]
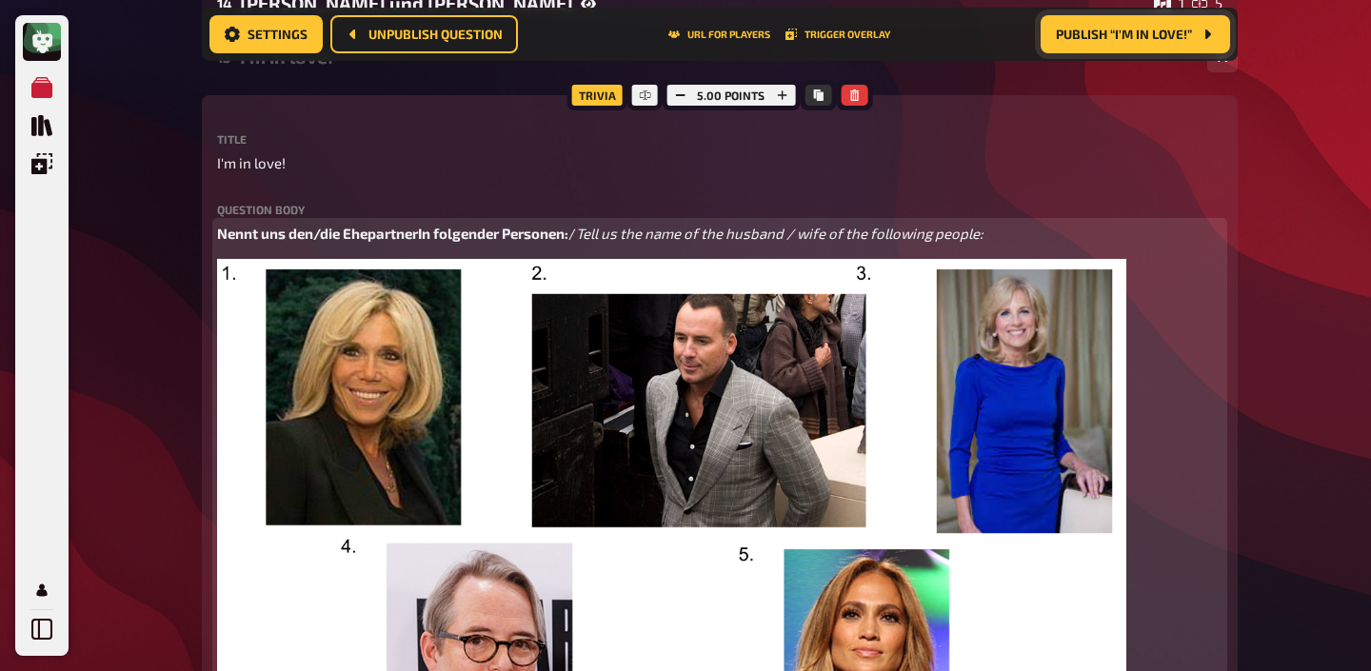
click at [1017, 235] on p "Nennt uns den/die EhepartnerIn folgender Personen: / Tell us the name of the hu…" at bounding box center [719, 234] width 1005 height 22
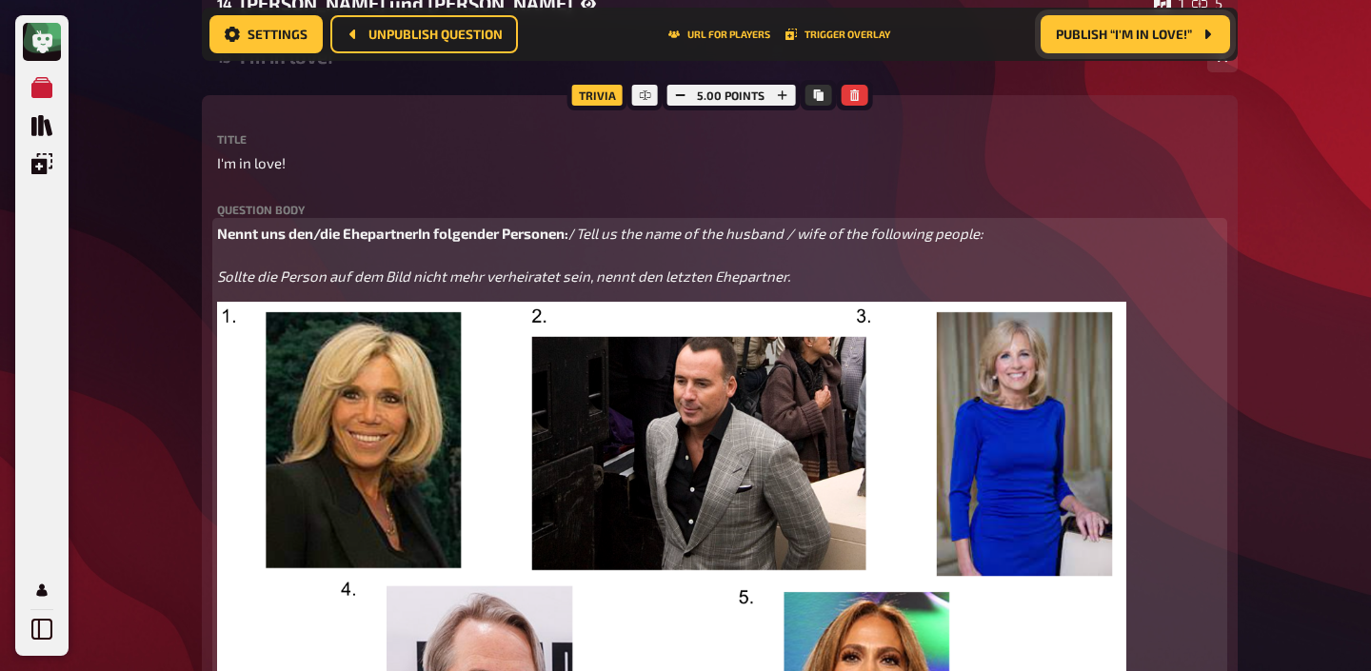
click at [730, 286] on p "Nennt uns den/die EhepartnerIn folgender Personen: / Tell us the name of the hu…" at bounding box center [719, 255] width 1005 height 65
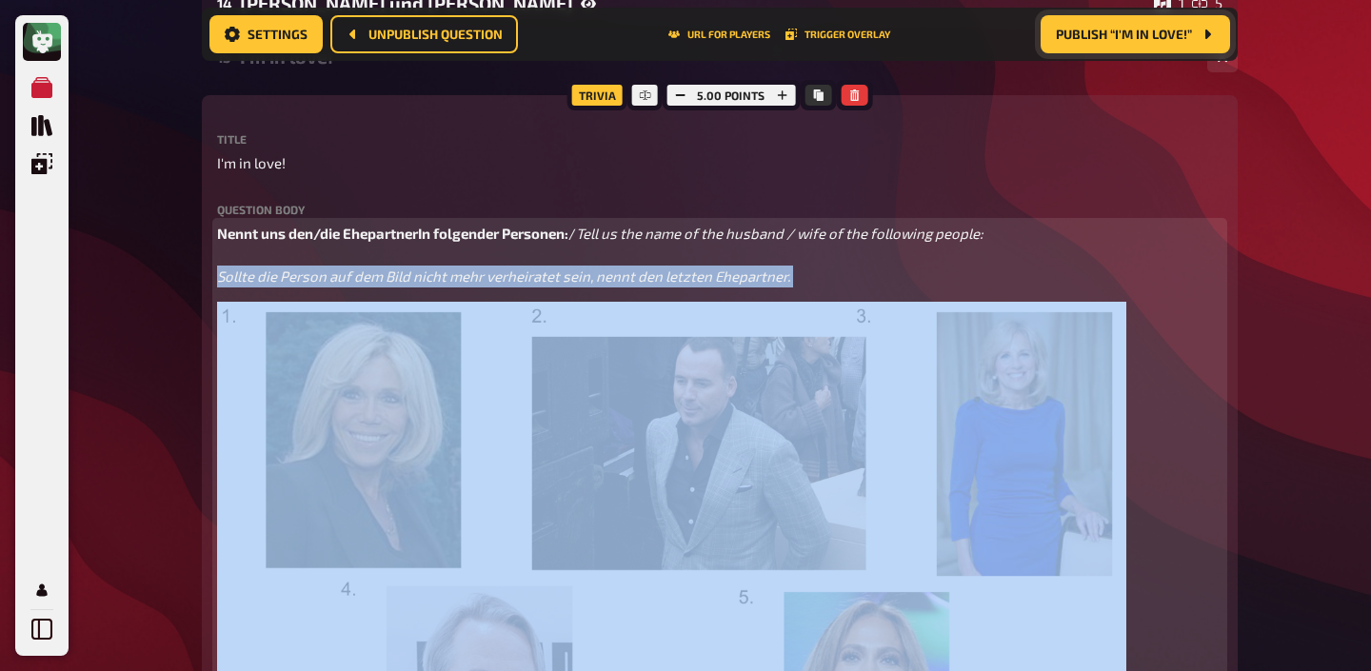
click at [730, 286] on p "Nennt uns den/die EhepartnerIn folgender Personen: / Tell us the name of the hu…" at bounding box center [719, 255] width 1005 height 65
click at [676, 274] on span "Tell us the name of the husband / wife of the following people: Sollte die Pers…" at bounding box center [601, 255] width 769 height 60
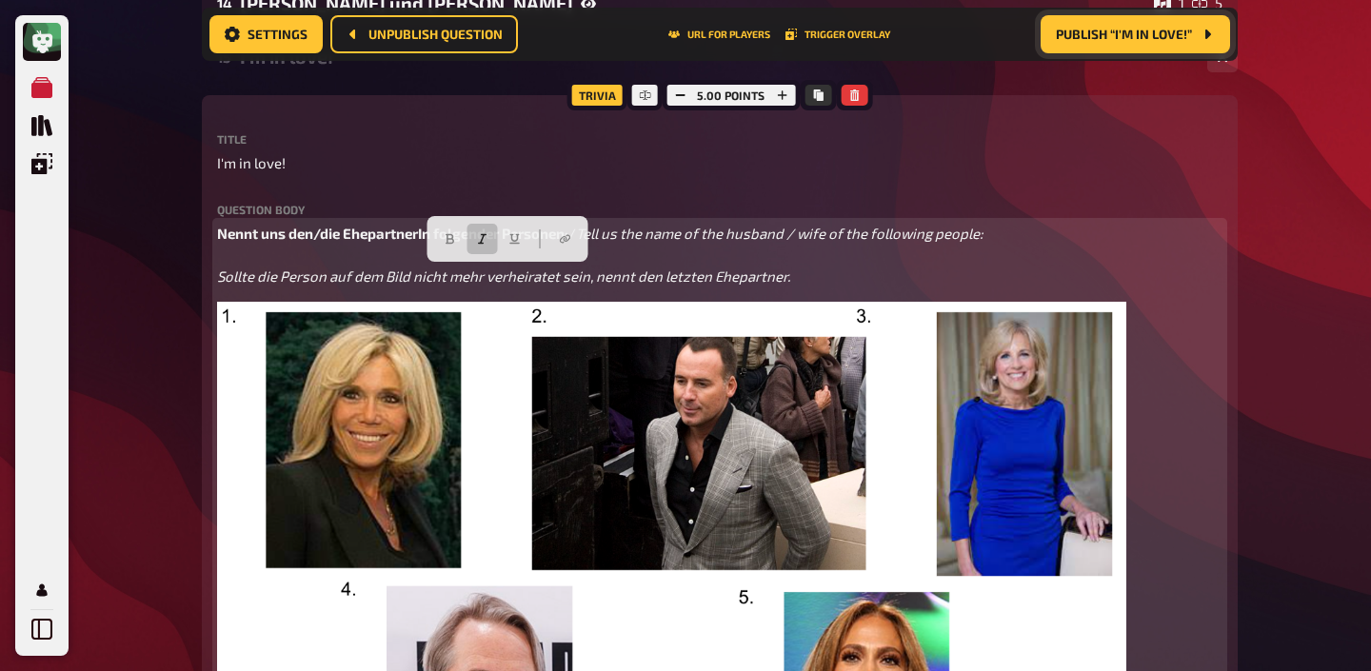
drag, startPoint x: 799, startPoint y: 279, endPoint x: 209, endPoint y: 271, distance: 589.3
click at [491, 247] on button "button" at bounding box center [479, 239] width 30 height 30
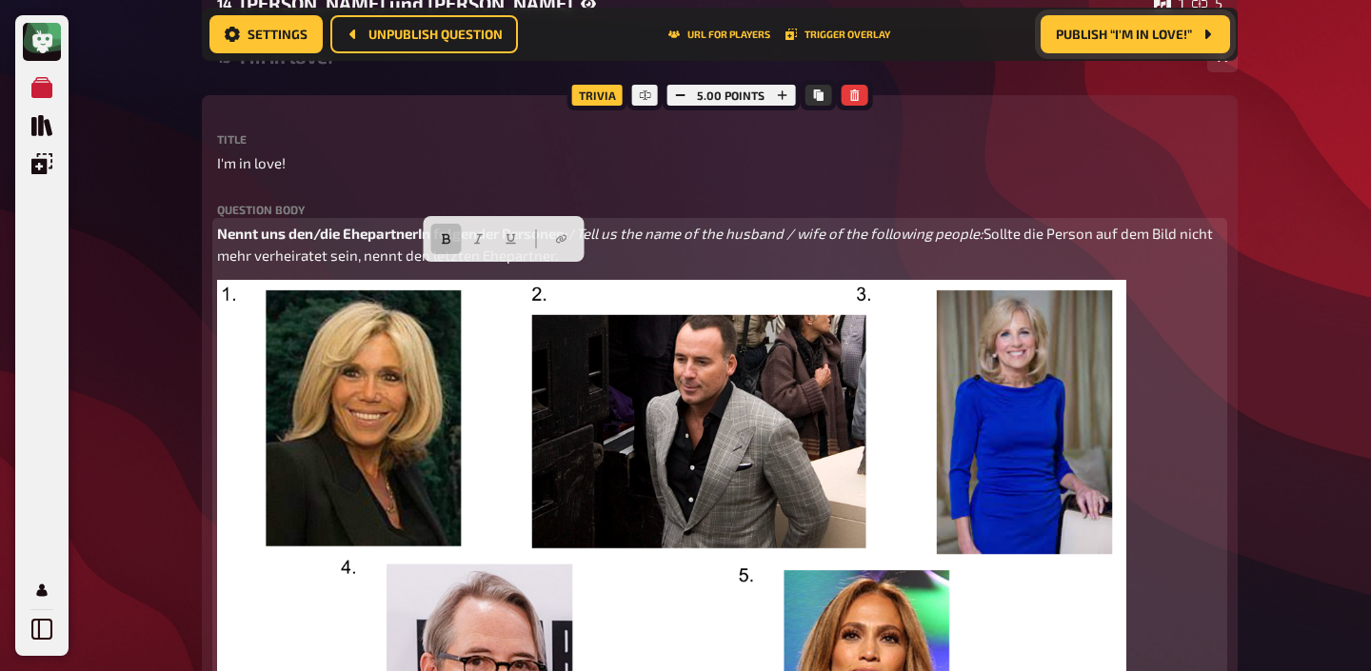
click at [445, 246] on button "button" at bounding box center [446, 239] width 30 height 30
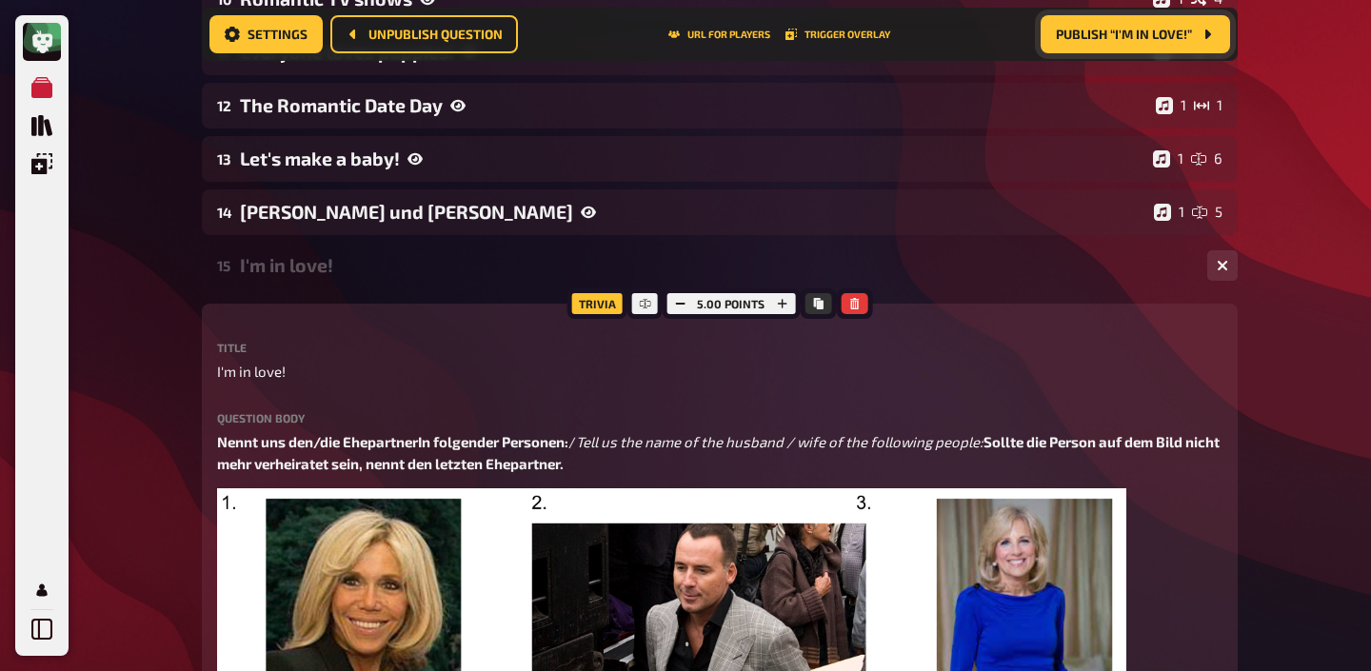
click at [398, 281] on div "15 I'm in love! 1 5" at bounding box center [720, 266] width 1036 height 46
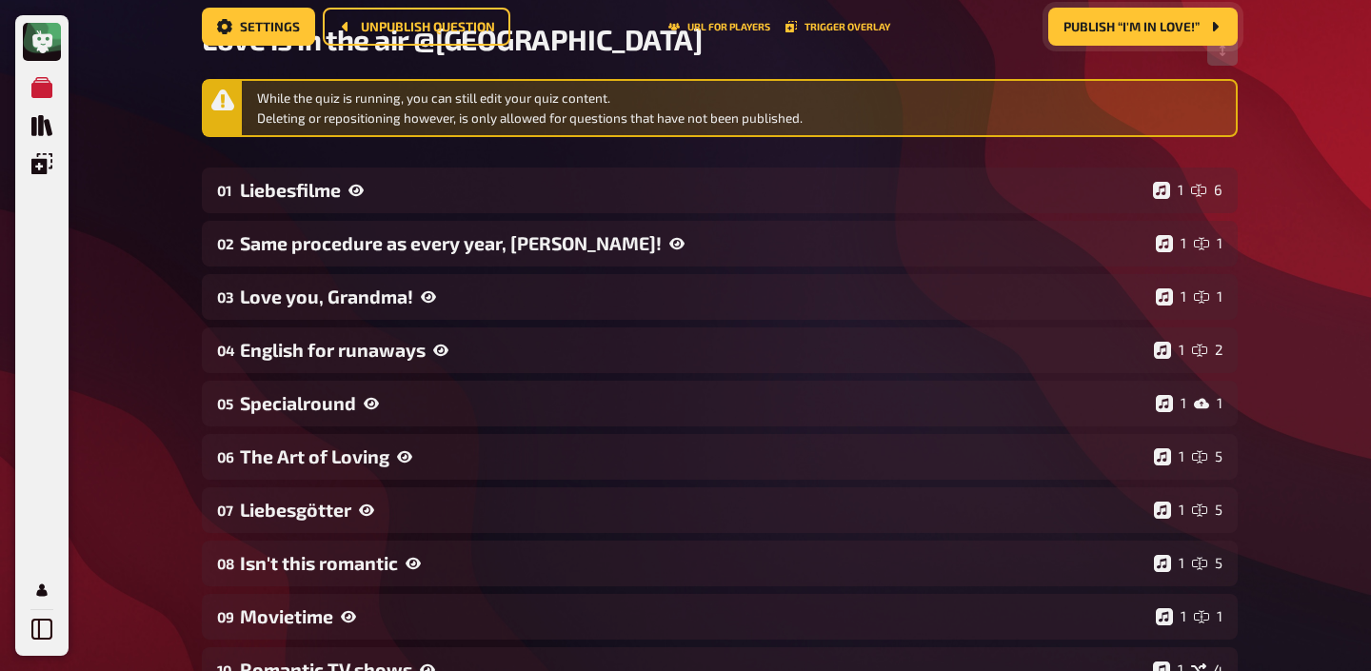
scroll to position [0, 0]
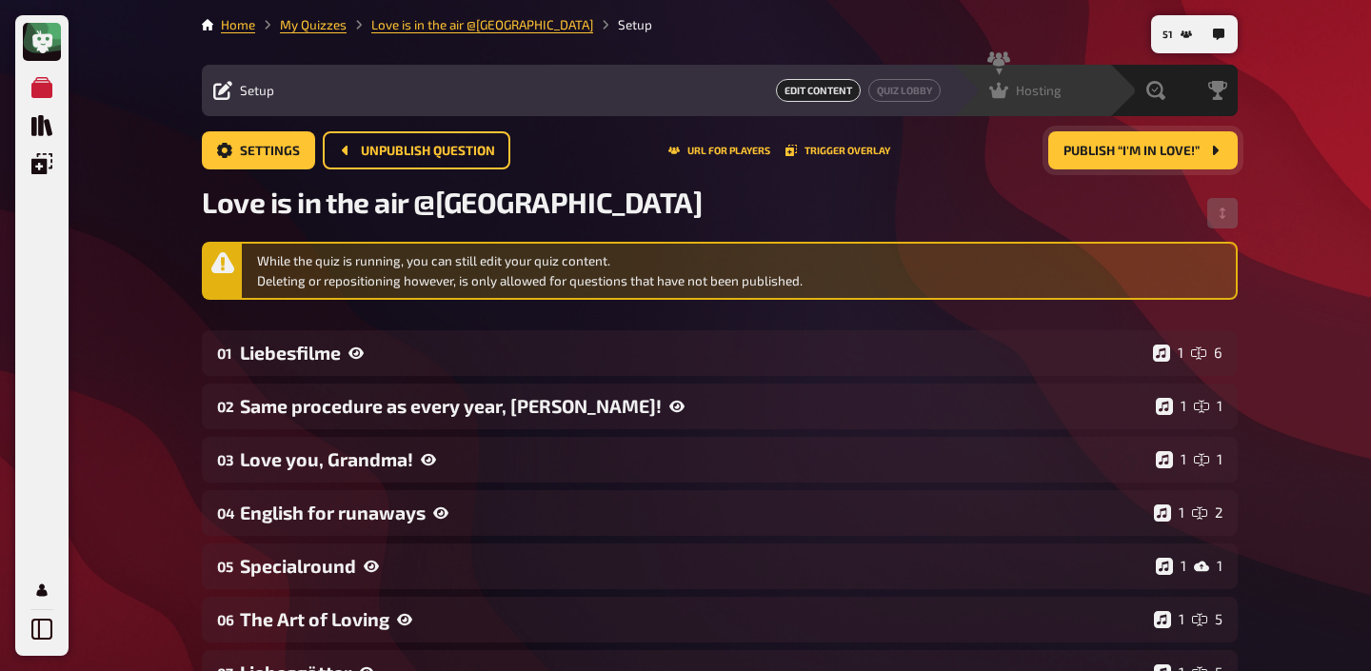
click at [1006, 101] on div "Hosting undefined" at bounding box center [1030, 90] width 157 height 51
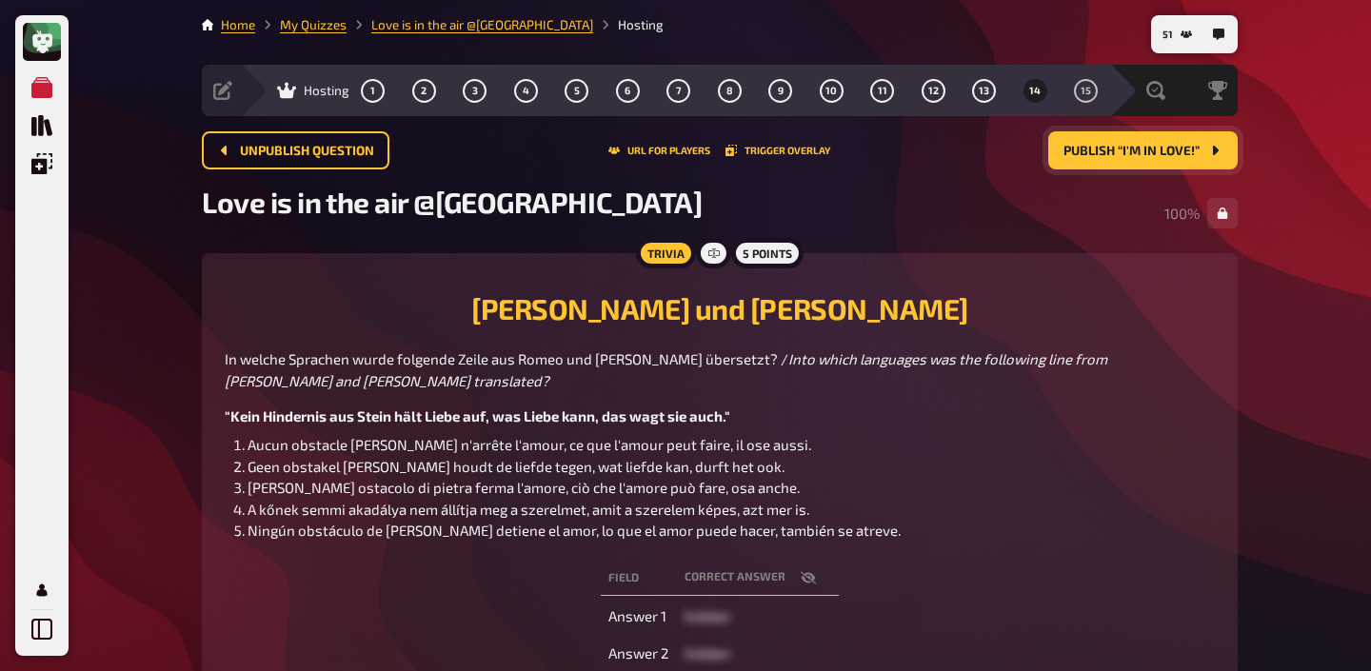
click at [1159, 150] on span "Publish “I'm in love!”" at bounding box center [1131, 151] width 136 height 13
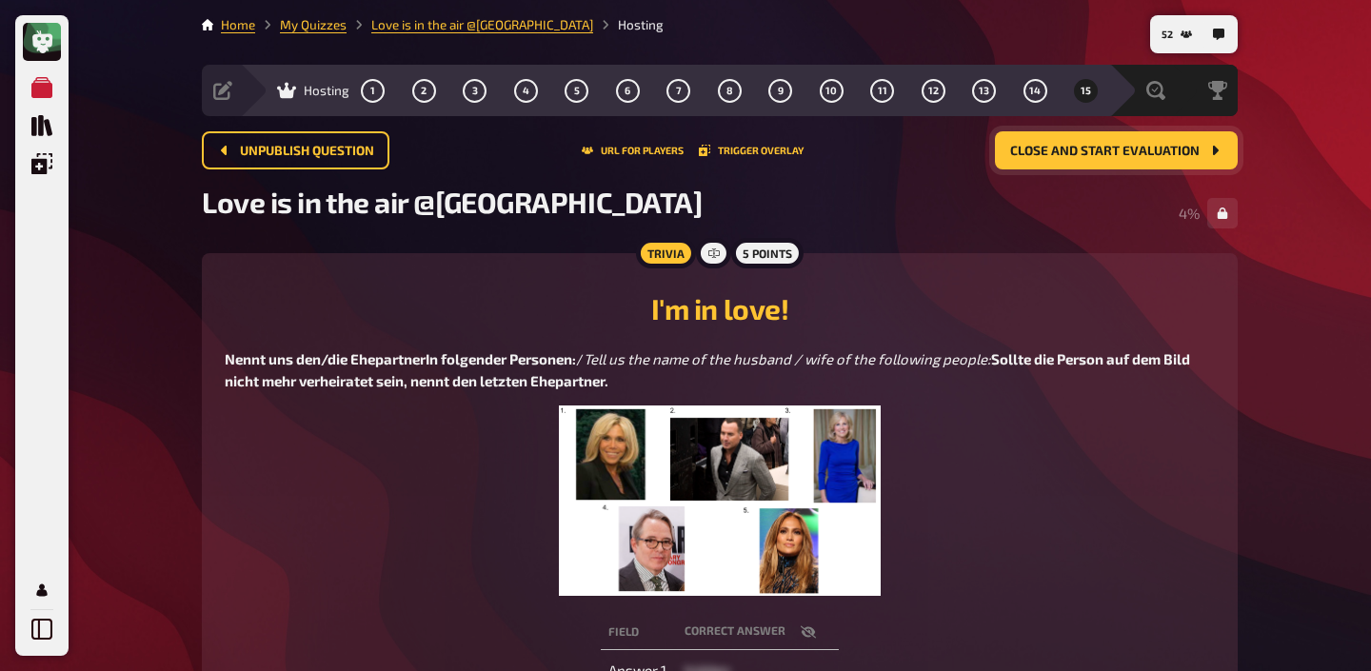
click at [744, 515] on img at bounding box center [720, 501] width 323 height 190
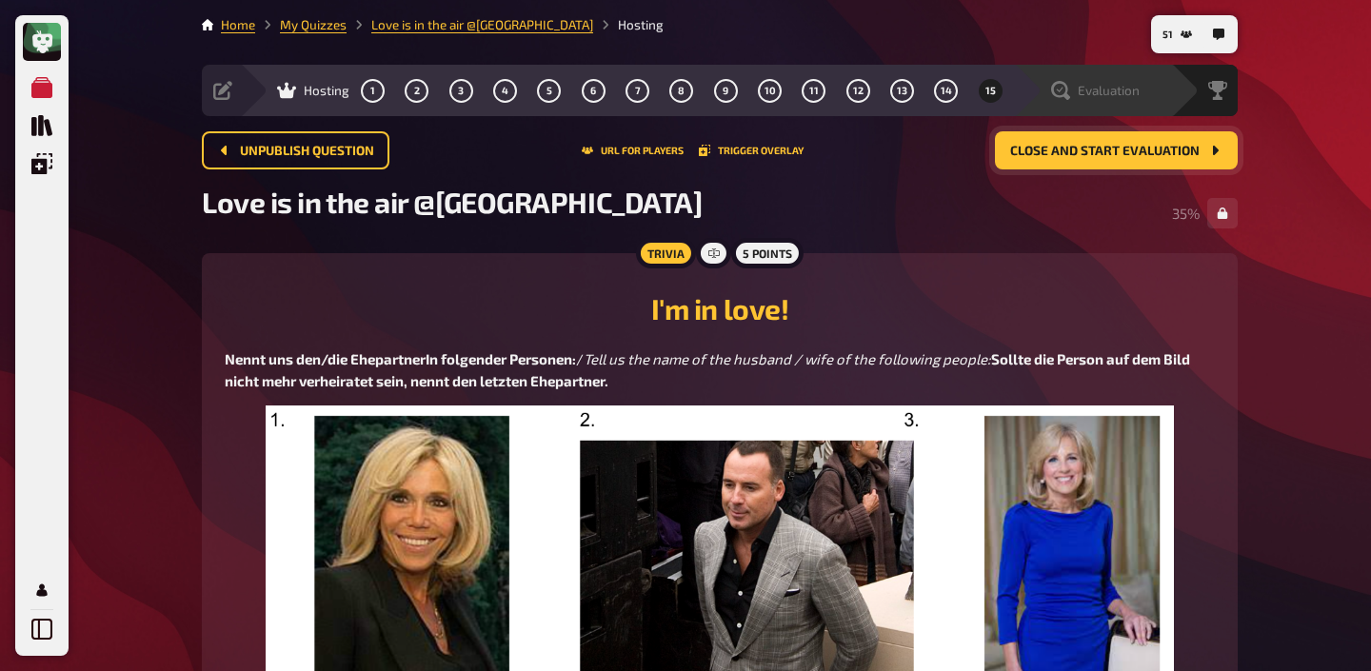
click at [1090, 91] on span "Evaluation" at bounding box center [1109, 90] width 62 height 15
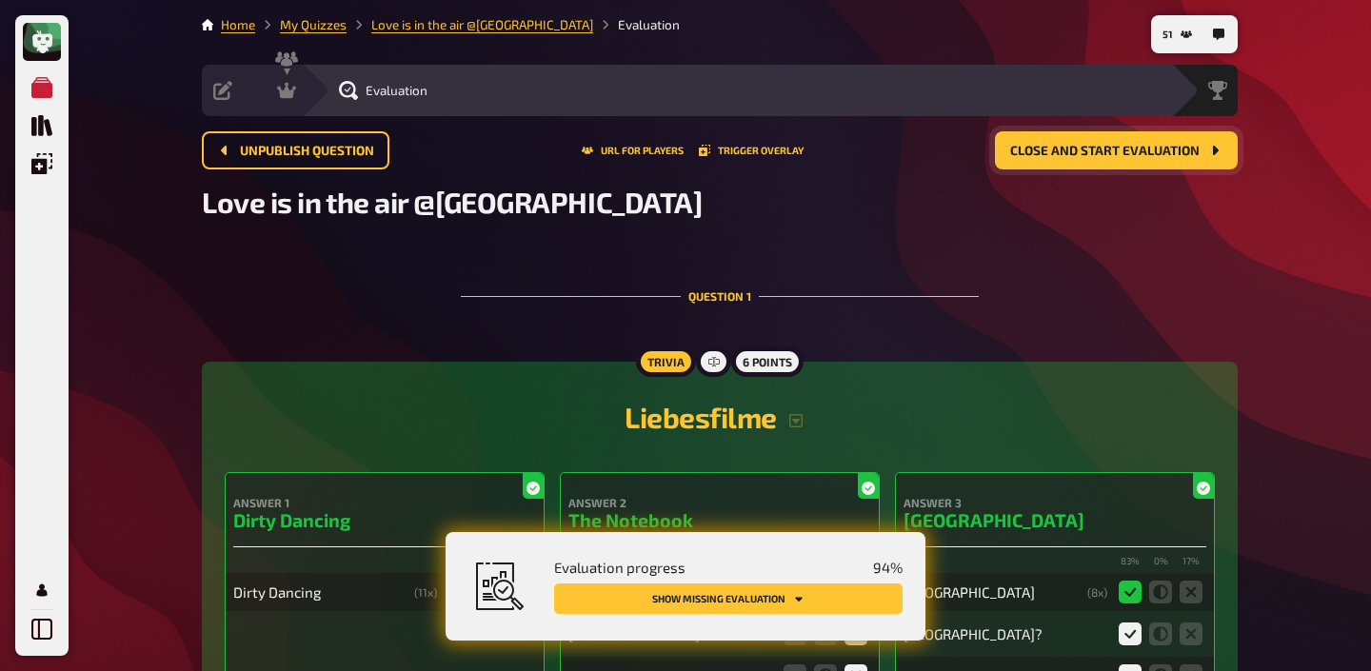
click at [811, 598] on button "Show missing evaluation" at bounding box center [728, 599] width 348 height 30
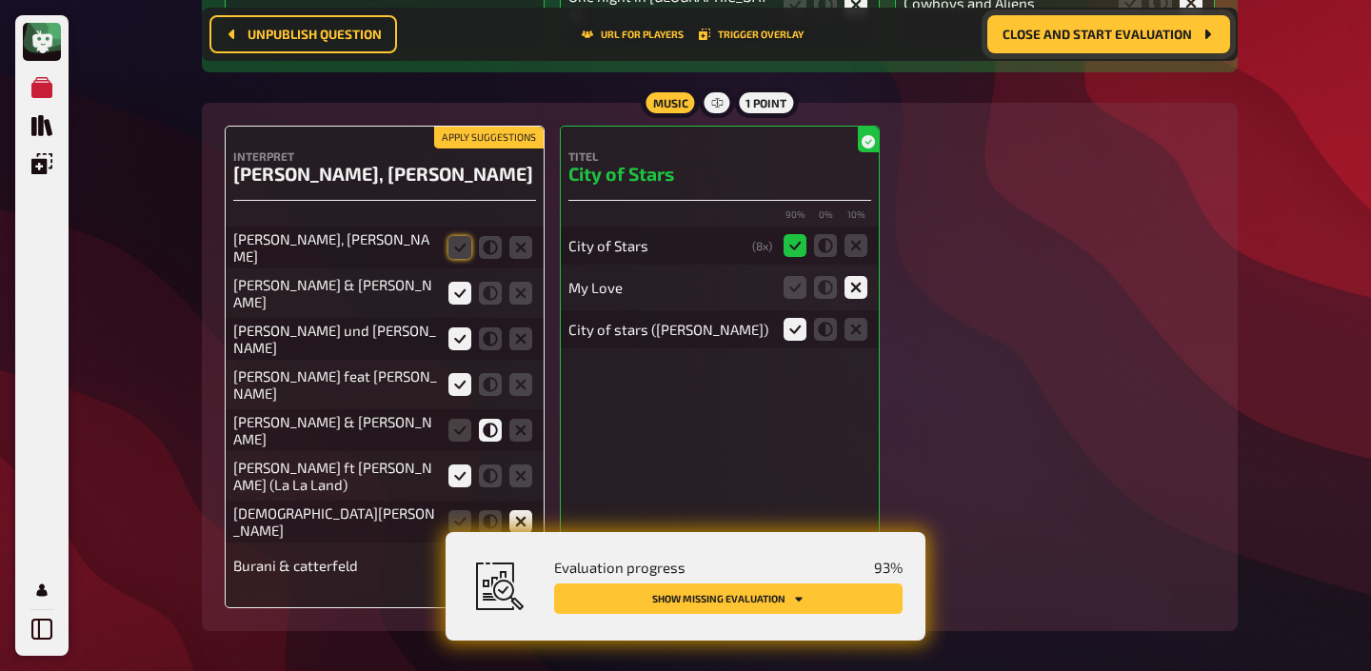
scroll to position [1202, 0]
click at [466, 247] on icon at bounding box center [459, 246] width 23 height 23
click at [0, 0] on input "radio" at bounding box center [0, 0] width 0 height 0
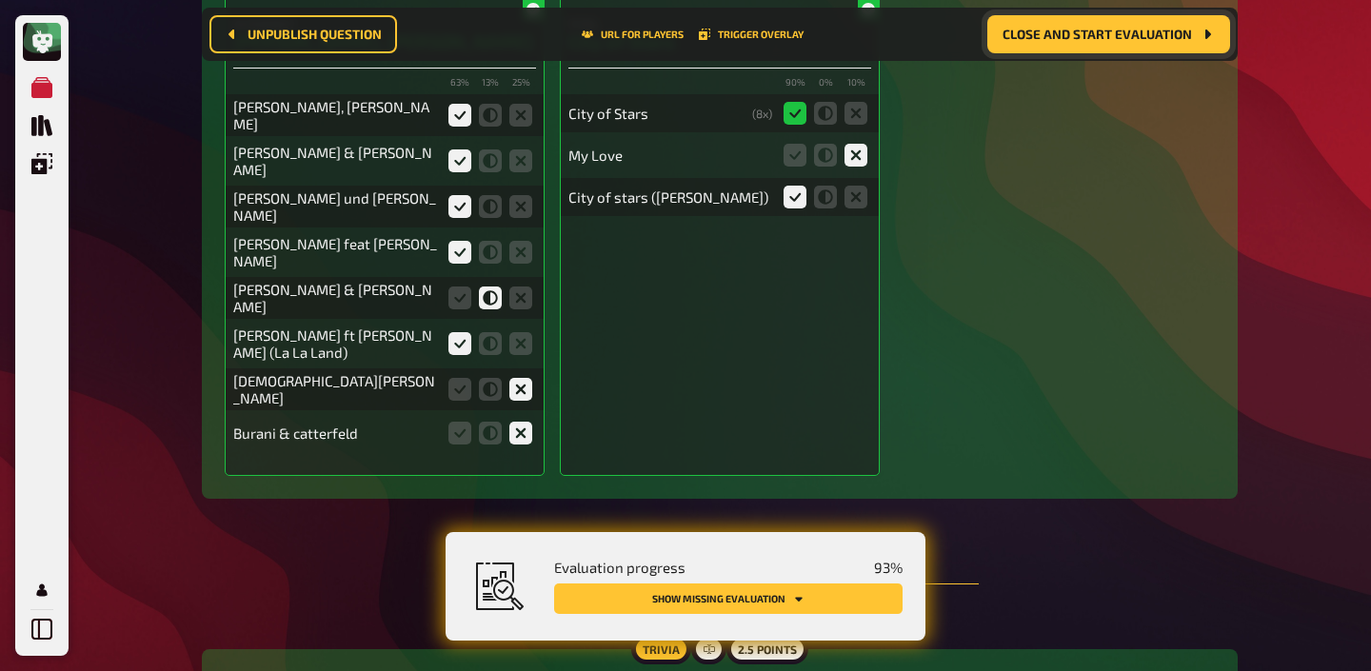
scroll to position [1535, 0]
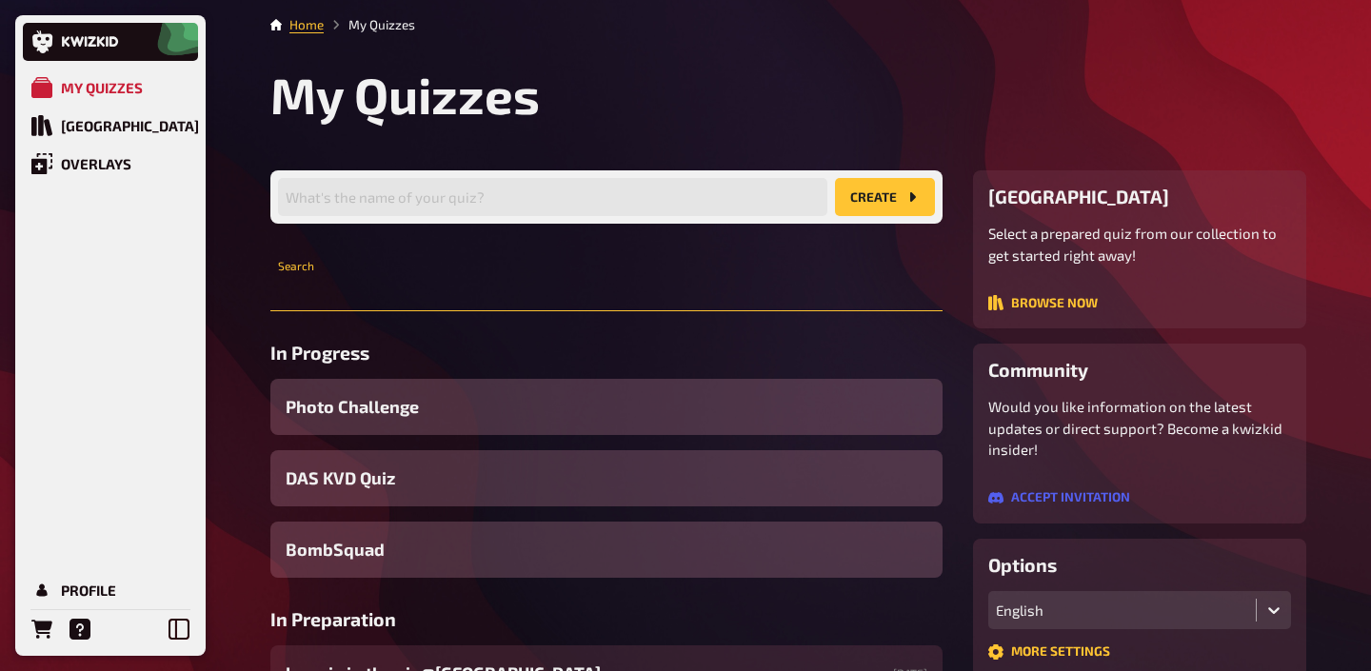
click at [407, 287] on input "text" at bounding box center [606, 292] width 672 height 38
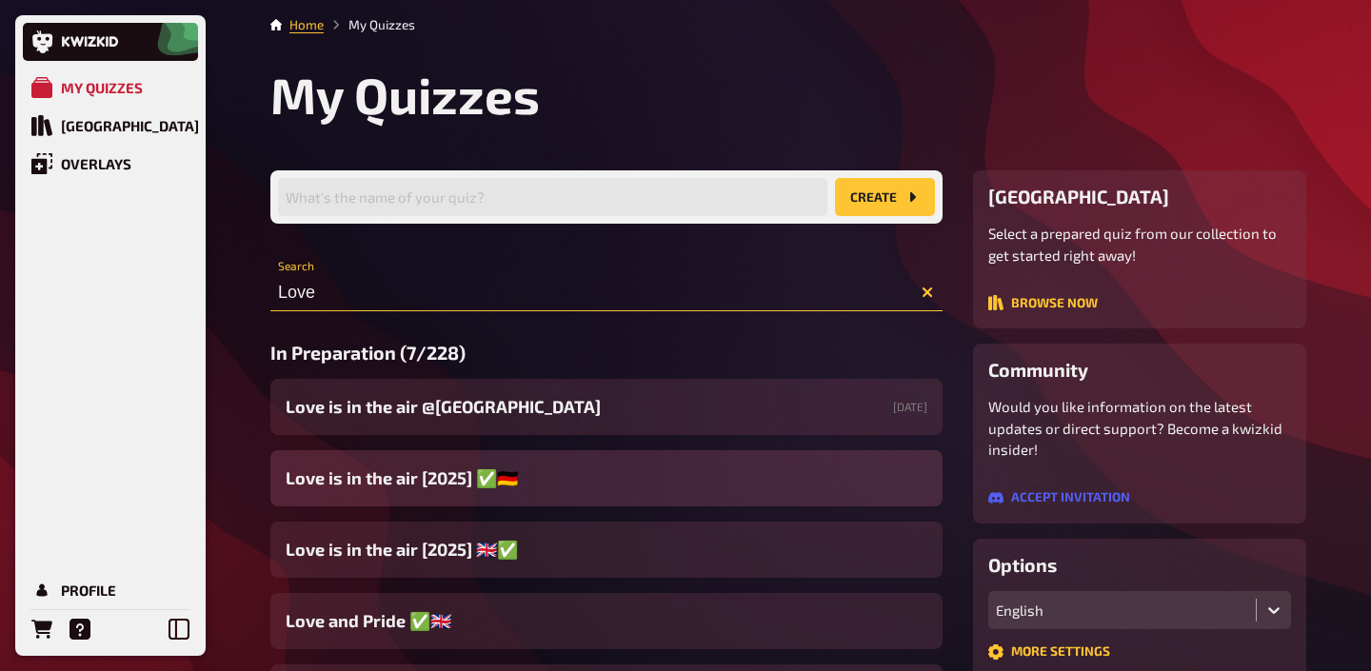
type input "Love"
click at [435, 500] on div "Love is in the air [2025] ​​✅🇩🇪" at bounding box center [606, 478] width 672 height 56
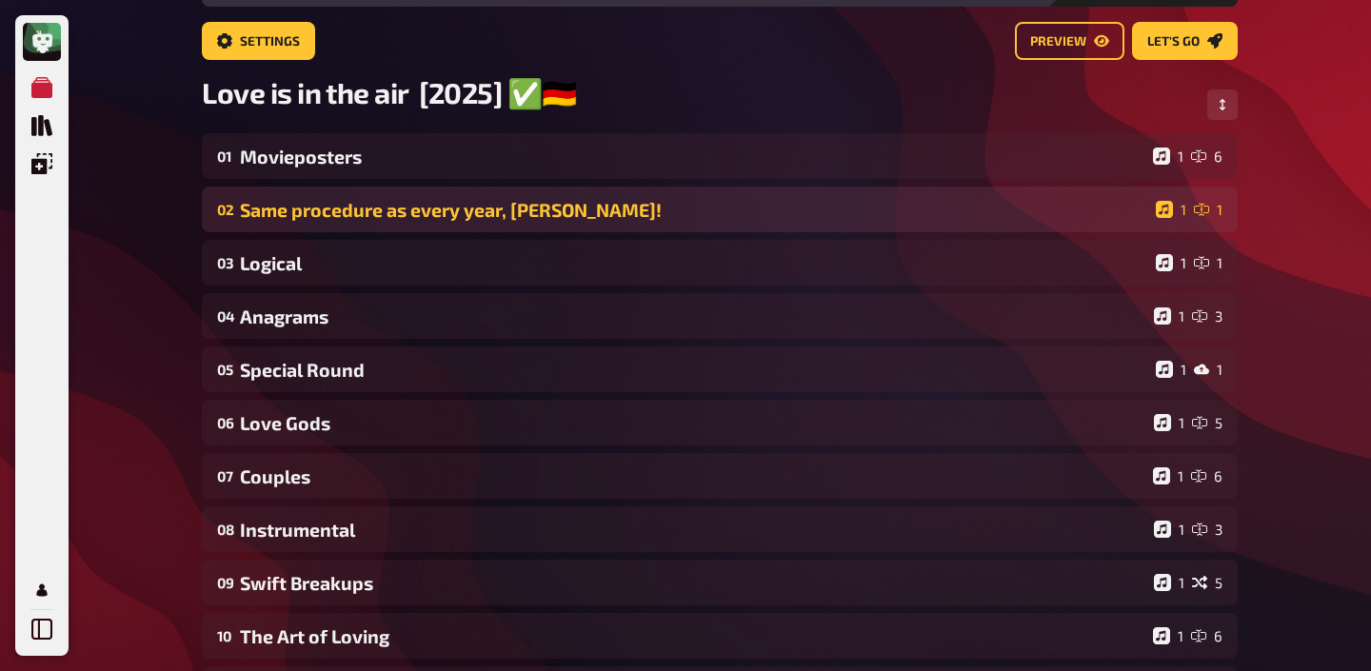
scroll to position [122, 0]
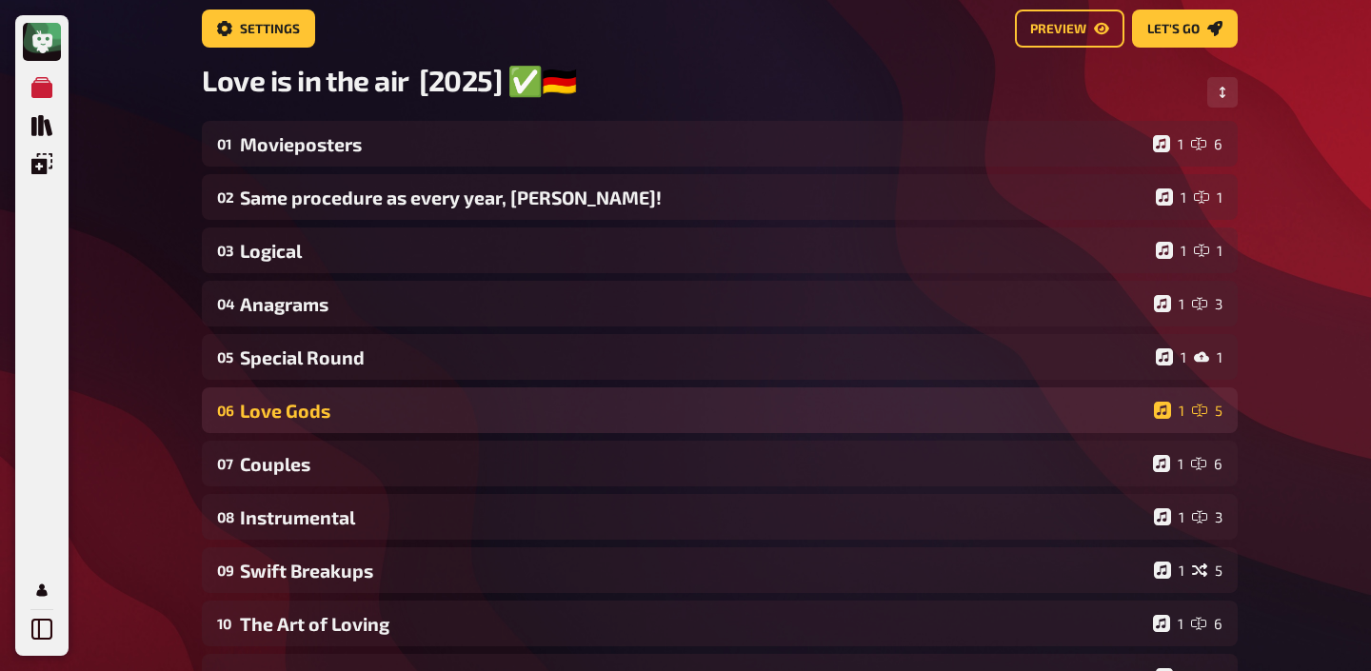
click at [355, 401] on div "Love Gods" at bounding box center [693, 411] width 906 height 22
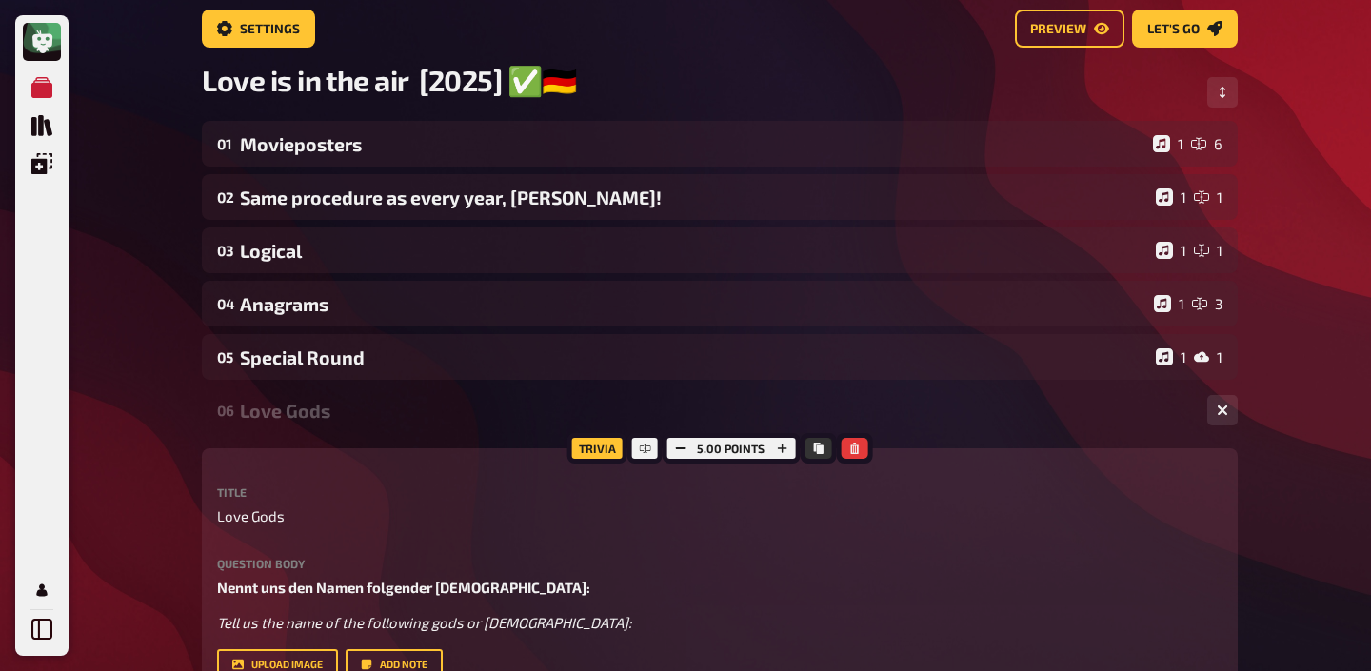
click at [355, 401] on div "Love Gods" at bounding box center [716, 411] width 952 height 22
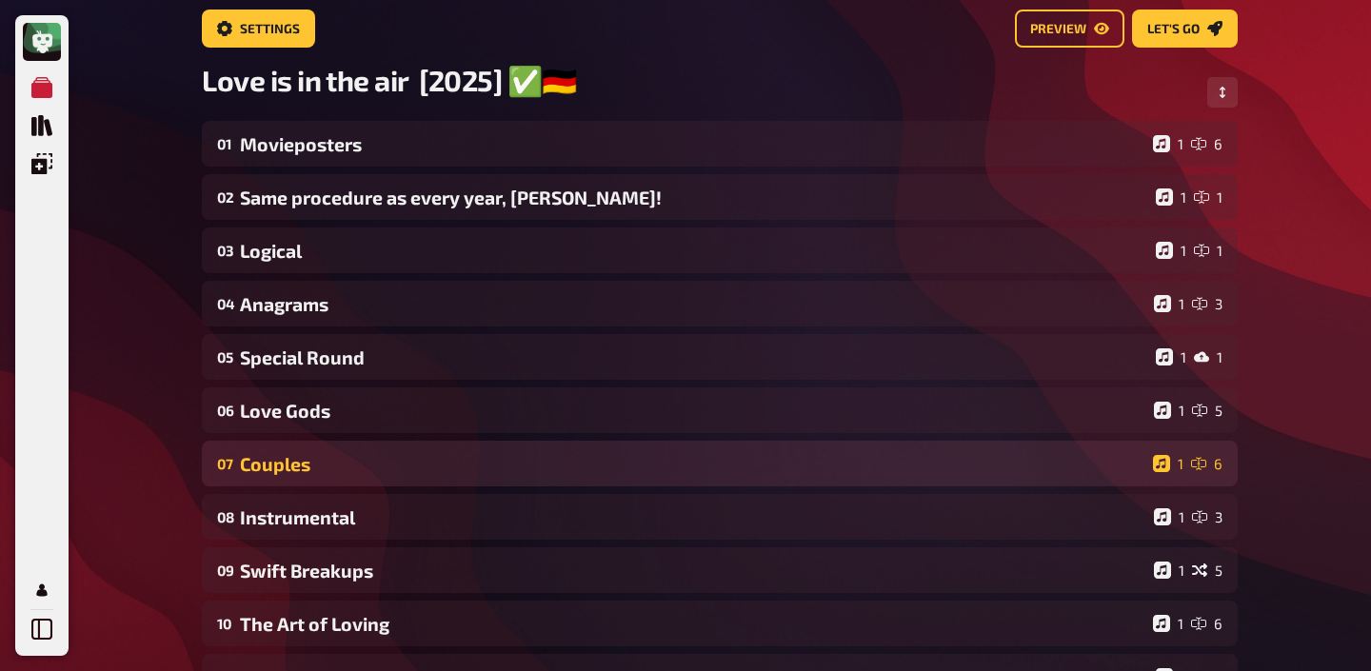
click at [322, 469] on div "Couples" at bounding box center [692, 464] width 905 height 22
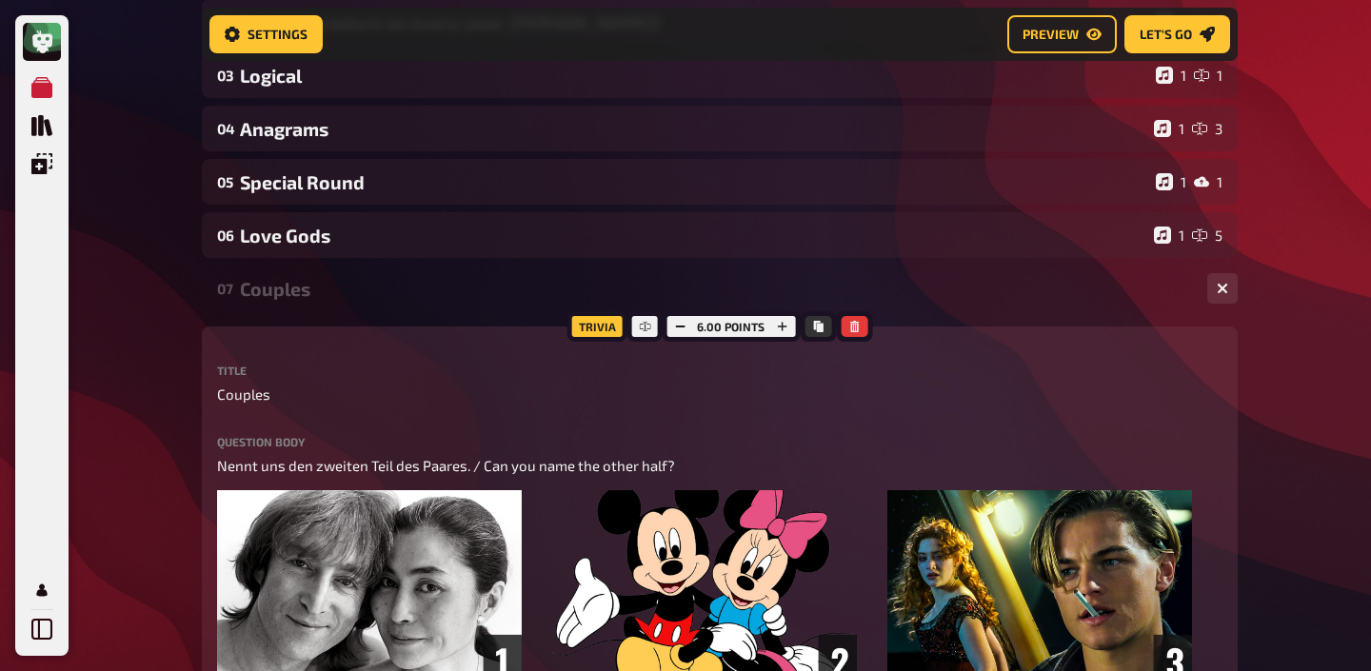
scroll to position [295, 0]
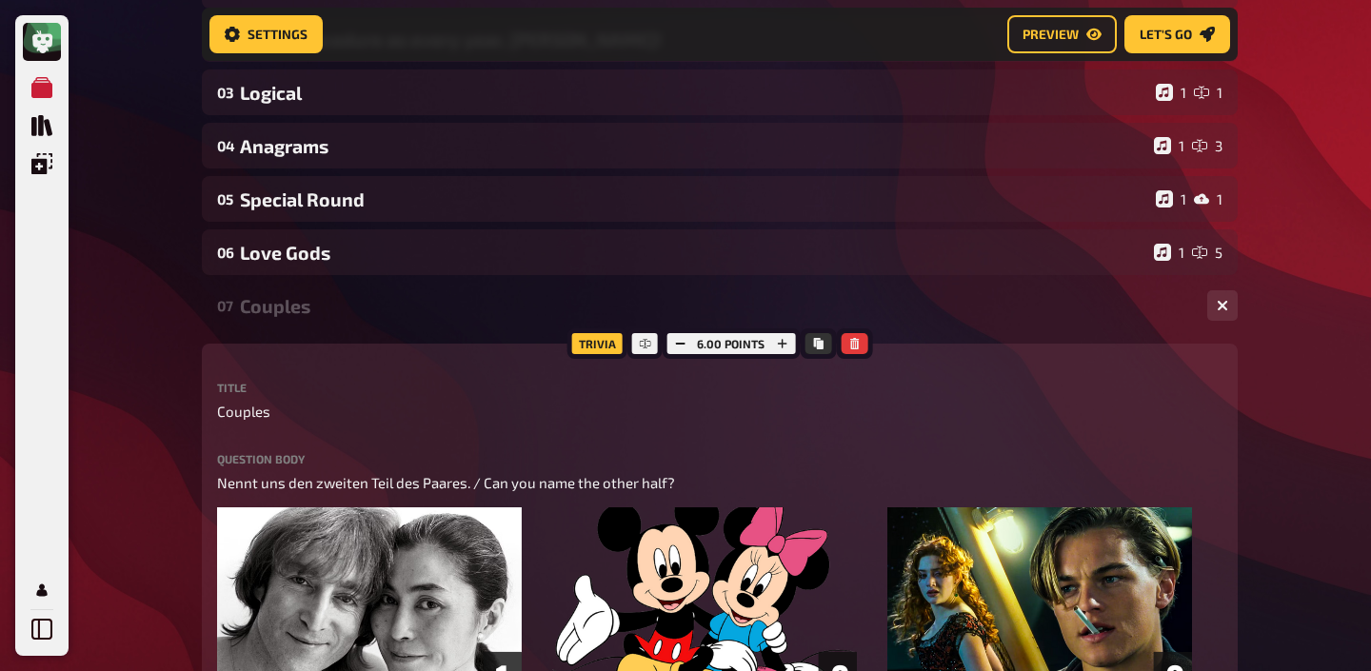
click at [321, 306] on div "Couples" at bounding box center [716, 306] width 952 height 22
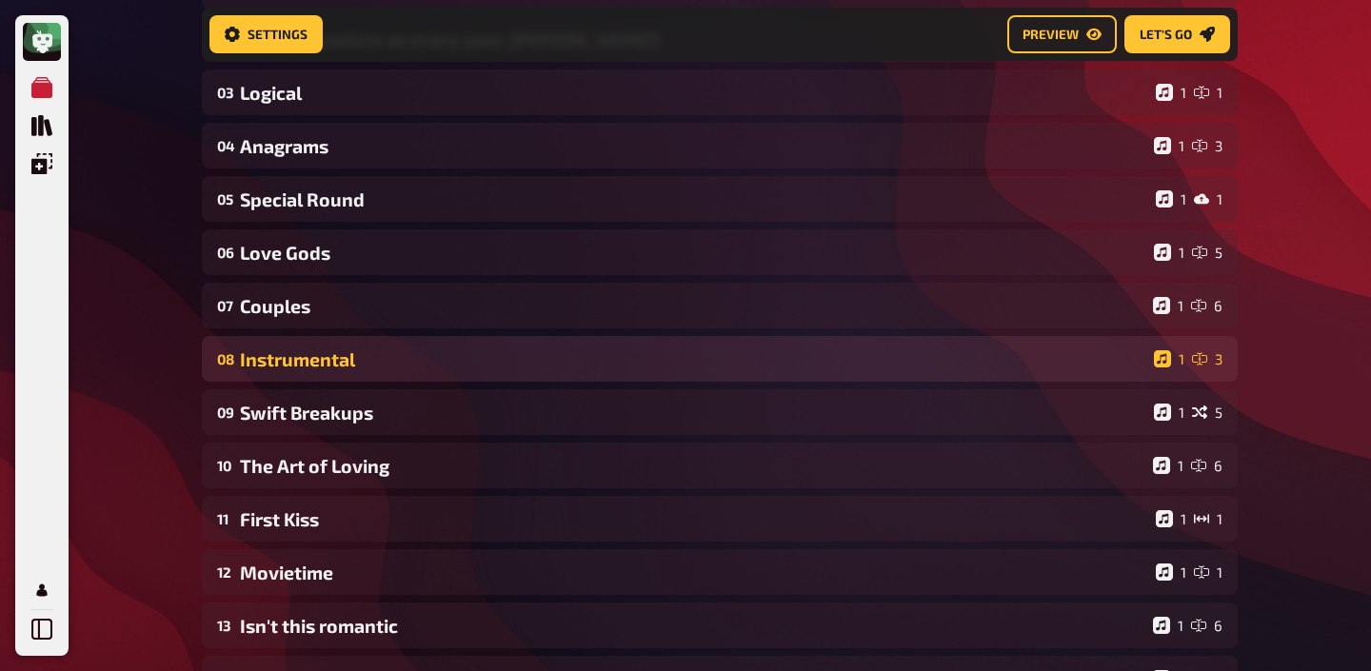
click at [317, 362] on div "Instrumental" at bounding box center [693, 359] width 906 height 22
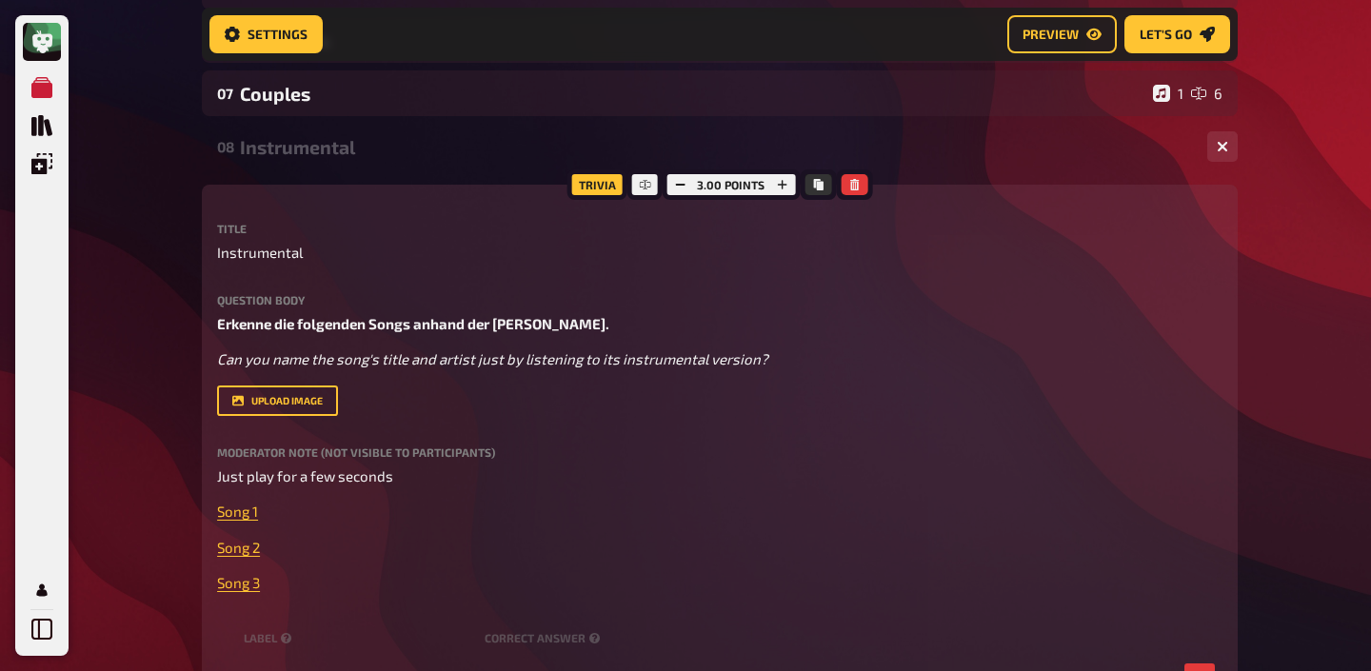
scroll to position [499, 0]
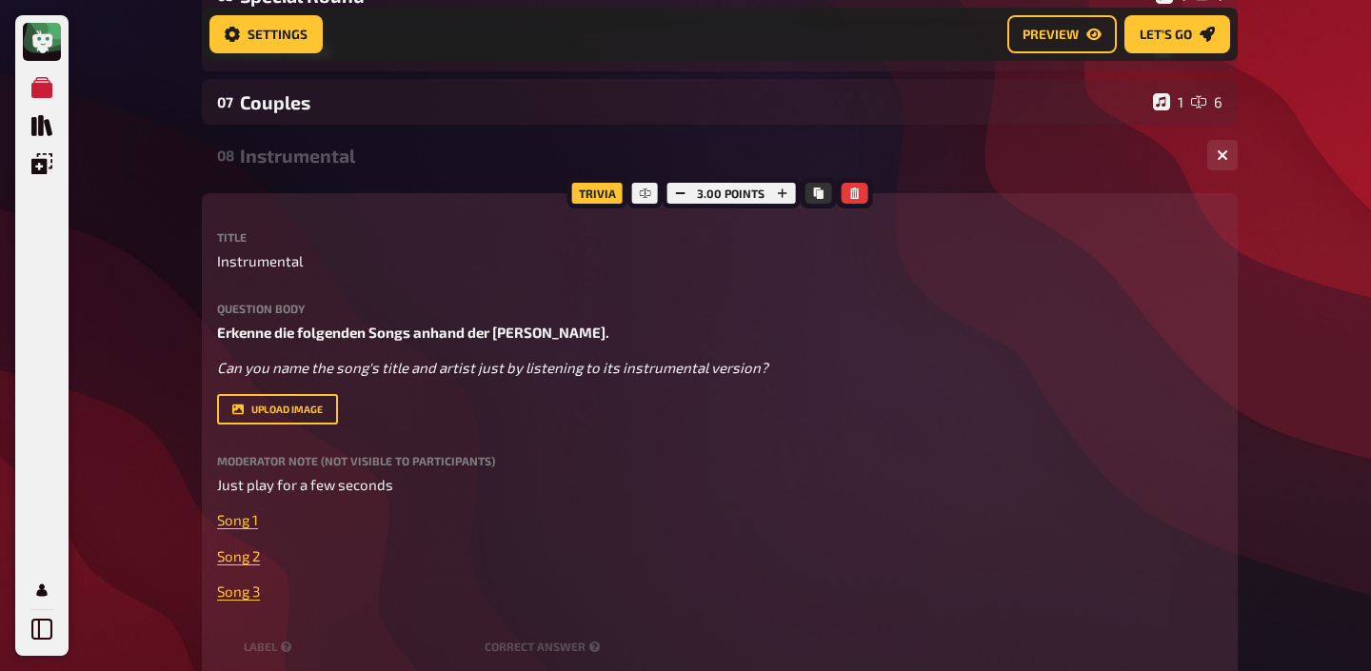
click at [302, 148] on div "Instrumental" at bounding box center [716, 156] width 952 height 22
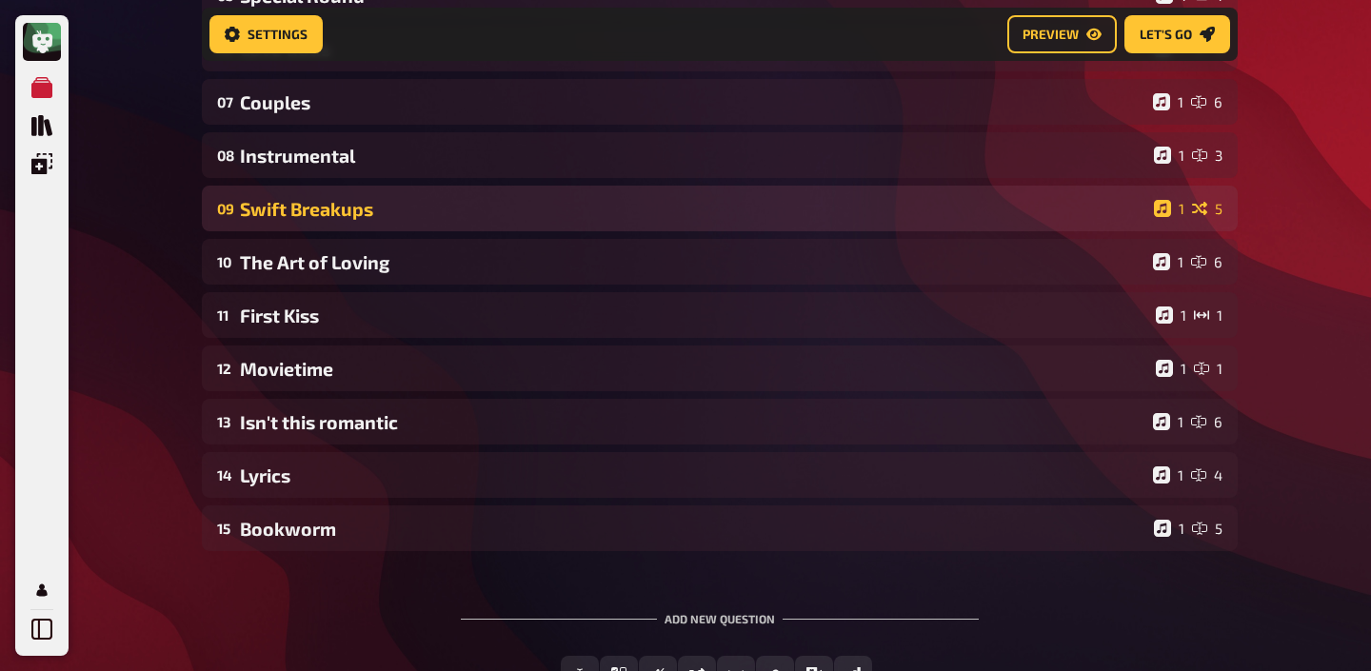
click at [306, 215] on div "Swift Breakups" at bounding box center [693, 209] width 906 height 22
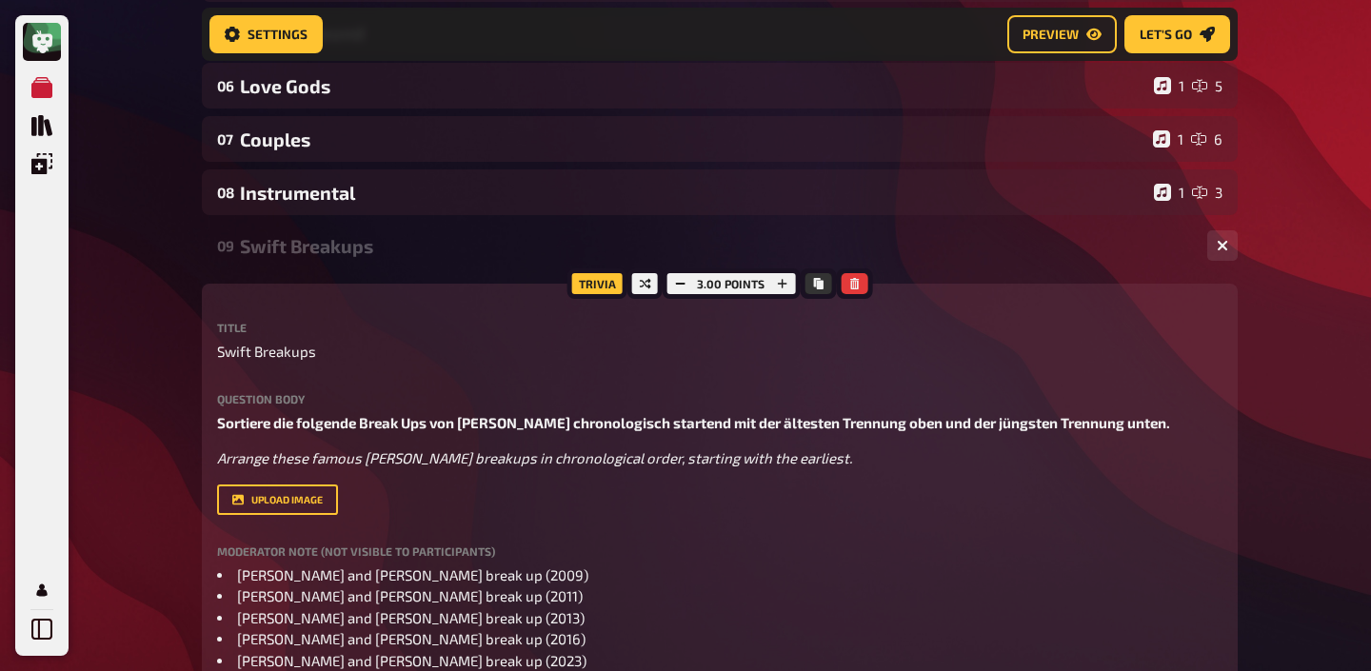
scroll to position [458, 0]
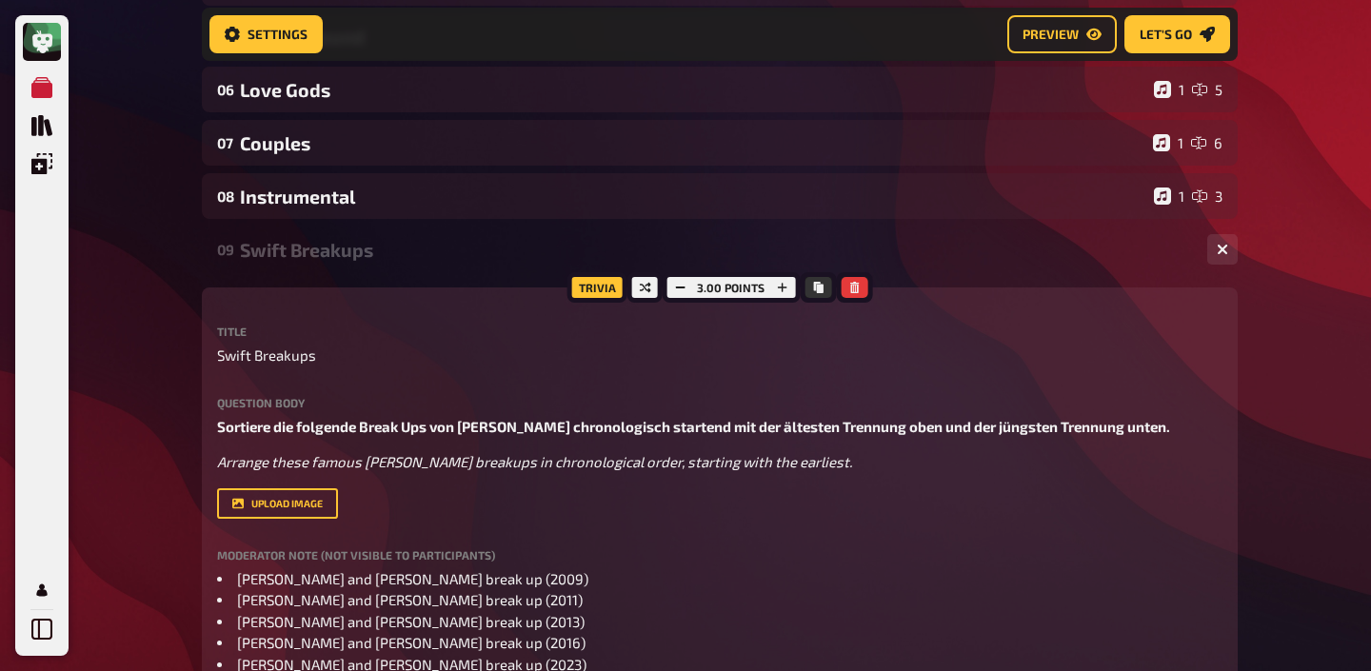
click at [307, 248] on div "Swift Breakups" at bounding box center [716, 250] width 952 height 22
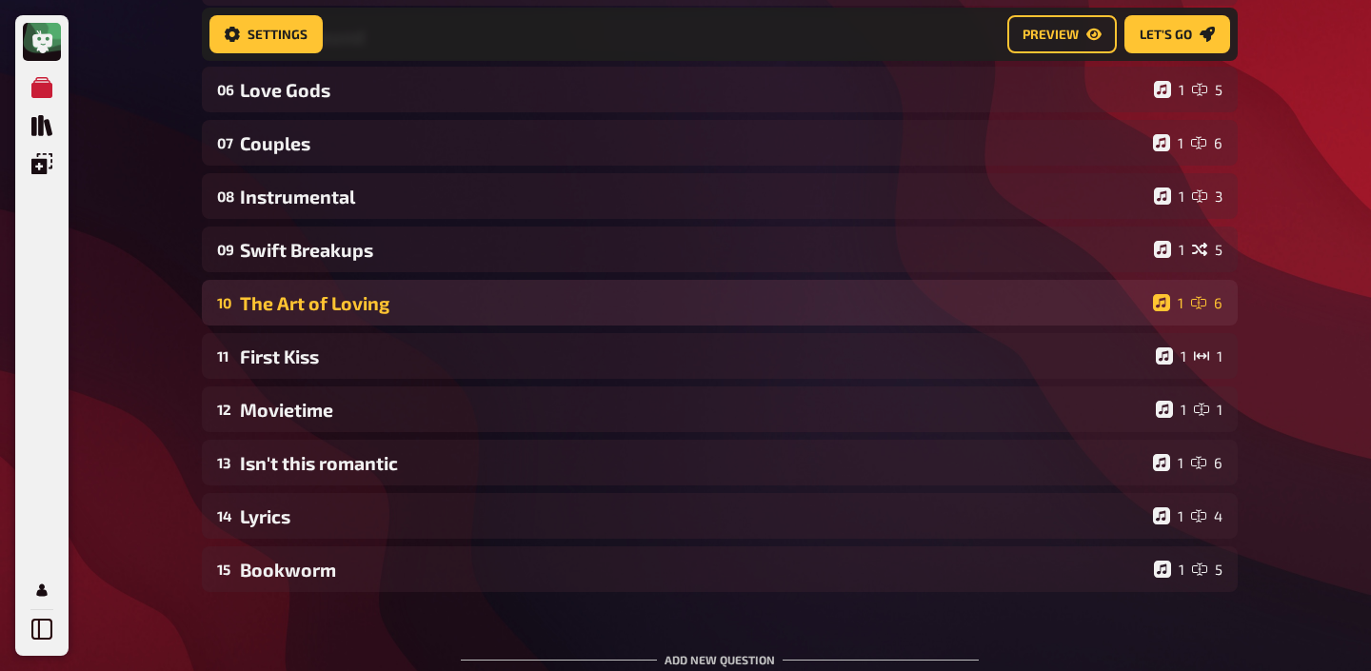
click at [300, 309] on div "The Art of Loving" at bounding box center [692, 303] width 905 height 22
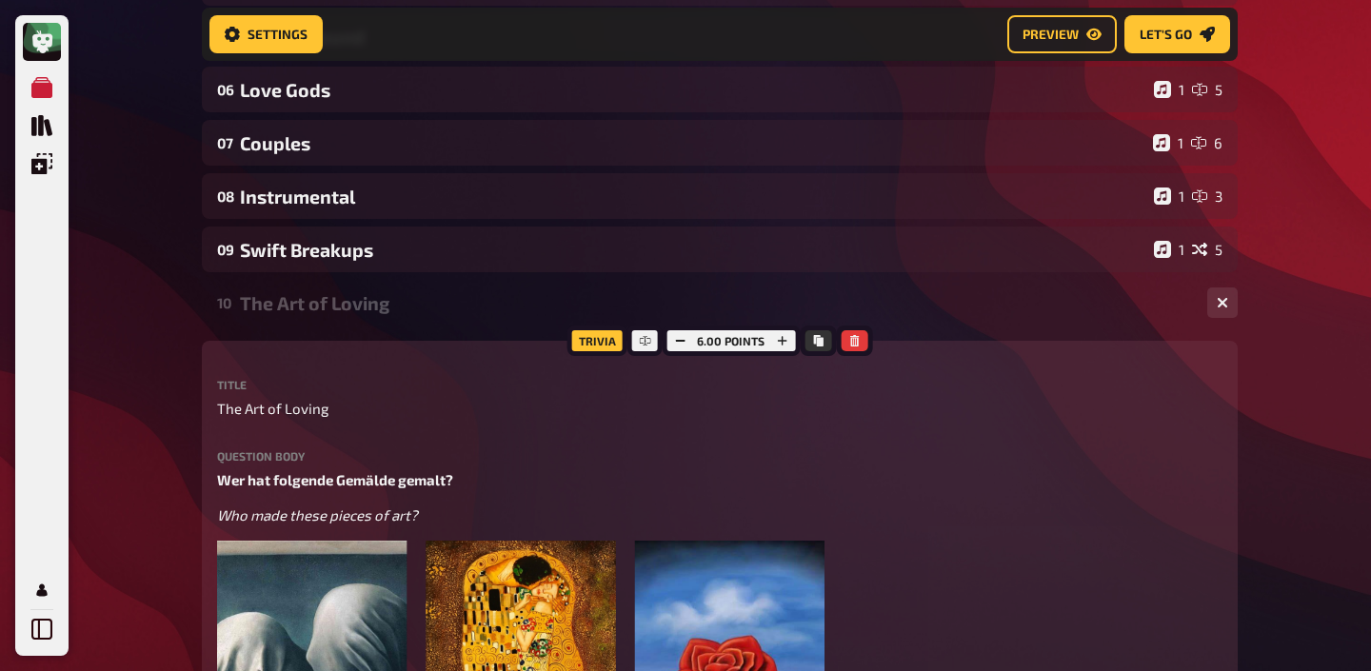
click at [300, 309] on div "The Art of Loving" at bounding box center [716, 303] width 952 height 22
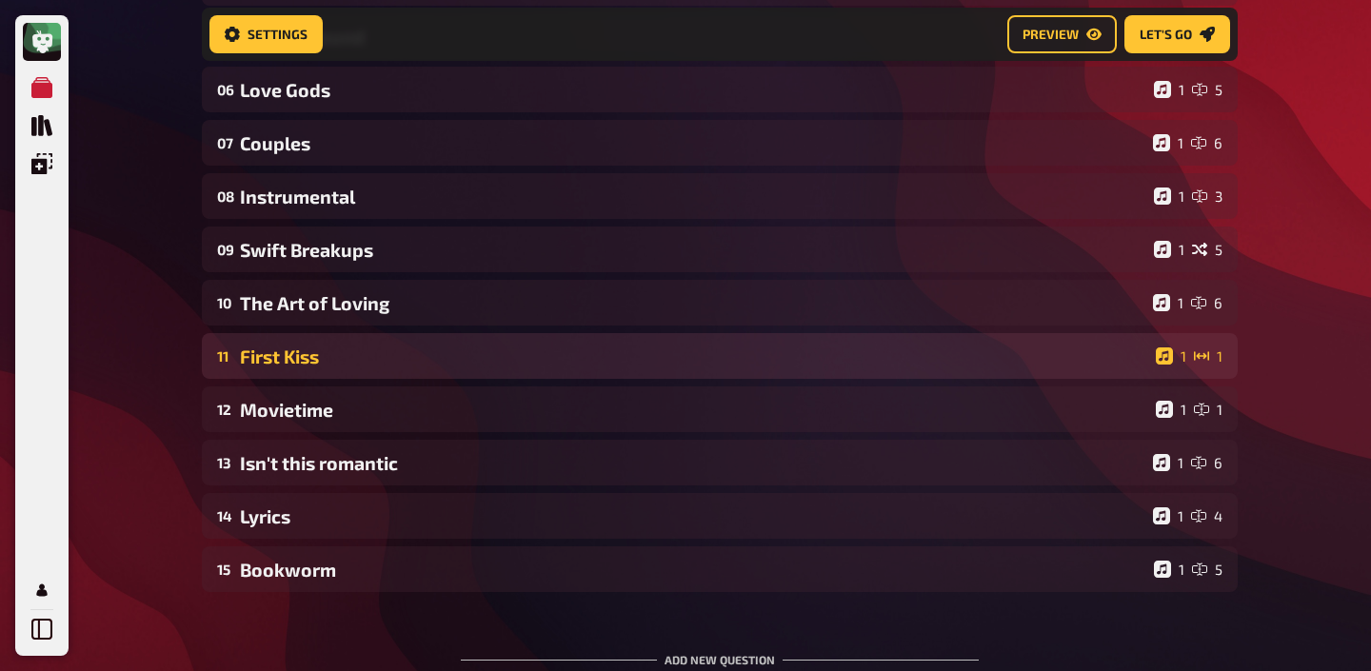
click at [298, 356] on div "First Kiss" at bounding box center [694, 357] width 908 height 22
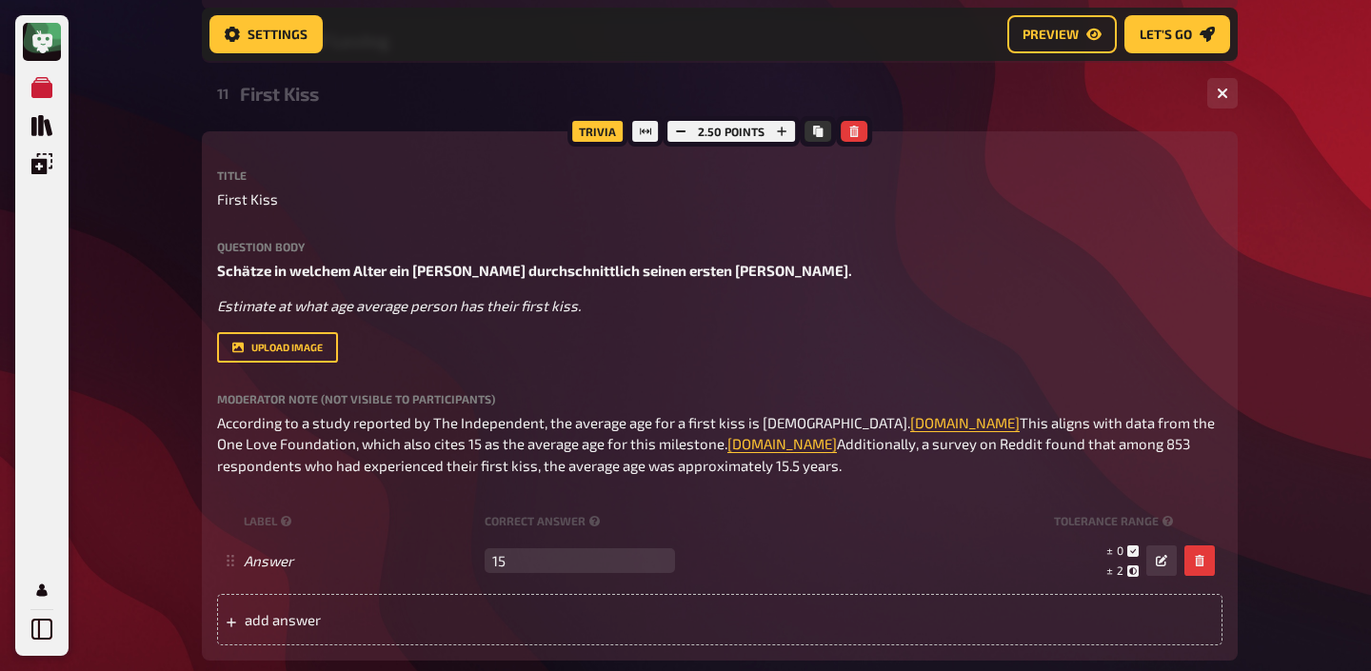
scroll to position [723, 0]
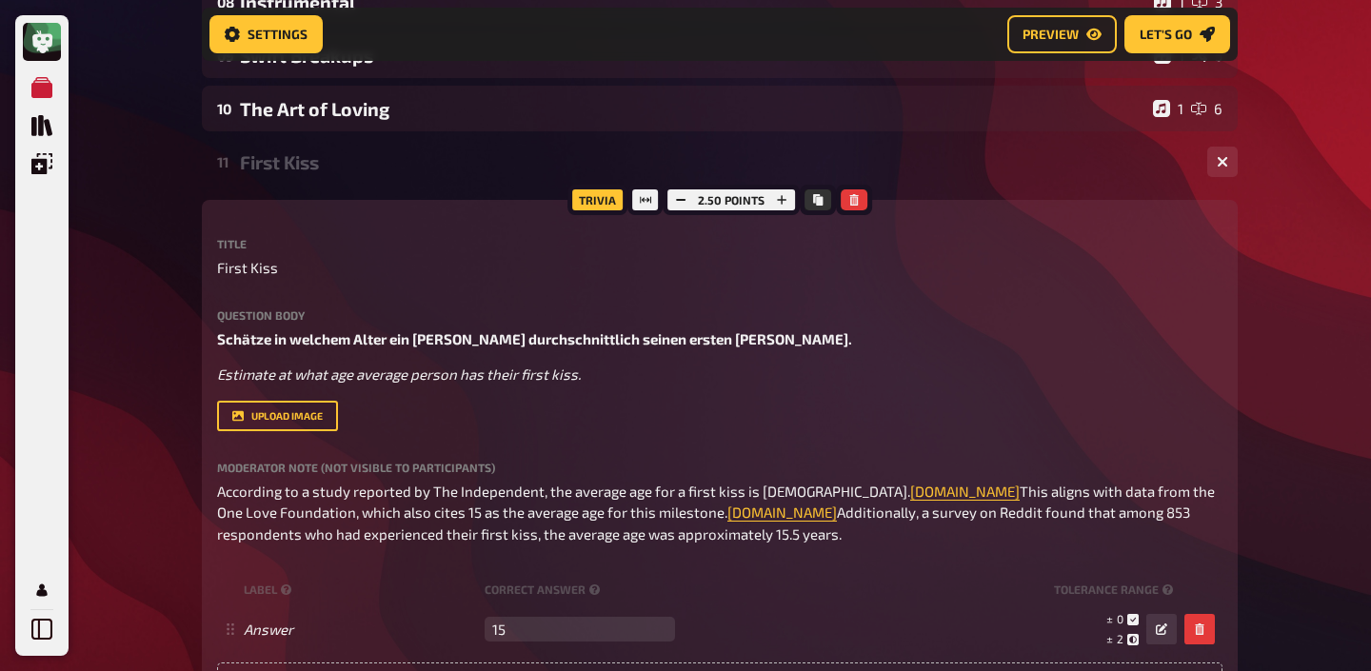
click at [276, 162] on div "First Kiss" at bounding box center [716, 162] width 952 height 22
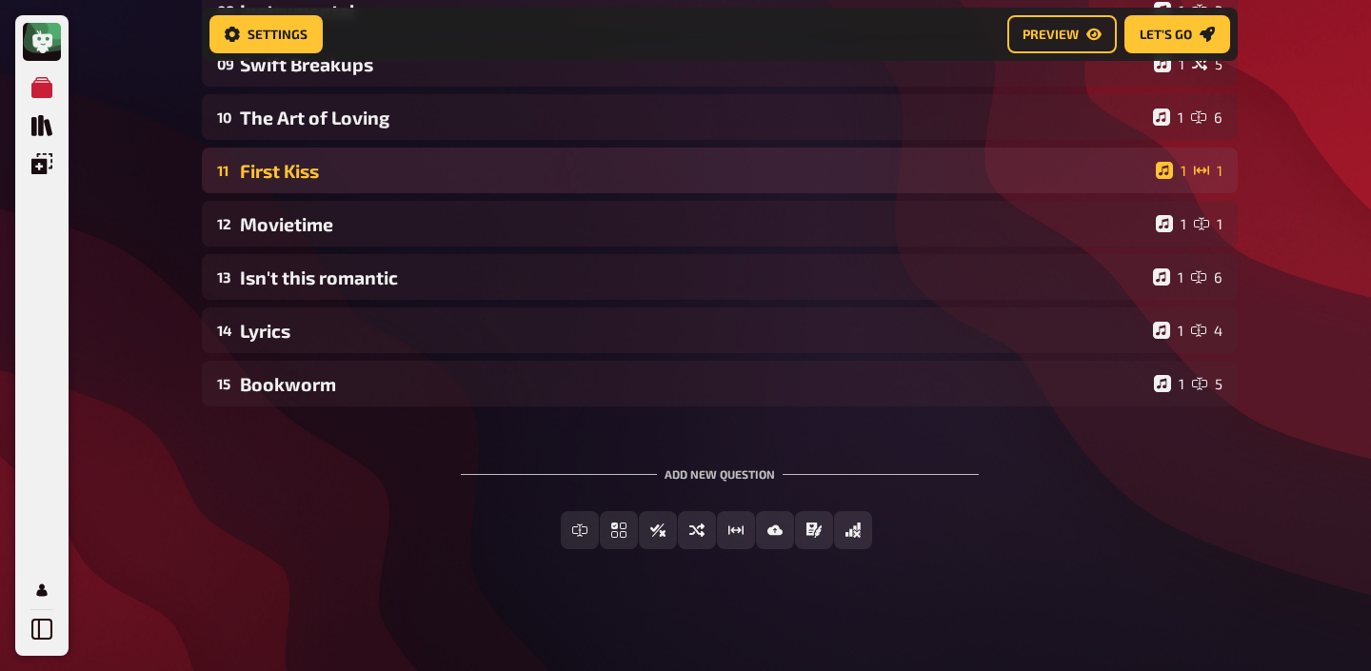
scroll to position [646, 0]
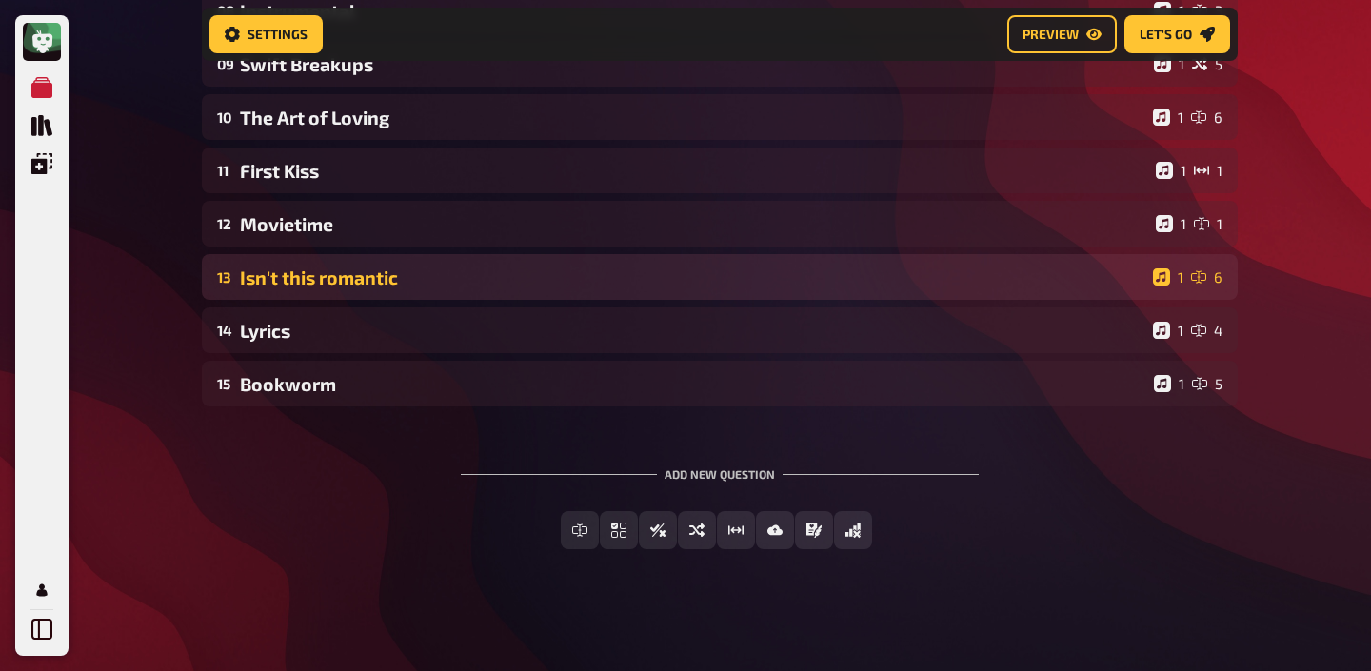
click at [282, 271] on div "Isn't this romantic" at bounding box center [692, 278] width 905 height 22
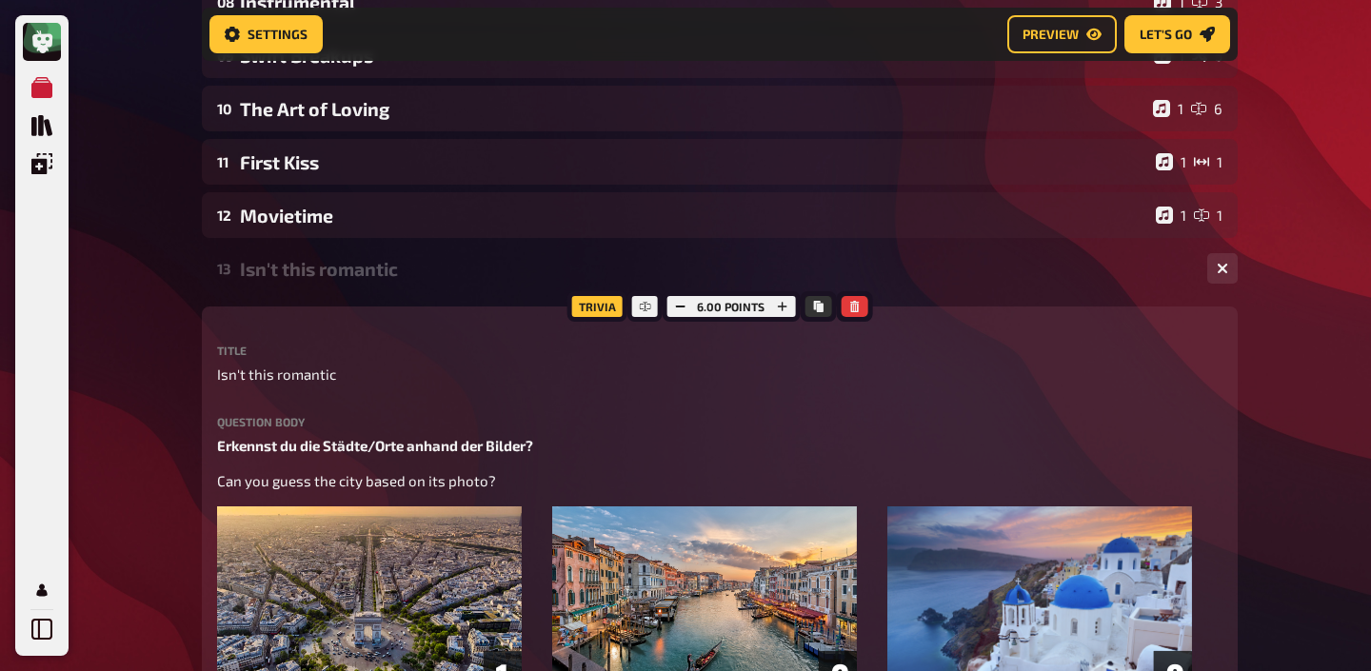
click at [282, 271] on div "Isn't this romantic" at bounding box center [716, 269] width 952 height 22
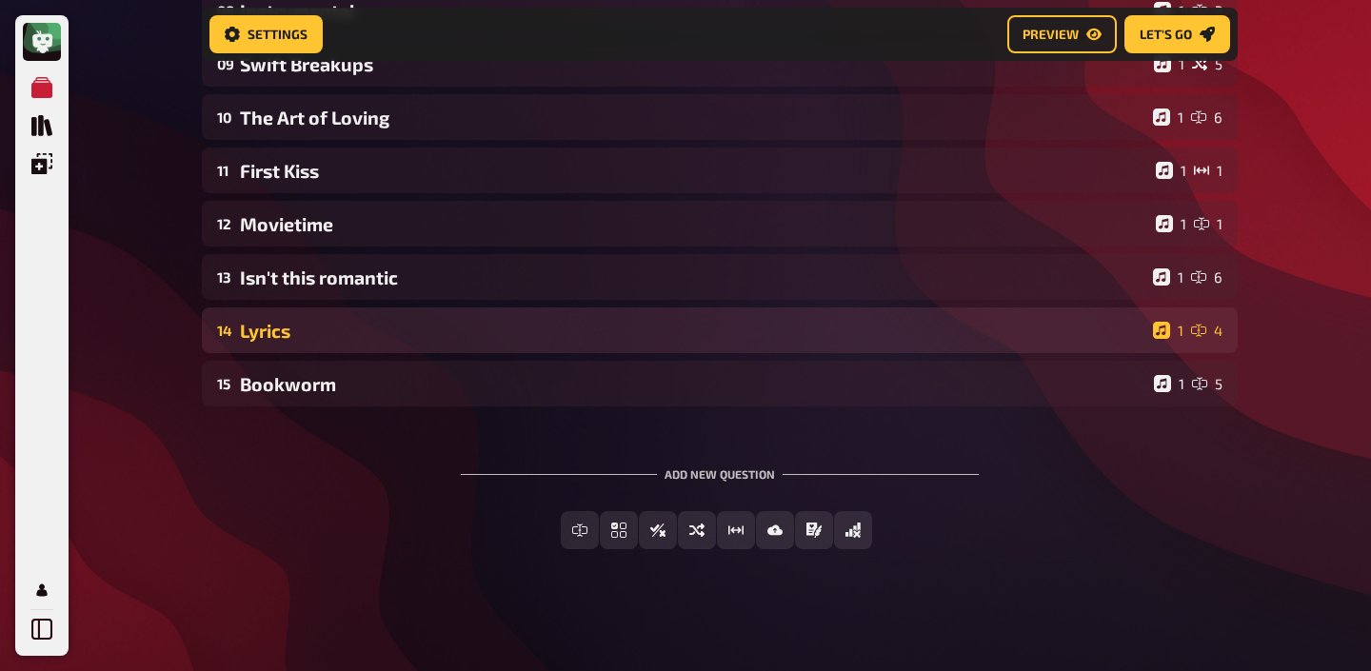
click at [273, 330] on div "Lyrics" at bounding box center [692, 331] width 905 height 22
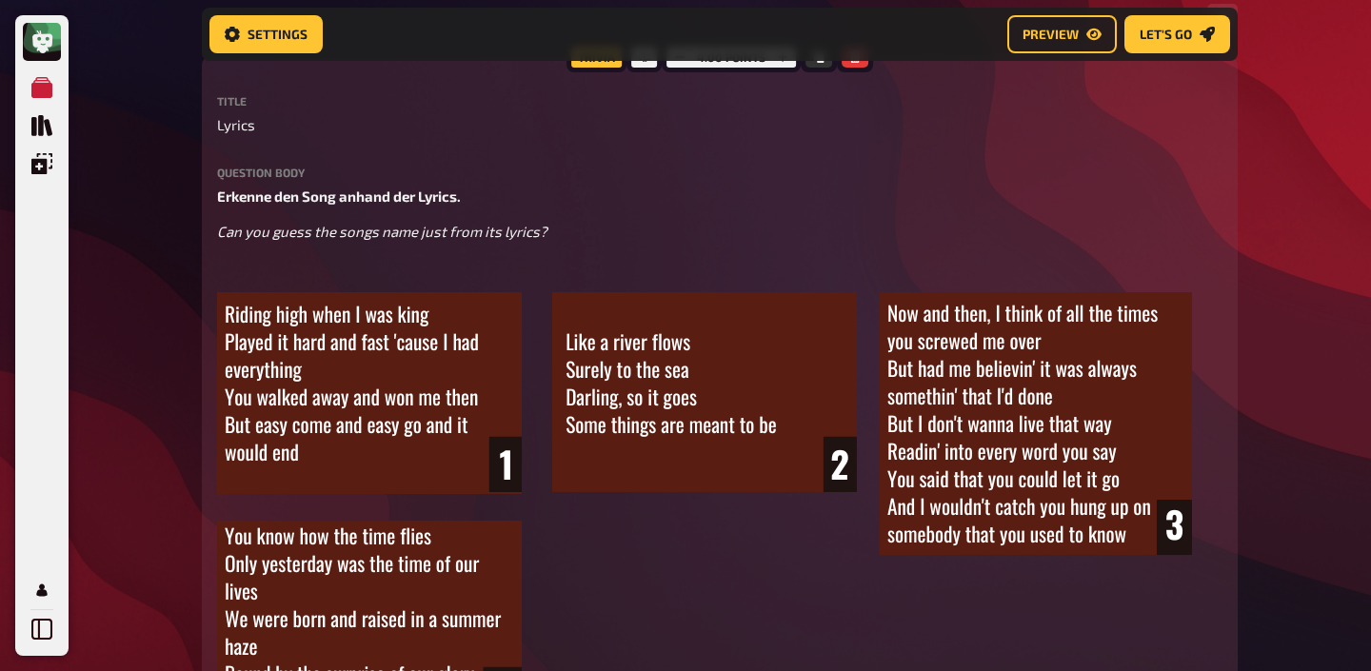
scroll to position [809, 0]
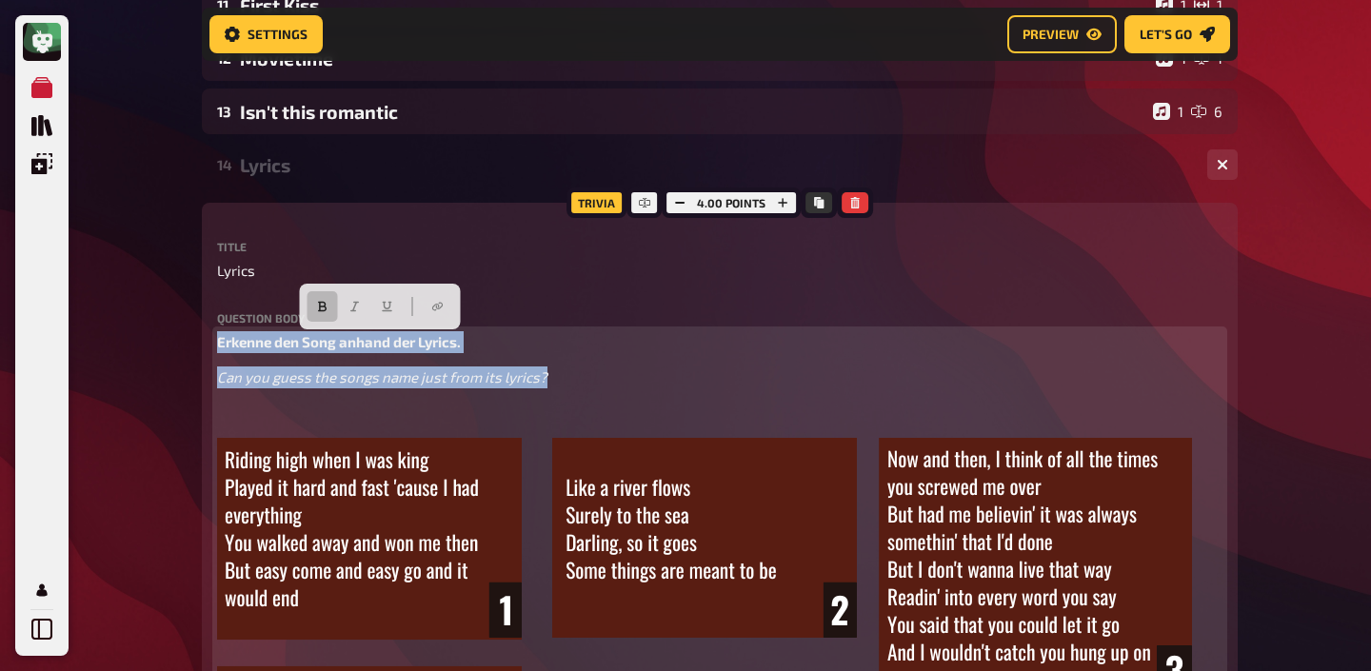
drag, startPoint x: 556, startPoint y: 379, endPoint x: 204, endPoint y: 346, distance: 353.8
copy div "Erkenne den Song anhand der Lyrics. Can you guess the songs name just from its …"
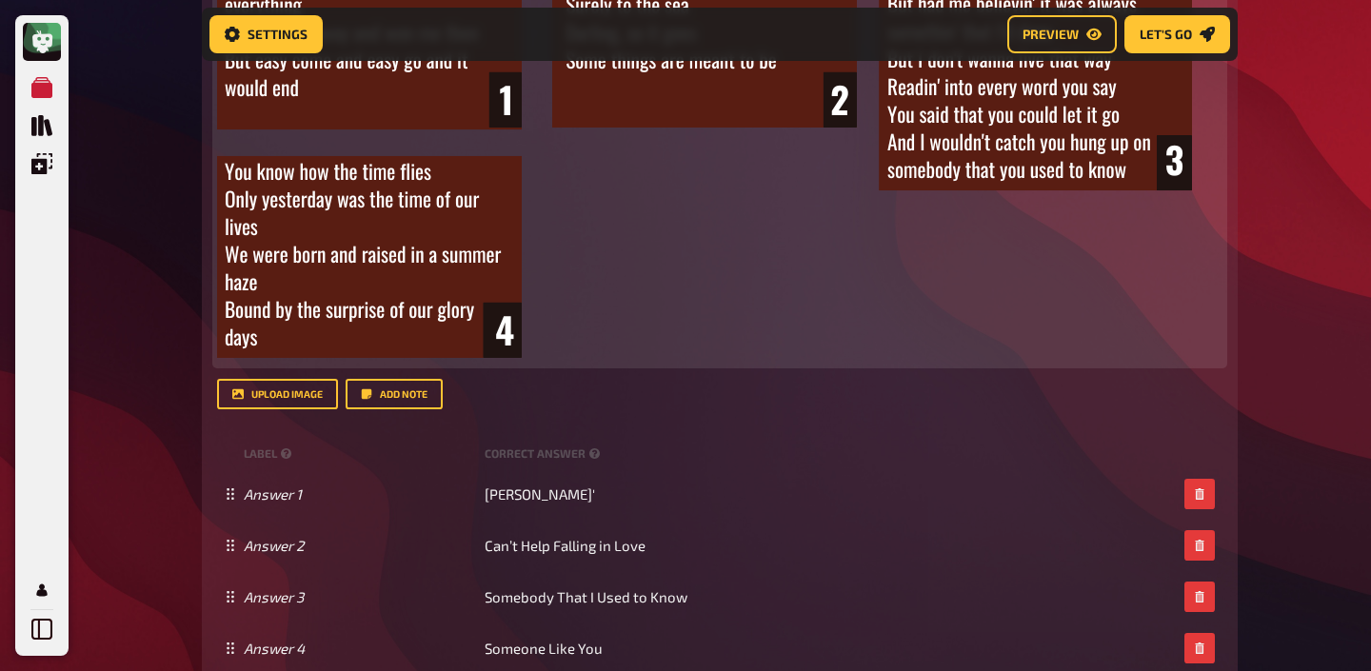
scroll to position [1357, 0]
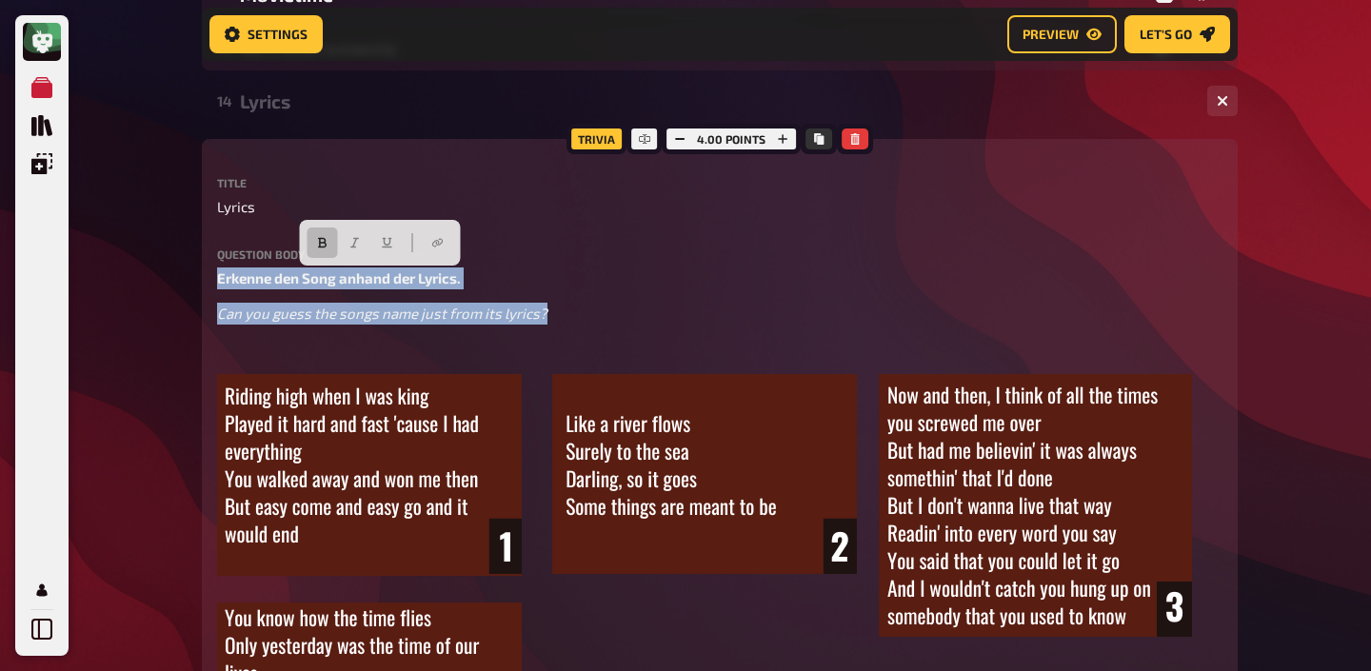
click at [268, 100] on div "Lyrics" at bounding box center [716, 101] width 952 height 22
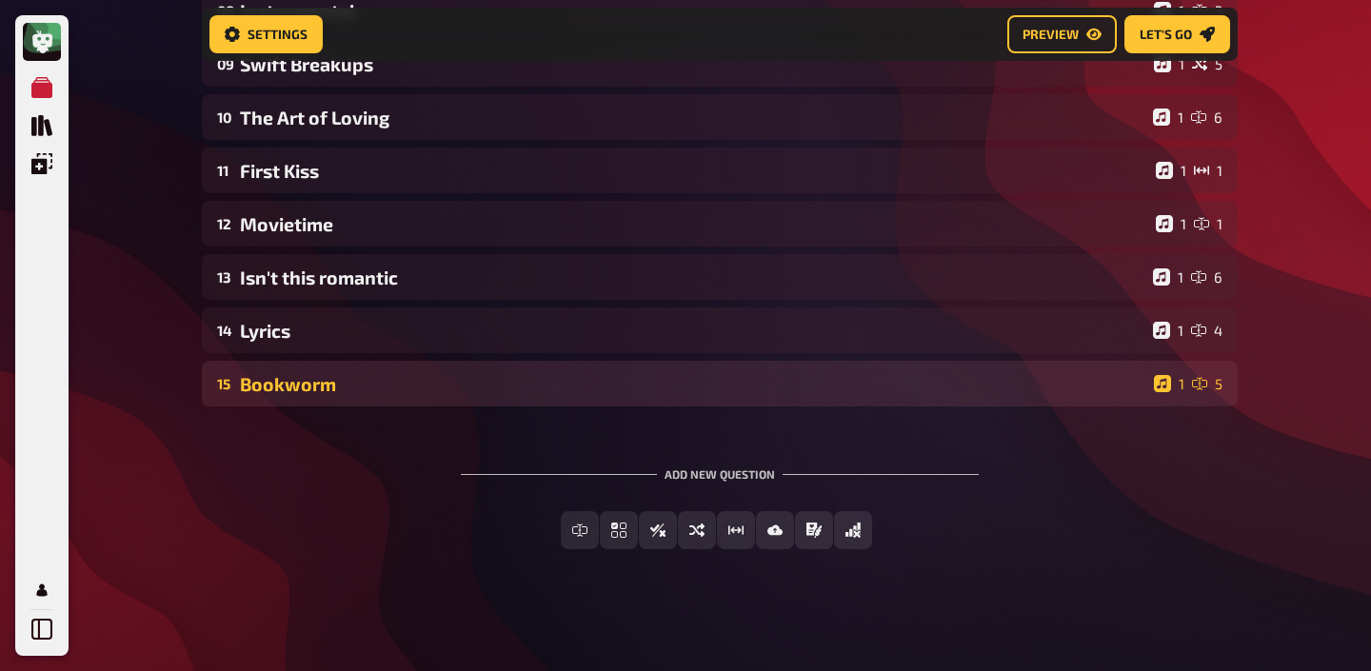
click at [377, 390] on div "Bookworm" at bounding box center [693, 384] width 906 height 22
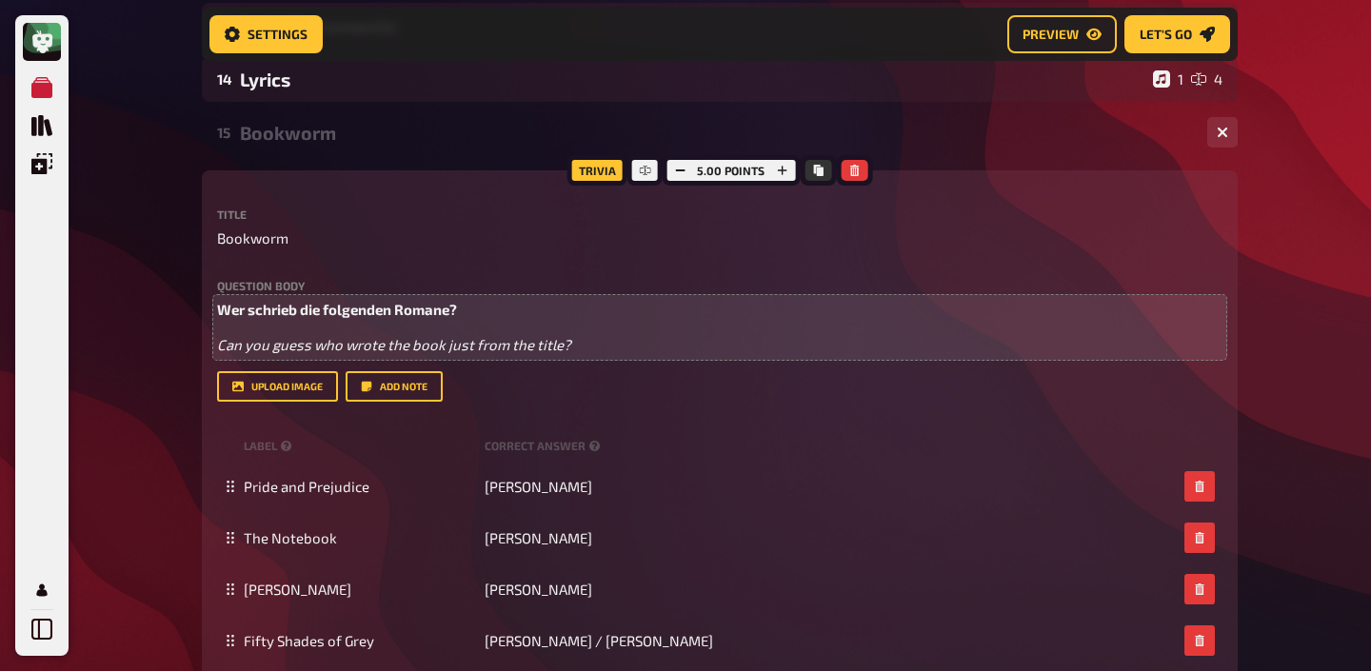
scroll to position [866, 0]
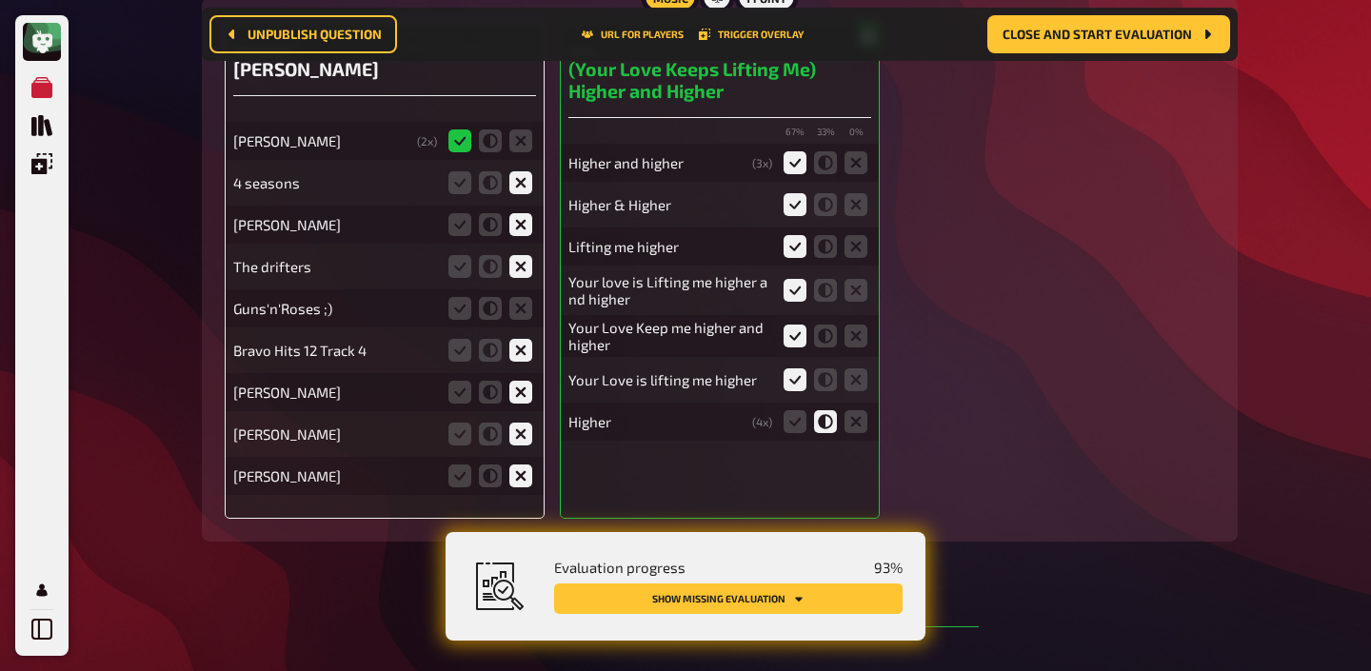
scroll to position [2524, 0]
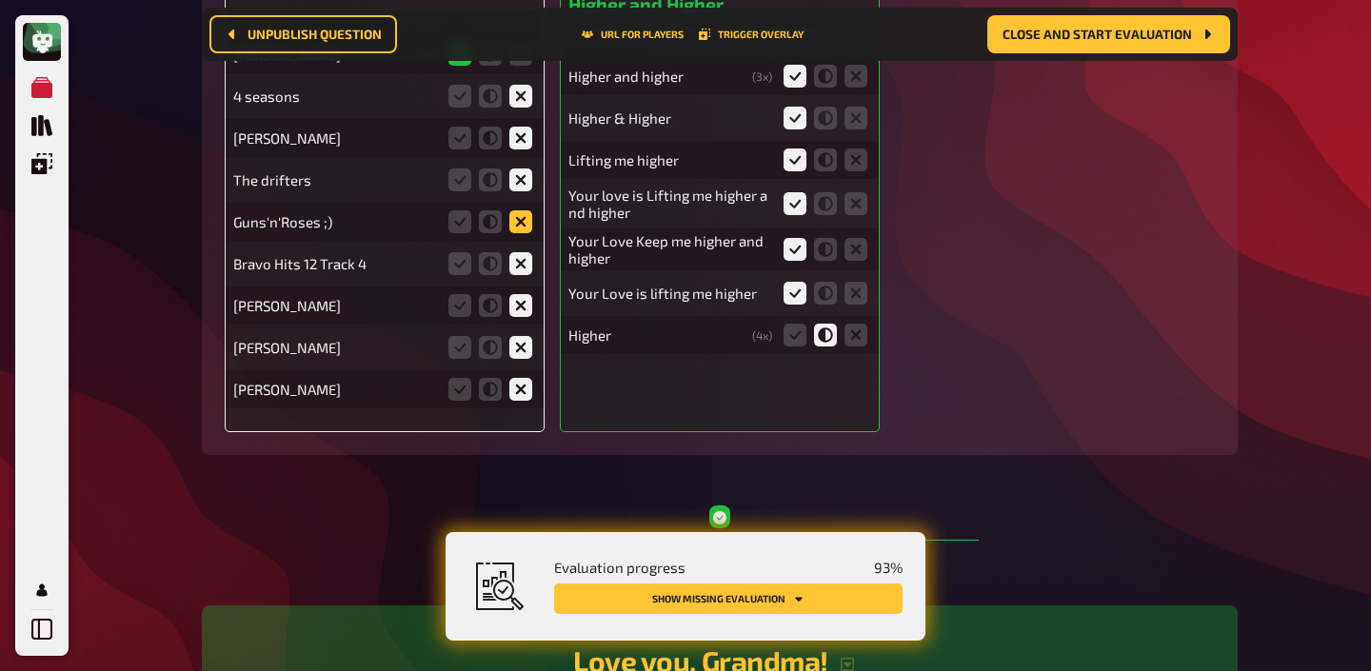
click at [521, 210] on icon at bounding box center [520, 221] width 23 height 23
click at [0, 0] on input "radio" at bounding box center [0, 0] width 0 height 0
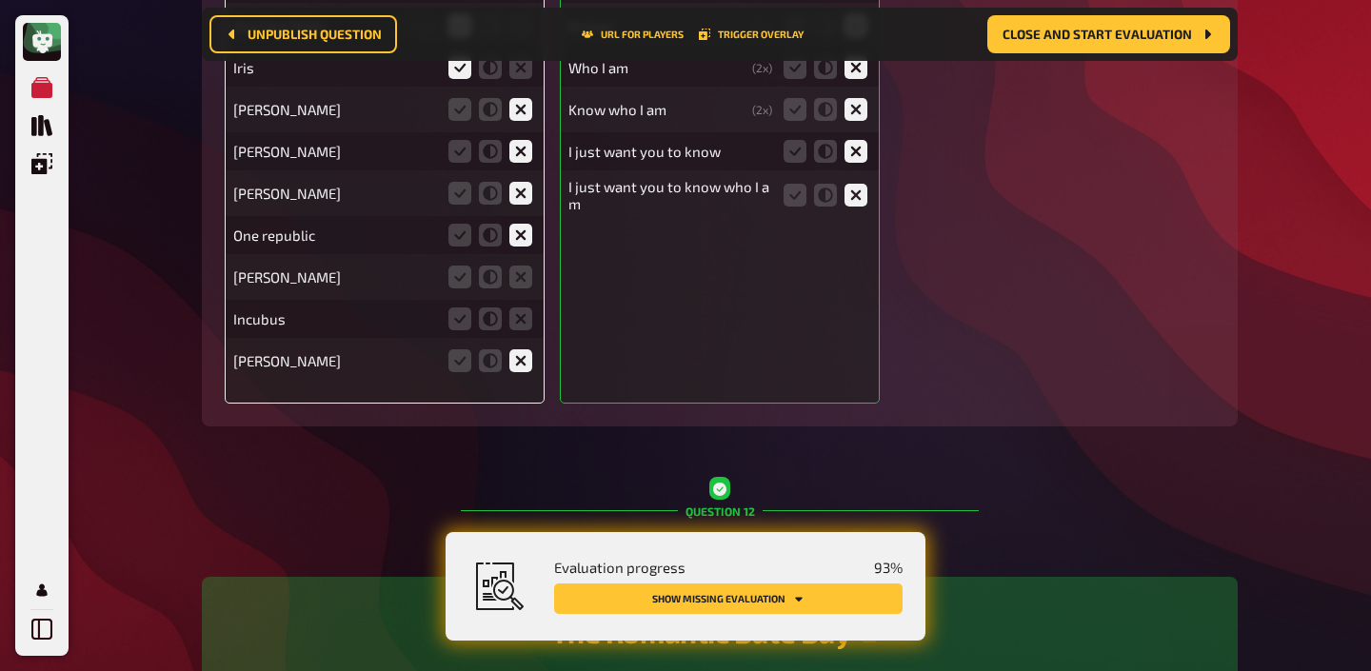
scroll to position [14342, 0]
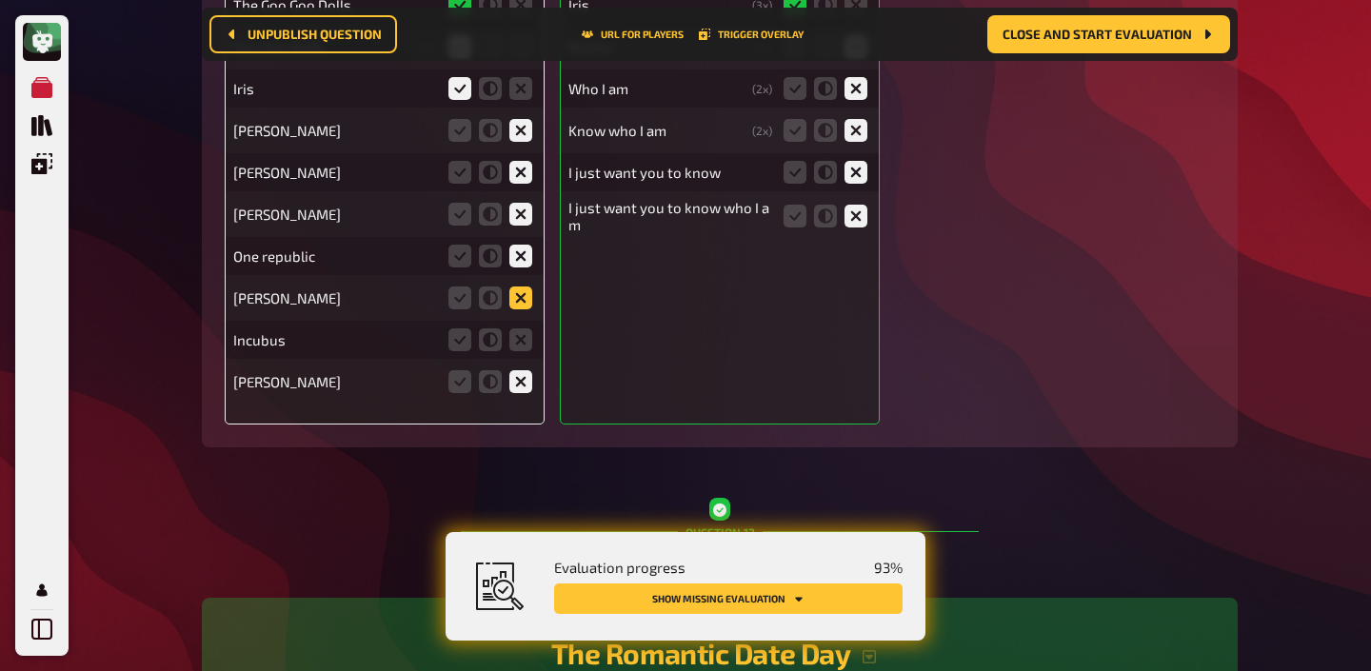
click at [509, 287] on icon at bounding box center [520, 298] width 23 height 23
click at [0, 0] on input "radio" at bounding box center [0, 0] width 0 height 0
click at [514, 328] on icon at bounding box center [520, 339] width 23 height 23
click at [0, 0] on input "radio" at bounding box center [0, 0] width 0 height 0
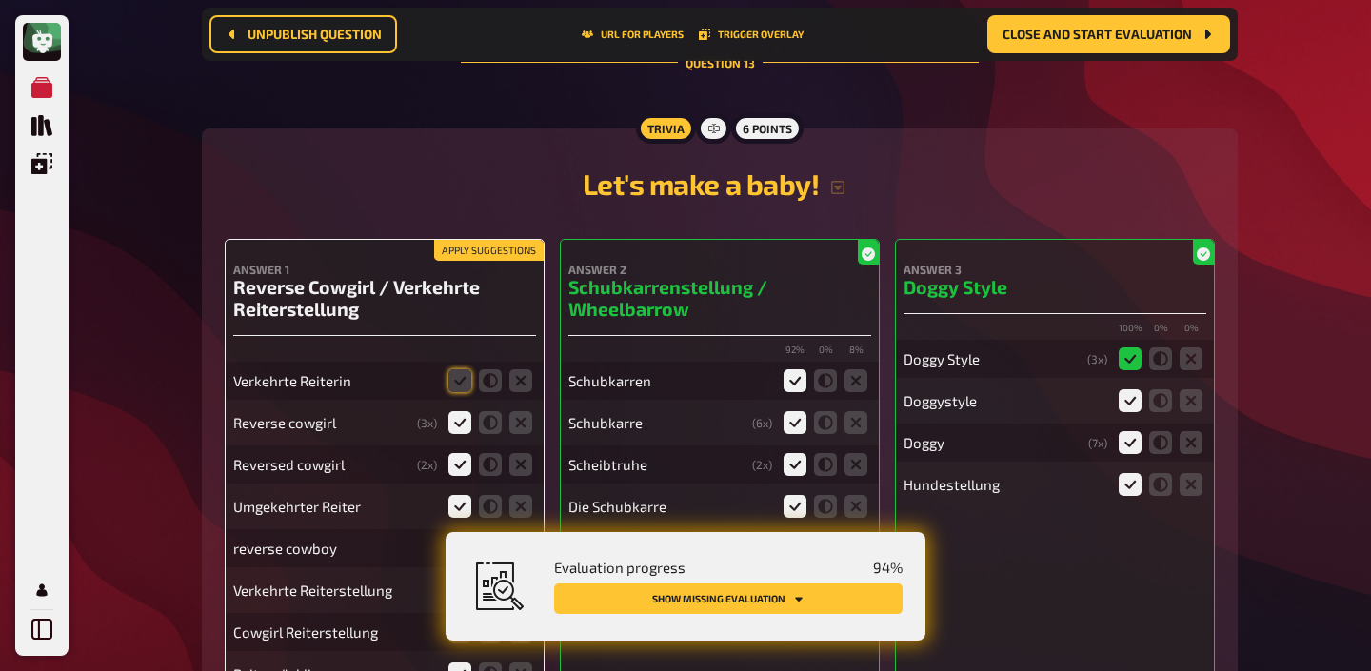
scroll to position [16044, 0]
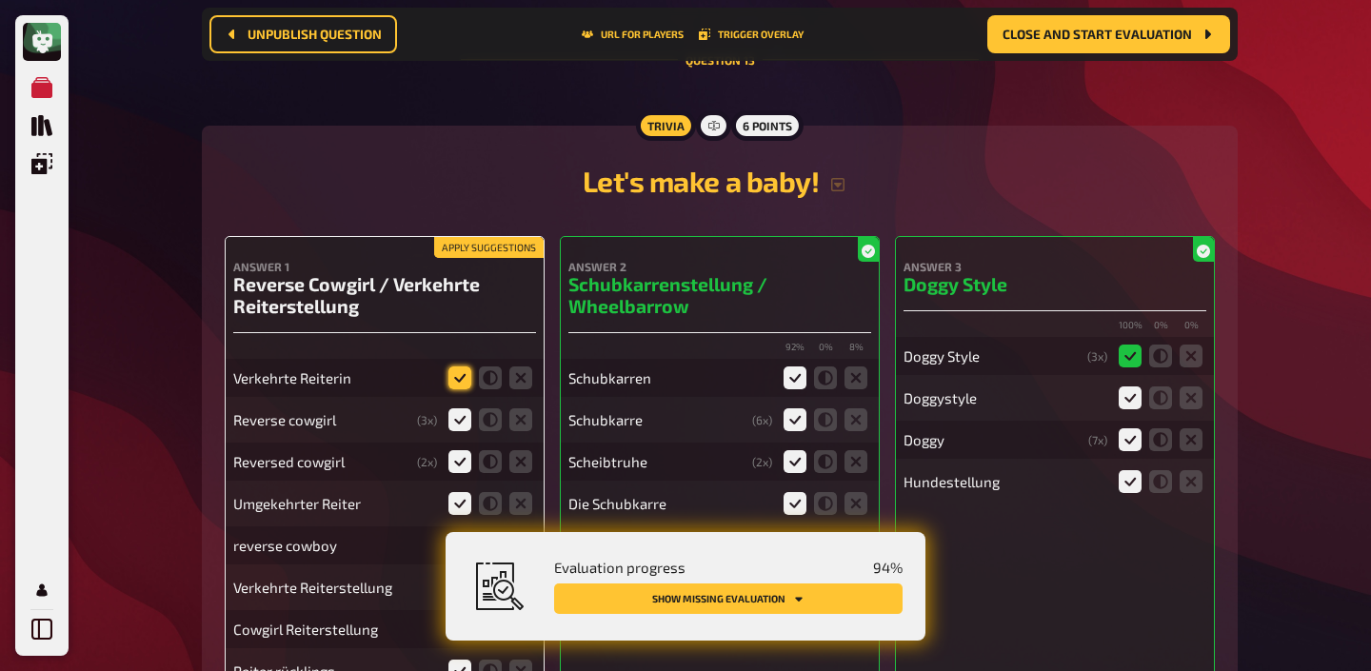
click at [458, 367] on icon at bounding box center [459, 378] width 23 height 23
click at [0, 0] on input "radio" at bounding box center [0, 0] width 0 height 0
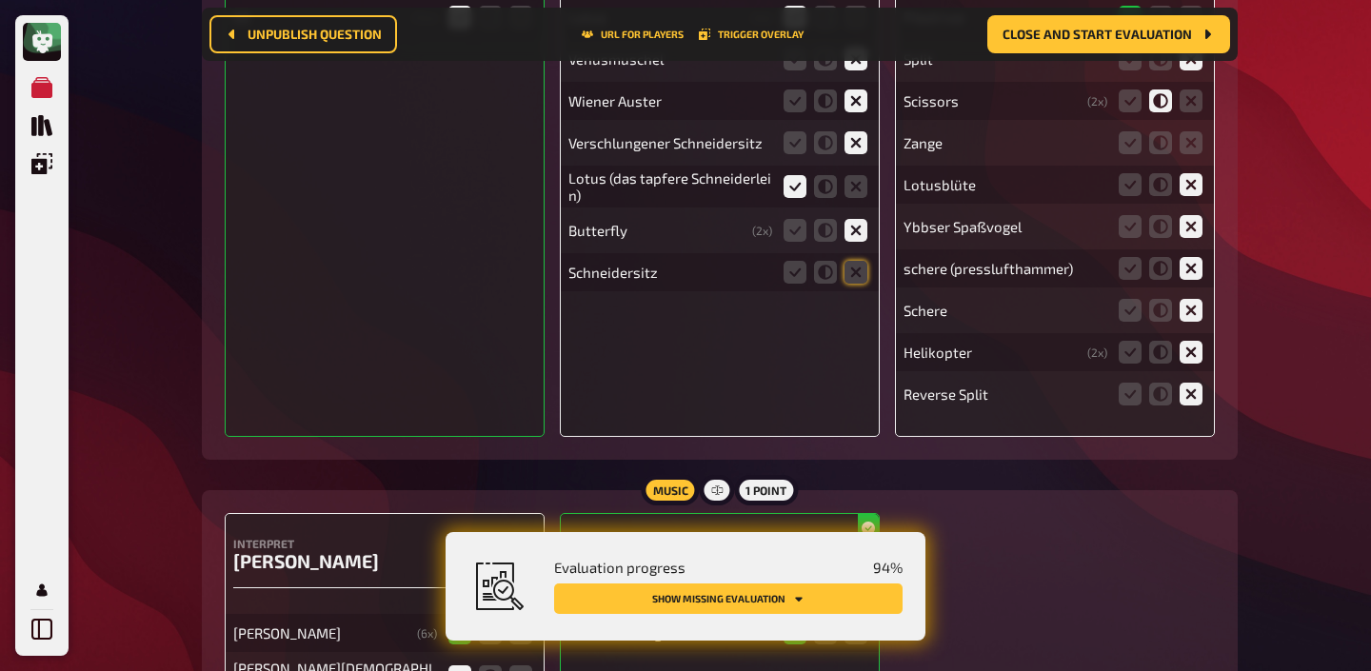
scroll to position [16780, 0]
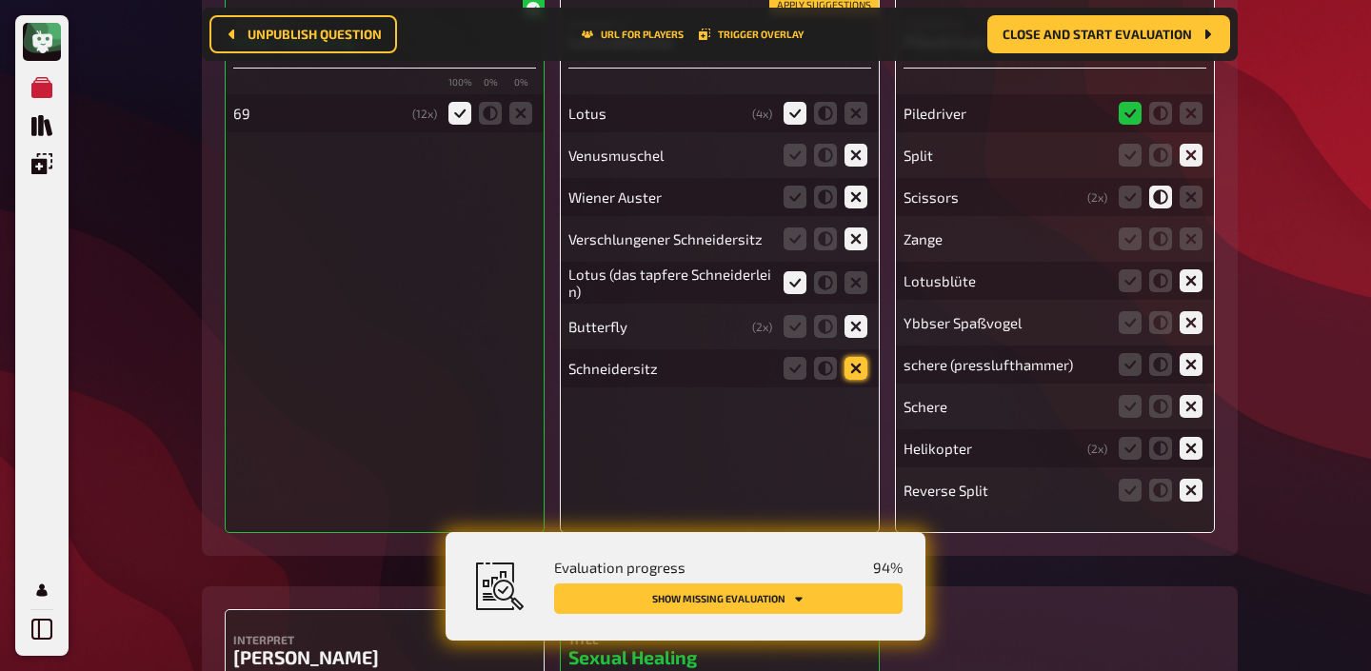
click at [855, 357] on icon at bounding box center [855, 368] width 23 height 23
click at [0, 0] on input "radio" at bounding box center [0, 0] width 0 height 0
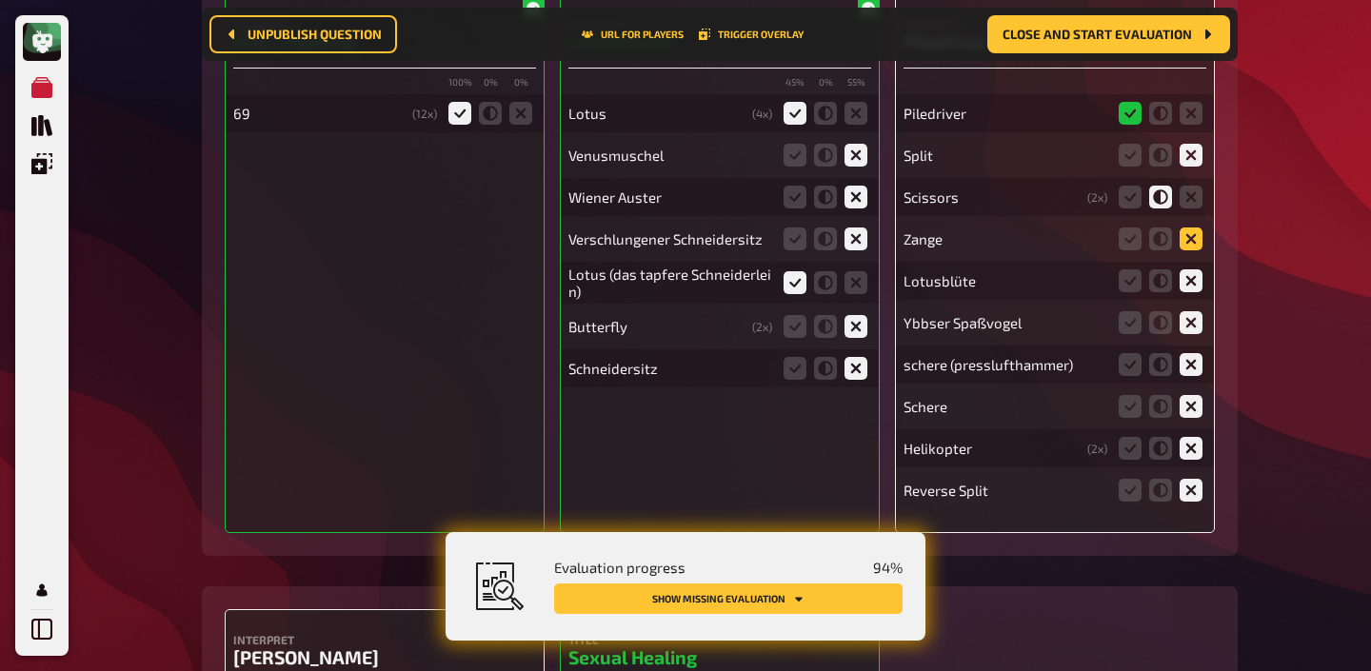
click at [1192, 228] on icon at bounding box center [1191, 239] width 23 height 23
click at [0, 0] on input "radio" at bounding box center [0, 0] width 0 height 0
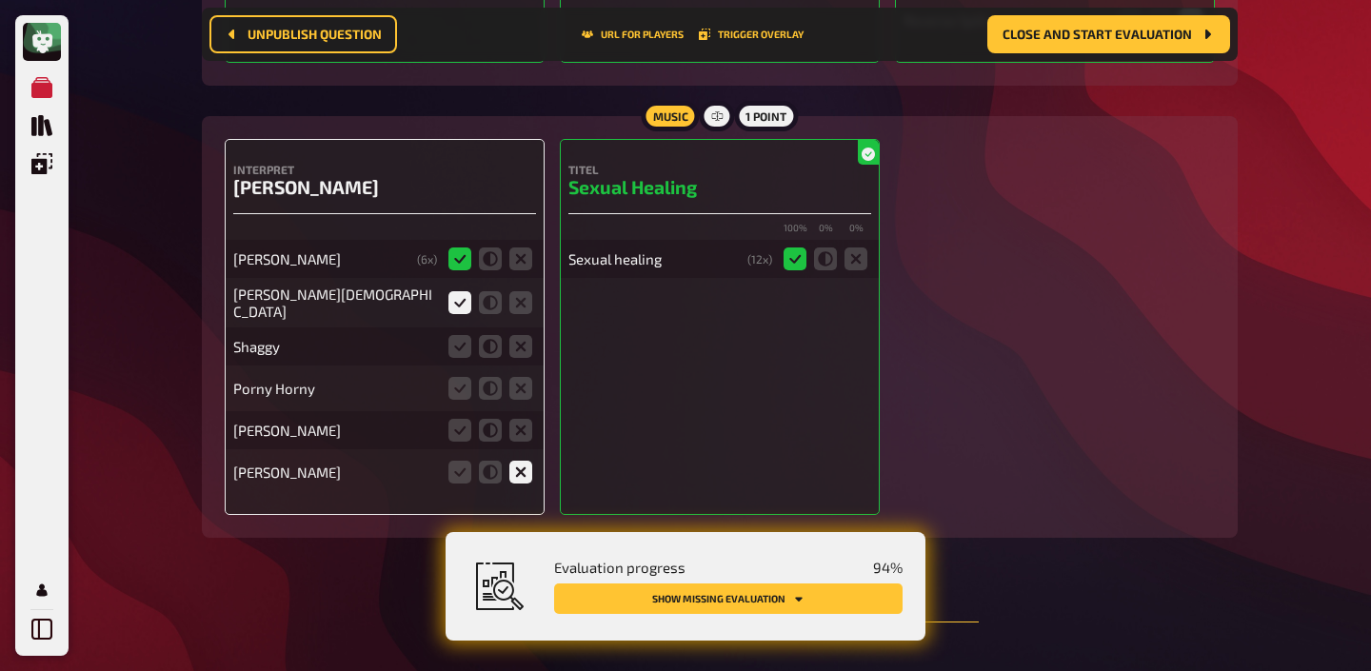
scroll to position [17272, 0]
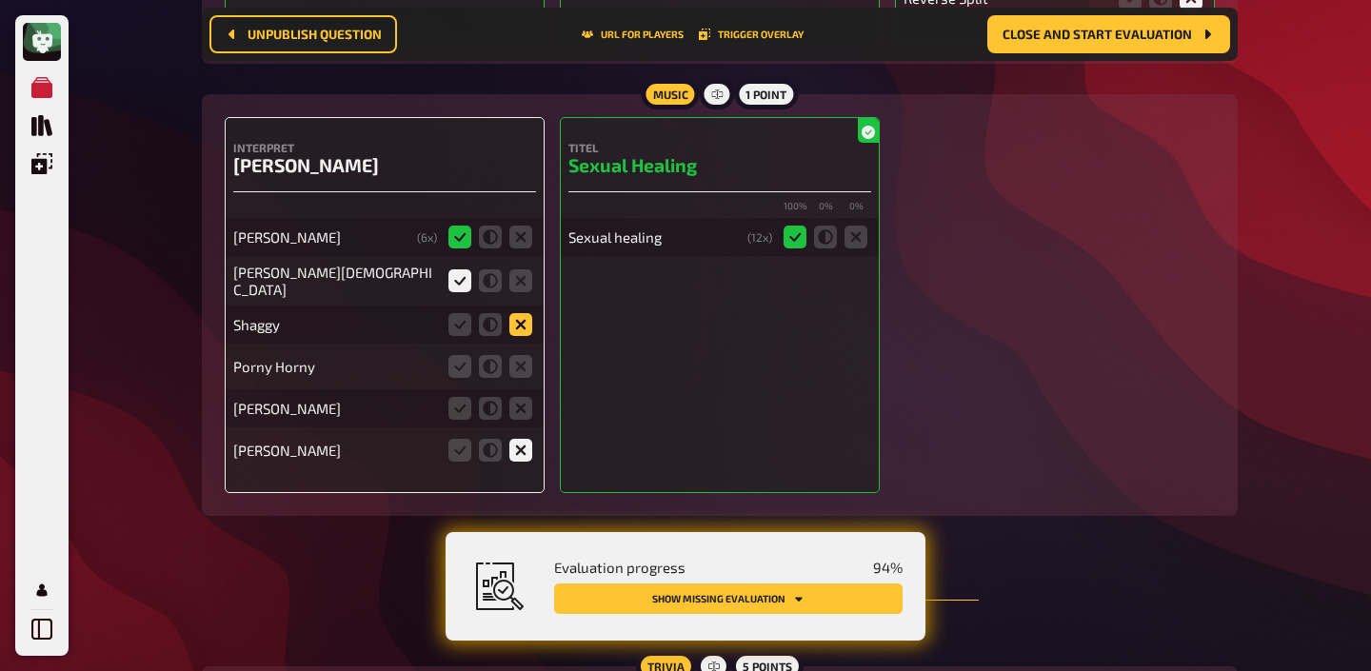
click at [514, 313] on icon at bounding box center [520, 324] width 23 height 23
click at [0, 0] on input "radio" at bounding box center [0, 0] width 0 height 0
click at [520, 355] on icon at bounding box center [520, 366] width 23 height 23
click at [0, 0] on input "radio" at bounding box center [0, 0] width 0 height 0
click at [513, 397] on icon at bounding box center [520, 408] width 23 height 23
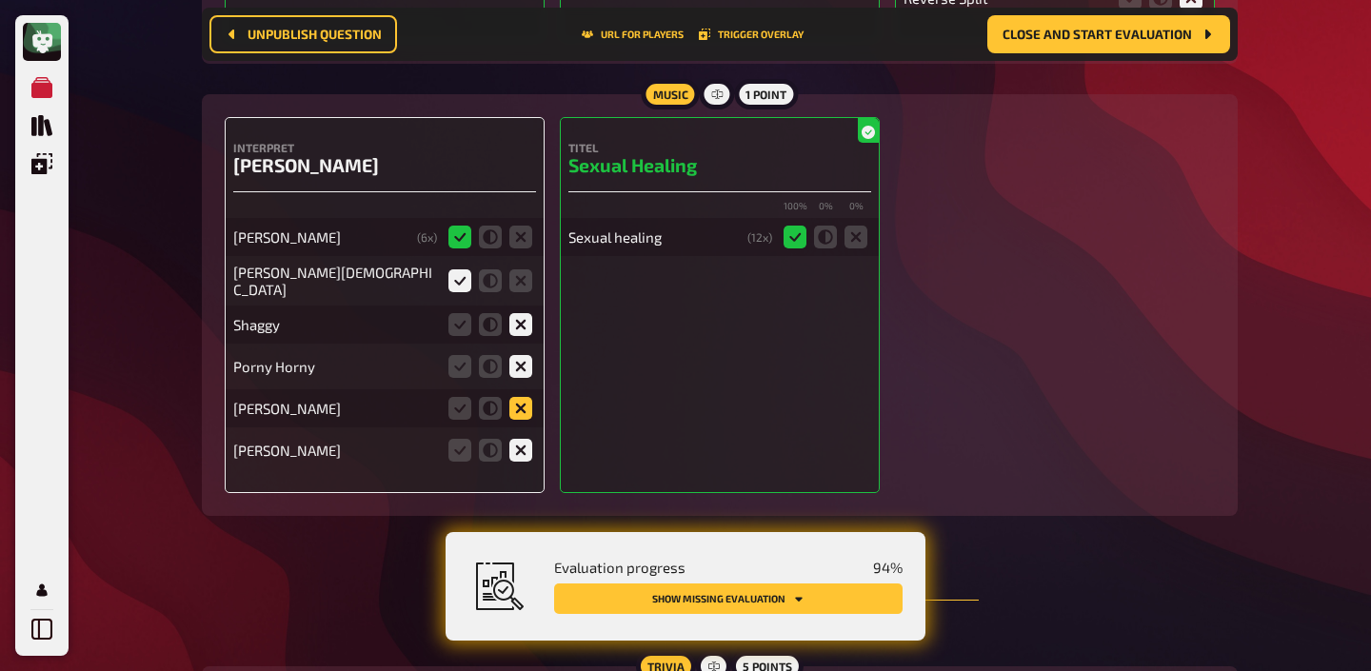
click at [0, 0] on input "radio" at bounding box center [0, 0] width 0 height 0
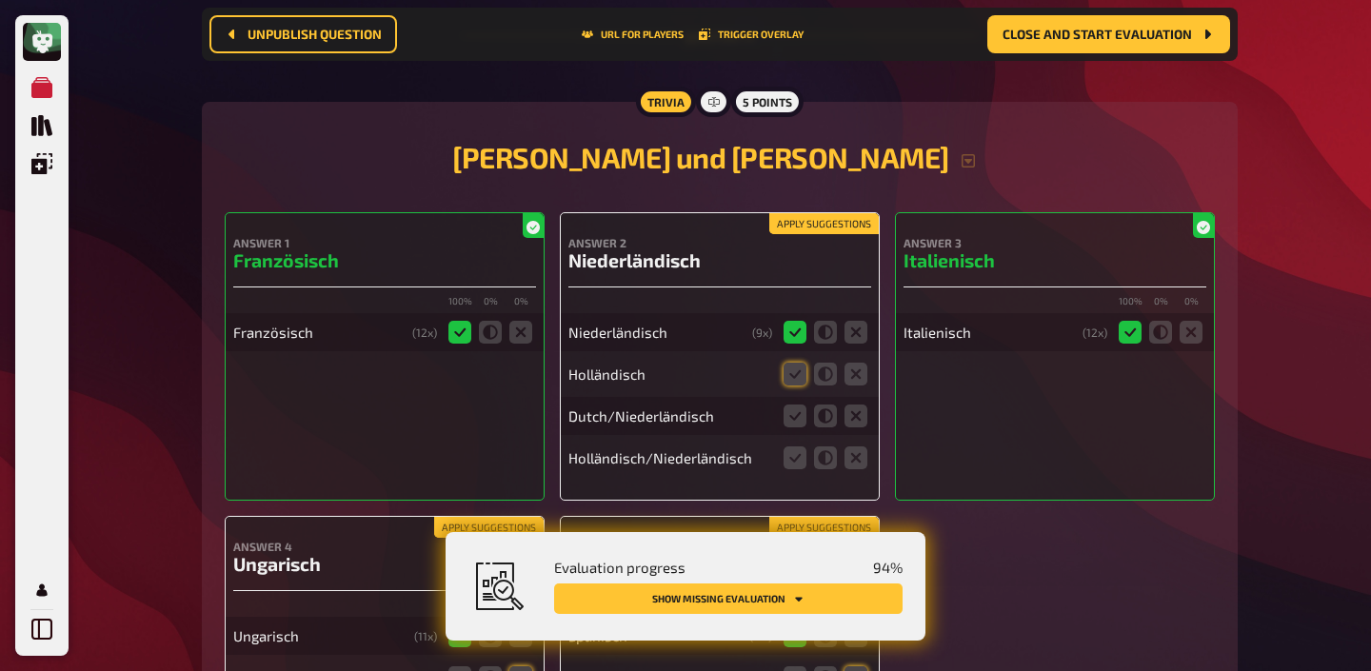
scroll to position [17848, 0]
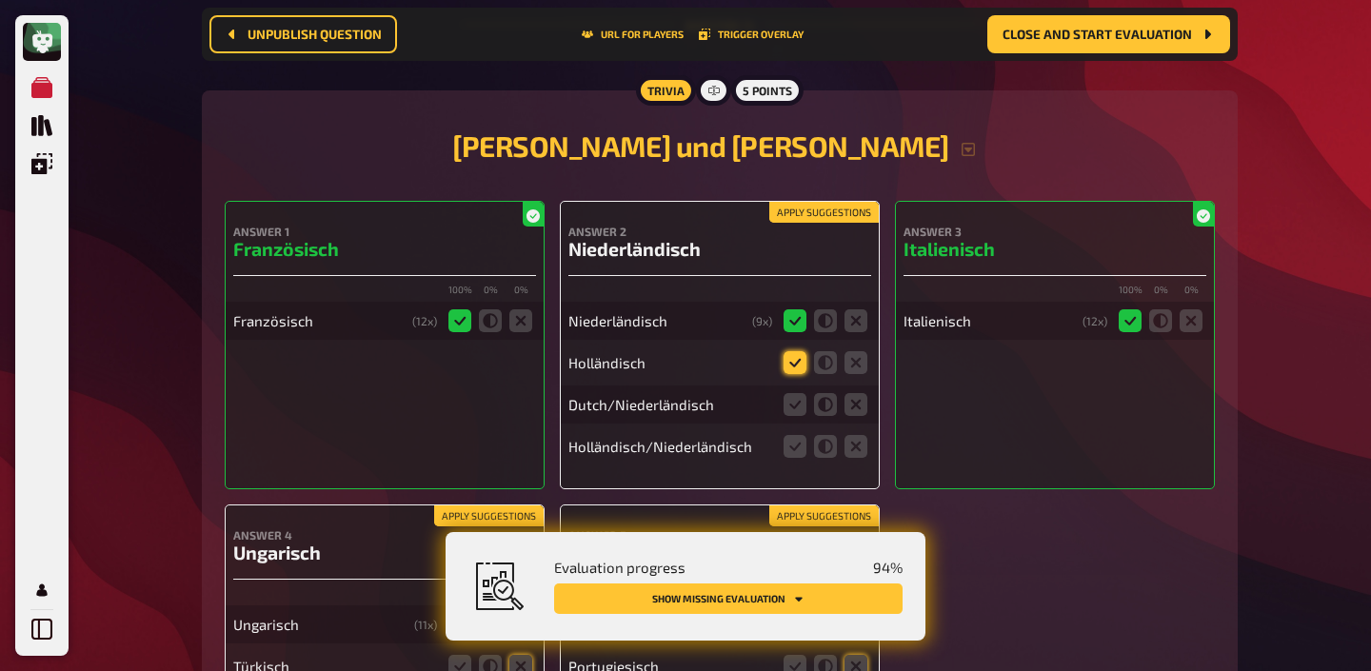
click at [786, 351] on icon at bounding box center [794, 362] width 23 height 23
click at [0, 0] on input "radio" at bounding box center [0, 0] width 0 height 0
click at [793, 393] on icon at bounding box center [794, 404] width 23 height 23
click at [0, 0] on input "radio" at bounding box center [0, 0] width 0 height 0
click at [793, 435] on icon at bounding box center [794, 446] width 23 height 23
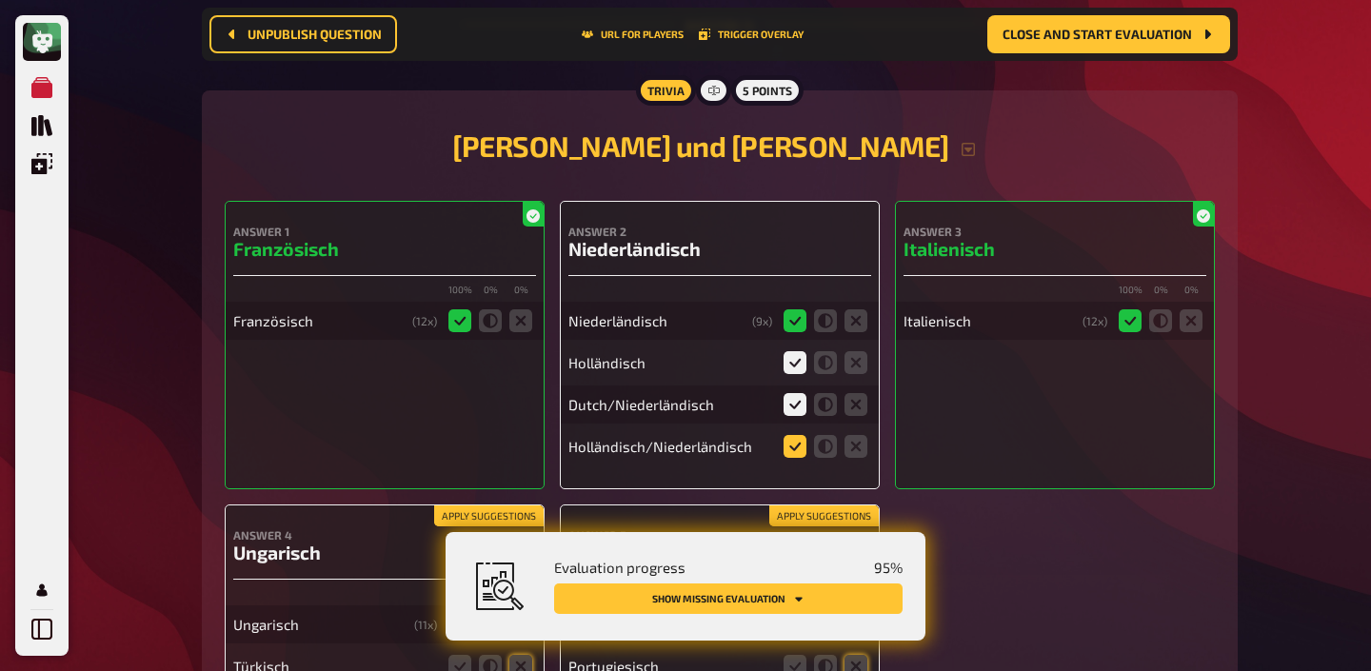
click at [0, 0] on input "radio" at bounding box center [0, 0] width 0 height 0
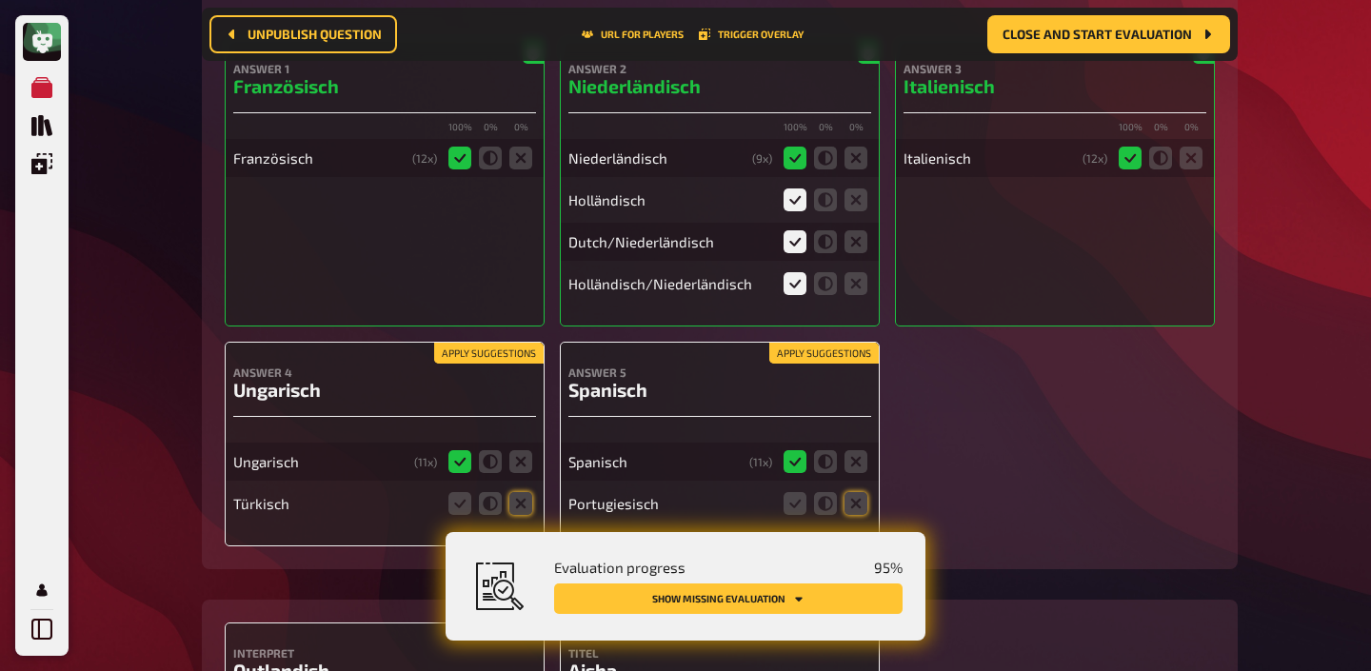
scroll to position [18105, 0]
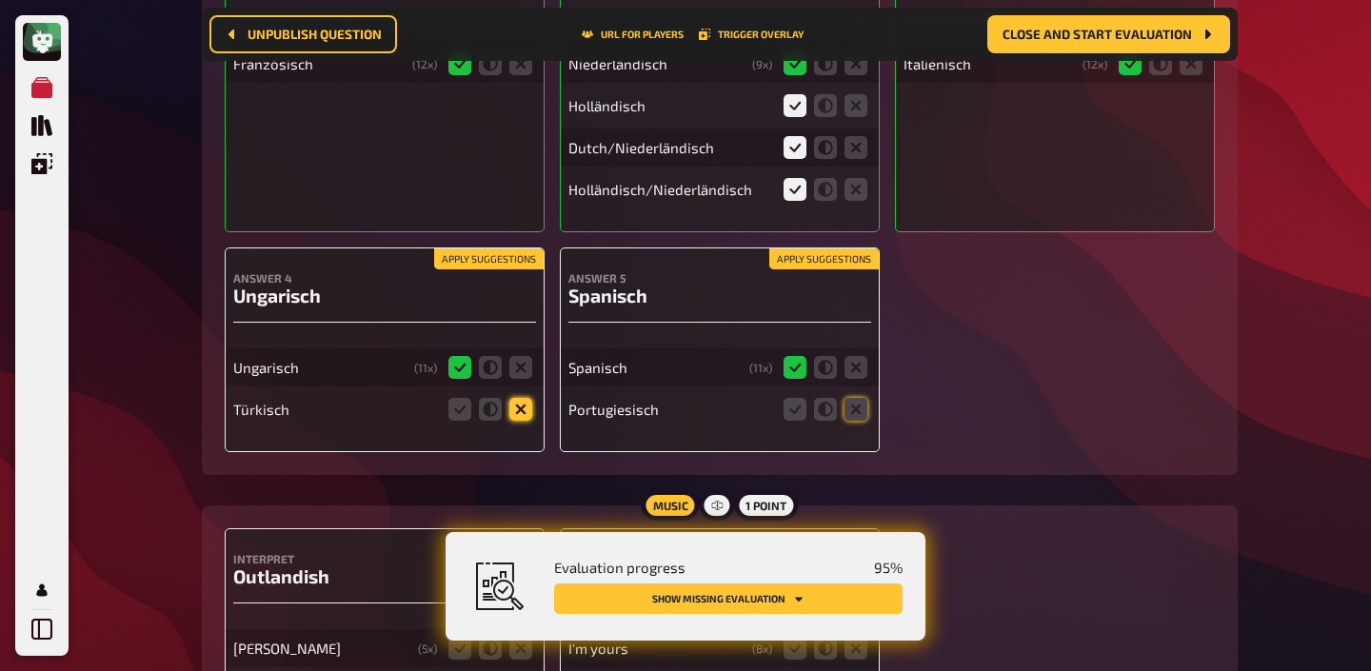
click at [514, 398] on icon at bounding box center [520, 409] width 23 height 23
click at [0, 0] on input "radio" at bounding box center [0, 0] width 0 height 0
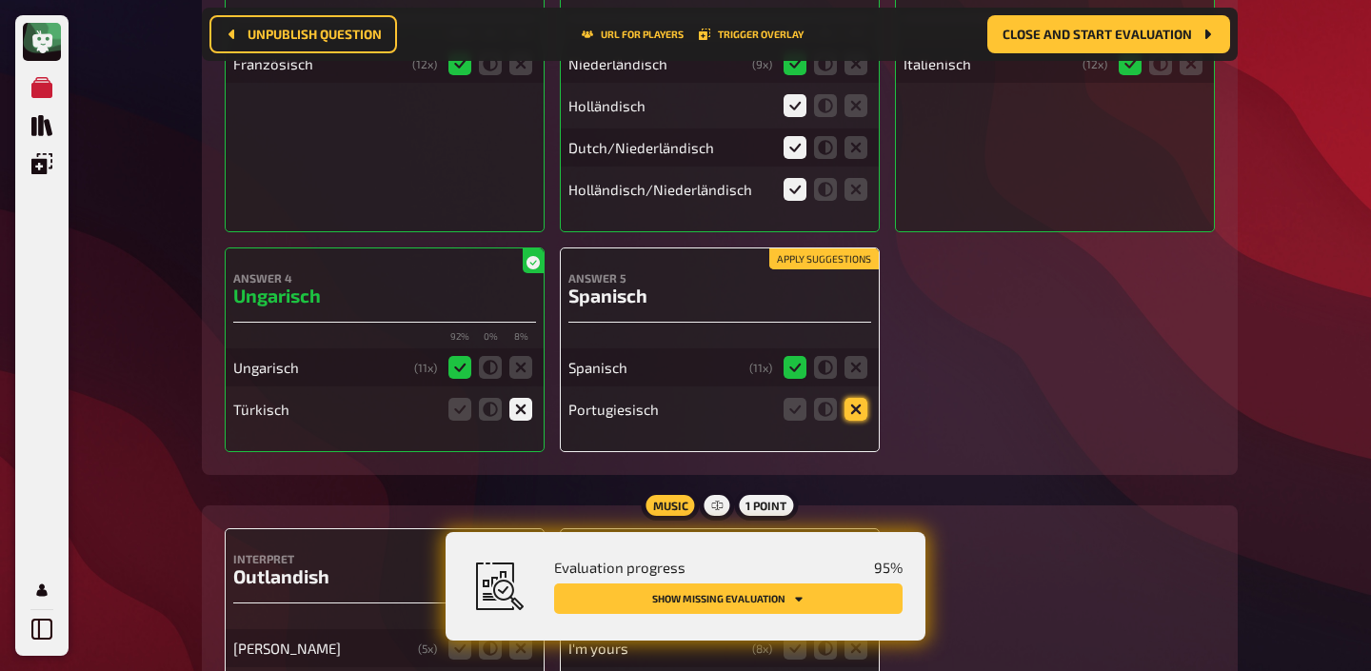
click at [862, 398] on icon at bounding box center [855, 409] width 23 height 23
click at [0, 0] on input "radio" at bounding box center [0, 0] width 0 height 0
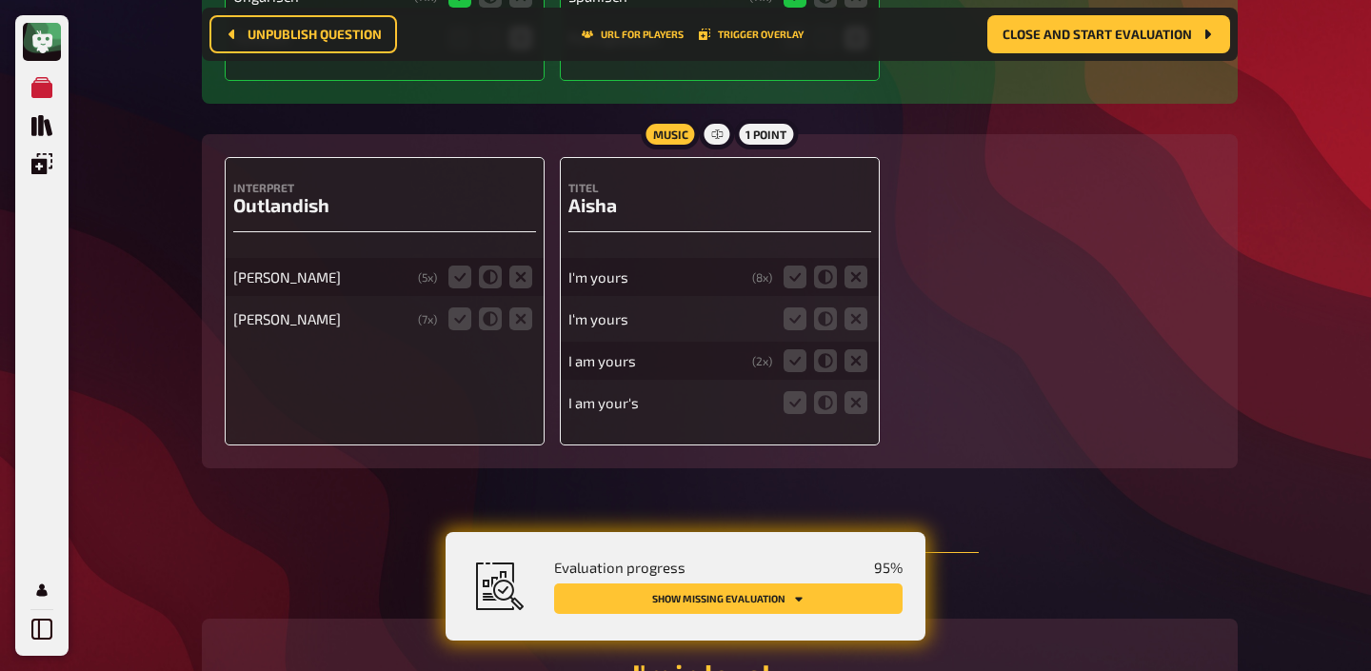
scroll to position [18540, 0]
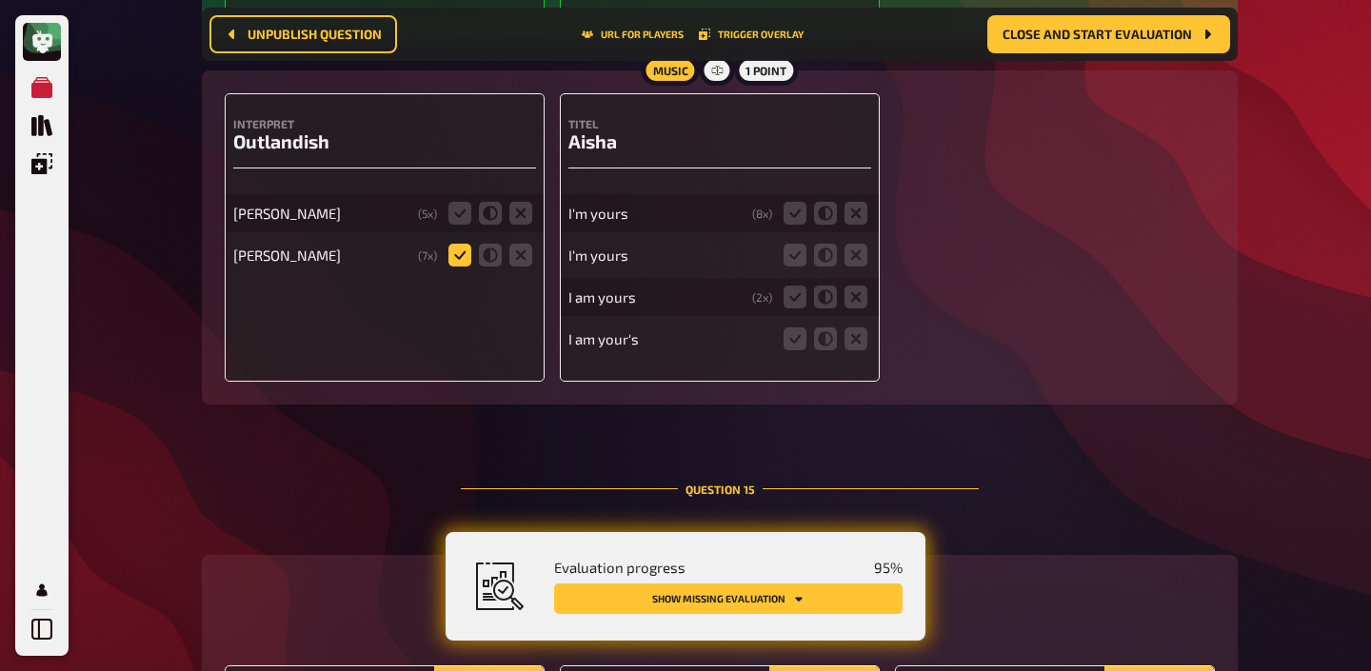
click at [461, 244] on icon at bounding box center [459, 255] width 23 height 23
click at [0, 0] on input "radio" at bounding box center [0, 0] width 0 height 0
click at [526, 202] on icon at bounding box center [520, 213] width 23 height 23
click at [0, 0] on input "radio" at bounding box center [0, 0] width 0 height 0
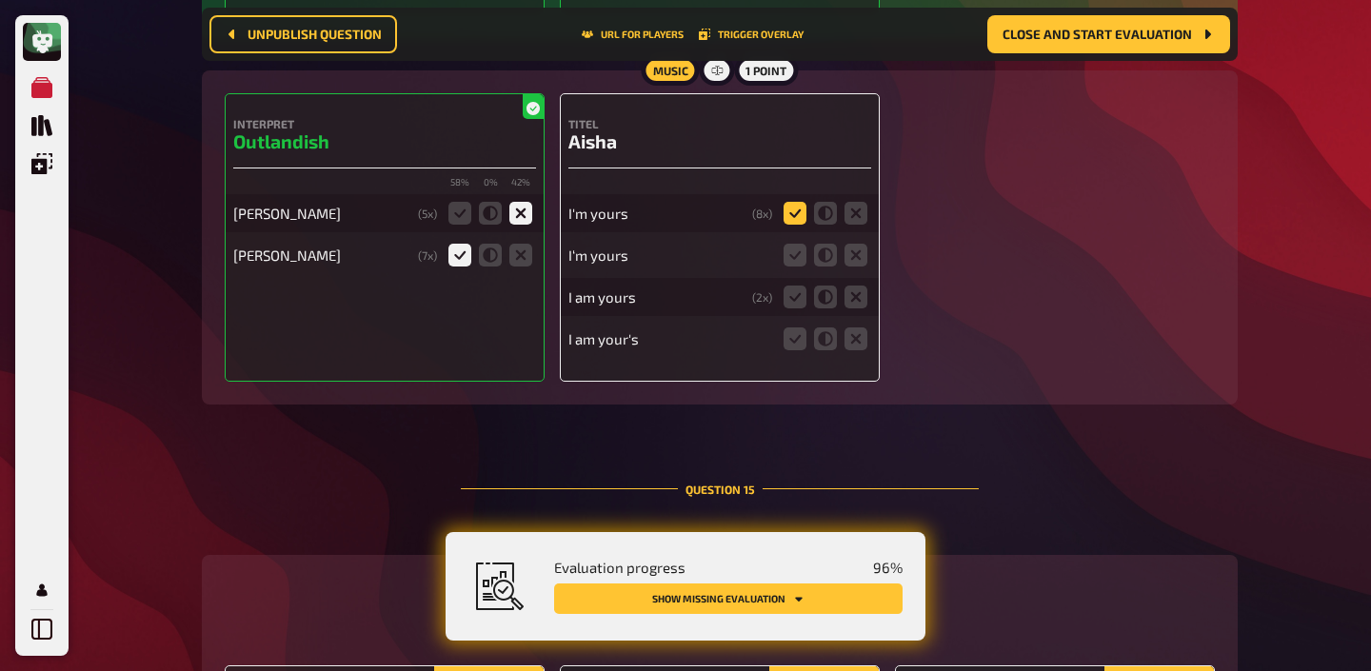
click at [789, 202] on icon at bounding box center [794, 213] width 23 height 23
click at [0, 0] on input "radio" at bounding box center [0, 0] width 0 height 0
click at [789, 244] on icon at bounding box center [794, 255] width 23 height 23
click at [0, 0] on input "radio" at bounding box center [0, 0] width 0 height 0
click at [789, 286] on icon at bounding box center [794, 297] width 23 height 23
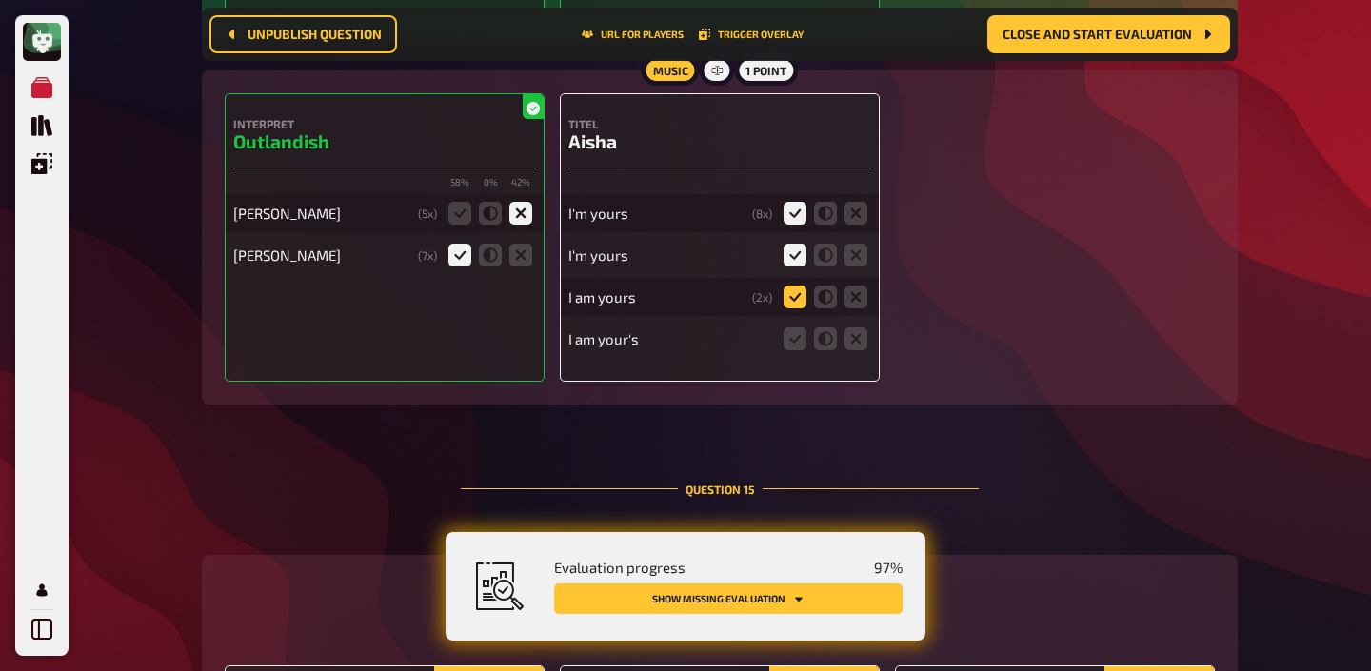
click at [0, 0] on input "radio" at bounding box center [0, 0] width 0 height 0
click at [789, 327] on icon at bounding box center [794, 338] width 23 height 23
click at [0, 0] on input "radio" at bounding box center [0, 0] width 0 height 0
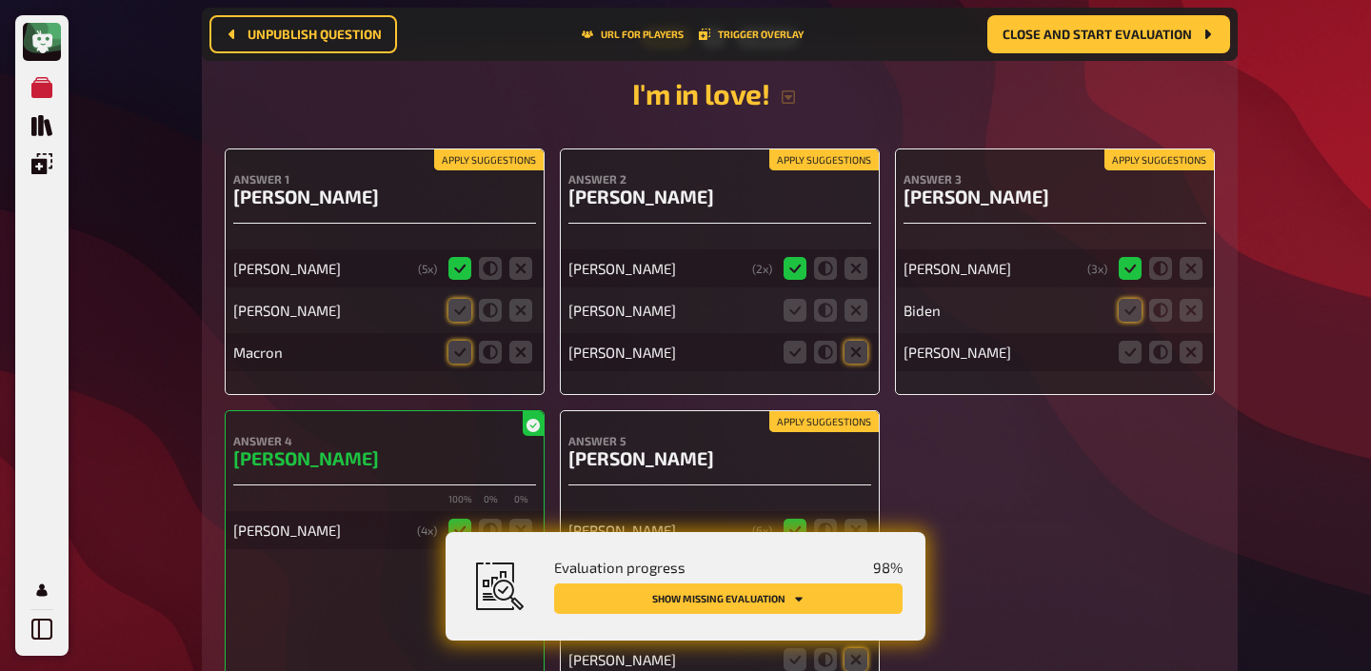
scroll to position [19076, 0]
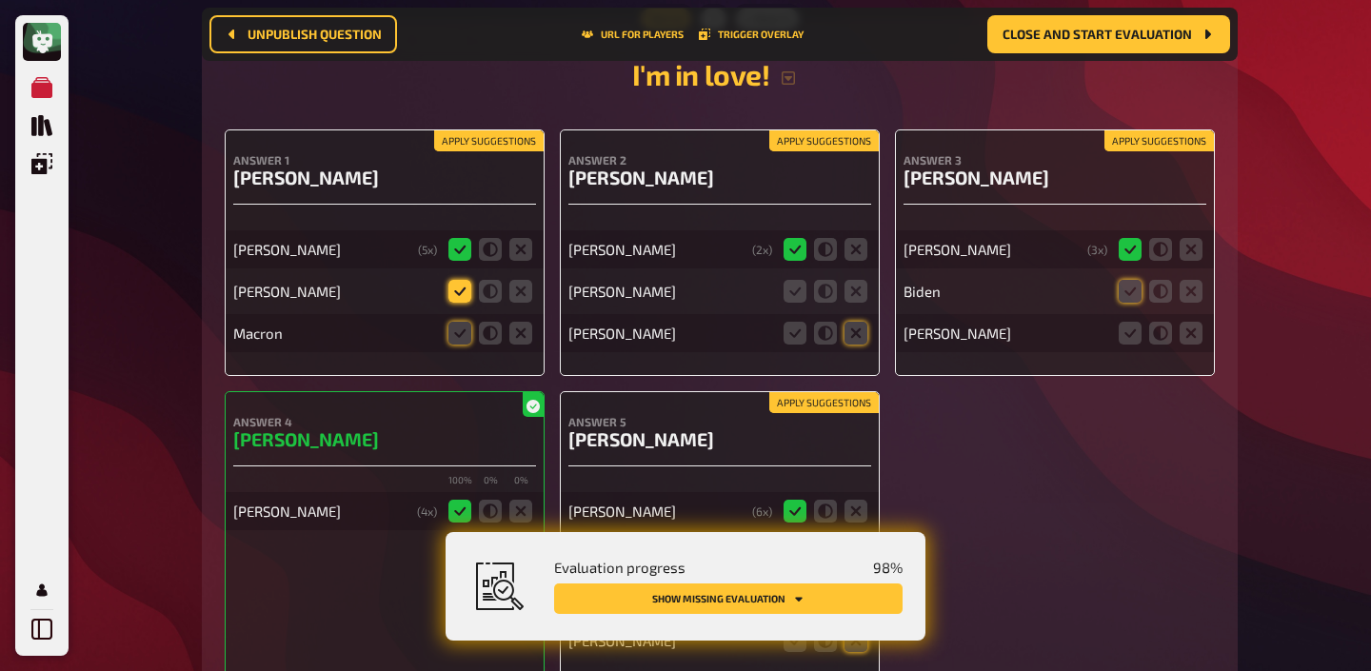
click at [465, 280] on icon at bounding box center [459, 291] width 23 height 23
click at [0, 0] on input "radio" at bounding box center [0, 0] width 0 height 0
click at [465, 322] on icon at bounding box center [459, 333] width 23 height 23
click at [0, 0] on input "radio" at bounding box center [0, 0] width 0 height 0
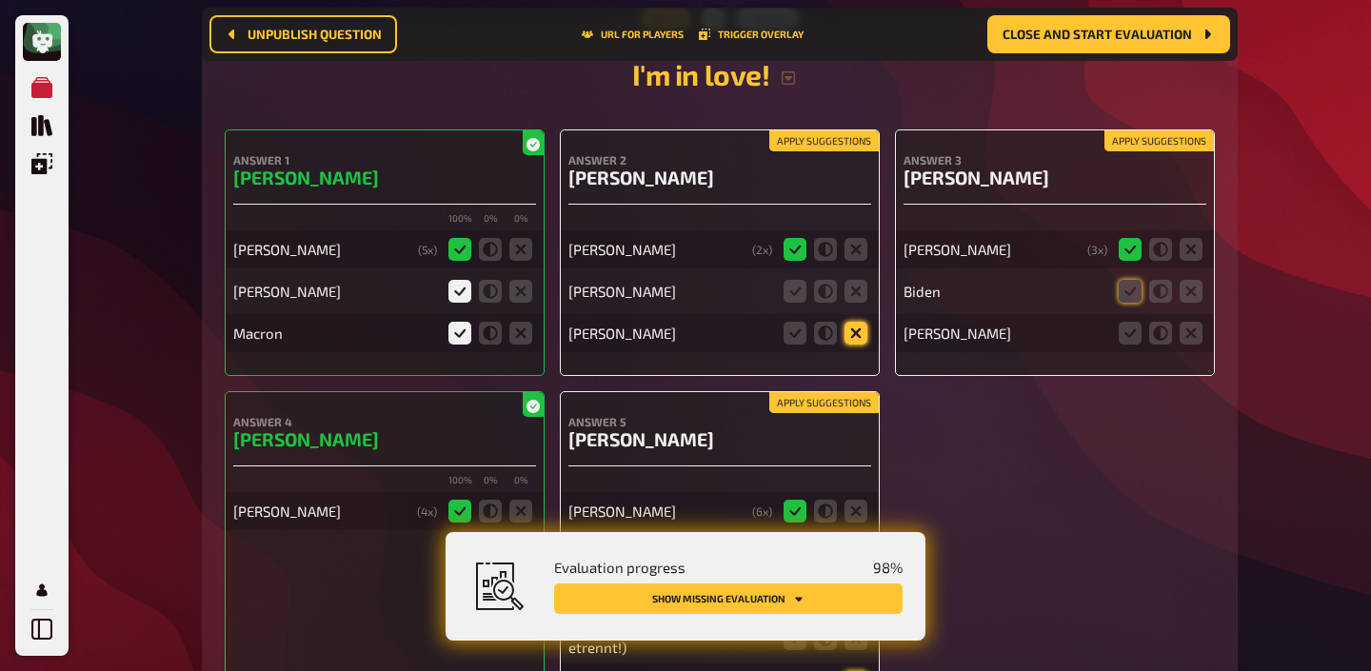
click at [846, 322] on icon at bounding box center [855, 333] width 23 height 23
click at [0, 0] on input "radio" at bounding box center [0, 0] width 0 height 0
click at [853, 272] on div "Kirsten Bell" at bounding box center [719, 291] width 303 height 38
click at [860, 280] on icon at bounding box center [855, 291] width 23 height 23
click at [0, 0] on input "radio" at bounding box center [0, 0] width 0 height 0
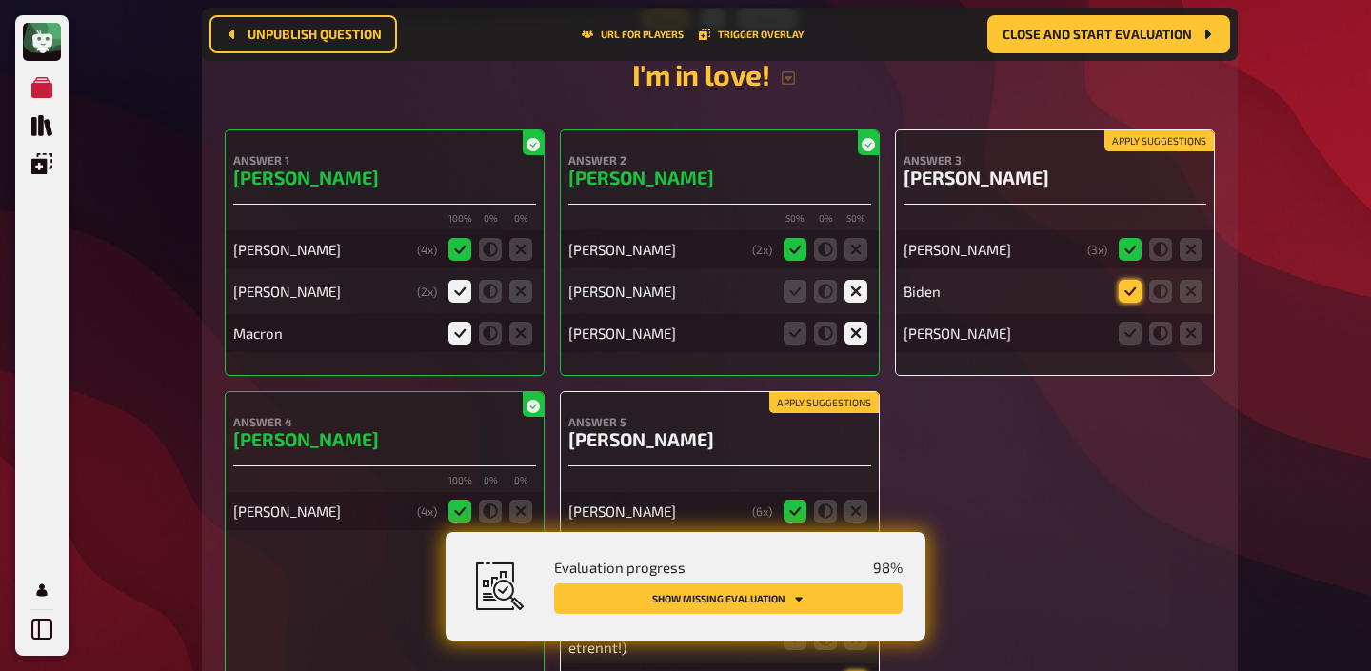
click at [1123, 280] on icon at bounding box center [1130, 291] width 23 height 23
click at [0, 0] on input "radio" at bounding box center [0, 0] width 0 height 0
click at [1127, 322] on icon at bounding box center [1130, 333] width 23 height 23
click at [0, 0] on input "radio" at bounding box center [0, 0] width 0 height 0
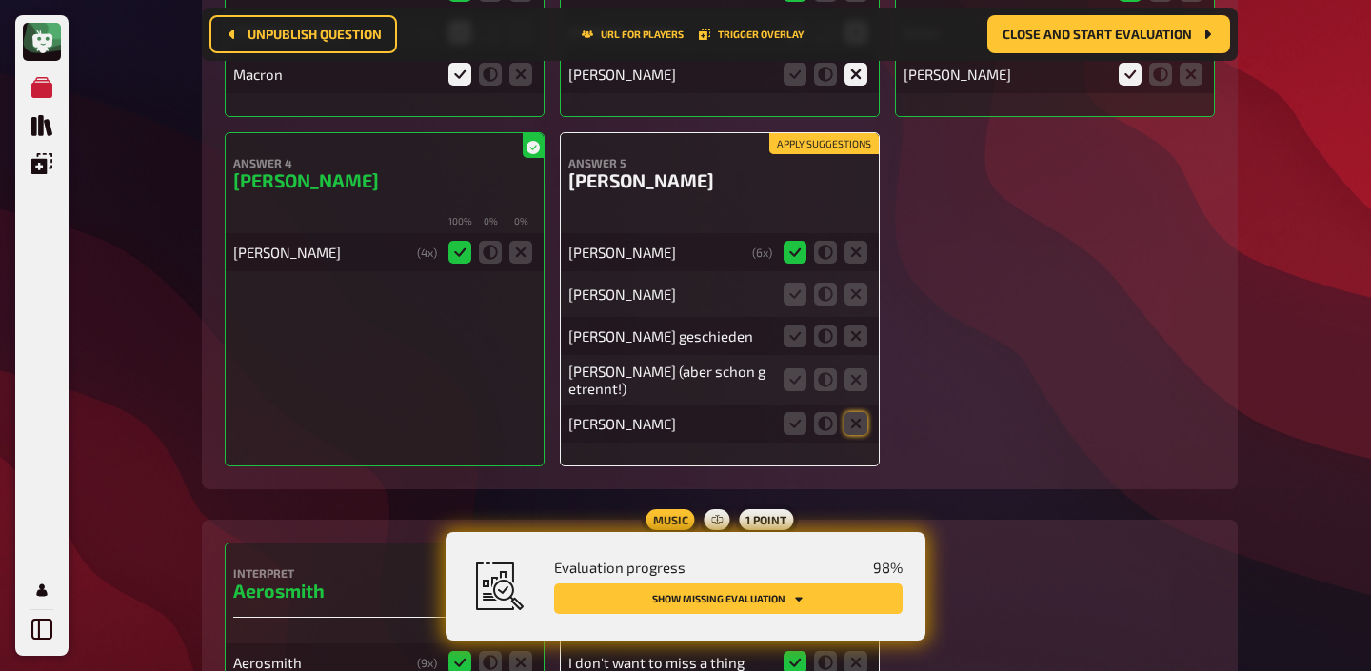
scroll to position [19345, 0]
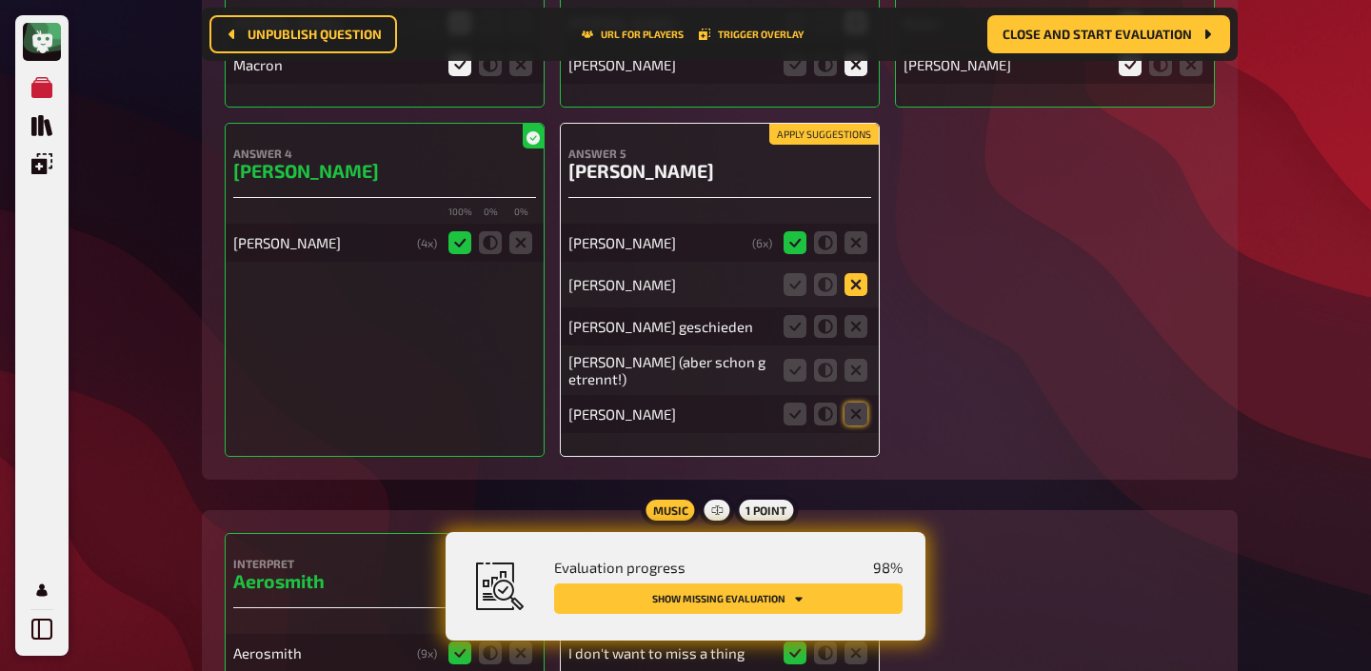
click at [862, 273] on icon at bounding box center [855, 284] width 23 height 23
click at [0, 0] on input "radio" at bounding box center [0, 0] width 0 height 0
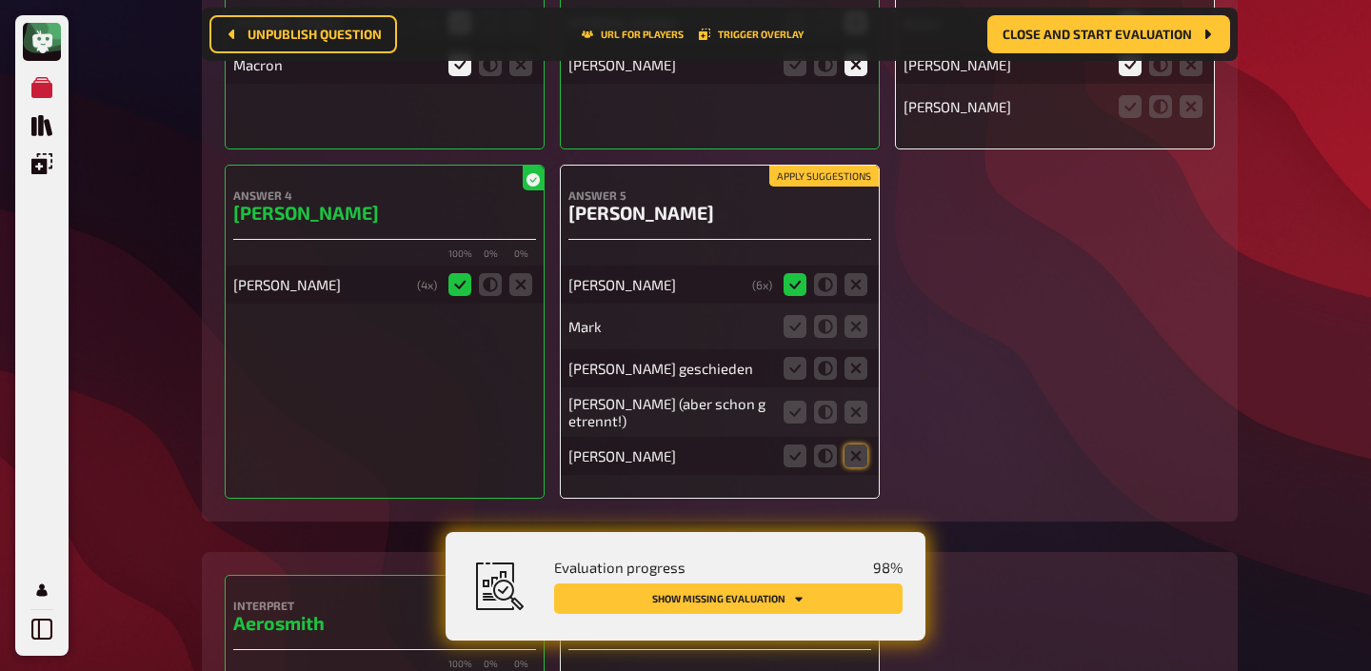
click at [860, 311] on fieldset at bounding box center [825, 326] width 91 height 30
click at [859, 315] on icon at bounding box center [855, 326] width 23 height 23
click at [0, 0] on input "radio" at bounding box center [0, 0] width 0 height 0
click at [805, 357] on icon at bounding box center [794, 368] width 23 height 23
click at [0, 0] on input "radio" at bounding box center [0, 0] width 0 height 0
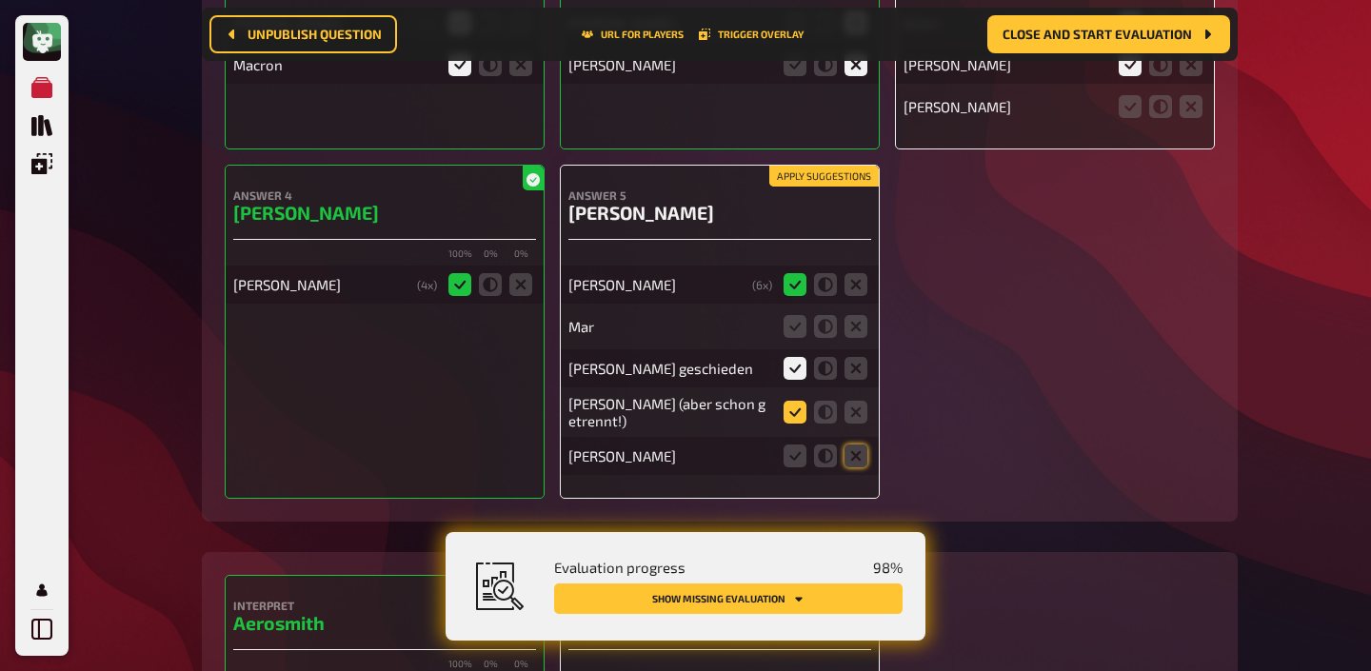
click at [791, 401] on icon at bounding box center [794, 412] width 23 height 23
click at [0, 0] on input "radio" at bounding box center [0, 0] width 0 height 0
click at [853, 445] on icon at bounding box center [855, 456] width 23 height 23
click at [0, 0] on input "radio" at bounding box center [0, 0] width 0 height 0
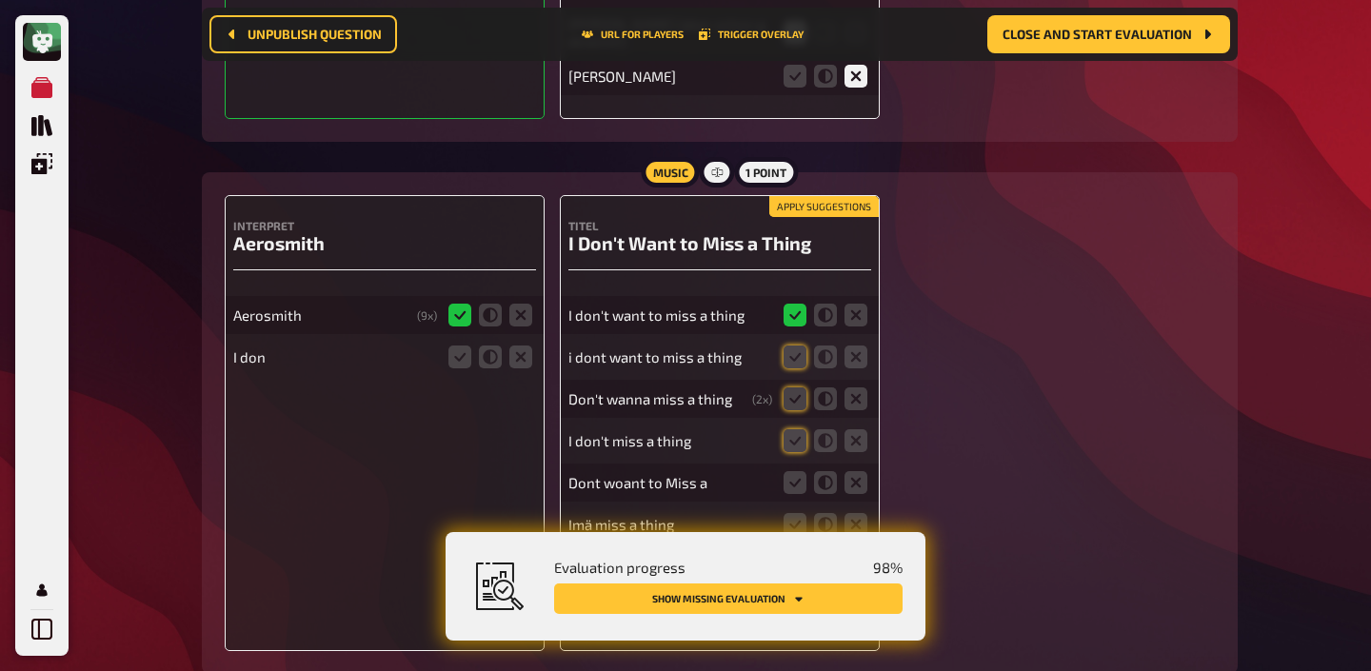
scroll to position [19740, 0]
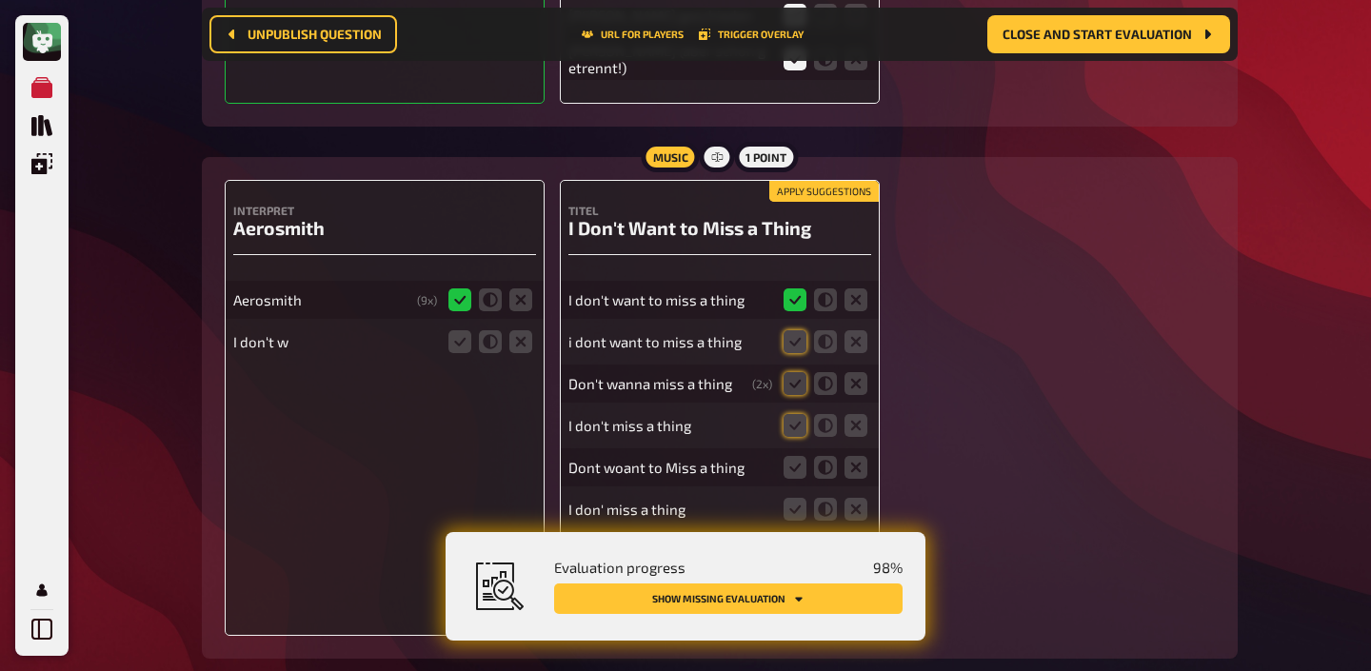
click at [837, 181] on button "Apply suggestions" at bounding box center [823, 191] width 109 height 21
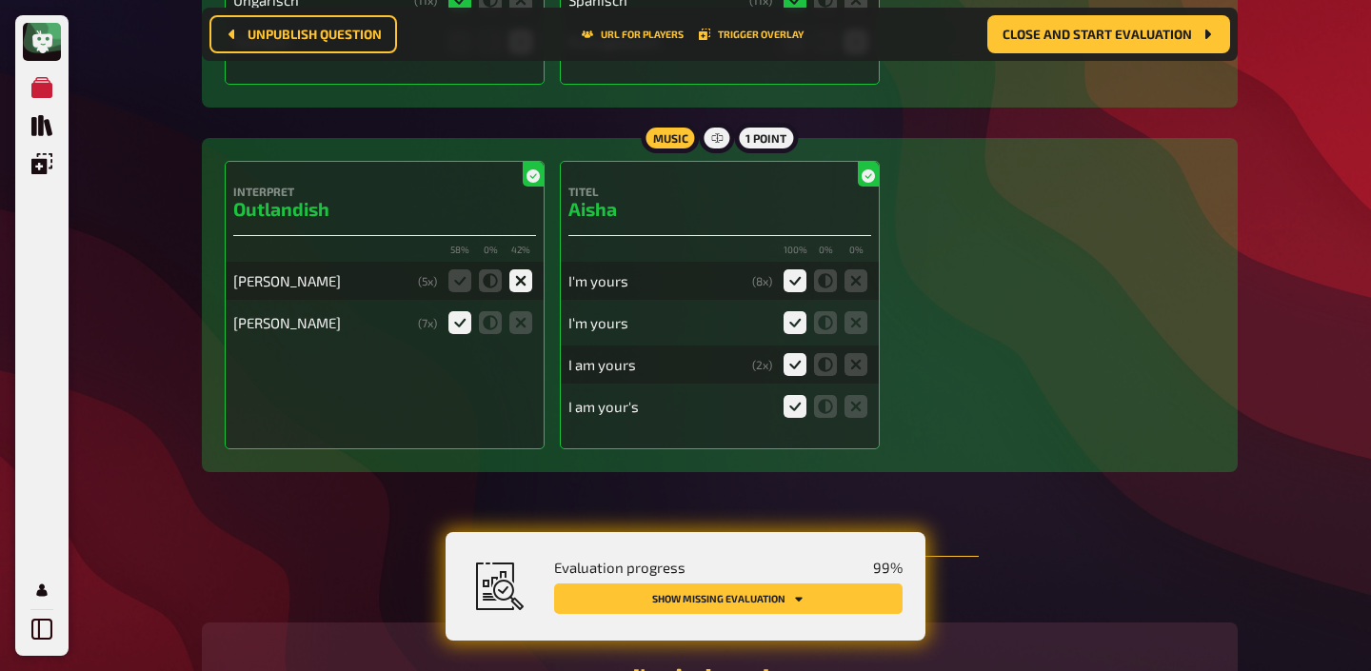
scroll to position [18487, 0]
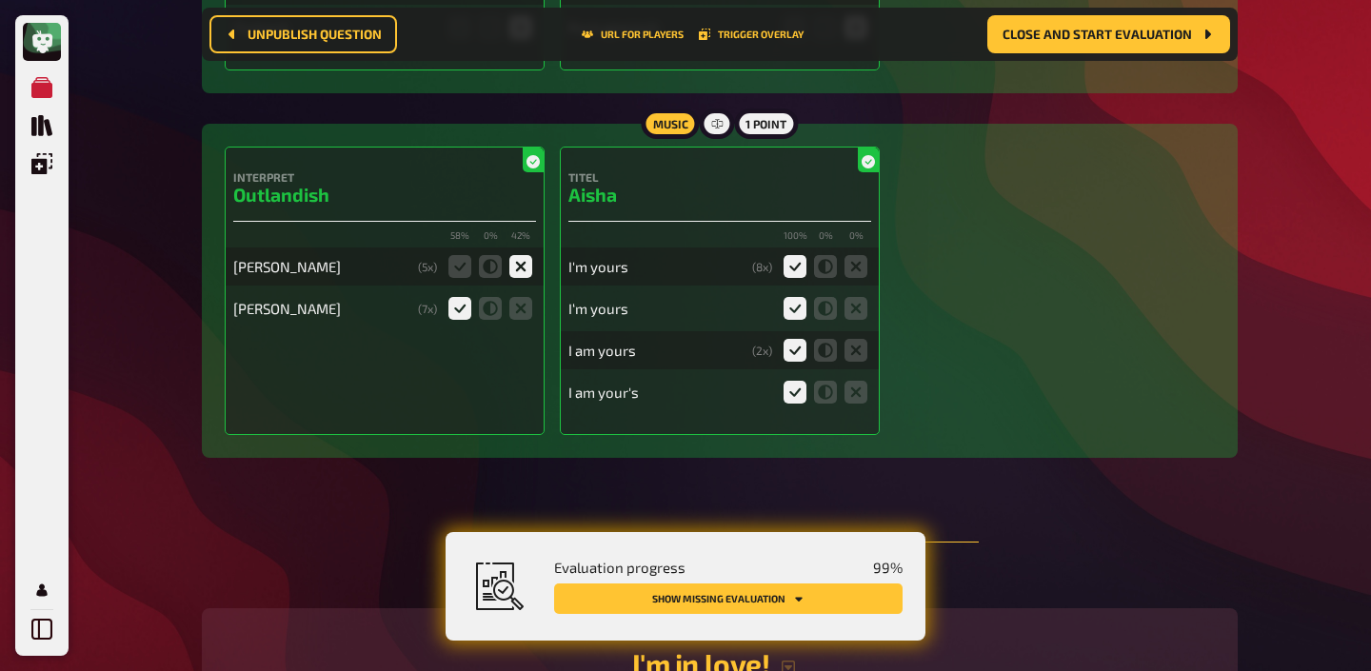
click at [592, 258] on div "I'm yours" at bounding box center [656, 266] width 176 height 17
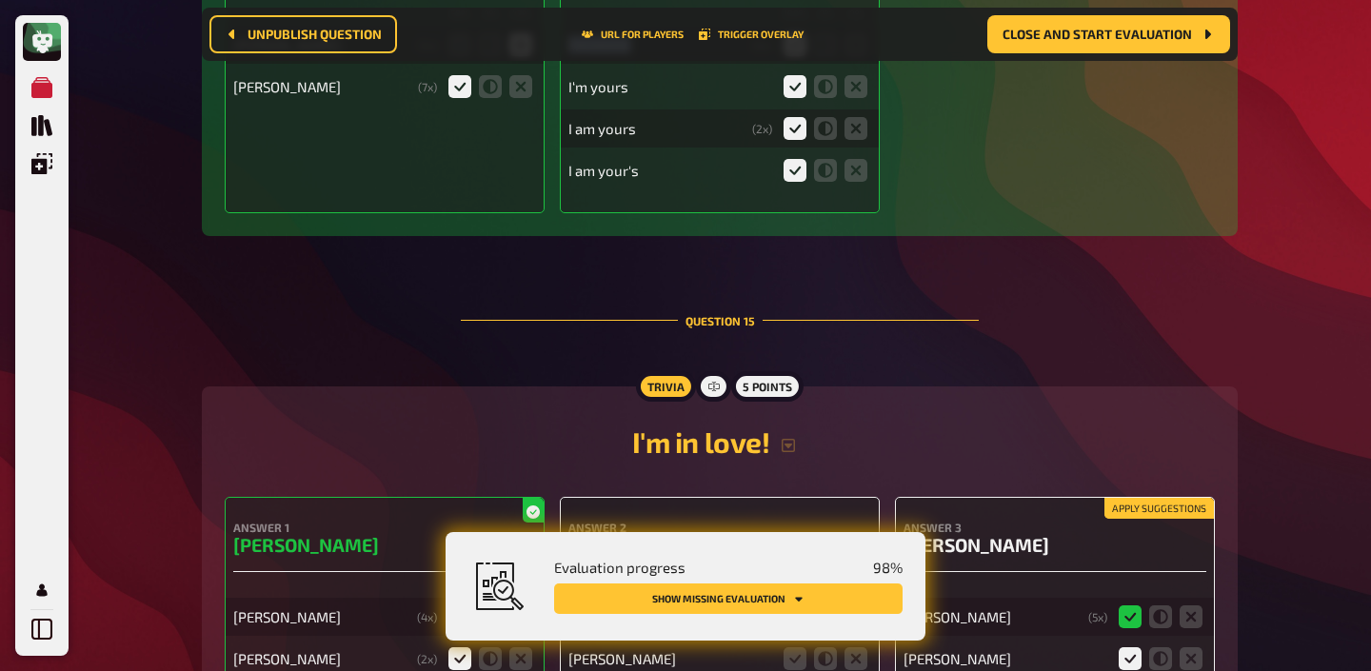
scroll to position [18543, 0]
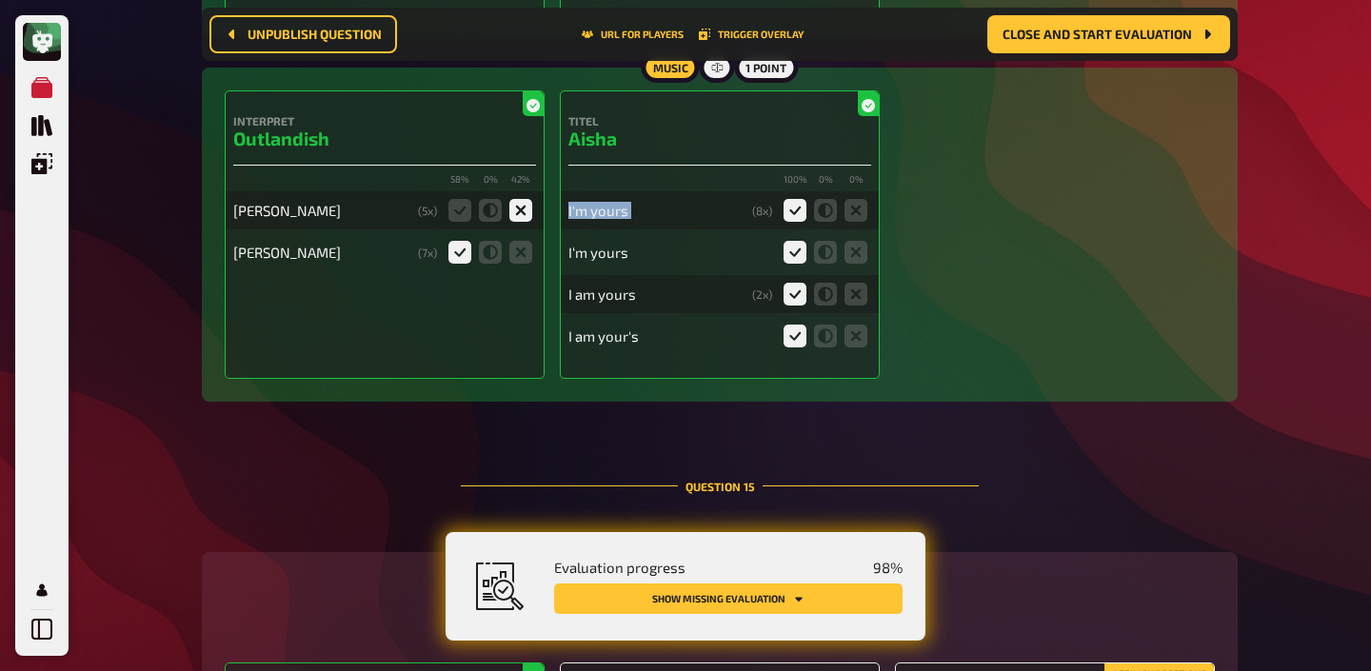
copy div "I'm yours"
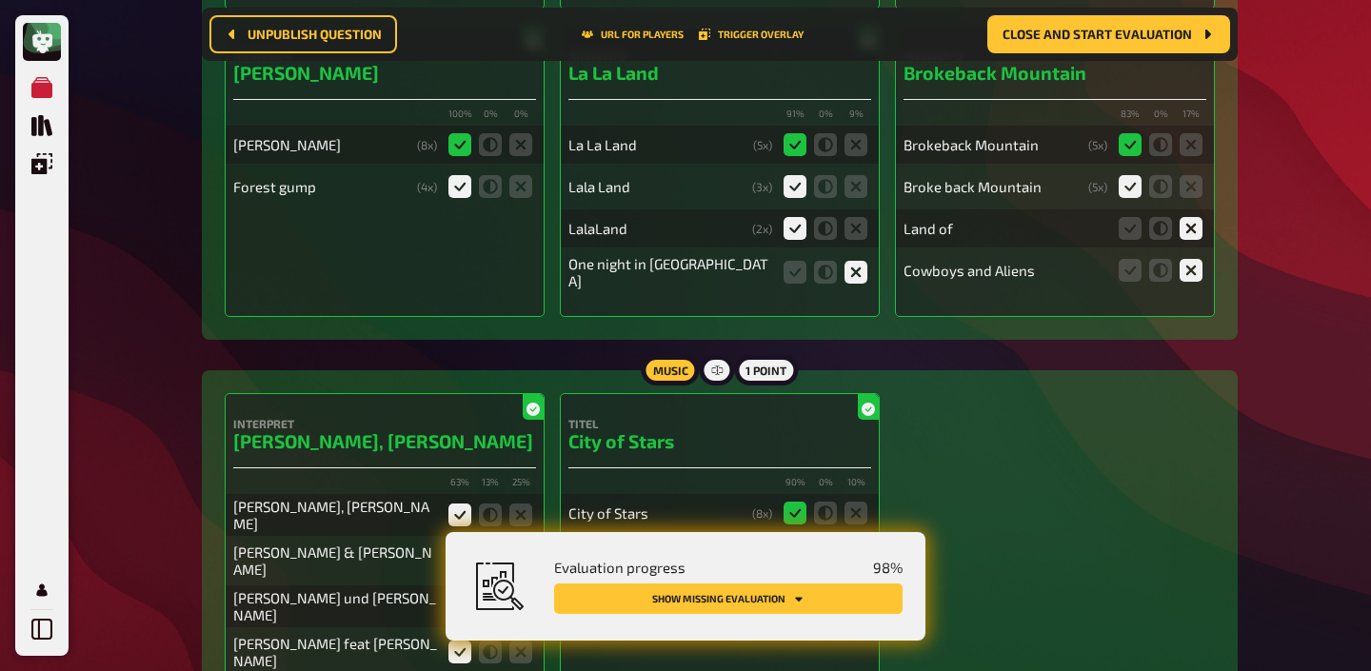
scroll to position [0, 0]
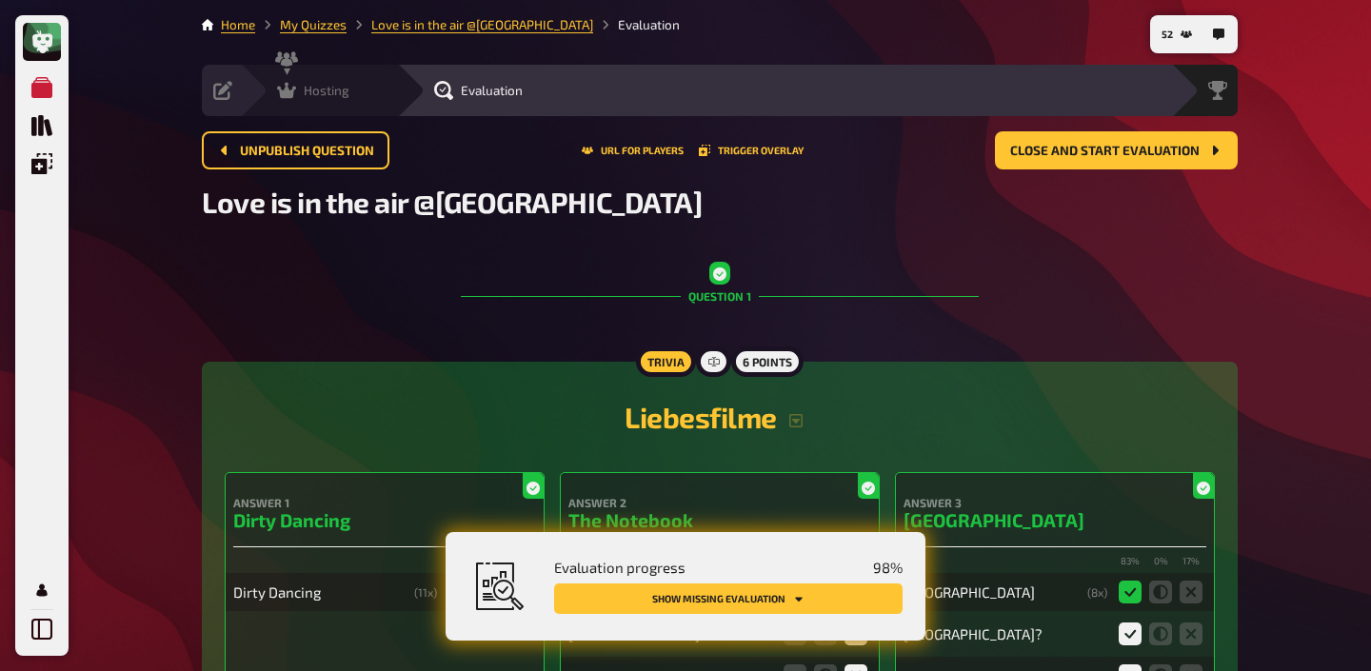
click at [300, 87] on div "Hosting" at bounding box center [313, 90] width 72 height 19
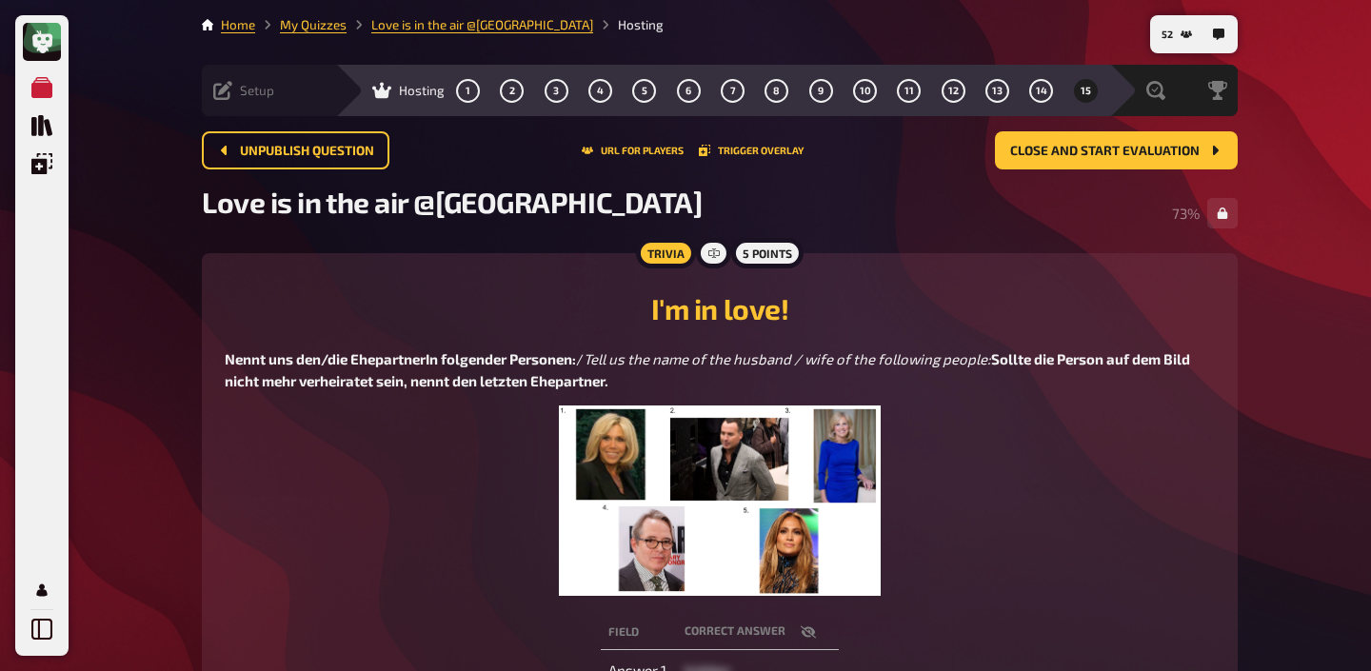
click at [226, 101] on div "Setup Edit Content Quiz Lobby" at bounding box center [268, 90] width 133 height 51
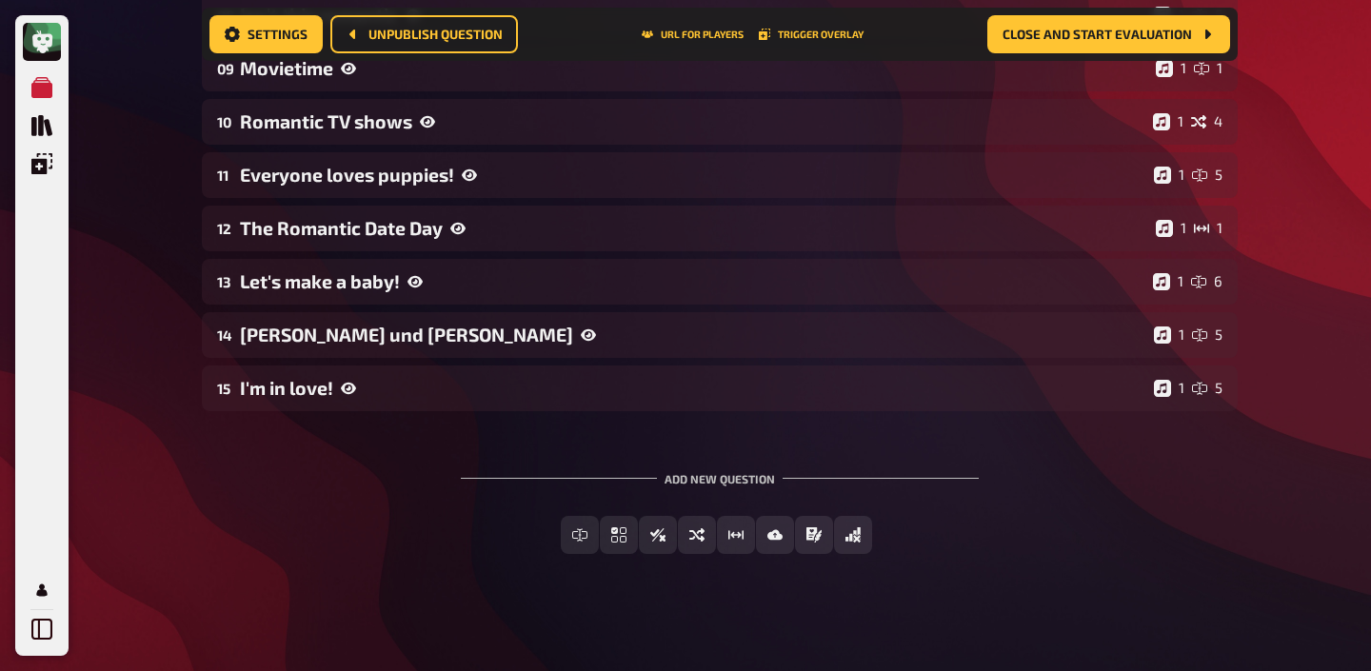
scroll to position [731, 0]
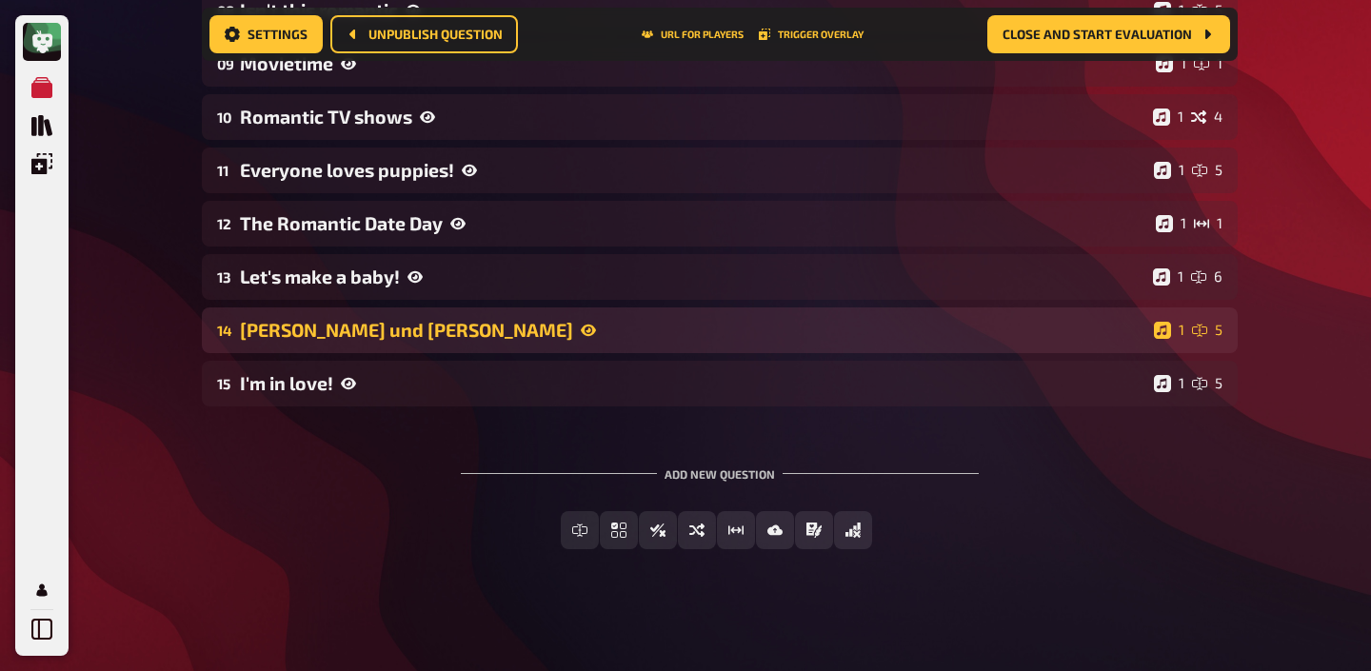
click at [367, 324] on div "[PERSON_NAME] und [PERSON_NAME]" at bounding box center [693, 330] width 906 height 22
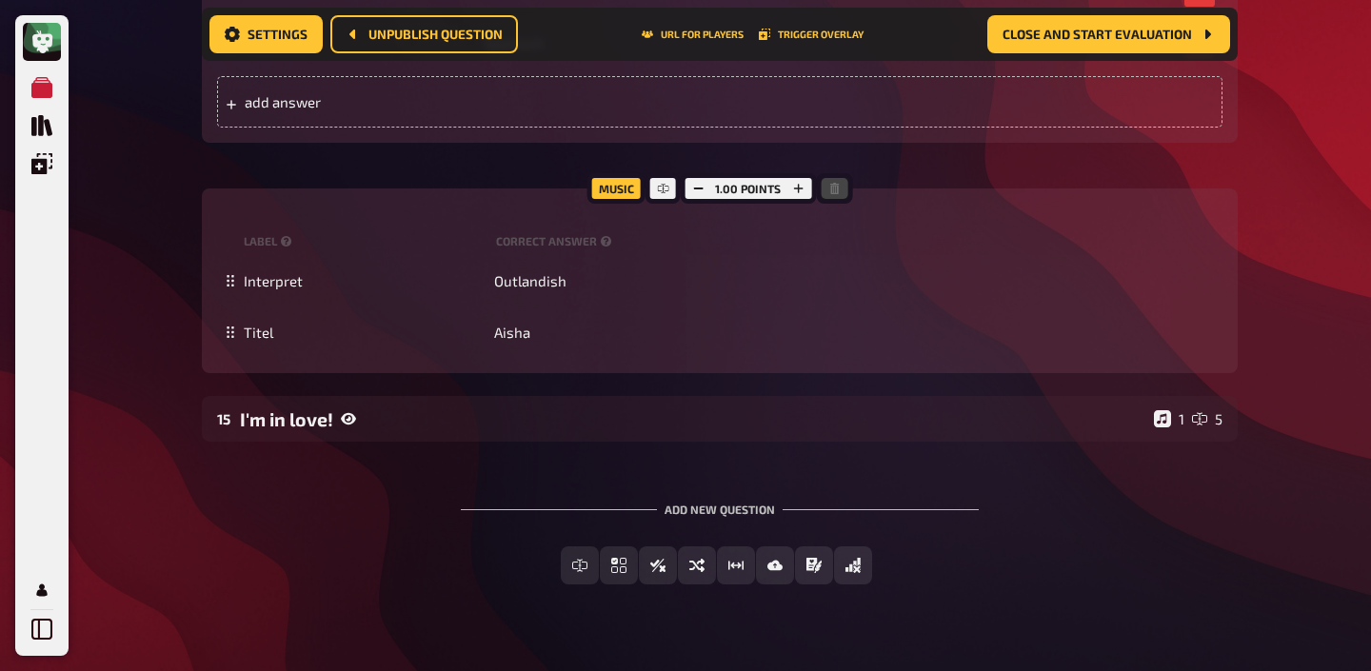
scroll to position [1798, 0]
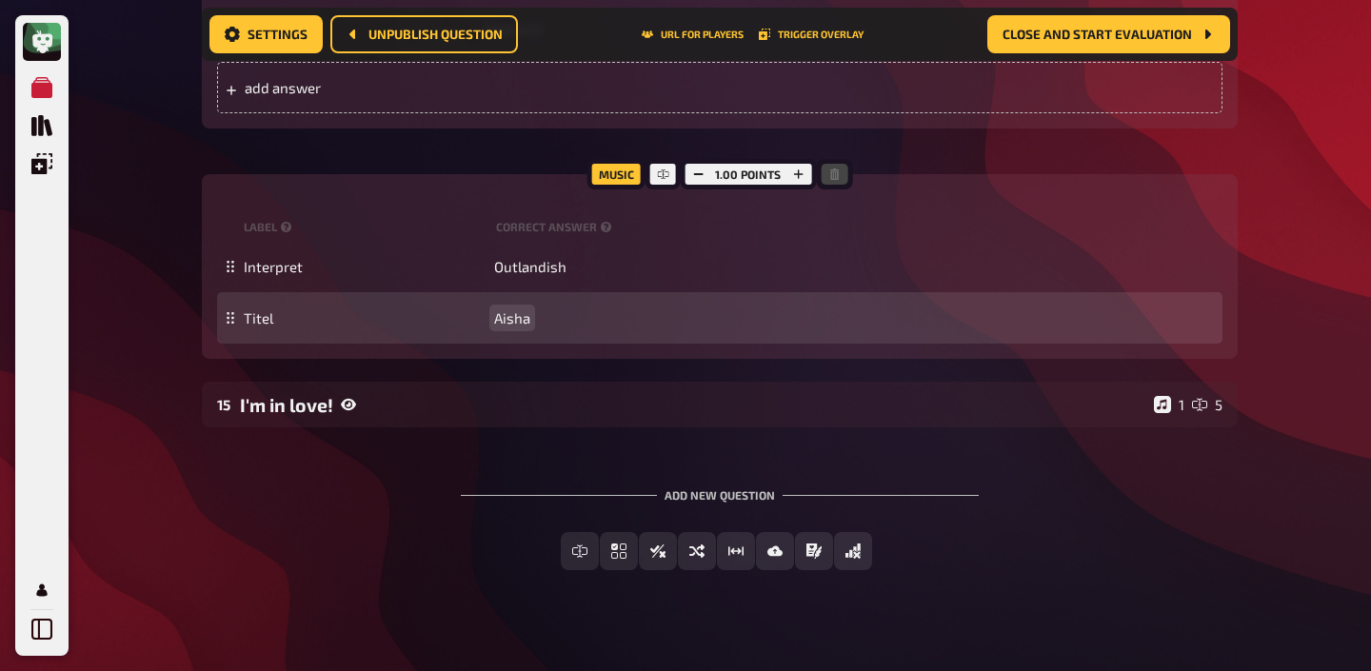
click at [512, 309] on span "Aisha" at bounding box center [512, 317] width 36 height 17
paste span
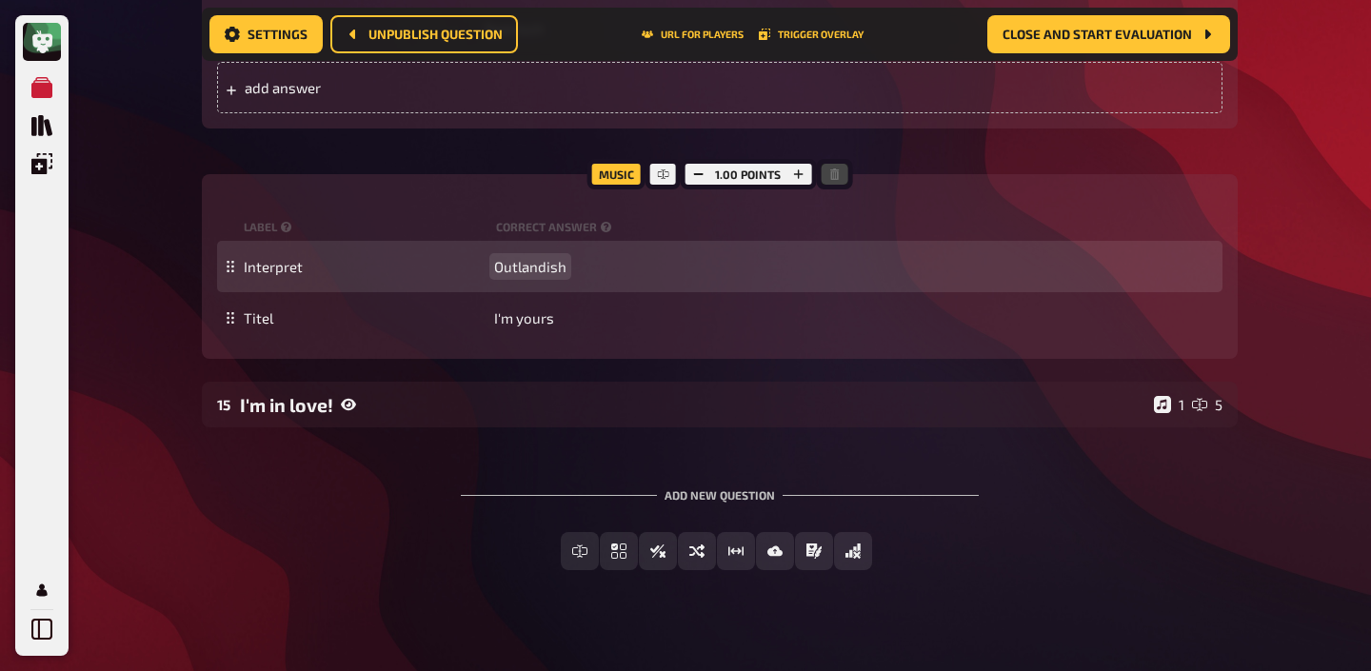
click at [535, 258] on span "Outlandish" at bounding box center [530, 266] width 72 height 17
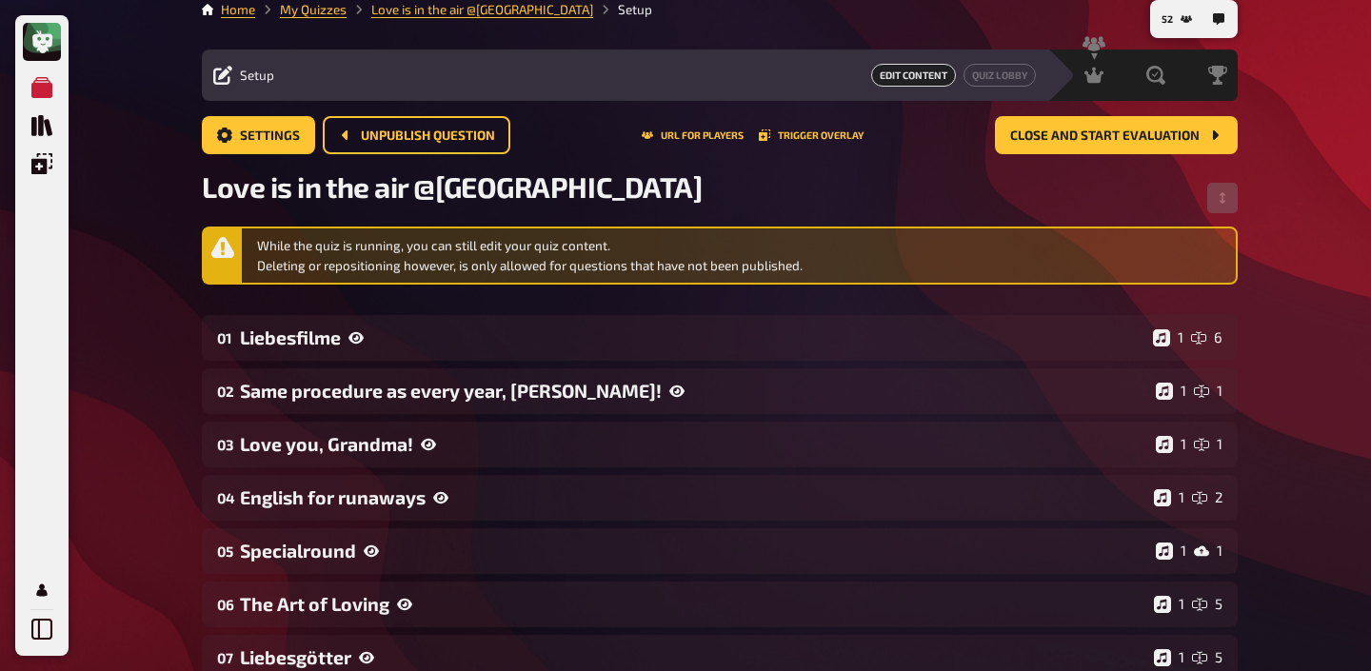
scroll to position [0, 0]
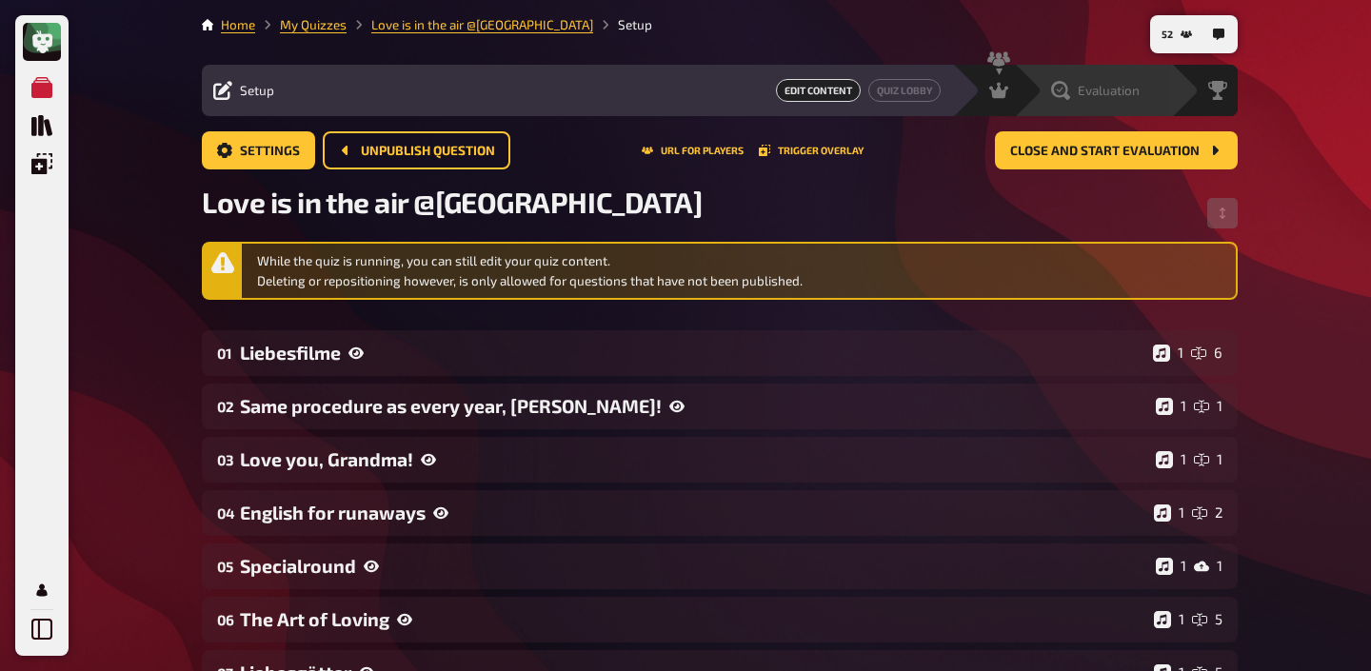
click at [1113, 102] on div "Evaluation" at bounding box center [1092, 90] width 157 height 51
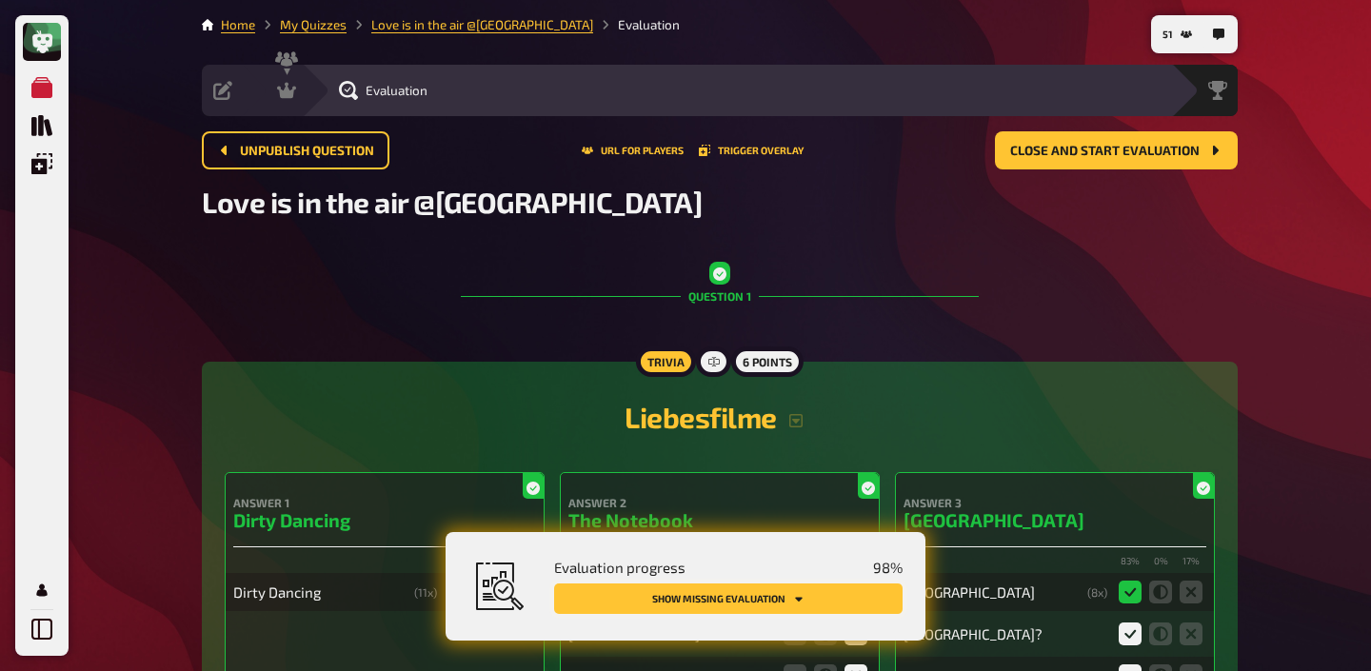
click at [859, 588] on button "Show missing evaluation" at bounding box center [728, 599] width 348 height 30
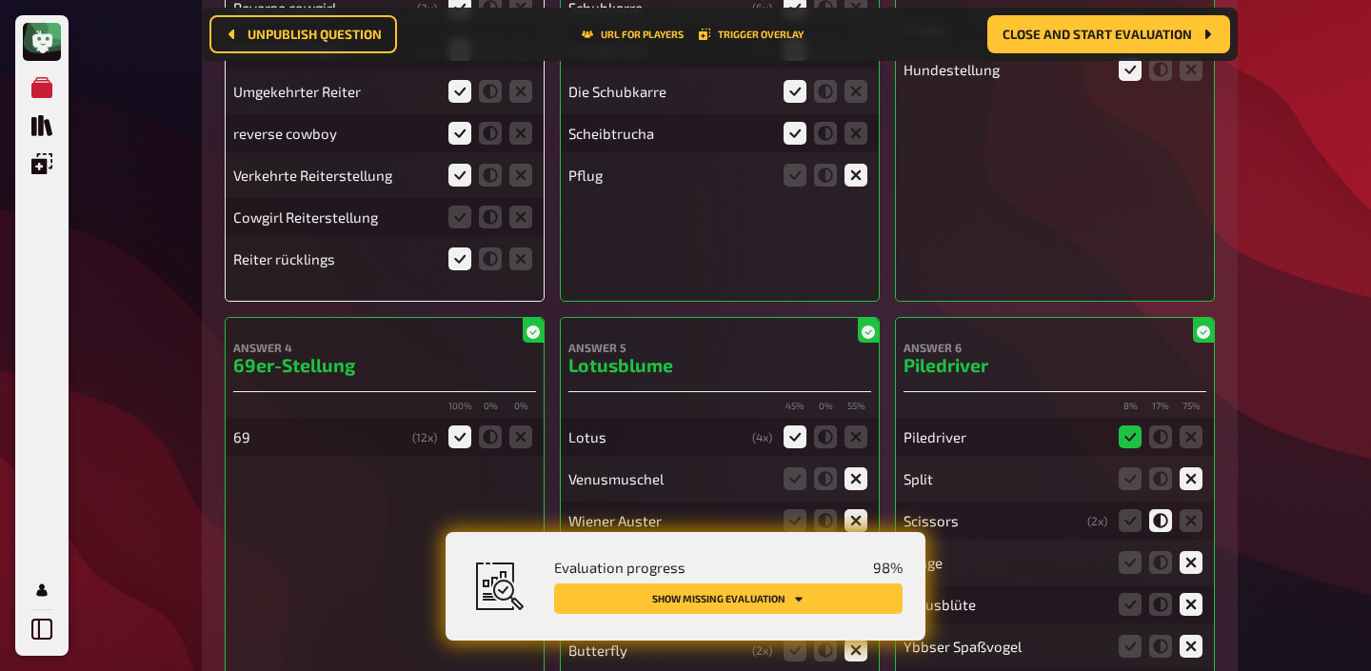
scroll to position [16455, 0]
click at [464, 207] on icon at bounding box center [459, 218] width 23 height 23
click at [0, 0] on input "radio" at bounding box center [0, 0] width 0 height 0
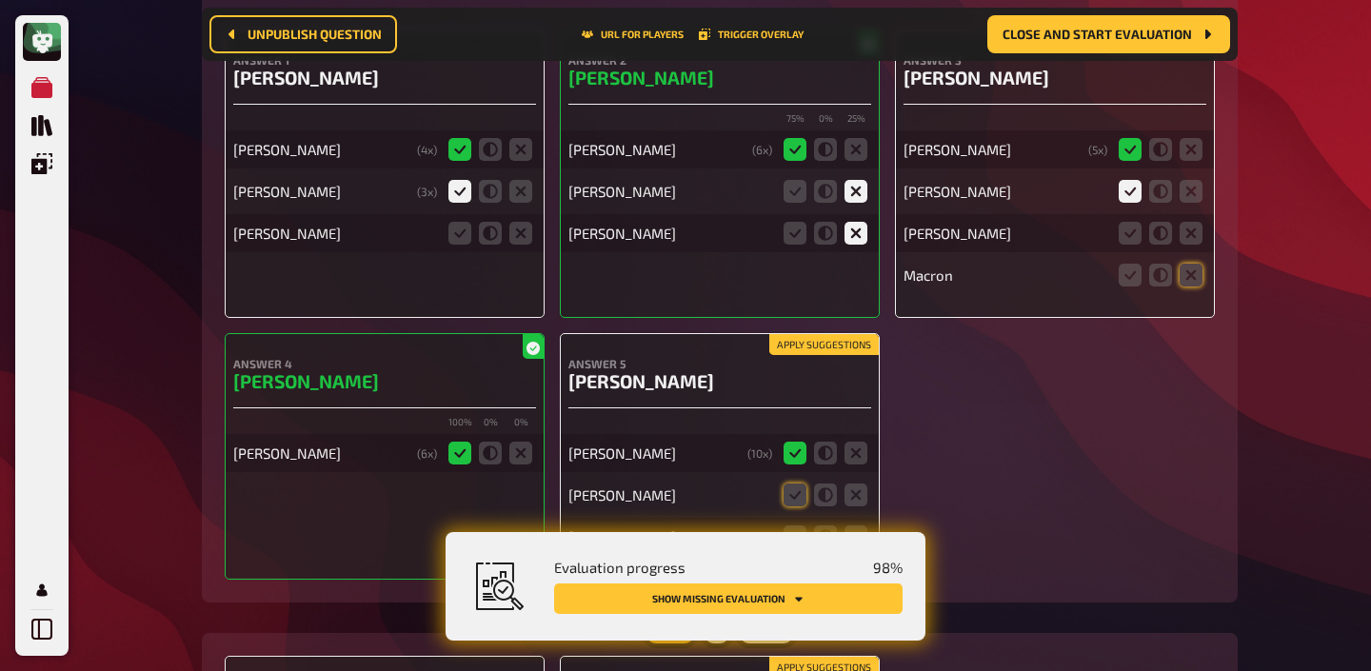
scroll to position [19175, 0]
click at [803, 485] on icon at bounding box center [794, 496] width 23 height 23
click at [0, 0] on input "radio" at bounding box center [0, 0] width 0 height 0
click at [800, 526] on icon at bounding box center [794, 537] width 23 height 23
click at [0, 0] on input "radio" at bounding box center [0, 0] width 0 height 0
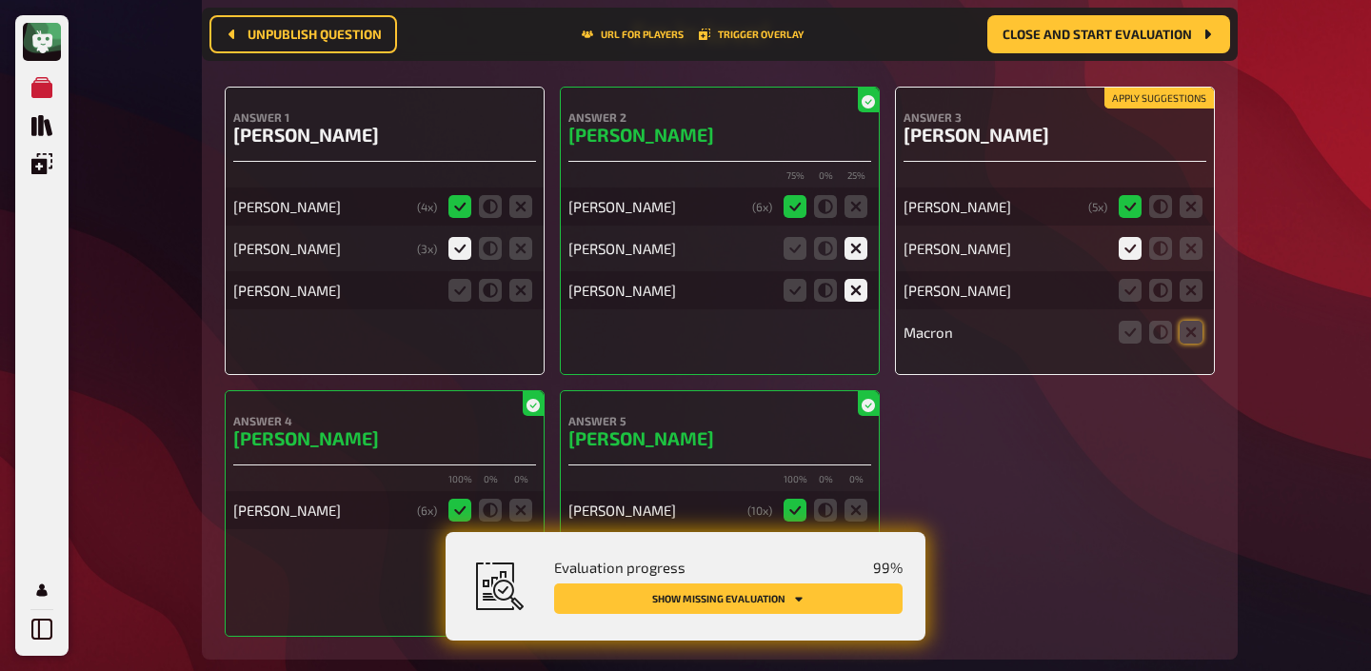
scroll to position [19102, 0]
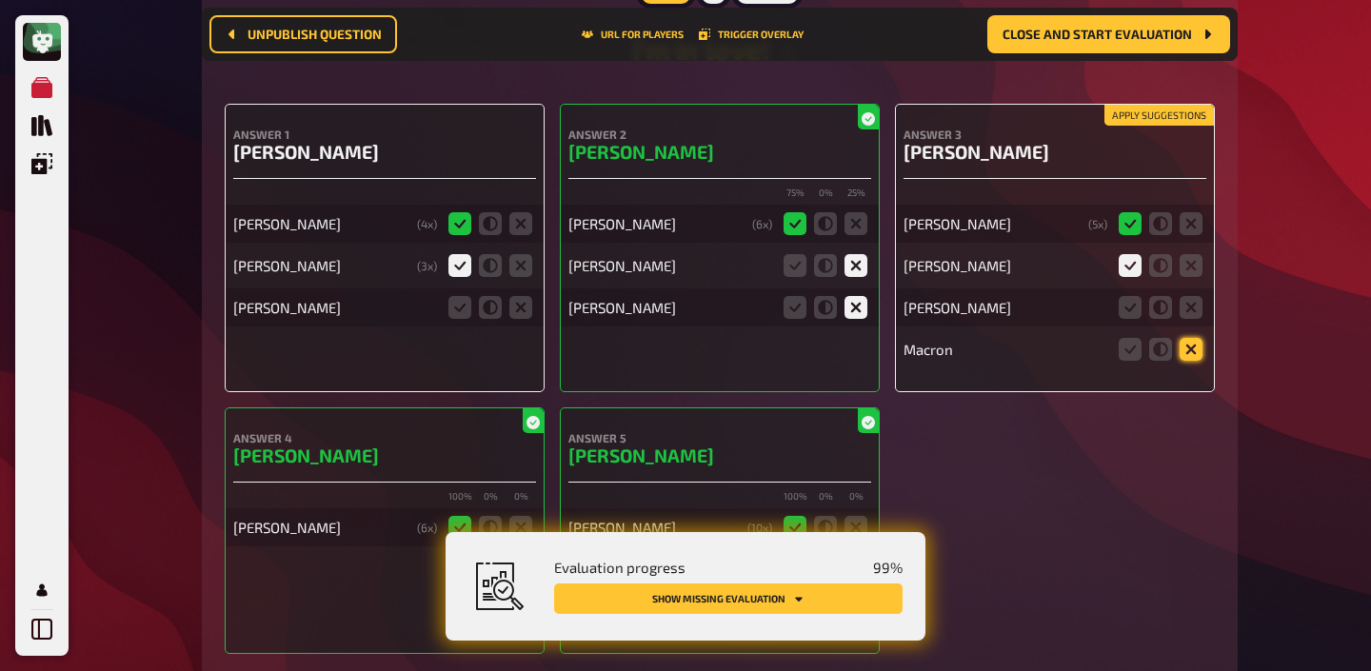
click at [1187, 338] on icon at bounding box center [1191, 349] width 23 height 23
click at [0, 0] on input "radio" at bounding box center [0, 0] width 0 height 0
click at [1190, 296] on icon at bounding box center [1191, 307] width 23 height 23
click at [0, 0] on input "radio" at bounding box center [0, 0] width 0 height 0
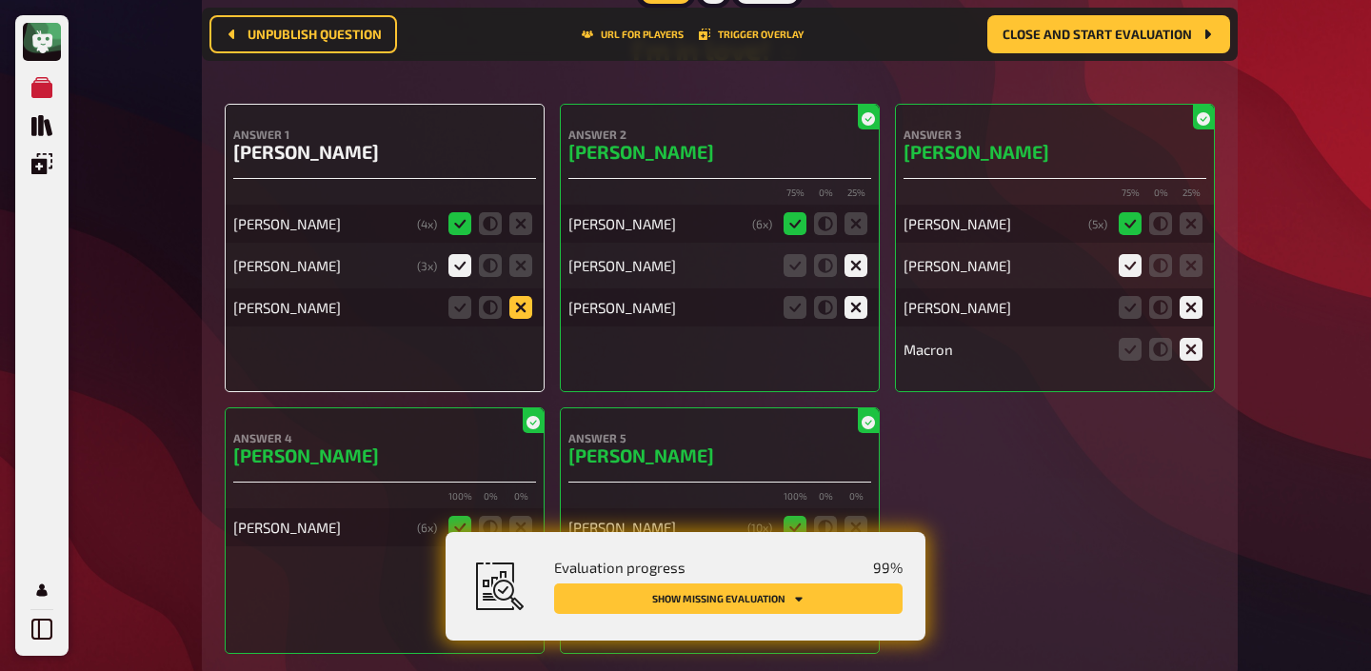
click at [520, 296] on icon at bounding box center [520, 307] width 23 height 23
click at [0, 0] on input "radio" at bounding box center [0, 0] width 0 height 0
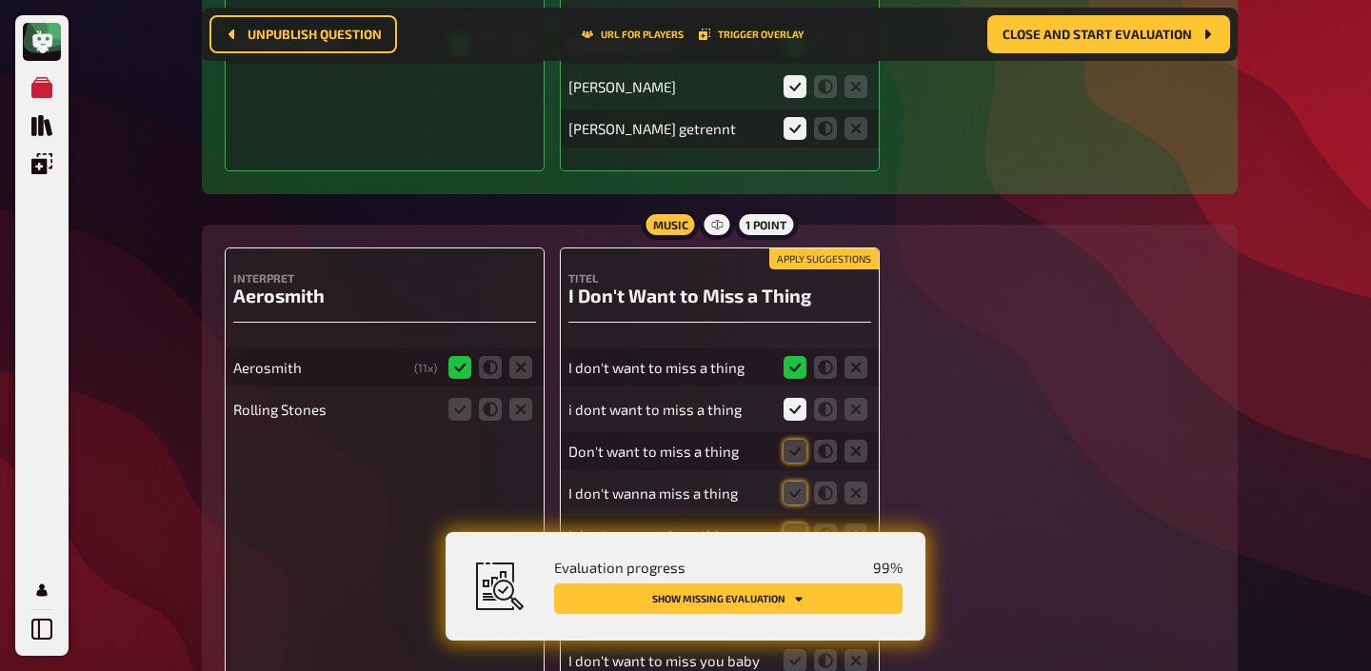
scroll to position [19586, 0]
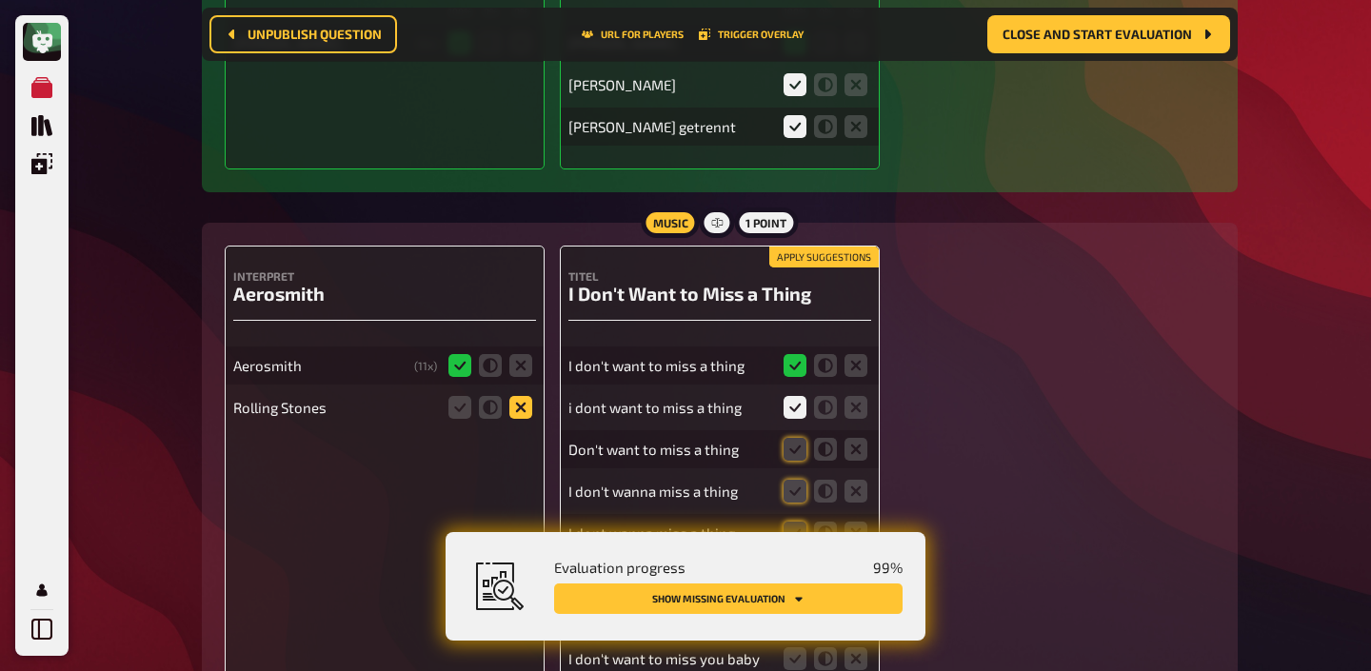
click at [515, 396] on icon at bounding box center [520, 407] width 23 height 23
click at [0, 0] on input "radio" at bounding box center [0, 0] width 0 height 0
click at [816, 247] on button "Apply suggestions" at bounding box center [823, 257] width 109 height 21
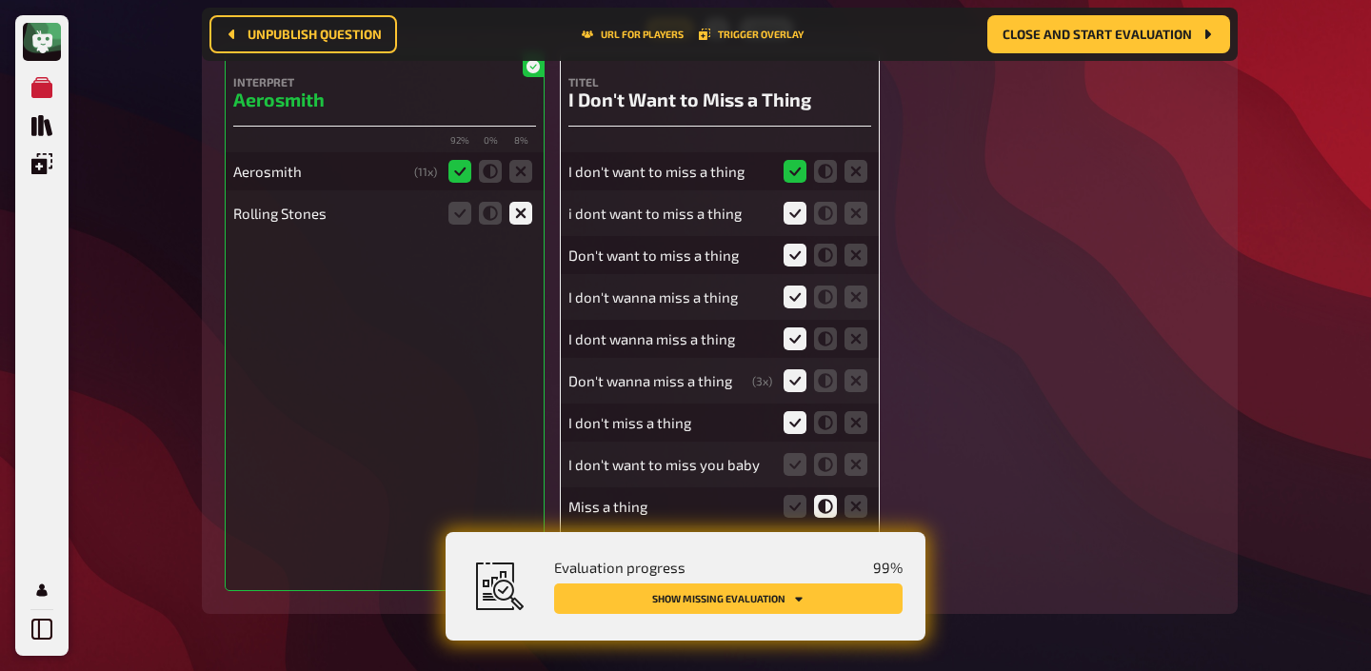
scroll to position [19786, 0]
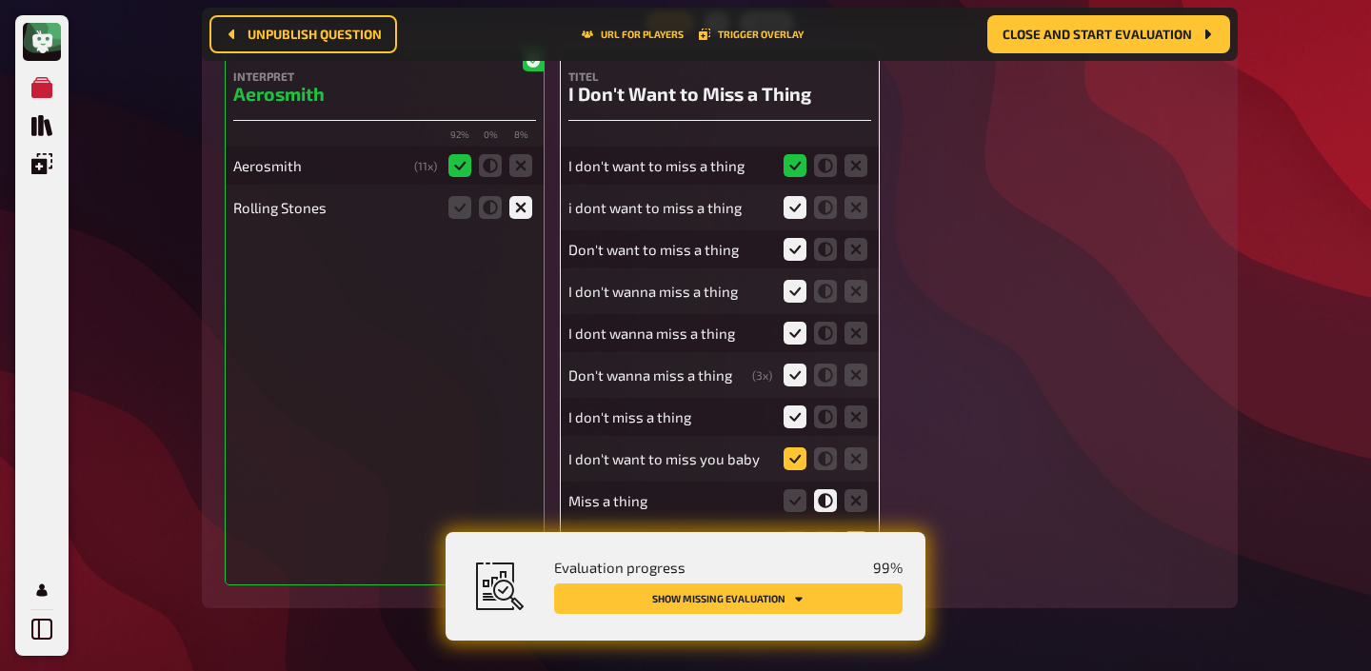
click at [794, 447] on icon at bounding box center [794, 458] width 23 height 23
click at [0, 0] on input "radio" at bounding box center [0, 0] width 0 height 0
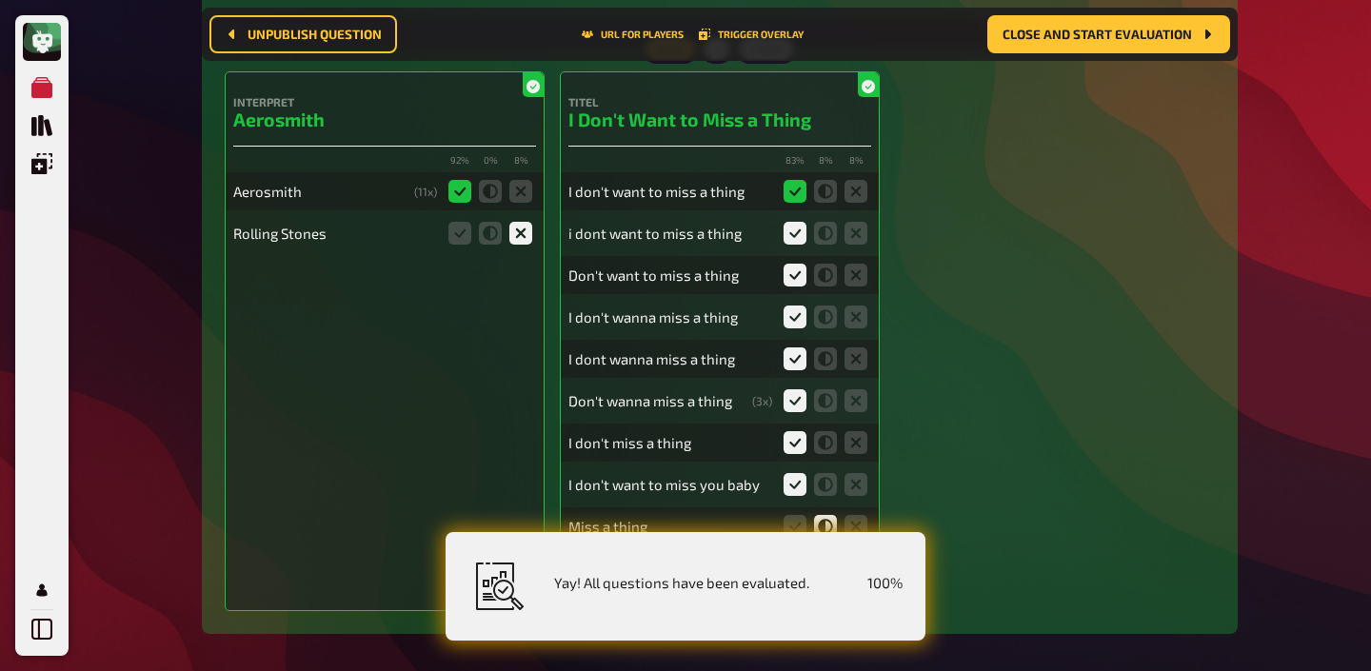
scroll to position [19763, 0]
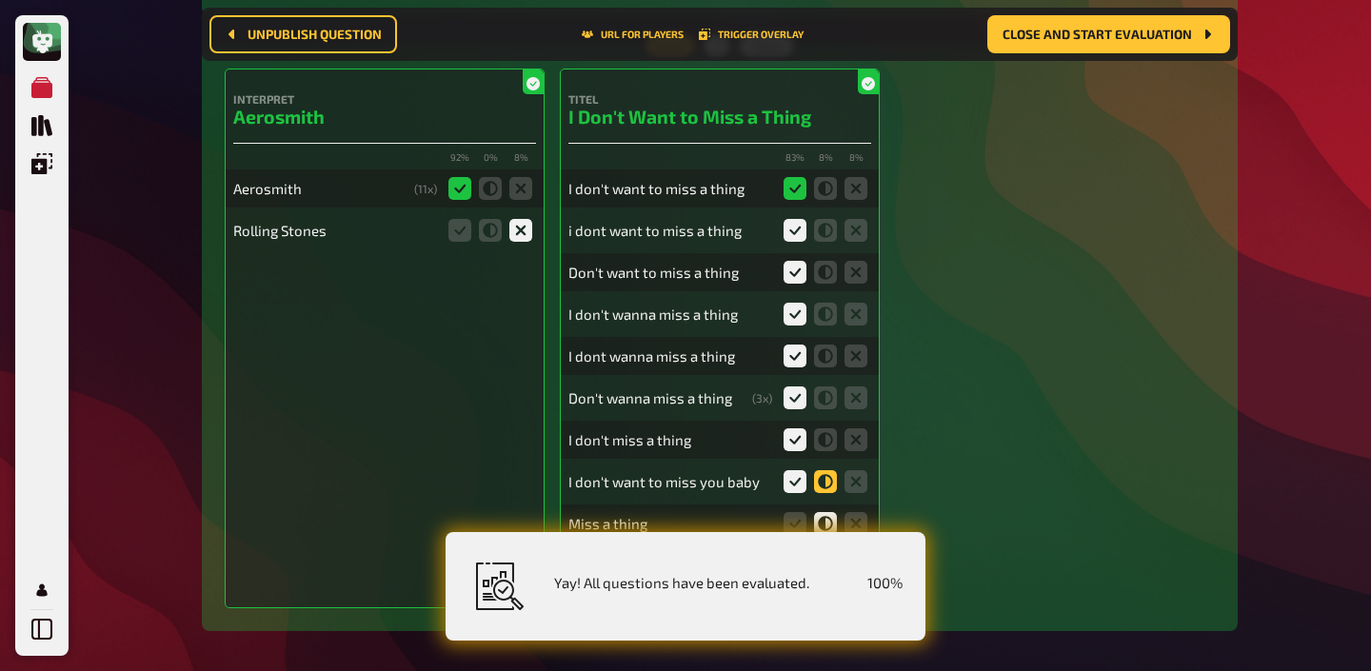
click at [832, 470] on icon at bounding box center [825, 481] width 23 height 23
click at [0, 0] on input "radio" at bounding box center [0, 0] width 0 height 0
click at [823, 554] on icon at bounding box center [825, 565] width 23 height 23
click at [0, 0] on input "radio" at bounding box center [0, 0] width 0 height 0
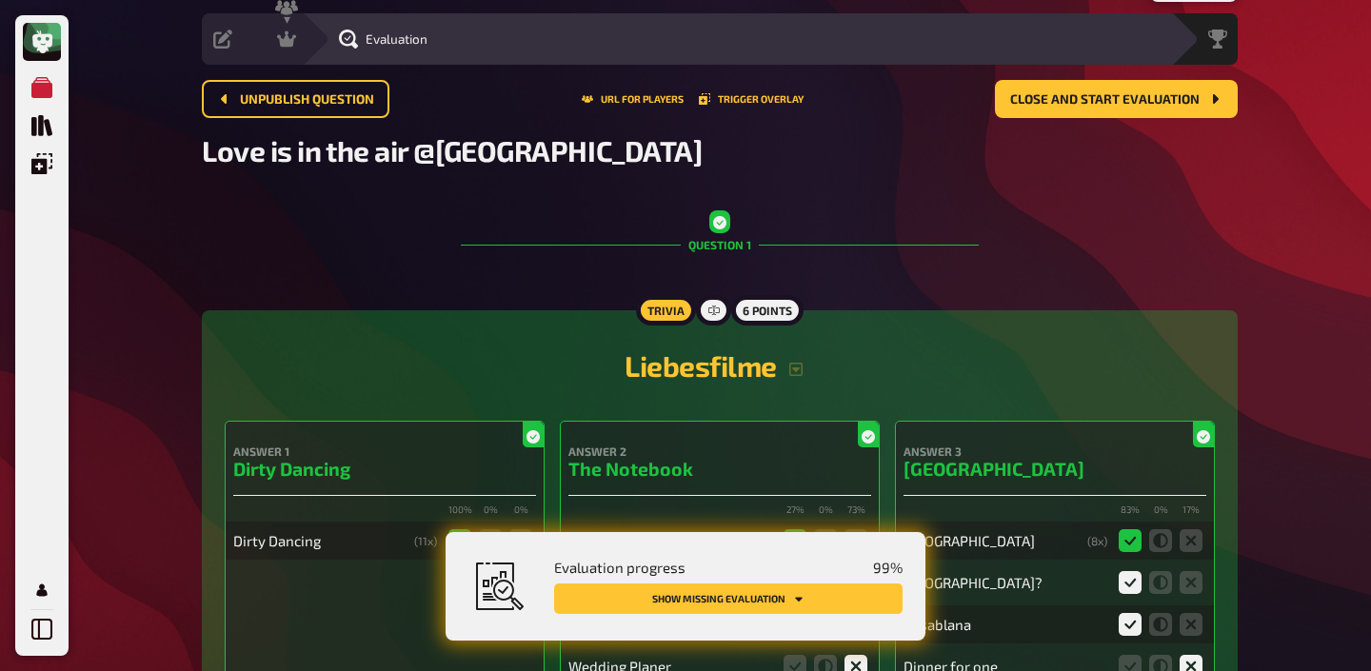
scroll to position [0, 0]
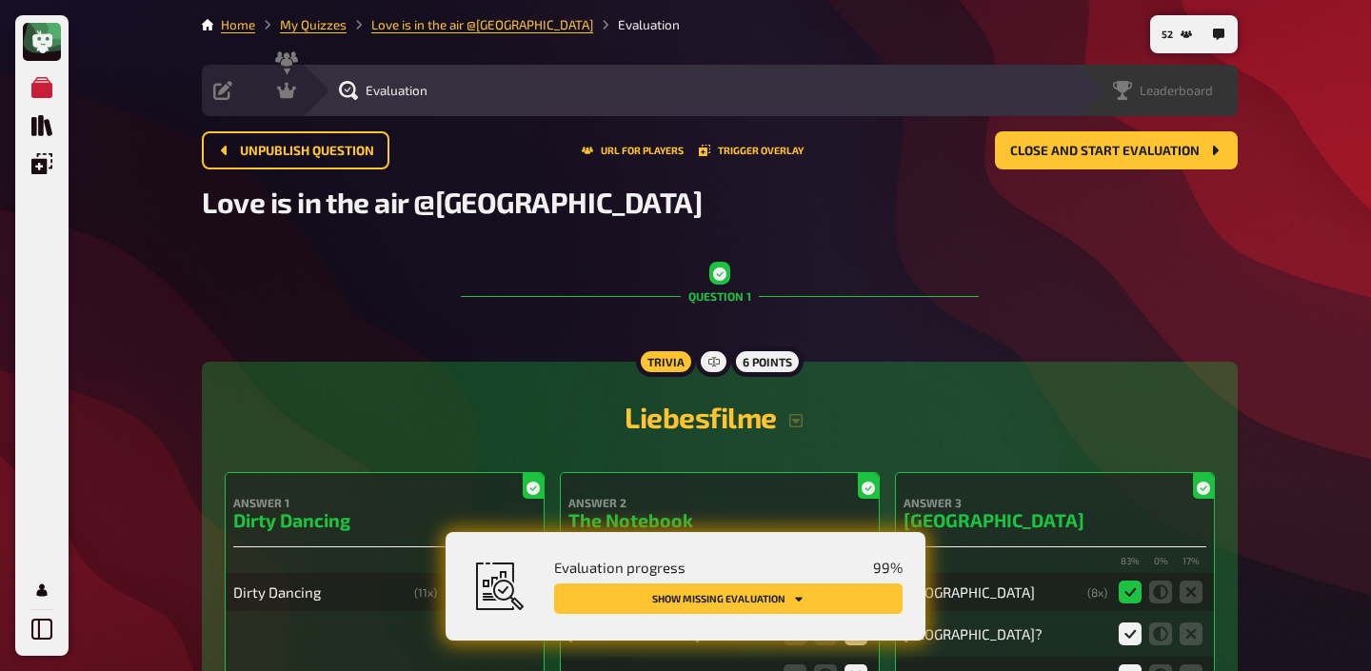
click at [1210, 89] on span "Leaderboard" at bounding box center [1176, 90] width 73 height 15
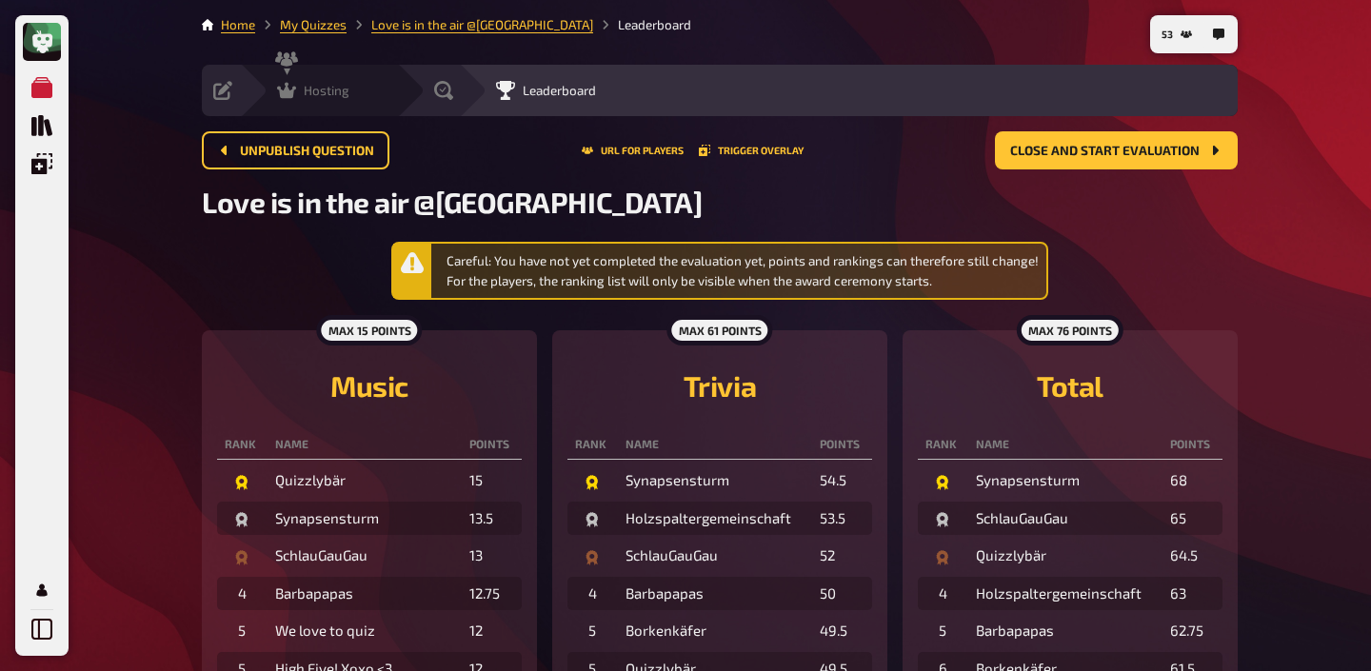
click at [307, 86] on span "Hosting" at bounding box center [327, 90] width 46 height 15
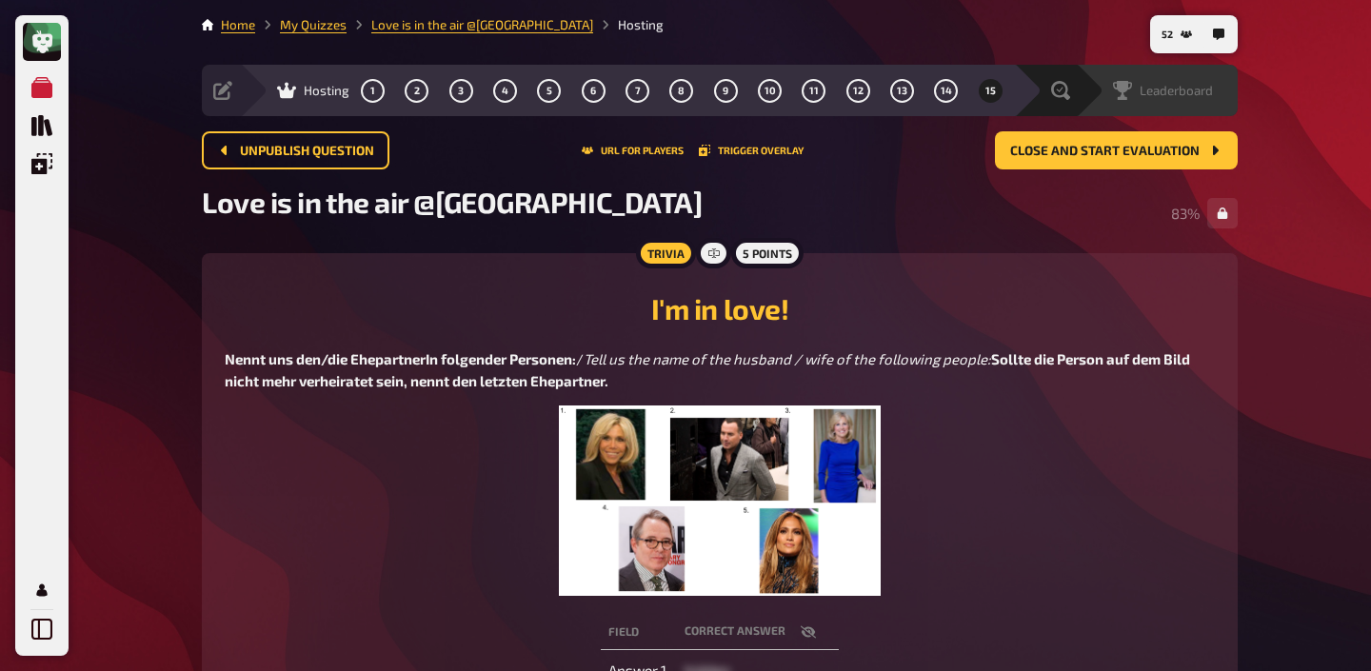
click at [1215, 88] on div "Leaderboard" at bounding box center [1169, 90] width 136 height 19
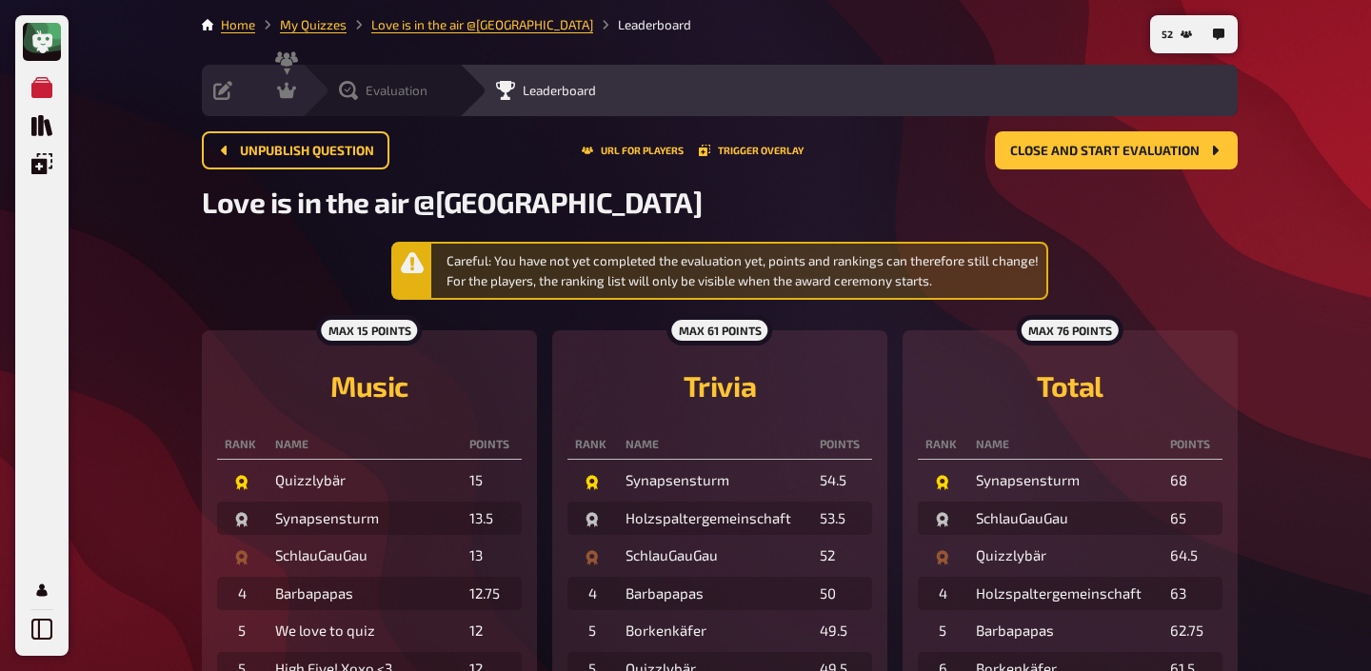
click at [400, 91] on span "Evaluation" at bounding box center [397, 90] width 62 height 15
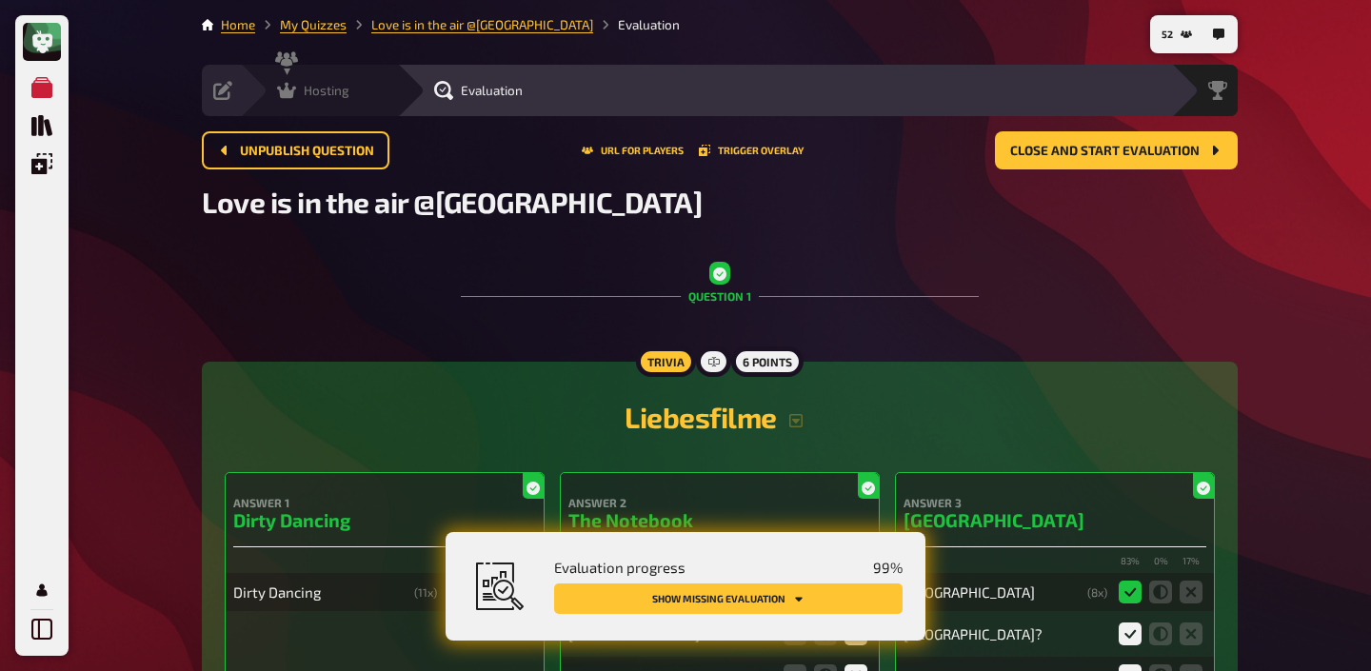
click at [299, 101] on div "Hosting undefined" at bounding box center [318, 90] width 157 height 51
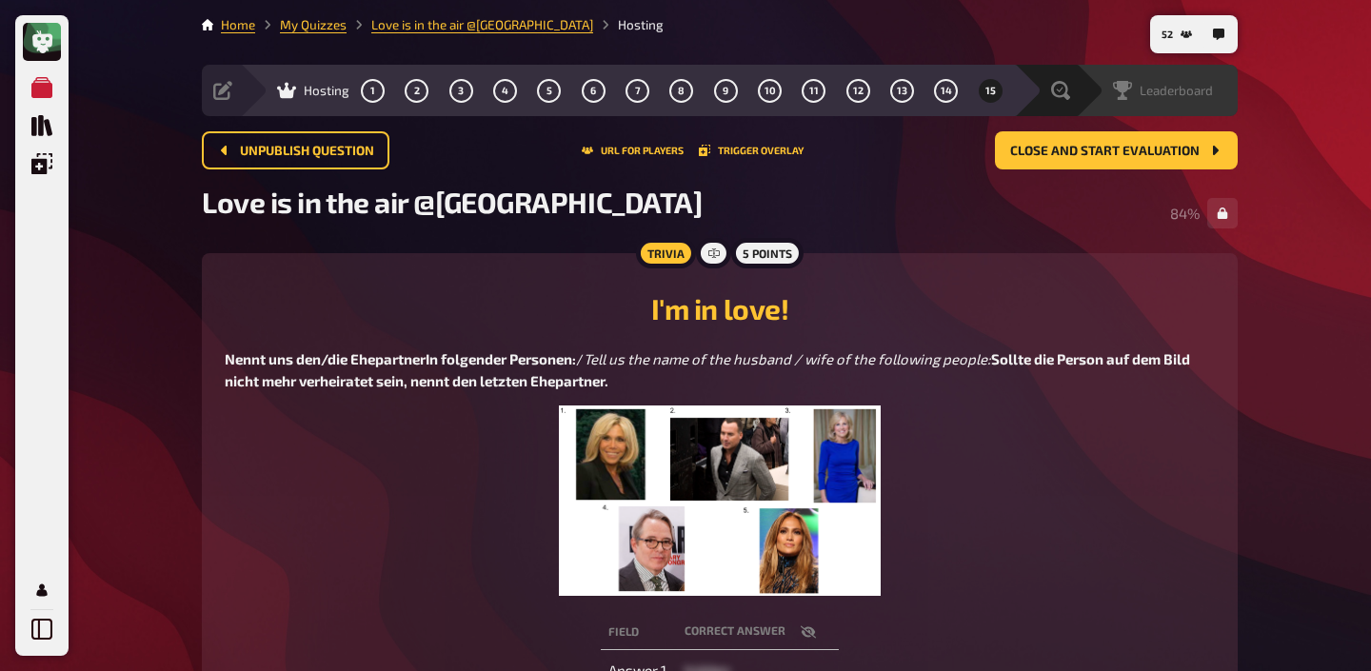
click at [1193, 97] on span "Leaderboard" at bounding box center [1176, 90] width 73 height 15
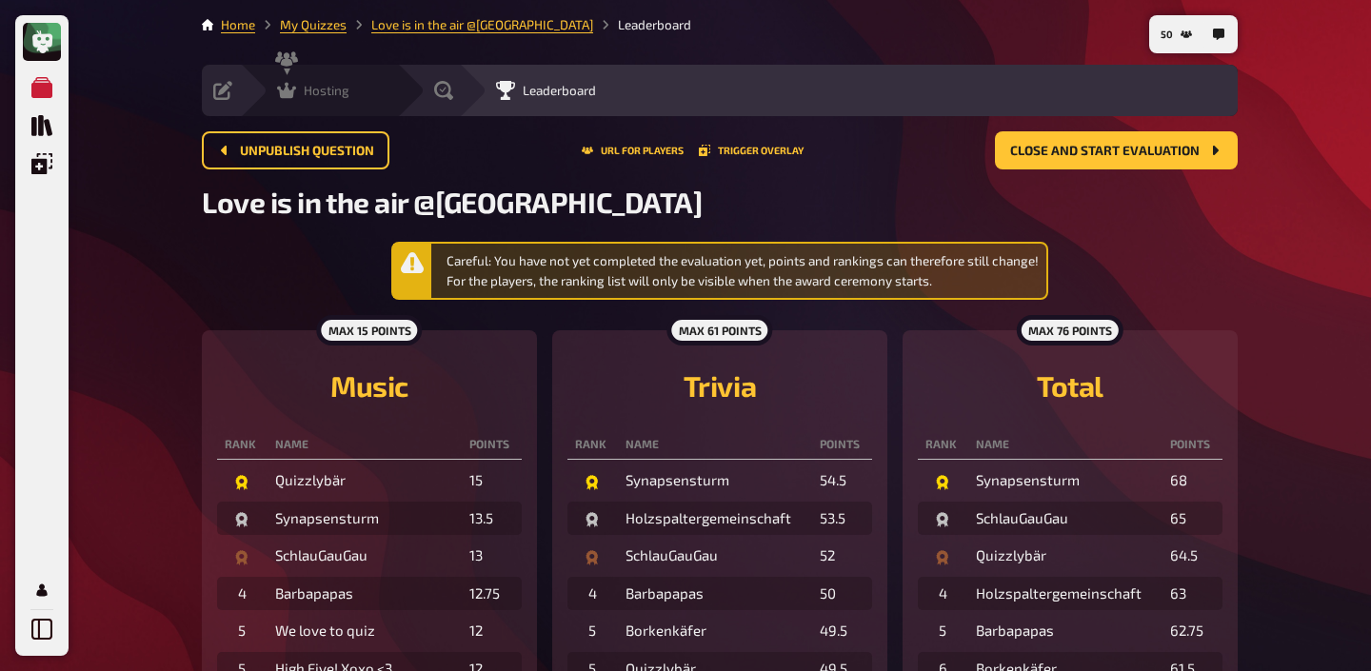
click at [297, 92] on div "Hosting" at bounding box center [313, 90] width 72 height 19
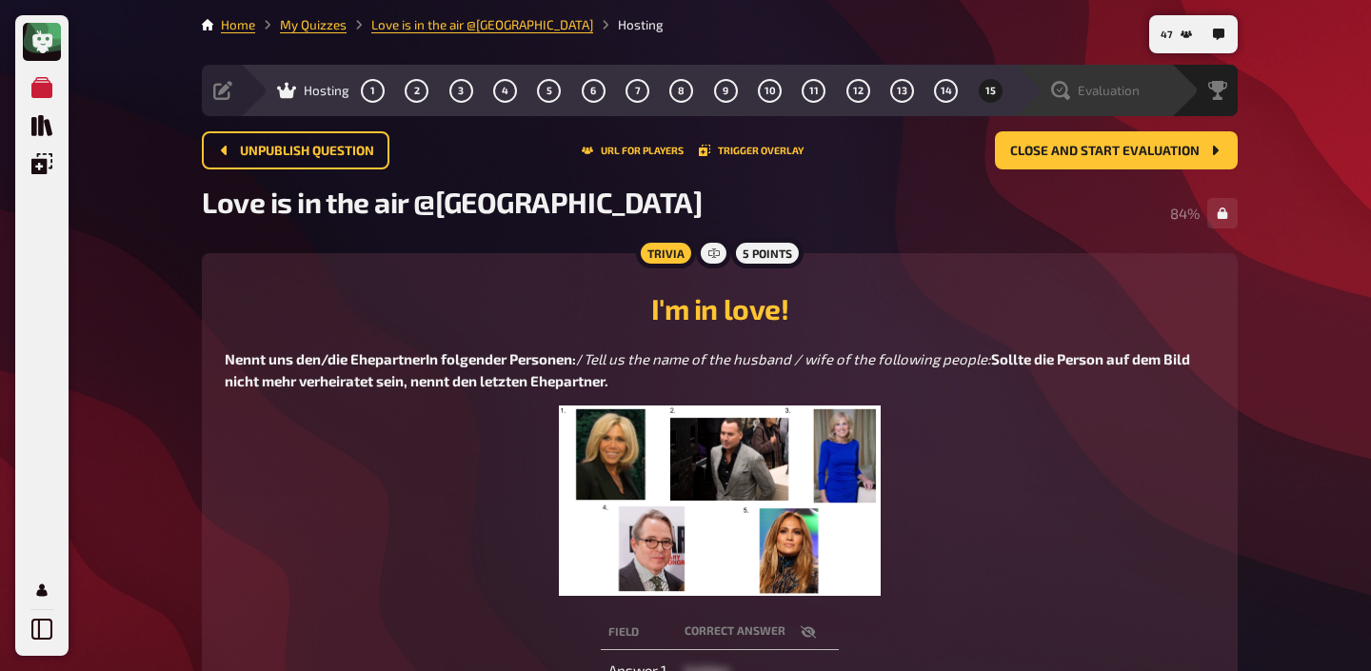
click at [1116, 90] on span "Evaluation" at bounding box center [1109, 90] width 62 height 15
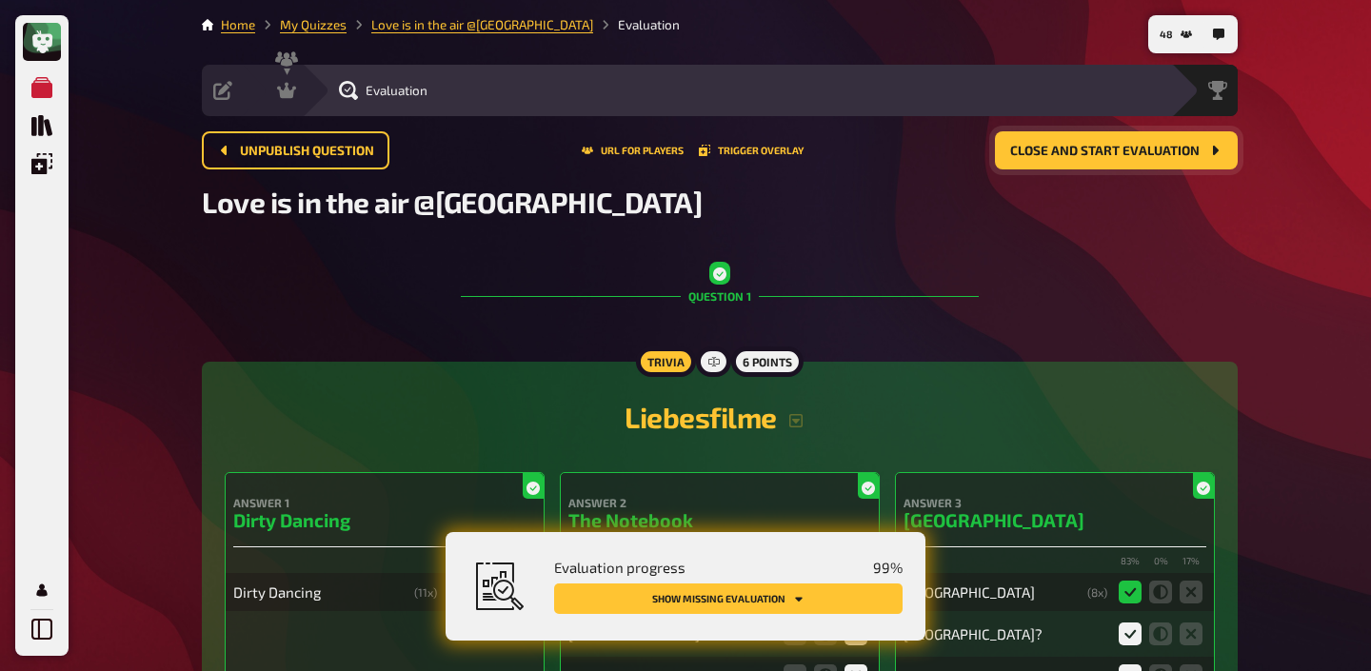
click at [1102, 153] on span "Close and start evaluation" at bounding box center [1104, 151] width 189 height 13
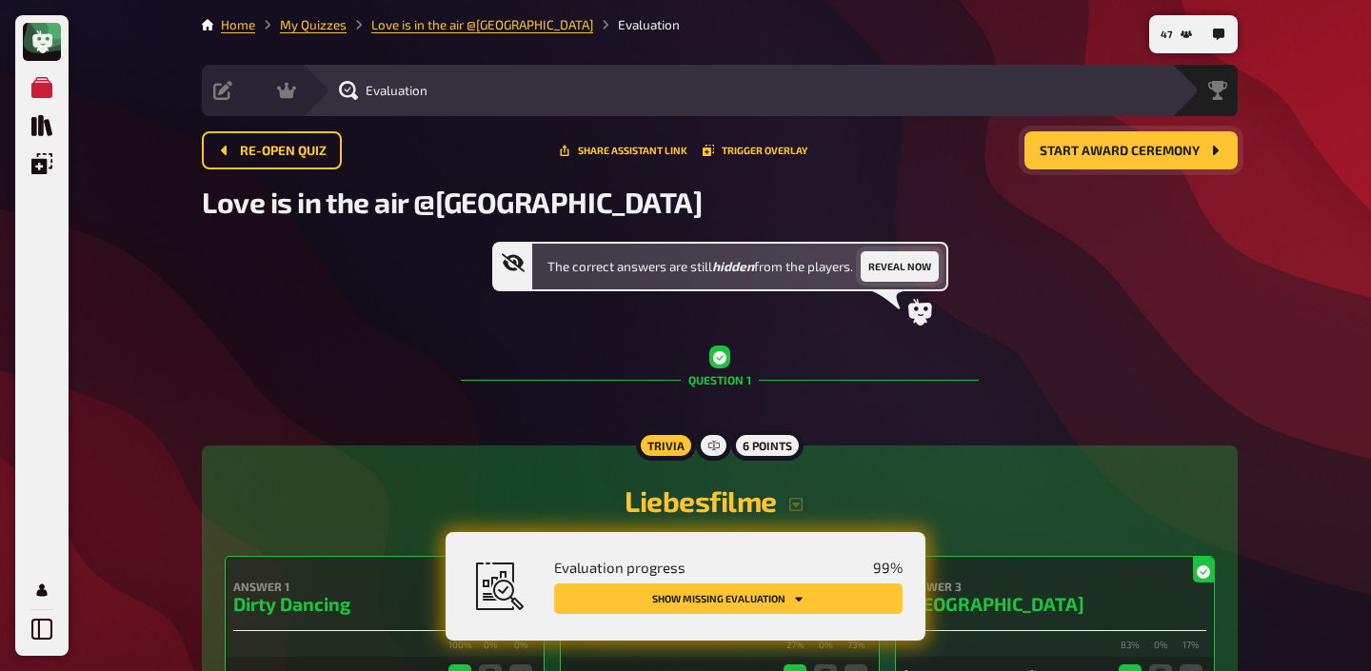
click at [911, 267] on button "Reveal now" at bounding box center [900, 266] width 78 height 30
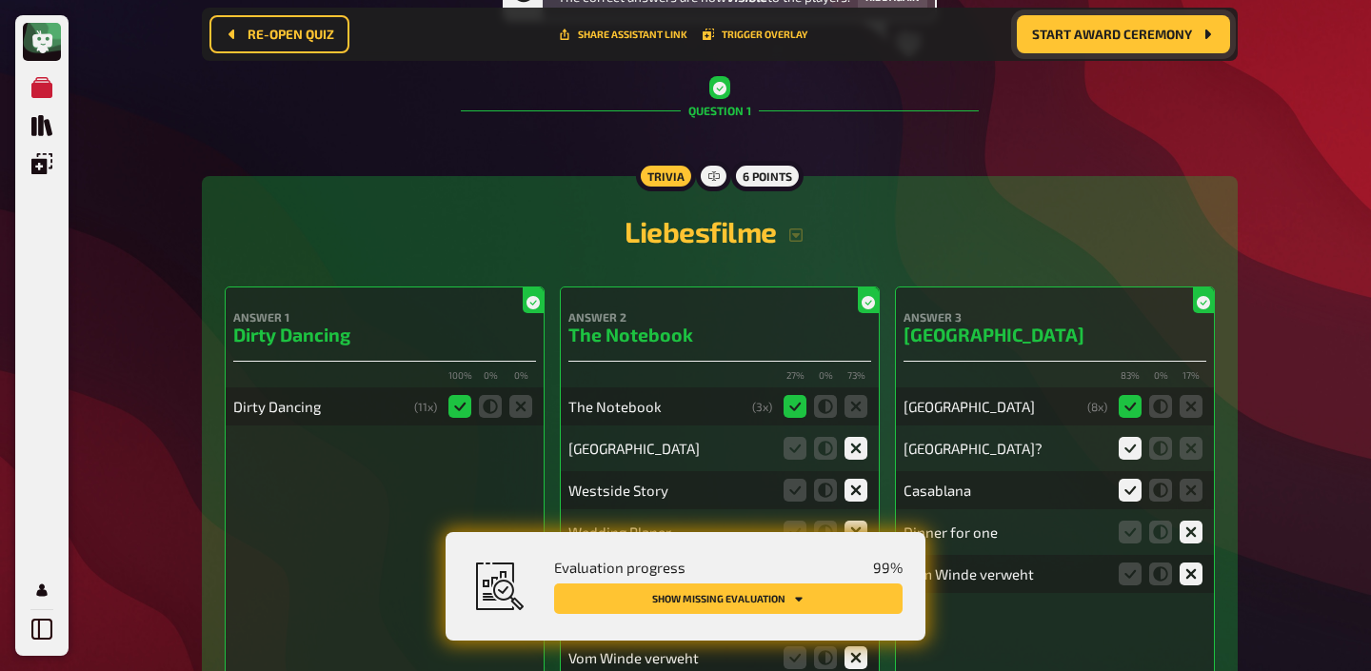
scroll to position [245, 0]
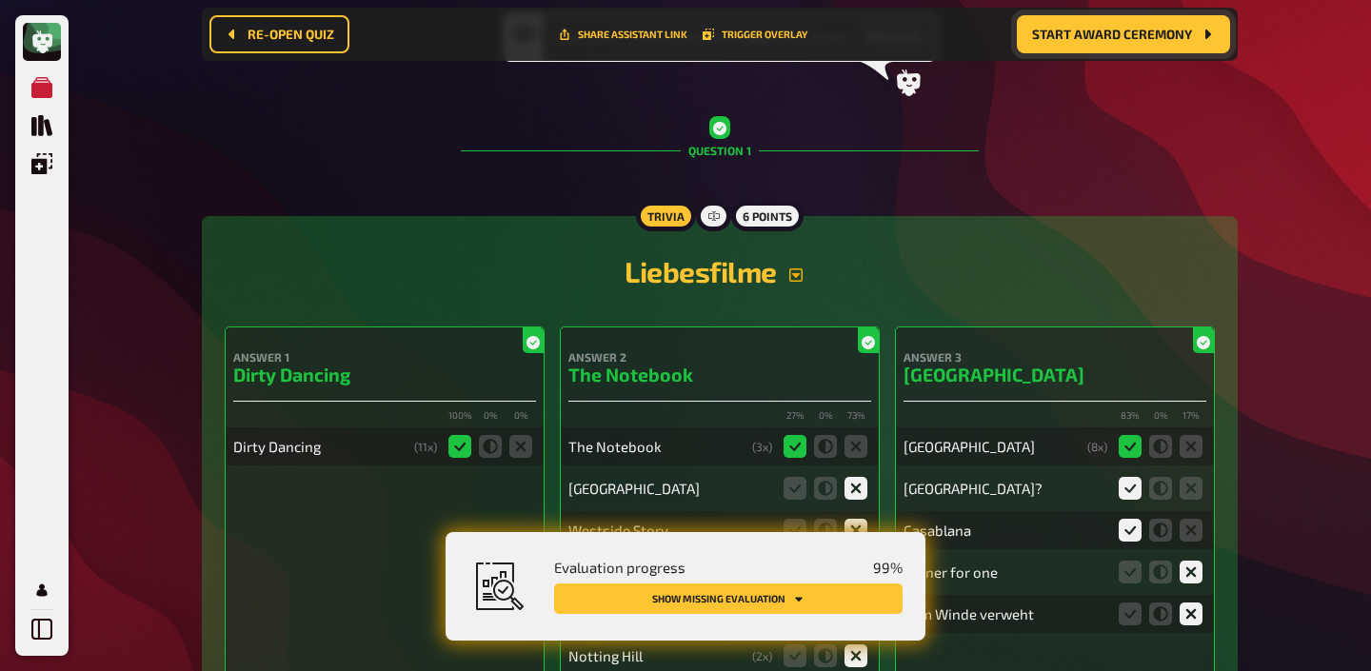
click at [794, 272] on icon "button" at bounding box center [795, 275] width 15 height 15
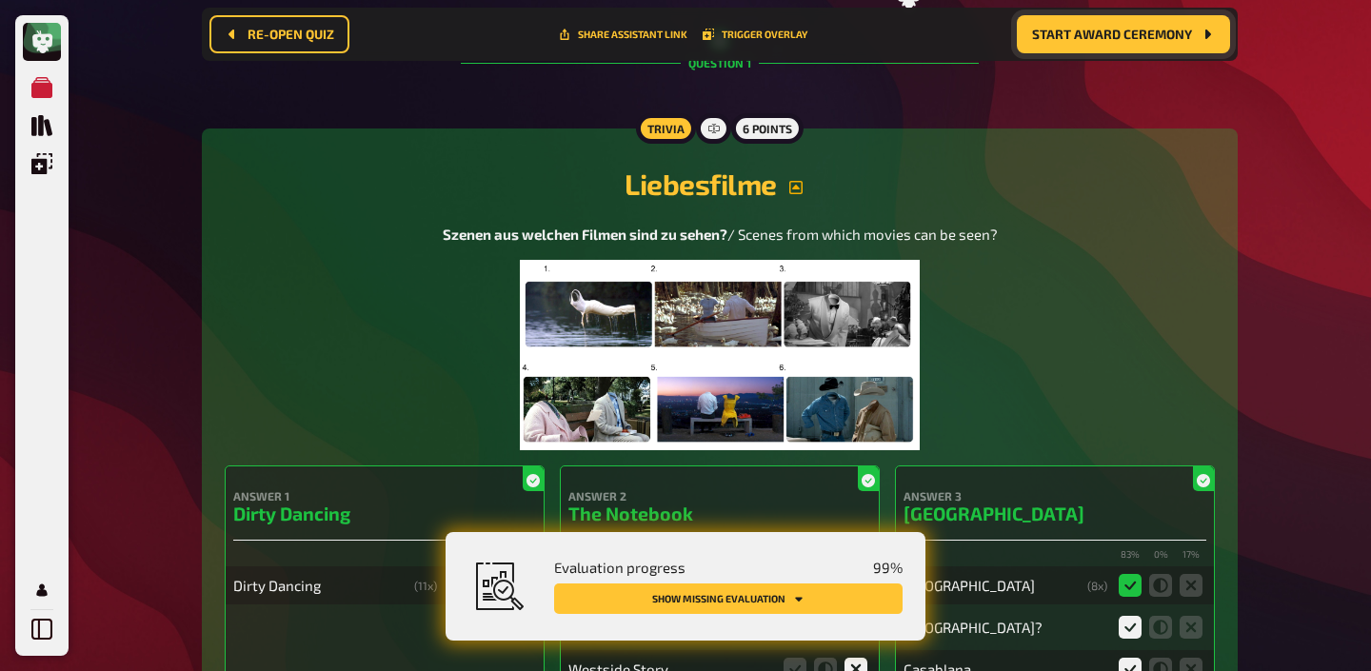
scroll to position [347, 0]
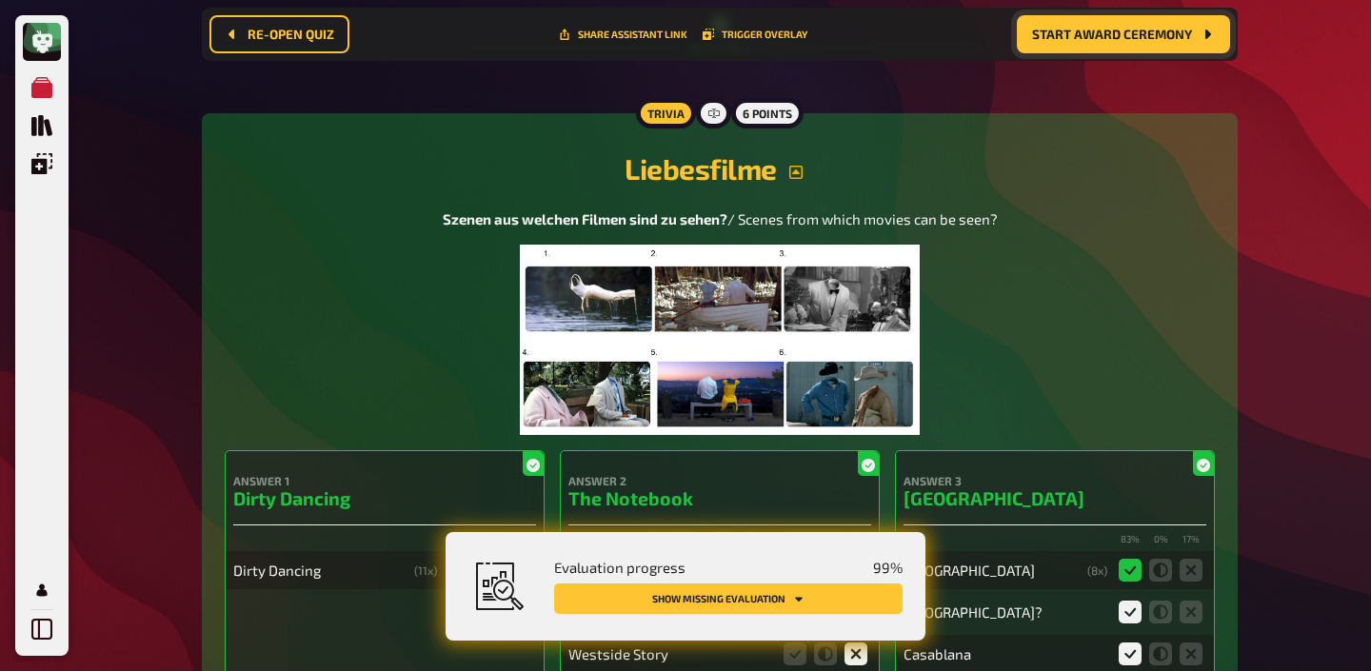
click at [740, 342] on img at bounding box center [720, 340] width 401 height 190
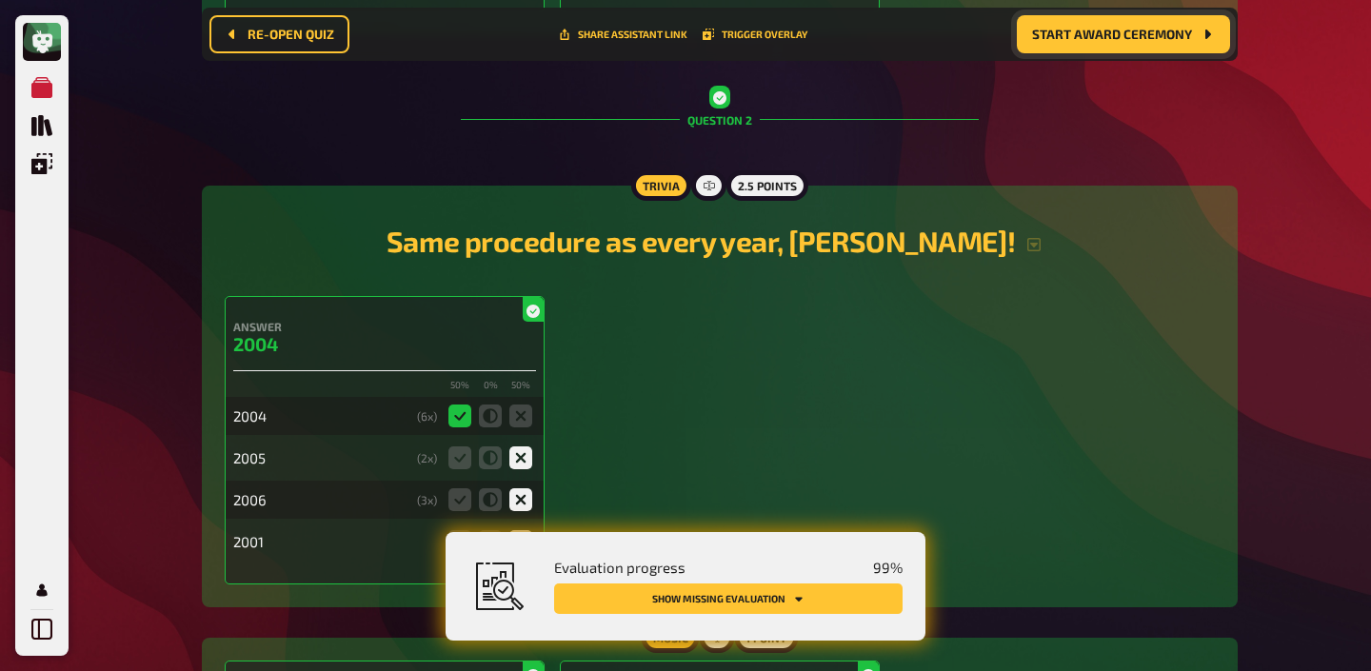
scroll to position [2393, 0]
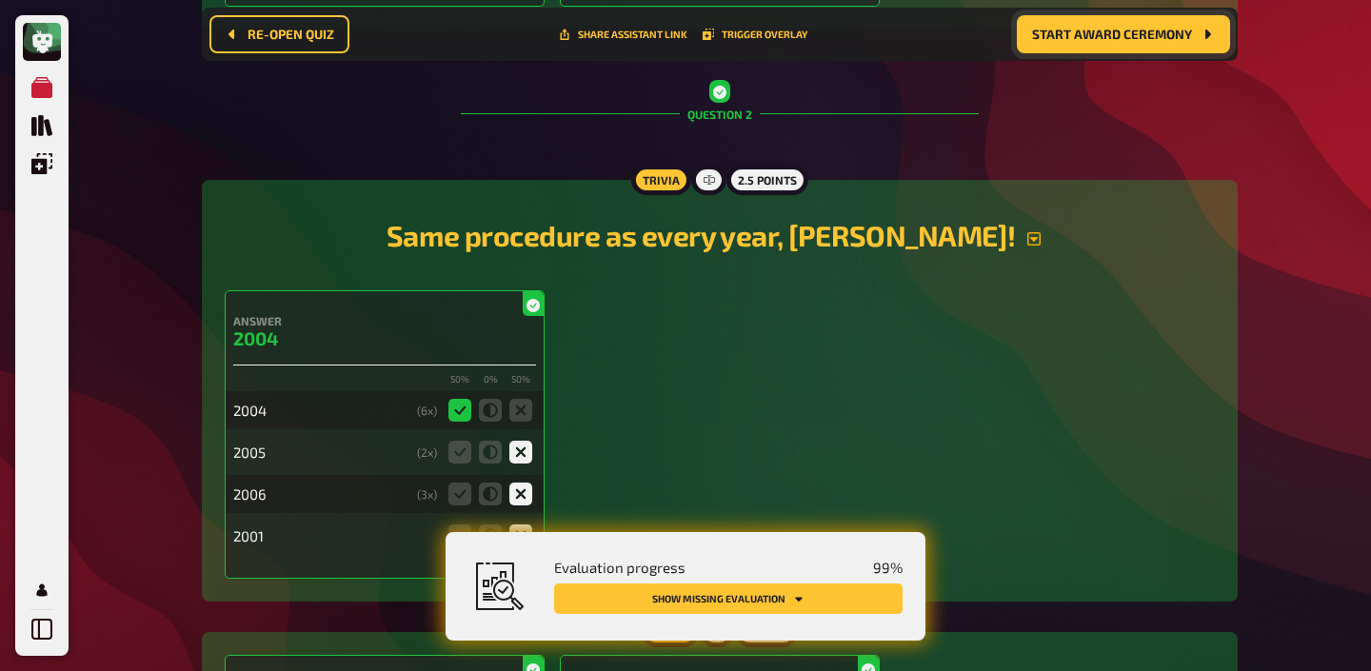
click at [1026, 231] on icon "button" at bounding box center [1033, 238] width 15 height 15
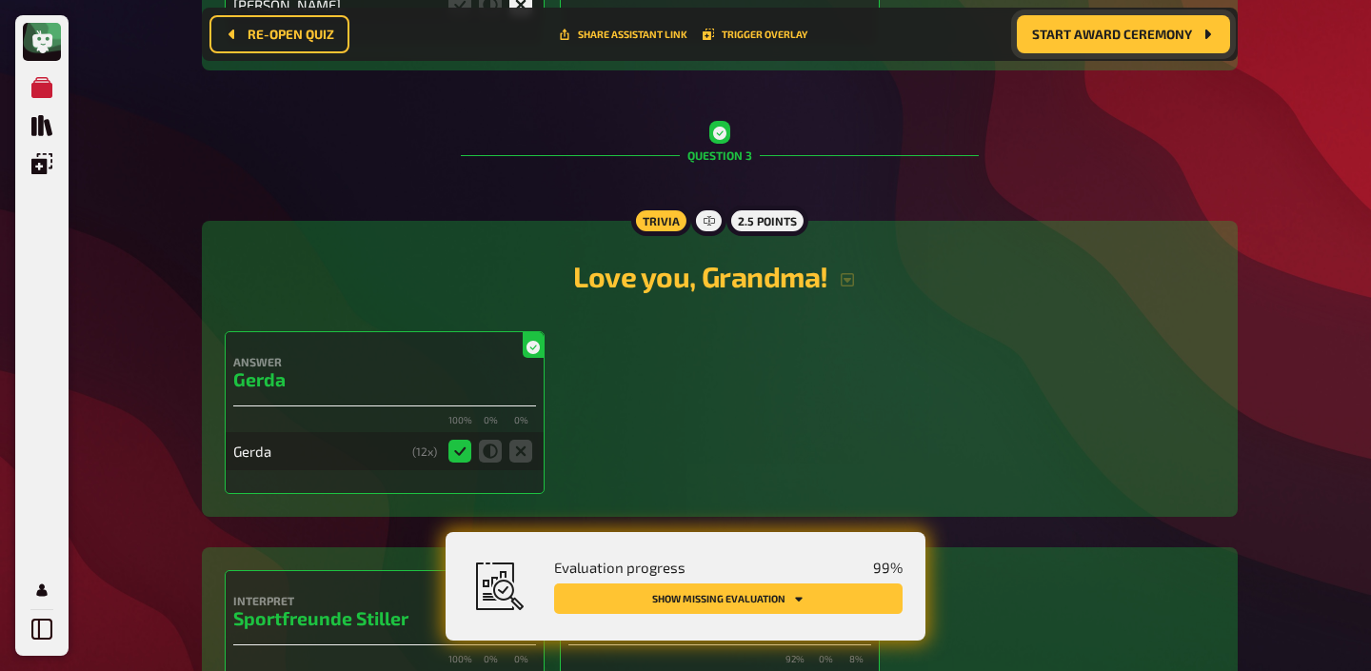
scroll to position [3653, 0]
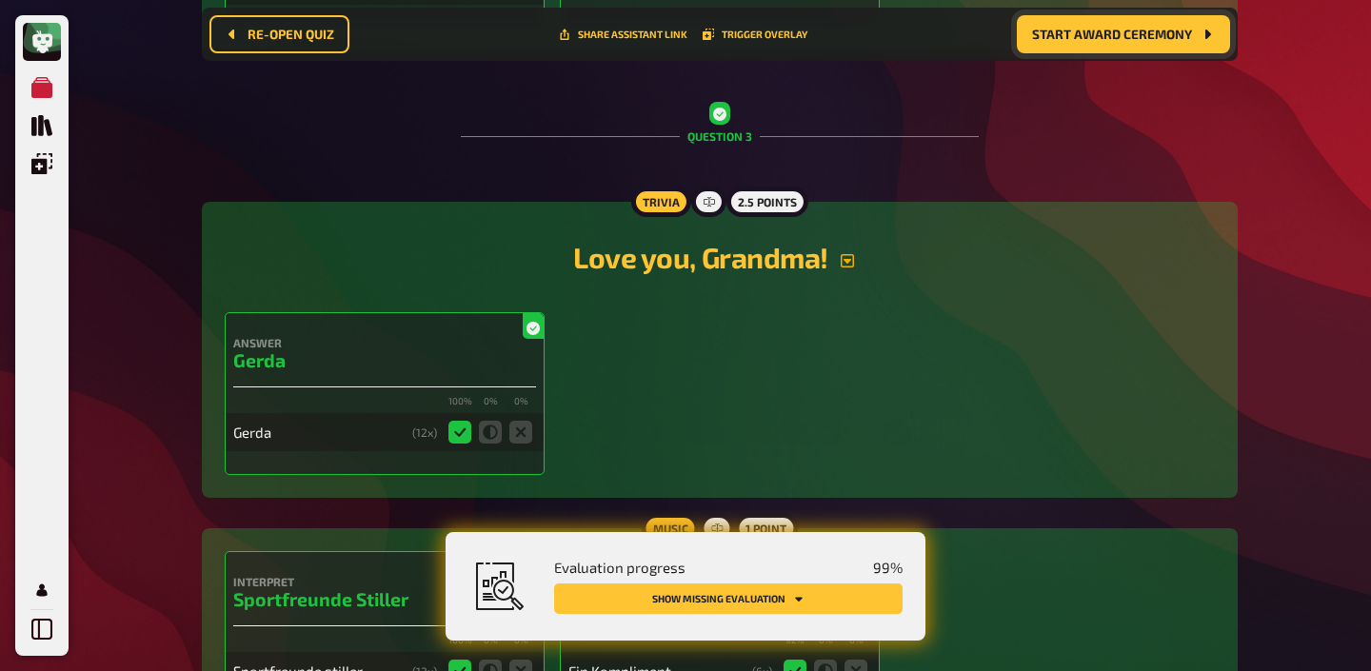
click at [849, 254] on icon "button" at bounding box center [847, 260] width 13 height 13
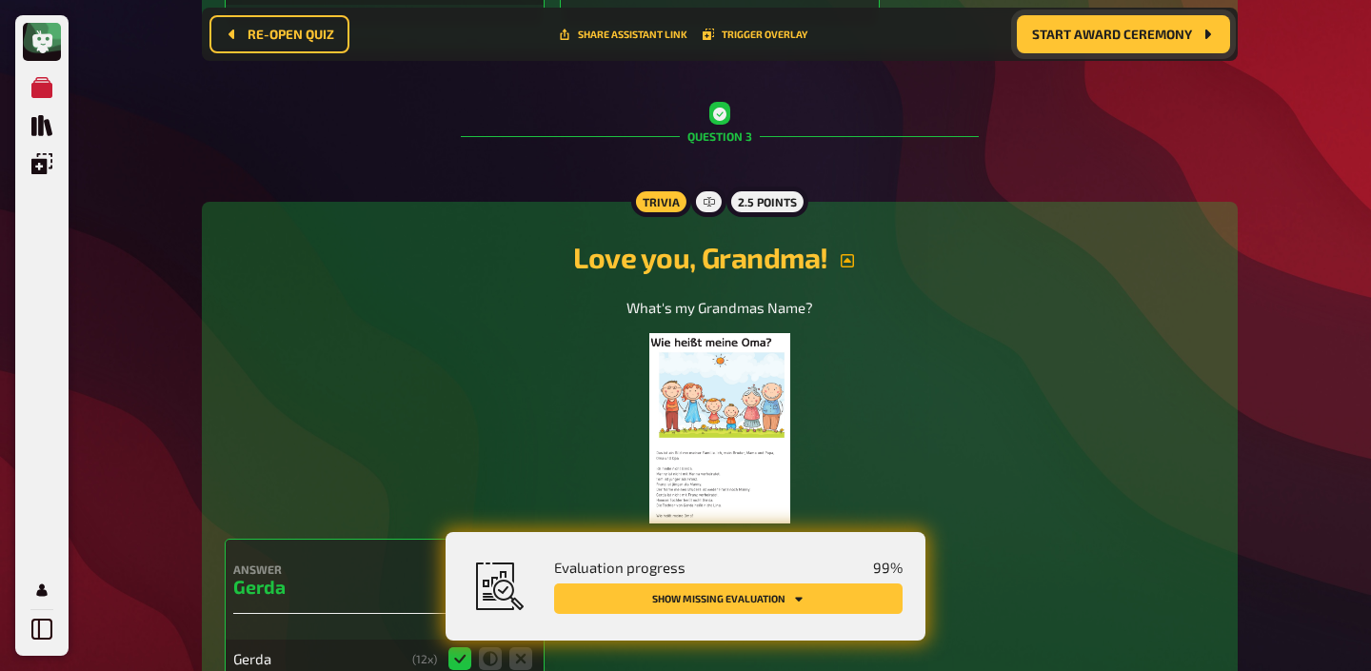
click at [745, 387] on img at bounding box center [719, 428] width 141 height 190
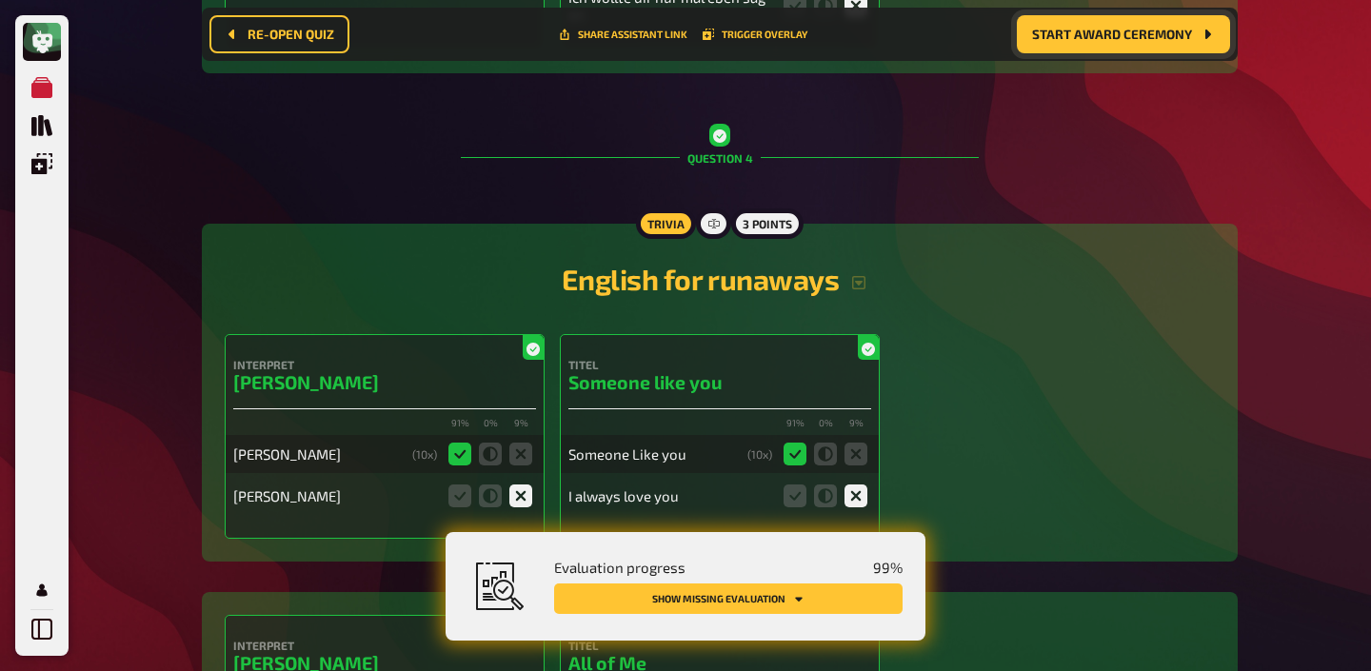
scroll to position [5079, 0]
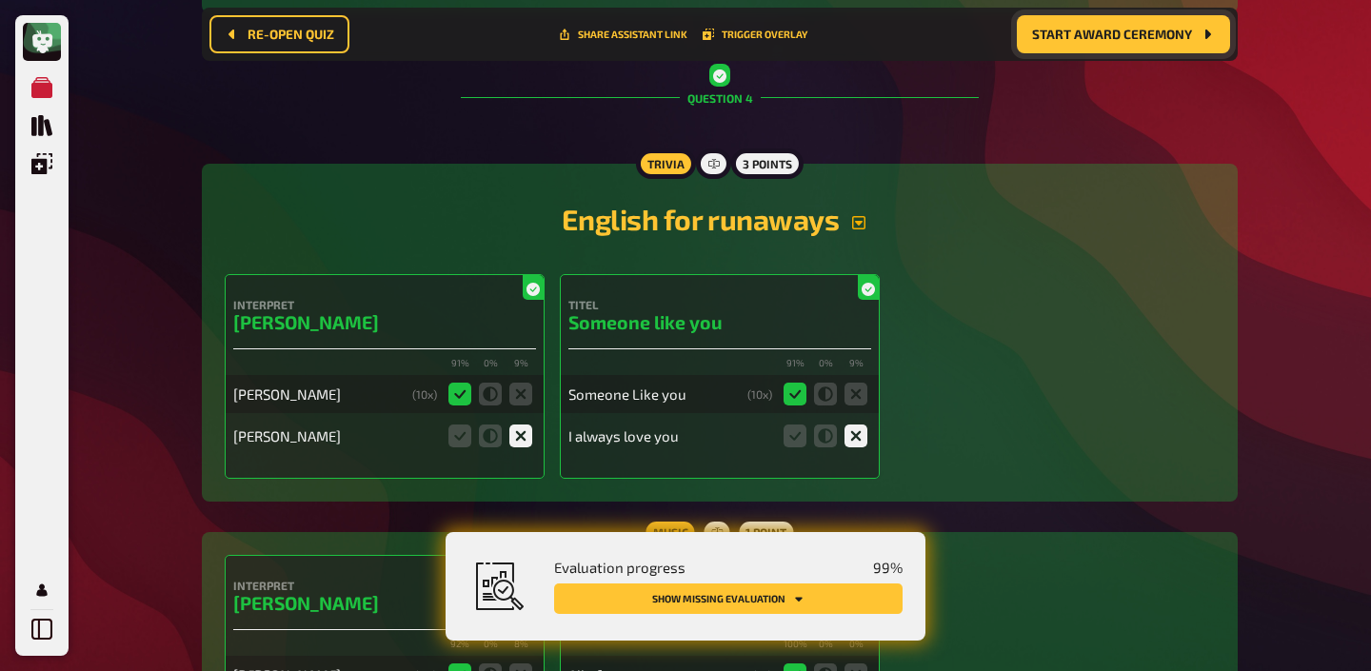
click at [859, 216] on icon "button" at bounding box center [858, 222] width 13 height 13
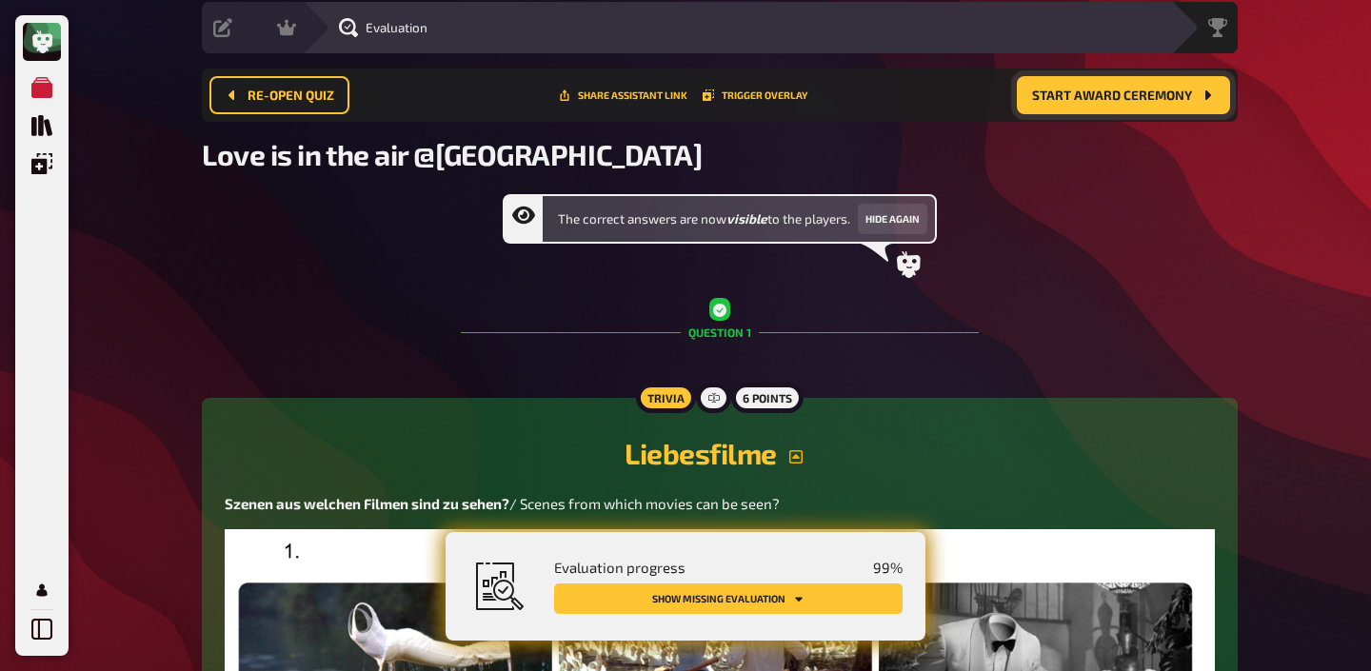
scroll to position [0, 0]
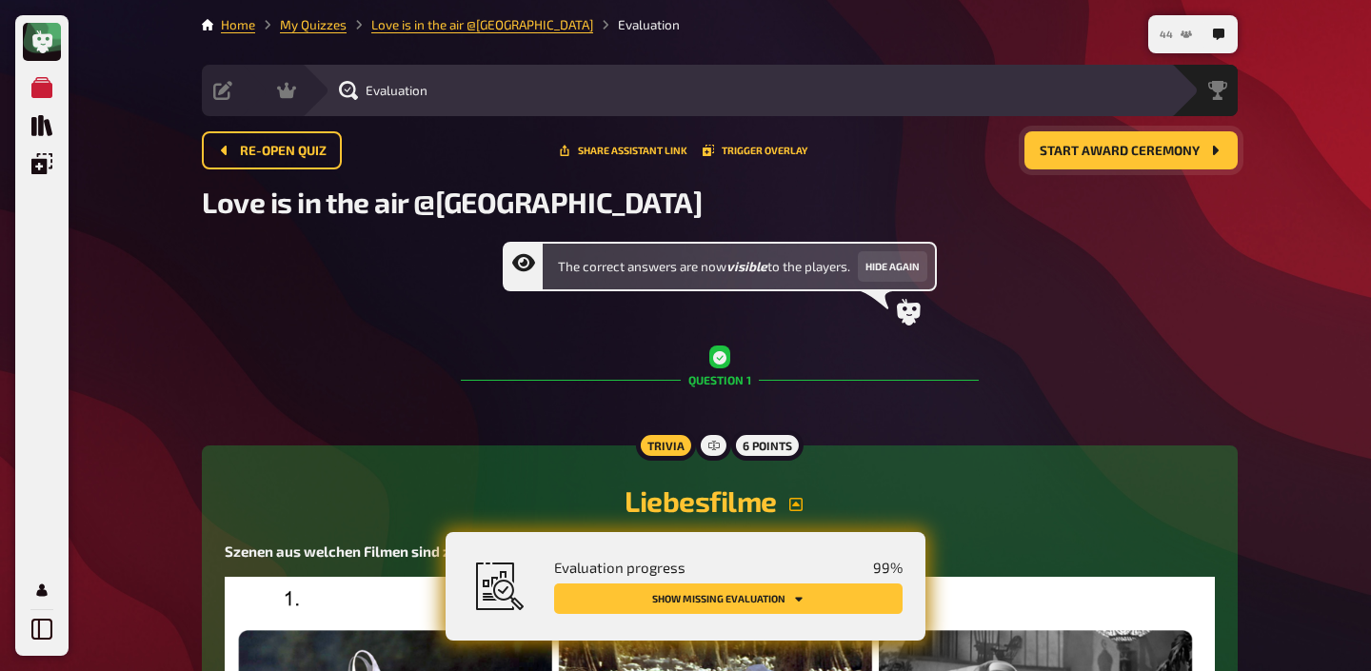
click at [1179, 32] on button "44" at bounding box center [1176, 34] width 48 height 30
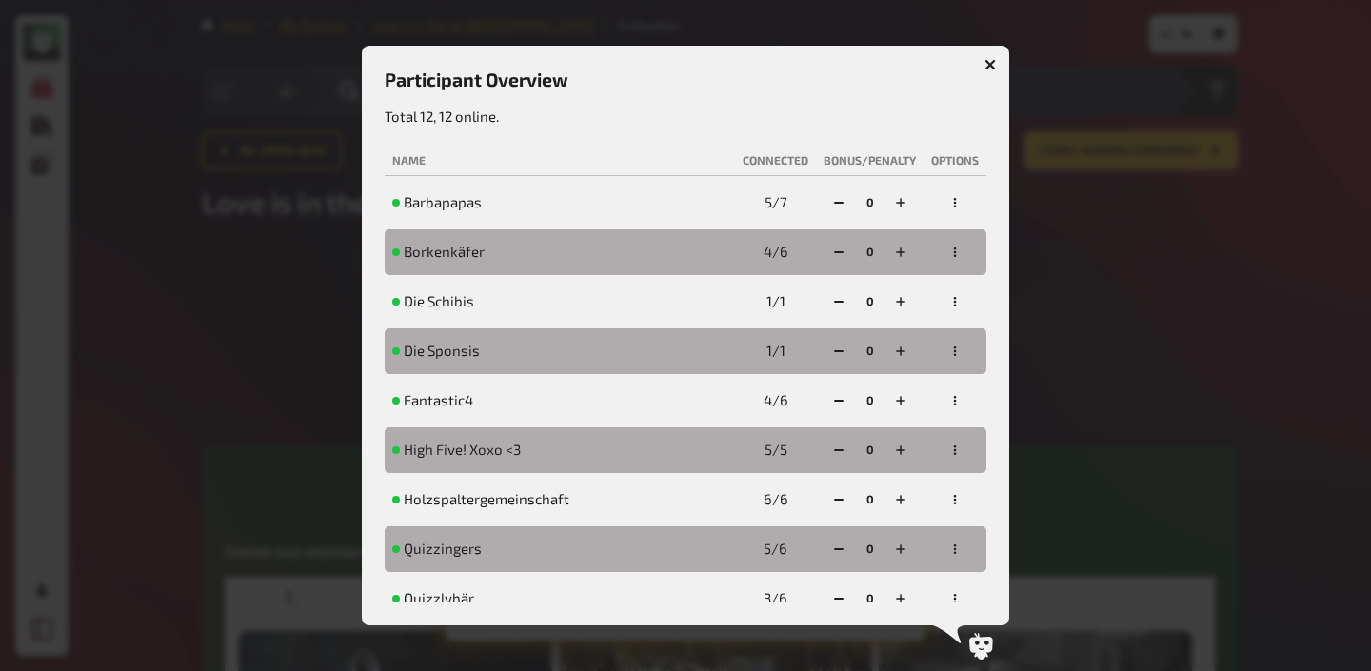
scroll to position [19, 0]
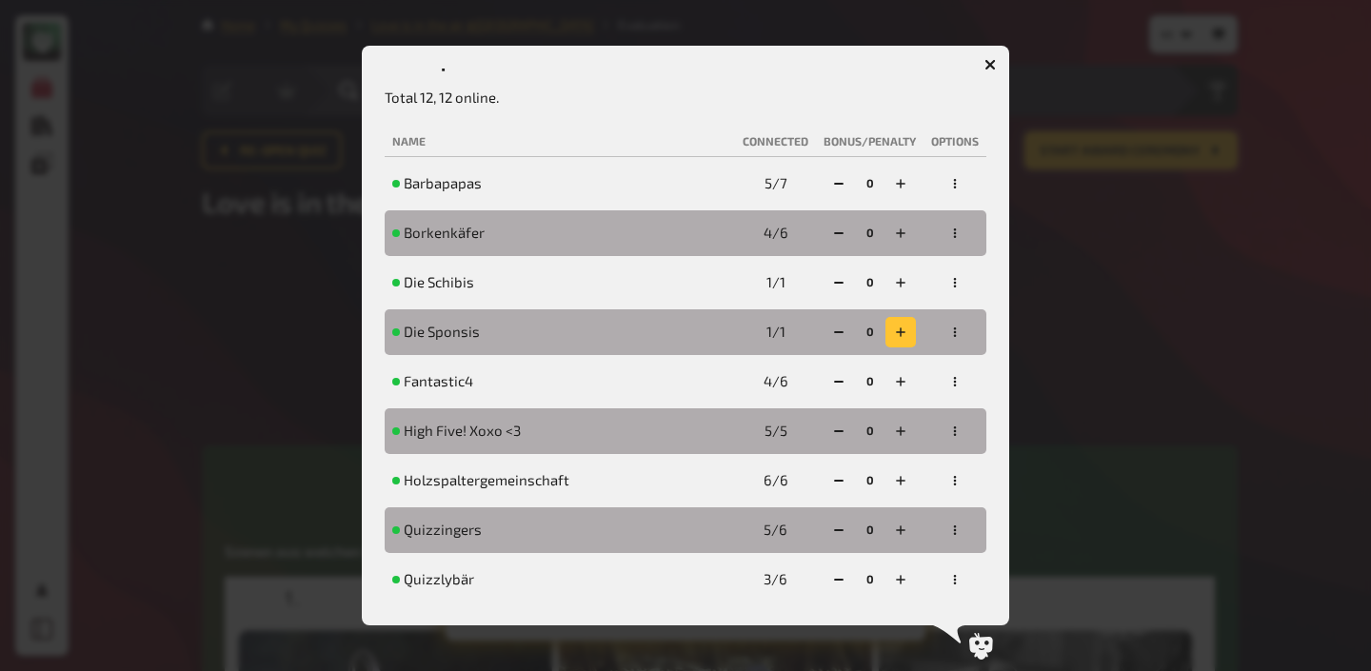
click at [899, 331] on icon "button" at bounding box center [900, 332] width 11 height 11
click at [989, 61] on icon "button" at bounding box center [989, 64] width 11 height 11
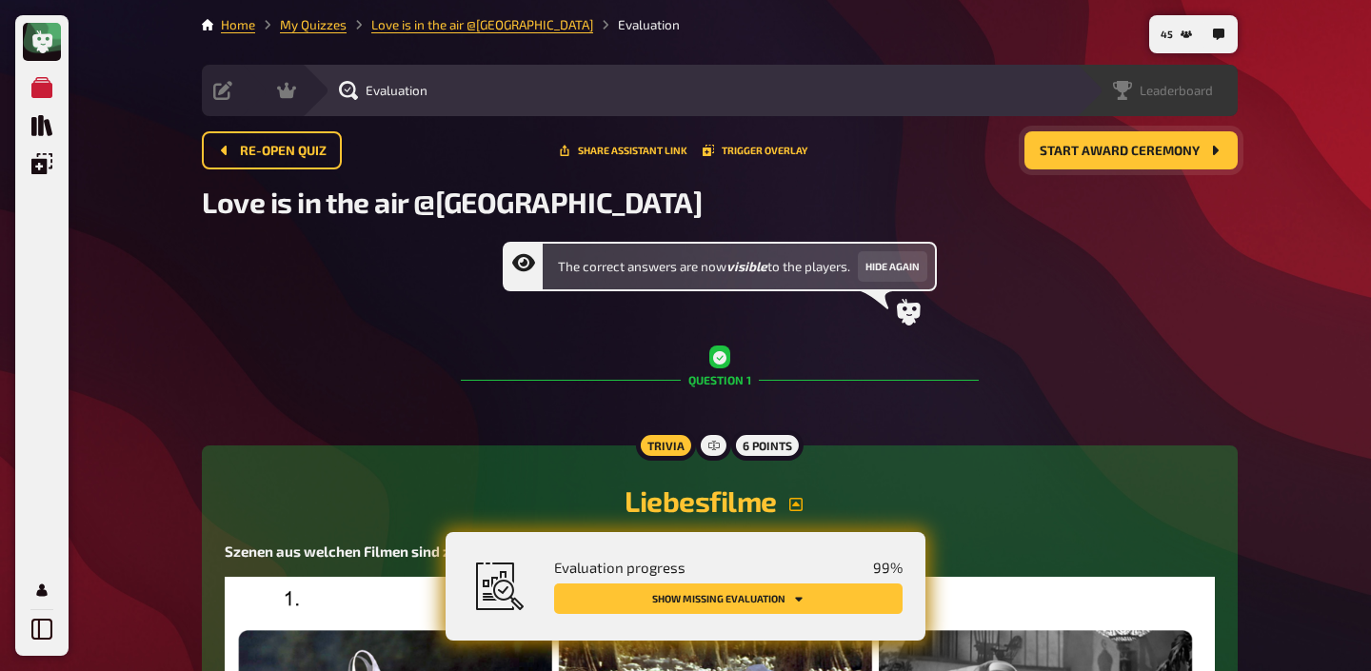
click at [1199, 85] on span "Leaderboard" at bounding box center [1176, 90] width 73 height 15
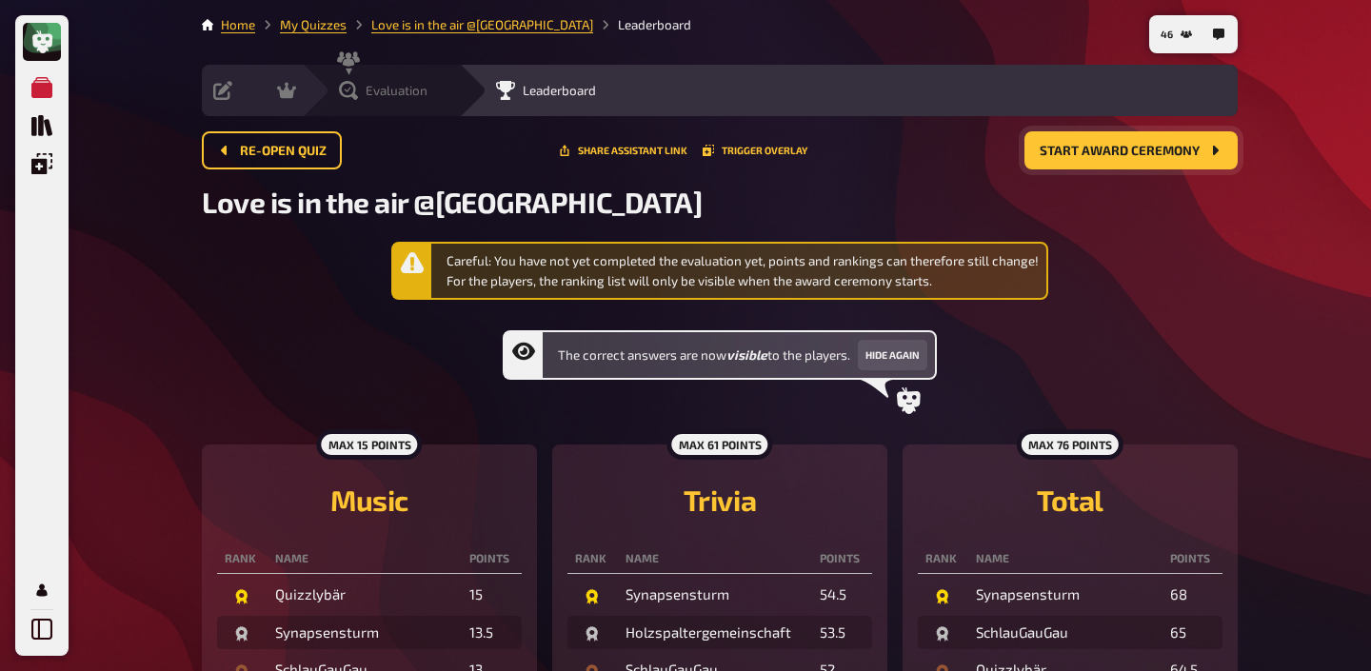
click at [403, 87] on span "Evaluation" at bounding box center [397, 90] width 62 height 15
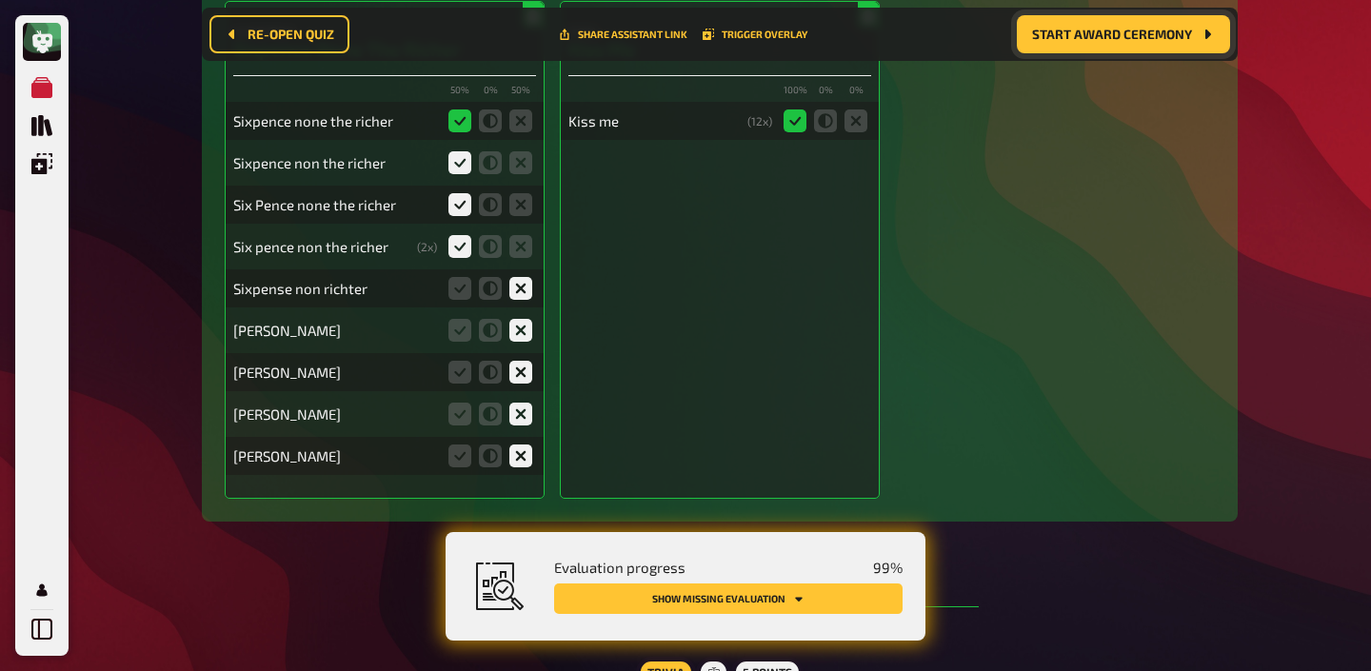
scroll to position [5997, 0]
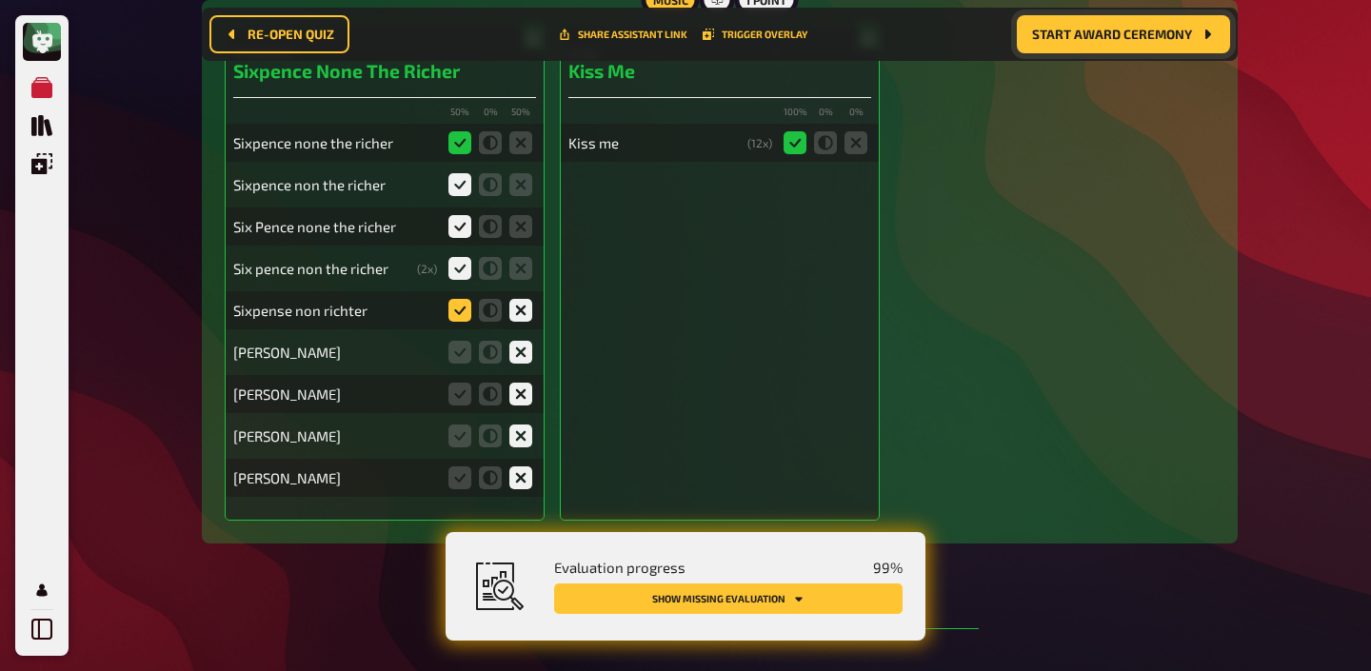
click at [460, 299] on icon at bounding box center [459, 310] width 23 height 23
click at [0, 0] on input "radio" at bounding box center [0, 0] width 0 height 0
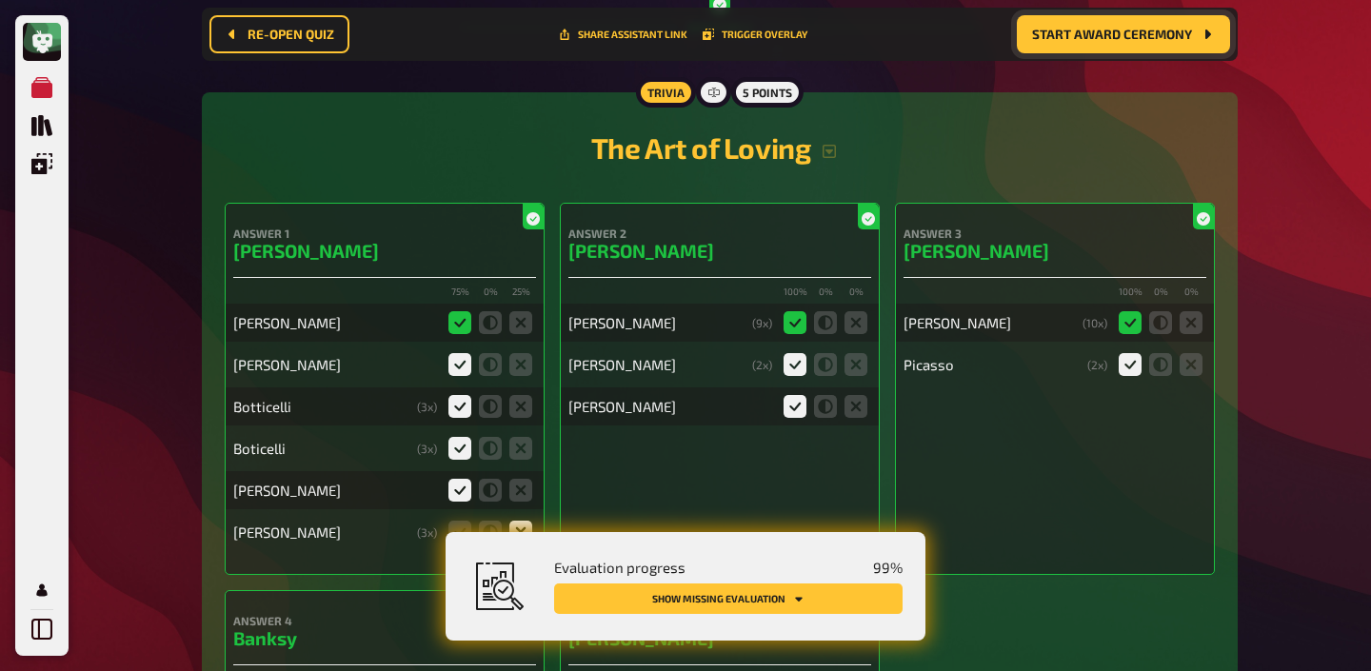
scroll to position [6661, 0]
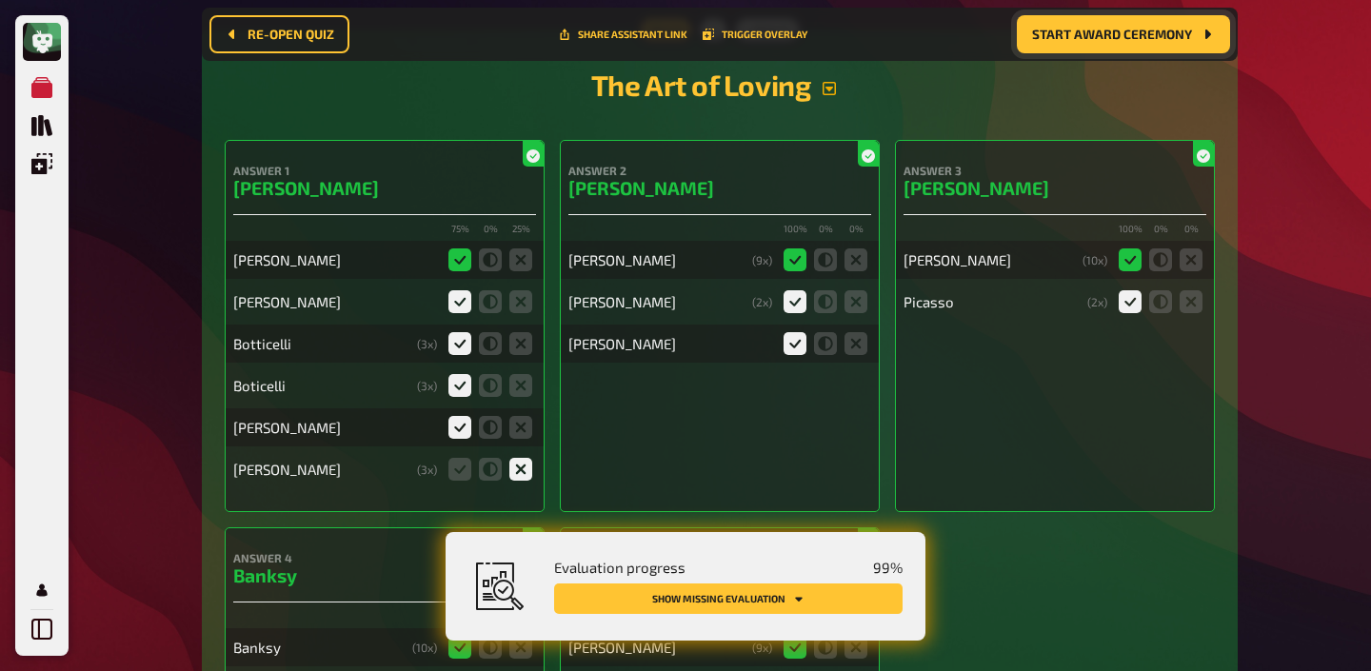
click at [830, 82] on icon "button" at bounding box center [829, 88] width 13 height 13
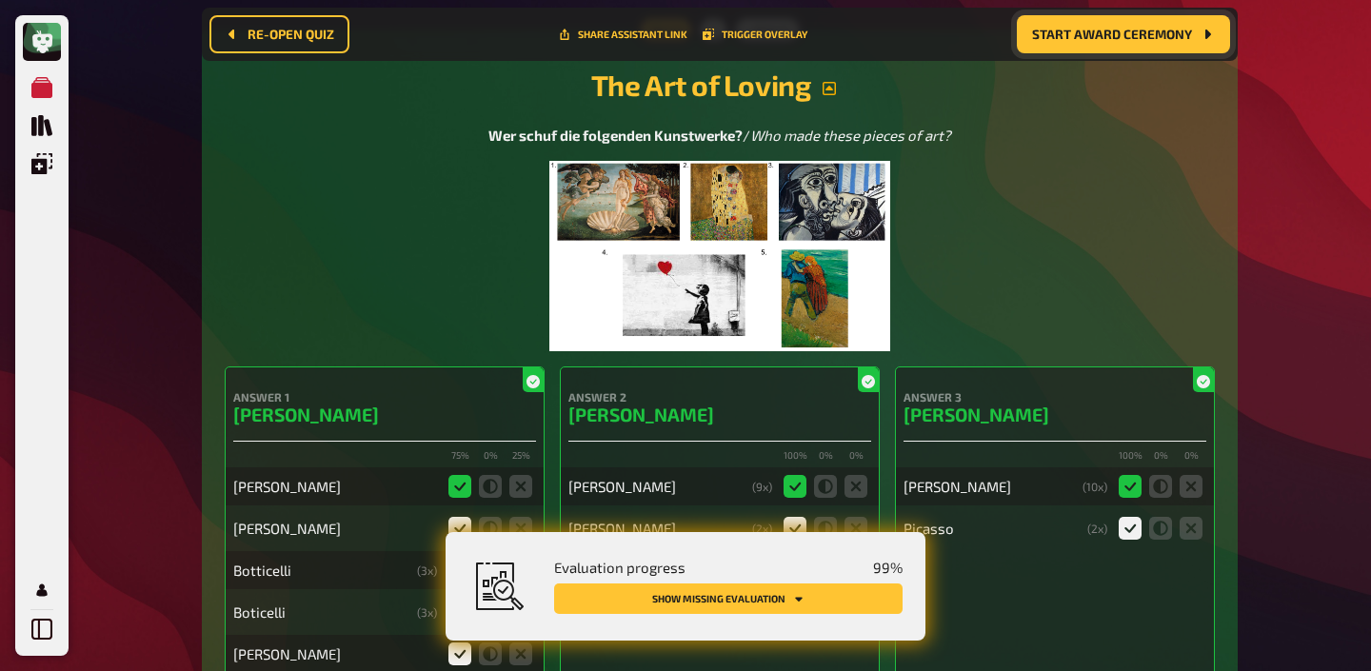
click at [761, 226] on img at bounding box center [719, 256] width 341 height 190
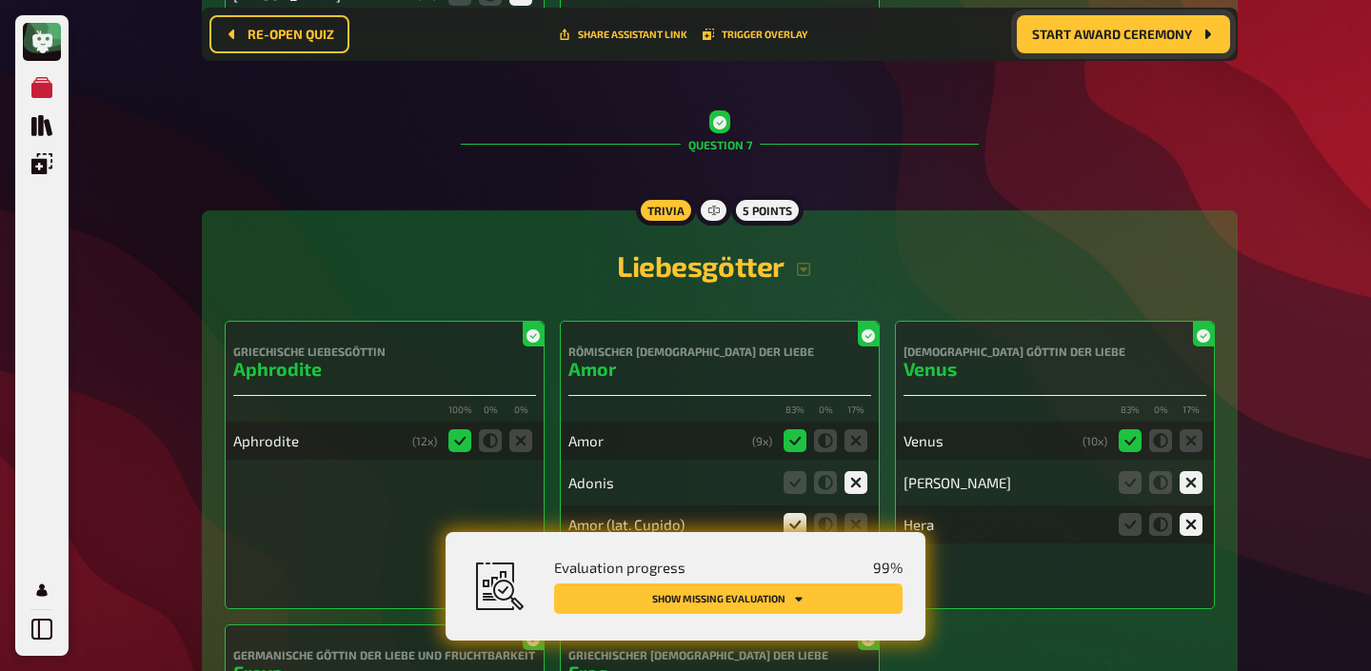
scroll to position [8337, 0]
click at [804, 261] on icon "button" at bounding box center [803, 268] width 15 height 15
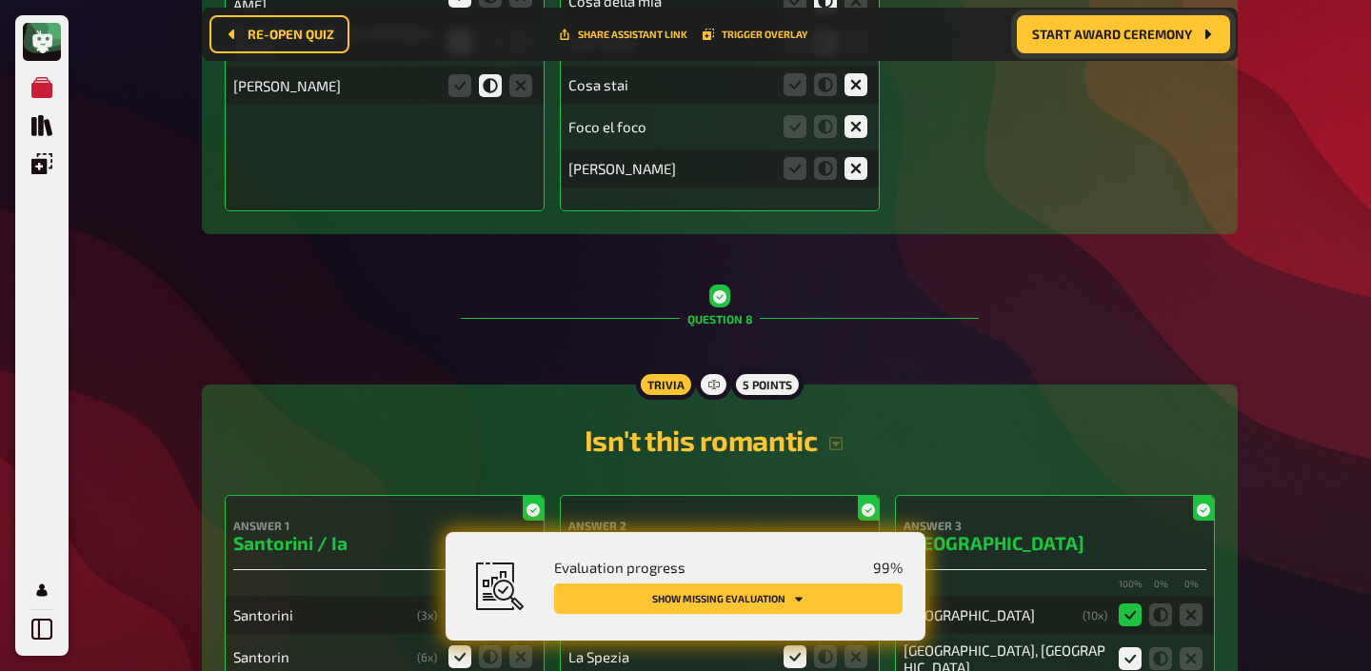
scroll to position [9723, 0]
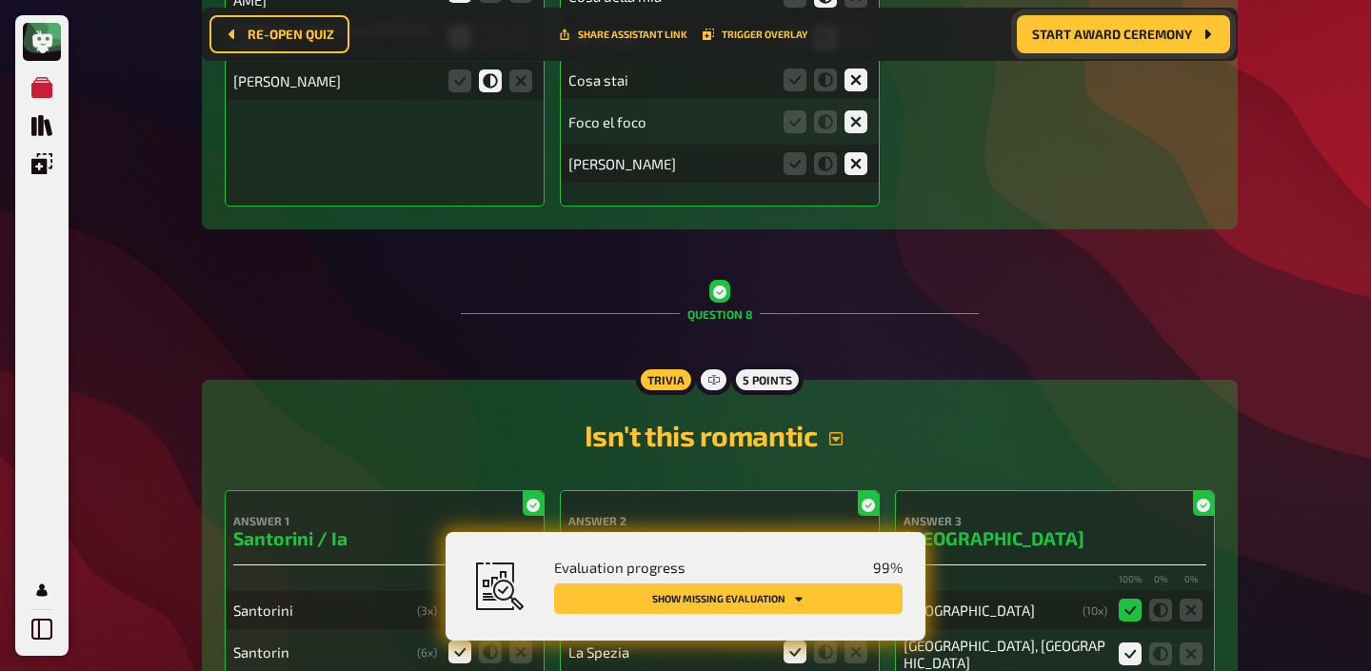
click at [835, 432] on icon "button" at bounding box center [835, 438] width 13 height 13
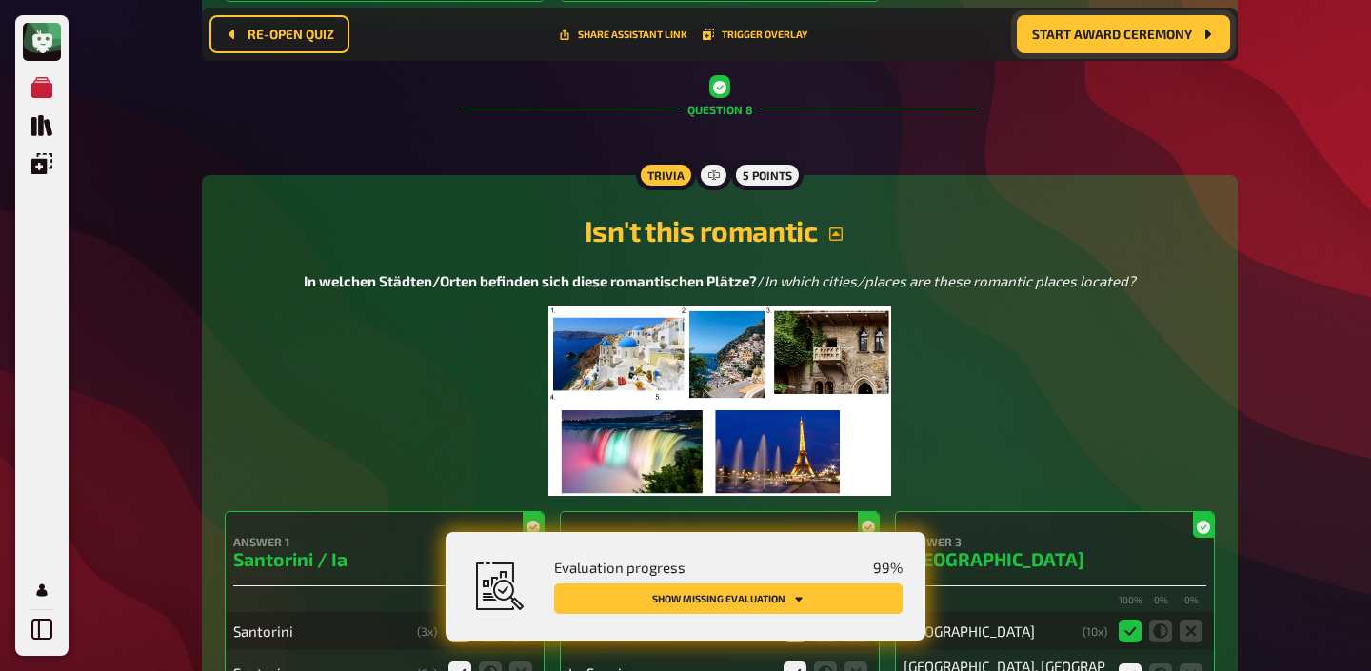
click at [788, 388] on img at bounding box center [720, 401] width 344 height 190
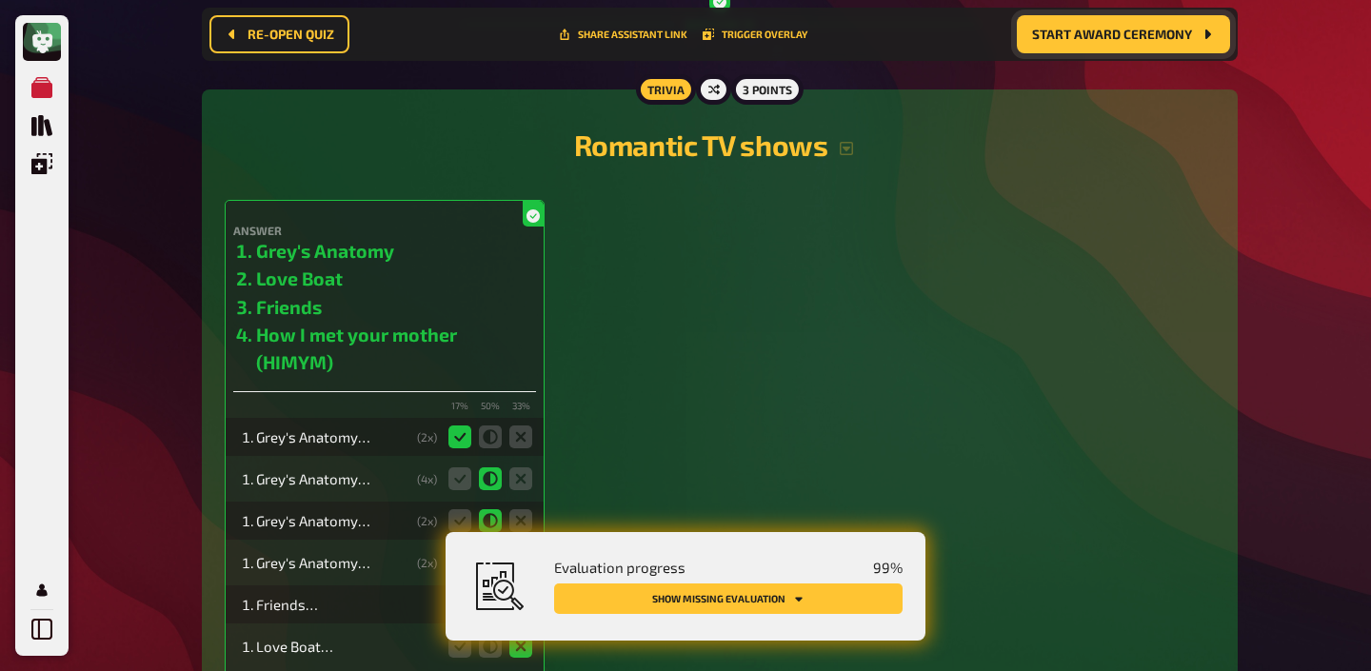
scroll to position [13247, 0]
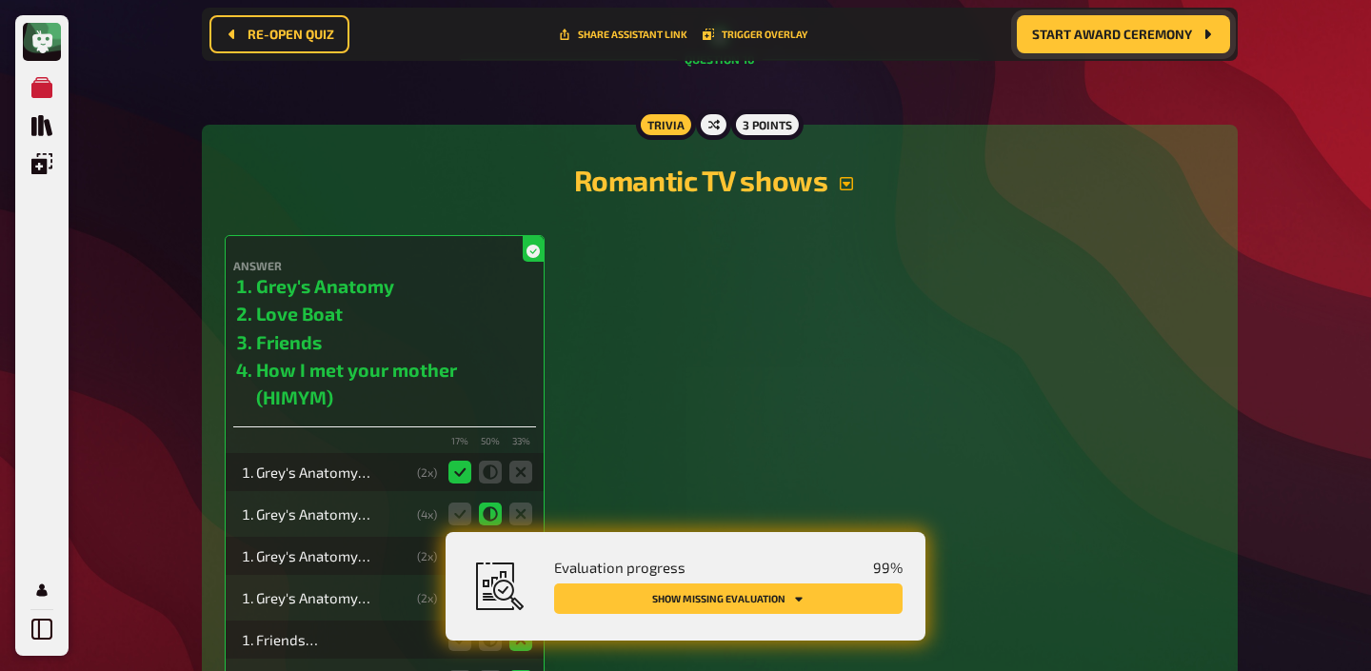
click at [846, 177] on icon "button" at bounding box center [846, 183] width 13 height 13
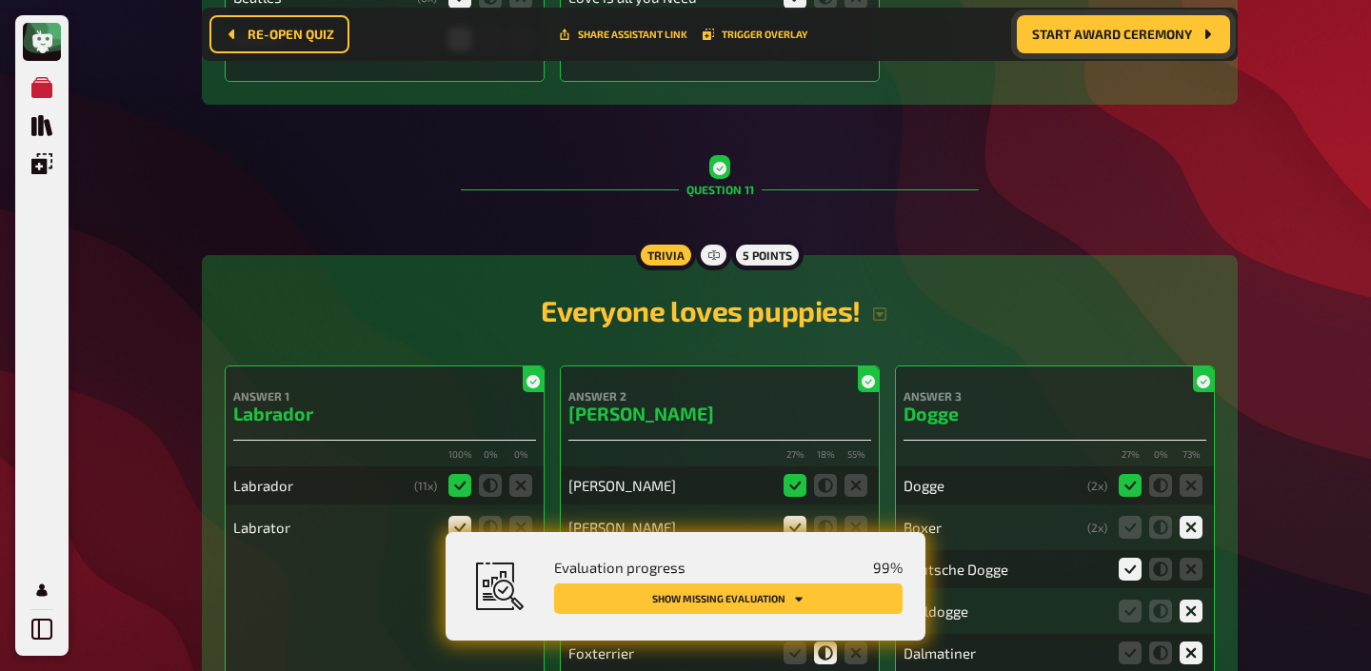
scroll to position [14280, 0]
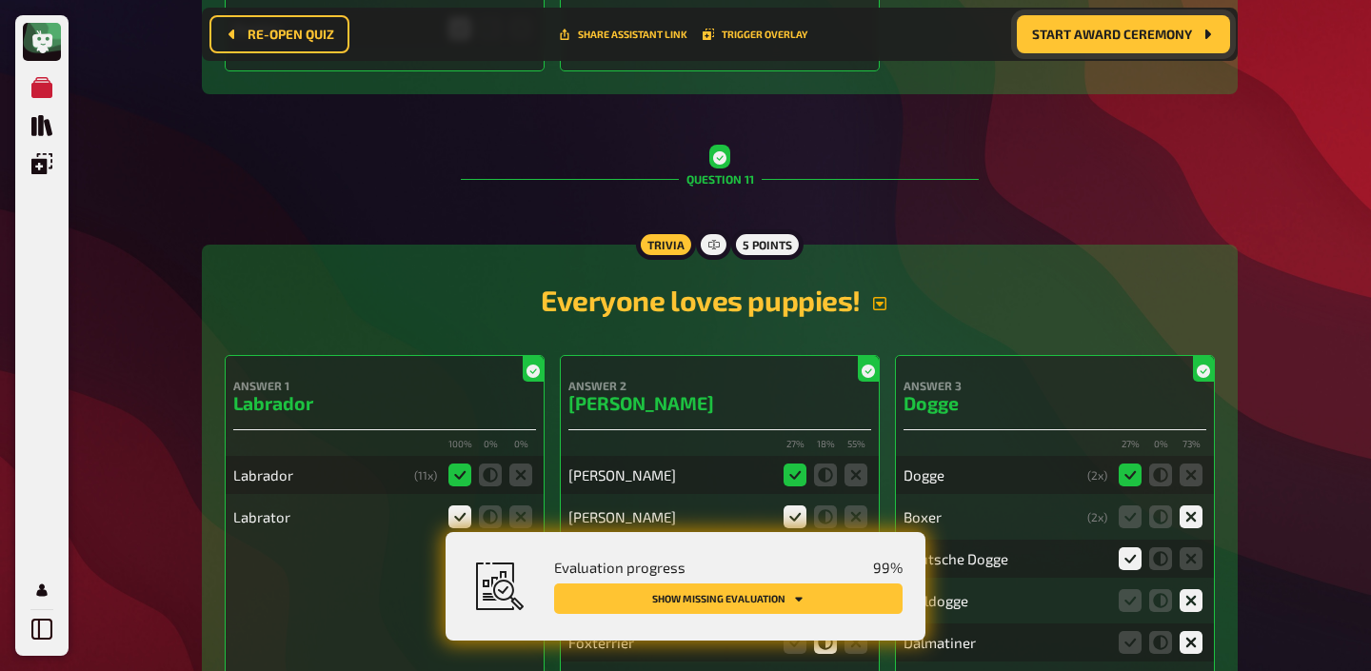
click at [873, 296] on button "button" at bounding box center [880, 303] width 38 height 15
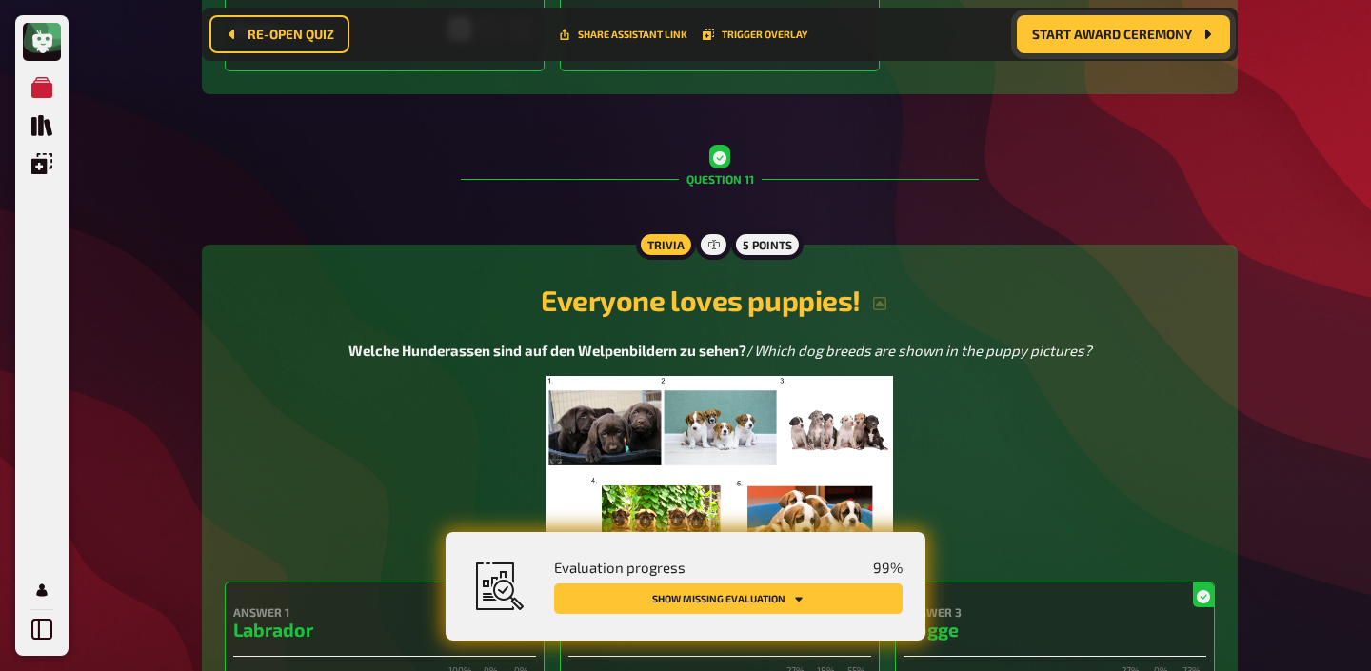
click at [793, 376] on img at bounding box center [719, 471] width 346 height 190
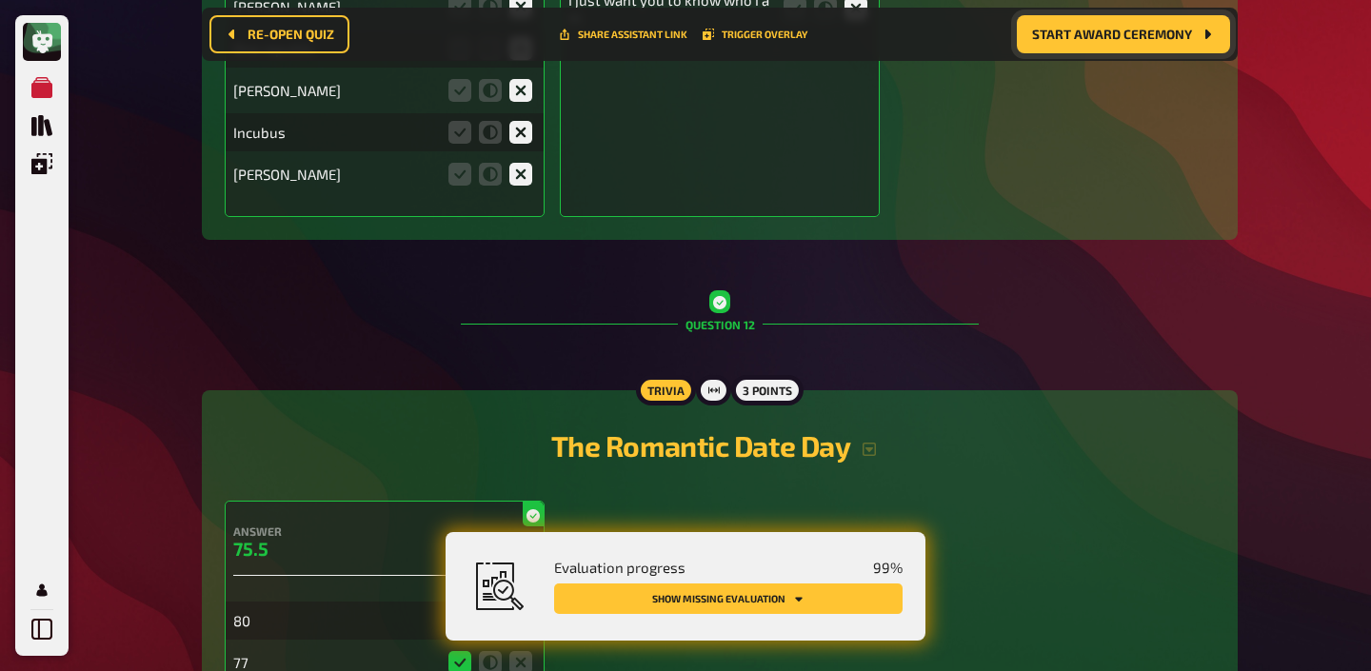
scroll to position [16459, 0]
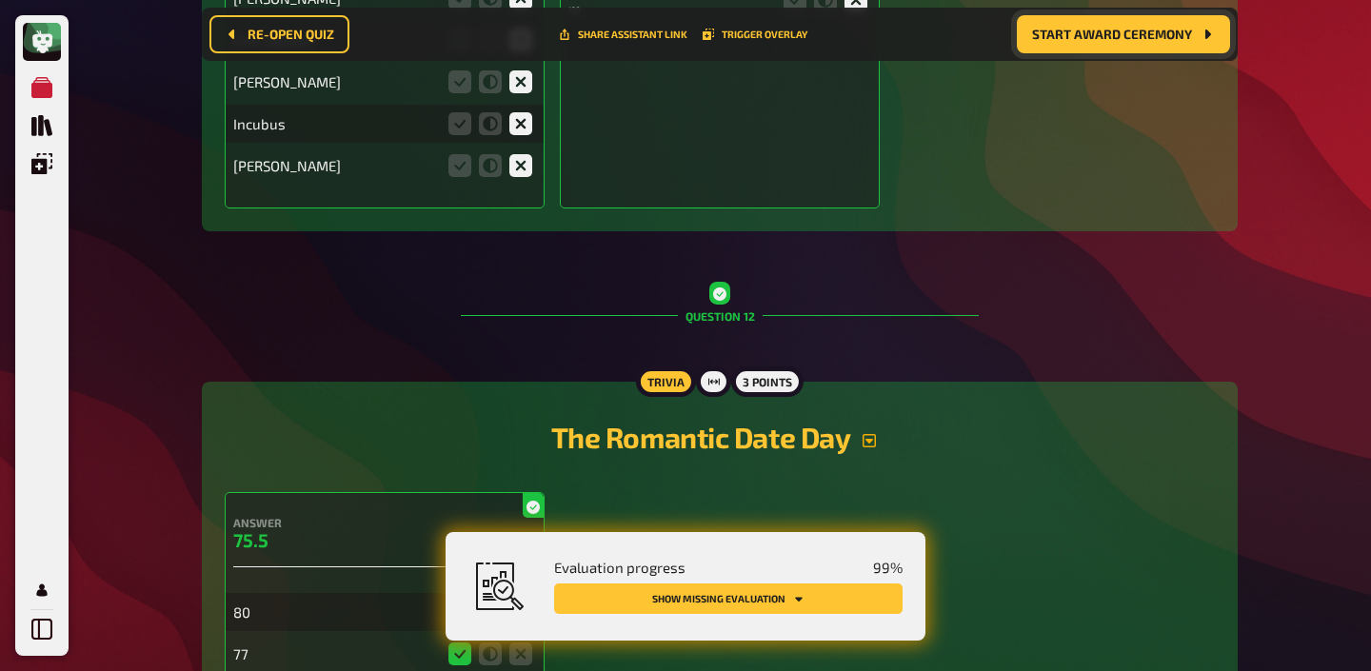
click at [877, 433] on icon "button" at bounding box center [869, 440] width 15 height 15
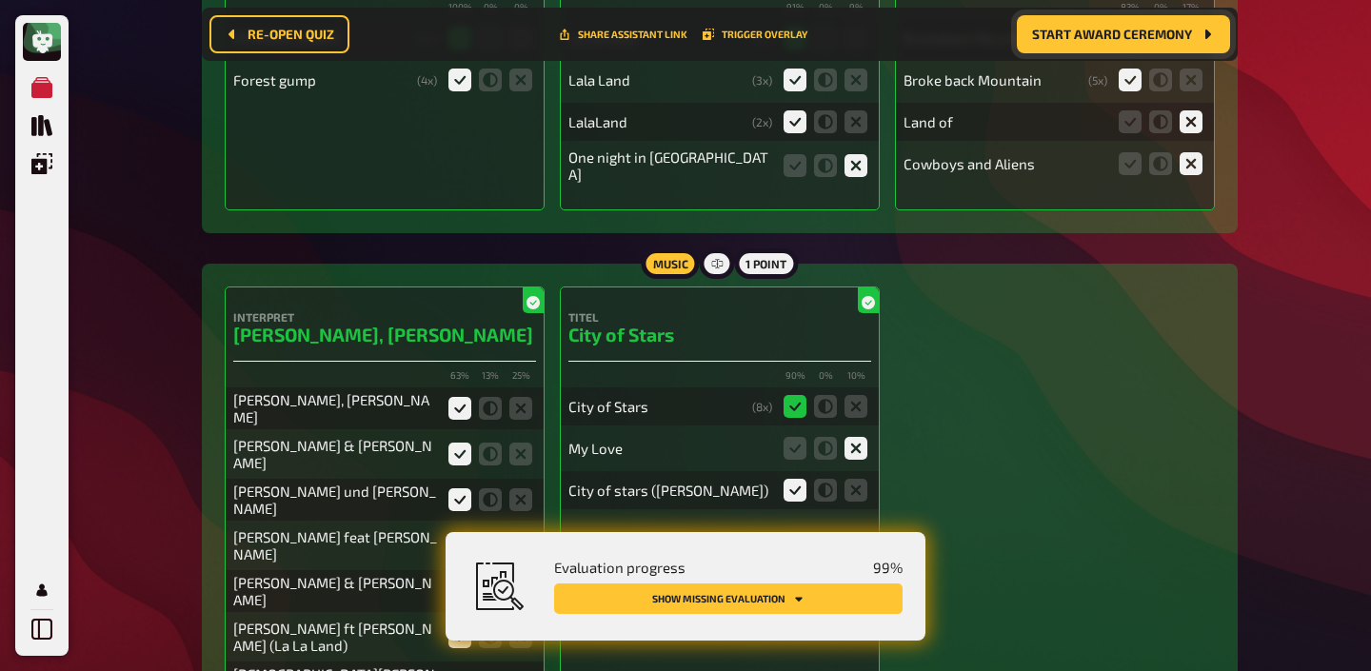
scroll to position [0, 0]
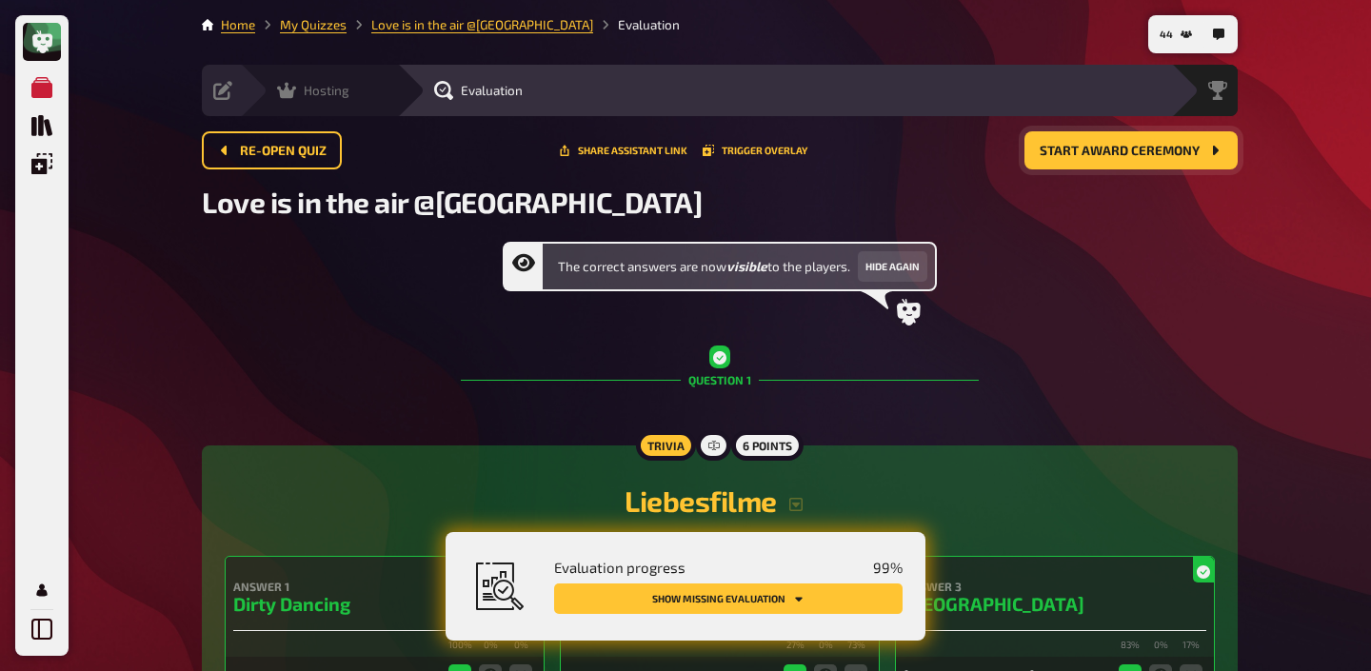
click at [342, 87] on span "Hosting" at bounding box center [327, 90] width 46 height 15
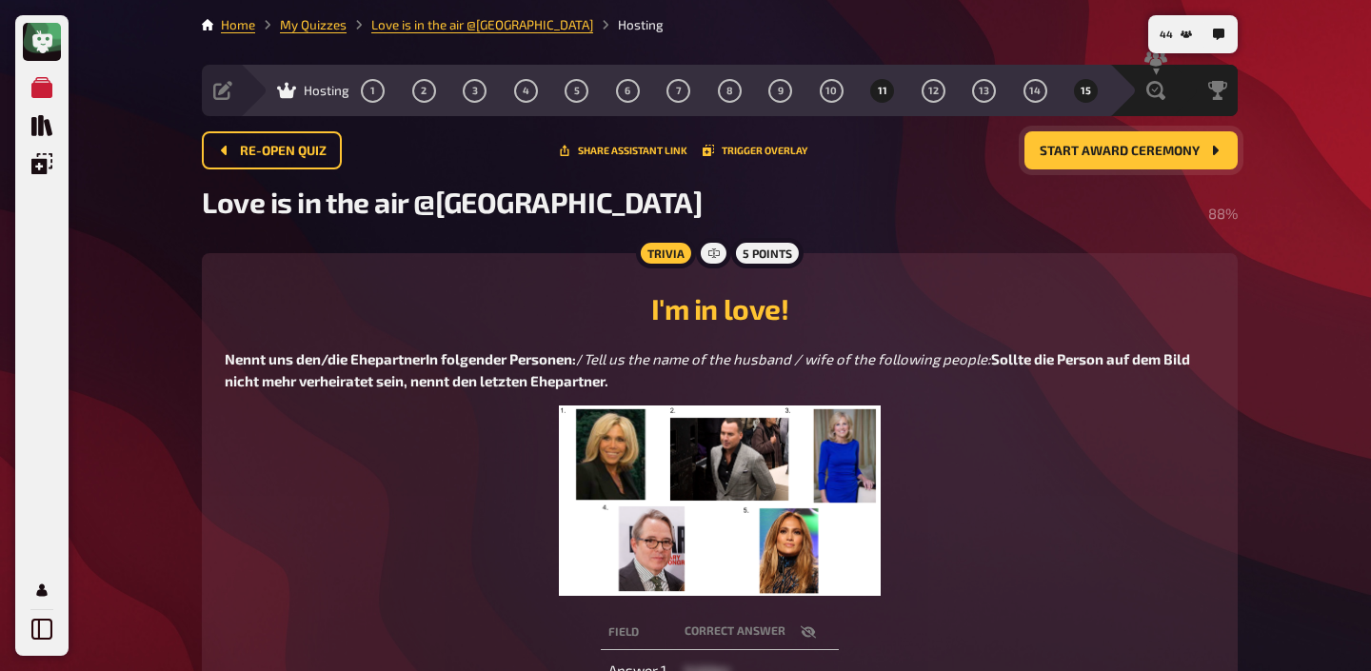
click at [872, 87] on button "11" at bounding box center [882, 90] width 30 height 30
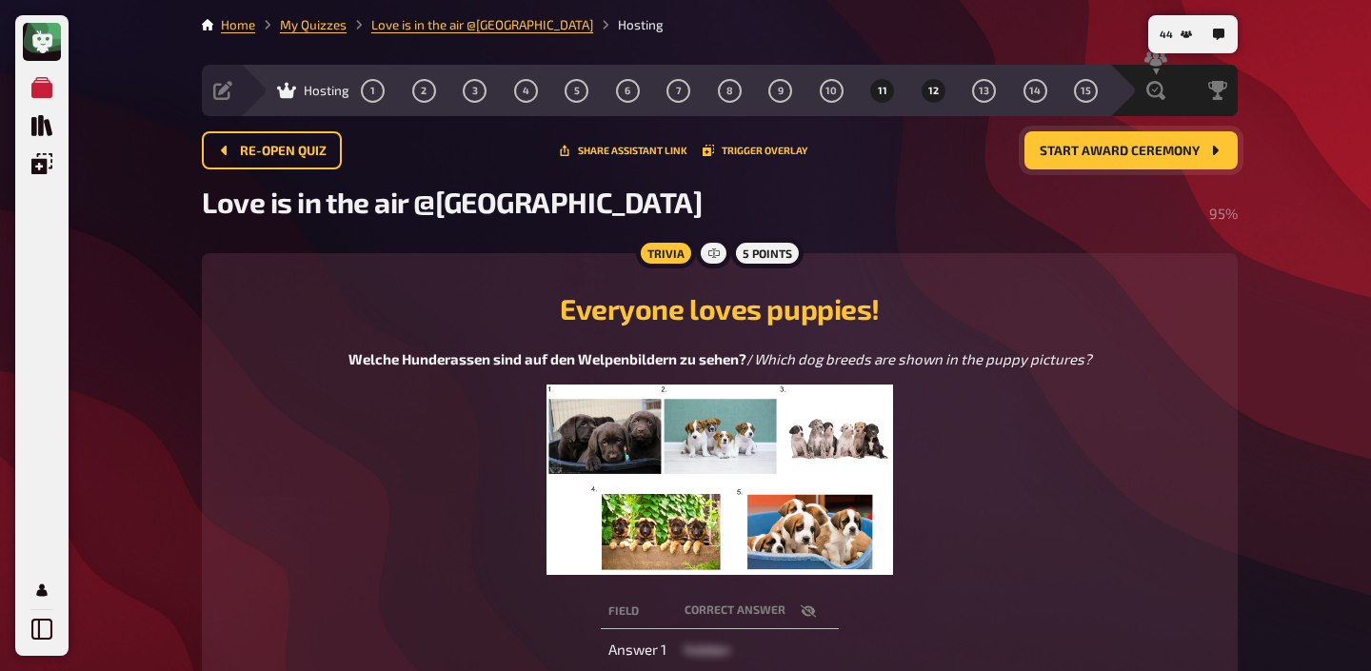
click at [928, 88] on span "12" at bounding box center [933, 91] width 10 height 10
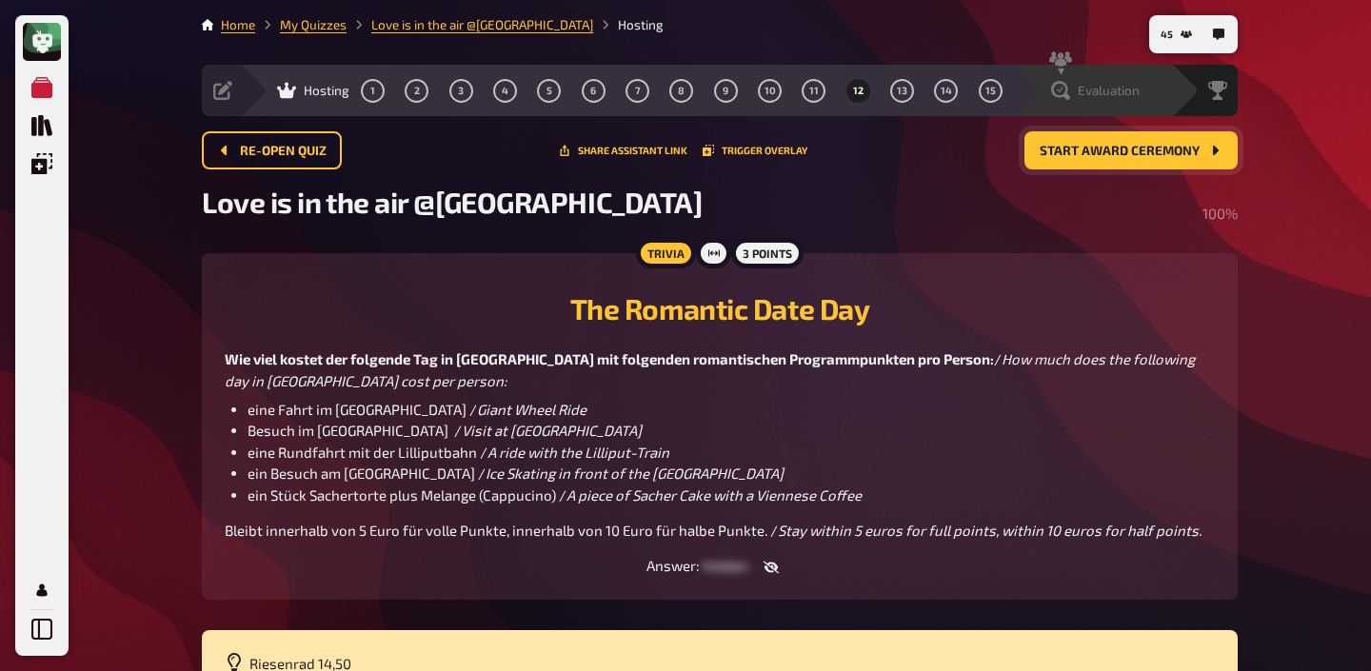
click at [1137, 107] on div "Evaluation" at bounding box center [1092, 90] width 157 height 51
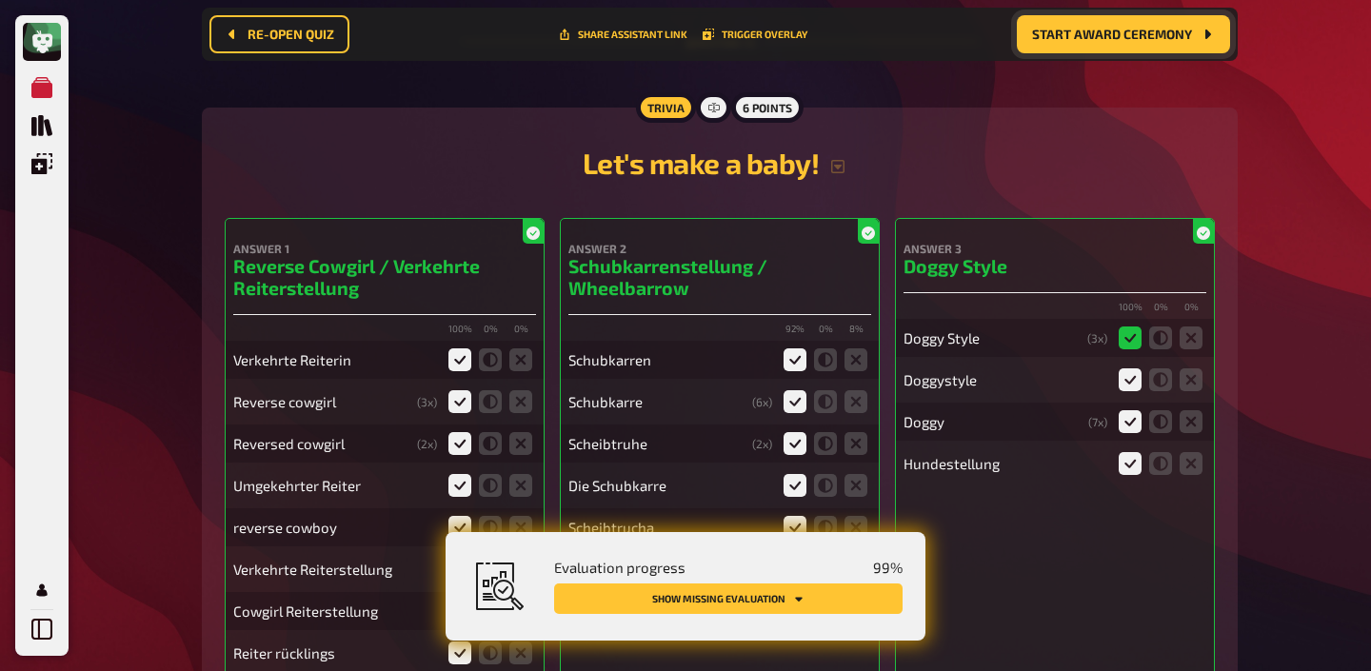
scroll to position [16149, 0]
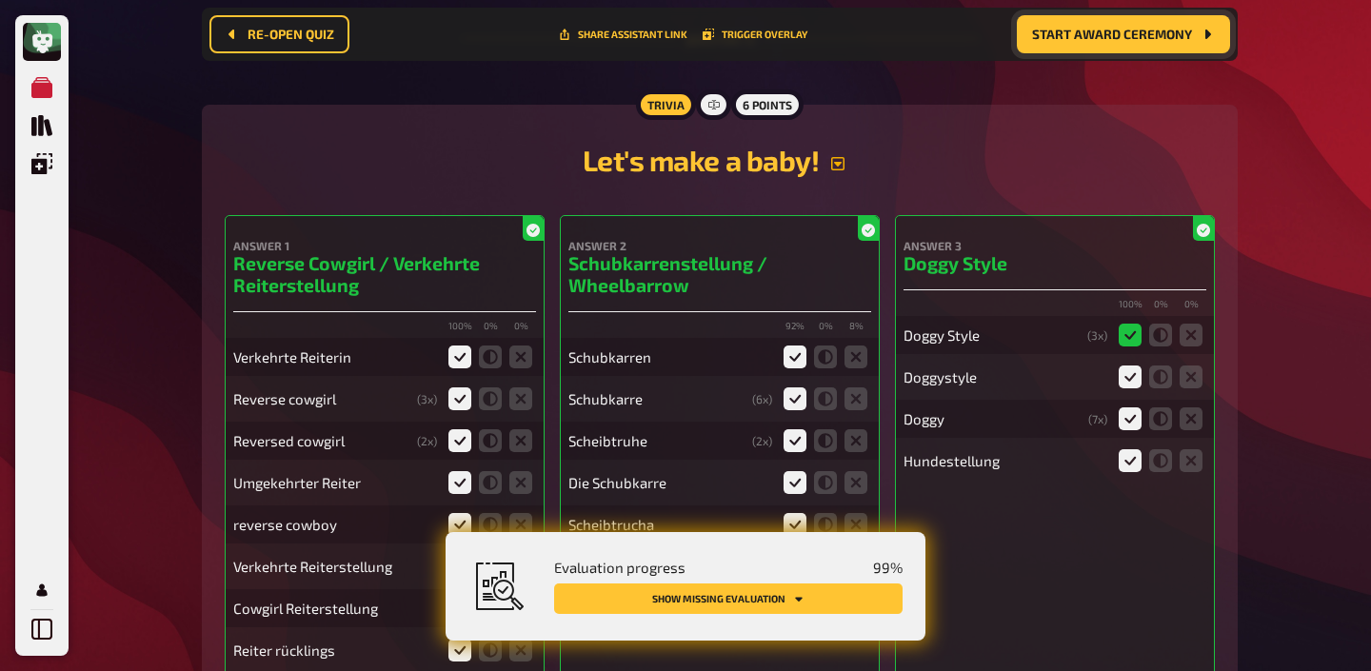
click at [839, 156] on icon "button" at bounding box center [837, 163] width 15 height 15
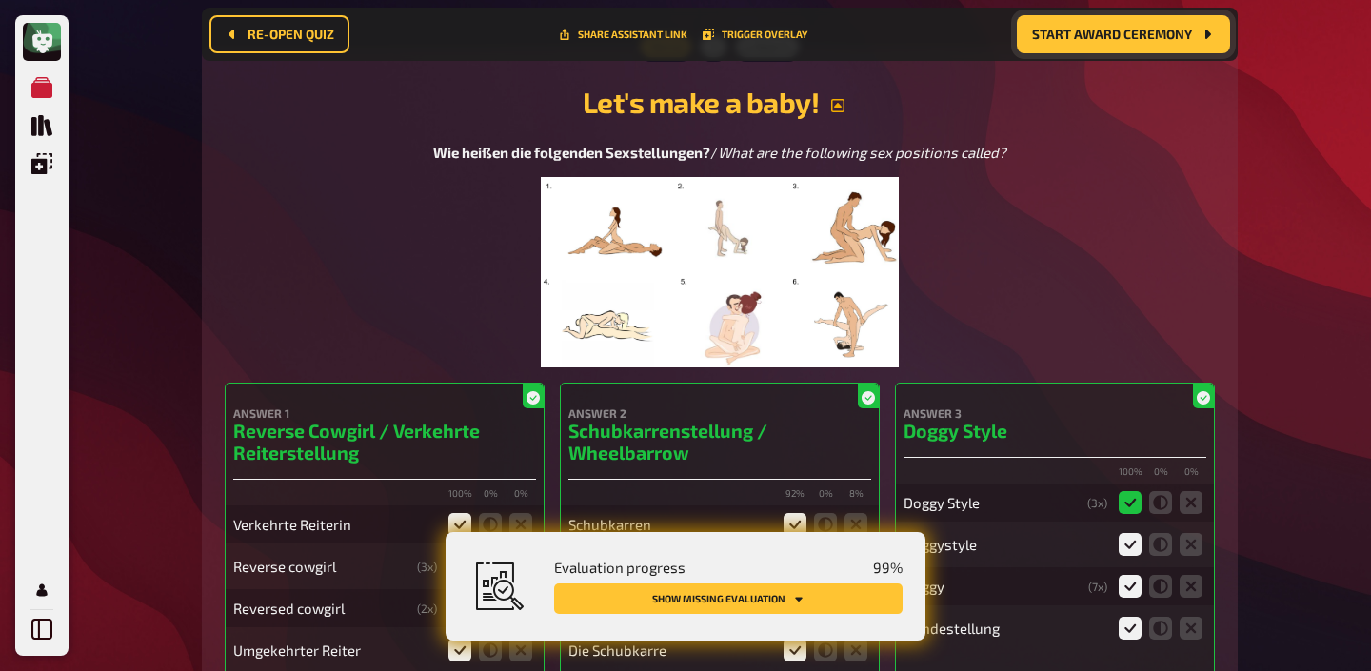
scroll to position [16208, 0]
click at [761, 216] on img at bounding box center [720, 271] width 358 height 190
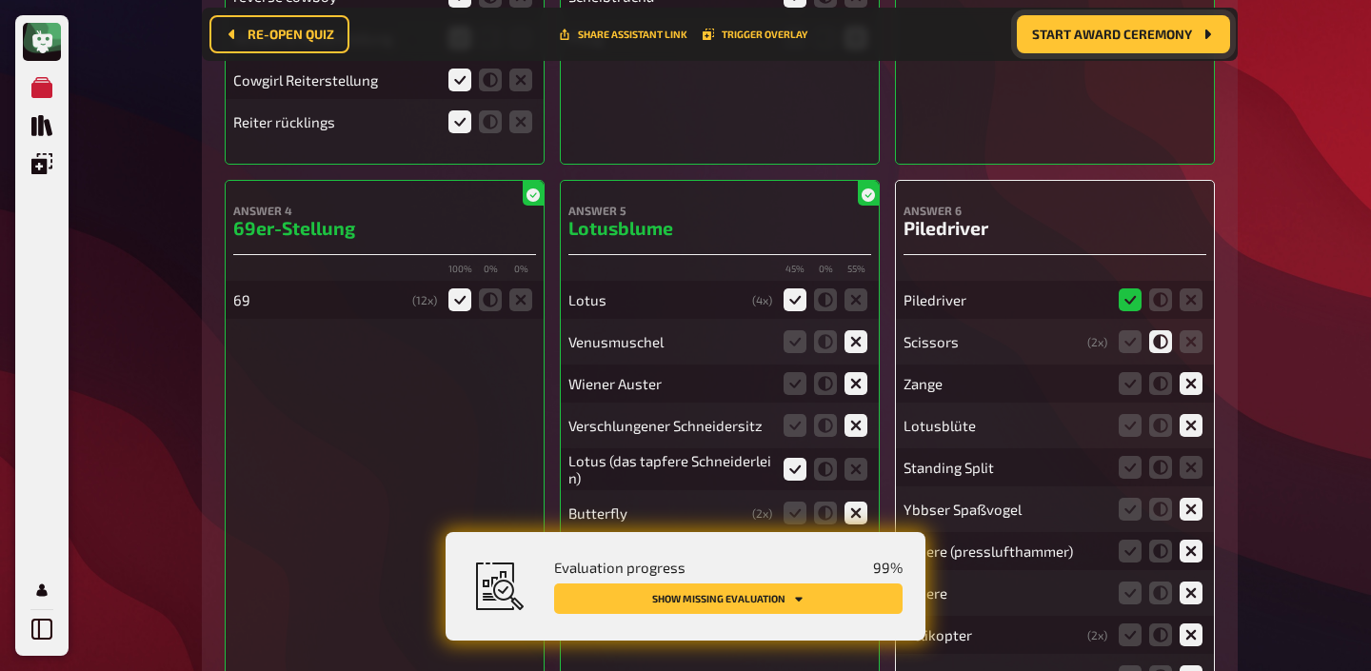
scroll to position [17249, 0]
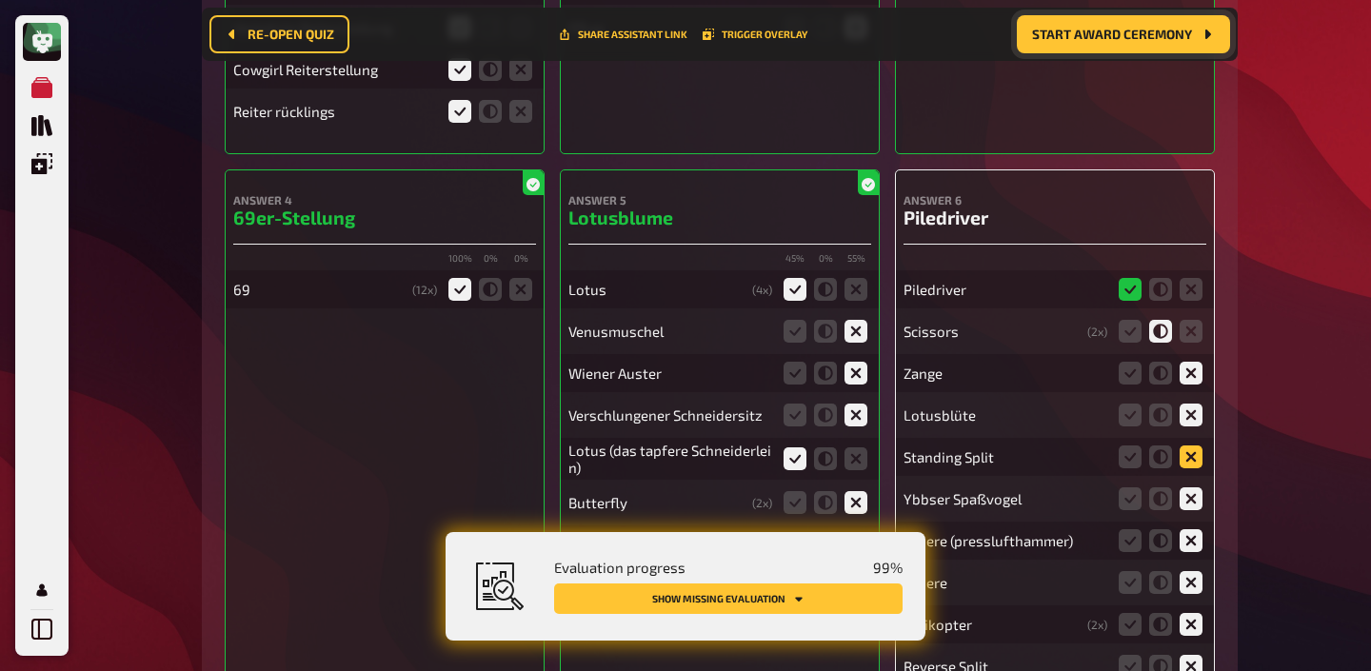
click at [1196, 446] on icon at bounding box center [1191, 457] width 23 height 23
click at [0, 0] on input "radio" at bounding box center [0, 0] width 0 height 0
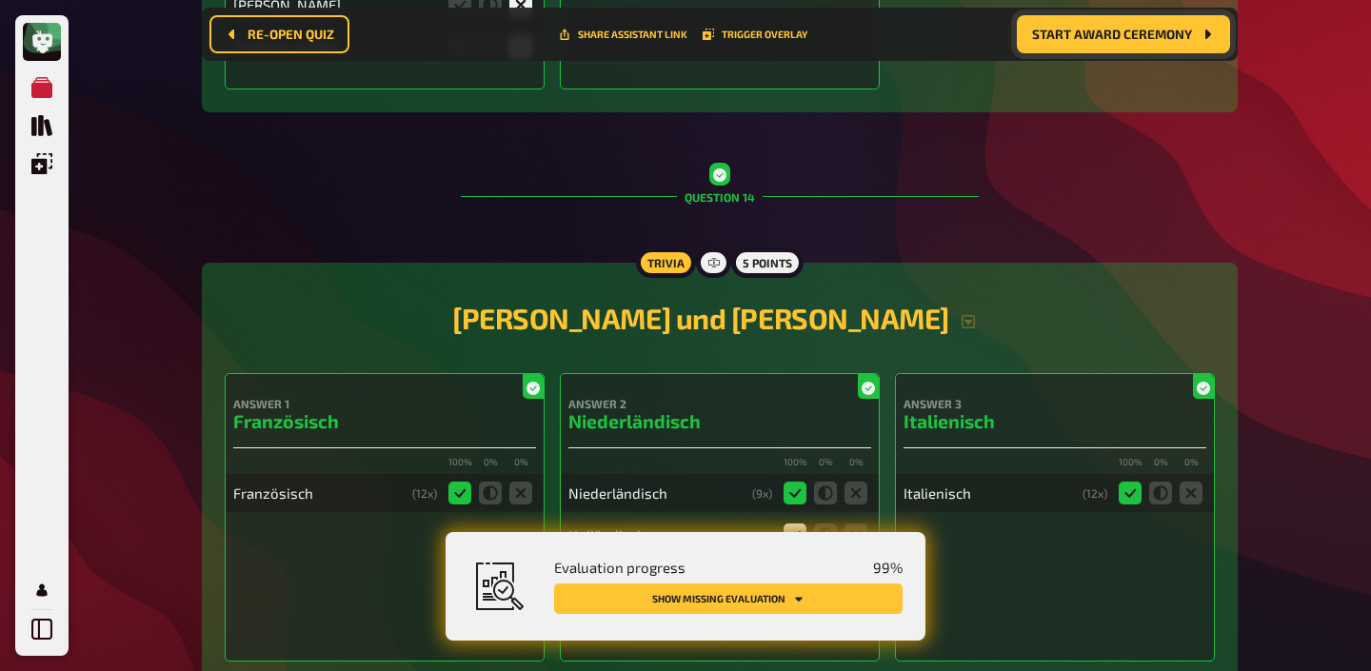
scroll to position [18337, 0]
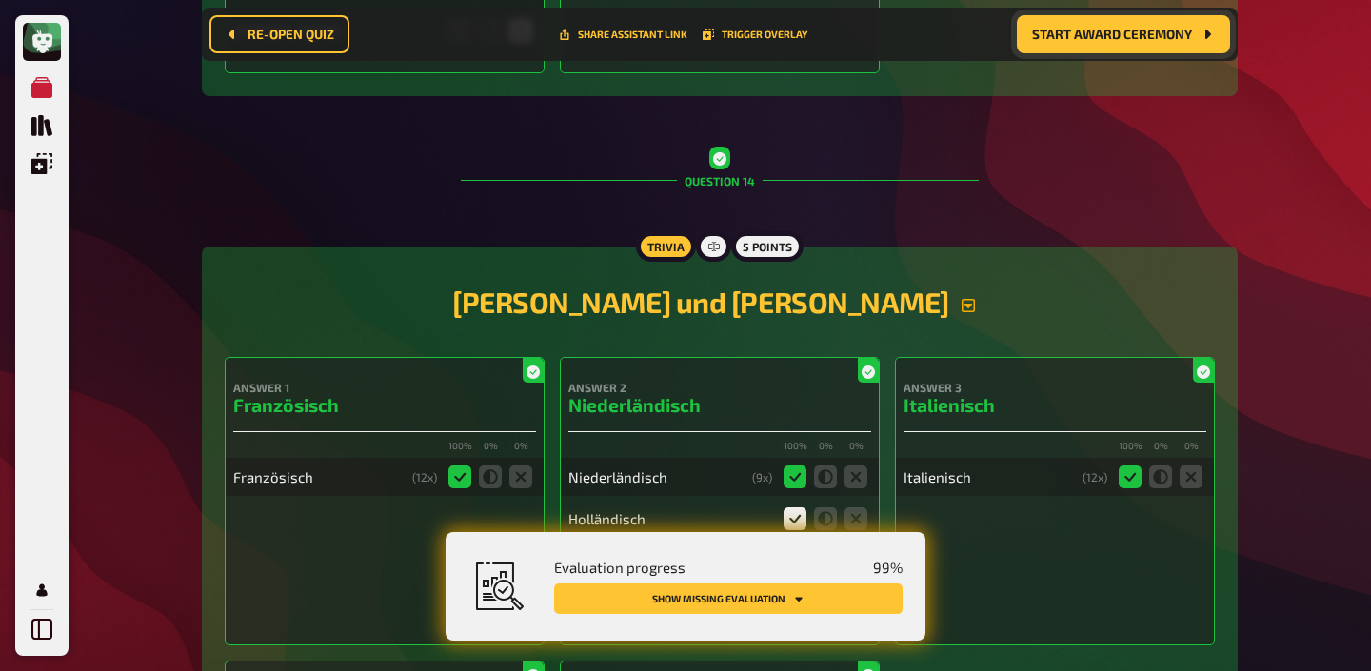
click at [961, 298] on icon "button" at bounding box center [968, 305] width 15 height 15
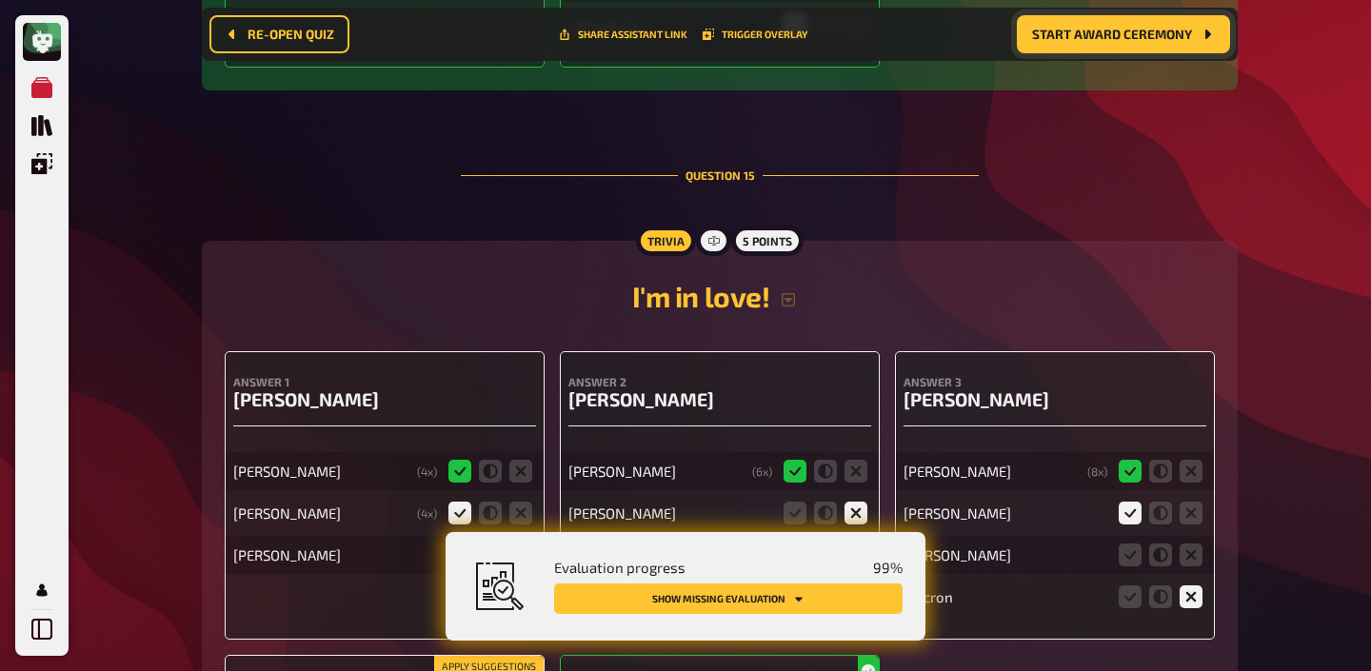
scroll to position [19696, 0]
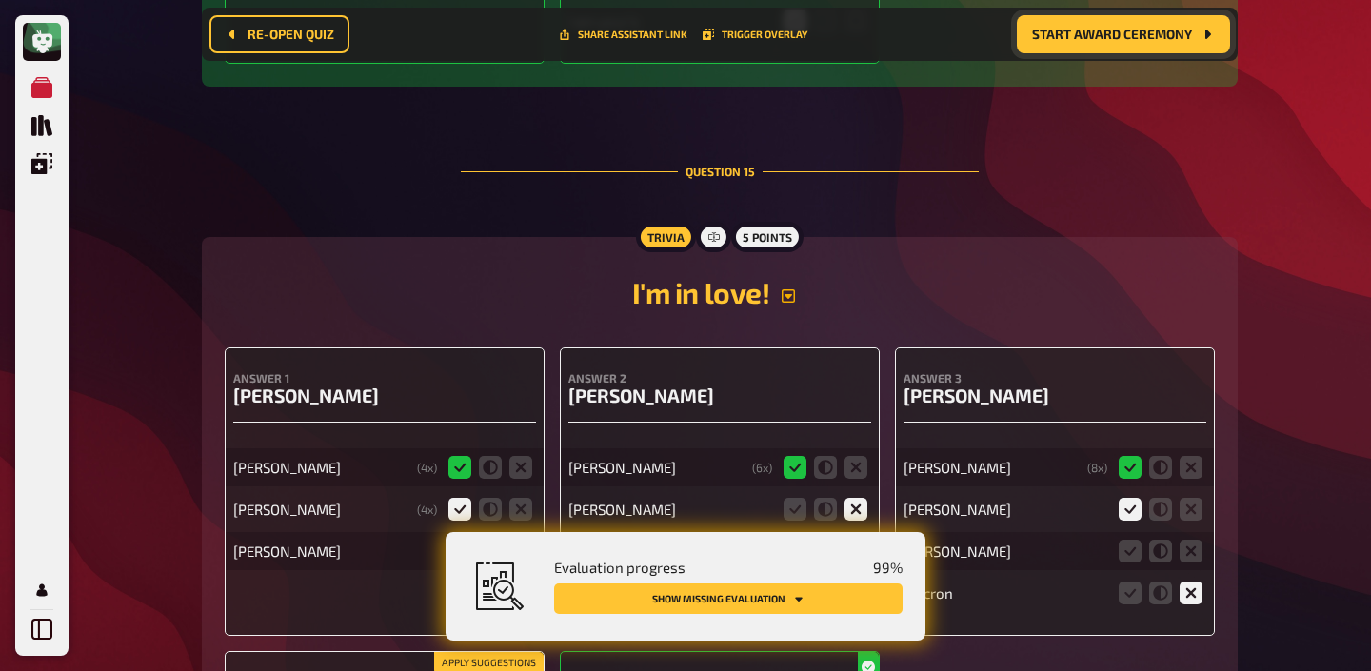
click at [790, 288] on icon "button" at bounding box center [788, 295] width 15 height 15
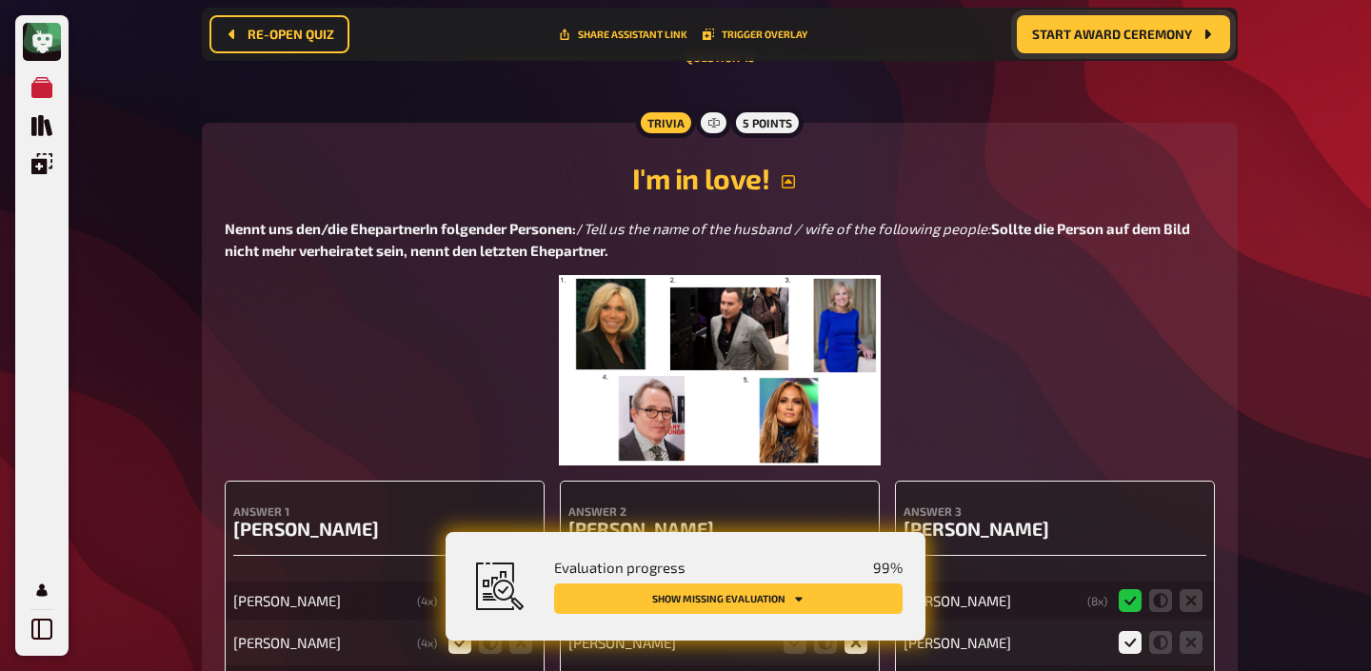
scroll to position [19866, 0]
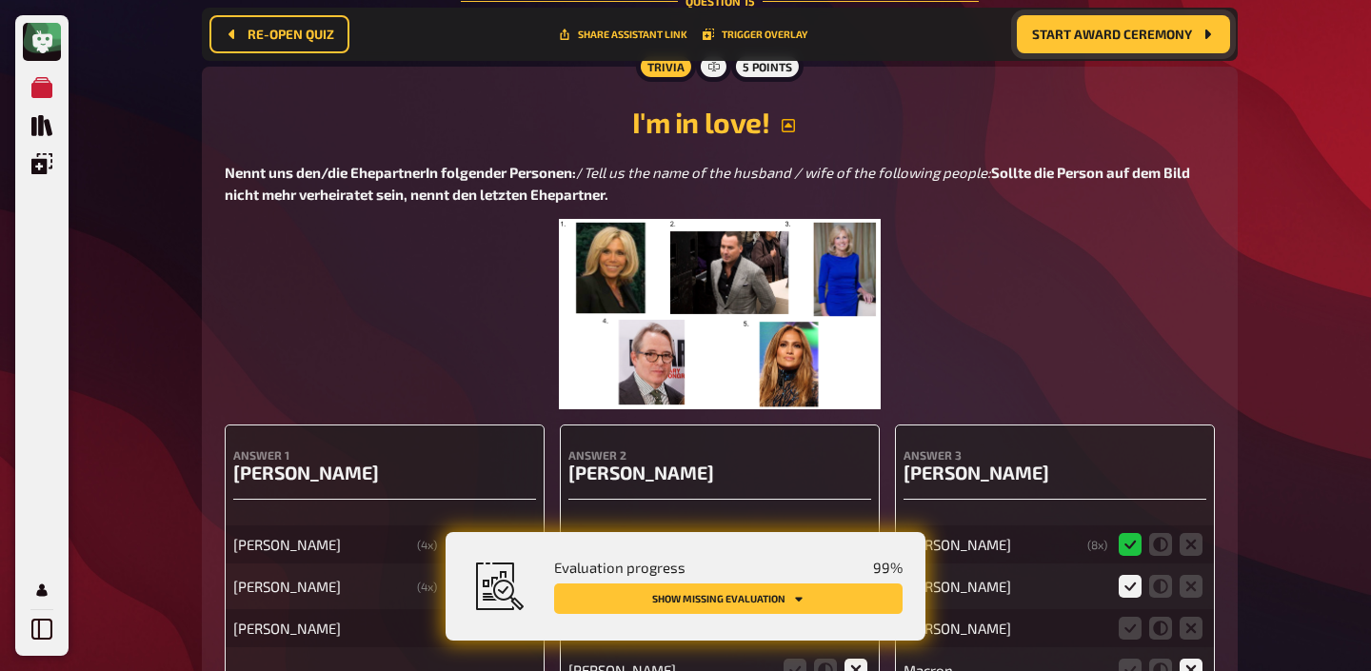
click at [781, 236] on img at bounding box center [720, 314] width 323 height 190
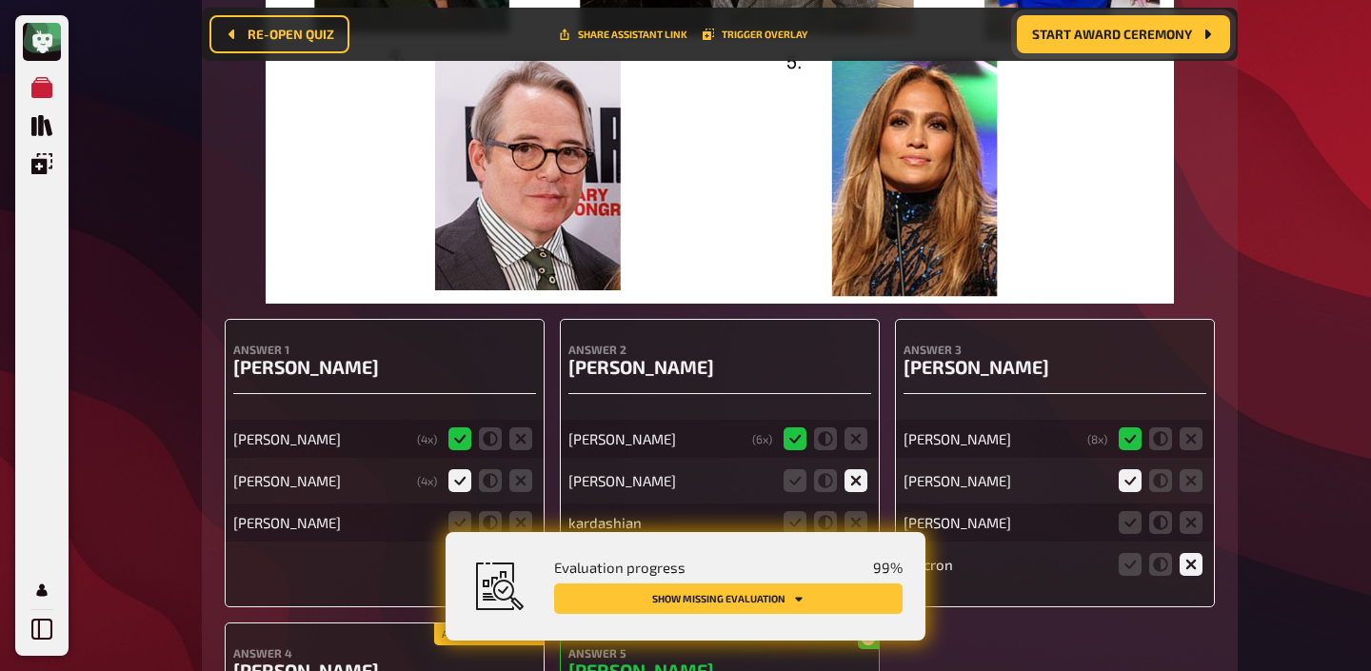
scroll to position [20334, 0]
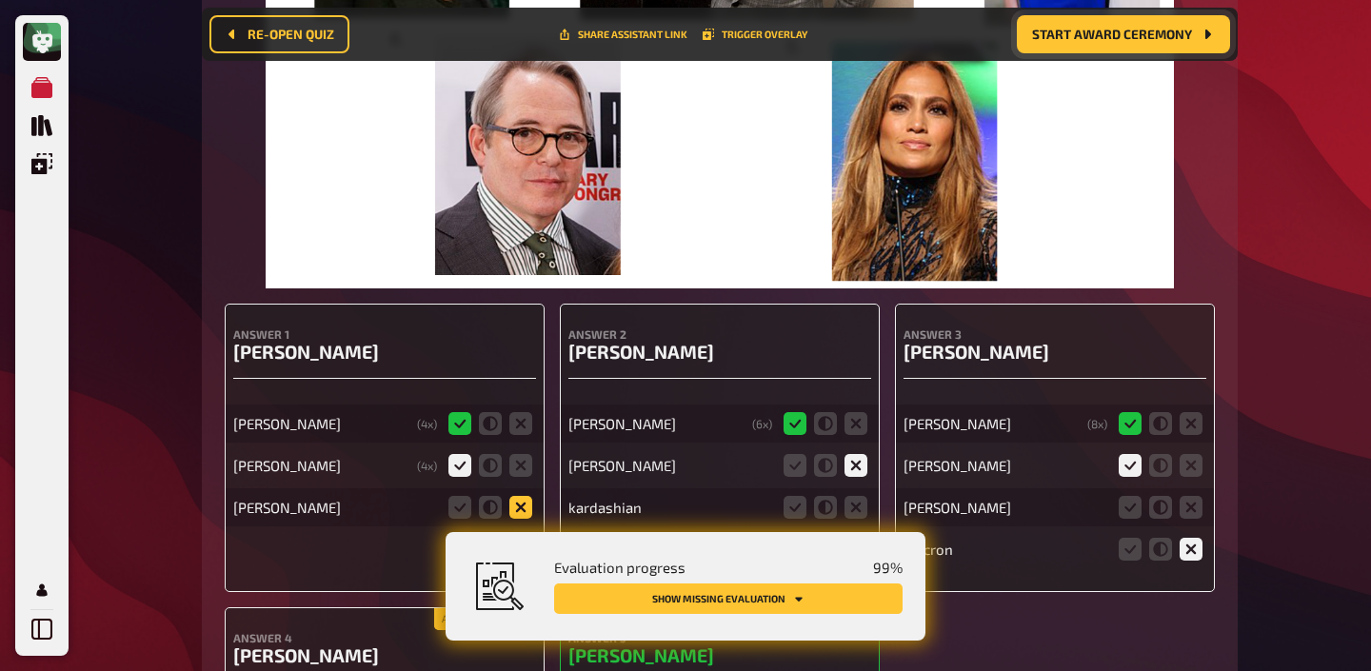
click at [515, 496] on icon at bounding box center [520, 507] width 23 height 23
click at [0, 0] on input "radio" at bounding box center [0, 0] width 0 height 0
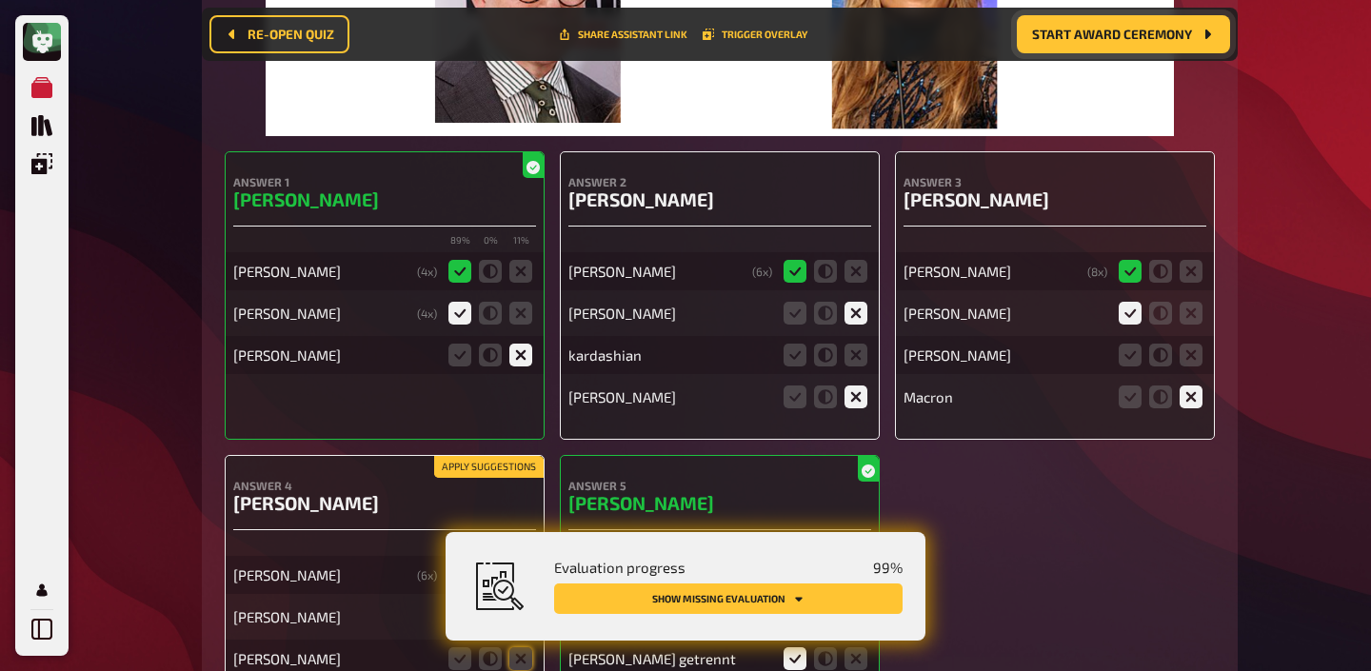
scroll to position [20487, 0]
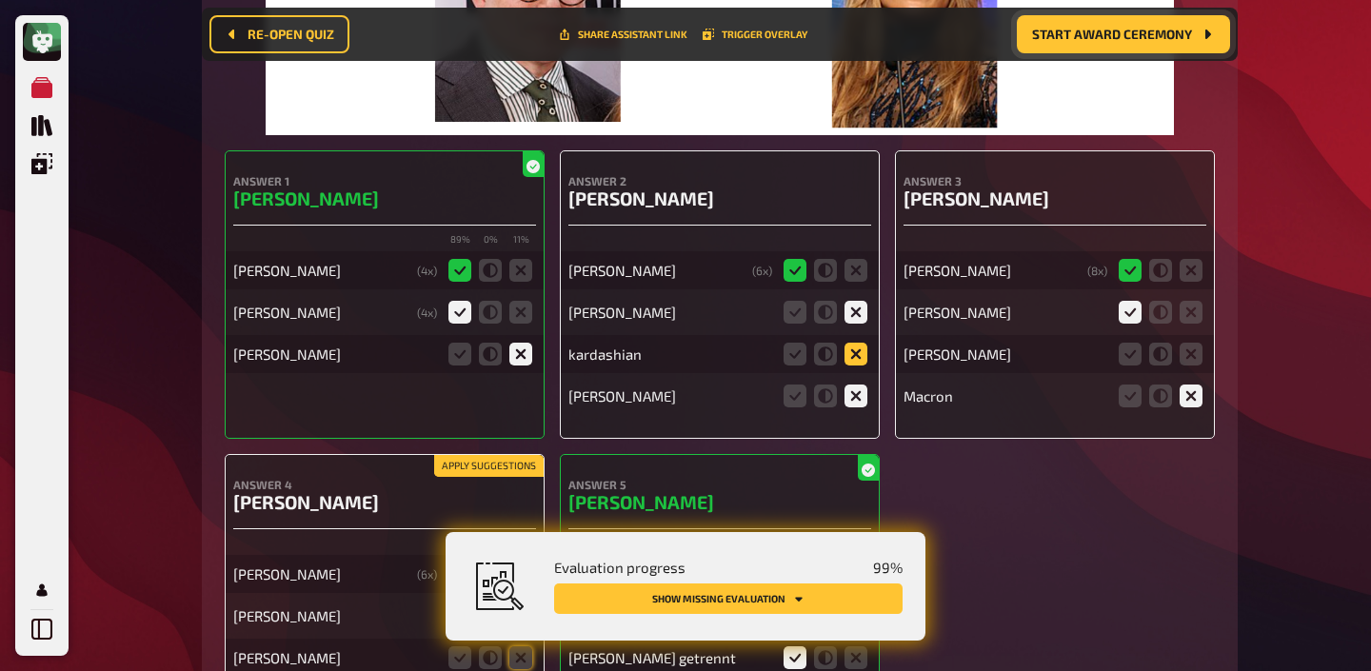
click at [848, 343] on icon at bounding box center [855, 354] width 23 height 23
click at [0, 0] on input "radio" at bounding box center [0, 0] width 0 height 0
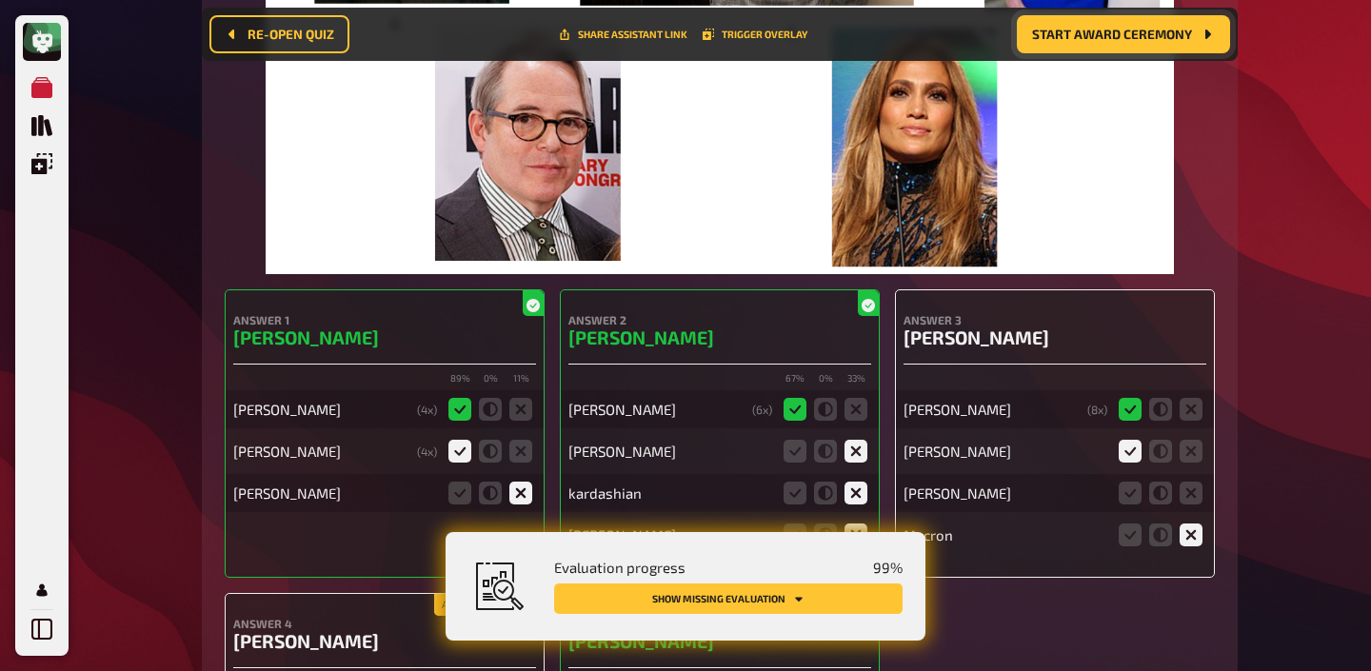
scroll to position [20346, 0]
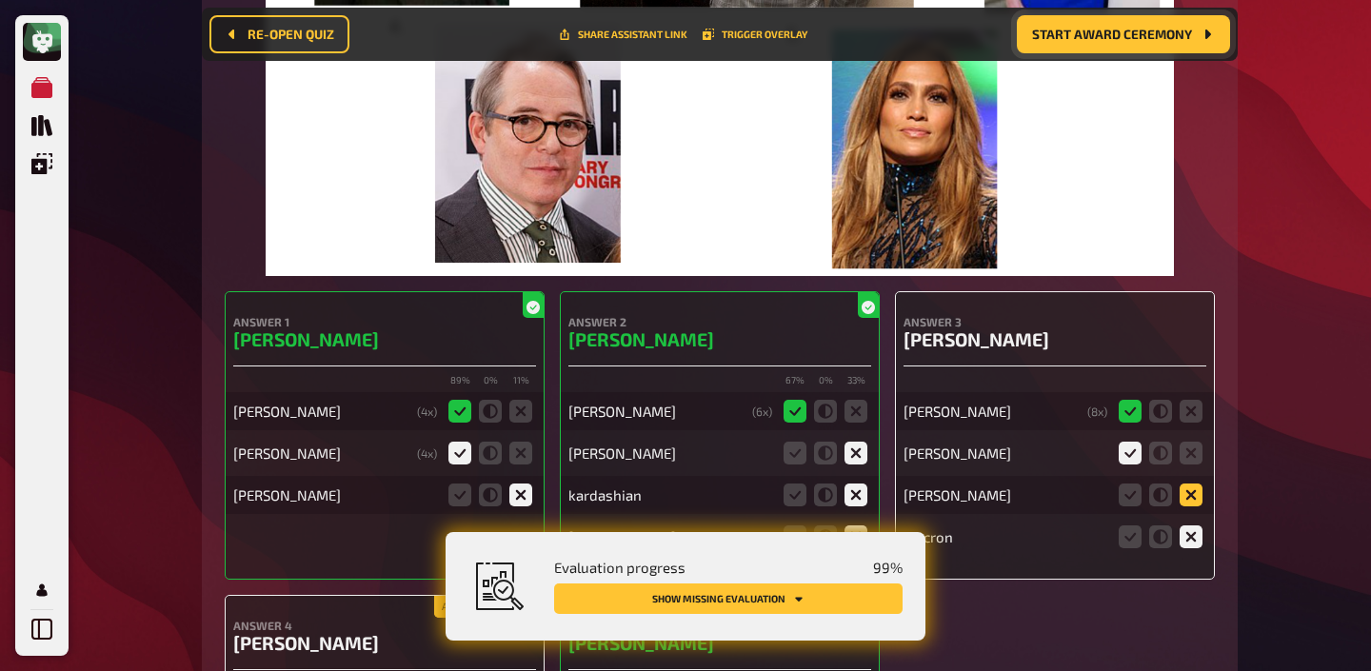
click at [1191, 484] on icon at bounding box center [1191, 495] width 23 height 23
click at [0, 0] on input "radio" at bounding box center [0, 0] width 0 height 0
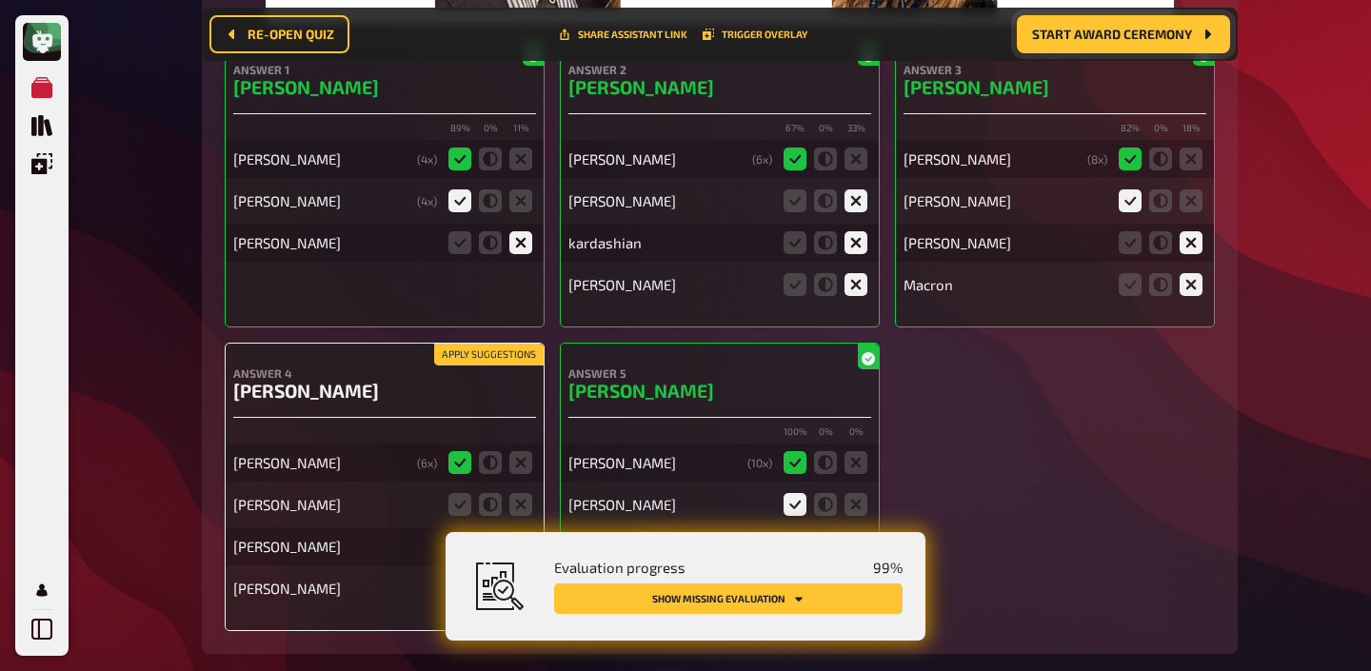
scroll to position [20601, 0]
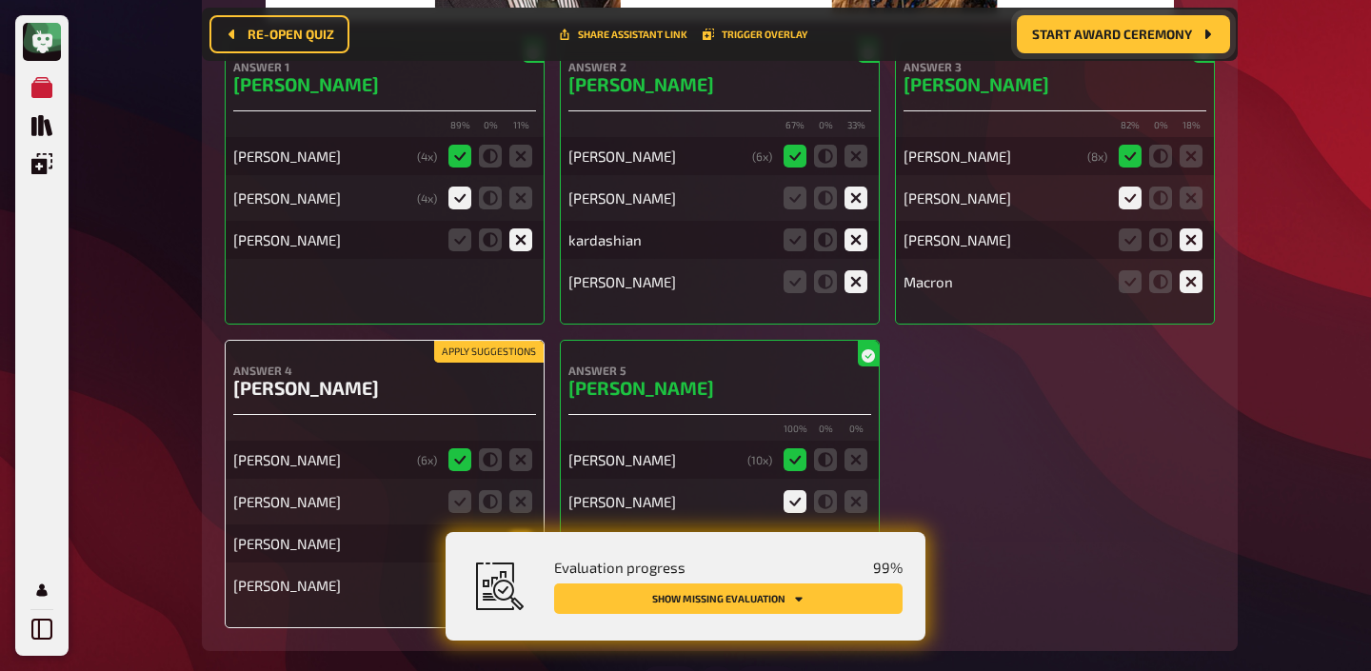
click at [530, 342] on button "Apply suggestions" at bounding box center [488, 352] width 109 height 21
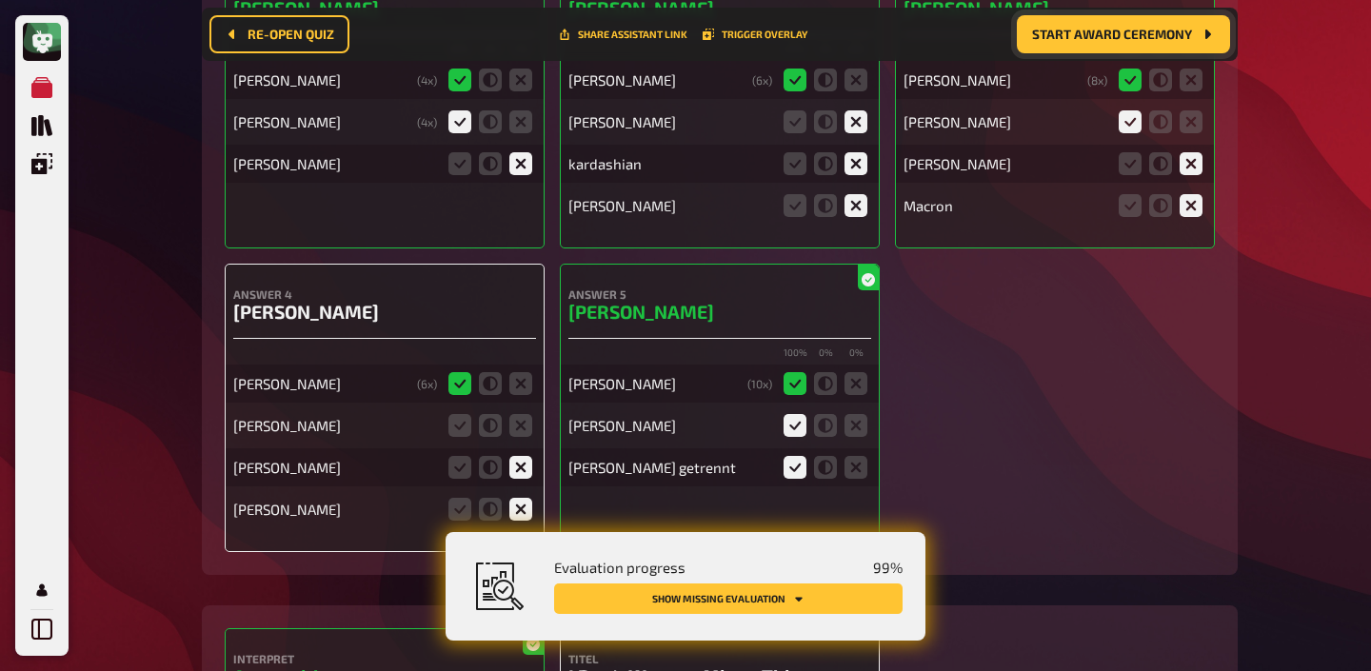
scroll to position [20681, 0]
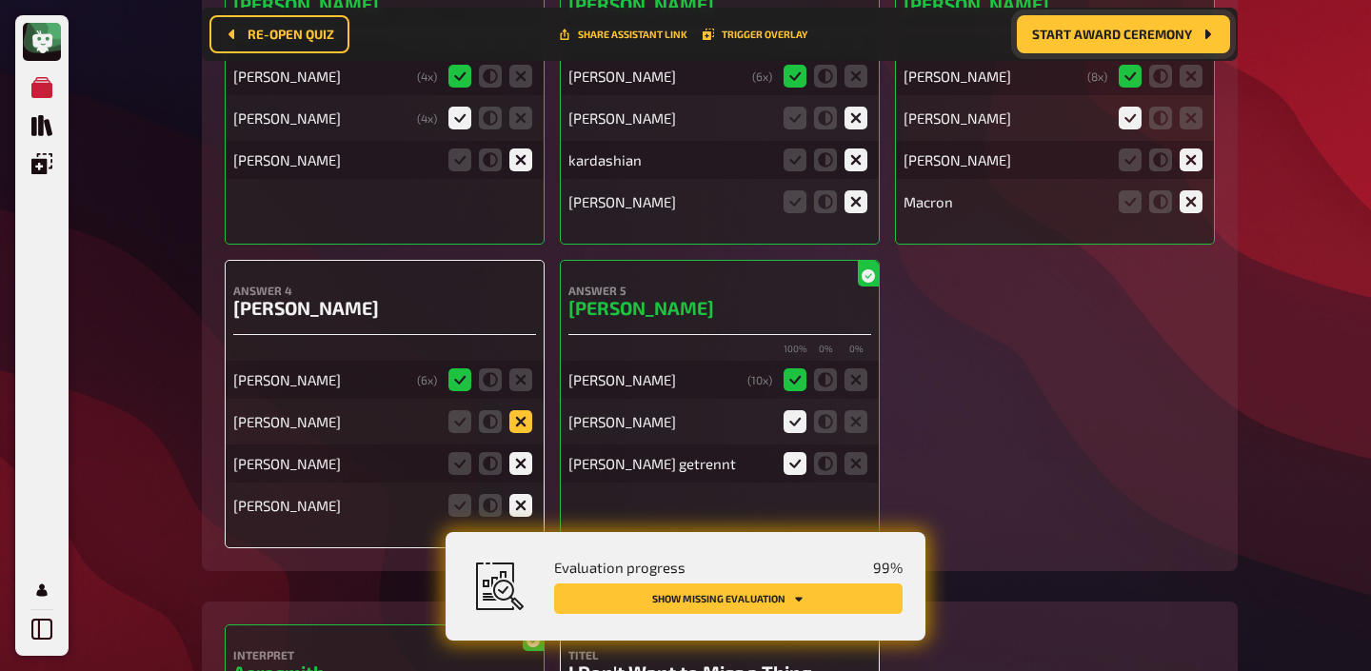
click at [520, 410] on icon at bounding box center [520, 421] width 23 height 23
click at [0, 0] on input "radio" at bounding box center [0, 0] width 0 height 0
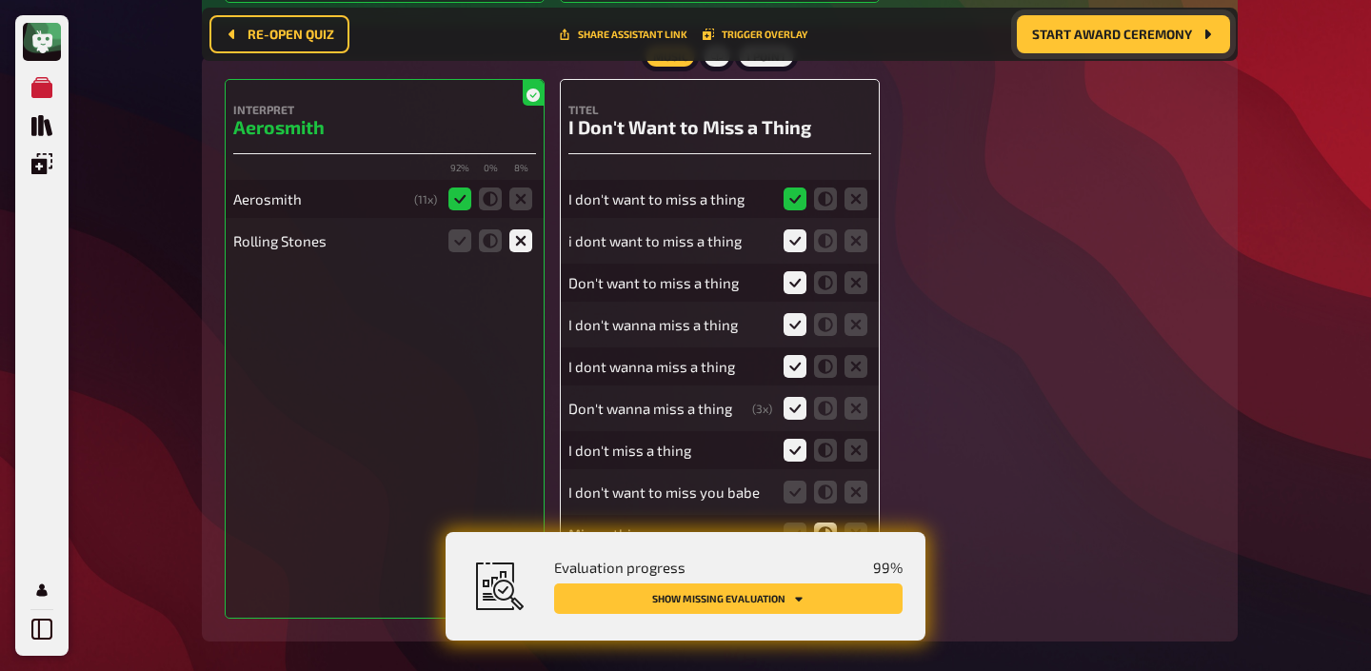
scroll to position [21242, 0]
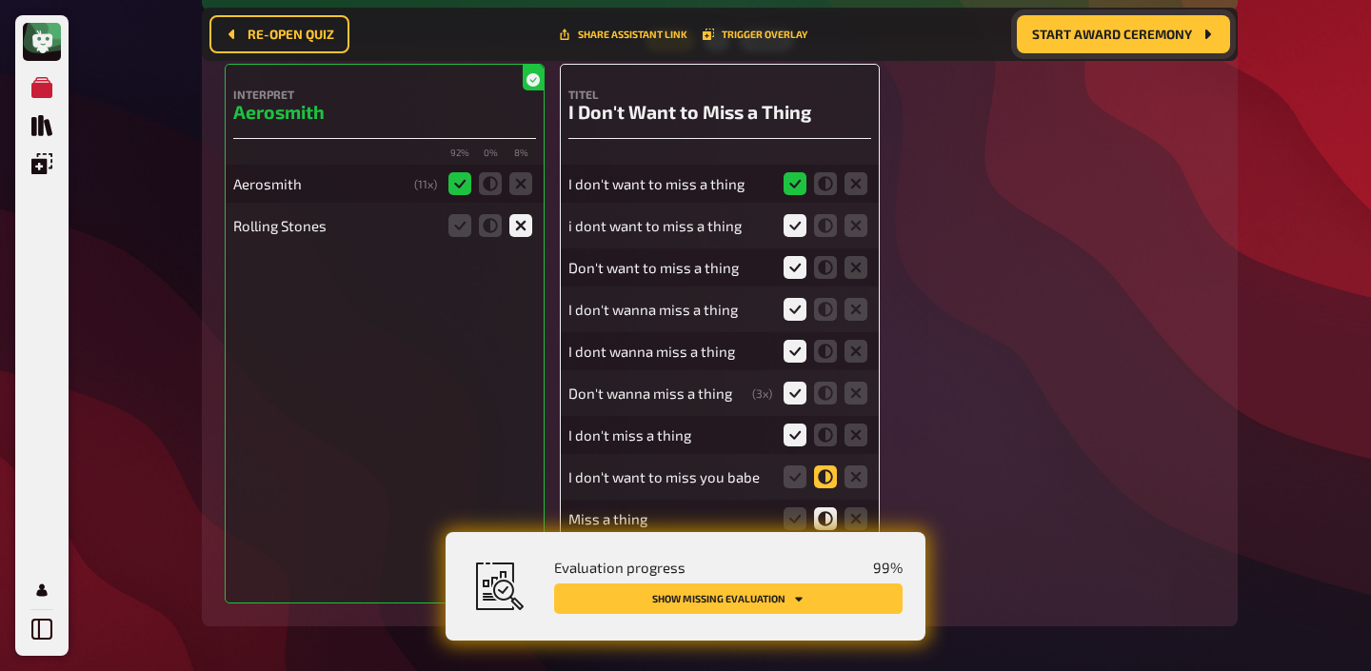
click at [821, 466] on icon at bounding box center [825, 477] width 23 height 23
click at [0, 0] on input "radio" at bounding box center [0, 0] width 0 height 0
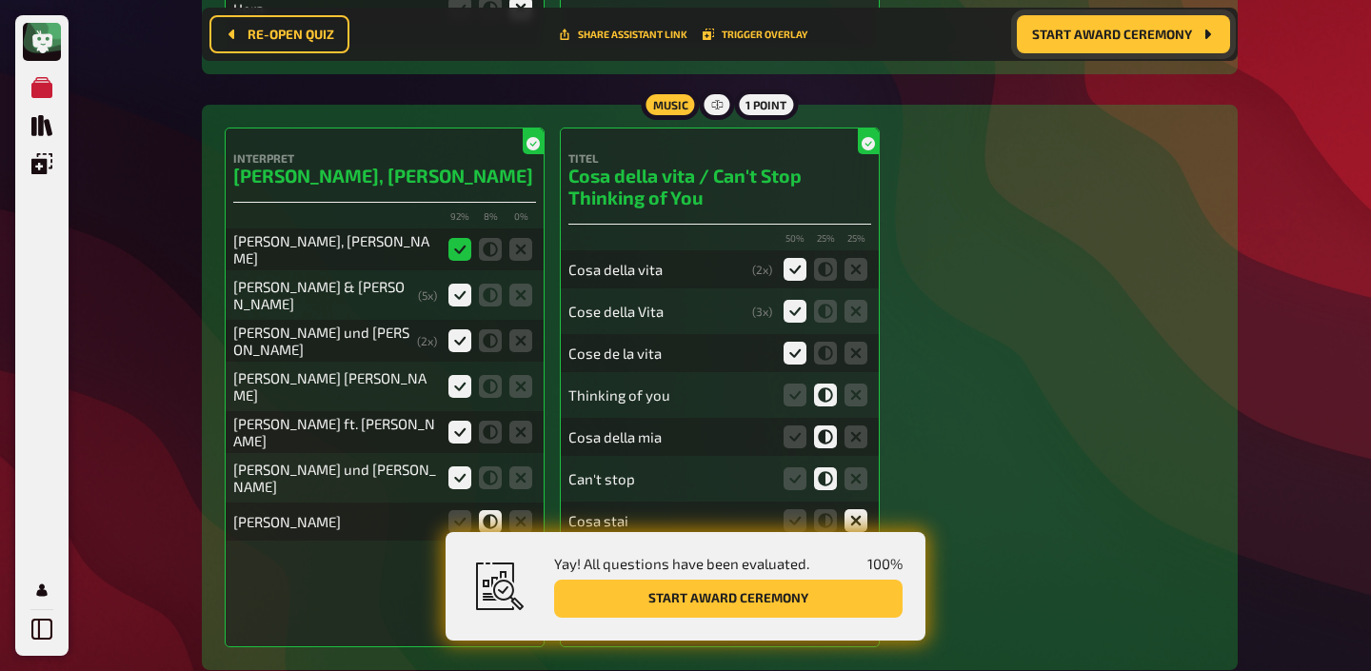
scroll to position [8599, 0]
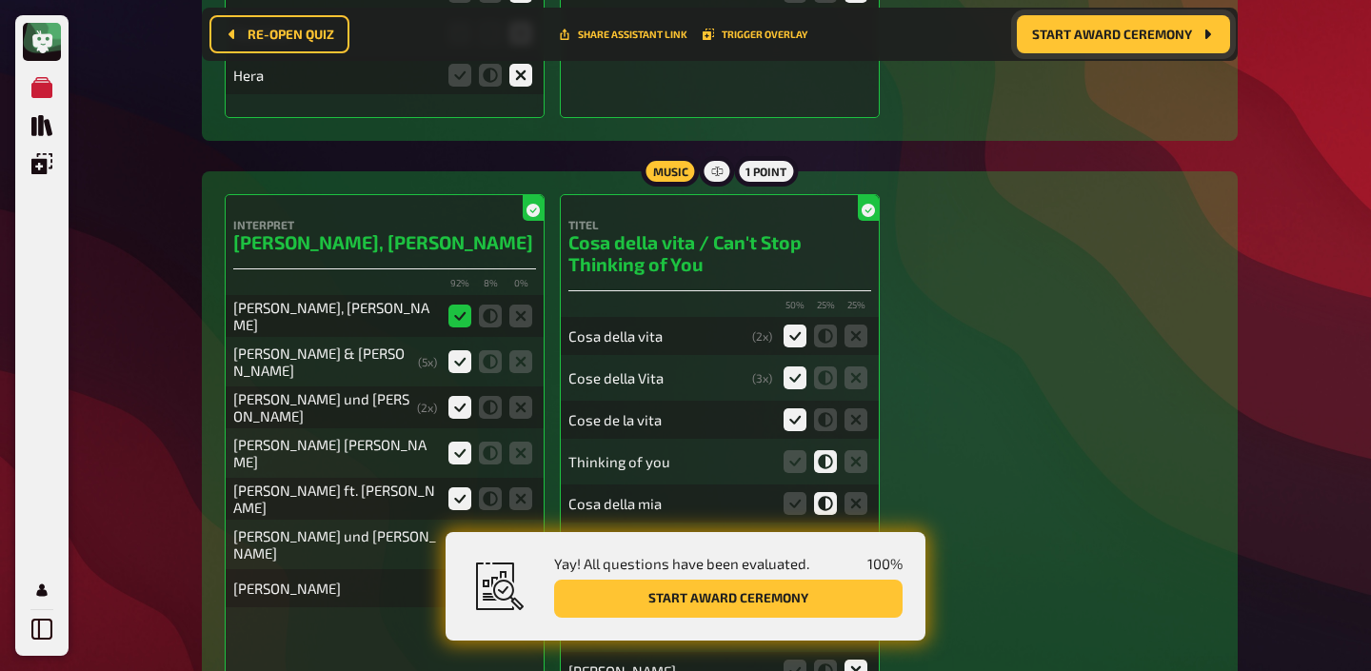
click at [1133, 42] on button "Start award ceremony" at bounding box center [1123, 34] width 213 height 38
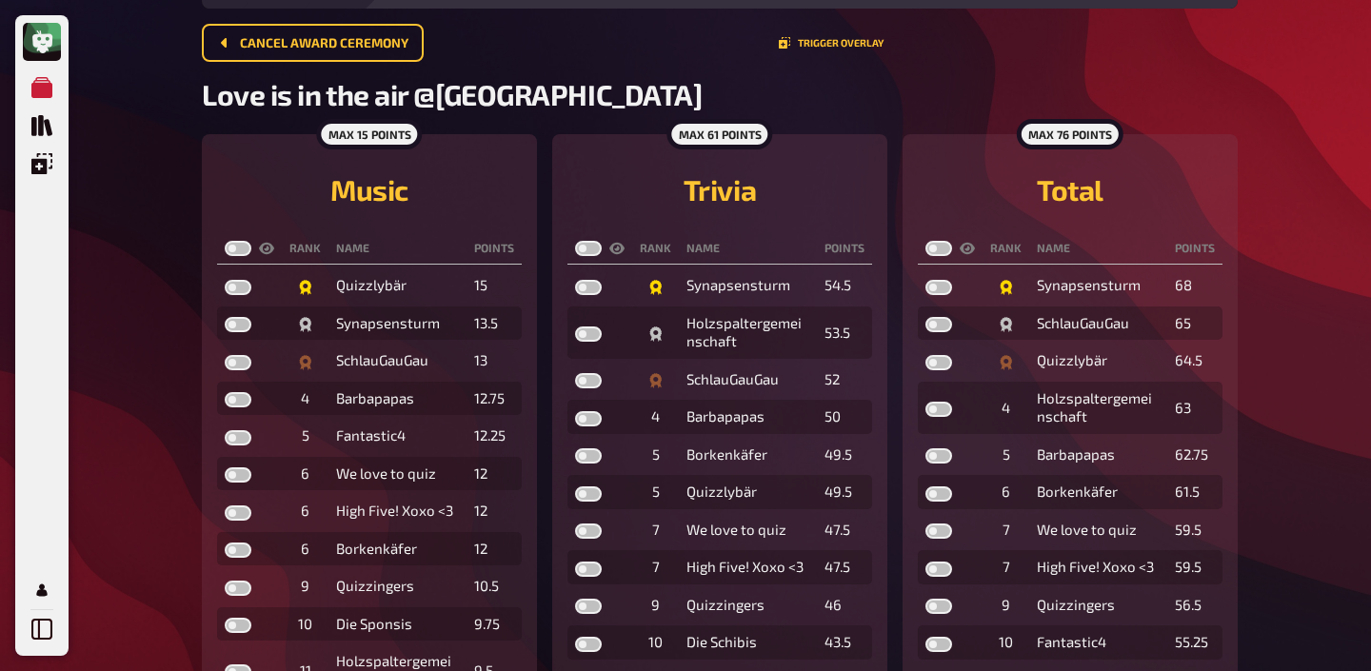
scroll to position [109, 0]
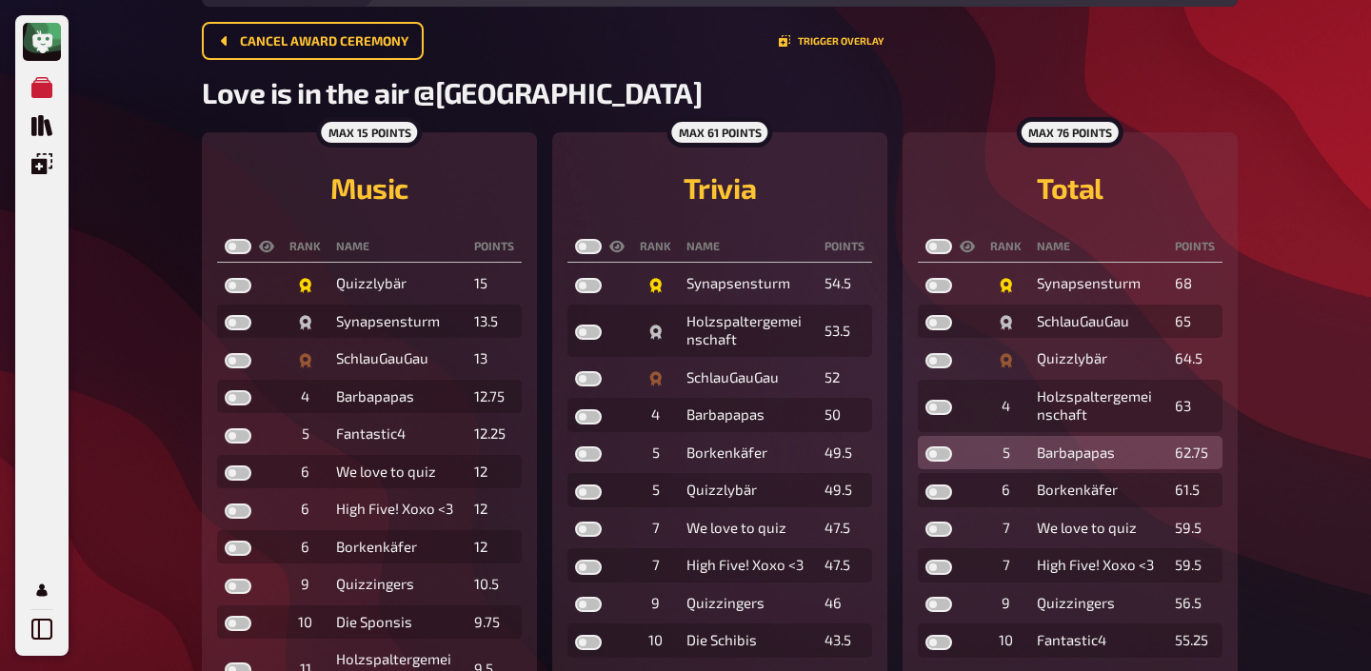
click at [933, 451] on label at bounding box center [938, 453] width 27 height 15
click at [925, 446] on input "checkbox" at bounding box center [924, 446] width 1 height 1
checkbox input "true"
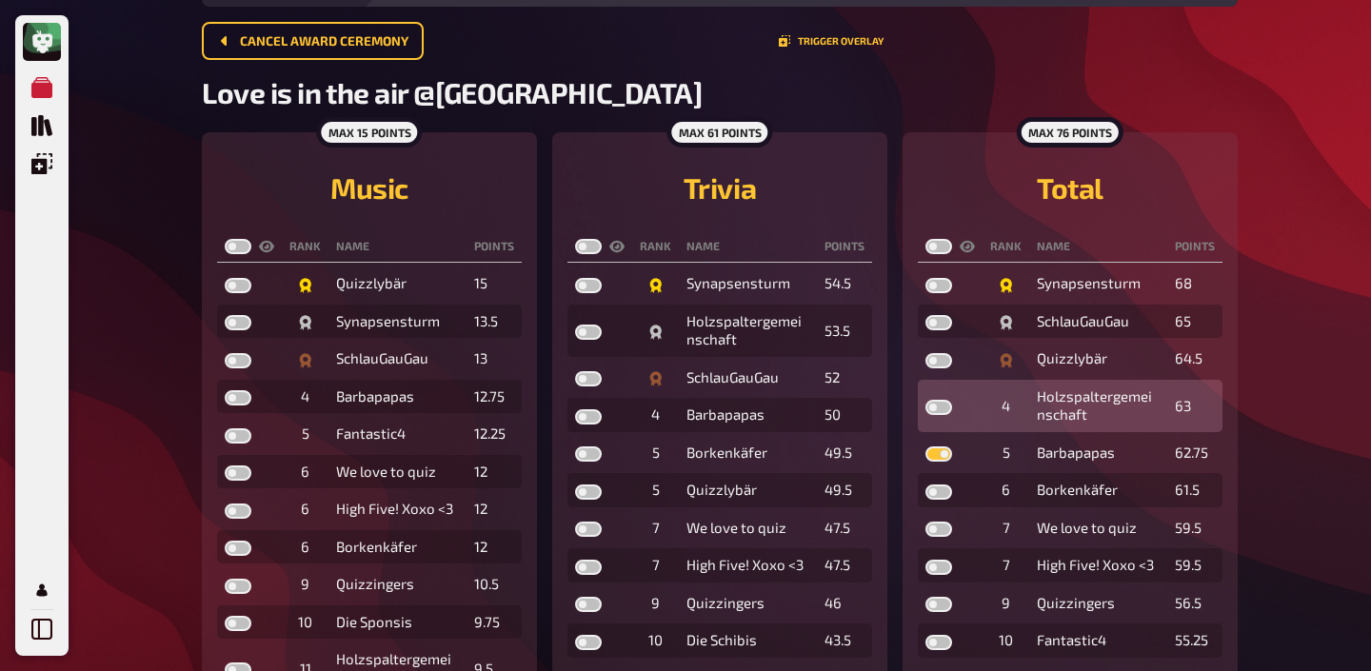
click at [934, 407] on label at bounding box center [938, 407] width 27 height 15
click at [925, 400] on input "checkbox" at bounding box center [924, 399] width 1 height 1
checkbox input "true"
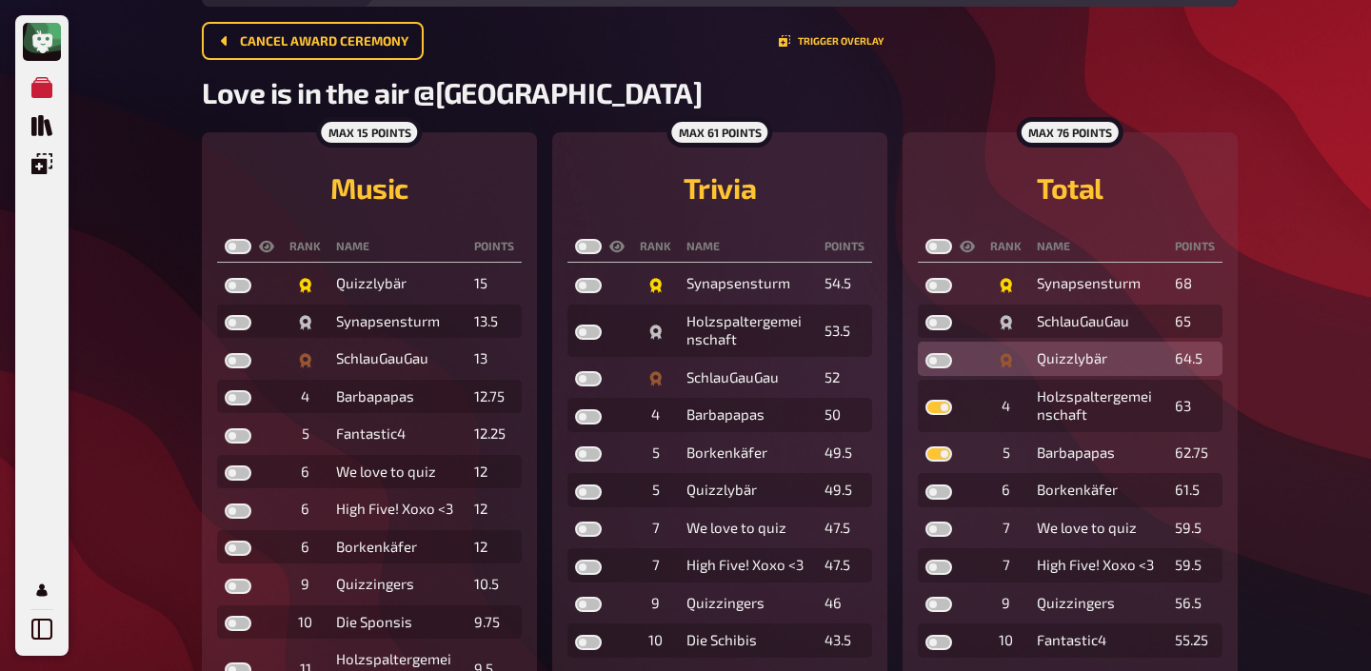
click at [932, 360] on label at bounding box center [938, 360] width 27 height 15
click at [925, 353] on input "checkbox" at bounding box center [924, 352] width 1 height 1
checkbox input "true"
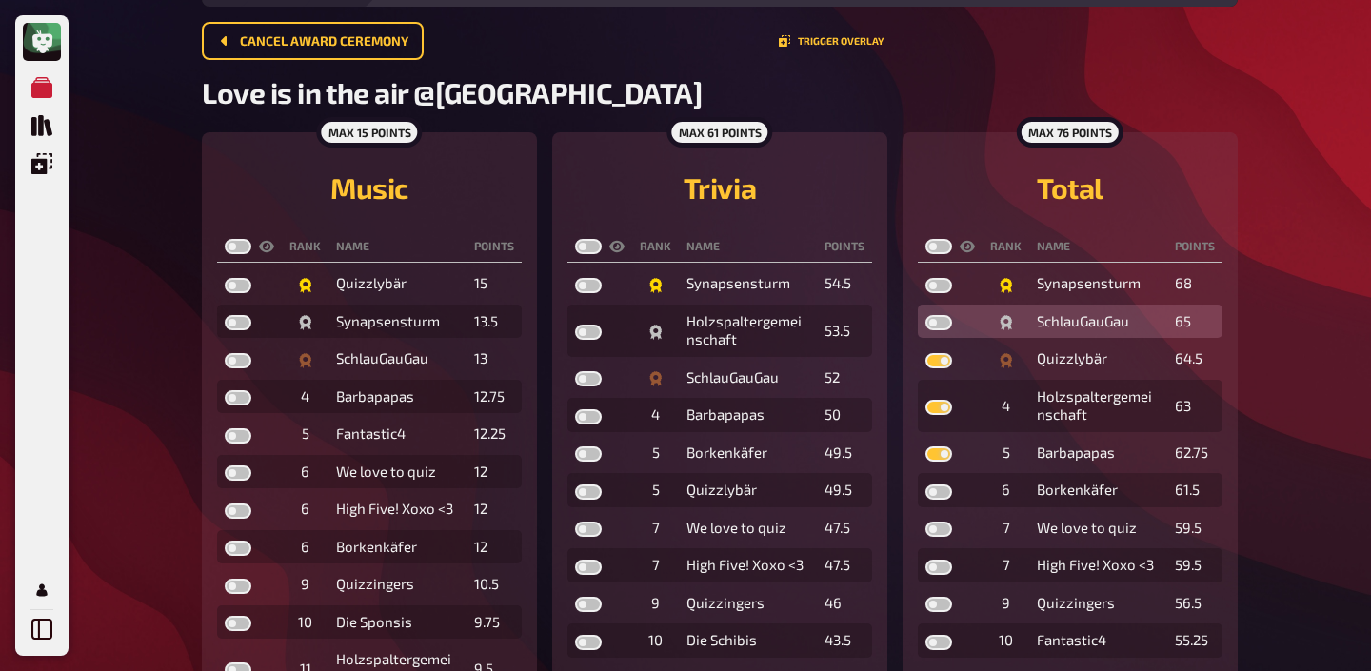
click at [941, 327] on label at bounding box center [938, 322] width 27 height 15
click at [925, 315] on input "checkbox" at bounding box center [924, 314] width 1 height 1
checkbox input "true"
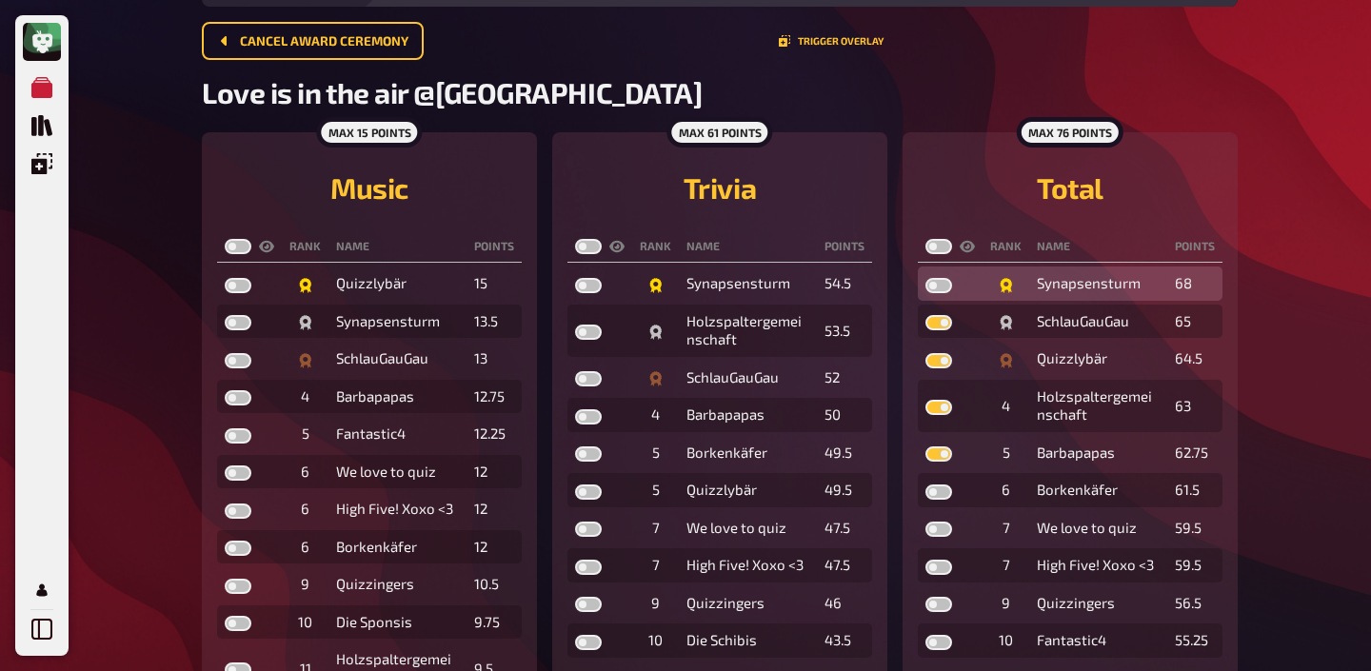
click at [933, 285] on label at bounding box center [938, 285] width 27 height 15
click at [925, 278] on input "checkbox" at bounding box center [924, 277] width 1 height 1
checkbox input "true"
click at [936, 251] on label at bounding box center [938, 246] width 27 height 15
click at [925, 239] on input "checkbox" at bounding box center [924, 238] width 1 height 1
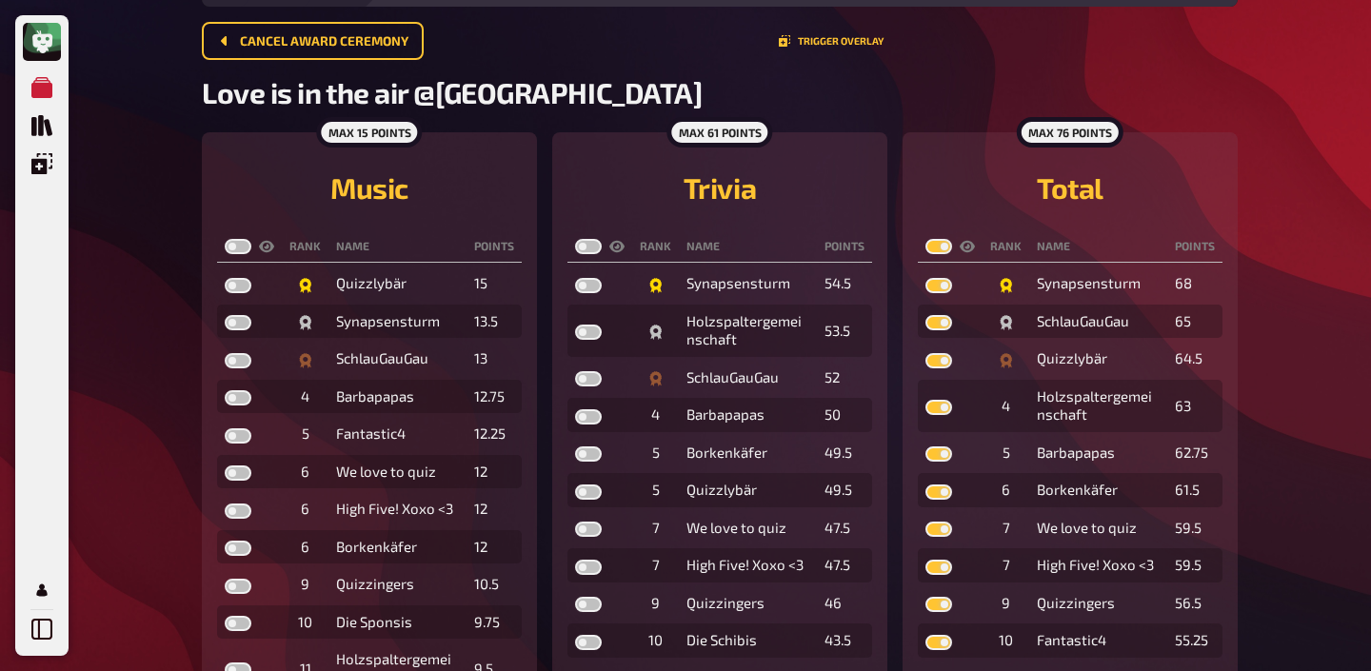
checkbox input "true"
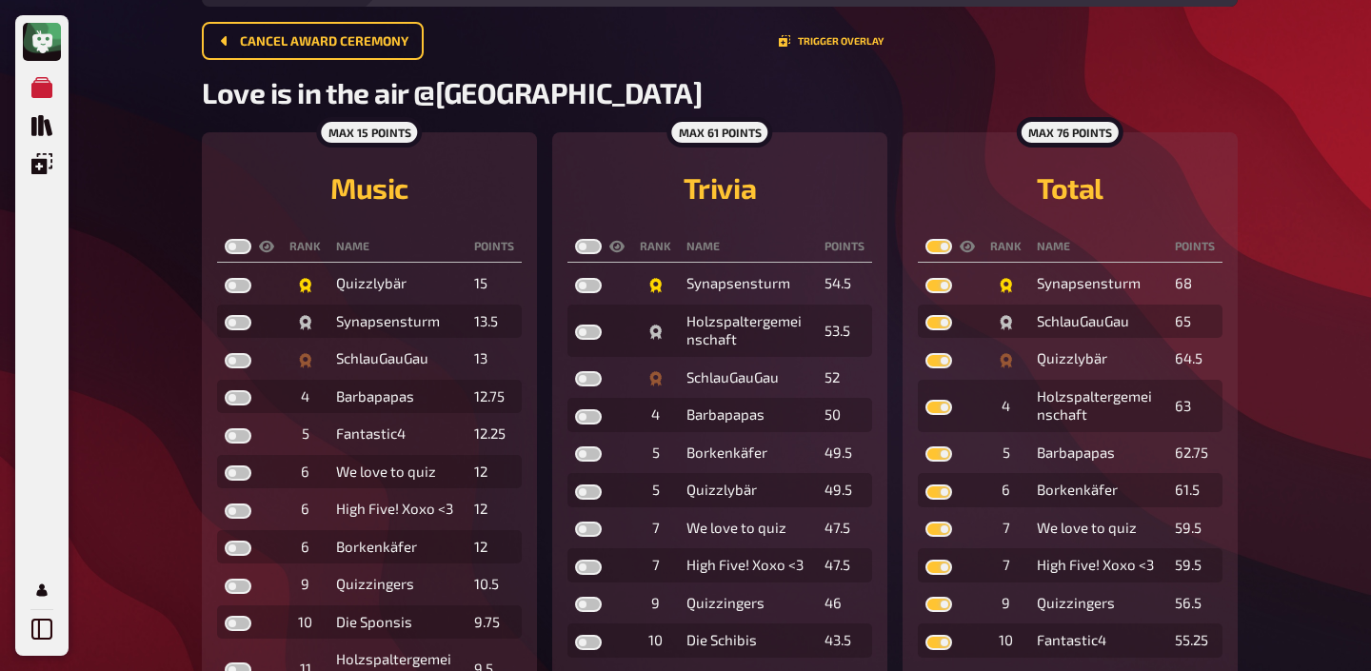
checkbox input "true"
click at [580, 247] on label at bounding box center [588, 246] width 27 height 15
click at [575, 239] on input "checkbox" at bounding box center [574, 238] width 1 height 1
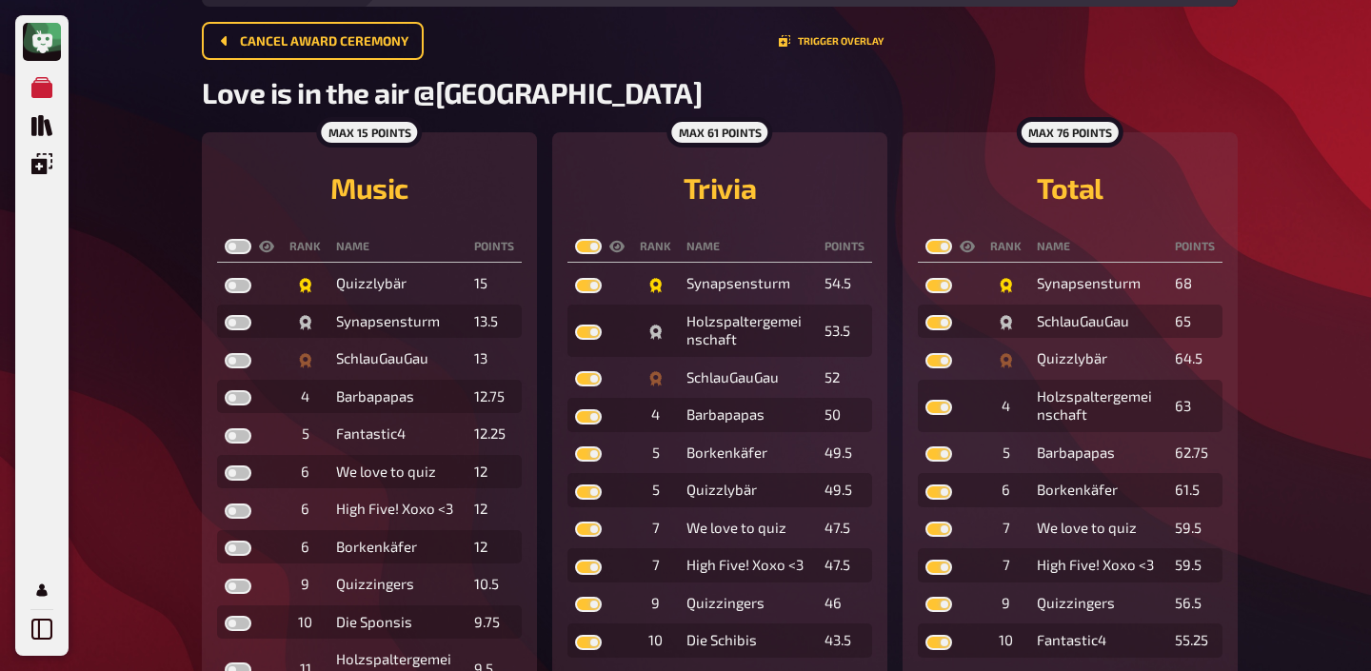
checkbox input "true"
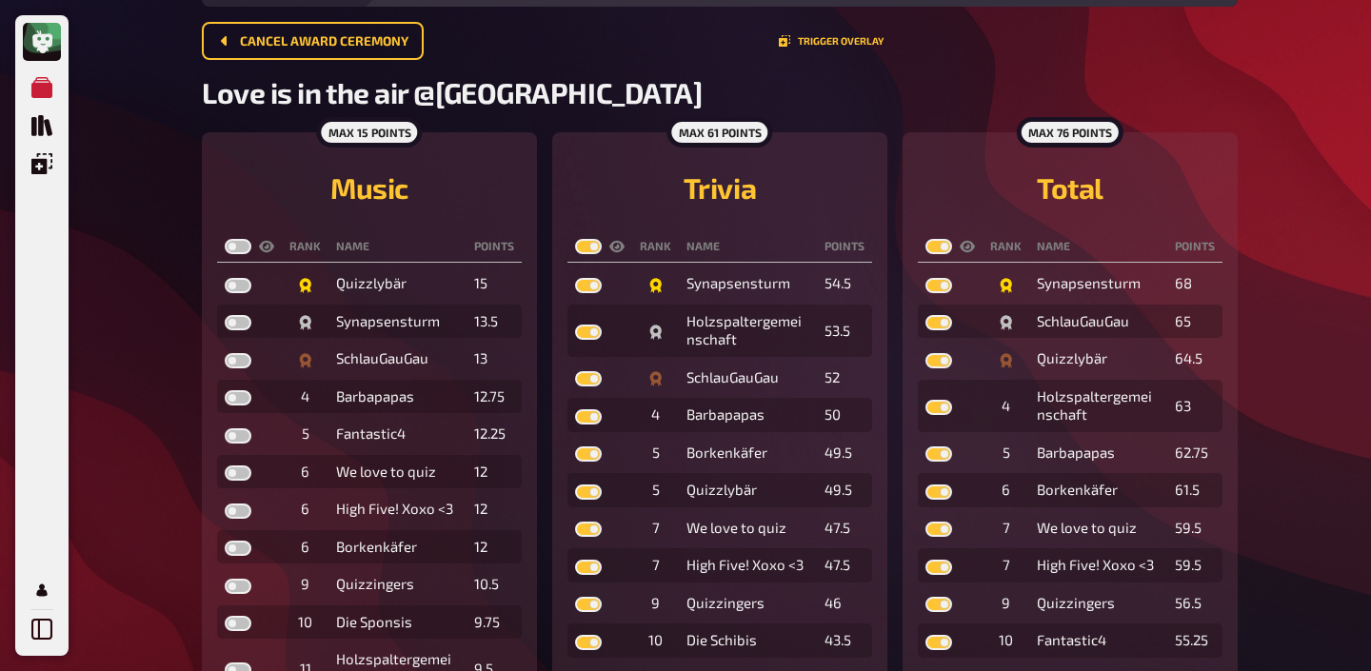
checkbox input "true"
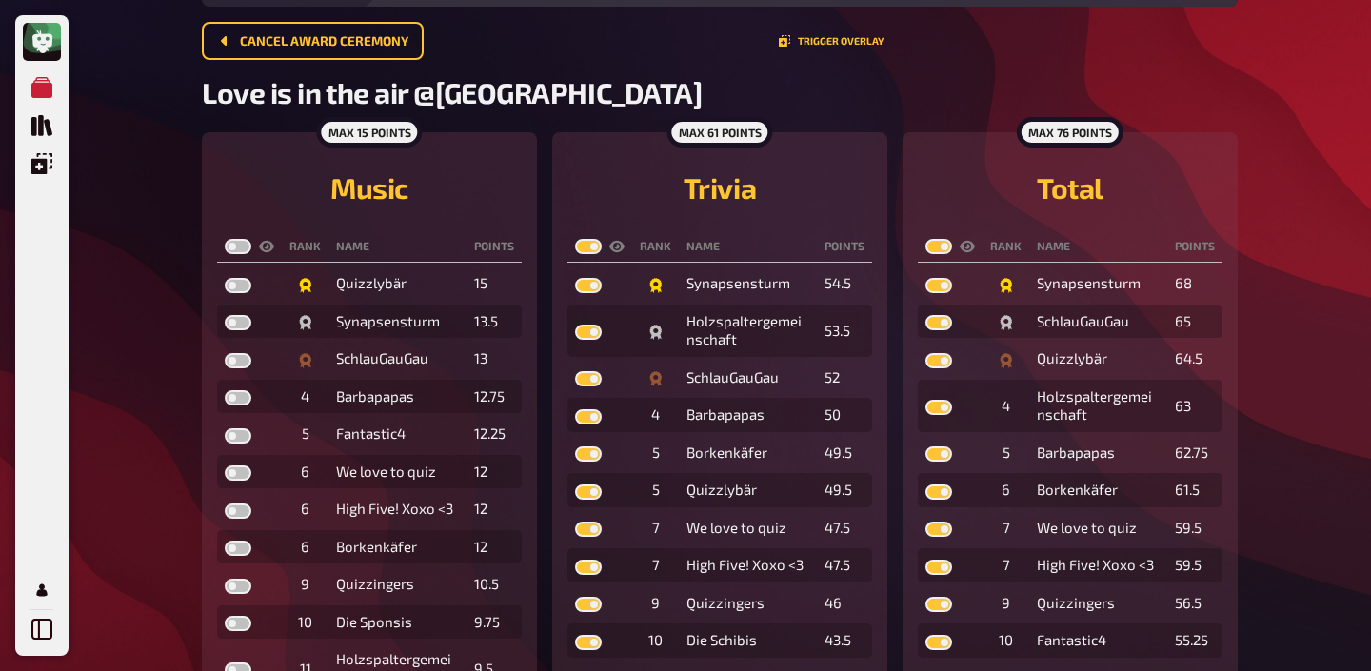
checkbox input "true"
click at [229, 244] on label at bounding box center [238, 246] width 27 height 15
click at [225, 239] on input "checkbox" at bounding box center [224, 238] width 1 height 1
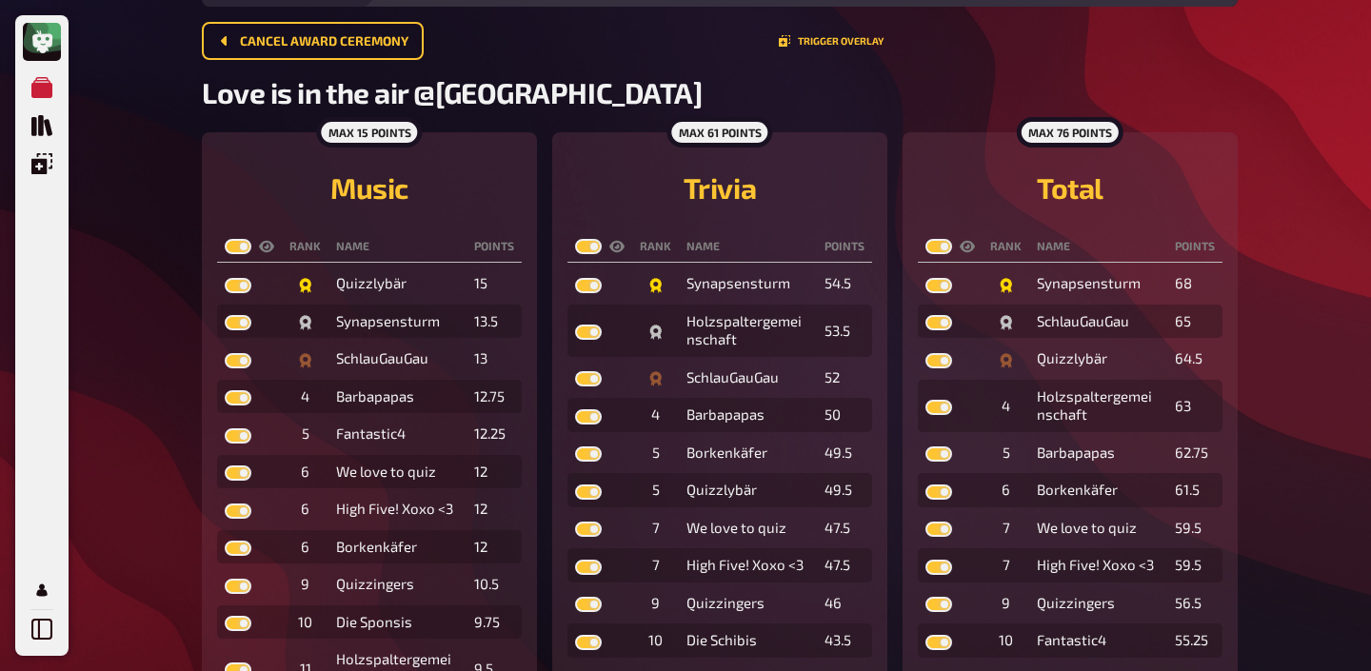
checkbox input "true"
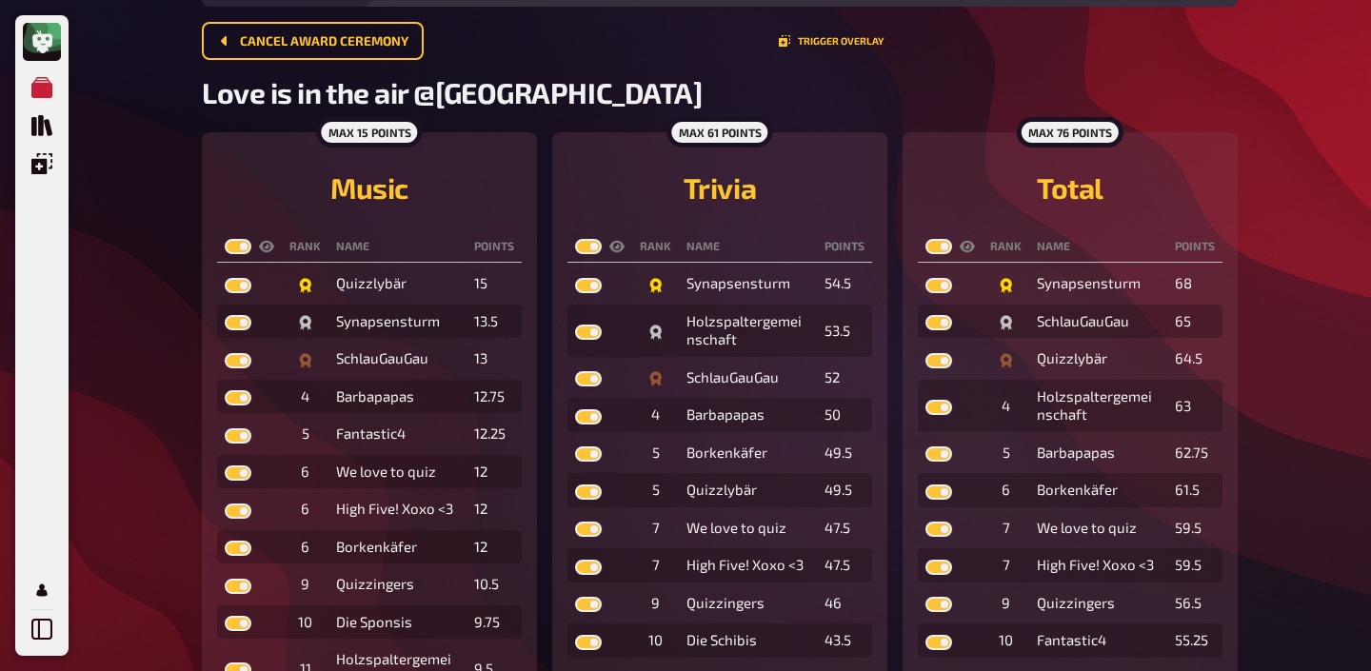
checkbox input "true"
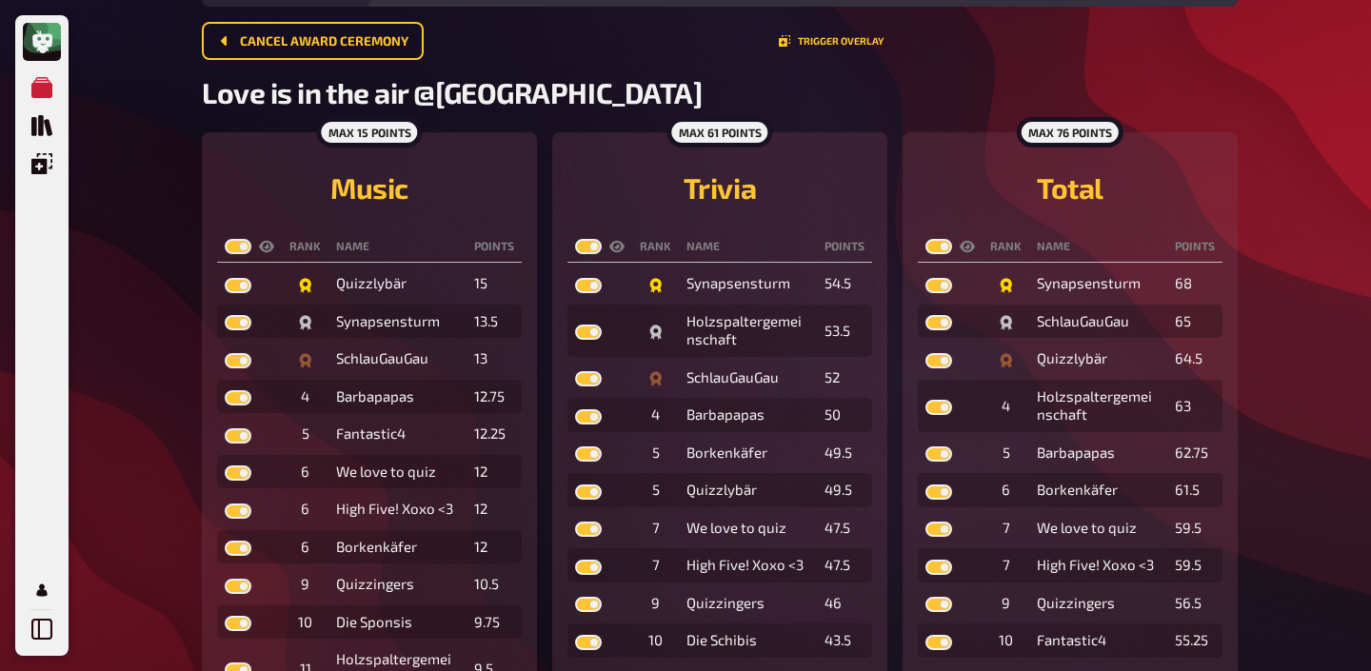
checkbox input "true"
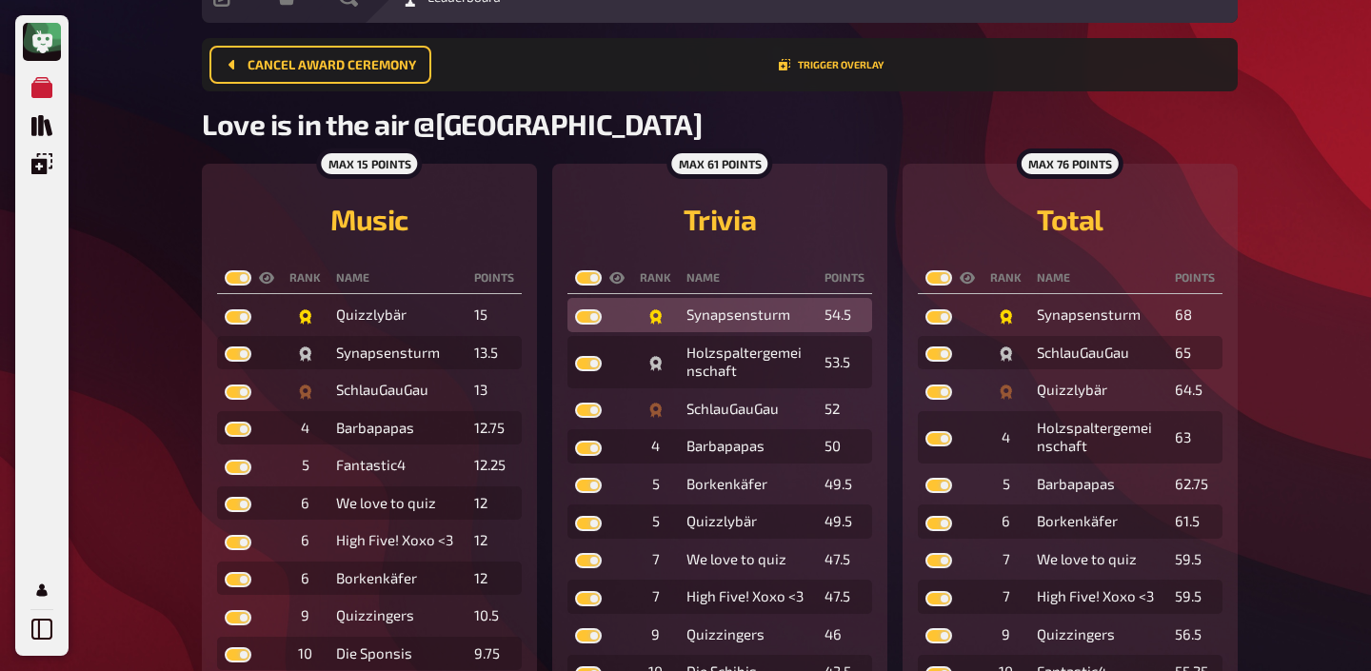
scroll to position [0, 0]
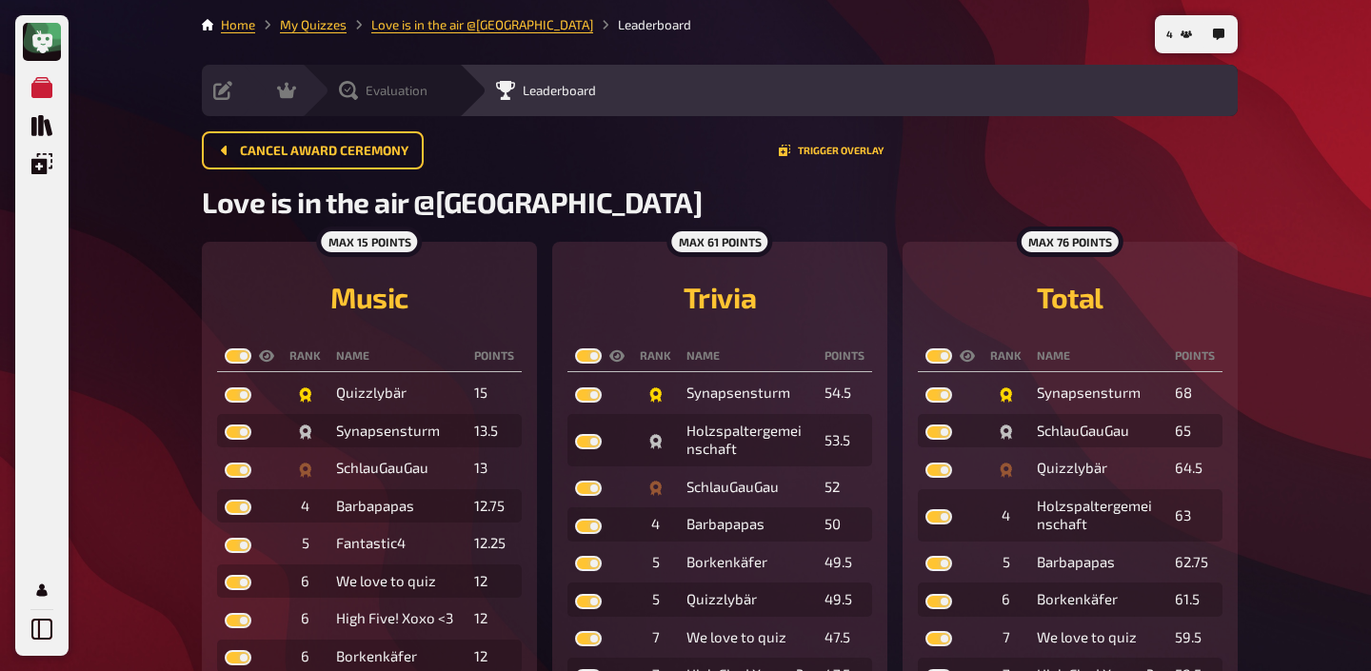
click at [392, 98] on div "Evaluation" at bounding box center [383, 90] width 89 height 19
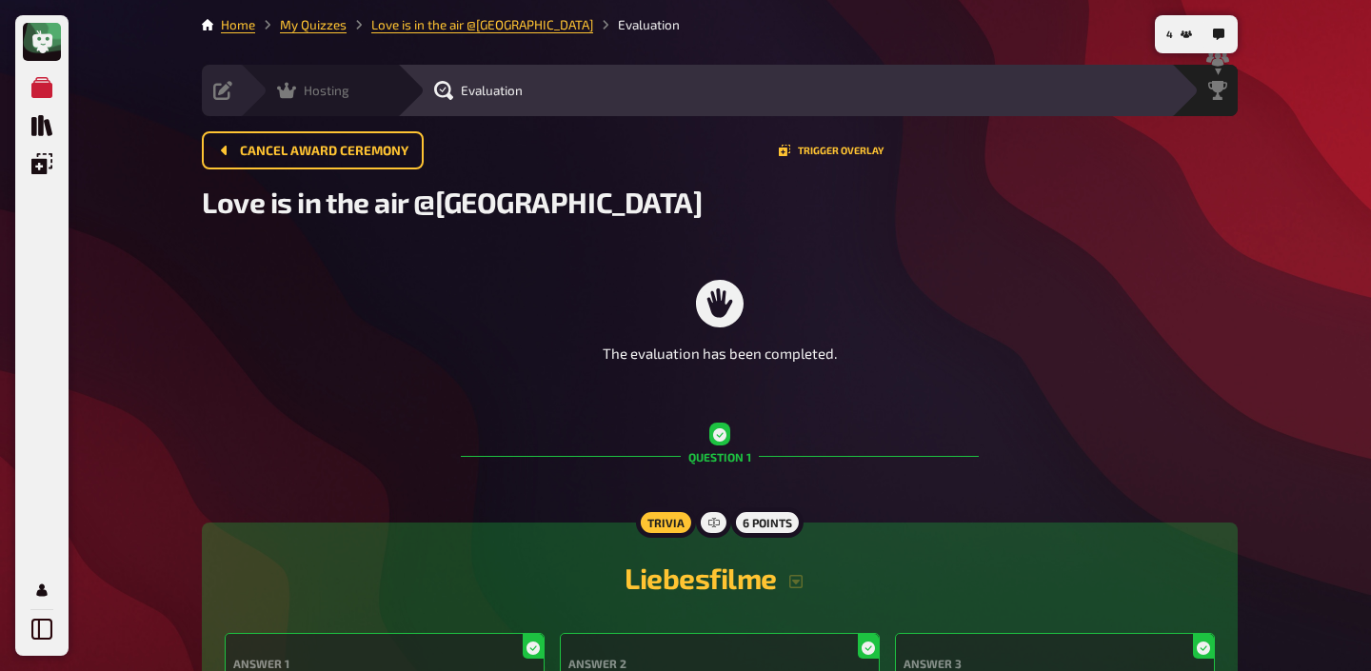
click at [288, 100] on div "Hosting undefined" at bounding box center [318, 90] width 157 height 51
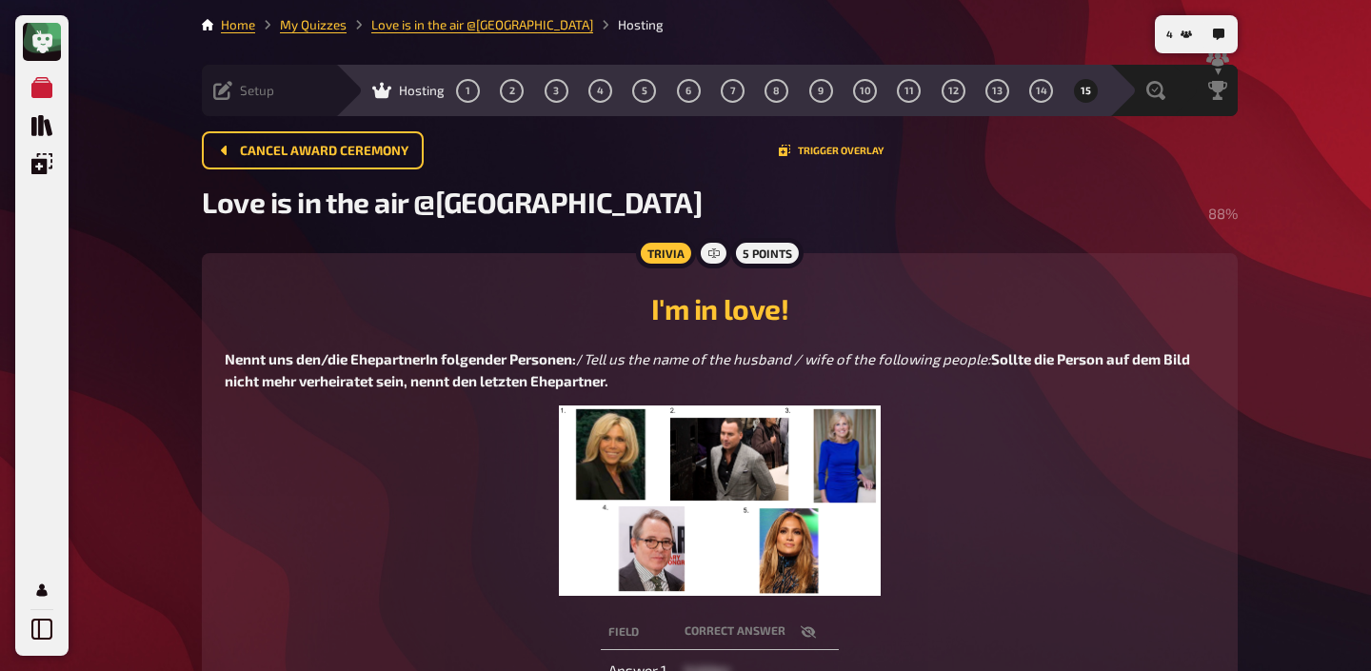
click at [234, 97] on div "Setup" at bounding box center [243, 90] width 61 height 19
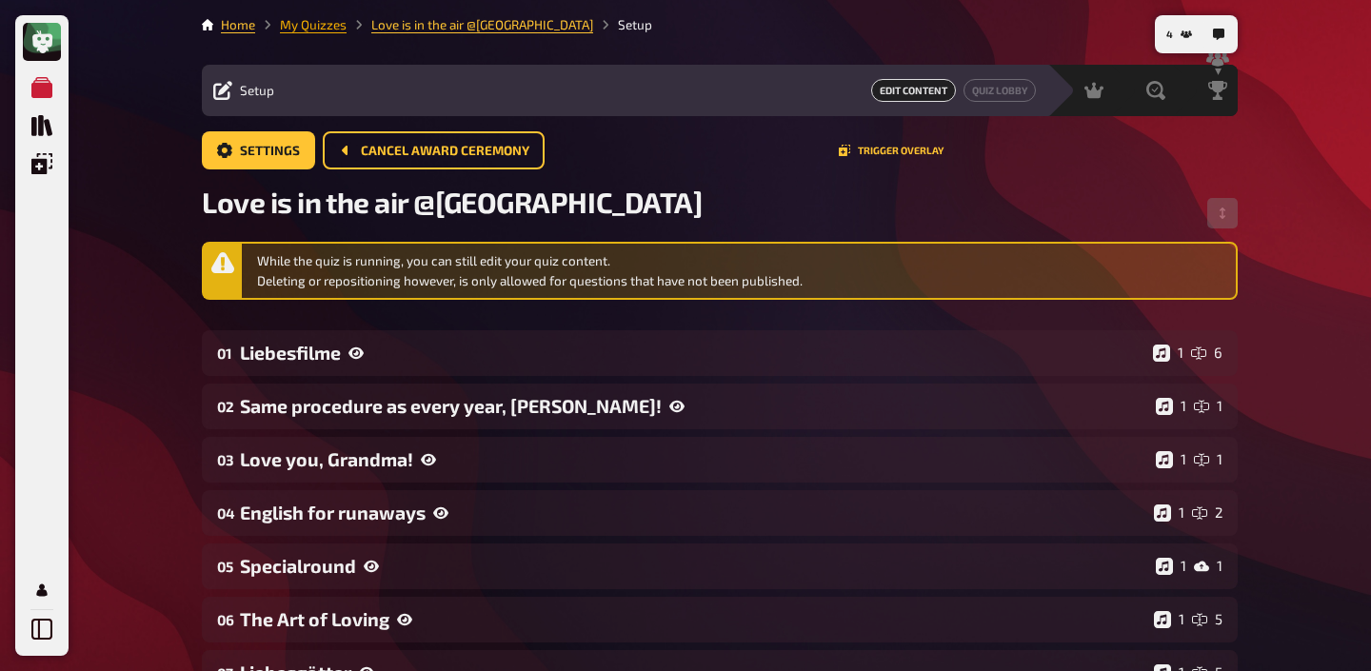
click at [329, 22] on link "My Quizzes" at bounding box center [313, 24] width 67 height 15
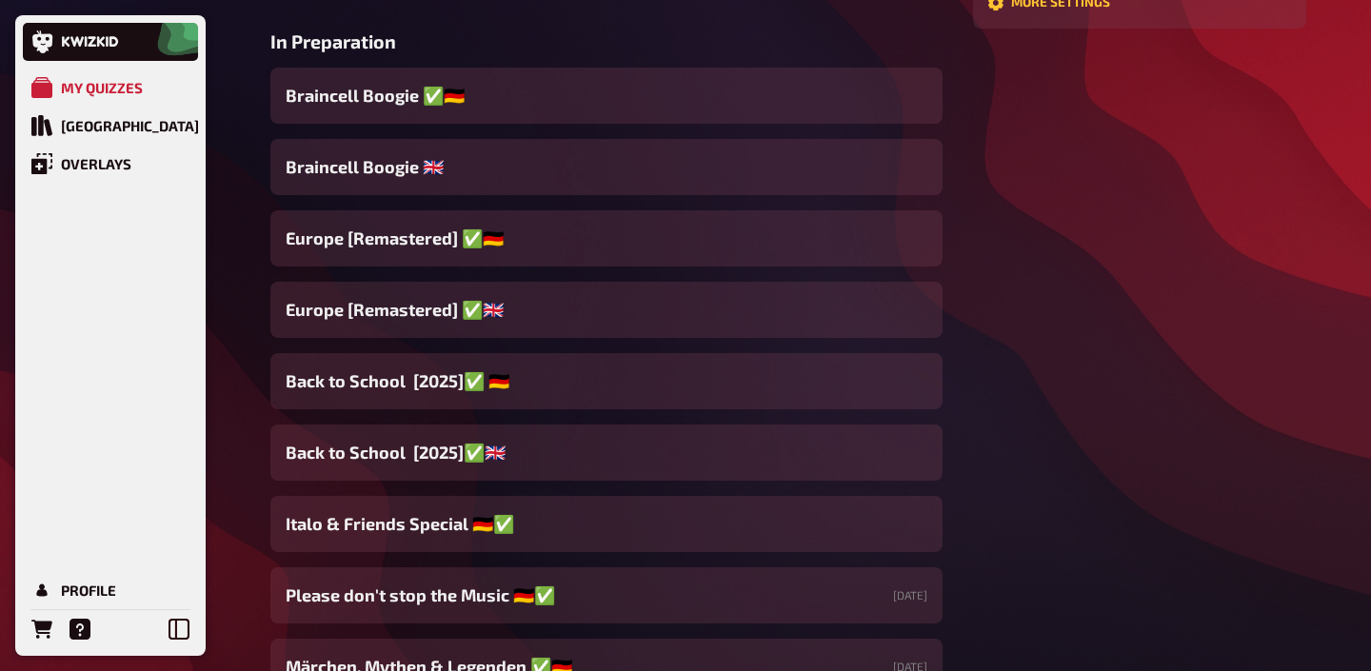
scroll to position [650, 0]
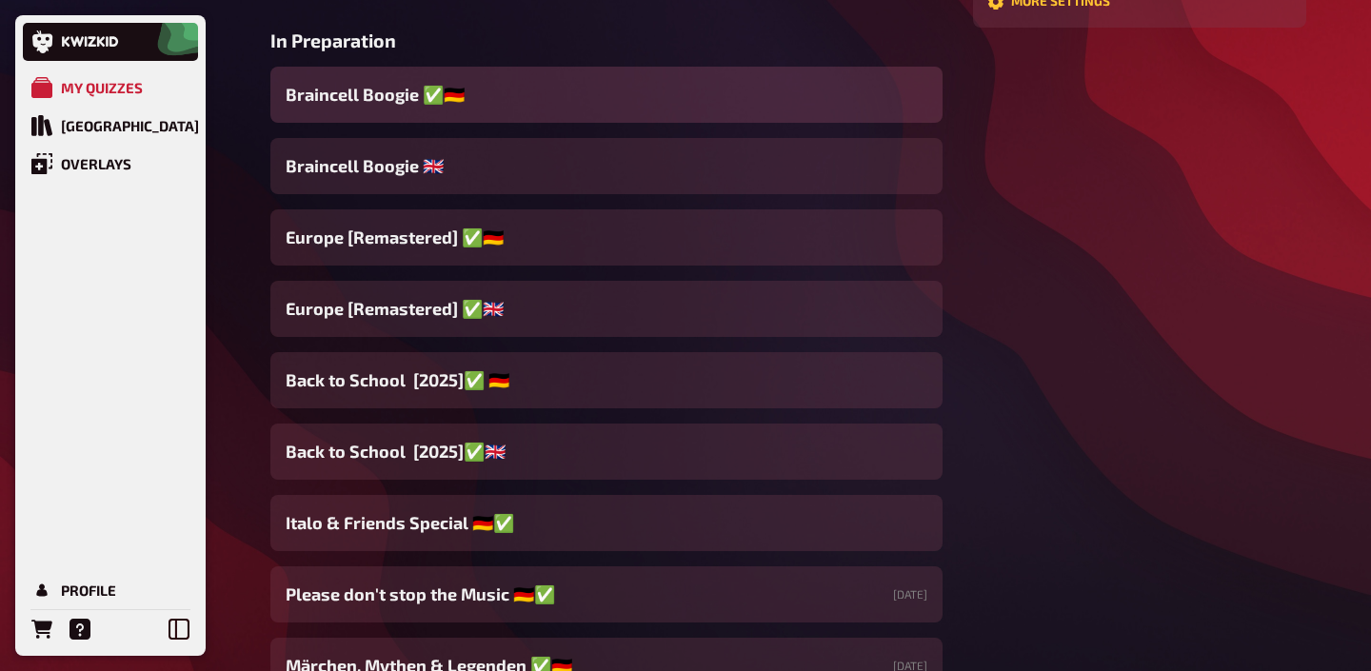
click at [395, 108] on span "Braincell Boogie ✅​🇩🇪" at bounding box center [375, 95] width 179 height 26
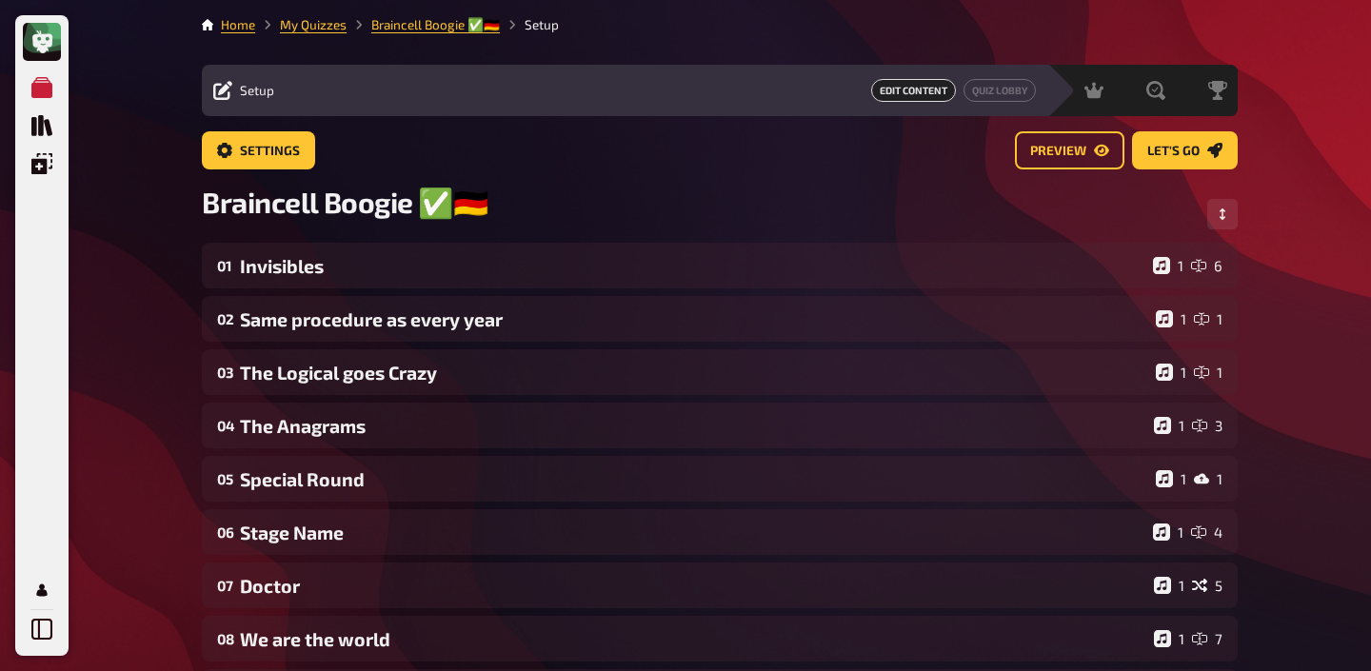
click at [424, 292] on div "01 Invisibles 1 6 02 Same procedure as every year 1 1 03 The Logical goes Crazy…" at bounding box center [720, 639] width 1036 height 792
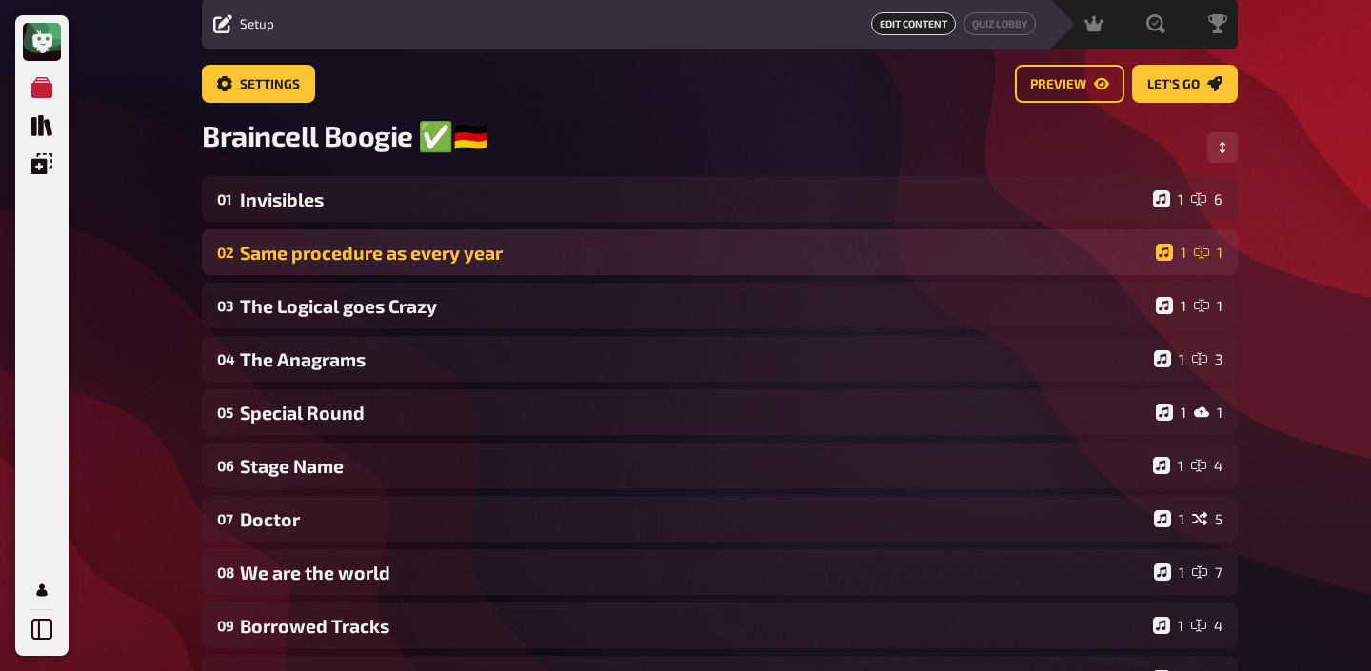
scroll to position [70, 0]
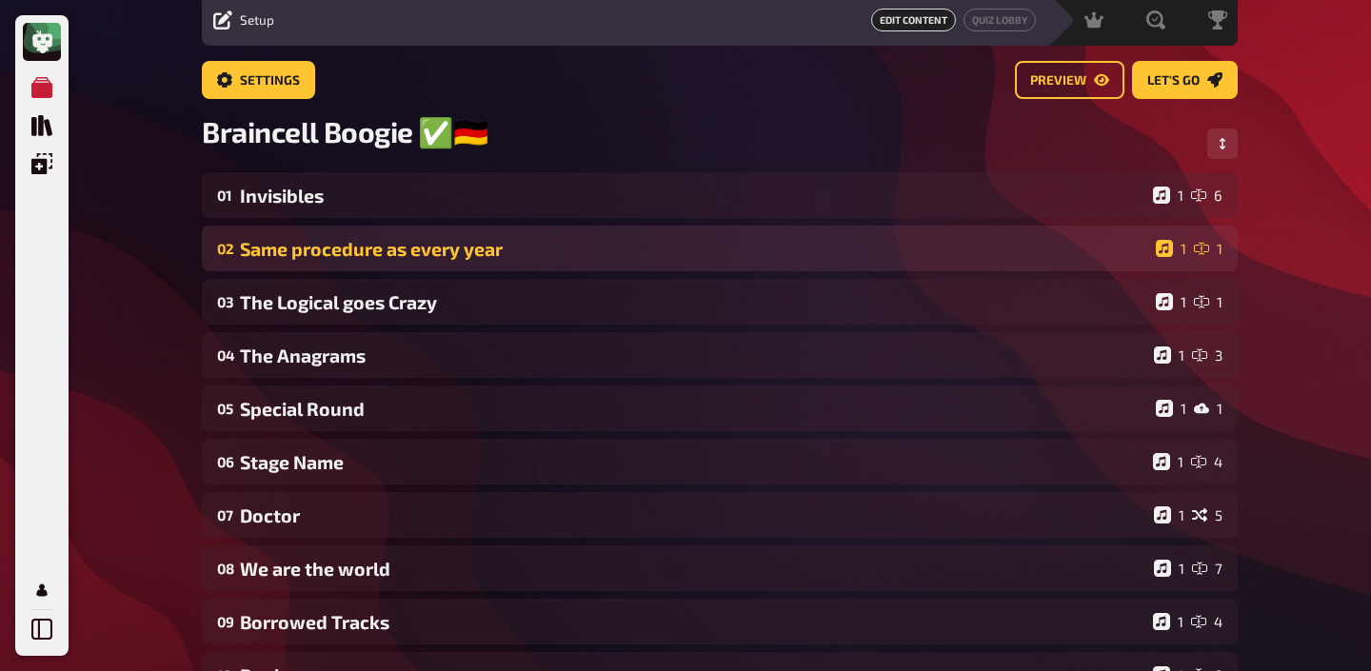
click at [452, 264] on div "02 Same procedure as every year 1 1" at bounding box center [720, 249] width 1036 height 46
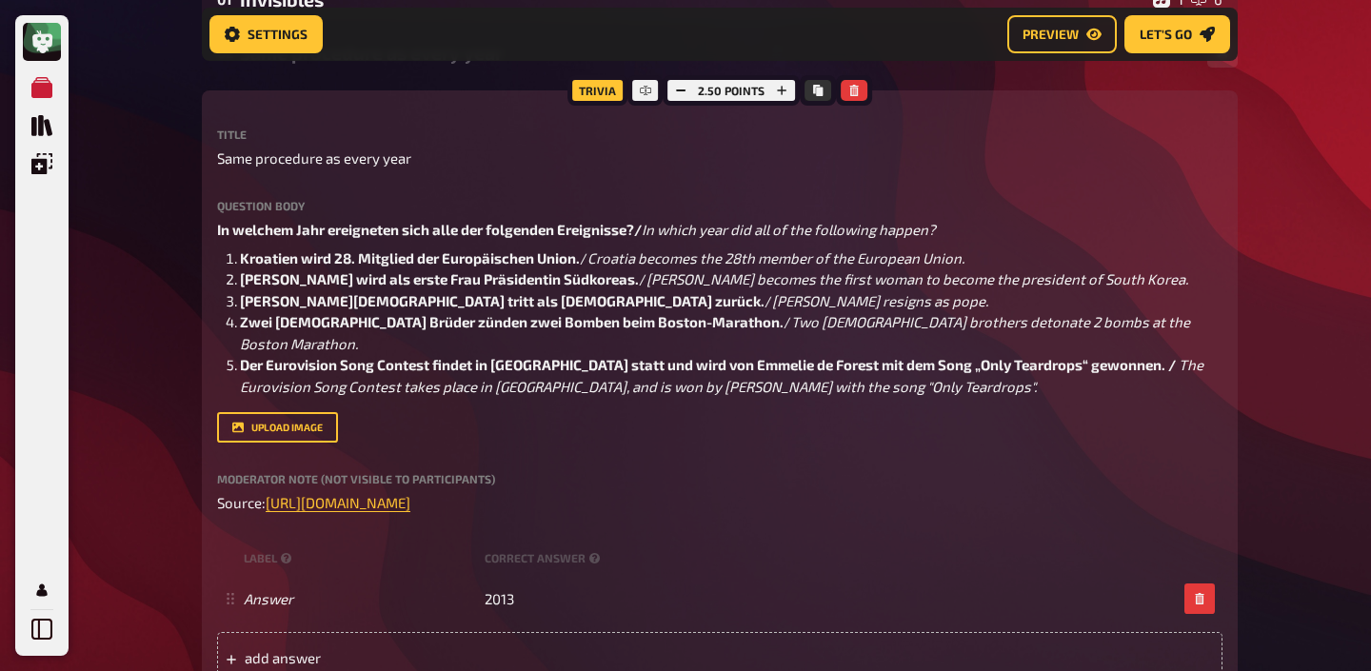
scroll to position [280, 0]
click at [817, 90] on icon "Copy" at bounding box center [817, 92] width 11 height 11
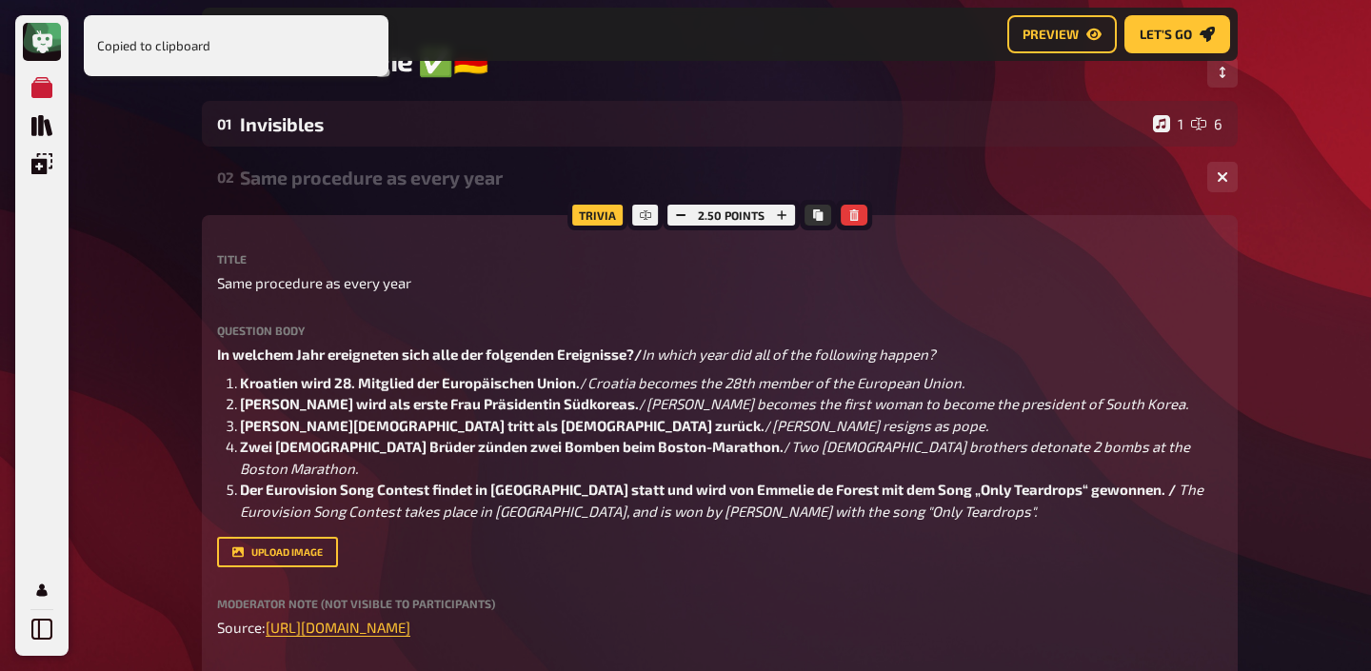
scroll to position [0, 0]
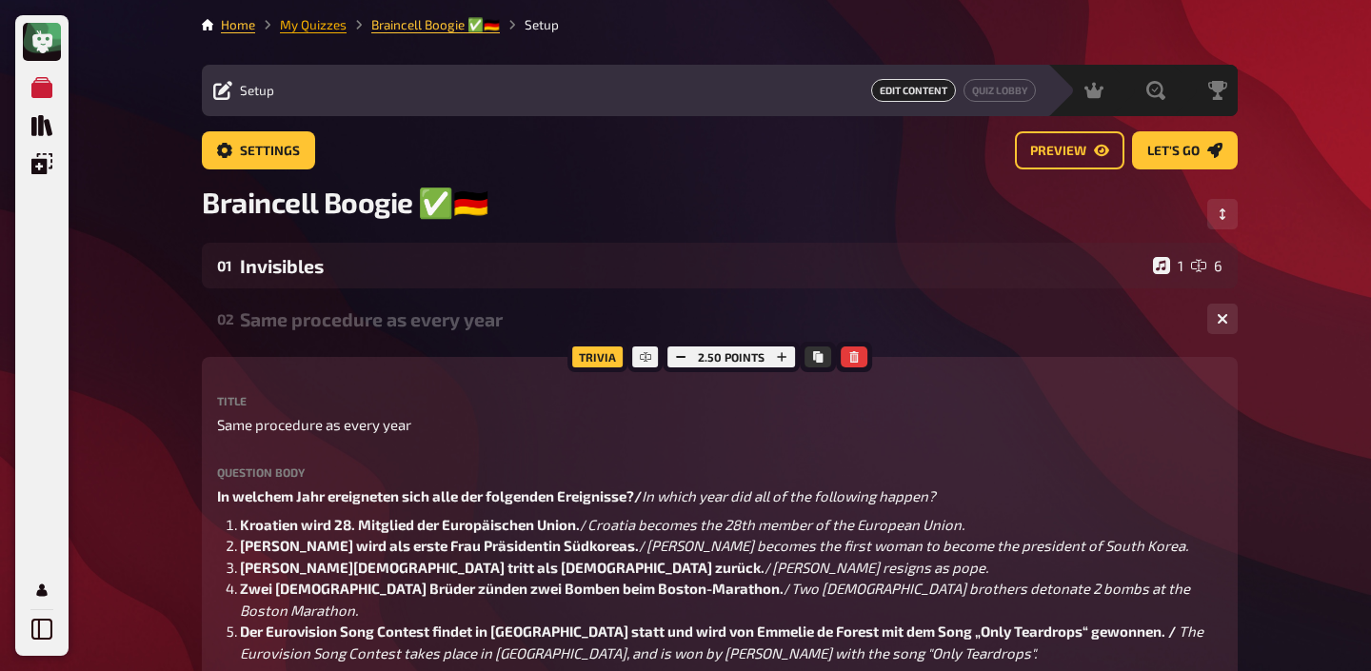
click at [296, 22] on link "My Quizzes" at bounding box center [313, 24] width 67 height 15
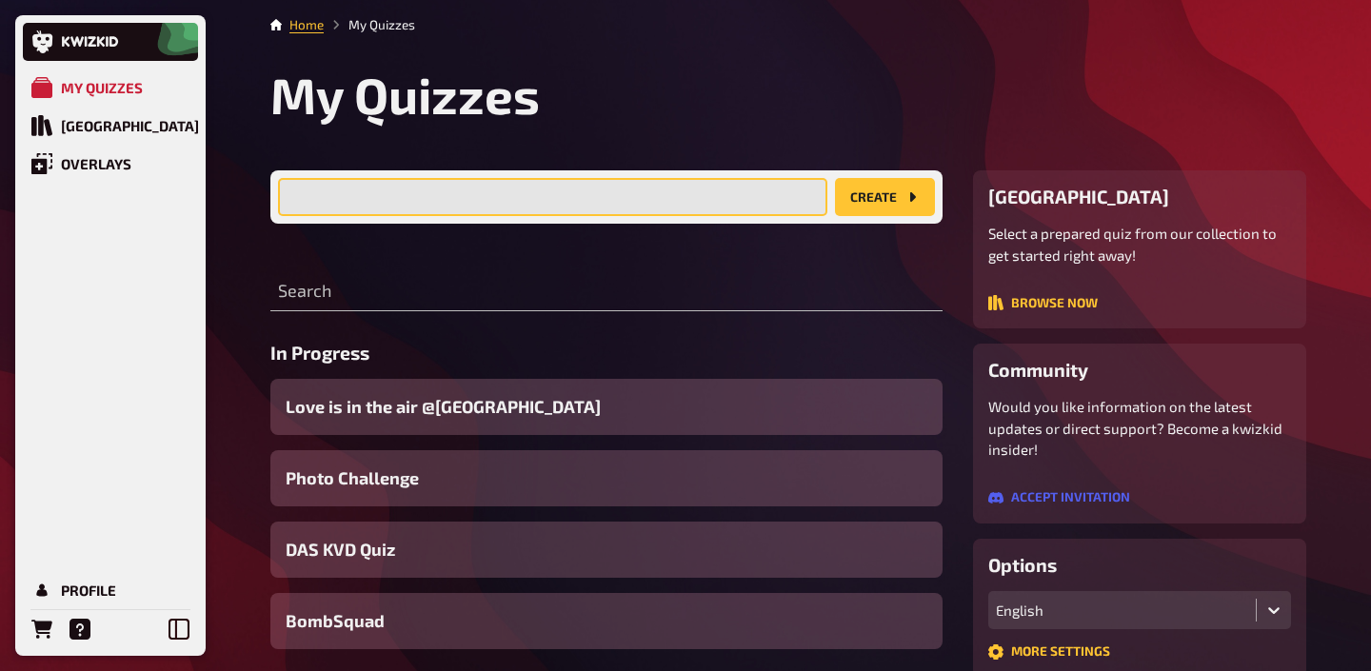
click at [651, 200] on input "text" at bounding box center [552, 197] width 549 height 38
type input "Kwizkid new Quiz"
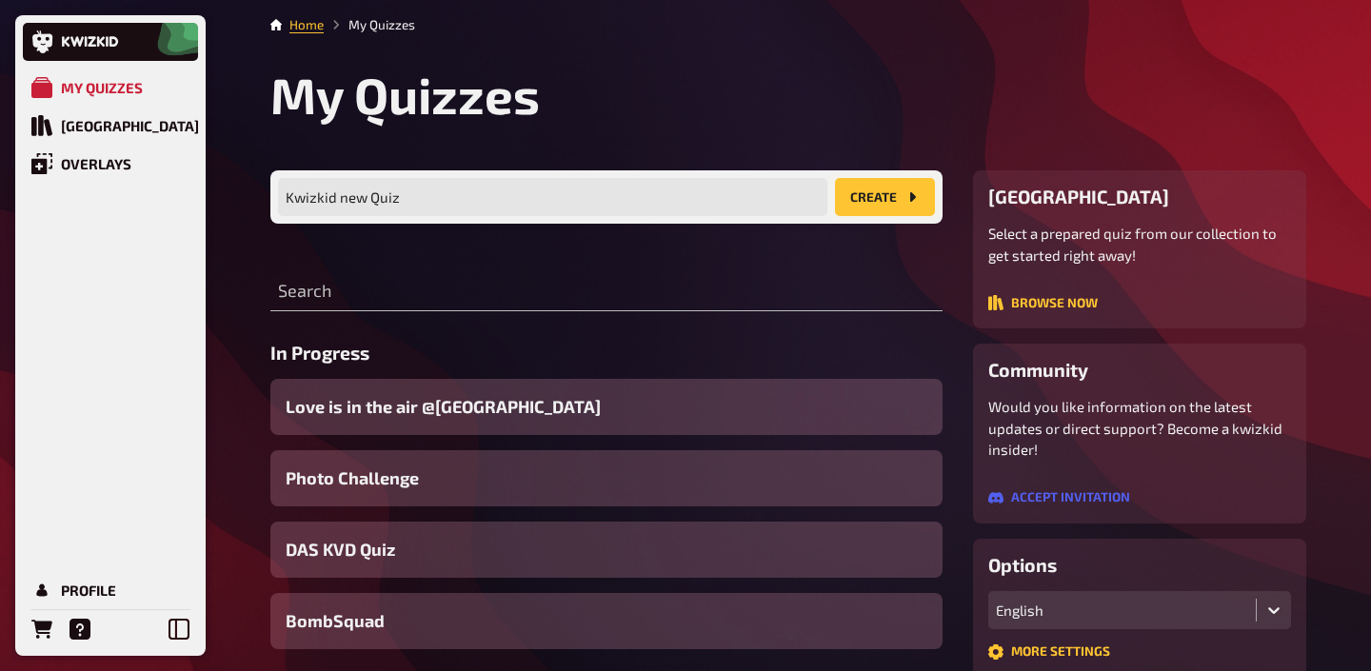
click at [883, 202] on button "create" at bounding box center [885, 197] width 100 height 38
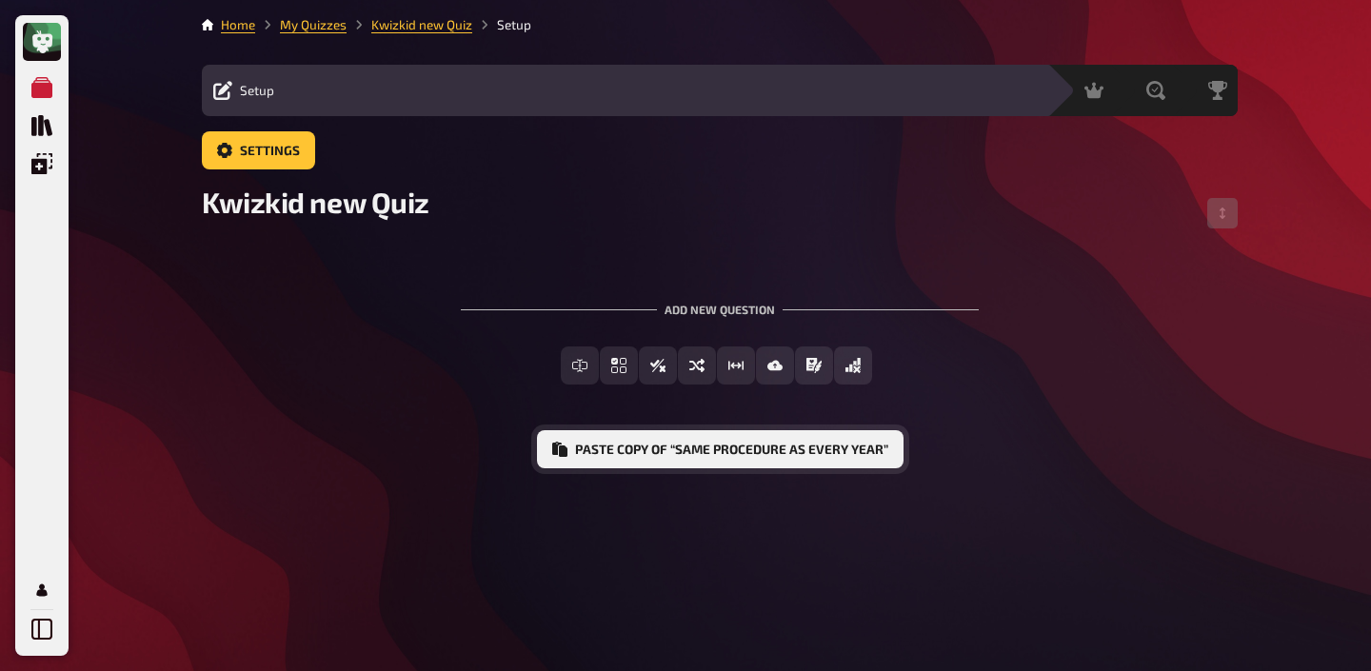
click at [636, 449] on button "Paste copy of “Same procedure as every year”" at bounding box center [720, 449] width 367 height 38
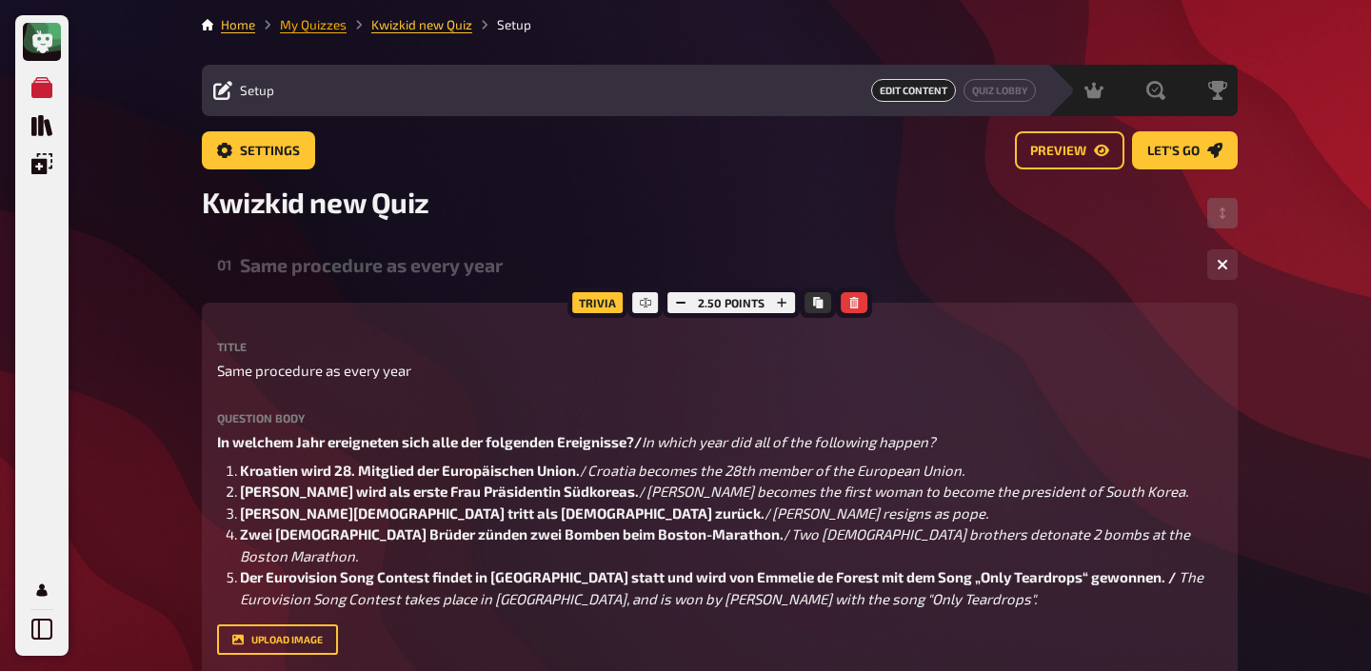
click at [329, 27] on link "My Quizzes" at bounding box center [313, 24] width 67 height 15
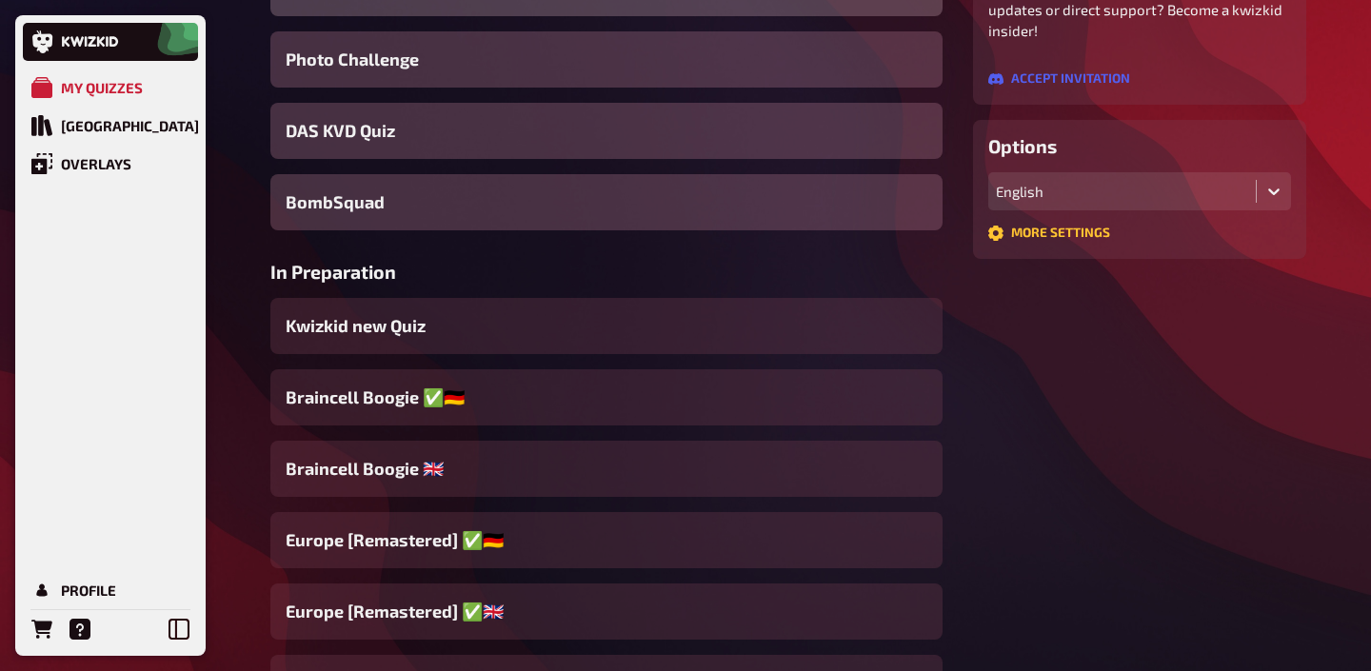
scroll to position [440, 0]
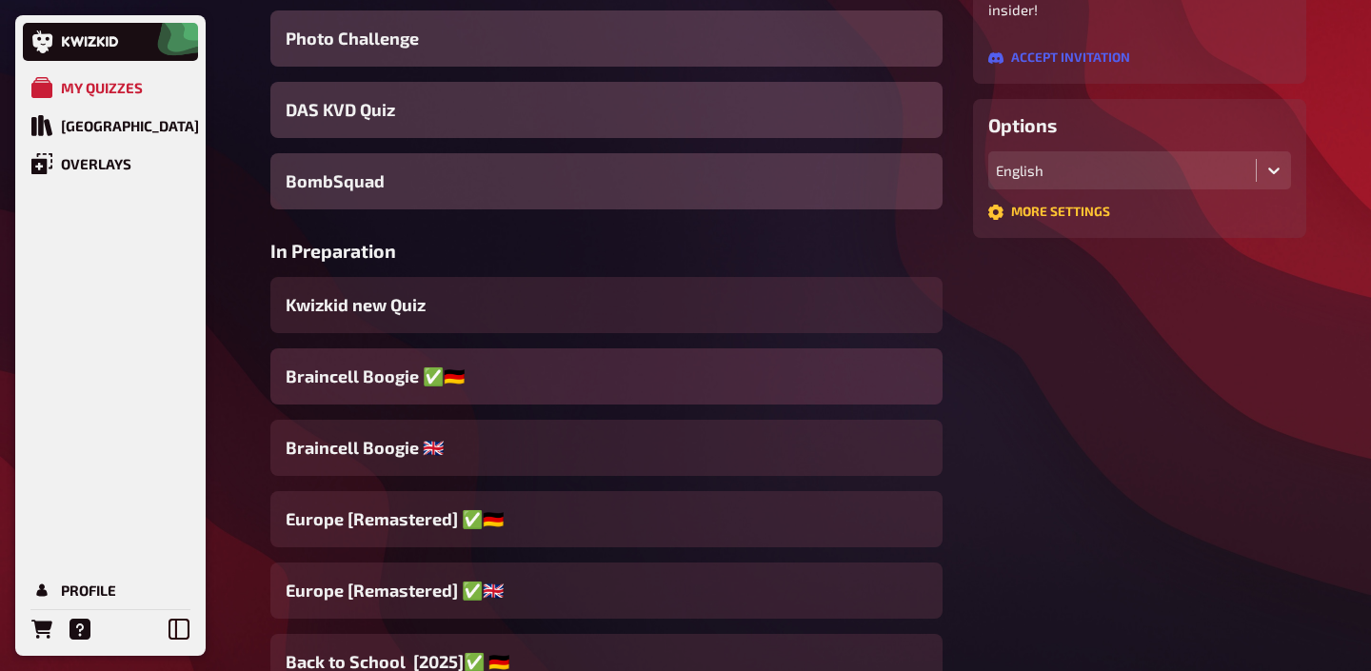
click at [377, 389] on span "Braincell Boogie ✅​🇩🇪" at bounding box center [375, 377] width 179 height 26
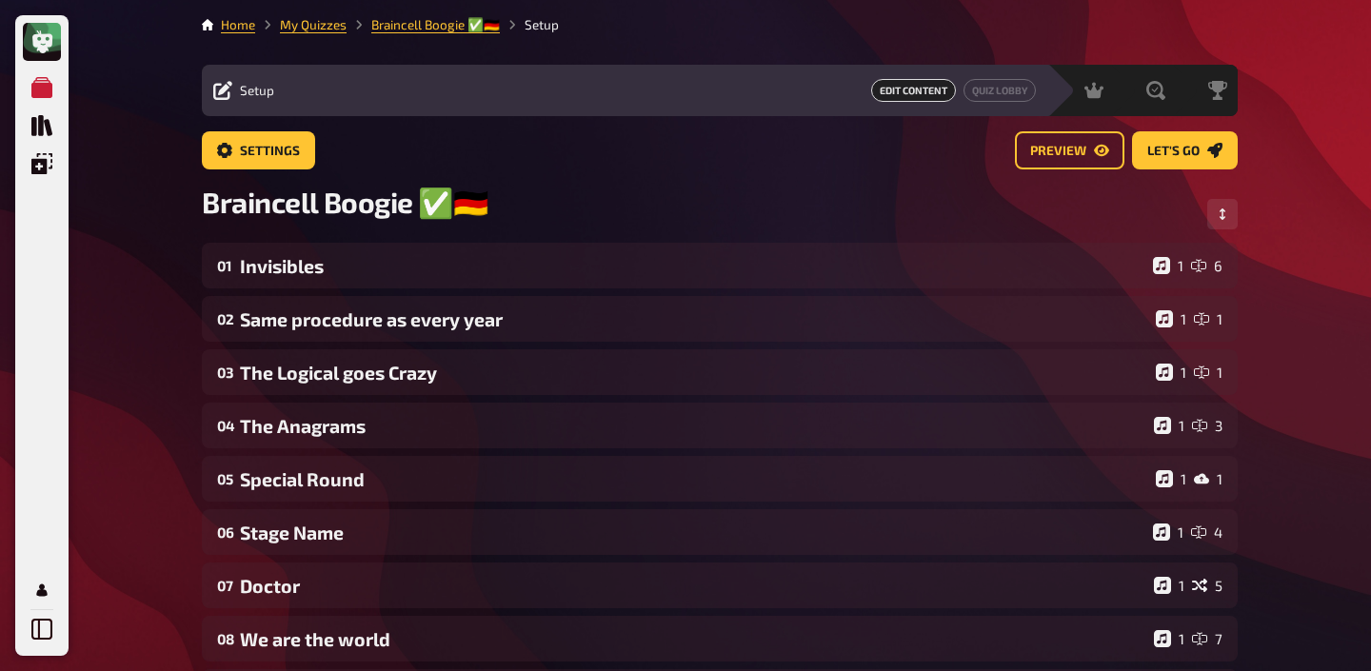
click at [377, 389] on div "03 The Logical goes Crazy 1 1" at bounding box center [720, 372] width 1036 height 46
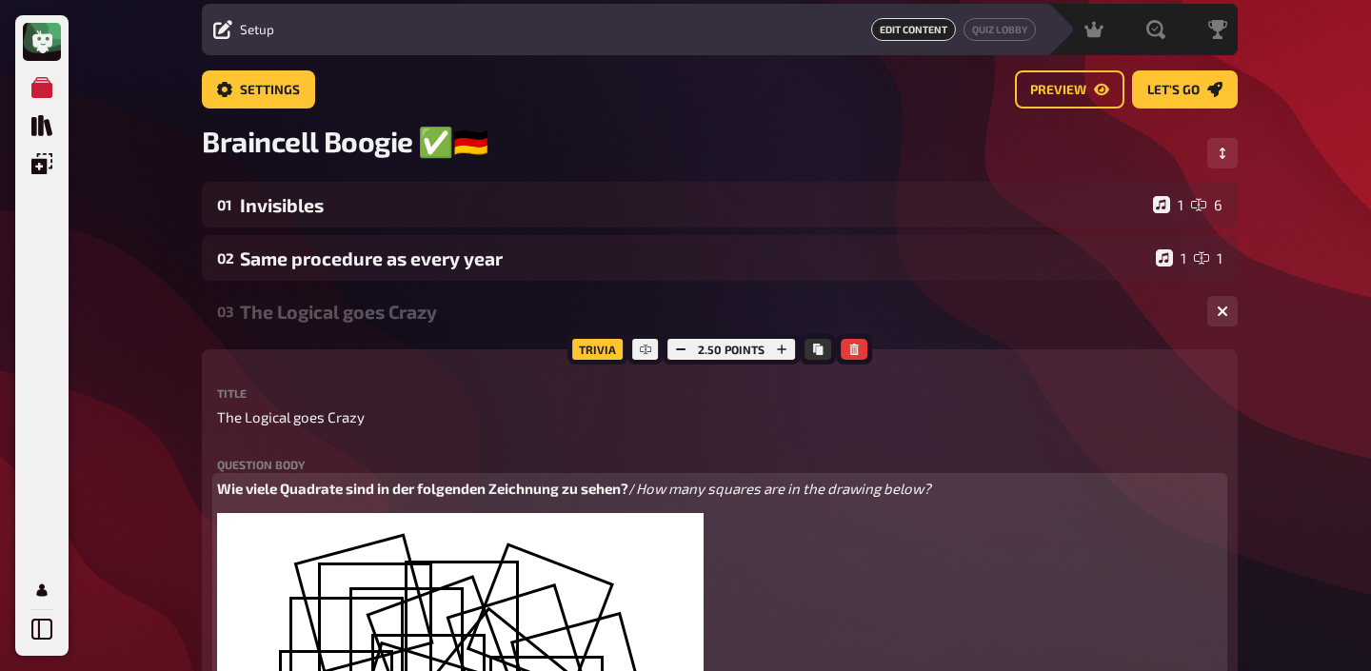
scroll to position [69, 0]
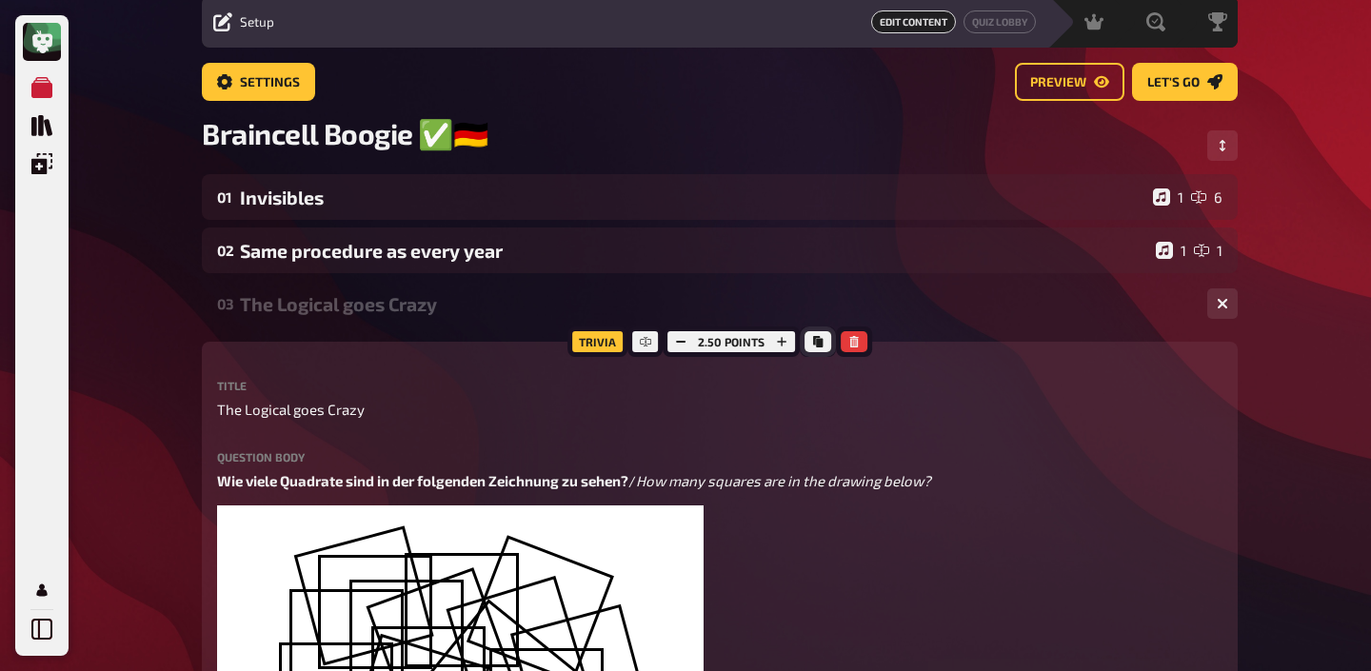
click at [813, 345] on icon "Copy" at bounding box center [818, 341] width 10 height 11
click at [387, 320] on div "03 The Logical goes Crazy 1 1" at bounding box center [720, 304] width 1036 height 46
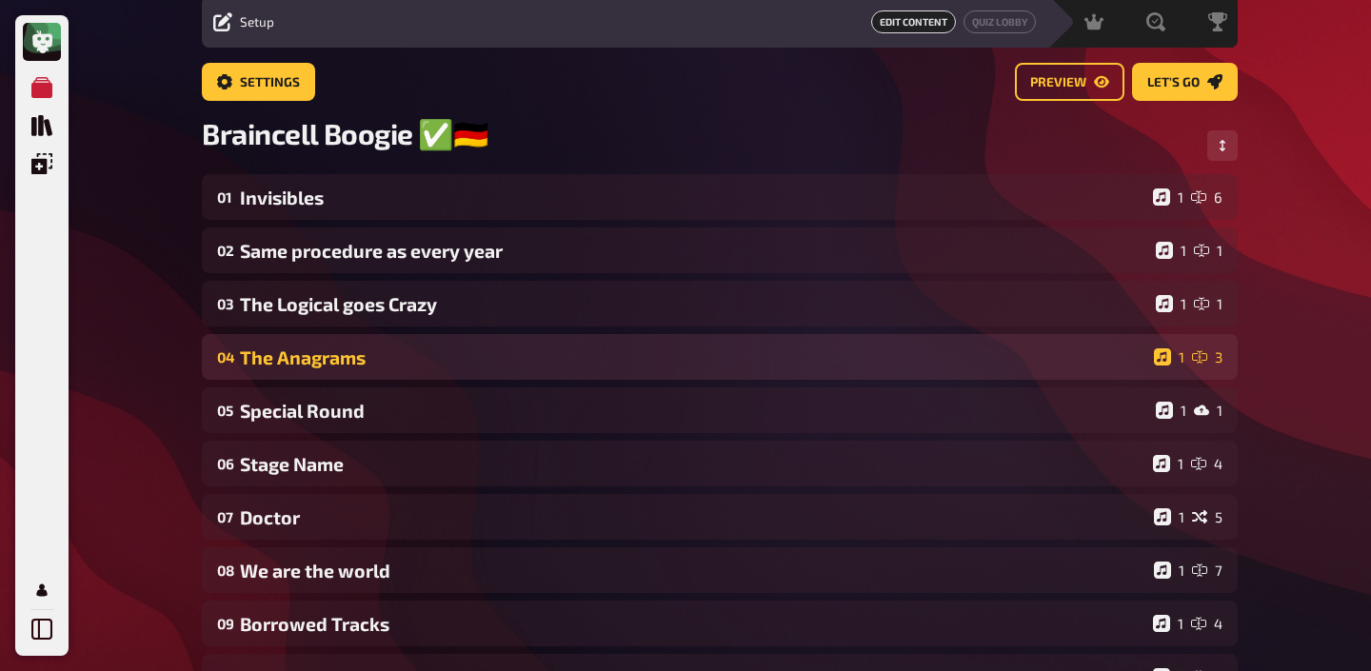
click at [367, 361] on div "The Anagrams" at bounding box center [693, 358] width 906 height 22
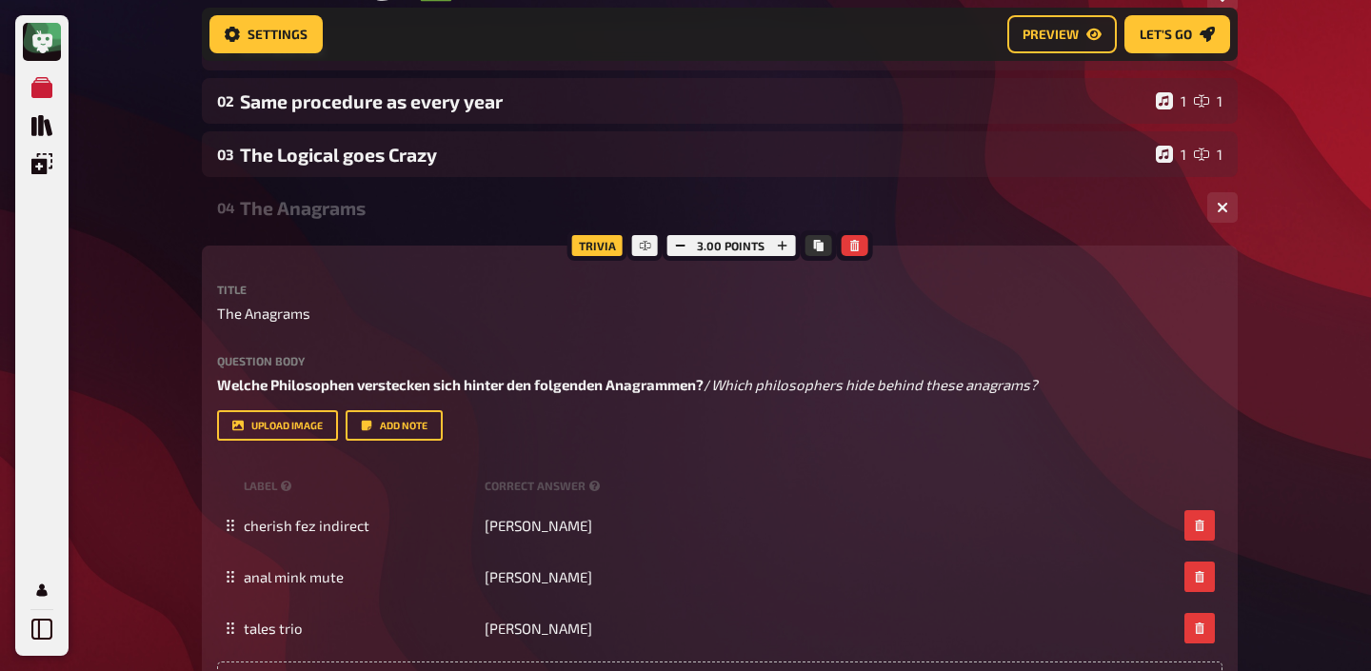
scroll to position [352, 0]
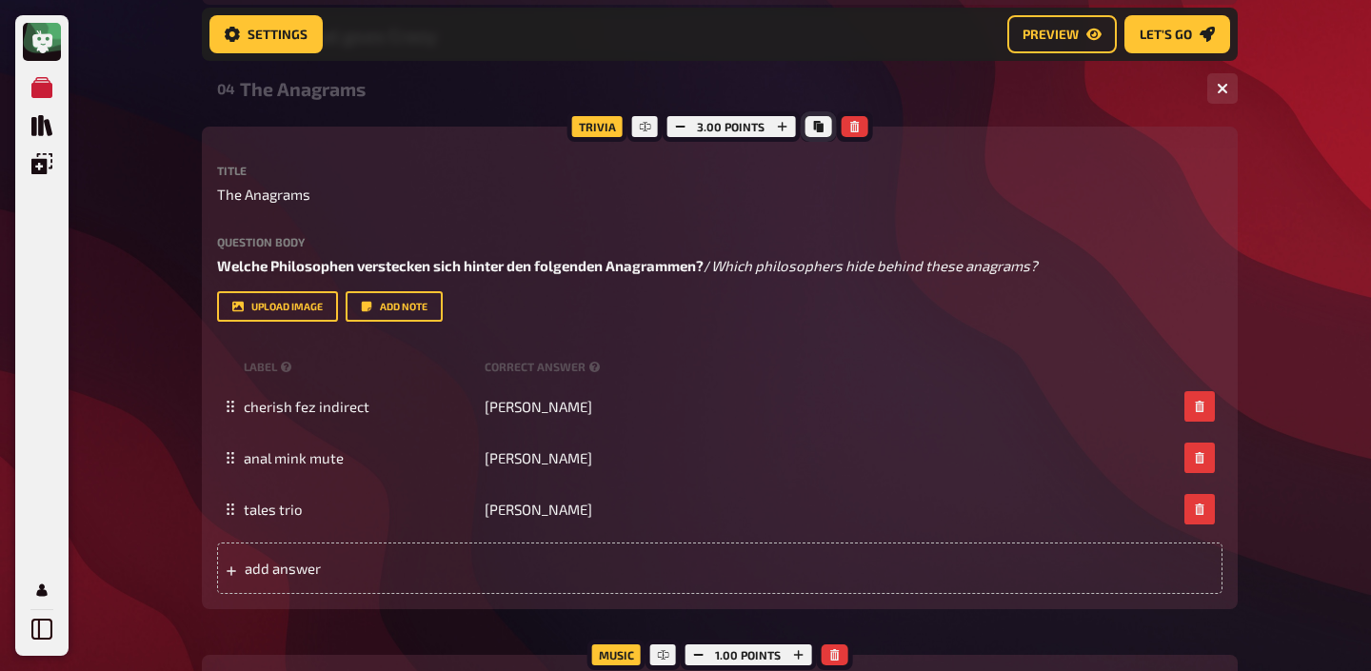
click at [812, 132] on icon "Copy" at bounding box center [817, 126] width 11 height 11
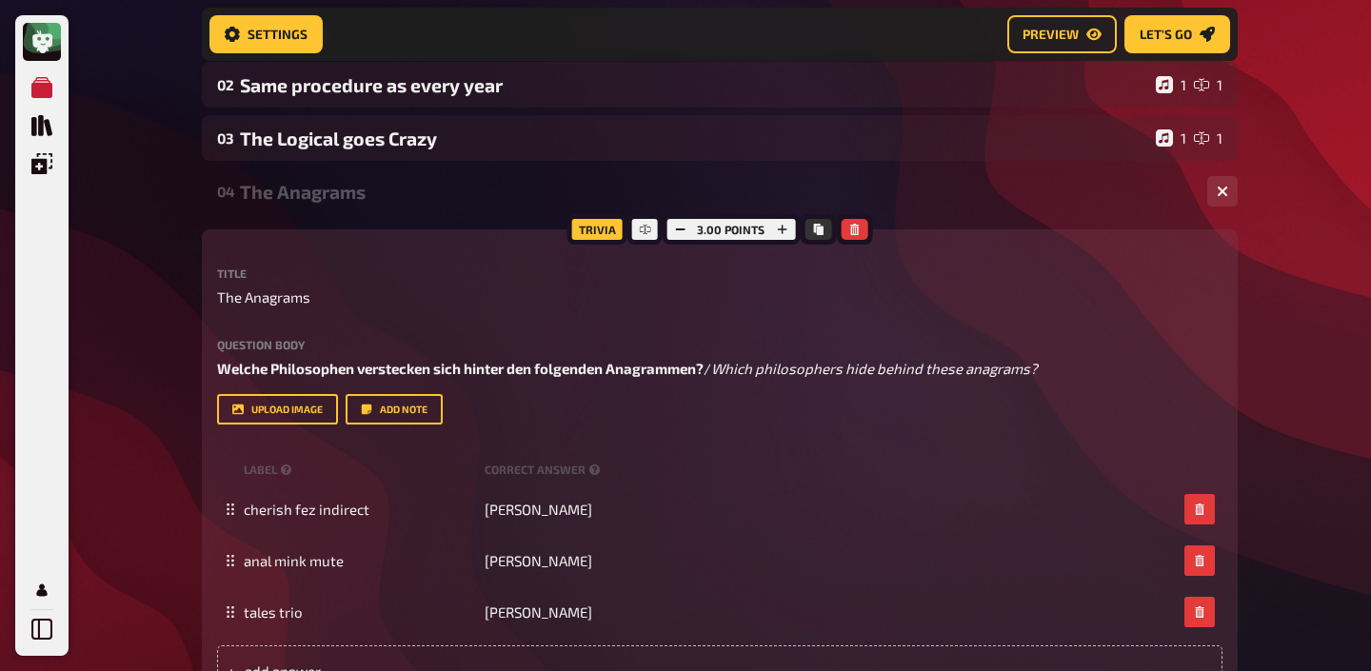
scroll to position [234, 0]
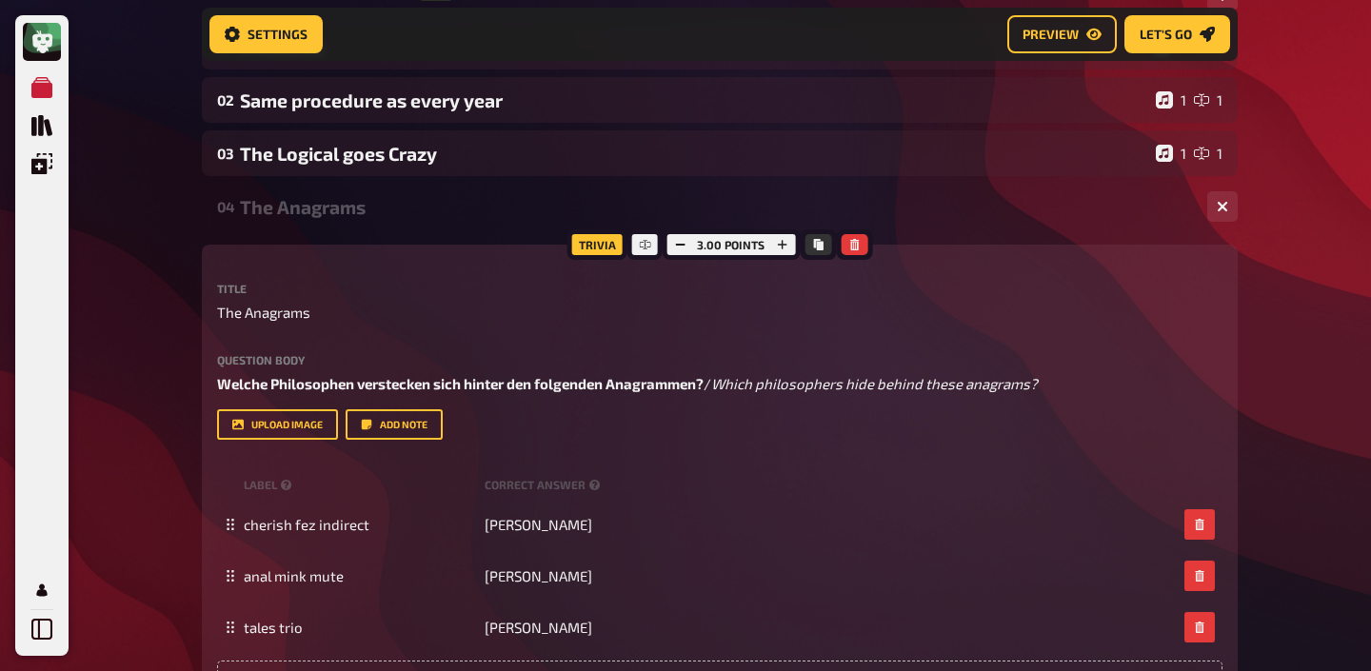
click at [395, 206] on div "The Anagrams" at bounding box center [716, 207] width 952 height 22
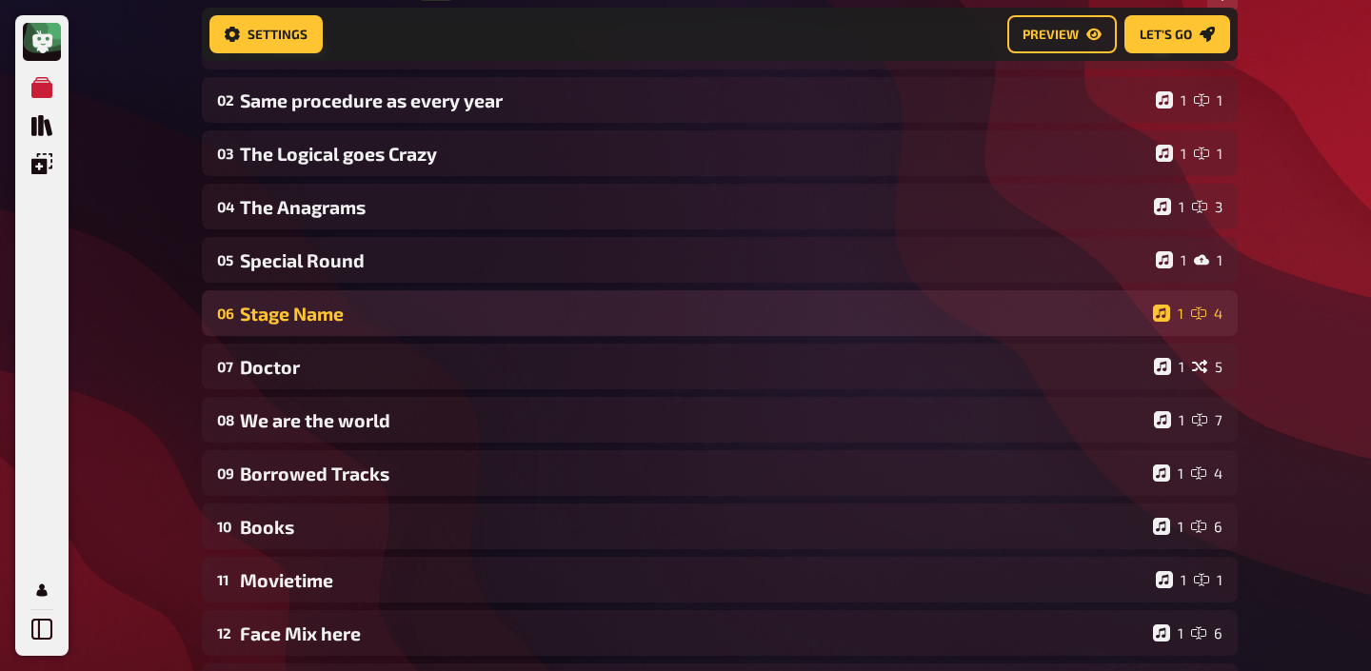
click at [366, 320] on div "Stage Name" at bounding box center [692, 314] width 905 height 22
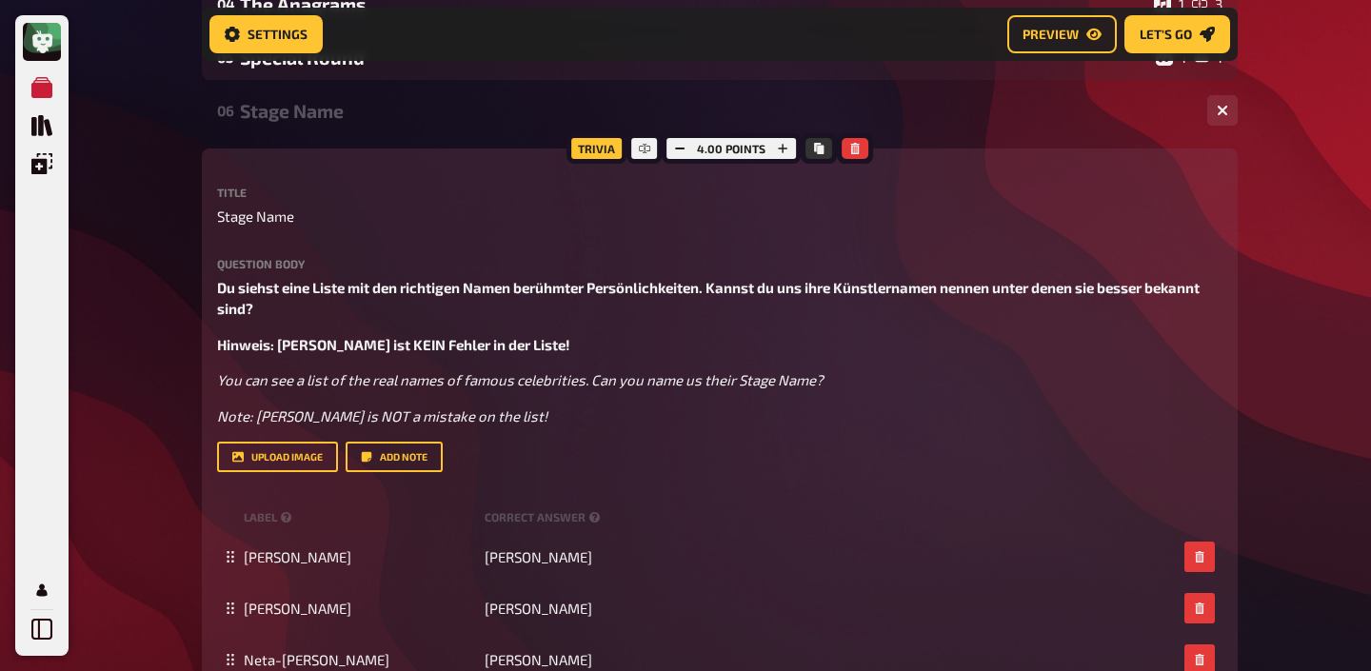
scroll to position [425, 0]
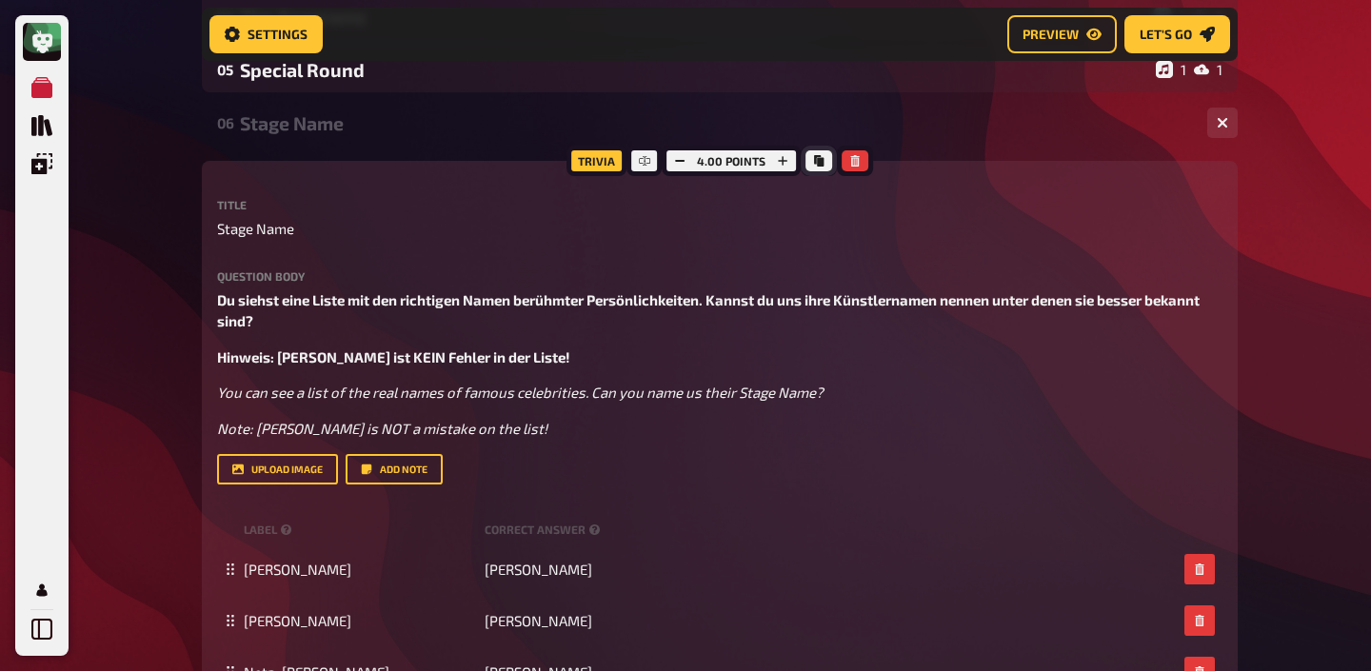
click at [816, 167] on icon "Copy" at bounding box center [819, 160] width 10 height 11
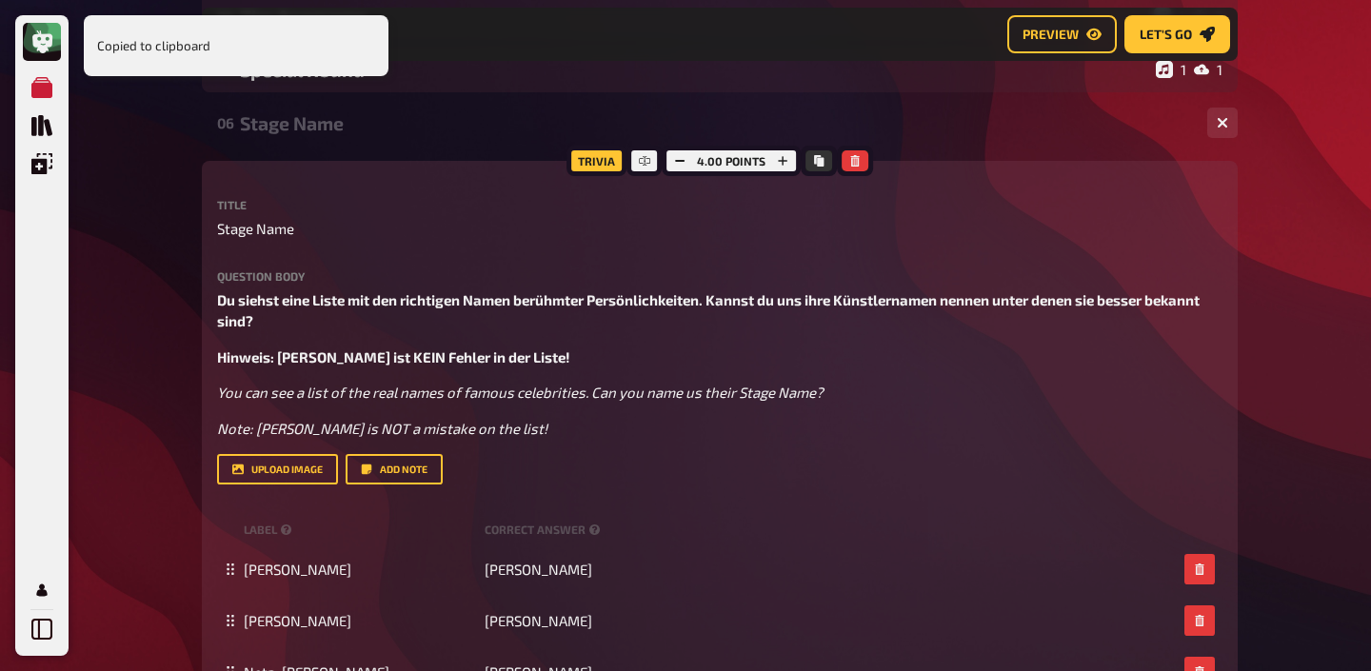
click at [347, 134] on div "Stage Name" at bounding box center [716, 123] width 952 height 22
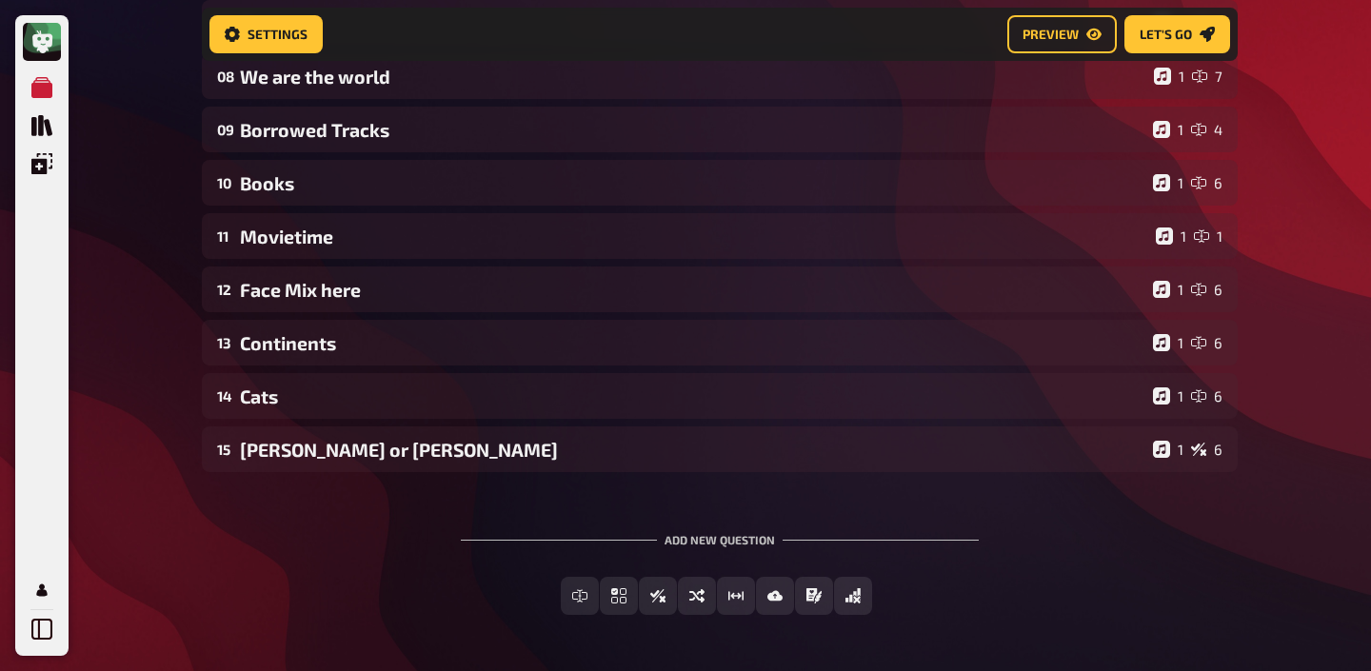
scroll to position [595, 0]
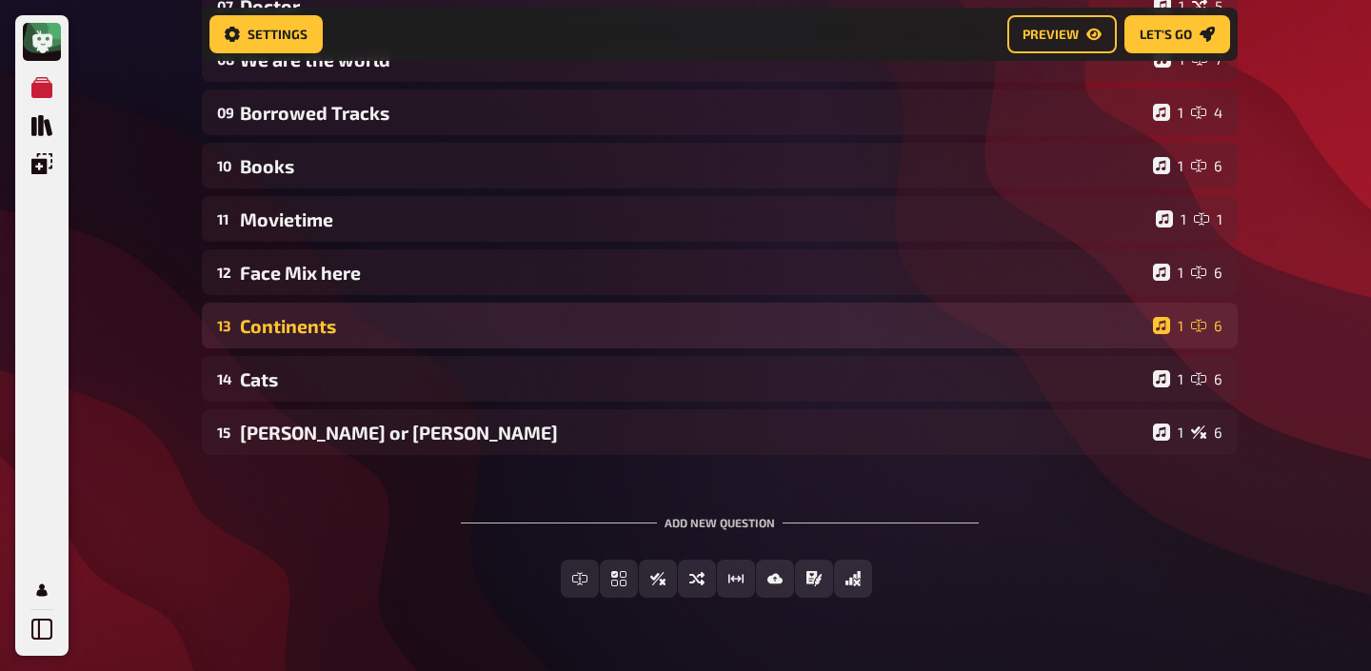
click at [331, 327] on div "Continents" at bounding box center [692, 326] width 905 height 22
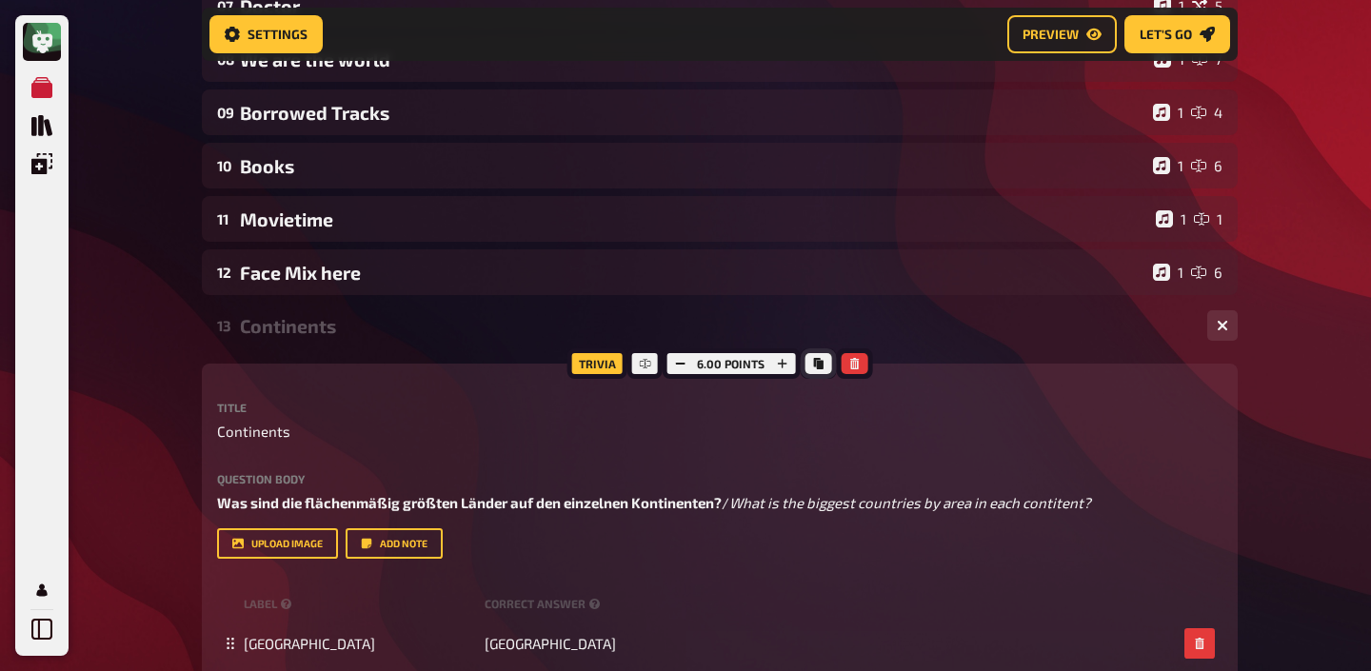
click at [813, 364] on icon "Copy" at bounding box center [818, 363] width 10 height 11
click at [299, 311] on div "13 Continents 1 6" at bounding box center [720, 326] width 1036 height 46
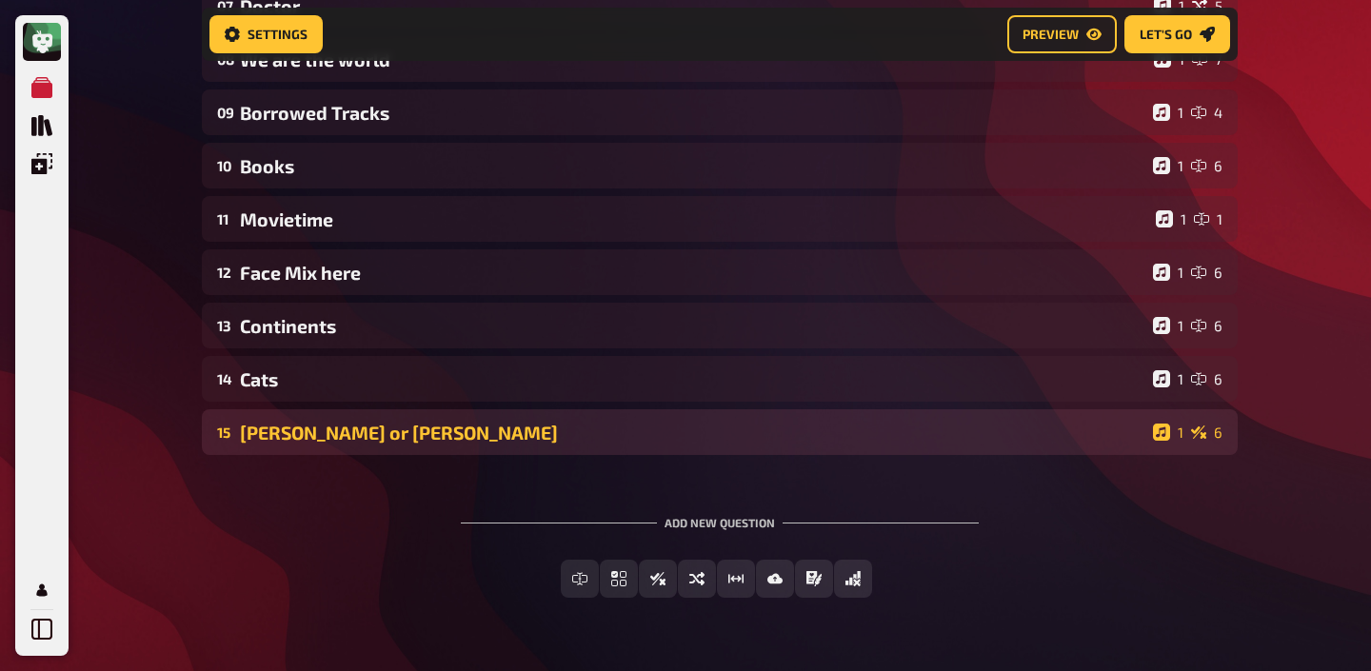
click at [294, 428] on div "Donald Trump or Michael Scott" at bounding box center [692, 433] width 905 height 22
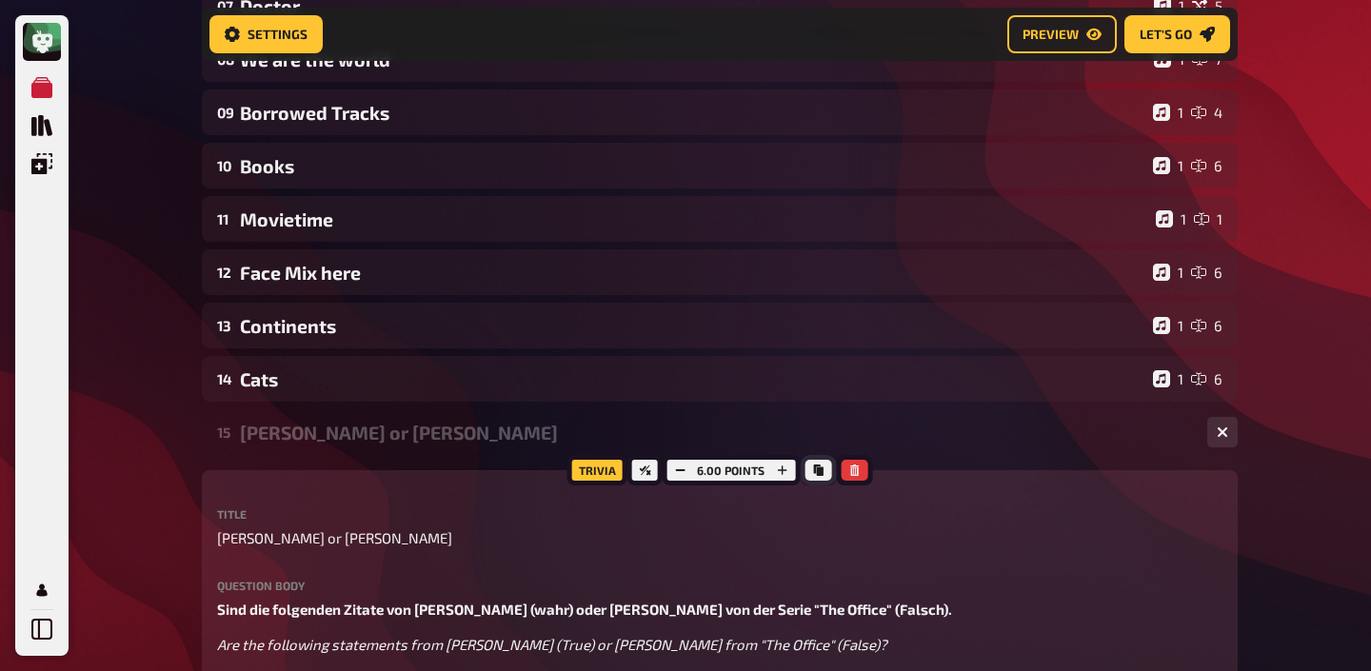
click at [814, 478] on button "Copy" at bounding box center [817, 470] width 27 height 21
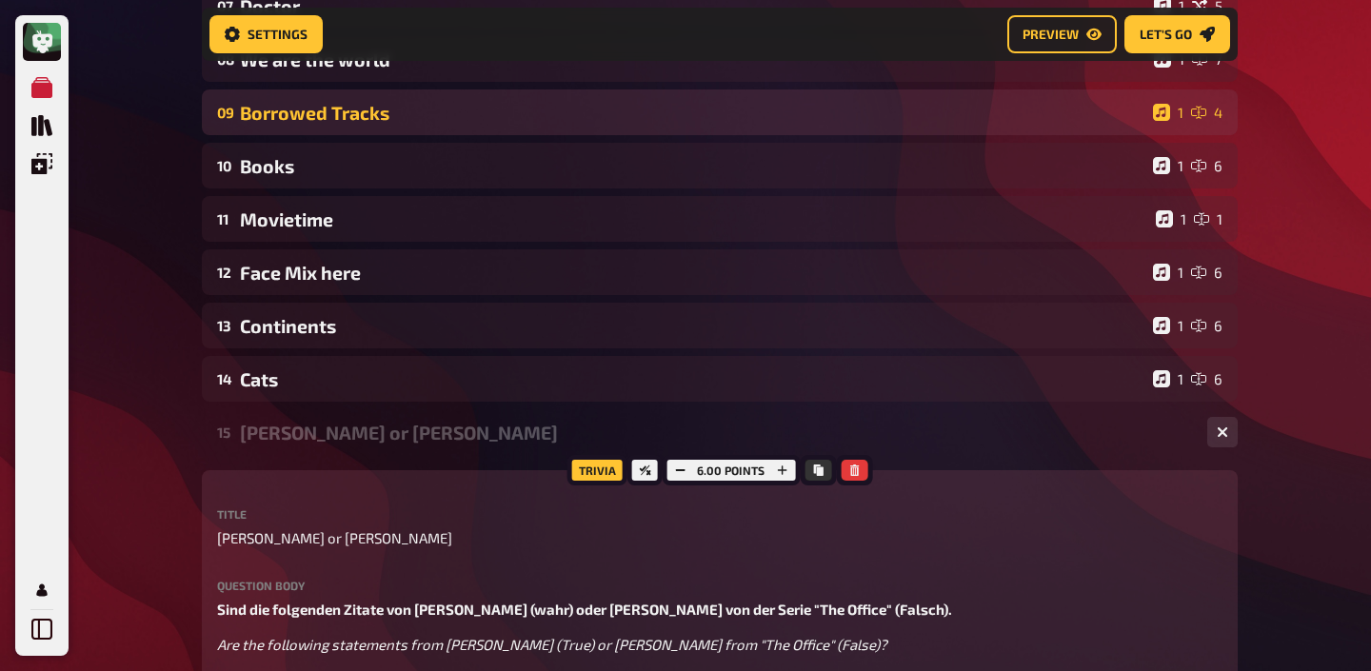
click at [404, 129] on div "09 Borrowed Tracks 1 4" at bounding box center [720, 112] width 1036 height 46
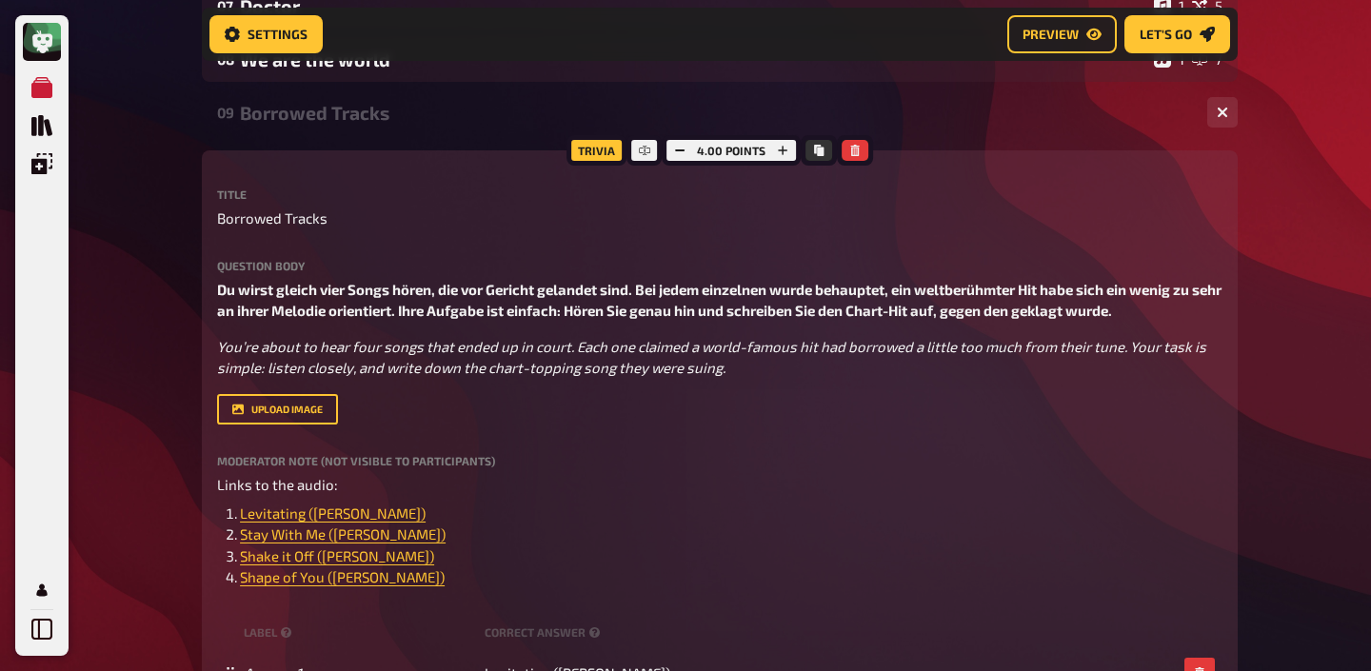
click at [404, 129] on div "09 Borrowed Tracks 1 4" at bounding box center [720, 112] width 1036 height 46
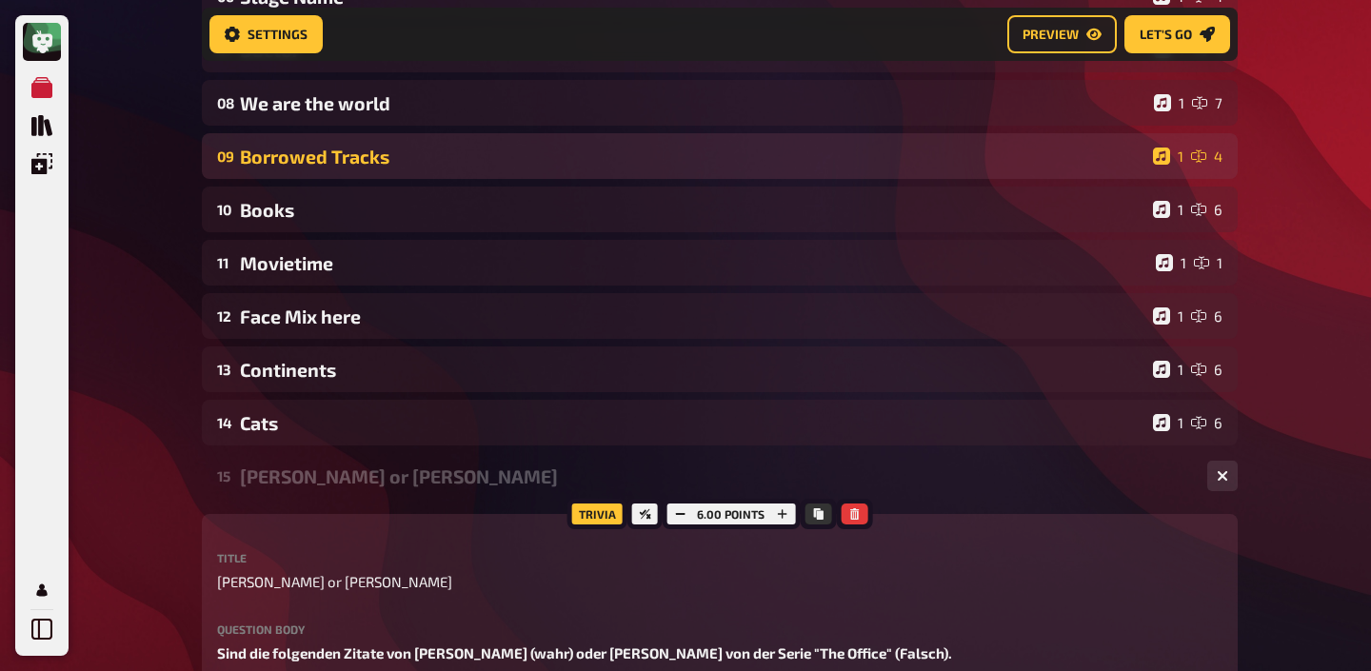
scroll to position [543, 0]
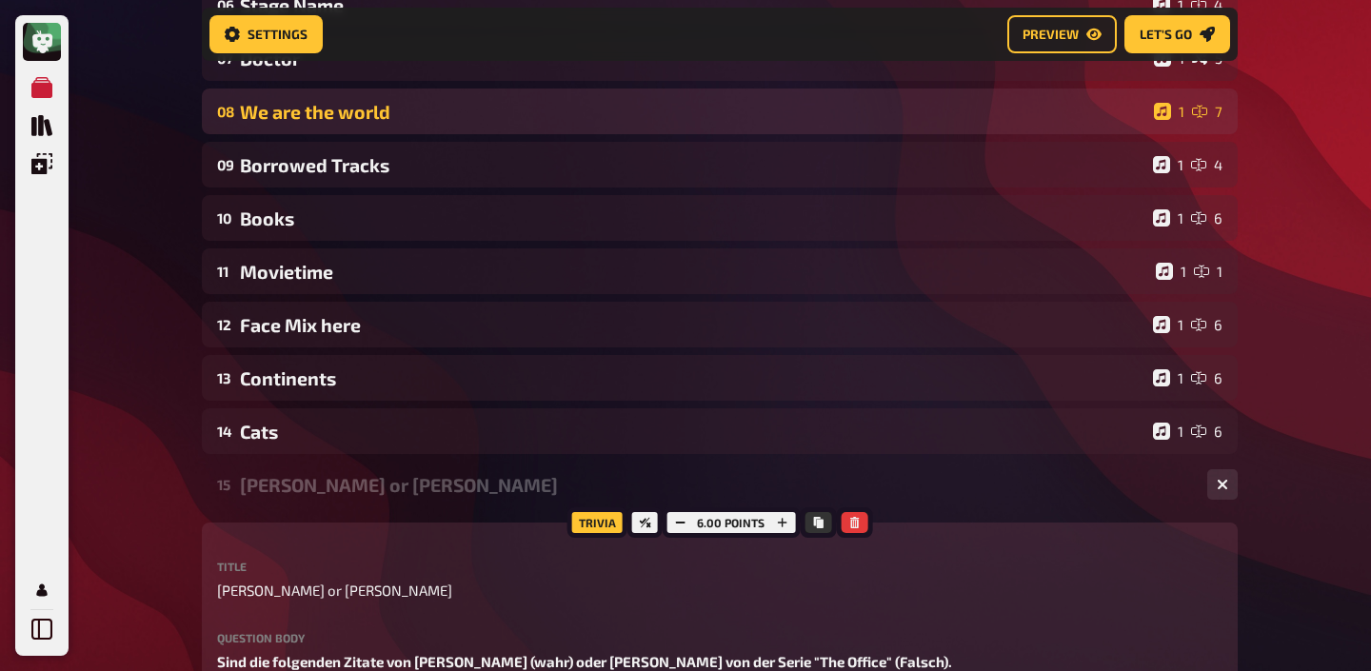
click at [409, 117] on div "We are the world" at bounding box center [693, 112] width 906 height 22
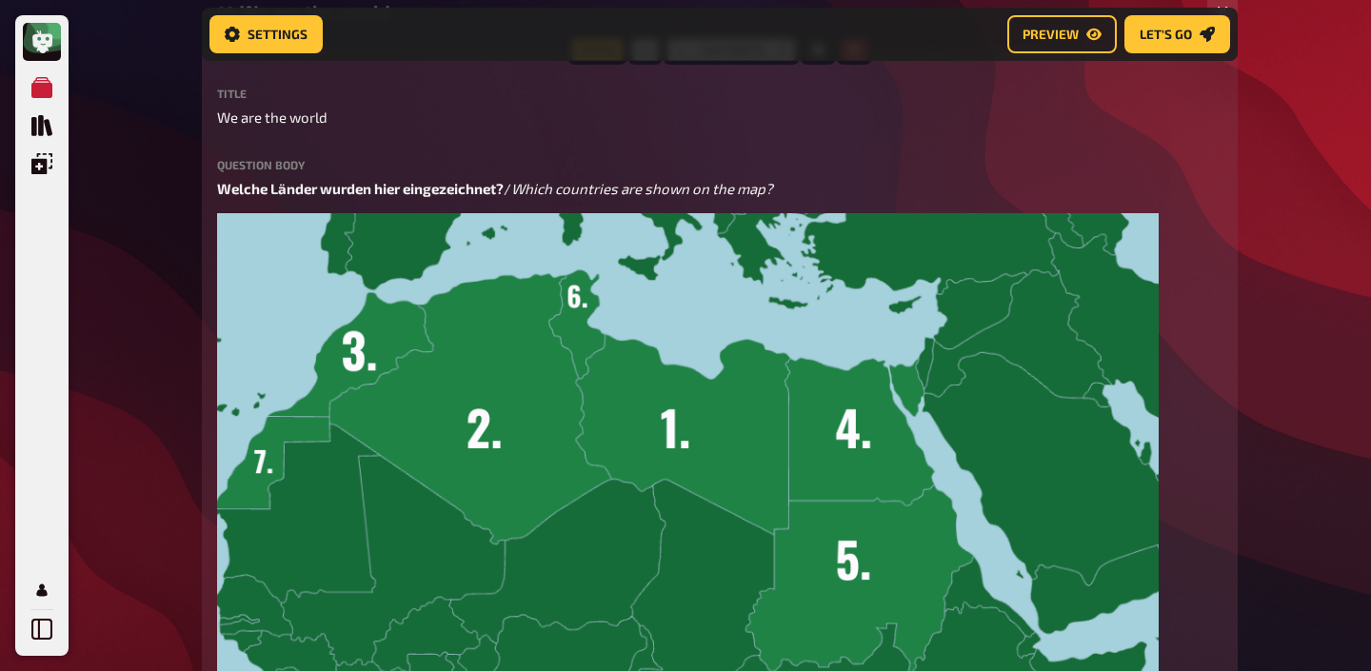
scroll to position [575, 0]
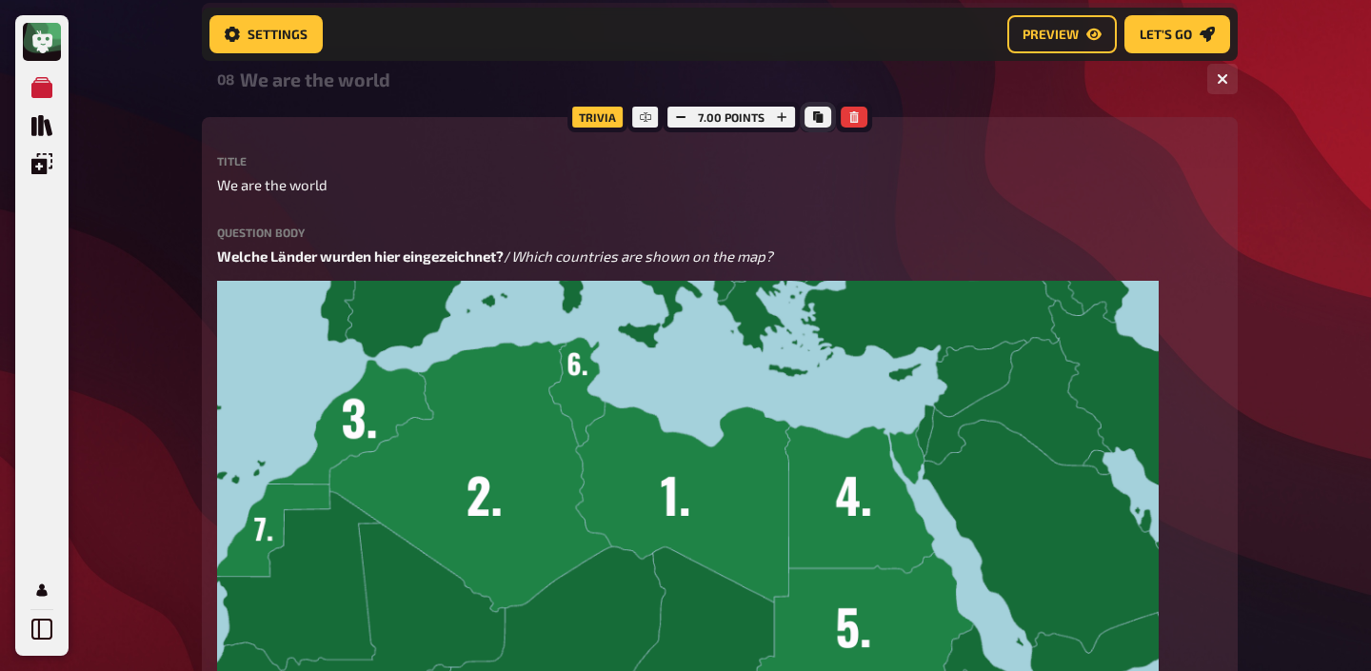
click at [820, 116] on icon "Copy" at bounding box center [818, 116] width 10 height 11
click at [353, 83] on div "We are the world" at bounding box center [716, 80] width 952 height 22
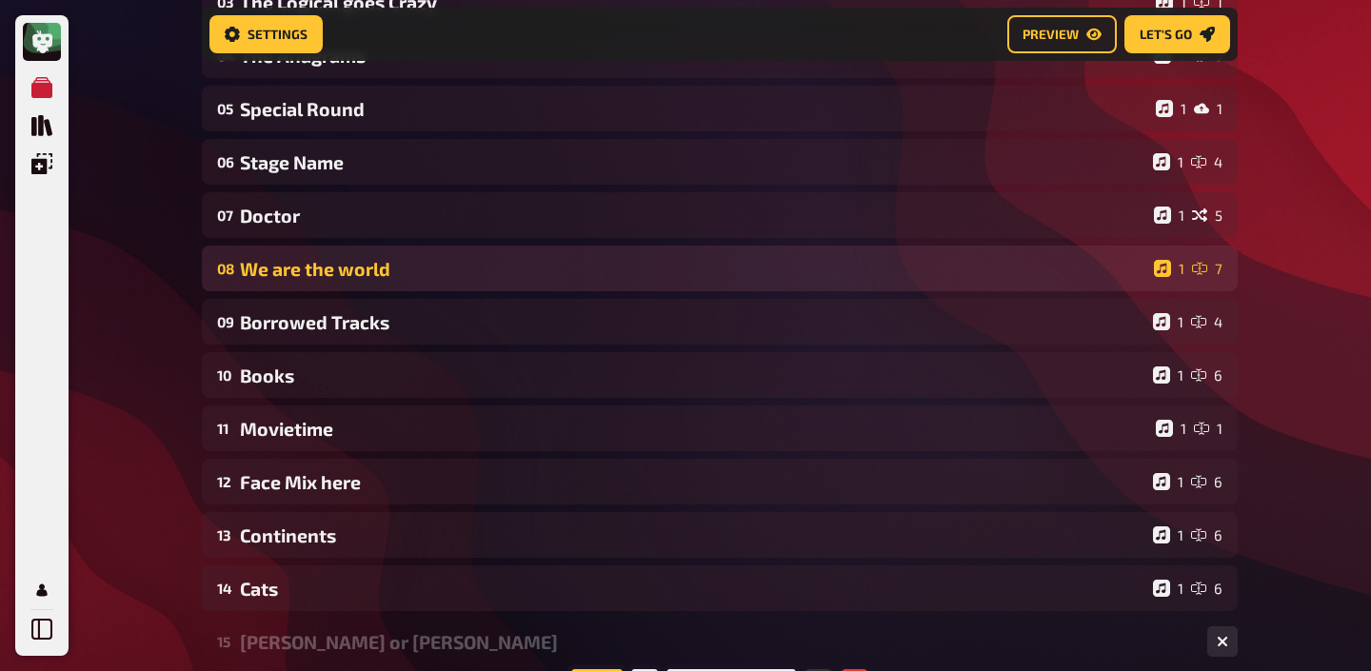
scroll to position [377, 0]
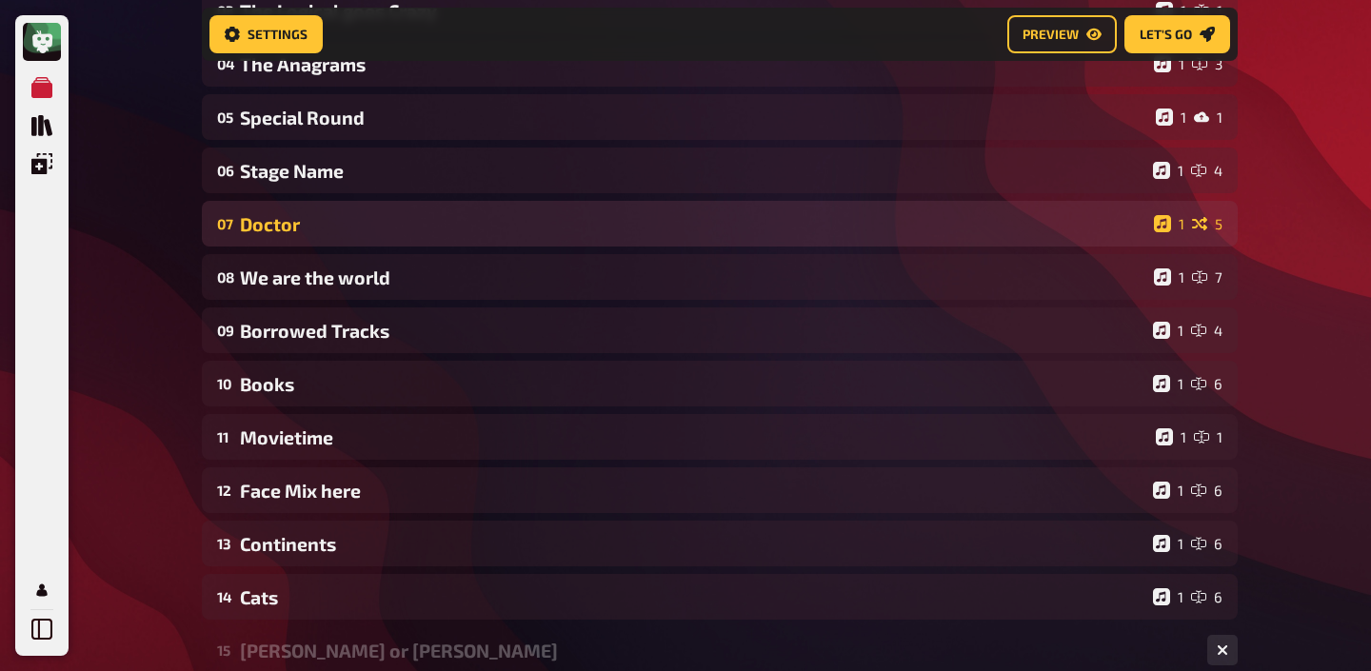
click at [336, 232] on div "Doctor" at bounding box center [693, 224] width 906 height 22
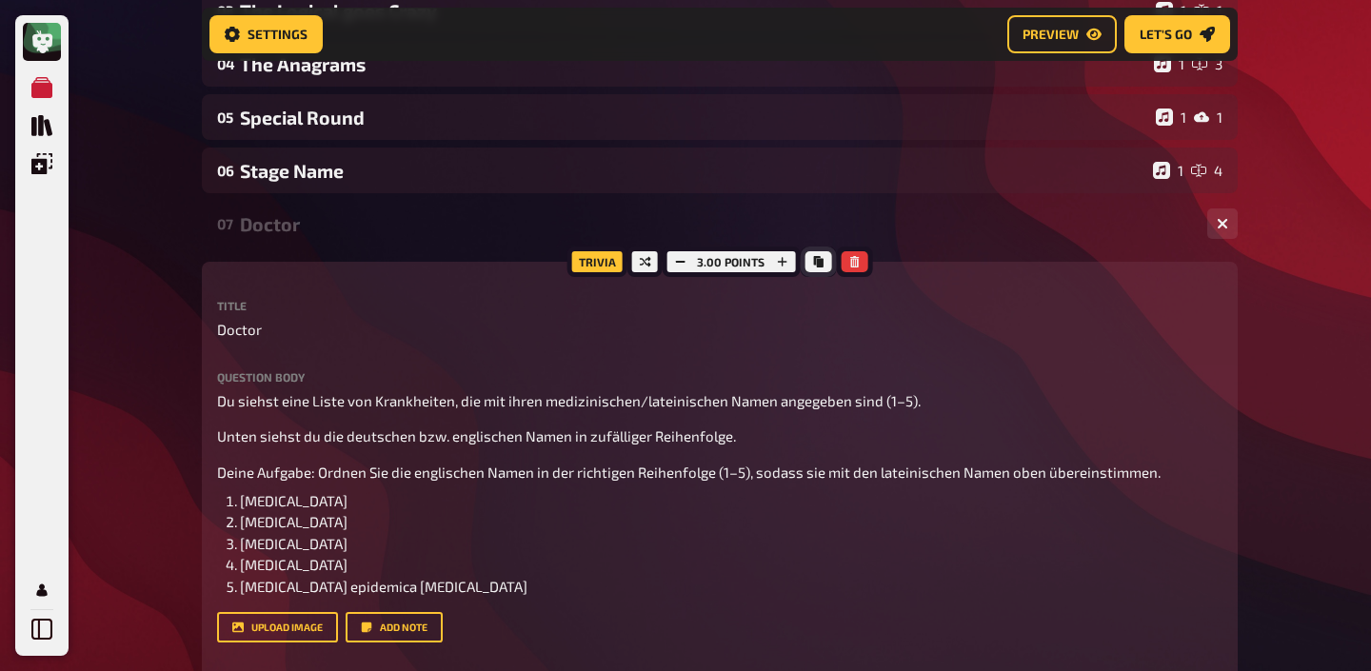
click at [814, 266] on icon "Copy" at bounding box center [817, 261] width 11 height 11
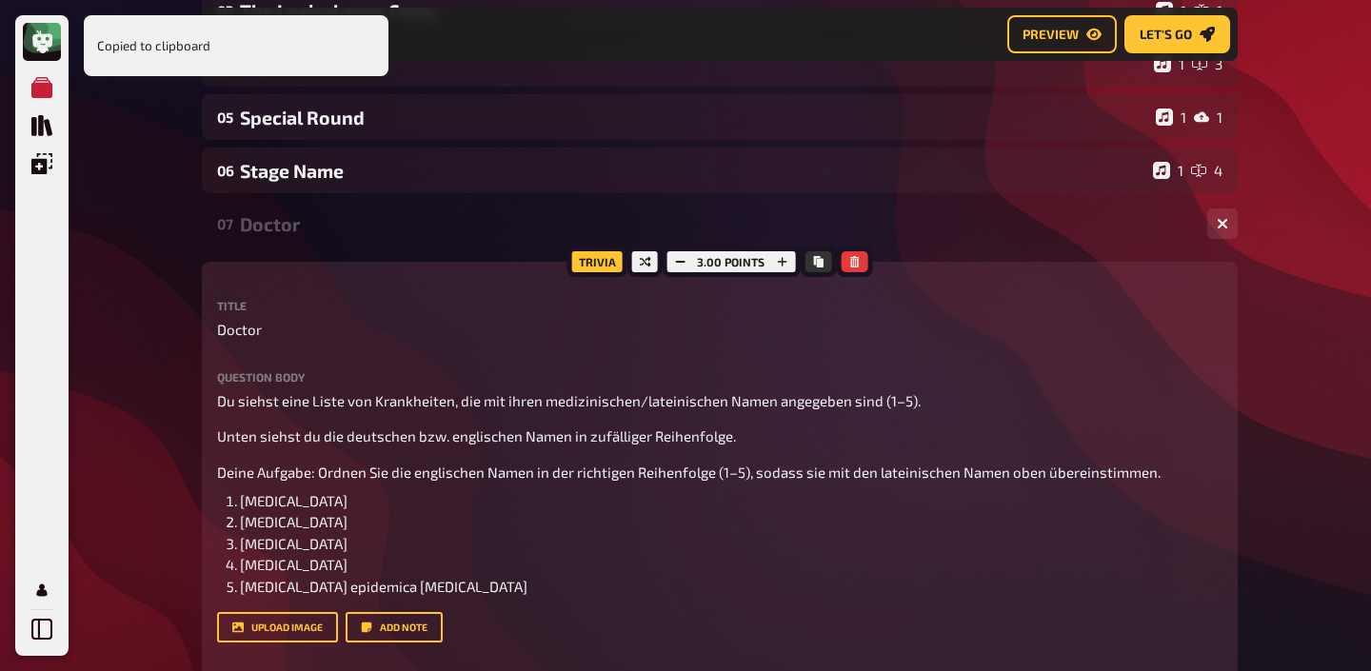
click at [419, 222] on div "Doctor" at bounding box center [716, 224] width 952 height 22
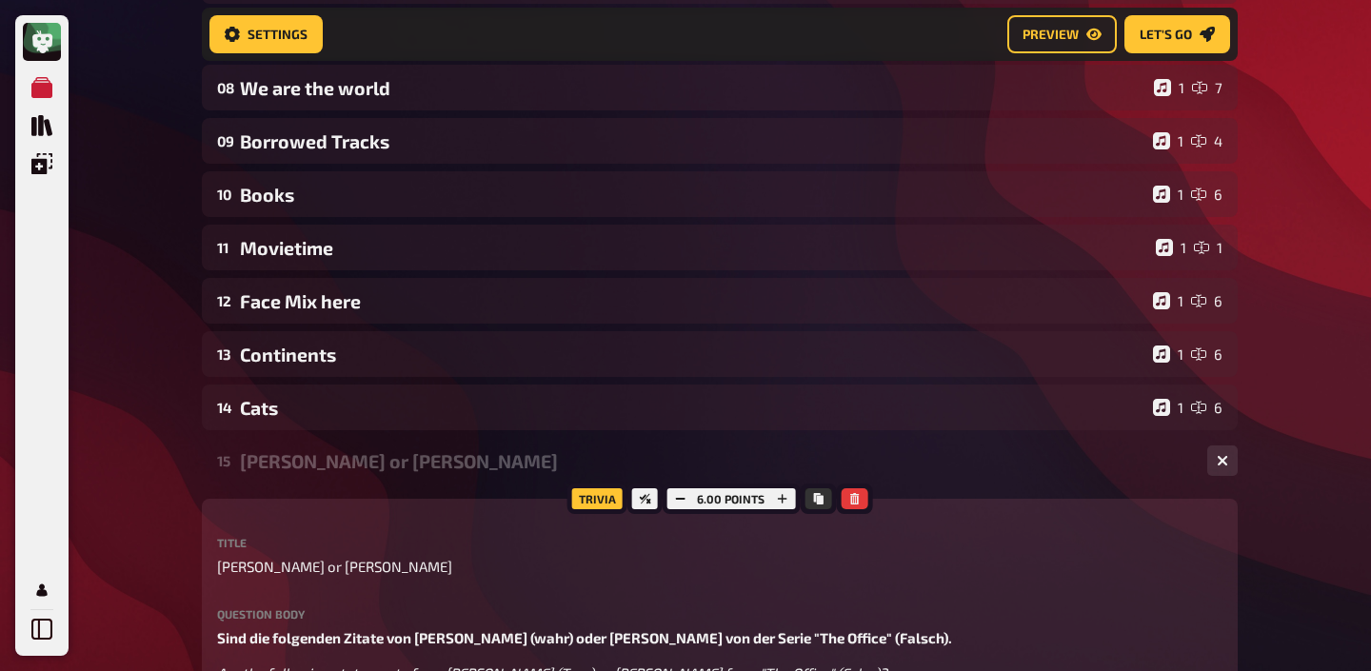
scroll to position [608, 0]
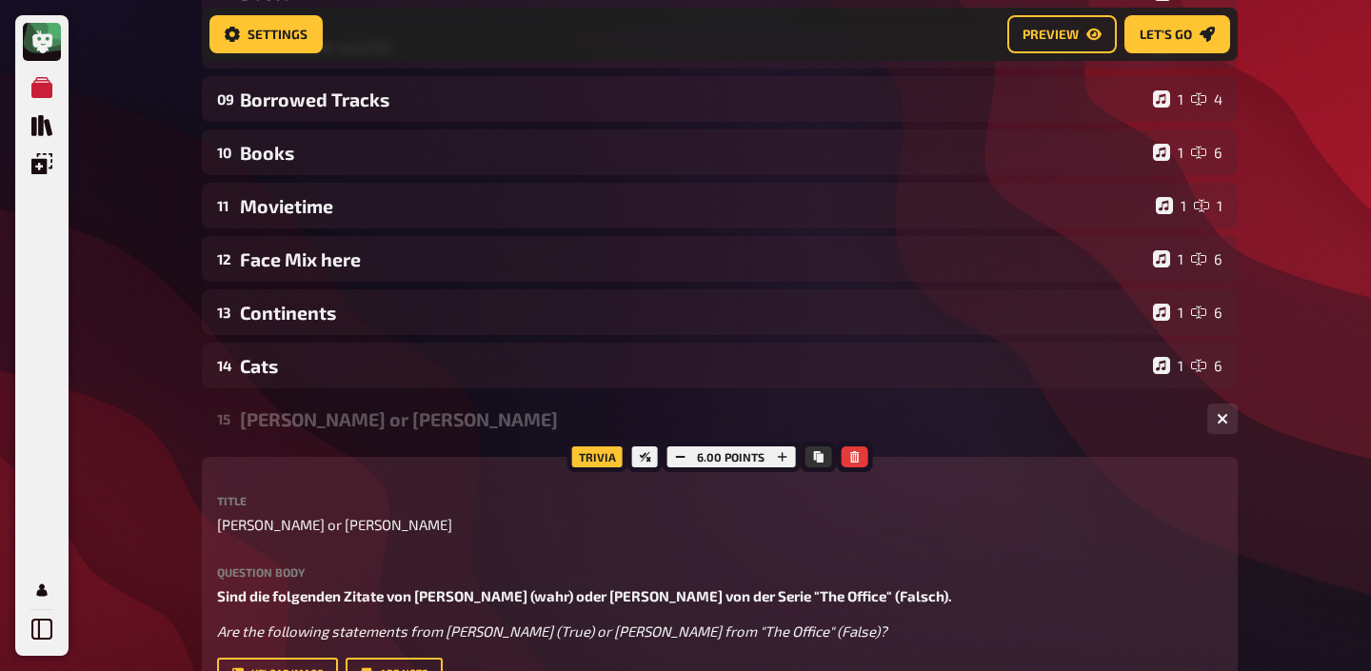
click at [421, 412] on div "Donald Trump or Michael Scott" at bounding box center [716, 419] width 952 height 22
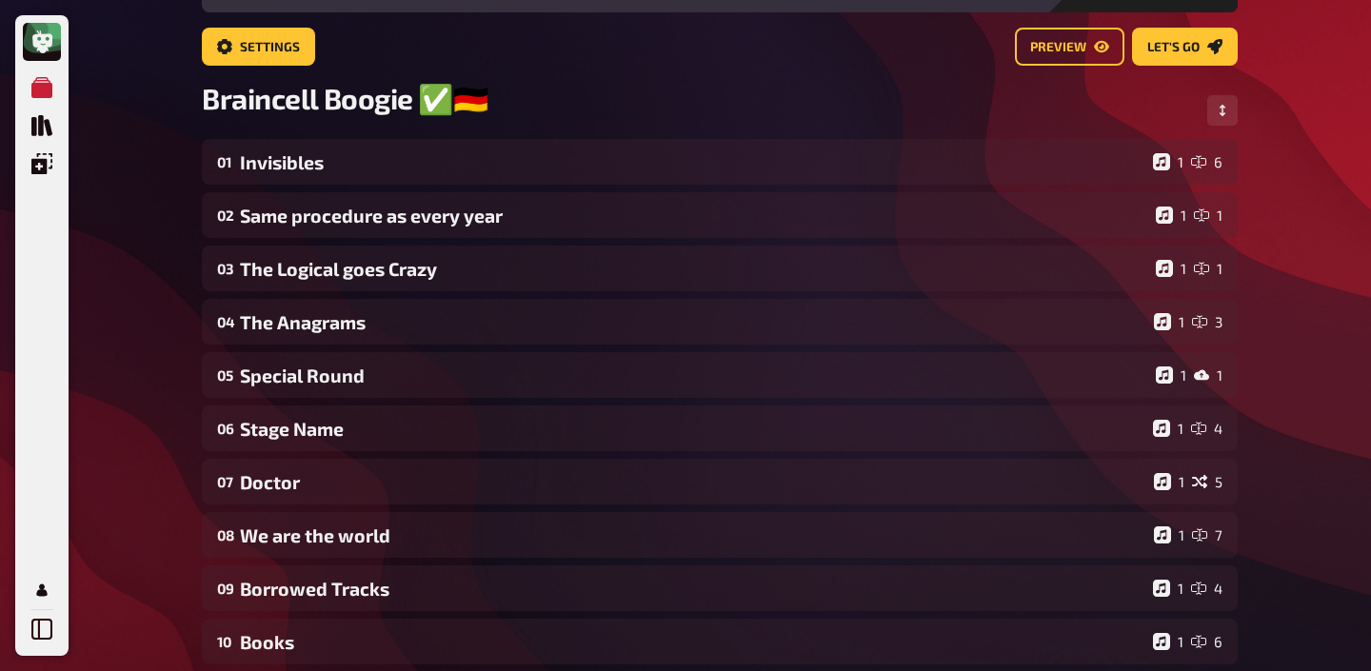
scroll to position [0, 0]
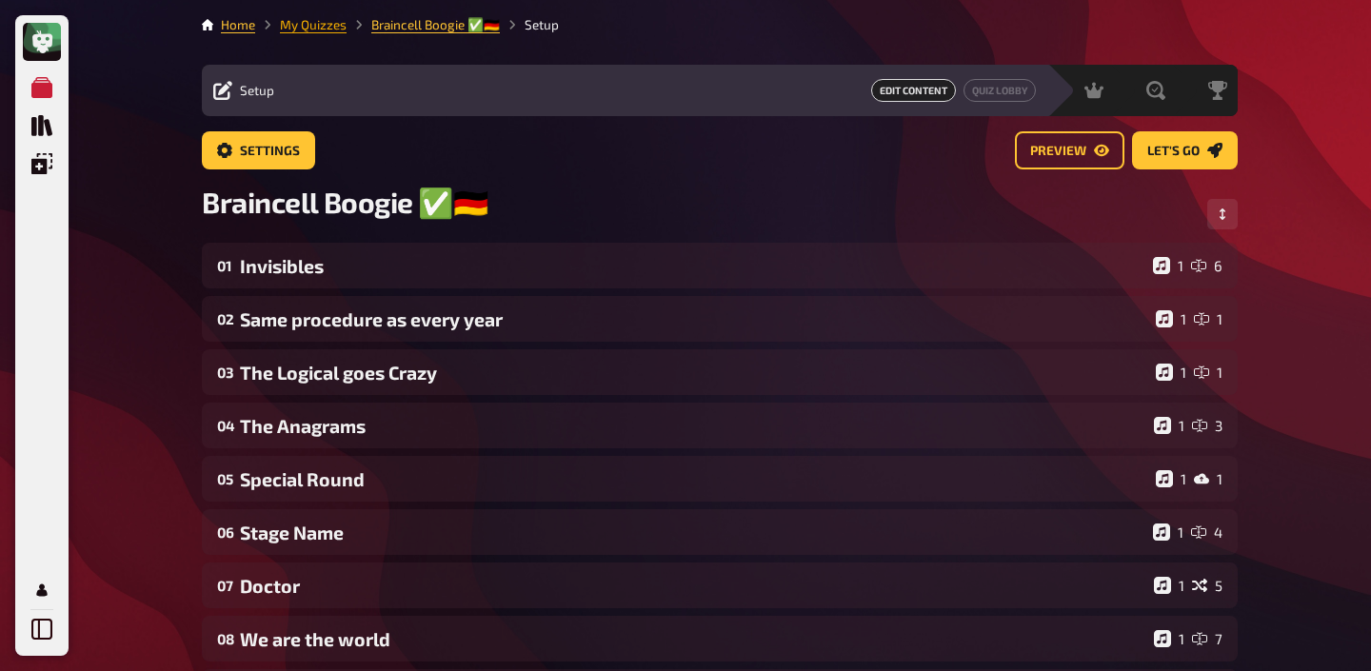
click at [304, 24] on link "My Quizzes" at bounding box center [313, 24] width 67 height 15
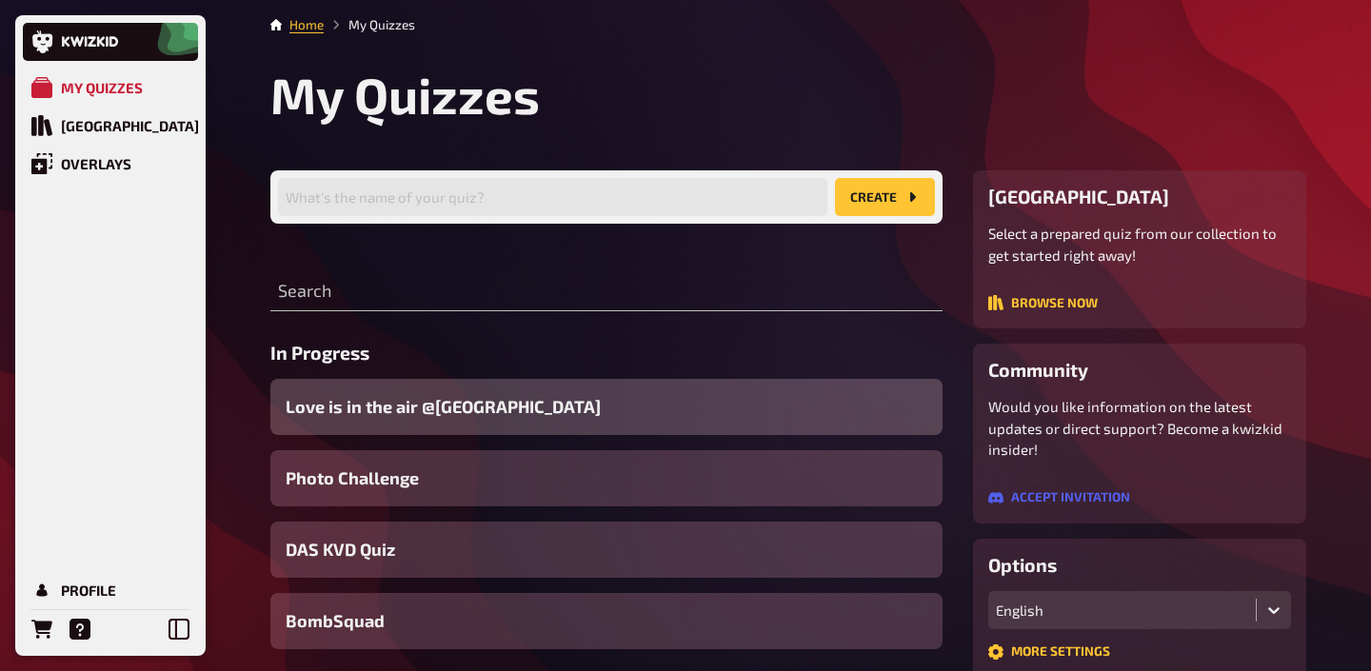
click at [400, 421] on div "Love is in the air @[GEOGRAPHIC_DATA]​" at bounding box center [606, 407] width 672 height 56
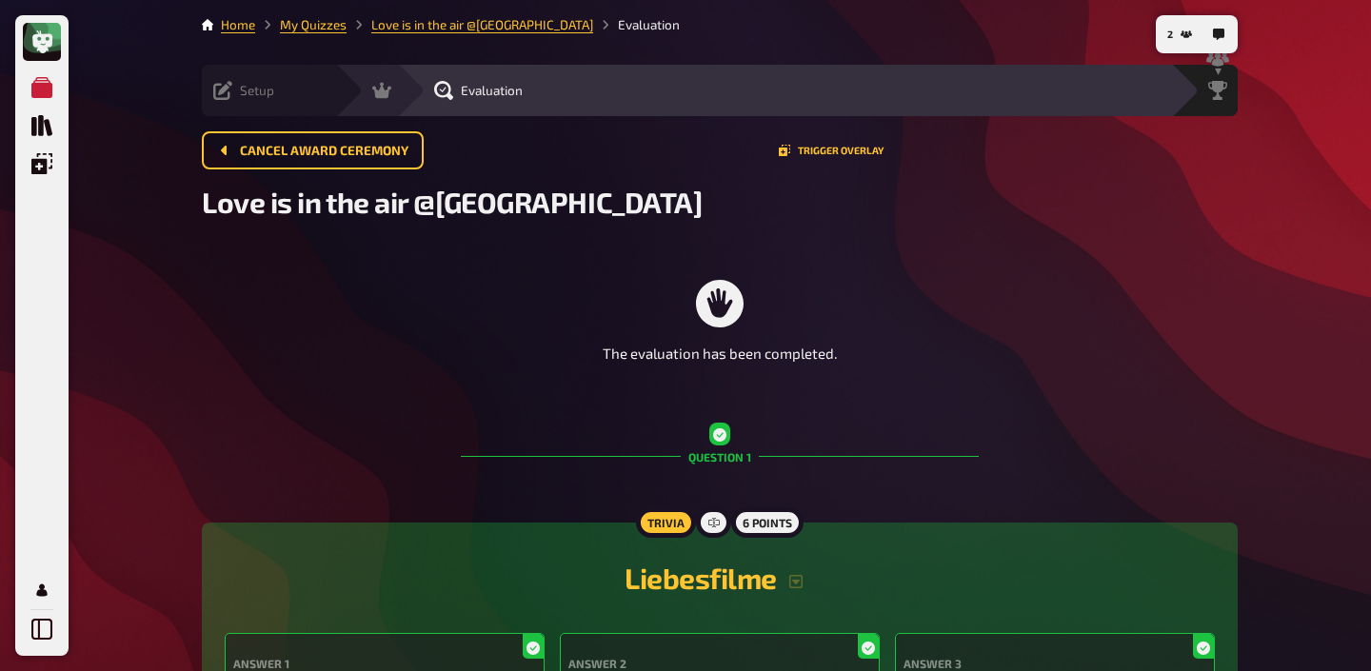
click at [268, 98] on div "Setup" at bounding box center [243, 90] width 61 height 19
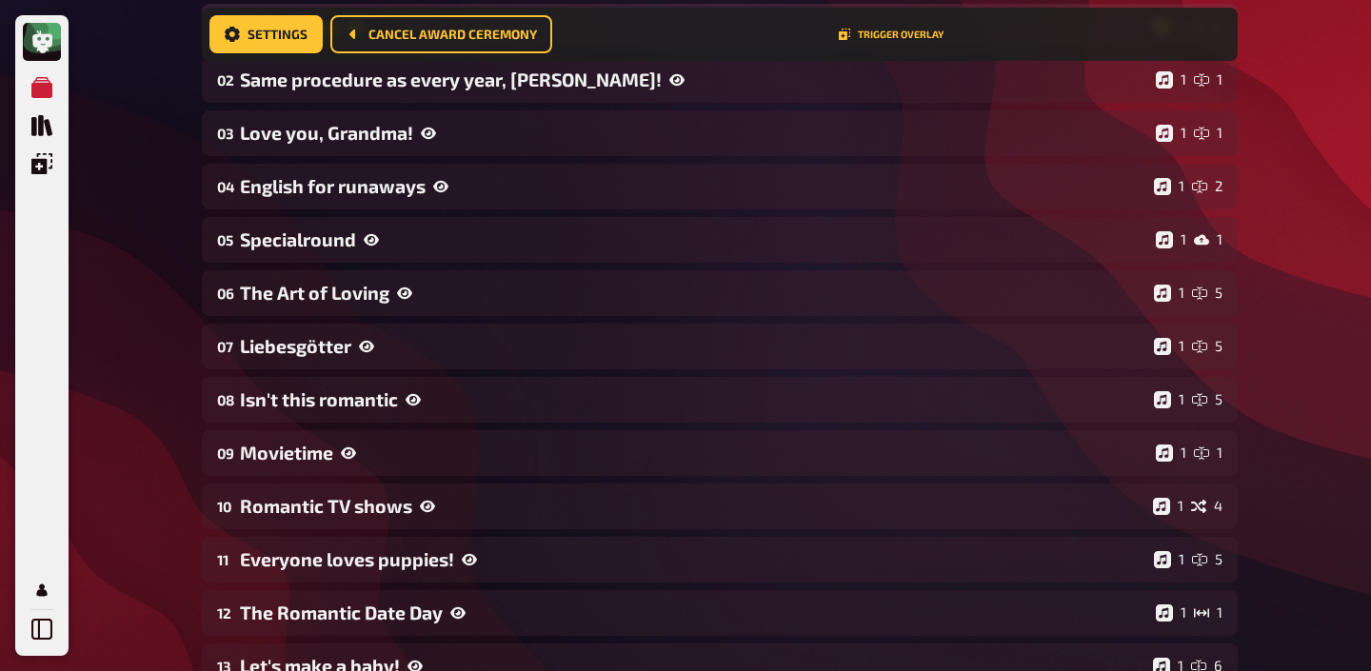
scroll to position [348, 0]
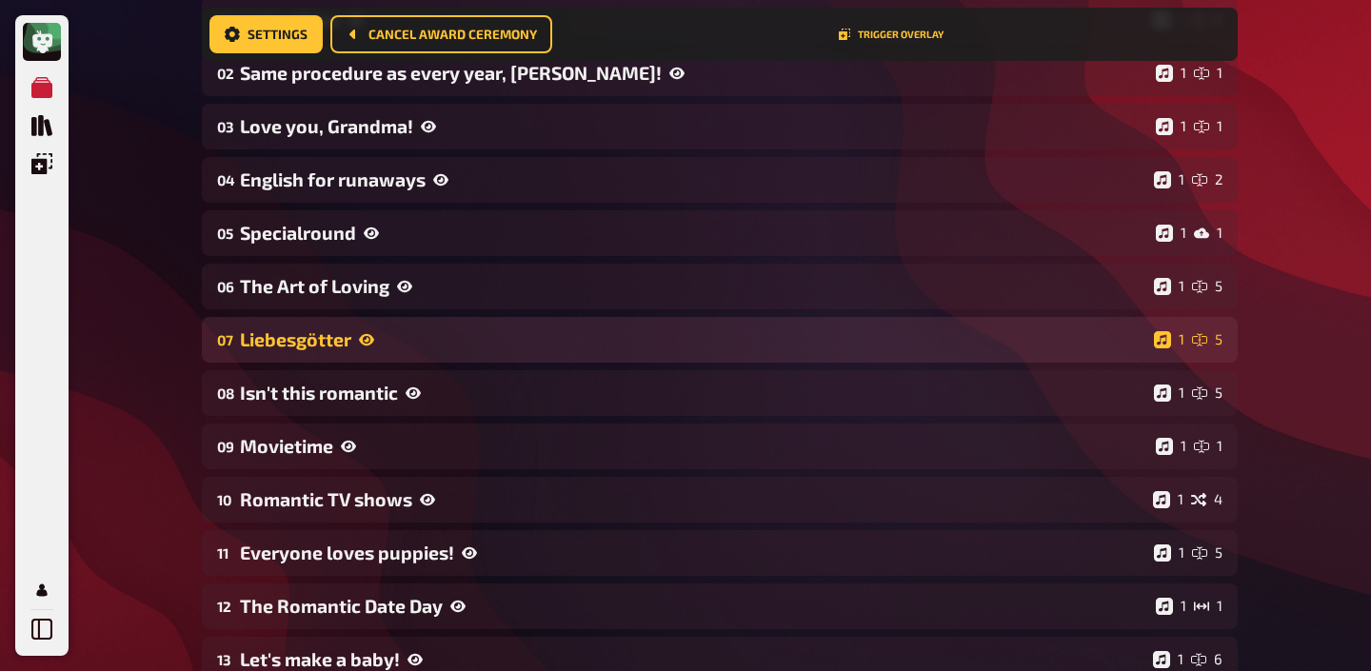
click at [412, 350] on div "07 Liebesgötter 1 5" at bounding box center [720, 340] width 1036 height 46
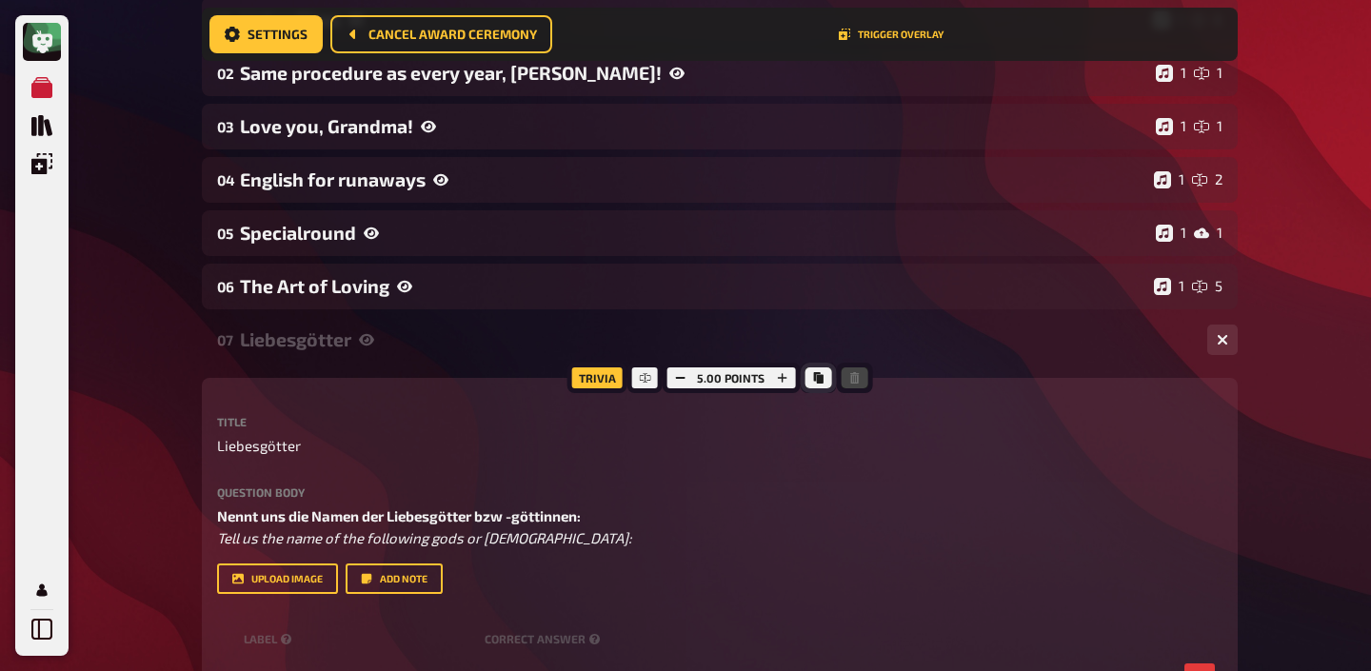
click at [811, 384] on button "Copy" at bounding box center [817, 377] width 27 height 21
click at [274, 336] on div "Liebesgötter" at bounding box center [716, 339] width 952 height 22
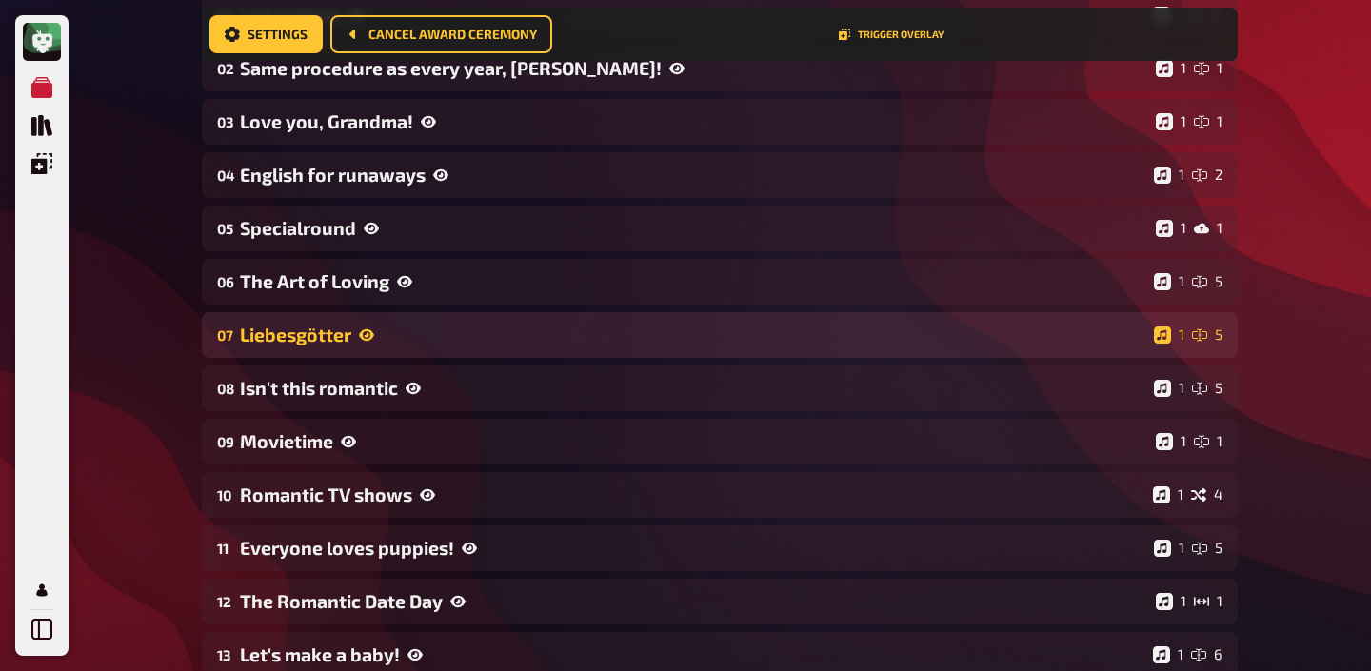
scroll to position [361, 0]
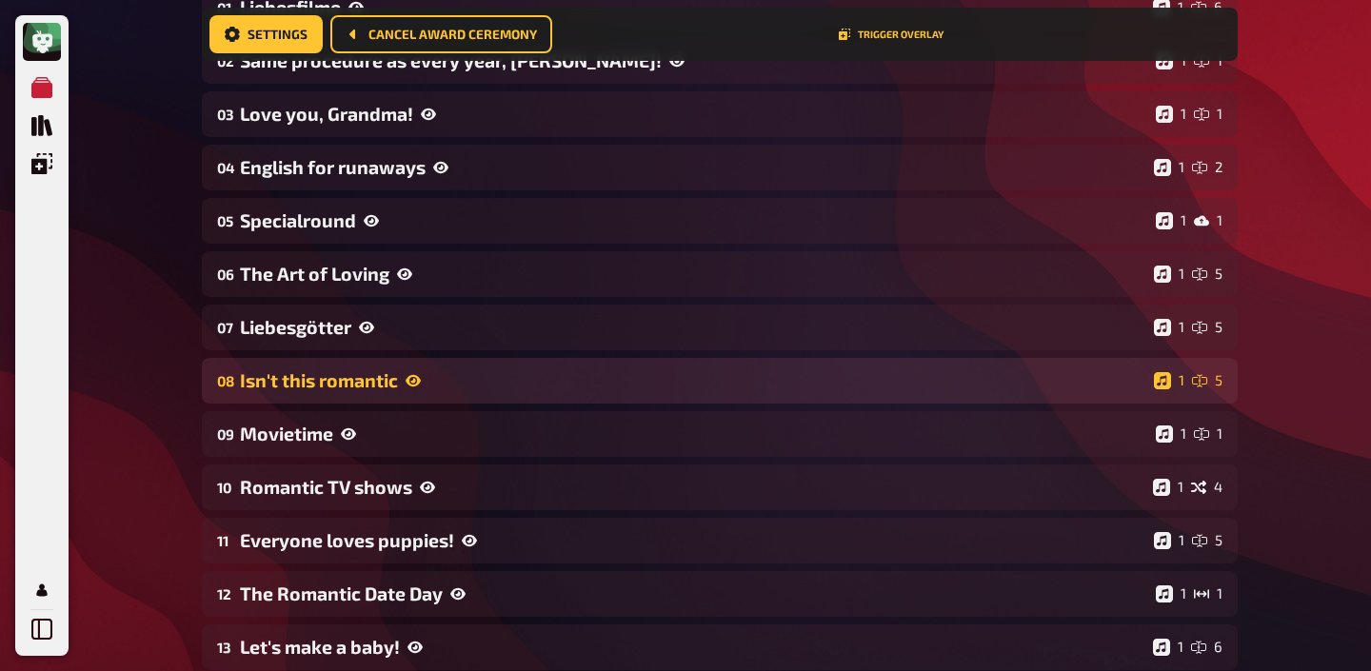
click at [337, 390] on div "Isn't this romantic" at bounding box center [693, 380] width 906 height 22
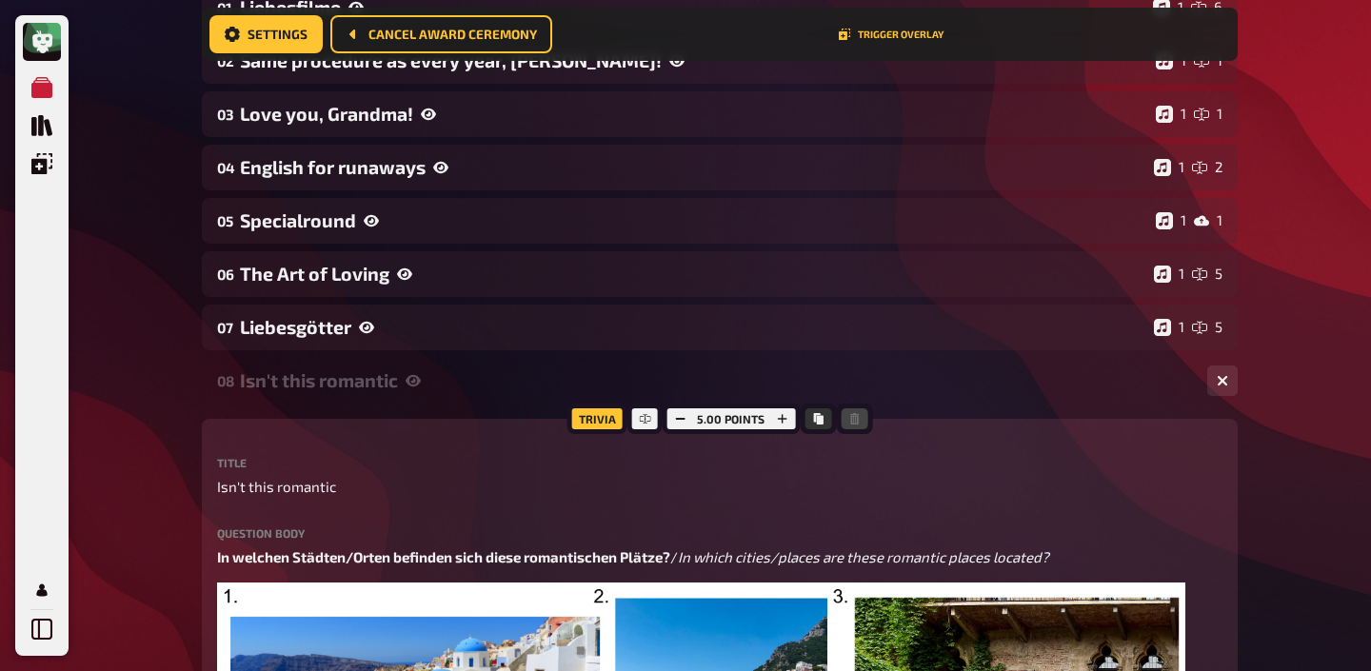
click at [337, 390] on div "Isn't this romantic" at bounding box center [716, 380] width 952 height 22
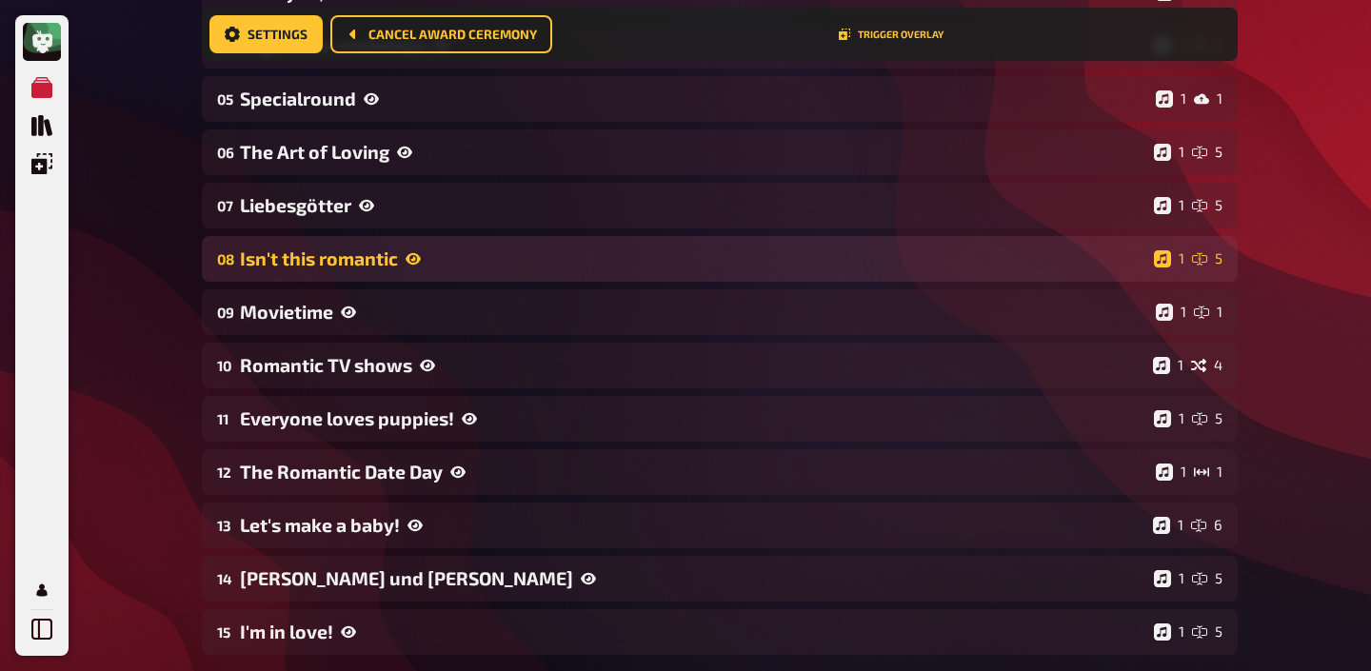
scroll to position [497, 0]
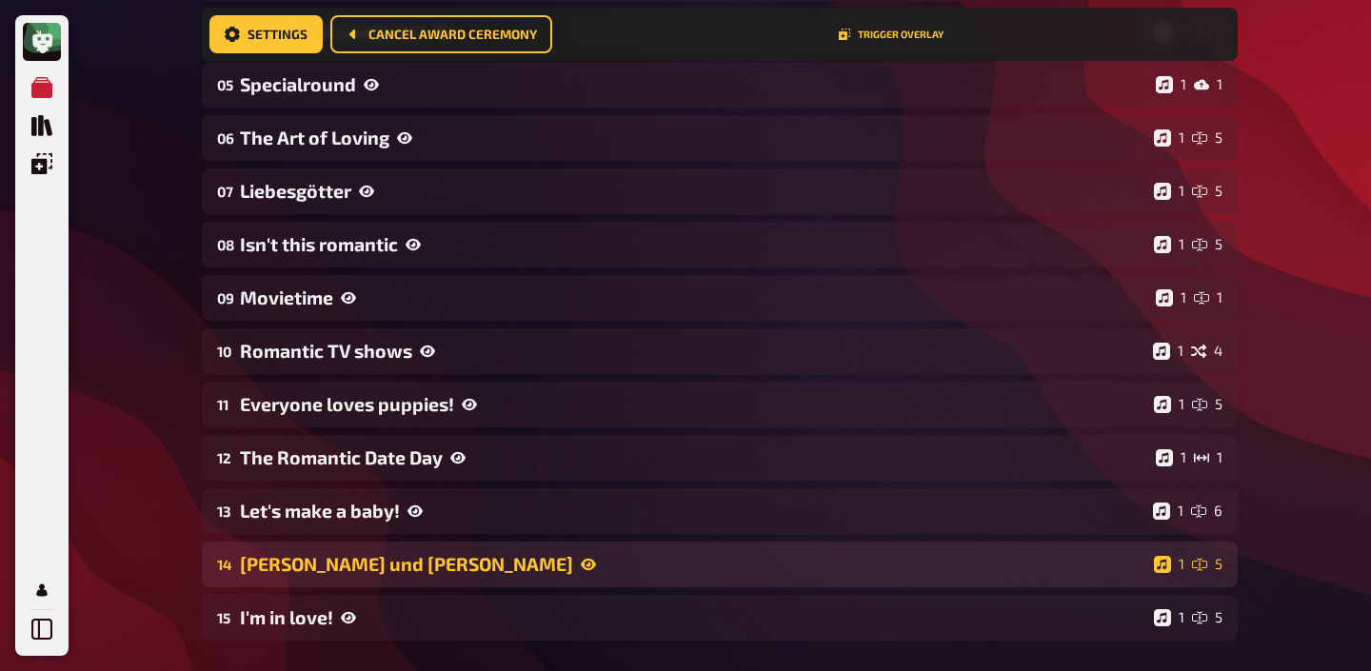
click at [316, 574] on div "[PERSON_NAME] und [PERSON_NAME]" at bounding box center [693, 564] width 906 height 22
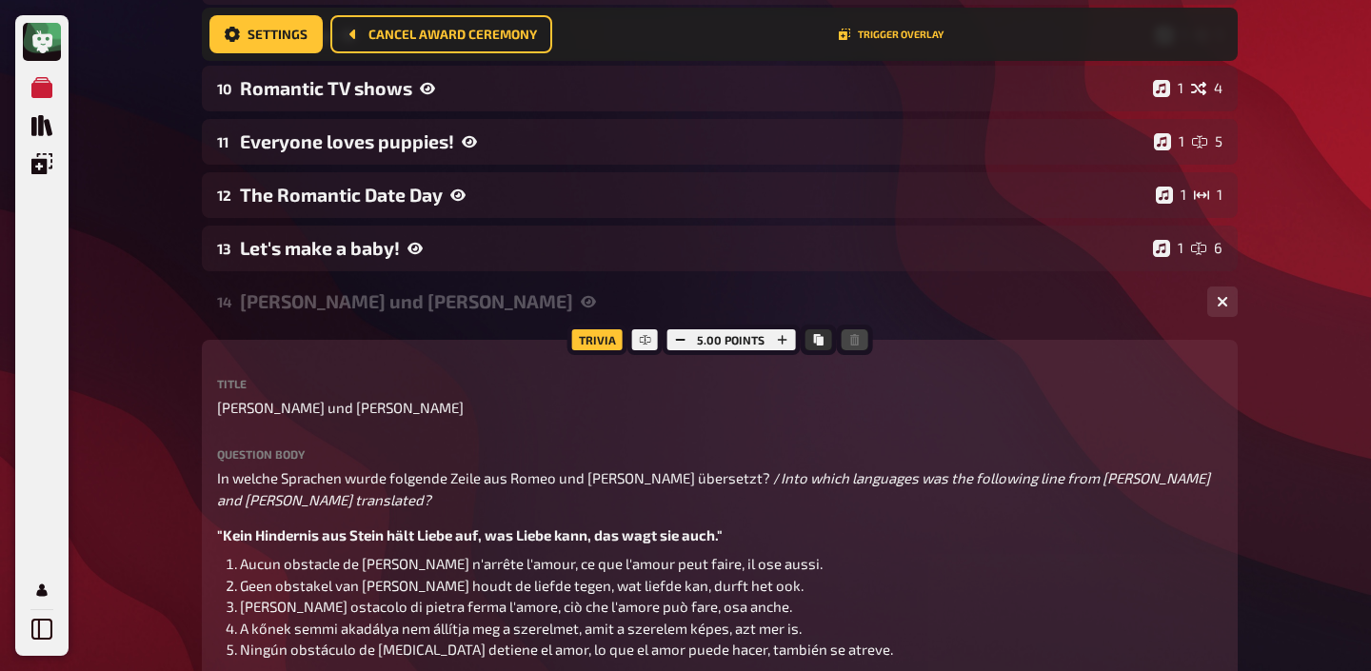
scroll to position [939, 0]
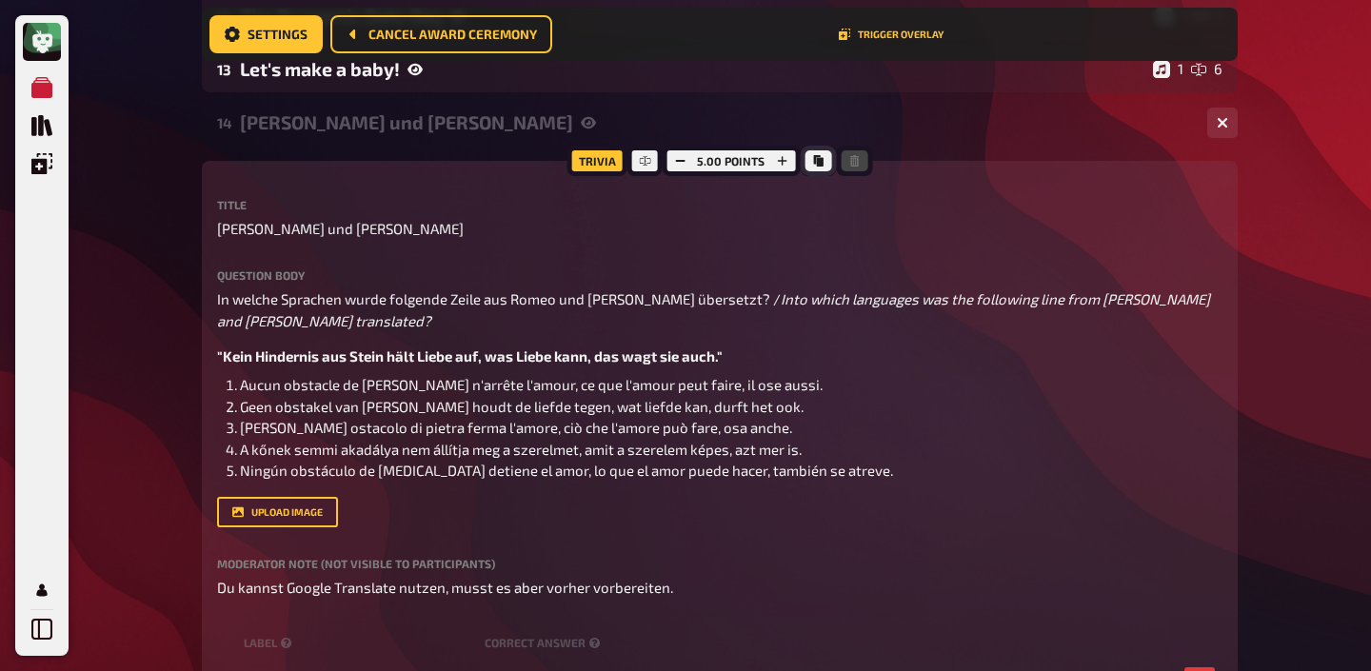
click at [821, 162] on icon "Copy" at bounding box center [818, 160] width 10 height 11
click at [323, 129] on div "[PERSON_NAME] und [PERSON_NAME]" at bounding box center [716, 122] width 952 height 22
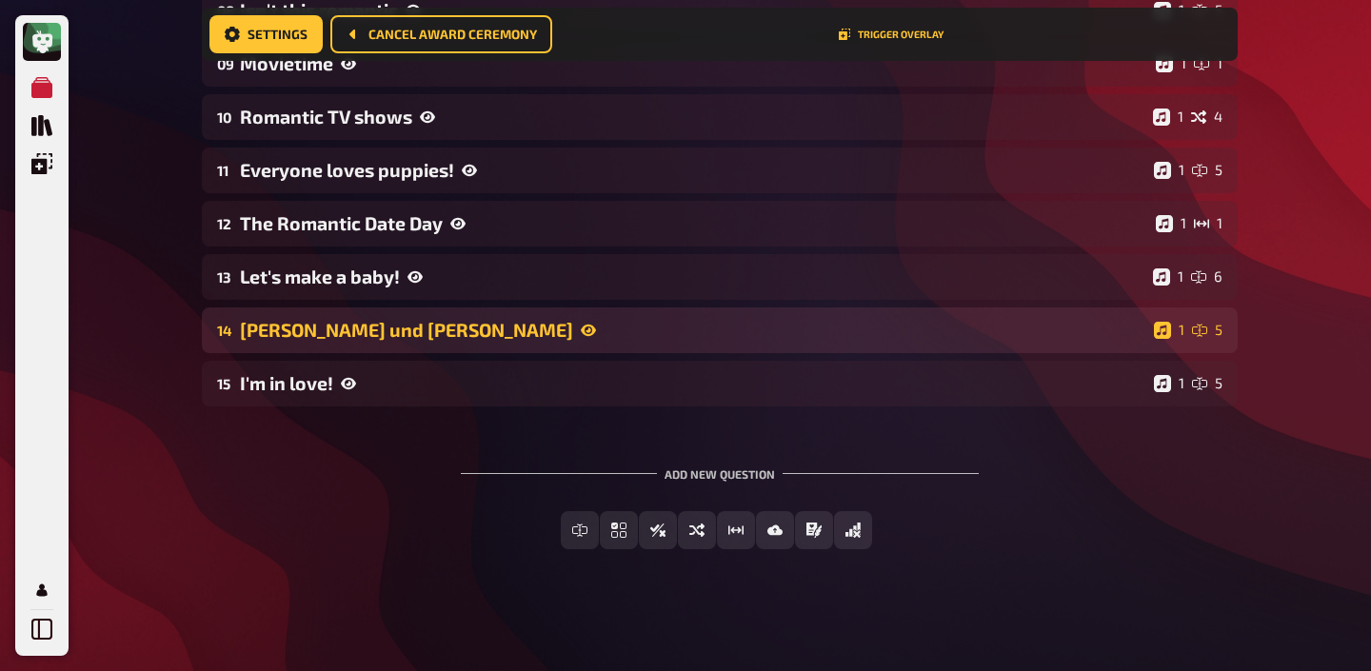
scroll to position [731, 0]
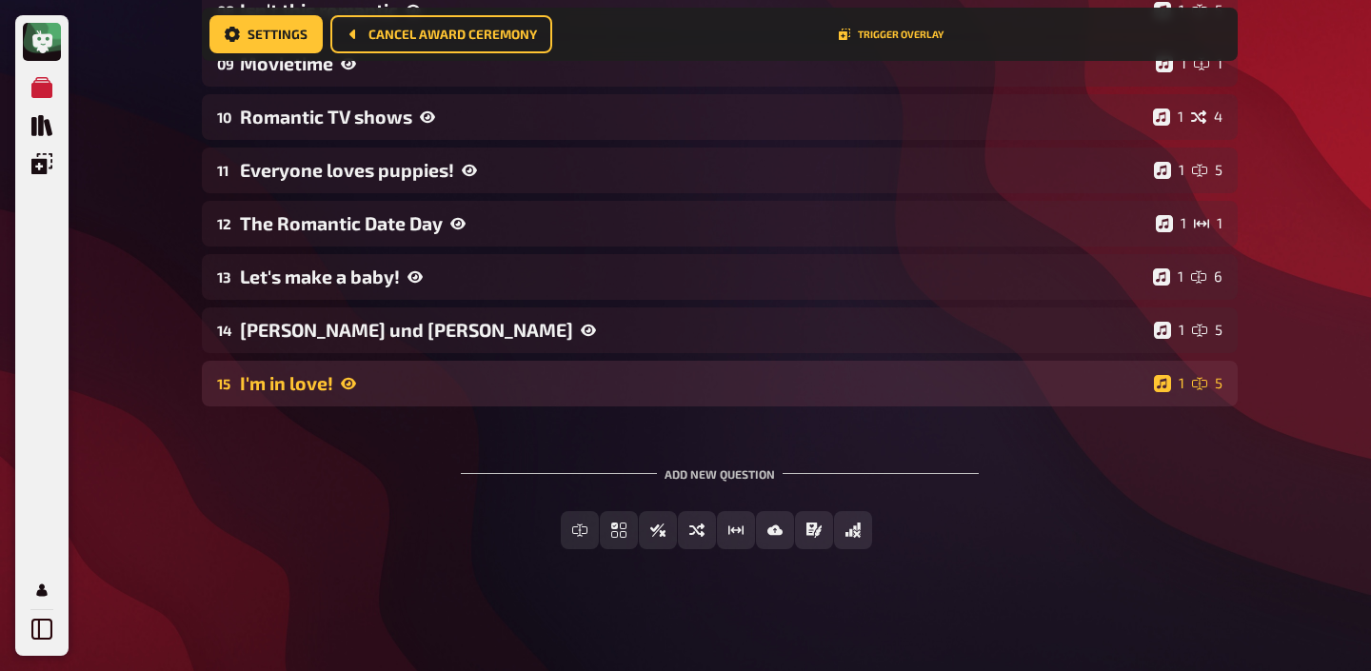
click at [288, 380] on div "I'm in love!" at bounding box center [693, 383] width 906 height 22
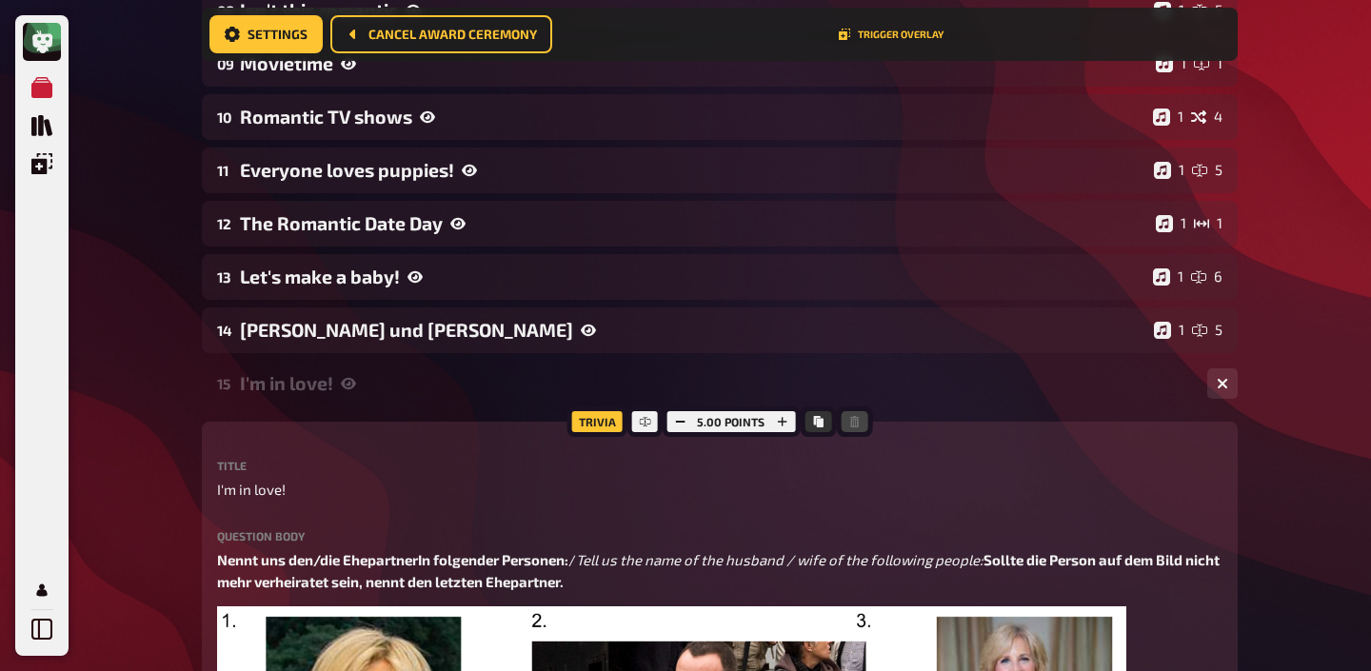
scroll to position [939, 0]
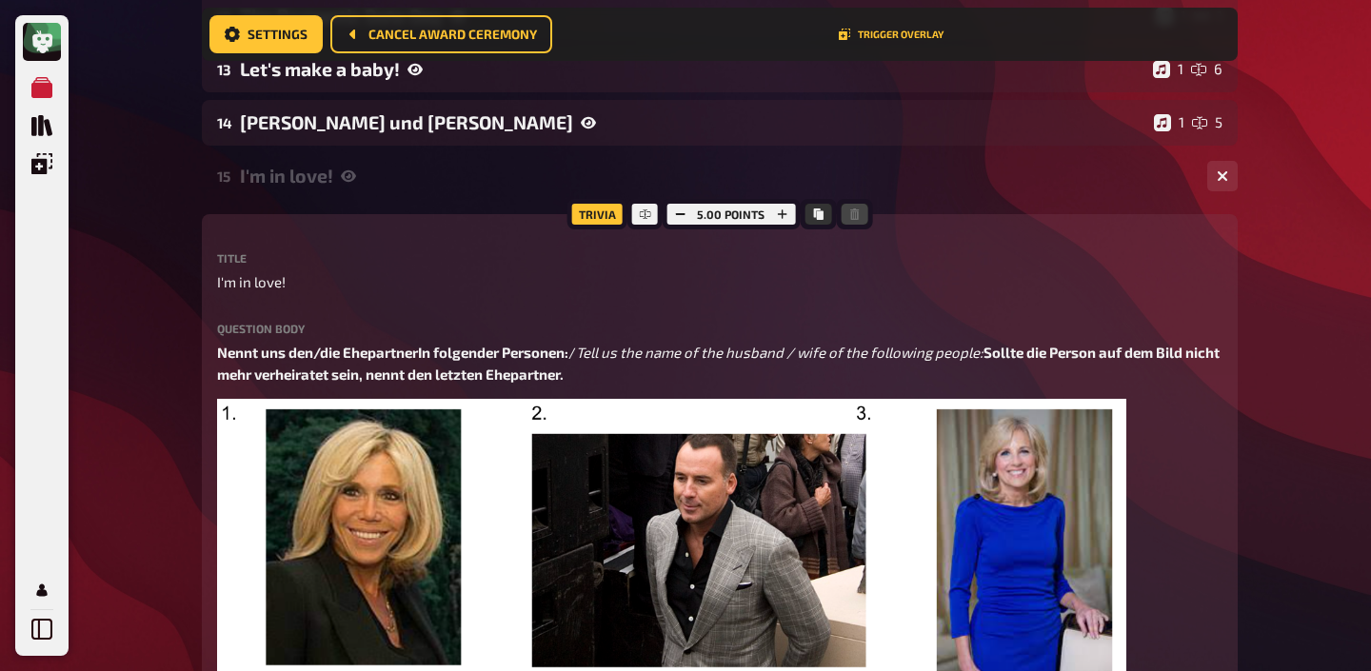
click at [308, 187] on div "15 I'm in love! 1 5" at bounding box center [720, 176] width 1036 height 46
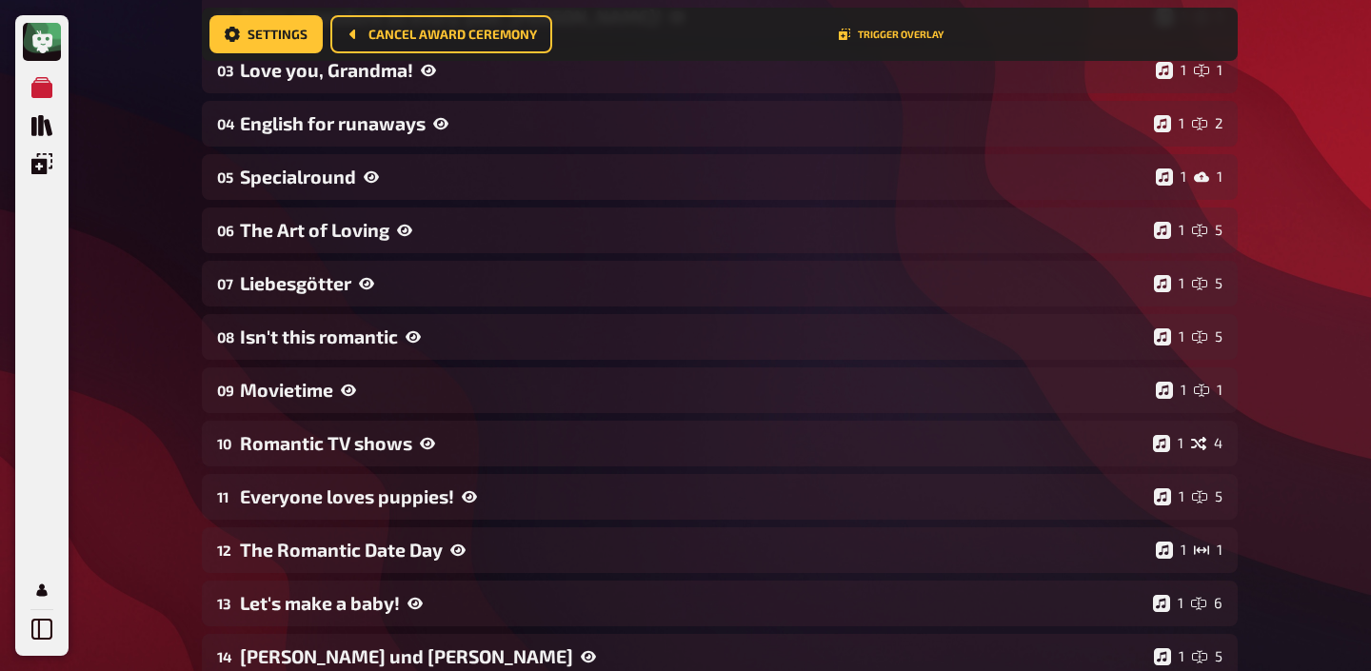
scroll to position [0, 0]
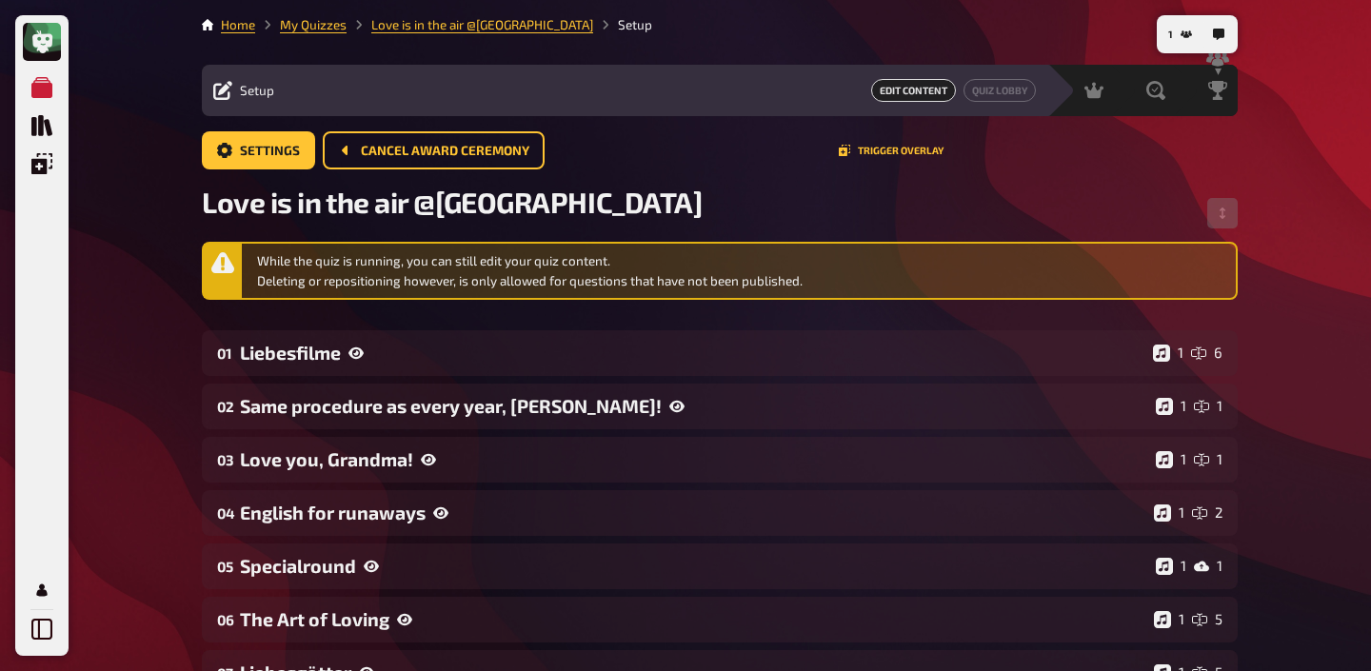
click at [306, 33] on li "My Quizzes" at bounding box center [300, 24] width 91 height 19
click at [309, 30] on link "My Quizzes" at bounding box center [313, 24] width 67 height 15
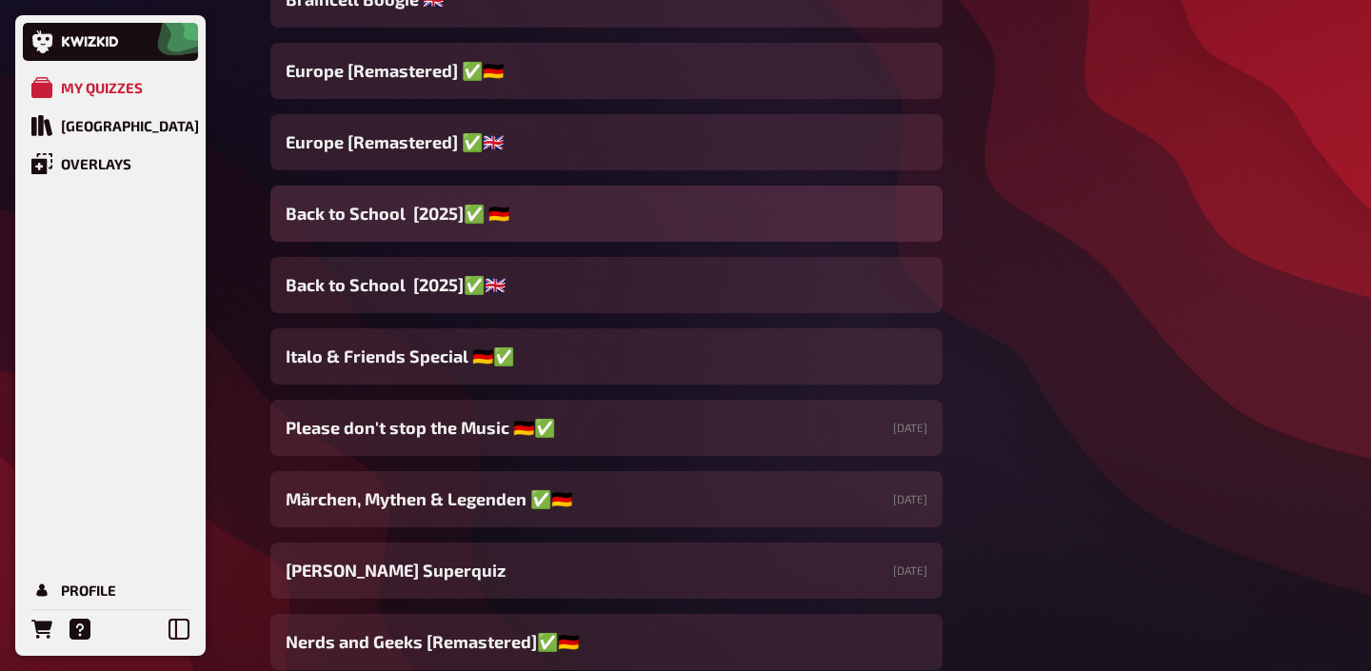
scroll to position [894, 0]
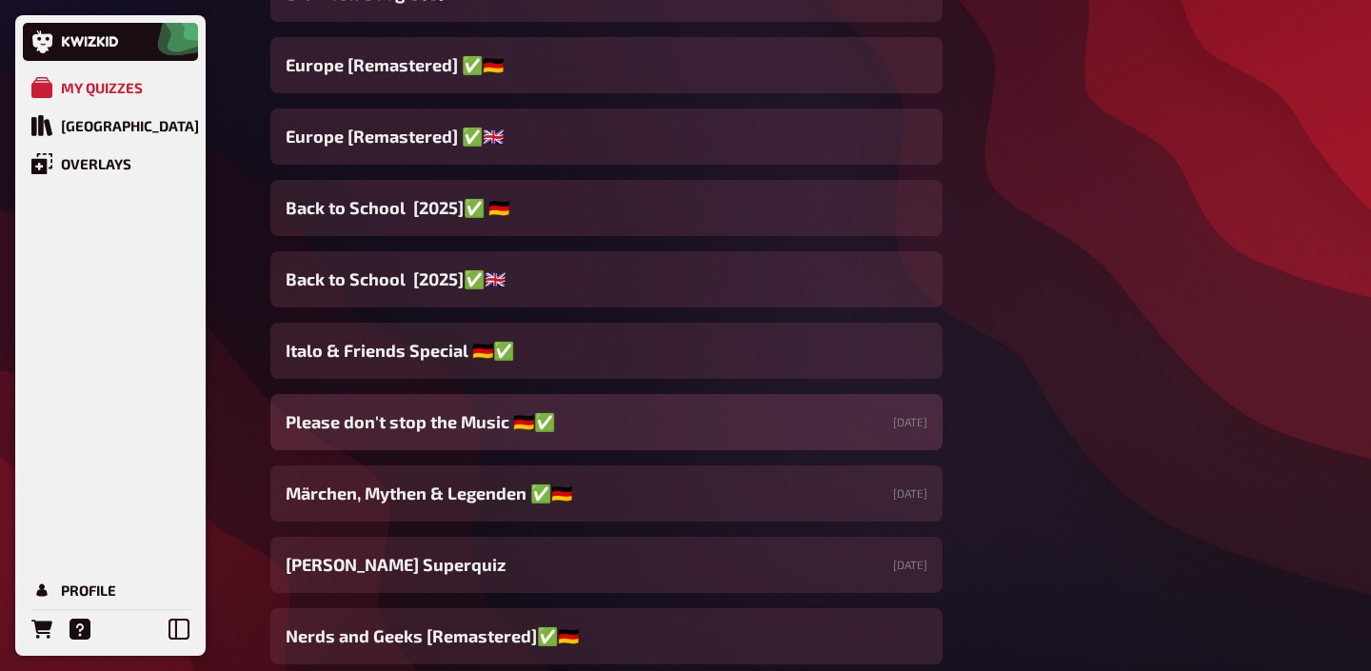
click at [428, 428] on span "Please don't stop the Music 🇩🇪✅" at bounding box center [420, 422] width 269 height 26
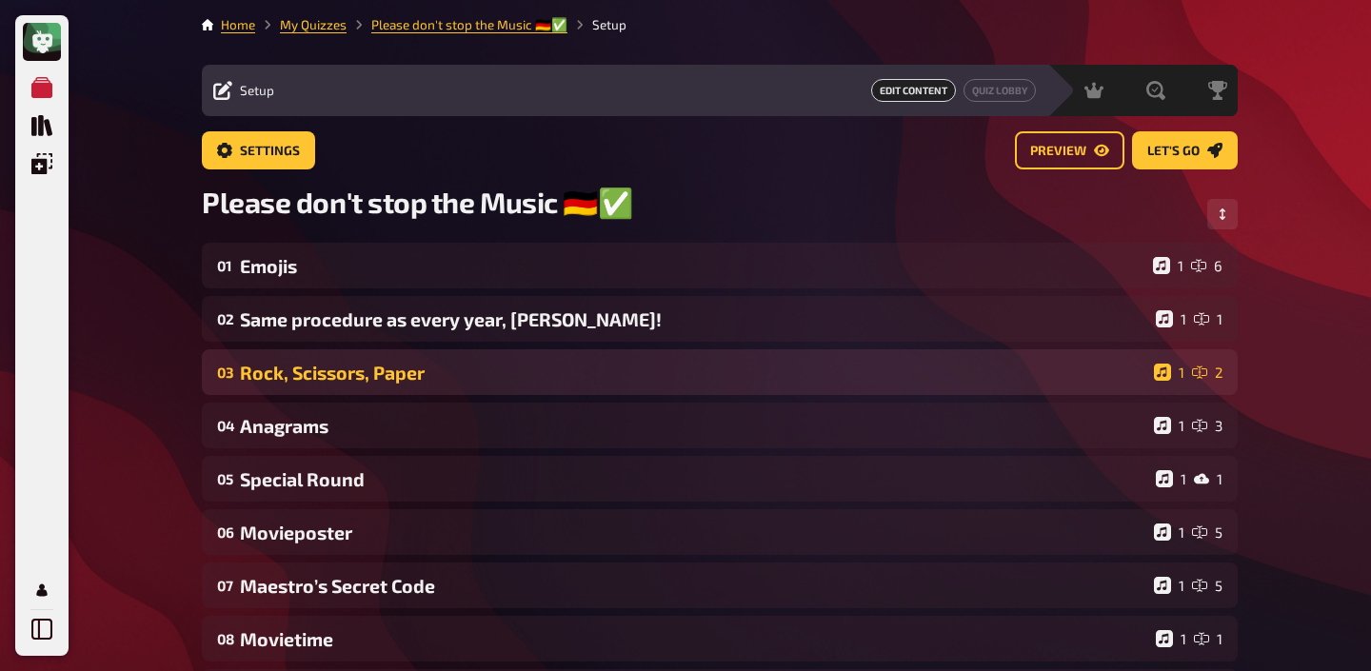
click at [407, 372] on div "Rock, Scissors, Paper" at bounding box center [693, 373] width 906 height 22
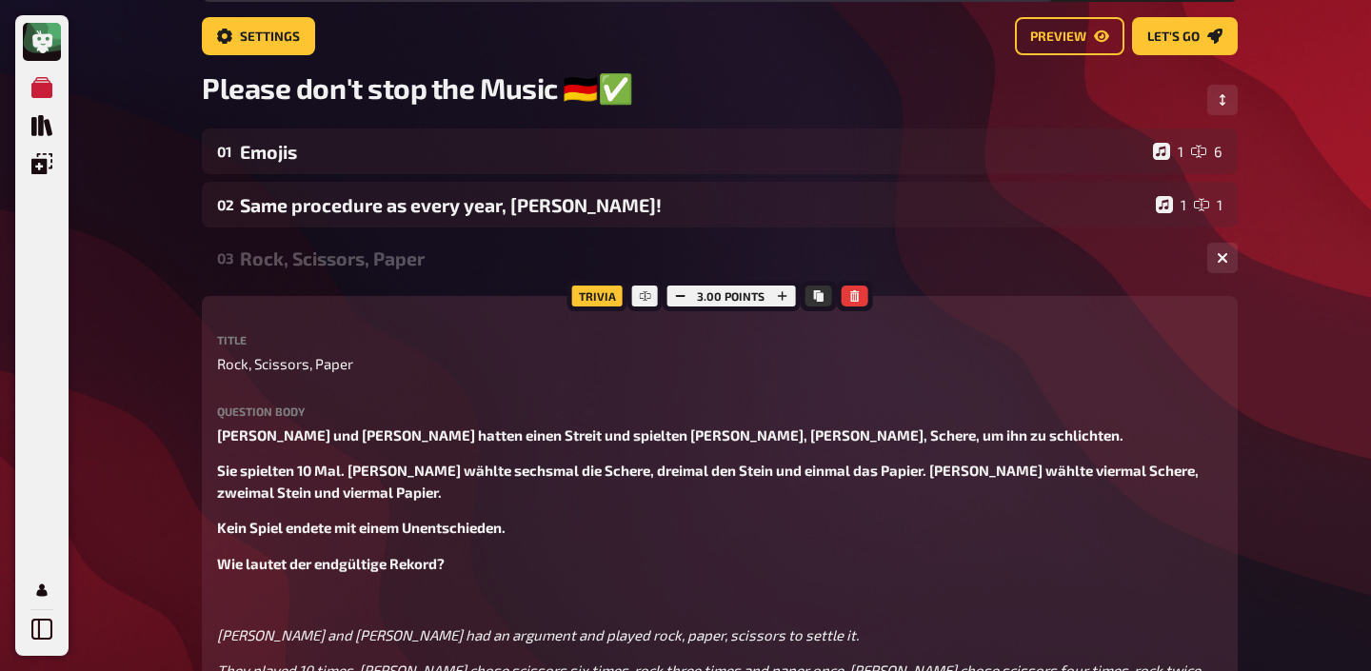
scroll to position [62, 0]
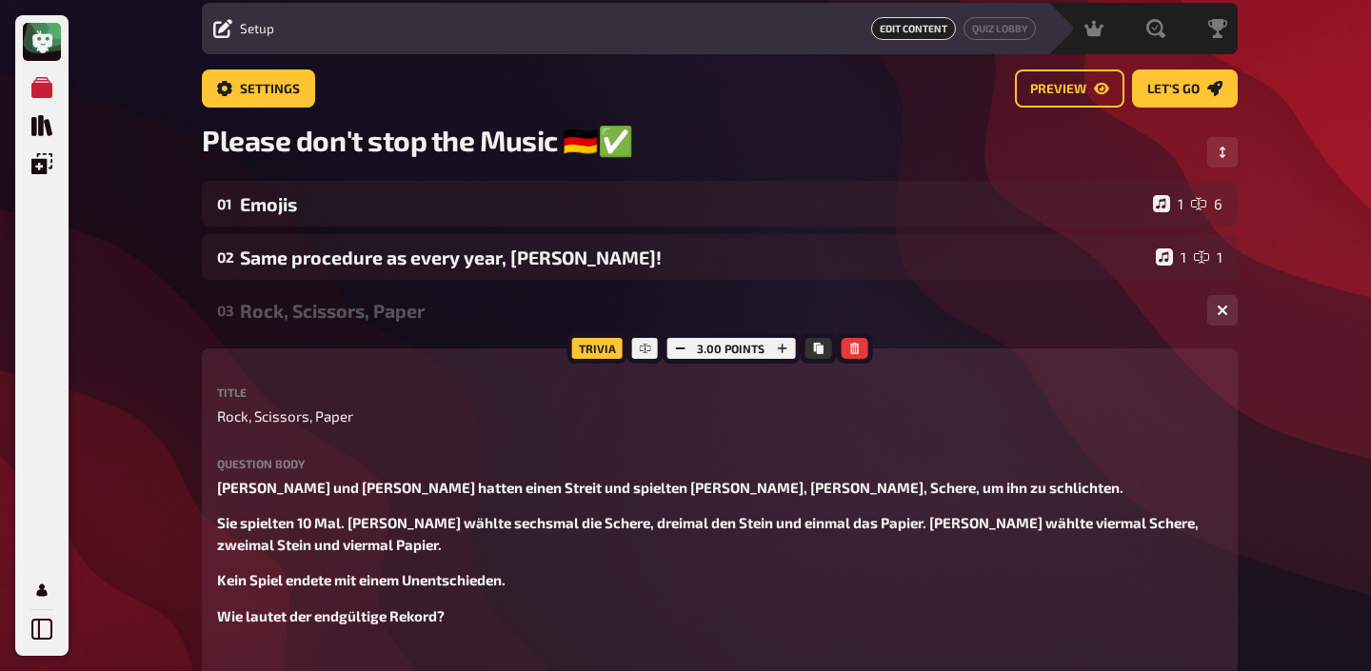
click at [395, 306] on div "Rock, Scissors, Paper" at bounding box center [716, 311] width 952 height 22
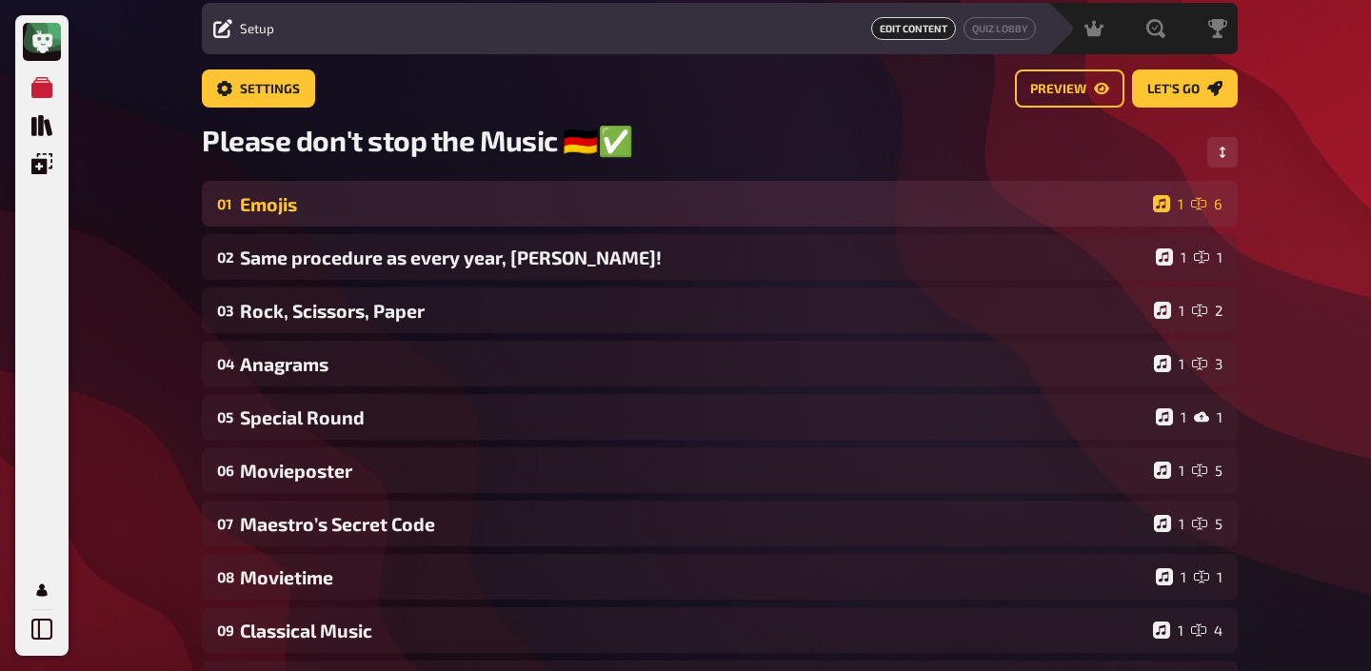
click at [361, 201] on div "Emojis" at bounding box center [692, 204] width 905 height 22
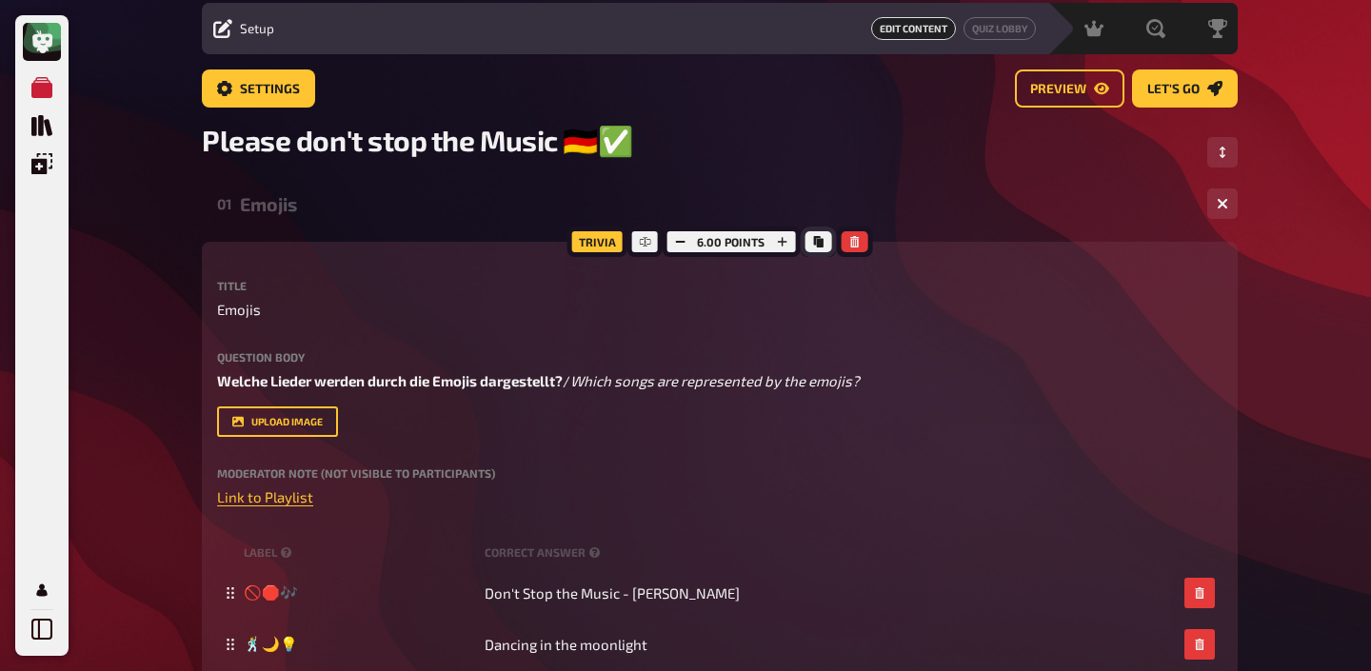
click at [816, 238] on button "Copy" at bounding box center [817, 241] width 27 height 21
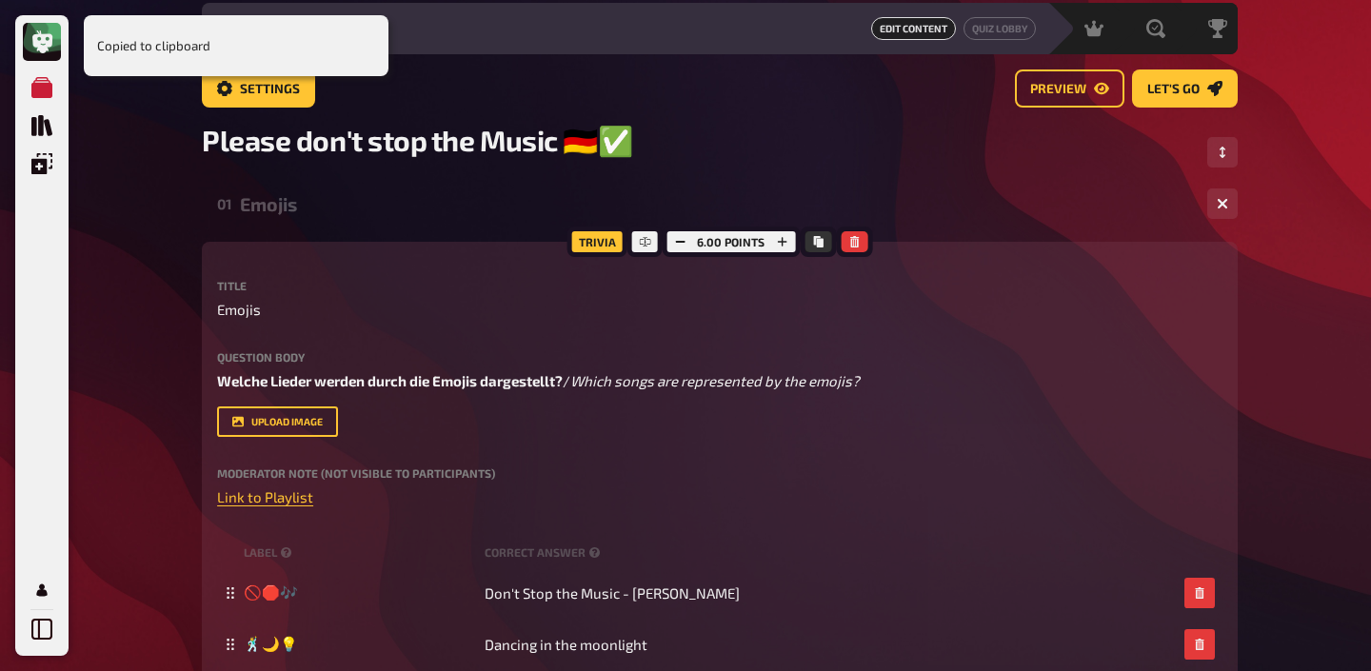
click at [287, 212] on div "Emojis" at bounding box center [716, 204] width 952 height 22
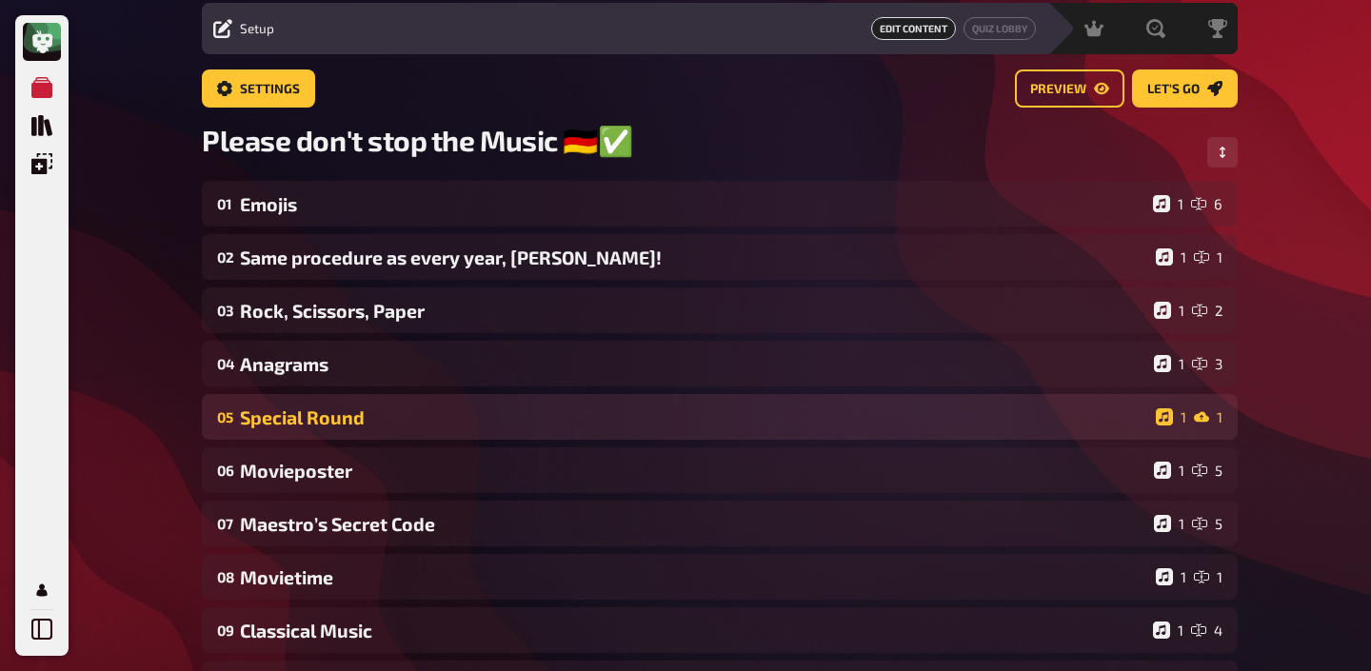
scroll to position [117, 0]
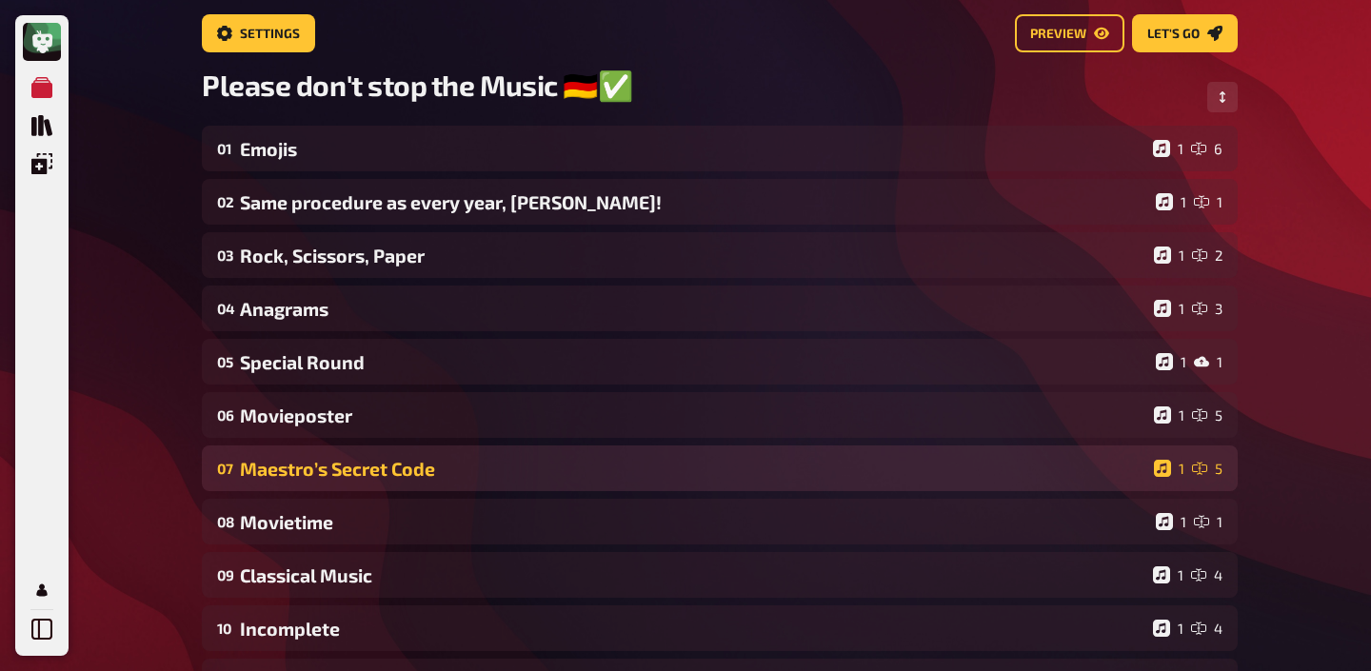
click at [299, 456] on div "07 Maestro’s Secret Code 1 5" at bounding box center [720, 469] width 1036 height 46
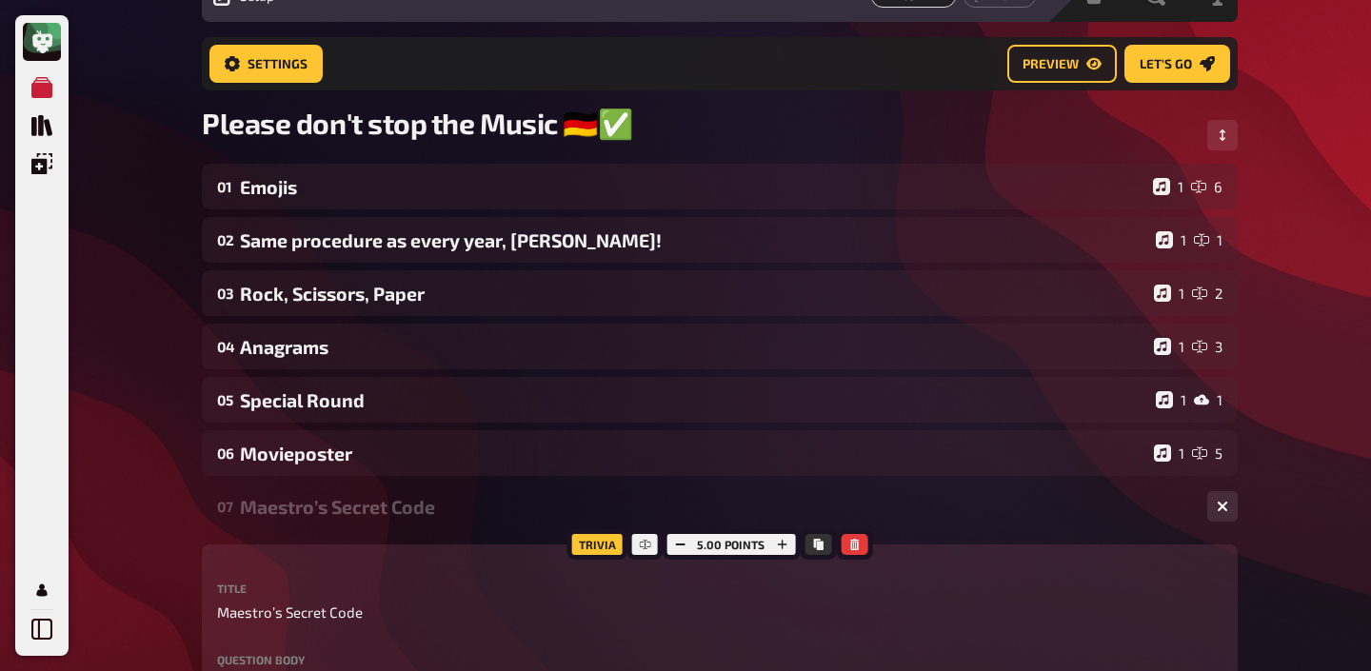
scroll to position [0, 0]
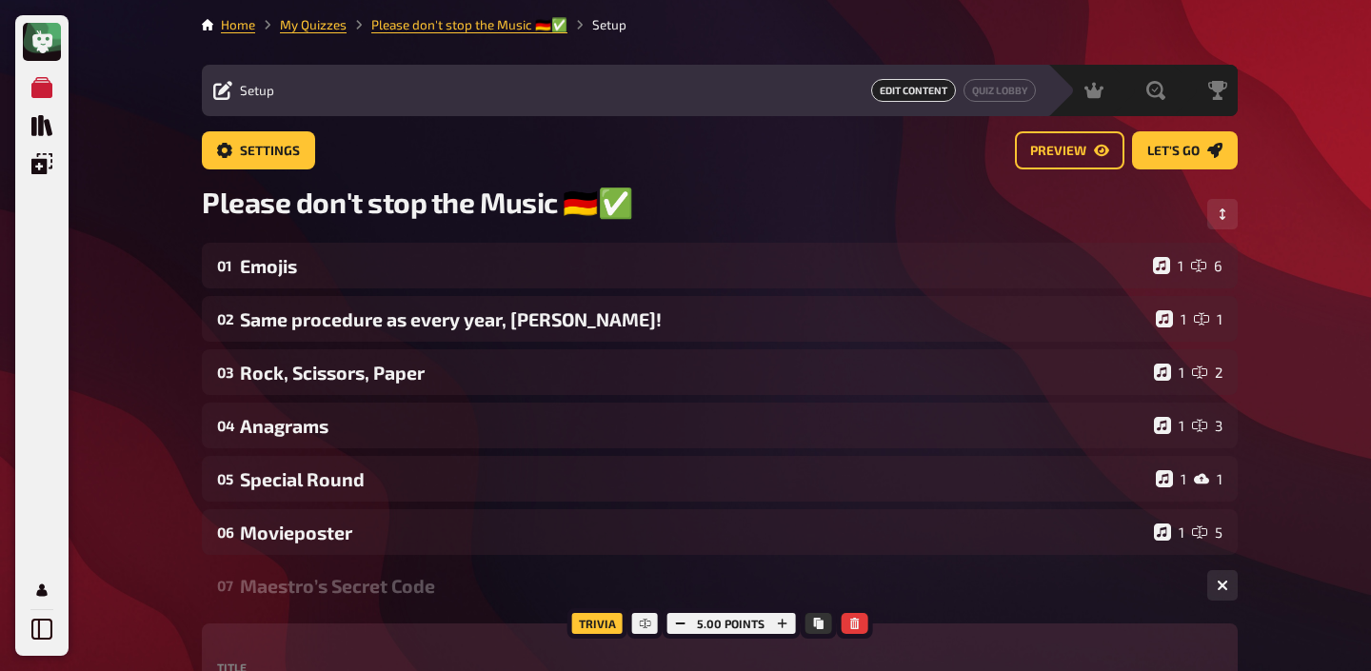
click at [360, 581] on div "Maestro’s Secret Code" at bounding box center [716, 586] width 952 height 22
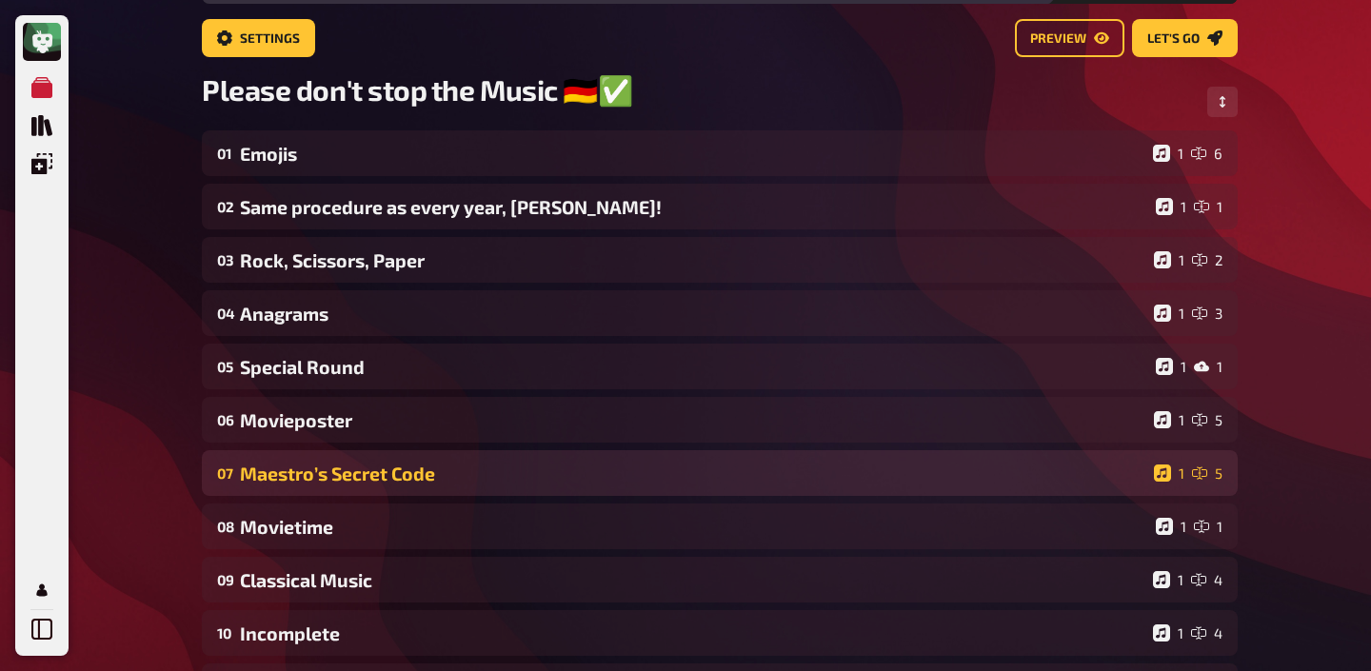
scroll to position [114, 0]
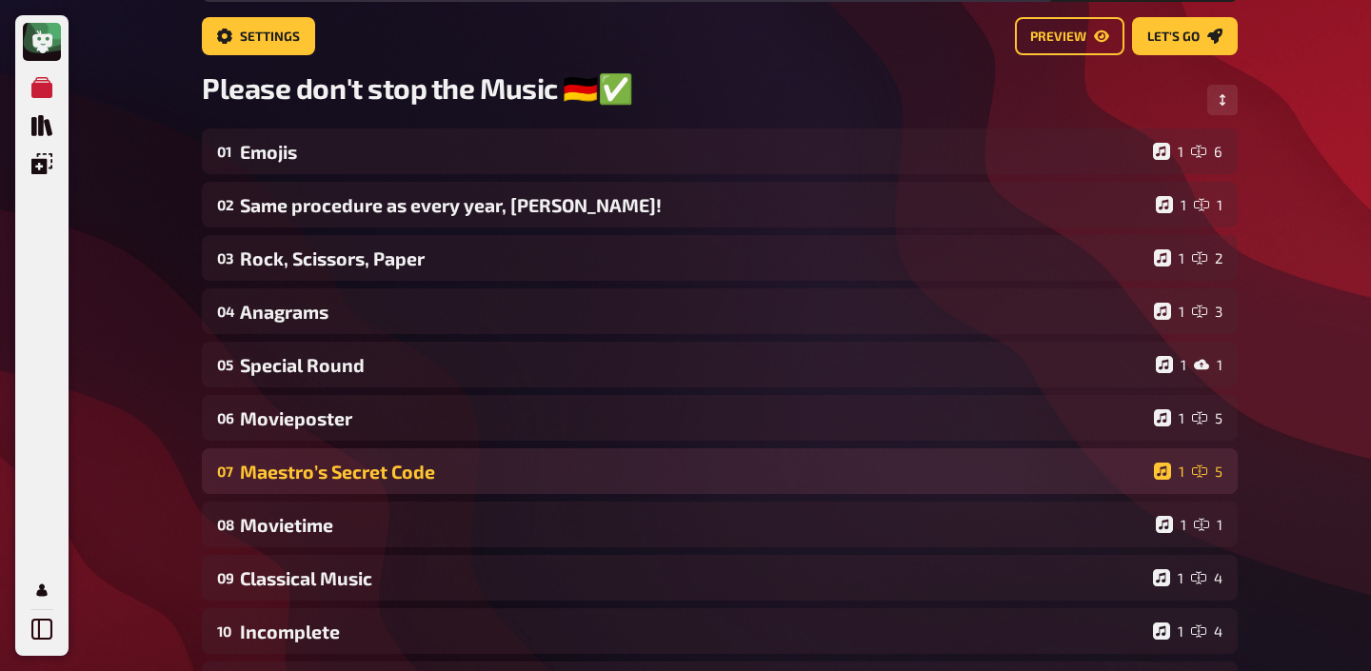
click at [360, 581] on div "Classical Music" at bounding box center [692, 578] width 905 height 22
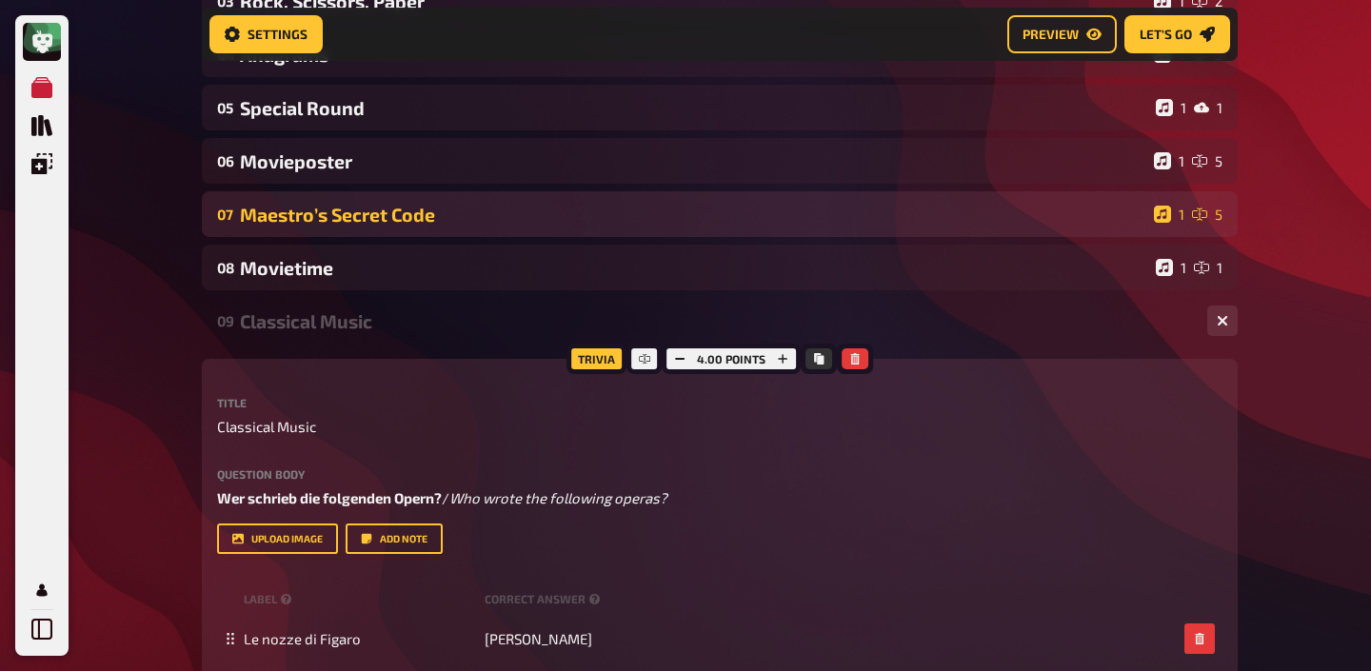
scroll to position [594, 0]
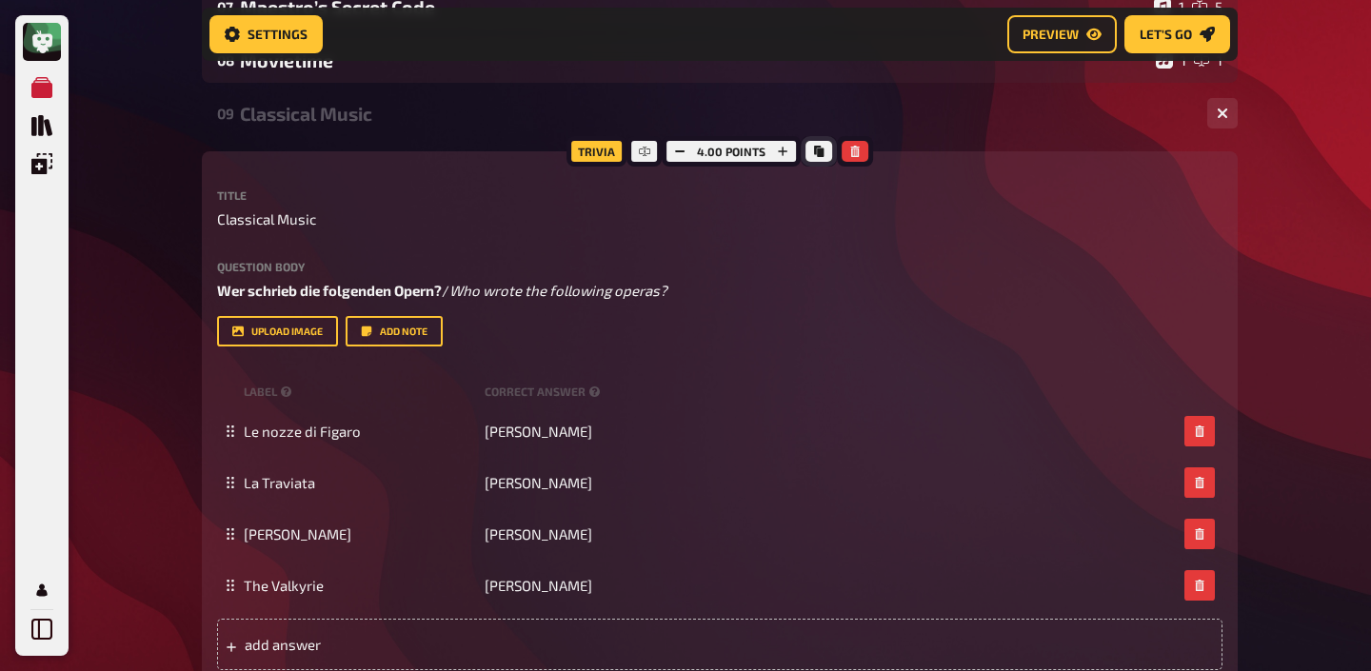
click at [810, 149] on button "Copy" at bounding box center [818, 151] width 27 height 21
click at [379, 117] on div "Classical Music" at bounding box center [716, 114] width 952 height 22
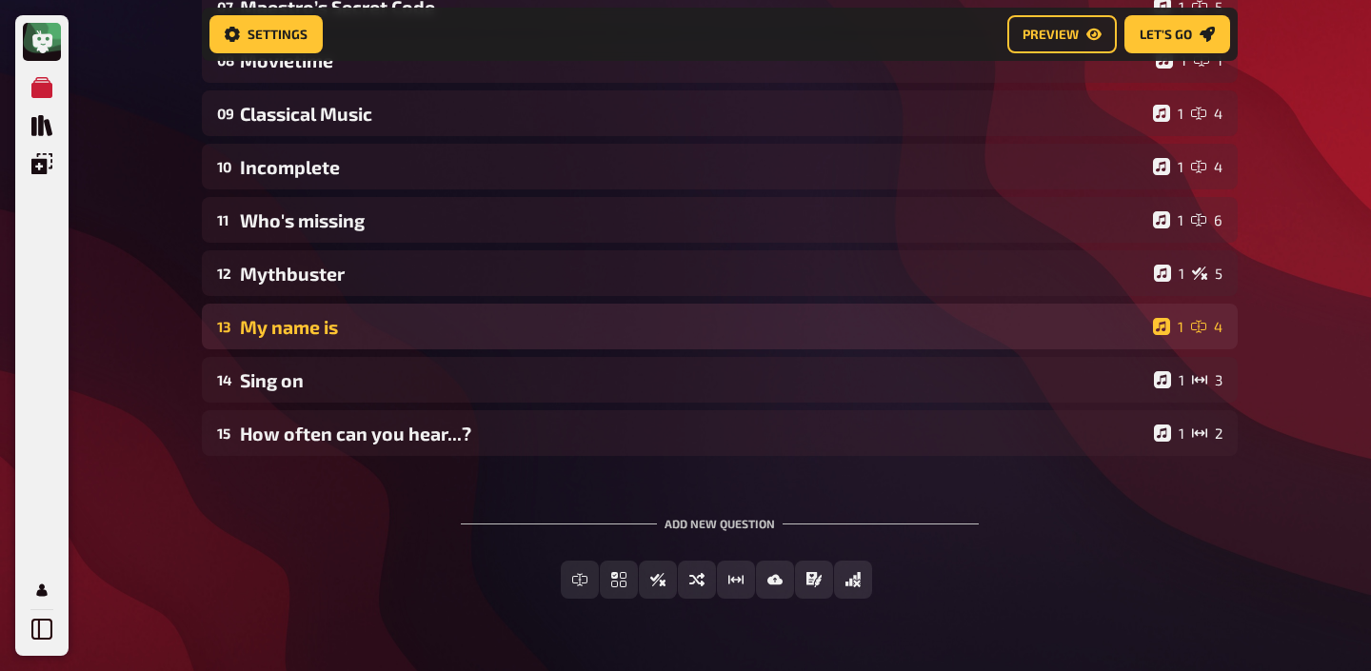
click at [355, 332] on div "My name is" at bounding box center [692, 327] width 905 height 22
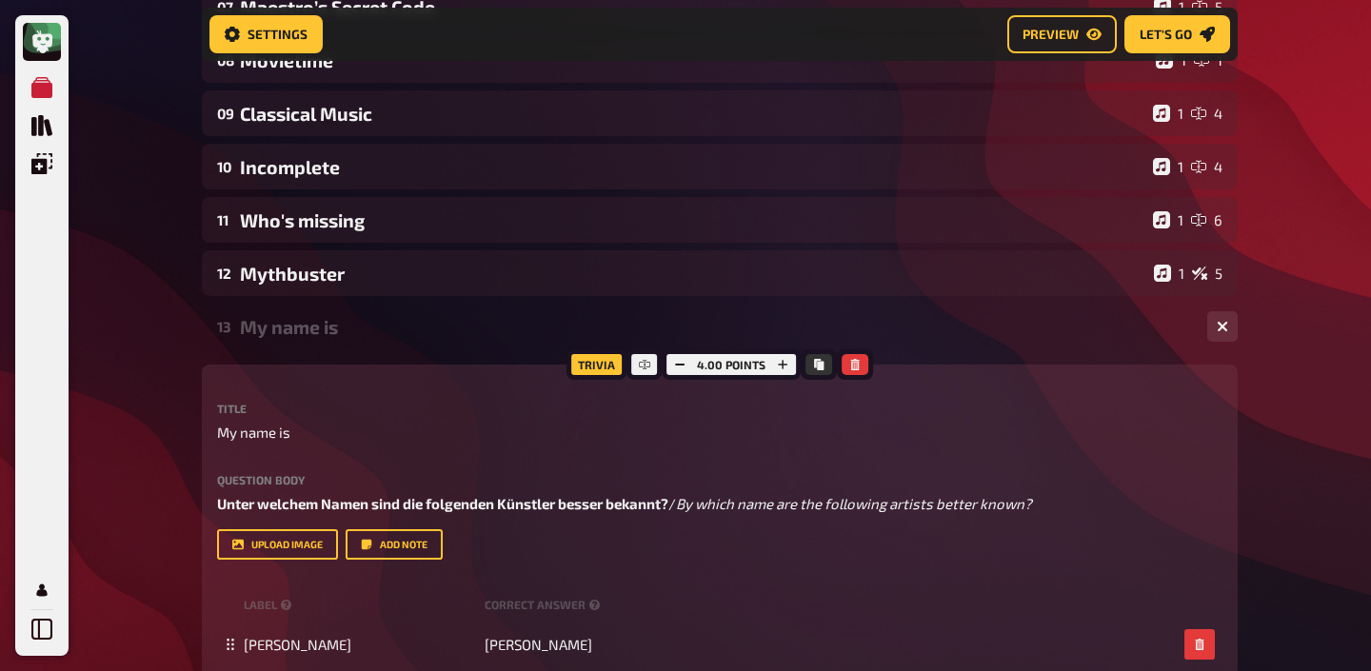
click at [355, 332] on div "My name is" at bounding box center [716, 327] width 952 height 22
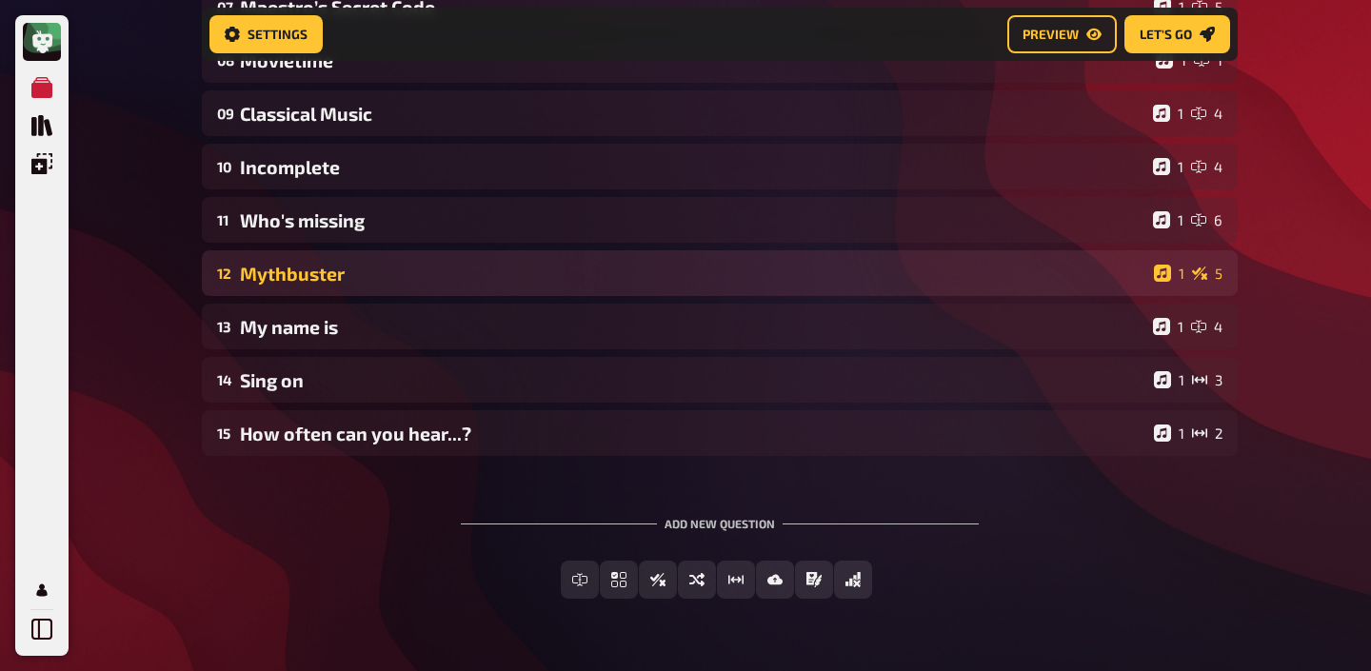
click at [354, 282] on div "Mythbuster" at bounding box center [693, 274] width 906 height 22
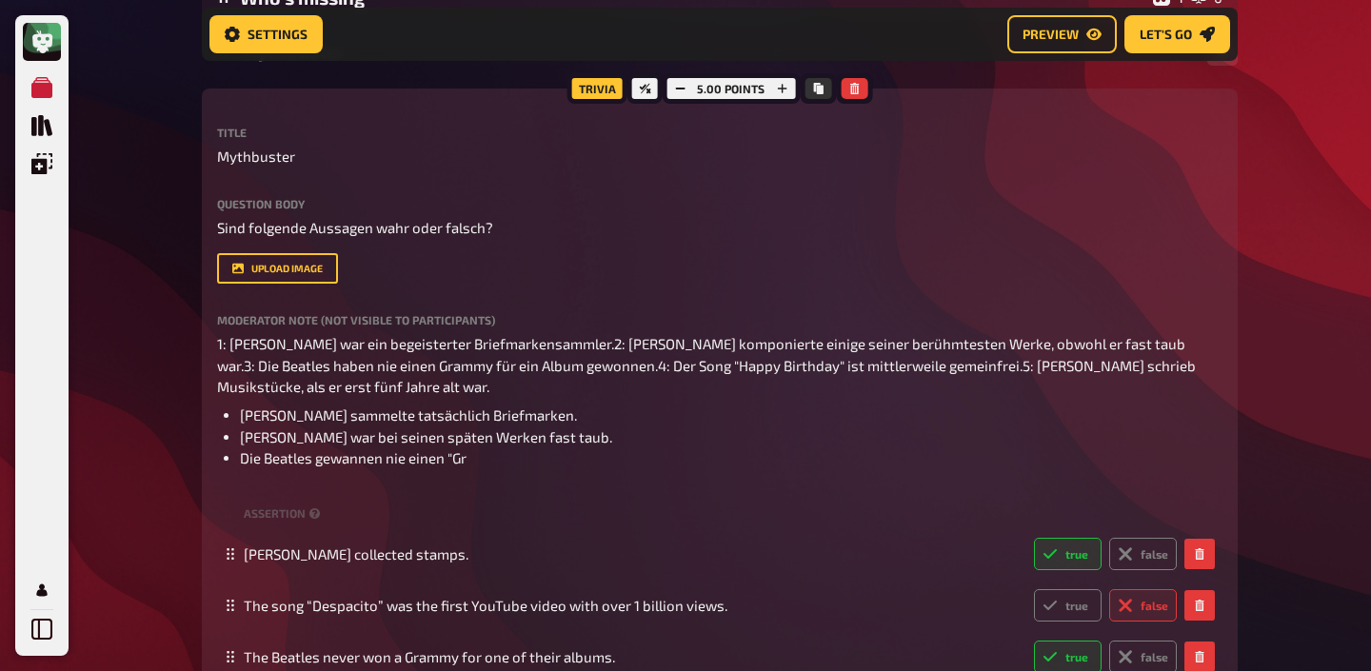
scroll to position [803, 0]
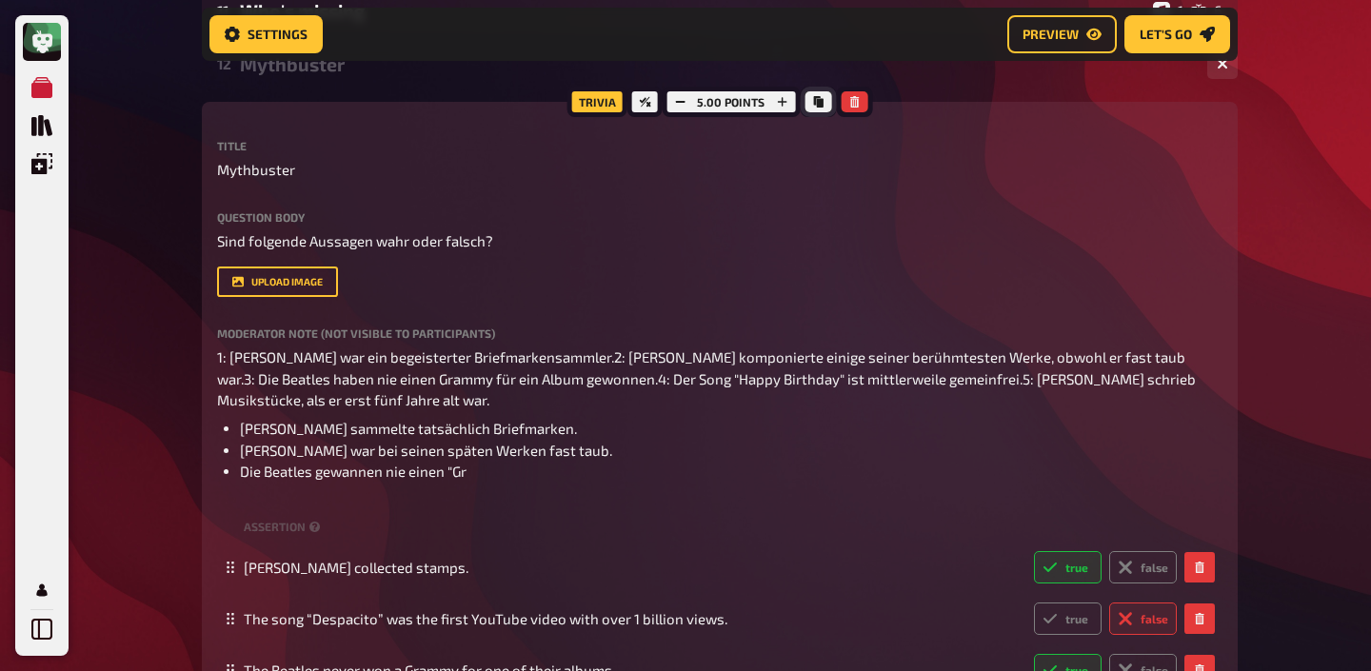
click at [813, 104] on icon "Copy" at bounding box center [818, 101] width 10 height 11
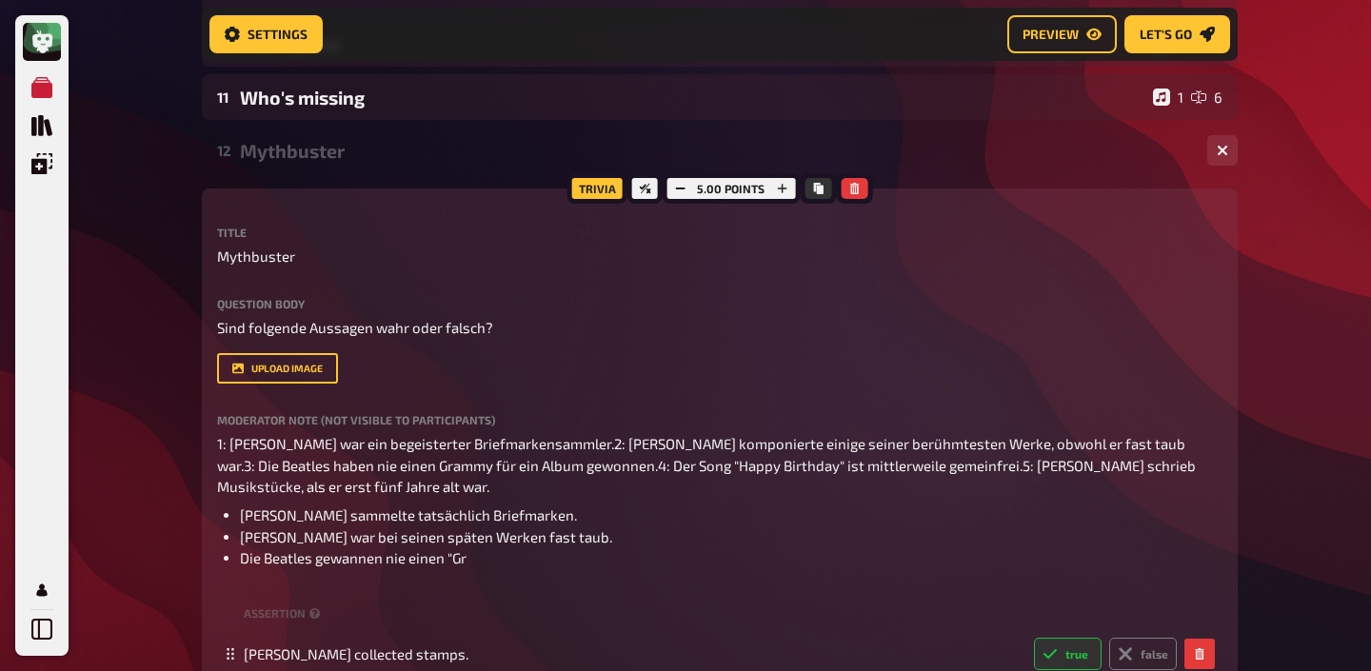
click at [362, 155] on div "Mythbuster" at bounding box center [716, 151] width 952 height 22
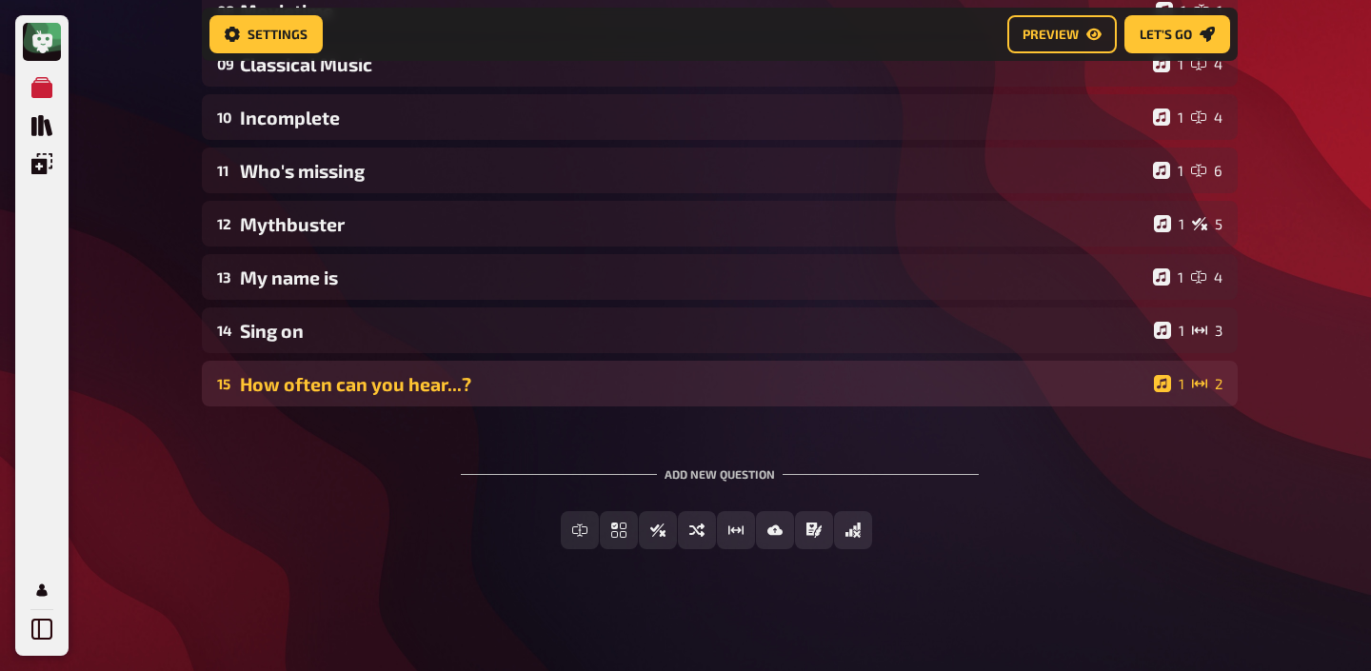
click at [386, 387] on div "How often can you hear...?" at bounding box center [693, 384] width 906 height 22
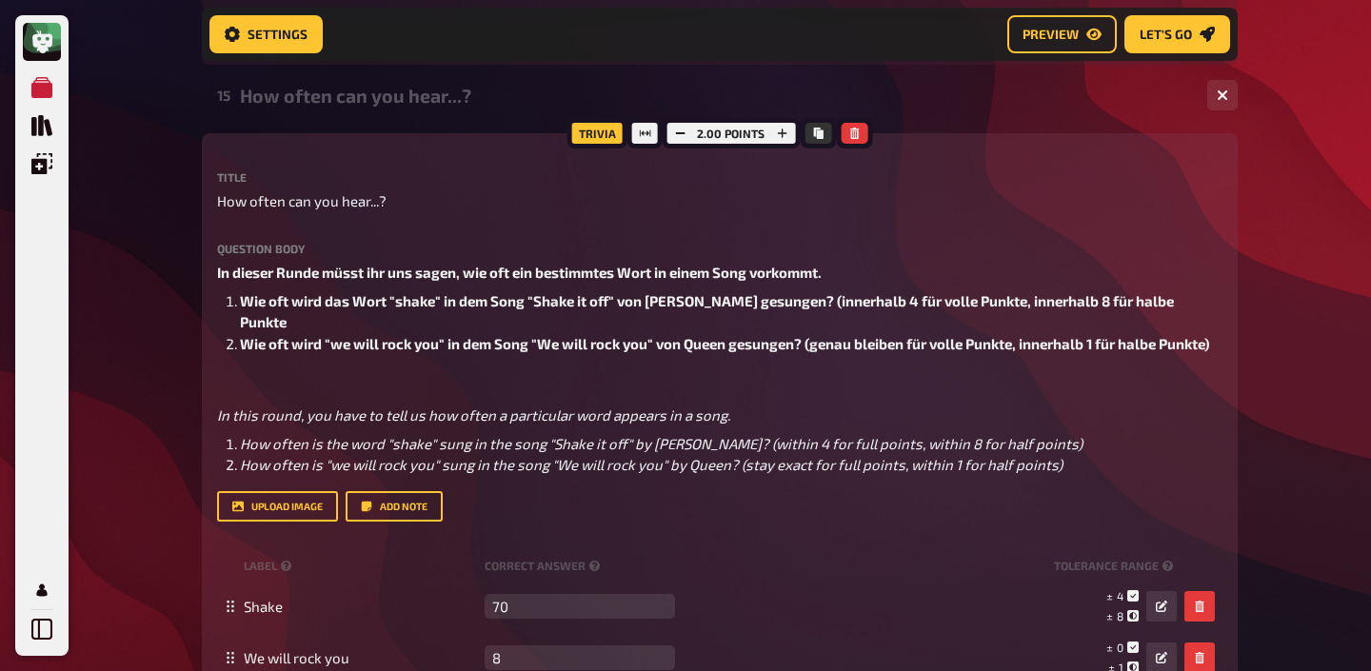
scroll to position [931, 0]
click at [818, 131] on icon "Copy" at bounding box center [818, 134] width 10 height 11
click at [407, 87] on div "How often can you hear...?" at bounding box center [716, 97] width 952 height 22
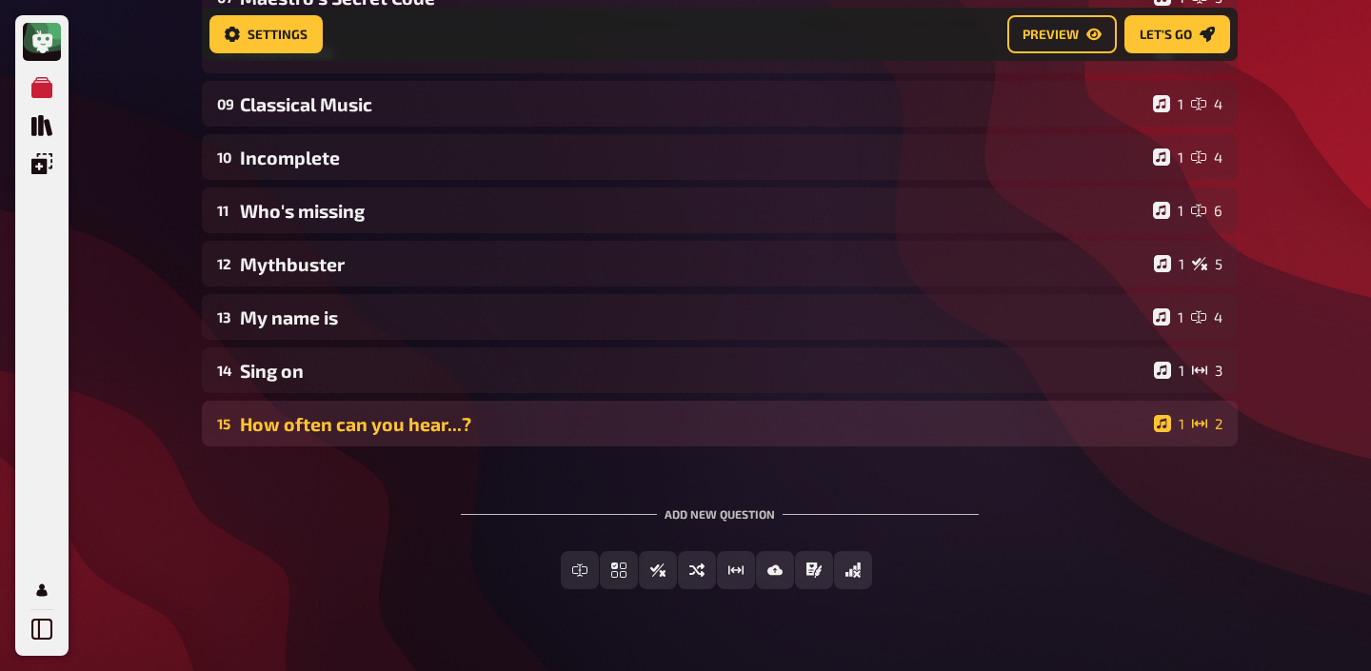
scroll to position [590, 0]
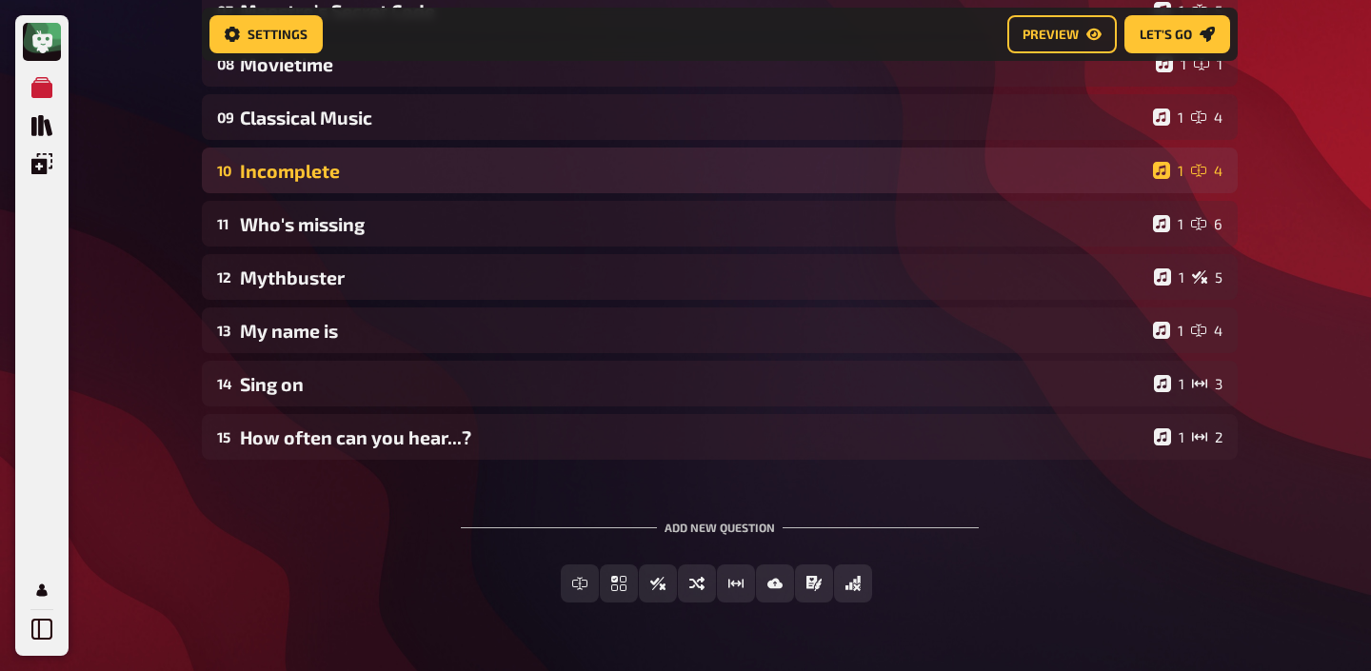
click at [317, 164] on div "Incomplete" at bounding box center [692, 171] width 905 height 22
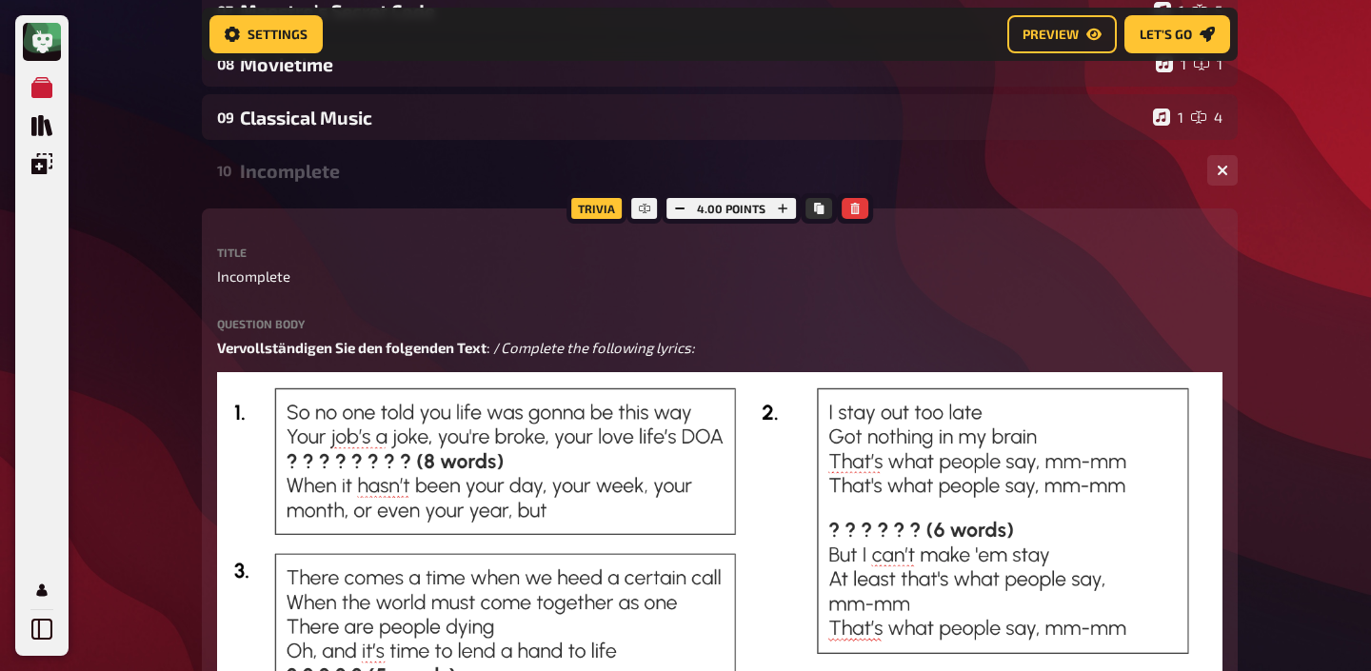
click at [309, 179] on div "Incomplete" at bounding box center [716, 171] width 952 height 22
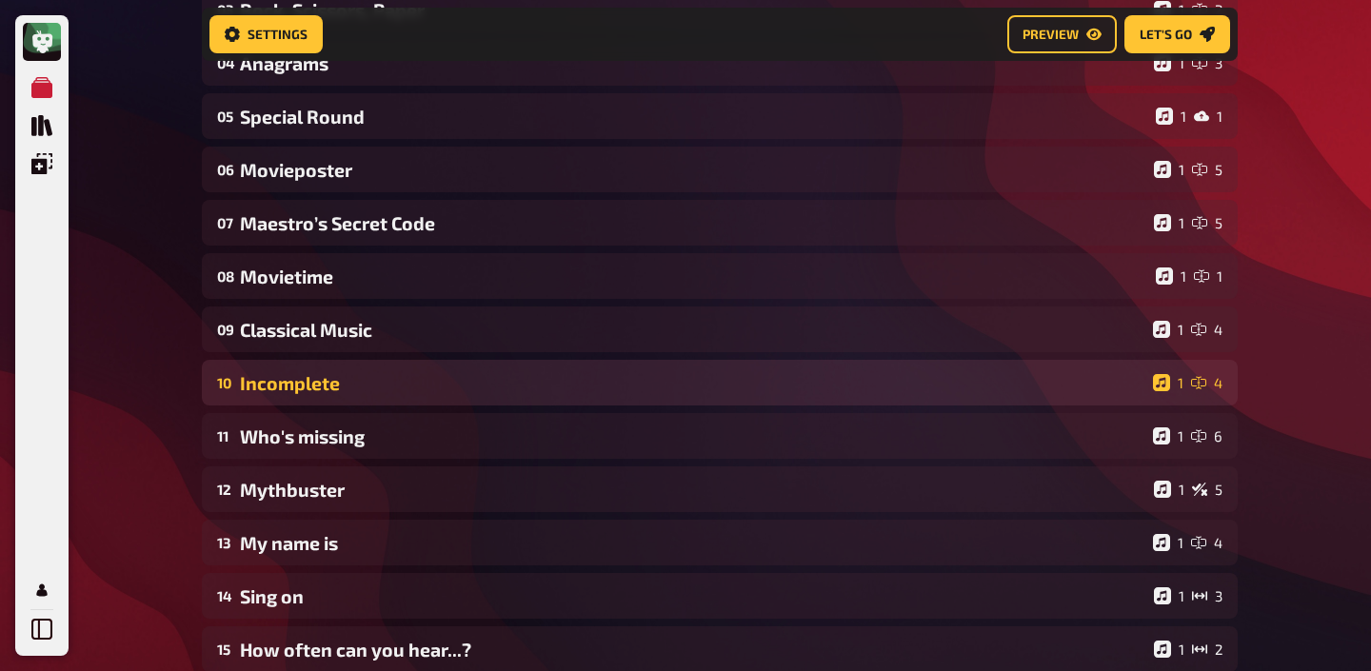
scroll to position [550, 0]
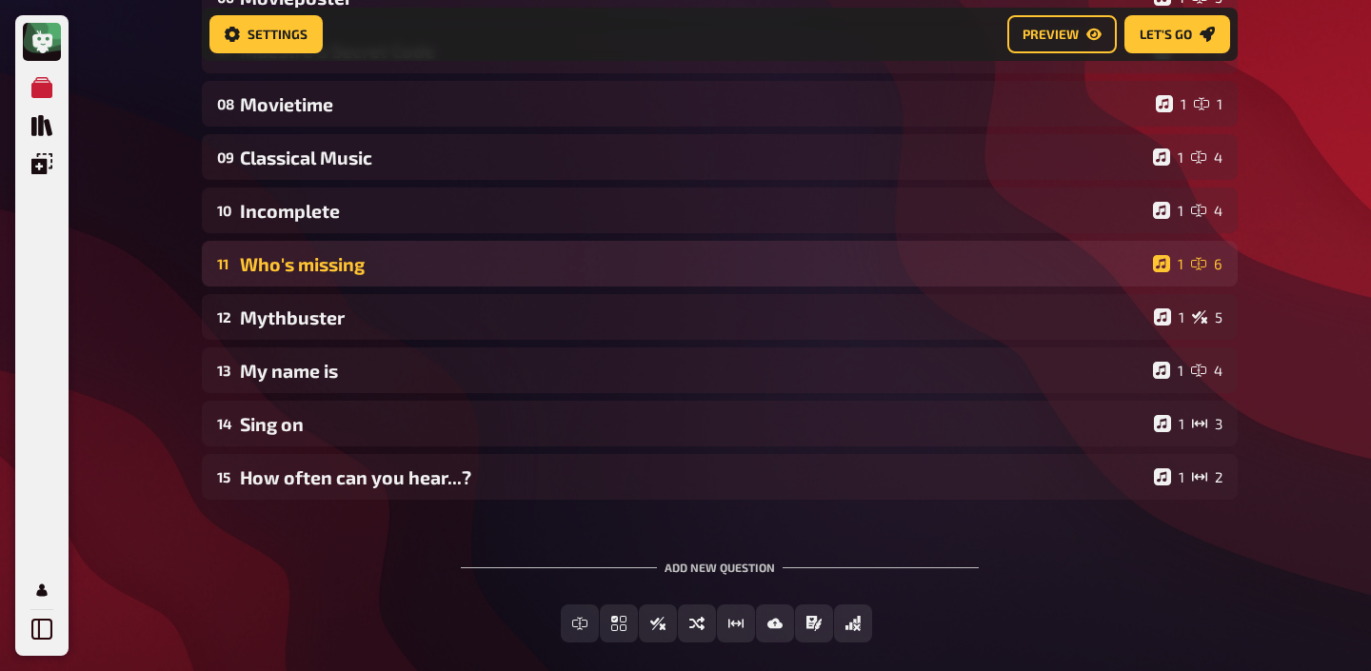
click at [347, 270] on div "Who's missing" at bounding box center [692, 264] width 905 height 22
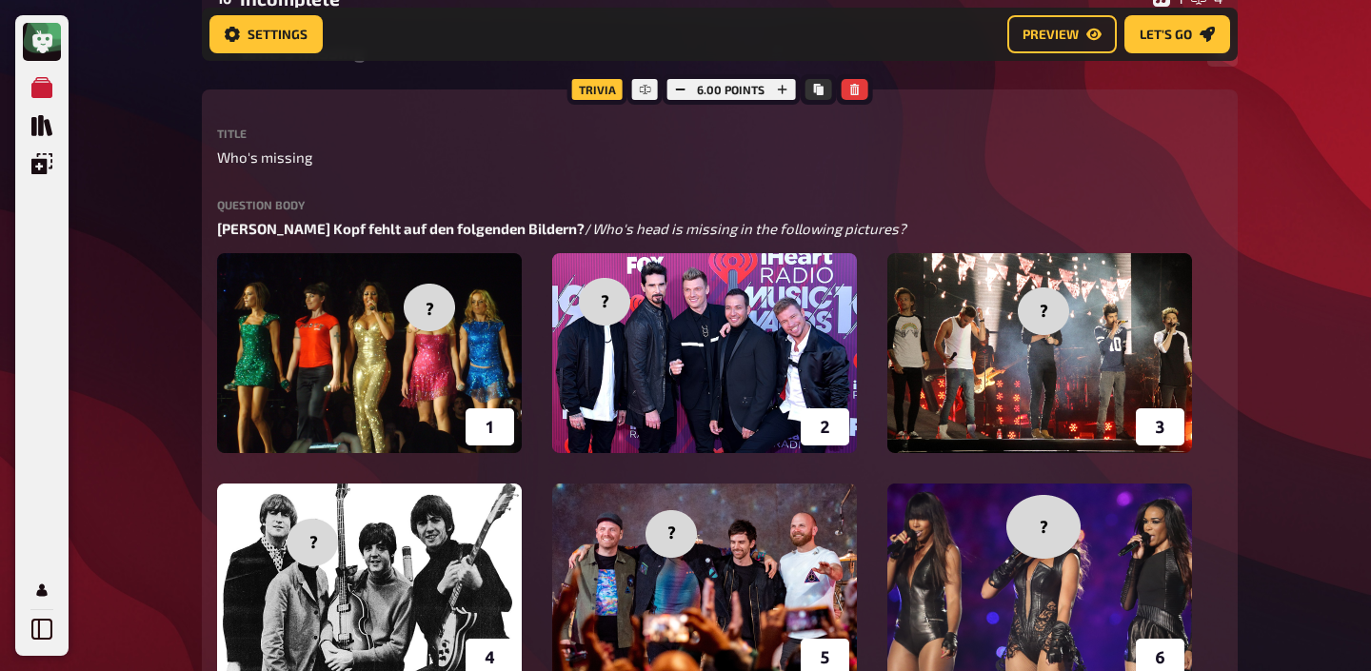
scroll to position [744, 0]
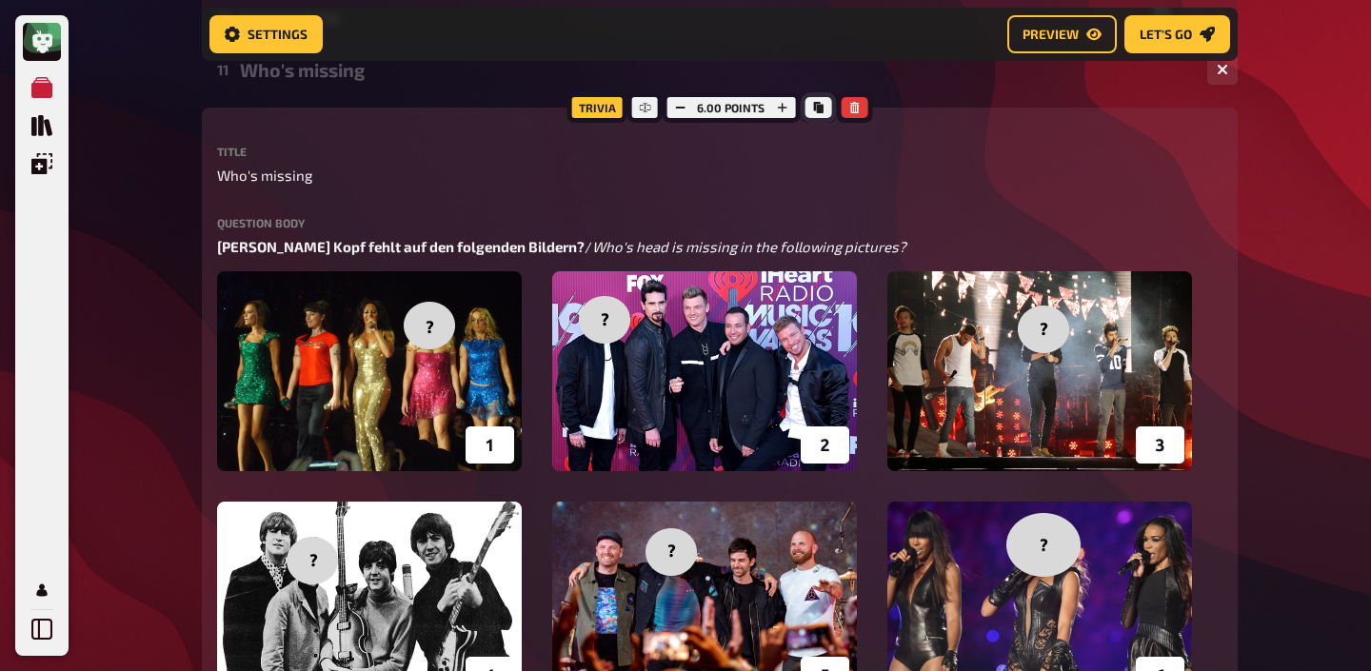
click at [816, 108] on icon "Copy" at bounding box center [818, 107] width 10 height 11
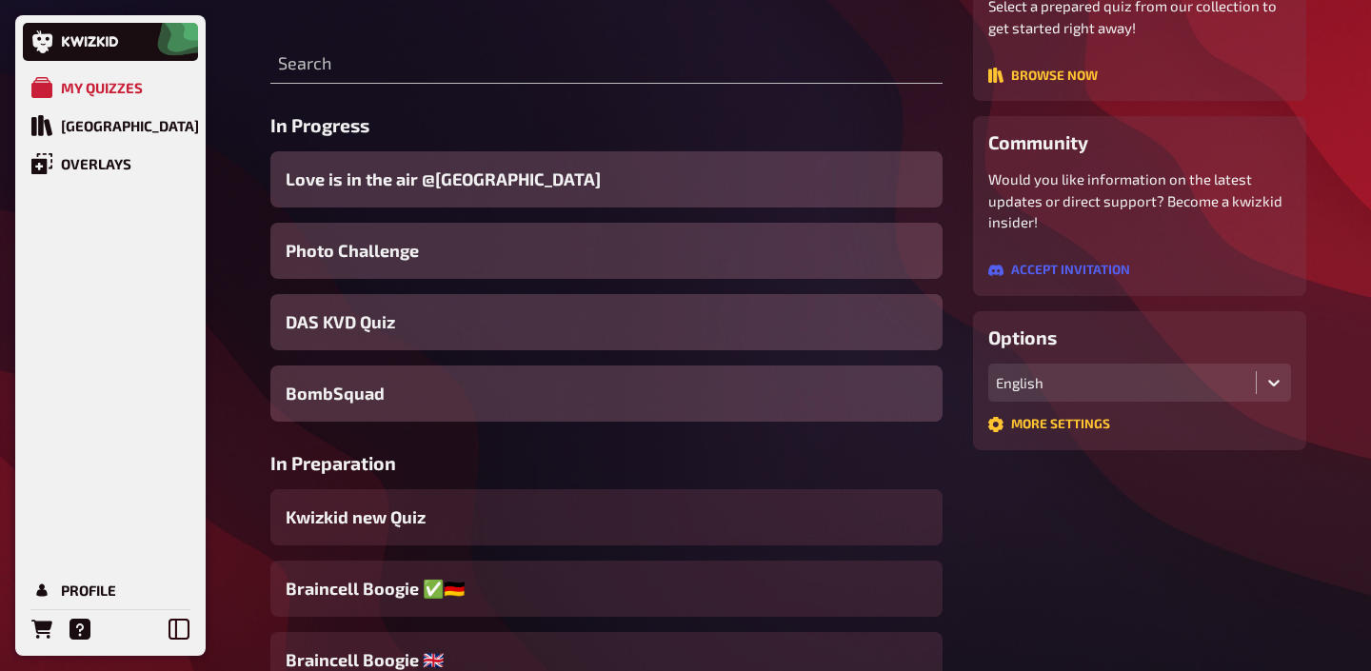
scroll to position [243, 0]
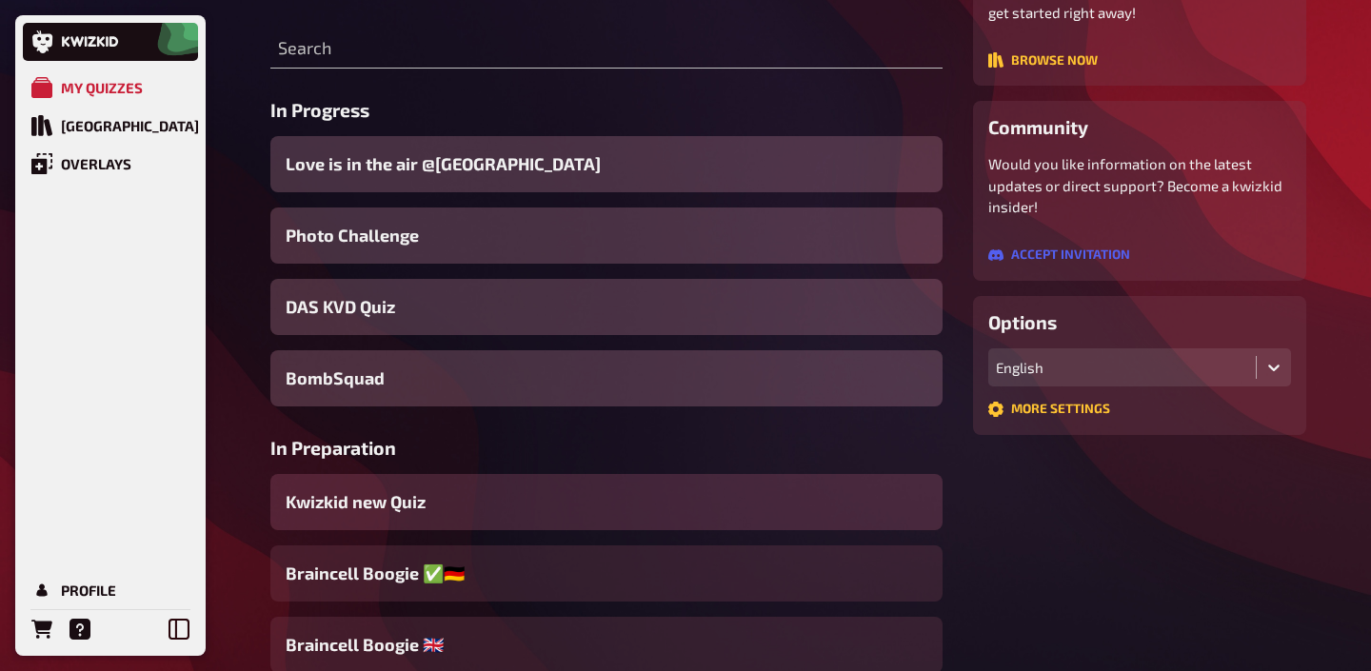
click at [445, 505] on div "Kwizkid new Quiz" at bounding box center [606, 502] width 672 height 56
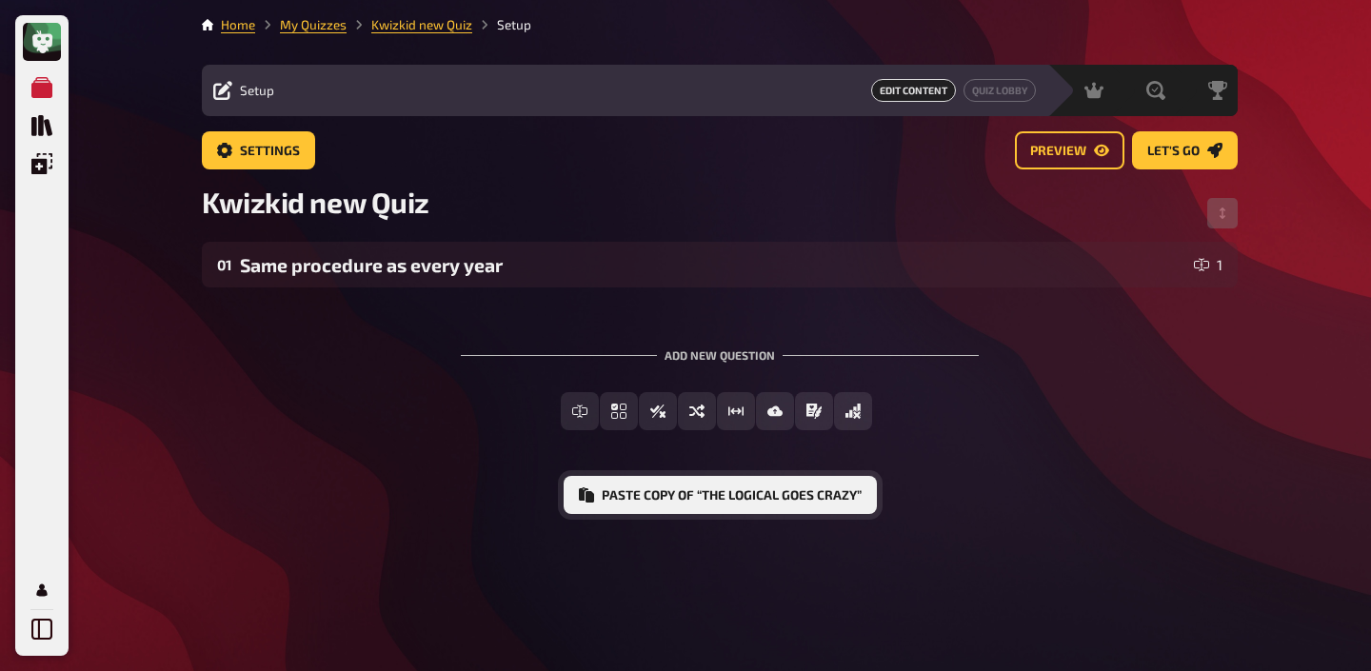
click at [672, 498] on button "Paste copy of “The Logical goes Crazy”" at bounding box center [720, 495] width 313 height 38
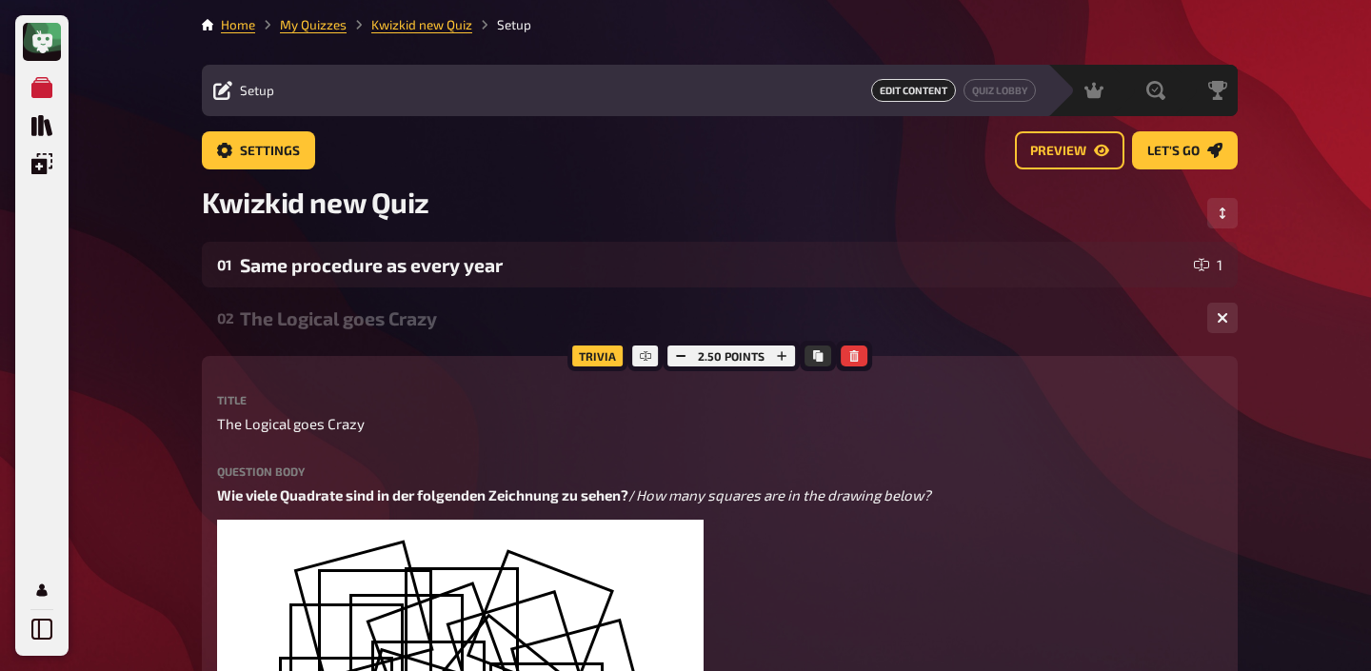
click at [466, 321] on div "The Logical goes Crazy" at bounding box center [716, 318] width 952 height 22
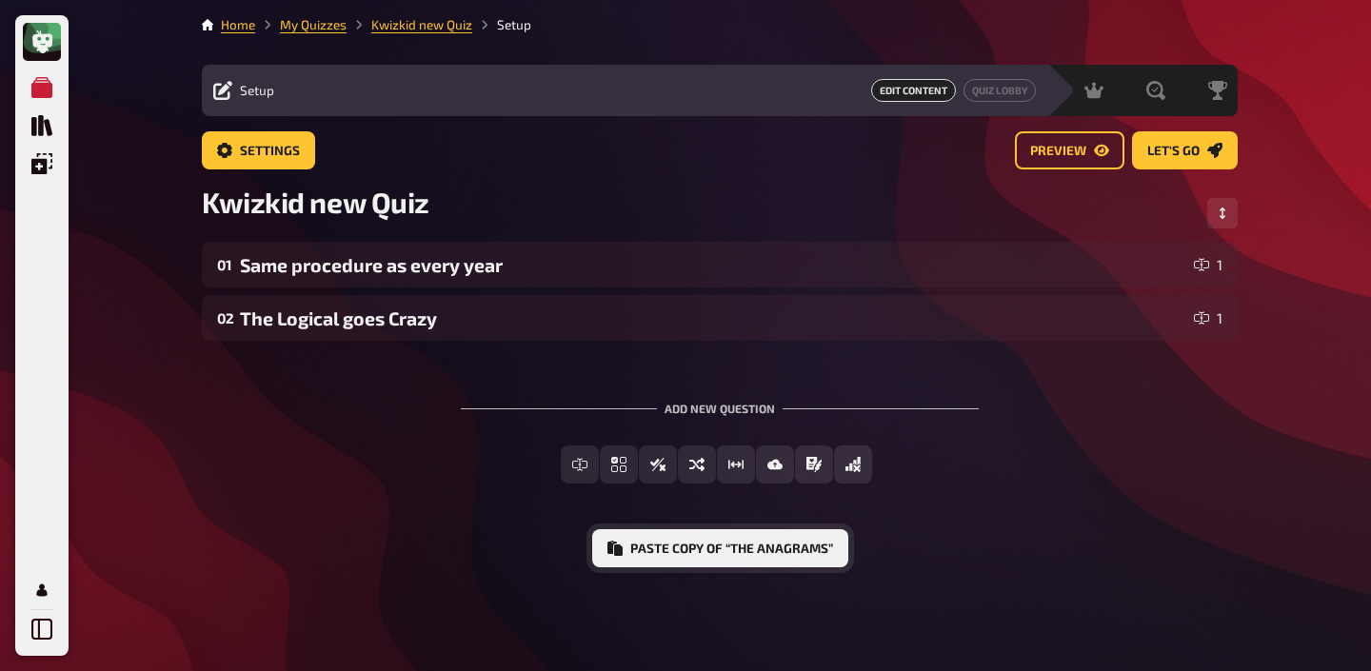
click at [621, 545] on icon "Paste copy of “The Anagrams”" at bounding box center [614, 548] width 15 height 15
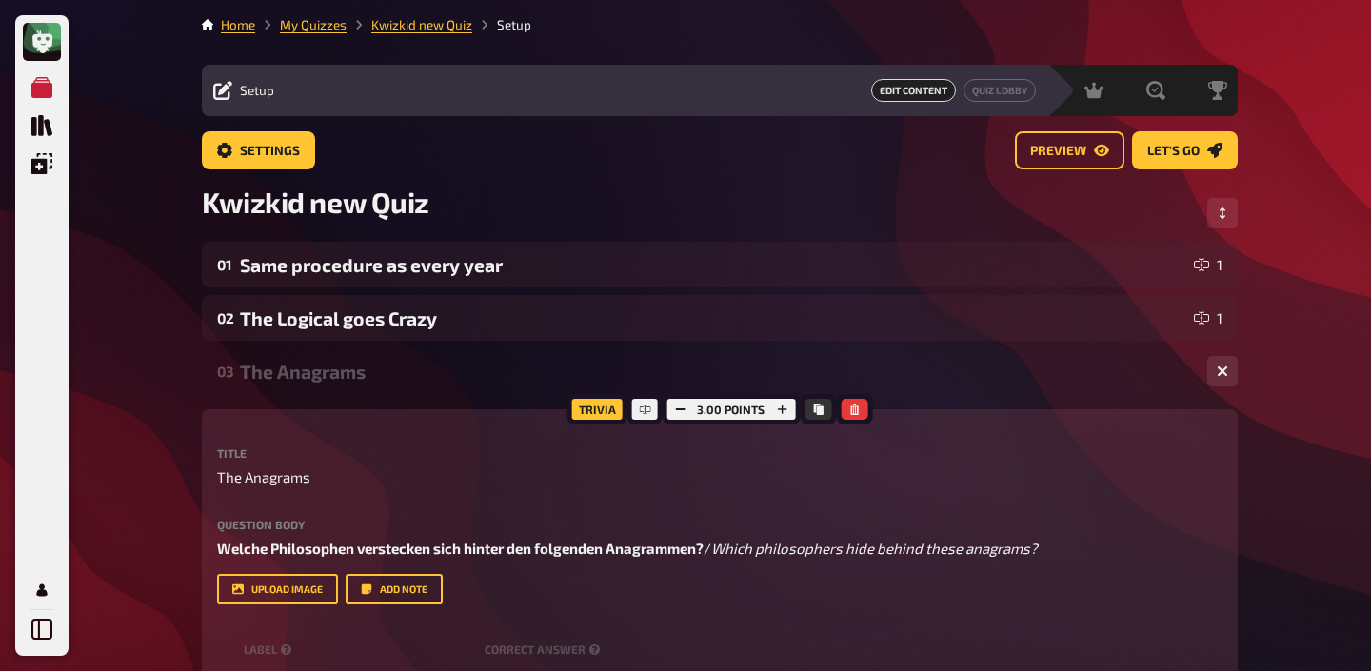
click at [520, 370] on div "The Anagrams" at bounding box center [716, 372] width 952 height 22
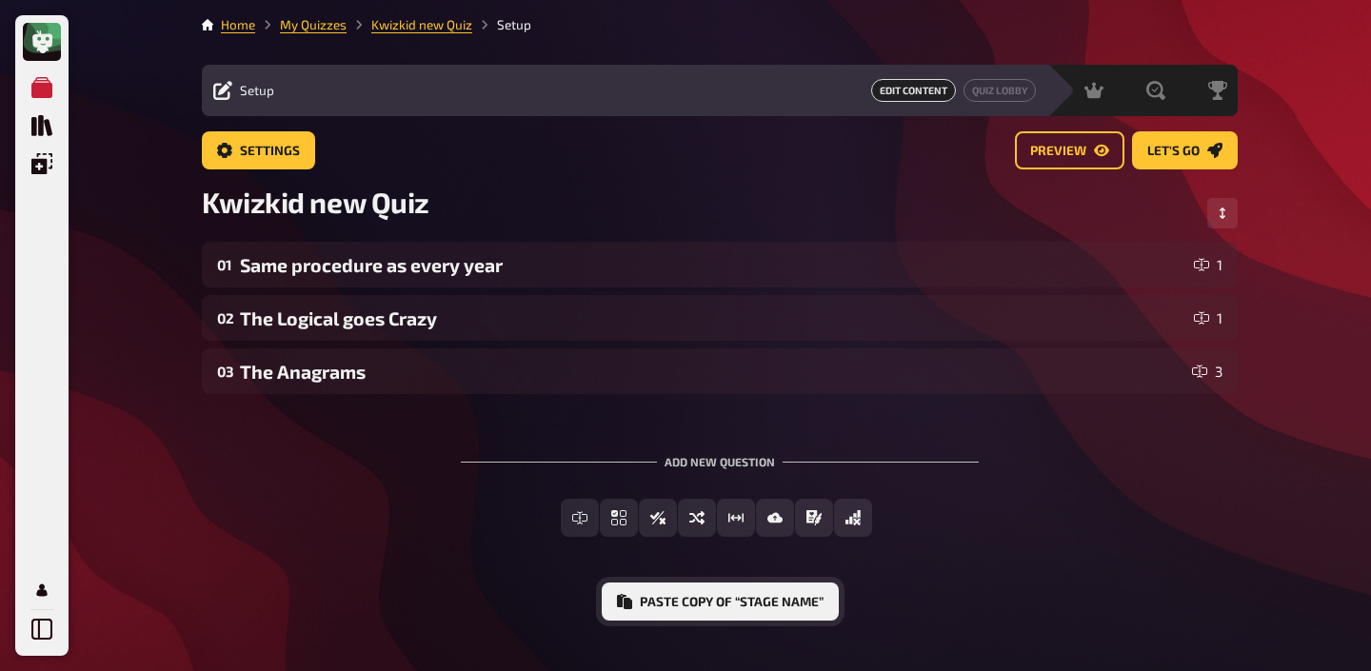
click at [664, 597] on button "Paste copy of “Stage Name”" at bounding box center [720, 602] width 237 height 38
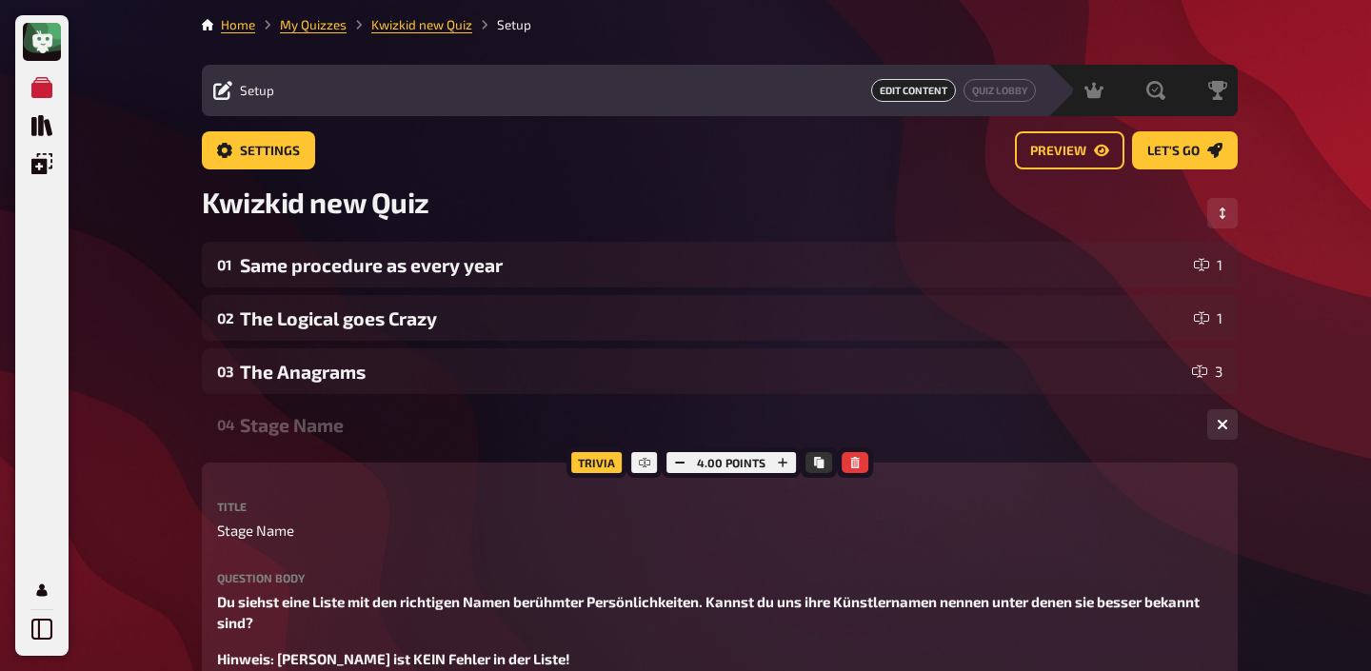
click at [482, 425] on div "Stage Name" at bounding box center [716, 425] width 952 height 22
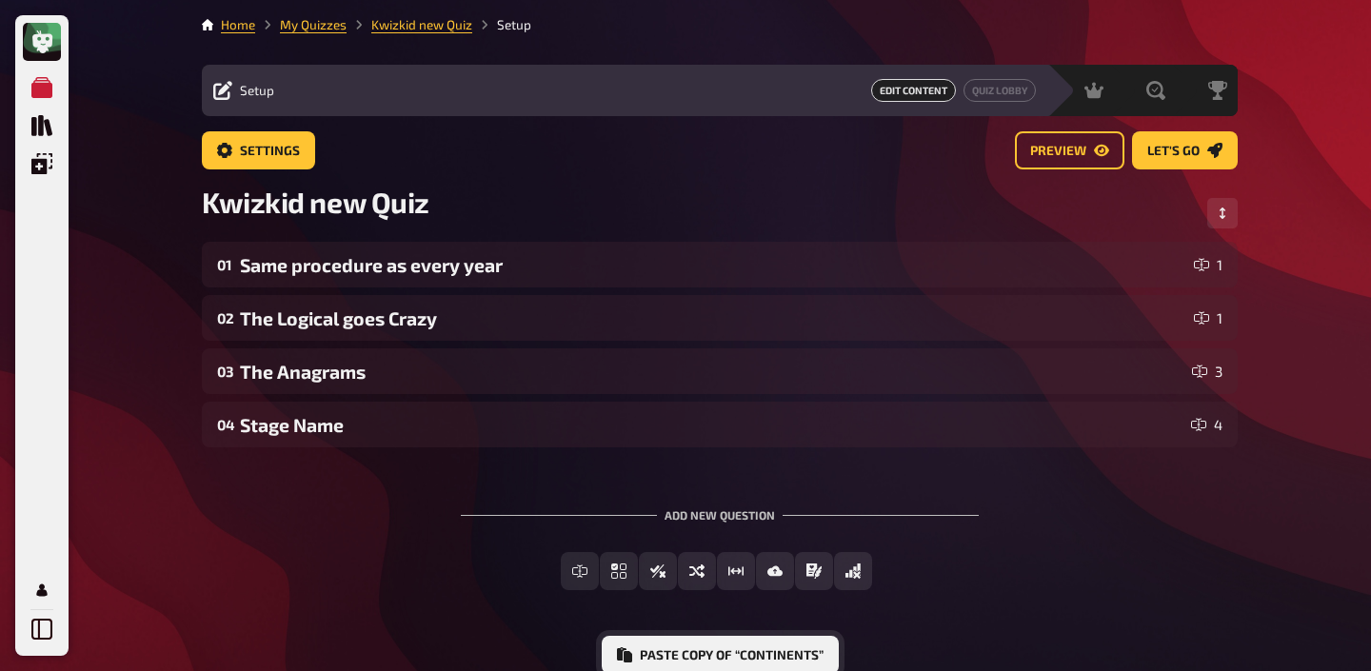
click at [669, 653] on button "Paste copy of “Continents”" at bounding box center [720, 655] width 237 height 38
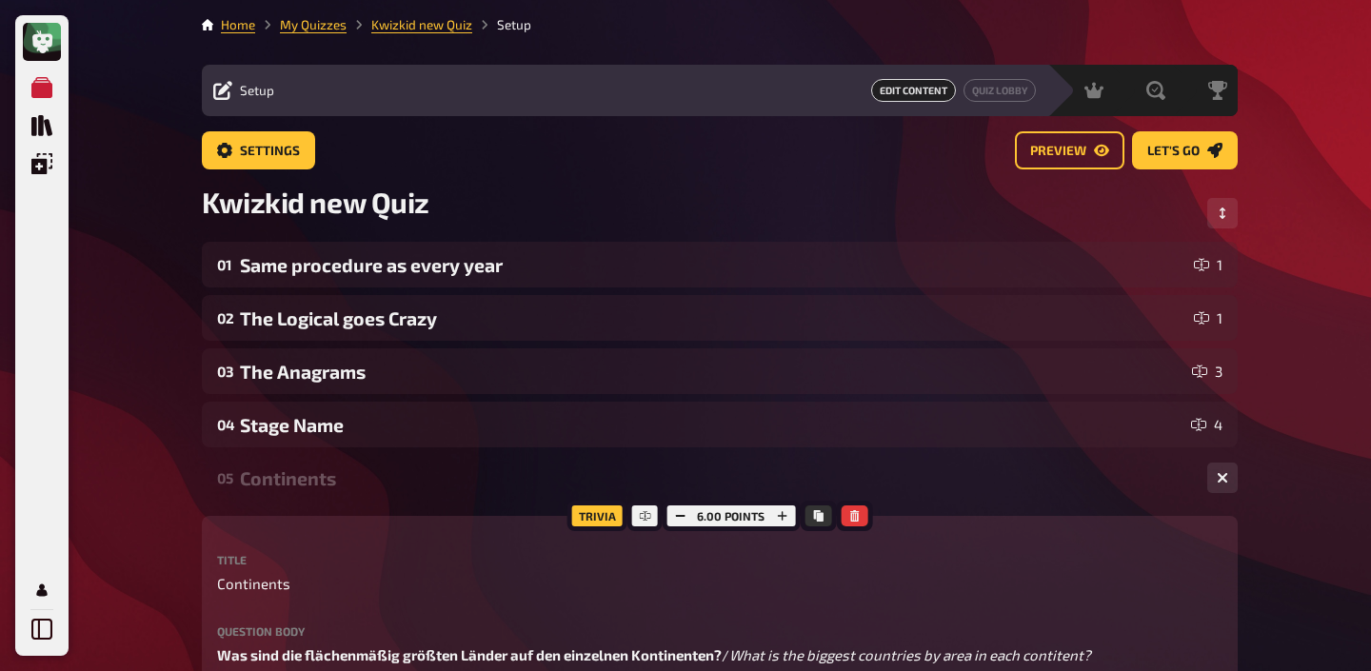
click at [337, 480] on div "Continents" at bounding box center [716, 478] width 952 height 22
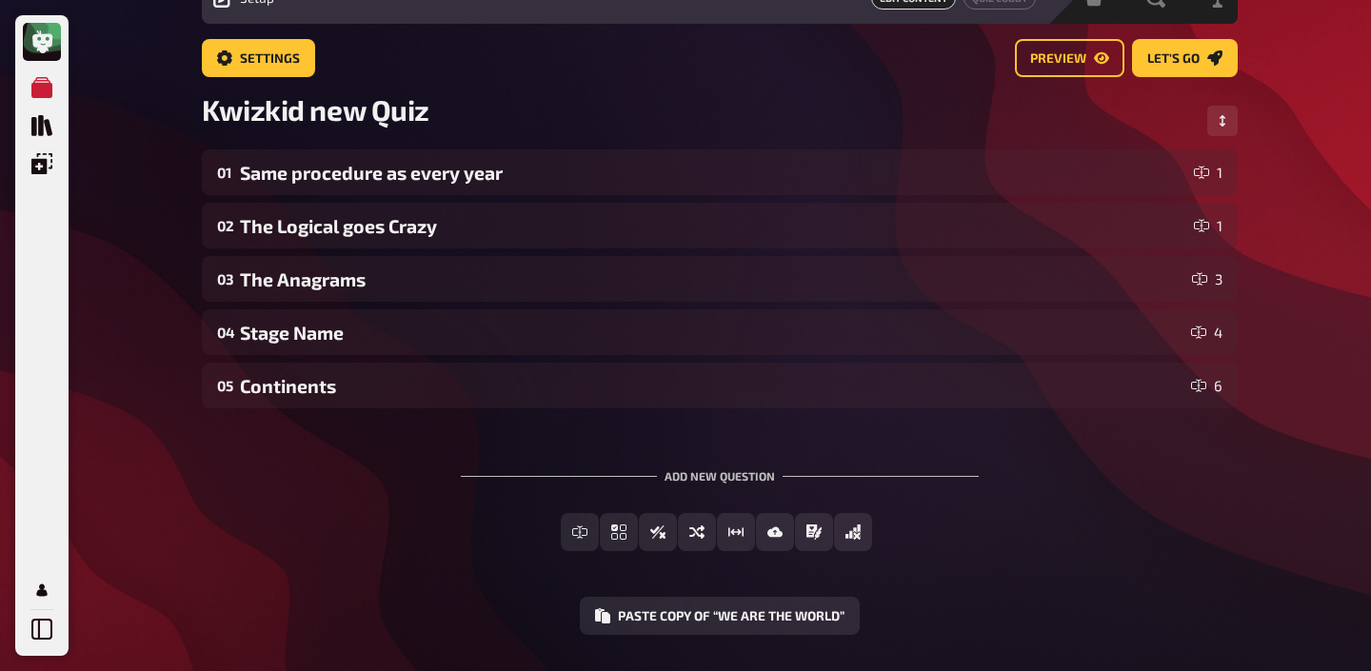
scroll to position [103, 0]
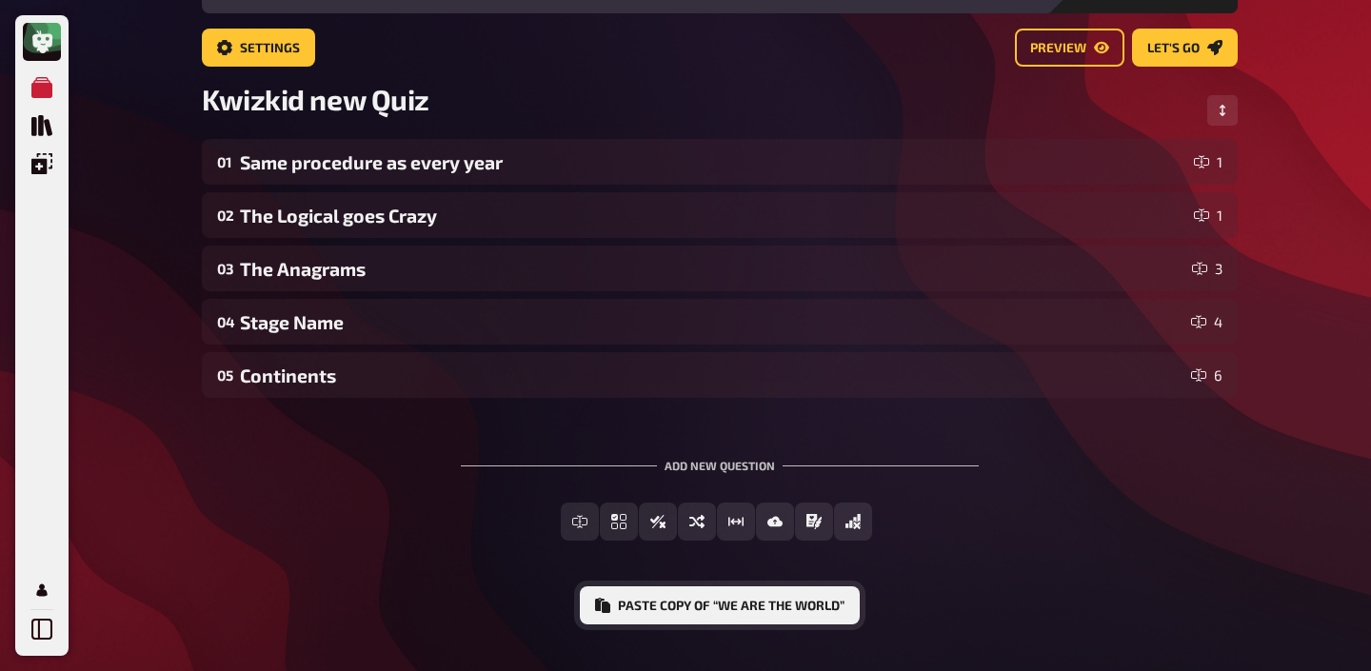
click at [679, 597] on button "Paste copy of “We are the world”" at bounding box center [720, 605] width 280 height 38
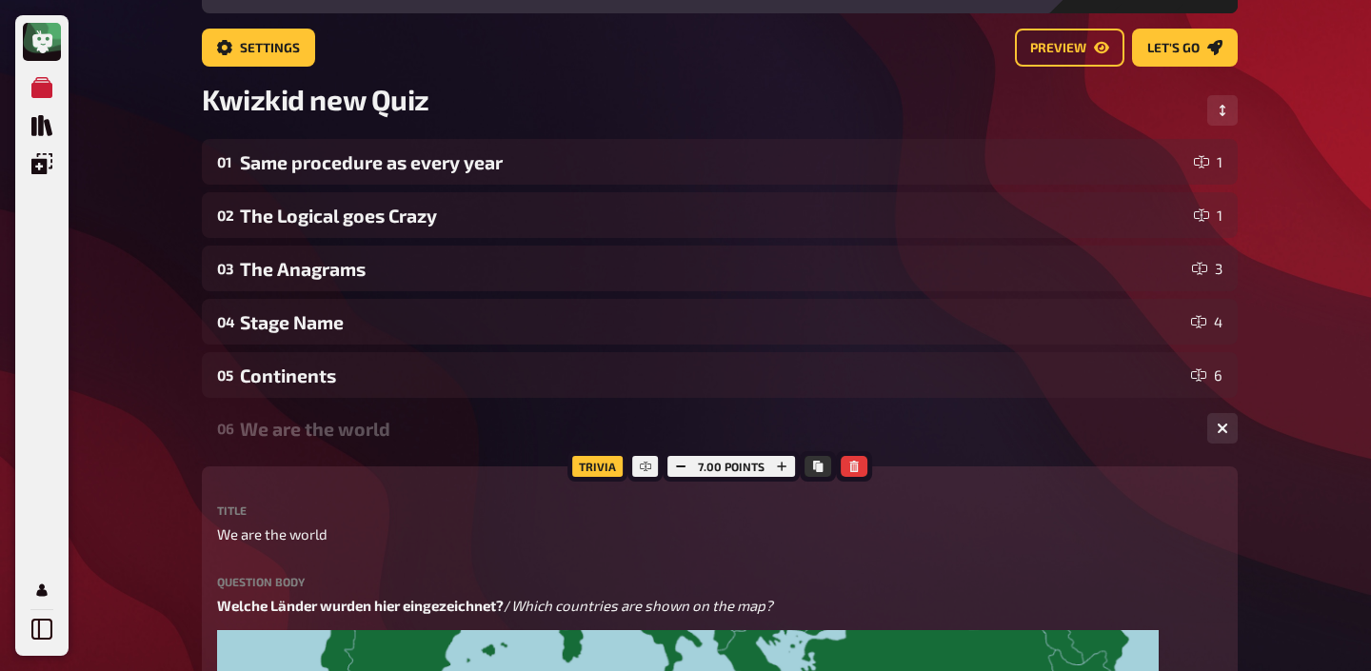
click at [416, 433] on div "We are the world" at bounding box center [716, 429] width 952 height 22
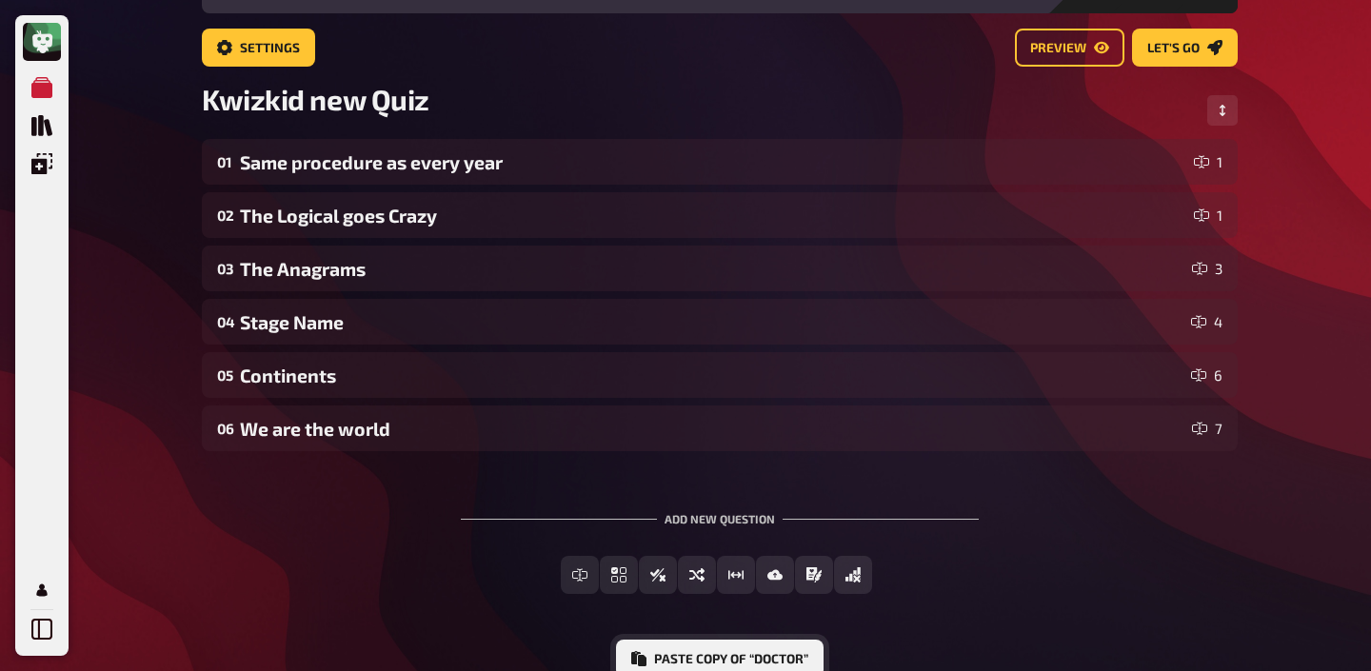
click at [704, 654] on button "Paste copy of “Doctor”" at bounding box center [720, 659] width 208 height 38
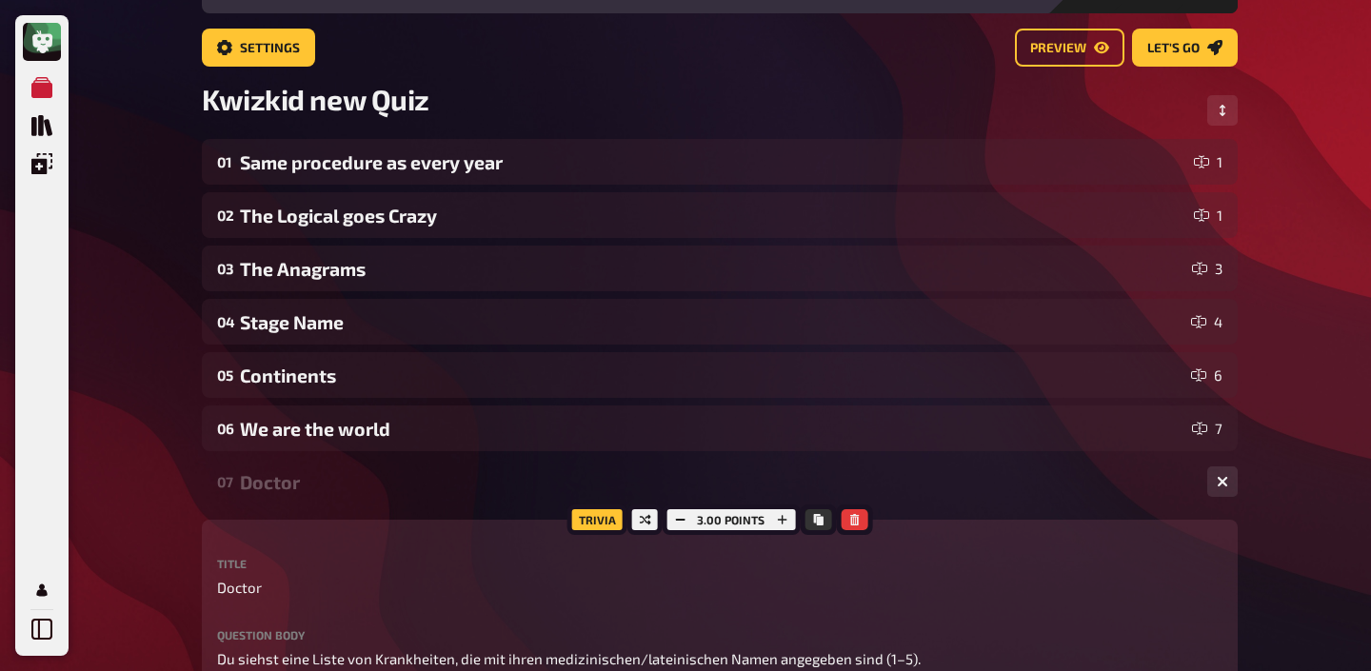
click at [417, 492] on div "Doctor" at bounding box center [716, 482] width 952 height 22
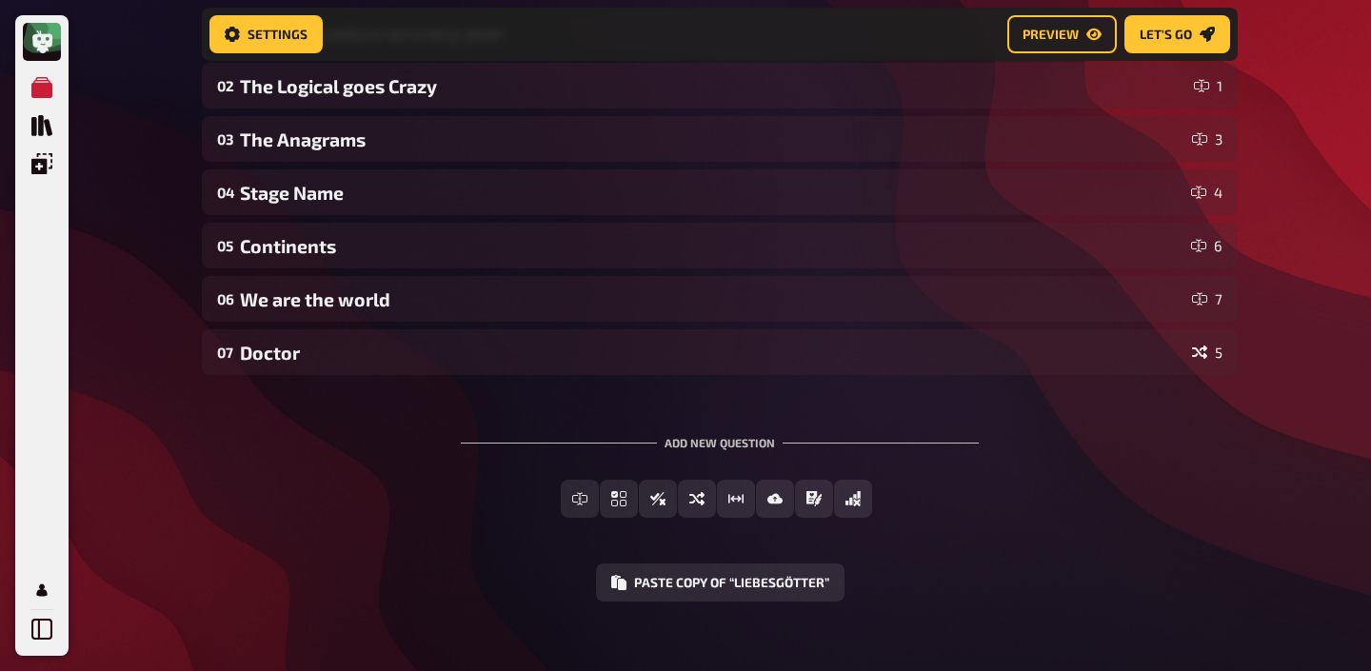
scroll to position [270, 0]
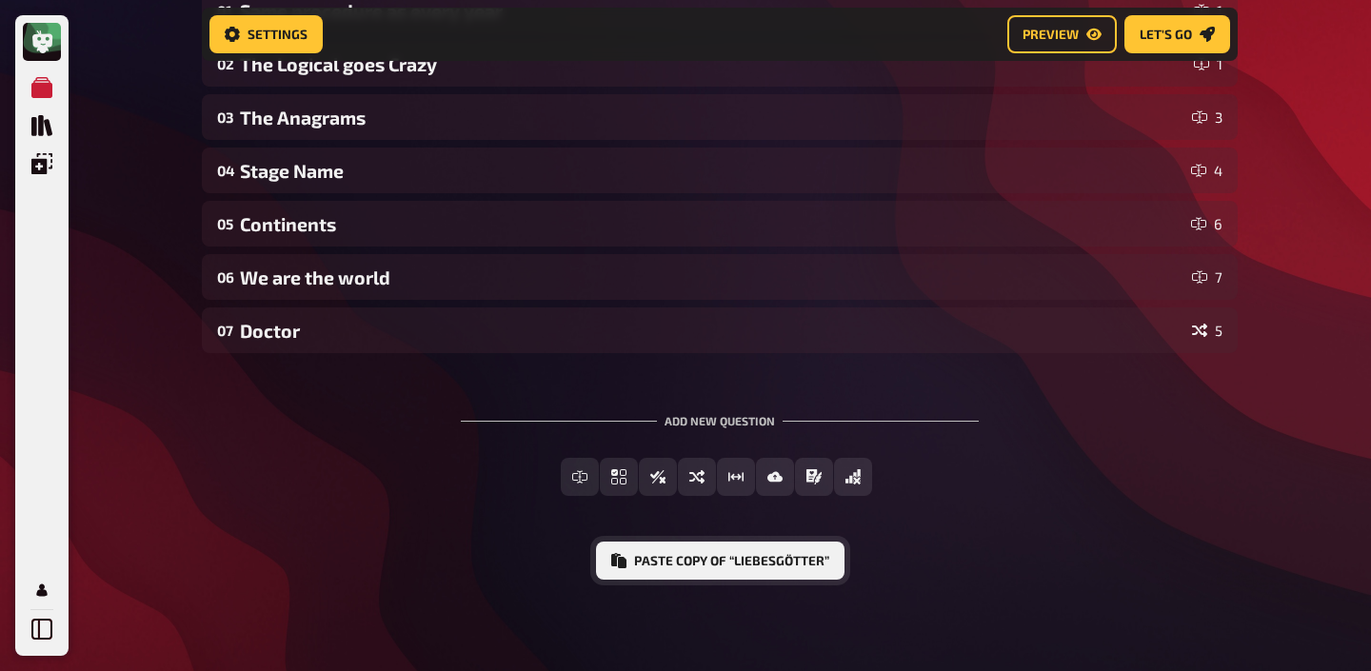
click at [725, 565] on button "Paste copy of “Liebesgötter”" at bounding box center [720, 561] width 248 height 38
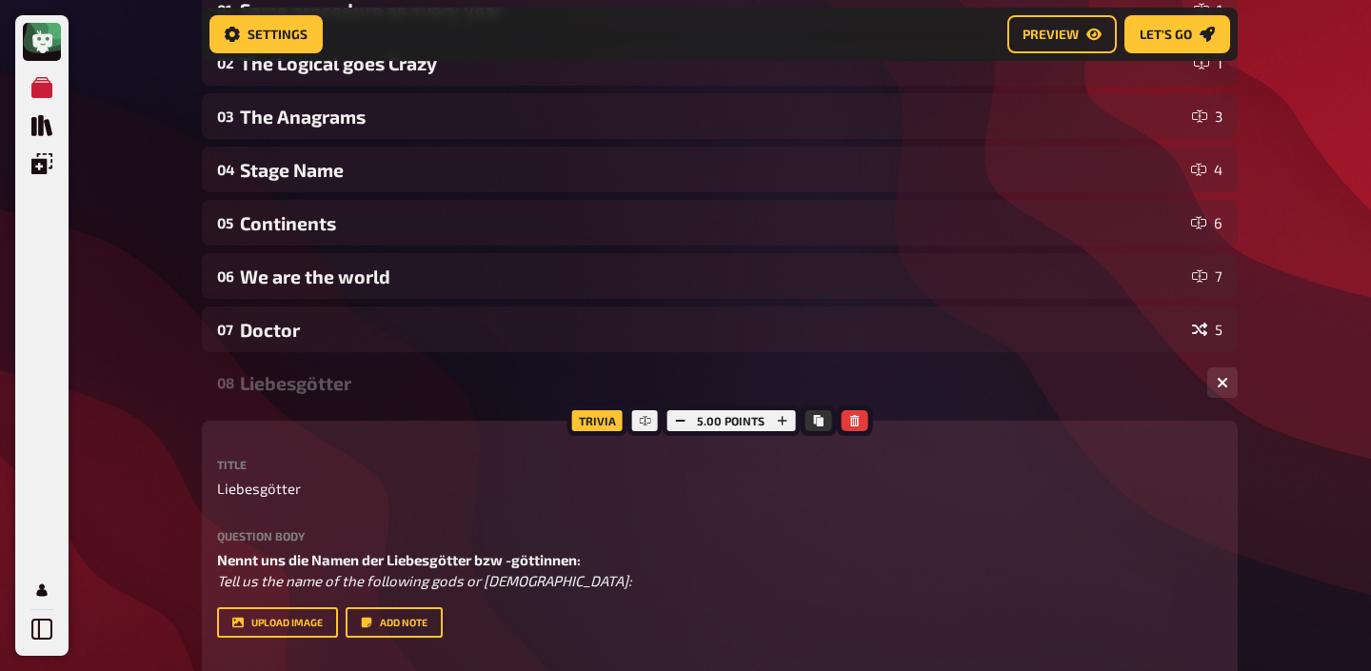
click at [466, 379] on div "Liebesgötter" at bounding box center [716, 383] width 952 height 22
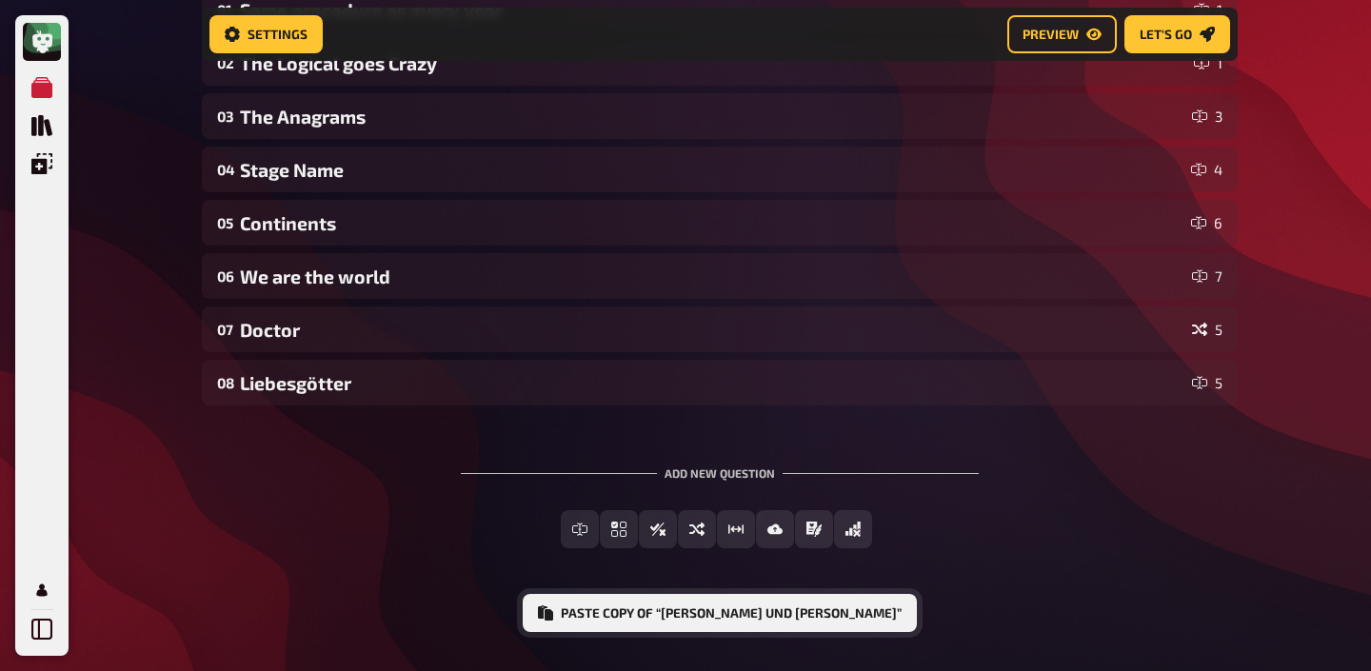
click at [659, 617] on button "Paste copy of “[PERSON_NAME] und [PERSON_NAME]”" at bounding box center [720, 613] width 394 height 38
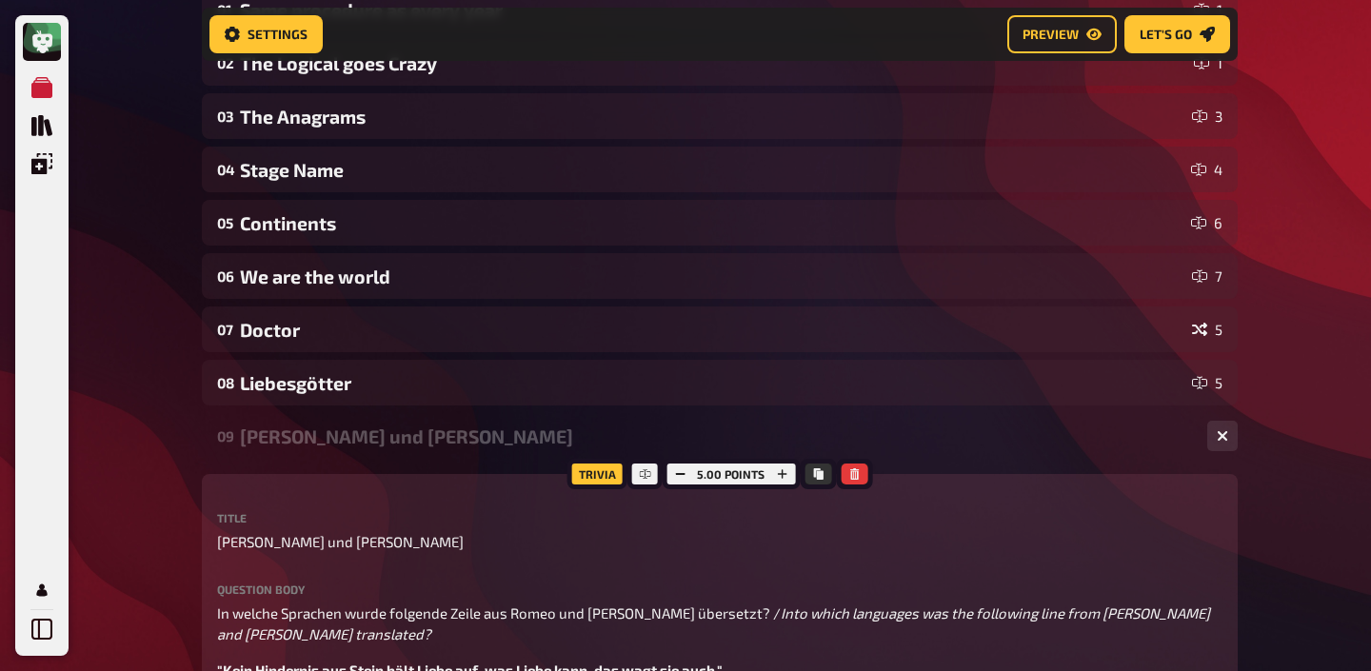
click at [388, 444] on div "[PERSON_NAME] und [PERSON_NAME]" at bounding box center [716, 437] width 952 height 22
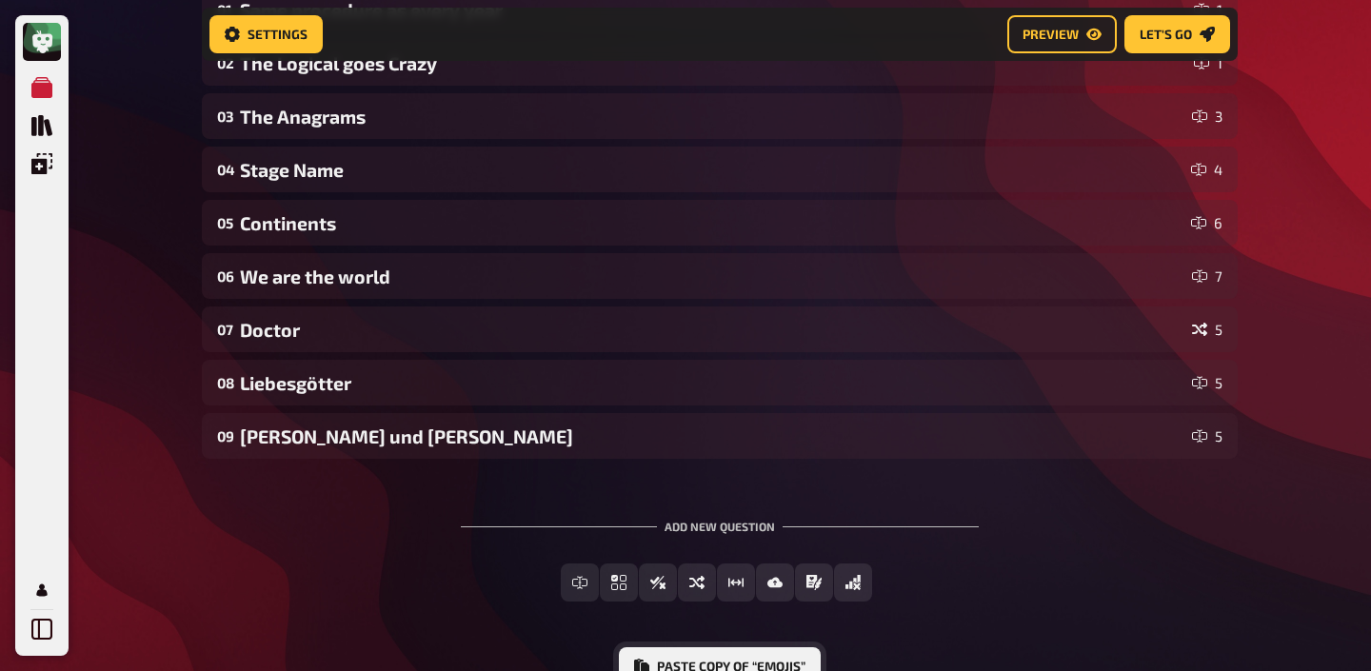
click at [709, 654] on button "Paste copy of “Emojis”" at bounding box center [720, 666] width 202 height 38
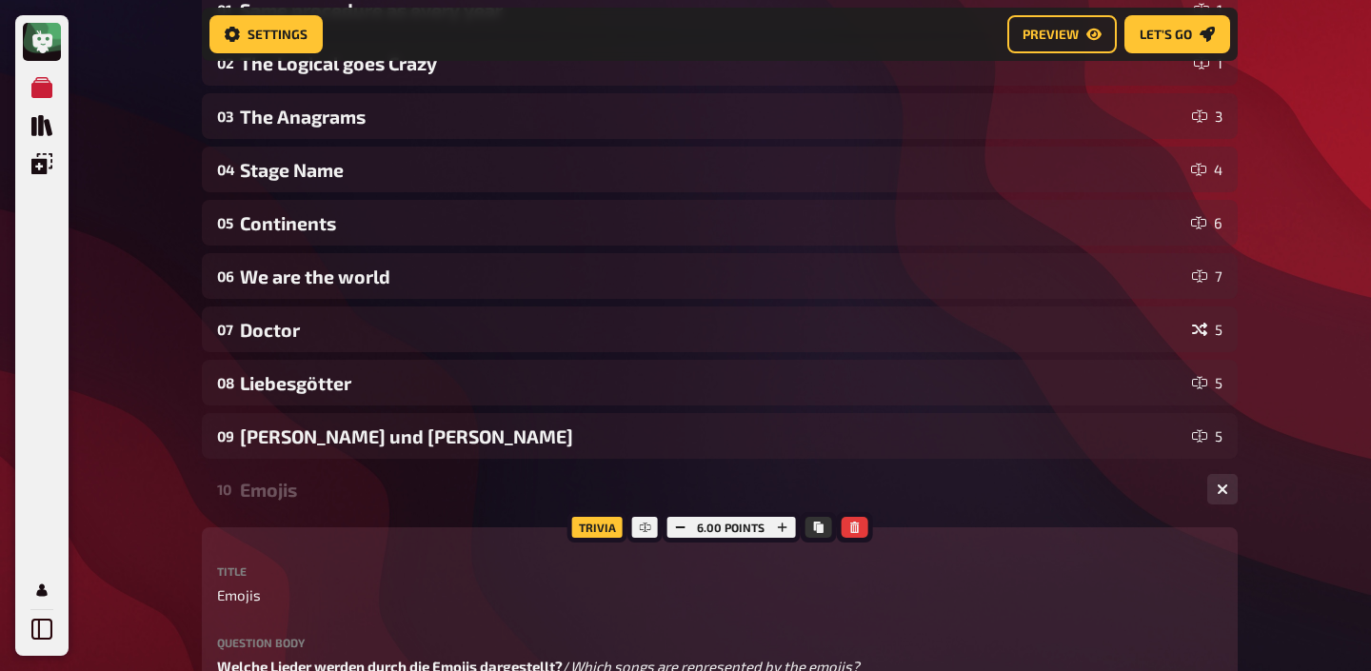
click at [467, 505] on div "10 Emojis 6" at bounding box center [720, 489] width 1036 height 46
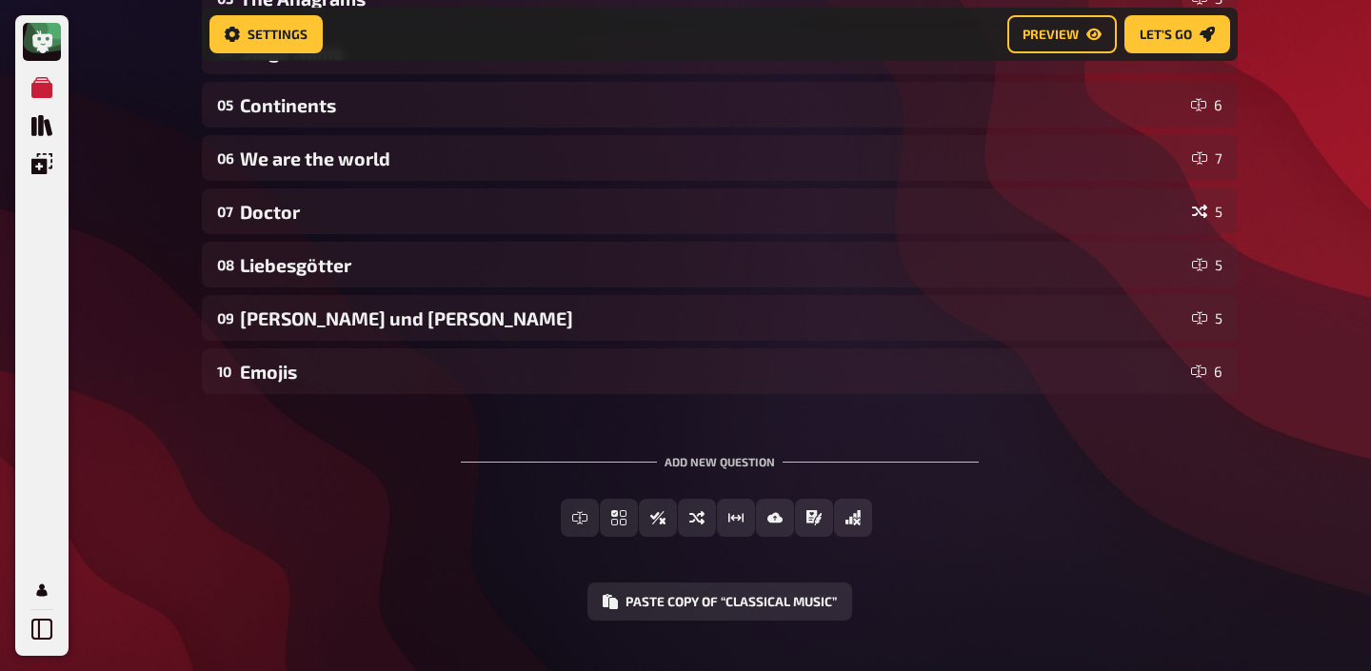
scroll to position [389, 0]
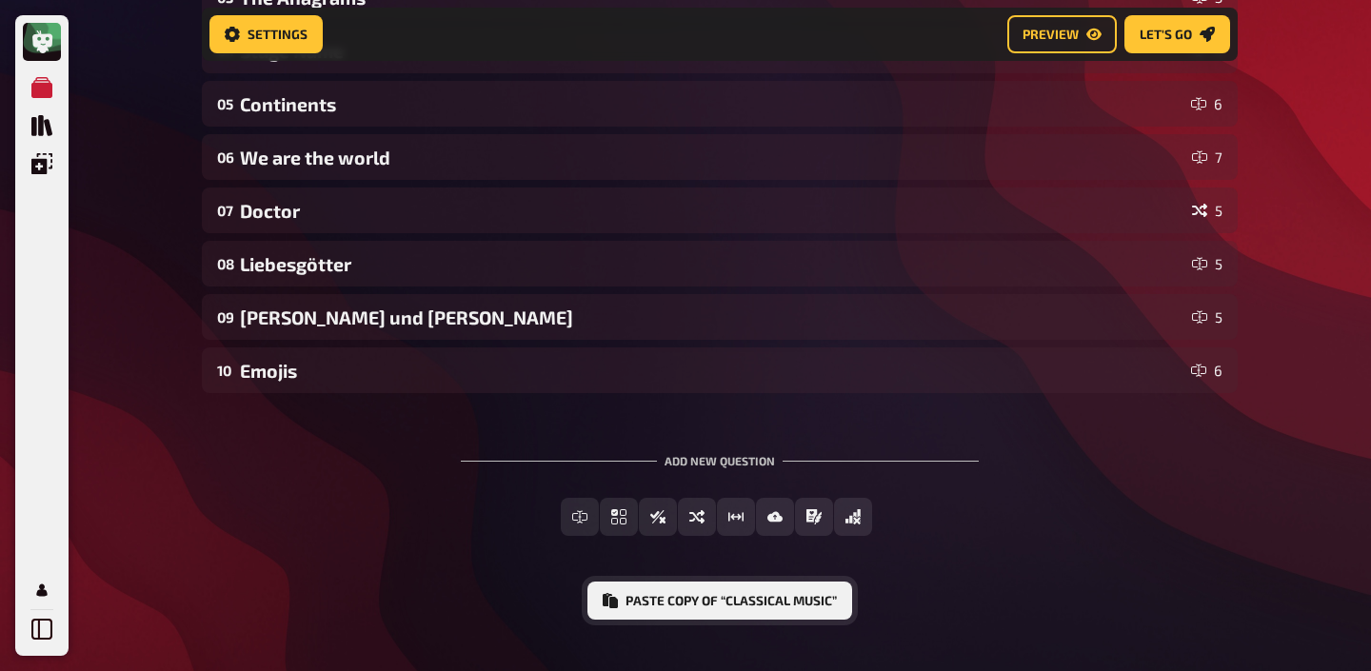
click at [690, 594] on button "Paste copy of “Classical Music”" at bounding box center [719, 601] width 265 height 38
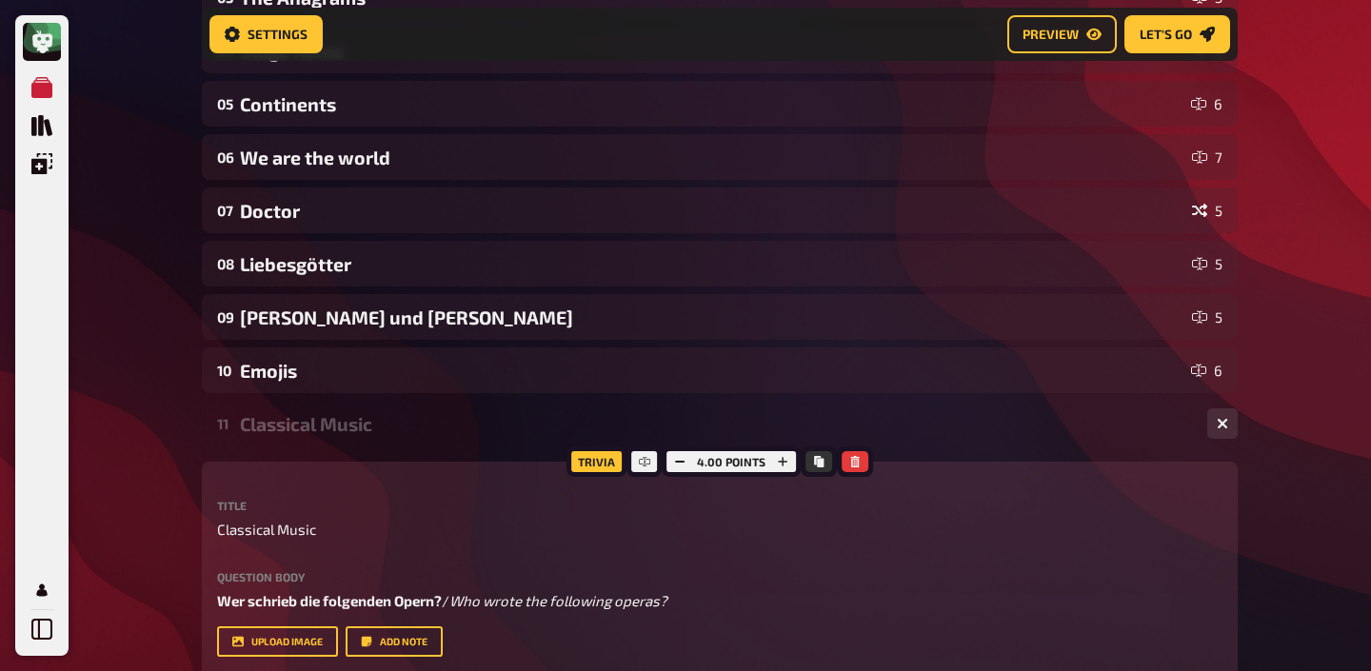
click at [436, 430] on div "Classical Music" at bounding box center [716, 424] width 952 height 22
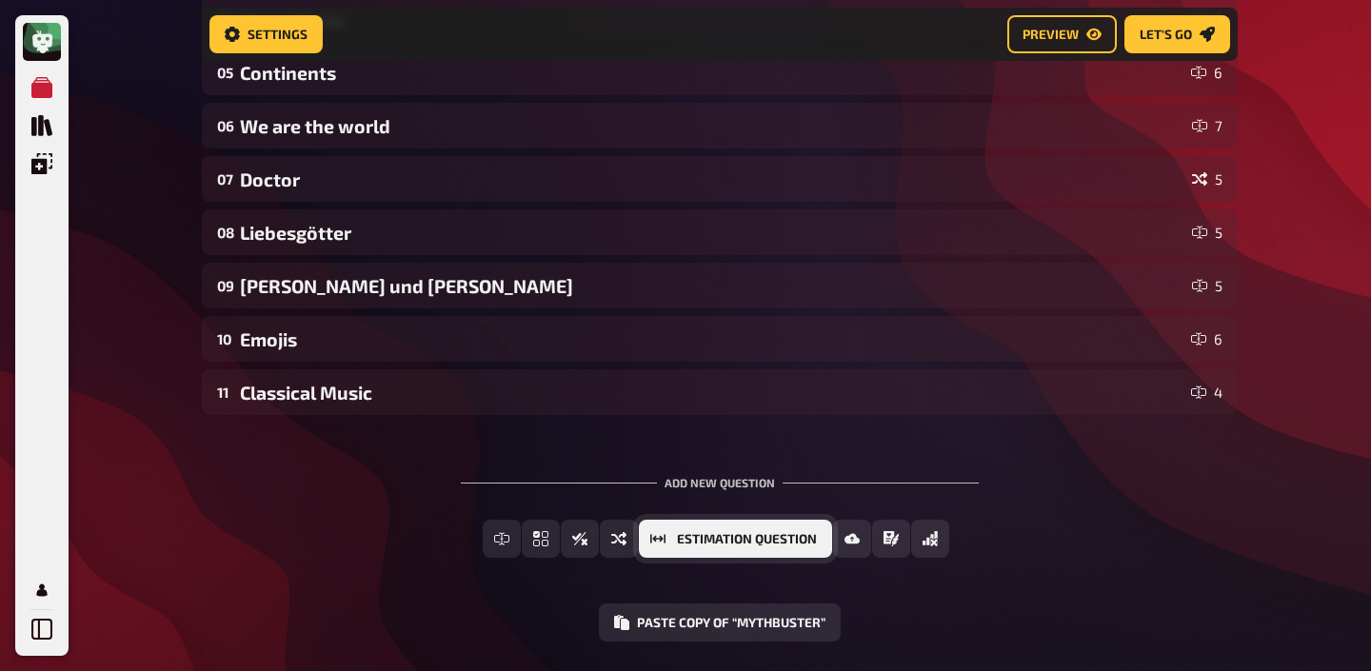
scroll to position [434, 0]
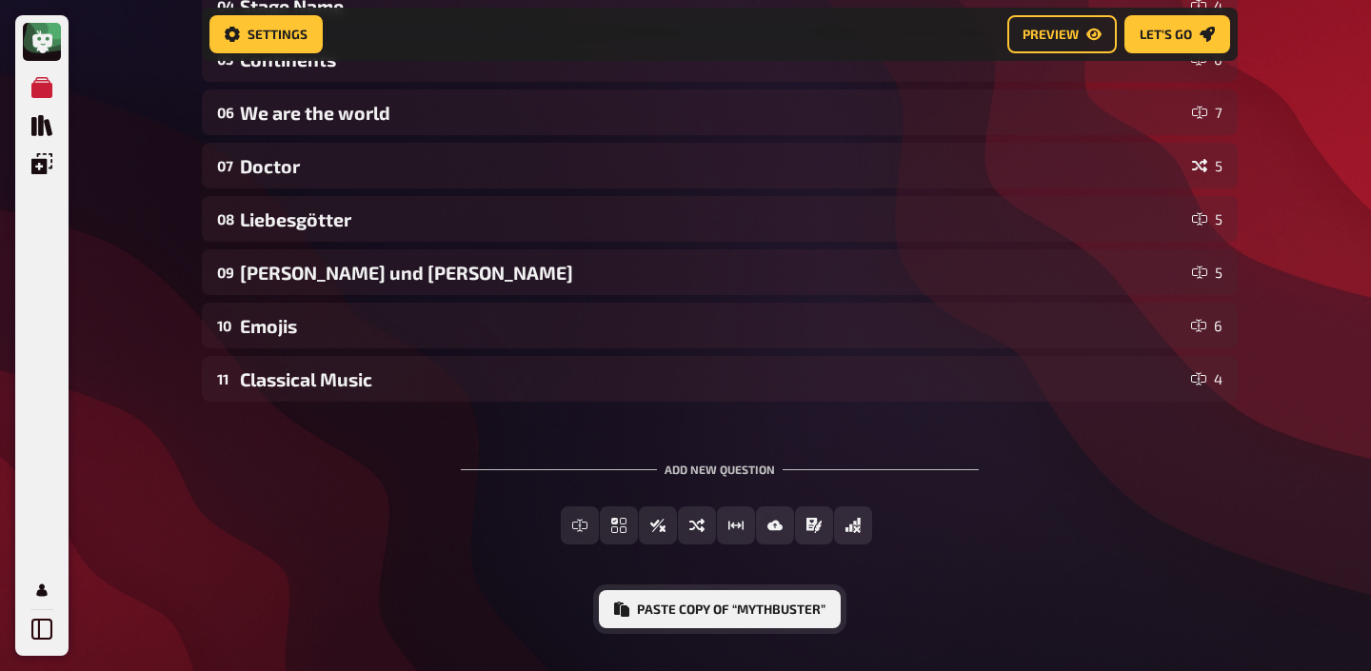
click at [735, 600] on button "Paste copy of “Mythbuster”" at bounding box center [720, 609] width 242 height 38
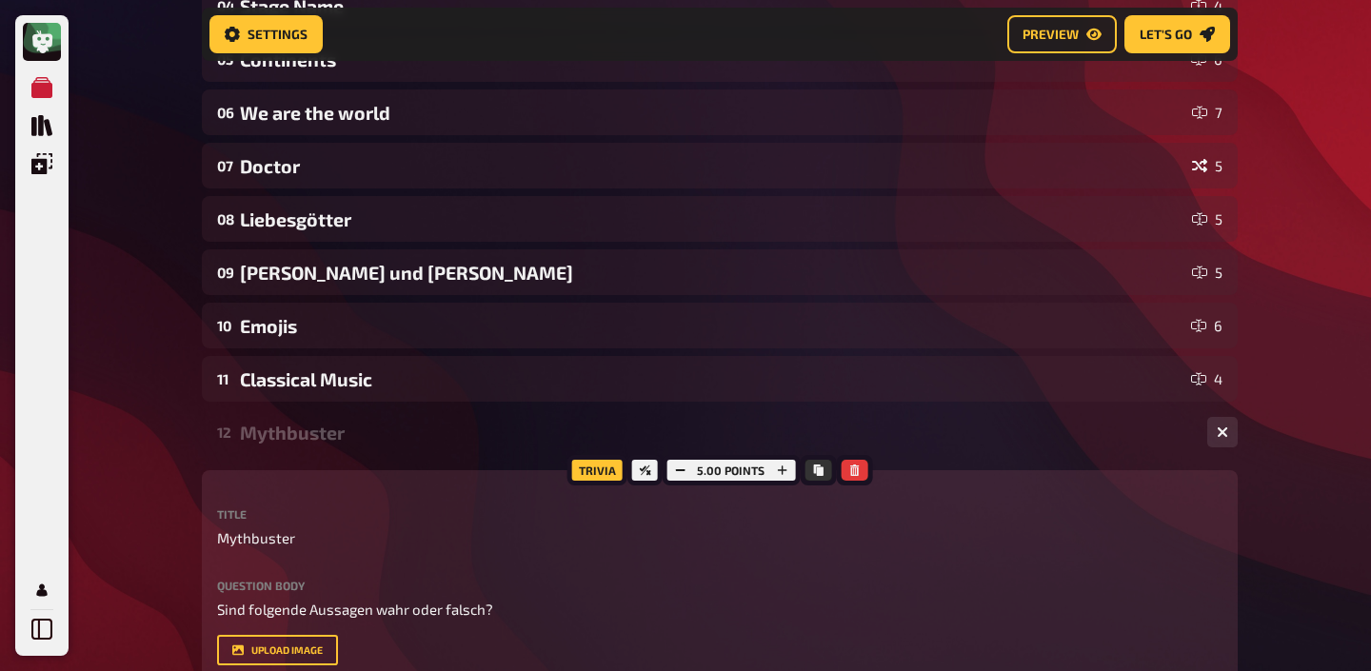
click at [489, 422] on div "Mythbuster" at bounding box center [716, 433] width 952 height 22
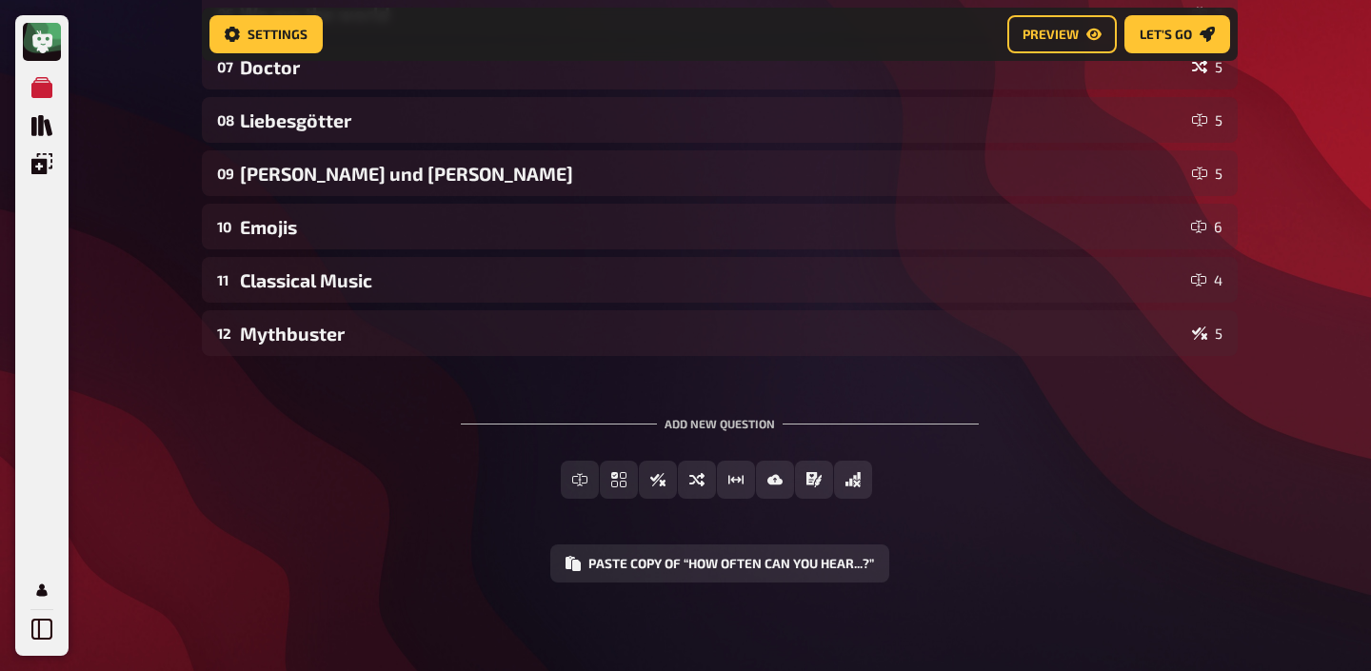
scroll to position [537, 0]
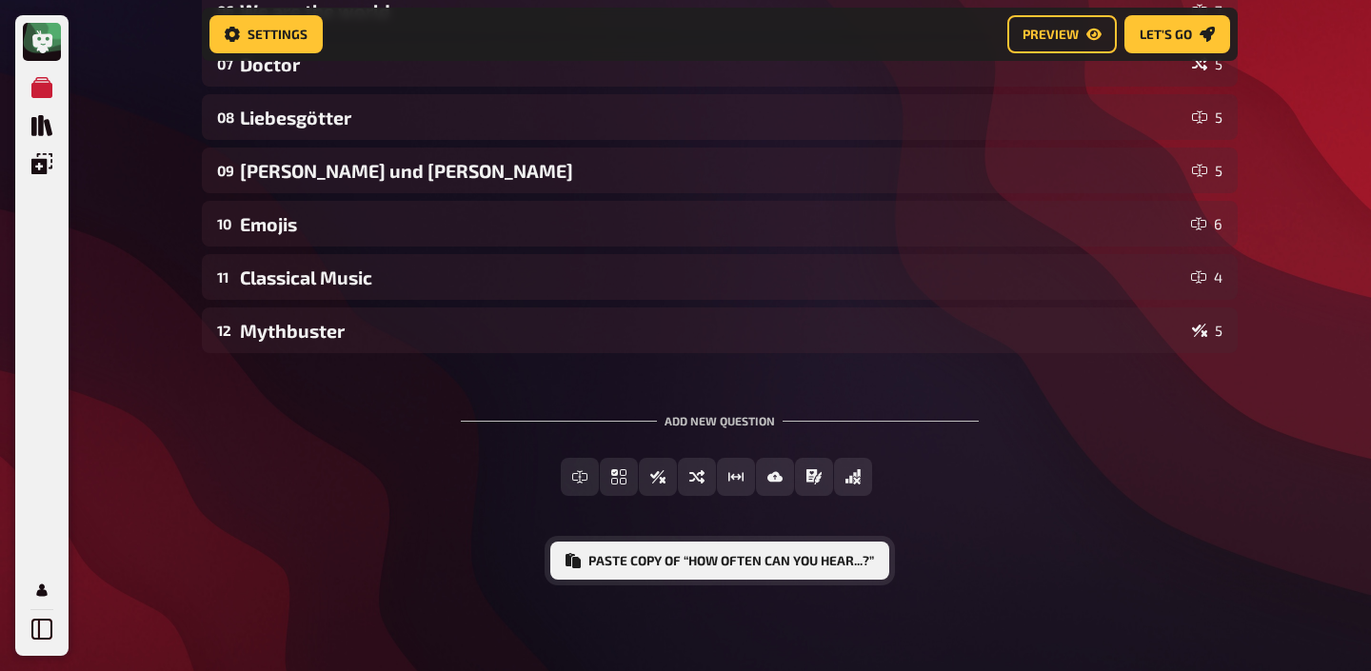
click at [683, 562] on button "Paste copy of “How often can you hear...?”" at bounding box center [719, 561] width 339 height 38
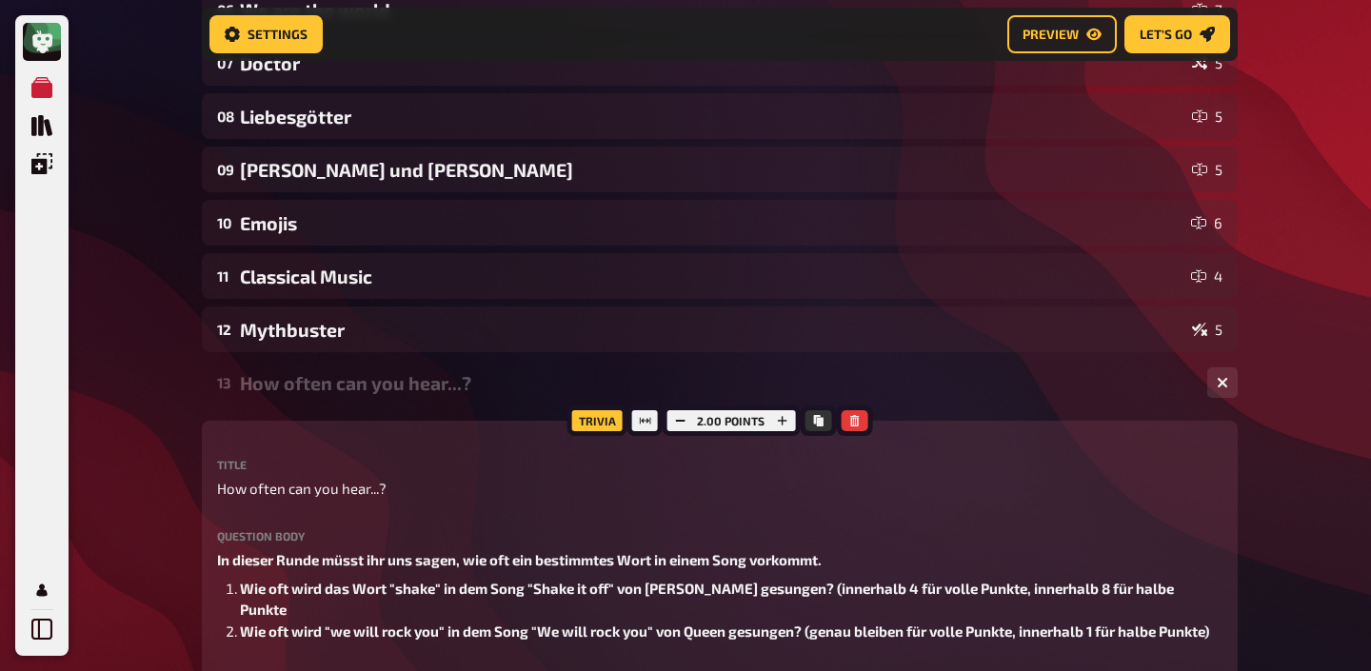
click at [435, 374] on div "How often can you hear...?" at bounding box center [716, 383] width 952 height 22
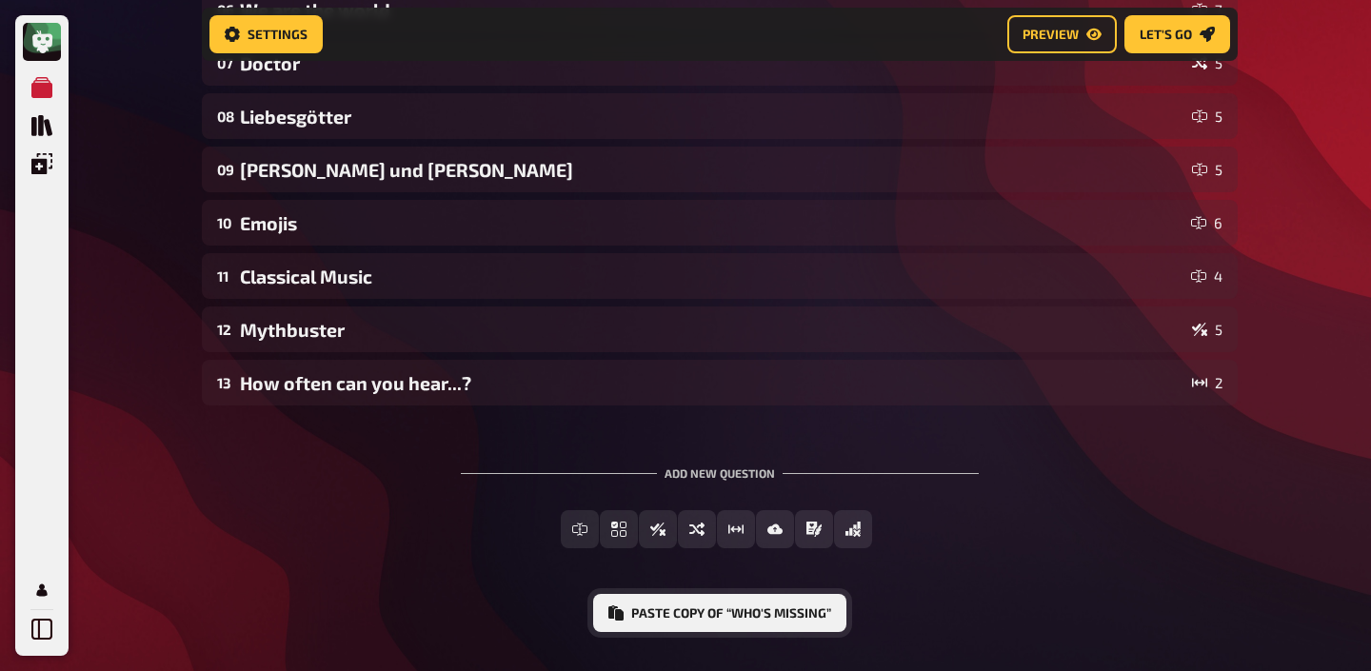
click at [716, 614] on button "Paste copy of “Who's missing”" at bounding box center [719, 613] width 253 height 38
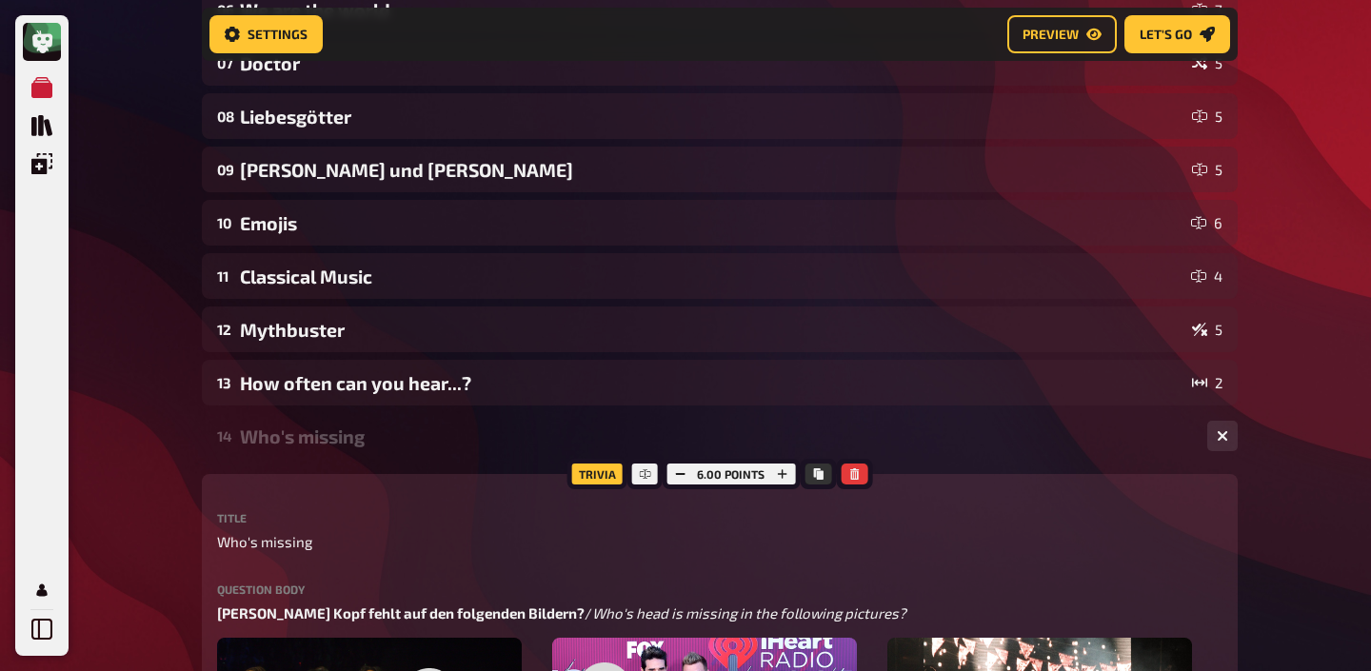
click at [355, 429] on div "Who's missing" at bounding box center [716, 437] width 952 height 22
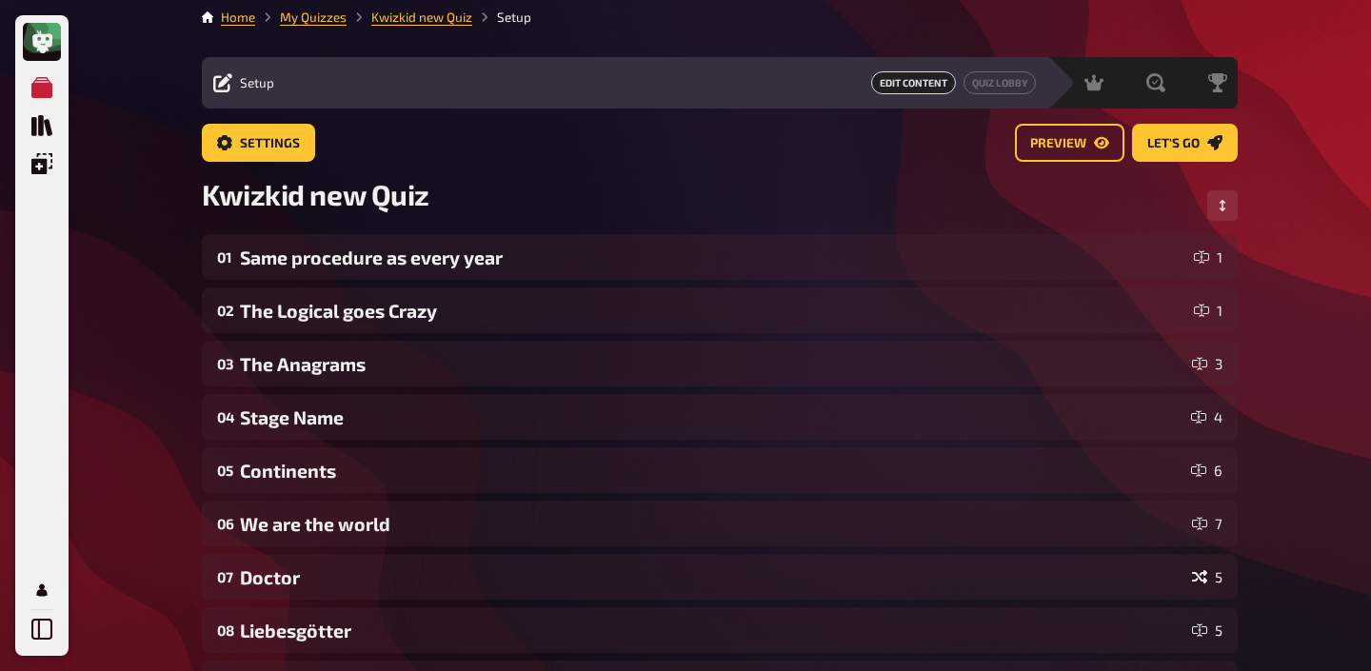
scroll to position [0, 0]
